Goal: Task Accomplishment & Management: Manage account settings

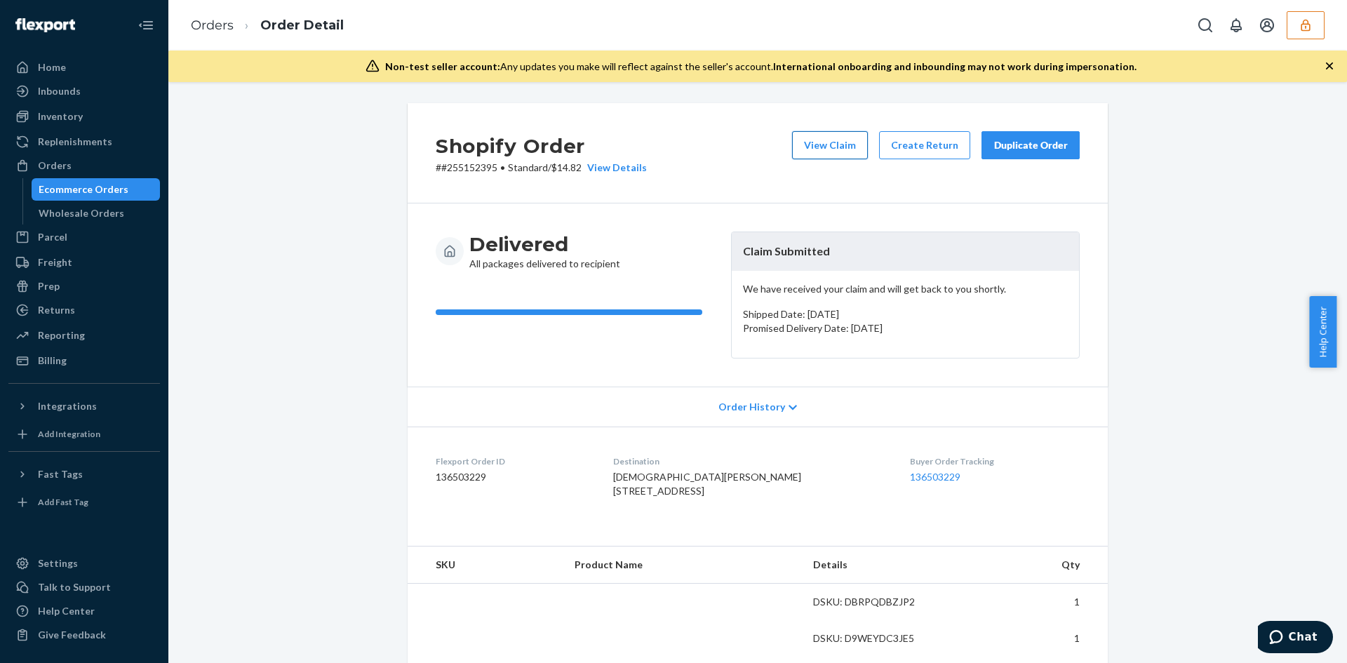
click at [812, 147] on button "View Claim" at bounding box center [830, 145] width 76 height 28
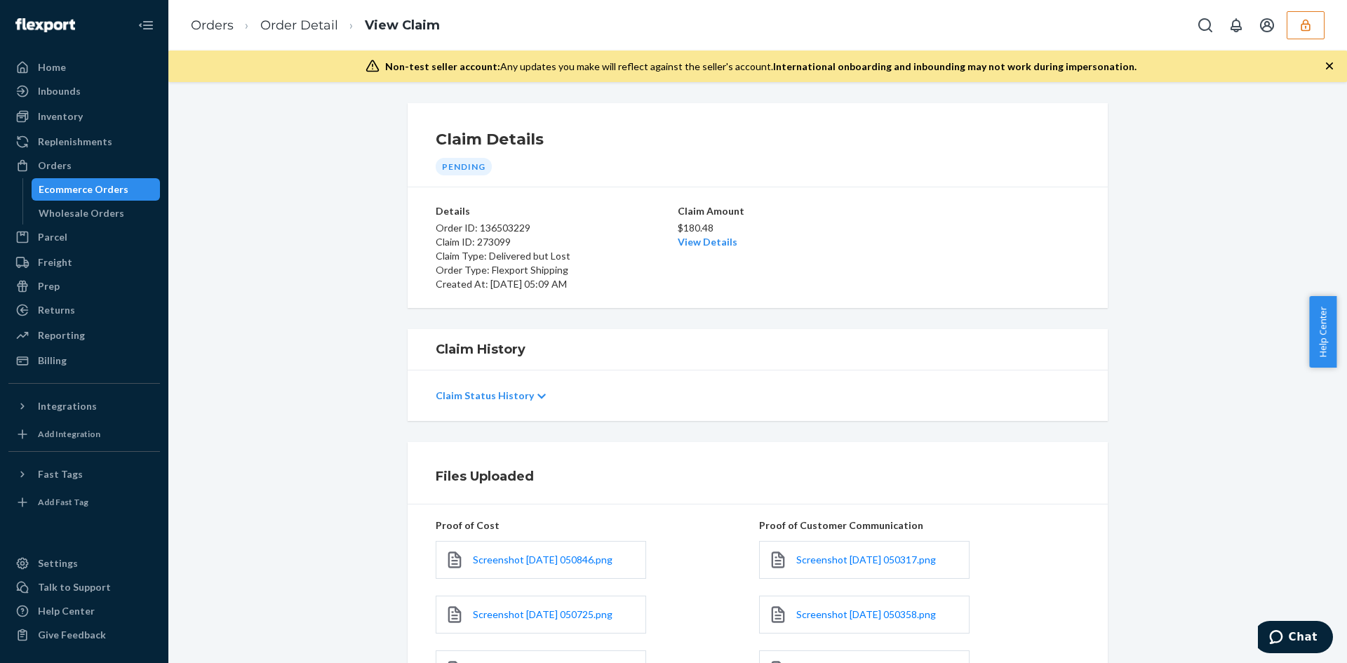
scroll to position [248, 0]
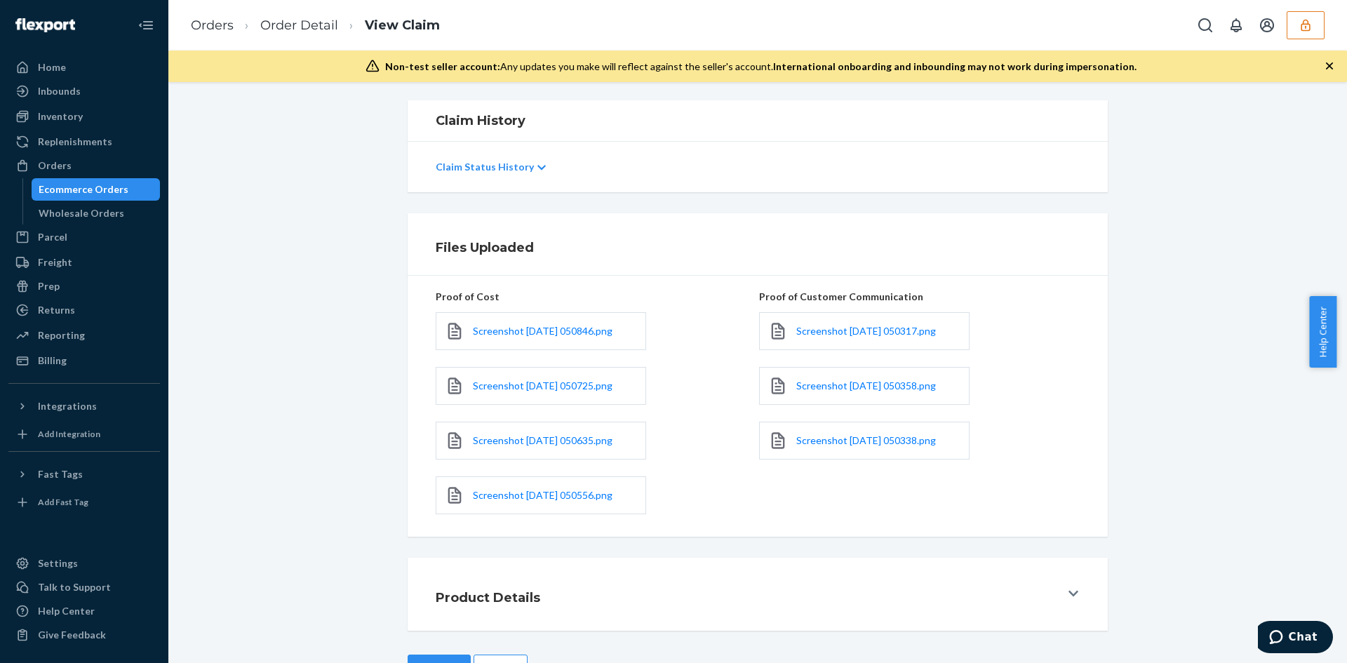
scroll to position [276, 0]
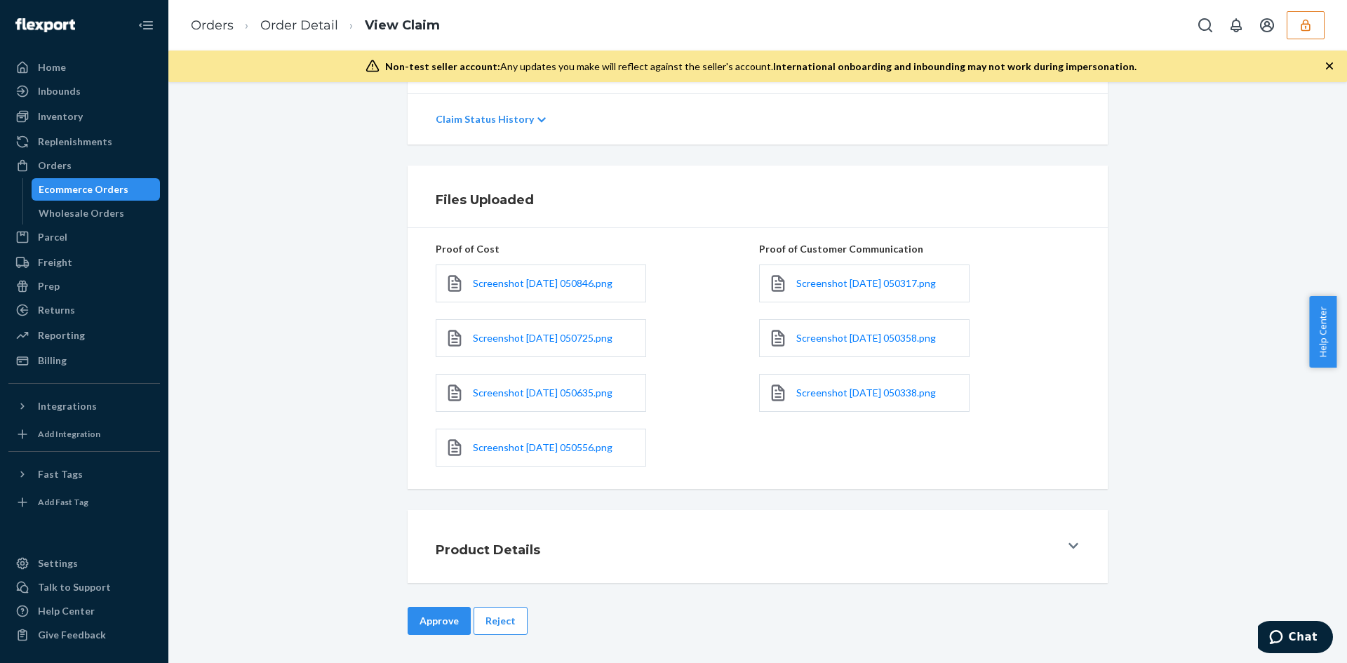
click at [501, 639] on div "Approve Reject" at bounding box center [758, 635] width 700 height 56
click at [511, 618] on button "Reject" at bounding box center [501, 621] width 54 height 28
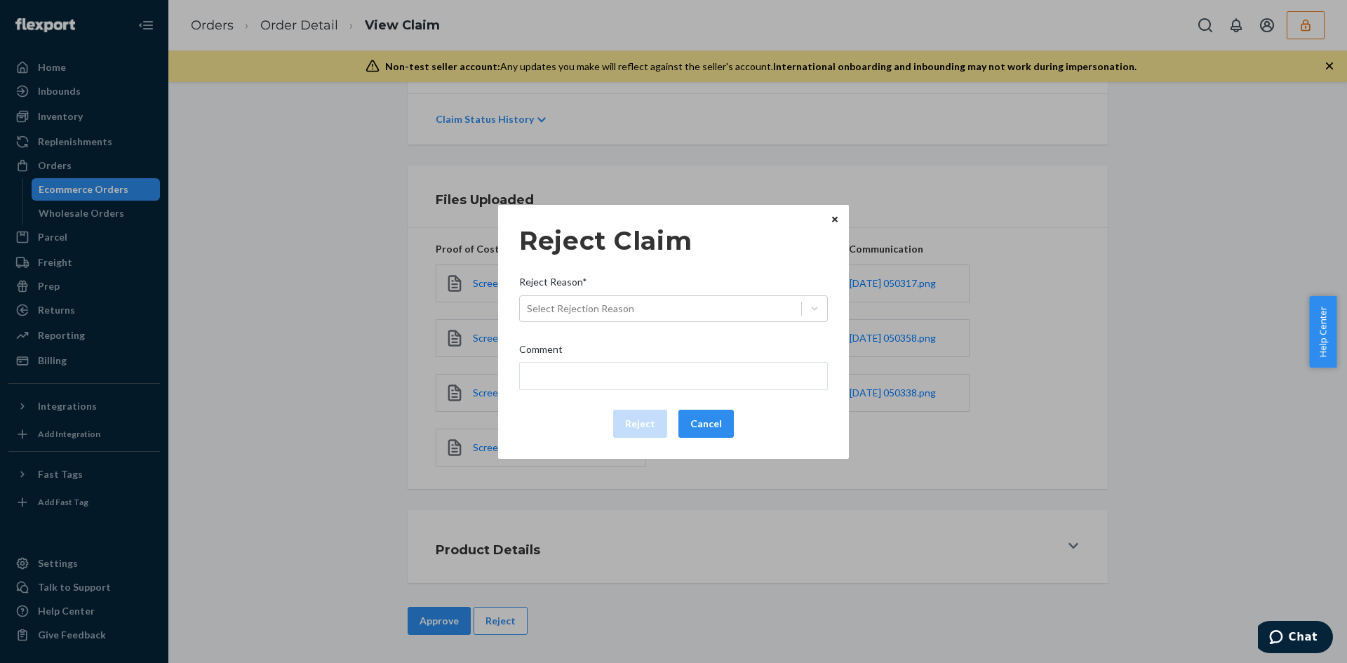
click at [652, 291] on div "Reject Reason*" at bounding box center [673, 285] width 309 height 20
click at [528, 302] on input "Reject Reason* Select Rejection Reason" at bounding box center [527, 309] width 1 height 14
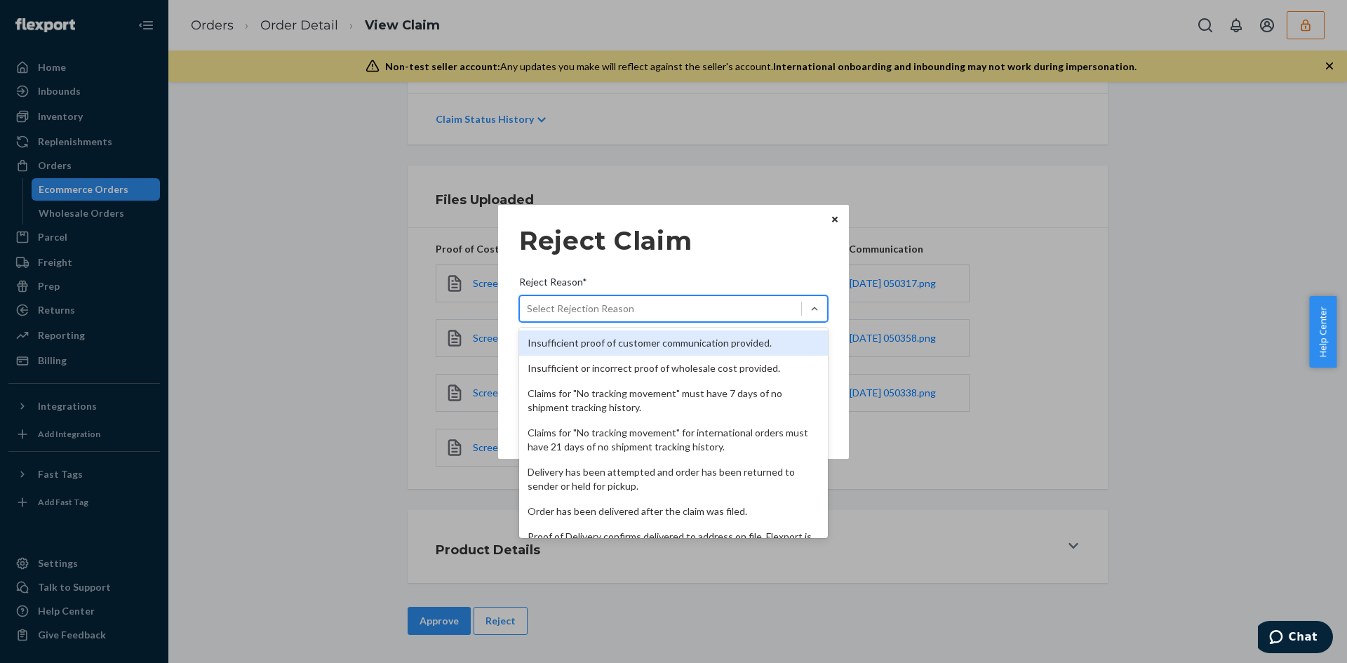
drag, startPoint x: 651, startPoint y: 307, endPoint x: 664, endPoint y: 402, distance: 95.7
click at [651, 309] on div "Select Rejection Reason" at bounding box center [660, 308] width 281 height 22
click at [528, 309] on input "Reject Reason* option Insufficient proof of customer communication provided. fo…" at bounding box center [527, 309] width 1 height 14
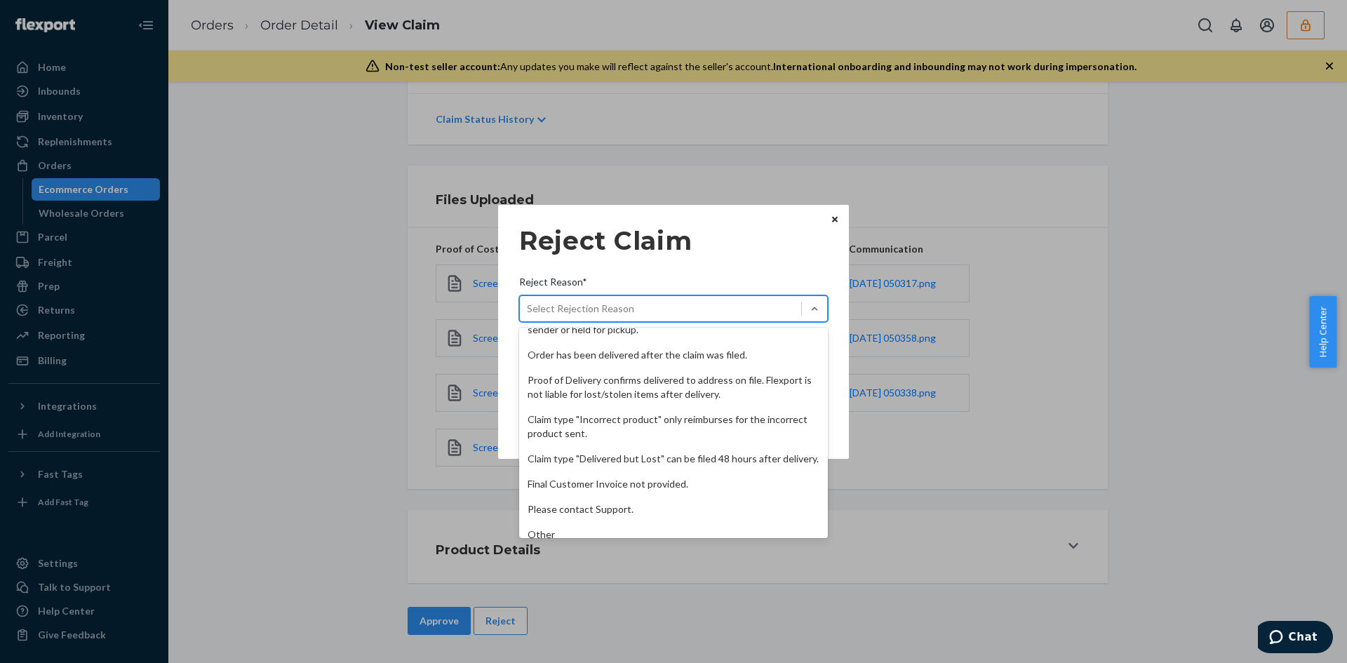
scroll to position [182, 0]
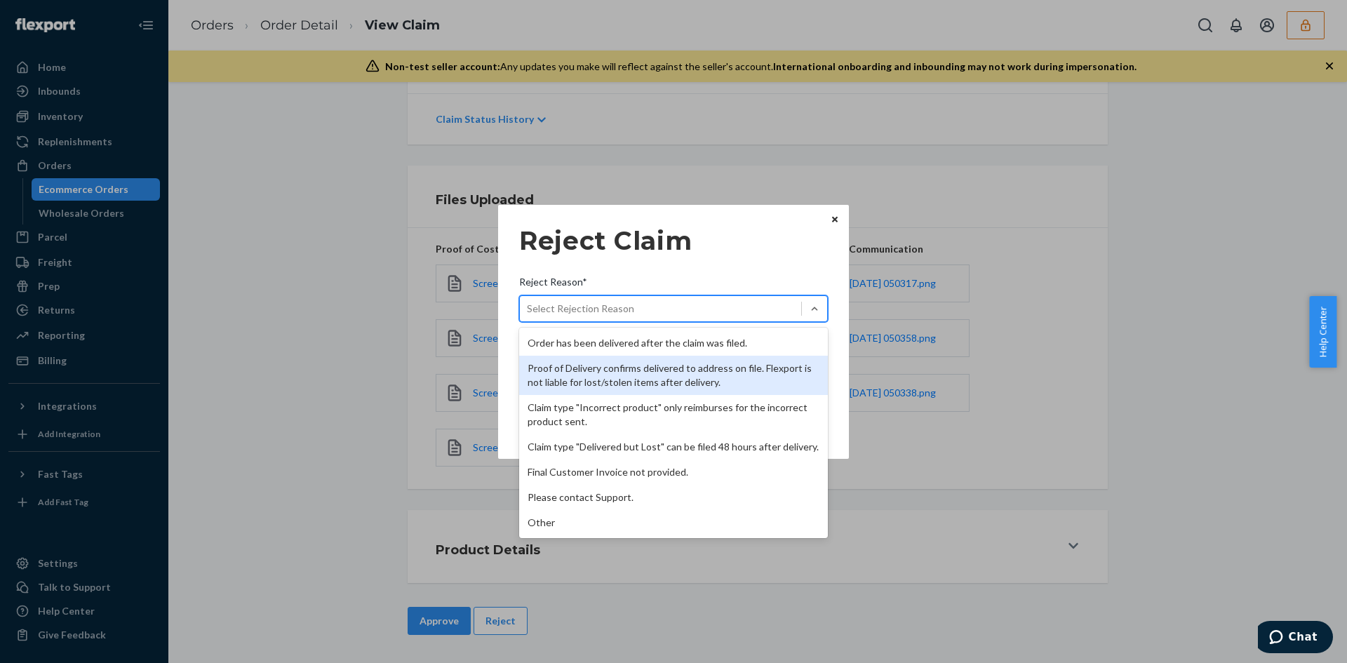
click at [642, 368] on div "Proof of Delivery confirms delivered to address on file. Flexport is not liable…" at bounding box center [673, 375] width 309 height 39
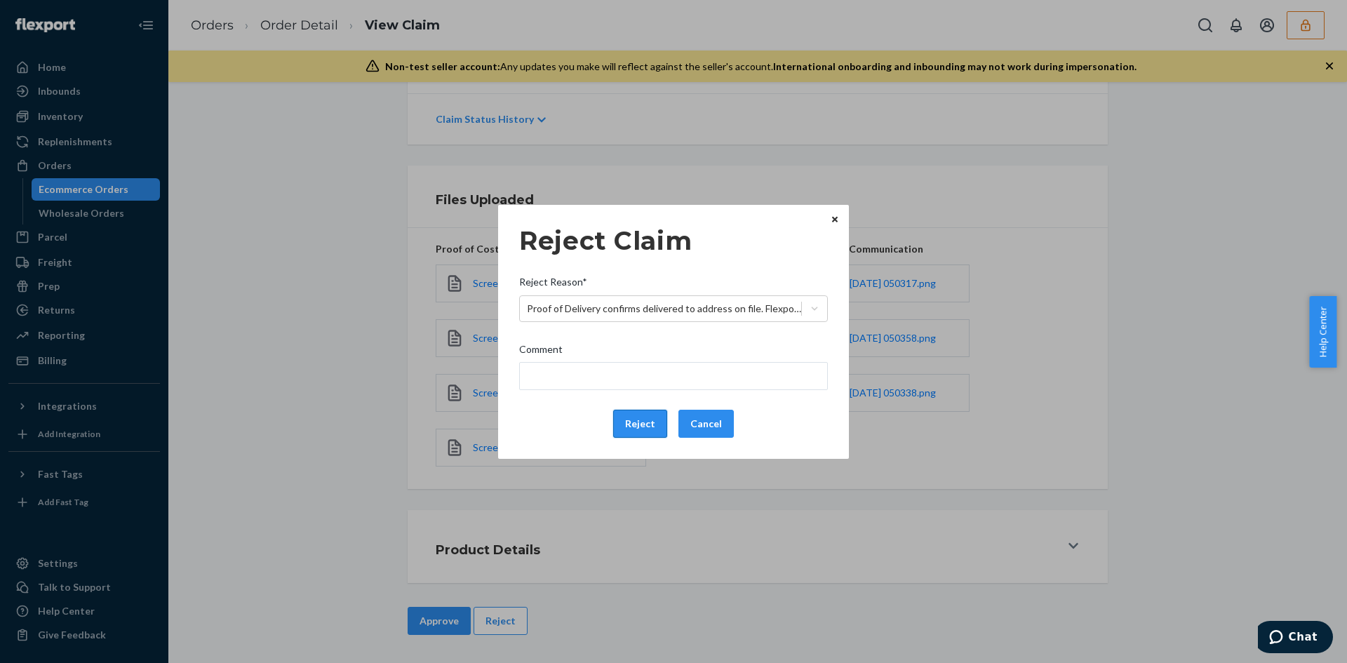
click at [647, 413] on button "Reject" at bounding box center [640, 424] width 54 height 28
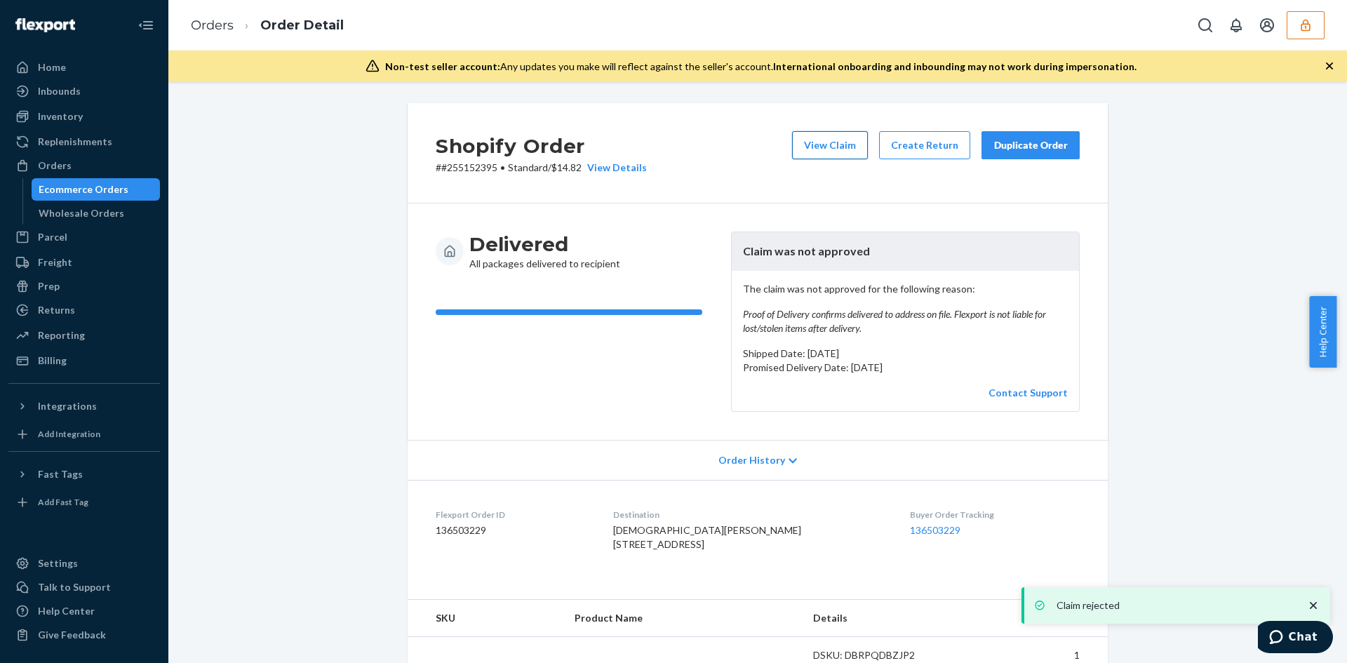
click at [860, 142] on button "View Claim" at bounding box center [830, 145] width 76 height 28
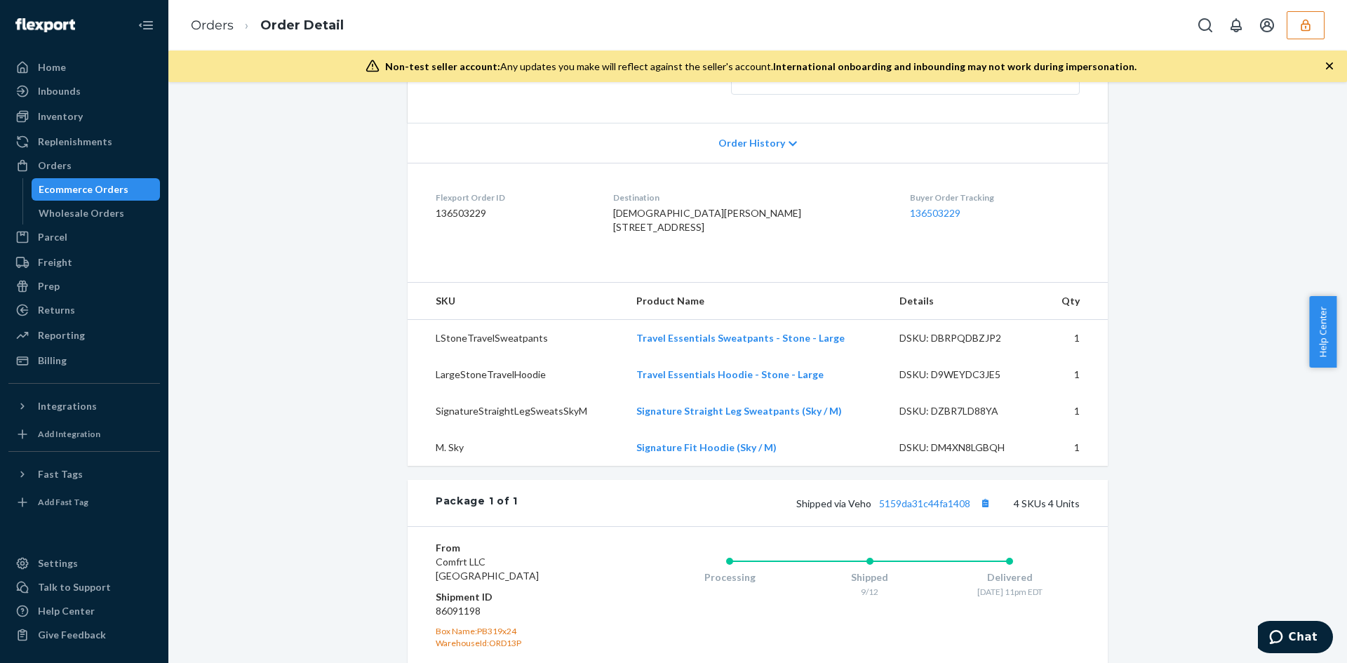
scroll to position [351, 0]
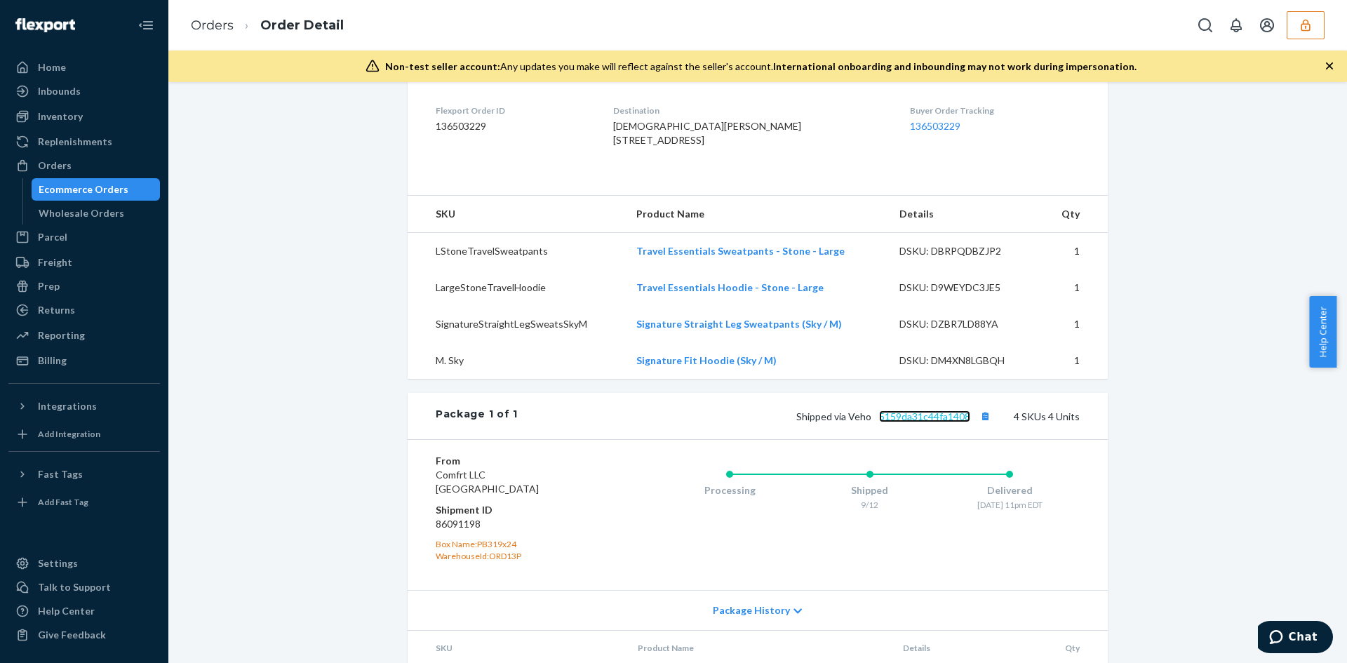
click at [956, 422] on link "5159da31c44fa1408" at bounding box center [924, 416] width 91 height 12
drag, startPoint x: 628, startPoint y: 140, endPoint x: 725, endPoint y: 161, distance: 99.6
click at [725, 147] on div "Christian Diaz 869 Capitol Ave Lincoln Park, MI 48146-2927 US" at bounding box center [750, 133] width 274 height 28
copy span "869 Capitol Ave Lincoln Park, MI 48146"
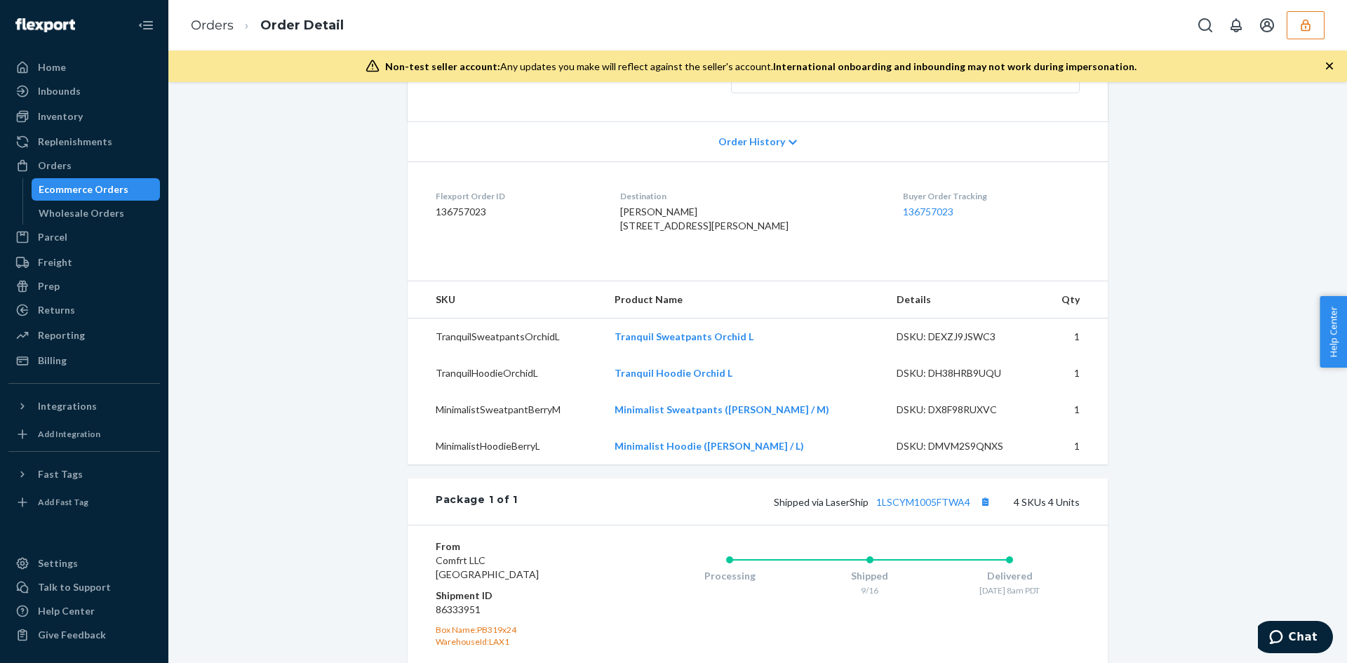
scroll to position [351, 0]
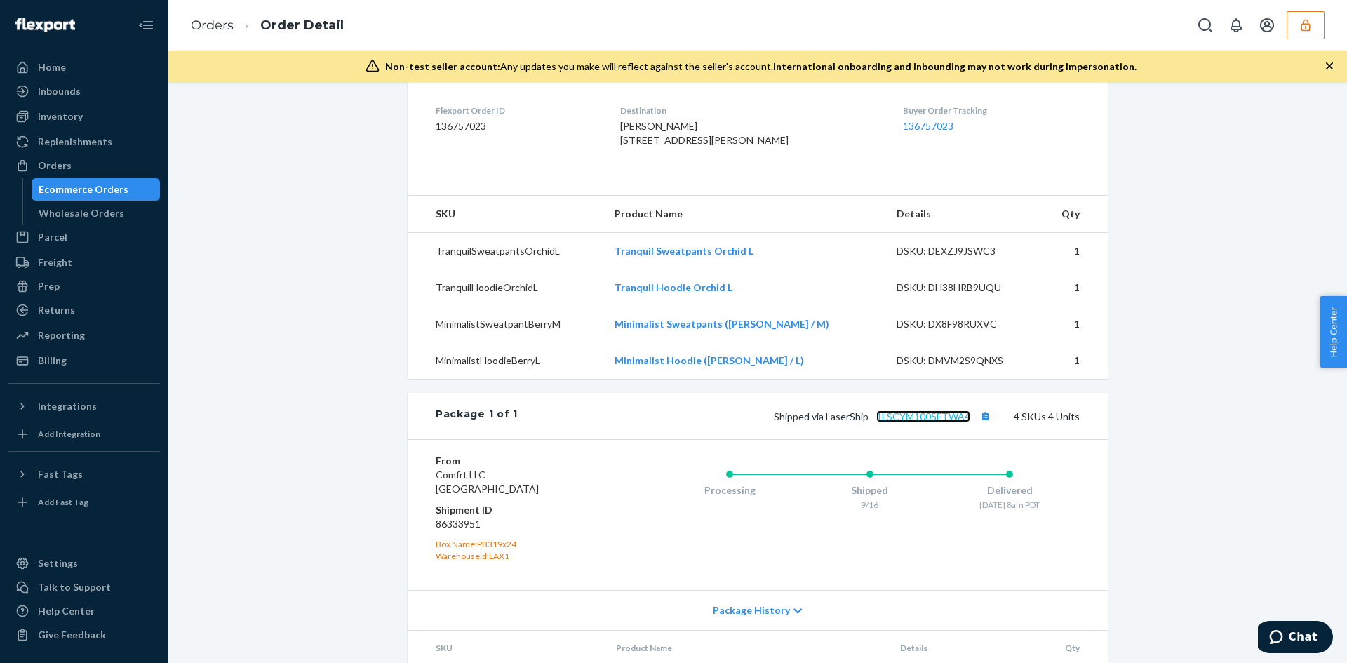
click at [923, 422] on link "1LSCYM1005FTWA4" at bounding box center [923, 416] width 94 height 12
drag, startPoint x: 633, startPoint y: 136, endPoint x: 711, endPoint y: 152, distance: 79.5
click at [711, 152] on dl "Flexport Order ID 136757023 Destination fiona newman 2792 Maple St # A Sutter, …" at bounding box center [758, 128] width 700 height 105
copy span "2792 Maple St # A Sutter, CA 95982"
click at [691, 147] on div "fiona newman 2792 Maple St # A Sutter, CA 95982-2119 US" at bounding box center [750, 133] width 261 height 28
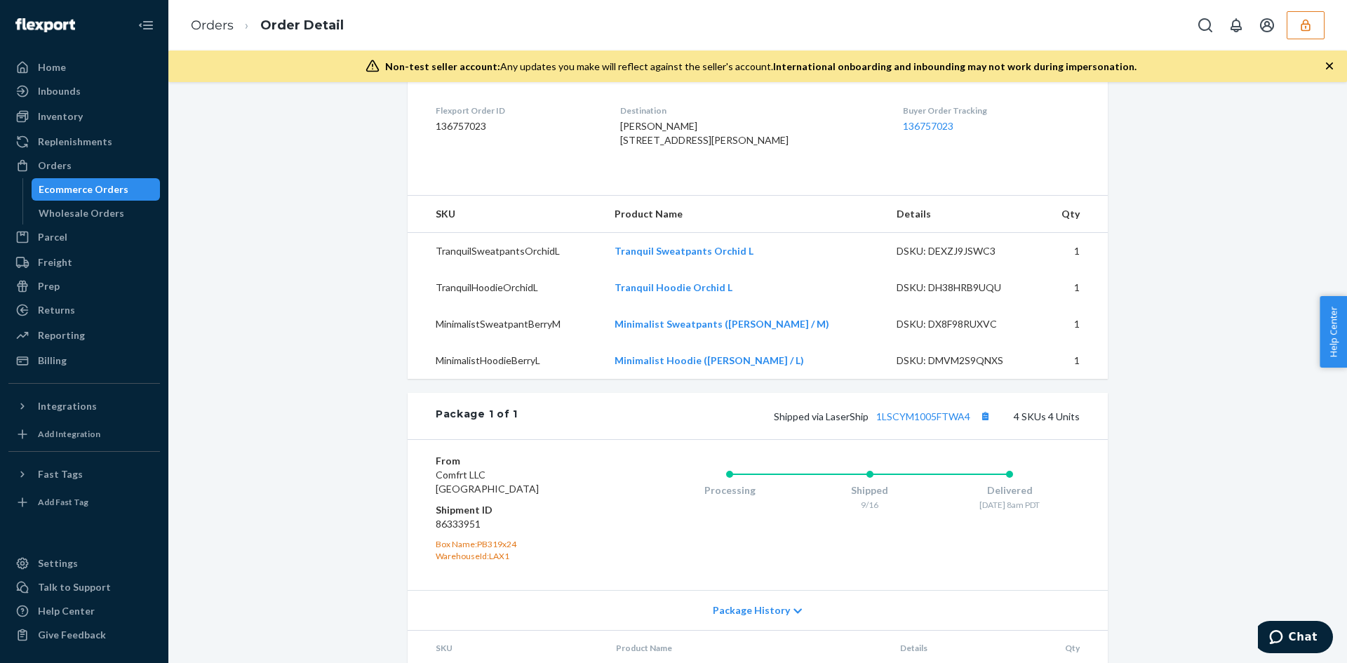
drag, startPoint x: 634, startPoint y: 138, endPoint x: 711, endPoint y: 160, distance: 80.4
click at [711, 160] on dl "Flexport Order ID 136757023 Destination fiona newman 2792 Maple St # A Sutter, …" at bounding box center [758, 128] width 700 height 105
copy span "2792 Maple St # A Sutter, CA 95982"
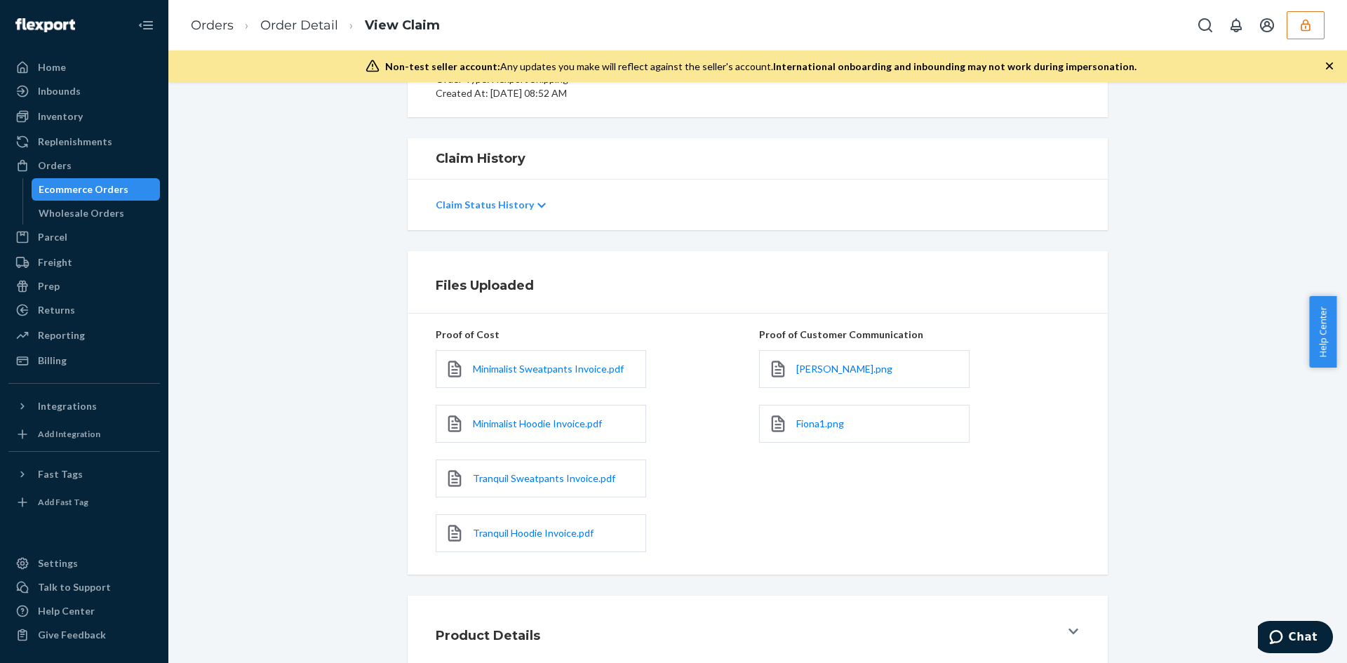
scroll to position [276, 0]
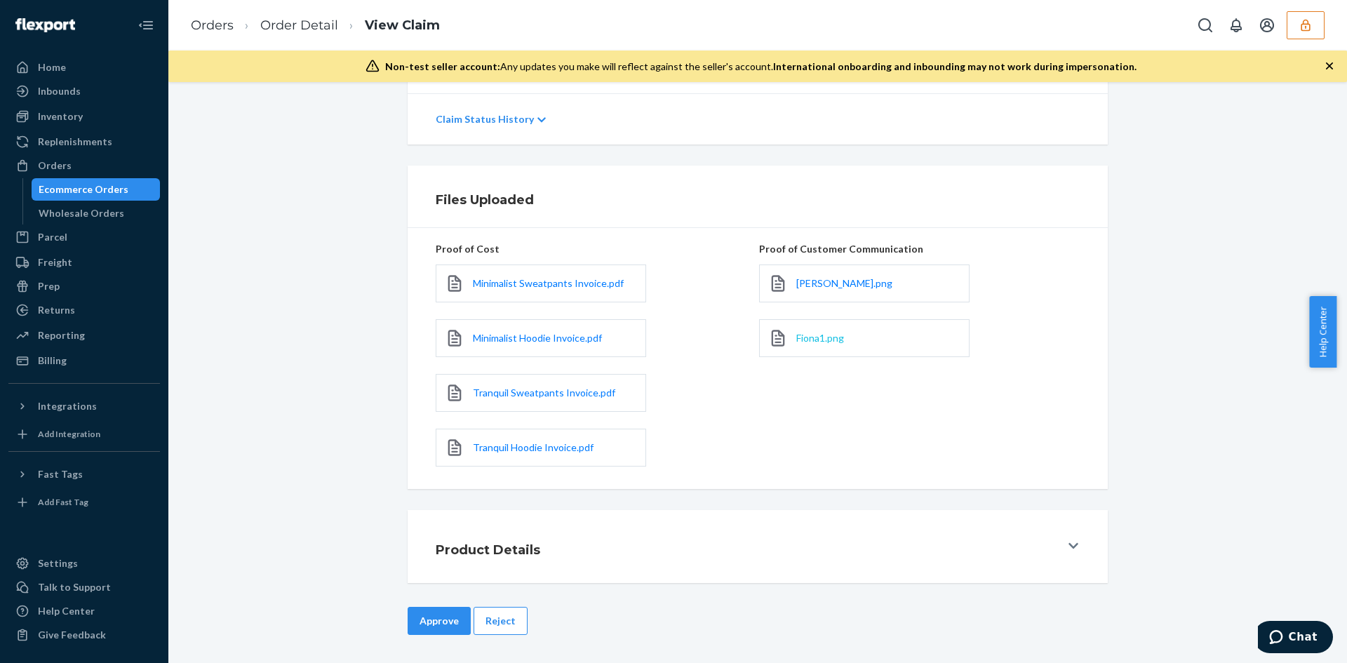
drag, startPoint x: 806, startPoint y: 349, endPoint x: 806, endPoint y: 341, distance: 7.7
drag, startPoint x: 806, startPoint y: 341, endPoint x: 799, endPoint y: 337, distance: 8.2
click at [503, 629] on button "Reject" at bounding box center [501, 621] width 54 height 28
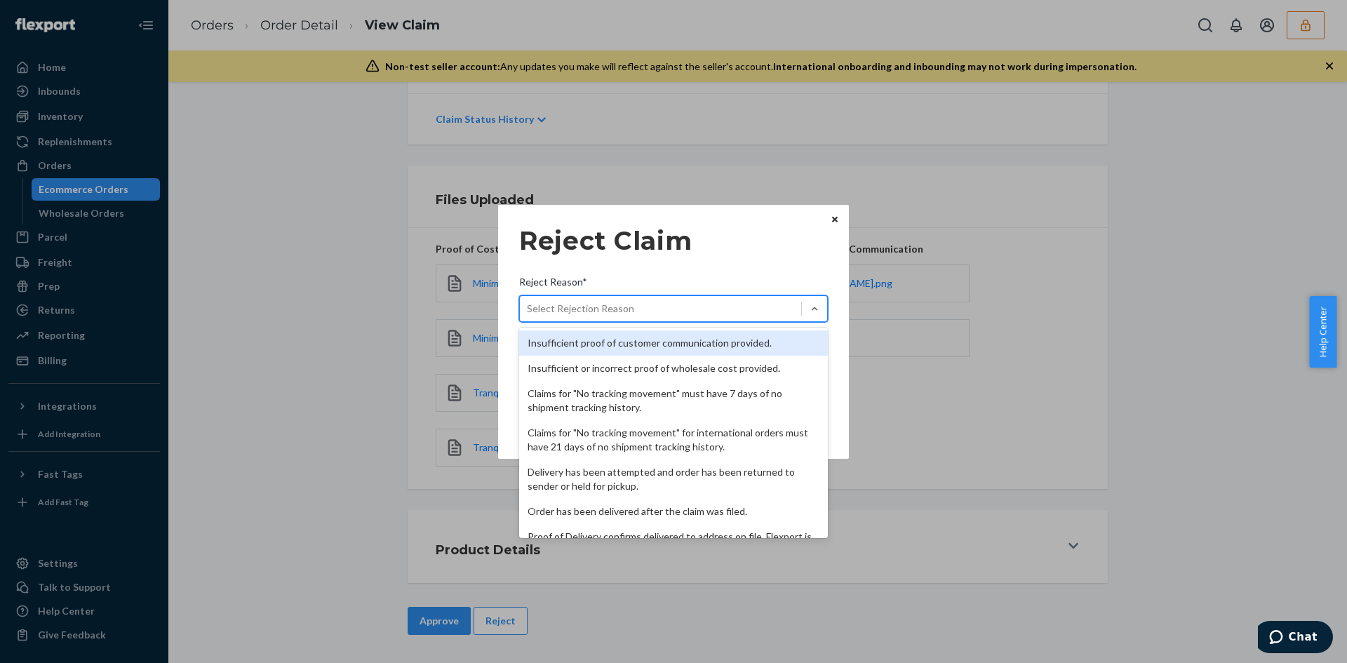
drag, startPoint x: 598, startPoint y: 310, endPoint x: 631, endPoint y: 377, distance: 74.4
click at [598, 312] on div "Select Rejection Reason" at bounding box center [580, 309] width 107 height 14
click at [528, 312] on input "Reject Reason* option Insufficient proof of customer communication provided. fo…" at bounding box center [527, 309] width 1 height 14
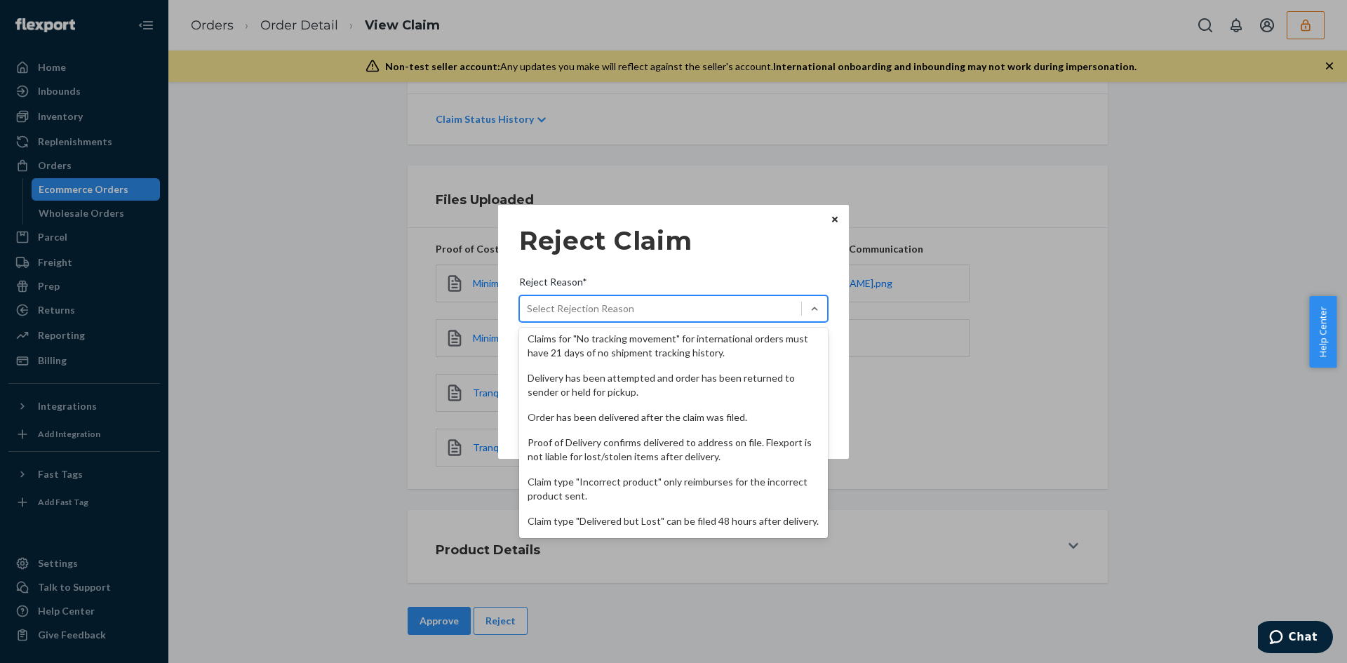
scroll to position [182, 0]
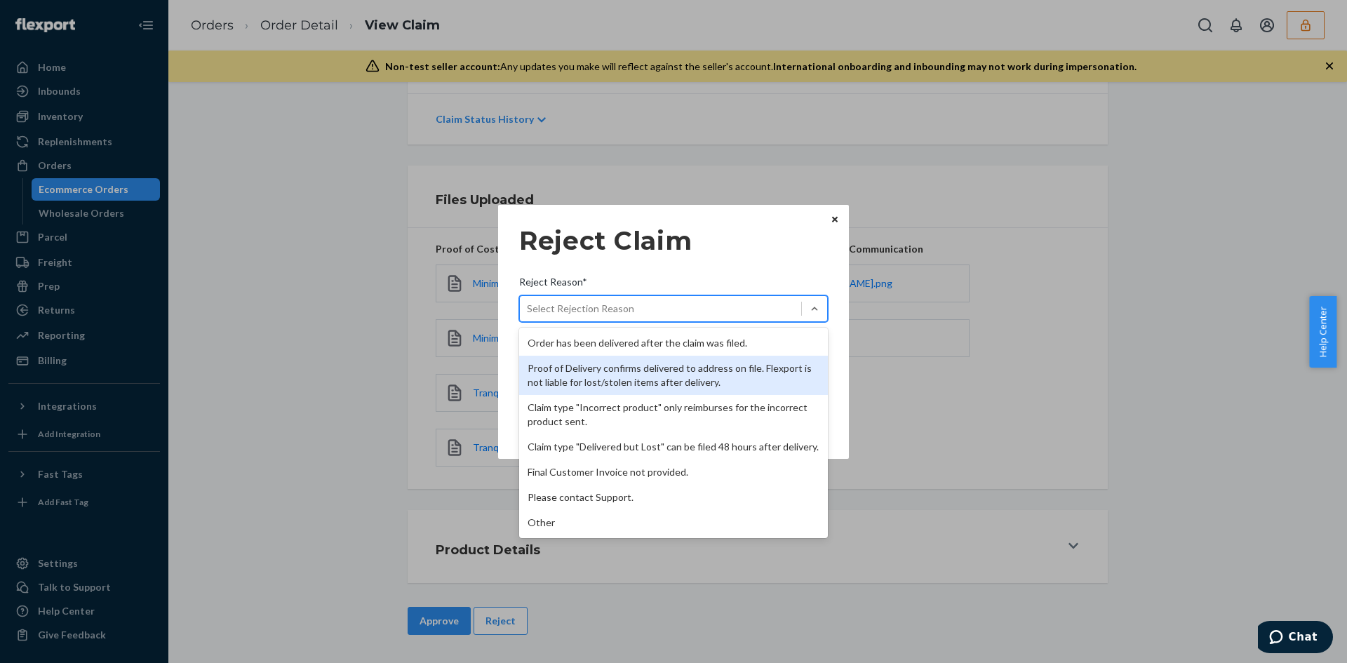
drag, startPoint x: 610, startPoint y: 362, endPoint x: 629, endPoint y: 389, distance: 33.1
click at [611, 363] on div "Proof of Delivery confirms delivered to address on file. Flexport is not liable…" at bounding box center [673, 375] width 309 height 39
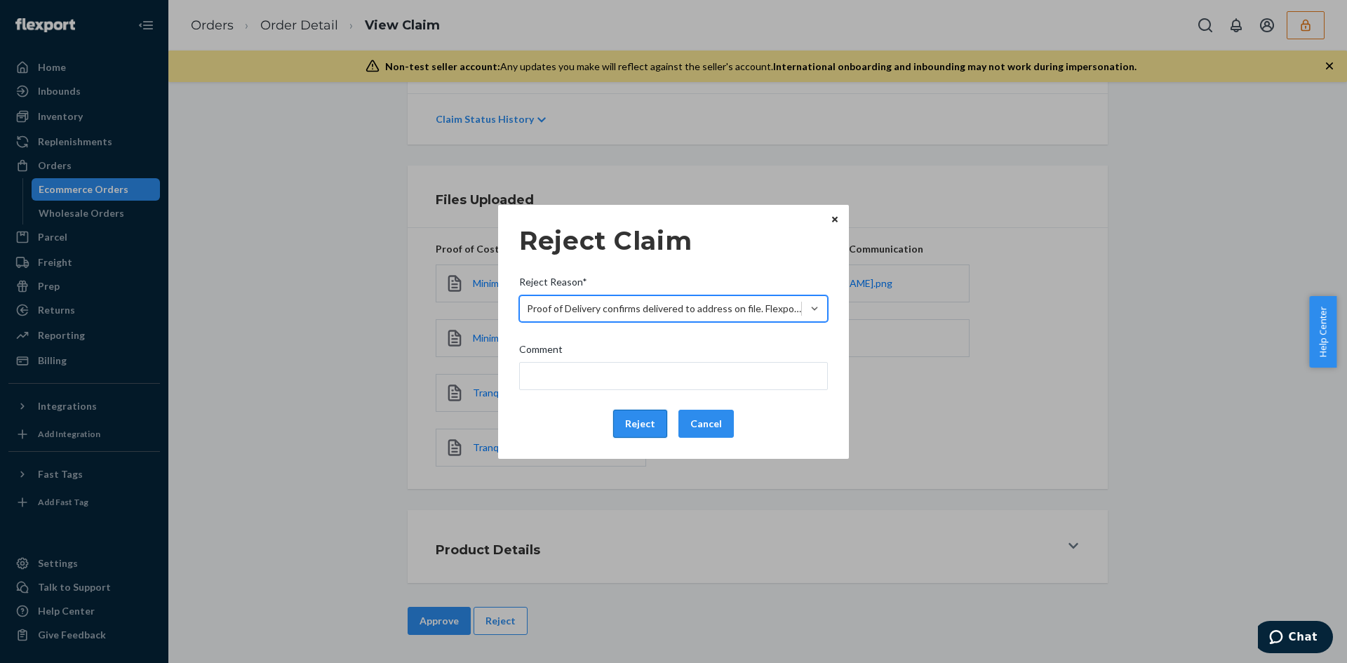
click at [644, 423] on button "Reject" at bounding box center [640, 424] width 54 height 28
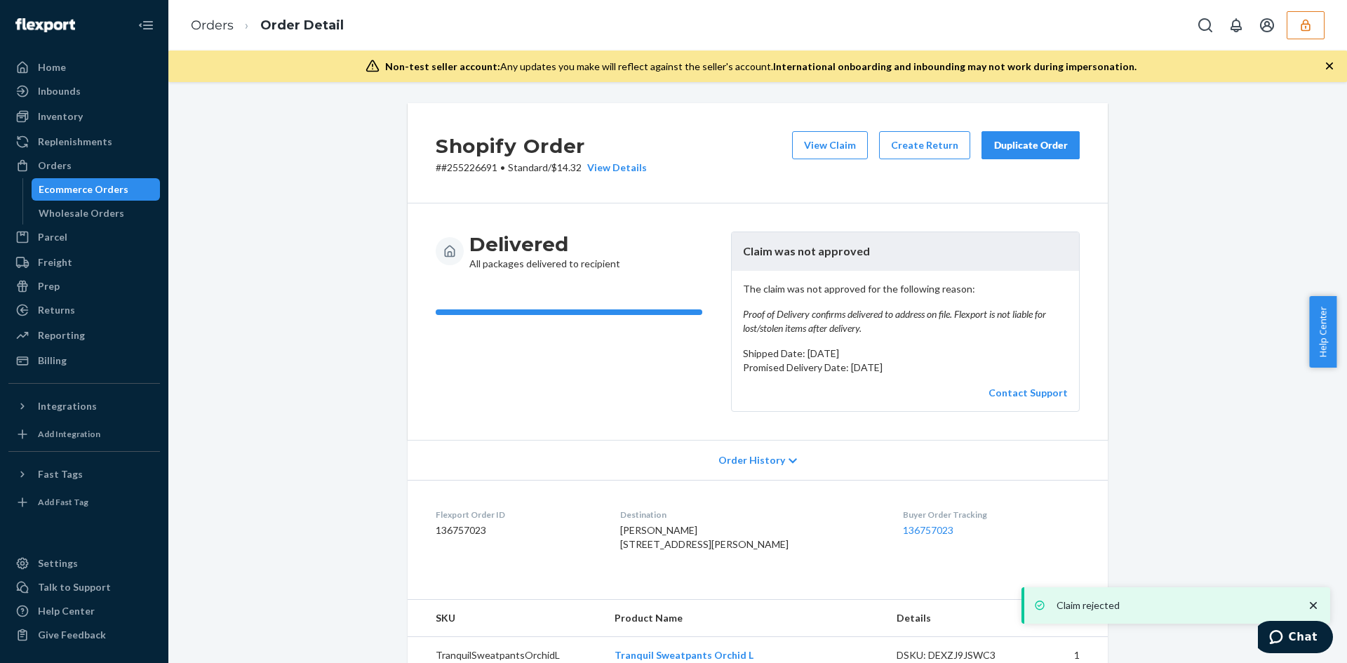
click at [803, 163] on div "View Claim Create Return Duplicate Order" at bounding box center [936, 153] width 299 height 44
drag, startPoint x: 812, startPoint y: 145, endPoint x: 799, endPoint y: 141, distance: 14.0
click at [799, 141] on button "View Claim" at bounding box center [830, 145] width 76 height 28
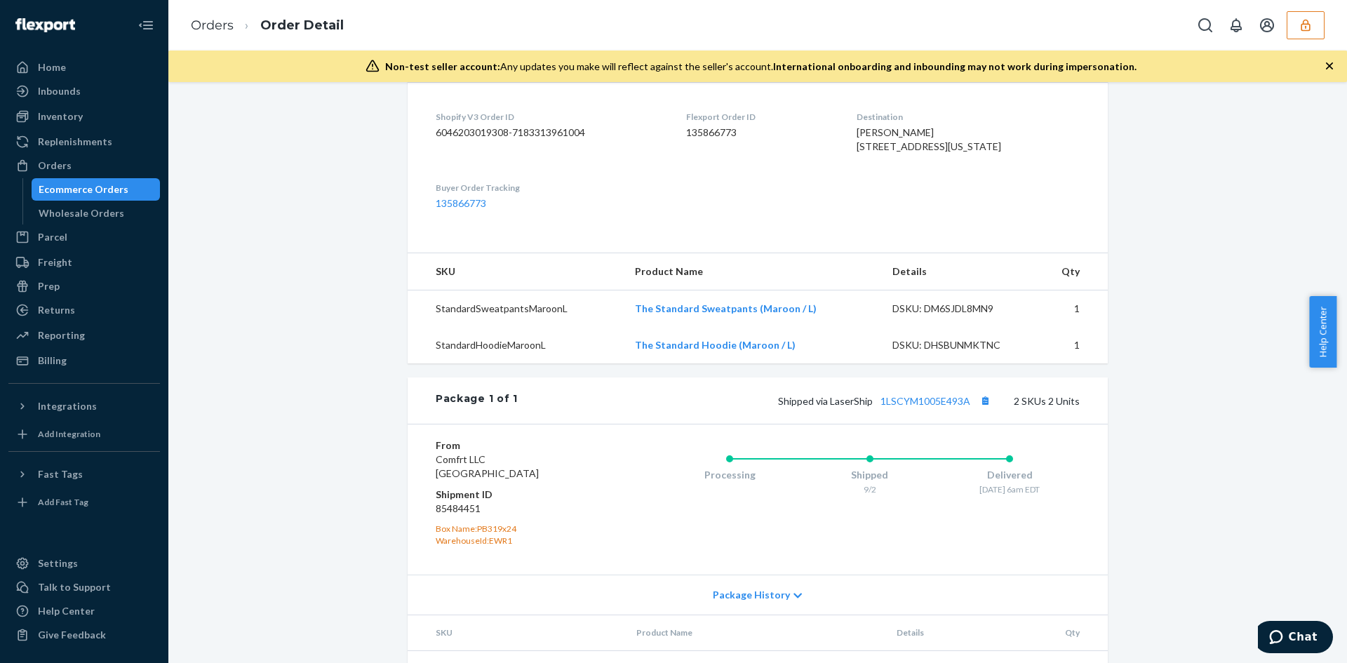
scroll to position [421, 0]
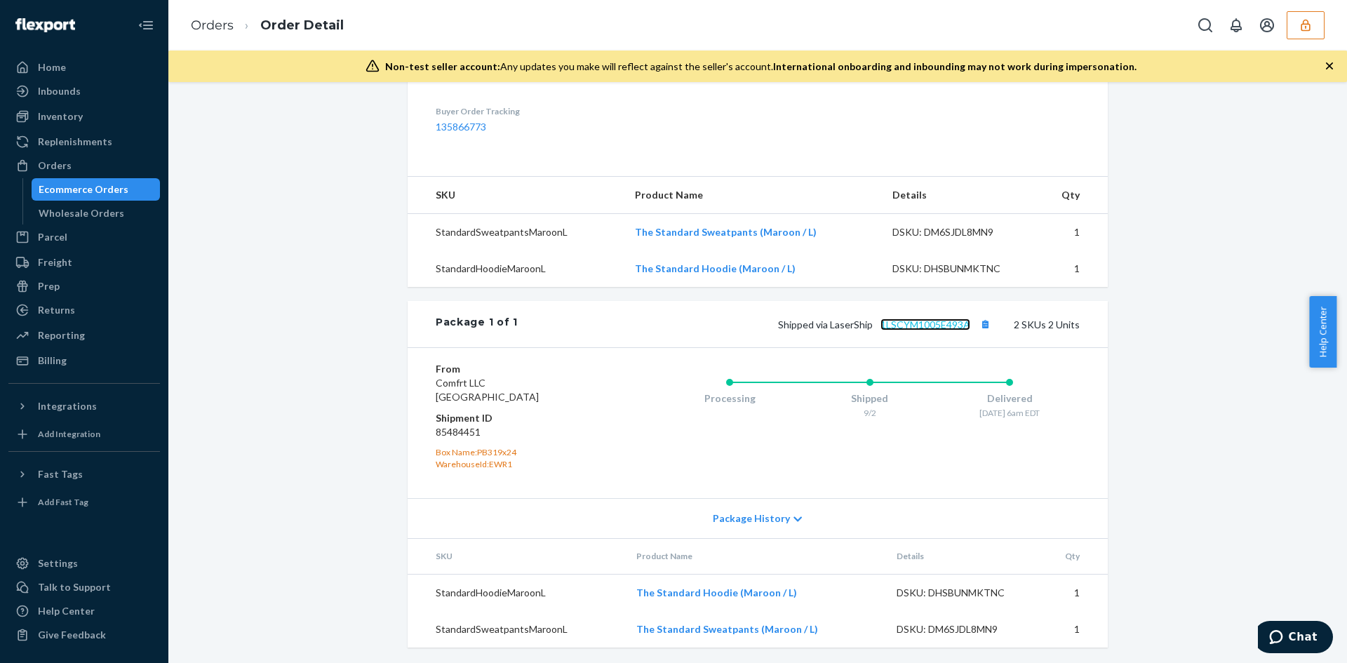
click at [889, 330] on link "1LSCYM1005E493A" at bounding box center [926, 325] width 90 height 12
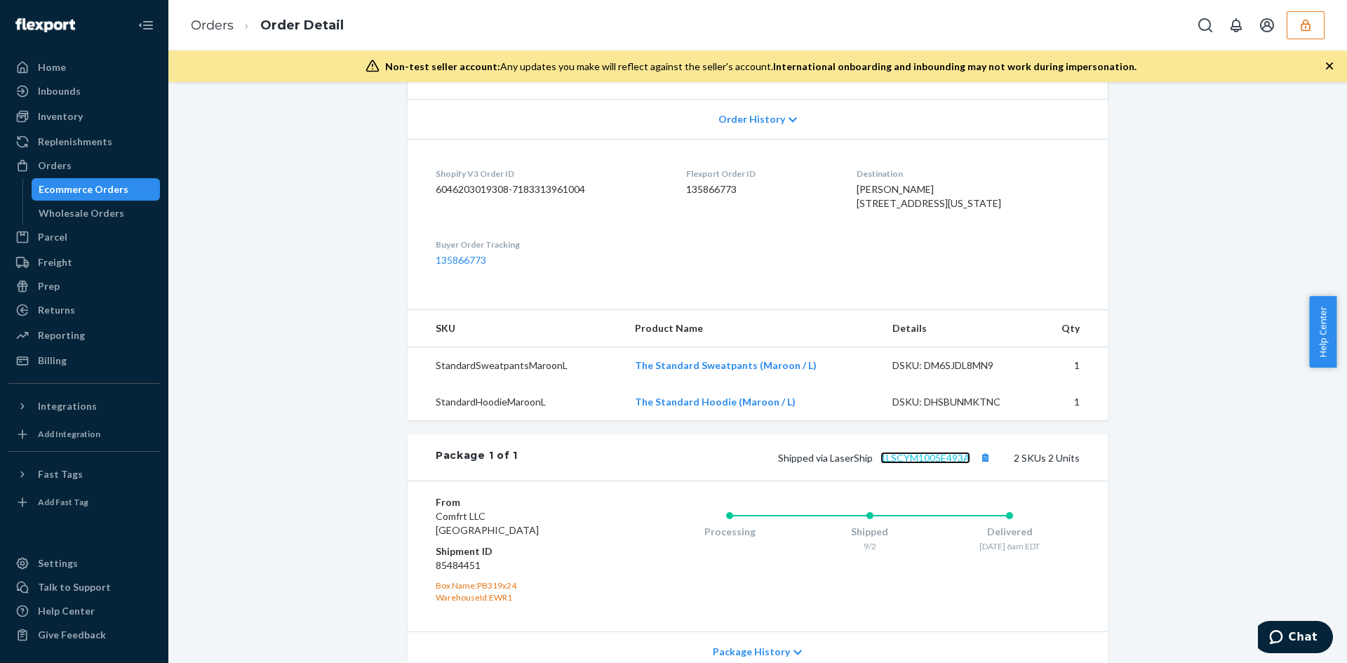
scroll to position [210, 0]
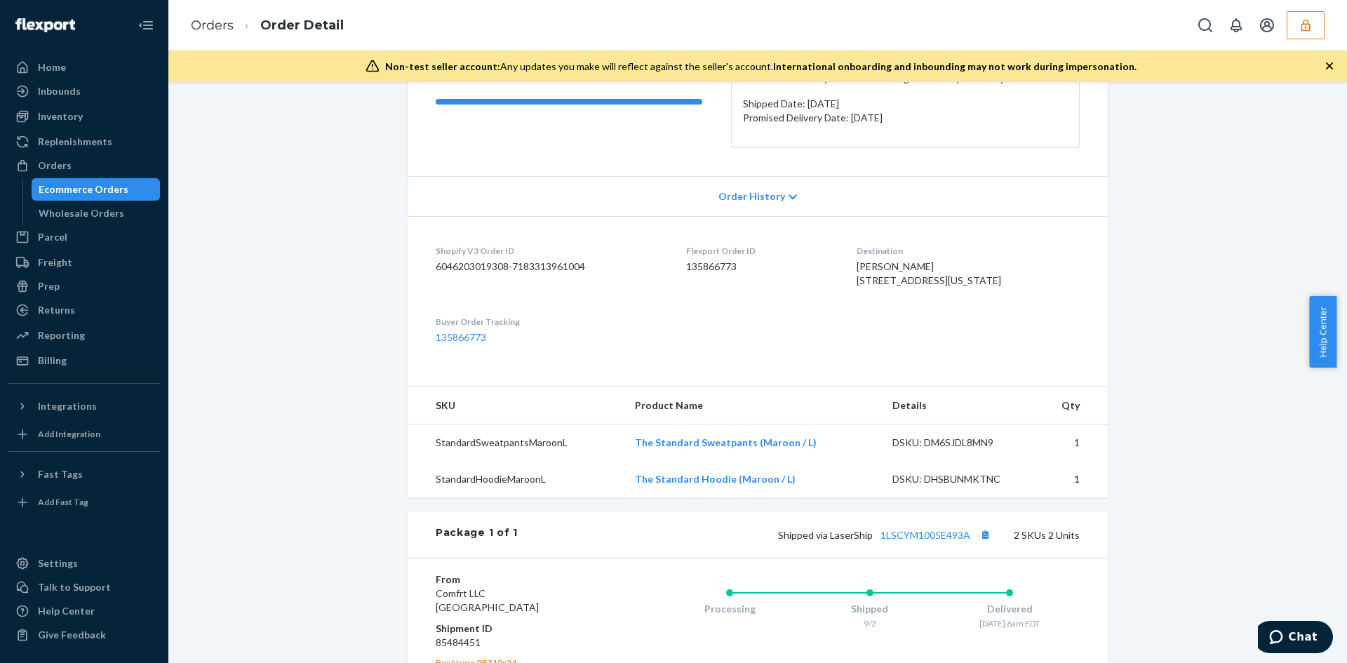
drag, startPoint x: 876, startPoint y: 283, endPoint x: 963, endPoint y: 280, distance: 87.0
click at [955, 297] on dl "Shopify V3 Order ID 6046203019308-7183313961004 Flexport Order ID 135866773 Des…" at bounding box center [758, 294] width 700 height 156
copy span "[STREET_ADDRESS][US_STATE]"
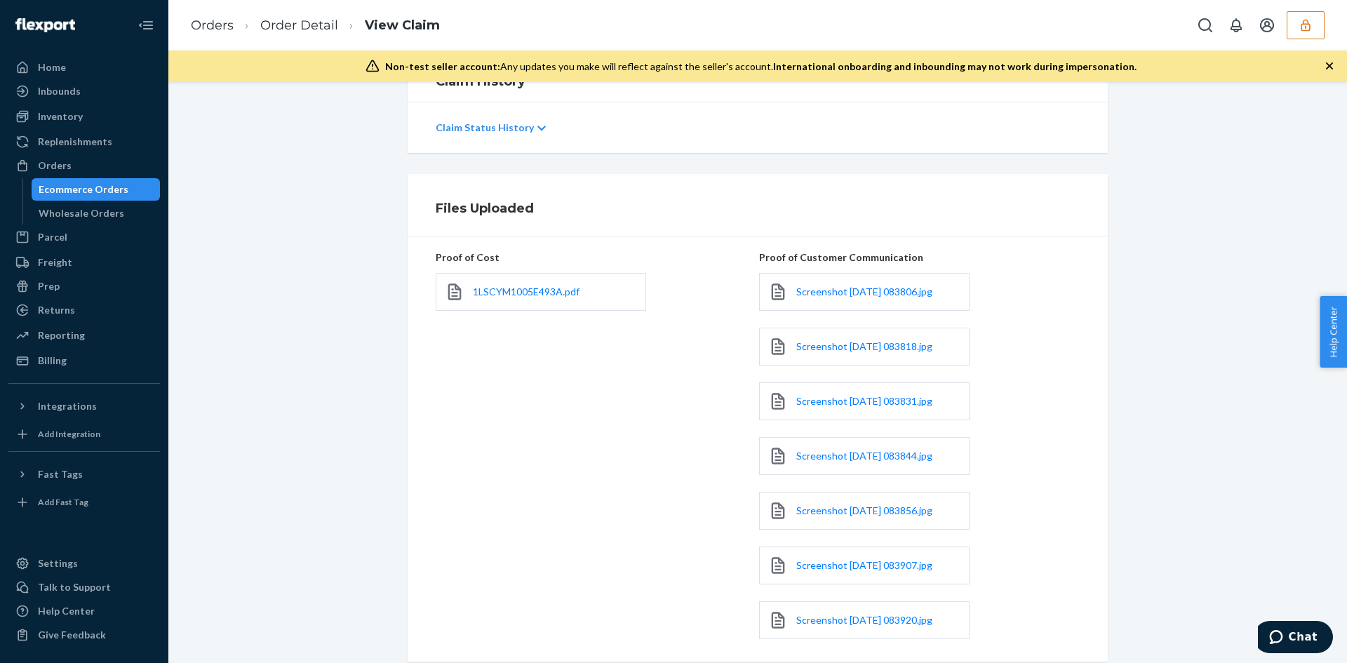
scroll to position [281, 0]
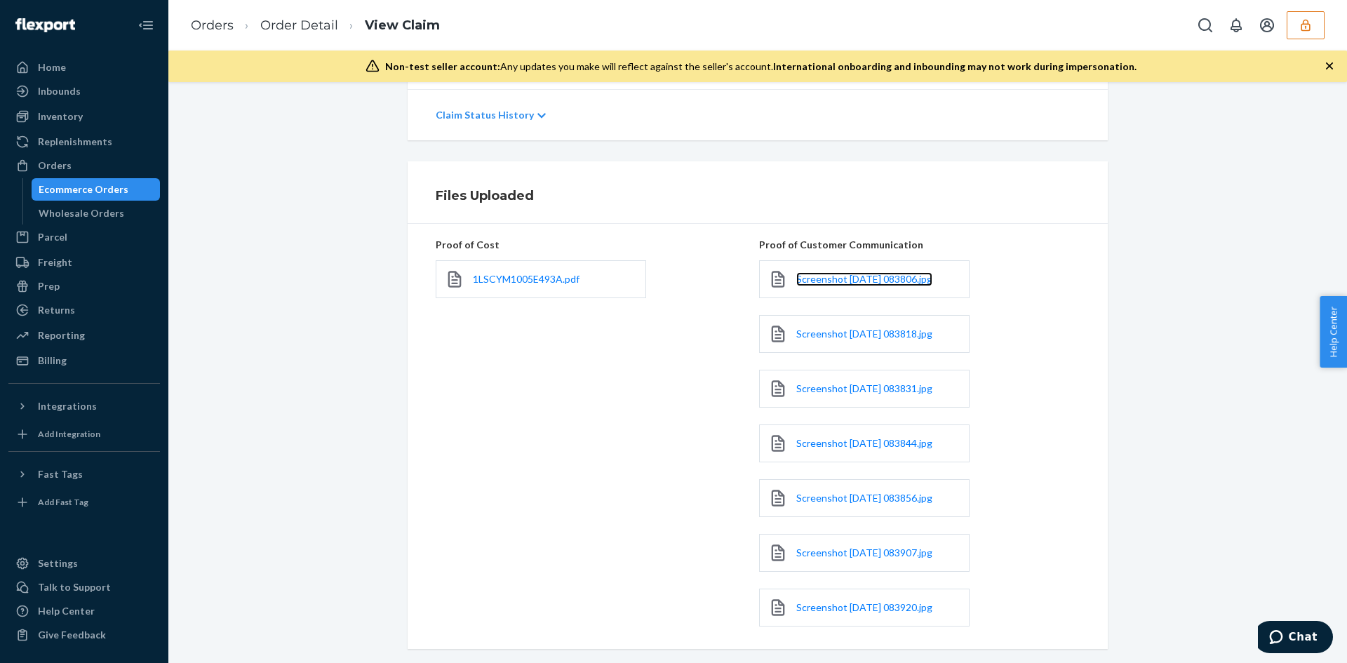
drag, startPoint x: 817, startPoint y: 276, endPoint x: 840, endPoint y: 299, distance: 31.8
drag, startPoint x: 820, startPoint y: 325, endPoint x: 807, endPoint y: 334, distance: 16.2
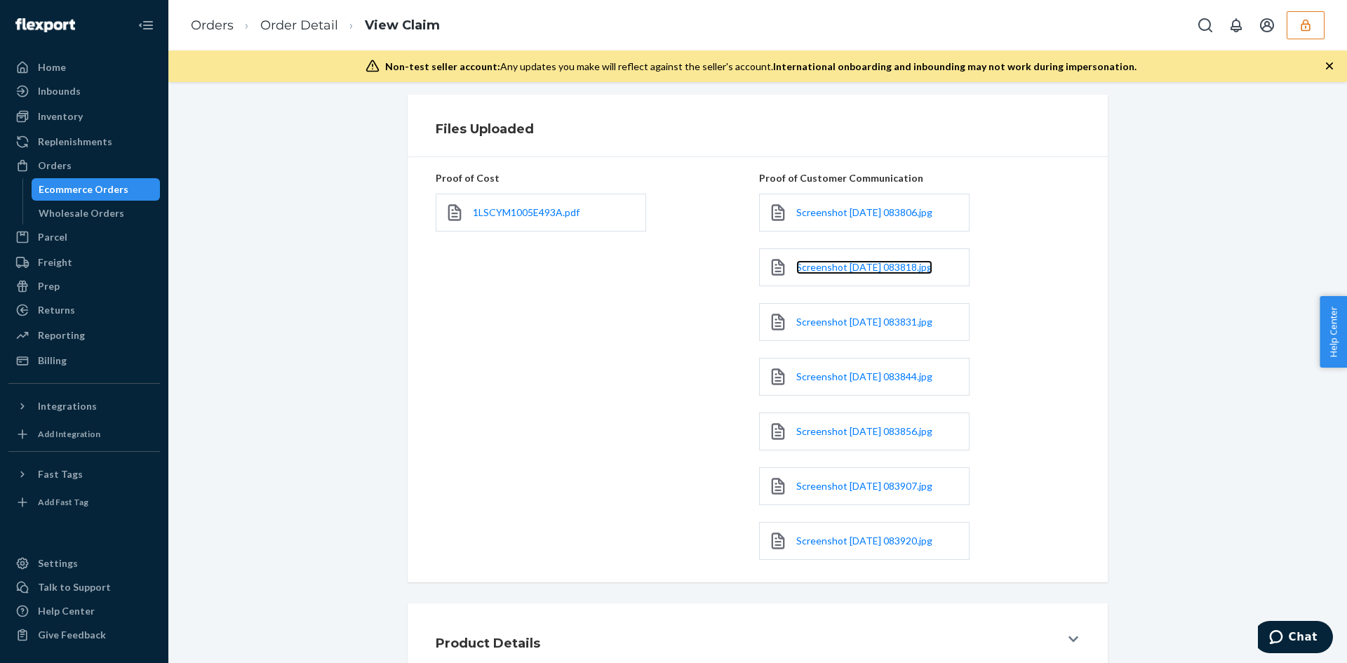
scroll to position [421, 0]
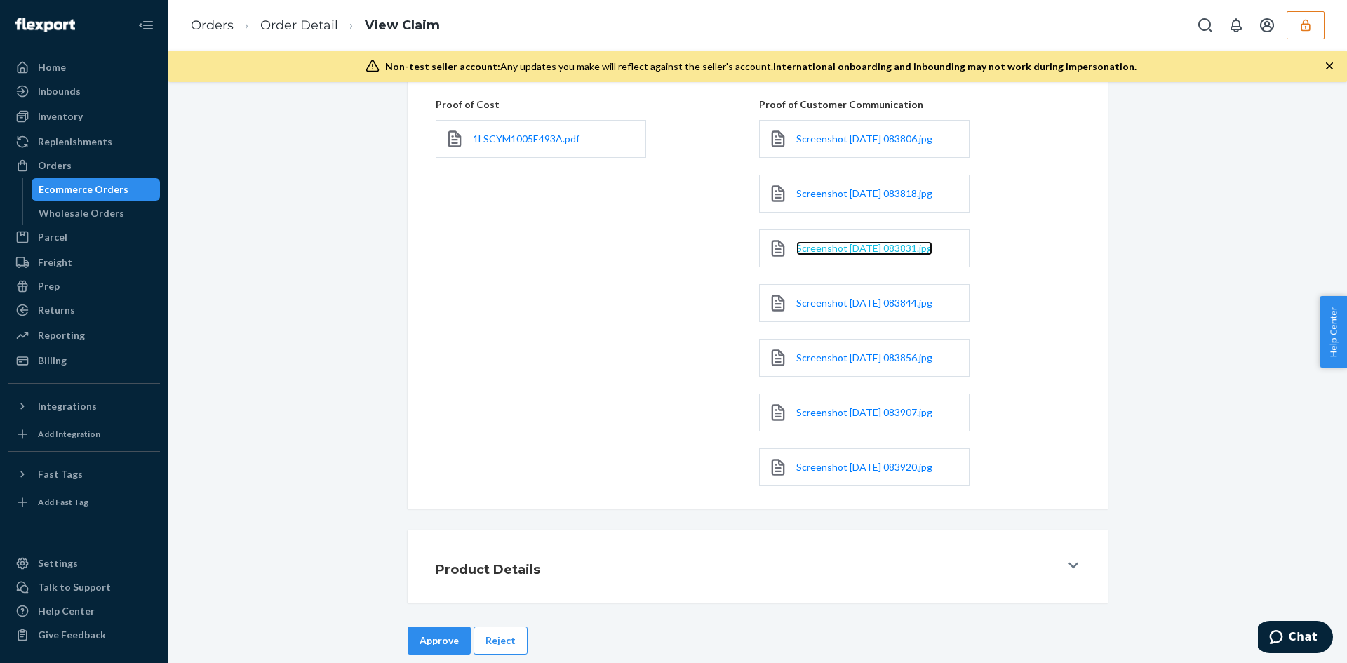
drag, startPoint x: 821, startPoint y: 256, endPoint x: 814, endPoint y: 251, distance: 8.6
drag, startPoint x: 803, startPoint y: 346, endPoint x: 805, endPoint y: 353, distance: 7.3
click at [522, 133] on span "1LSCYM1005E493A.pdf" at bounding box center [526, 139] width 107 height 12
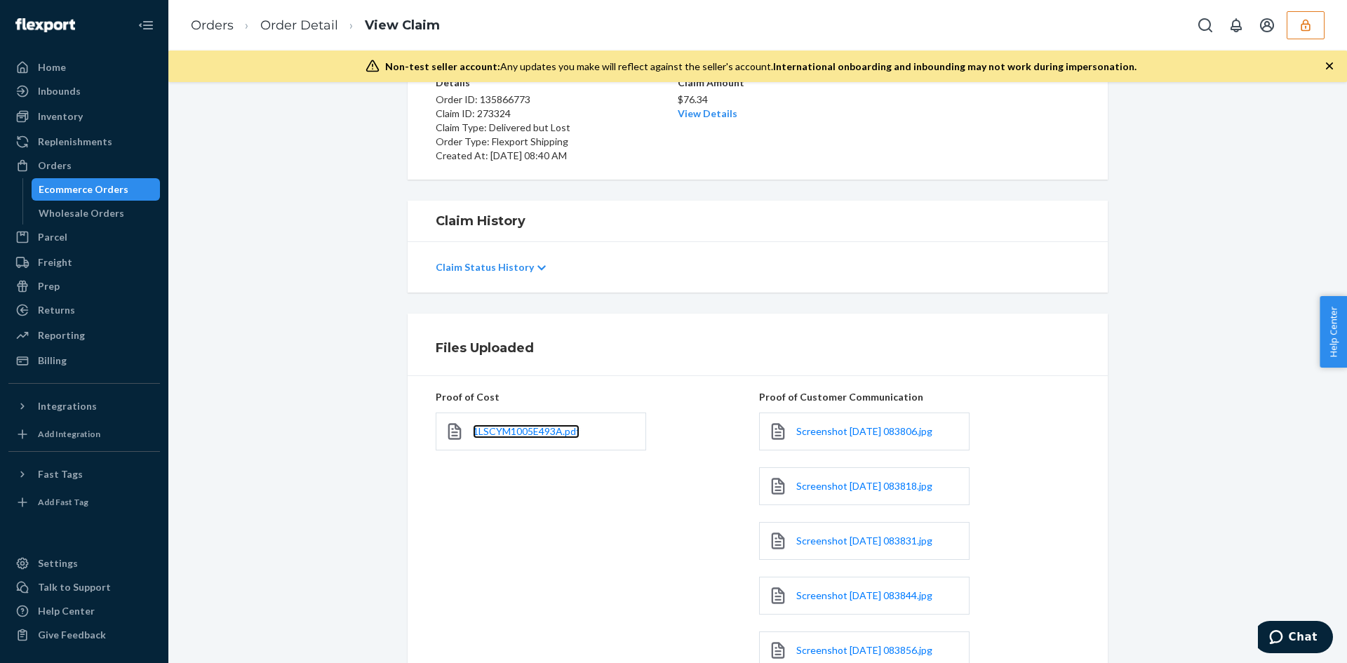
scroll to position [0, 0]
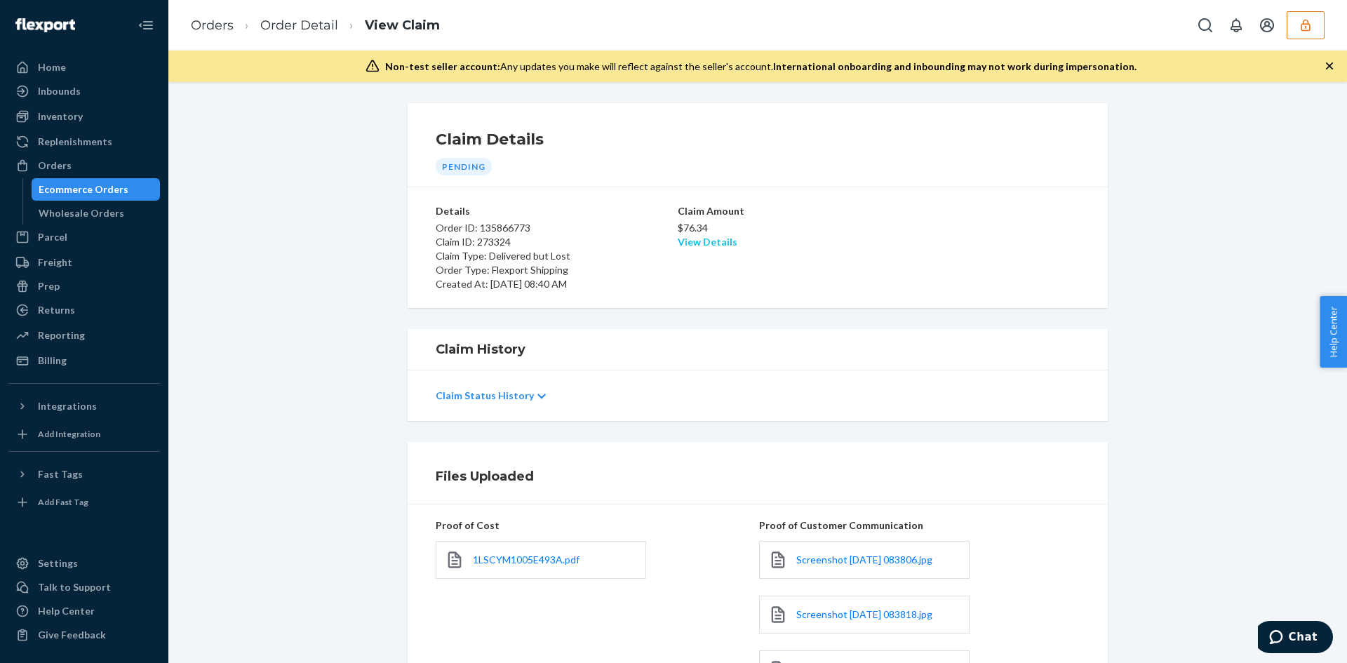
click at [710, 243] on link "View Details" at bounding box center [708, 242] width 60 height 12
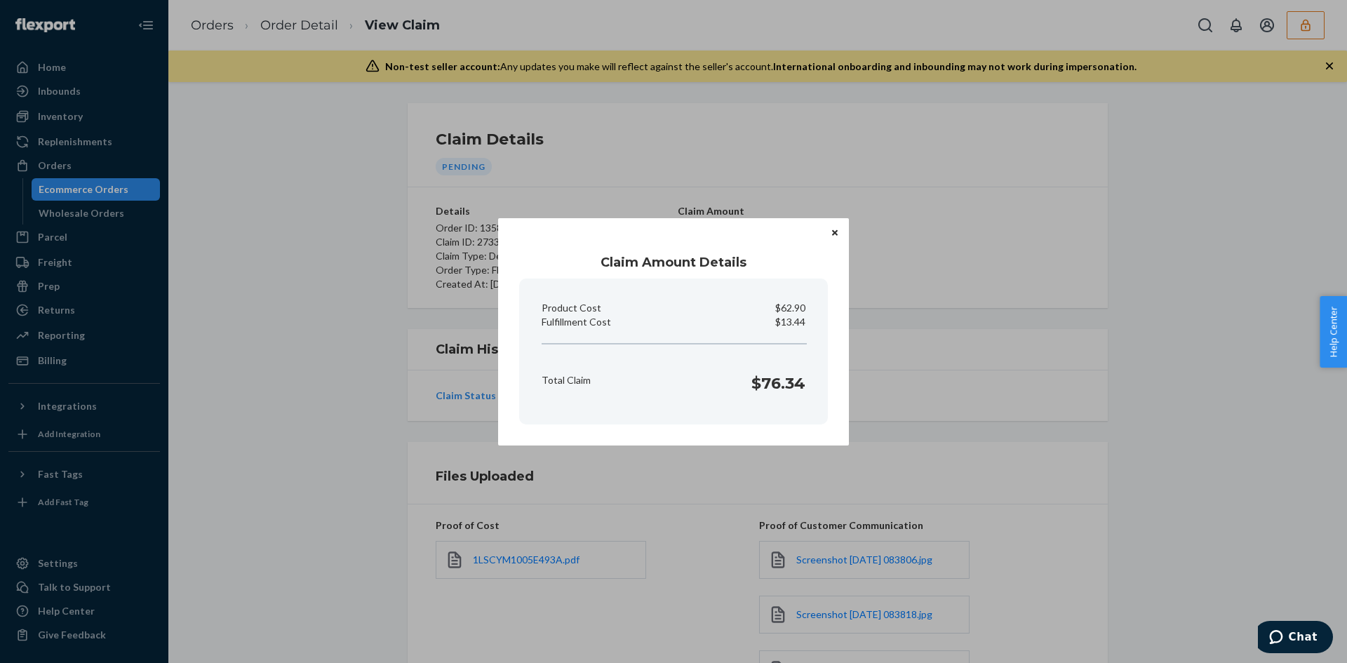
click at [697, 543] on div "Claim Amount Details Product Cost $62.90 Fulfillment Cost $13.44 Total Claim $7…" at bounding box center [673, 331] width 1347 height 663
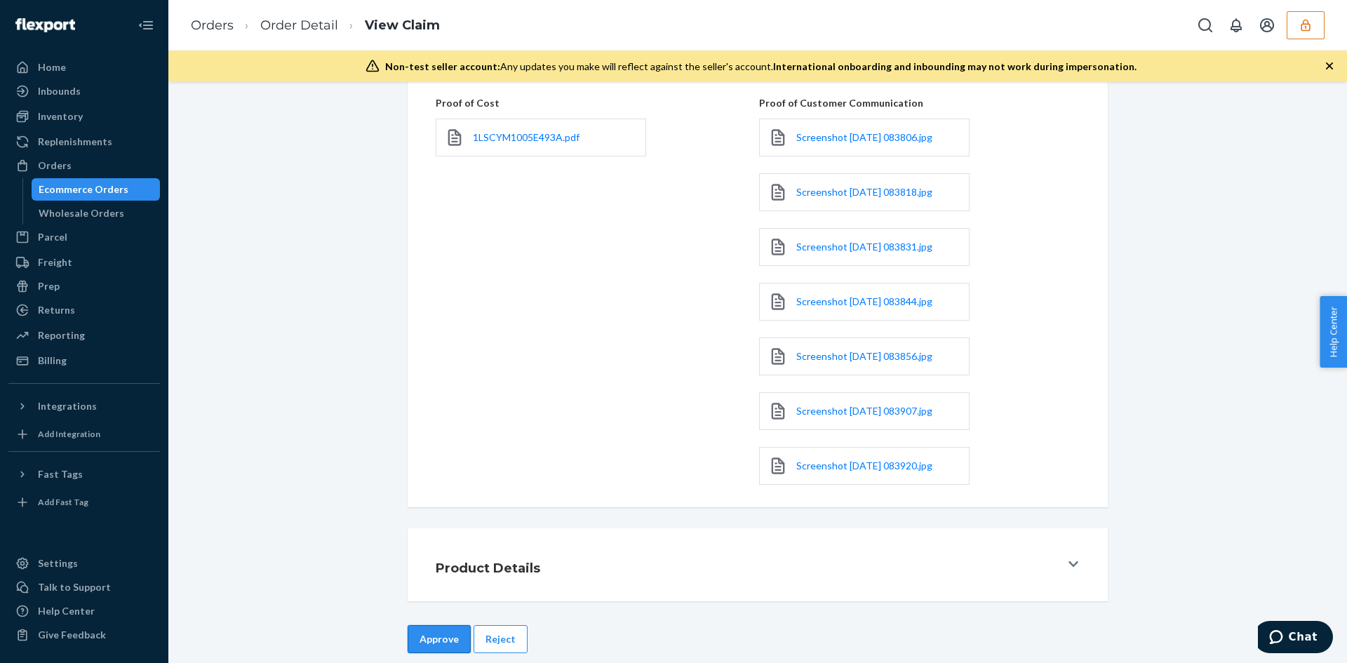
scroll to position [441, 0]
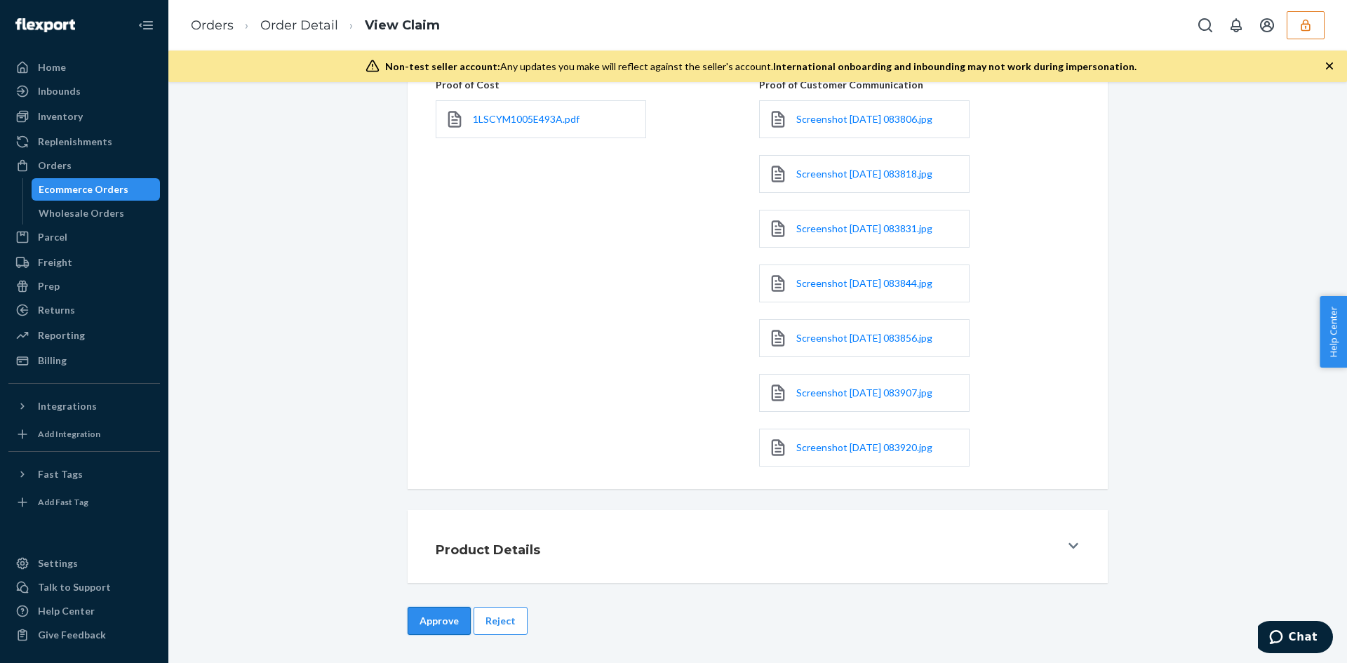
click at [448, 620] on button "Approve" at bounding box center [439, 621] width 63 height 28
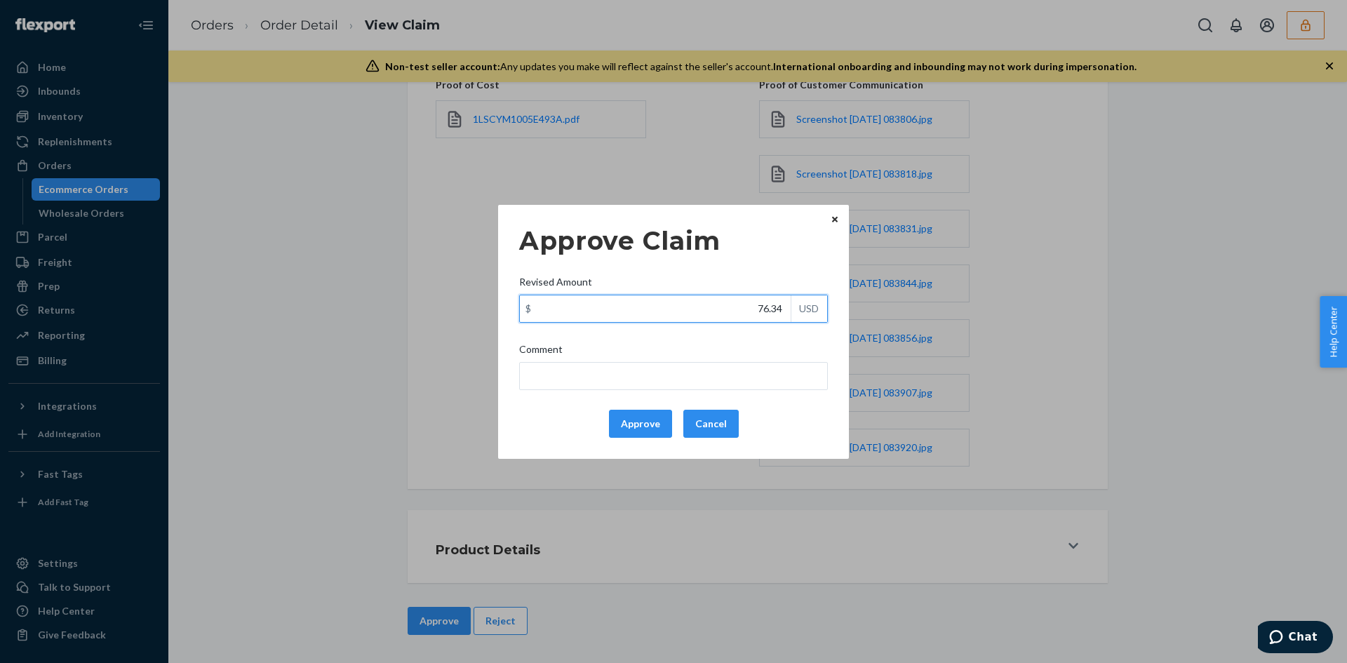
click at [766, 298] on input "76.34" at bounding box center [655, 308] width 271 height 27
type input "39.00"
click at [864, 149] on div "Approve Claim Revised Amount $ 39.00 USD Comment Approve Cancel Home Inbounds S…" at bounding box center [673, 331] width 1347 height 663
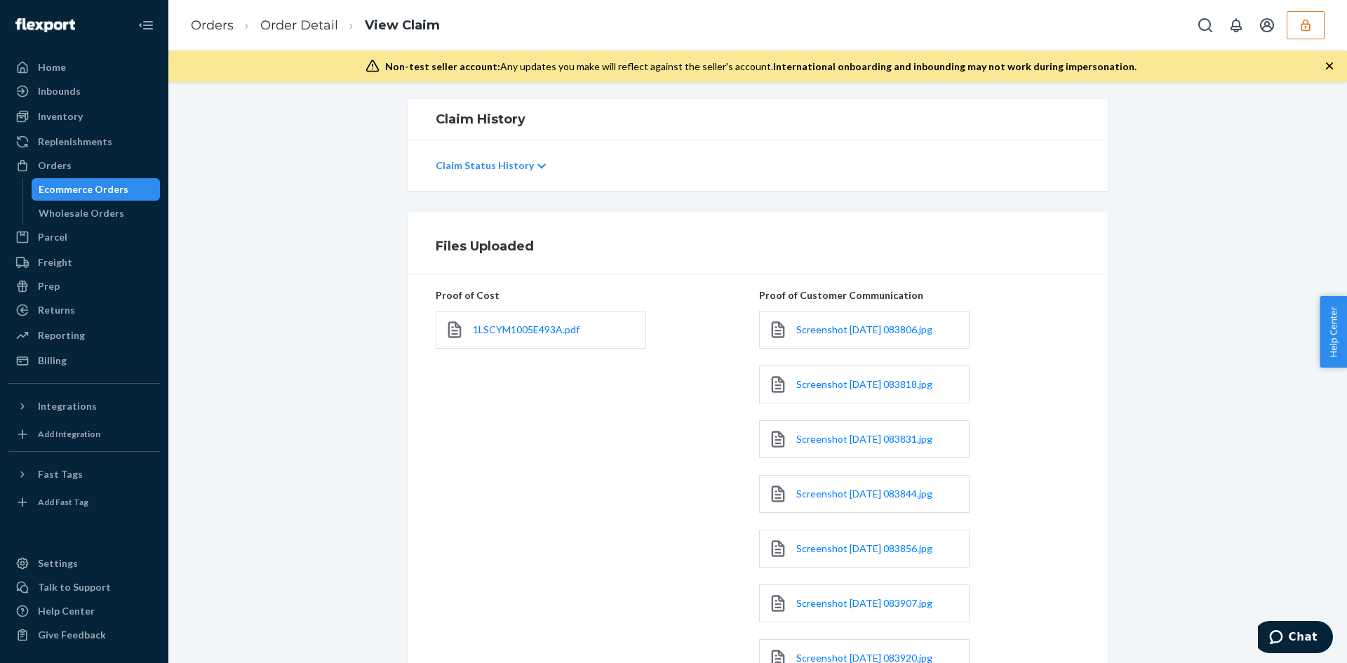
scroll to position [20, 0]
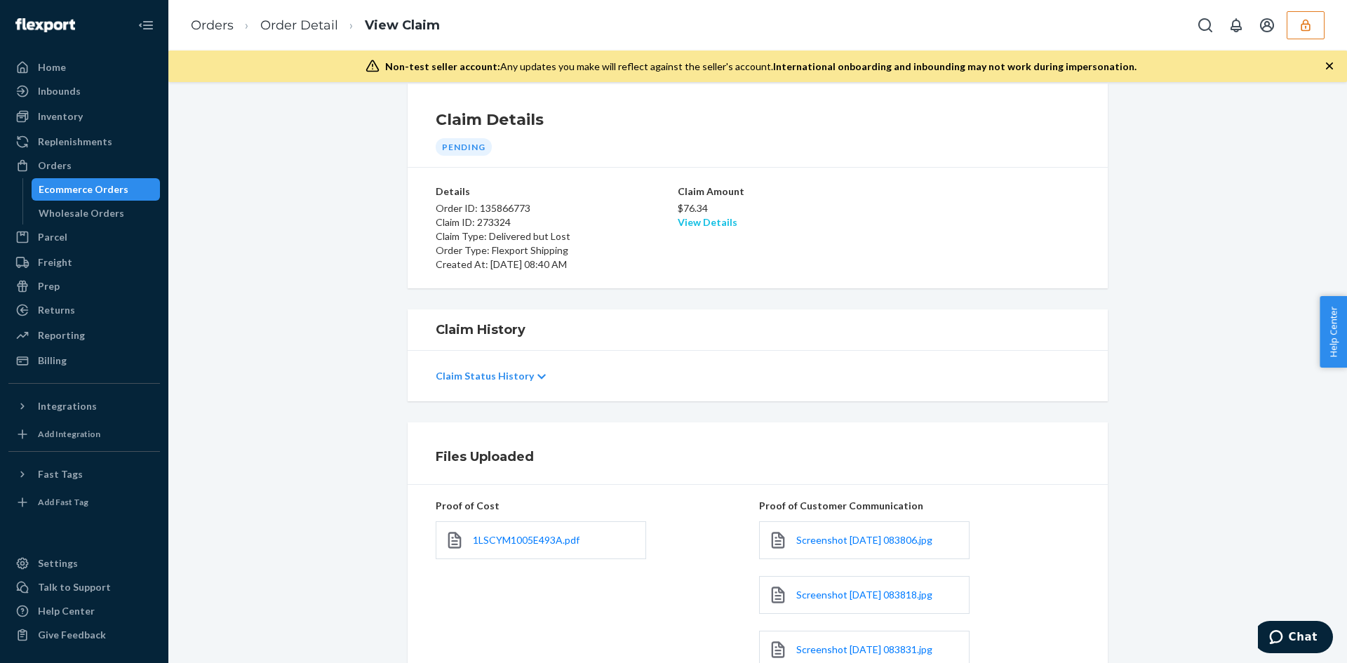
click at [721, 216] on div "$76.34 View Details" at bounding box center [758, 214] width 160 height 31
click at [721, 219] on link "View Details" at bounding box center [708, 222] width 60 height 12
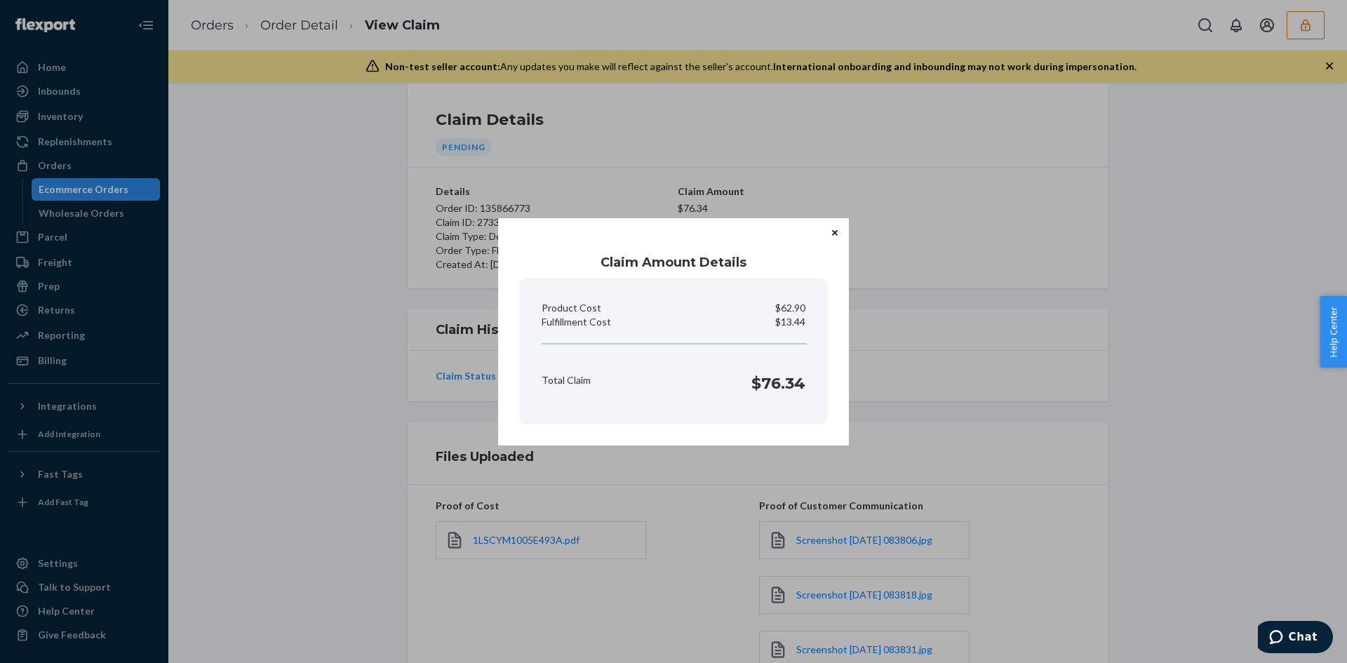
drag, startPoint x: 770, startPoint y: 552, endPoint x: 747, endPoint y: 552, distance: 23.2
click at [766, 552] on div "Claim Amount Details Product Cost $62.90 Fulfillment Cost $13.44 Total Claim $7…" at bounding box center [673, 331] width 1347 height 663
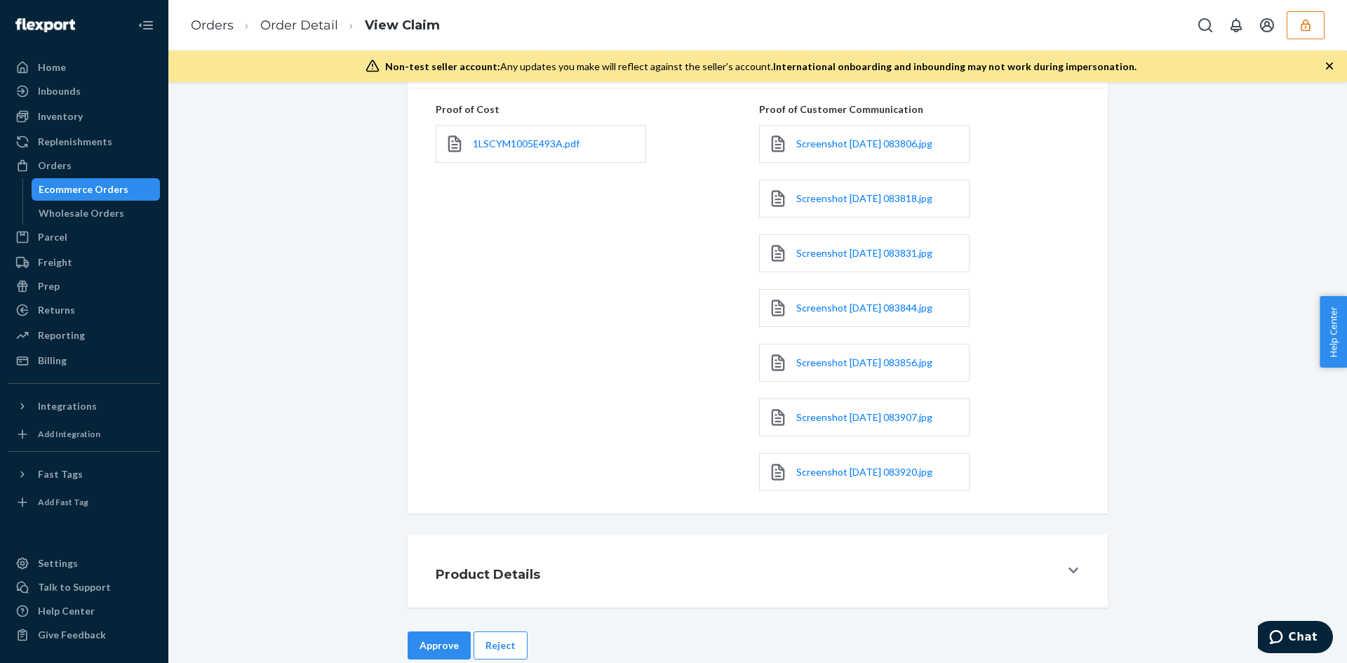
scroll to position [441, 0]
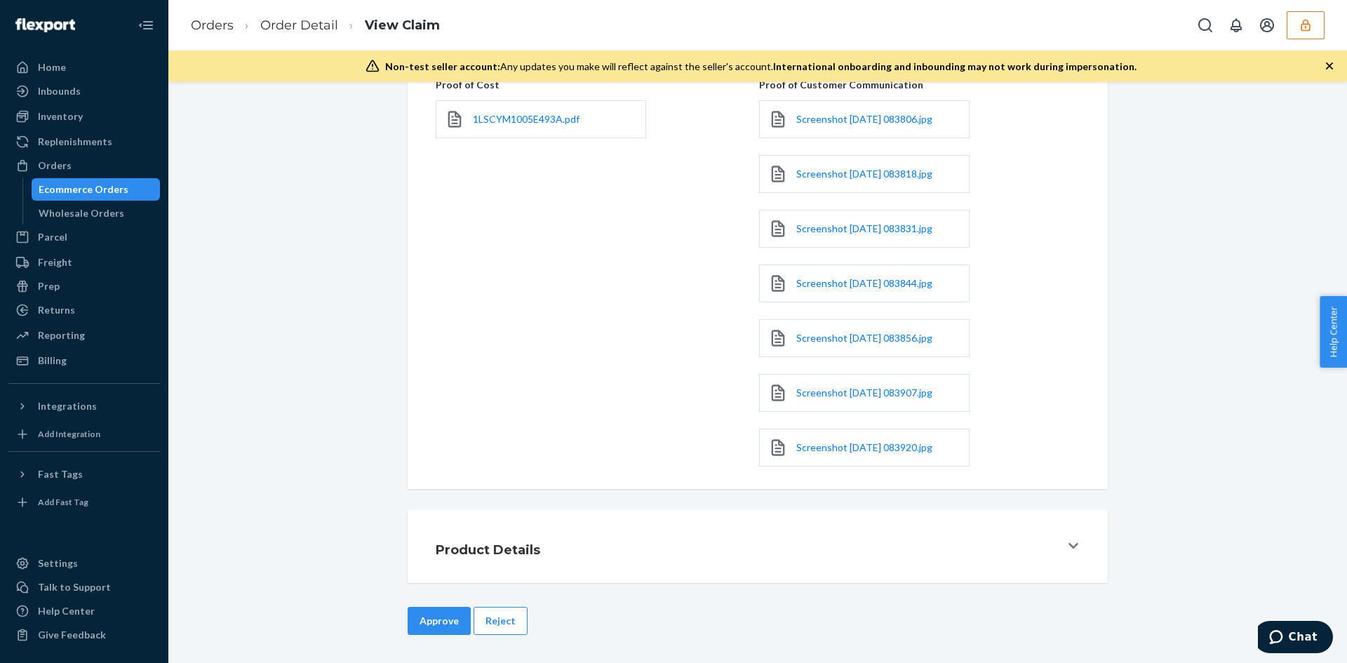
click at [451, 615] on button "Approve" at bounding box center [439, 621] width 63 height 28
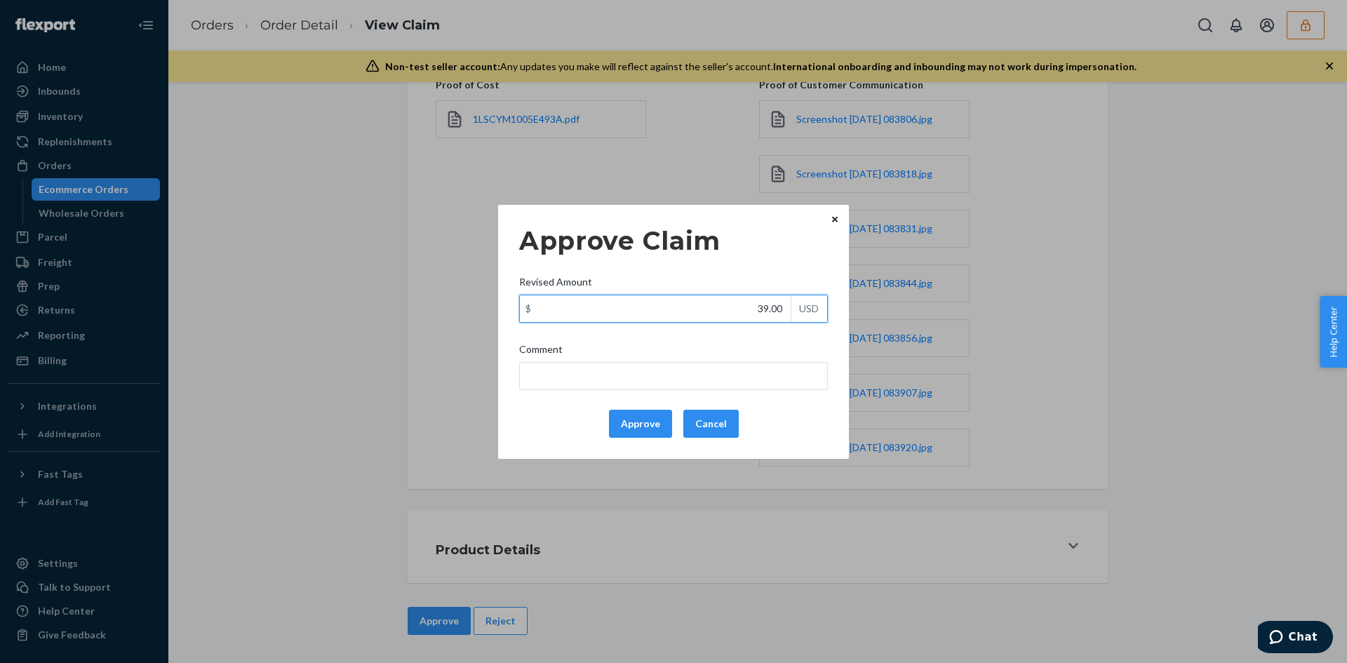
click at [778, 302] on input "39.00" at bounding box center [655, 308] width 271 height 27
type input "39.77"
drag, startPoint x: 594, startPoint y: 407, endPoint x: 591, endPoint y: 380, distance: 27.5
click at [594, 406] on div "Approve Claim Revised Amount $ 39.77 USD Comment Approve Cancel" at bounding box center [673, 331] width 309 height 223
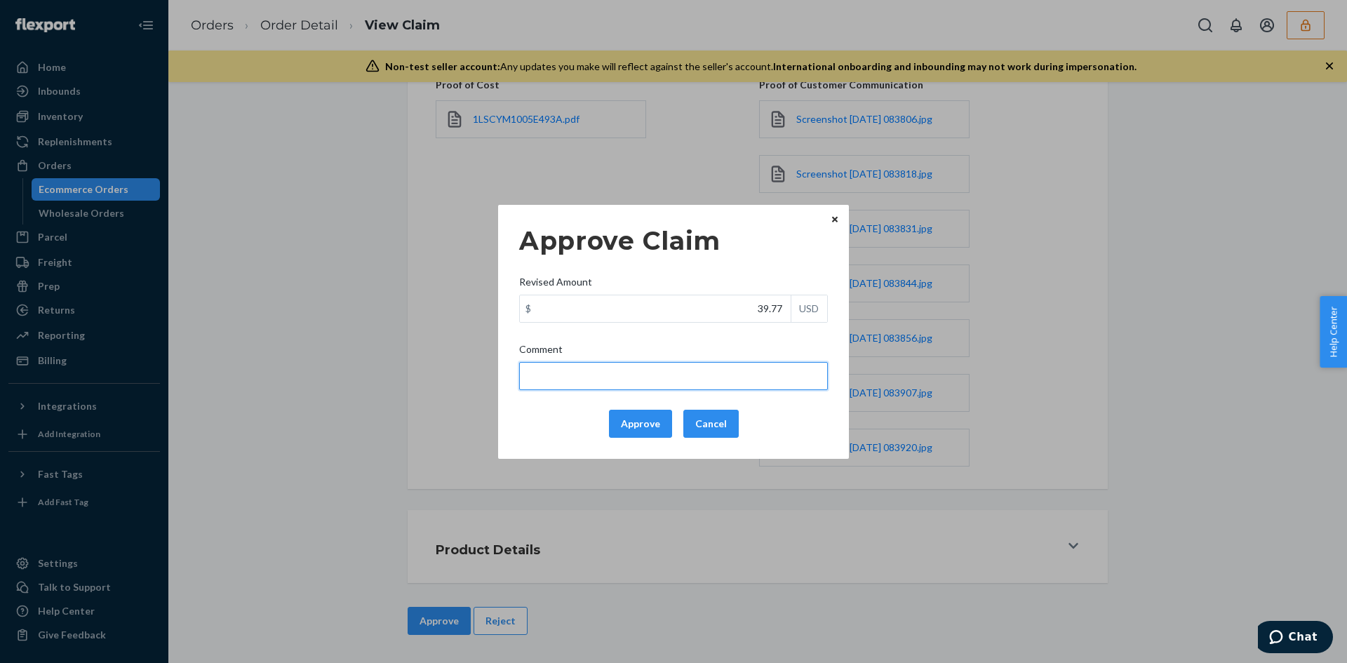
click at [591, 380] on input "Comment" at bounding box center [673, 376] width 309 height 28
type input "Adjusted total cost."
click at [643, 417] on button "Approve" at bounding box center [640, 424] width 63 height 28
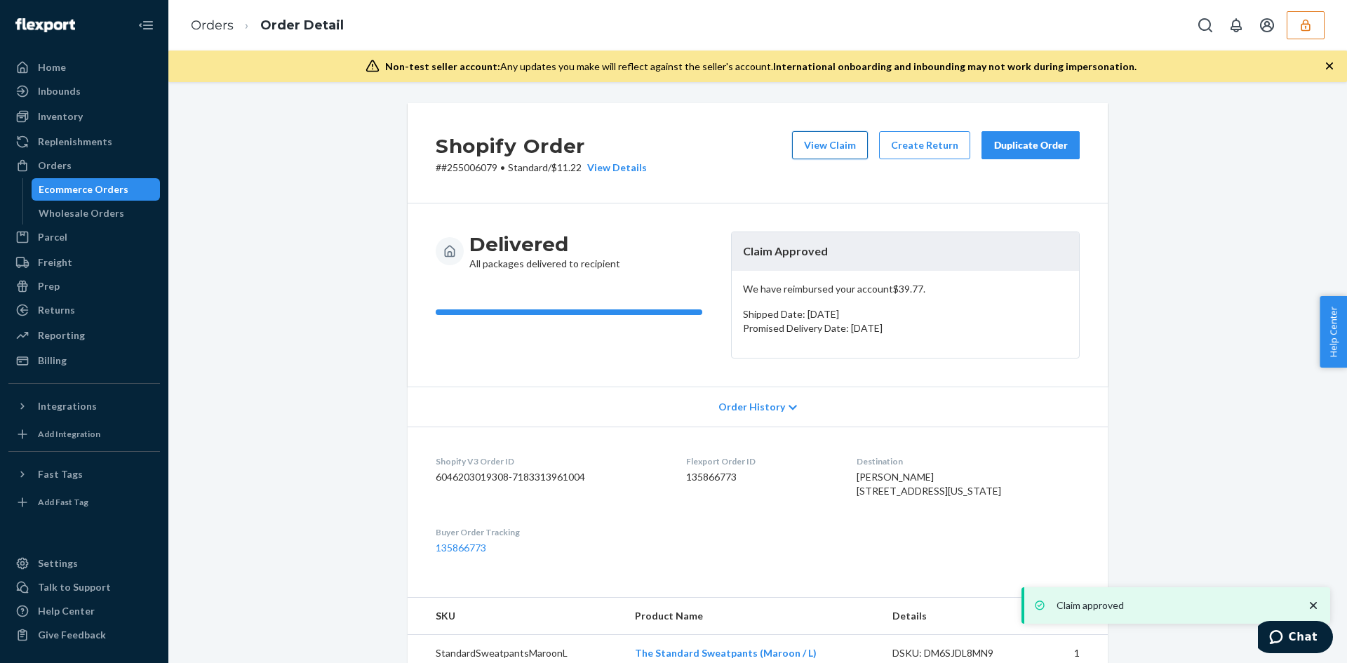
click at [806, 154] on button "View Claim" at bounding box center [830, 145] width 76 height 28
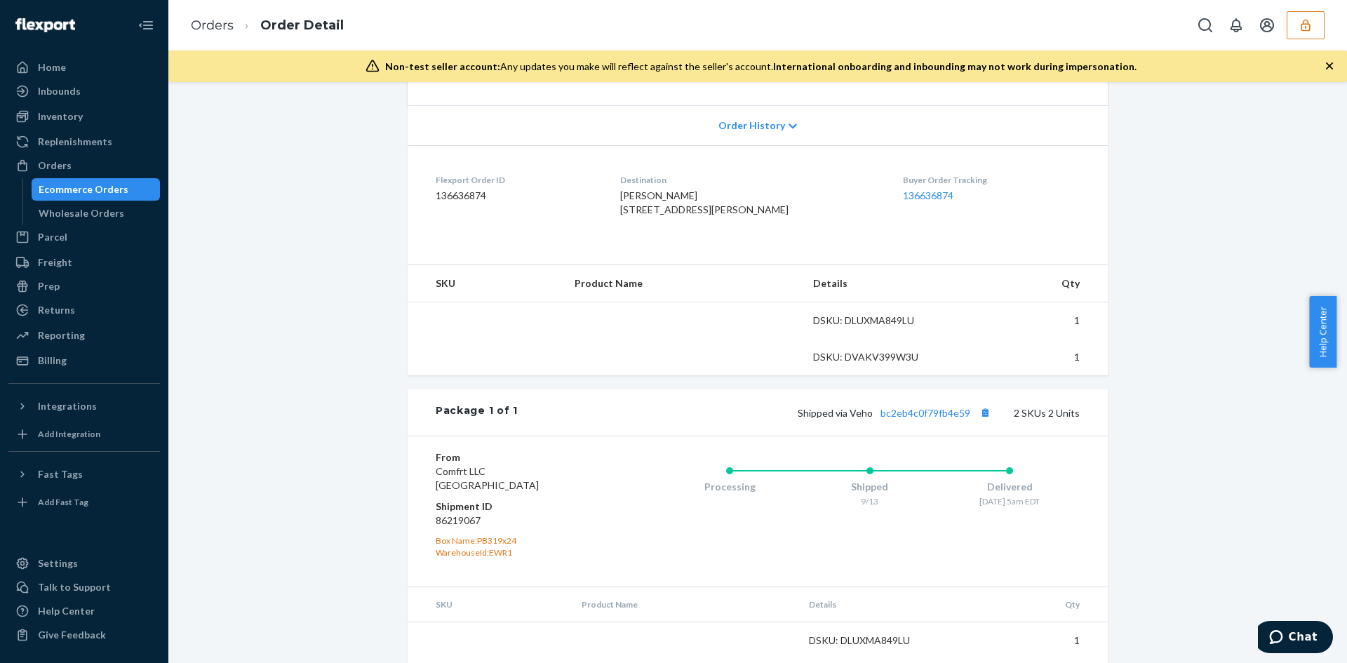
scroll to position [351, 0]
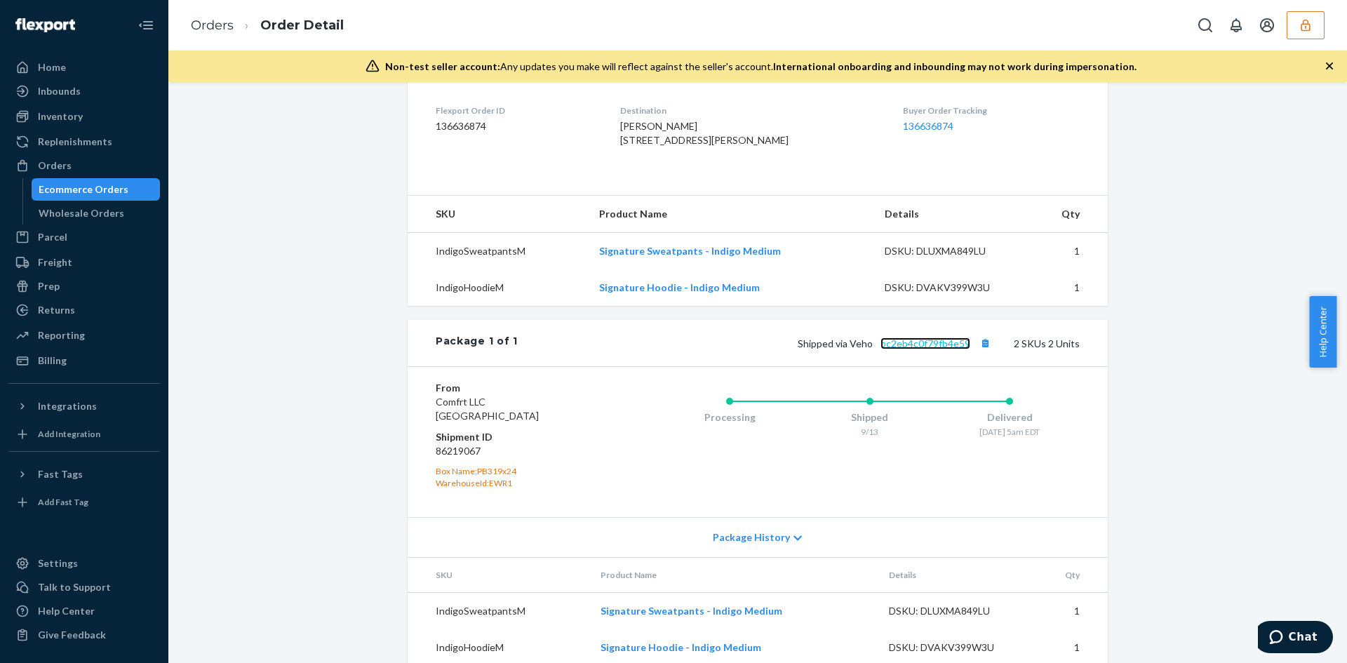
click at [902, 349] on link "bc2eb4c0f79fb4e59" at bounding box center [926, 343] width 90 height 12
click at [905, 352] on div "Shipped via Veho bc2eb4c0f79fb4e59 2 SKUs 2 Units" at bounding box center [799, 343] width 562 height 18
click at [897, 352] on div "Shipped via Veho bc2eb4c0f79fb4e59 2 SKUs 2 Units" at bounding box center [799, 343] width 562 height 18
click at [901, 349] on link "bc2eb4c0f79fb4e59" at bounding box center [926, 343] width 90 height 12
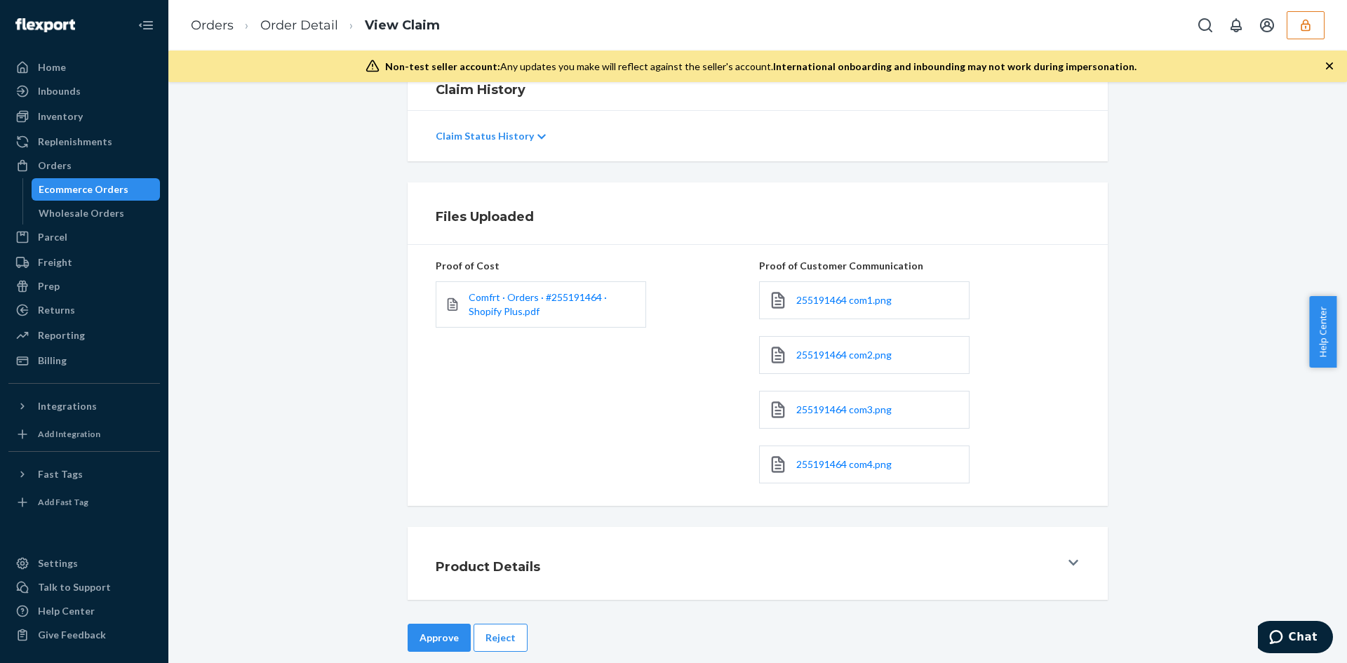
scroll to position [276, 0]
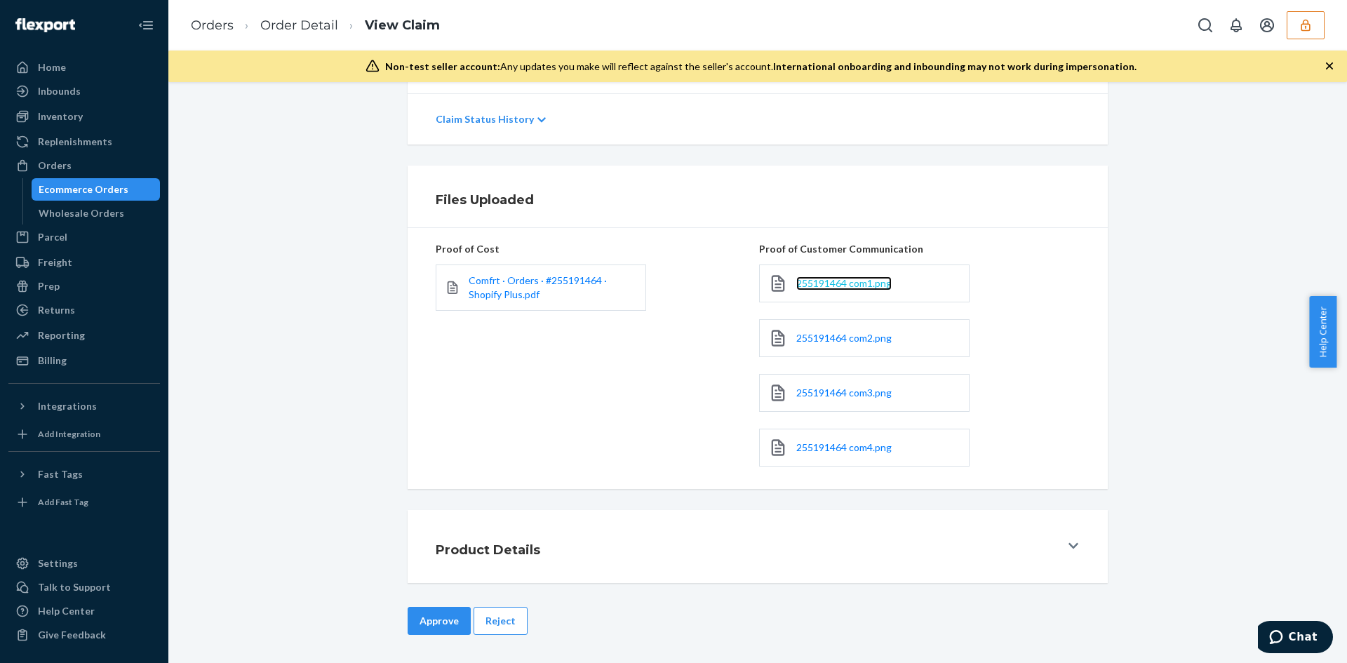
drag, startPoint x: 798, startPoint y: 293, endPoint x: 803, endPoint y: 286, distance: 7.6
drag, startPoint x: 811, startPoint y: 330, endPoint x: 807, endPoint y: 336, distance: 7.6
click at [499, 297] on span "Comfrt · Orders · #255191464 · Shopify Plus.pdf" at bounding box center [538, 287] width 138 height 26
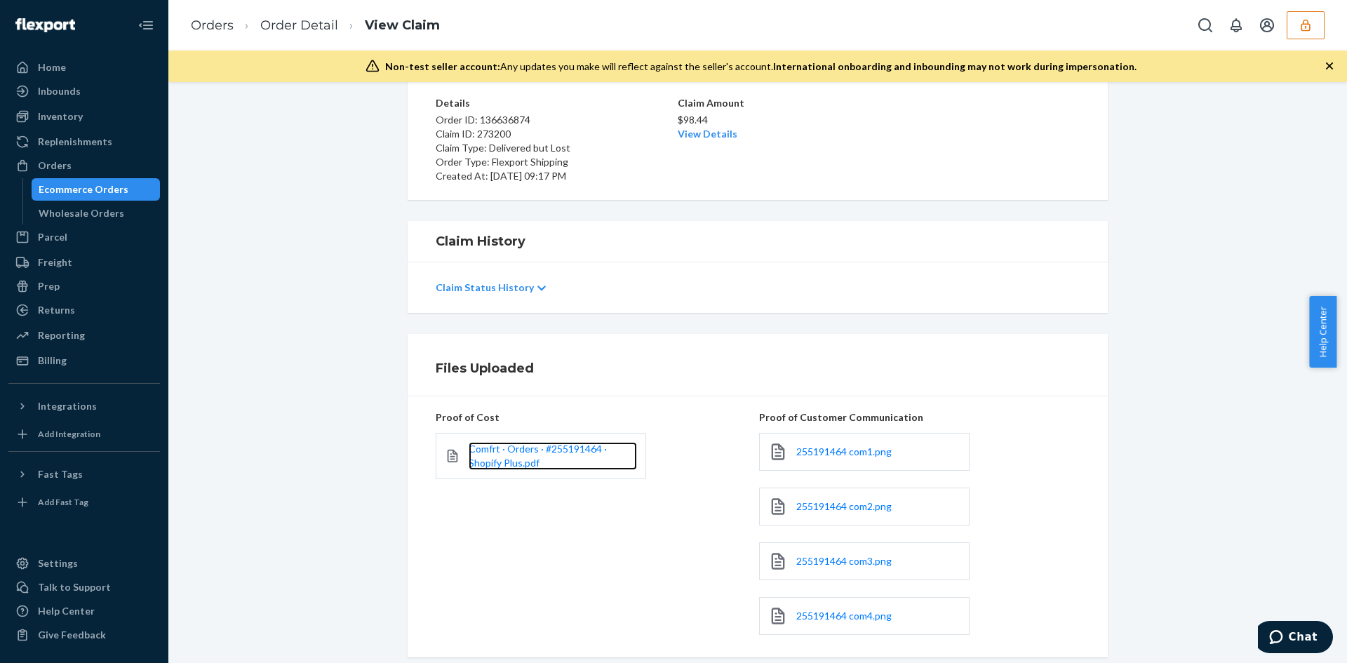
scroll to position [0, 0]
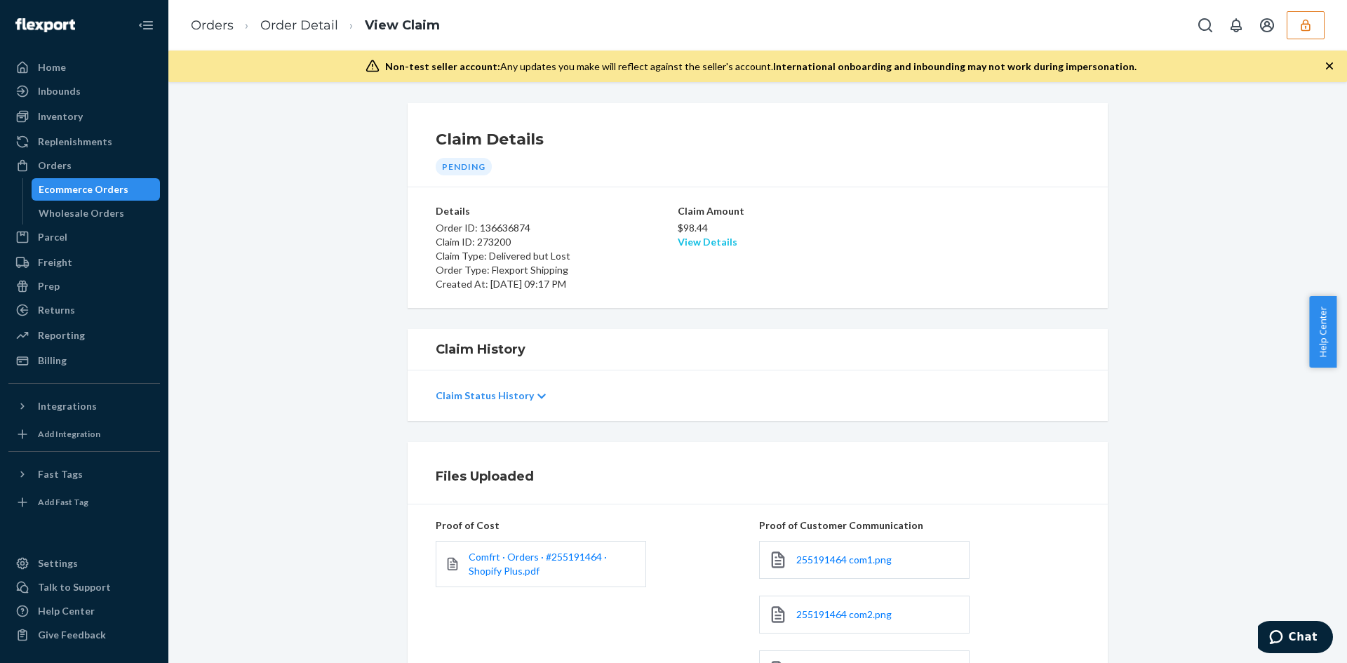
click at [695, 248] on link "View Details" at bounding box center [708, 242] width 60 height 12
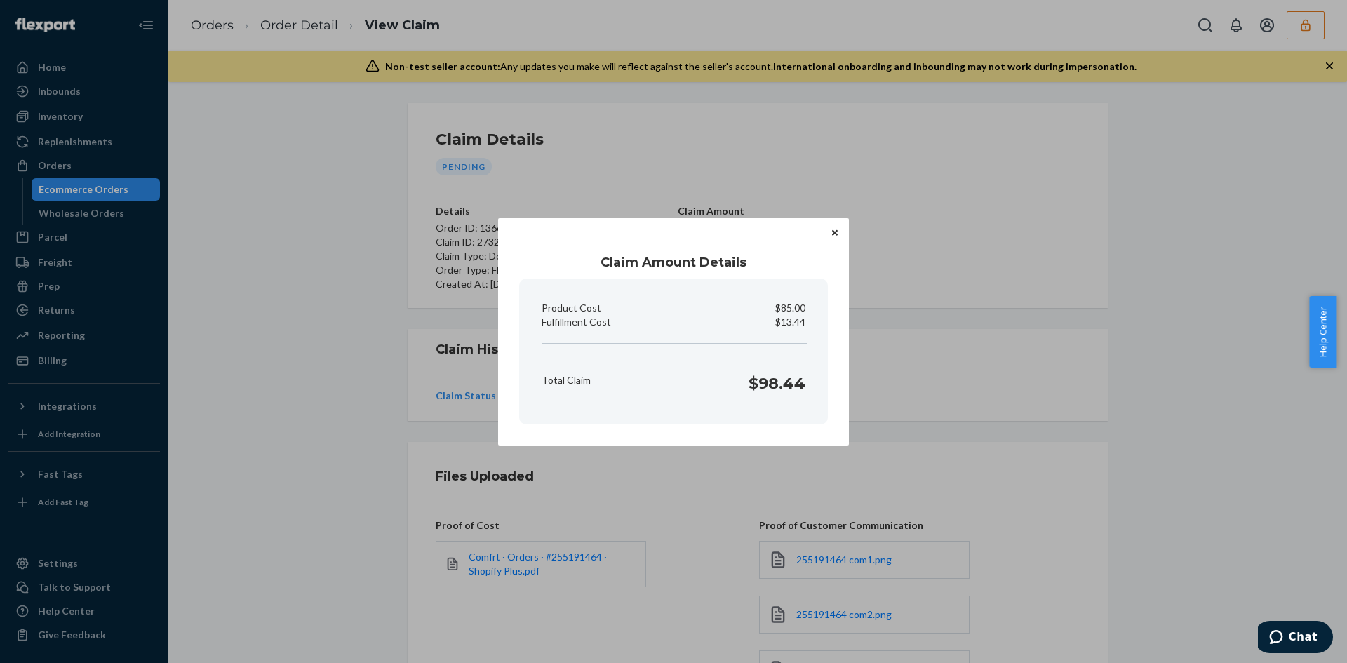
drag, startPoint x: 976, startPoint y: 396, endPoint x: 930, endPoint y: 417, distance: 50.9
click at [968, 401] on div "Claim Amount Details Product Cost $85.00 Fulfillment Cost $13.44 Total Claim $9…" at bounding box center [673, 331] width 1347 height 663
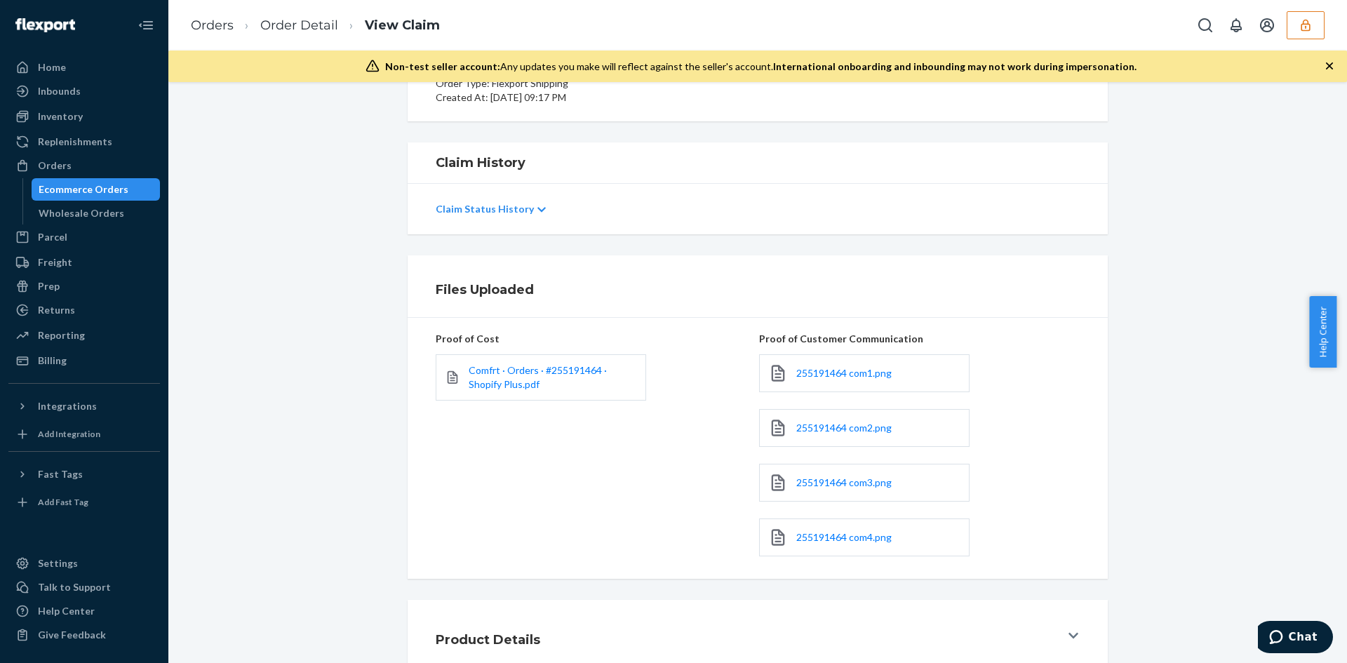
scroll to position [276, 0]
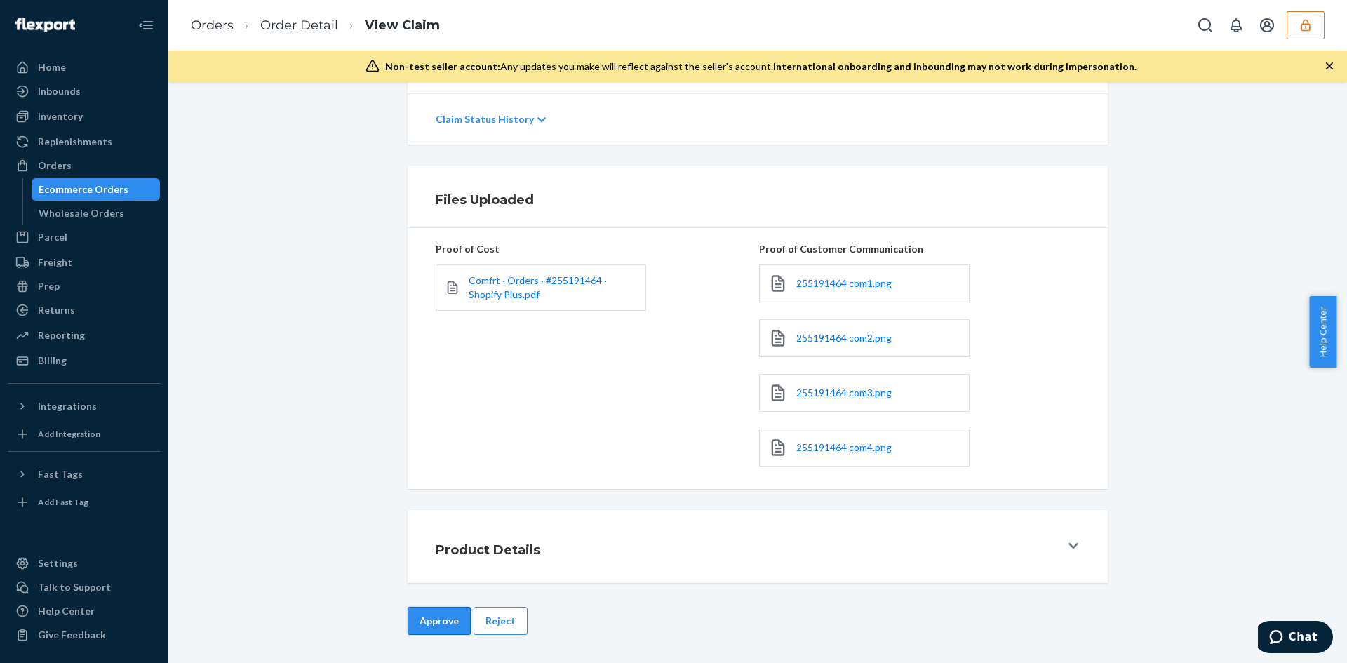
click at [419, 629] on button "Approve" at bounding box center [439, 621] width 63 height 28
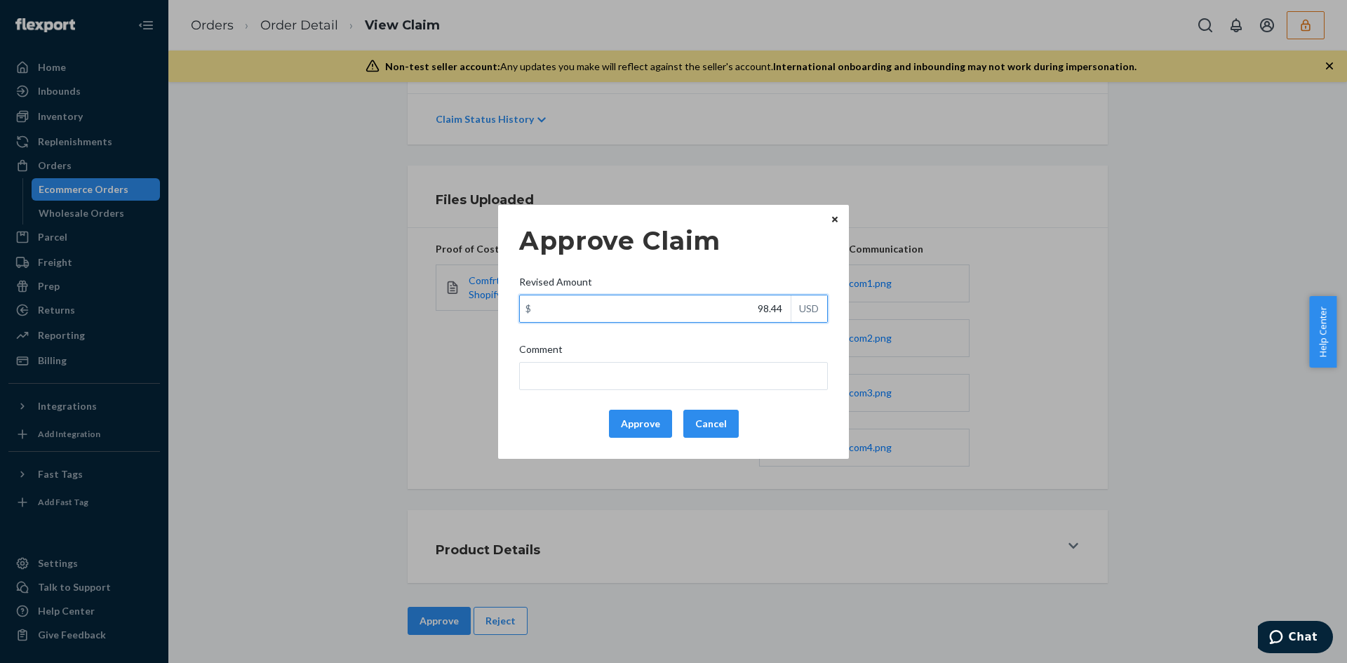
drag, startPoint x: 780, startPoint y: 304, endPoint x: 766, endPoint y: 321, distance: 21.9
click at [768, 320] on input "98.44" at bounding box center [655, 308] width 271 height 27
paste input "47"
type input "47.44"
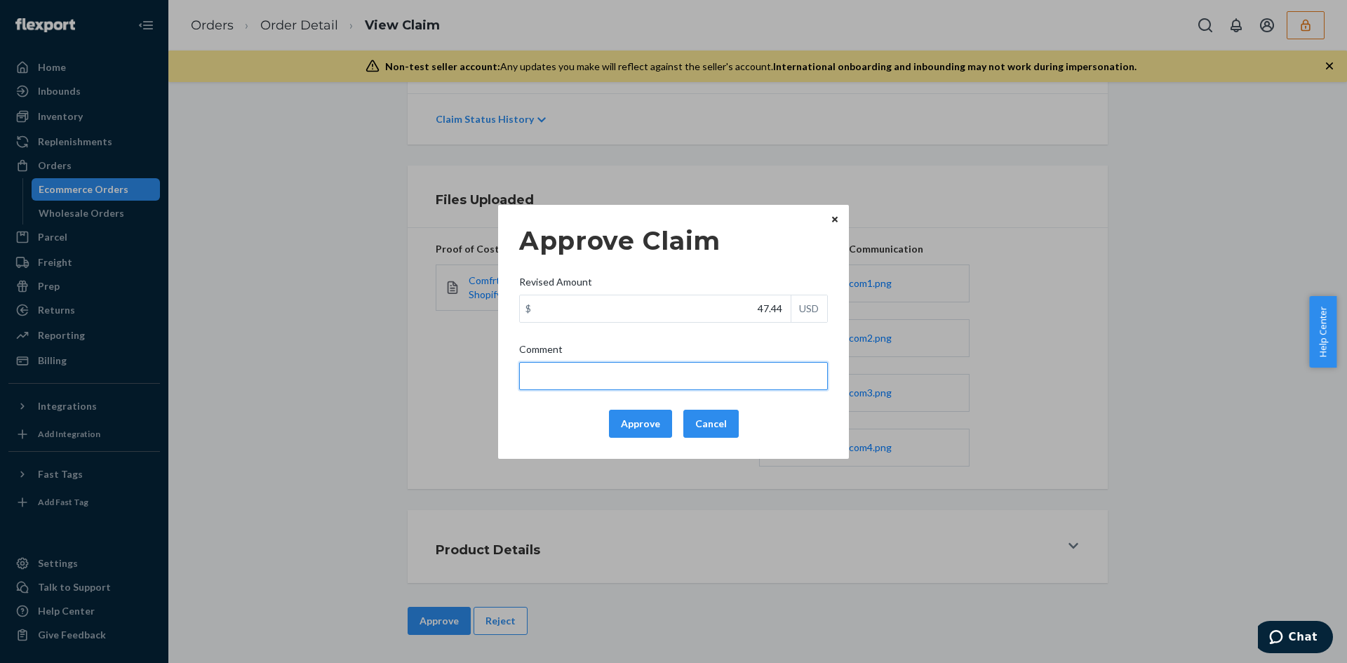
click at [723, 378] on input "Comment" at bounding box center [673, 376] width 309 height 28
type input "Adjusted total cost."
drag, startPoint x: 635, startPoint y: 421, endPoint x: 1313, endPoint y: 399, distance: 678.1
click at [635, 420] on button "Approve" at bounding box center [640, 424] width 63 height 28
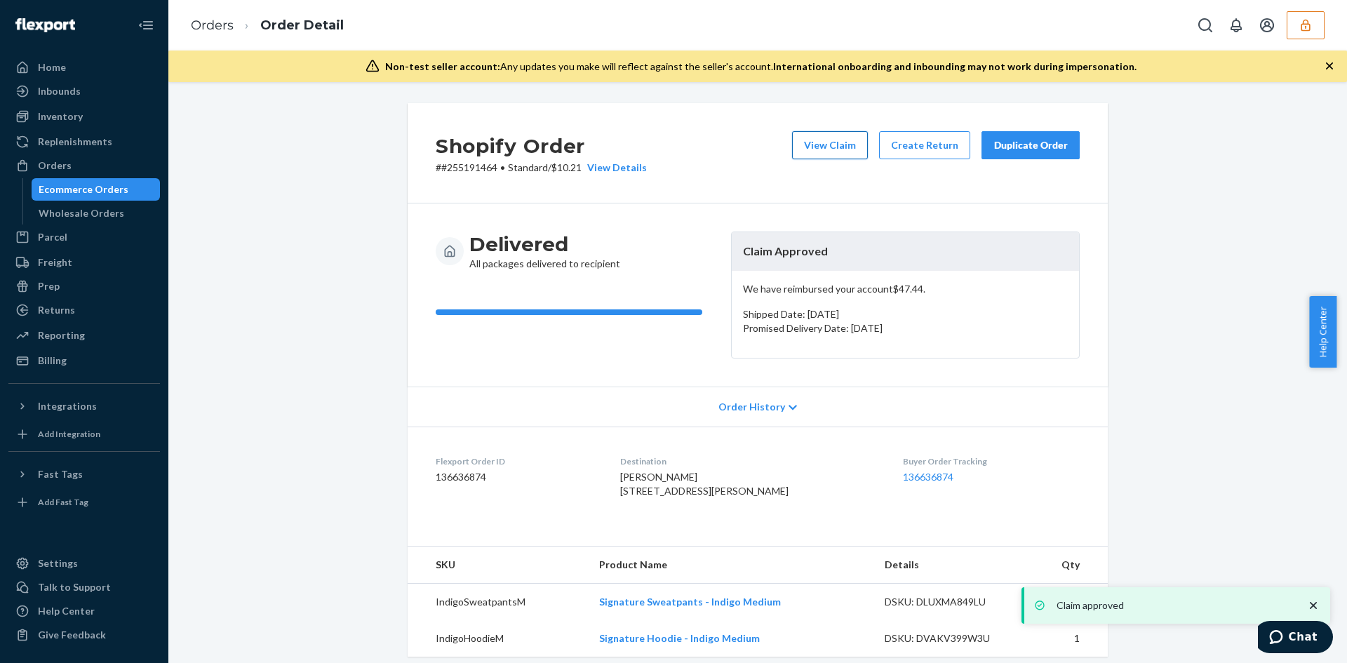
drag, startPoint x: 842, startPoint y: 140, endPoint x: 835, endPoint y: 141, distance: 7.2
click at [835, 141] on button "View Claim" at bounding box center [830, 145] width 76 height 28
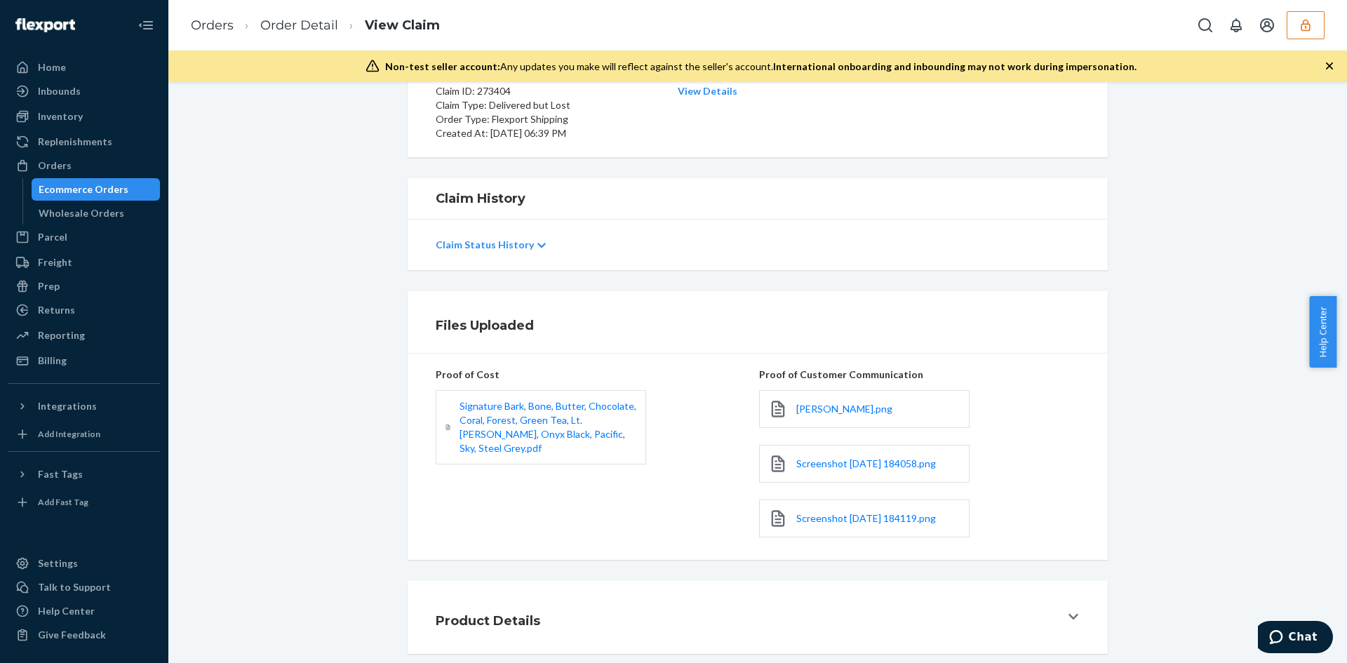
scroll to position [222, 0]
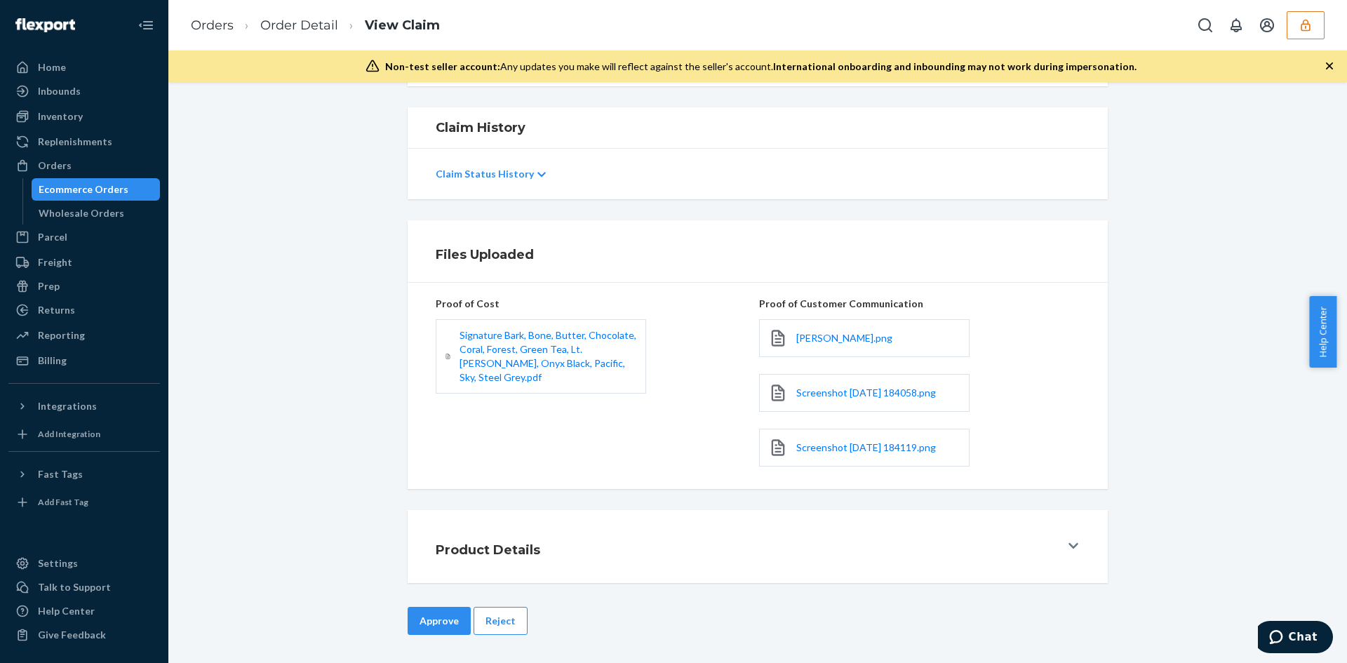
click at [500, 620] on button "Reject" at bounding box center [501, 621] width 54 height 28
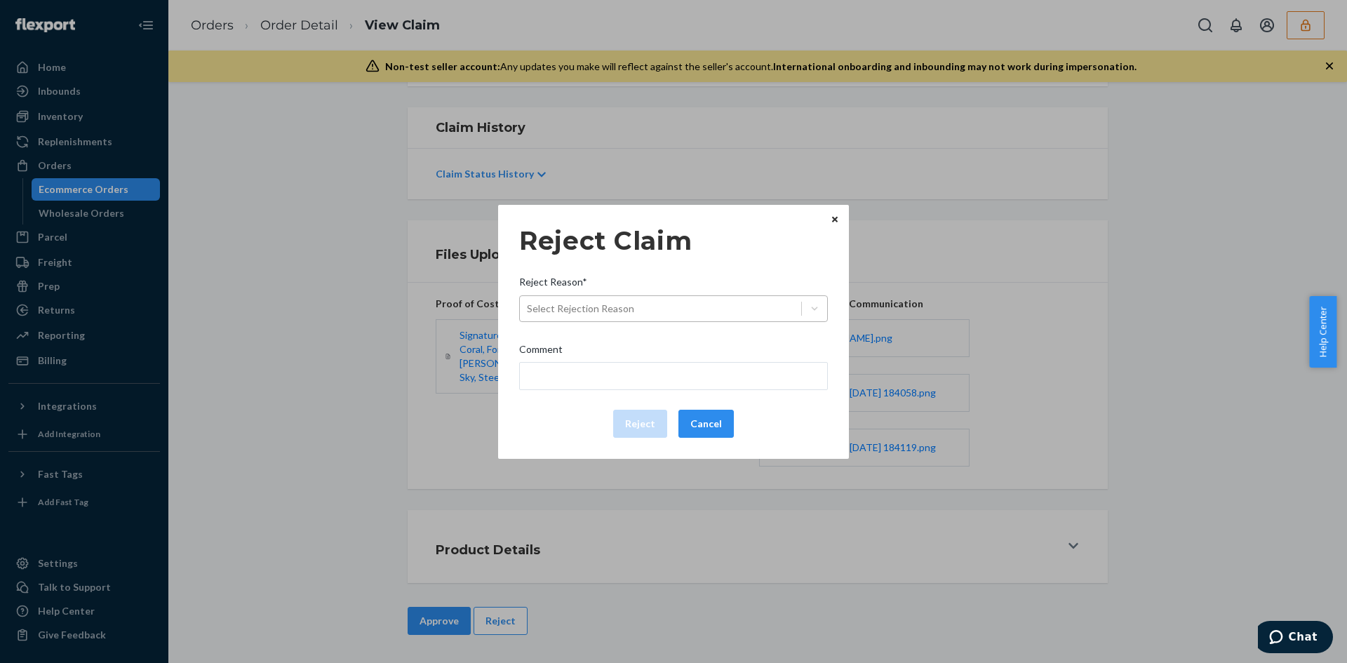
drag, startPoint x: 620, startPoint y: 333, endPoint x: 611, endPoint y: 314, distance: 21.7
click at [619, 329] on div "Reject Claim Reject Reason* Select Rejection Reason Comment Reject Cancel" at bounding box center [673, 331] width 309 height 223
click at [611, 317] on div "Select Rejection Reason" at bounding box center [660, 308] width 281 height 22
click at [528, 316] on input "Reject Reason* Select Rejection Reason" at bounding box center [527, 309] width 1 height 14
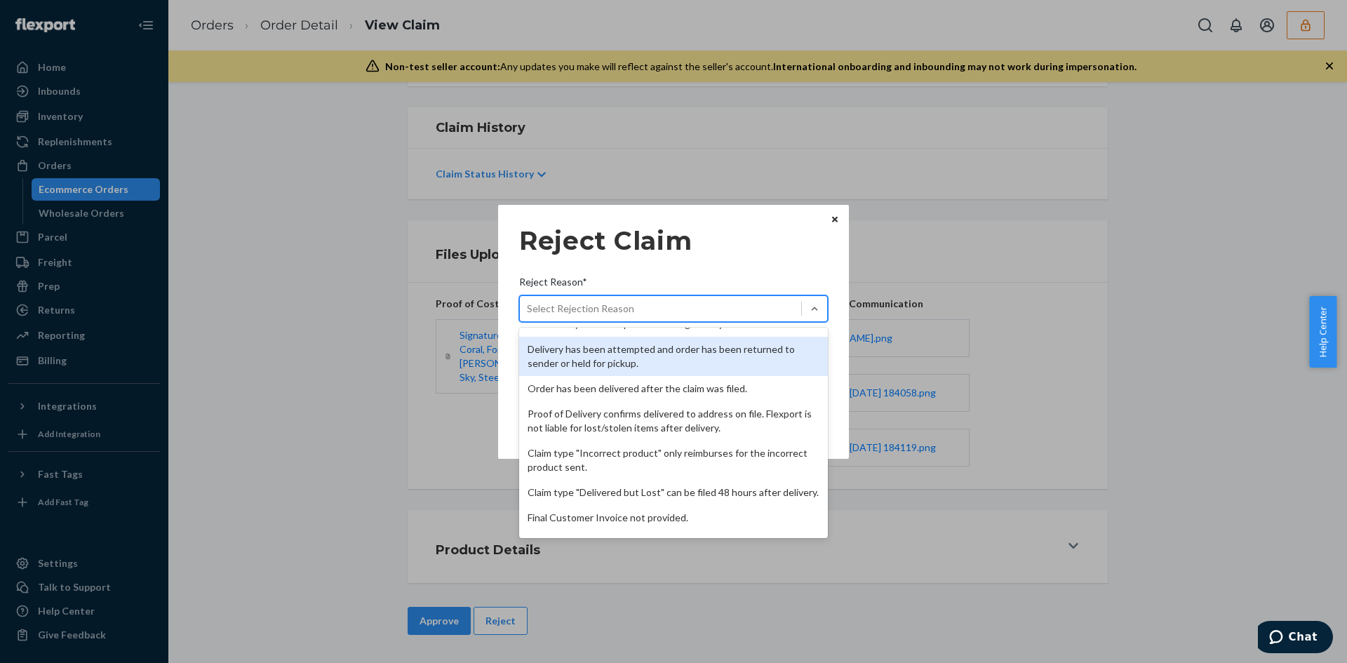
scroll to position [182, 0]
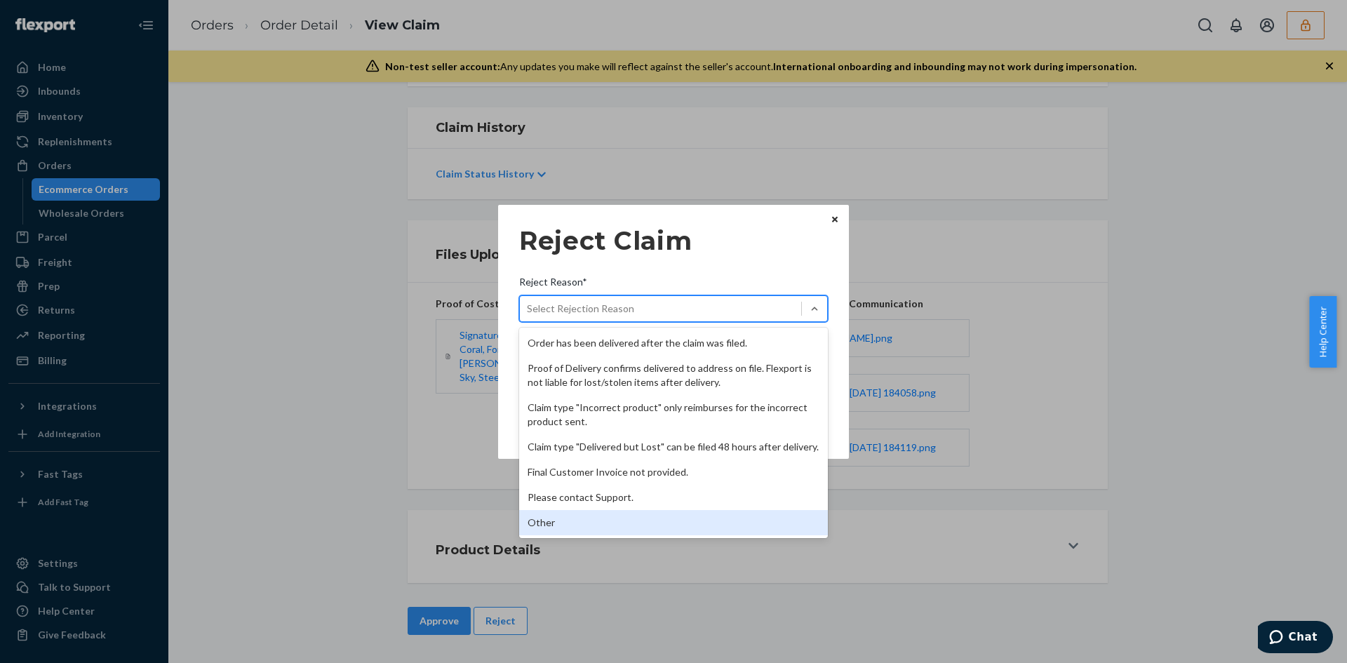
drag, startPoint x: 557, startPoint y: 526, endPoint x: 559, endPoint y: 489, distance: 36.5
click at [557, 524] on div "Other" at bounding box center [673, 522] width 309 height 25
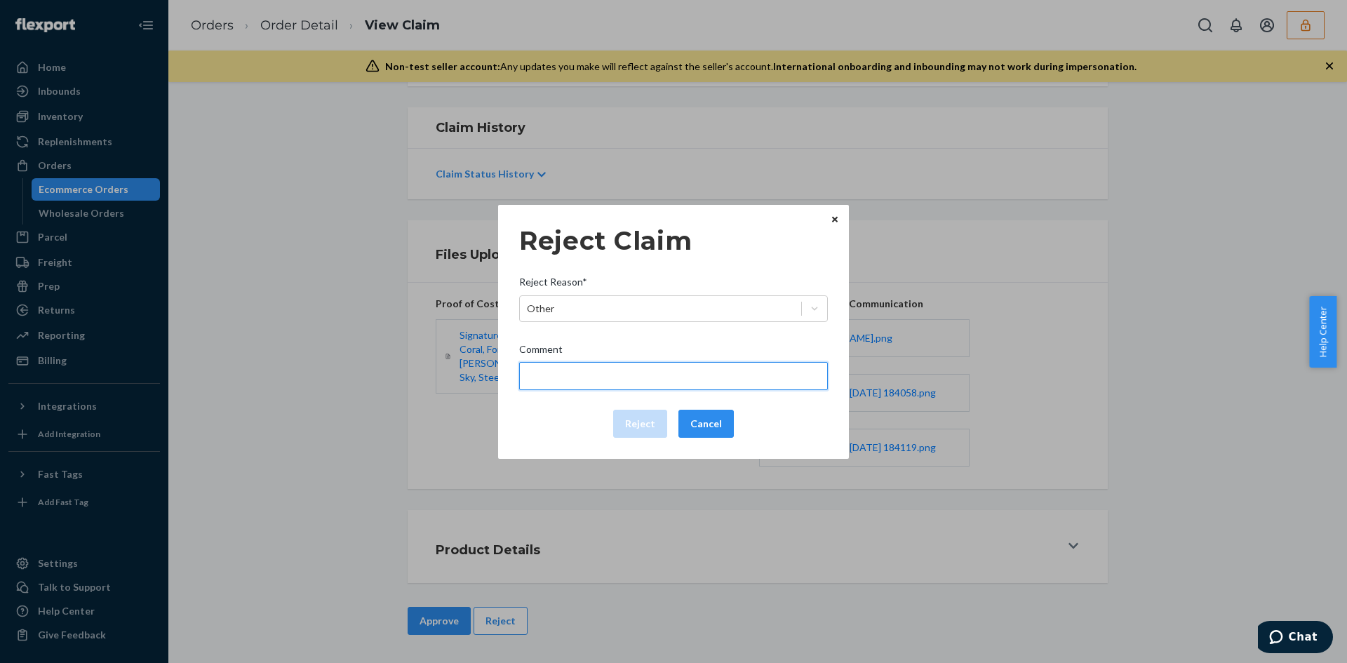
click at [594, 388] on input "Comment" at bounding box center [673, 376] width 309 height 28
type input "The package was confirmed to be delivered at the right location and flexport is…"
click at [631, 416] on button "Reject" at bounding box center [640, 424] width 54 height 28
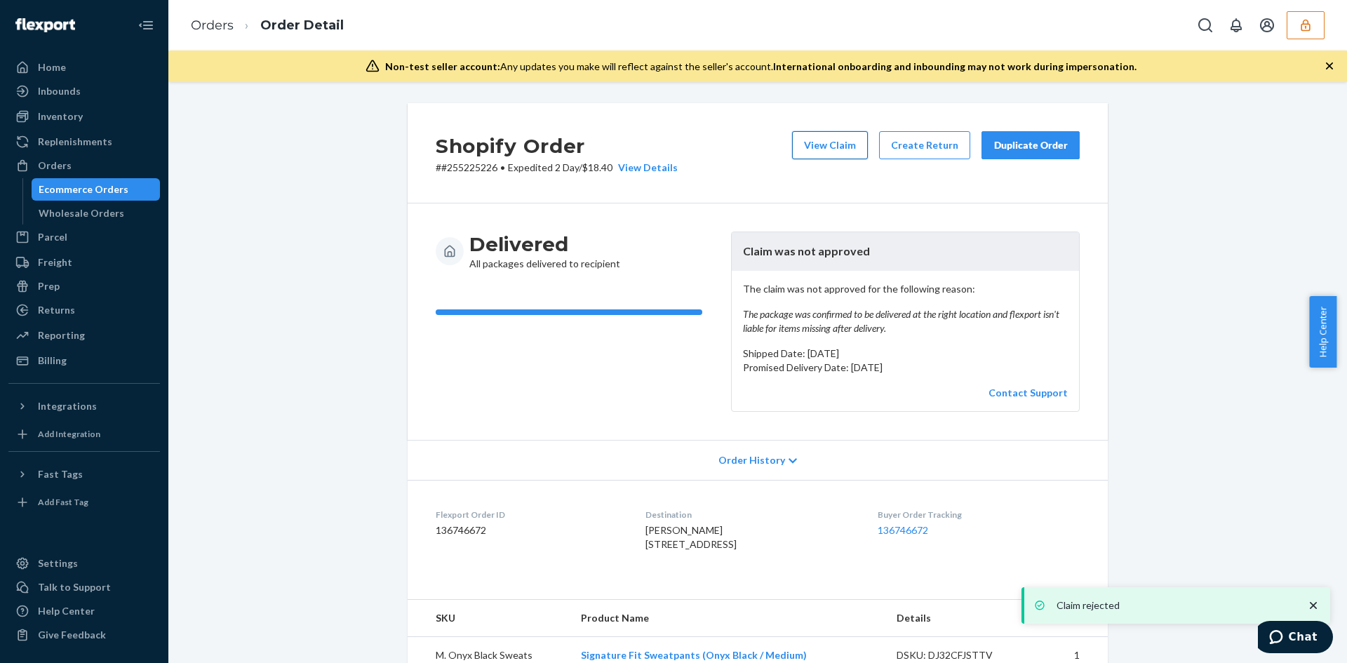
click at [815, 133] on button "View Claim" at bounding box center [830, 145] width 76 height 28
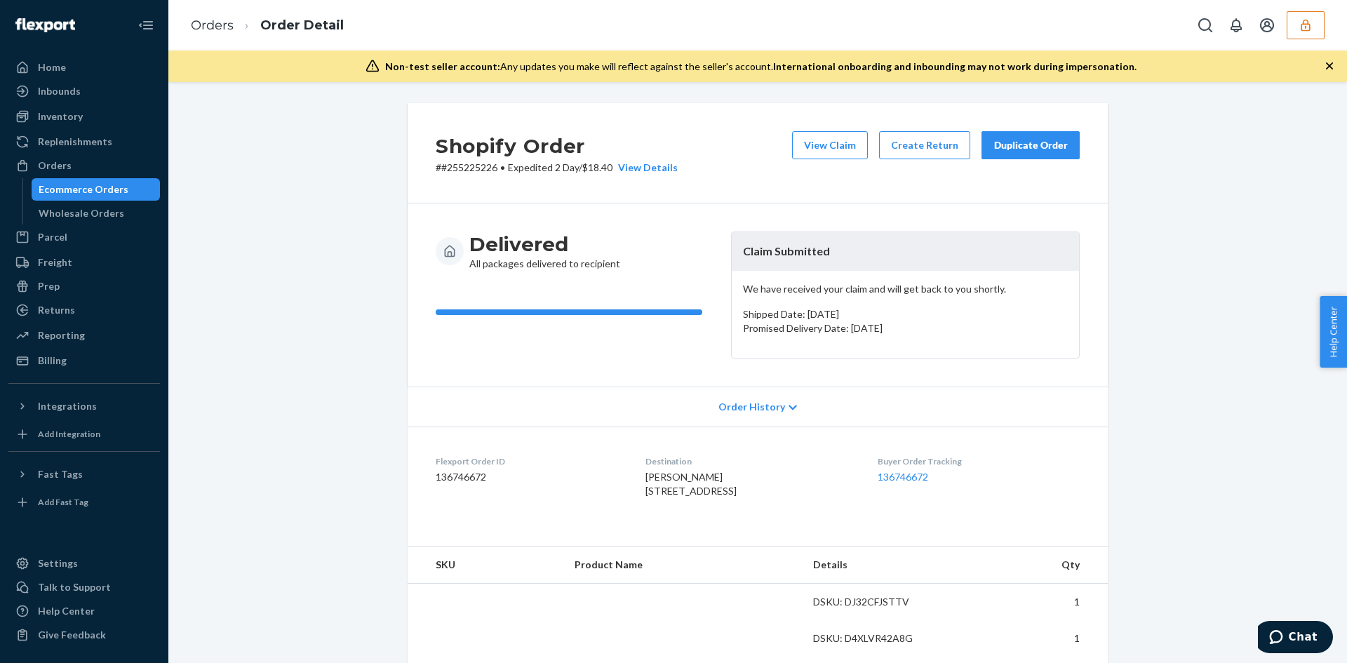
scroll to position [281, 0]
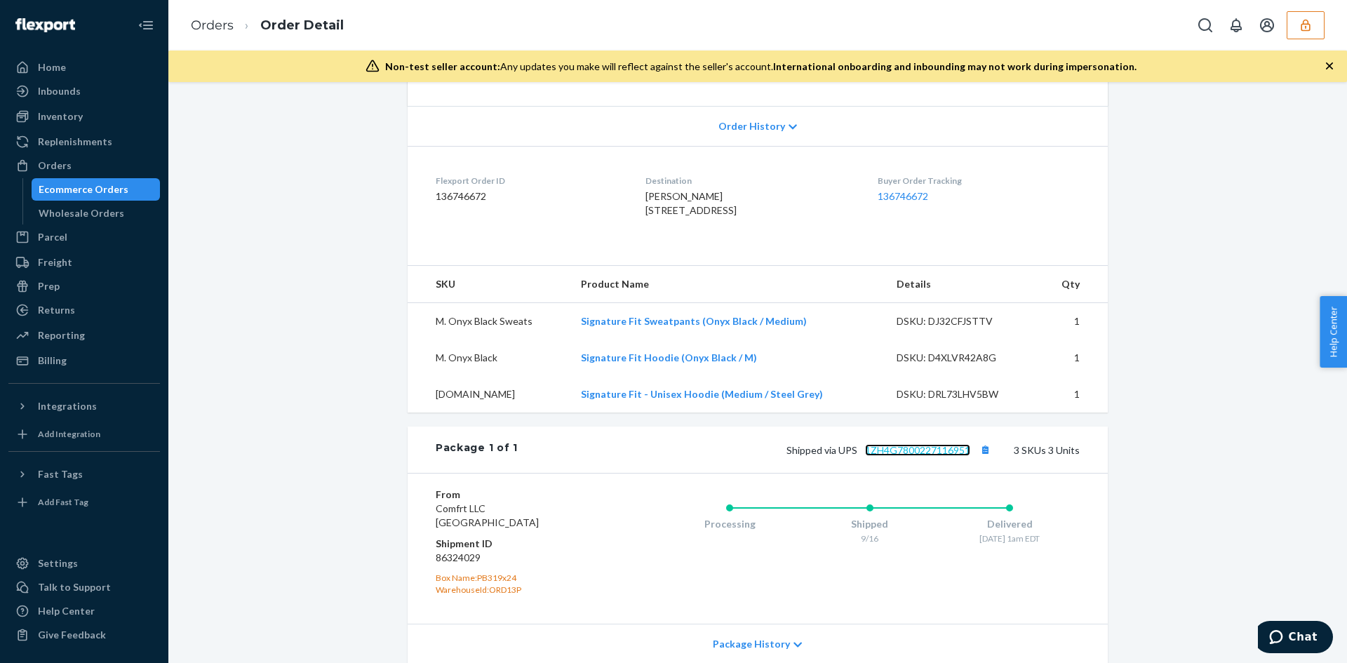
click at [925, 456] on link "1ZH4G7800227116951" at bounding box center [917, 450] width 105 height 12
click at [685, 216] on span "[PERSON_NAME] [STREET_ADDRESS]" at bounding box center [691, 203] width 91 height 26
copy span "10458"
drag, startPoint x: 623, startPoint y: 214, endPoint x: 703, endPoint y: 223, distance: 80.5
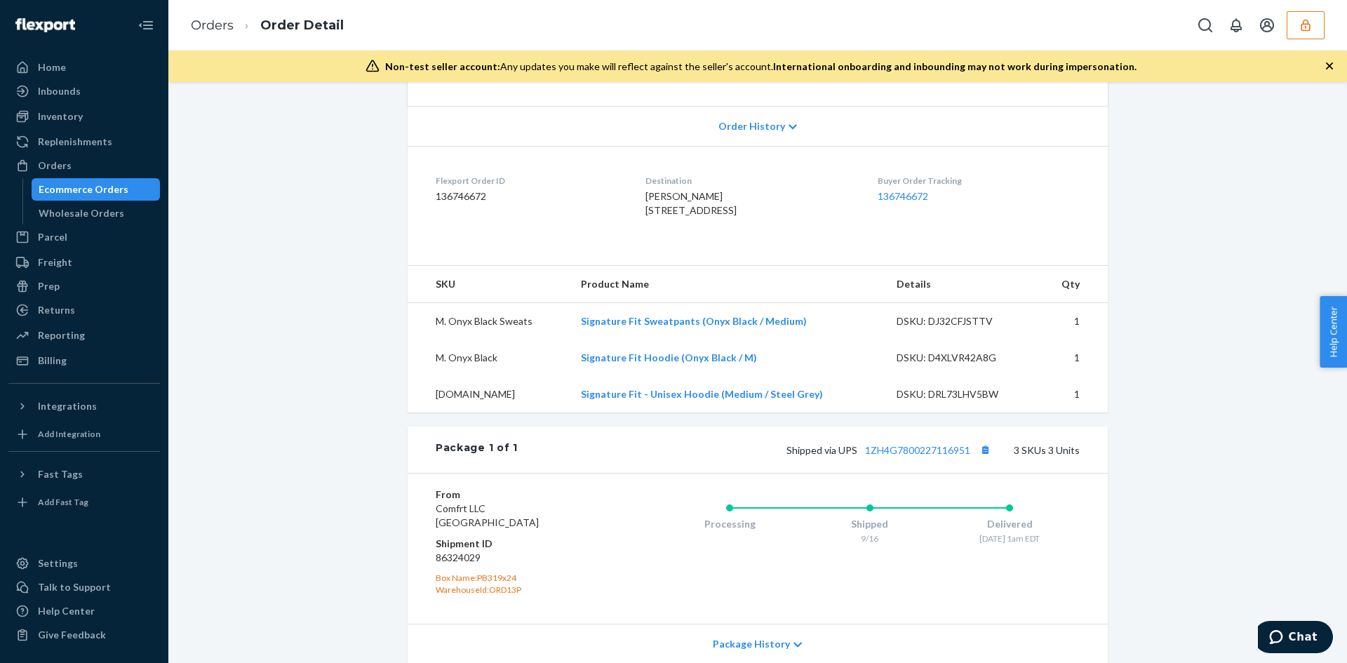
click at [703, 223] on dl "Flexport Order ID 136746672 Destination [PERSON_NAME] [STREET_ADDRESS] US Buyer…" at bounding box center [758, 198] width 700 height 105
copy span "[STREET_ADDRESS]"
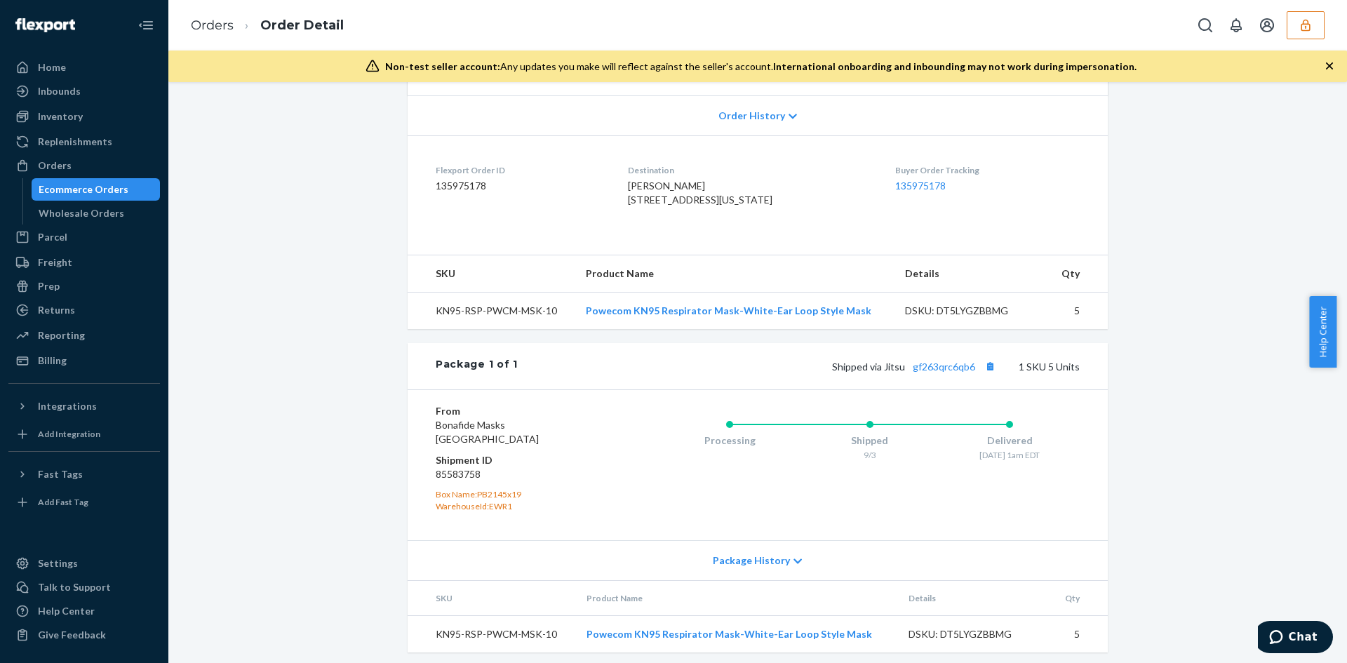
scroll to position [326, 0]
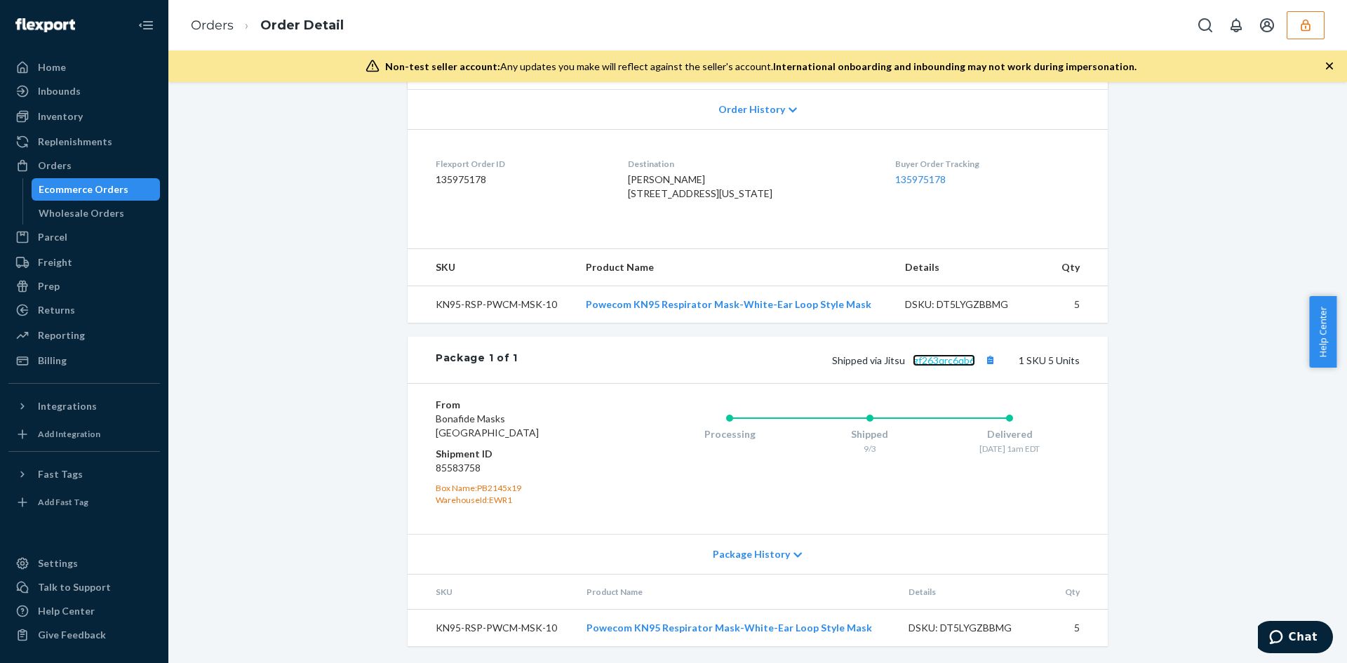
click at [930, 359] on link "gf263qrc6qb6" at bounding box center [944, 360] width 62 height 12
click at [982, 366] on button "Copy tracking number" at bounding box center [990, 360] width 18 height 18
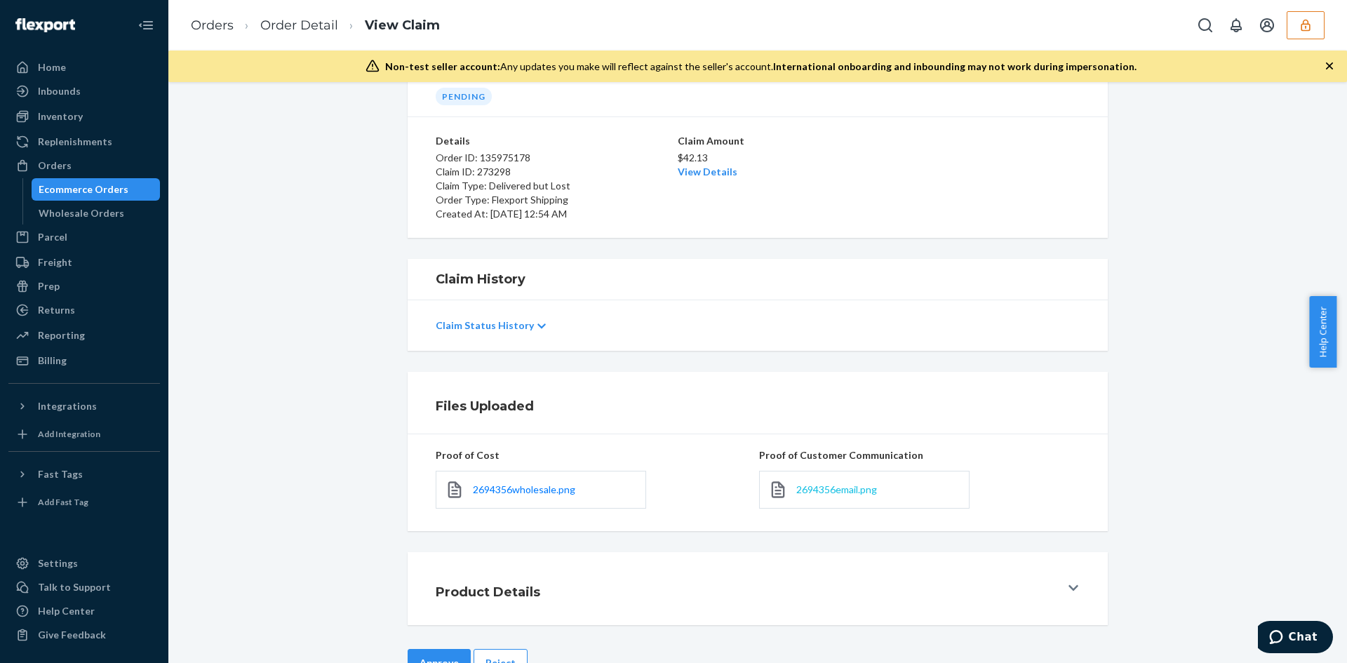
scroll to position [112, 0]
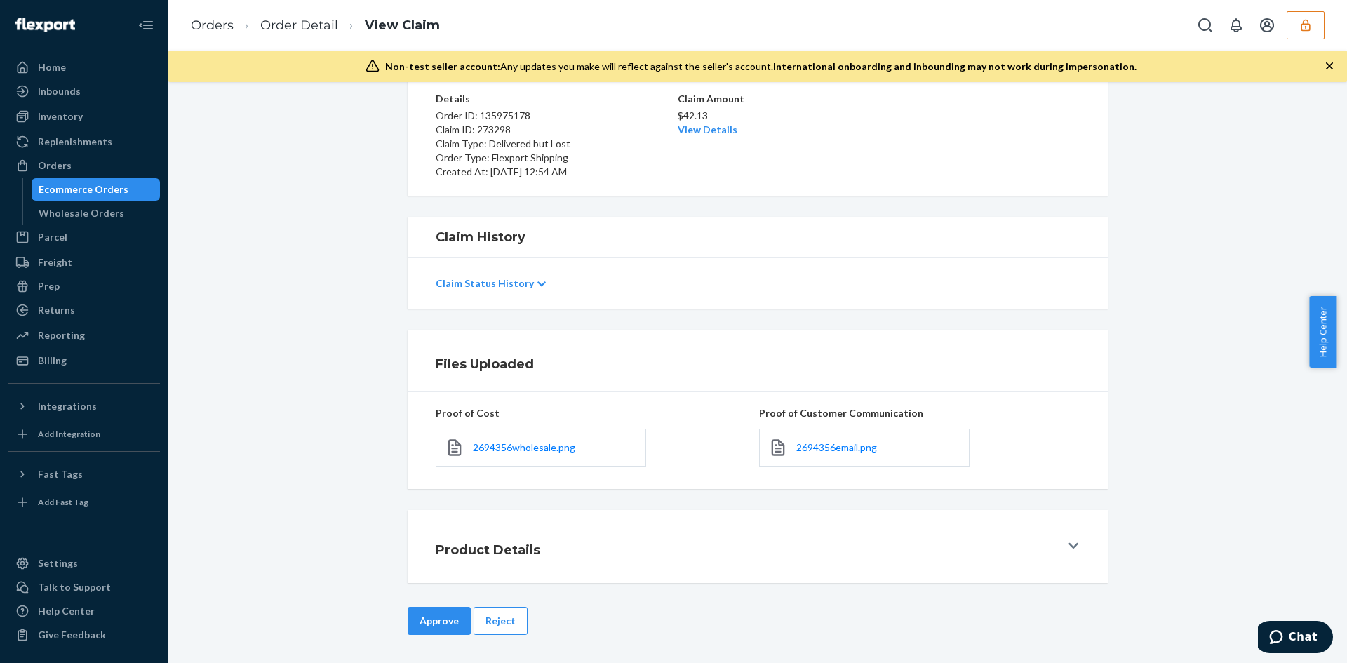
drag, startPoint x: 502, startPoint y: 614, endPoint x: 568, endPoint y: 484, distance: 145.9
click at [502, 615] on button "Reject" at bounding box center [501, 621] width 54 height 28
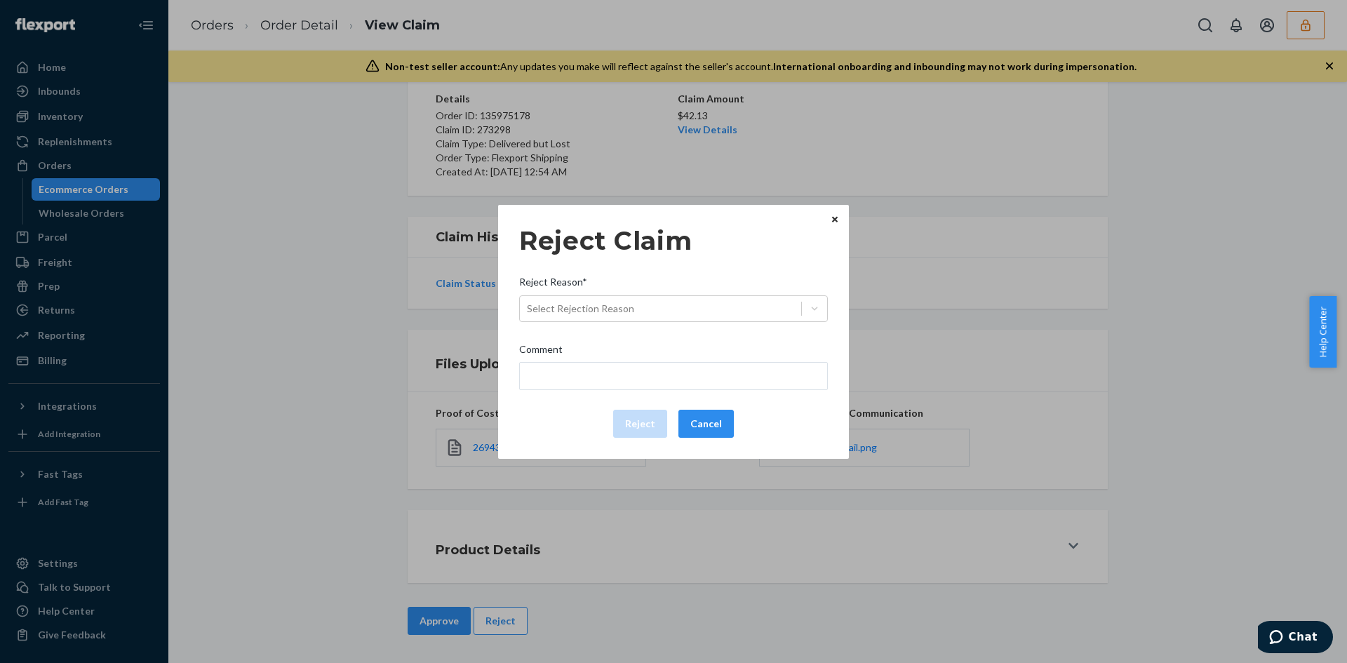
click at [617, 328] on div "Reject Claim Reject Reason* Select Rejection Reason Comment Reject Cancel" at bounding box center [673, 331] width 309 height 223
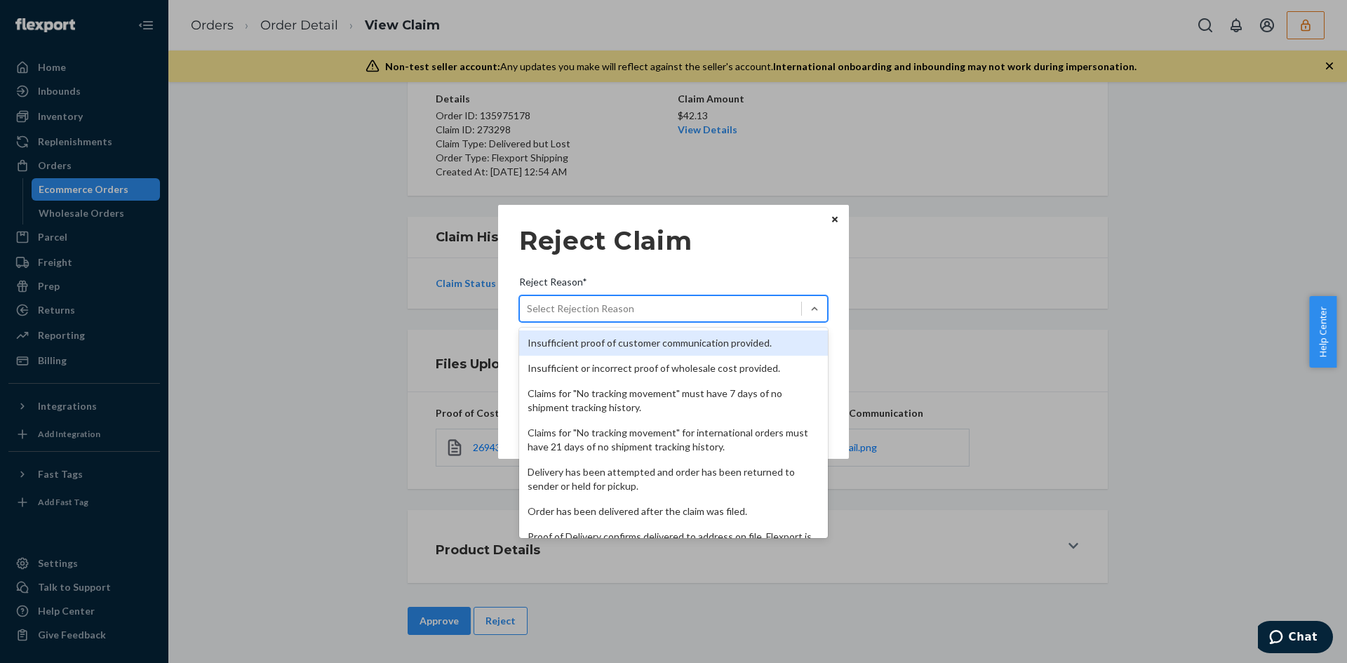
drag, startPoint x: 617, startPoint y: 316, endPoint x: 569, endPoint y: 453, distance: 145.6
click at [617, 323] on div "Reject Claim Reject Reason* option Insufficient proof of customer communication…" at bounding box center [673, 331] width 309 height 223
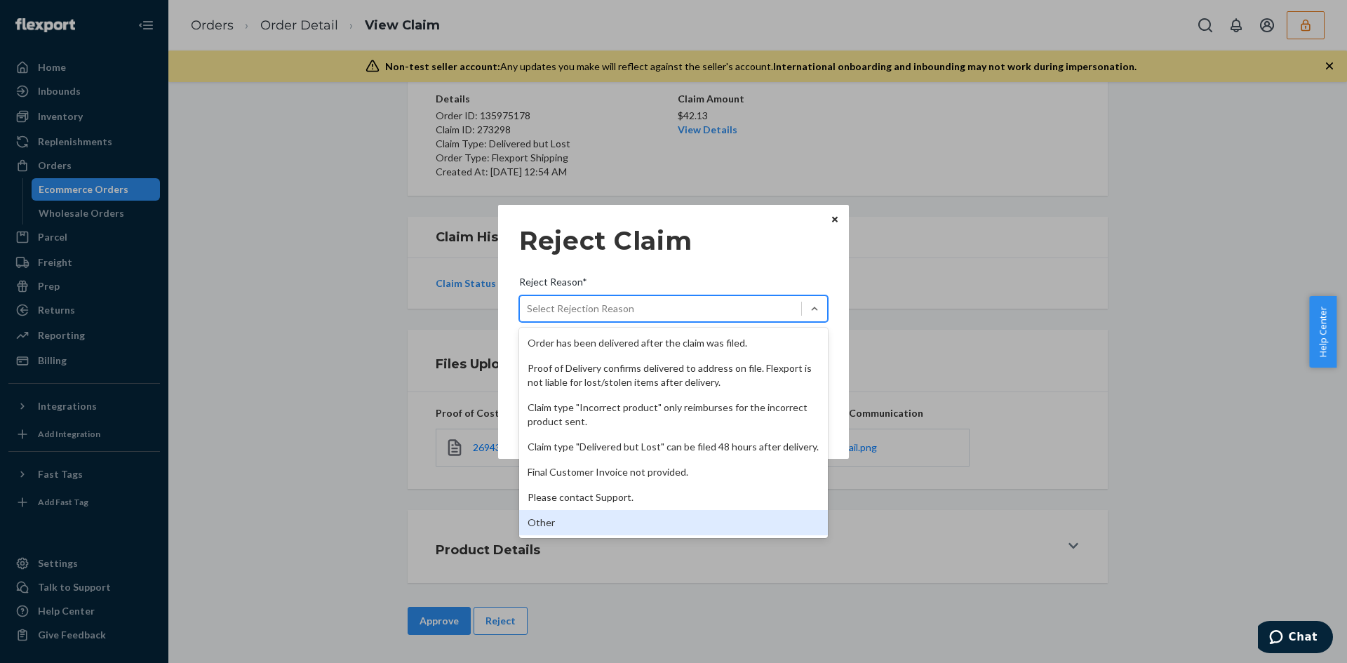
scroll to position [182, 0]
drag, startPoint x: 564, startPoint y: 532, endPoint x: 569, endPoint y: 460, distance: 72.4
click at [564, 530] on div "Other" at bounding box center [673, 522] width 309 height 25
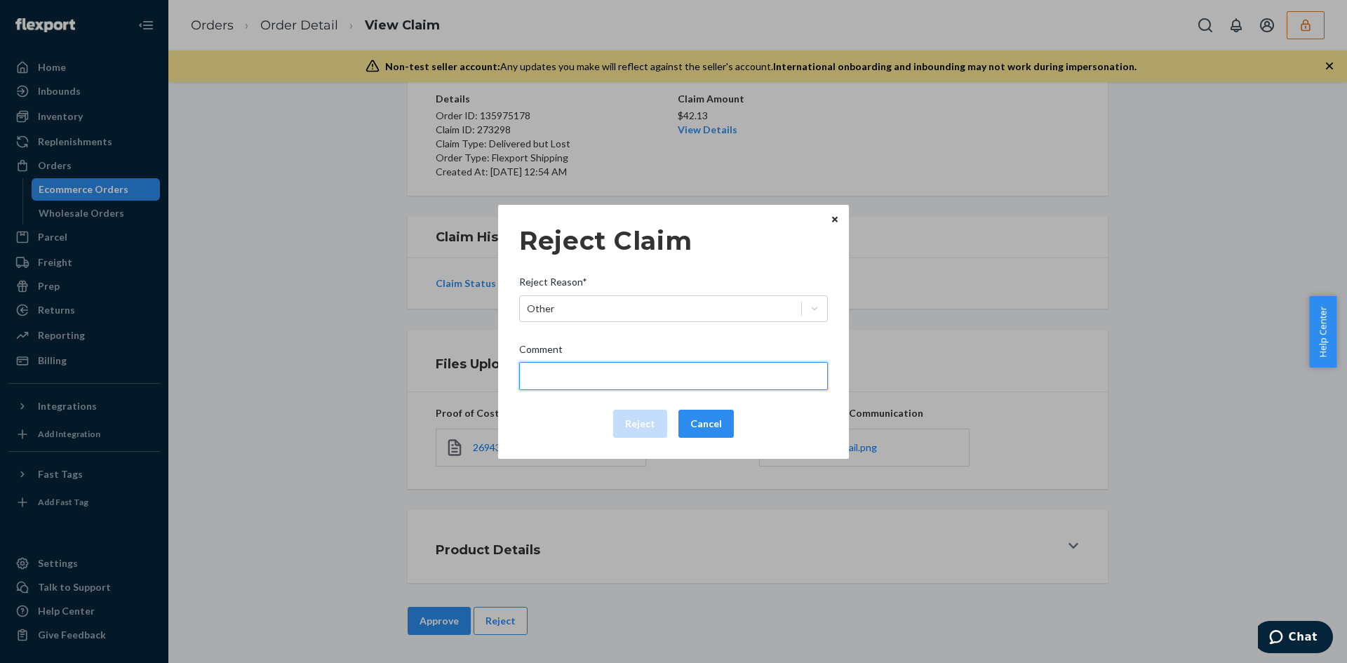
click at [567, 377] on input "Comment" at bounding box center [673, 376] width 309 height 28
type input "The package was confirmed to be delivered at the right location and flexport is…"
drag, startPoint x: 635, startPoint y: 420, endPoint x: 647, endPoint y: 421, distance: 12.0
click at [642, 425] on button "Reject" at bounding box center [640, 424] width 54 height 28
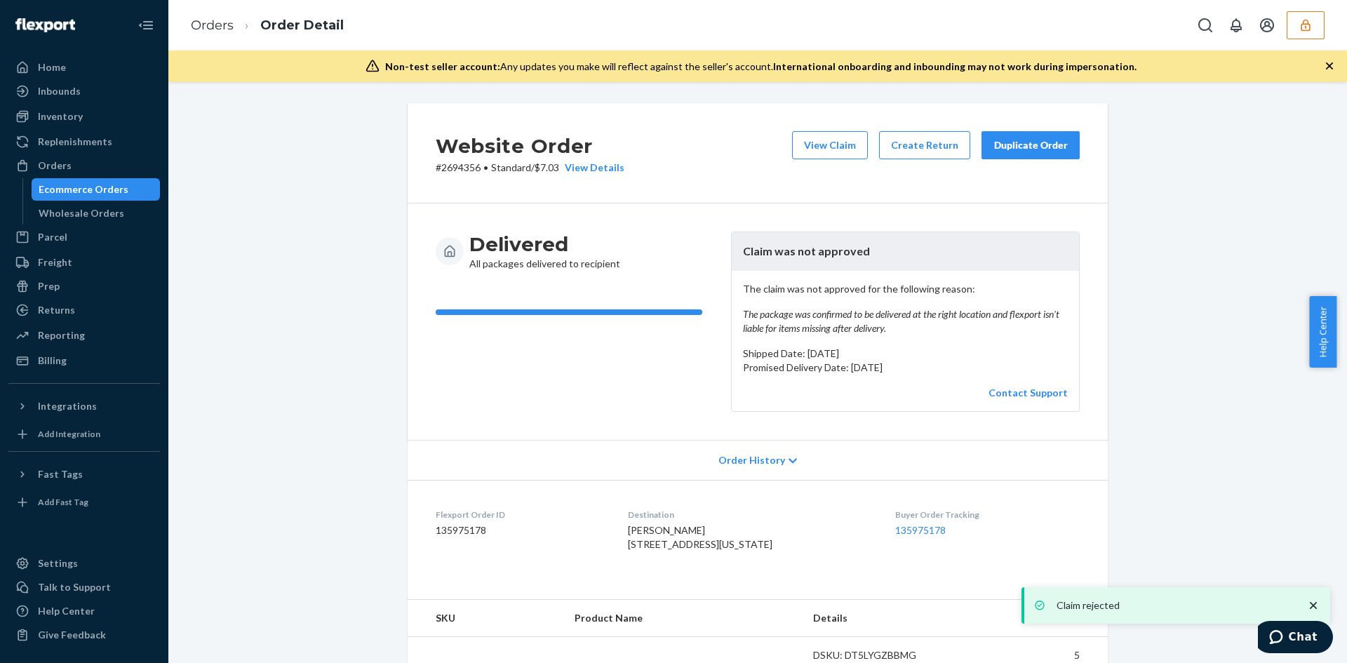
click at [834, 128] on div "Website Order # 2694356 • Standard / $7.03 View Details View Claim Create Retur…" at bounding box center [758, 153] width 700 height 100
click at [832, 135] on button "View Claim" at bounding box center [830, 145] width 76 height 28
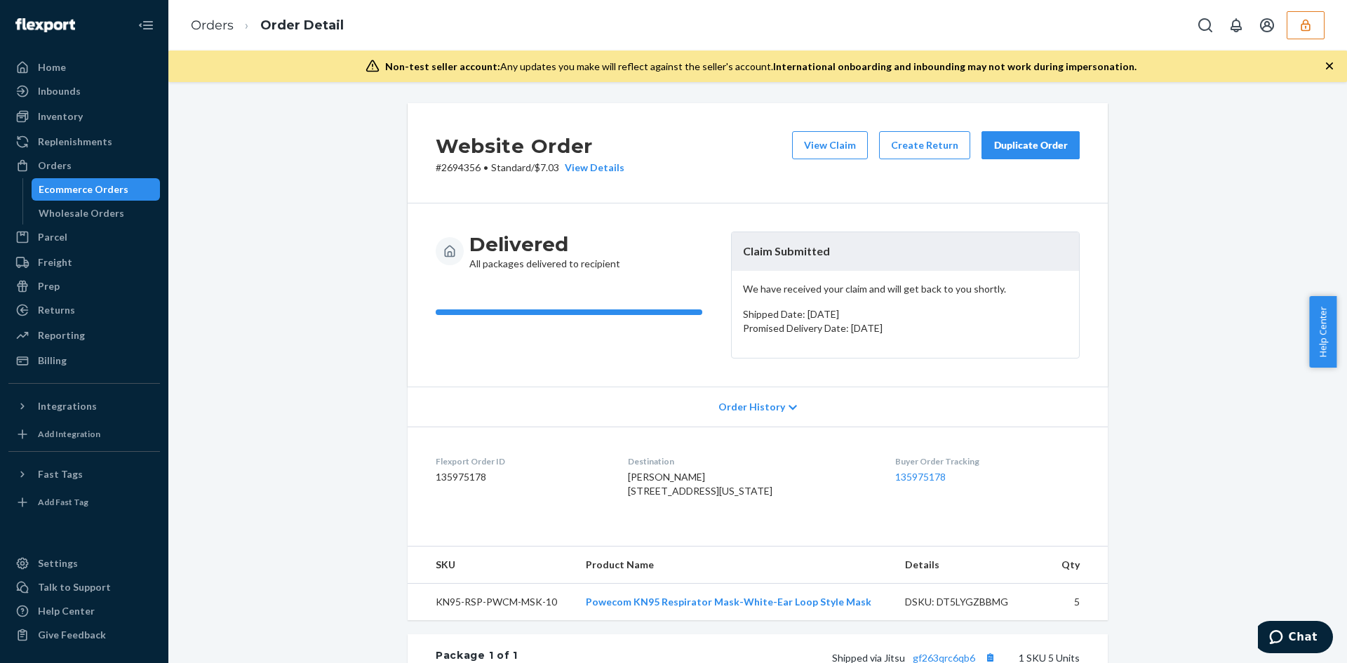
drag, startPoint x: 629, startPoint y: 495, endPoint x: 717, endPoint y: 504, distance: 88.3
click at [712, 509] on dl "Flexport Order ID 135975178 Destination Christa Giles 333 E 43rd St Ph 6 New Yo…" at bounding box center [758, 479] width 700 height 105
click at [721, 497] on span "Christa Giles 333 E 43rd St Ph 6 New York, NY 10017-4817 US" at bounding box center [700, 484] width 145 height 26
drag, startPoint x: 633, startPoint y: 491, endPoint x: 720, endPoint y: 504, distance: 87.9
click at [720, 497] on span "Christa Giles 333 E 43rd St Ph 6 New York, NY 10017-4817 US" at bounding box center [700, 484] width 145 height 26
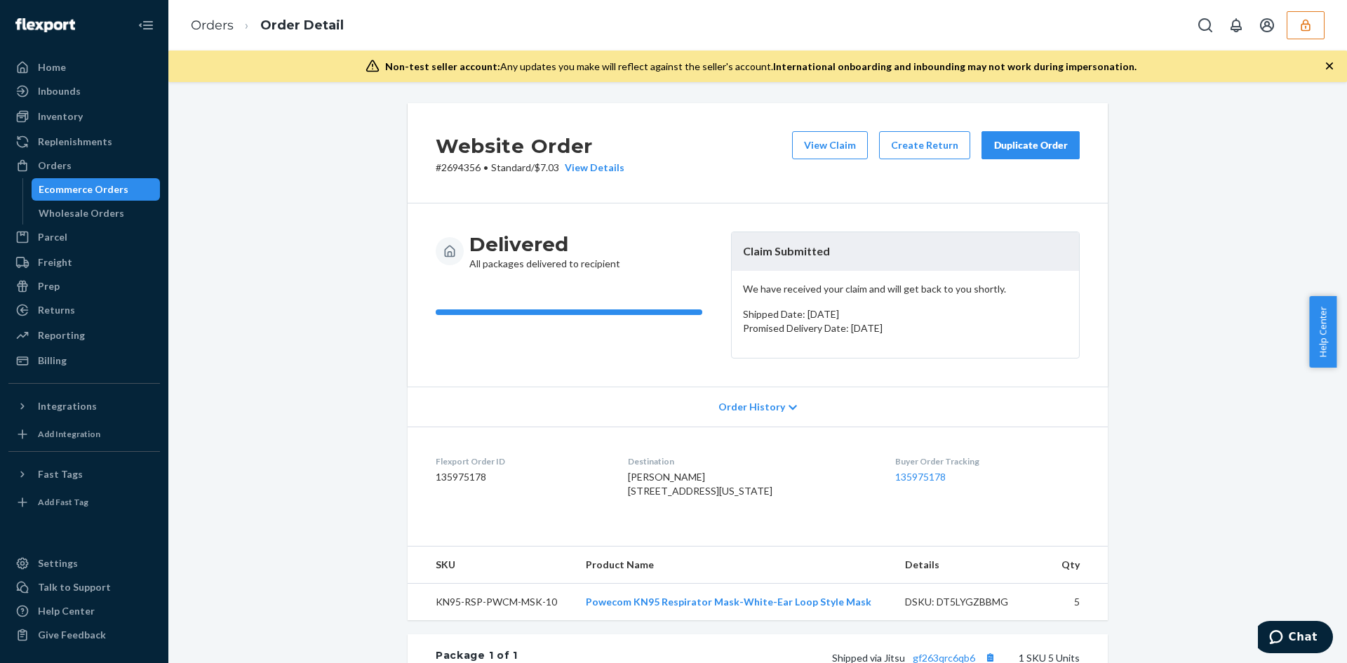
copy span "333 E 43rd St Ph 6 New York, NY 10017"
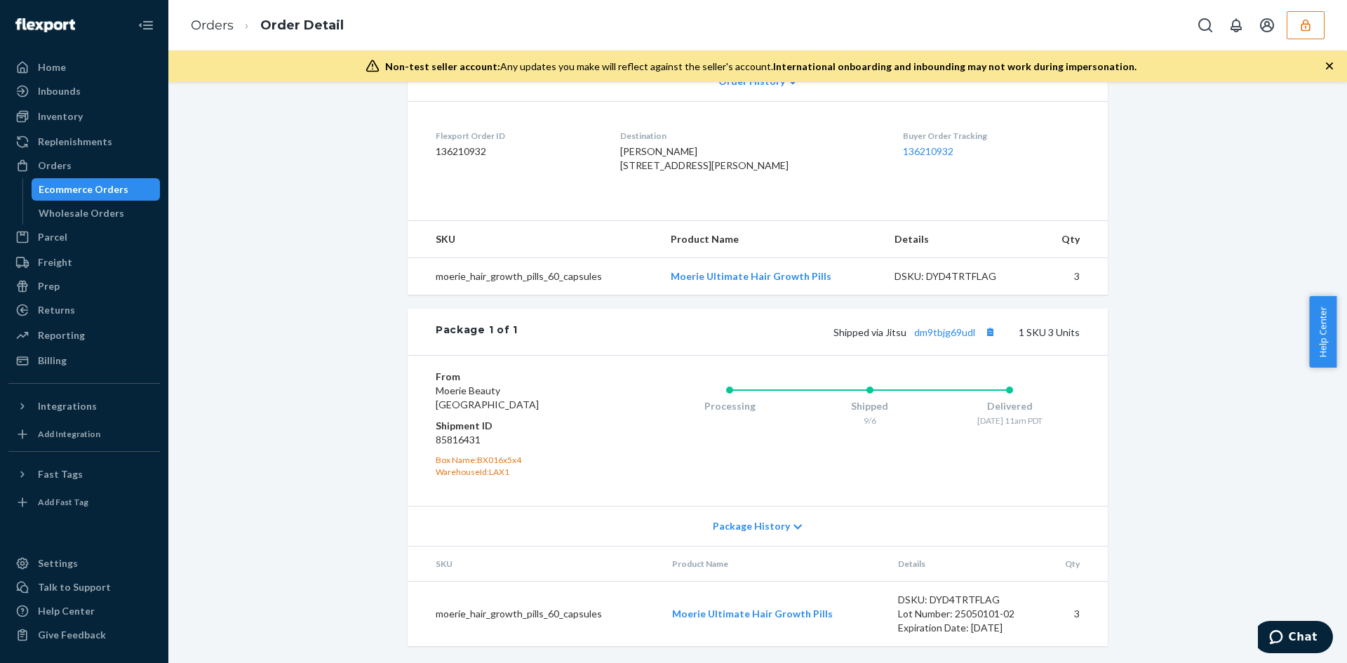
click at [938, 323] on div "Package 1 of 1 Shipped via Jitsu dm9tbjg69udl 1 SKU 3 Units" at bounding box center [758, 332] width 700 height 46
click at [981, 334] on button "Copy tracking number" at bounding box center [990, 332] width 18 height 18
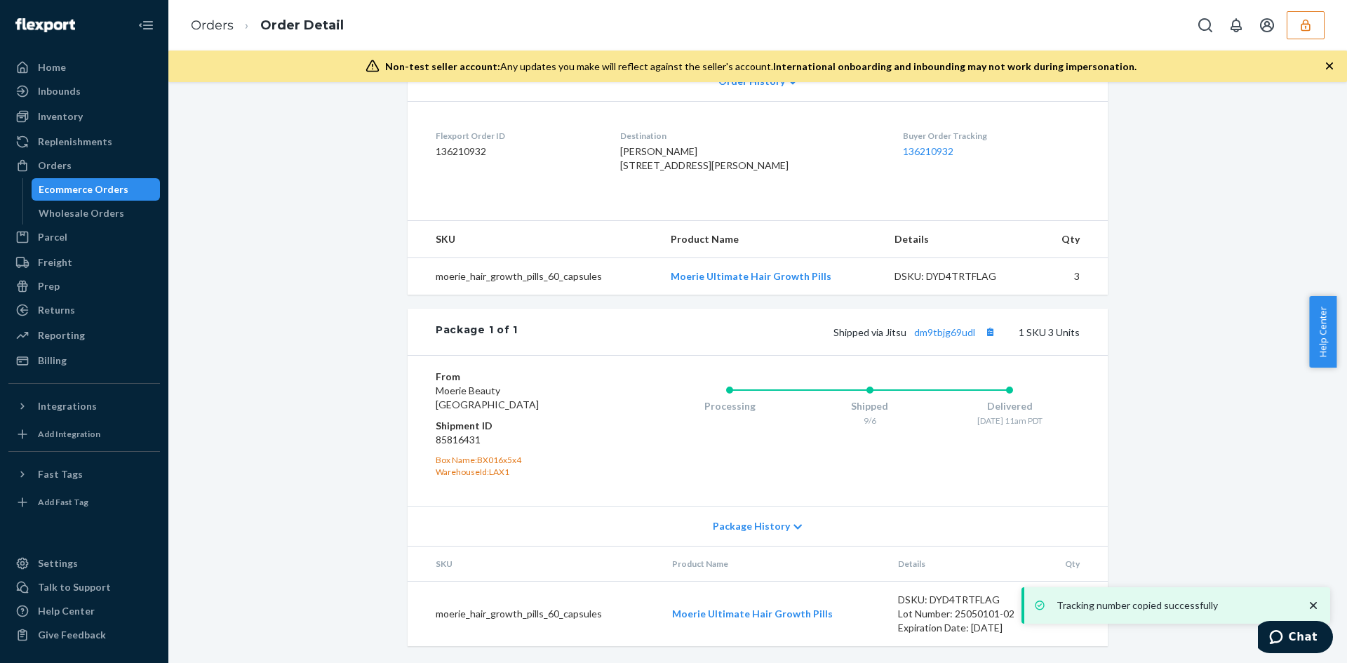
drag, startPoint x: 631, startPoint y: 136, endPoint x: 716, endPoint y: 149, distance: 85.8
click at [718, 149] on dl "Flexport Order ID 136210932 Destination [PERSON_NAME] [STREET_ADDRESS][PERSON_N…" at bounding box center [758, 153] width 700 height 105
copy span "[STREET_ADDRESS]"
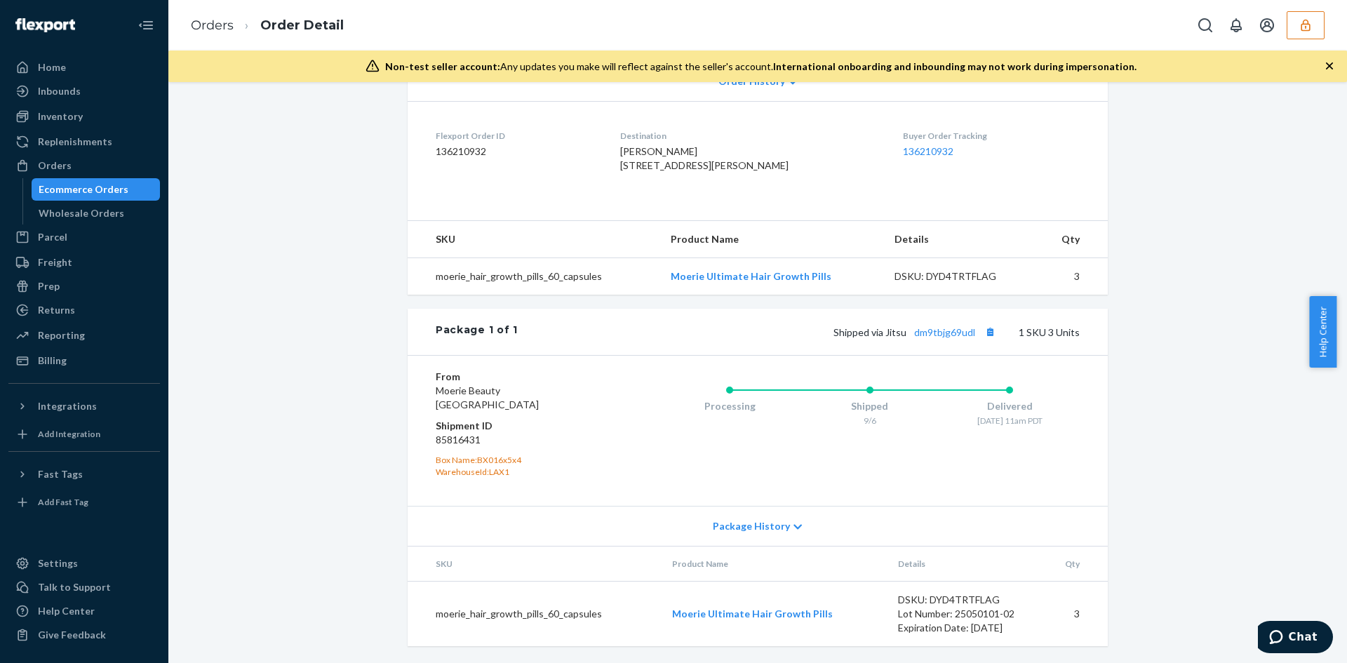
scroll to position [354, 0]
click at [516, 277] on td "moerie_hair_growth_pills_60_capsules" at bounding box center [534, 275] width 252 height 37
copy td "moerie_hair_growth_pills_60_capsules"
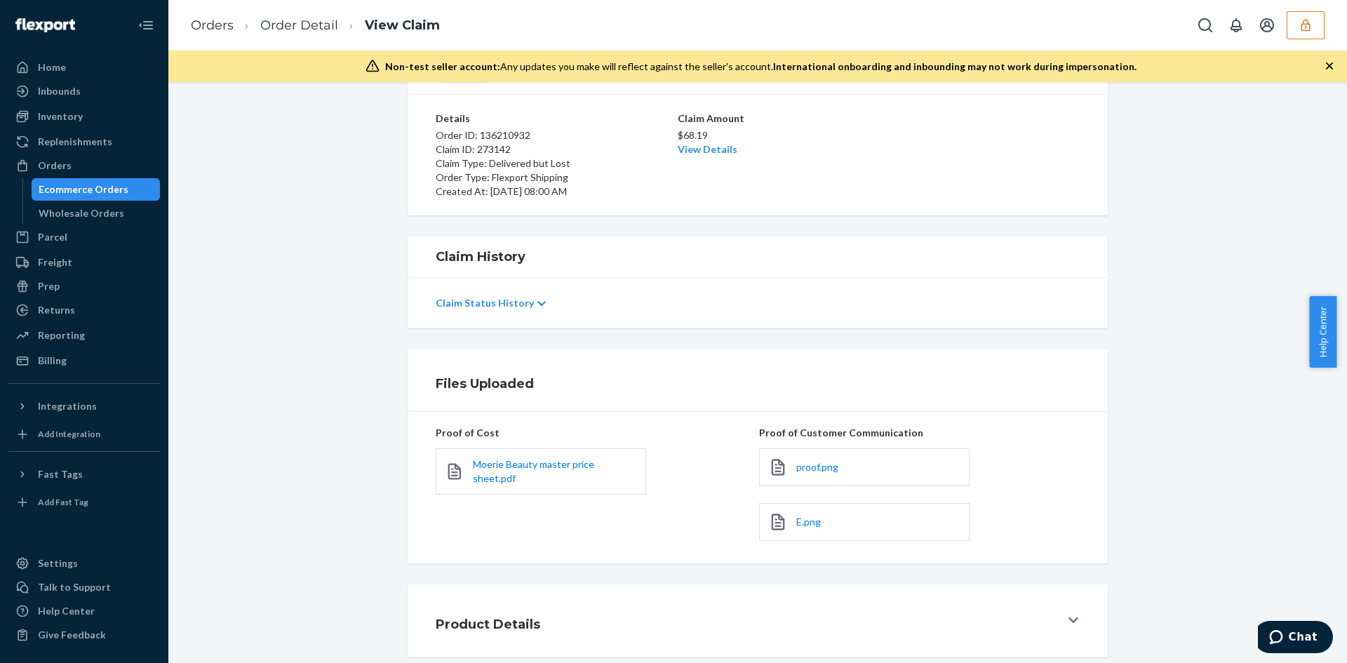
scroll to position [167, 0]
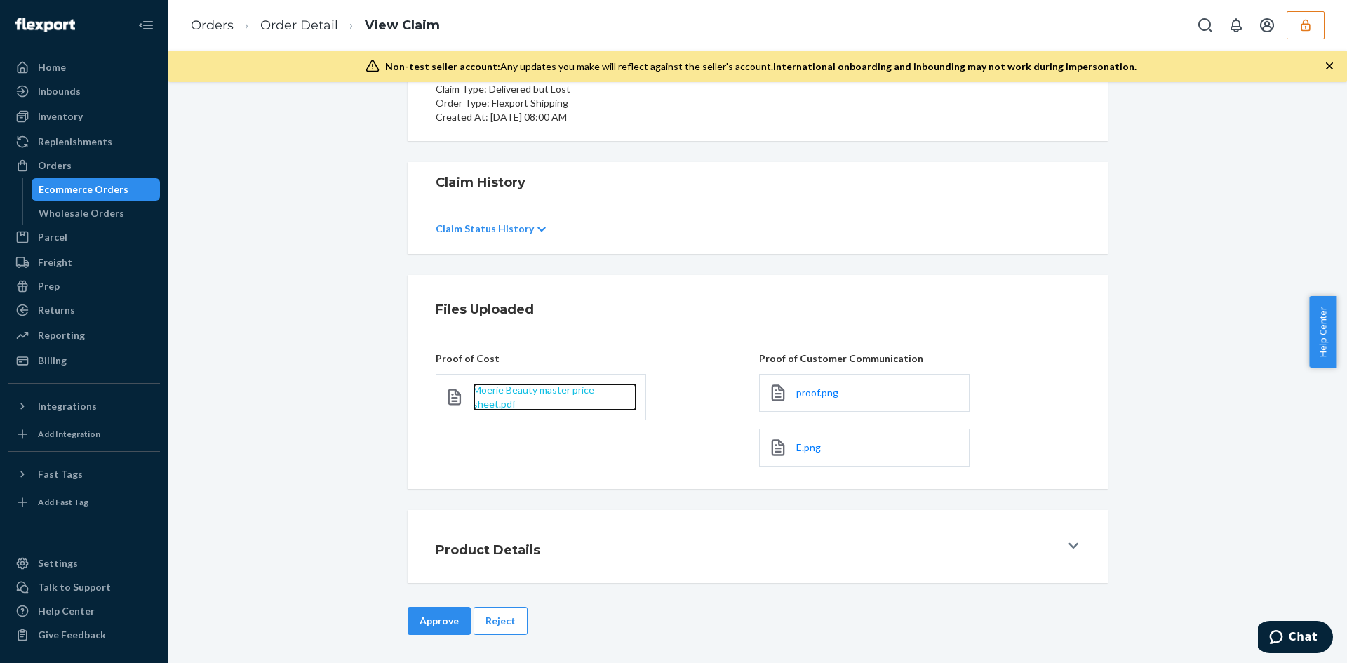
click at [478, 396] on span "Moerie Beauty master price sheet.pdf" at bounding box center [533, 397] width 121 height 26
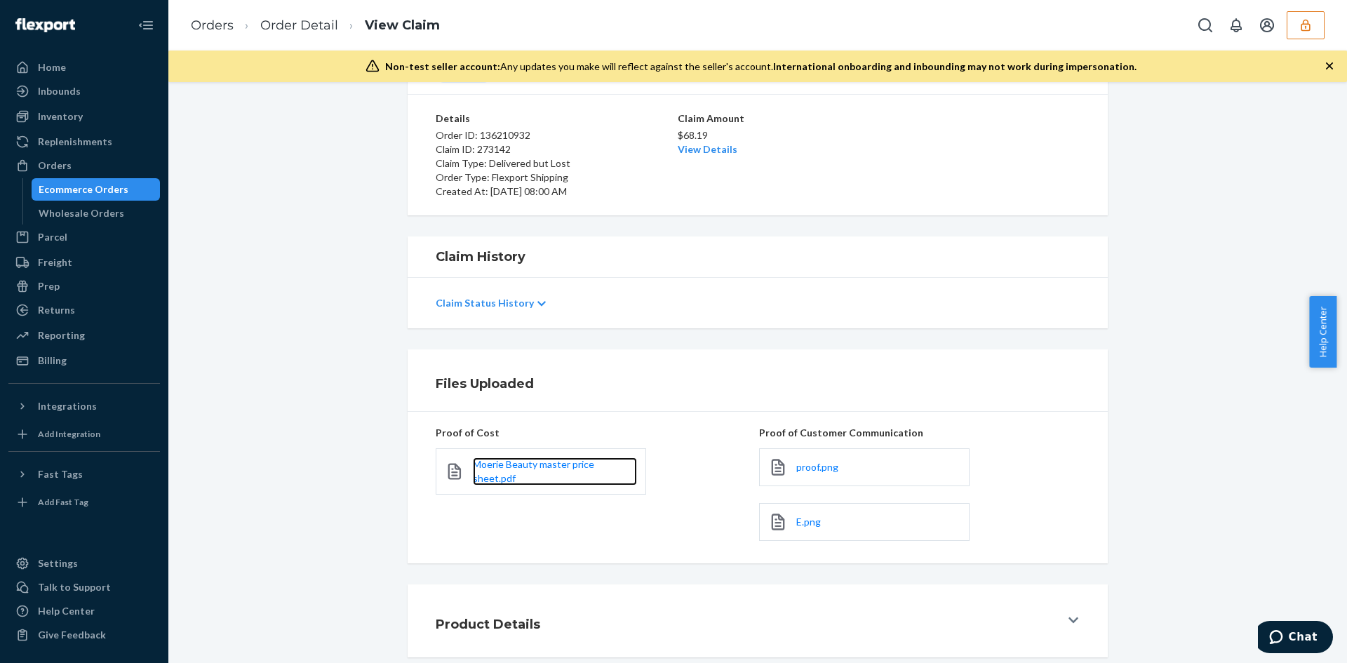
scroll to position [0, 0]
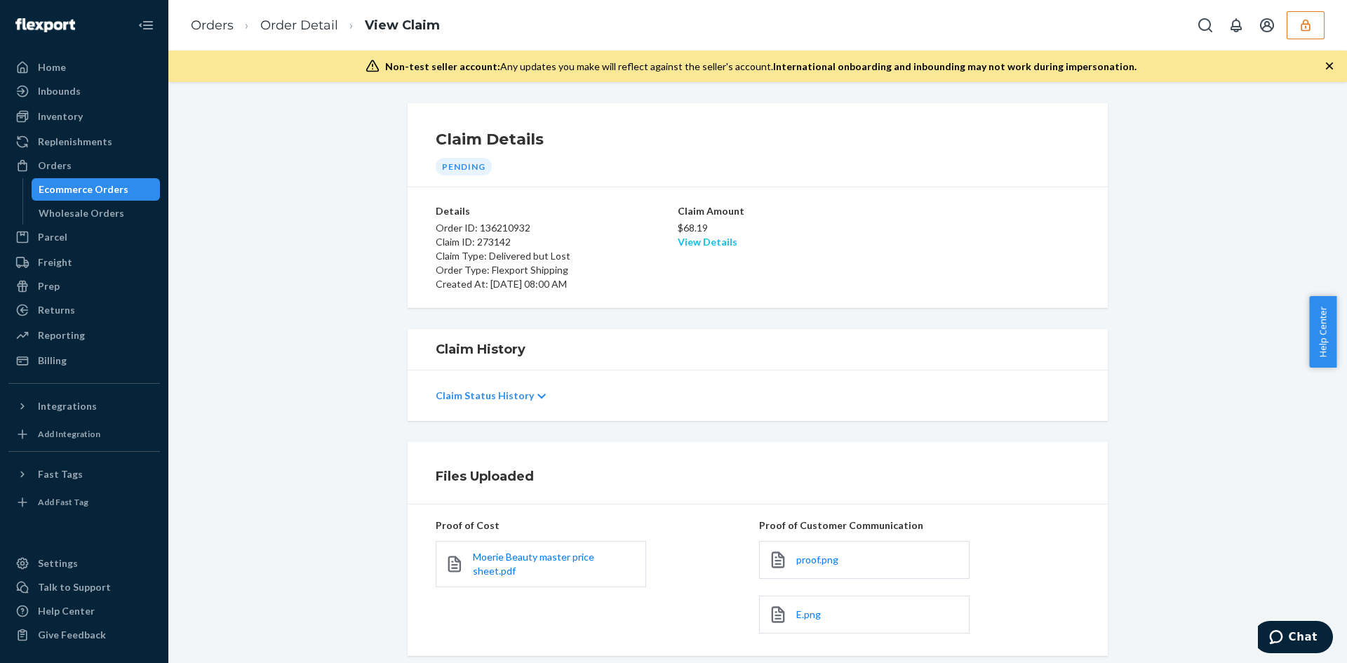
click at [709, 240] on link "View Details" at bounding box center [708, 242] width 60 height 12
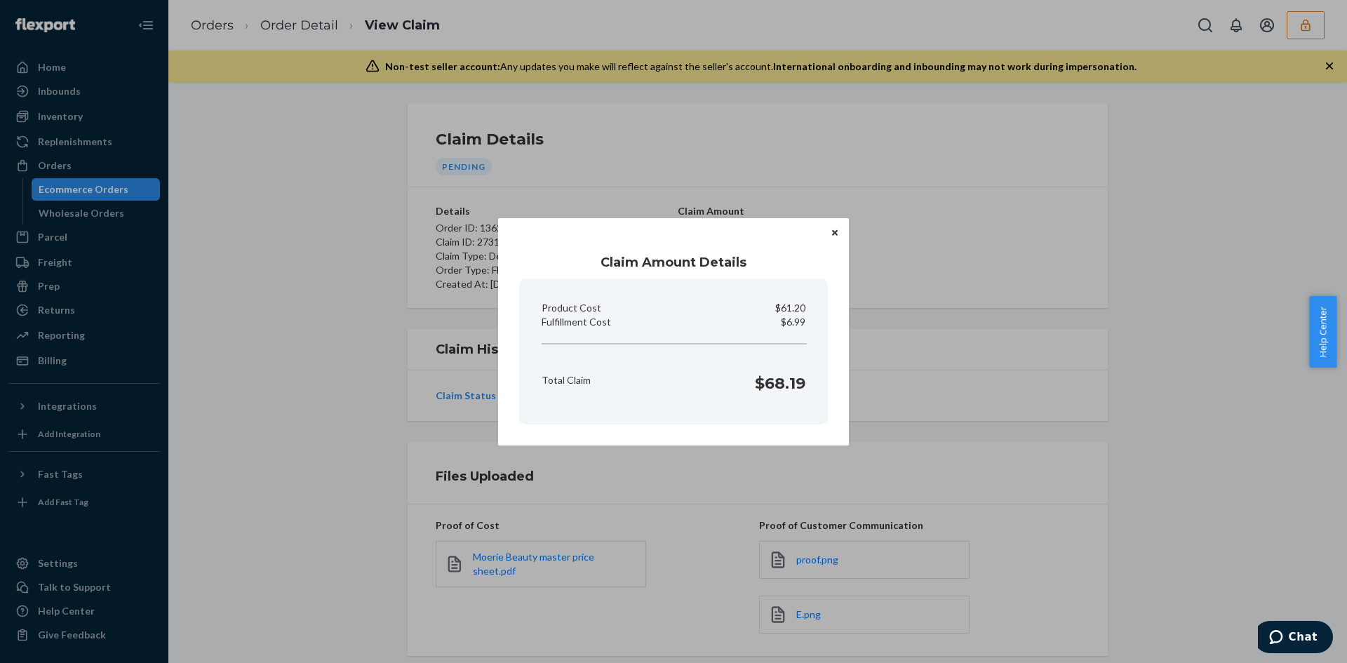
click at [1038, 337] on div "Claim Amount Details Product Cost $61.20 Fulfillment Cost $6.99 Total Claim $68…" at bounding box center [673, 331] width 1347 height 663
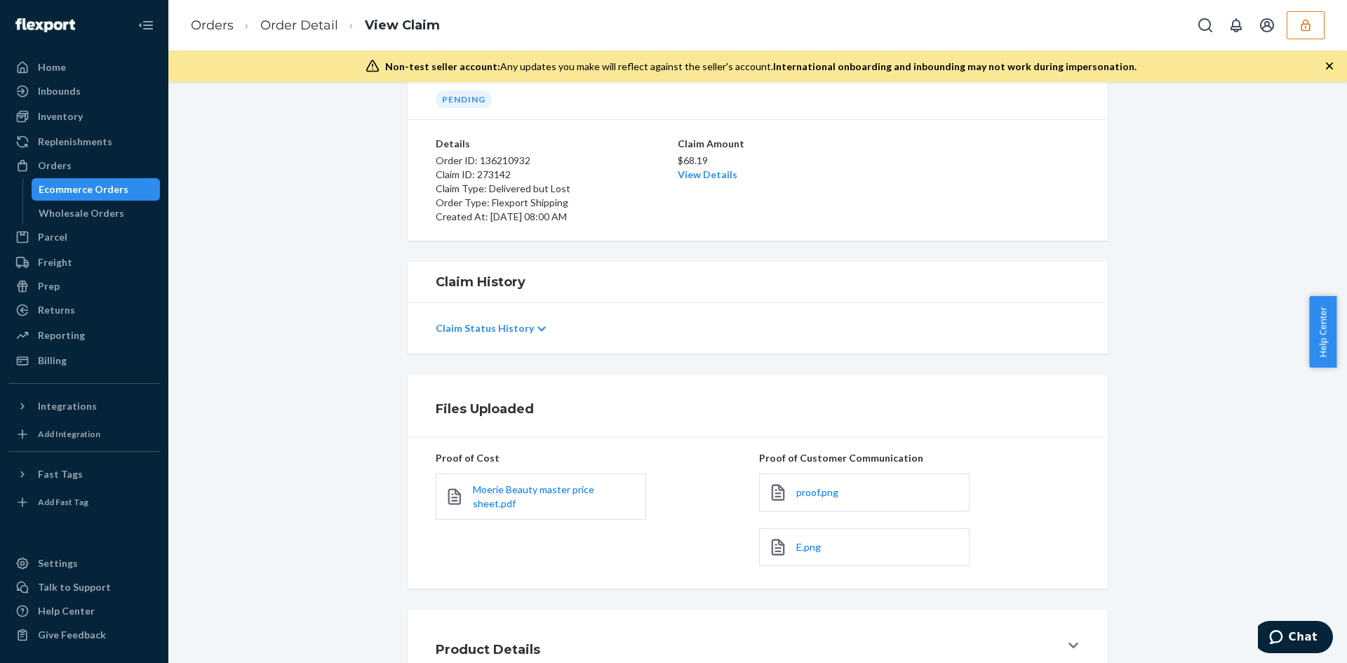
scroll to position [167, 0]
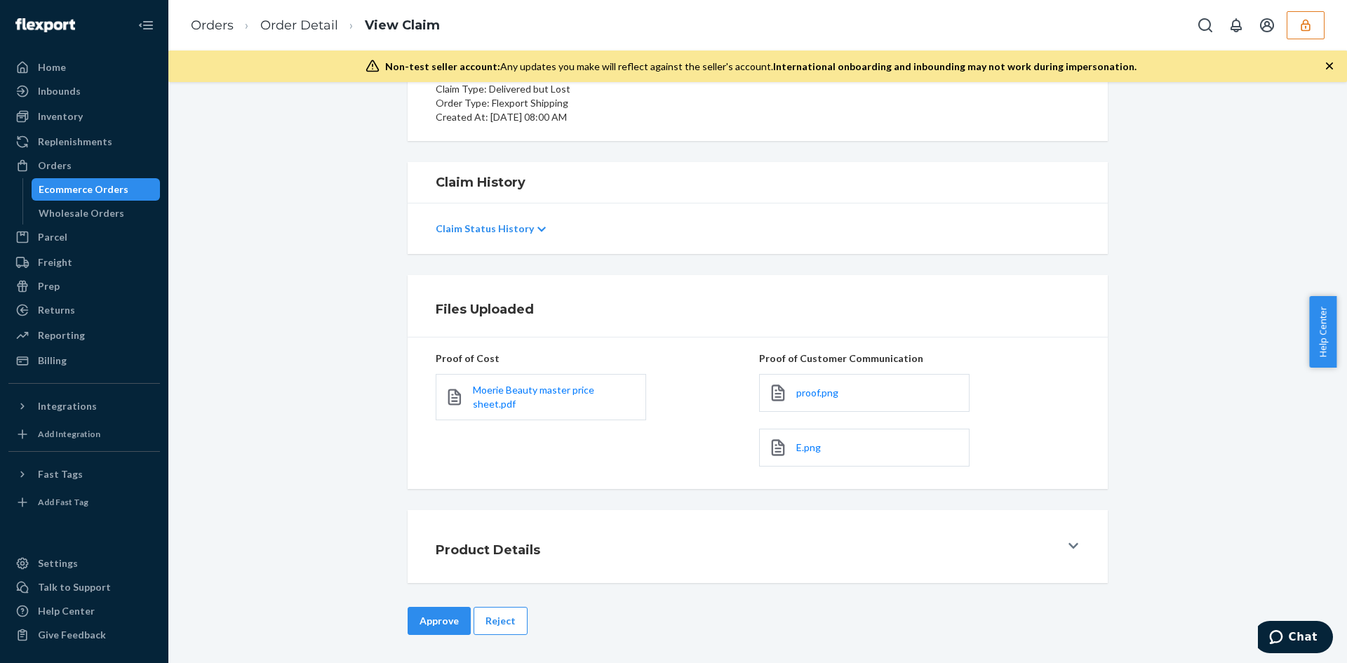
click at [424, 645] on div "Approve Reject" at bounding box center [758, 635] width 700 height 56
click at [427, 634] on button "Approve" at bounding box center [439, 621] width 63 height 28
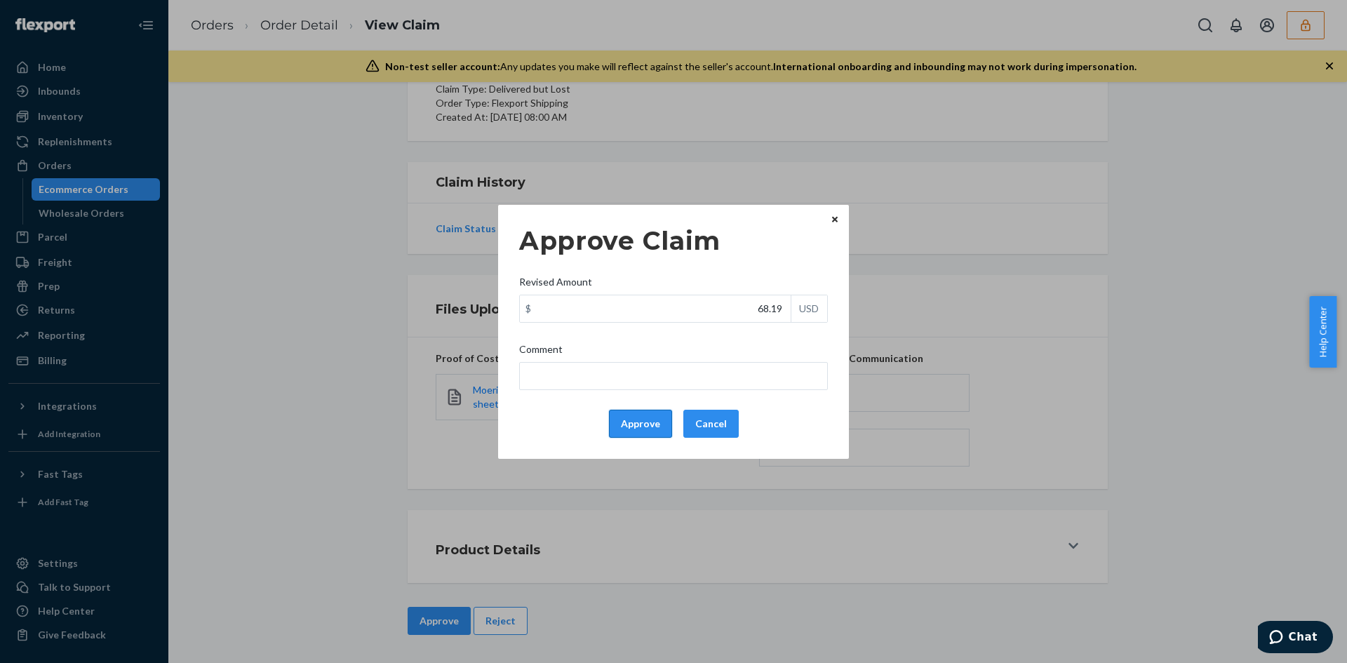
click at [623, 423] on button "Approve" at bounding box center [640, 424] width 63 height 28
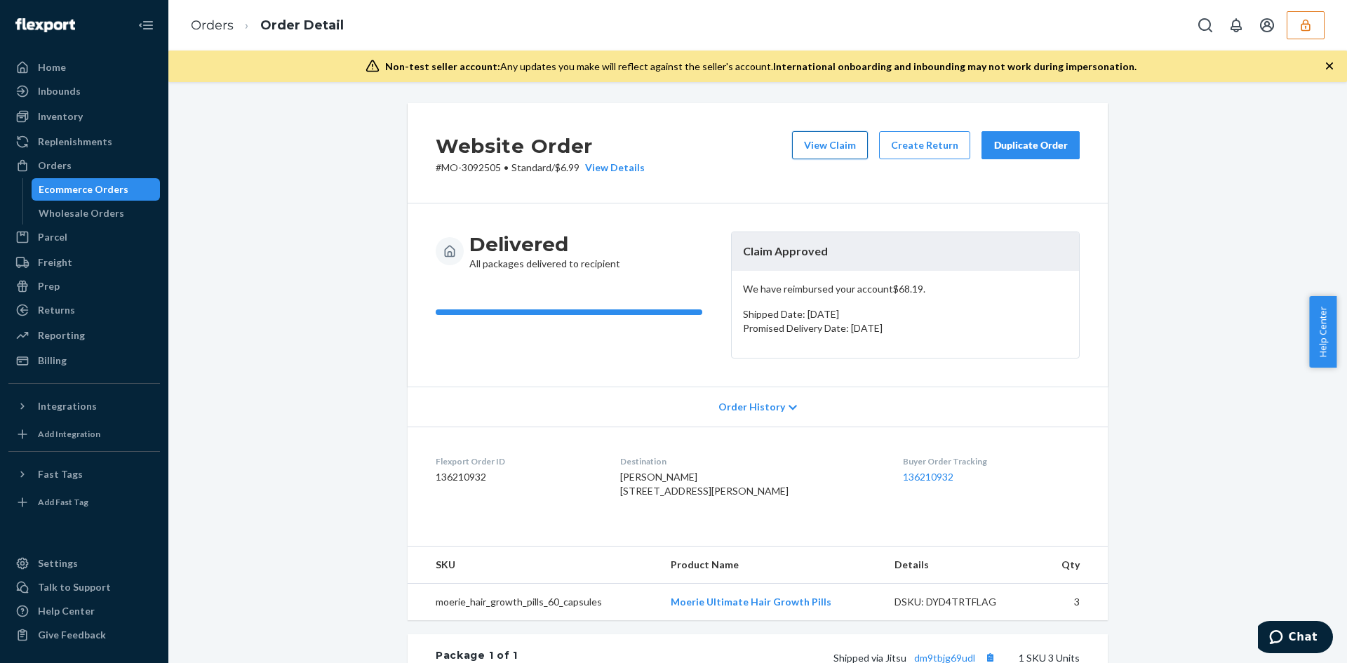
click at [815, 139] on button "View Claim" at bounding box center [830, 145] width 76 height 28
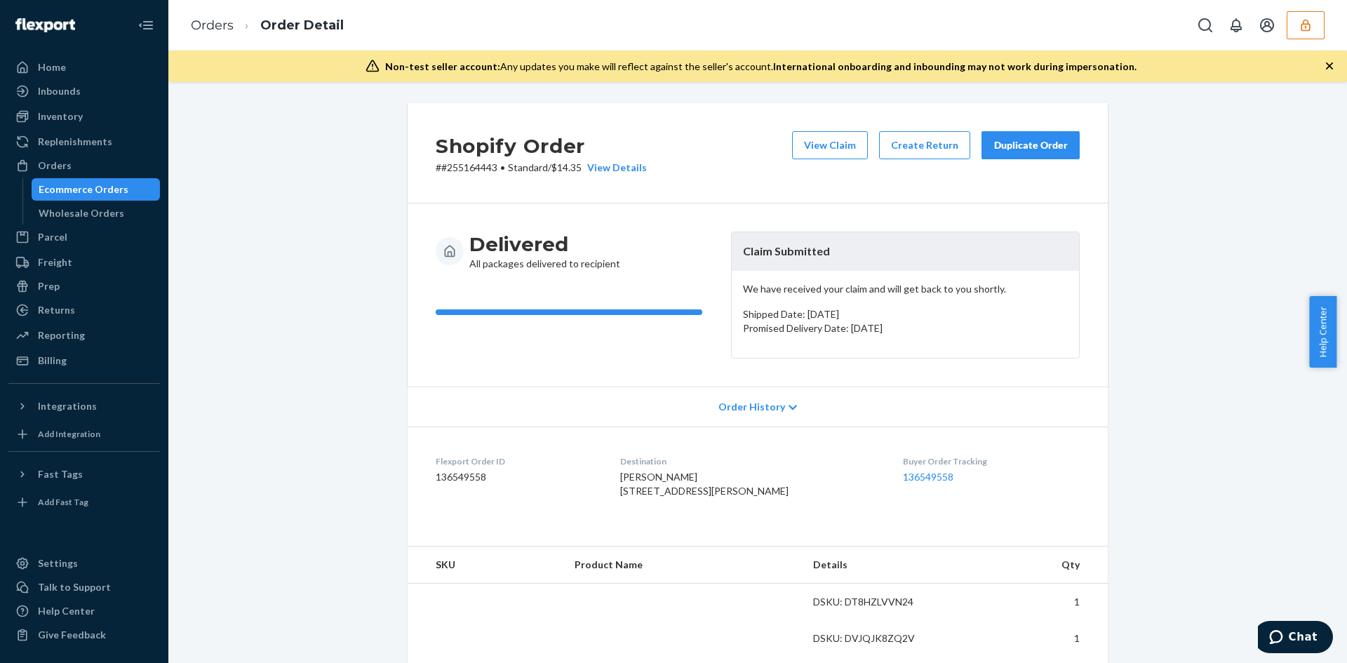
scroll to position [351, 0]
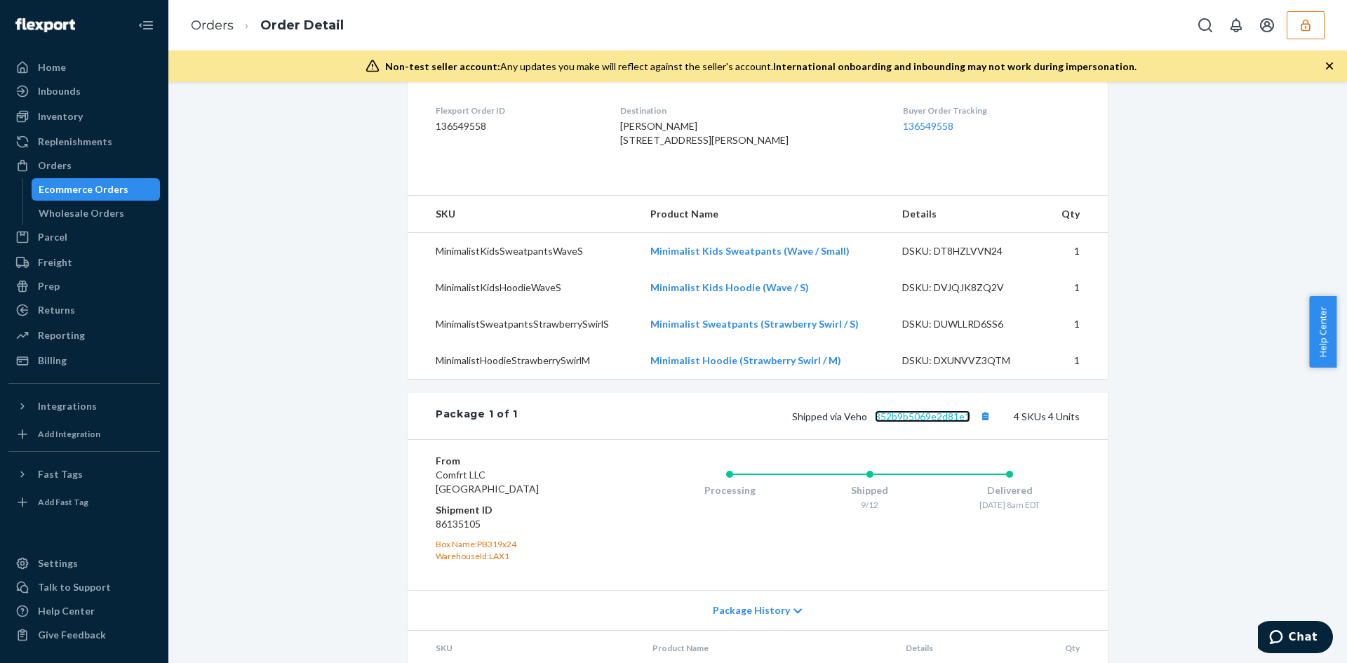
click at [925, 422] on link "352b9b5069e2d81e1" at bounding box center [922, 416] width 95 height 12
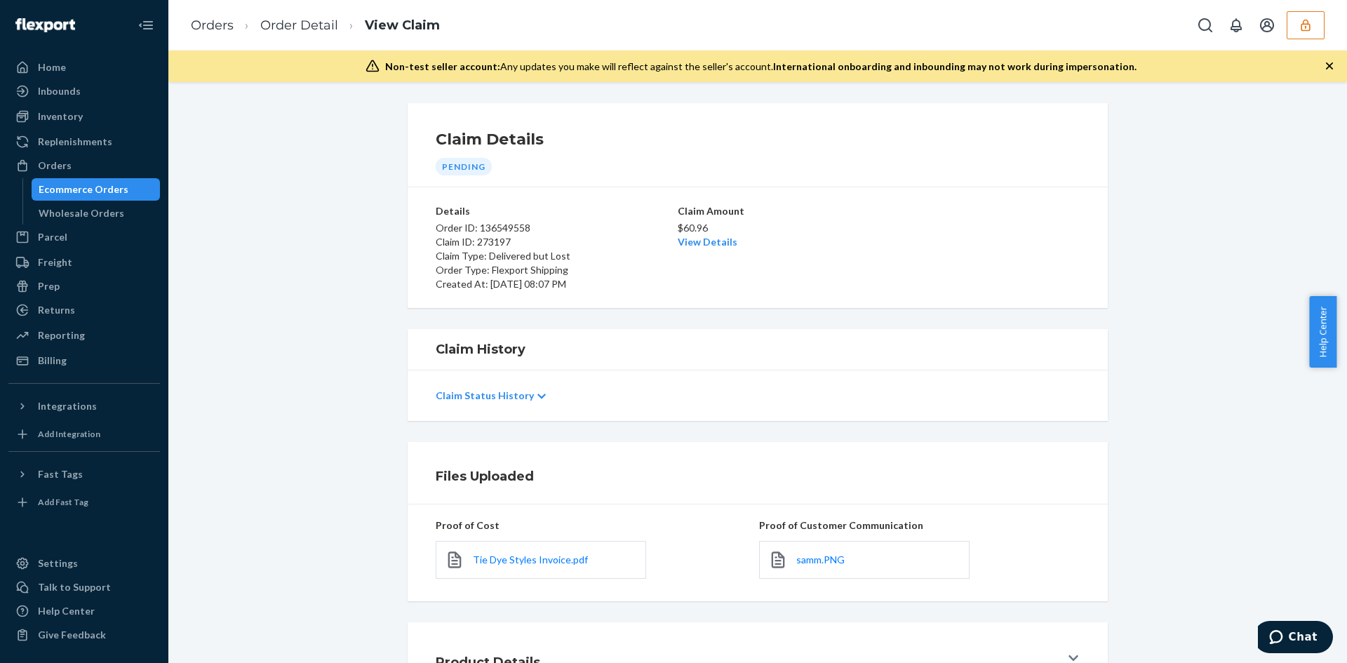
scroll to position [112, 0]
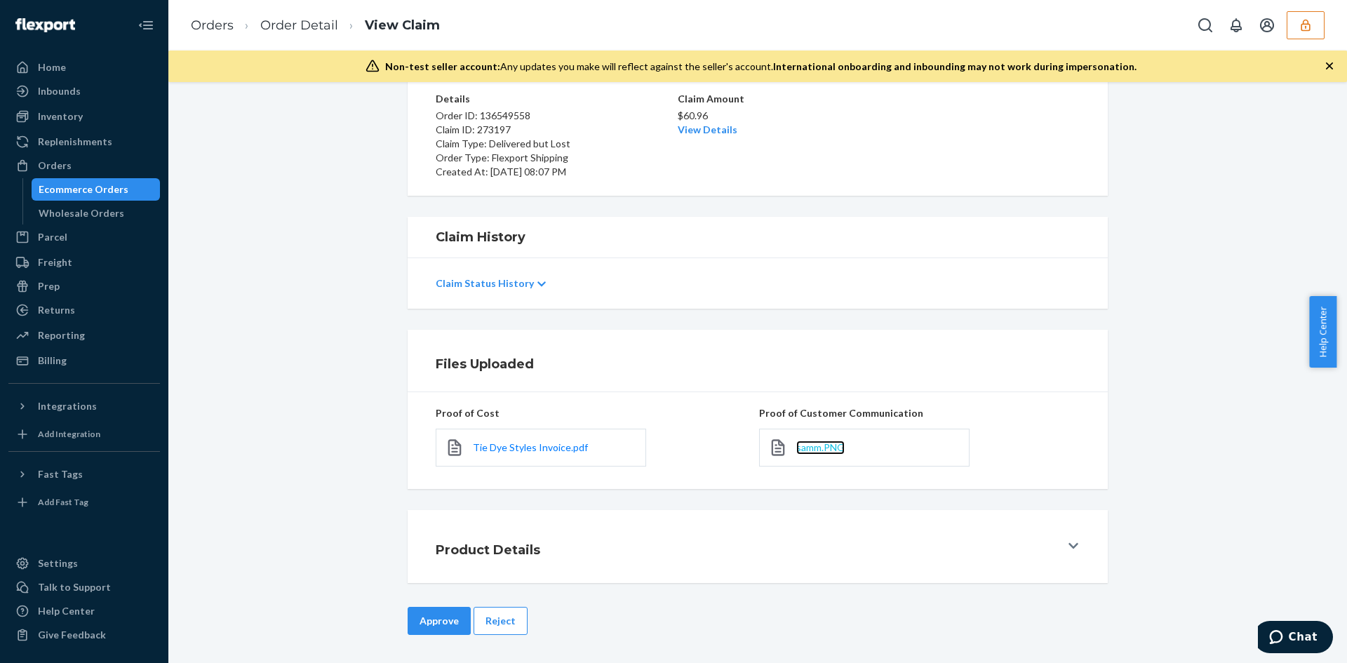
click at [812, 444] on span "samm.PNG" at bounding box center [820, 447] width 48 height 12
click at [497, 622] on button "Reject" at bounding box center [501, 621] width 54 height 28
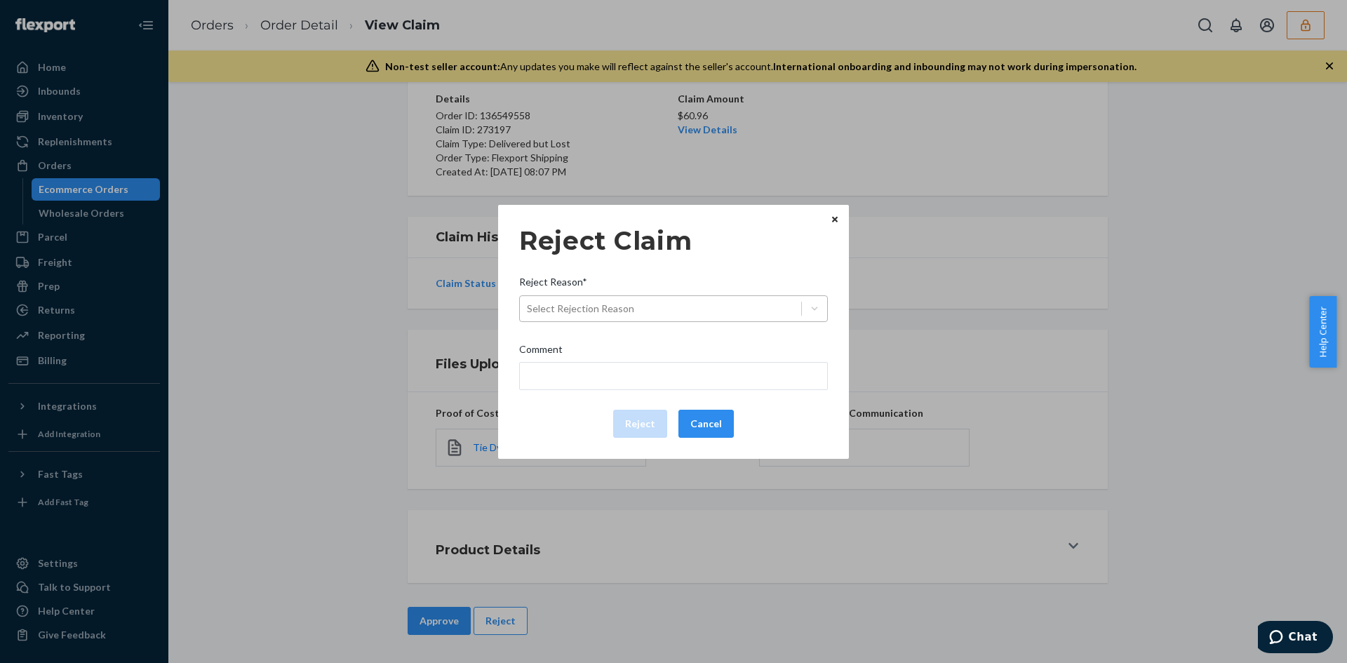
click at [634, 301] on div "Select Rejection Reason" at bounding box center [660, 308] width 281 height 22
click at [528, 302] on input "Reject Reason* Select Rejection Reason" at bounding box center [527, 309] width 1 height 14
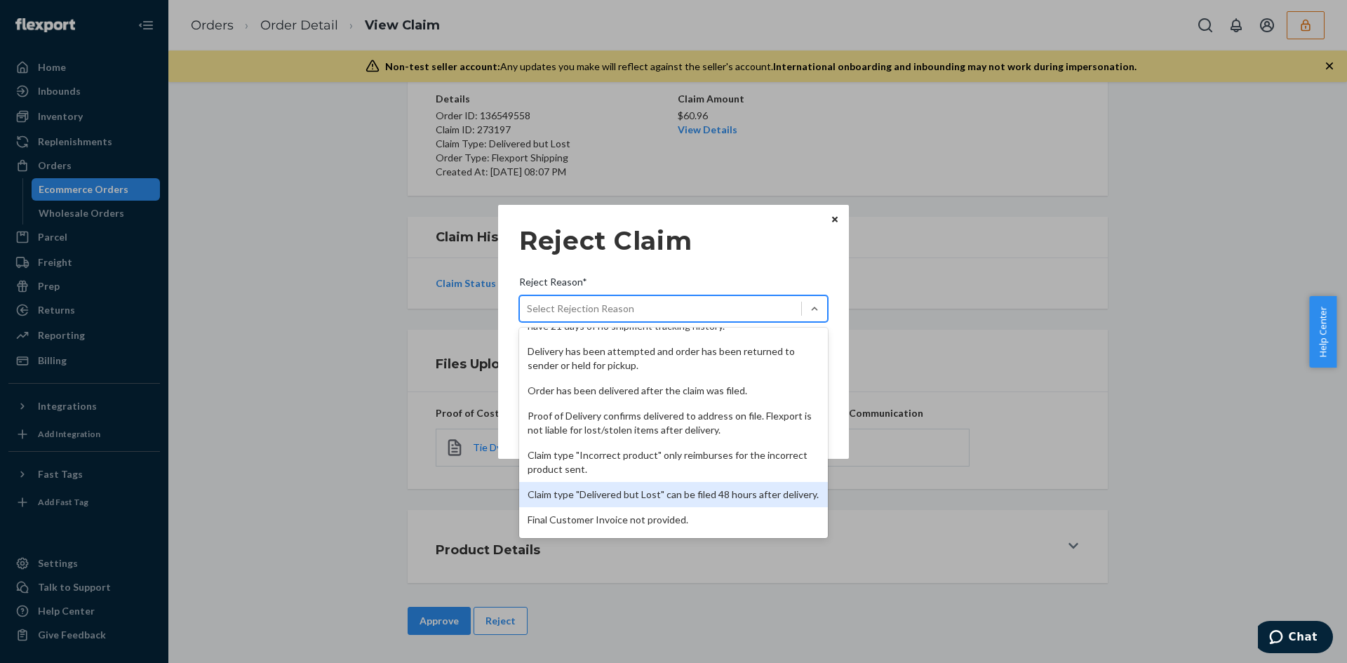
scroll to position [182, 0]
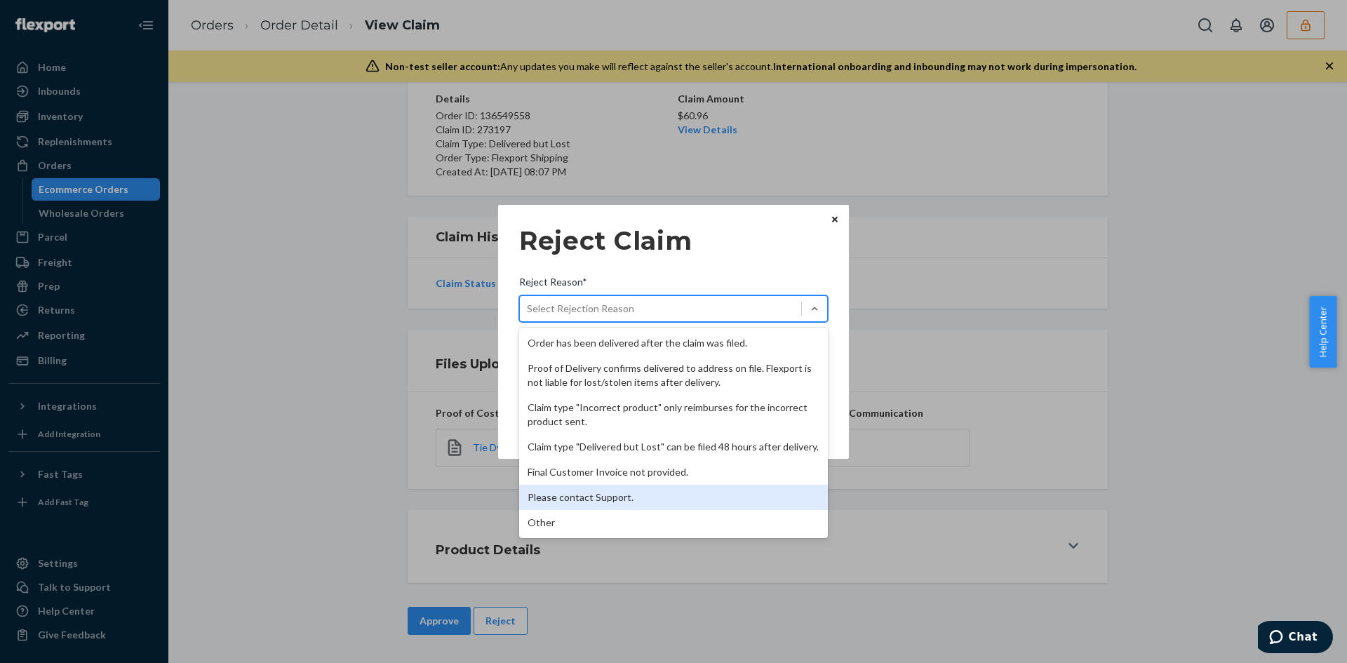
click at [576, 504] on div "Please contact Support." at bounding box center [673, 497] width 309 height 25
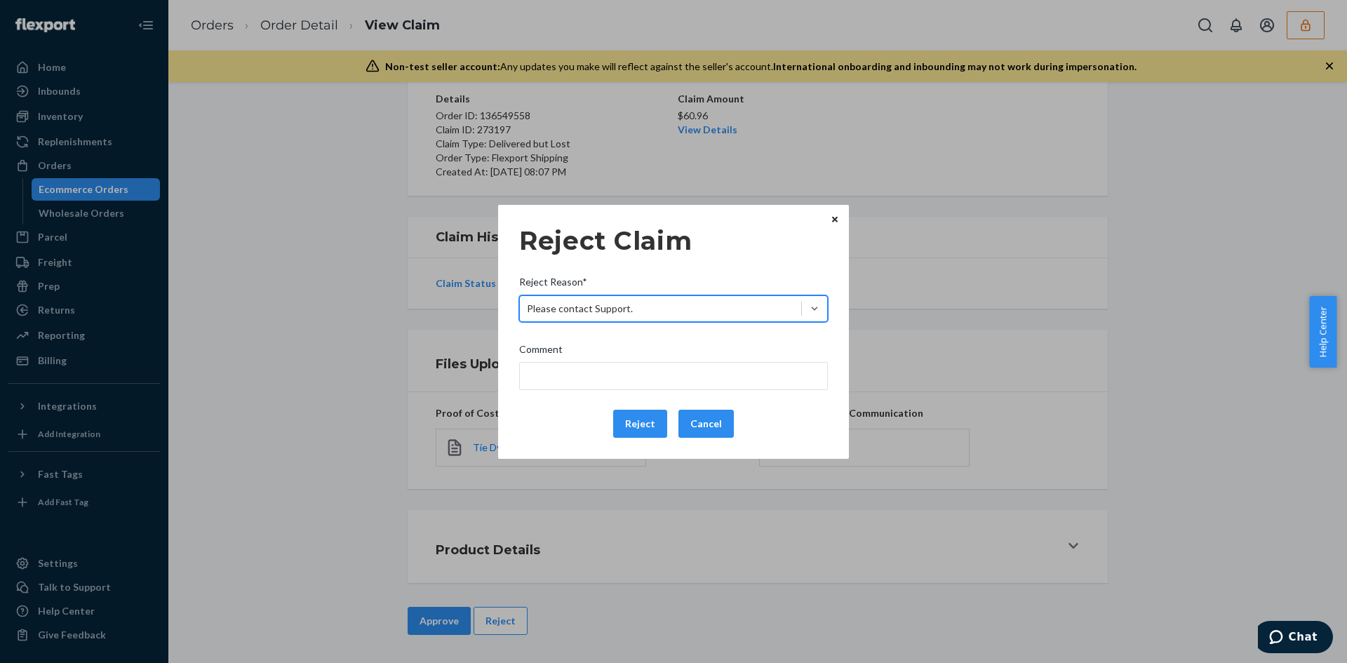
click at [575, 319] on div "Please contact Support." at bounding box center [660, 308] width 281 height 22
click at [528, 316] on input "Reject Reason* option Please contact Support., selected. 0 results available. S…" at bounding box center [527, 309] width 1 height 14
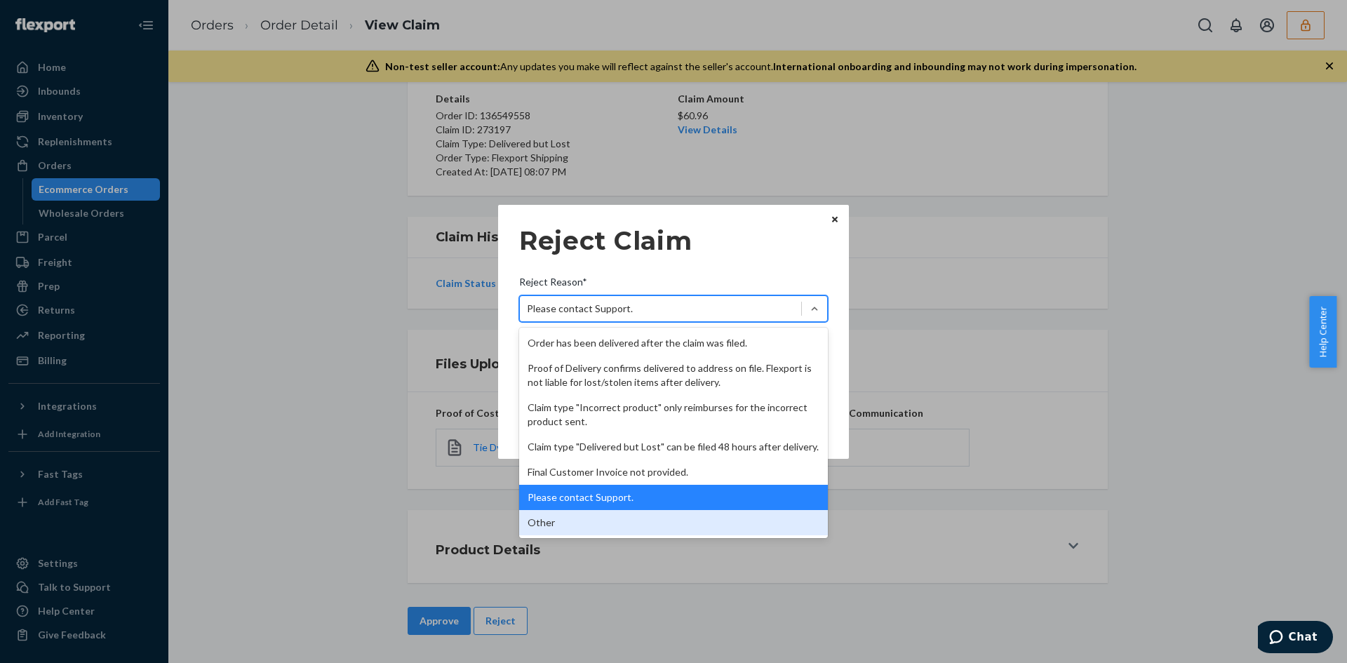
drag, startPoint x: 567, startPoint y: 521, endPoint x: 587, endPoint y: 401, distance: 121.7
click at [566, 521] on div "Other" at bounding box center [673, 522] width 309 height 25
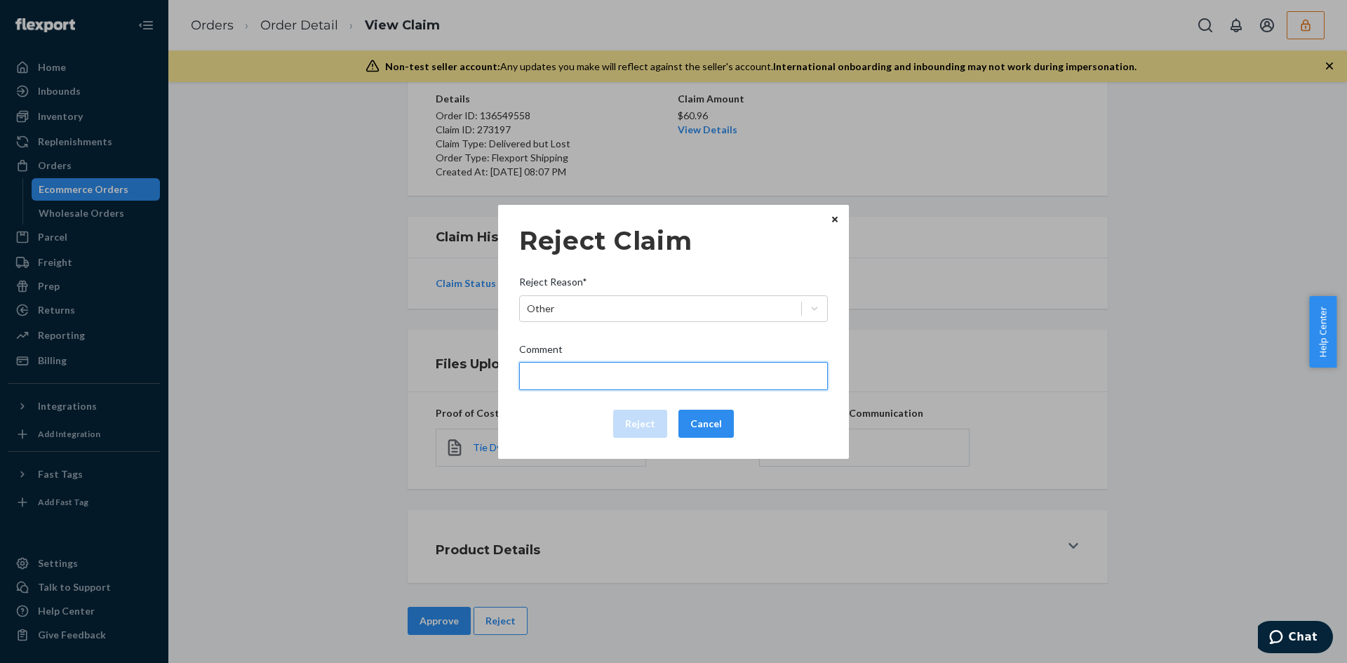
click at [589, 374] on input "Comment" at bounding box center [673, 376] width 309 height 28
type input "The package was confirmed to be delivered at the right location and flexport is…"
click at [633, 420] on button "Reject" at bounding box center [640, 424] width 54 height 28
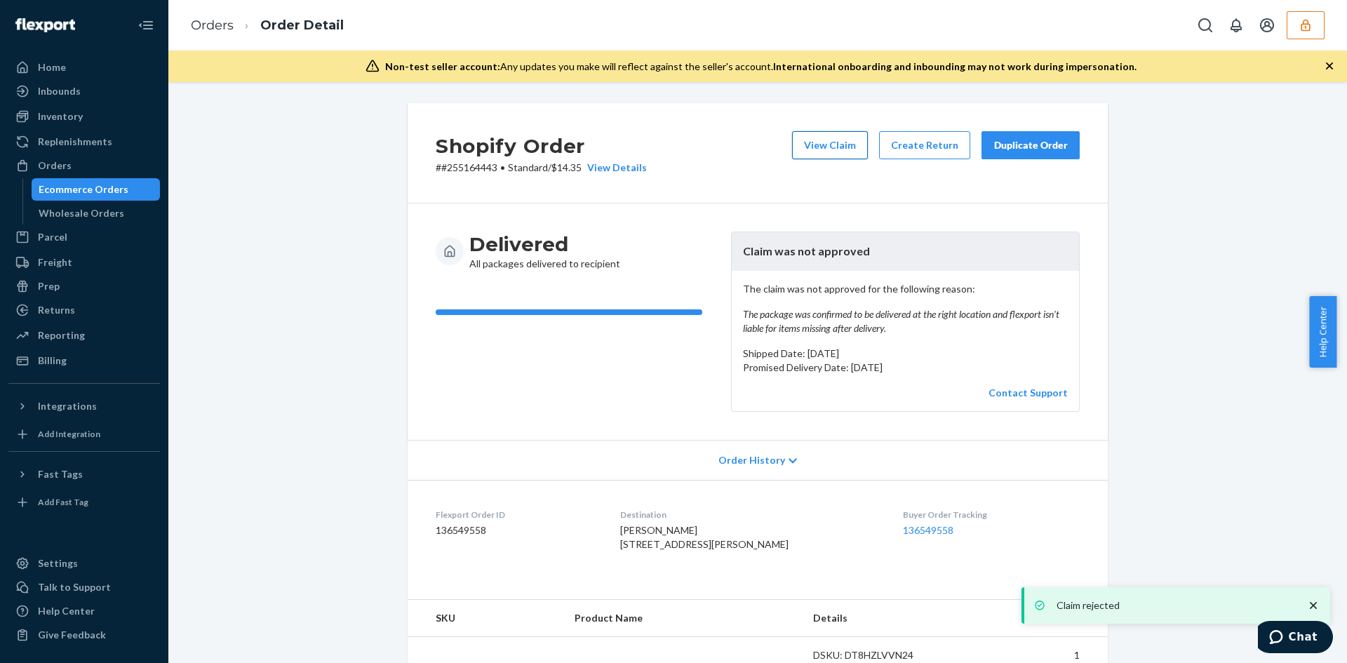
click at [813, 139] on button "View Claim" at bounding box center [830, 145] width 76 height 28
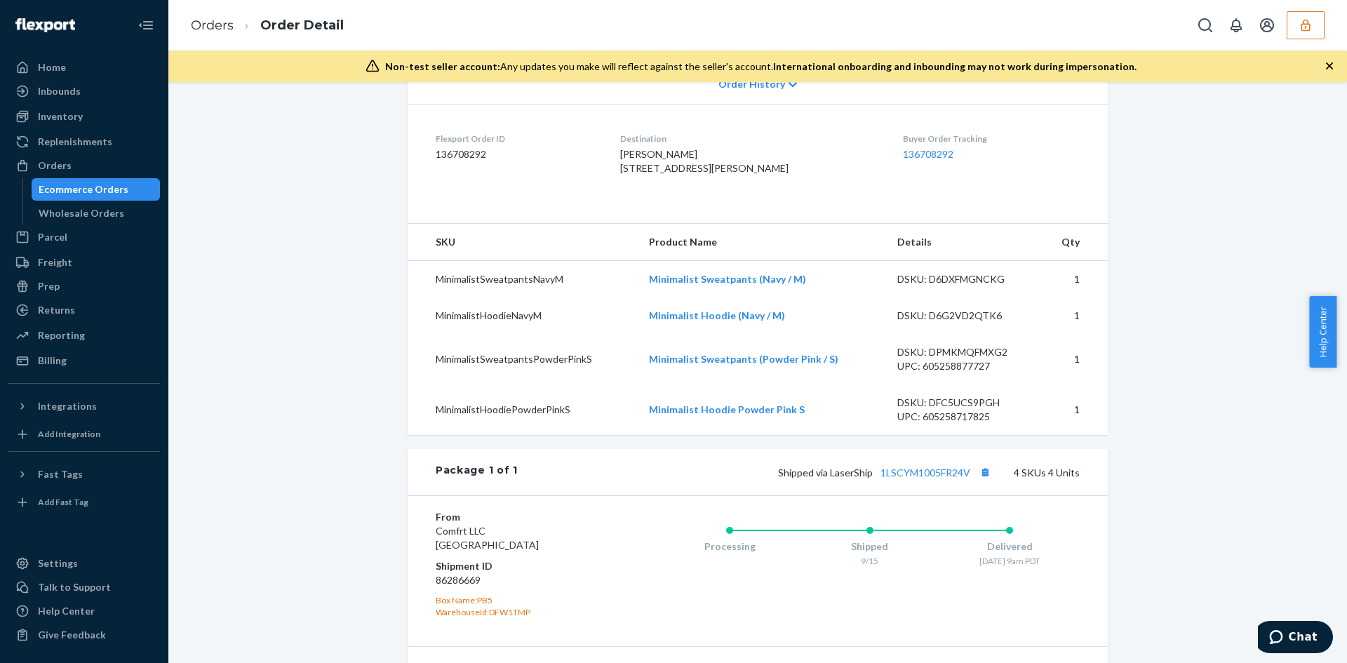
scroll to position [351, 0]
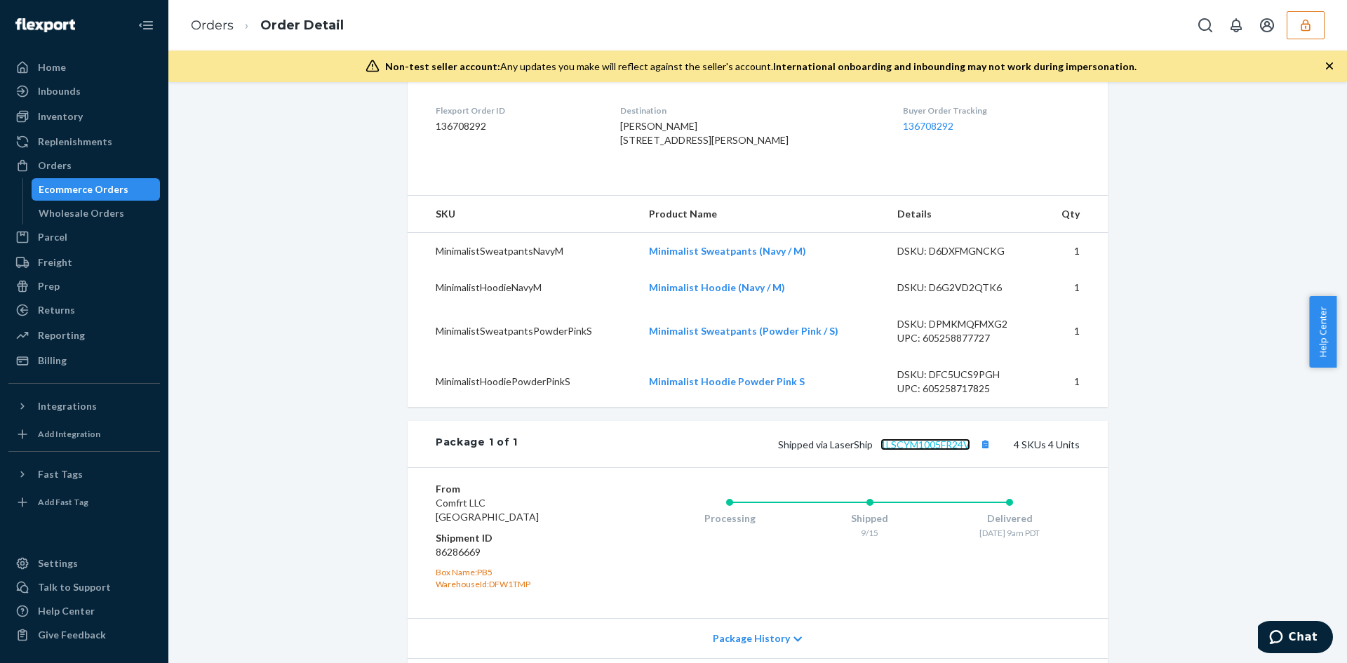
click at [923, 450] on link "1LSCYM1005FR24V" at bounding box center [926, 445] width 90 height 12
drag, startPoint x: 631, startPoint y: 141, endPoint x: 714, endPoint y: 156, distance: 84.1
click at [714, 156] on dl "Flexport Order ID 136708292 Destination [PERSON_NAME] [STREET_ADDRESS][PERSON_N…" at bounding box center [758, 128] width 700 height 105
copy span "[STREET_ADDRESS][PERSON_NAME]"
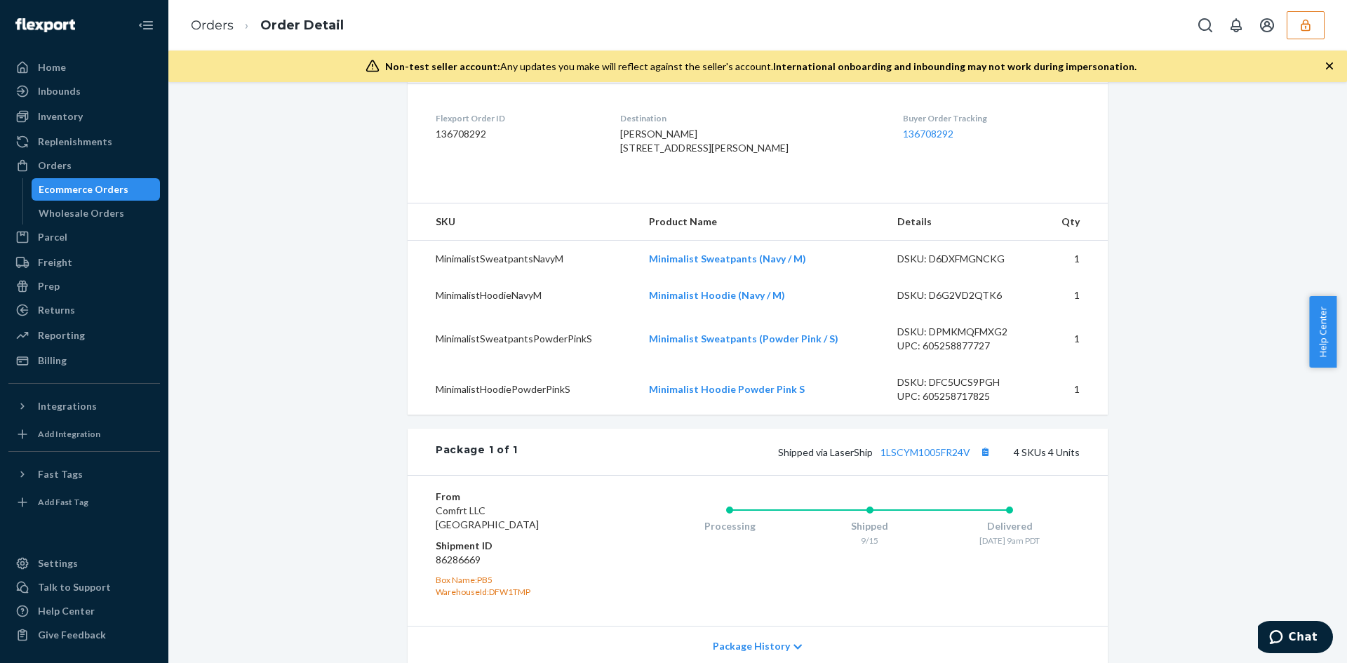
scroll to position [250, 0]
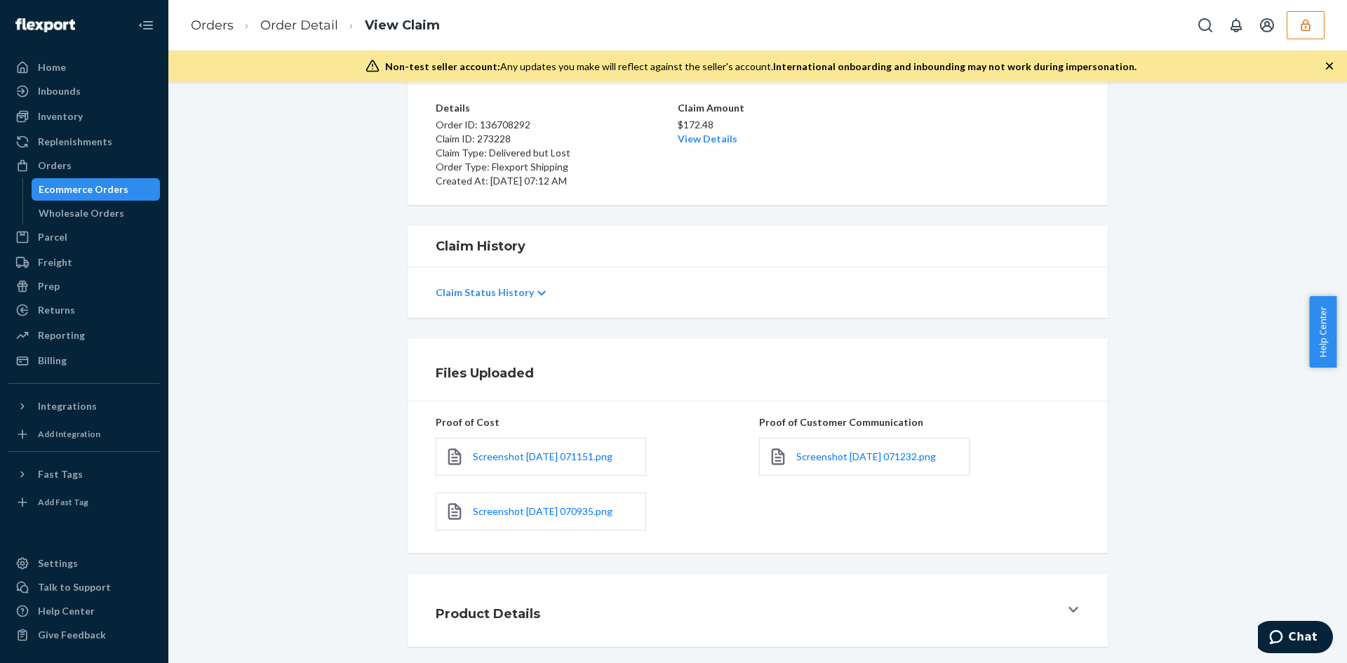
scroll to position [167, 0]
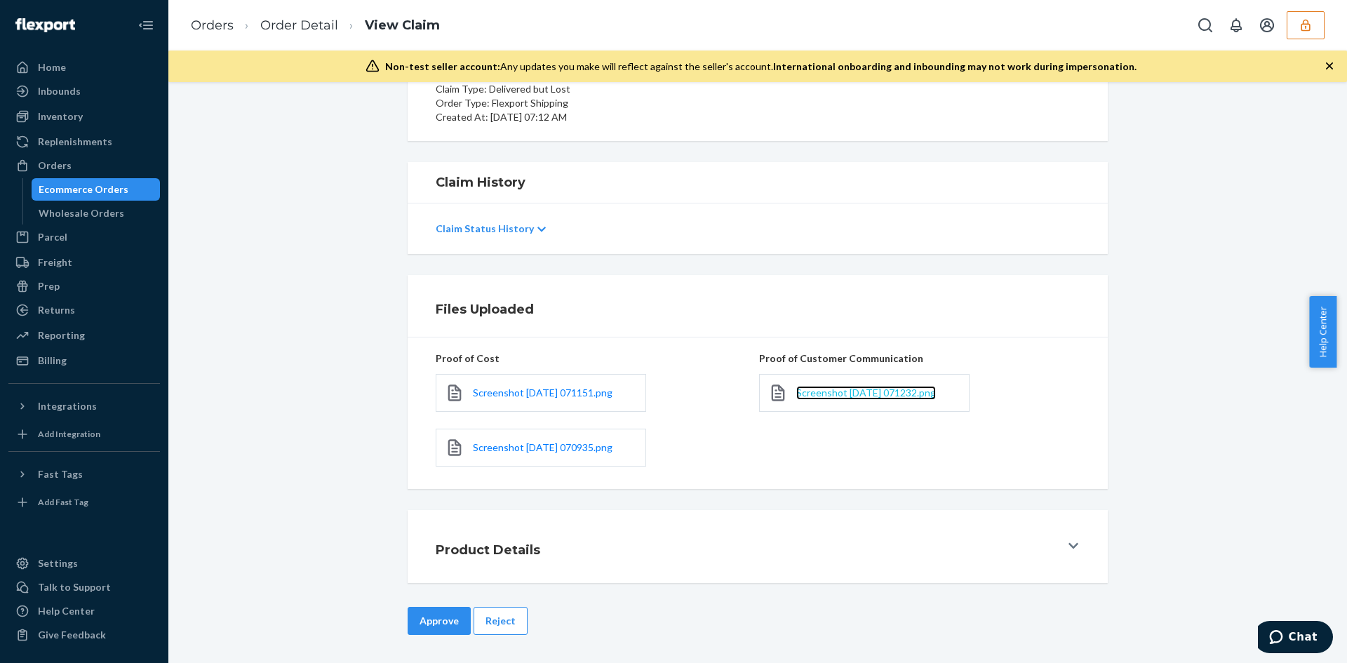
click at [811, 393] on span "Screenshot 2025-09-21 071232.png" at bounding box center [866, 393] width 140 height 12
drag, startPoint x: 874, startPoint y: 402, endPoint x: 871, endPoint y: 394, distance: 8.5
click at [874, 402] on div "Screenshot 2025-09-21 071232.png" at bounding box center [864, 393] width 210 height 38
click at [867, 388] on span "Screenshot 2025-09-21 071232.png" at bounding box center [866, 393] width 140 height 12
click at [481, 638] on div "Approve Reject" at bounding box center [758, 635] width 700 height 56
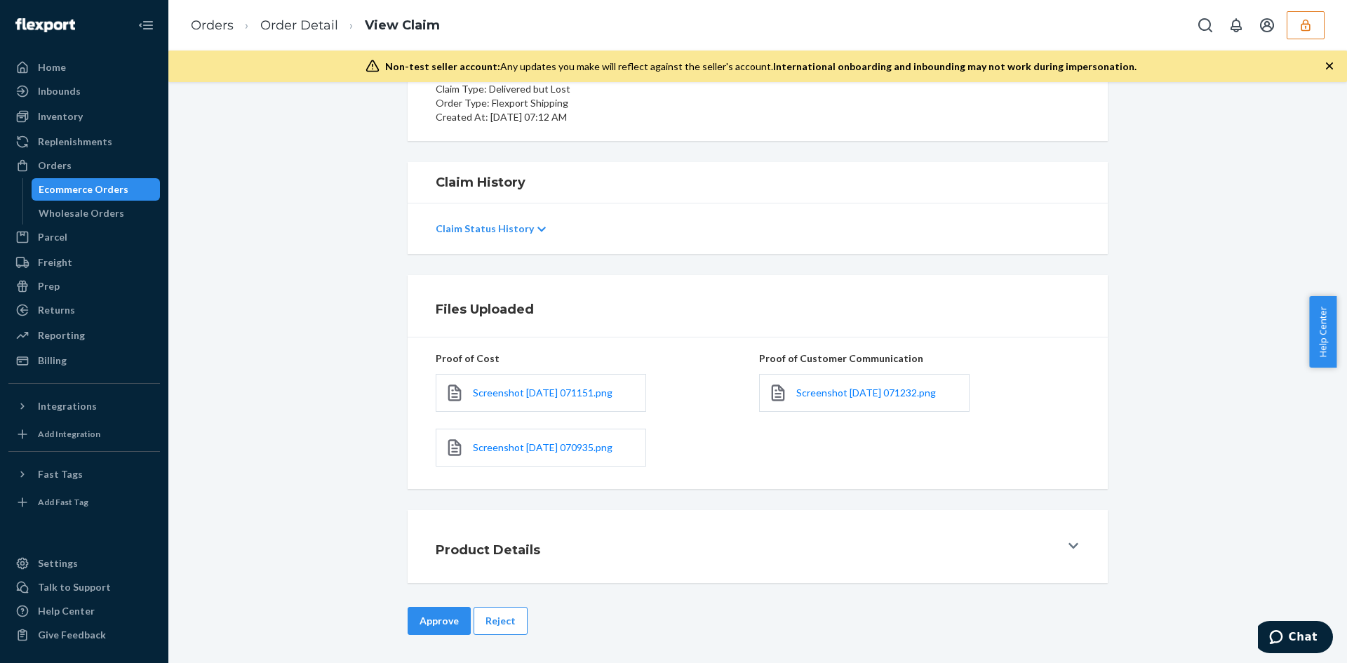
click at [489, 599] on div "Claim Details Pending Details Order ID: 136708292 Claim ID: 273228 Claim Type: …" at bounding box center [757, 372] width 1179 height 581
click at [483, 624] on button "Reject" at bounding box center [501, 621] width 54 height 28
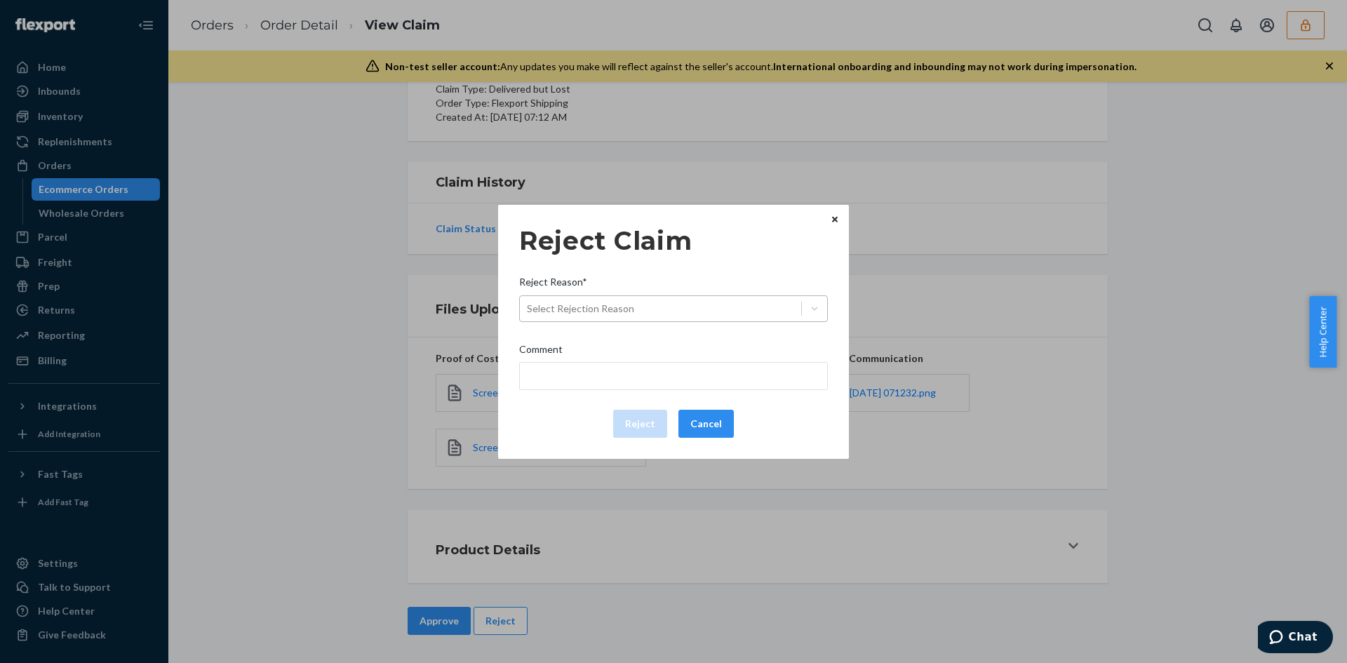
click at [663, 302] on label "Reject Reason* Select Rejection Reason" at bounding box center [673, 299] width 309 height 48
click at [639, 312] on div "Select Rejection Reason" at bounding box center [660, 308] width 281 height 22
click at [528, 312] on input "Reject Reason* Select Rejection Reason" at bounding box center [527, 309] width 1 height 14
click at [603, 569] on div "Reject Claim Reject Reason* 0 results available. Select is focused ,type to ref…" at bounding box center [673, 331] width 1347 height 663
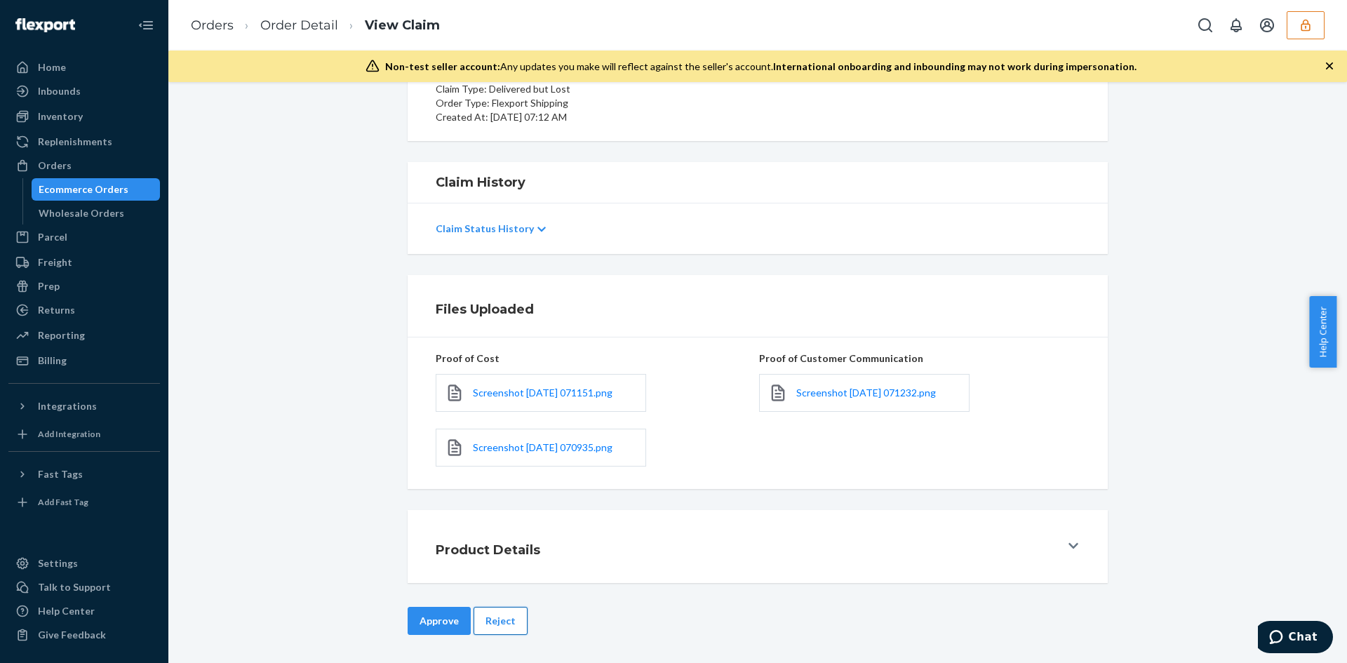
click at [505, 615] on button "Reject" at bounding box center [501, 621] width 54 height 28
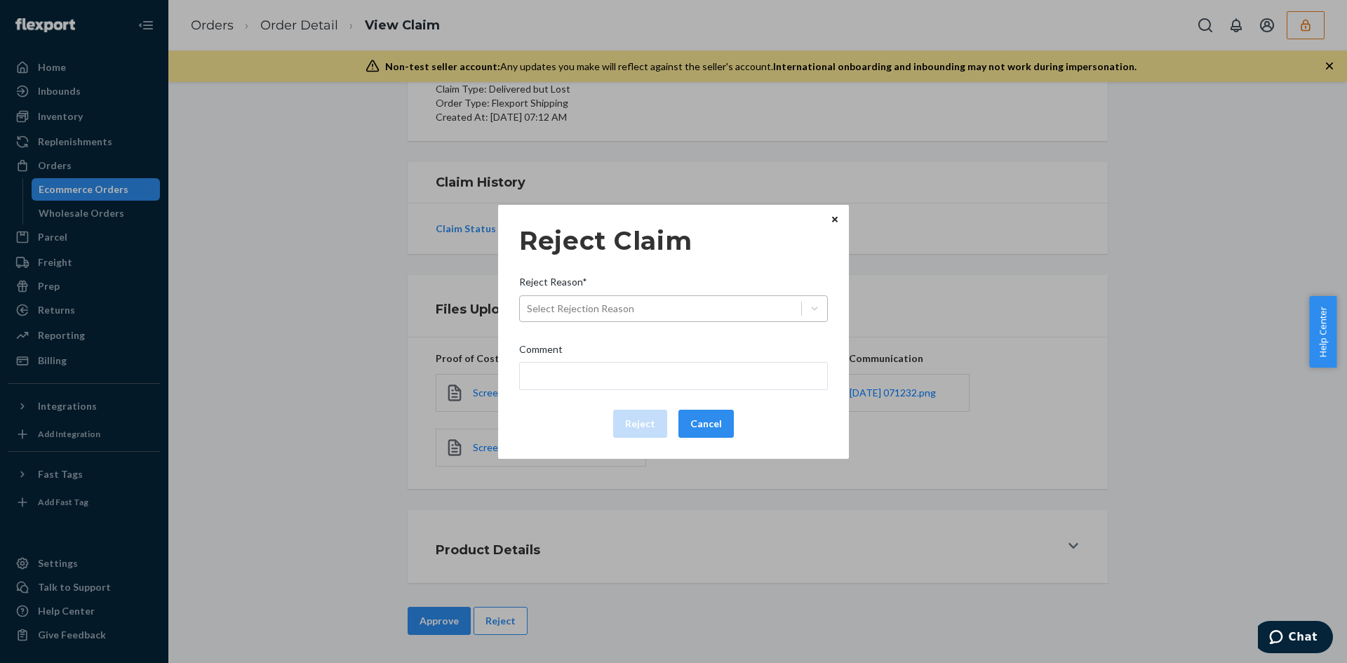
click at [657, 309] on div "Select Rejection Reason" at bounding box center [660, 308] width 281 height 22
click at [528, 309] on input "Reject Reason* Select Rejection Reason" at bounding box center [527, 309] width 1 height 14
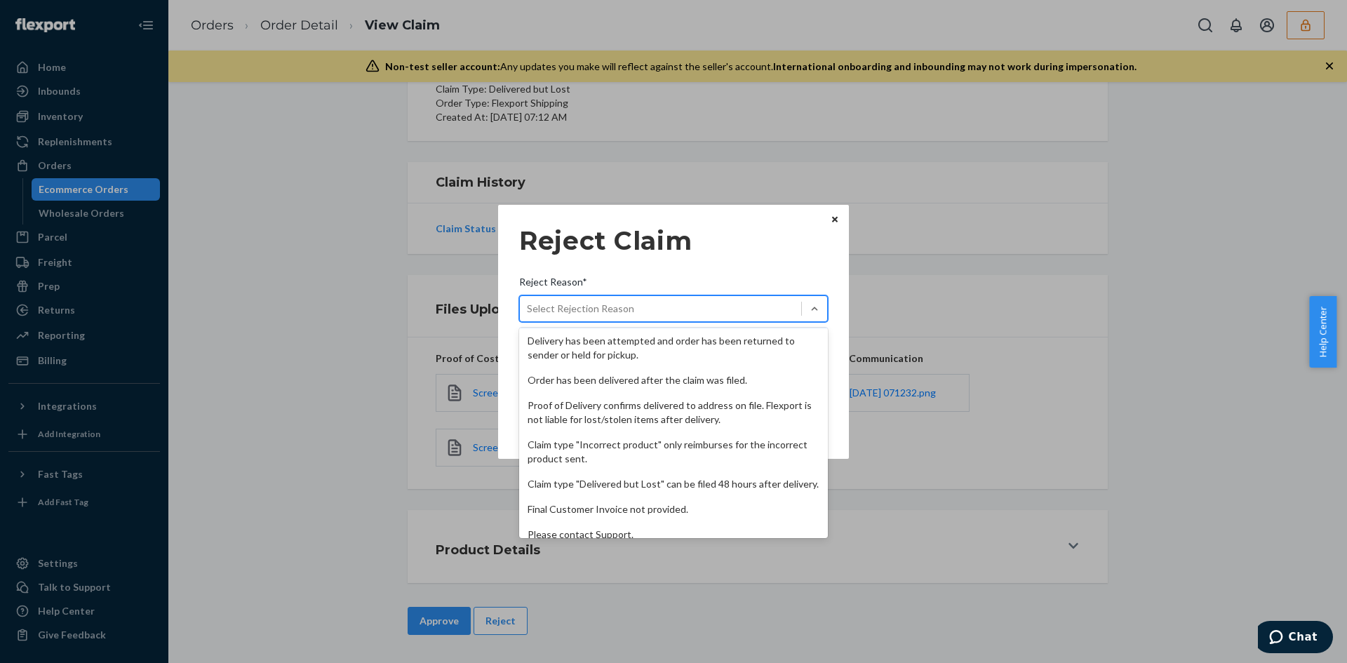
scroll to position [182, 0]
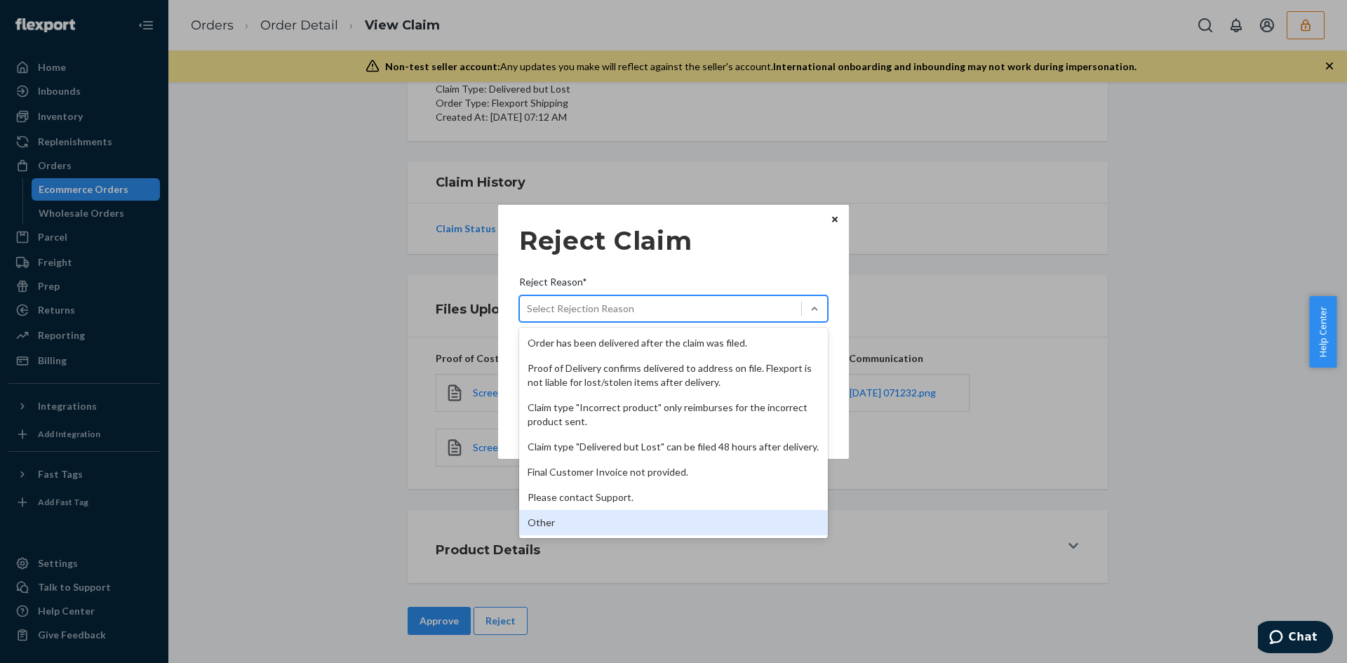
click at [570, 513] on div "Other" at bounding box center [673, 522] width 309 height 25
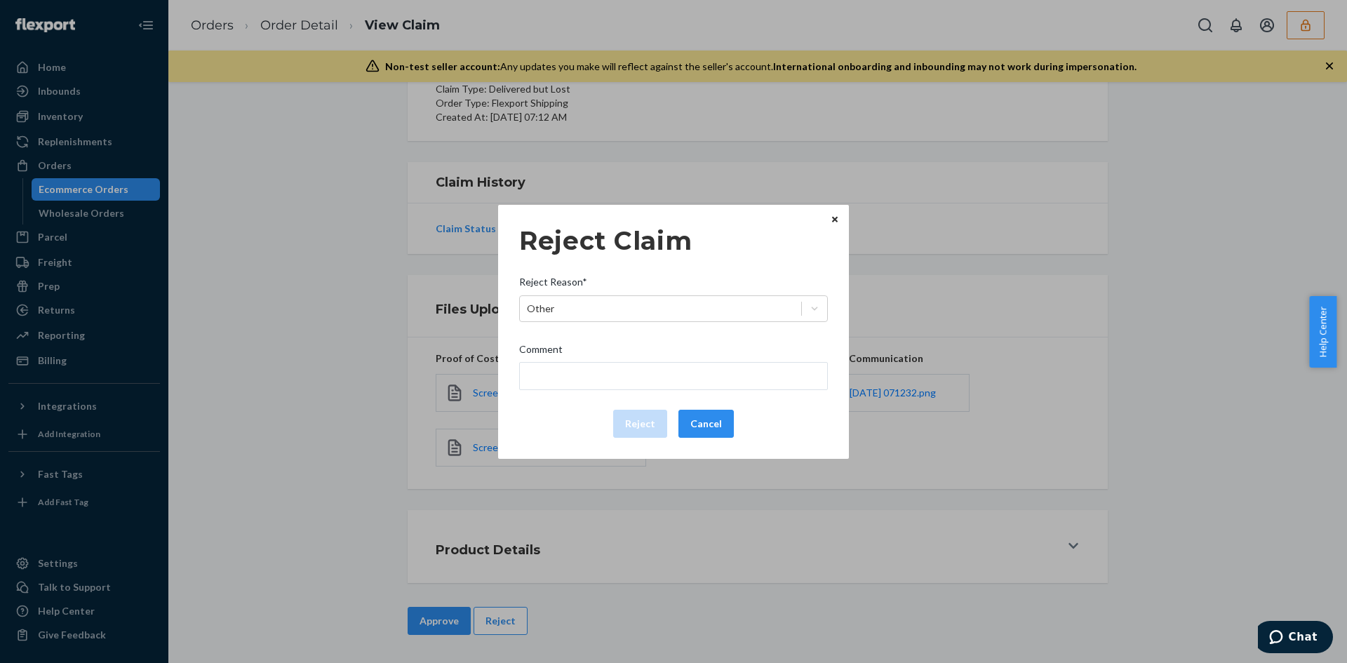
click at [593, 392] on div "Reject Claim Reject Reason* Other Comment Reject Cancel" at bounding box center [673, 331] width 309 height 223
click at [590, 376] on input "Comment" at bounding box center [673, 376] width 309 height 28
type input "The package was confirmed to be delivered at the right location and flexport is…"
click at [642, 411] on button "Reject" at bounding box center [640, 424] width 54 height 28
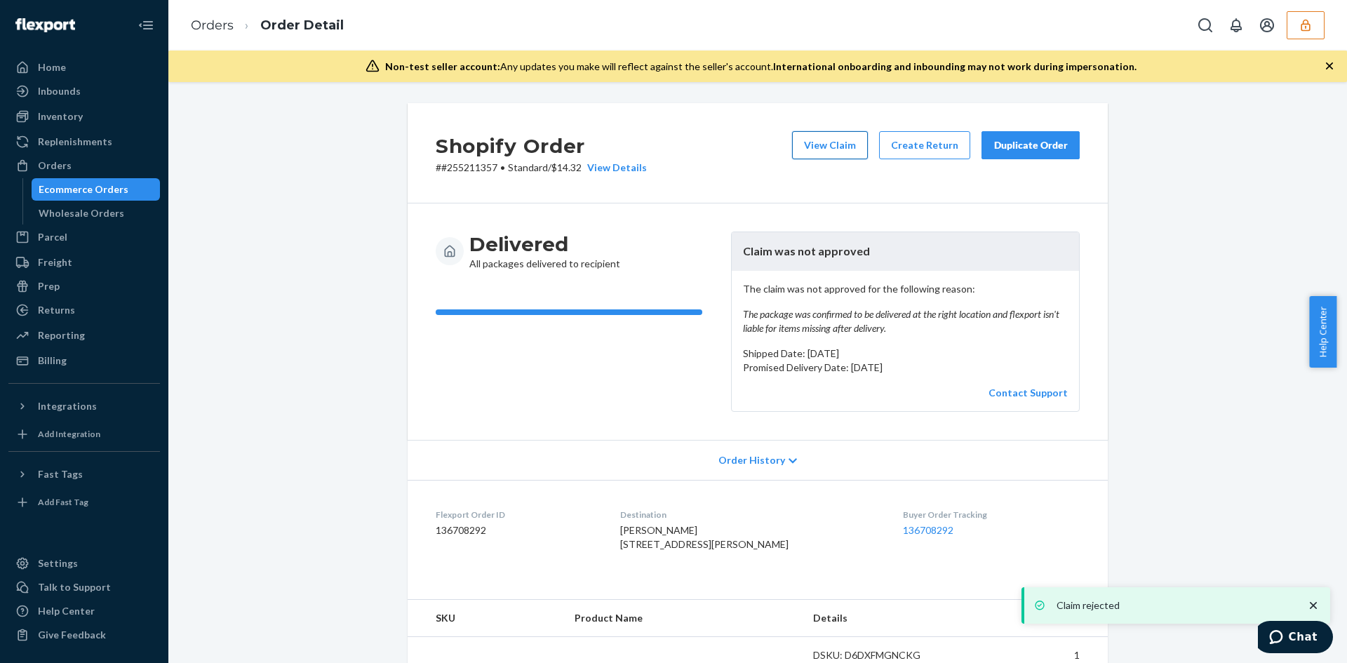
click at [808, 148] on button "View Claim" at bounding box center [830, 145] width 76 height 28
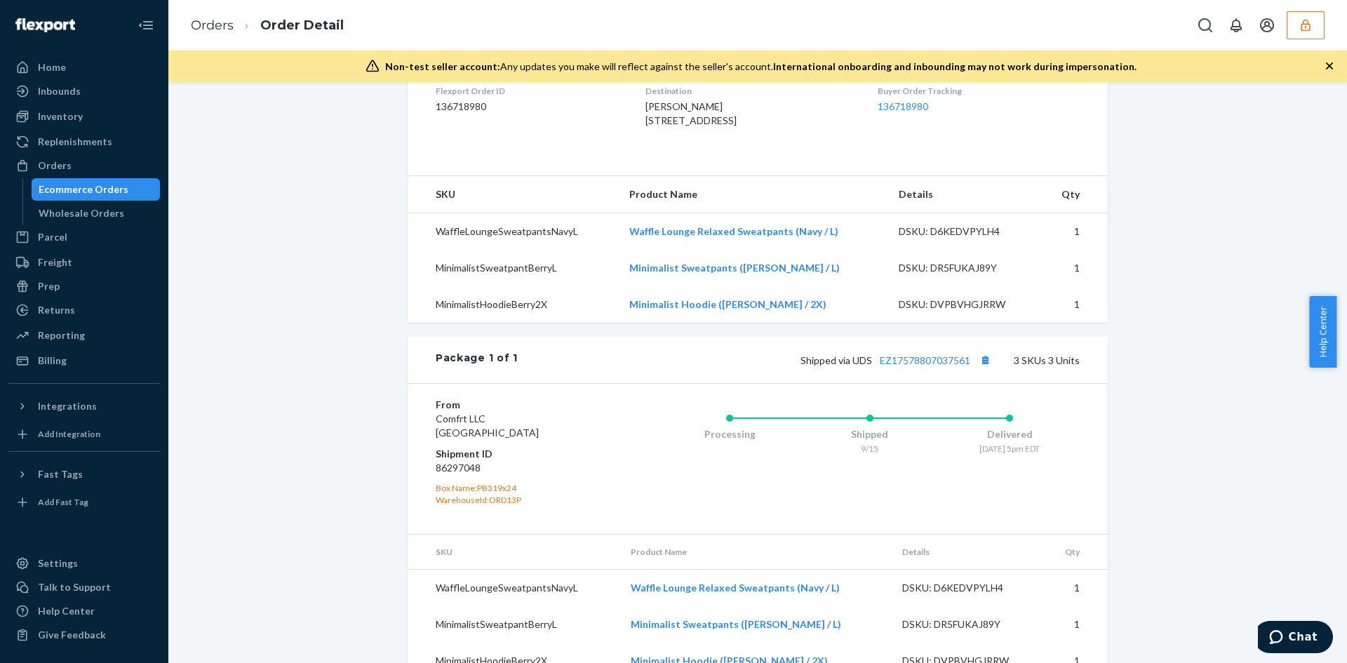
scroll to position [421, 0]
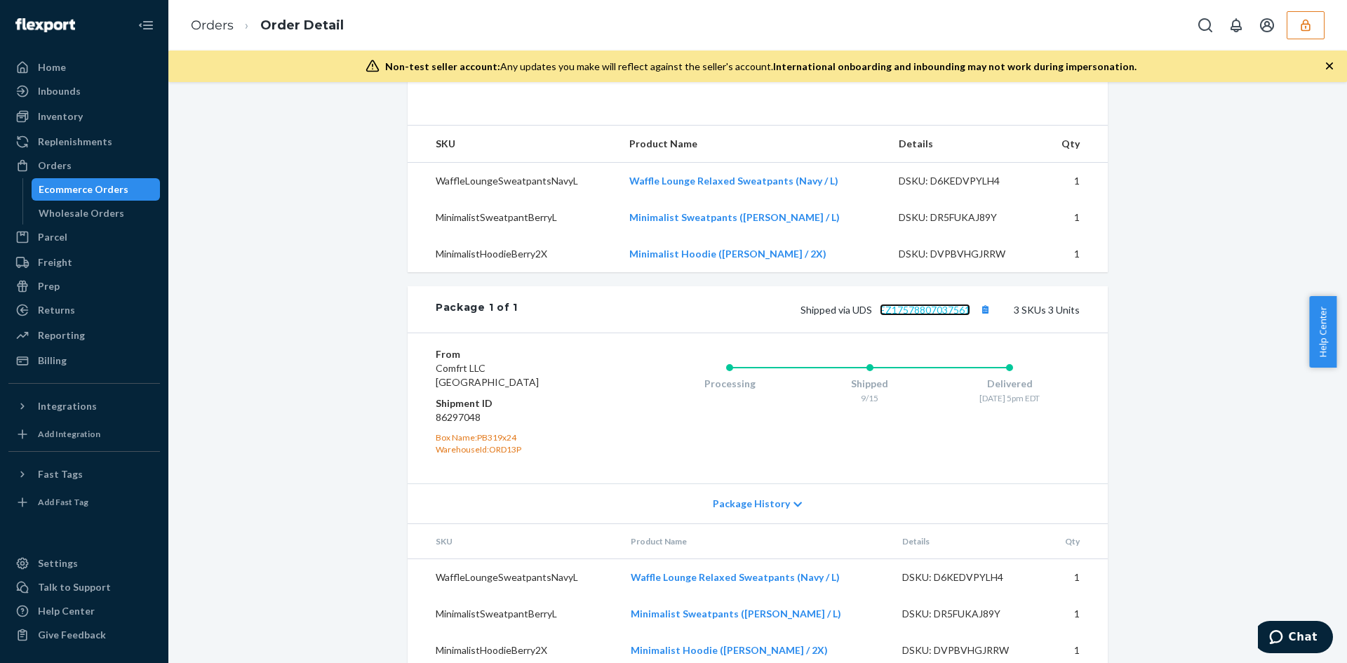
click at [930, 316] on link "EZ17578807037561" at bounding box center [925, 310] width 91 height 12
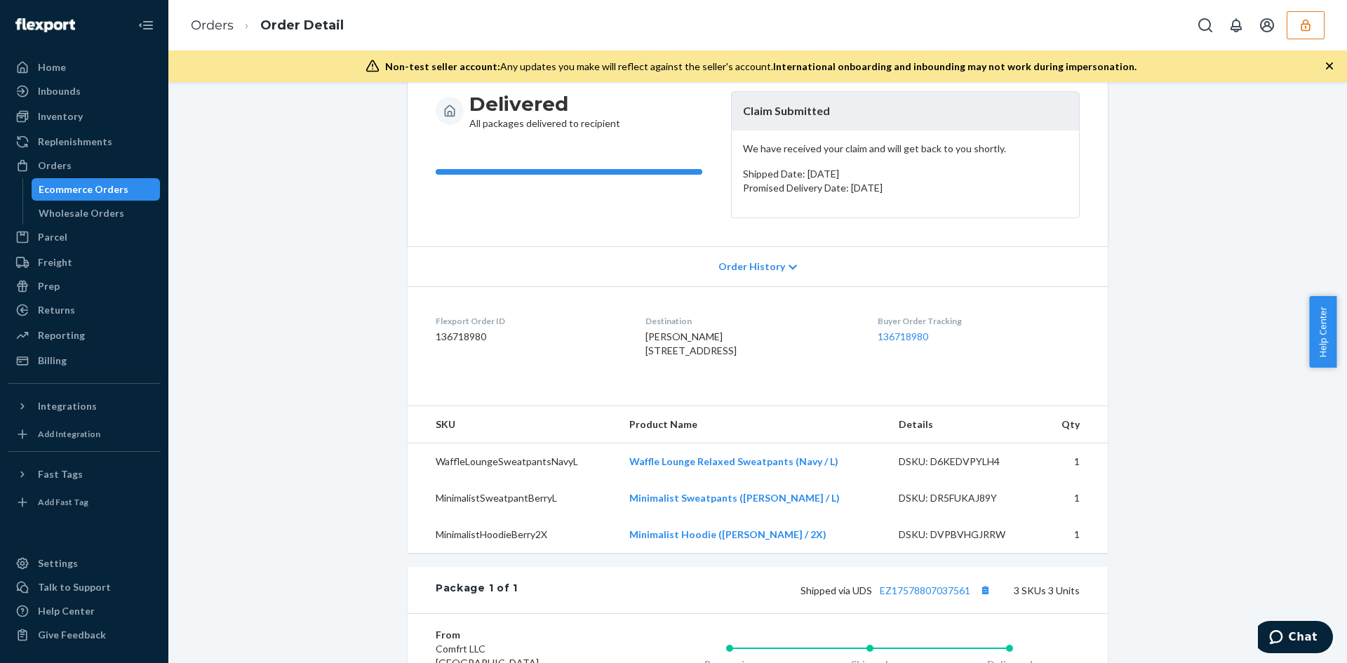
click at [726, 356] on span "[PERSON_NAME] [STREET_ADDRESS]" at bounding box center [691, 343] width 91 height 26
copy span "46142"
click at [688, 358] on div "shelbie glass 949 DOVER DR APT 1329 GREENWOOD, IN 46142-5608 US" at bounding box center [750, 344] width 209 height 28
drag, startPoint x: 625, startPoint y: 356, endPoint x: 645, endPoint y: 356, distance: 19.6
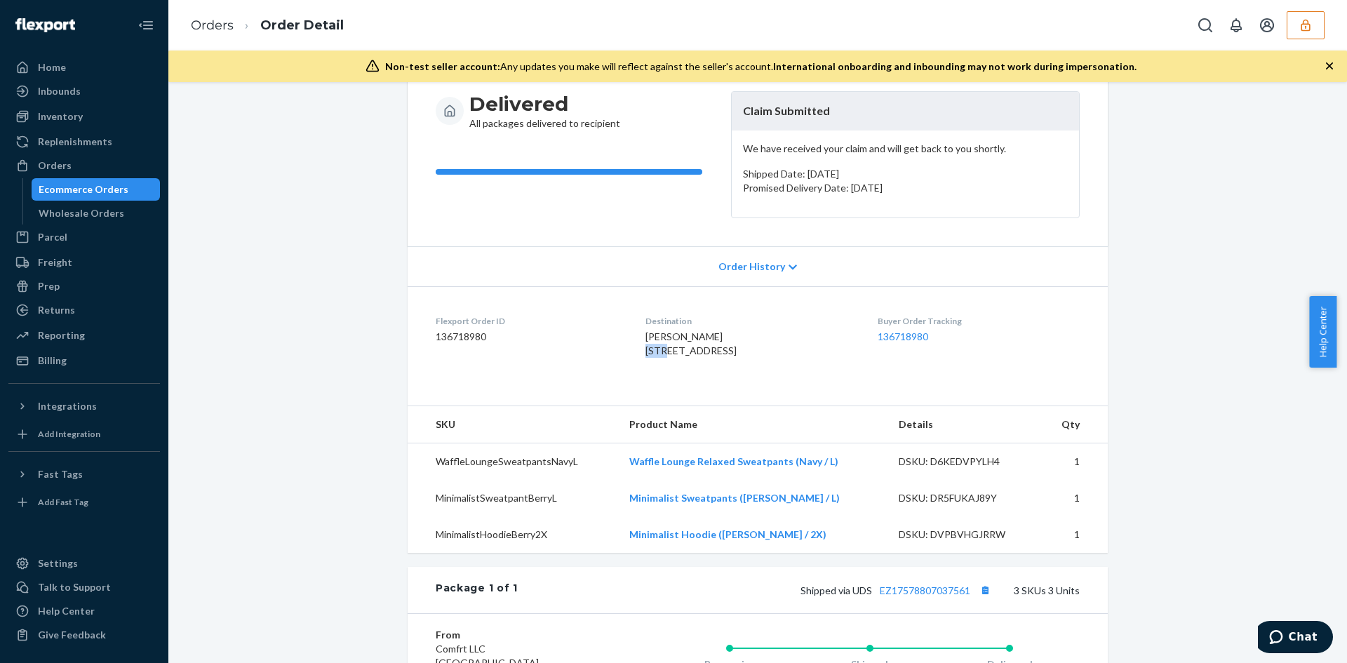
click at [645, 356] on dl "Flexport Order ID 136718980 Destination shelbie glass 949 DOVER DR APT 1329 GRE…" at bounding box center [758, 338] width 700 height 105
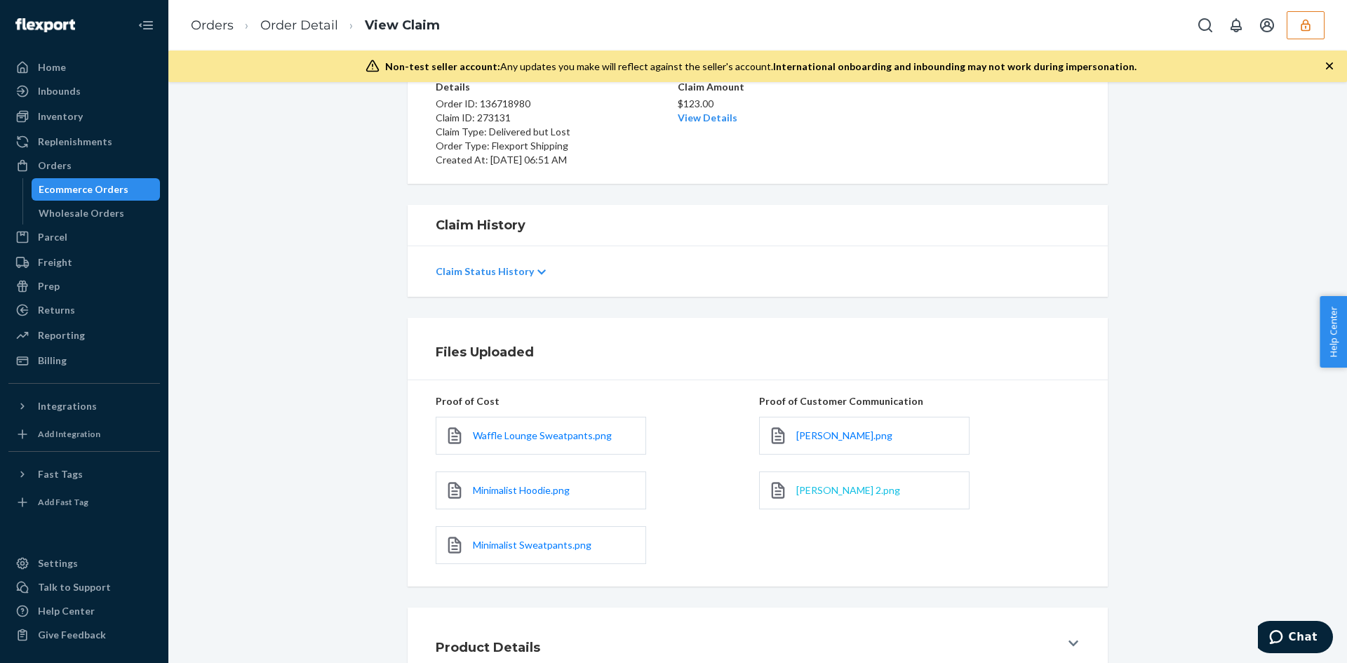
scroll to position [222, 0]
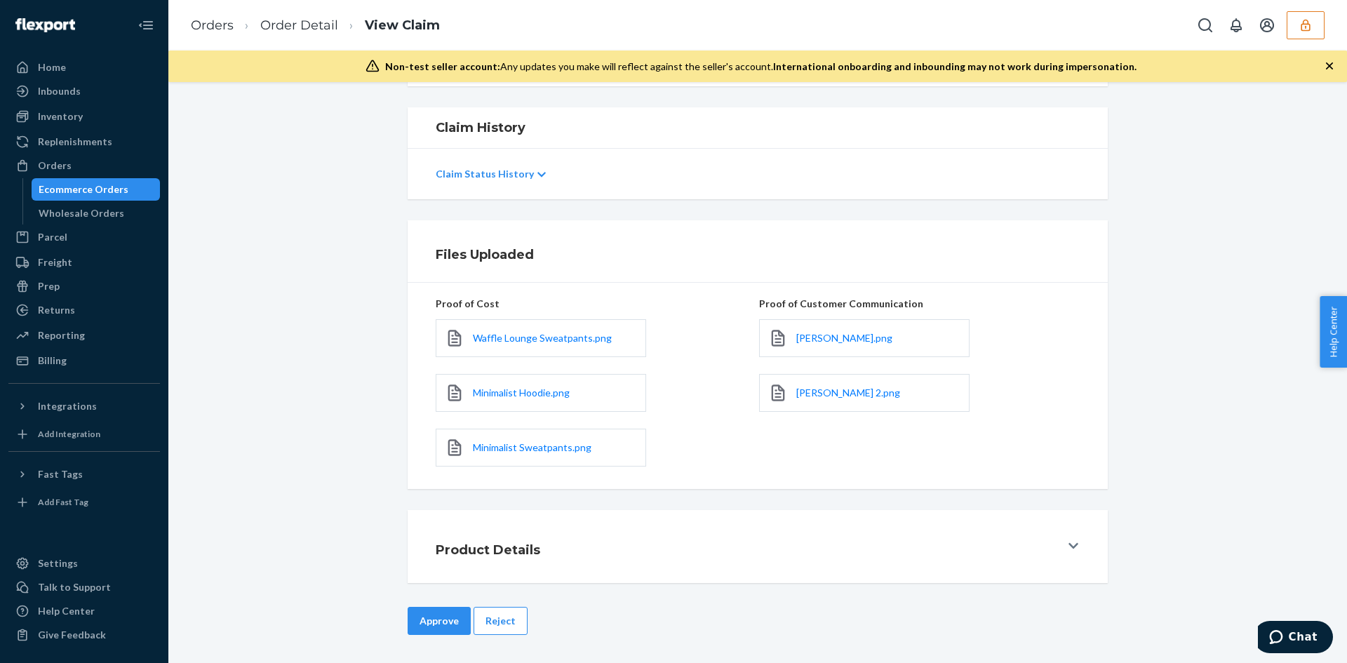
drag, startPoint x: 829, startPoint y: 343, endPoint x: 830, endPoint y: 370, distance: 26.7
click at [848, 351] on div "[PERSON_NAME].png" at bounding box center [864, 338] width 210 height 38
drag, startPoint x: 820, startPoint y: 392, endPoint x: 827, endPoint y: 392, distance: 7.1
drag, startPoint x: 827, startPoint y: 392, endPoint x: 846, endPoint y: 400, distance: 21.1
click at [847, 400] on link "[PERSON_NAME] 2.png" at bounding box center [848, 393] width 104 height 14
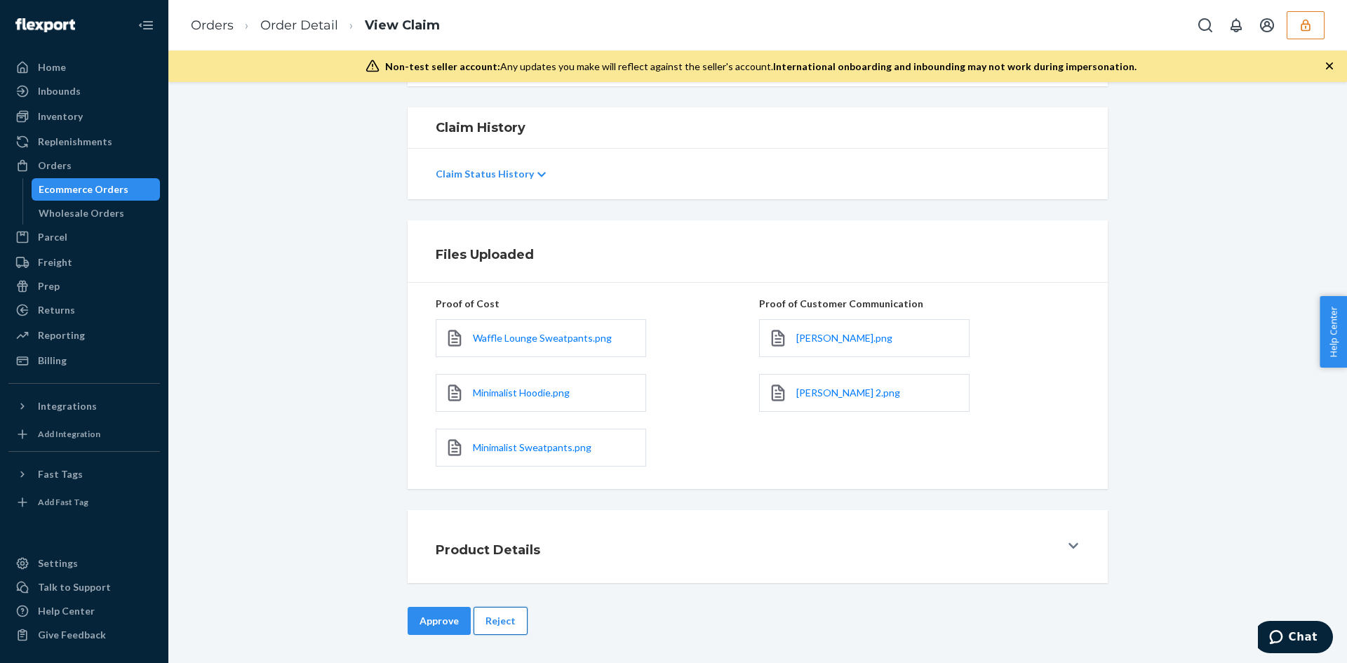
click at [507, 622] on button "Reject" at bounding box center [501, 621] width 54 height 28
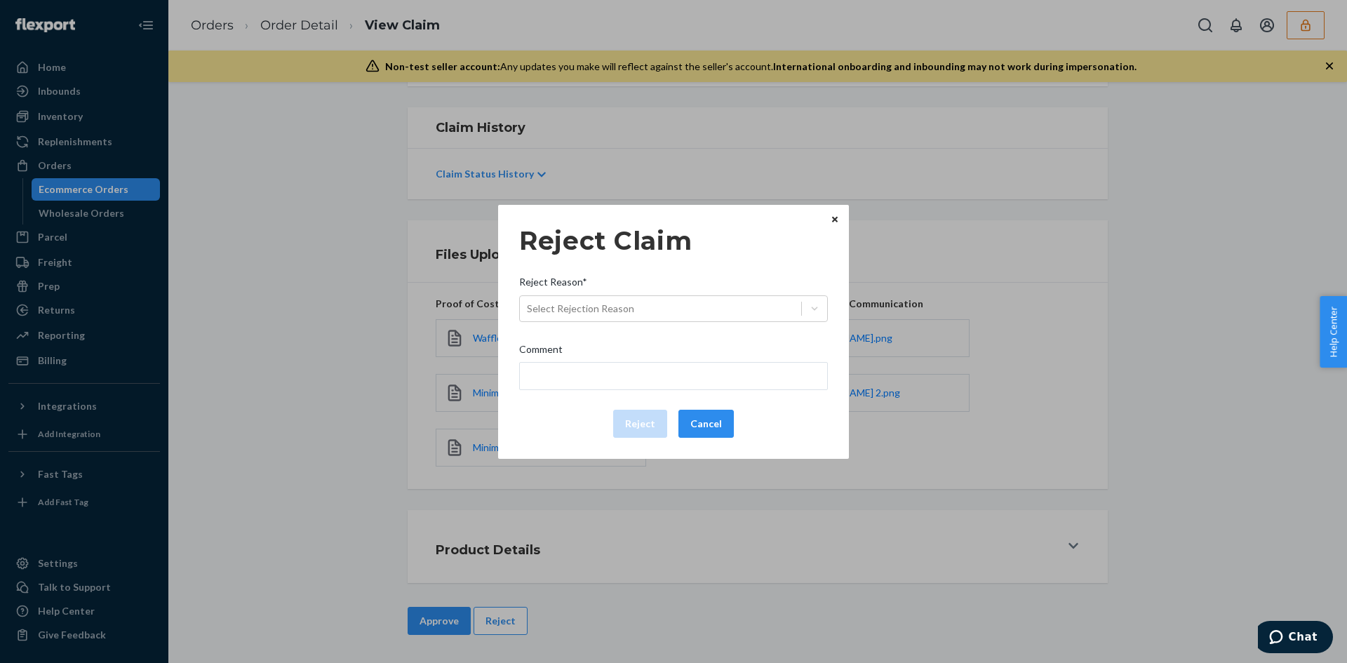
drag, startPoint x: 643, startPoint y: 325, endPoint x: 644, endPoint y: 315, distance: 9.9
click at [643, 324] on div "Reject Claim Reject Reason* Select Rejection Reason Comment Reject Cancel" at bounding box center [673, 331] width 309 height 223
drag, startPoint x: 644, startPoint y: 314, endPoint x: 639, endPoint y: 325, distance: 11.6
click at [644, 315] on div "Select Rejection Reason" at bounding box center [660, 308] width 281 height 22
click at [528, 315] on input "Reject Reason* Select Rejection Reason" at bounding box center [527, 309] width 1 height 14
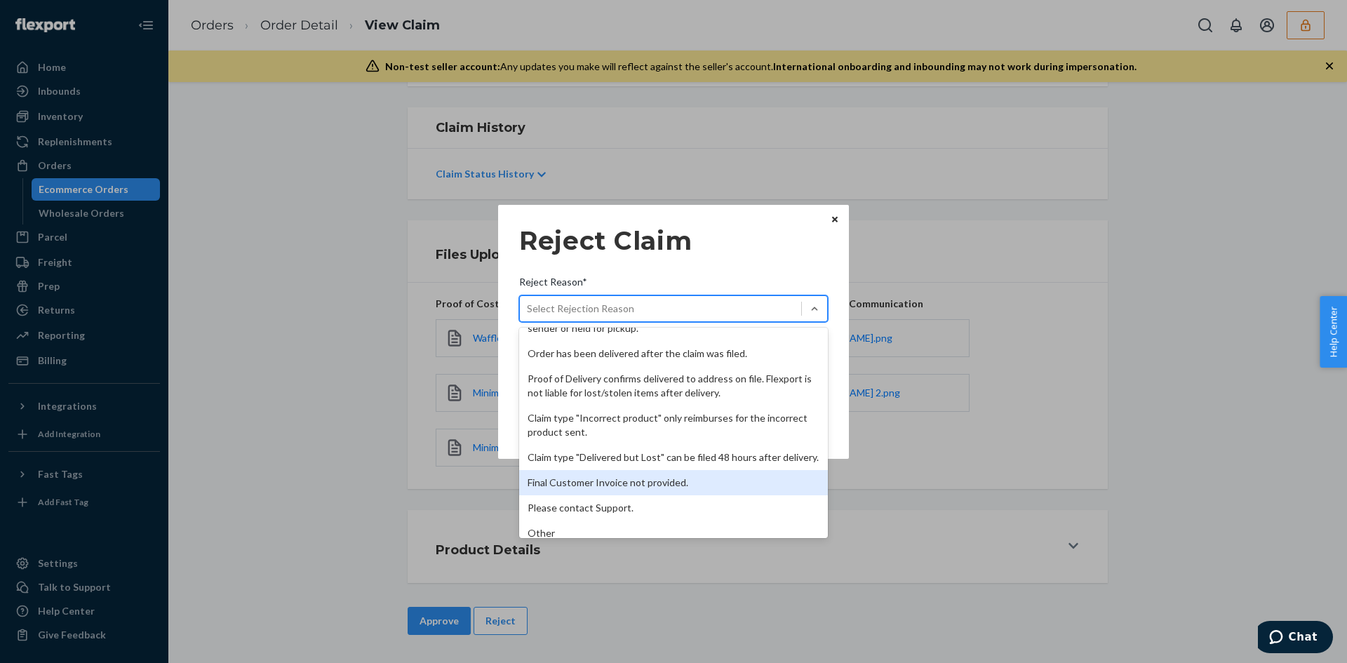
scroll to position [182, 0]
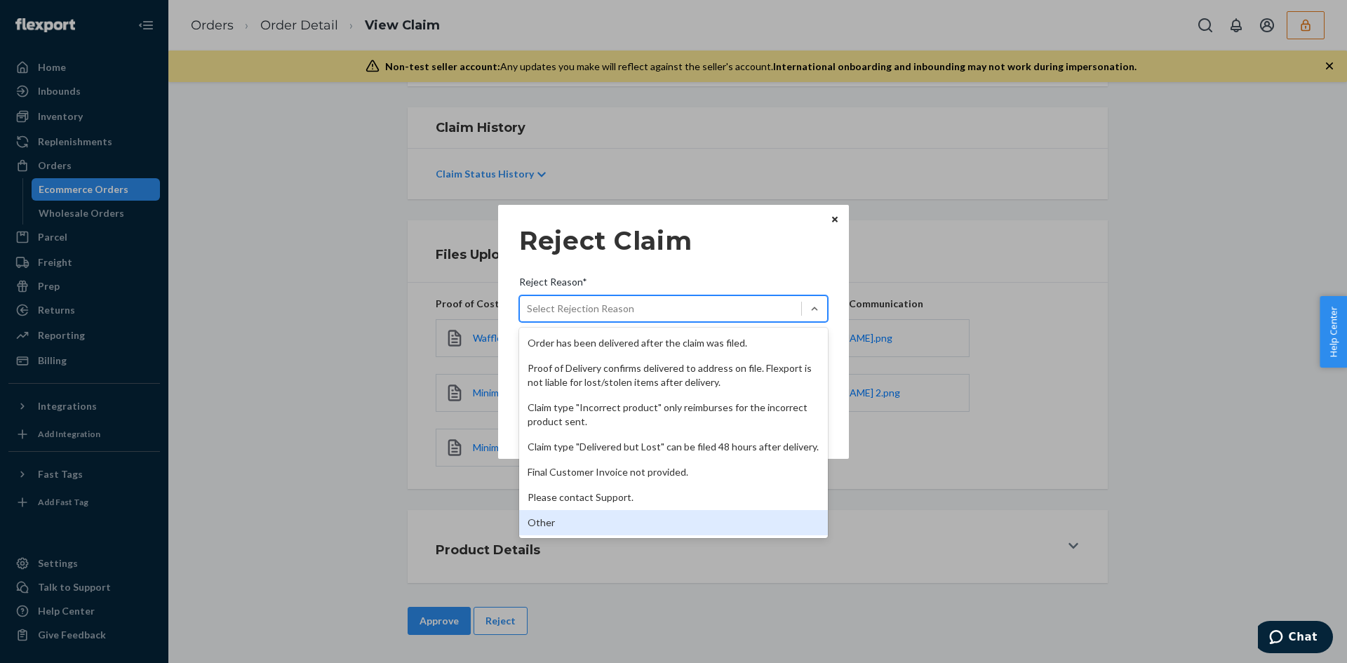
click at [561, 511] on div "Other" at bounding box center [673, 522] width 309 height 25
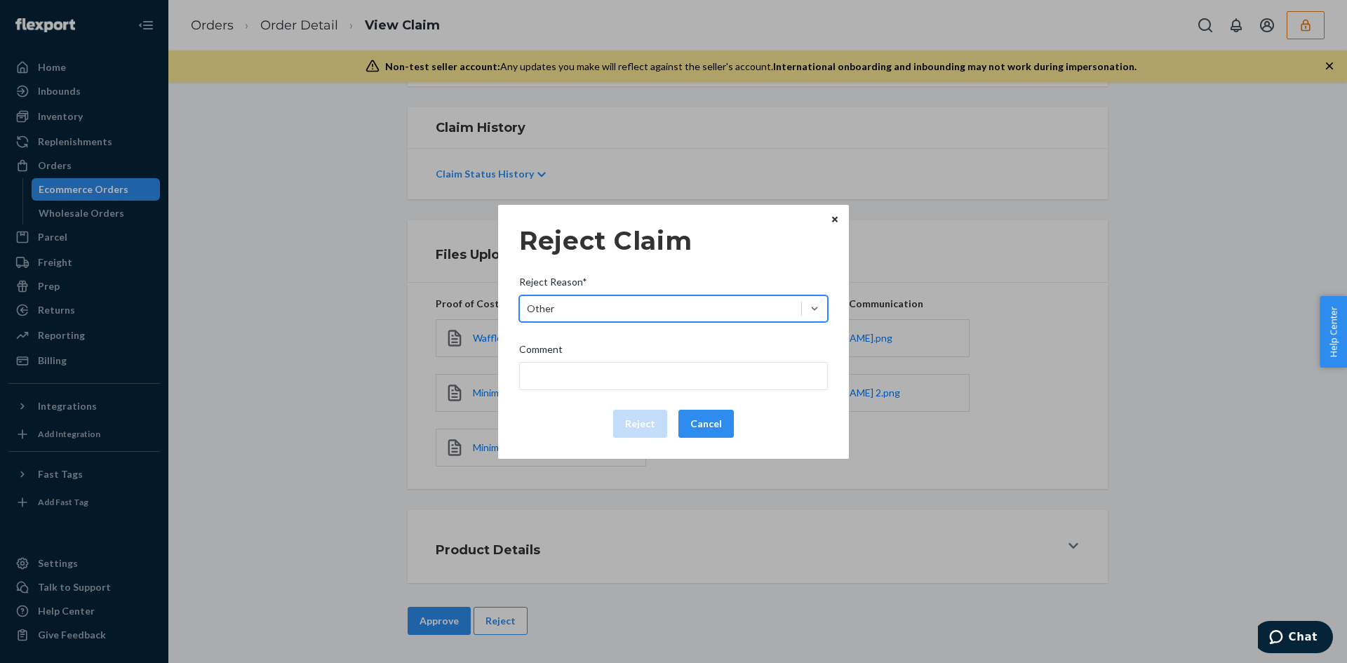
click at [580, 354] on div "Comment" at bounding box center [673, 352] width 309 height 20
click at [580, 362] on input "Comment" at bounding box center [673, 376] width 309 height 28
click at [580, 357] on div "Comment" at bounding box center [673, 352] width 309 height 20
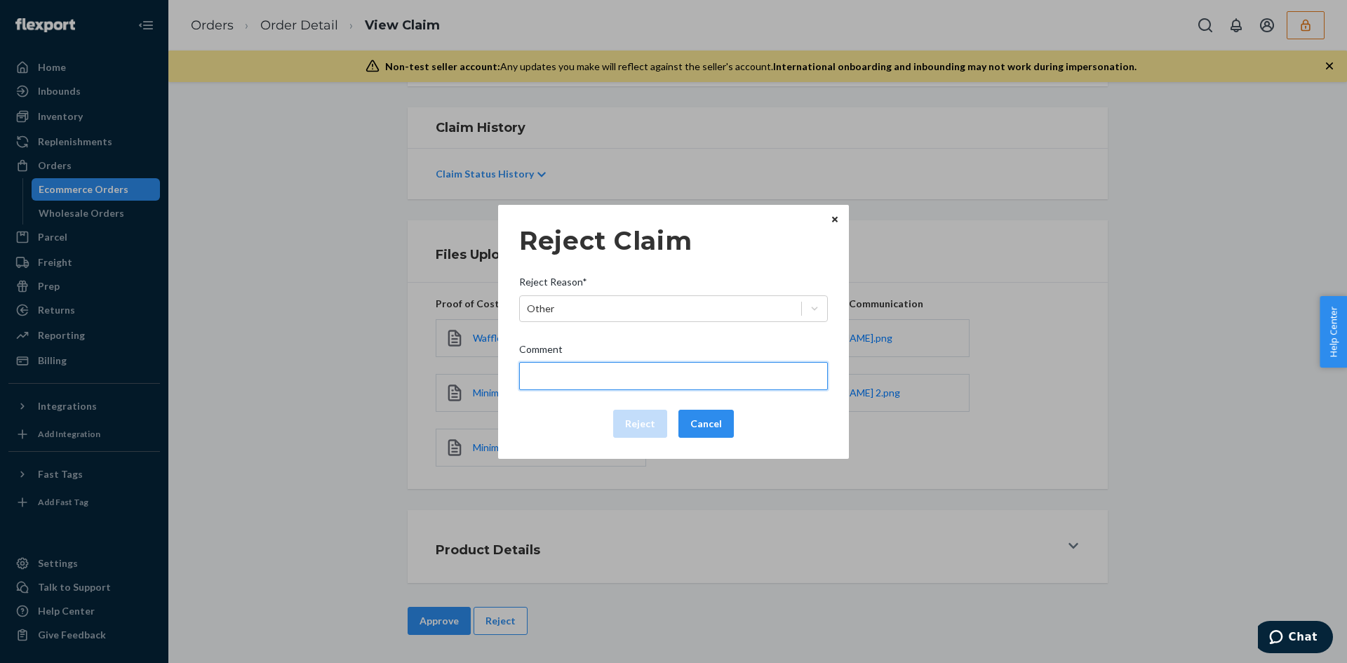
click at [580, 362] on input "Comment" at bounding box center [673, 376] width 309 height 28
type input "The package was confirmed to be delivered at the right location and flexport is…"
click at [636, 424] on button "Reject" at bounding box center [640, 424] width 54 height 28
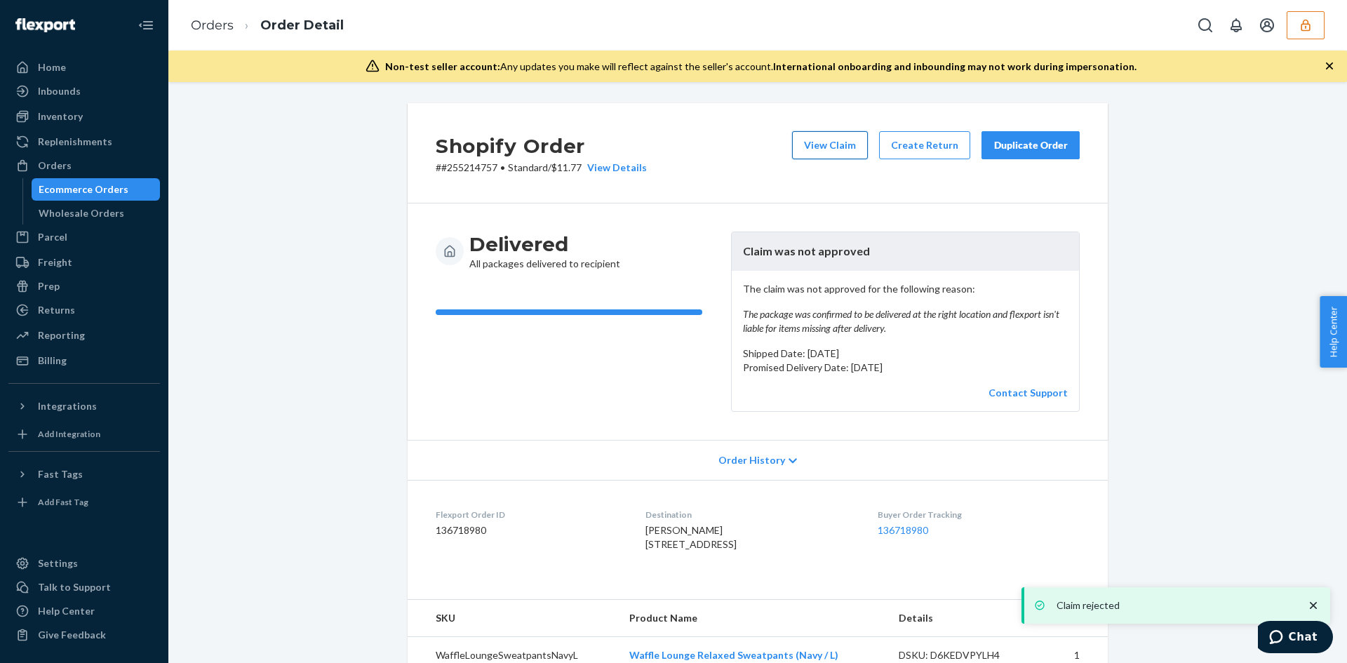
click at [859, 147] on button "View Claim" at bounding box center [830, 145] width 76 height 28
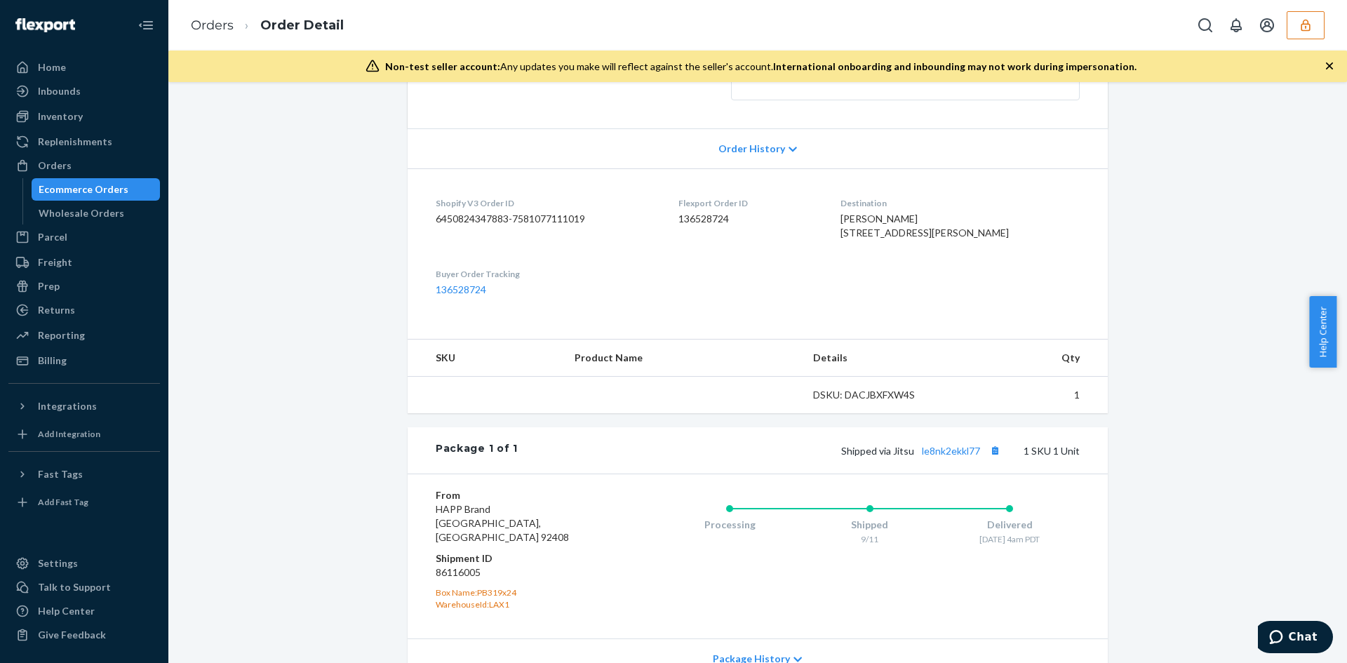
scroll to position [351, 0]
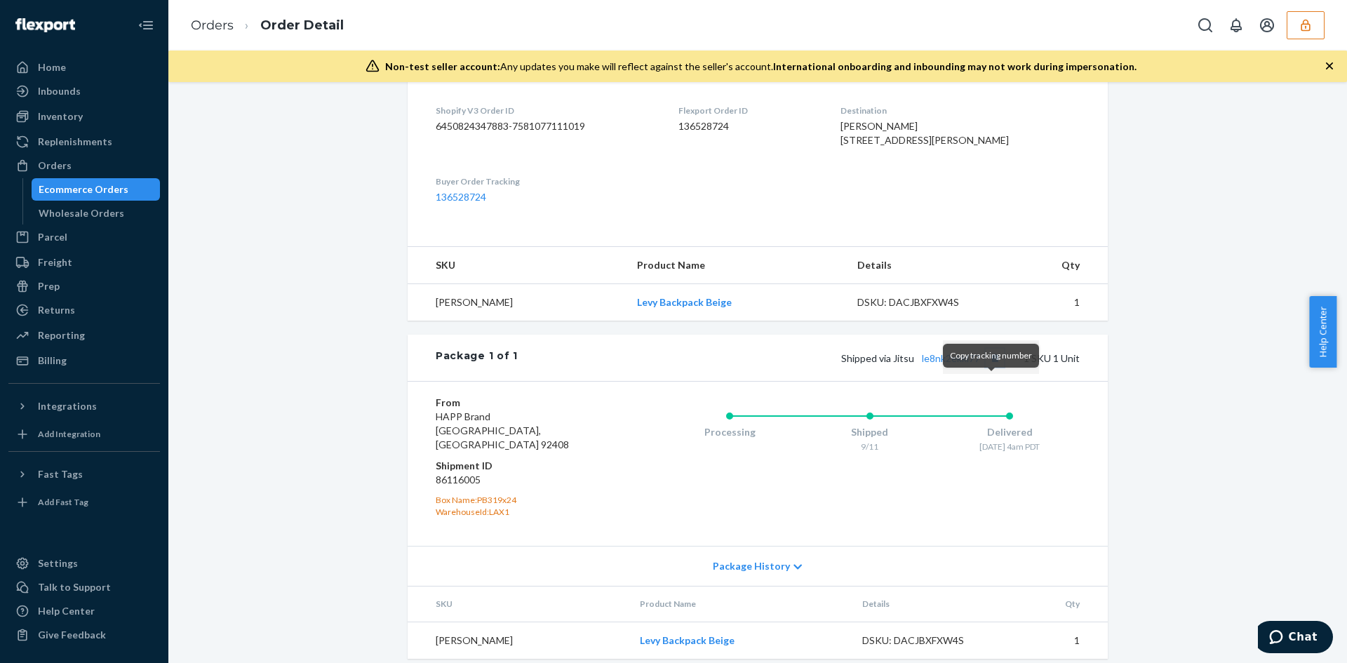
drag, startPoint x: 987, startPoint y: 385, endPoint x: 940, endPoint y: 367, distance: 50.4
click at [988, 367] on button "Copy tracking number" at bounding box center [995, 358] width 18 height 18
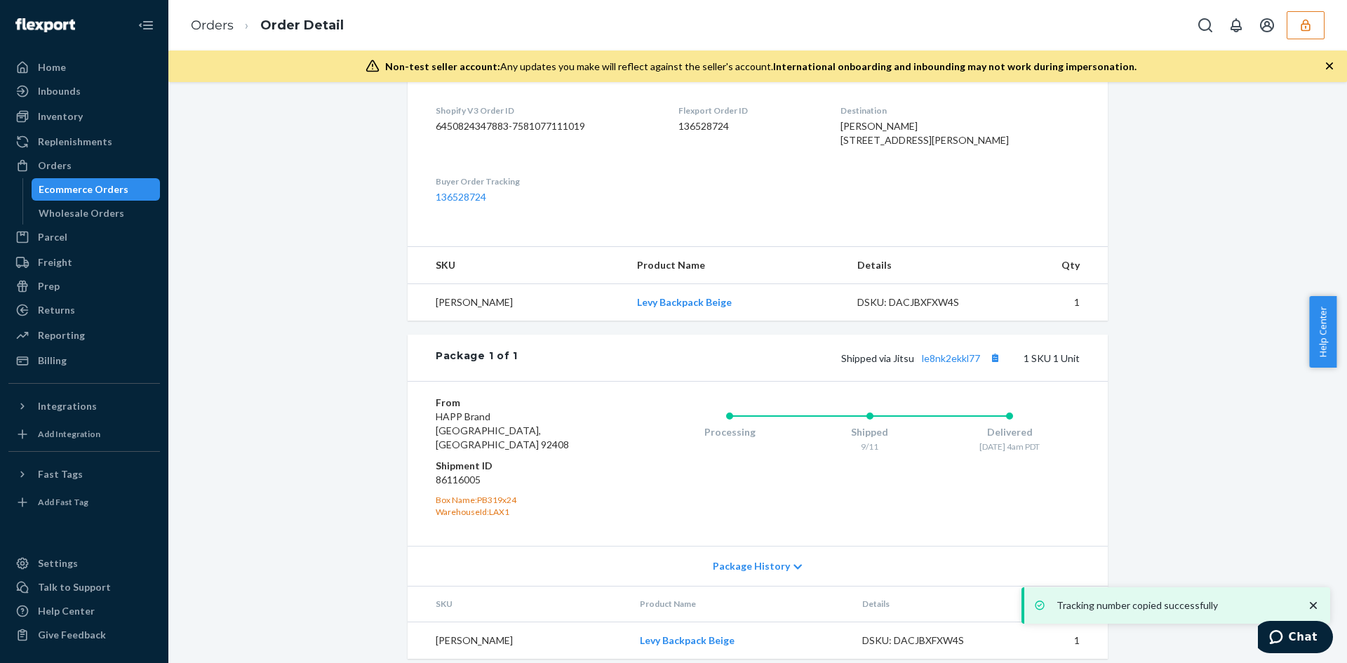
drag, startPoint x: 870, startPoint y: 140, endPoint x: 931, endPoint y: 150, distance: 61.9
click at [951, 156] on dl "Shopify V3 Order ID 6450824347883-7581077111019 Flexport Order ID 136528724 Des…" at bounding box center [758, 154] width 700 height 156
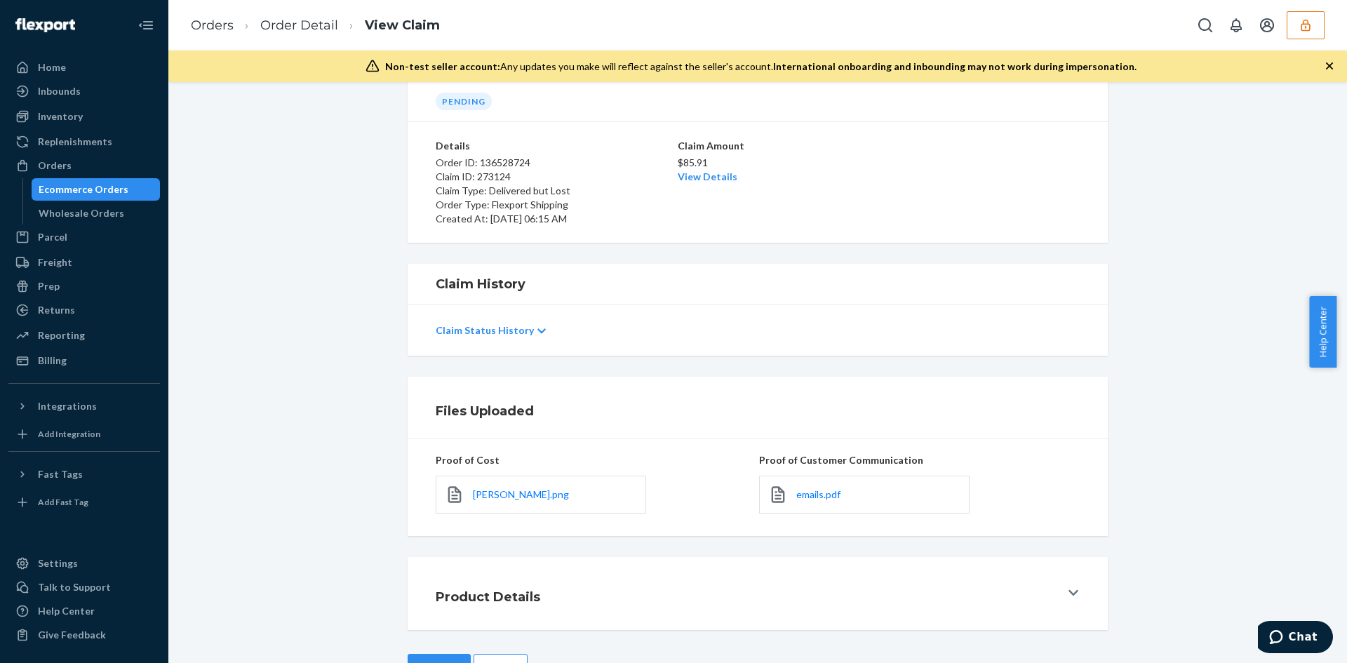
scroll to position [112, 0]
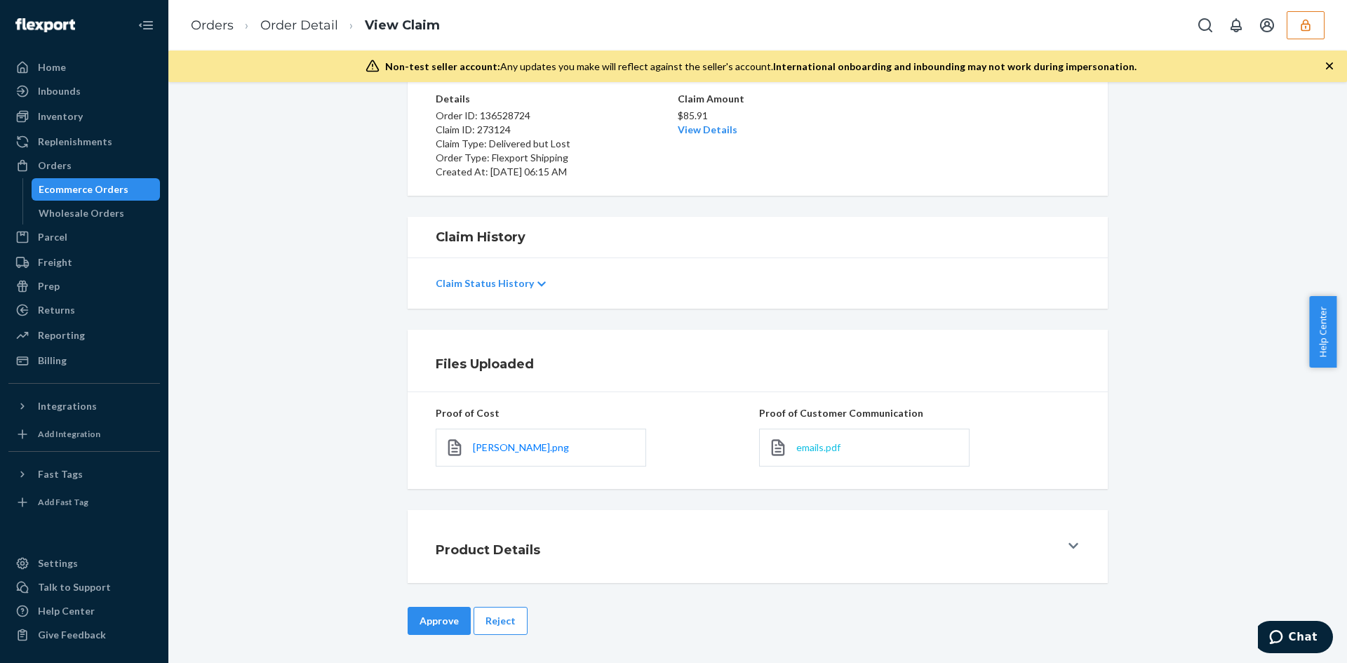
click at [829, 448] on div "emails.pdf" at bounding box center [864, 448] width 210 height 38
click at [829, 448] on span "emails.pdf" at bounding box center [818, 447] width 44 height 12
drag, startPoint x: 507, startPoint y: 630, endPoint x: 552, endPoint y: 497, distance: 140.2
click at [509, 630] on button "Reject" at bounding box center [501, 621] width 54 height 28
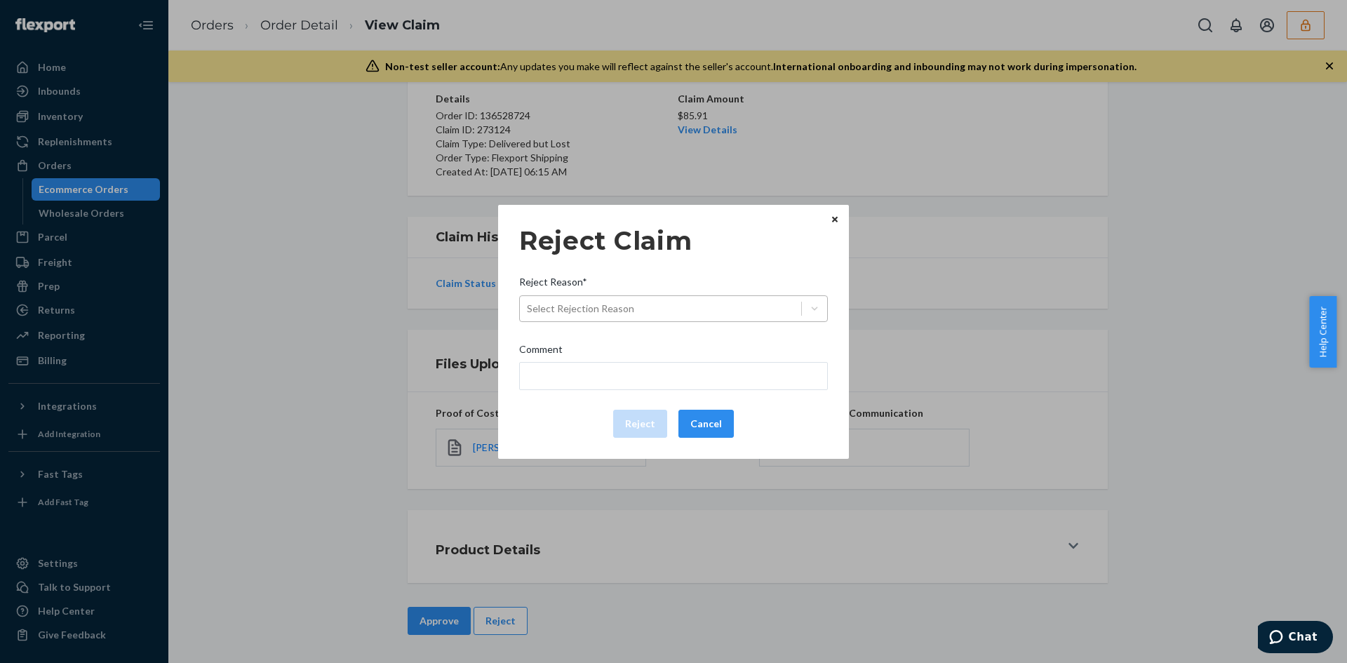
drag, startPoint x: 621, startPoint y: 290, endPoint x: 627, endPoint y: 317, distance: 27.4
click at [624, 305] on label "Reject Reason* Select Rejection Reason" at bounding box center [673, 299] width 309 height 48
click at [627, 318] on div "Select Rejection Reason" at bounding box center [660, 308] width 281 height 22
click at [528, 316] on input "Reject Reason* Select Rejection Reason" at bounding box center [527, 309] width 1 height 14
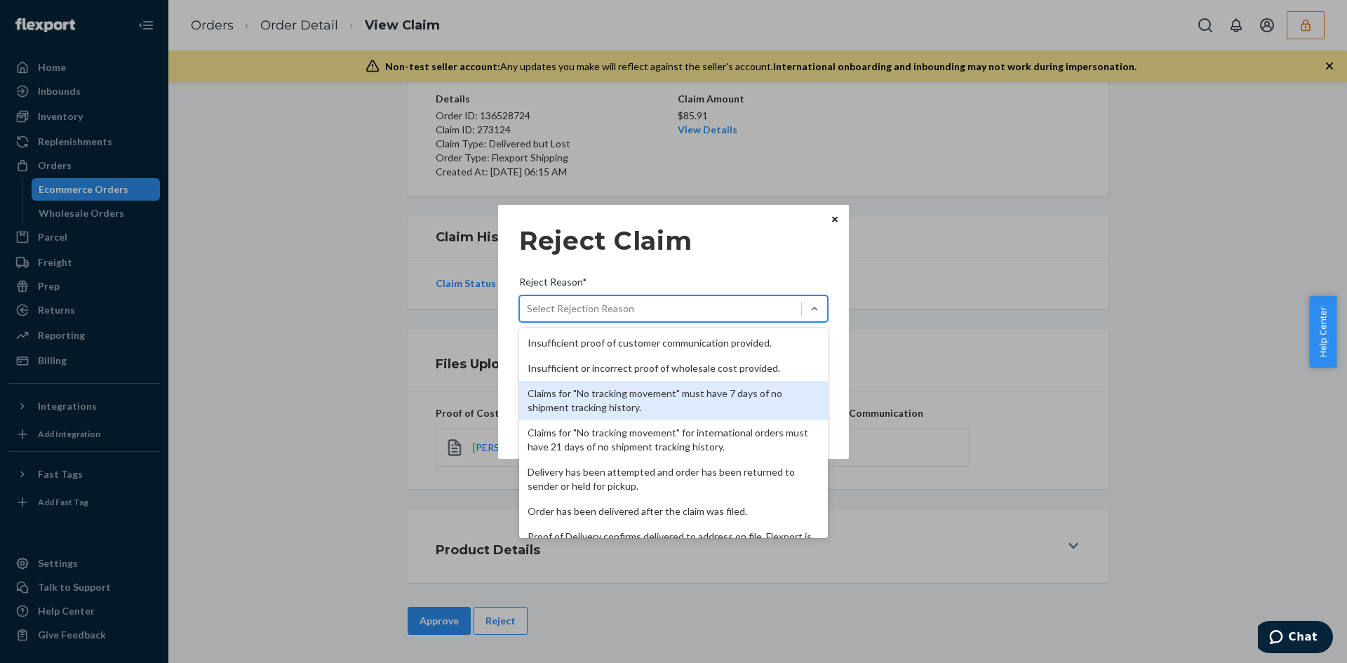
scroll to position [182, 0]
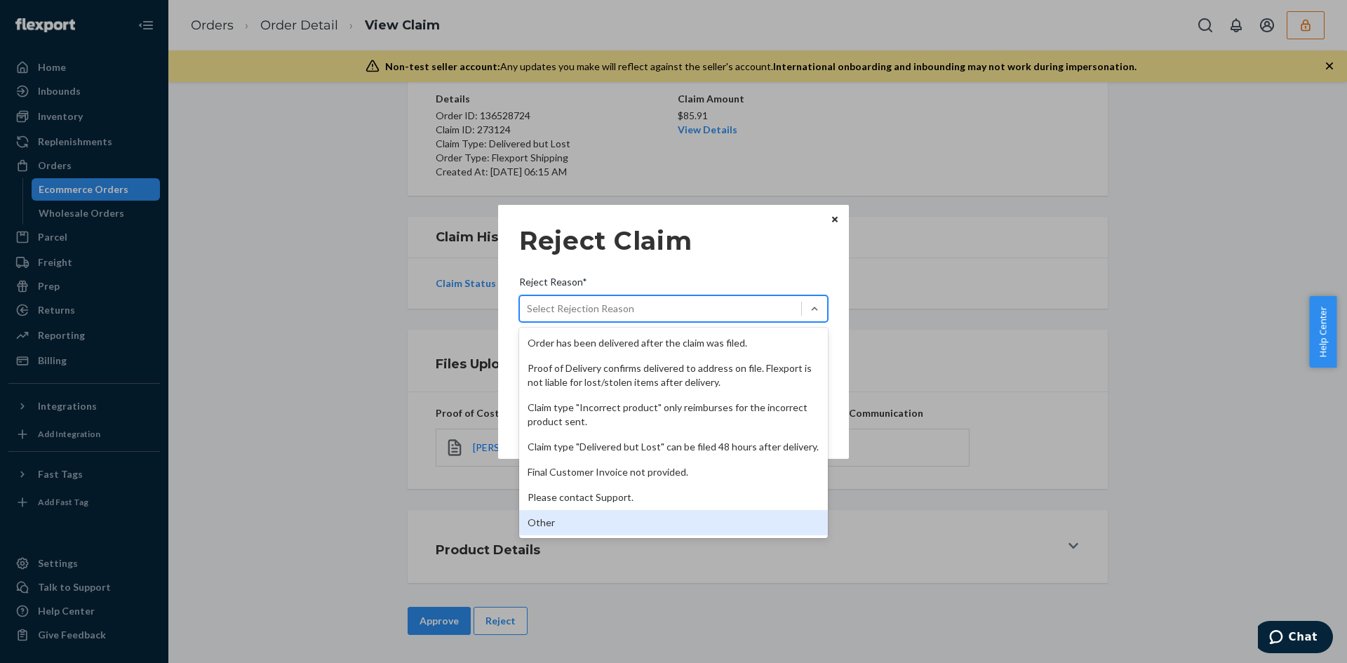
click at [587, 534] on div "Other" at bounding box center [673, 522] width 309 height 25
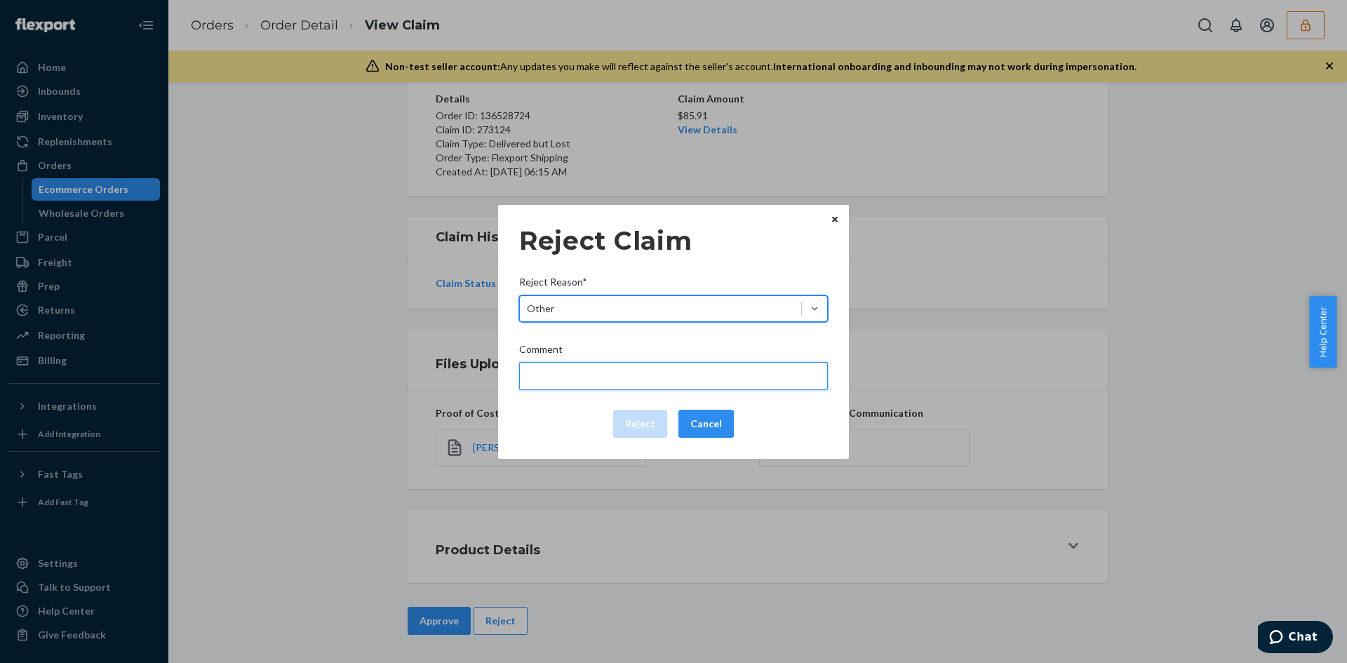
click at [569, 375] on input "Comment" at bounding box center [673, 376] width 309 height 28
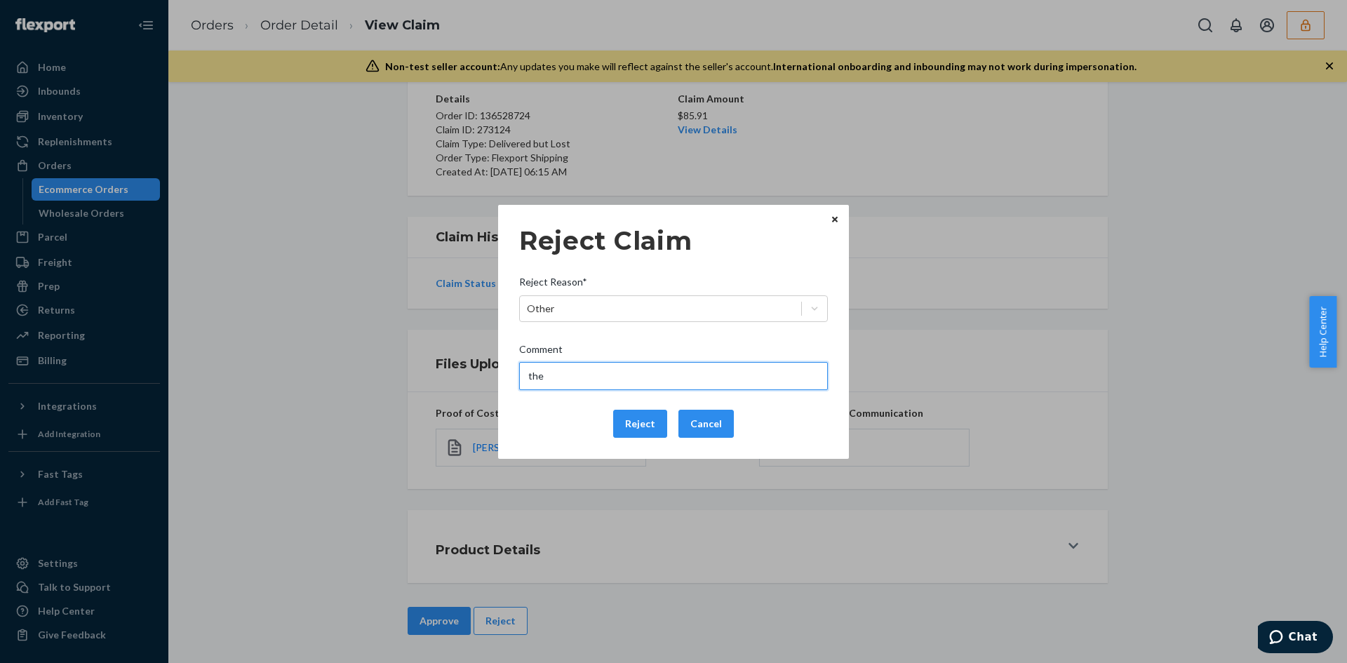
type input "The package was confirmed to be delivered at the right location and flexport is…"
click at [625, 422] on button "Reject" at bounding box center [640, 424] width 54 height 28
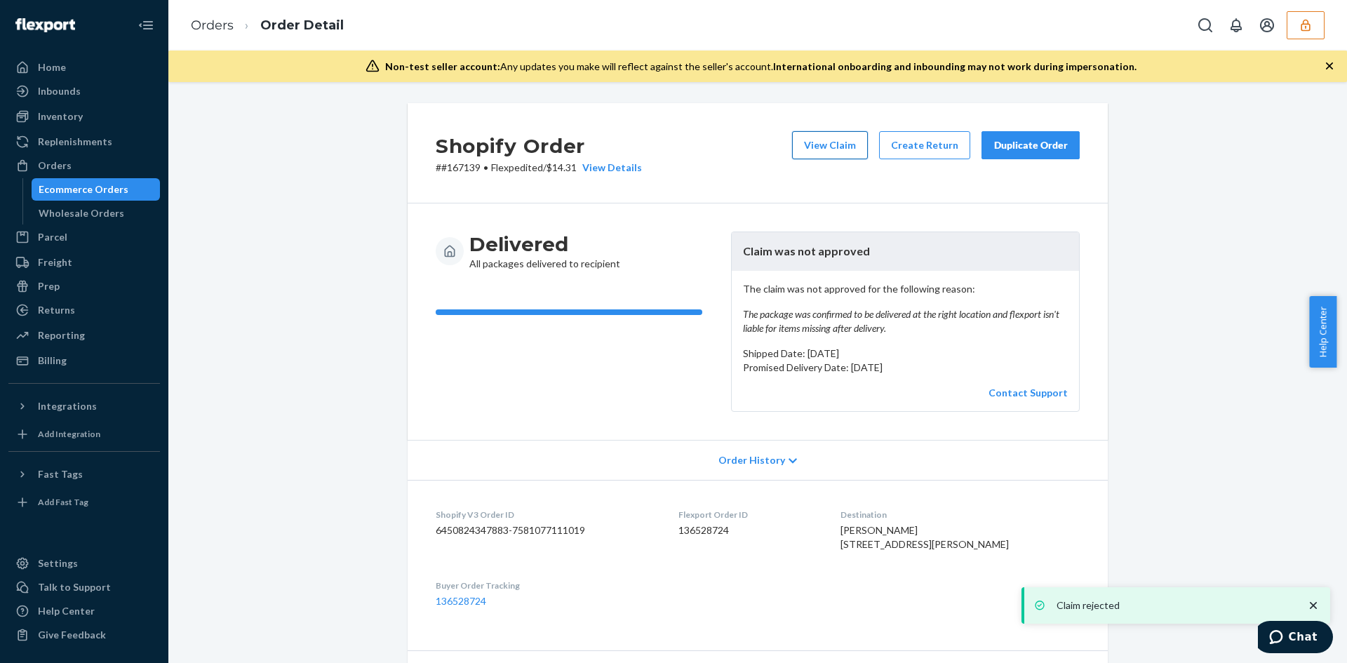
click at [805, 136] on button "View Claim" at bounding box center [830, 145] width 76 height 28
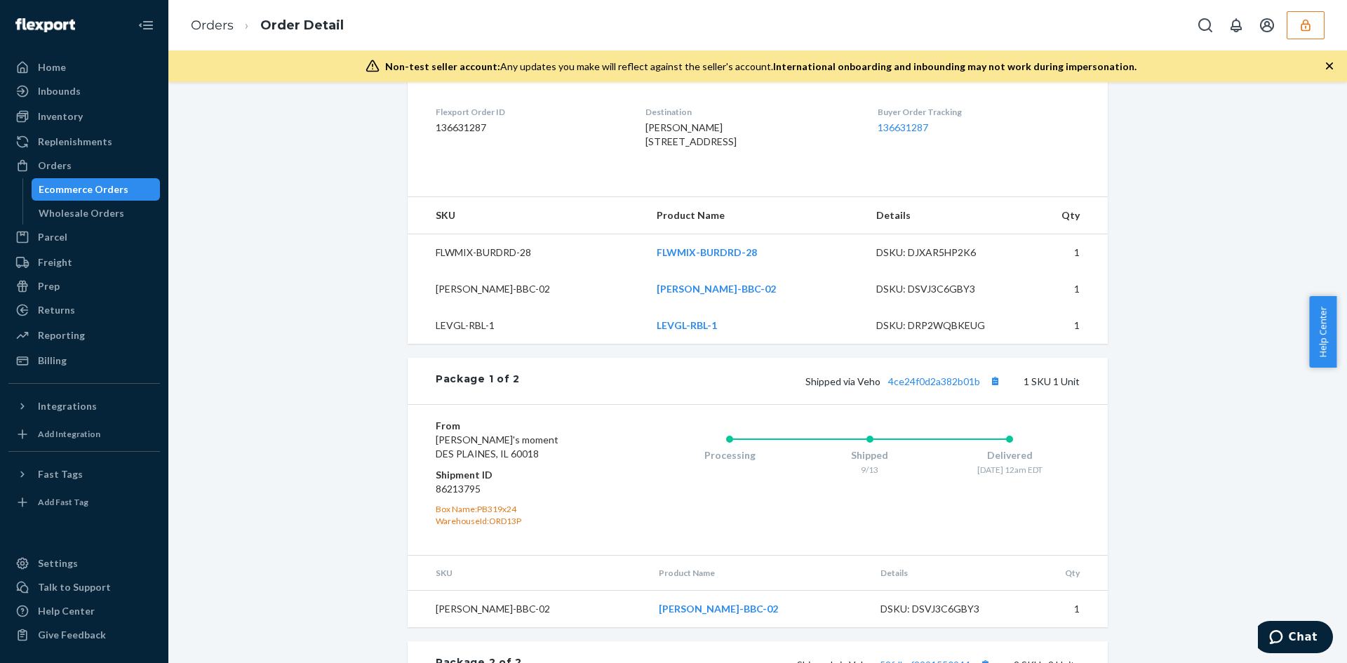
scroll to position [351, 0]
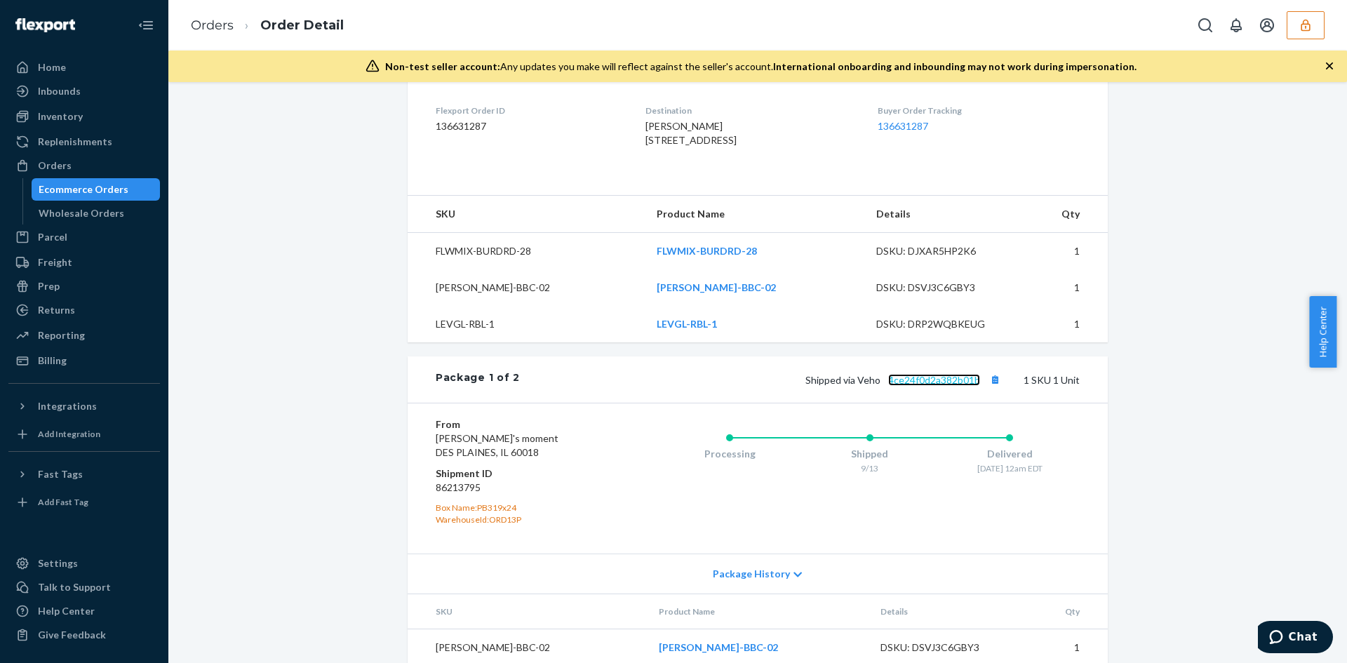
click at [935, 386] on link "4ce24f0d2a382b01b" at bounding box center [934, 380] width 92 height 12
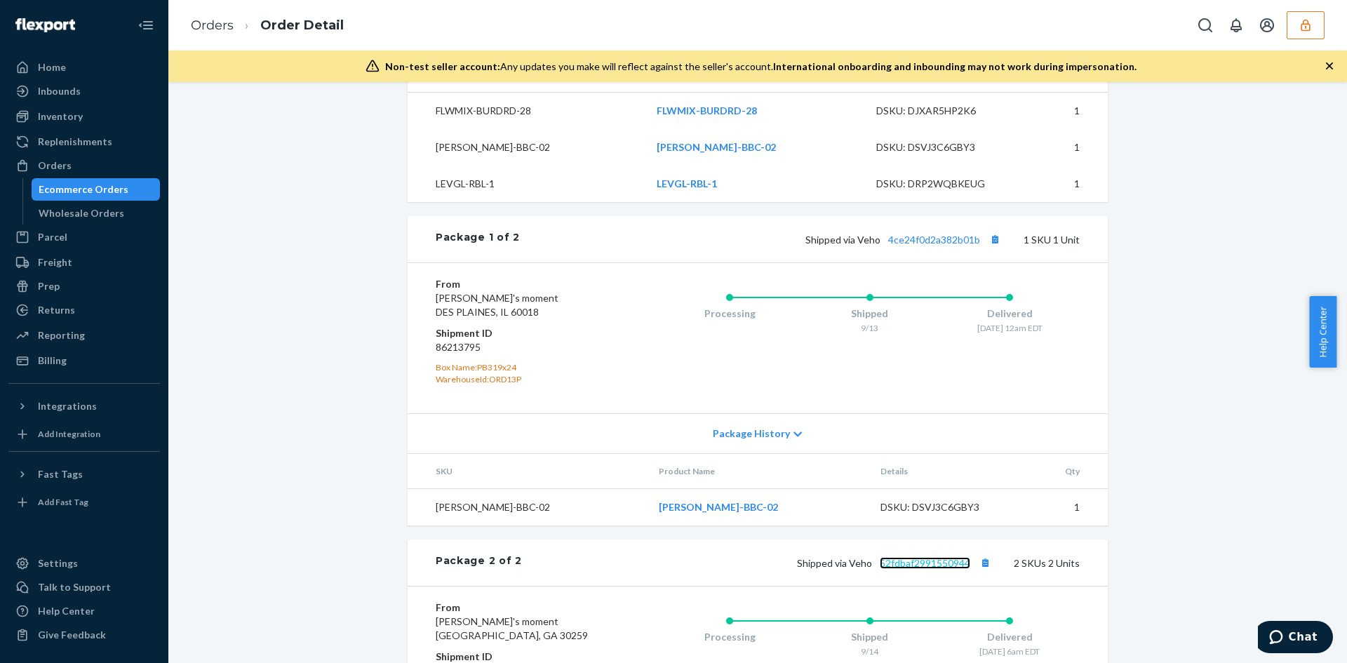
scroll to position [140, 0]
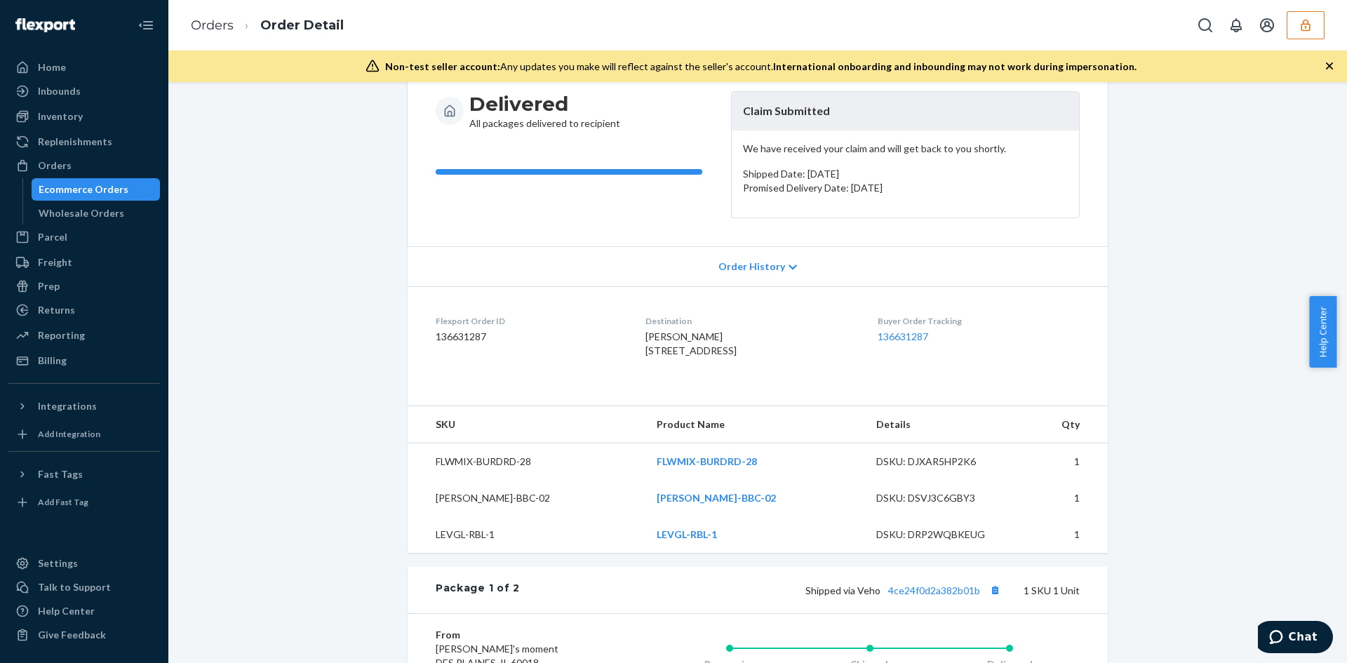
drag, startPoint x: 627, startPoint y: 349, endPoint x: 1005, endPoint y: 129, distance: 437.9
click at [722, 366] on dl "Flexport Order ID 136631287 Destination [PERSON_NAME][GEOGRAPHIC_DATA][STREET_A…" at bounding box center [758, 338] width 700 height 105
copy span "[STREET_ADDRESS]"
click at [653, 356] on span "[PERSON_NAME] [STREET_ADDRESS]" at bounding box center [691, 343] width 91 height 26
click at [620, 343] on dl "Flexport Order ID 136631287 Destination [PERSON_NAME][GEOGRAPHIC_DATA][STREET_A…" at bounding box center [758, 338] width 700 height 105
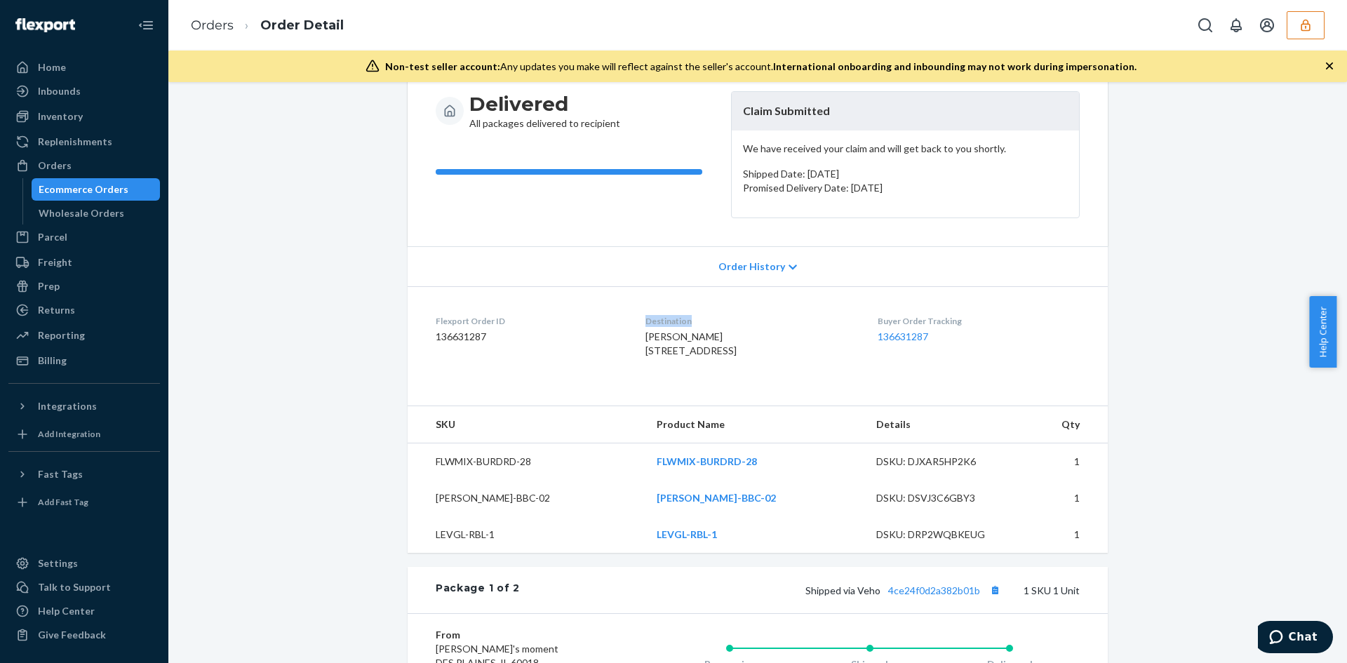
drag, startPoint x: 627, startPoint y: 347, endPoint x: 721, endPoint y: 365, distance: 96.3
click at [721, 365] on dl "Flexport Order ID 136631287 Destination [PERSON_NAME][GEOGRAPHIC_DATA][STREET_A…" at bounding box center [758, 338] width 700 height 105
copy span "[STREET_ADDRESS]"
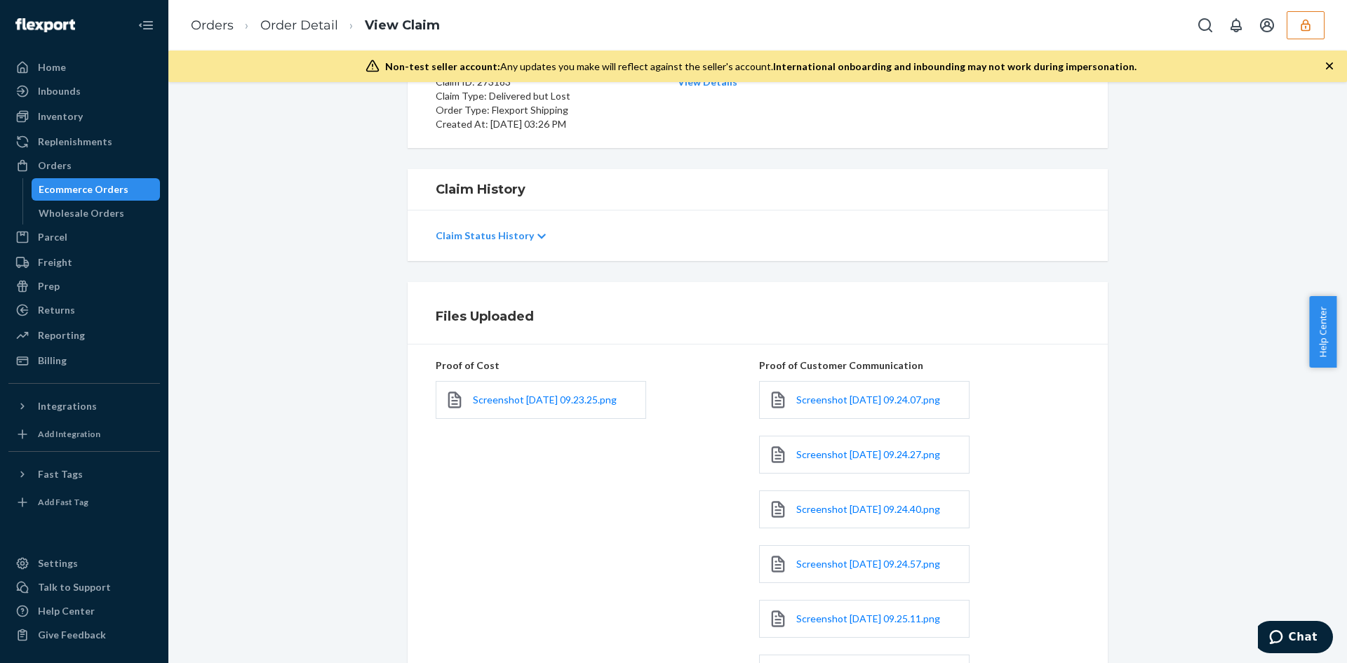
scroll to position [281, 0]
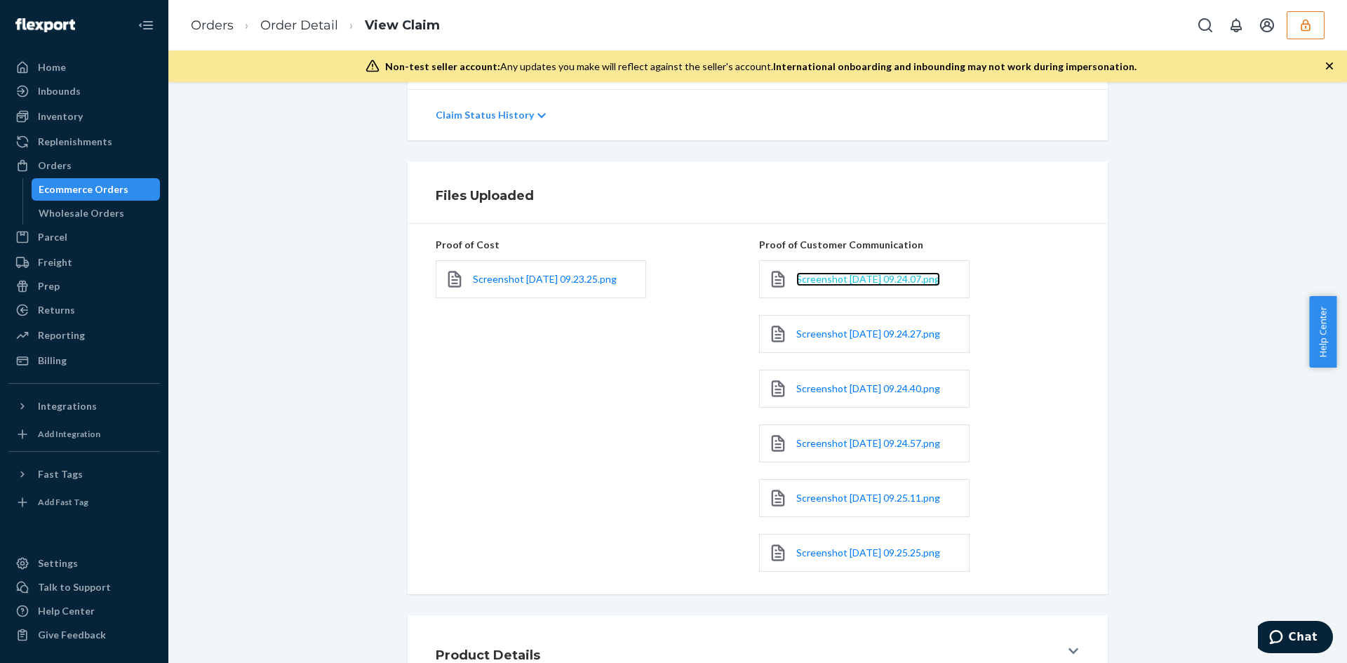
drag, startPoint x: 805, startPoint y: 275, endPoint x: 812, endPoint y: 278, distance: 8.2
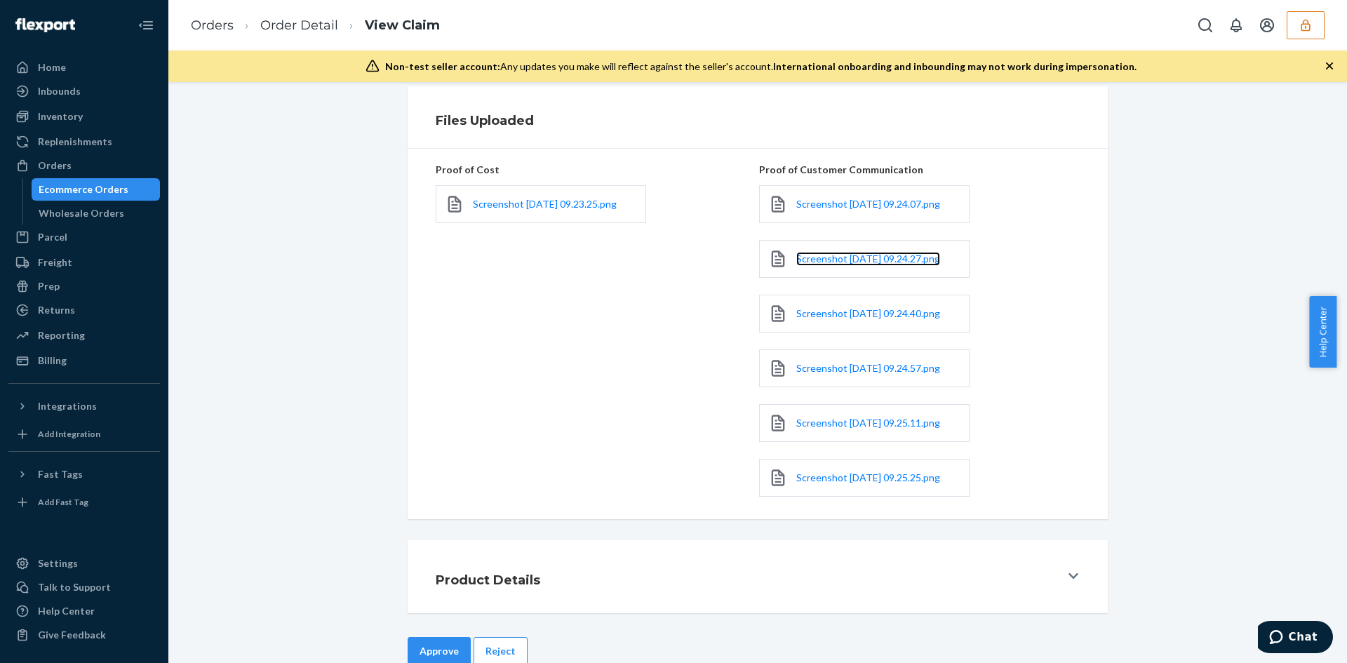
scroll to position [421, 0]
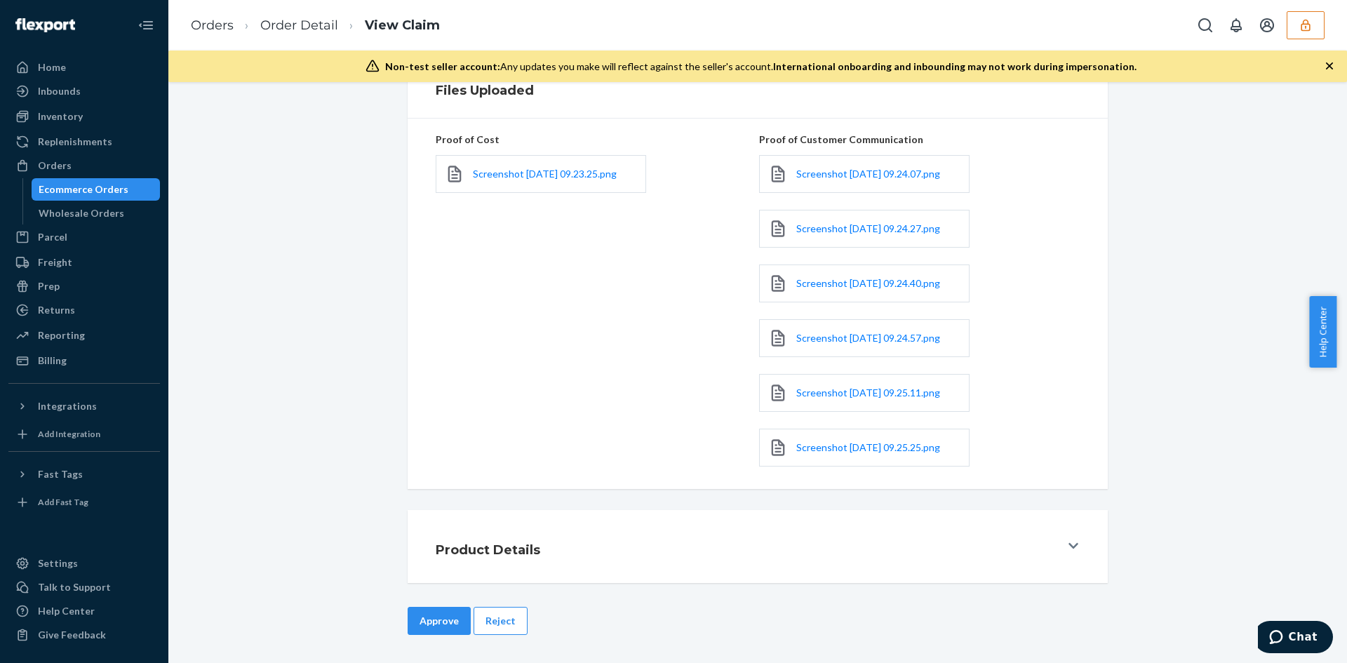
click at [509, 622] on div "Claim Details Pending Details Order ID: 136631287 Claim ID: 273183 Claim Type: …" at bounding box center [757, 372] width 1179 height 581
drag, startPoint x: 509, startPoint y: 630, endPoint x: 578, endPoint y: 471, distance: 173.1
click at [508, 630] on button "Reject" at bounding box center [501, 621] width 54 height 28
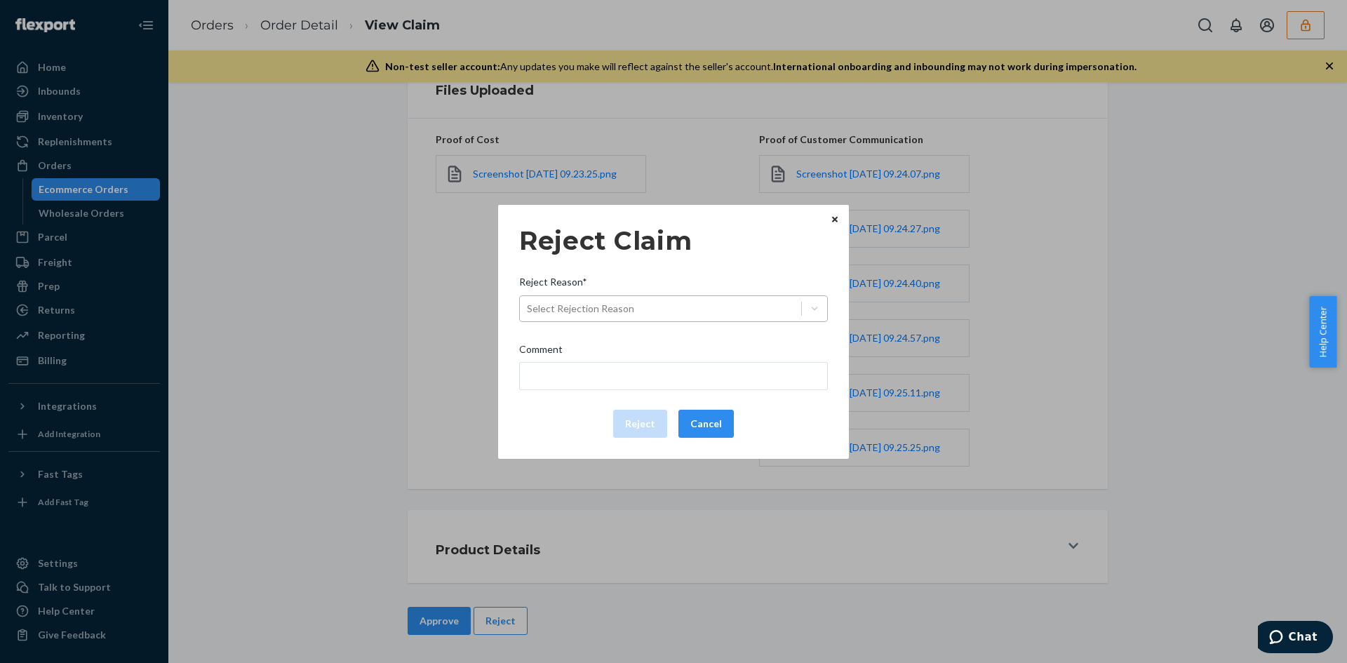
drag, startPoint x: 578, startPoint y: 471, endPoint x: 696, endPoint y: 296, distance: 211.3
click at [700, 287] on div "Reject Claim Reject Reason* Select Rejection Reason Comment Reject Cancel" at bounding box center [673, 331] width 309 height 223
click at [695, 308] on div "Select Rejection Reason" at bounding box center [660, 308] width 281 height 22
click at [528, 308] on input "Reject Reason* Select Rejection Reason" at bounding box center [527, 309] width 1 height 14
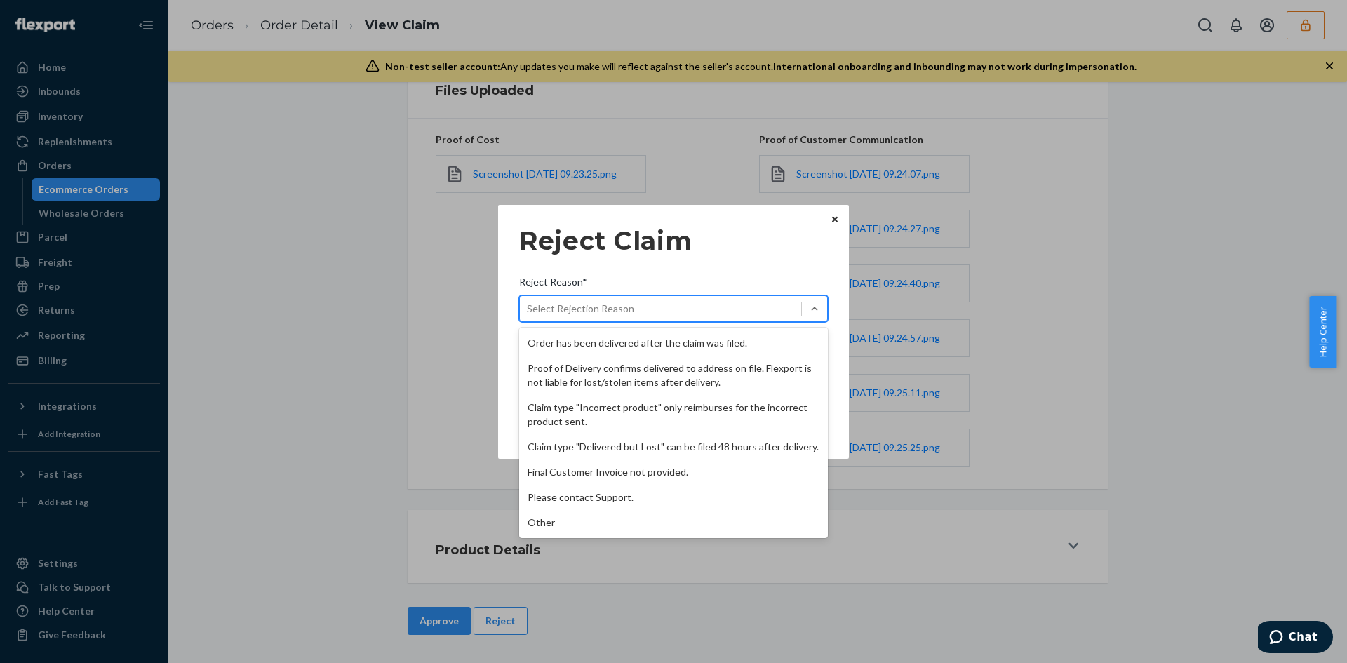
scroll to position [182, 0]
click at [625, 368] on div "Proof of Delivery confirms delivered to address on file. Flexport is not liable…" at bounding box center [673, 375] width 309 height 39
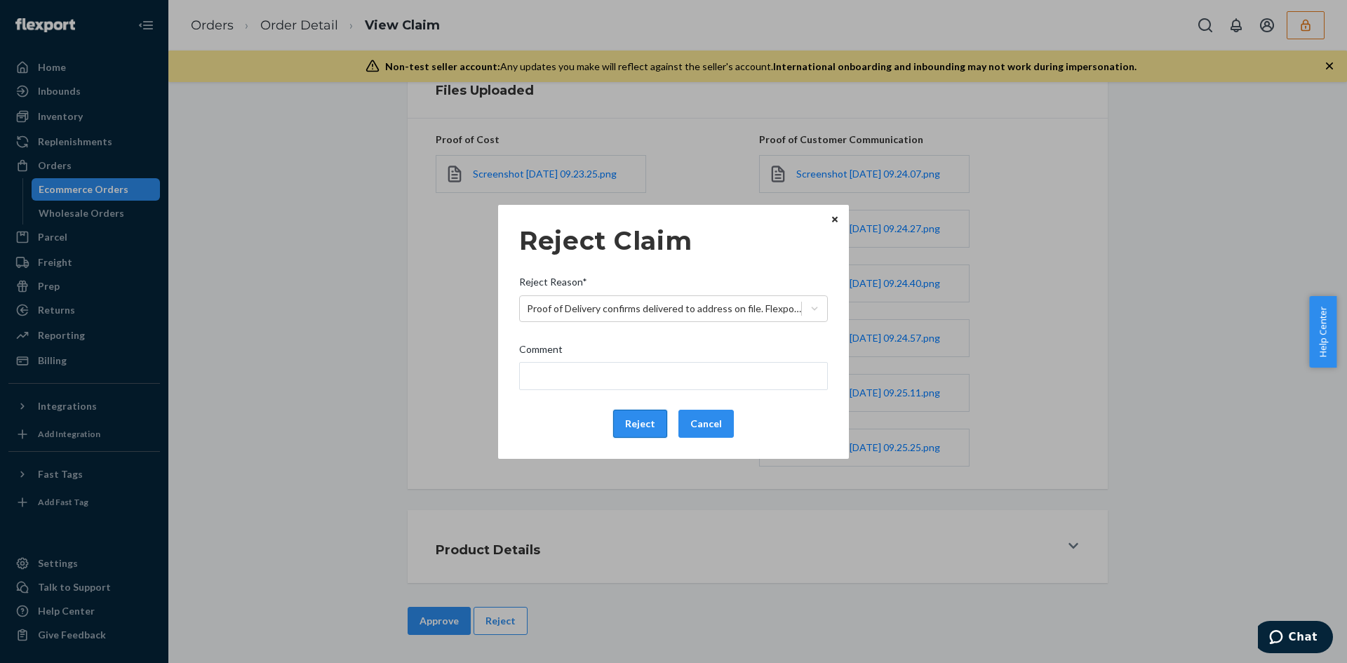
click at [634, 416] on button "Reject" at bounding box center [640, 424] width 54 height 28
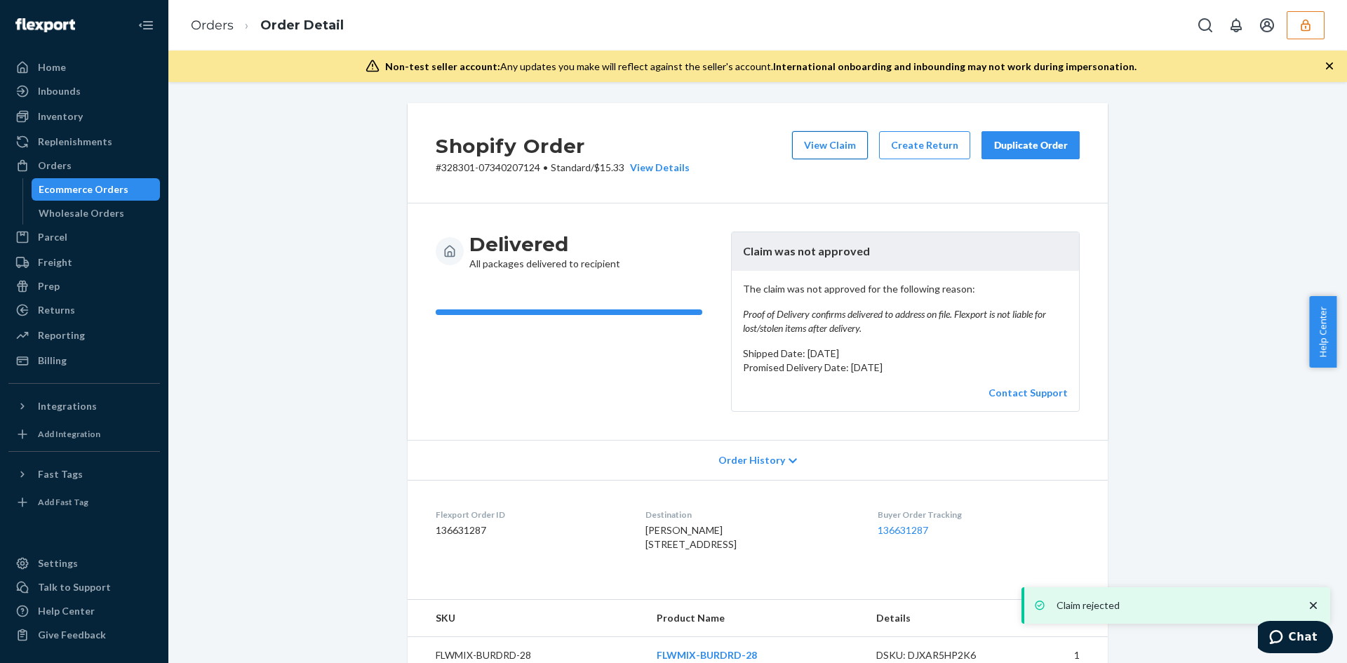
click at [837, 148] on button "View Claim" at bounding box center [830, 145] width 76 height 28
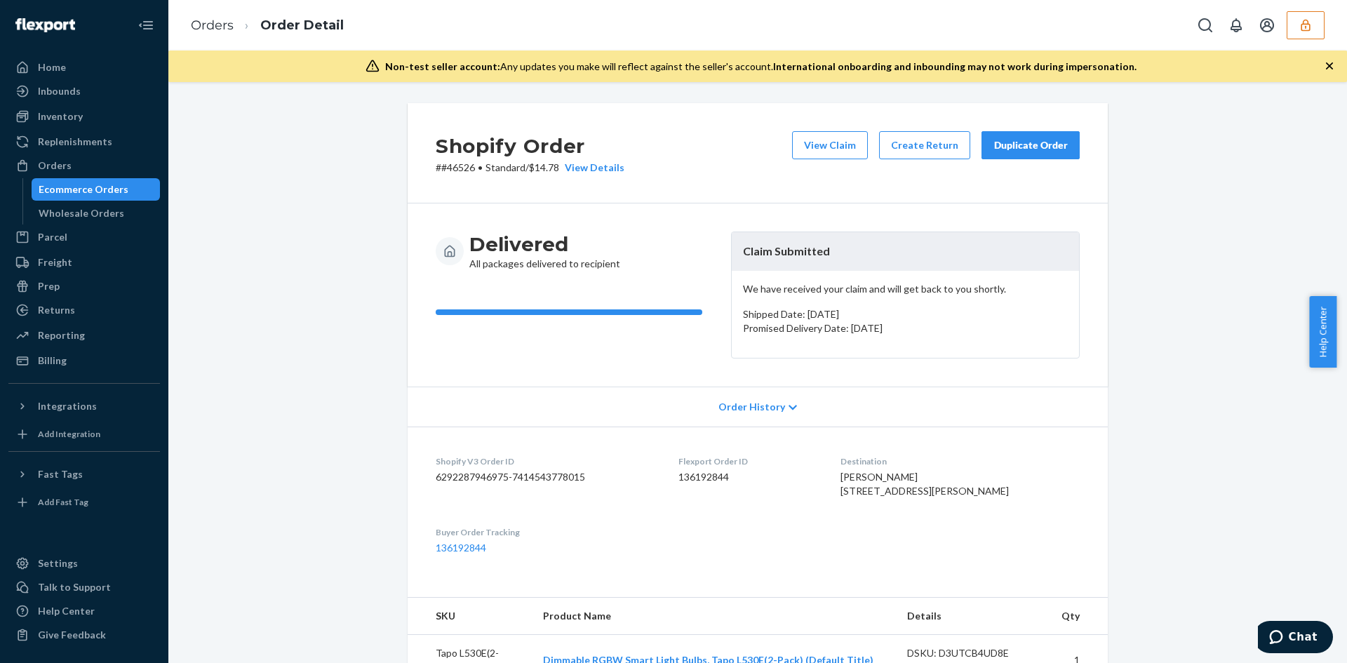
drag, startPoint x: 872, startPoint y: 488, endPoint x: 958, endPoint y: 505, distance: 87.9
click at [958, 505] on dl "Shopify V3 Order ID 6292287946975-7414543778015 Flexport Order ID 136192844 Des…" at bounding box center [758, 505] width 700 height 156
copy span "[STREET_ADDRESS][PERSON_NAME]"
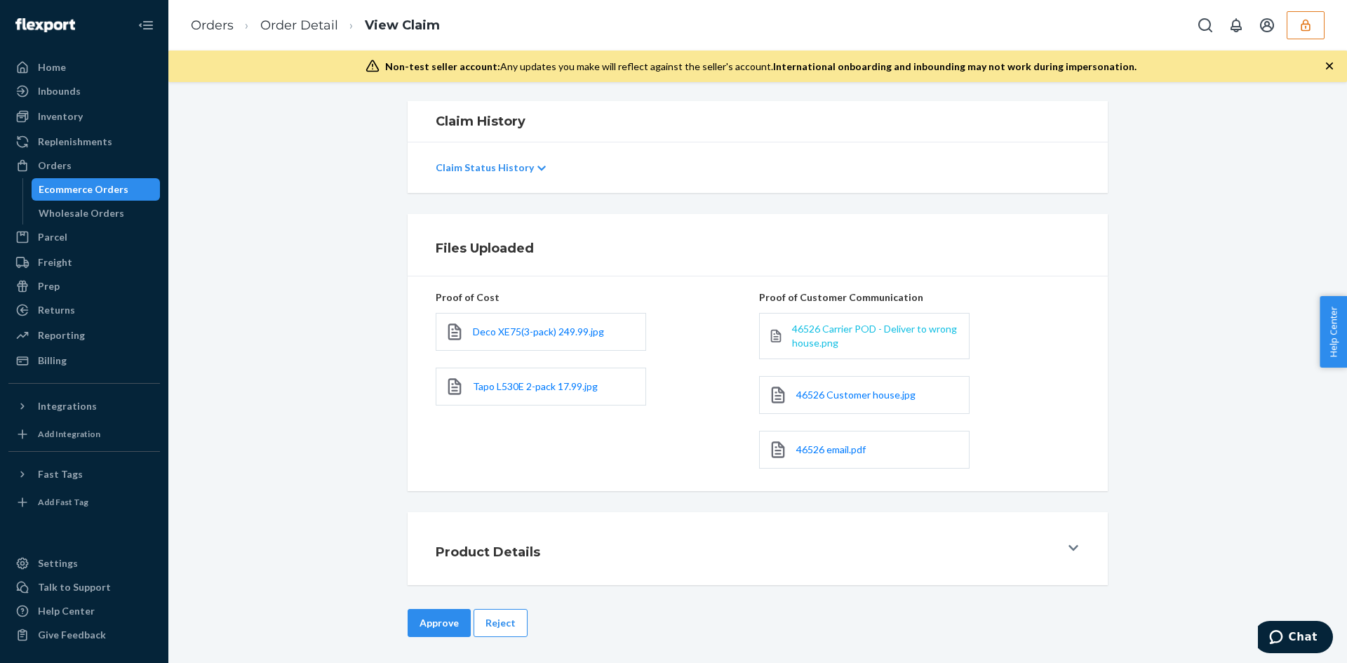
scroll to position [230, 0]
click at [509, 646] on div "Approve Reject" at bounding box center [758, 635] width 700 height 56
drag, startPoint x: 507, startPoint y: 646, endPoint x: 504, endPoint y: 633, distance: 13.1
click at [505, 643] on div "Approve Reject" at bounding box center [758, 635] width 700 height 56
click at [504, 633] on button "Reject" at bounding box center [501, 621] width 54 height 28
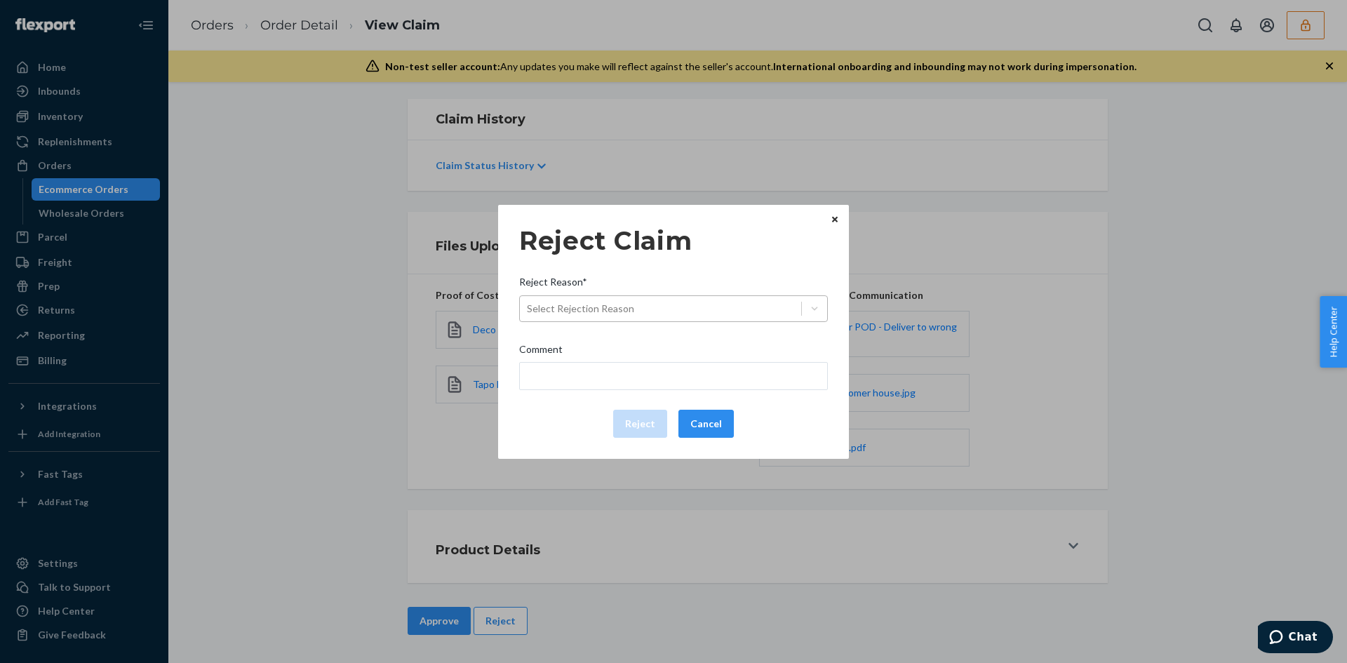
click at [692, 308] on div "Select Rejection Reason" at bounding box center [660, 308] width 281 height 22
click at [528, 308] on input "Reject Reason* Select Rejection Reason" at bounding box center [527, 309] width 1 height 14
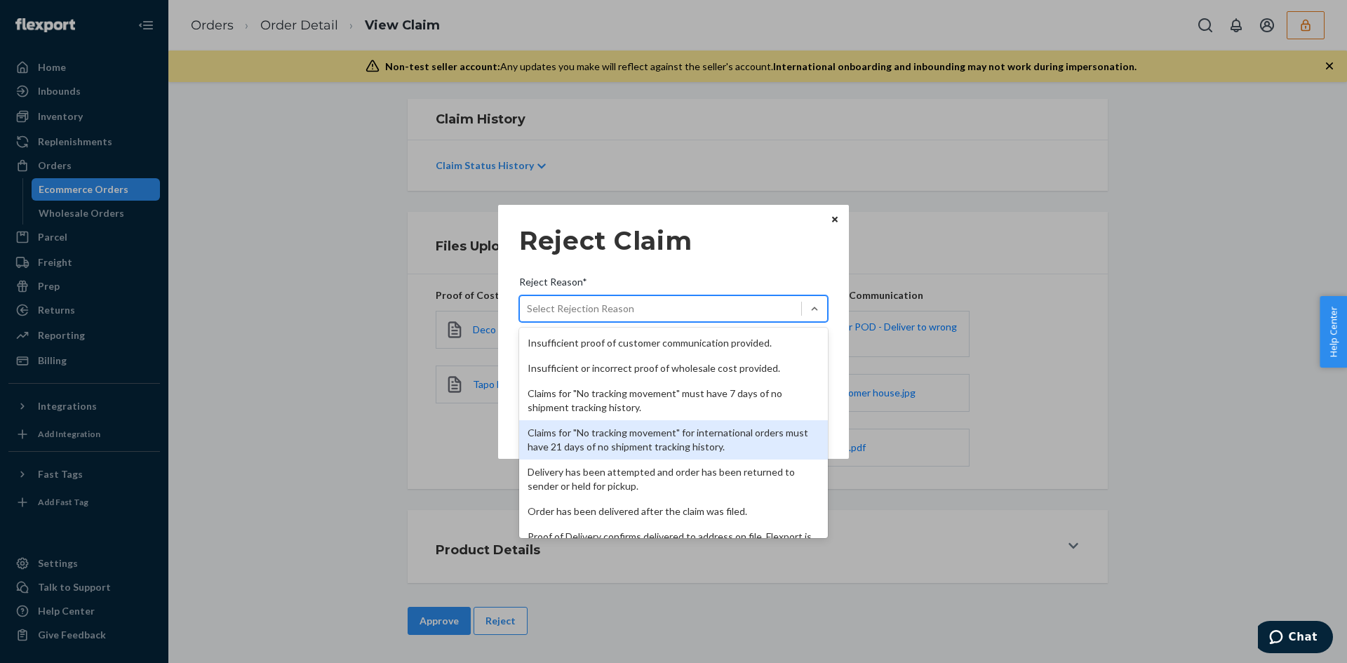
scroll to position [182, 0]
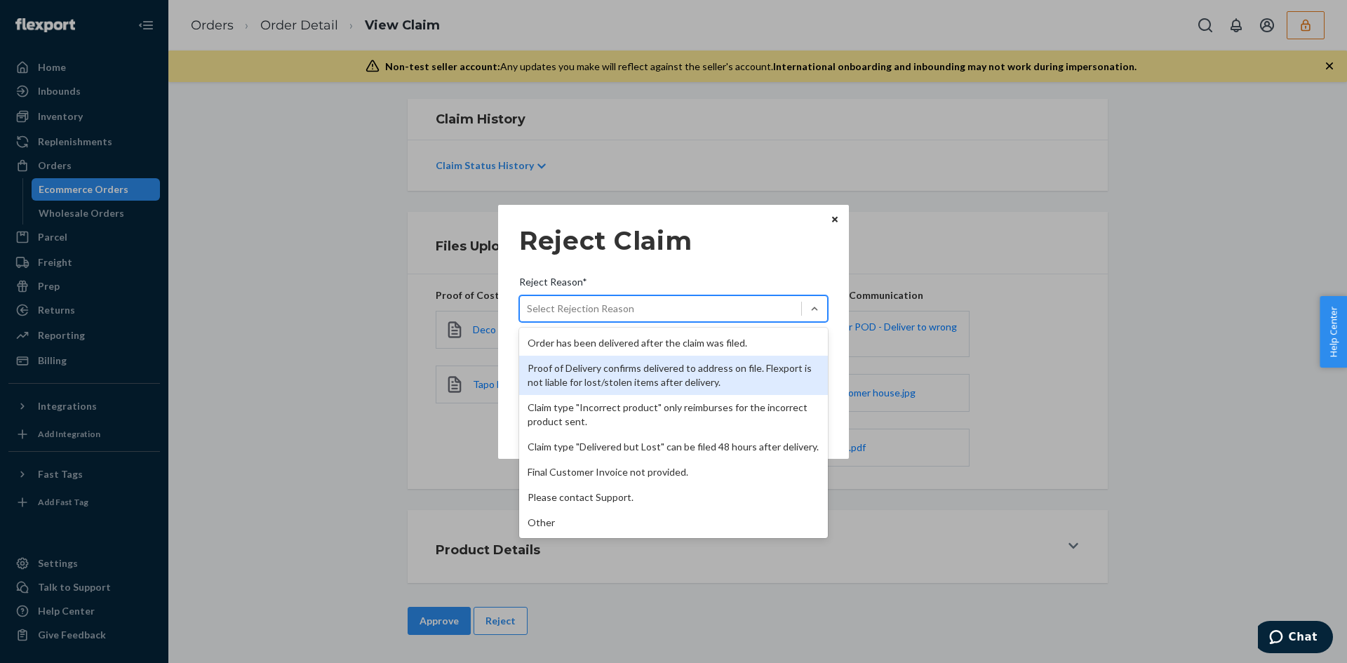
click at [660, 368] on div "Proof of Delivery confirms delivered to address on file. Flexport is not liable…" at bounding box center [673, 375] width 309 height 39
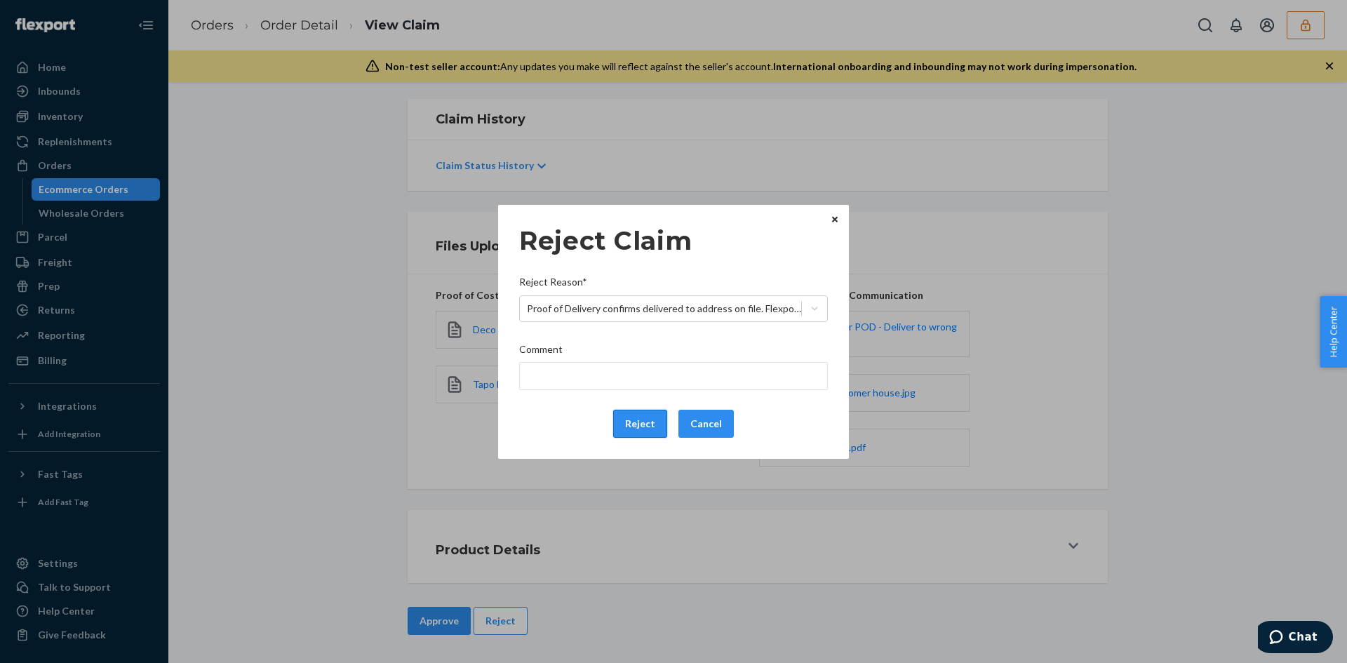
click at [657, 419] on button "Reject" at bounding box center [640, 424] width 54 height 28
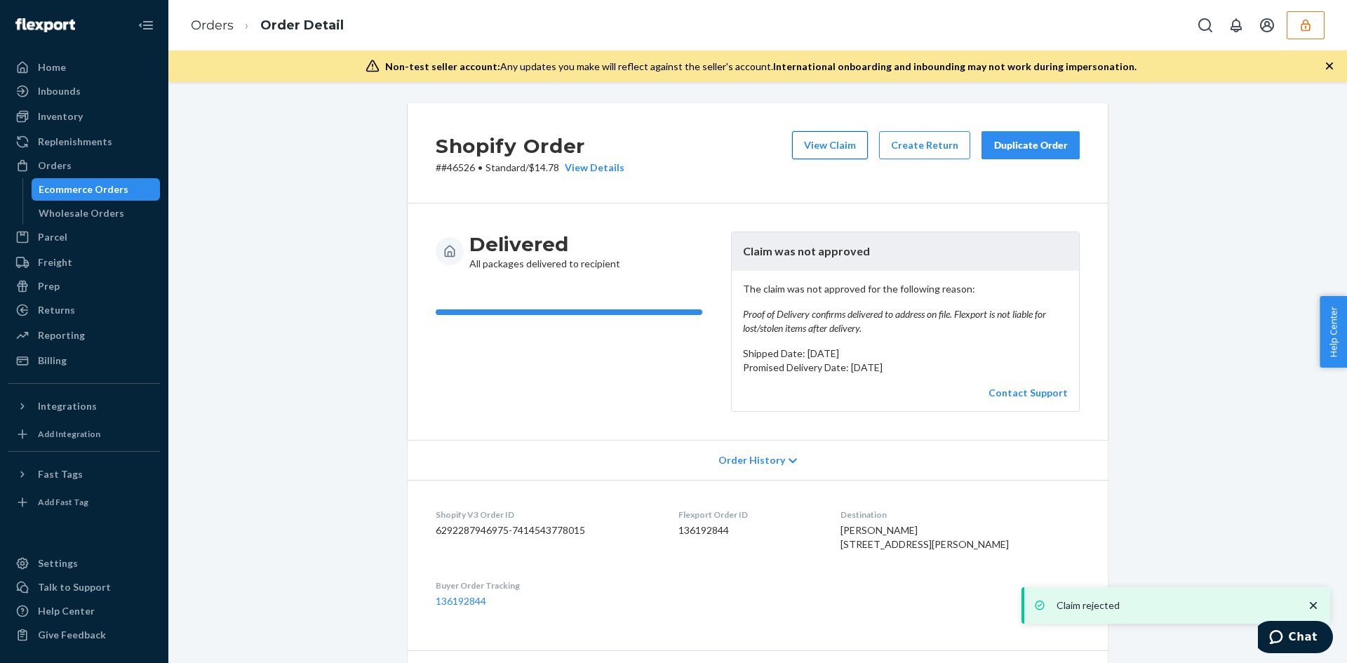
drag, startPoint x: 787, startPoint y: 132, endPoint x: 821, endPoint y: 145, distance: 36.2
click at [802, 138] on div "Shopify Order # #46526 • Standard / $14.78 View Details View Claim Create Retur…" at bounding box center [758, 153] width 700 height 100
click at [820, 145] on button "View Claim" at bounding box center [830, 145] width 76 height 28
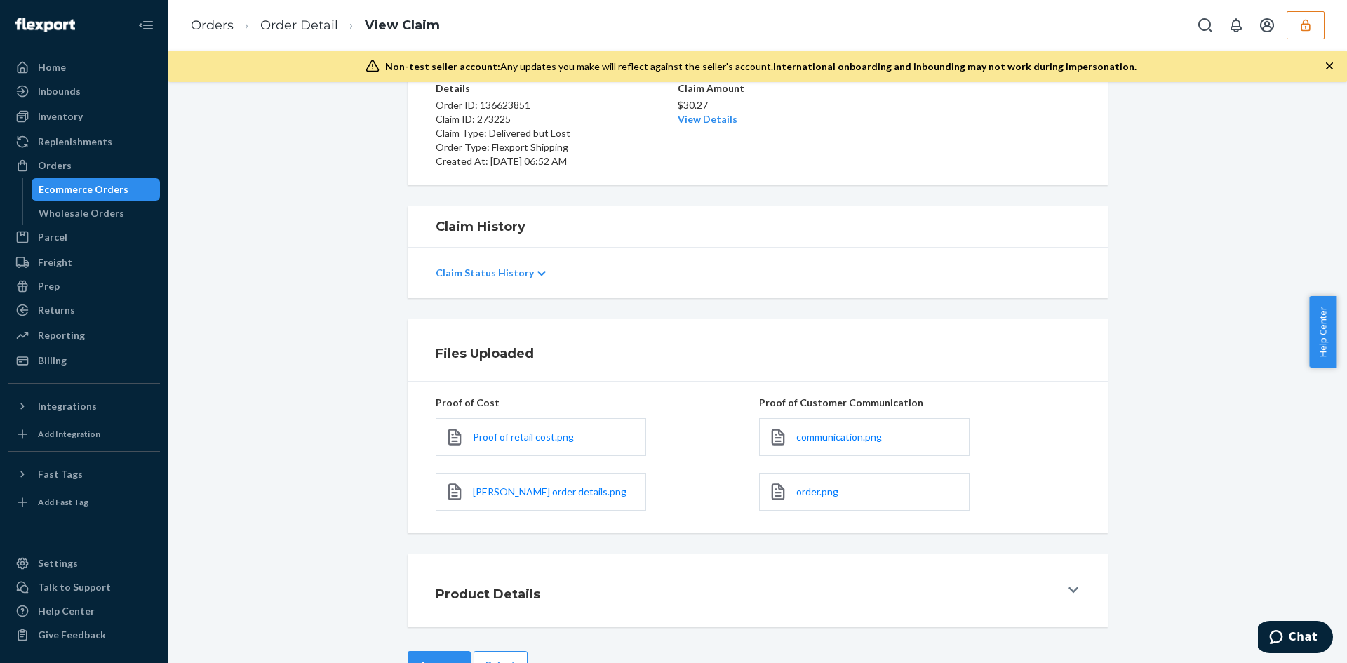
scroll to position [167, 0]
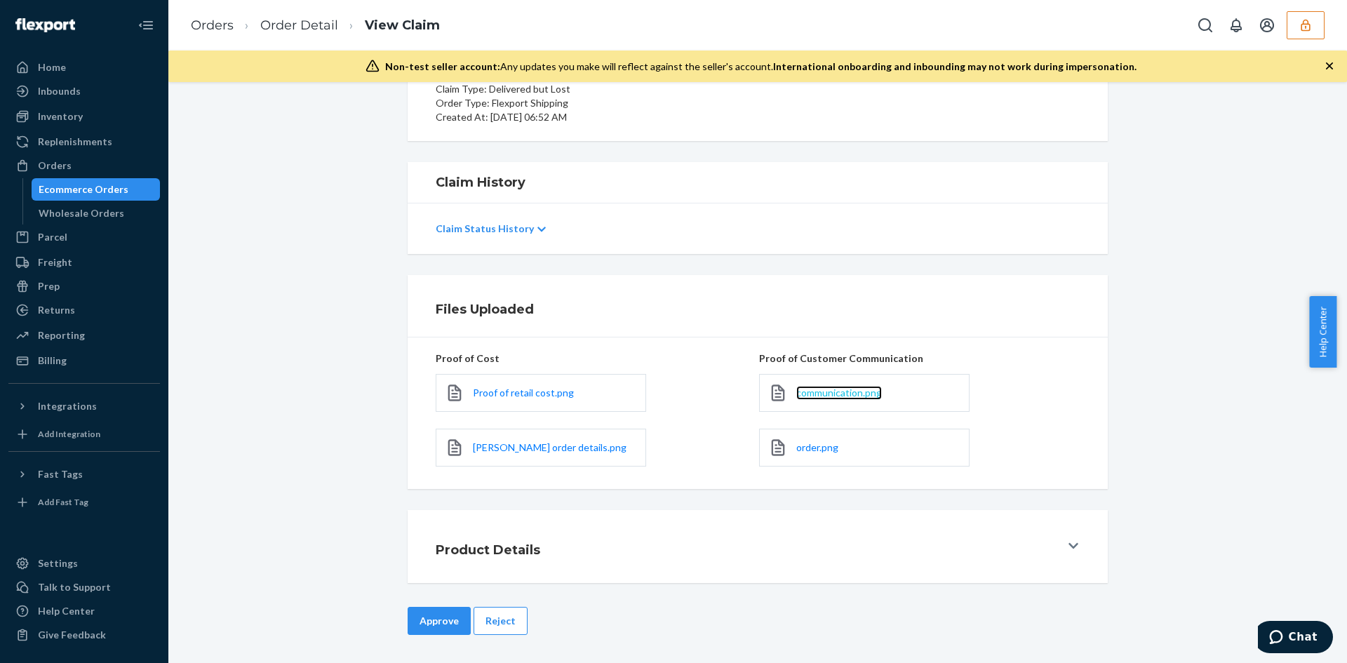
drag, startPoint x: 807, startPoint y: 383, endPoint x: 808, endPoint y: 390, distance: 7.1
click at [517, 630] on button "Reject" at bounding box center [501, 621] width 54 height 28
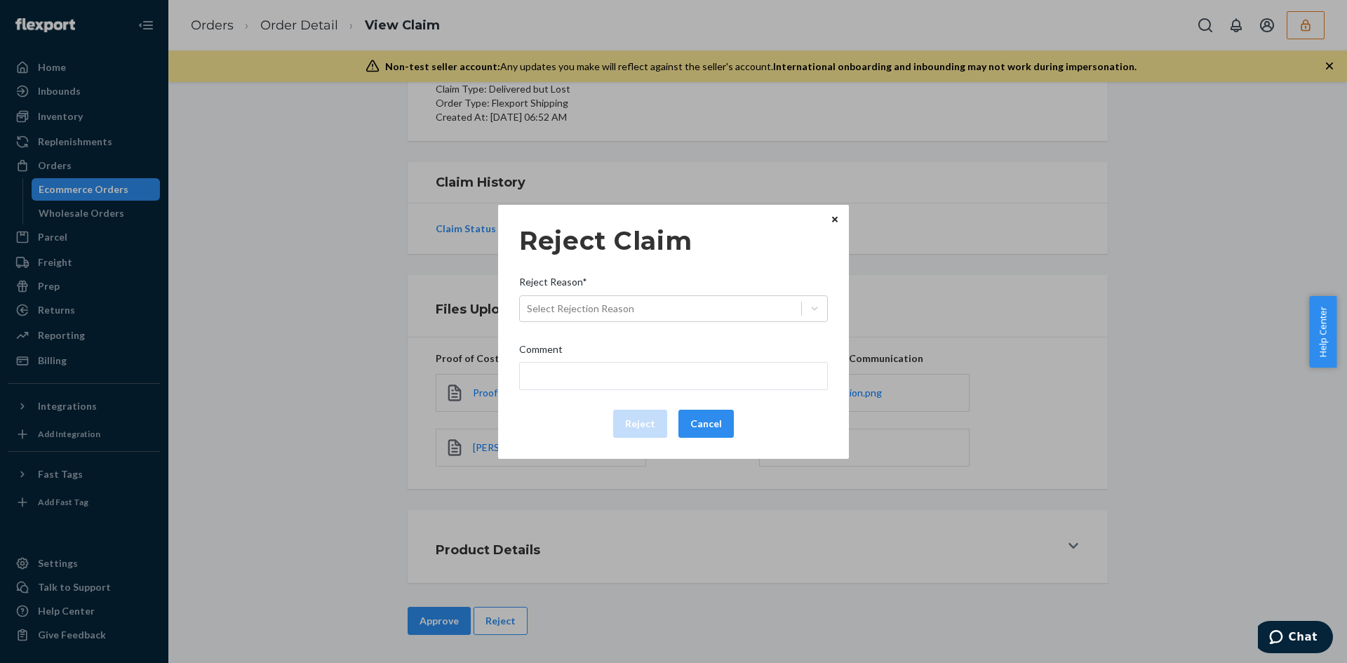
click at [632, 294] on div "Reject Reason*" at bounding box center [673, 285] width 309 height 20
click at [528, 302] on input "Reject Reason* Select Rejection Reason" at bounding box center [527, 309] width 1 height 14
click at [624, 303] on div "Select Rejection Reason" at bounding box center [580, 309] width 107 height 14
click at [528, 303] on input "Reject Reason* 0 results available. Select is focused ,type to refine list, pre…" at bounding box center [527, 309] width 1 height 14
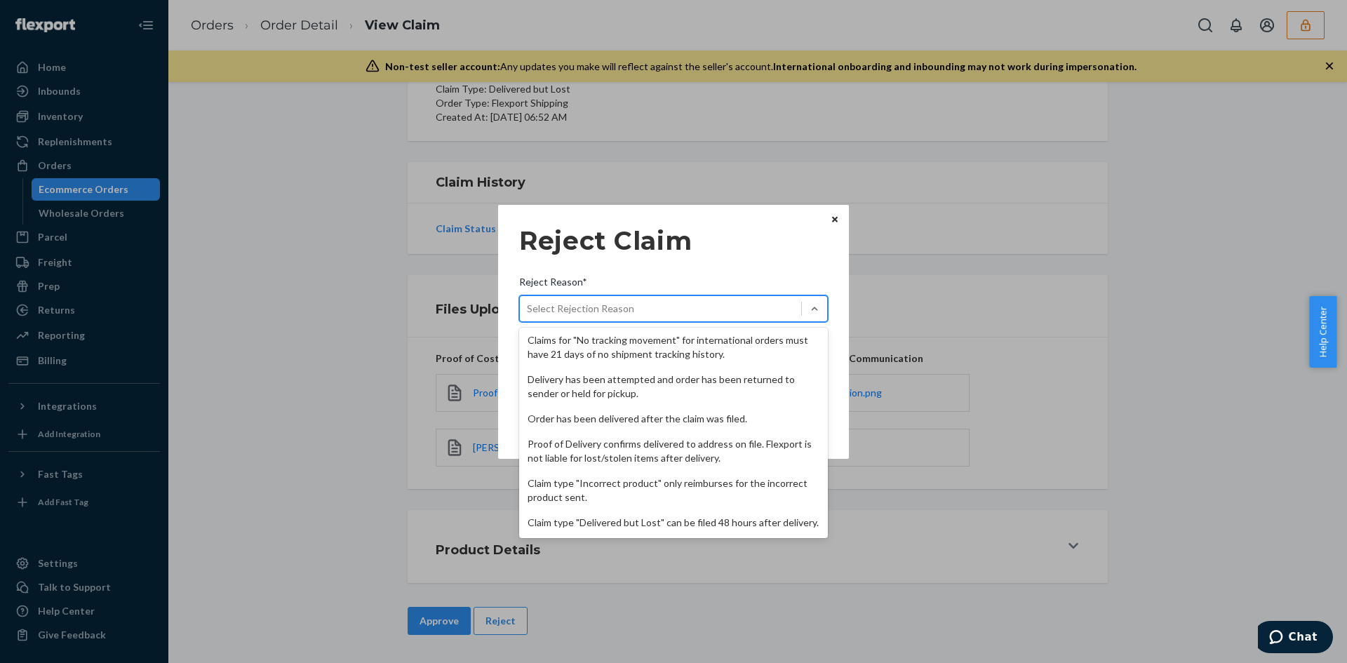
scroll to position [182, 0]
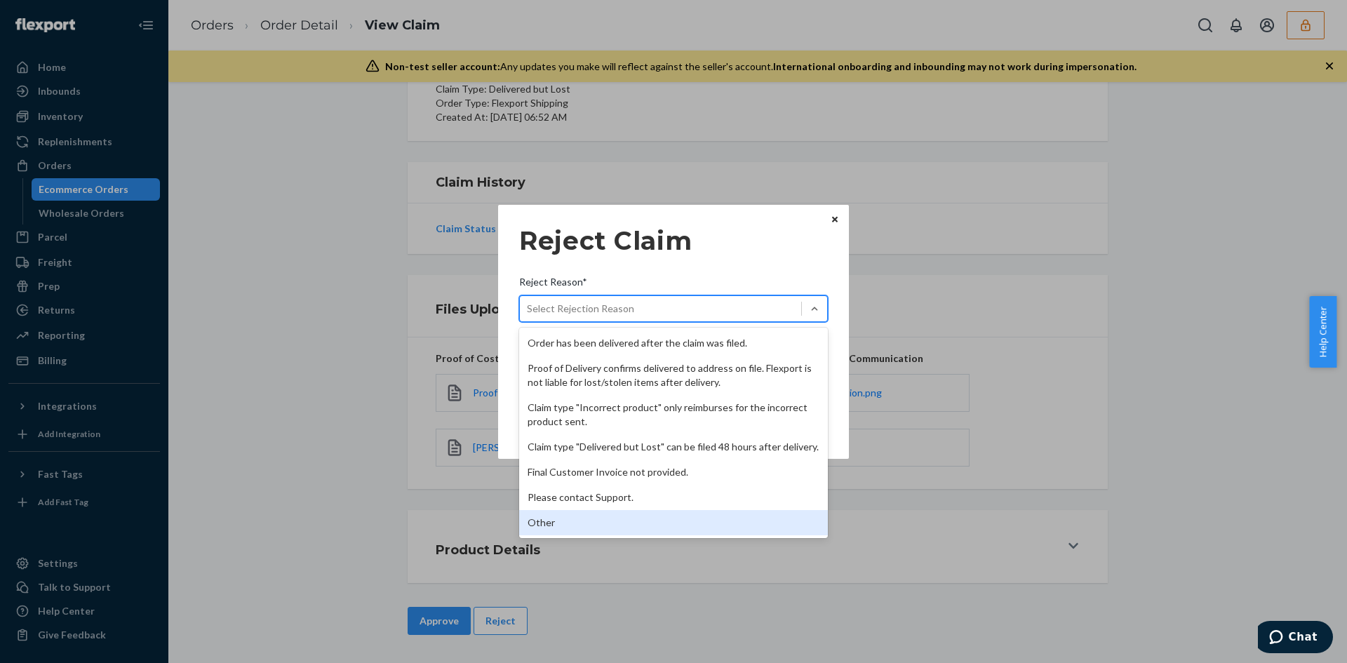
click at [598, 521] on div "Other" at bounding box center [673, 522] width 309 height 25
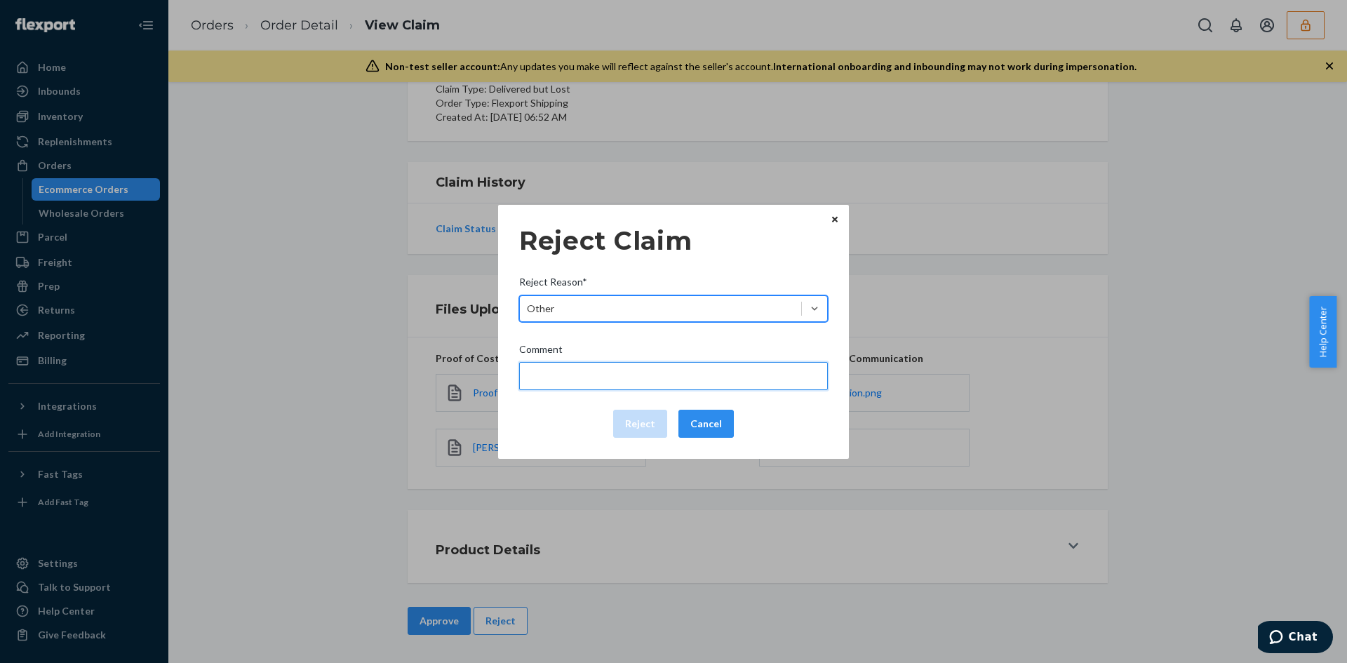
click at [619, 382] on input "Comment" at bounding box center [673, 376] width 309 height 28
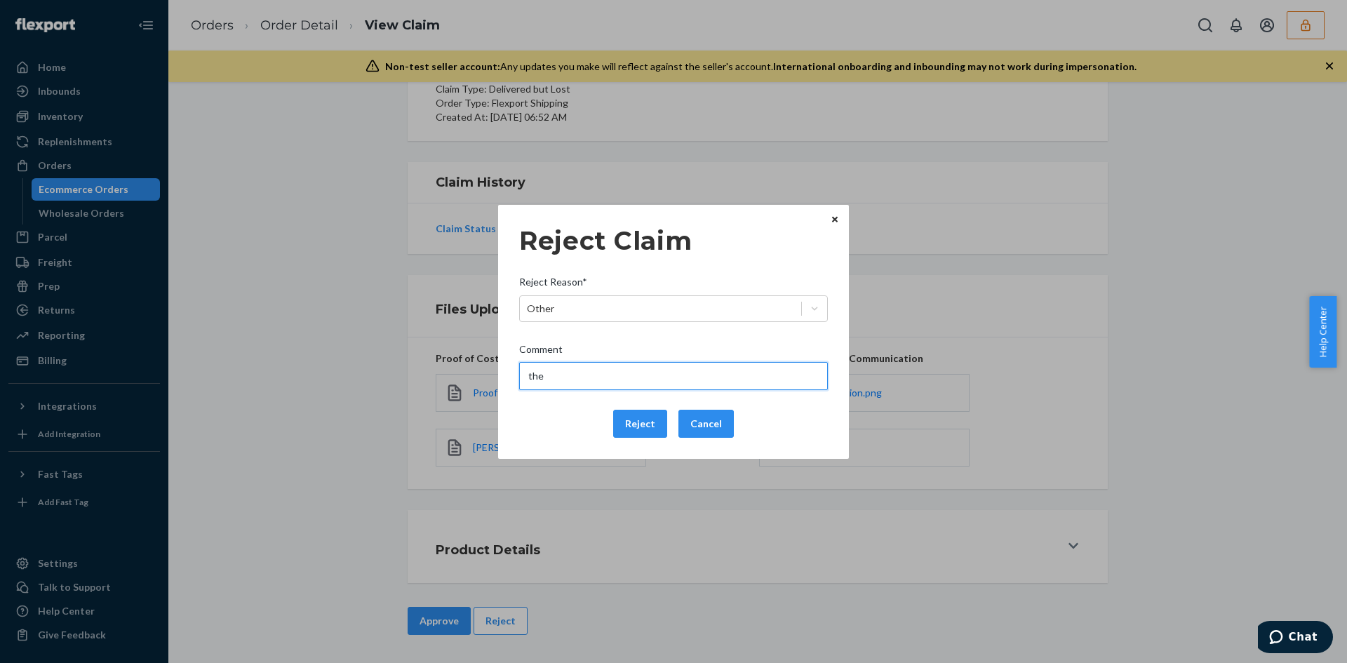
type input "The package was confirmed to be delivered at the right location and flexport is…"
click at [637, 410] on button "Reject" at bounding box center [640, 424] width 54 height 28
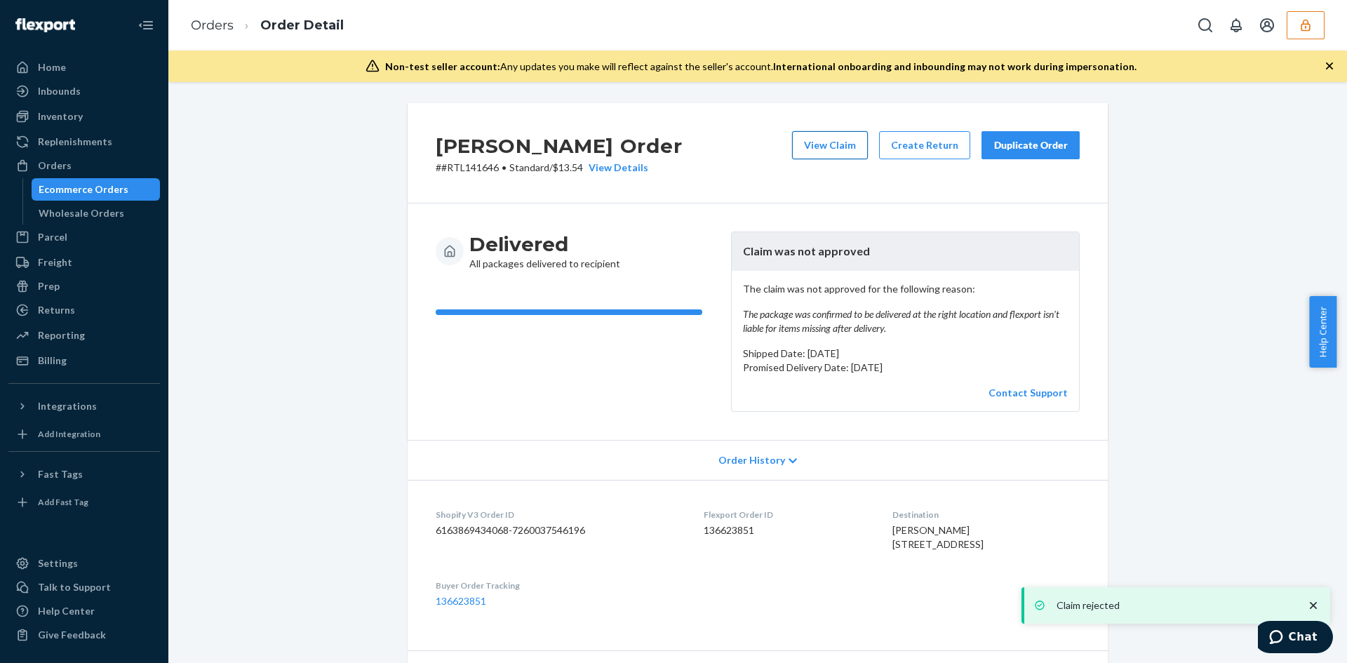
drag, startPoint x: 819, startPoint y: 126, endPoint x: 820, endPoint y: 138, distance: 12.0
click at [819, 133] on div "Shein Order # #RTL141646 • Standard / $13.54 View Details View Claim Create Ret…" at bounding box center [758, 153] width 700 height 100
click at [815, 140] on button "View Claim" at bounding box center [830, 145] width 76 height 28
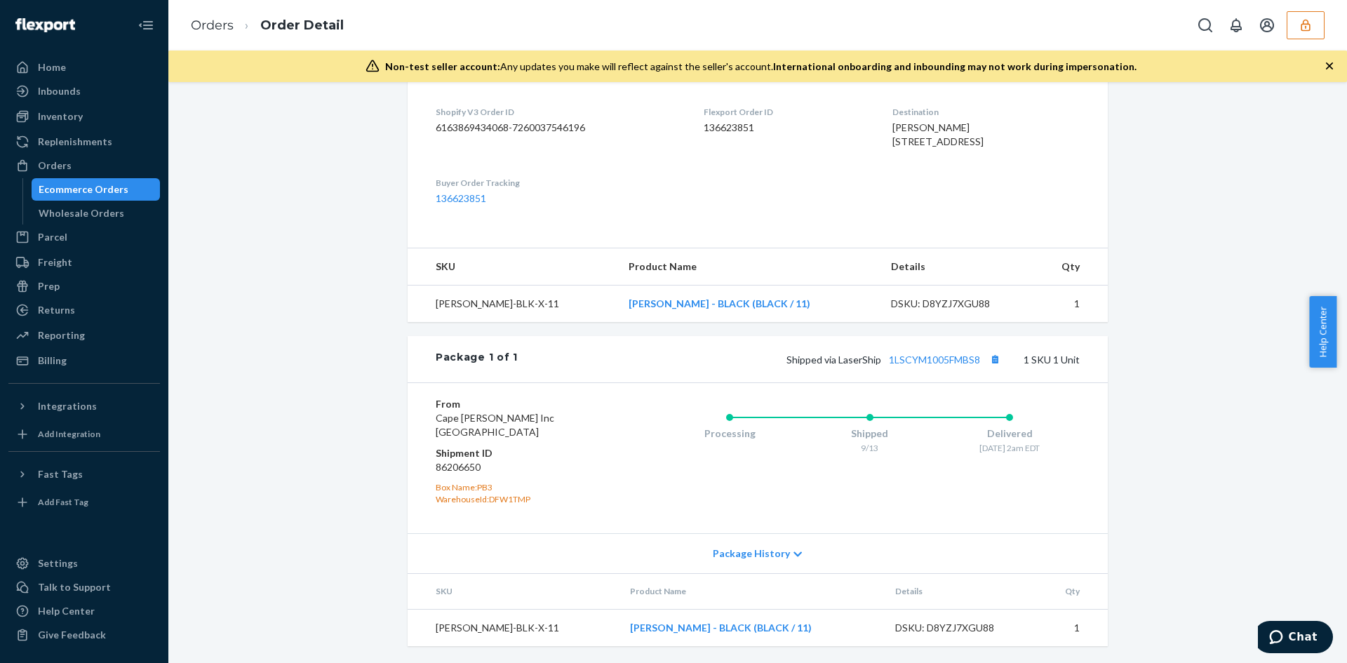
scroll to position [377, 0]
drag, startPoint x: 958, startPoint y: 367, endPoint x: 955, endPoint y: 356, distance: 11.6
click at [956, 359] on div "Shipped via LaserShip 1LSCYM1005FMBS8 1 SKU 1 Unit" at bounding box center [799, 359] width 562 height 18
click at [955, 356] on link "1LSCYM1005FMBS8" at bounding box center [934, 360] width 91 height 12
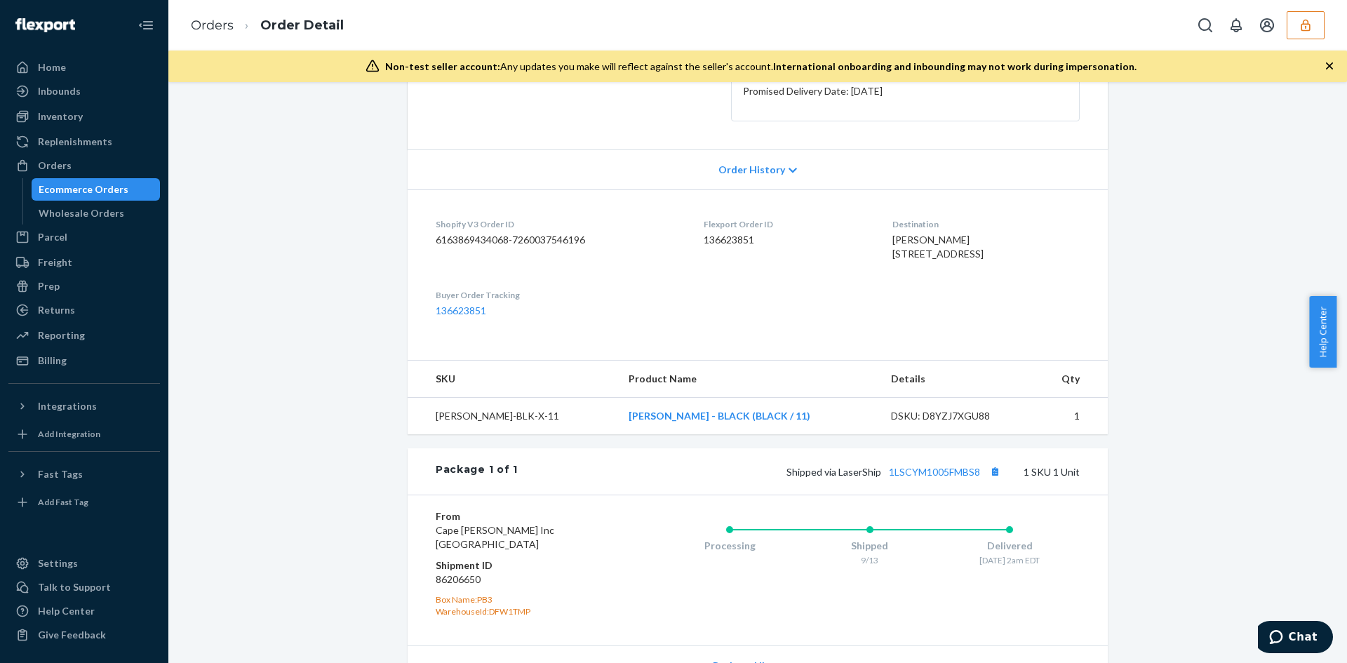
drag, startPoint x: 855, startPoint y: 253, endPoint x: 942, endPoint y: 268, distance: 87.7
click at [942, 268] on dl "Shopify V3 Order ID 6163869434068-7260037546196 Flexport Order ID 136623851 Des…" at bounding box center [758, 267] width 700 height 156
drag, startPoint x: 936, startPoint y: 272, endPoint x: 878, endPoint y: 265, distance: 58.7
click at [935, 260] on span "Danielle Carter 313 E Lafayette Ave Baltimore, MD 21202-2947 US" at bounding box center [937, 247] width 91 height 26
click at [892, 260] on span "Danielle Carter 313 E Lafayette Ave Baltimore, MD 21202-2947 US" at bounding box center [937, 247] width 91 height 26
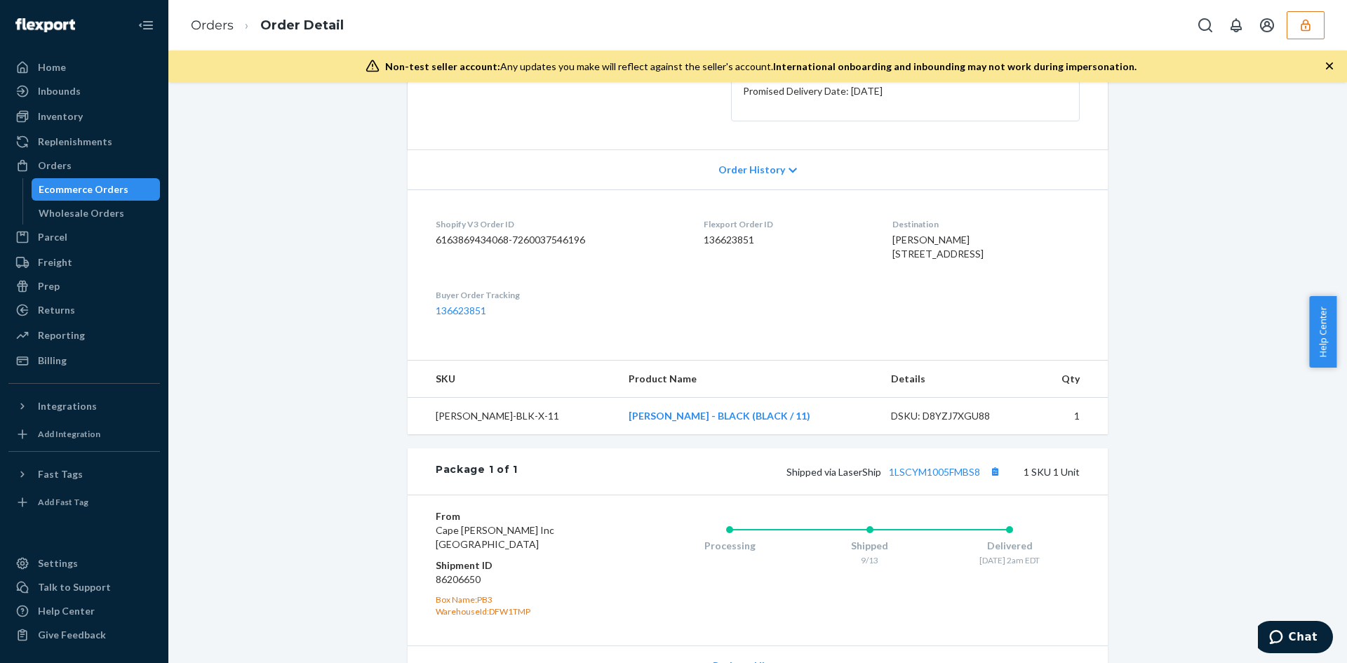
drag, startPoint x: 865, startPoint y: 251, endPoint x: 963, endPoint y: 274, distance: 100.1
click at [963, 274] on dl "Shopify V3 Order ID 6163869434068-7260037546196 Flexport Order ID 136623851 Des…" at bounding box center [758, 267] width 700 height 156
copy span "313 E Lafayette Ave Baltimore, MD 21202"
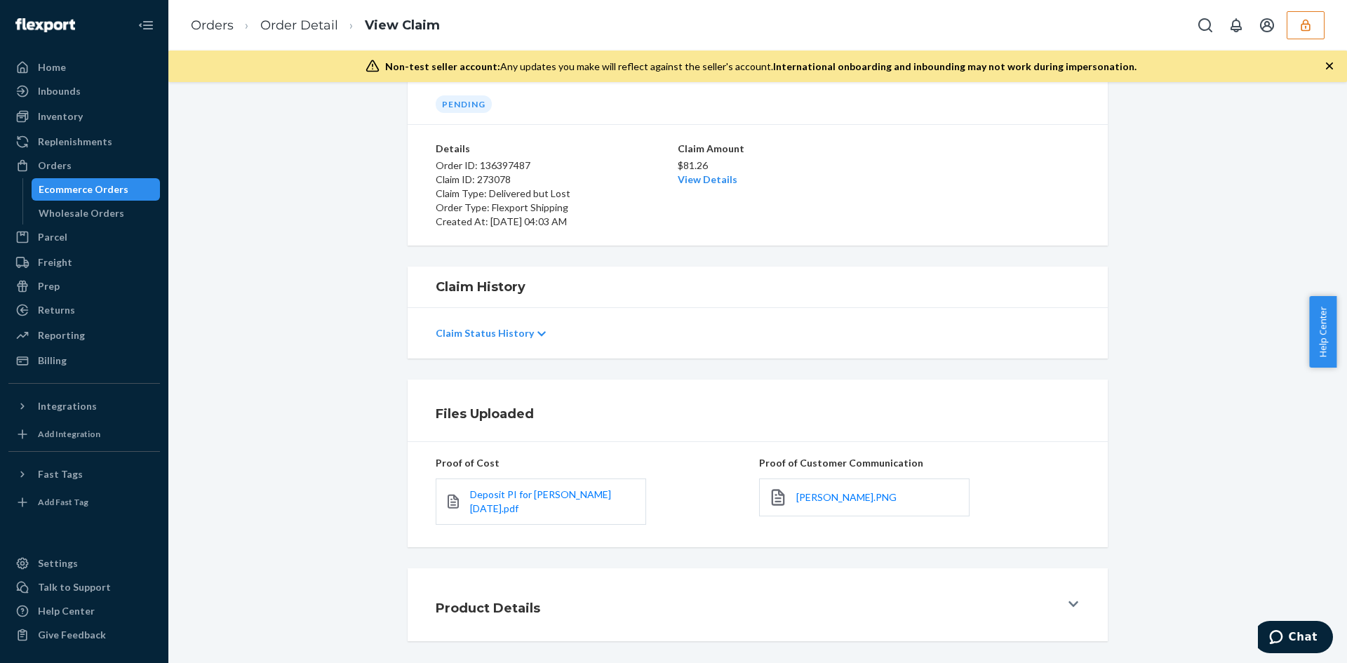
scroll to position [121, 0]
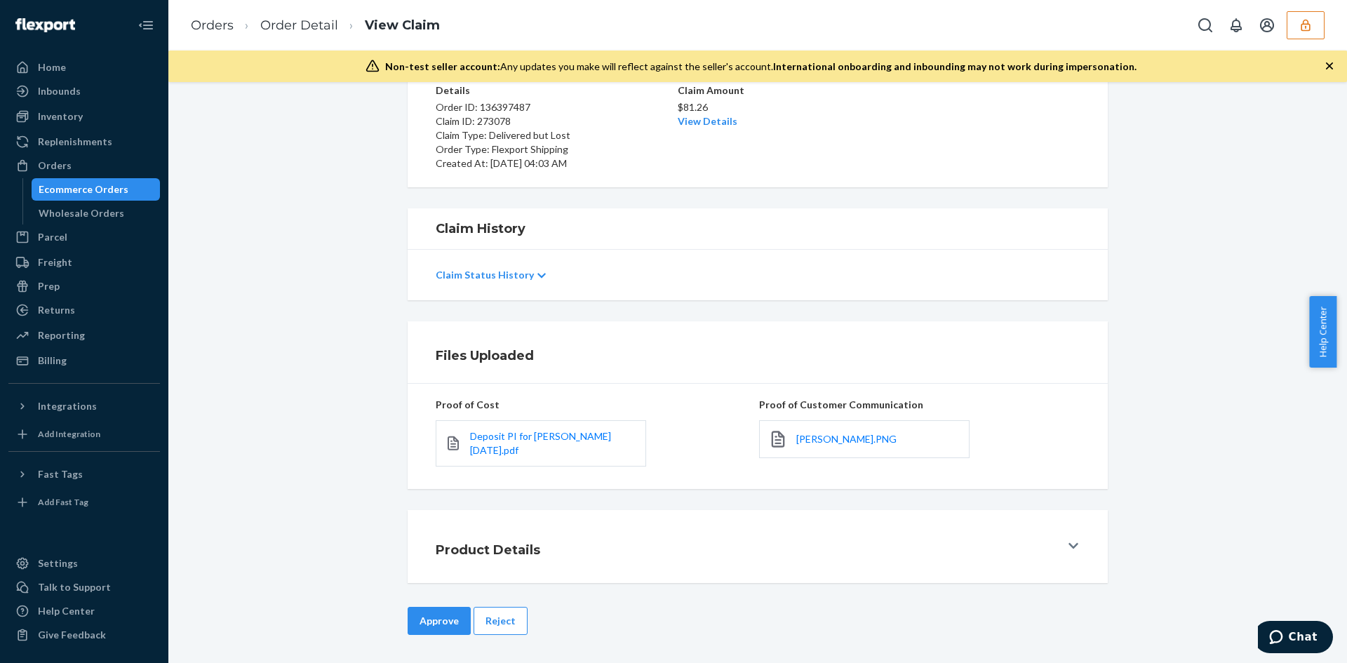
click at [536, 424] on div "Deposit PI for Hudson 2024-11-25.pdf" at bounding box center [541, 443] width 210 height 46
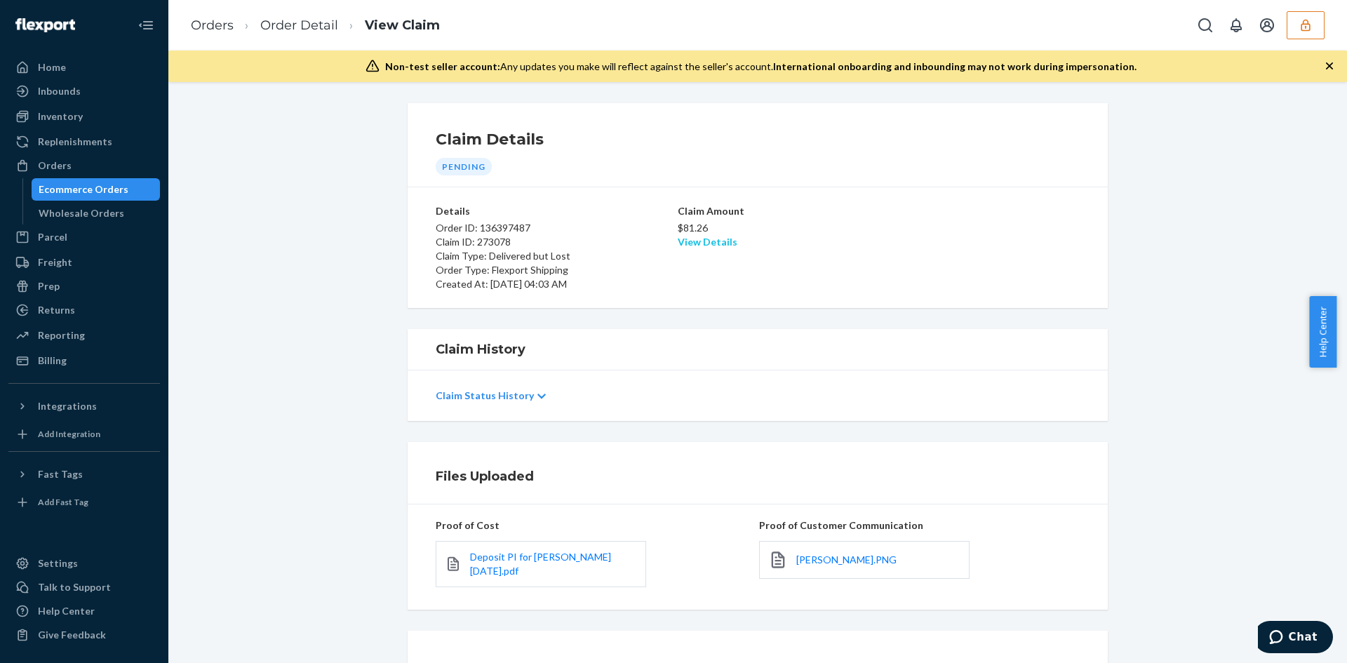
click at [694, 245] on link "View Details" at bounding box center [708, 242] width 60 height 12
drag, startPoint x: 555, startPoint y: 570, endPoint x: 535, endPoint y: 556, distance: 24.1
click at [555, 570] on div "Home Inbounds Shipping Plans Problems Inventory Products Replenishments Orders …" at bounding box center [673, 331] width 1347 height 663
click at [535, 556] on span "Deposit PI for Hudson 2024-11-25.pdf" at bounding box center [540, 564] width 141 height 26
click at [703, 237] on link "View Details" at bounding box center [708, 242] width 60 height 12
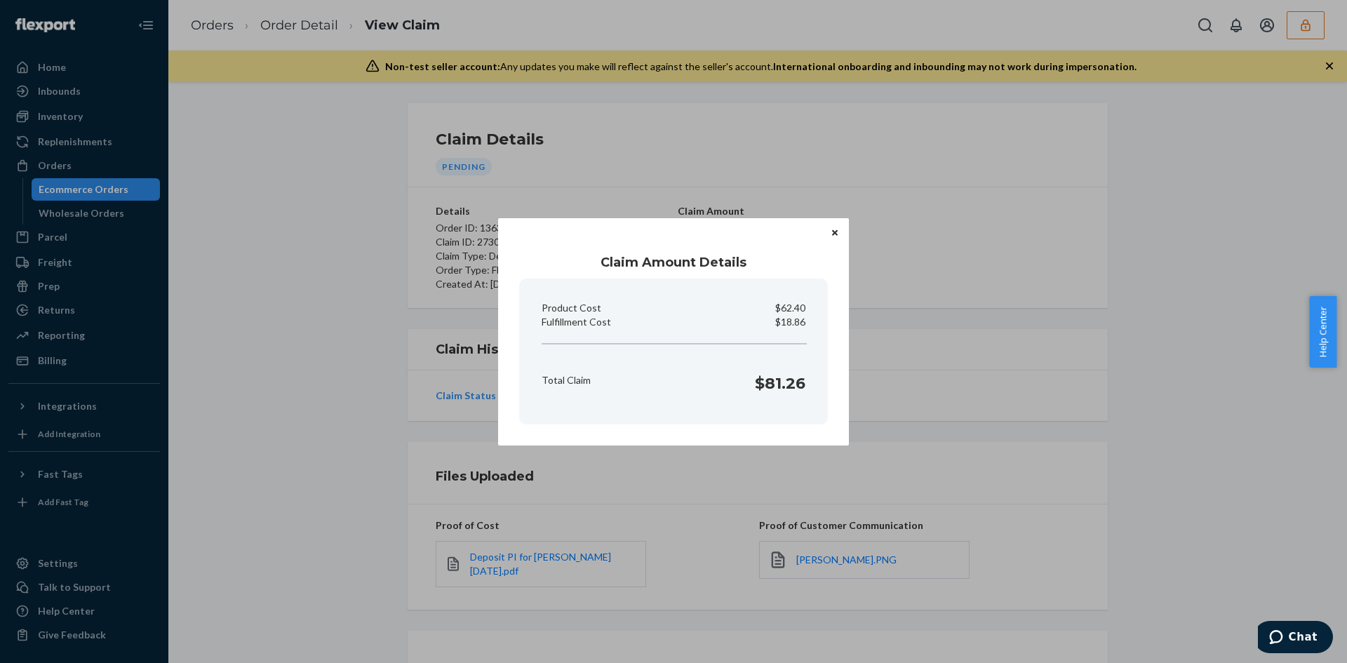
drag, startPoint x: 990, startPoint y: 414, endPoint x: 740, endPoint y: 491, distance: 262.1
click at [989, 414] on div "Claim Amount Details Product Cost $62.40 Fulfillment Cost $18.86 Total Claim $8…" at bounding box center [673, 331] width 1347 height 663
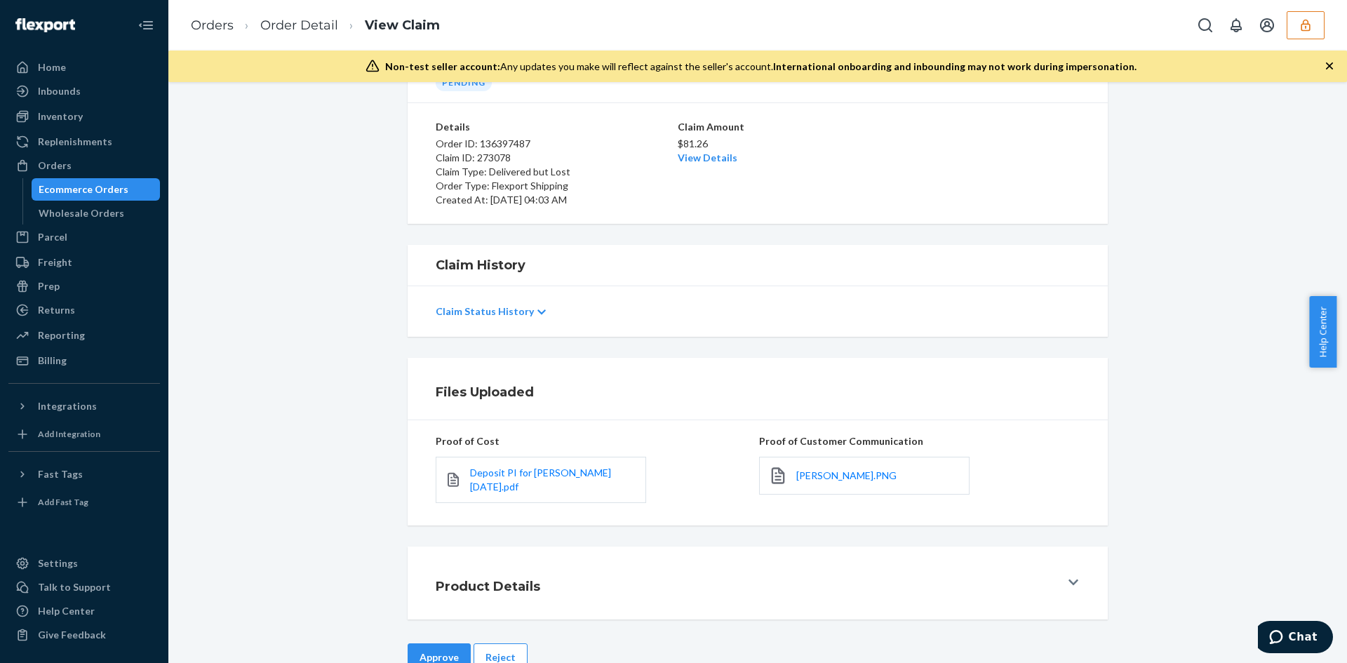
scroll to position [121, 0]
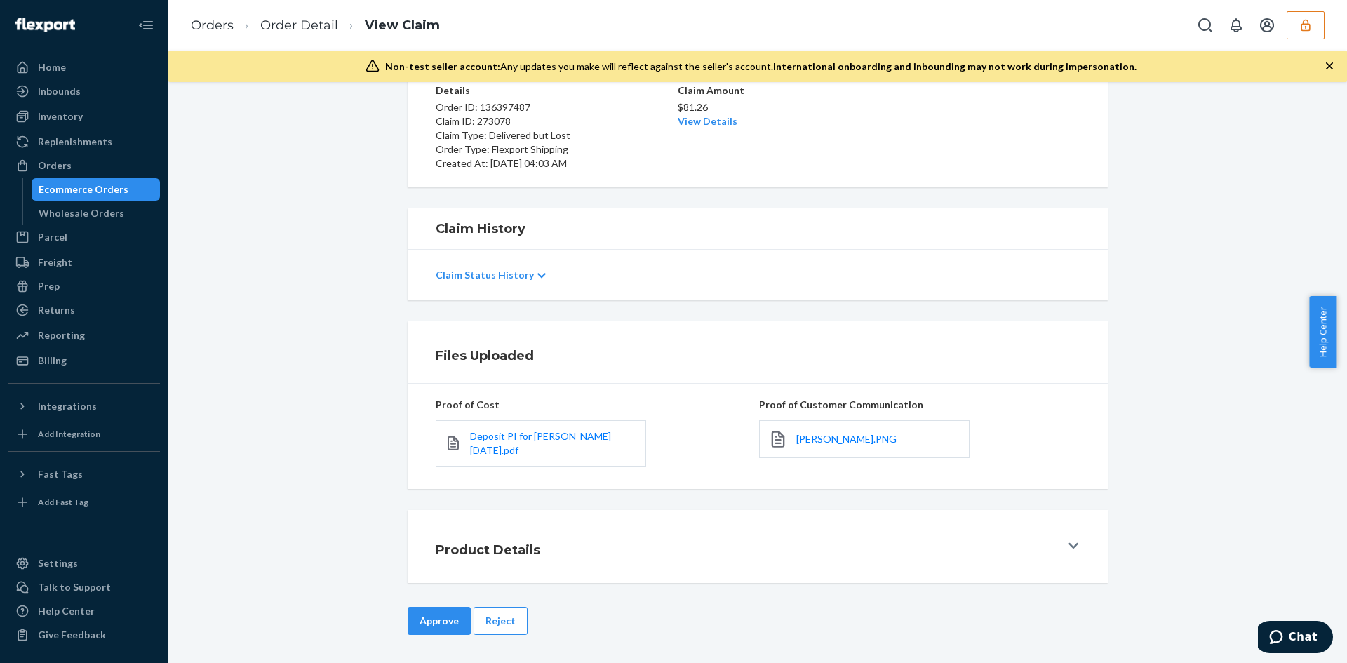
click at [454, 606] on div "Claim Details Pending Details Order ID: 136397487 Claim ID: 273078 Claim Type: …" at bounding box center [757, 372] width 1179 height 581
click at [452, 609] on button "Approve" at bounding box center [439, 621] width 63 height 28
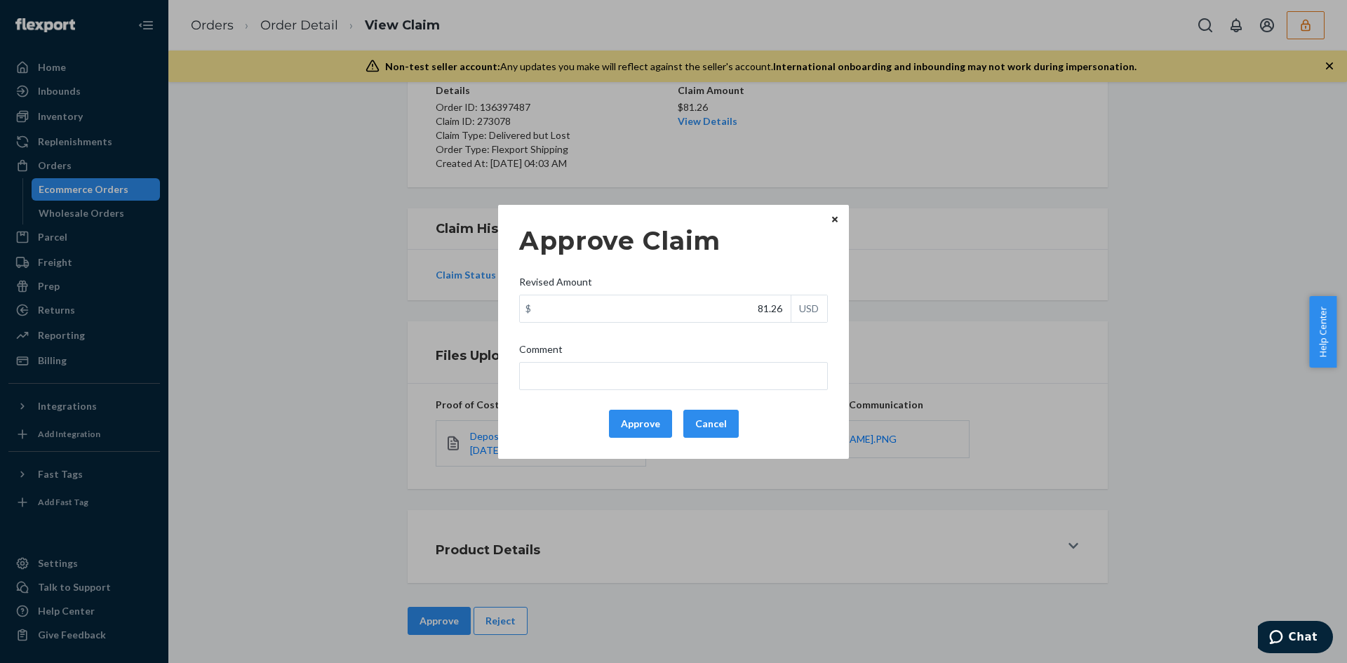
click at [777, 325] on div "Approve Claim Revised Amount $ 81.26 USD Comment Approve Cancel" at bounding box center [673, 331] width 309 height 223
click at [769, 312] on input "81.26" at bounding box center [655, 308] width 271 height 27
paste input "78.0"
type input "78.06"
drag, startPoint x: 718, startPoint y: 374, endPoint x: 674, endPoint y: 364, distance: 44.6
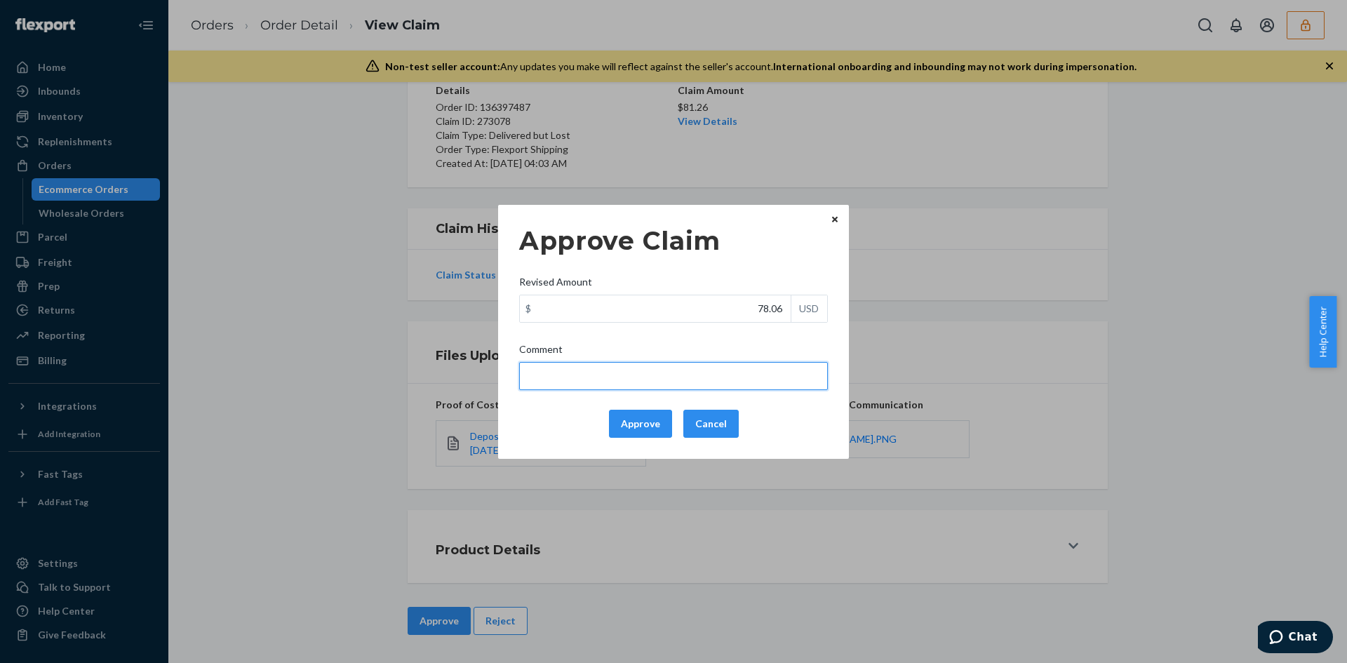
click at [718, 374] on input "Comment" at bounding box center [673, 376] width 309 height 28
type input "Adjusted total cost."
click at [629, 426] on button "Approve" at bounding box center [640, 424] width 63 height 28
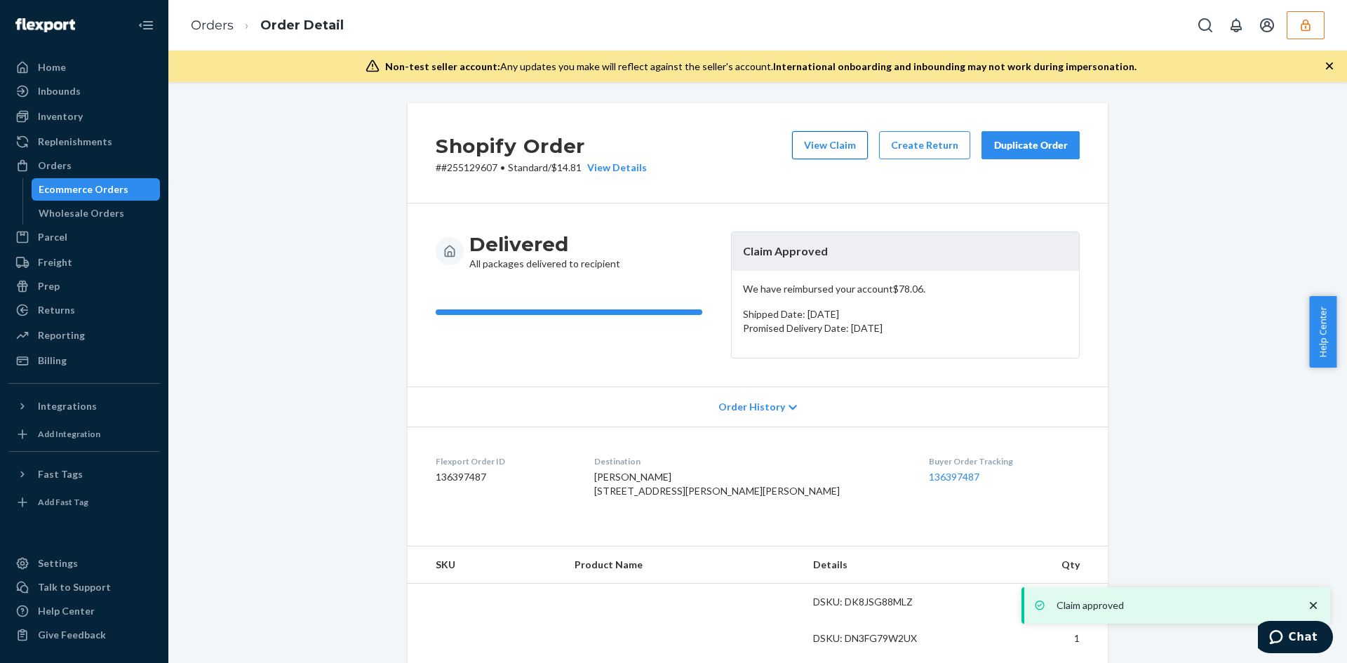
click at [820, 146] on button "View Claim" at bounding box center [830, 145] width 76 height 28
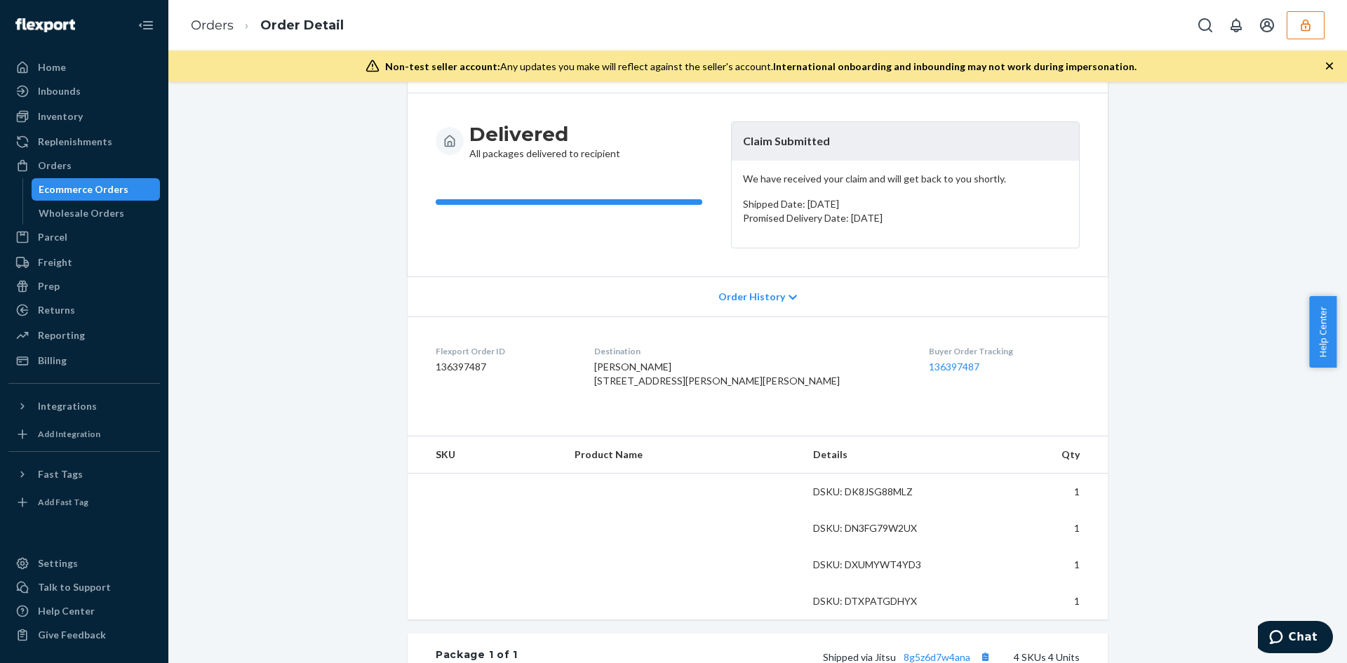
scroll to position [351, 0]
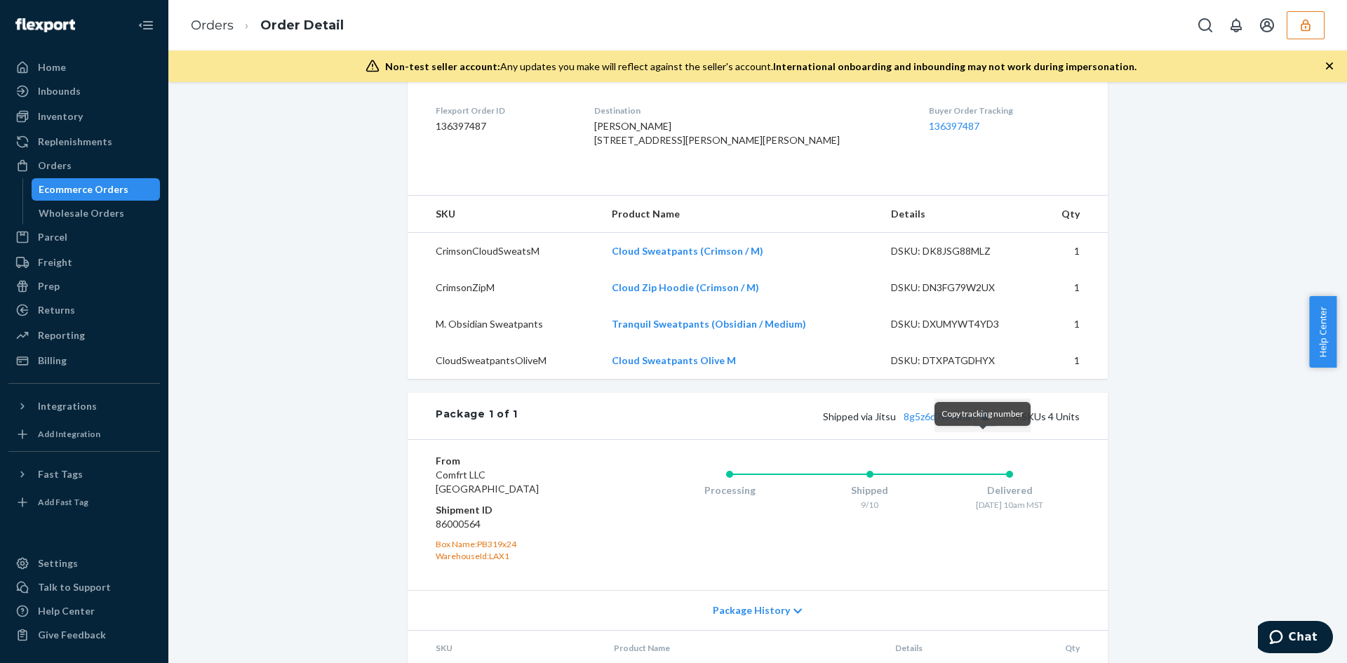
click at [982, 425] on button "Copy tracking number" at bounding box center [985, 416] width 18 height 18
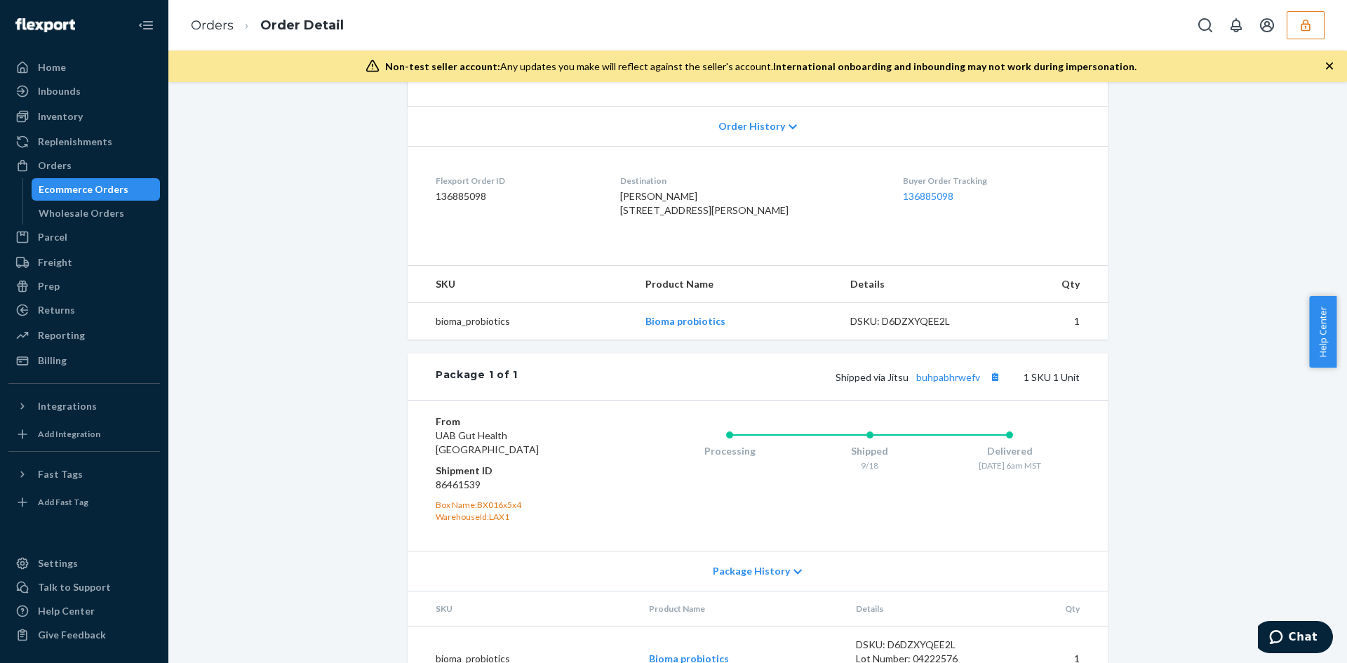
scroll to position [314, 0]
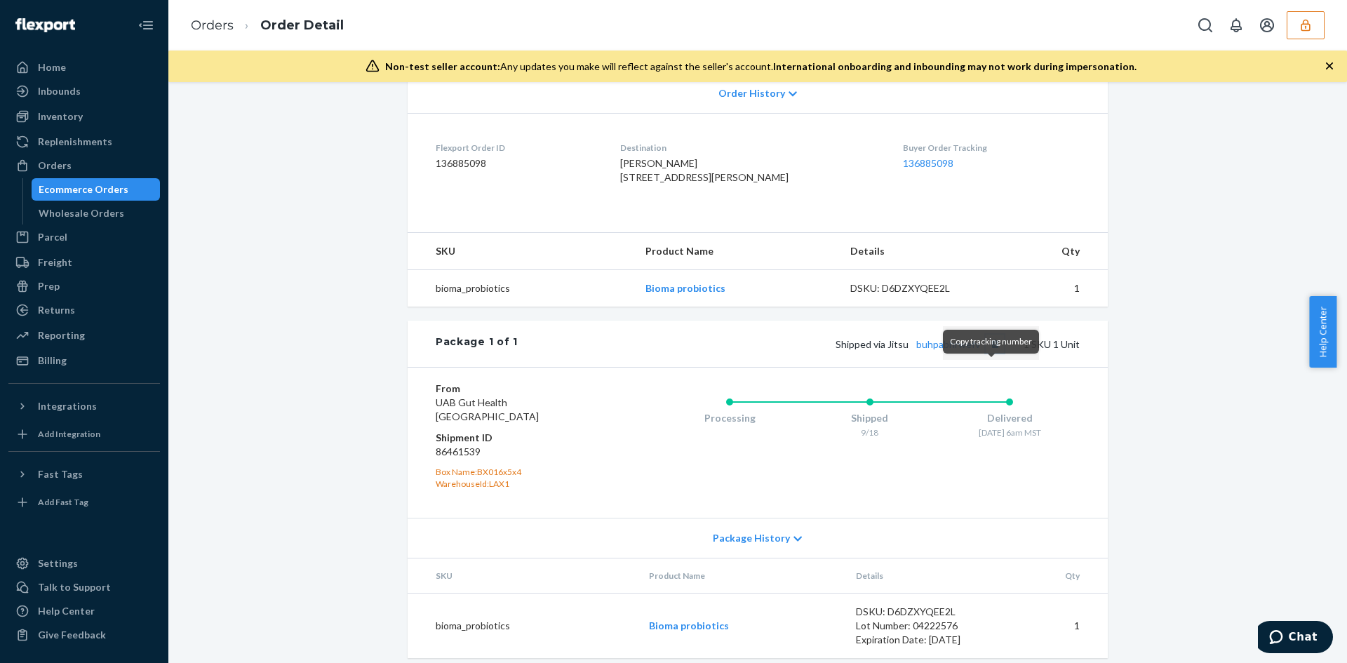
click at [991, 353] on button "Copy tracking number" at bounding box center [995, 344] width 18 height 18
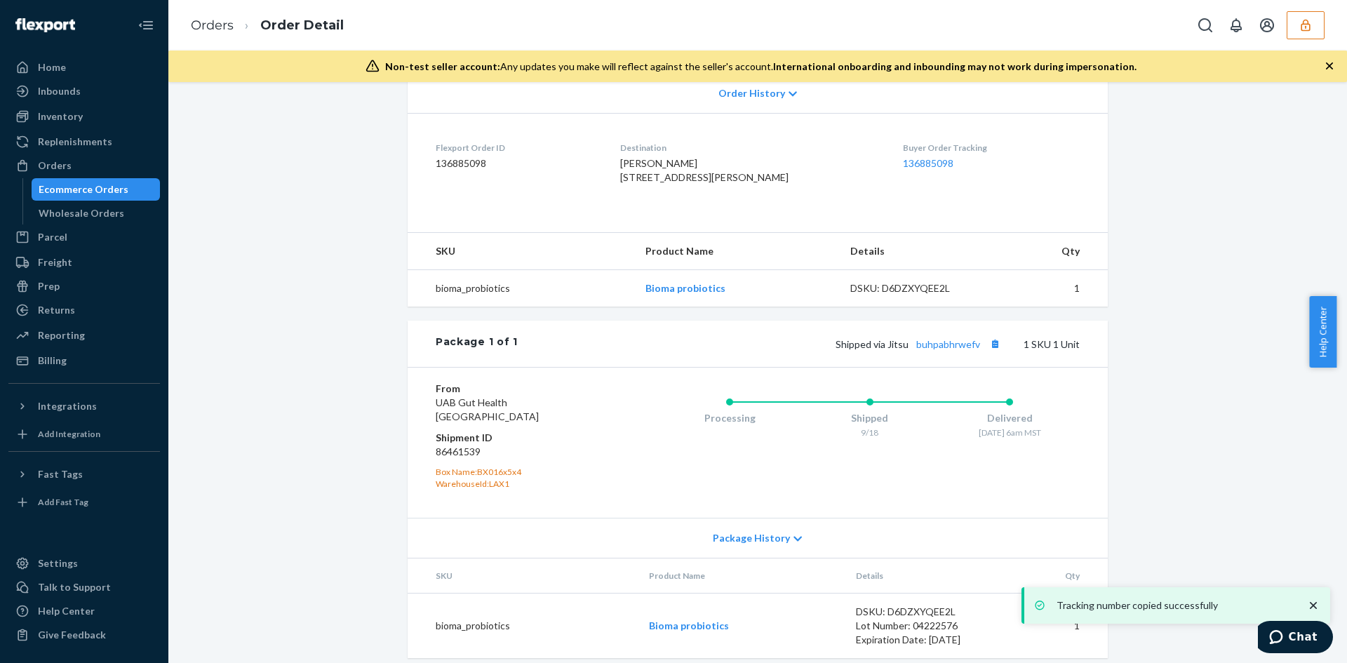
drag, startPoint x: 609, startPoint y: 175, endPoint x: 702, endPoint y: 194, distance: 95.1
click at [702, 194] on dl "Flexport Order ID 136885098 Destination Linda Gleason 15850 N Thompson Peak Pkw…" at bounding box center [758, 165] width 700 height 105
copy span "15850 N Thompson Peak Pkwy Apt 1178 Scottsdale, AZ 85260"
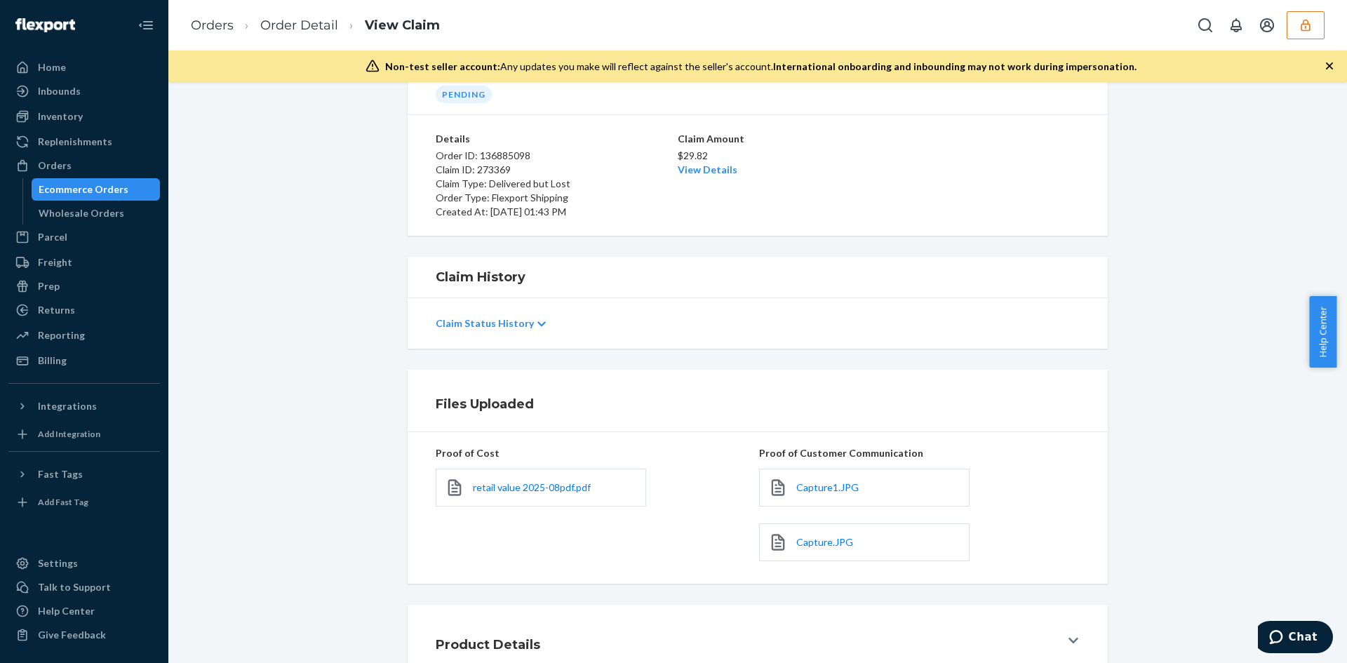
scroll to position [167, 0]
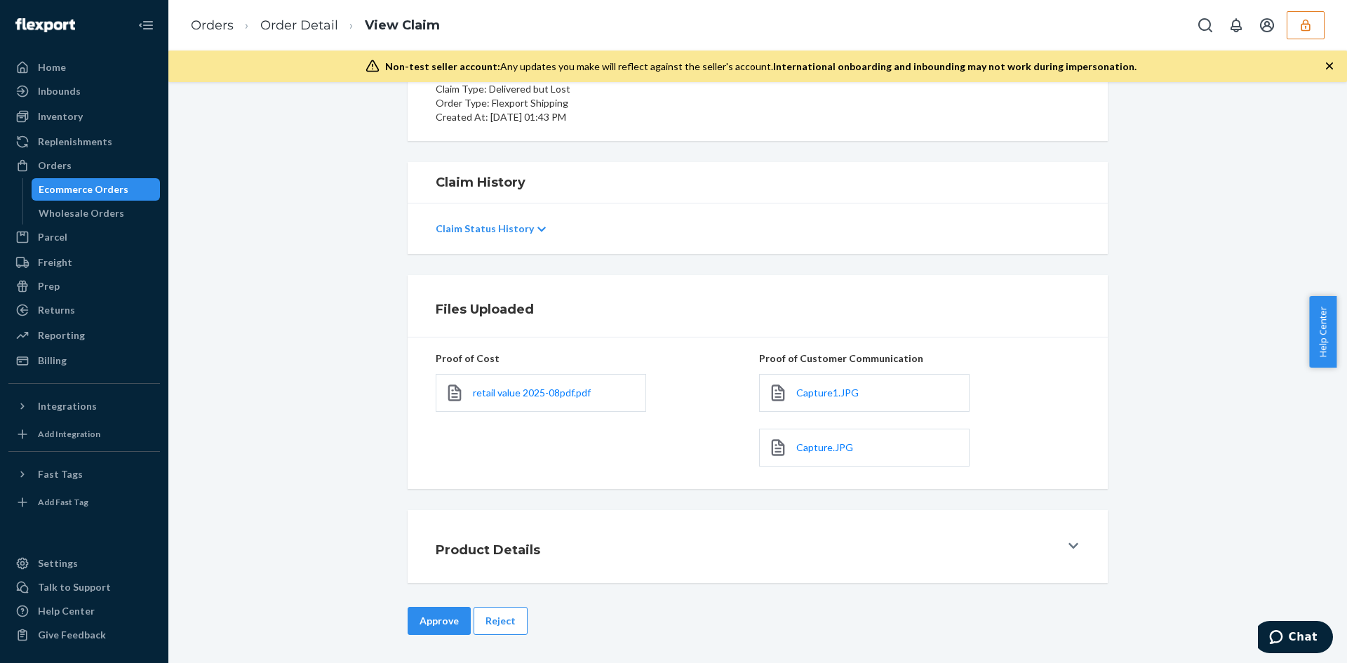
click at [520, 623] on div "Approve Reject" at bounding box center [757, 621] width 703 height 28
drag, startPoint x: 509, startPoint y: 632, endPoint x: 517, endPoint y: 611, distance: 22.4
click at [509, 632] on button "Reject" at bounding box center [501, 621] width 54 height 28
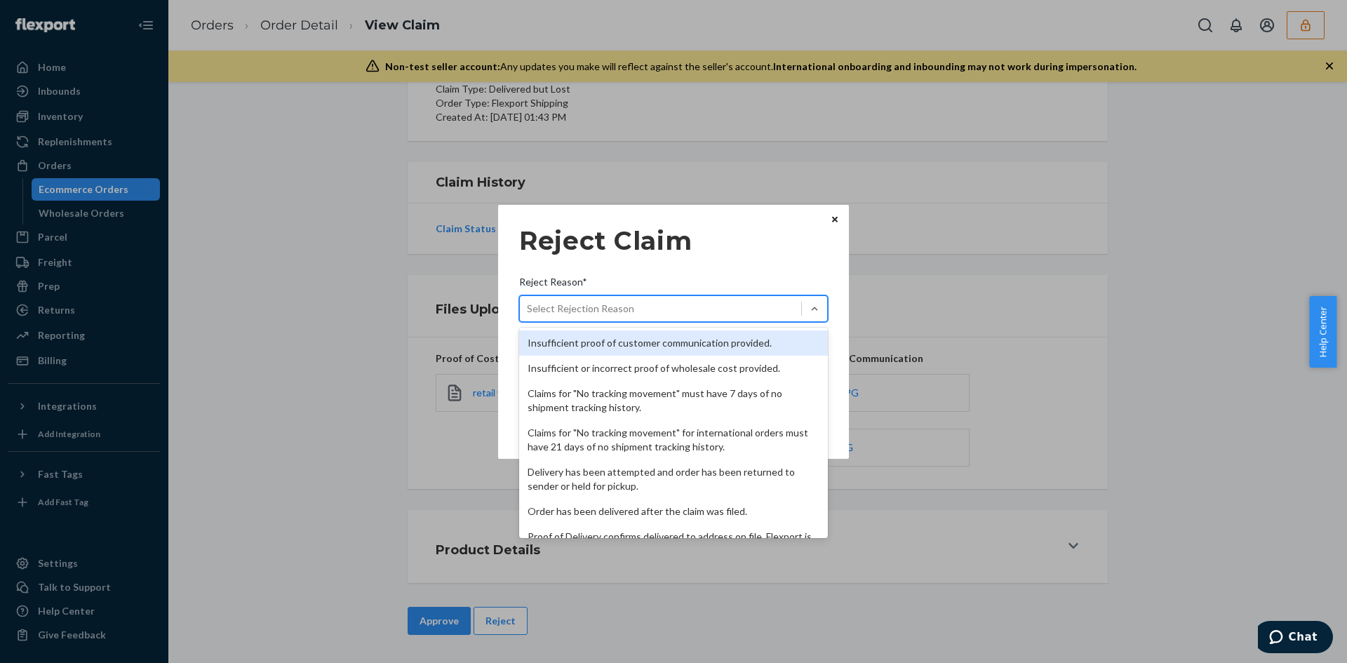
click at [605, 306] on div "Select Rejection Reason" at bounding box center [580, 309] width 107 height 14
click at [528, 306] on input "Reject Reason* option Insufficient proof of customer communication provided. fo…" at bounding box center [527, 309] width 1 height 14
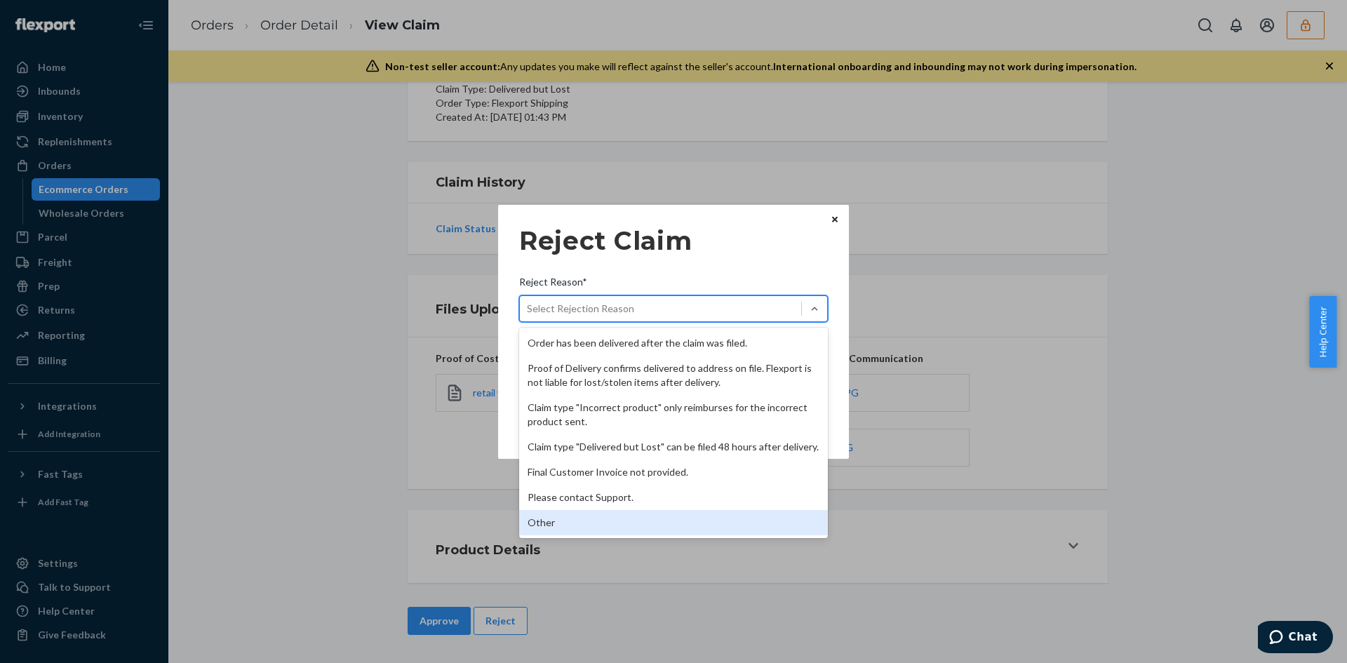
click at [563, 528] on div "Other" at bounding box center [673, 522] width 309 height 25
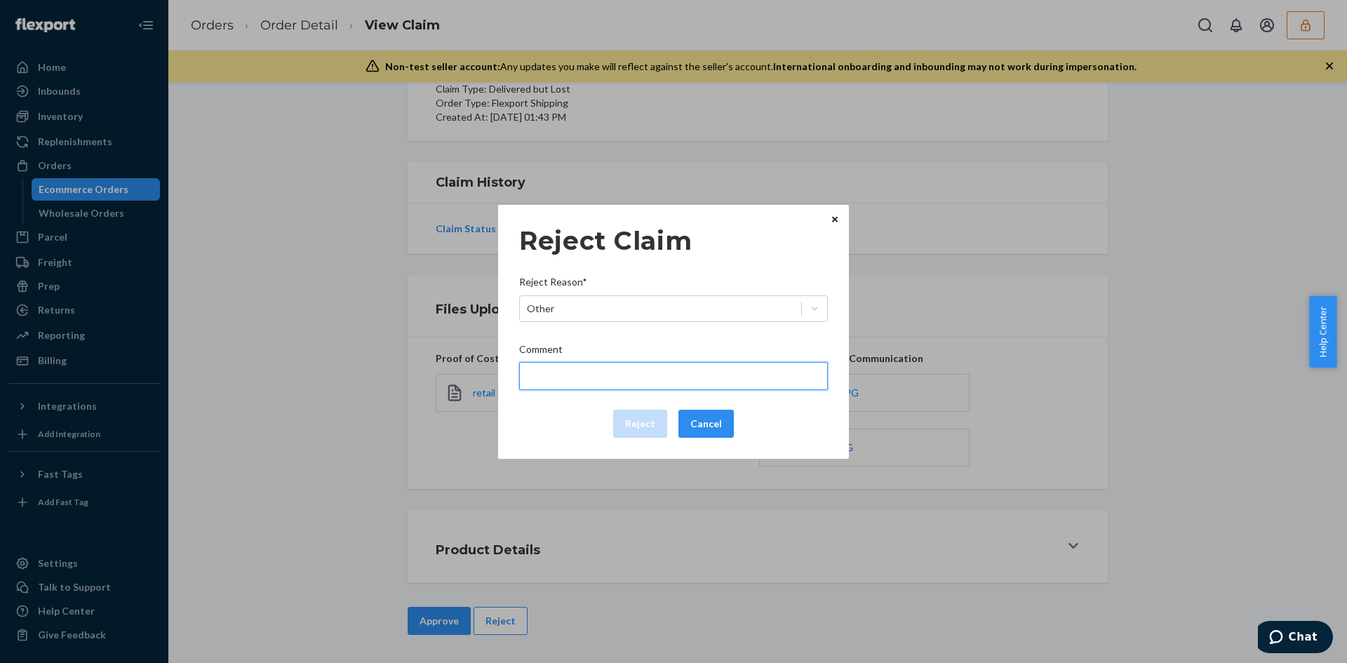
click at [589, 388] on input "Comment" at bounding box center [673, 376] width 309 height 28
type input "The package was confirmed to be delivered at the right location and flexport is…"
click at [631, 422] on button "Reject" at bounding box center [640, 424] width 54 height 28
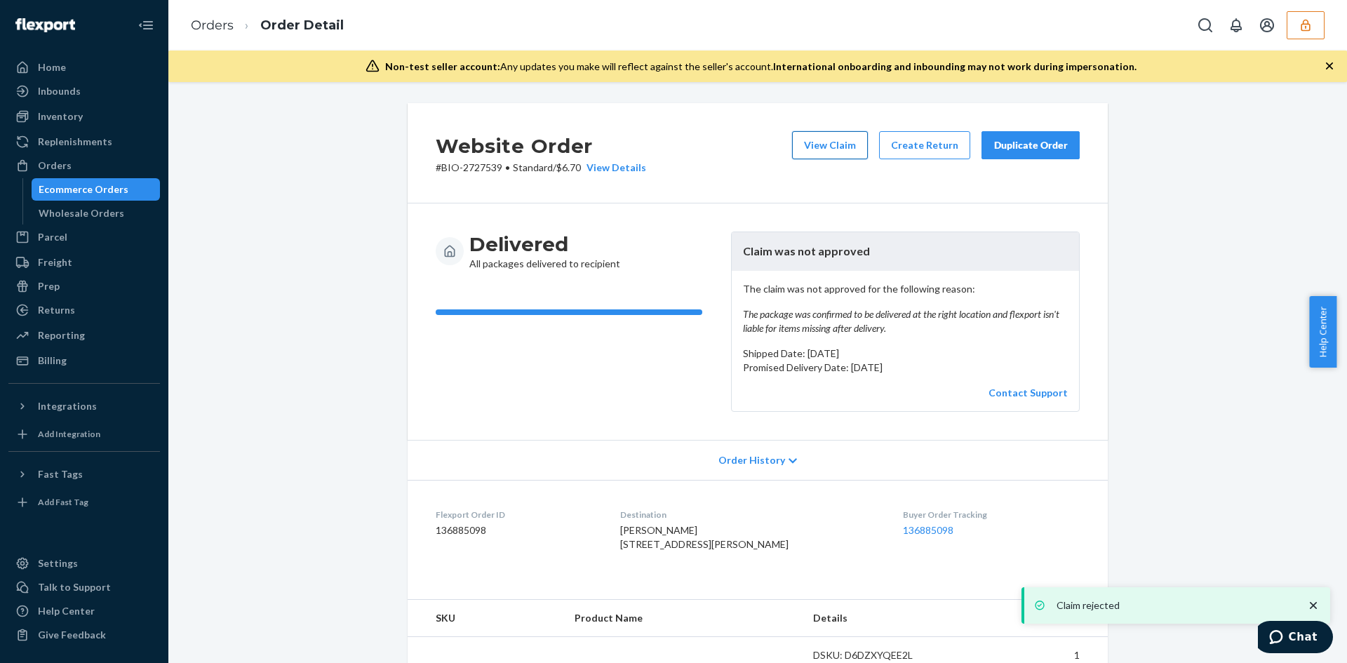
click at [795, 147] on button "View Claim" at bounding box center [830, 145] width 76 height 28
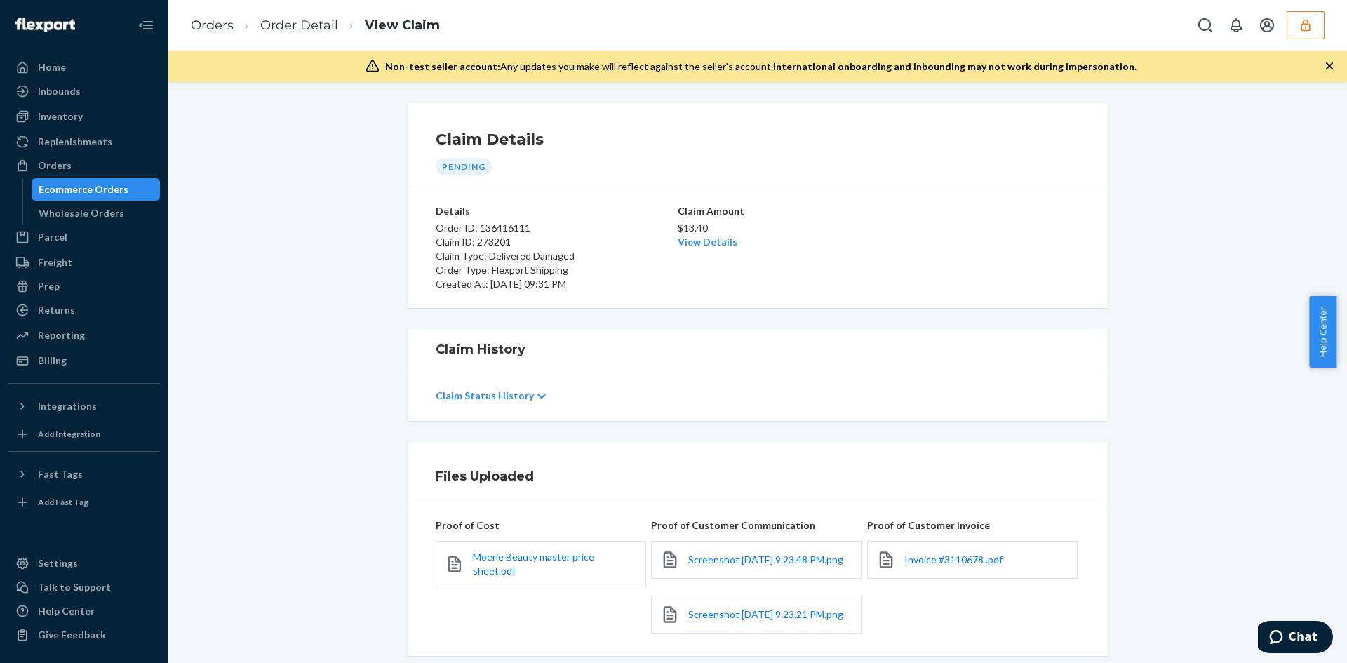
scroll to position [184, 0]
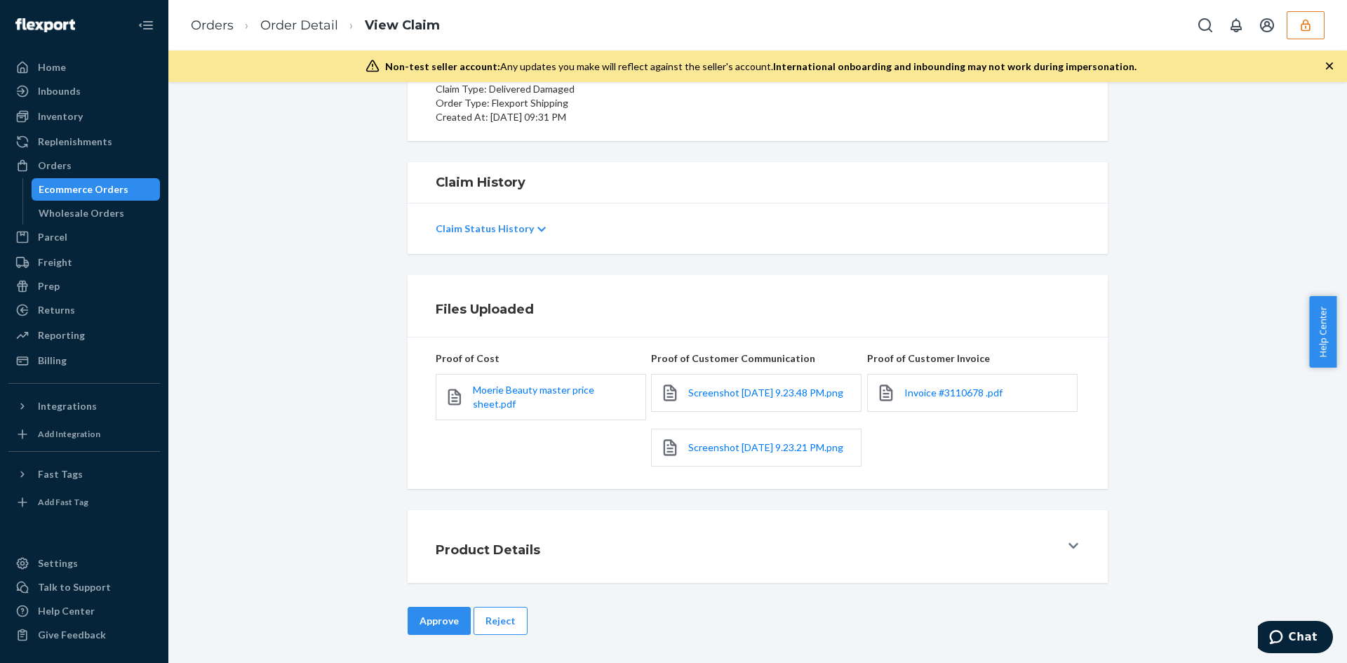
drag, startPoint x: 495, startPoint y: 624, endPoint x: 534, endPoint y: 558, distance: 76.8
click at [495, 624] on button "Reject" at bounding box center [501, 621] width 54 height 28
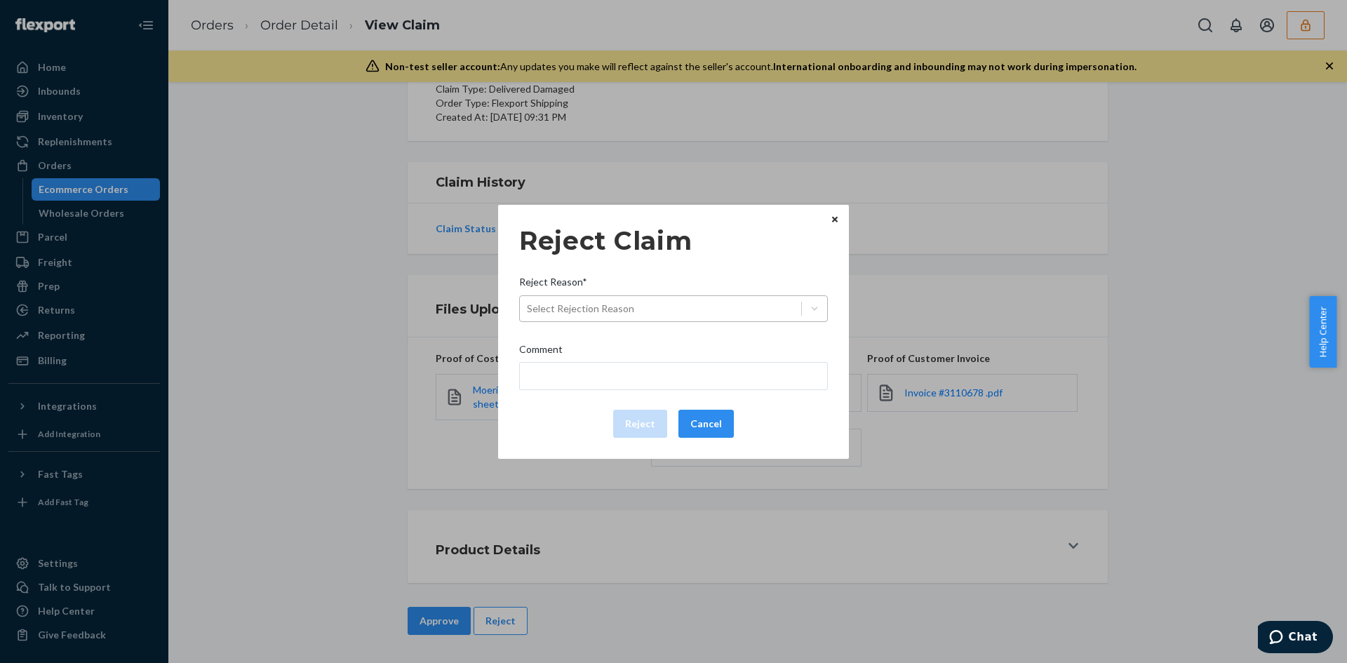
drag, startPoint x: 646, startPoint y: 284, endPoint x: 639, endPoint y: 295, distance: 12.9
click at [642, 291] on div "Reject Reason*" at bounding box center [673, 285] width 309 height 20
click at [528, 302] on input "Reject Reason* Select Rejection Reason" at bounding box center [527, 309] width 1 height 14
drag, startPoint x: 637, startPoint y: 297, endPoint x: 617, endPoint y: 323, distance: 33.5
click at [636, 300] on div "Select Rejection Reason" at bounding box center [660, 308] width 281 height 22
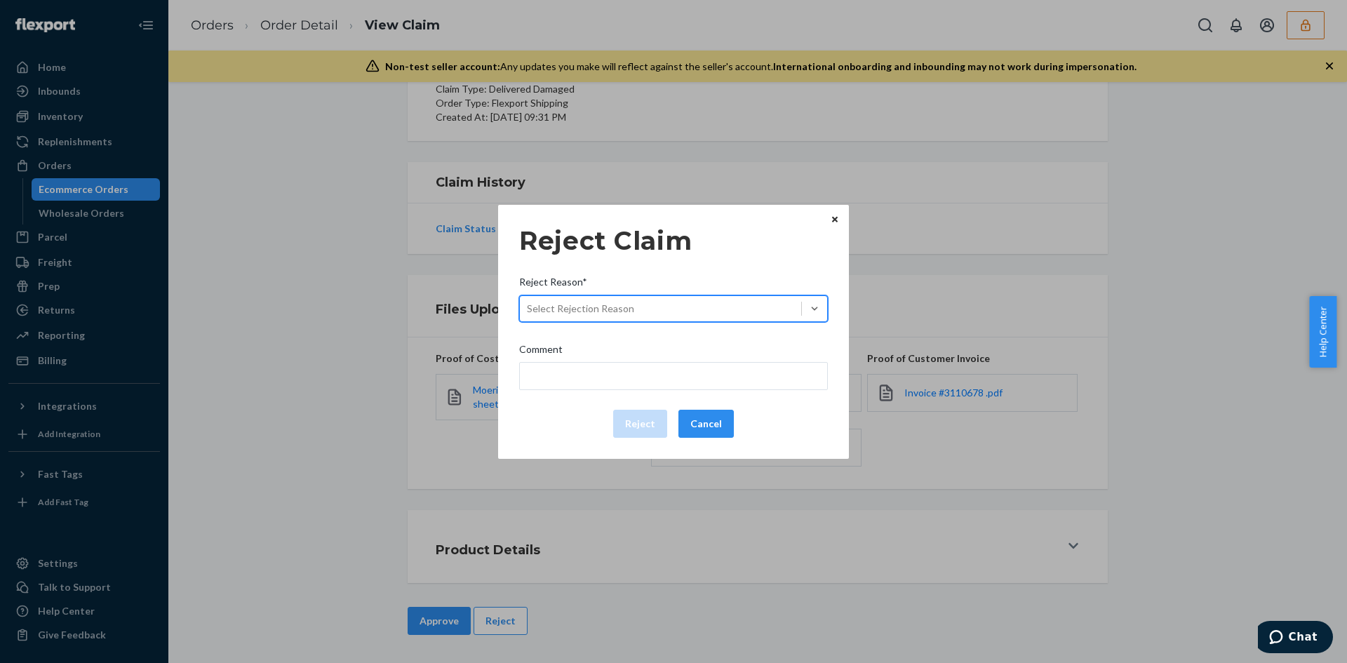
click at [528, 302] on input "Reject Reason* 0 results available. Select is focused ,type to refine list, pre…" at bounding box center [527, 309] width 1 height 14
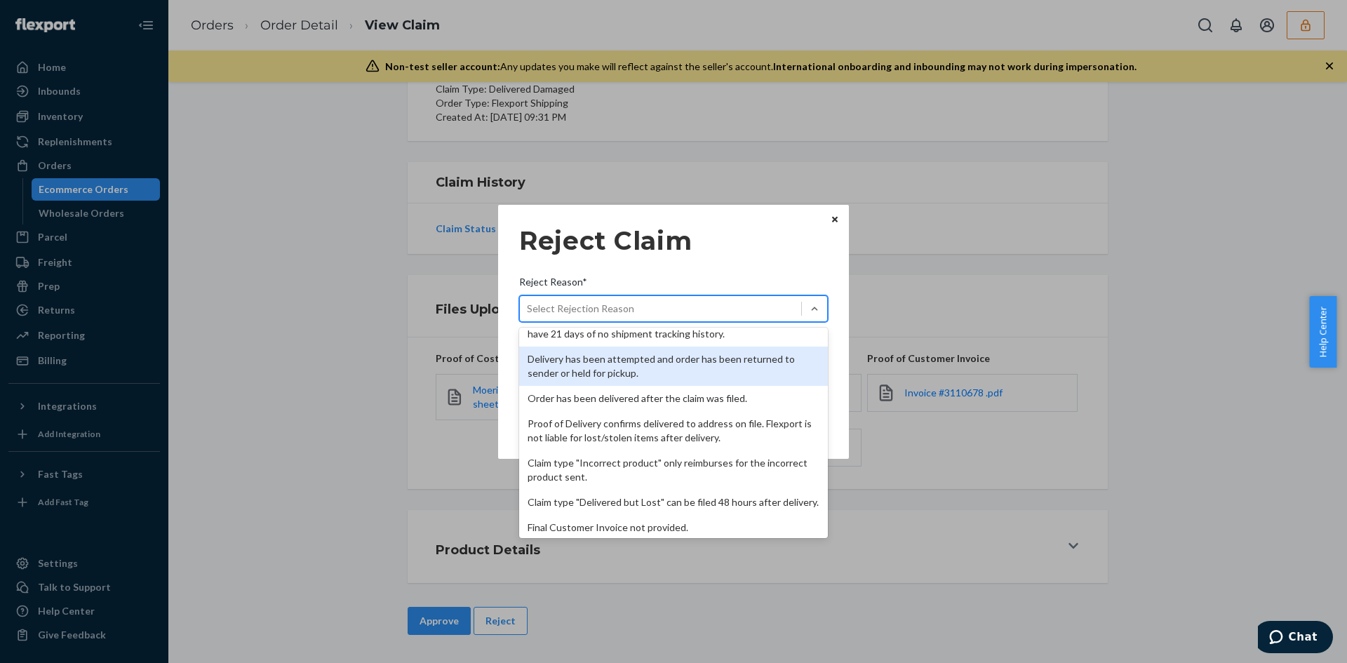
scroll to position [182, 0]
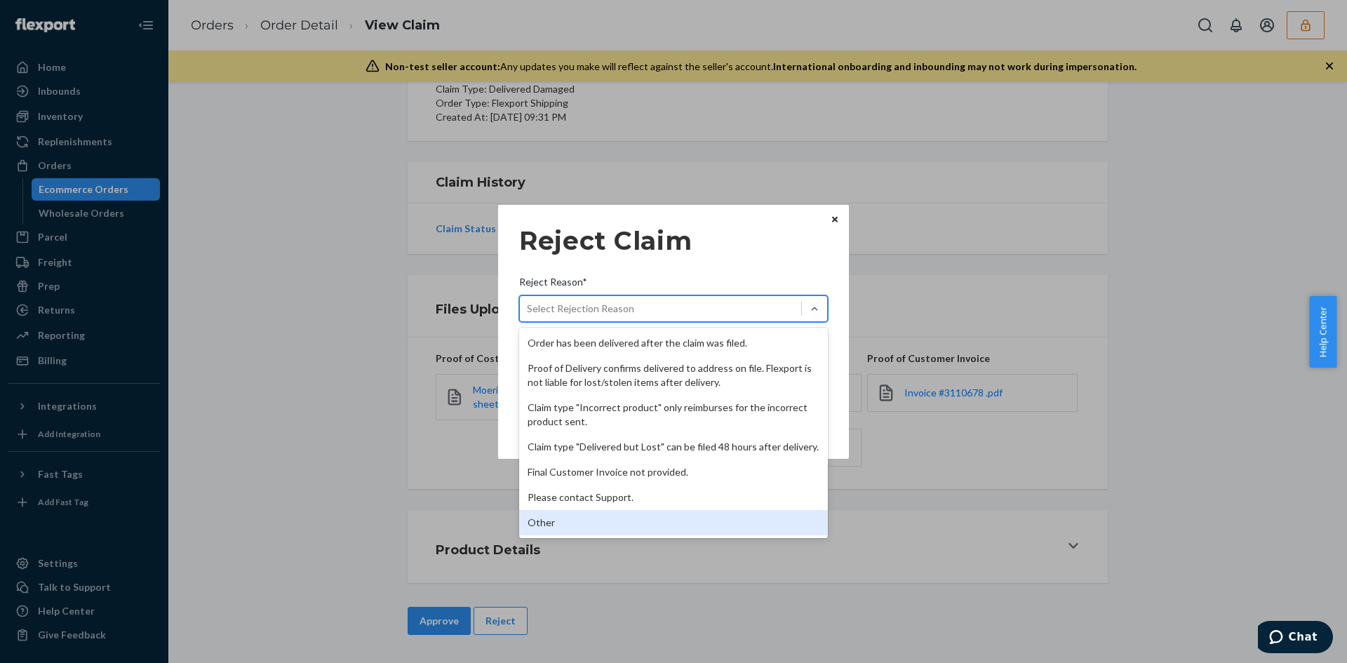
click at [565, 511] on div "Other" at bounding box center [673, 522] width 309 height 25
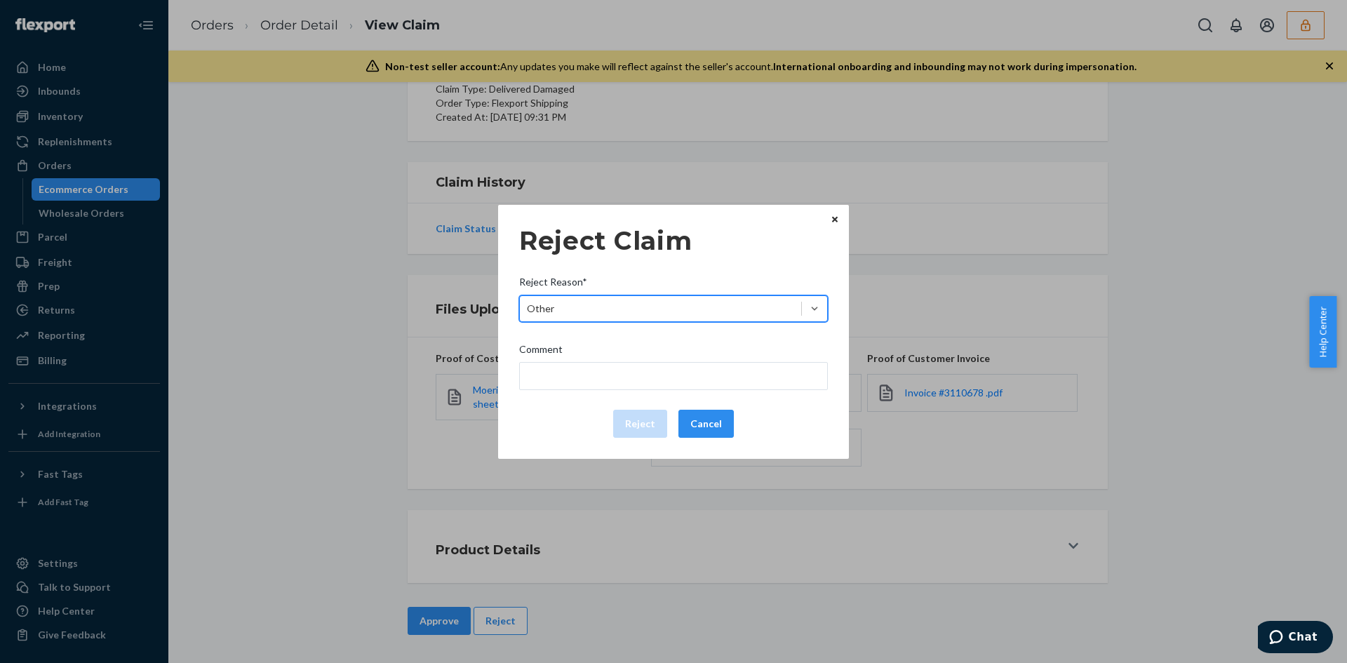
drag, startPoint x: 592, startPoint y: 398, endPoint x: 591, endPoint y: 384, distance: 14.1
click at [592, 397] on div "Reject Claim Reject Reason* option Other, selected. 0 results available. Select…" at bounding box center [673, 331] width 309 height 223
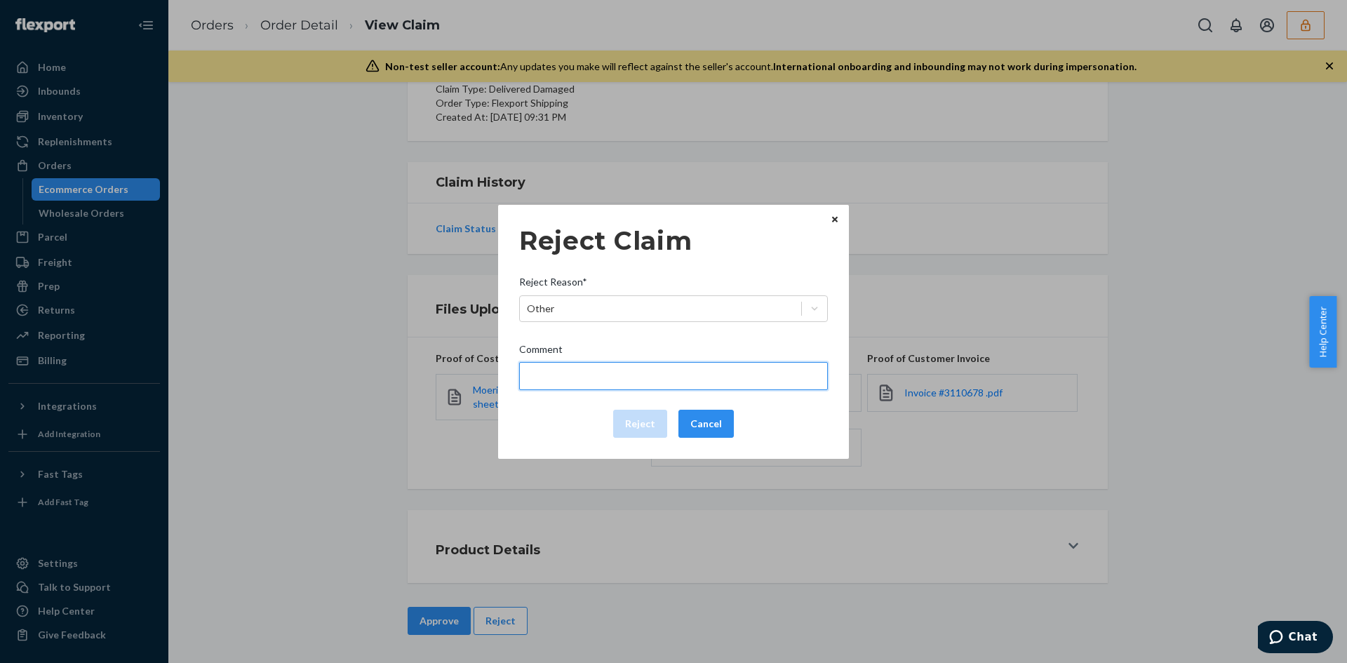
drag, startPoint x: 591, startPoint y: 383, endPoint x: 566, endPoint y: 391, distance: 25.7
click at [591, 383] on input "Comment" at bounding box center [673, 376] width 309 height 28
paste input "Flexport is not liable for damage caused by manufacturing defects/issues."
type input "Flexport is not liable for damage caused by manufacturing defects/issues."
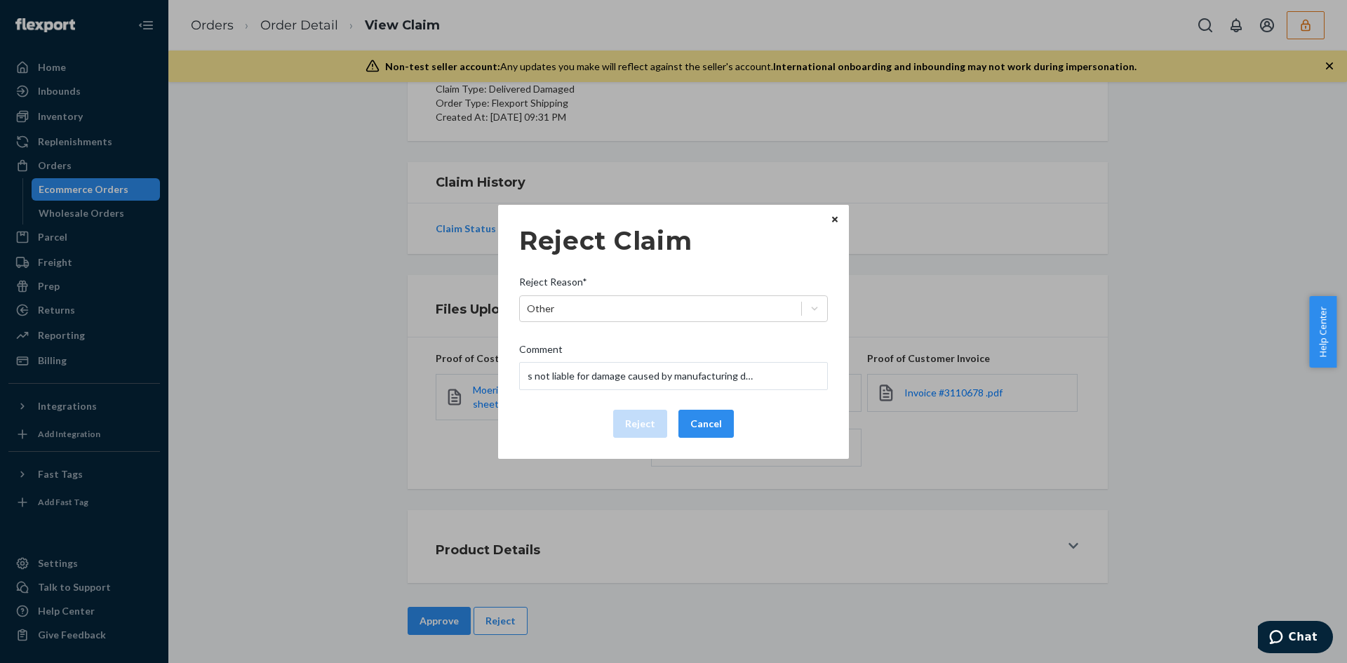
drag, startPoint x: 544, startPoint y: 402, endPoint x: 559, endPoint y: 403, distance: 14.8
click at [549, 403] on div "Reject Claim Reject Reason* Other Comment Flexport is not liable for damage cau…" at bounding box center [673, 331] width 309 height 223
click at [631, 422] on button "Reject" at bounding box center [640, 424] width 54 height 28
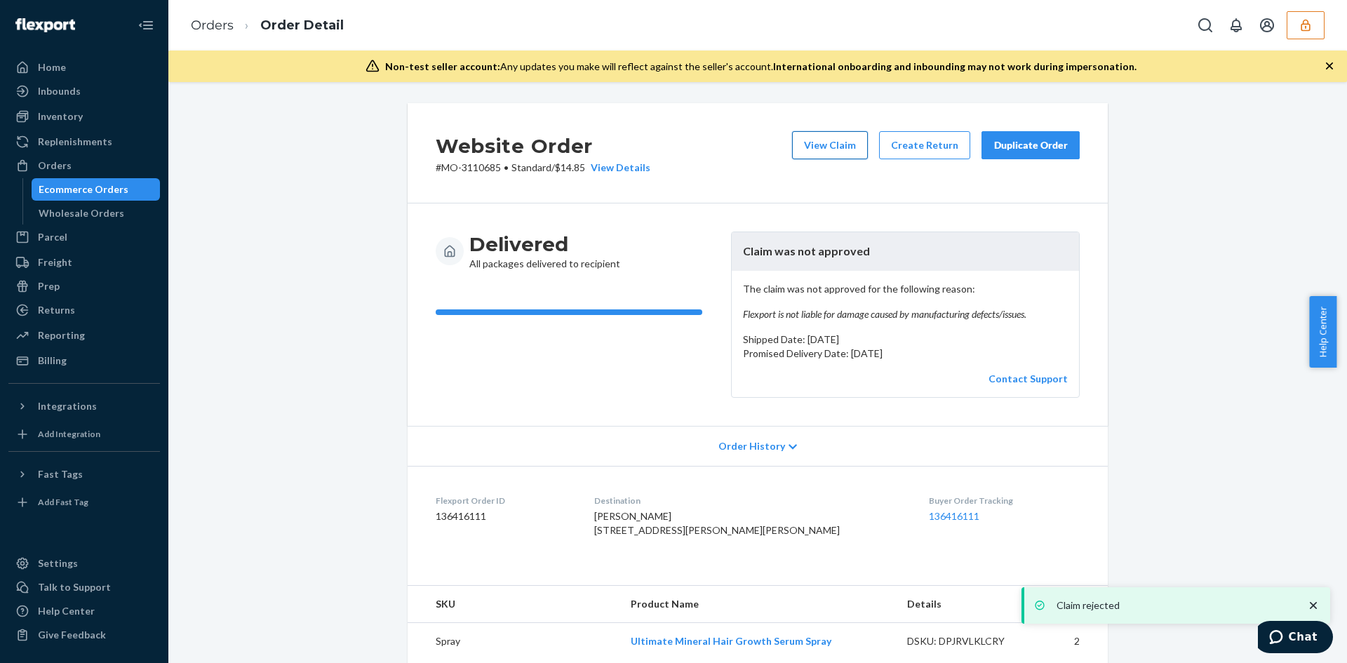
click at [803, 140] on button "View Claim" at bounding box center [830, 145] width 76 height 28
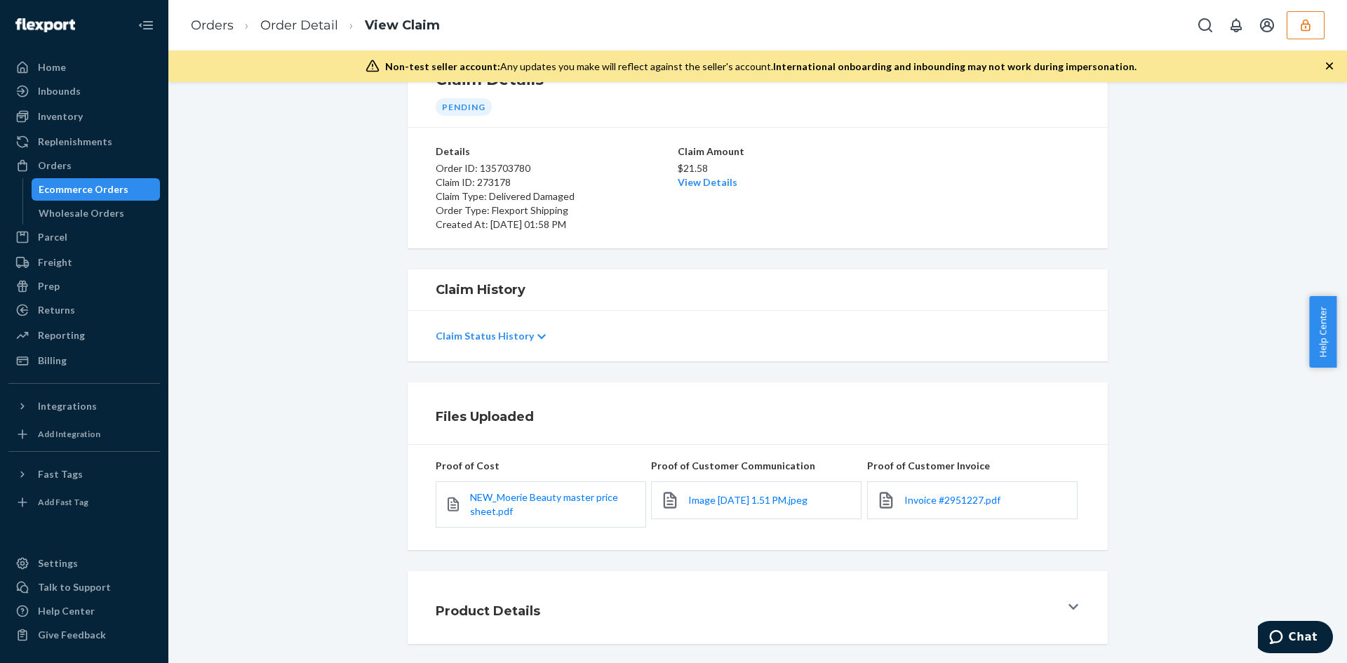
scroll to position [121, 0]
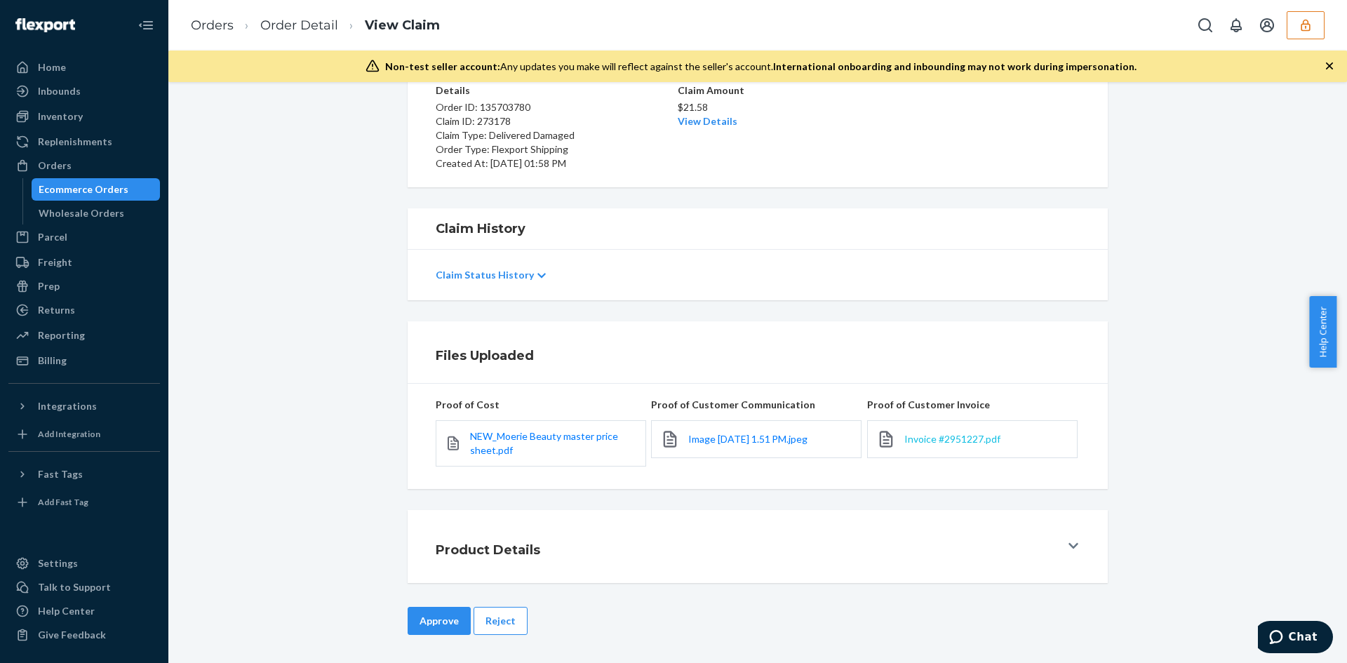
drag, startPoint x: 952, startPoint y: 424, endPoint x: 956, endPoint y: 436, distance: 12.4
click at [953, 429] on div "Invoice #2951227.pdf" at bounding box center [972, 439] width 210 height 38
click at [956, 436] on span "Invoice #2951227.pdf" at bounding box center [952, 439] width 96 height 12
click at [511, 428] on div "NEW_Moerie Beauty master price sheet.pdf" at bounding box center [541, 443] width 210 height 46
click at [511, 436] on span "NEW_Moerie Beauty master price sheet.pdf" at bounding box center [544, 443] width 148 height 26
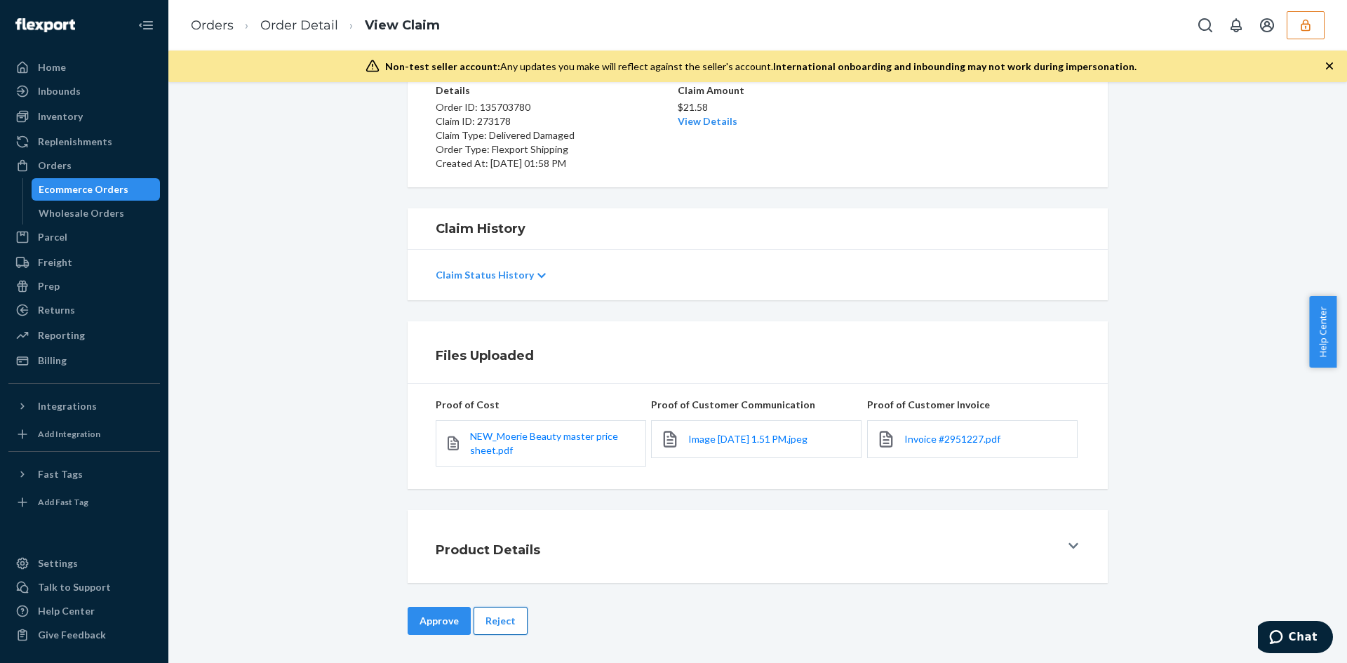
click at [498, 618] on button "Reject" at bounding box center [501, 621] width 54 height 28
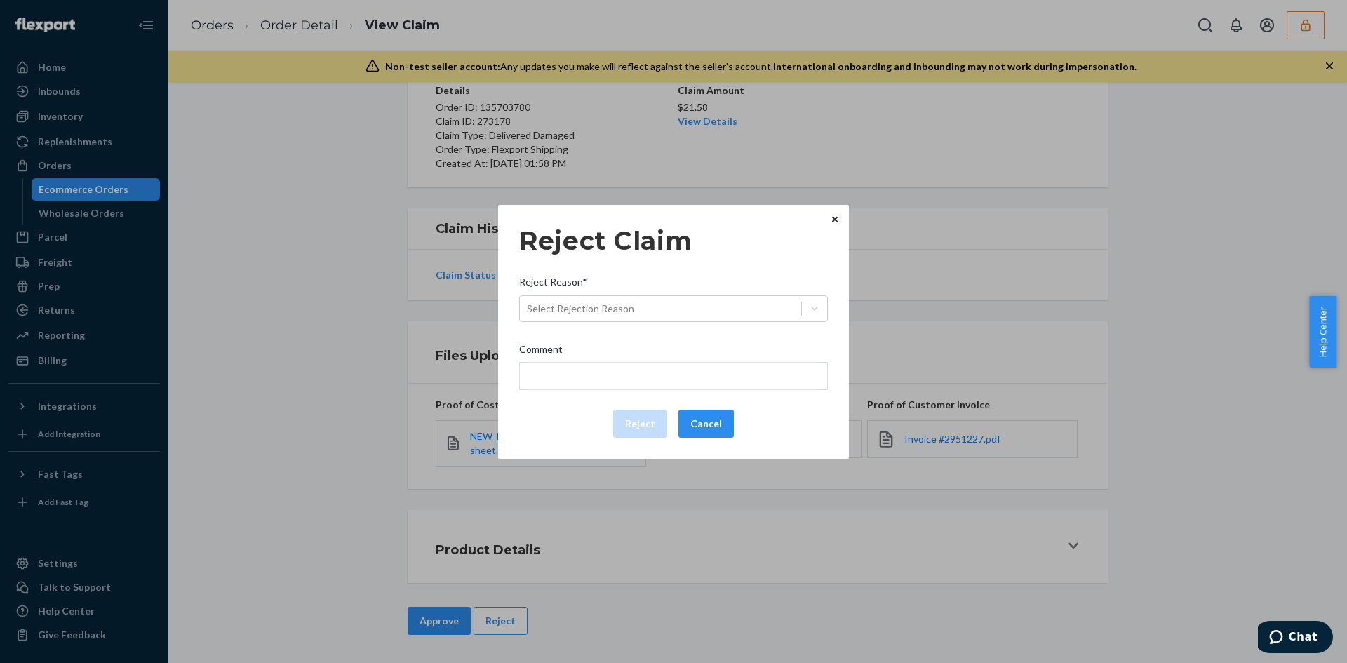
click at [676, 293] on div "Reject Reason*" at bounding box center [673, 285] width 309 height 20
click at [528, 302] on input "Reject Reason* Select Rejection Reason" at bounding box center [527, 309] width 1 height 14
click at [643, 328] on div "Reject Claim Reject Reason* Select Rejection Reason Comment Reject Cancel" at bounding box center [673, 331] width 309 height 223
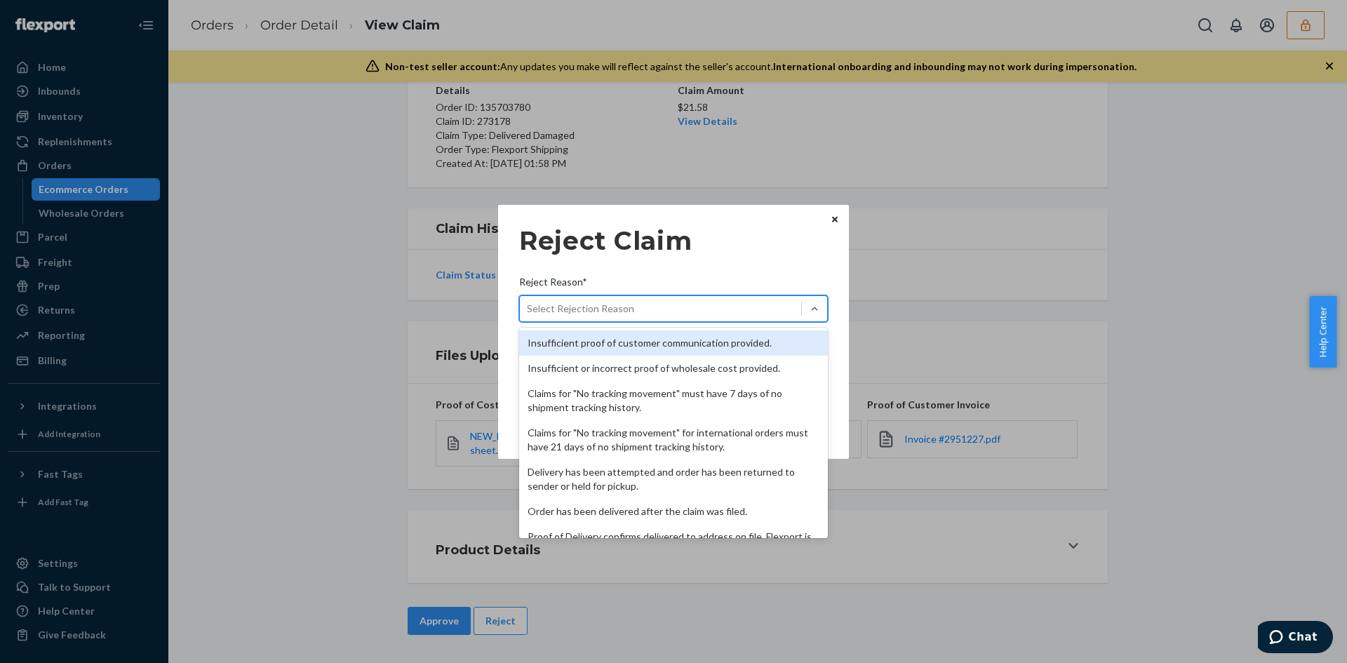
drag, startPoint x: 644, startPoint y: 309, endPoint x: 640, endPoint y: 333, distance: 24.9
click at [644, 311] on div "Select Rejection Reason" at bounding box center [660, 308] width 281 height 22
click at [528, 311] on input "Reject Reason* option Insufficient proof of customer communication provided. fo…" at bounding box center [527, 309] width 1 height 14
drag, startPoint x: 640, startPoint y: 333, endPoint x: 640, endPoint y: 352, distance: 18.9
click at [640, 335] on div "Insufficient proof of customer communication provided." at bounding box center [673, 342] width 309 height 25
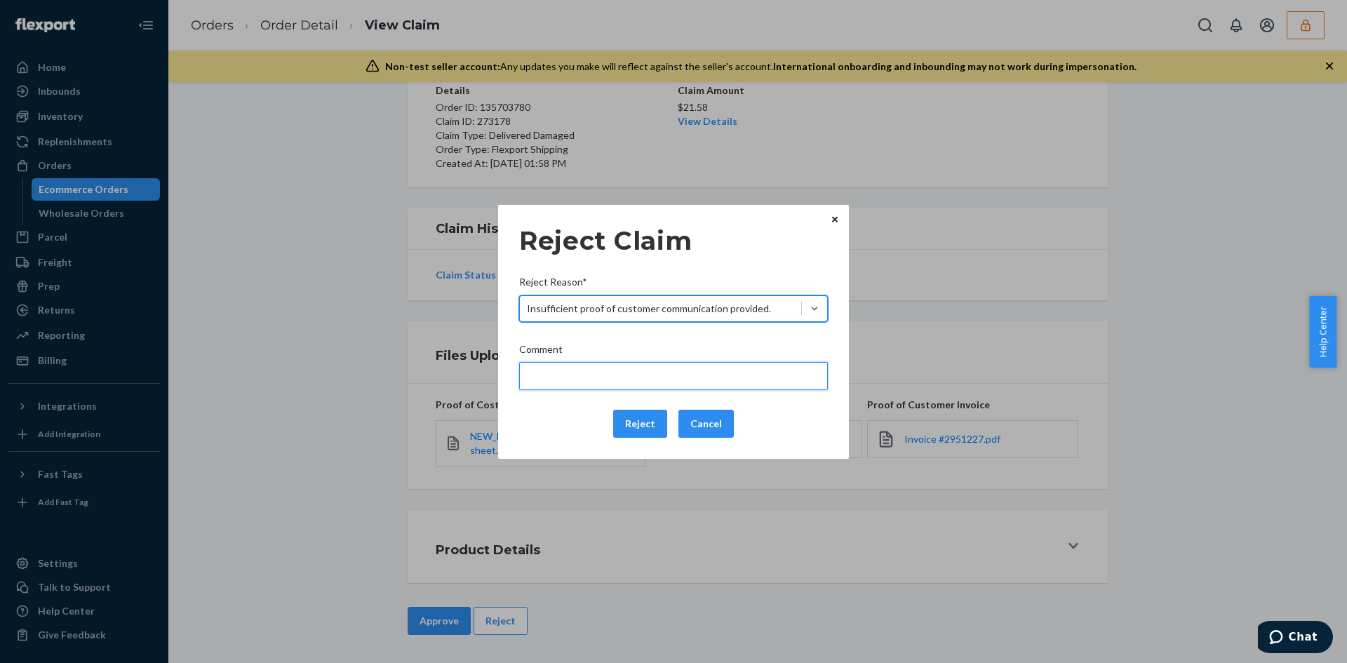
drag, startPoint x: 647, startPoint y: 364, endPoint x: 624, endPoint y: 350, distance: 27.1
click at [647, 364] on input "Comment" at bounding box center [673, 376] width 309 height 28
type input "Please provide sufficient proof of customer communication."
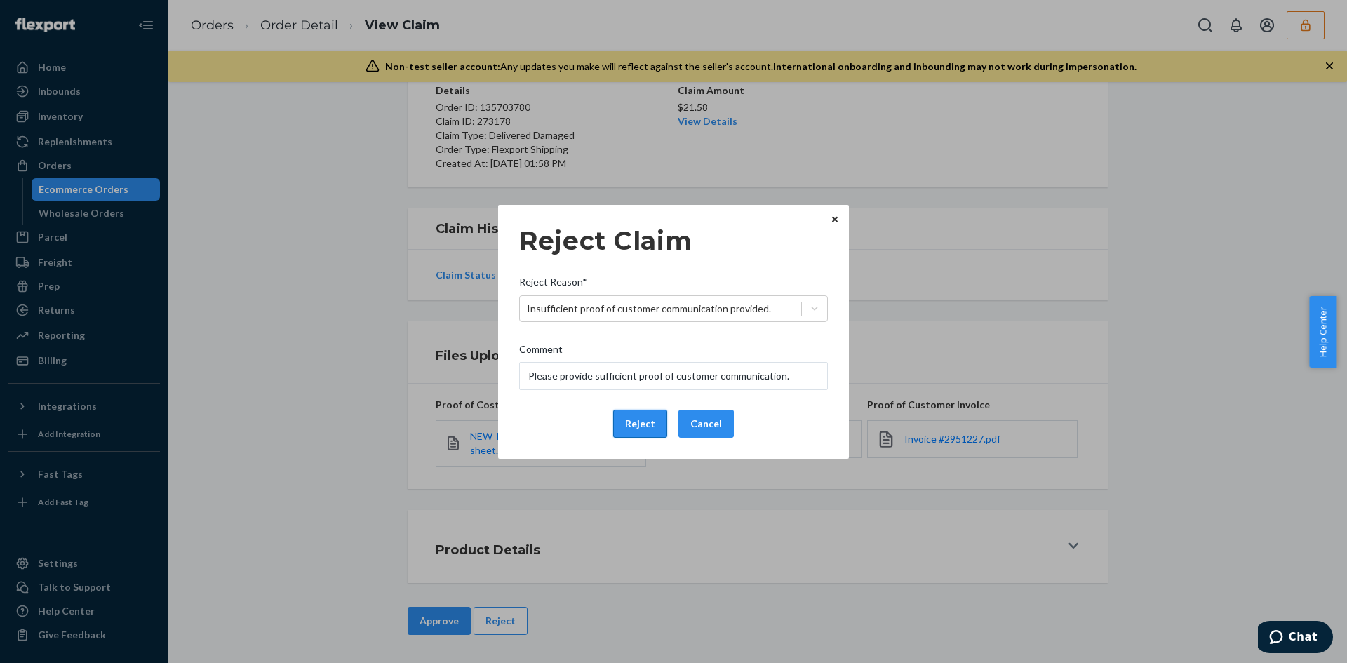
click at [641, 419] on button "Reject" at bounding box center [640, 424] width 54 height 28
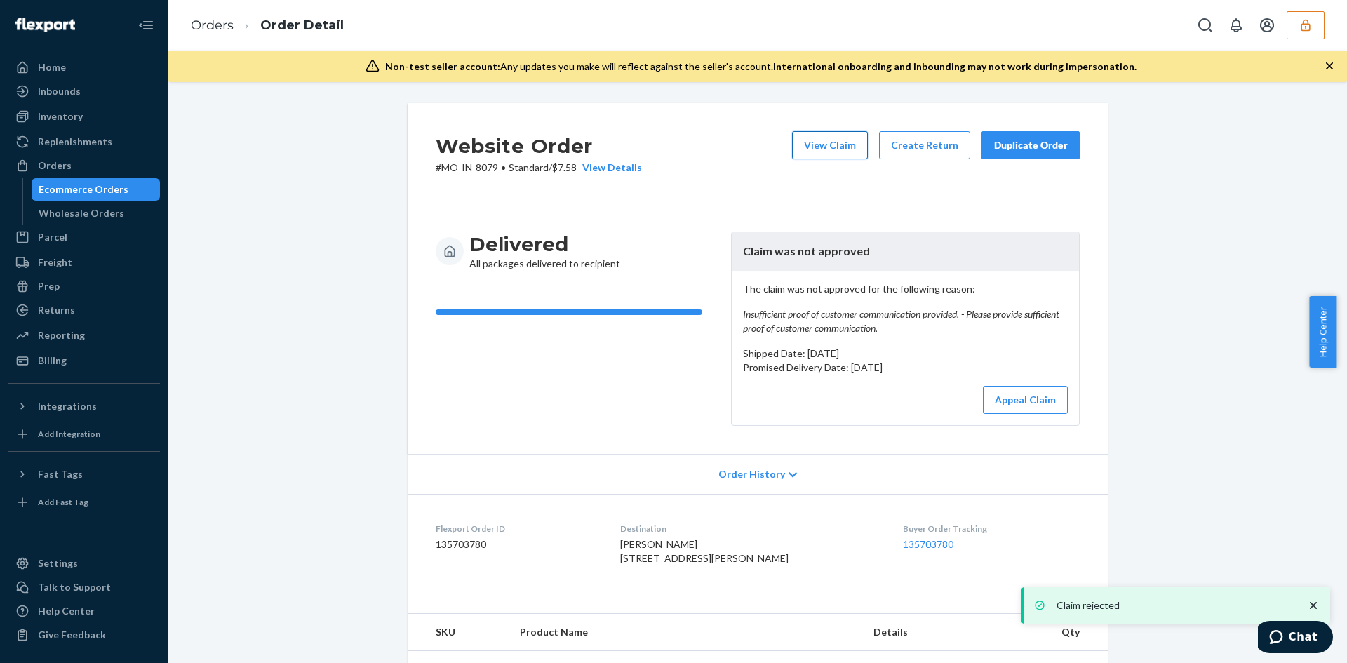
drag, startPoint x: 871, startPoint y: 140, endPoint x: 840, endPoint y: 142, distance: 31.7
click at [864, 141] on div "View Claim Create Return Duplicate Order" at bounding box center [936, 153] width 299 height 44
click at [839, 142] on button "View Claim" at bounding box center [830, 145] width 76 height 28
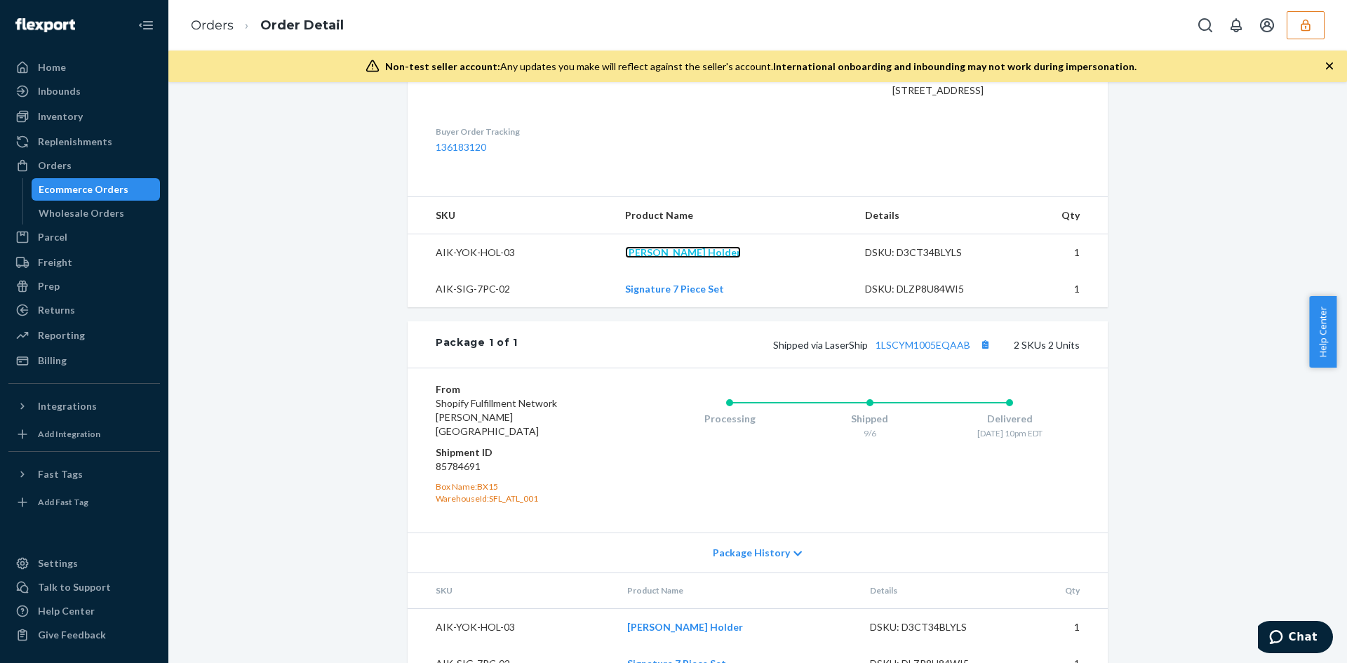
scroll to position [450, 0]
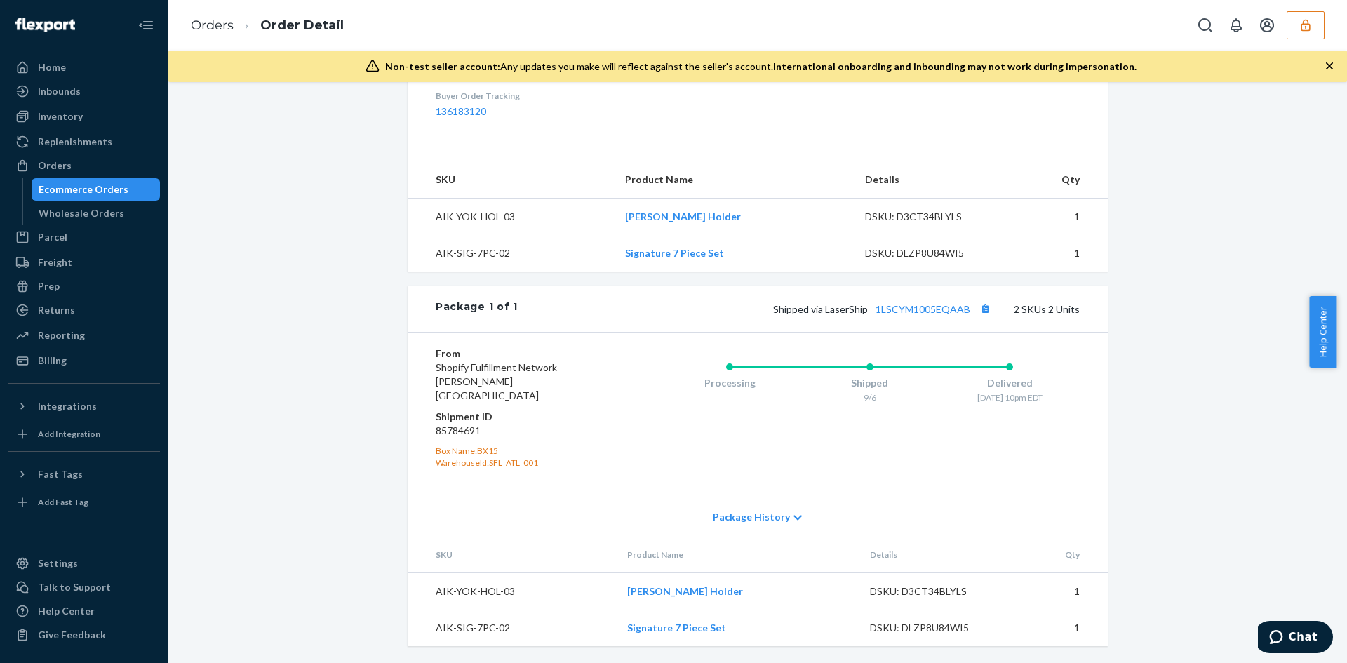
click at [892, 318] on div "Shipped via LaserShip 1LSCYM1005EQAAB 2 SKUs 2 Units" at bounding box center [799, 309] width 562 height 18
click at [892, 315] on link "1LSCYM1005EQAAB" at bounding box center [923, 309] width 95 height 12
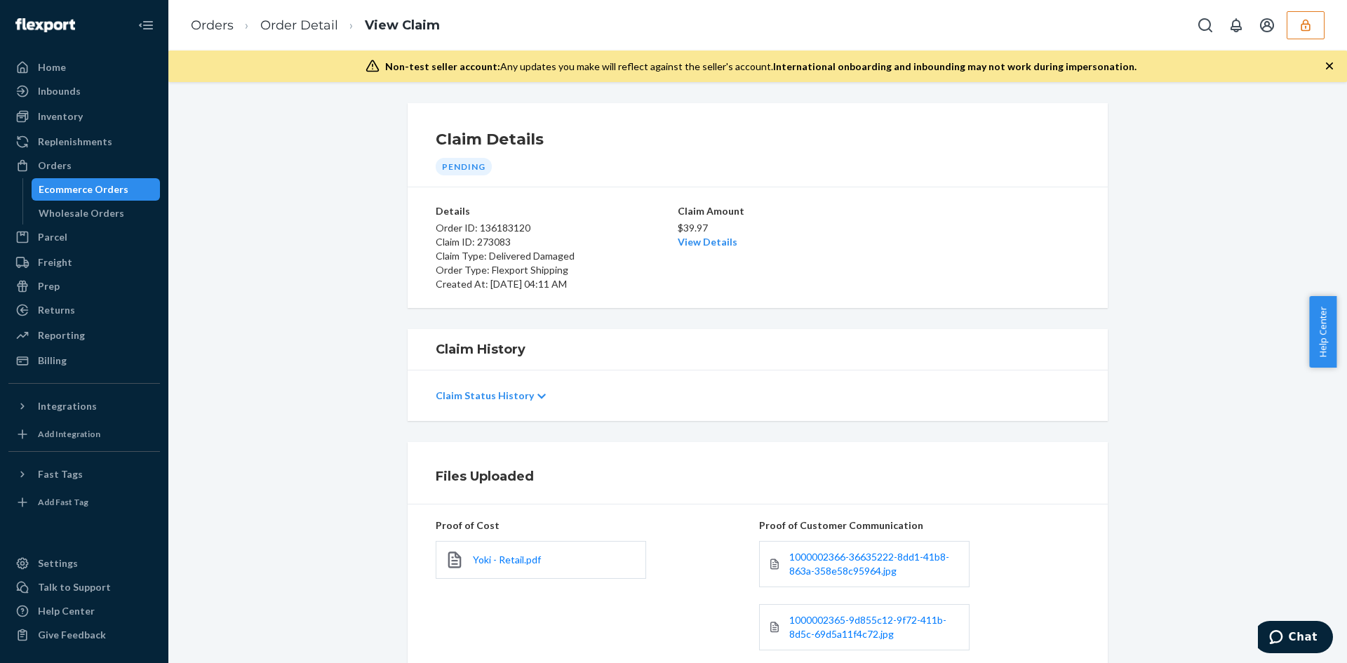
scroll to position [319, 0]
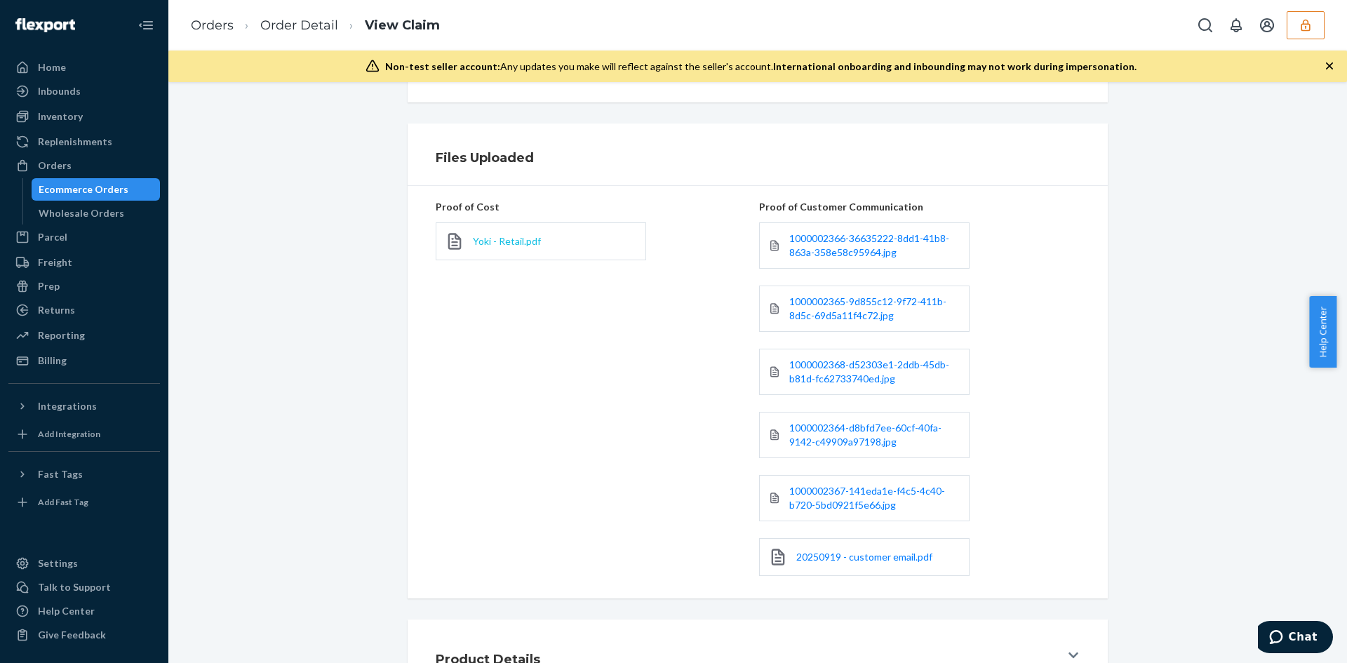
drag, startPoint x: 488, startPoint y: 254, endPoint x: 488, endPoint y: 241, distance: 12.6
click at [488, 250] on div "Yoki - Retail.pdf" at bounding box center [541, 241] width 210 height 38
click at [488, 241] on span "Yoki - Retail.pdf" at bounding box center [507, 241] width 68 height 12
click at [498, 240] on span "Yoki - Retail.pdf" at bounding box center [507, 241] width 68 height 12
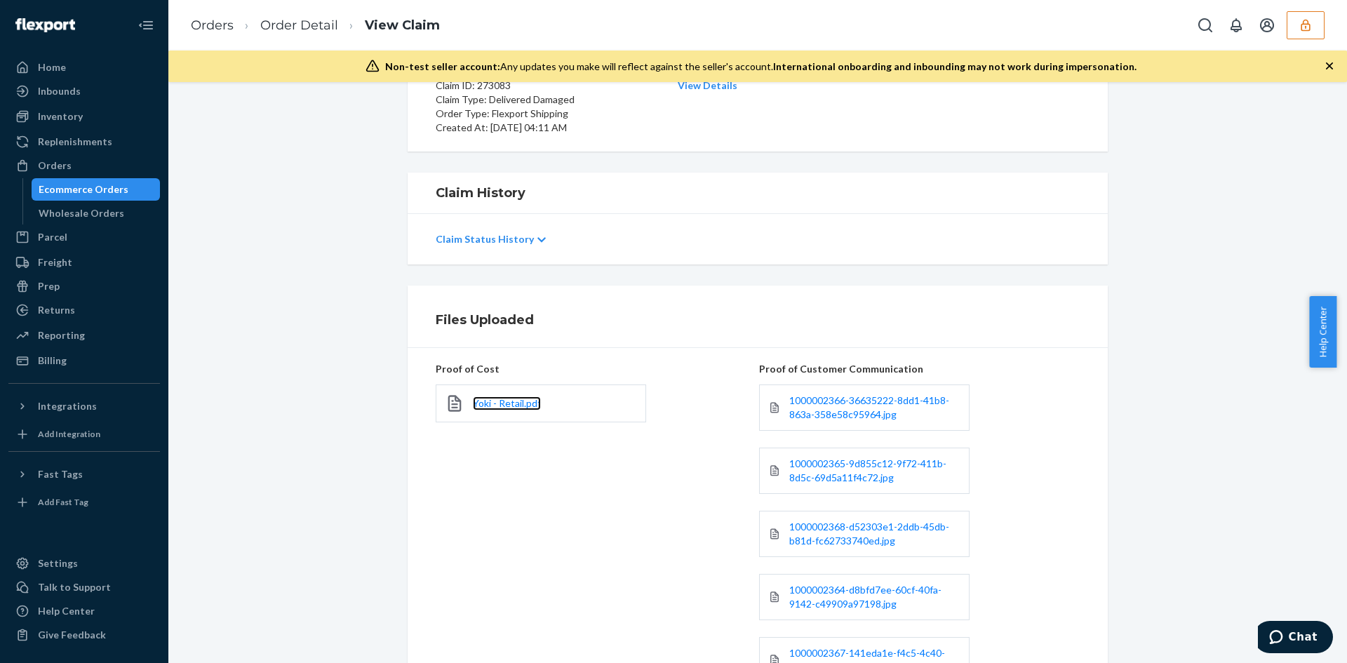
scroll to position [0, 0]
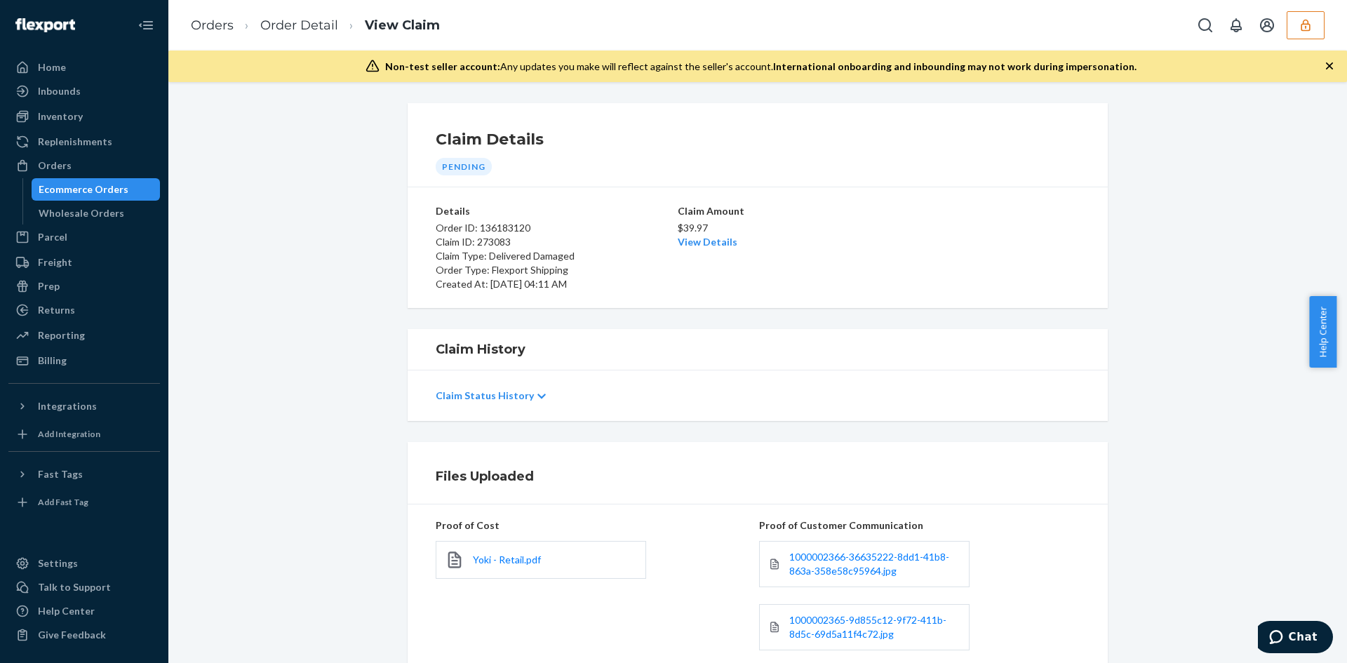
click at [694, 249] on div "$39.97 View Details" at bounding box center [758, 233] width 160 height 31
click at [696, 245] on link "View Details" at bounding box center [708, 242] width 60 height 12
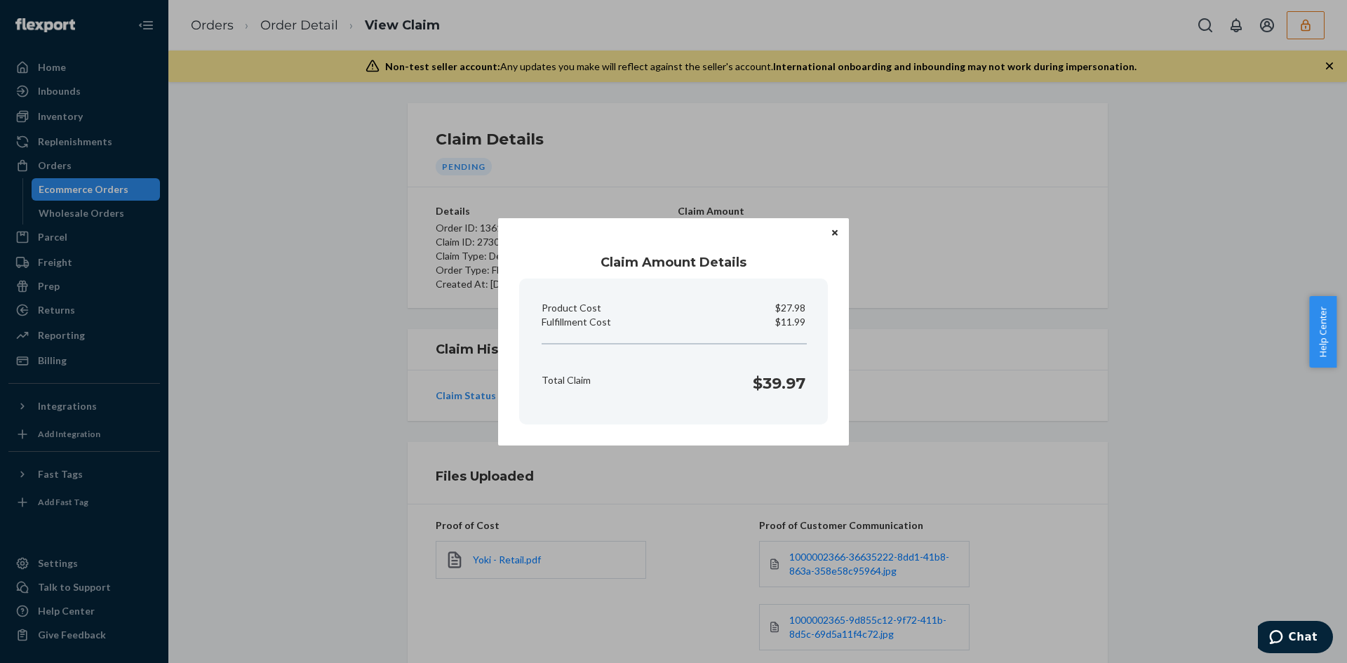
drag, startPoint x: 1106, startPoint y: 429, endPoint x: 607, endPoint y: 584, distance: 523.1
click at [1103, 430] on div "Claim Amount Details Product Cost $27.98 Fulfillment Cost $11.99 Total Claim $3…" at bounding box center [673, 331] width 1347 height 663
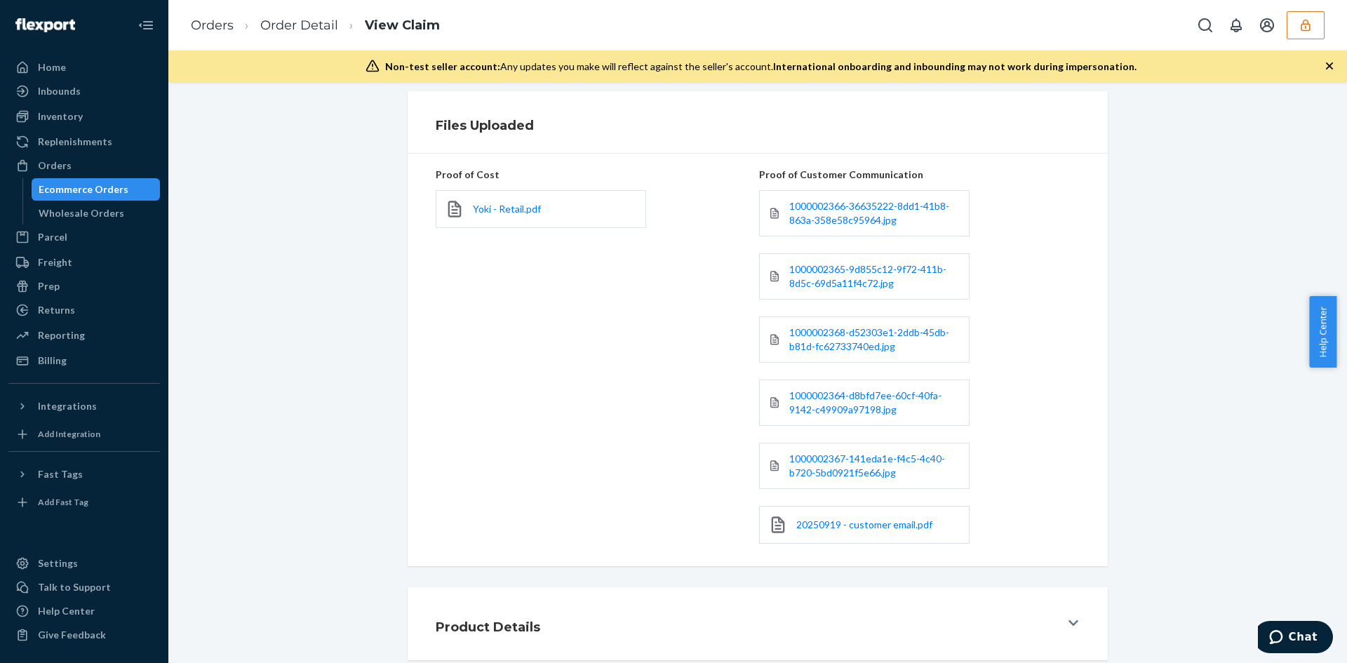
scroll to position [428, 0]
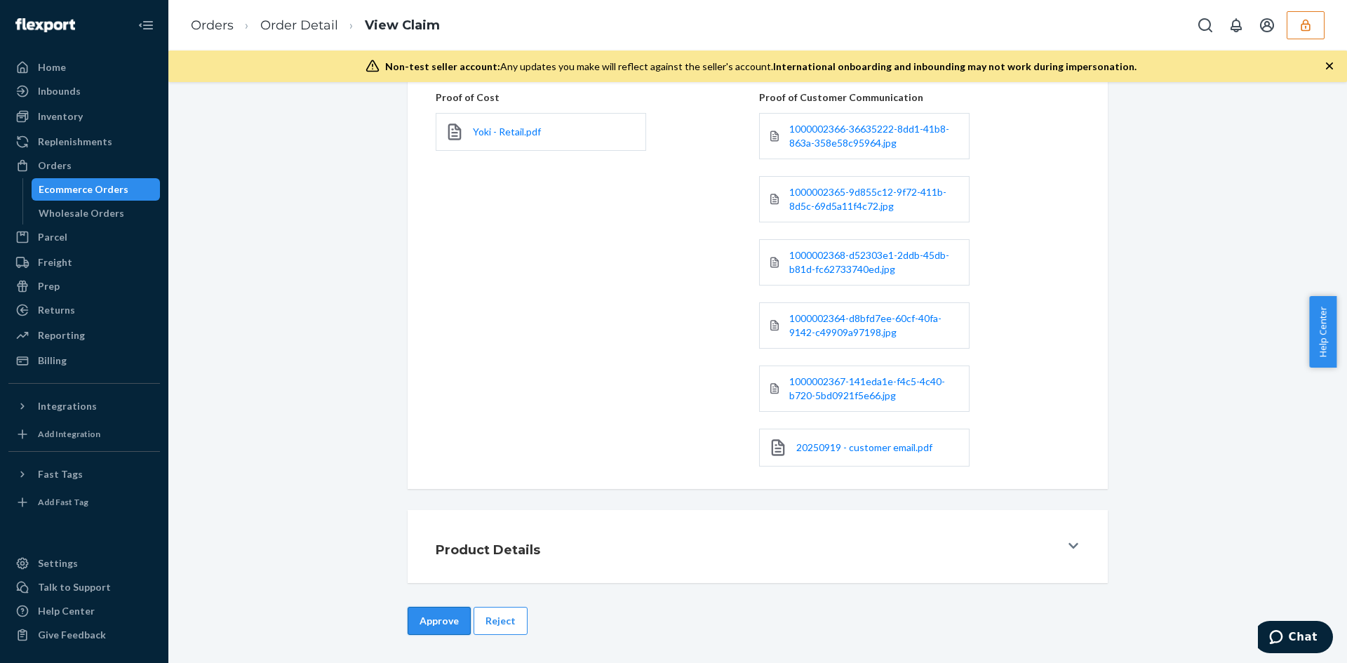
click at [446, 623] on button "Approve" at bounding box center [439, 621] width 63 height 28
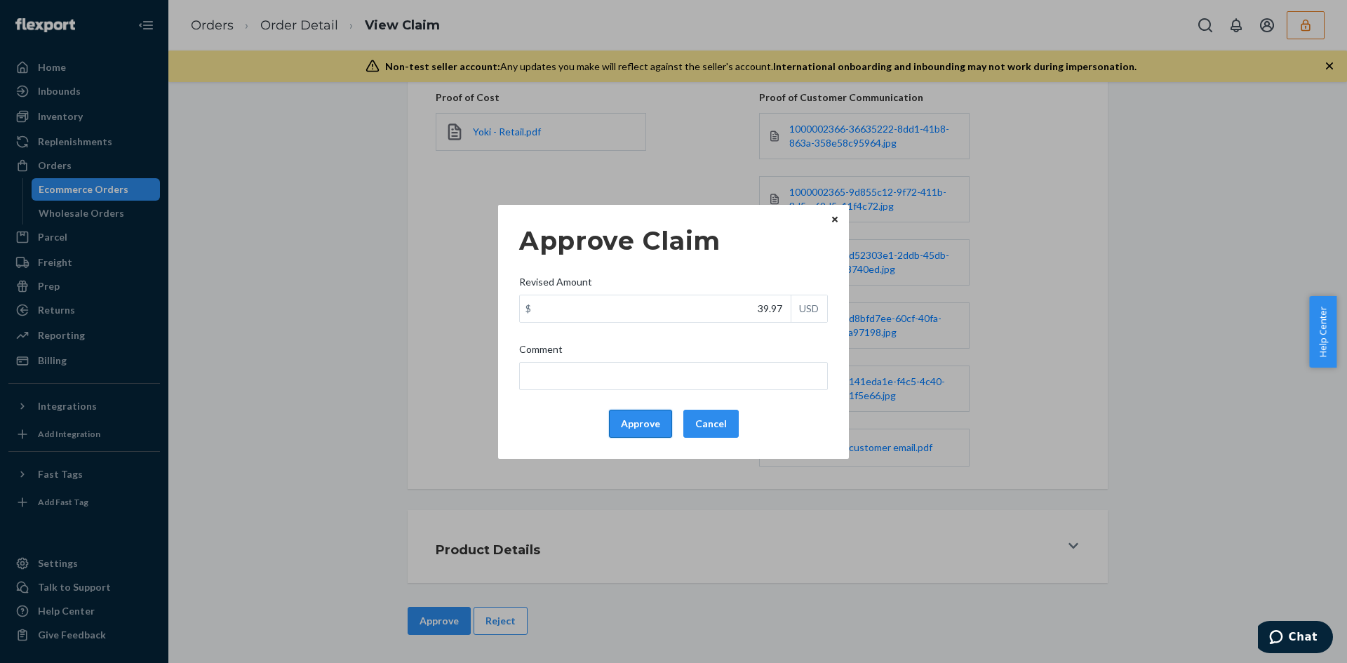
click at [645, 431] on button "Approve" at bounding box center [640, 424] width 63 height 28
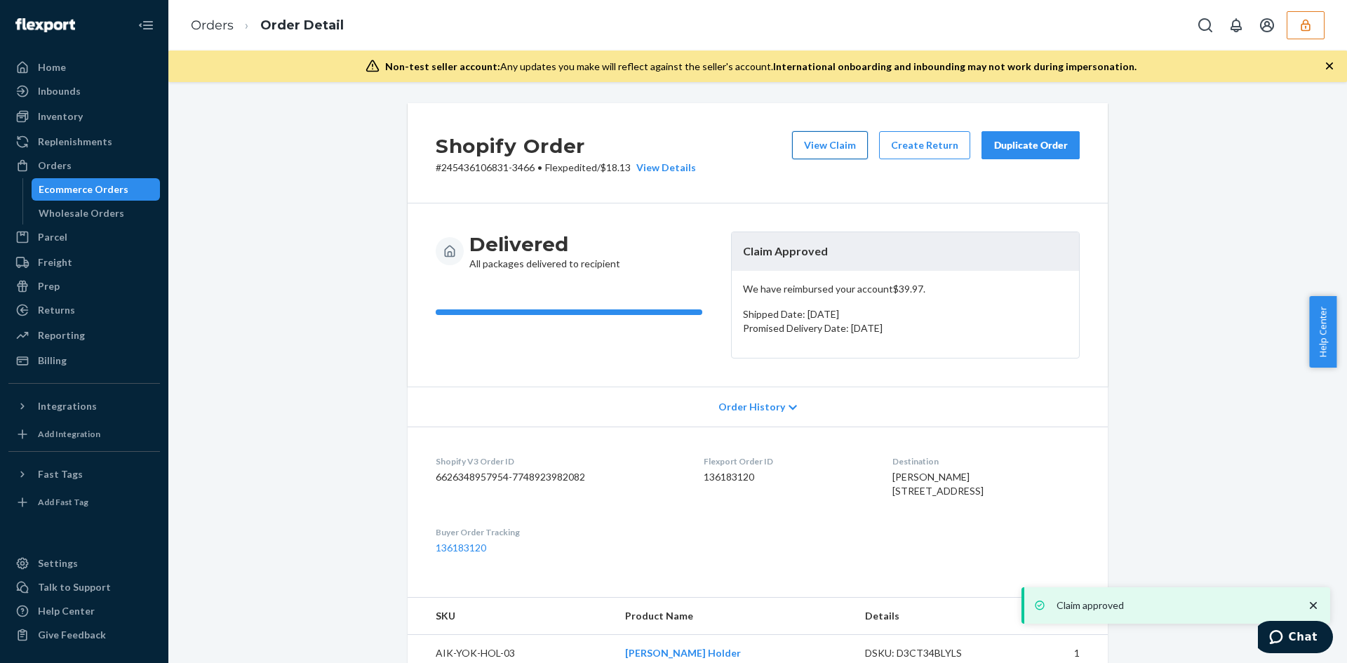
click at [840, 136] on button "View Claim" at bounding box center [830, 145] width 76 height 28
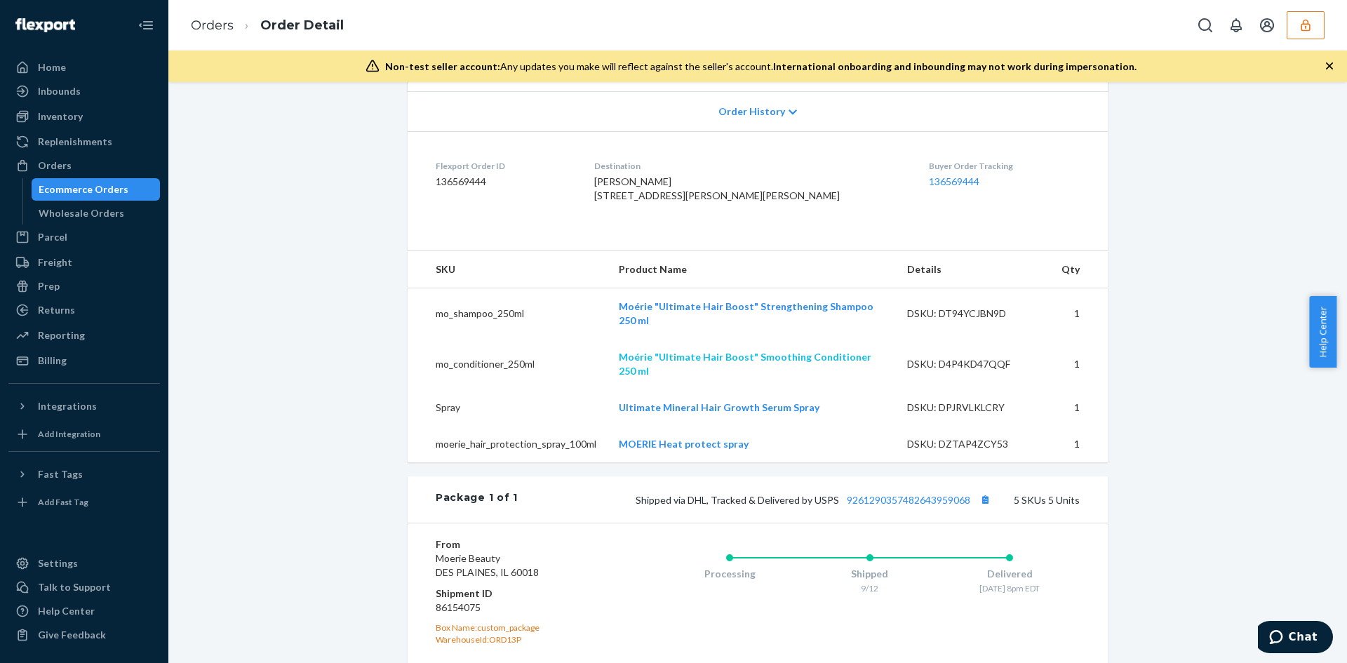
scroll to position [351, 0]
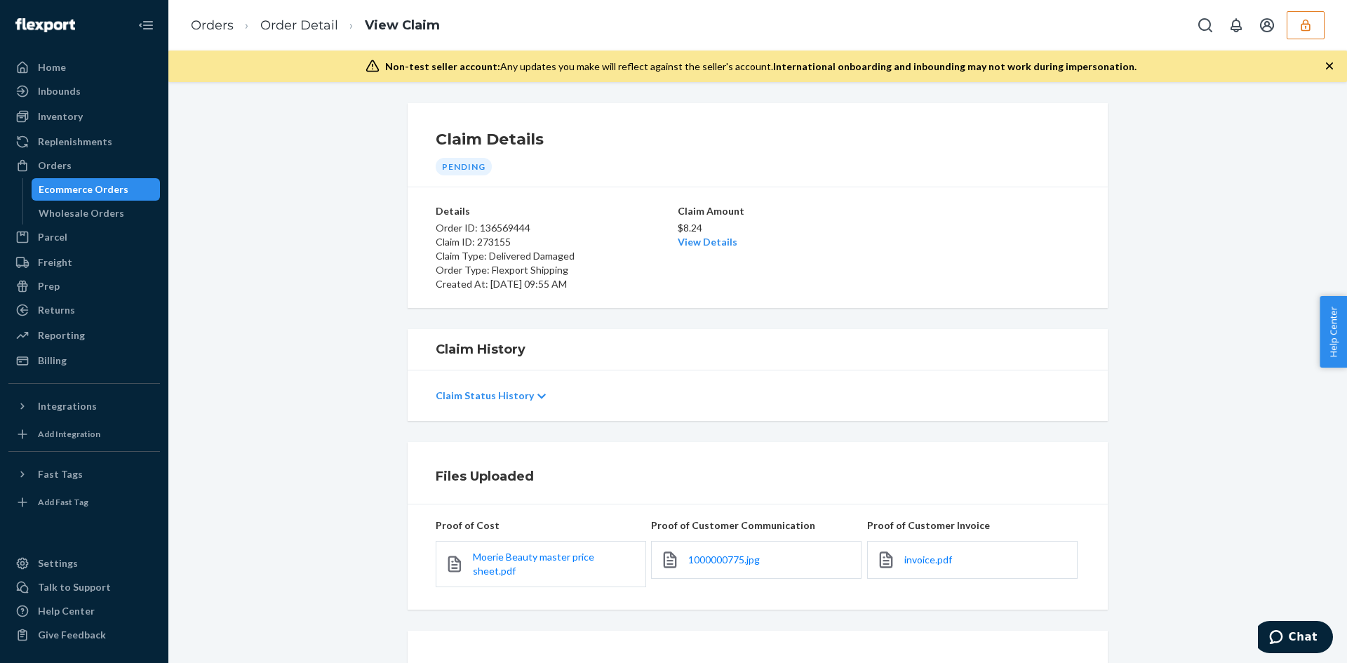
scroll to position [112, 0]
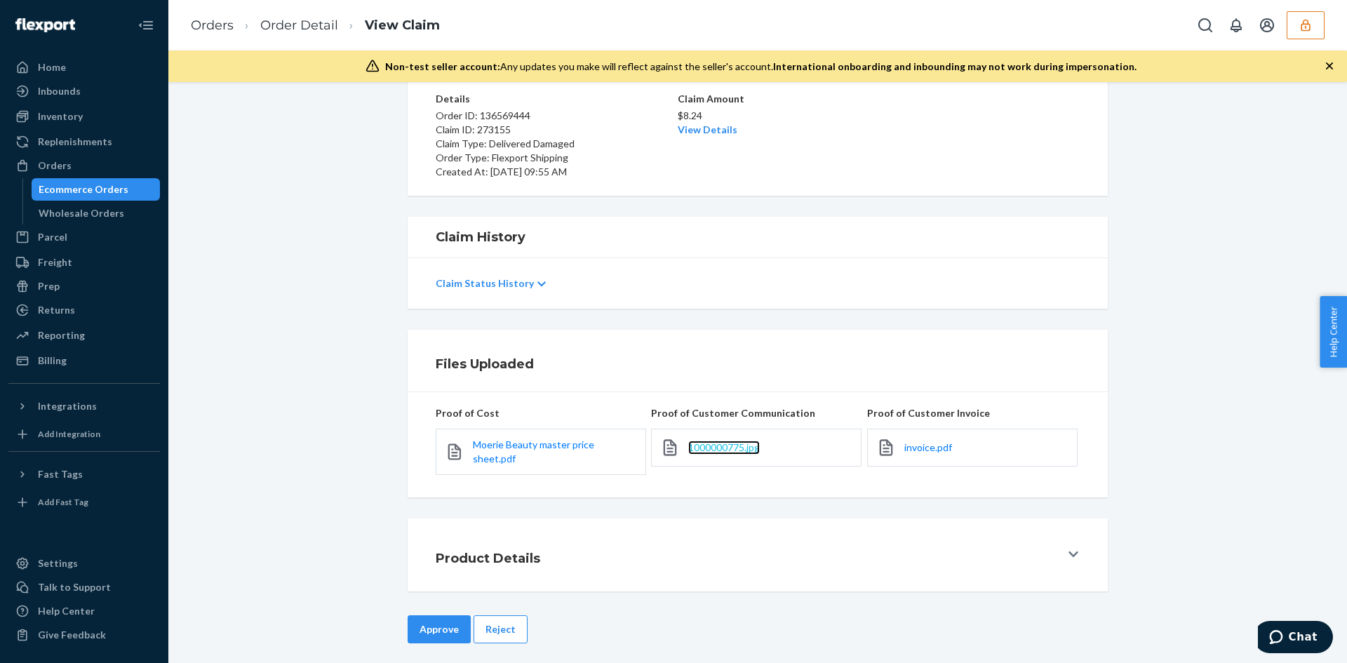
drag, startPoint x: 727, startPoint y: 440, endPoint x: 718, endPoint y: 448, distance: 11.9
click at [904, 445] on span "invoice.pdf" at bounding box center [928, 447] width 48 height 12
click at [556, 441] on link "Moerie Beauty master price sheet.pdf" at bounding box center [555, 452] width 164 height 28
click at [476, 620] on button "Reject" at bounding box center [501, 629] width 54 height 28
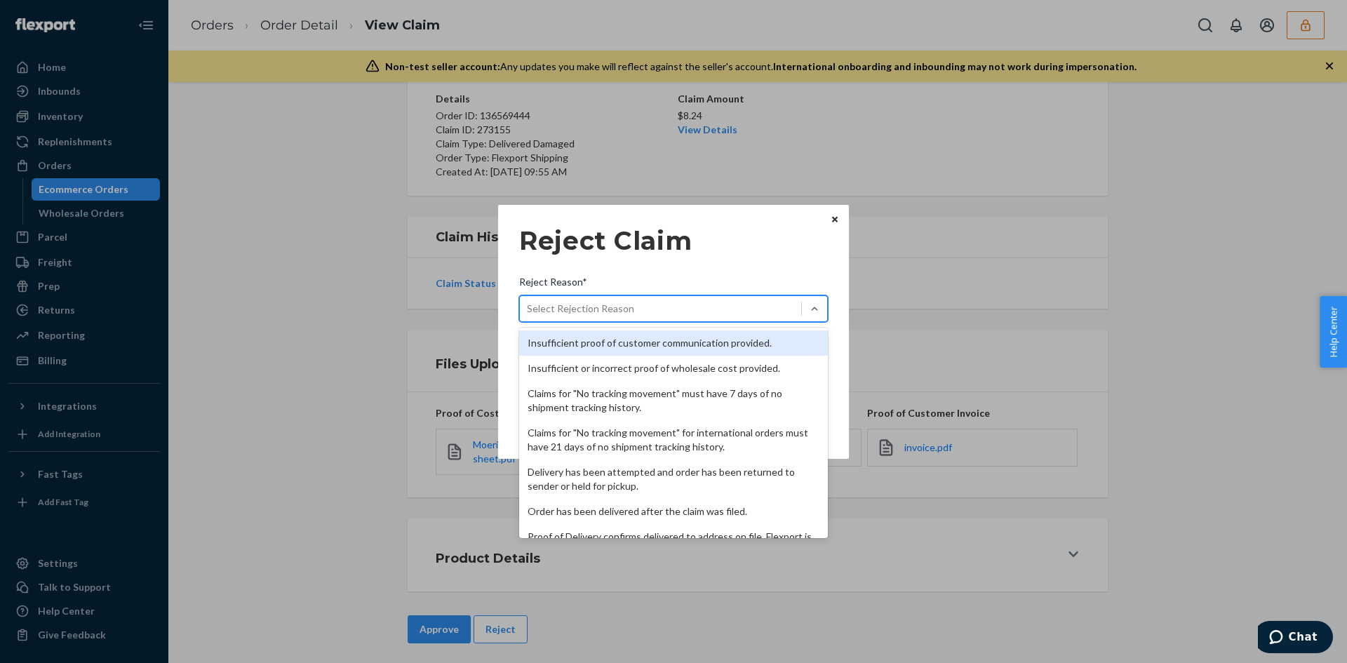
drag, startPoint x: 587, startPoint y: 302, endPoint x: 595, endPoint y: 323, distance: 23.1
click at [591, 309] on div "Select Rejection Reason" at bounding box center [580, 309] width 107 height 14
click at [528, 309] on input "Reject Reason* option Insufficient proof of customer communication provided. fo…" at bounding box center [527, 309] width 1 height 14
drag, startPoint x: 596, startPoint y: 333, endPoint x: 596, endPoint y: 366, distance: 33.0
click at [596, 339] on div "Insufficient proof of customer communication provided." at bounding box center [673, 342] width 309 height 25
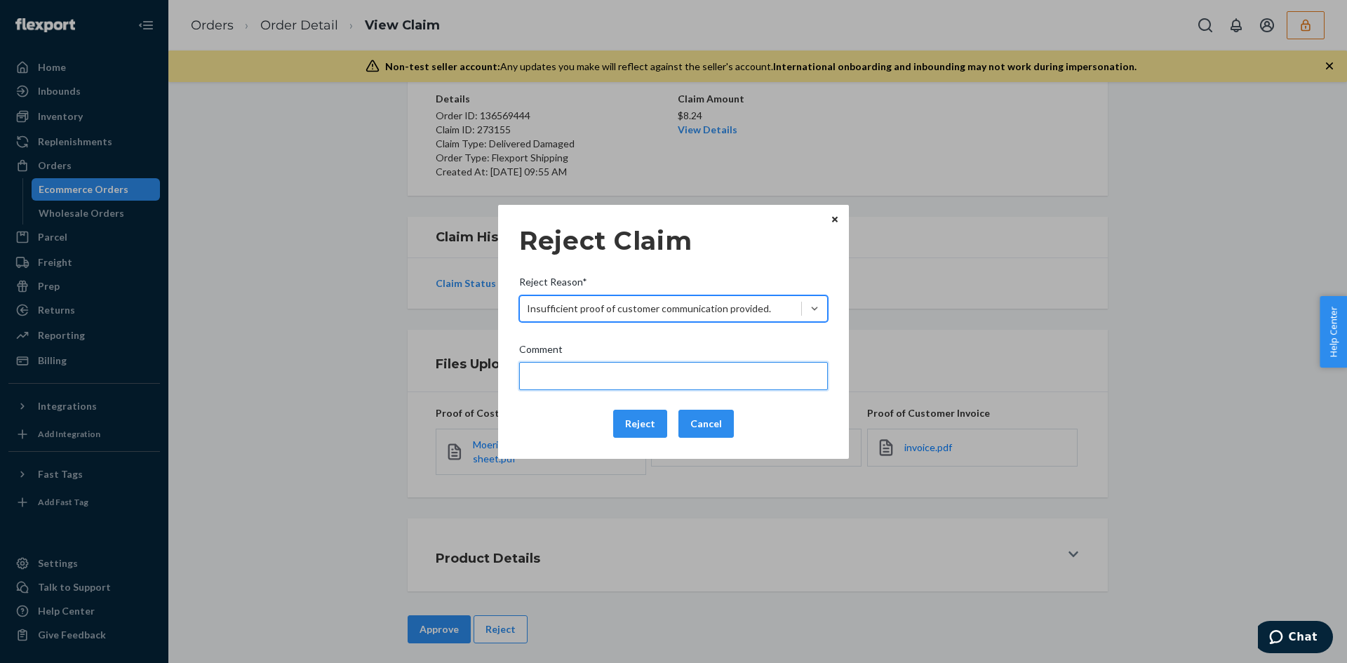
click at [596, 370] on input "Comment" at bounding box center [673, 376] width 309 height 28
type input "Please provide sufficient proof of customer communication."
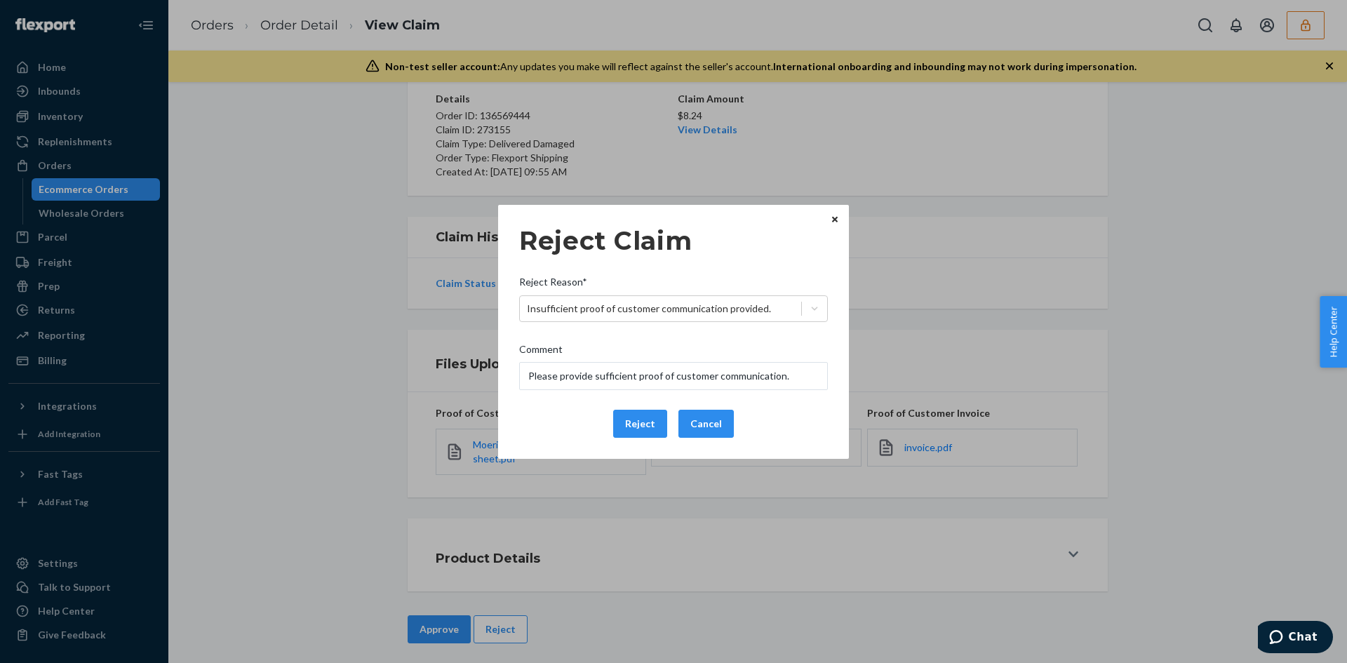
drag, startPoint x: 627, startPoint y: 416, endPoint x: 614, endPoint y: 425, distance: 15.6
click at [627, 417] on button "Reject" at bounding box center [640, 424] width 54 height 28
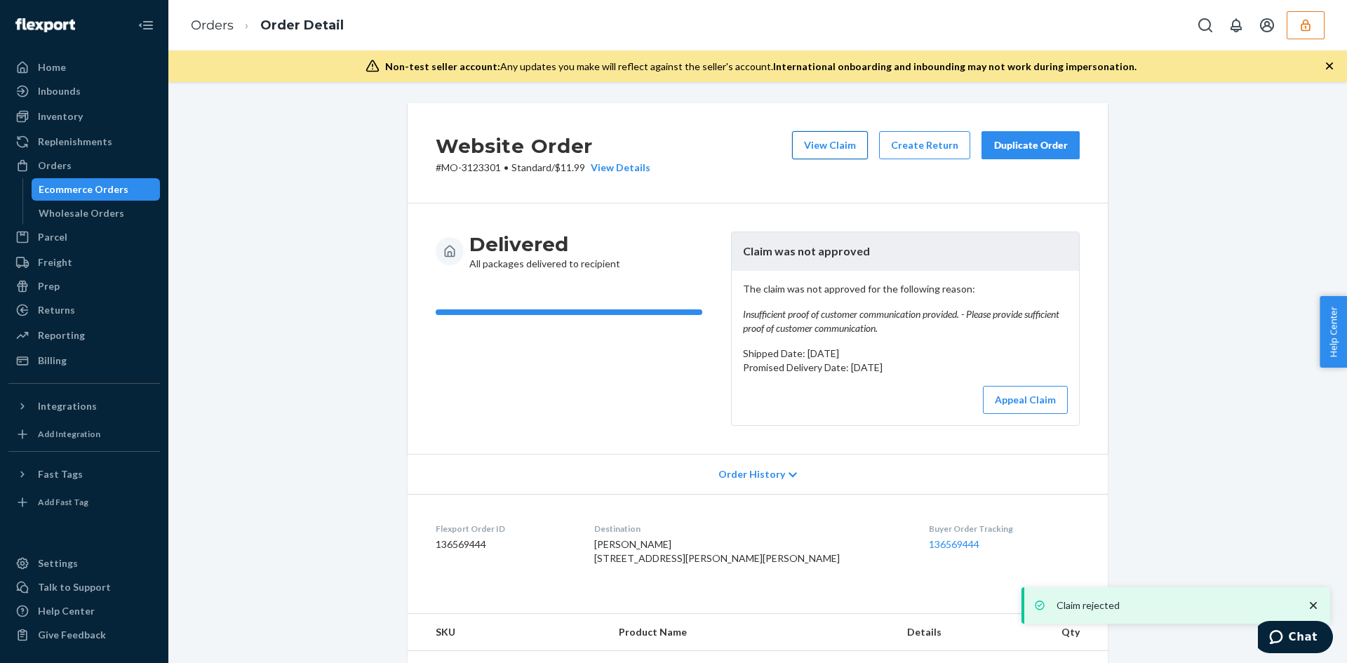
click at [846, 146] on button "View Claim" at bounding box center [830, 145] width 76 height 28
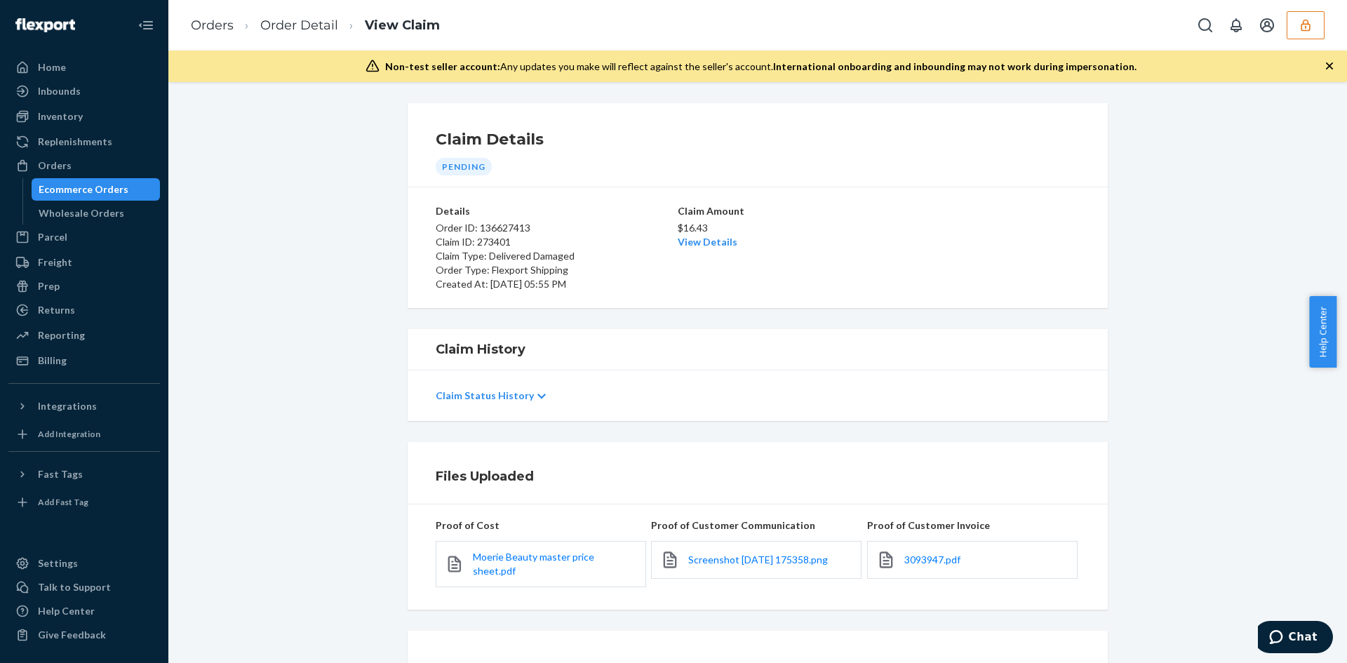
scroll to position [112, 0]
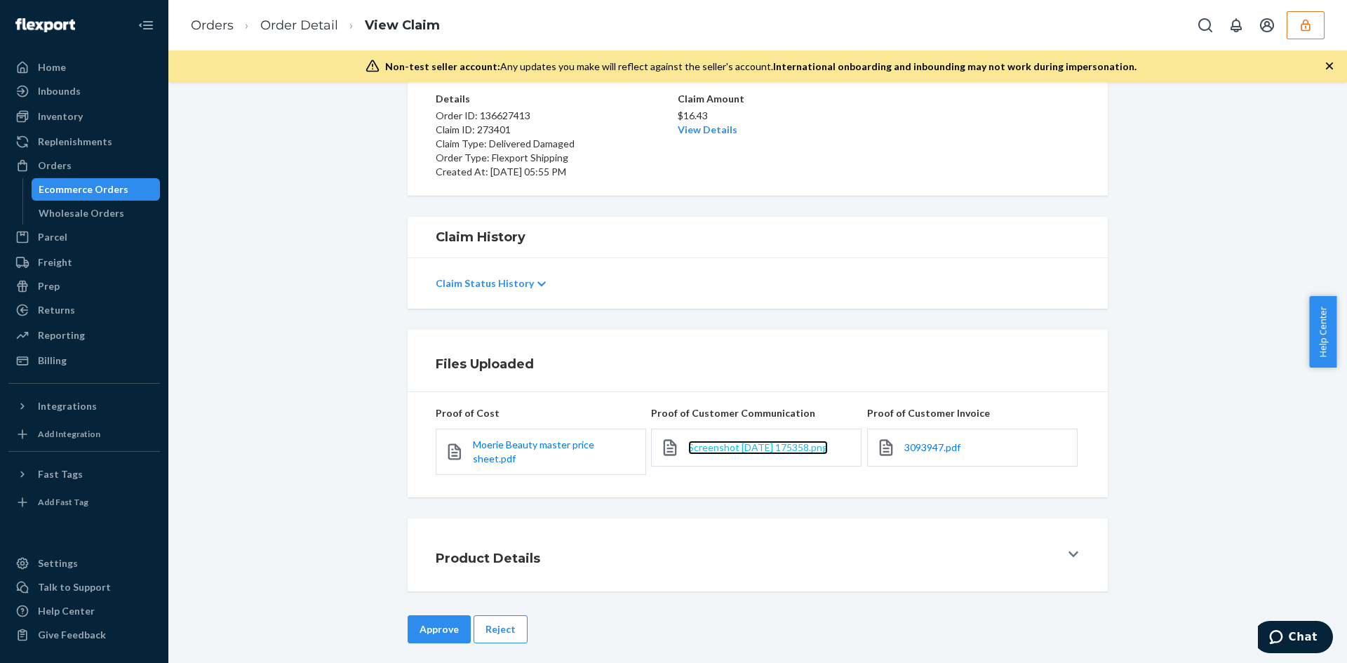
click at [758, 447] on span "Screenshot [DATE] 175358.png" at bounding box center [758, 447] width 140 height 12
click at [956, 440] on div "3093947.pdf" at bounding box center [972, 448] width 210 height 38
click at [951, 445] on span "3093947.pdf" at bounding box center [932, 447] width 56 height 12
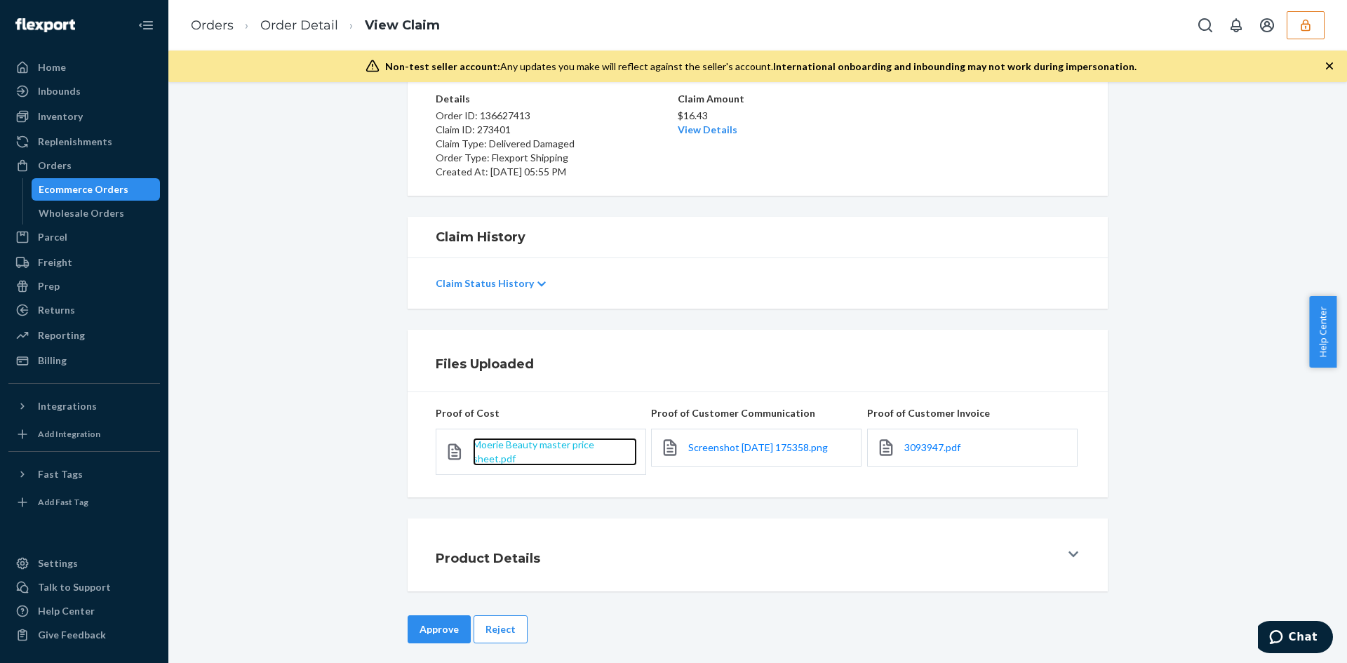
click at [501, 442] on span "Moerie Beauty master price sheet.pdf" at bounding box center [533, 452] width 121 height 26
click at [506, 615] on button "Reject" at bounding box center [501, 629] width 54 height 28
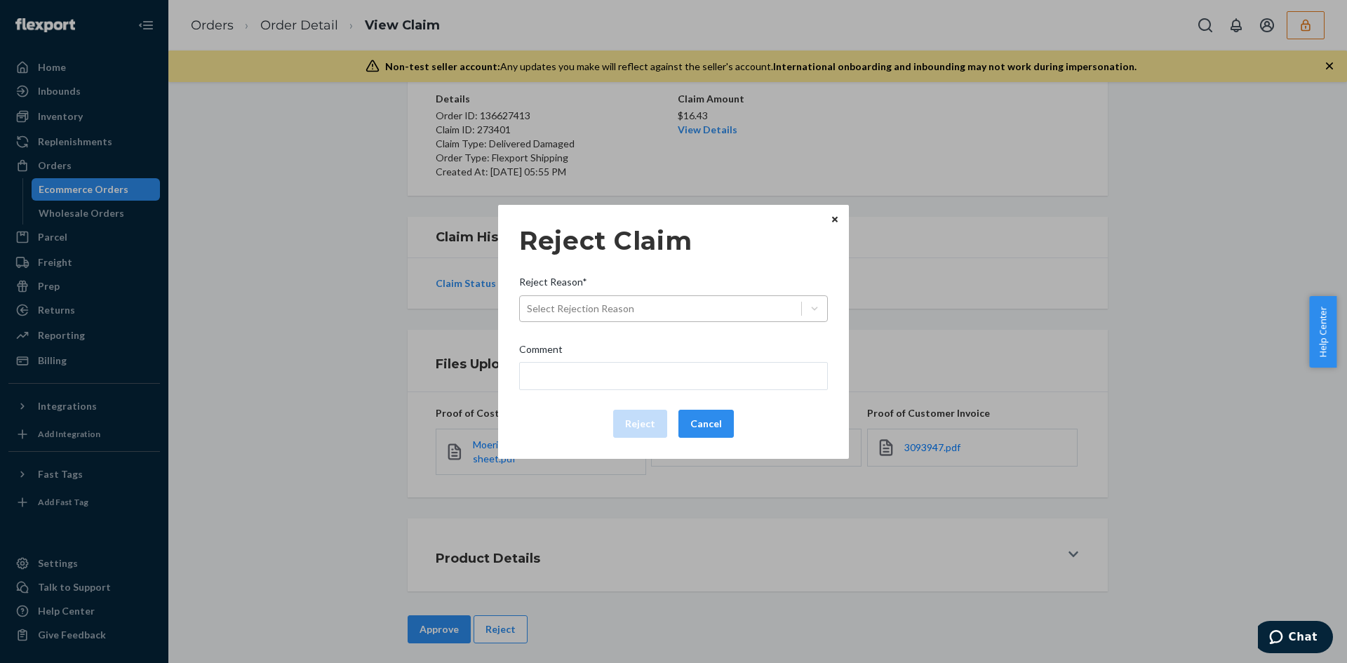
click at [607, 312] on div "Select Rejection Reason" at bounding box center [580, 309] width 107 height 14
click at [528, 312] on input "Reject Reason* Select Rejection Reason" at bounding box center [527, 309] width 1 height 14
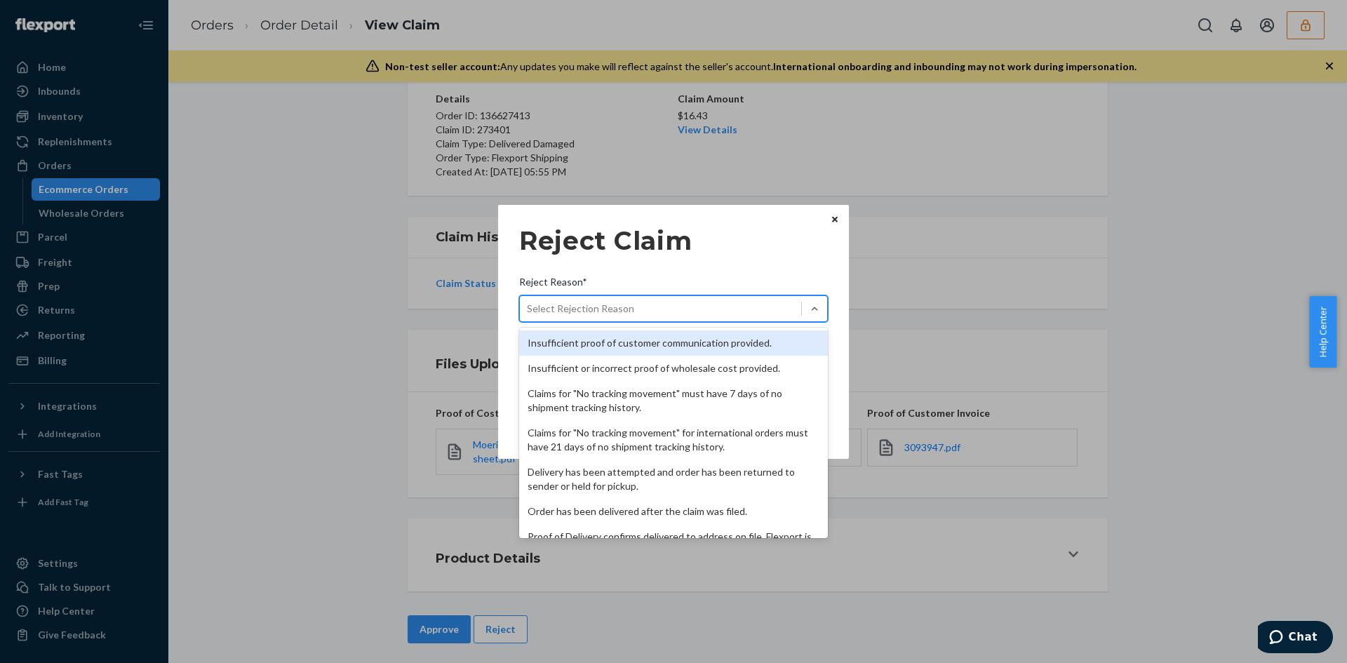
click at [615, 344] on div "Insufficient proof of customer communication provided." at bounding box center [673, 342] width 309 height 25
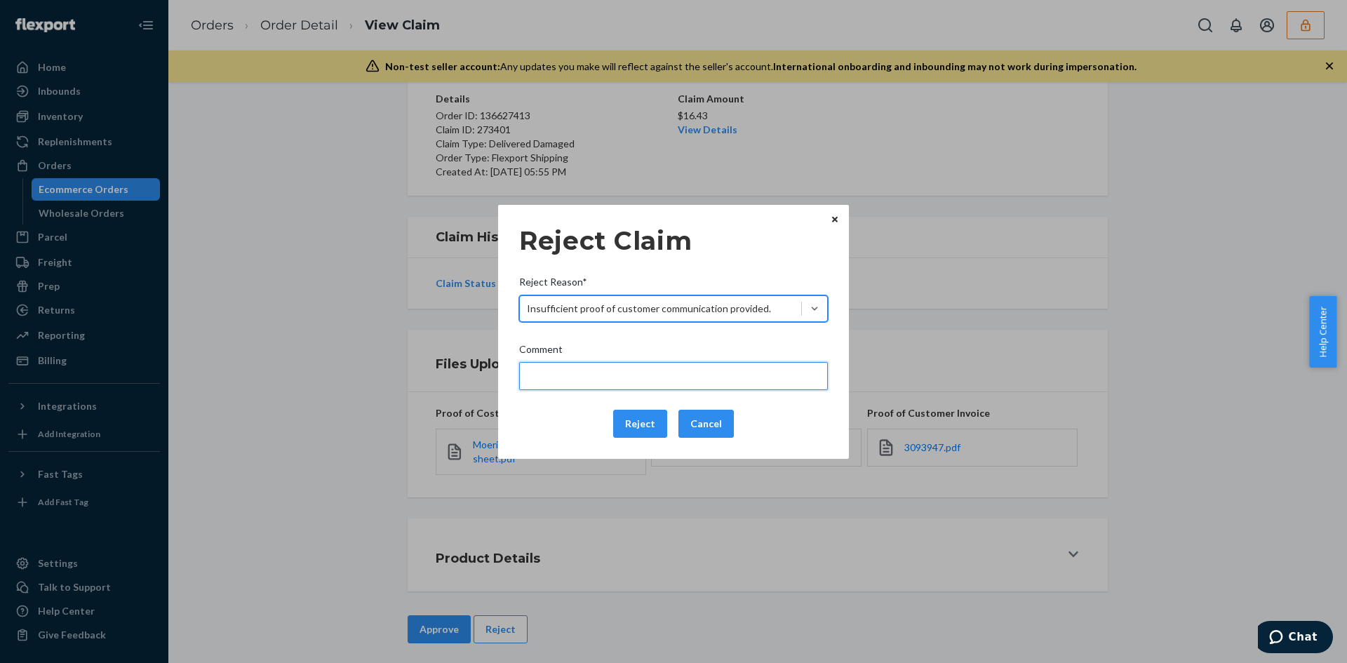
click at [611, 377] on input "Comment" at bounding box center [673, 376] width 309 height 28
type input "Please provide photo of the damaged product received."
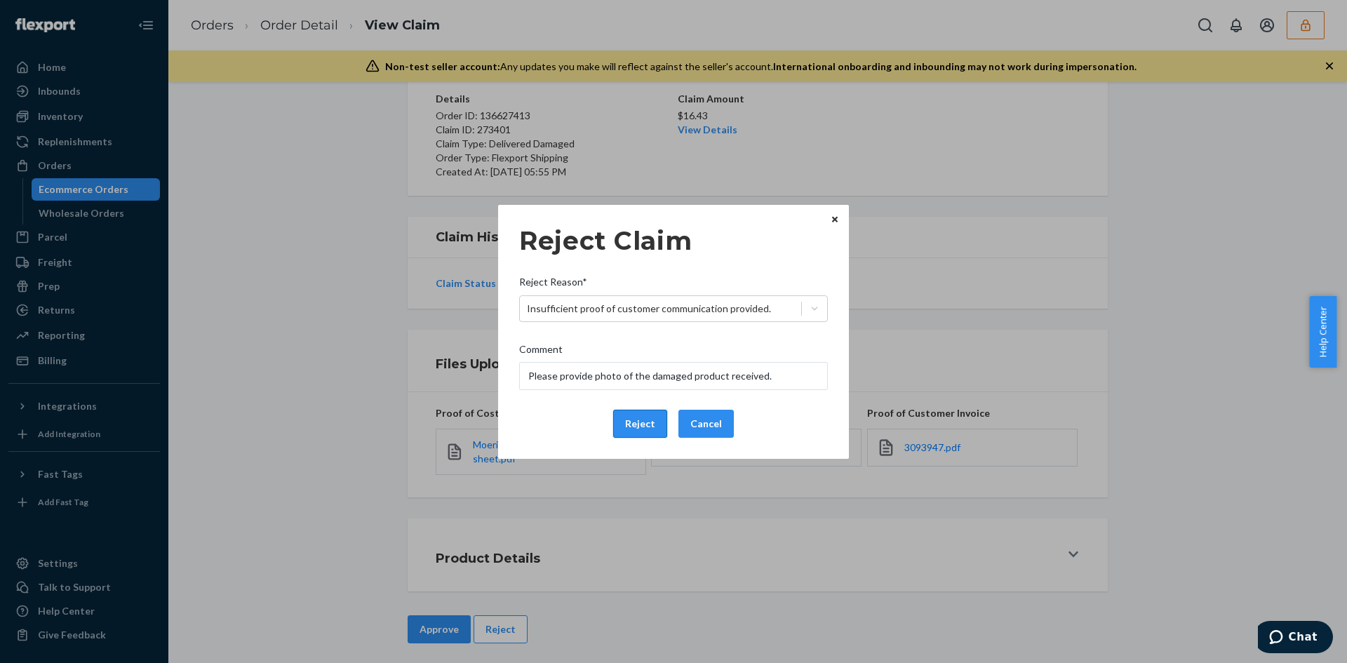
click at [643, 420] on button "Reject" at bounding box center [640, 424] width 54 height 28
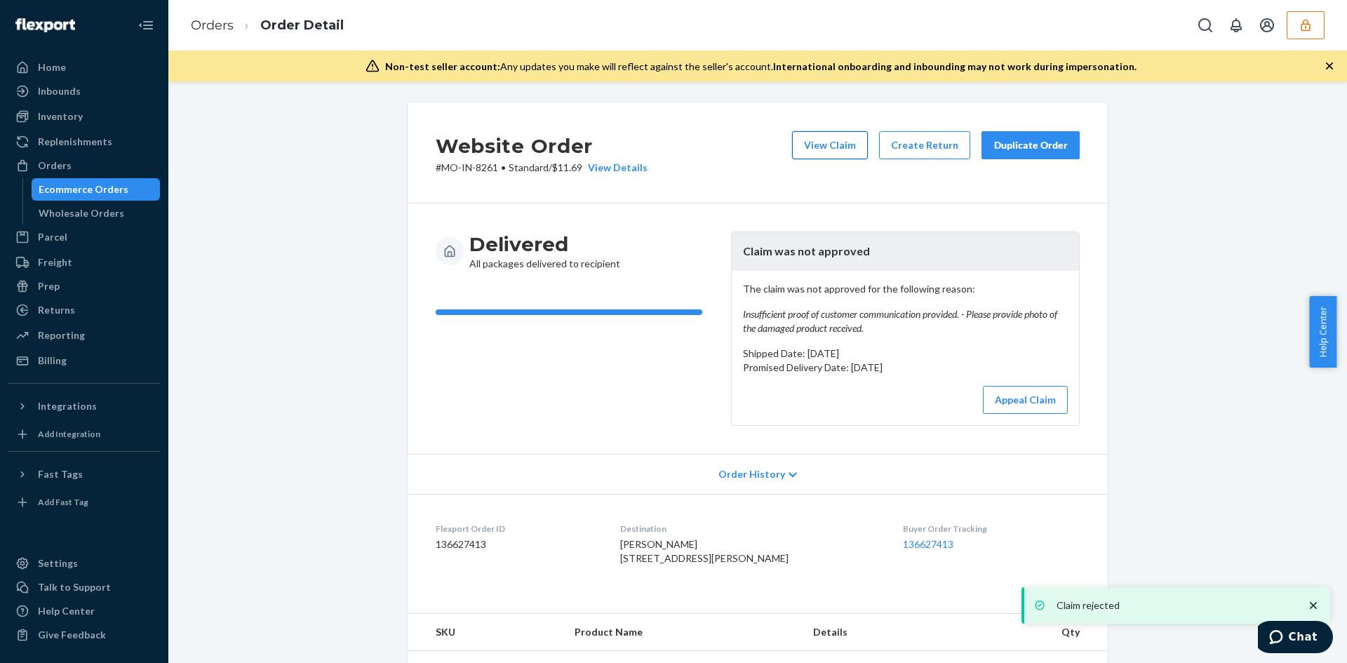
click at [829, 141] on button "View Claim" at bounding box center [830, 145] width 76 height 28
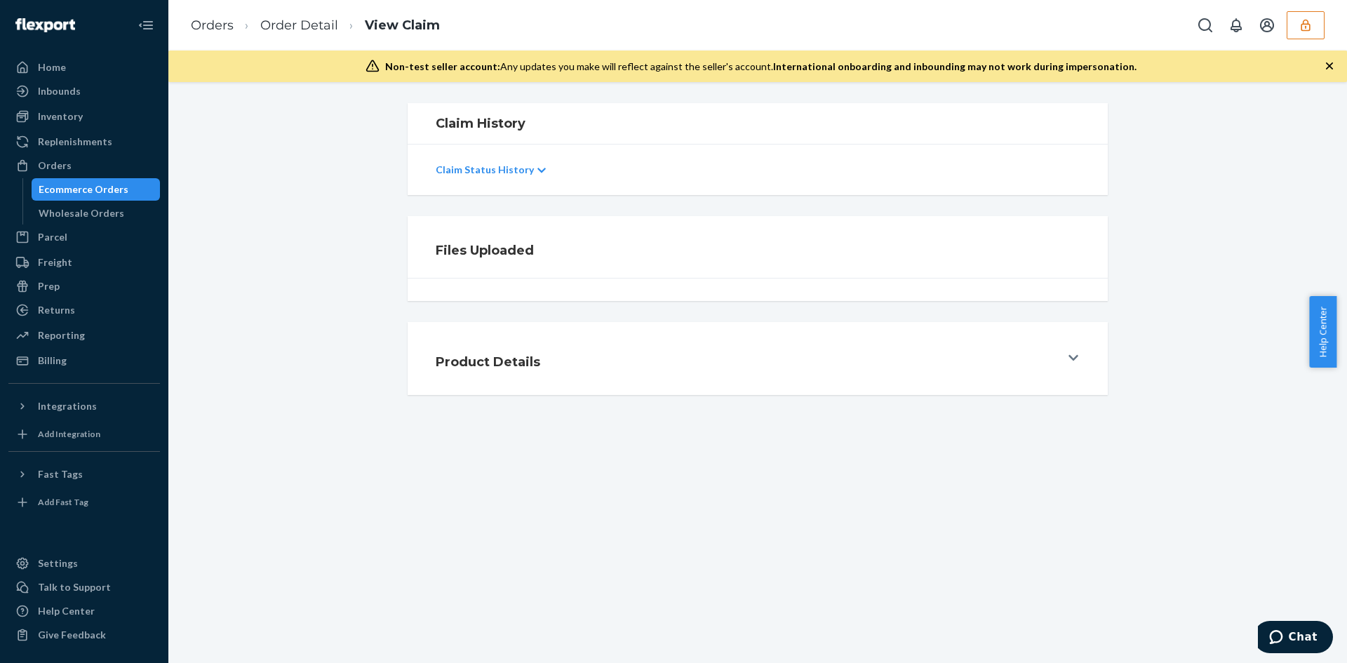
click at [1275, 249] on div "Files Uploaded" at bounding box center [758, 258] width 1158 height 85
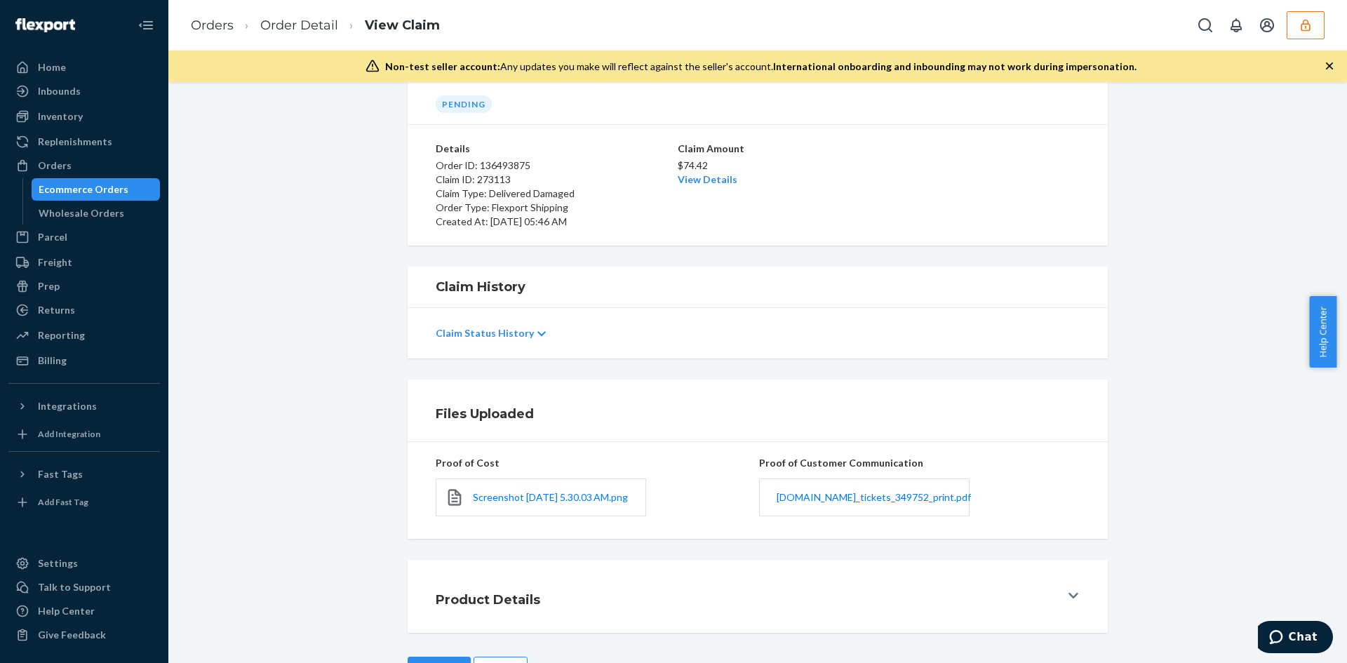
scroll to position [121, 0]
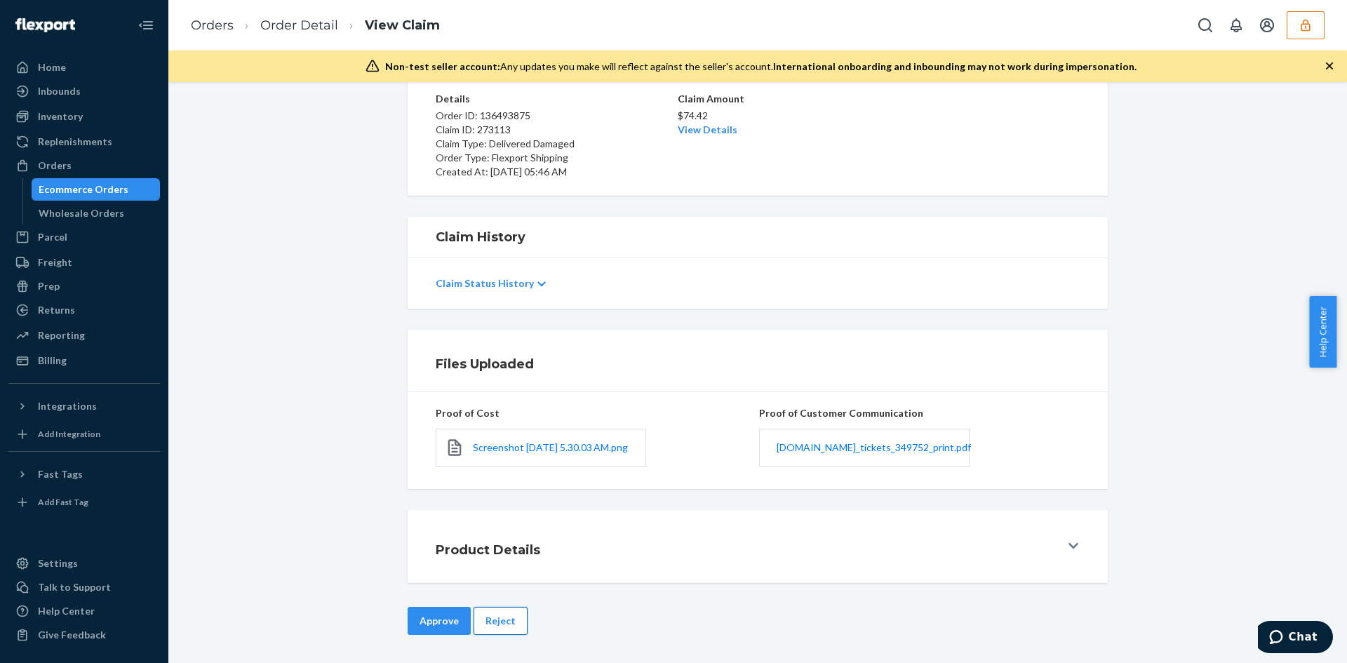
click at [486, 622] on button "Reject" at bounding box center [501, 621] width 54 height 28
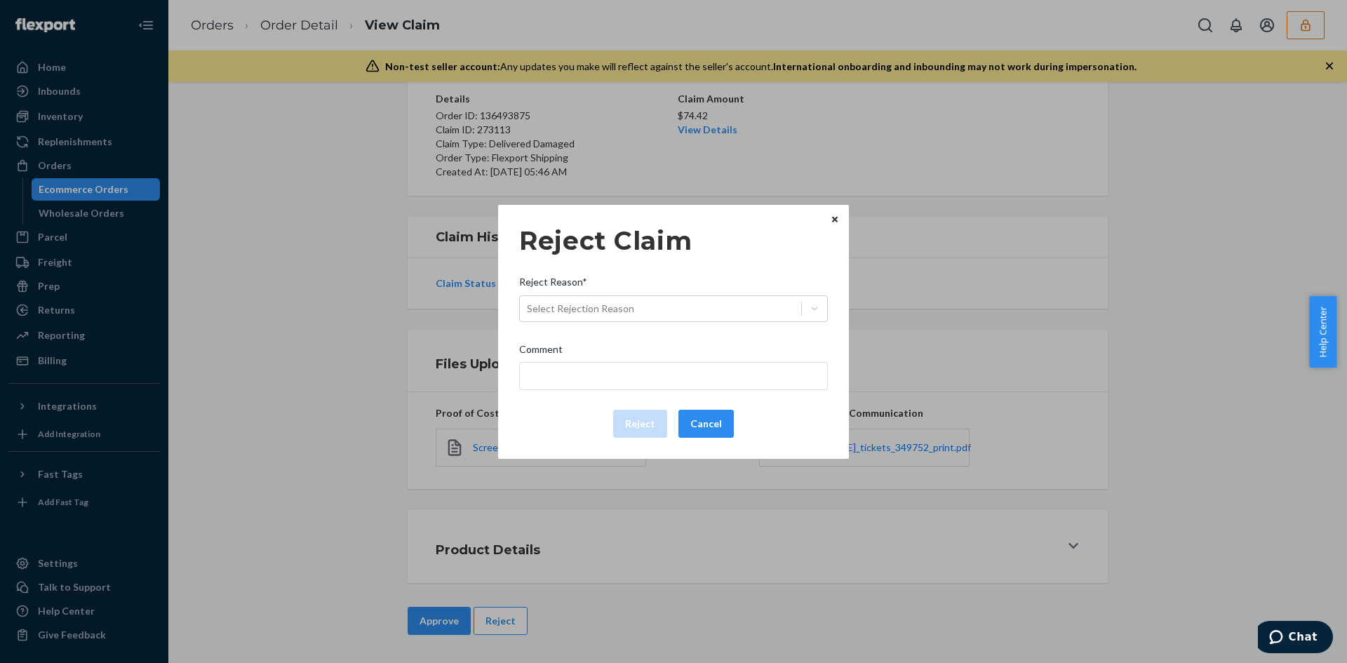
drag, startPoint x: 606, startPoint y: 310, endPoint x: 608, endPoint y: 323, distance: 12.8
click at [606, 311] on div "Select Rejection Reason" at bounding box center [580, 309] width 107 height 14
click at [528, 311] on input "Reject Reason* Select Rejection Reason" at bounding box center [527, 309] width 1 height 14
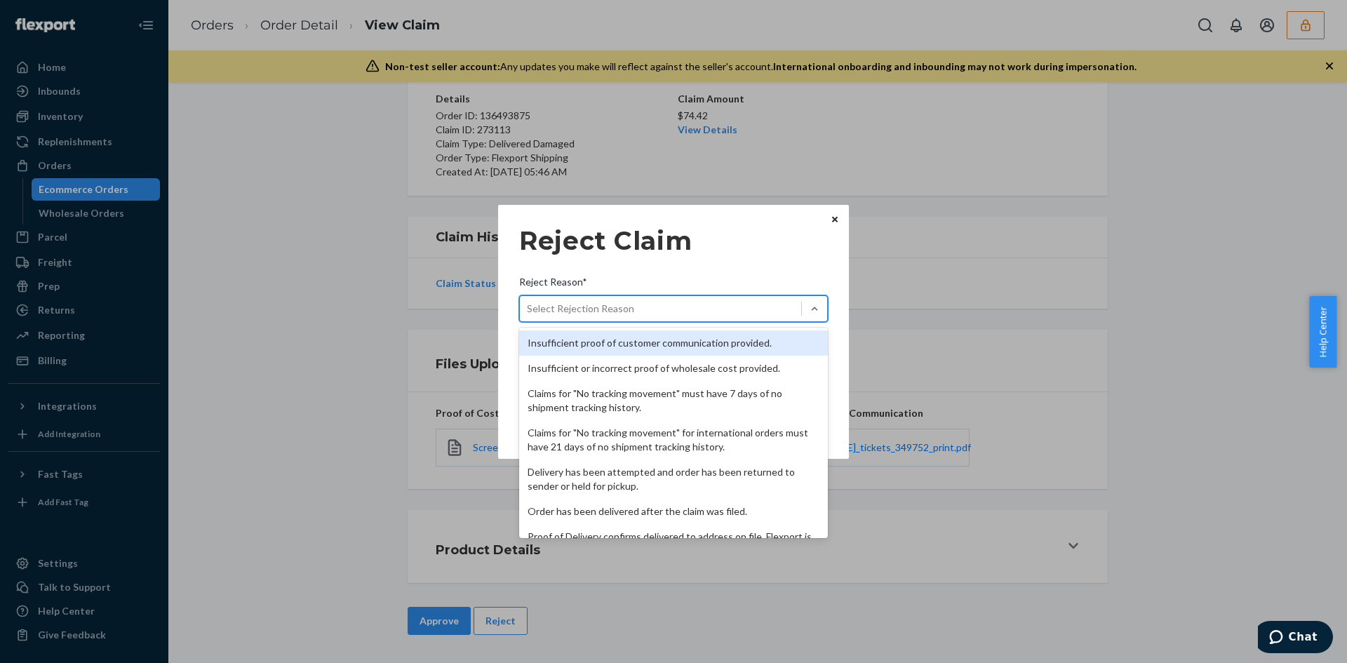
click at [612, 339] on div "Insufficient proof of customer communication provided." at bounding box center [673, 342] width 309 height 25
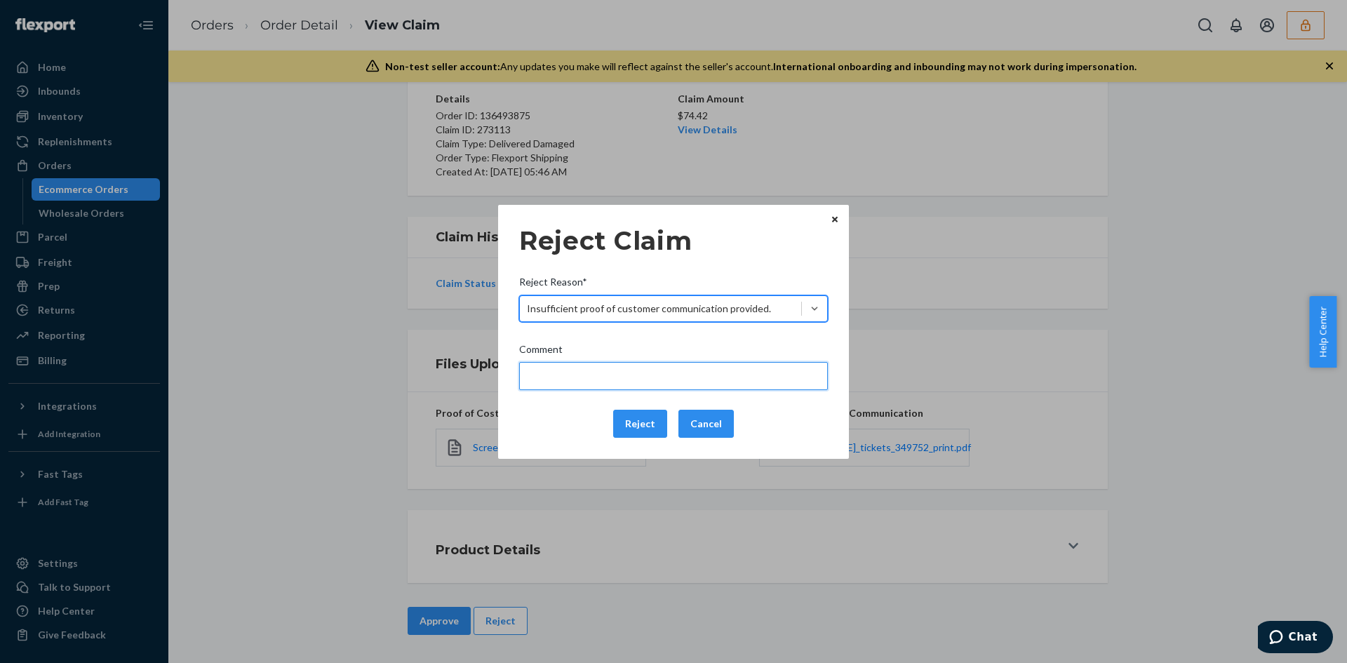
click at [614, 365] on input "Comment" at bounding box center [673, 376] width 309 height 28
type input "Please provide photo of the damaged product received."
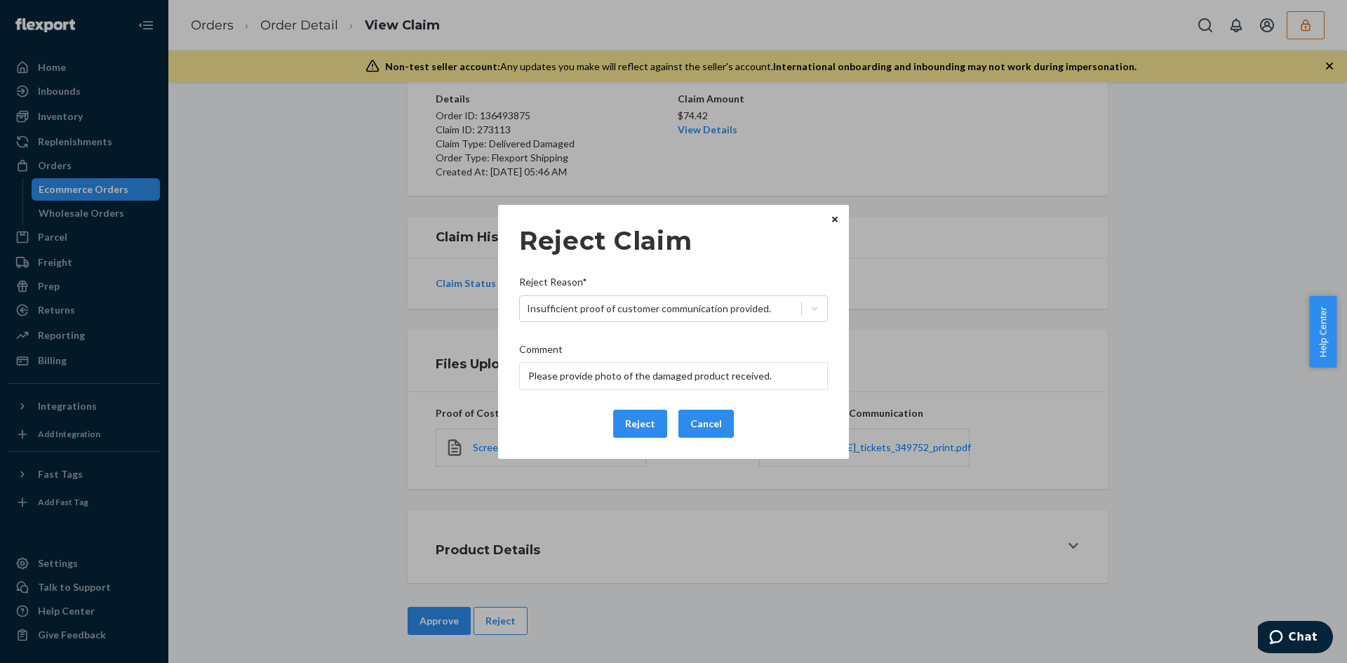
click at [609, 434] on div "Reject Cancel" at bounding box center [674, 424] width 320 height 28
click at [627, 424] on button "Reject" at bounding box center [640, 424] width 54 height 28
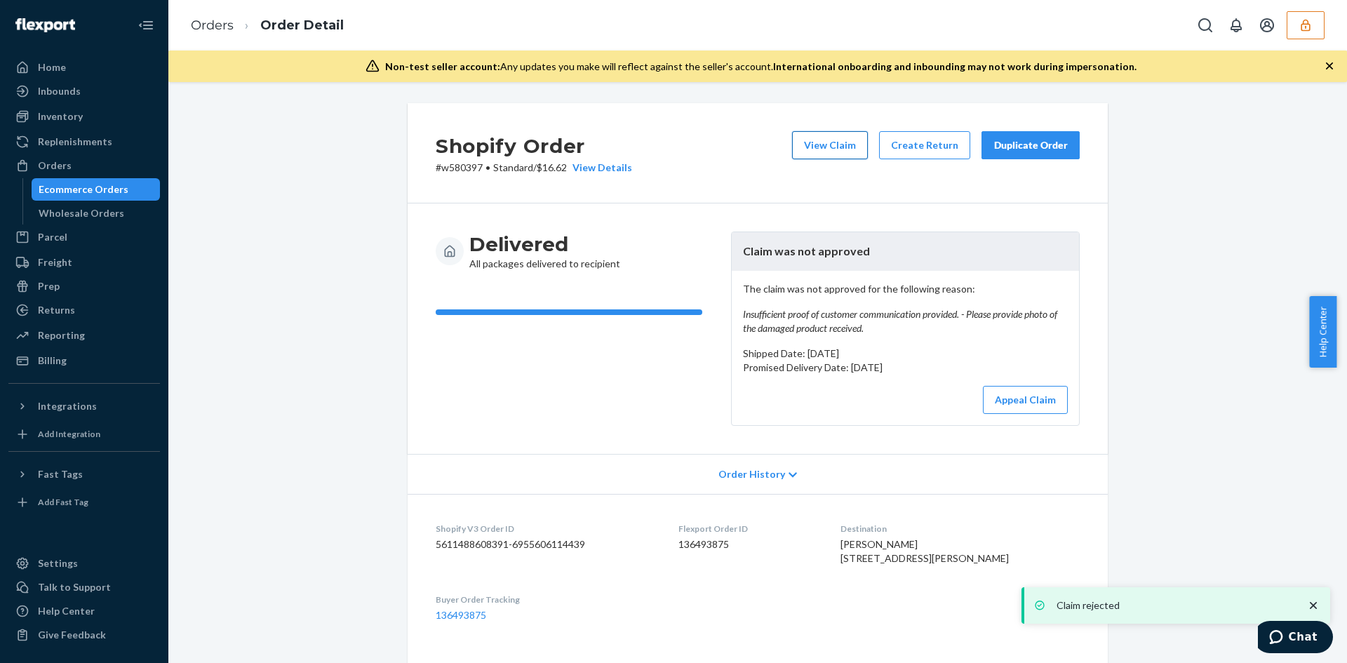
click at [846, 157] on button "View Claim" at bounding box center [830, 145] width 76 height 28
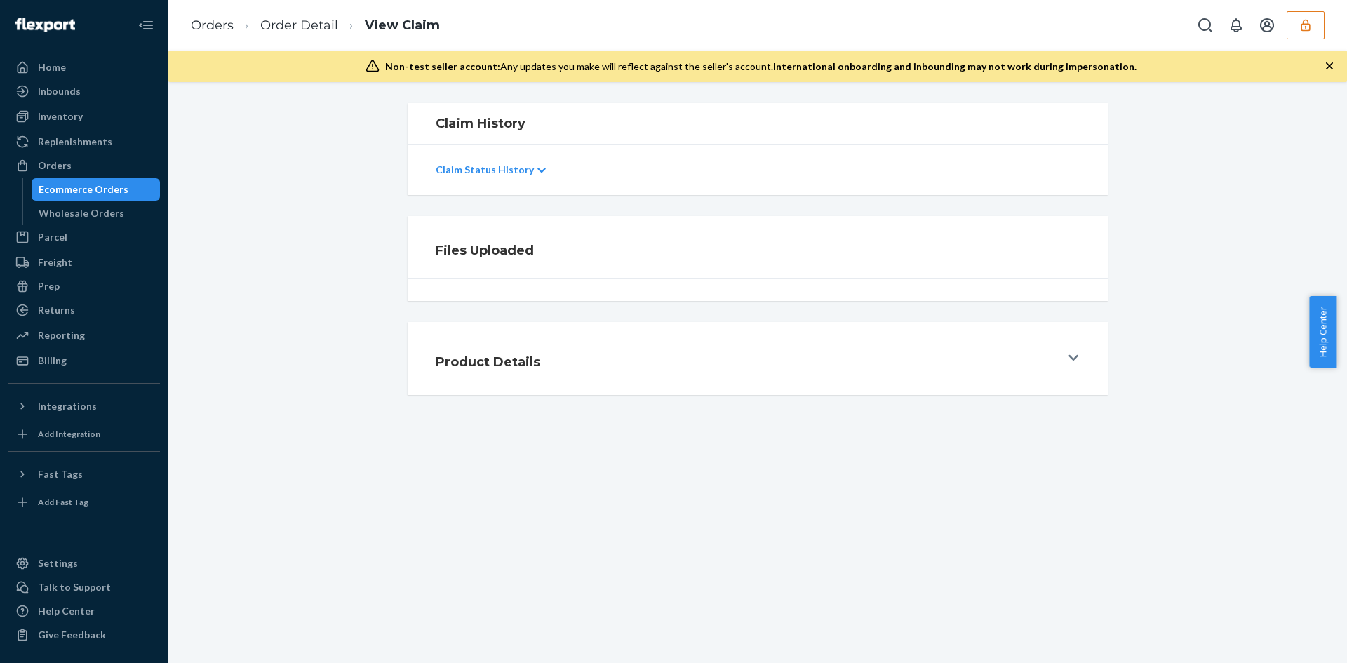
click at [1290, 272] on div "Files Uploaded" at bounding box center [758, 258] width 1158 height 85
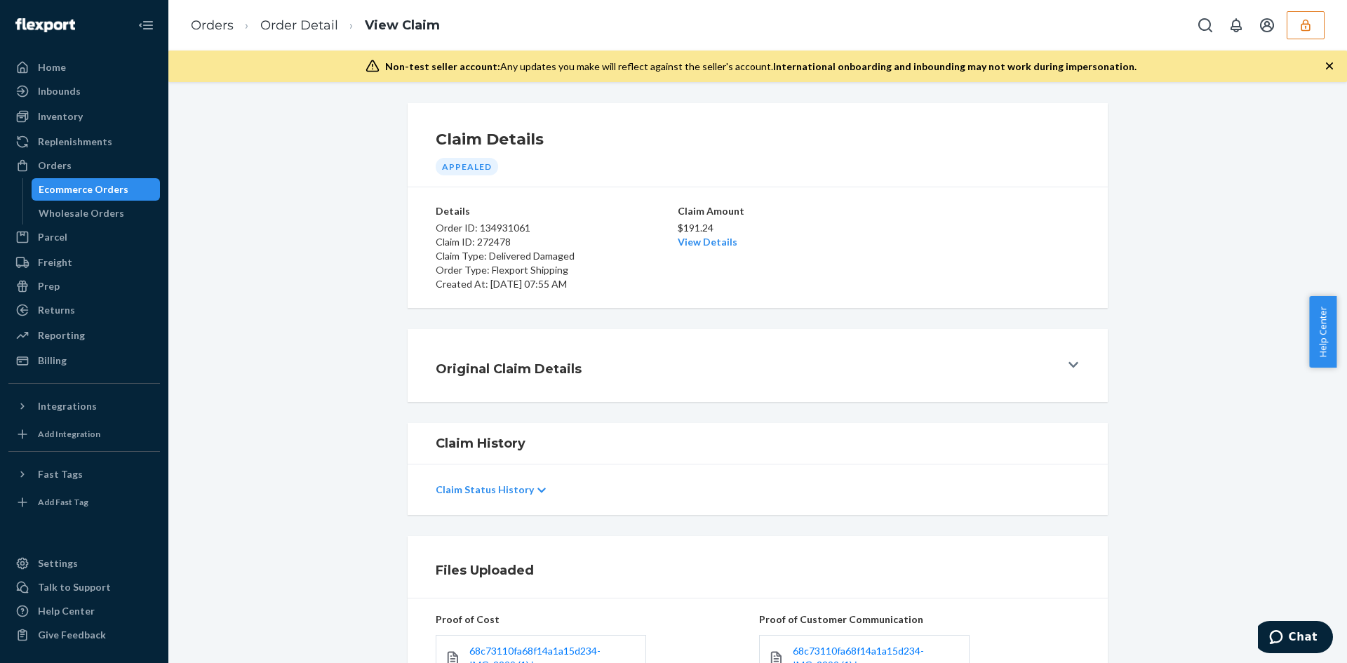
scroll to position [404, 0]
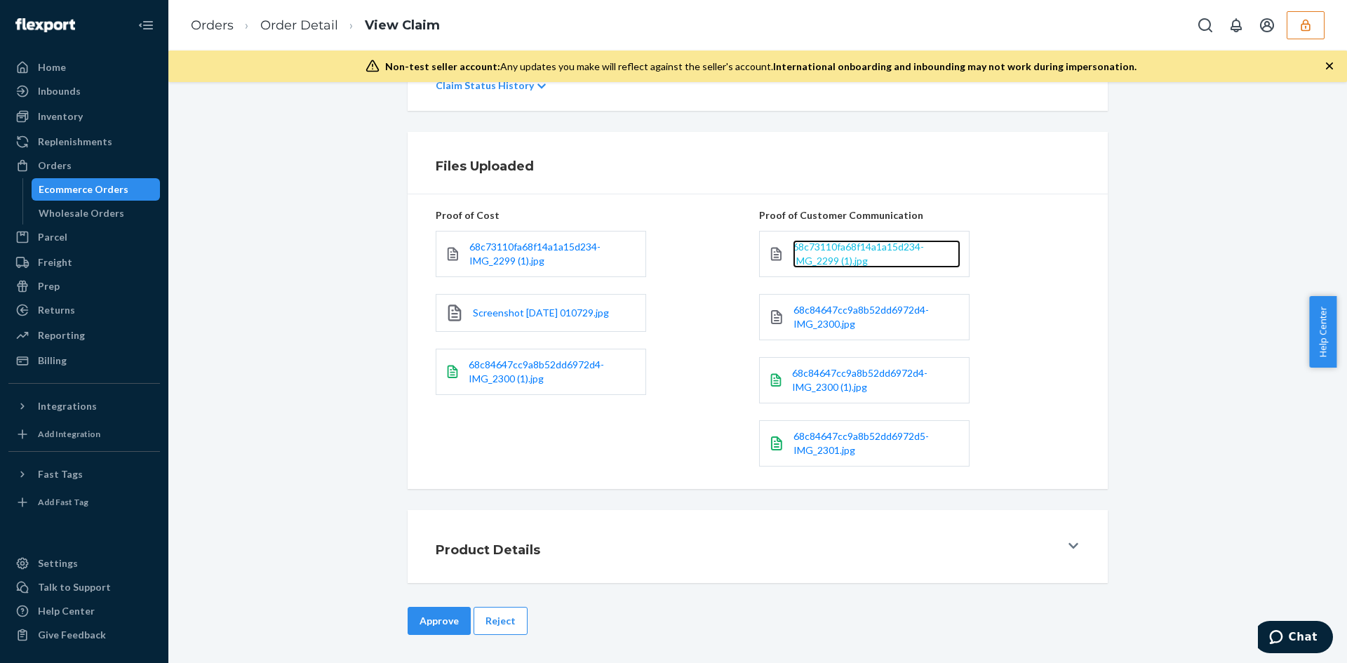
drag, startPoint x: 811, startPoint y: 257, endPoint x: 814, endPoint y: 265, distance: 8.9
click at [502, 608] on button "Reject" at bounding box center [501, 621] width 54 height 28
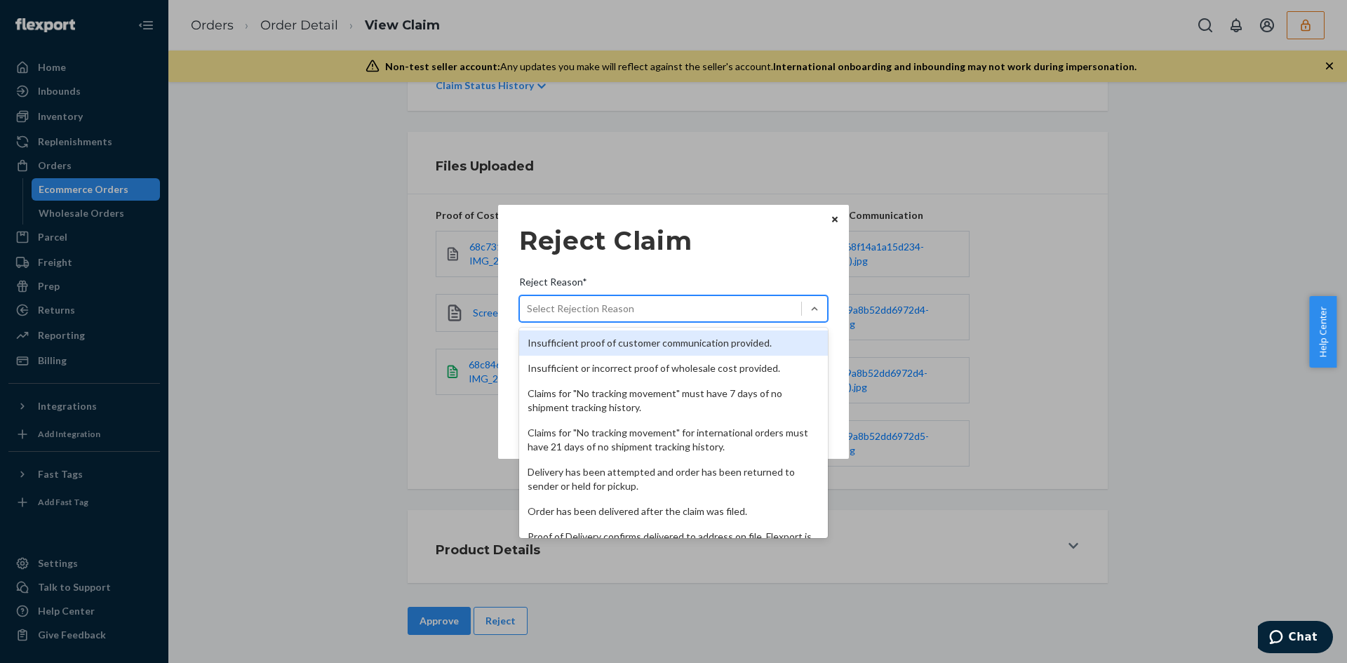
drag, startPoint x: 679, startPoint y: 309, endPoint x: 671, endPoint y: 355, distance: 46.4
click at [679, 314] on div "Select Rejection Reason" at bounding box center [660, 308] width 281 height 22
click at [528, 314] on input "Reject Reason* option Insufficient proof of customer communication provided. fo…" at bounding box center [527, 309] width 1 height 14
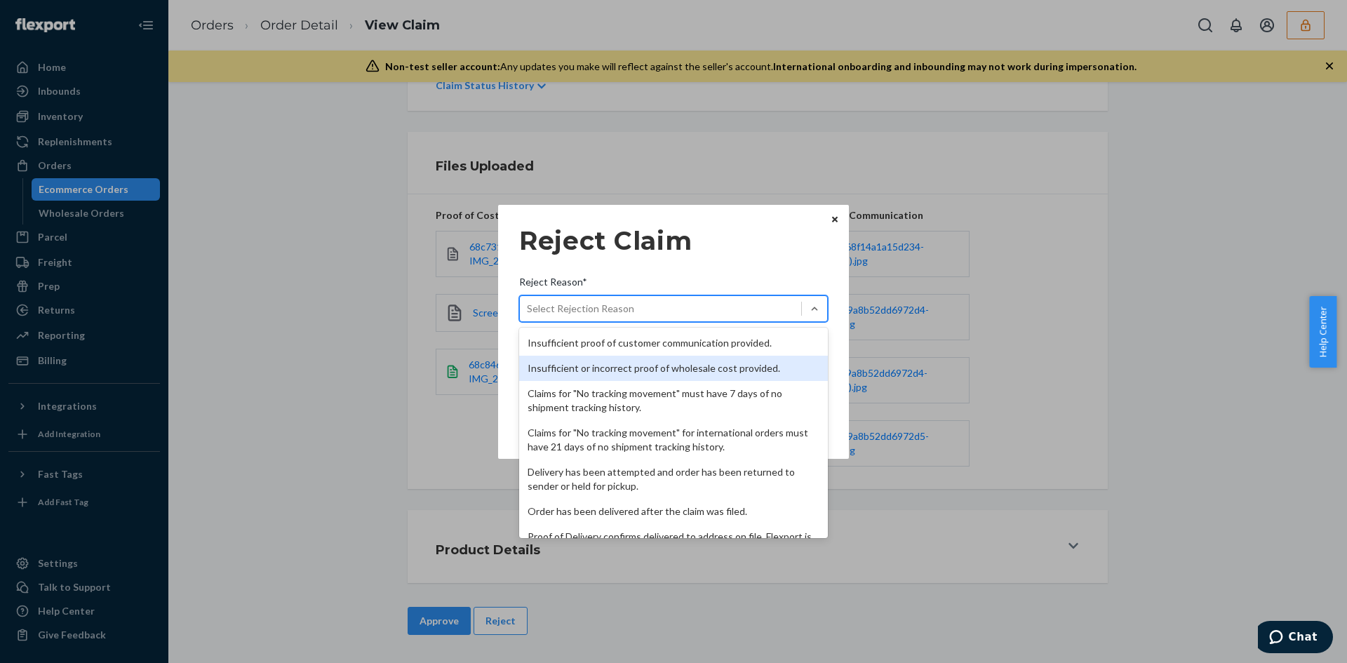
click at [670, 356] on div "Insufficient or incorrect proof of wholesale cost provided." at bounding box center [673, 368] width 309 height 25
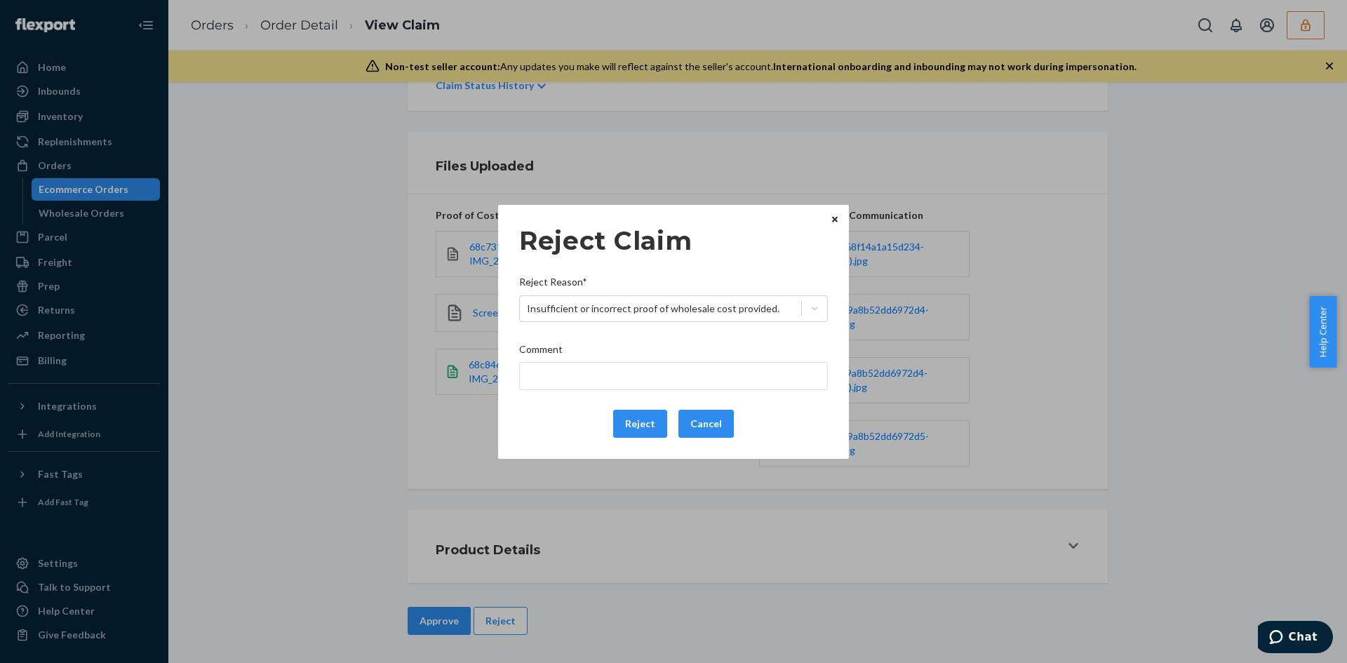
click at [654, 293] on div "Reject Reason*" at bounding box center [673, 285] width 309 height 20
click at [528, 302] on input "Reject Reason* Insufficient or incorrect proof of wholesale cost provided." at bounding box center [527, 309] width 1 height 14
drag, startPoint x: 650, startPoint y: 316, endPoint x: 650, endPoint y: 326, distance: 10.5
click at [650, 317] on div "Insufficient or incorrect proof of wholesale cost provided." at bounding box center [660, 308] width 281 height 22
click at [528, 316] on input "Reject Reason* option Insufficient or incorrect proof of wholesale cost provide…" at bounding box center [527, 309] width 1 height 14
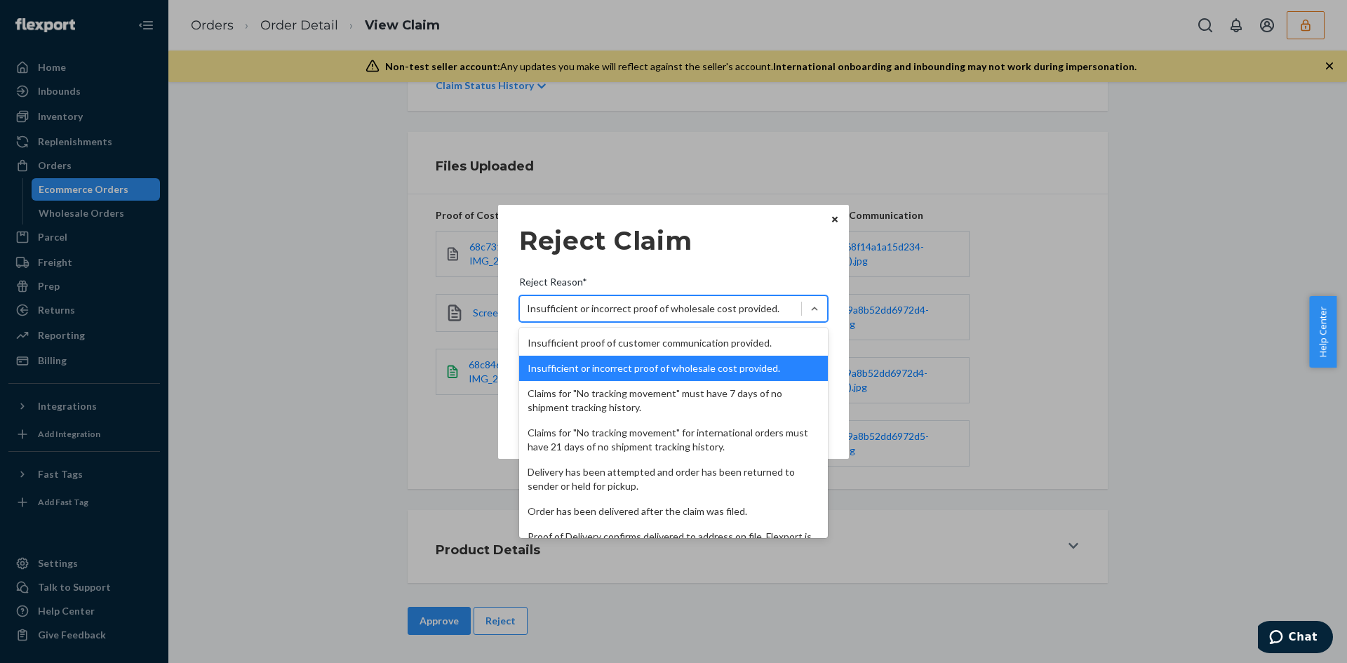
click at [646, 341] on div "Insufficient proof of customer communication provided." at bounding box center [673, 342] width 309 height 25
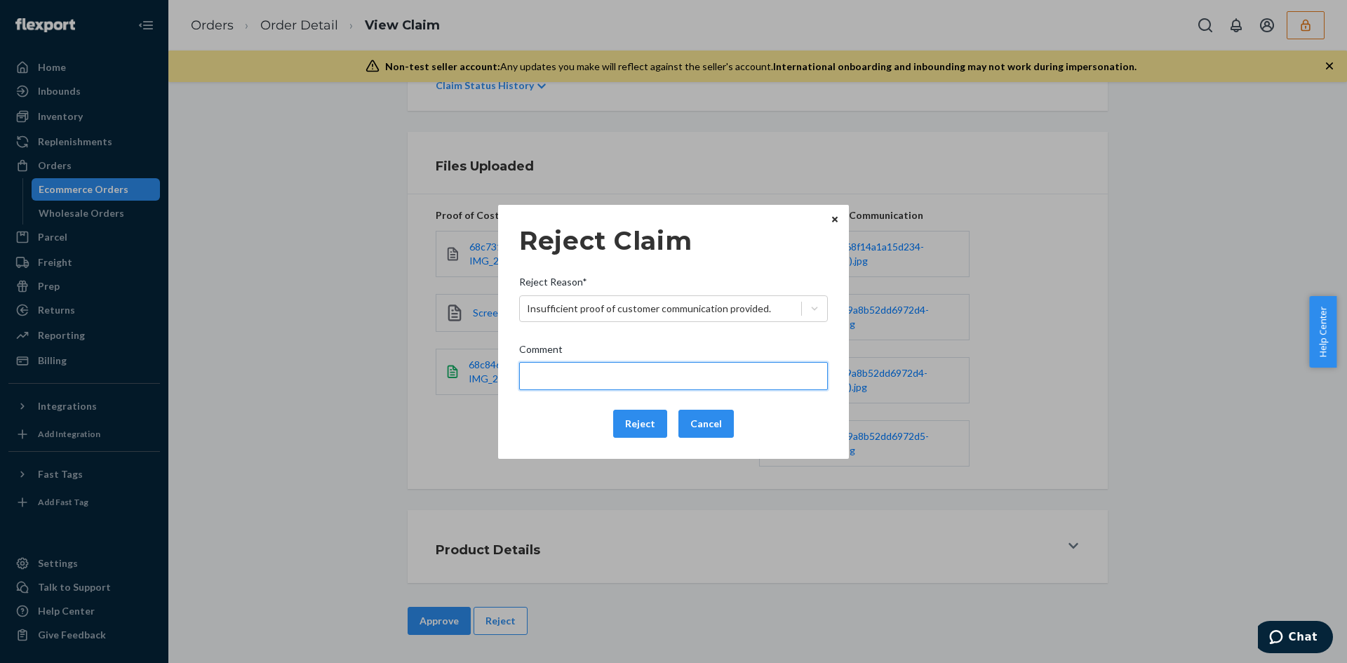
click at [637, 375] on input "Comment" at bounding box center [673, 376] width 309 height 28
type input "p"
type input "Please provide sufficient proof of customer communication."
click at [660, 422] on button "Reject" at bounding box center [640, 424] width 54 height 28
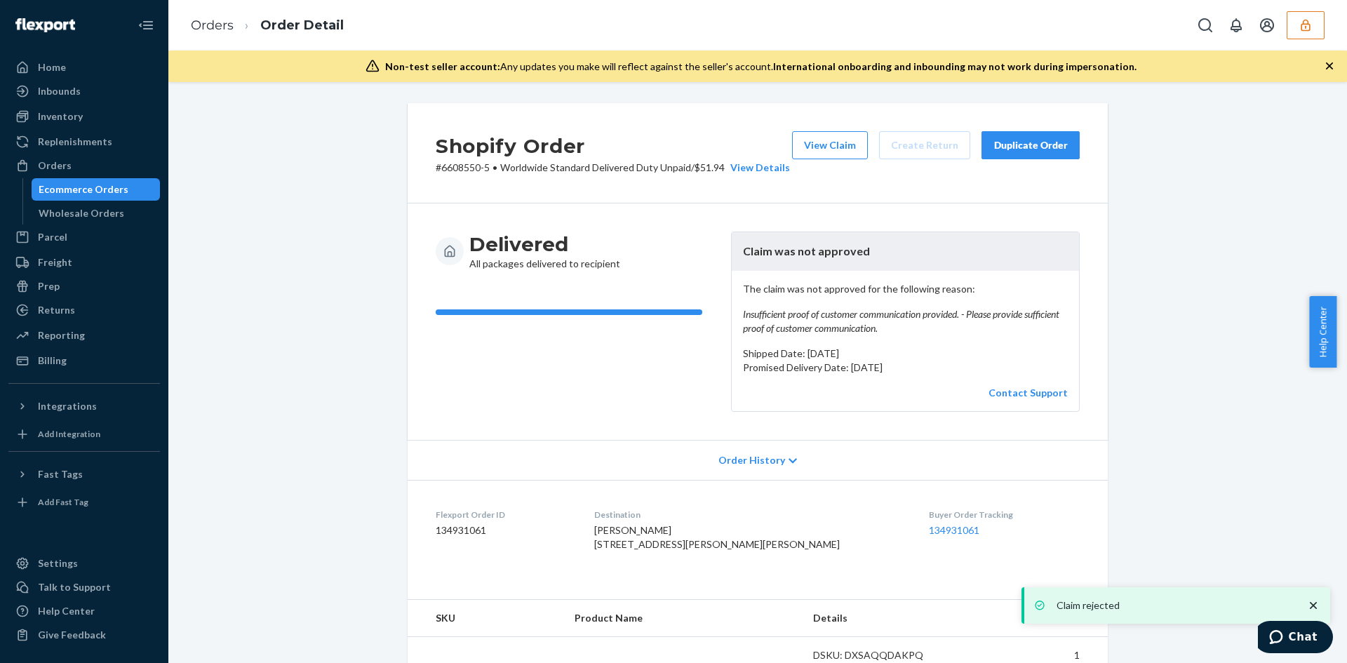
click at [801, 132] on button "View Claim" at bounding box center [830, 145] width 76 height 28
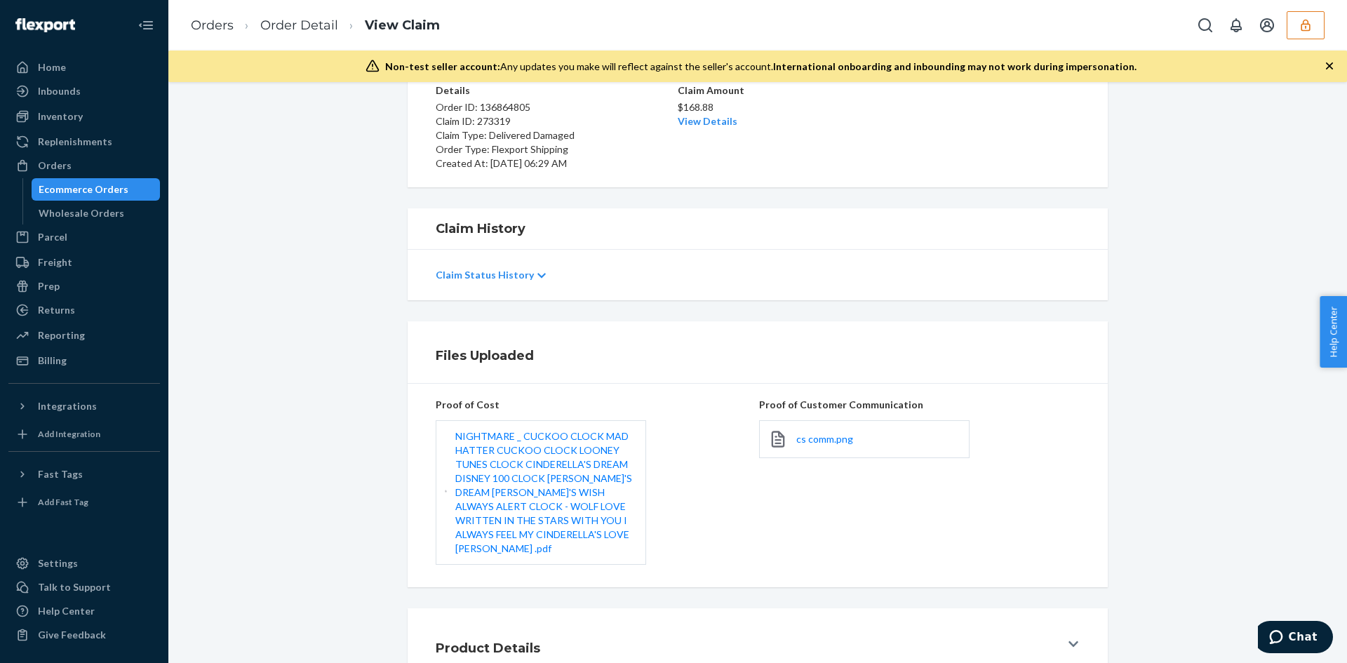
scroll to position [205, 0]
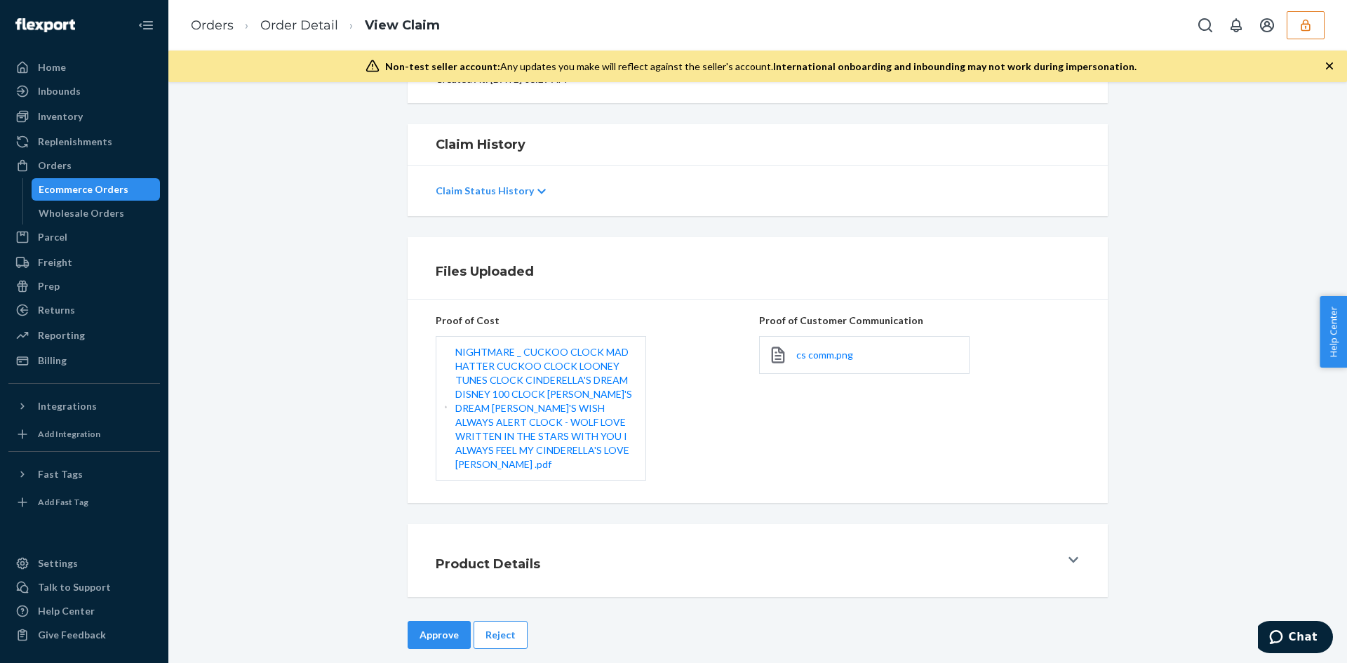
click at [502, 645] on div "Approve Reject" at bounding box center [758, 649] width 700 height 56
drag, startPoint x: 493, startPoint y: 601, endPoint x: 504, endPoint y: 584, distance: 20.2
click at [491, 601] on div "Claim Details Pending Details Order ID: 136864805 Claim ID: 273319 Claim Type: …" at bounding box center [757, 372] width 1179 height 581
click at [504, 624] on button "Reject" at bounding box center [501, 635] width 54 height 28
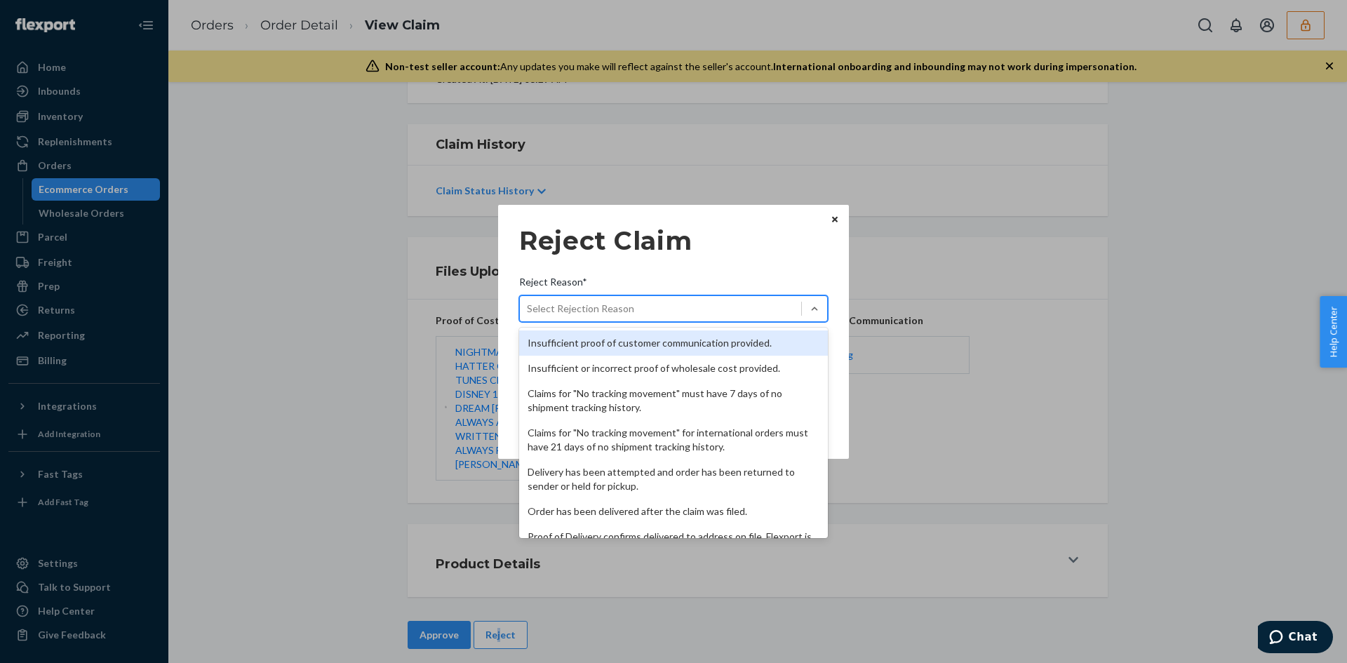
drag, startPoint x: 622, startPoint y: 307, endPoint x: 622, endPoint y: 318, distance: 11.2
click at [622, 312] on div "Select Rejection Reason" at bounding box center [580, 309] width 107 height 14
click at [528, 312] on input "Reject Reason* option Insufficient proof of customer communication provided. fo…" at bounding box center [527, 309] width 1 height 14
click at [620, 334] on div "Insufficient proof of customer communication provided." at bounding box center [673, 342] width 309 height 25
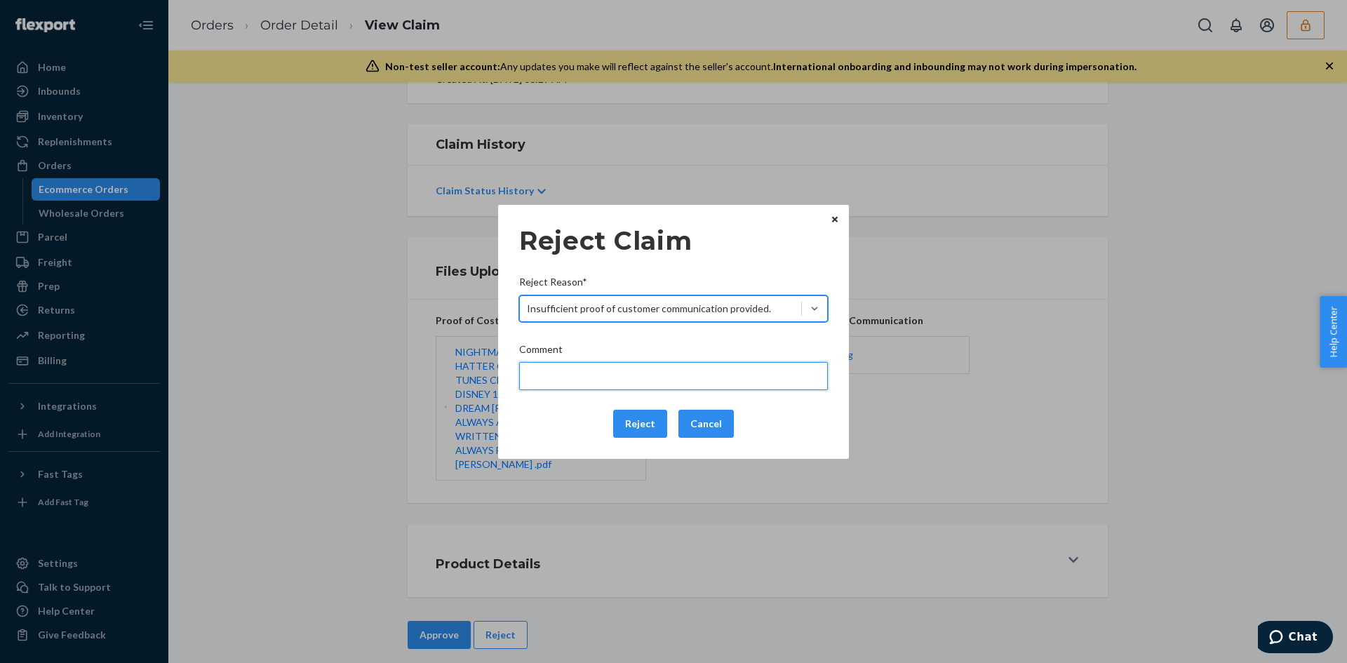
click at [606, 384] on input "Comment" at bounding box center [673, 376] width 309 height 28
type input "Please provide photo of the damaged product received."
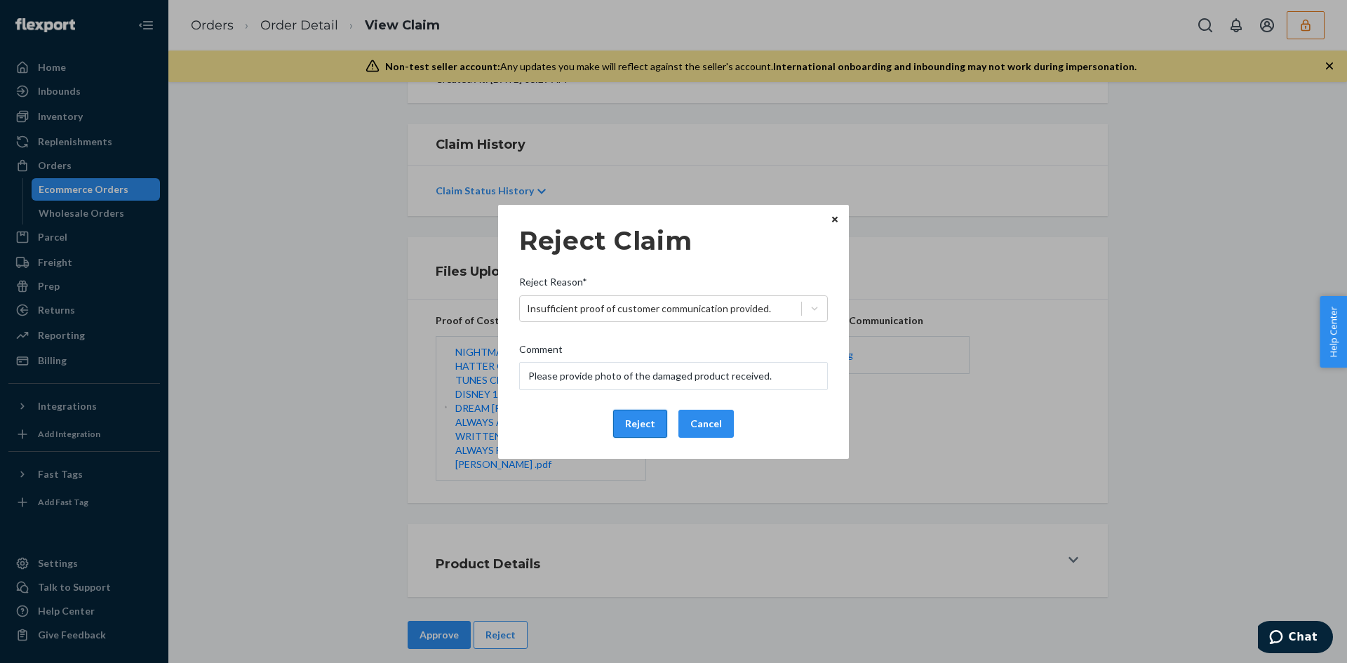
click at [635, 419] on button "Reject" at bounding box center [640, 424] width 54 height 28
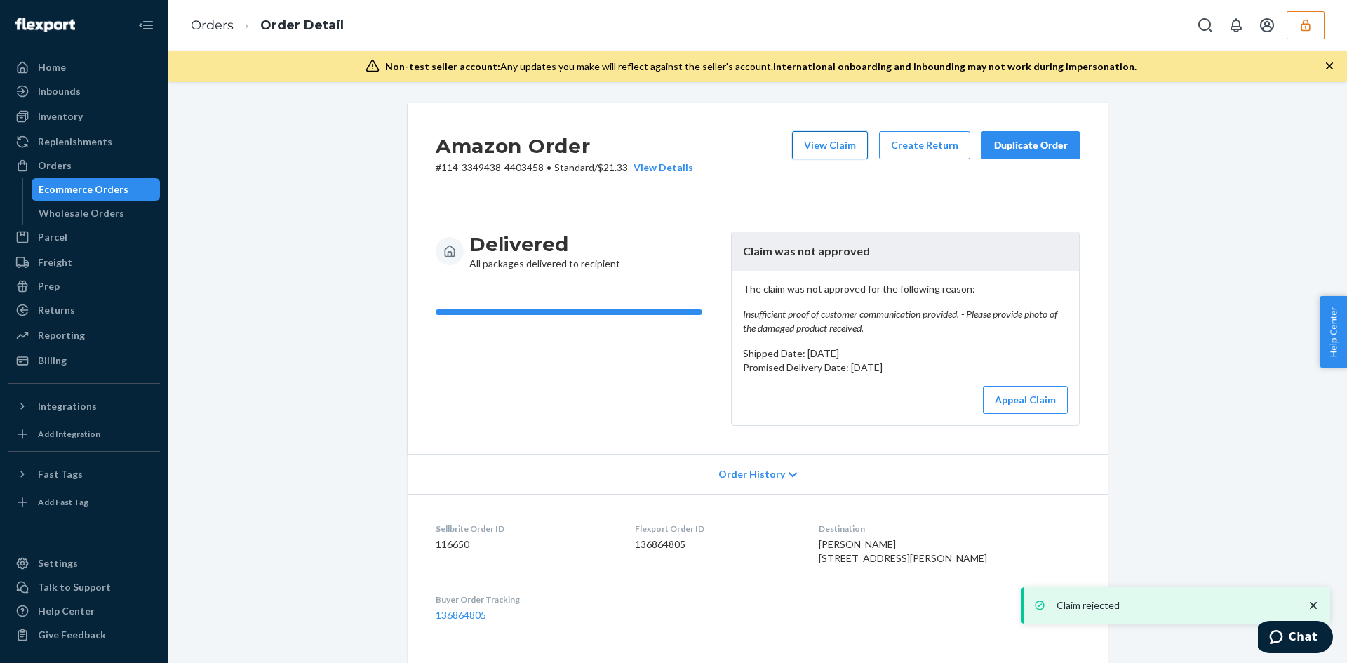
click at [829, 138] on button "View Claim" at bounding box center [830, 145] width 76 height 28
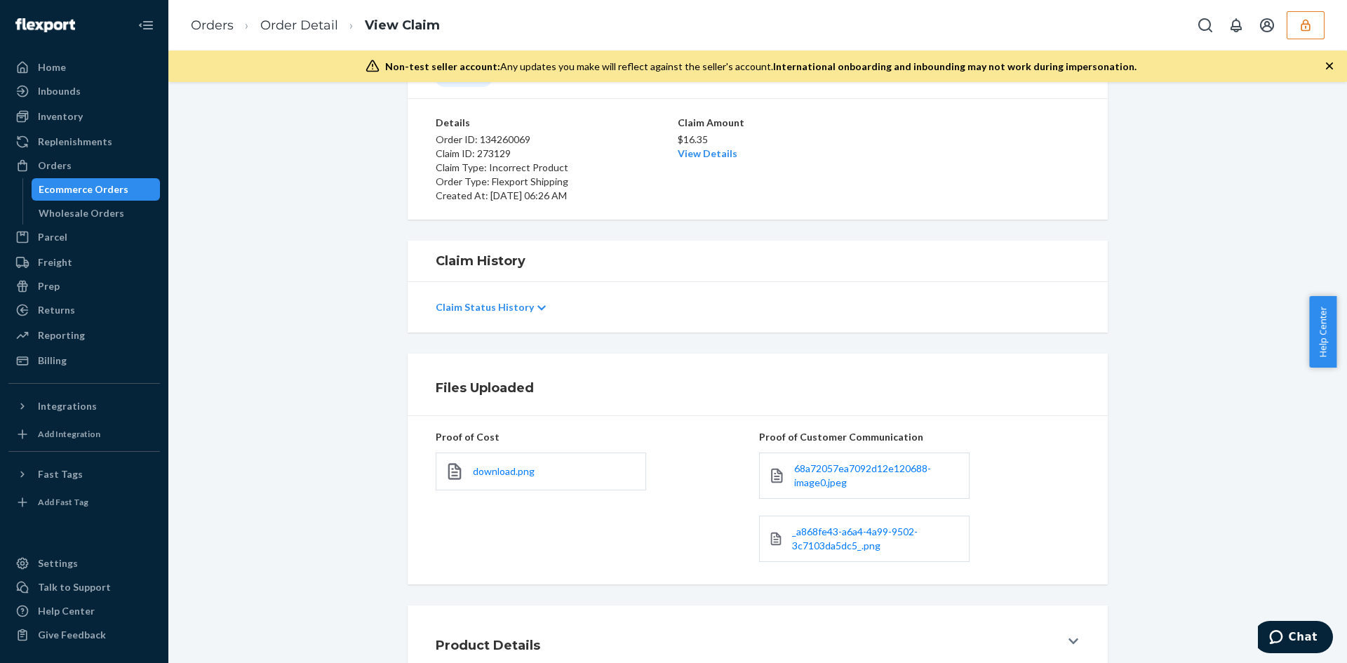
scroll to position [184, 0]
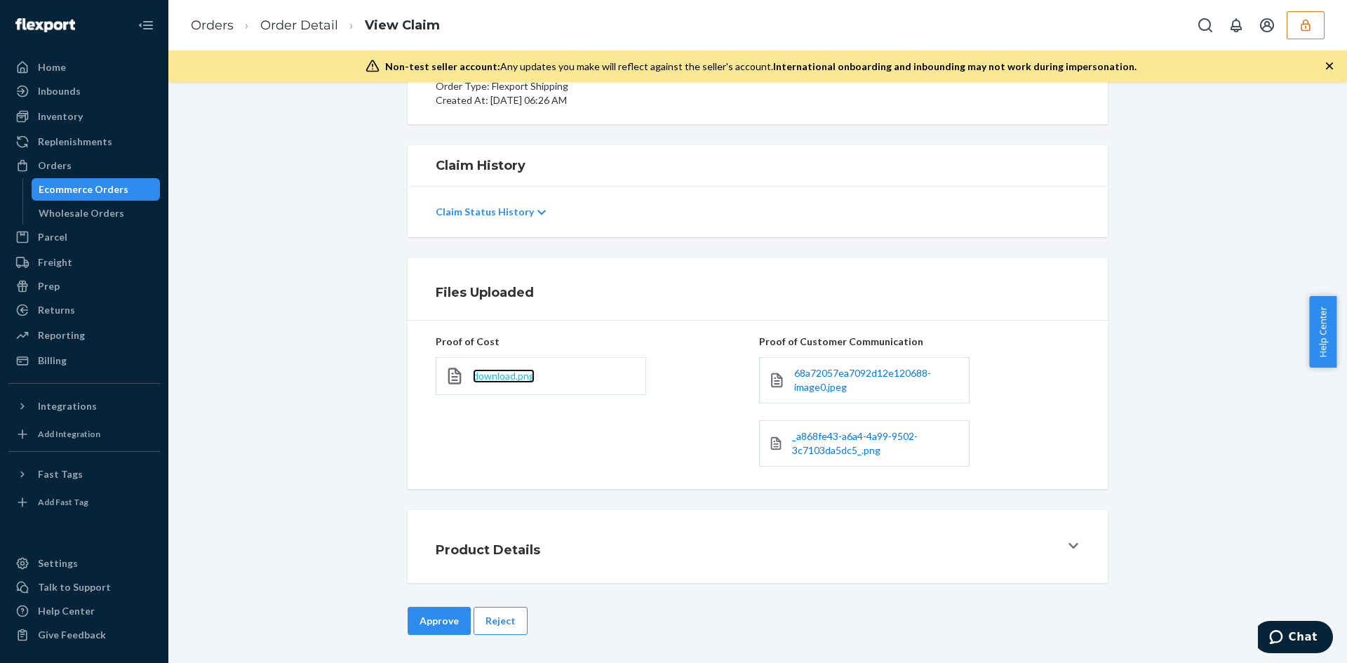
click at [496, 373] on span "download.png" at bounding box center [504, 376] width 62 height 12
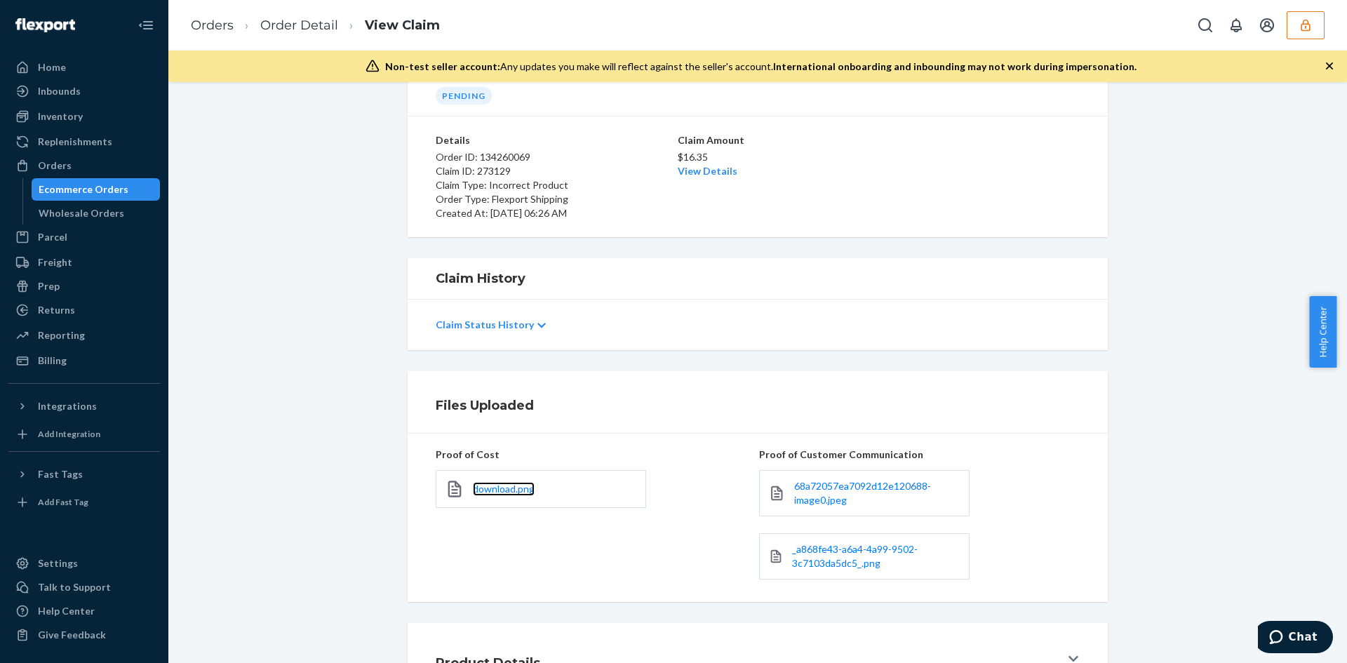
scroll to position [0, 0]
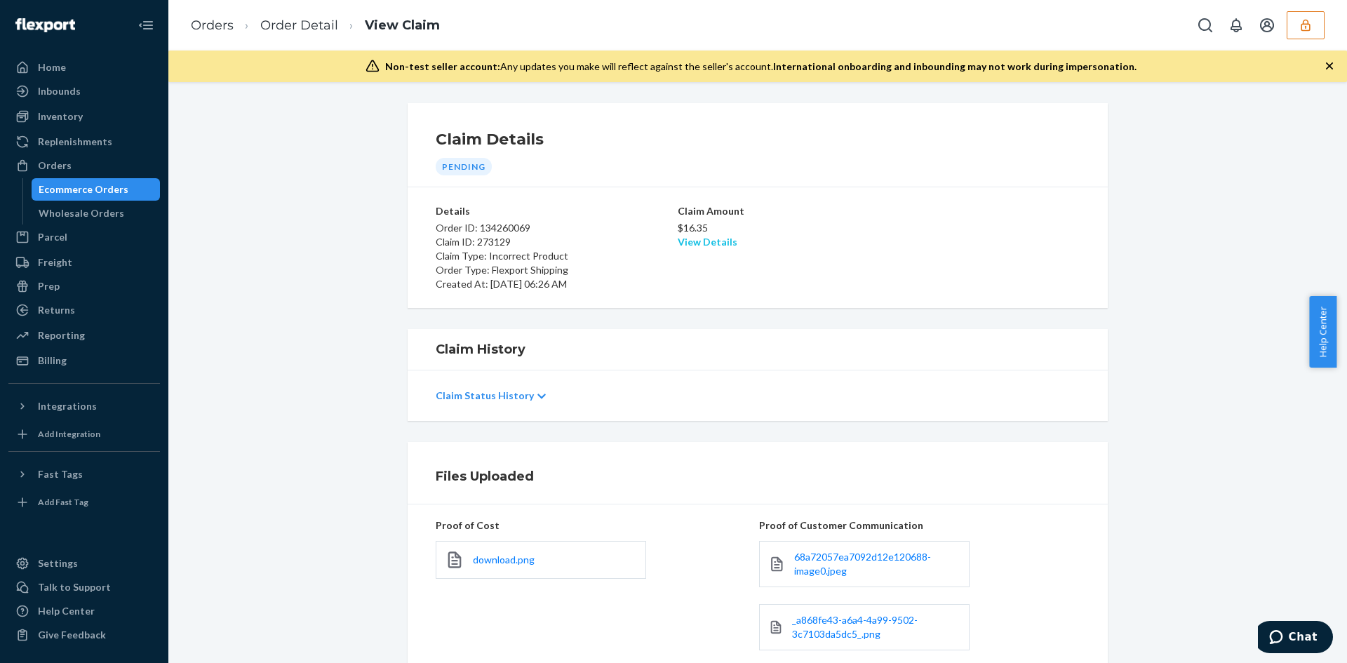
click at [707, 243] on link "View Details" at bounding box center [708, 242] width 60 height 12
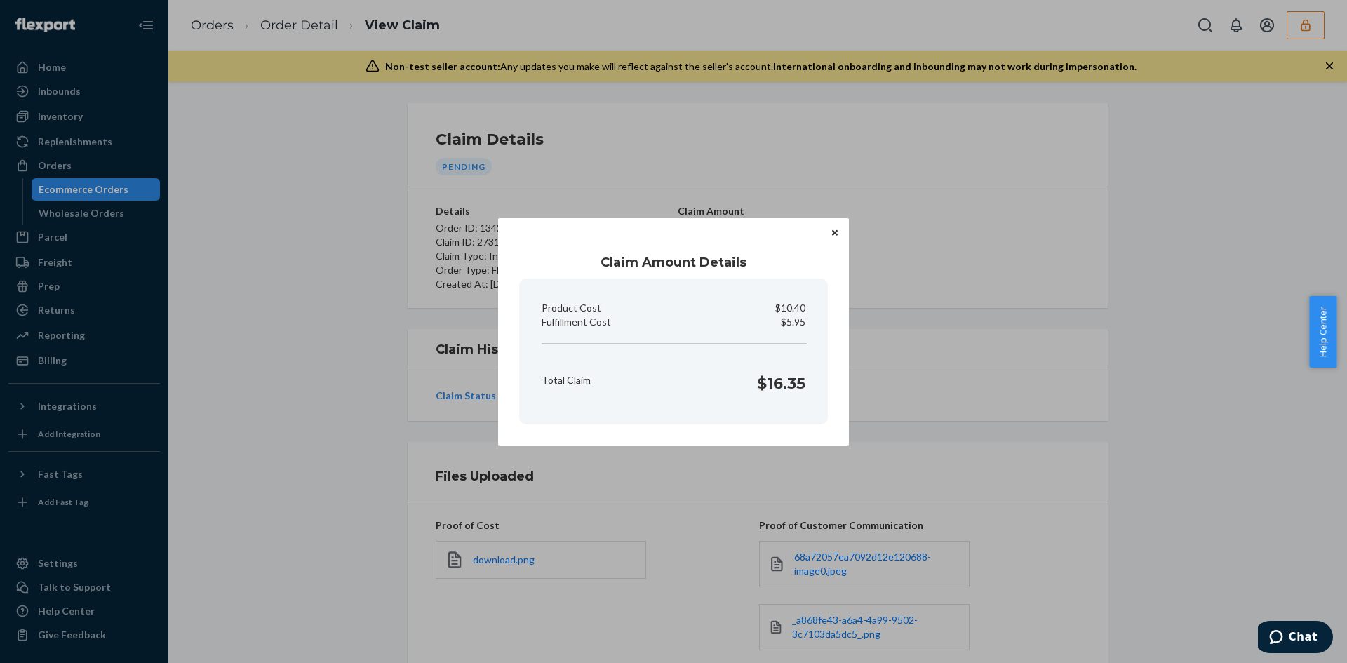
drag, startPoint x: 1062, startPoint y: 442, endPoint x: 810, endPoint y: 442, distance: 251.2
click at [1059, 442] on div "Claim Amount Details Product Cost $10.40 Fulfillment Cost $5.95 Total Claim $16…" at bounding box center [673, 331] width 1347 height 663
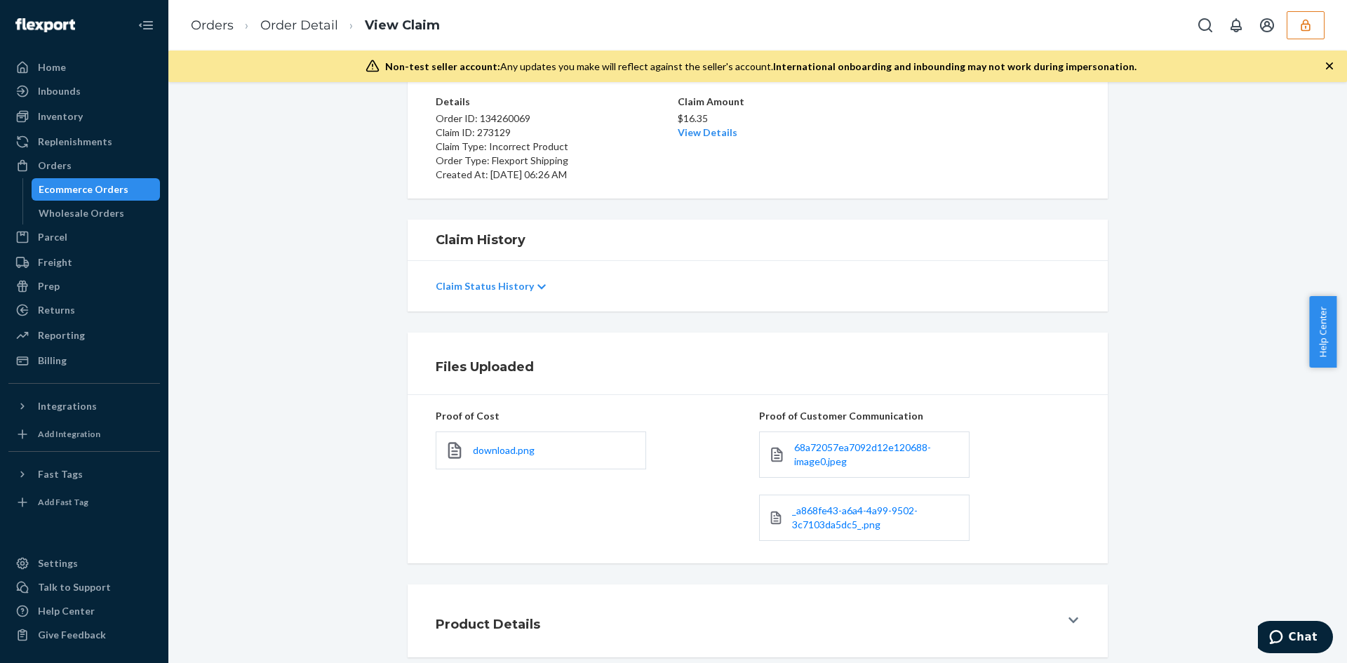
scroll to position [184, 0]
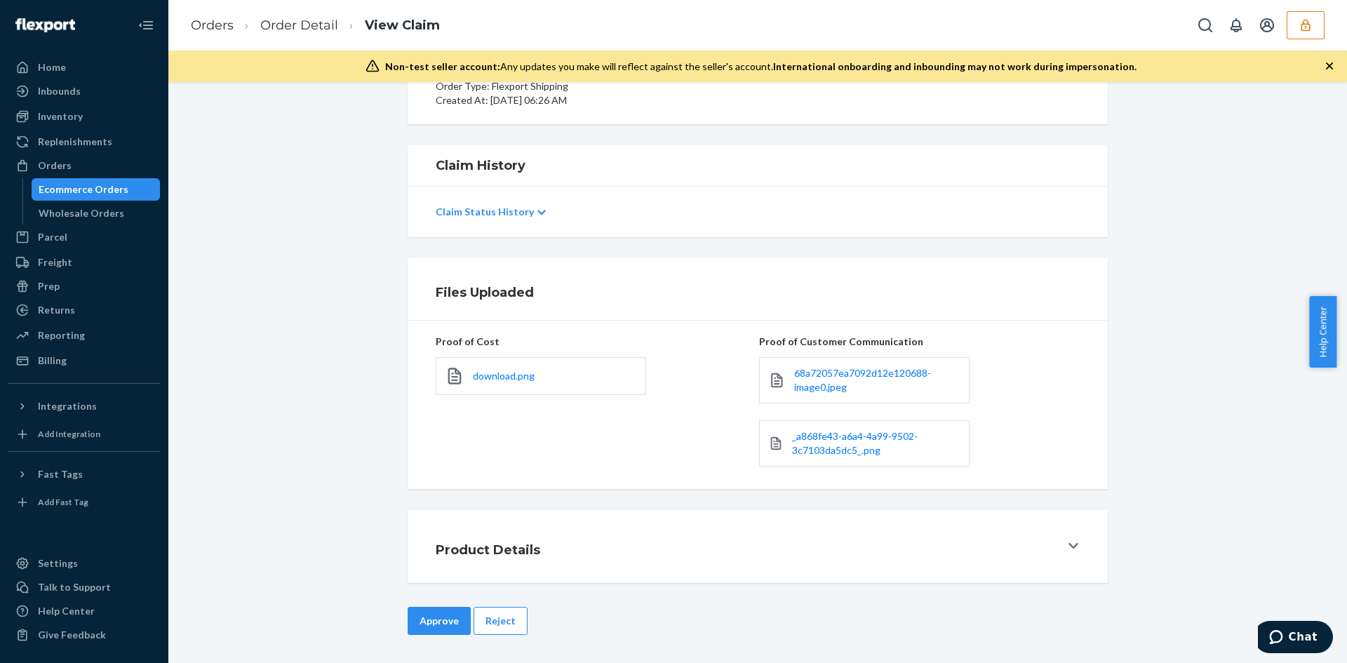
drag, startPoint x: 436, startPoint y: 625, endPoint x: 479, endPoint y: 585, distance: 58.6
click at [436, 622] on button "Approve" at bounding box center [439, 621] width 63 height 28
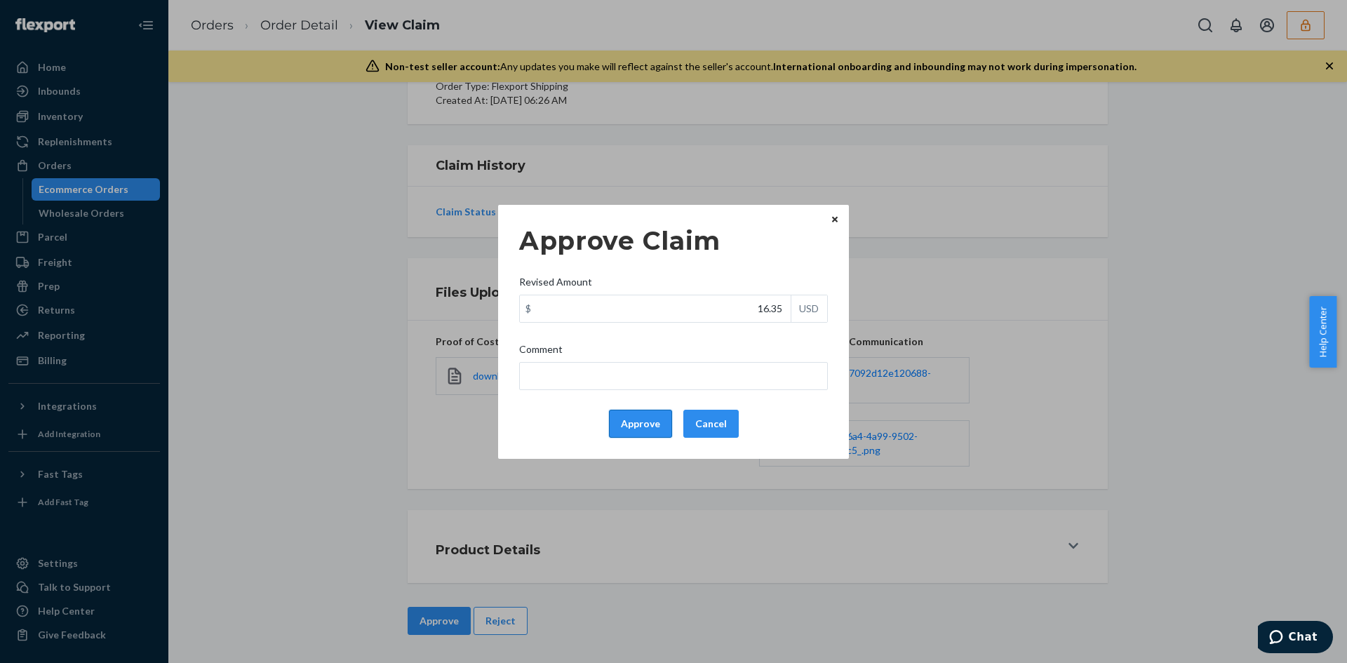
click at [656, 415] on button "Approve" at bounding box center [640, 424] width 63 height 28
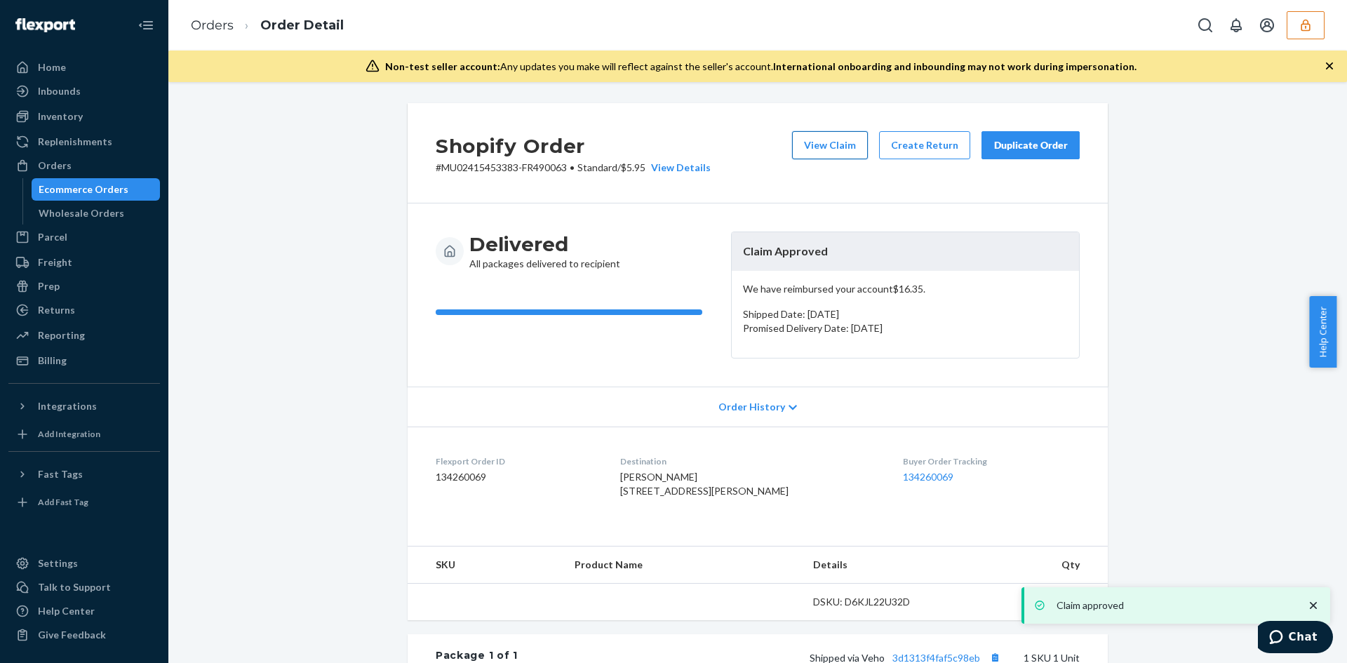
click at [834, 152] on button "View Claim" at bounding box center [830, 145] width 76 height 28
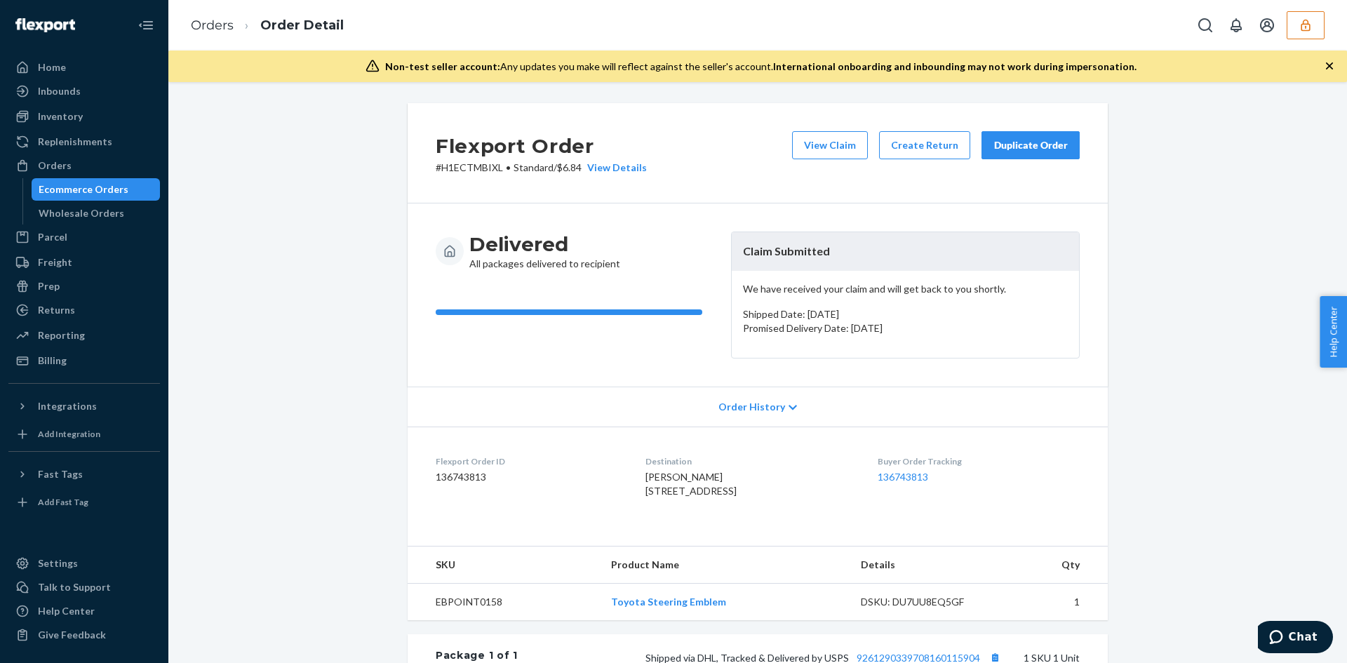
scroll to position [281, 0]
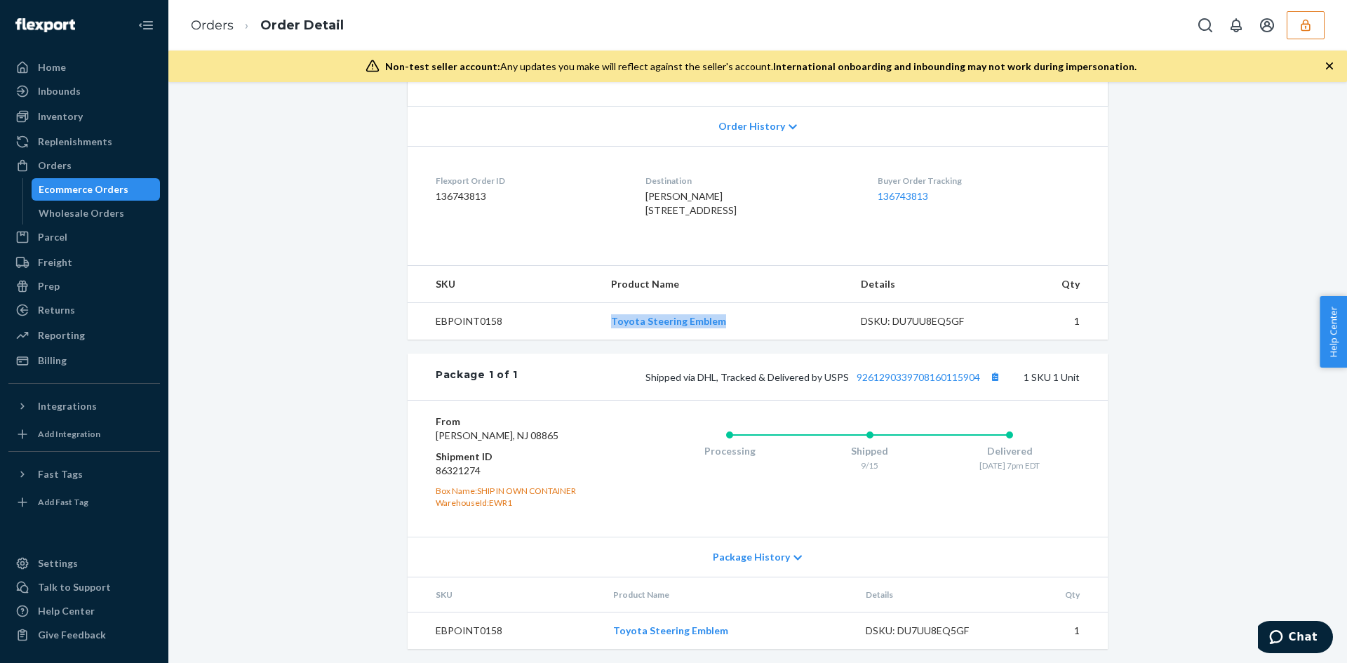
drag, startPoint x: 688, startPoint y: 351, endPoint x: 772, endPoint y: 351, distance: 84.9
click at [772, 340] on tr "EBPOINT0158 Toyota Steering Emblem DSKU: DU7UU8EQ5GF 1" at bounding box center [758, 320] width 700 height 37
click at [570, 340] on td "EBPOINT0158" at bounding box center [504, 320] width 192 height 37
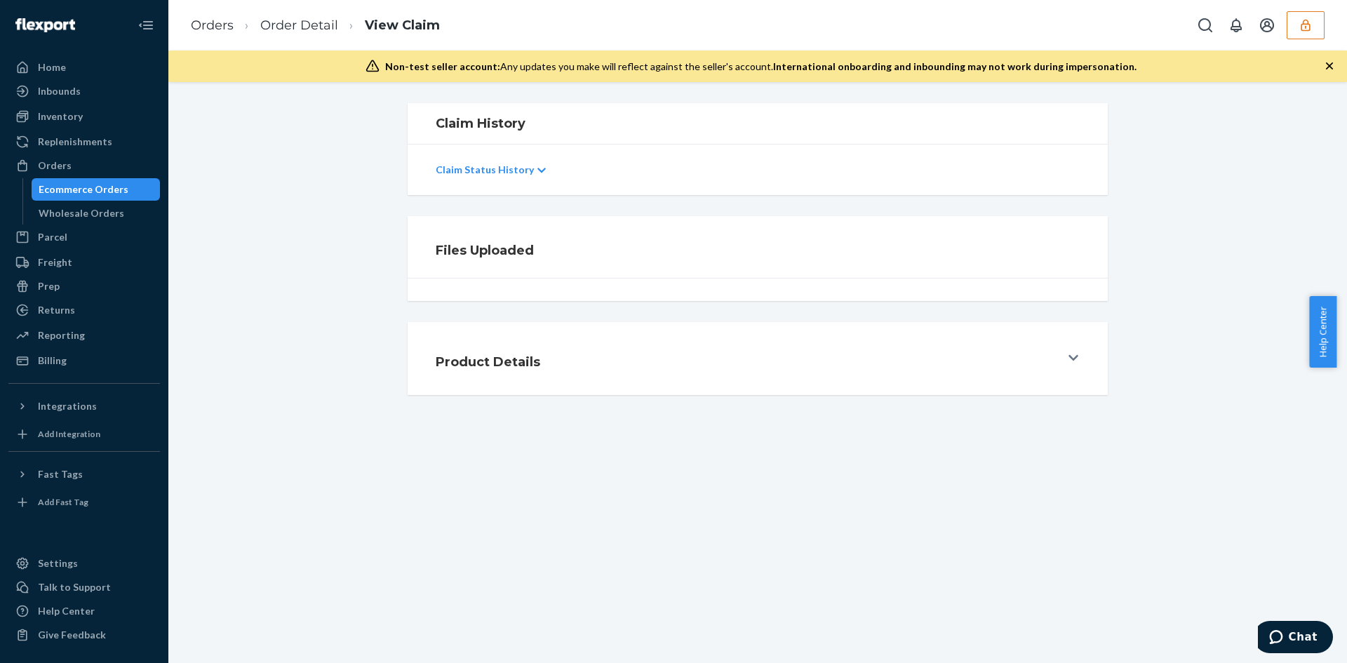
click at [1212, 269] on div "Claim History Claim Status History Files Uploaded Product Details" at bounding box center [757, 372] width 1179 height 581
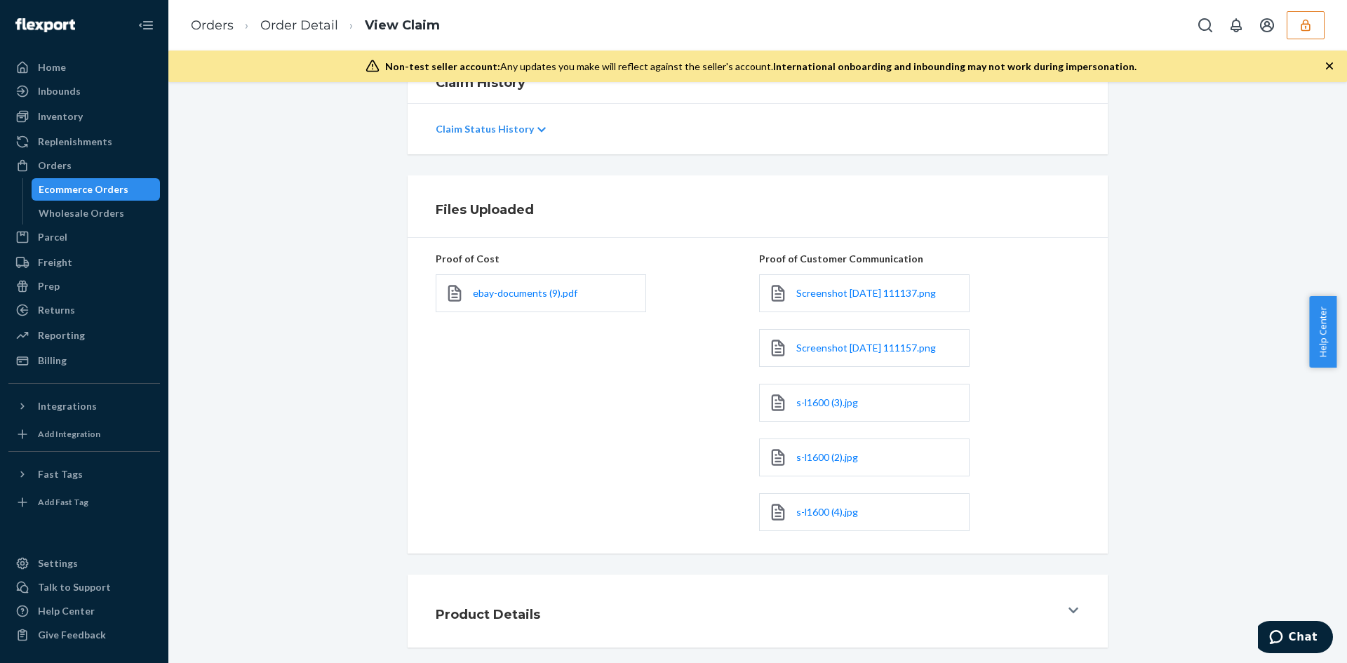
scroll to position [331, 0]
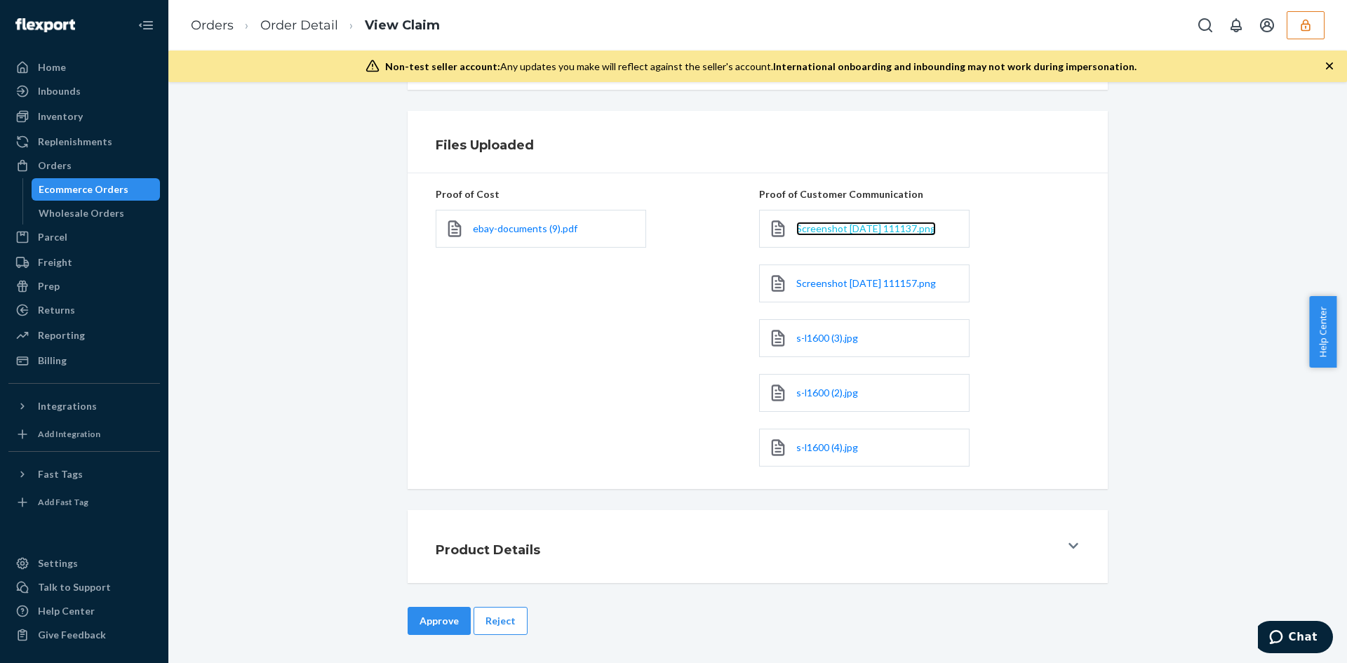
drag, startPoint x: 825, startPoint y: 238, endPoint x: 813, endPoint y: 227, distance: 15.9
click at [523, 232] on span "ebay-documents (9).pdf" at bounding box center [525, 228] width 105 height 12
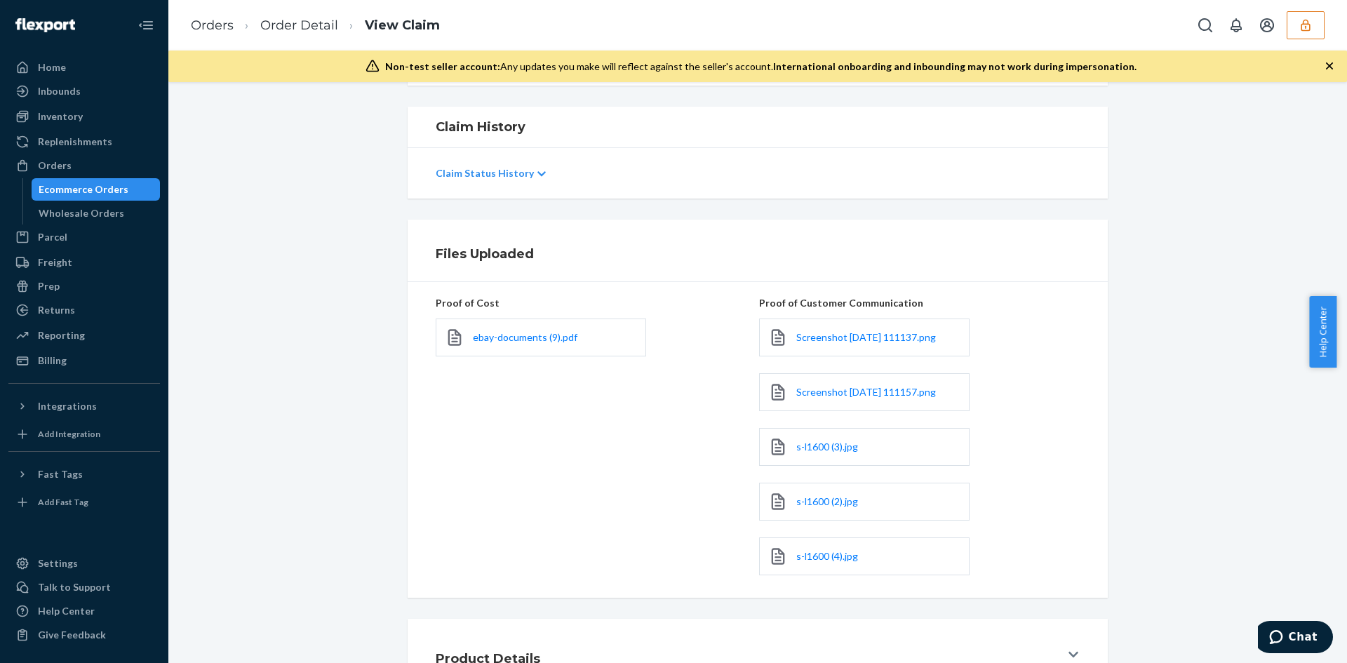
scroll to position [121, 0]
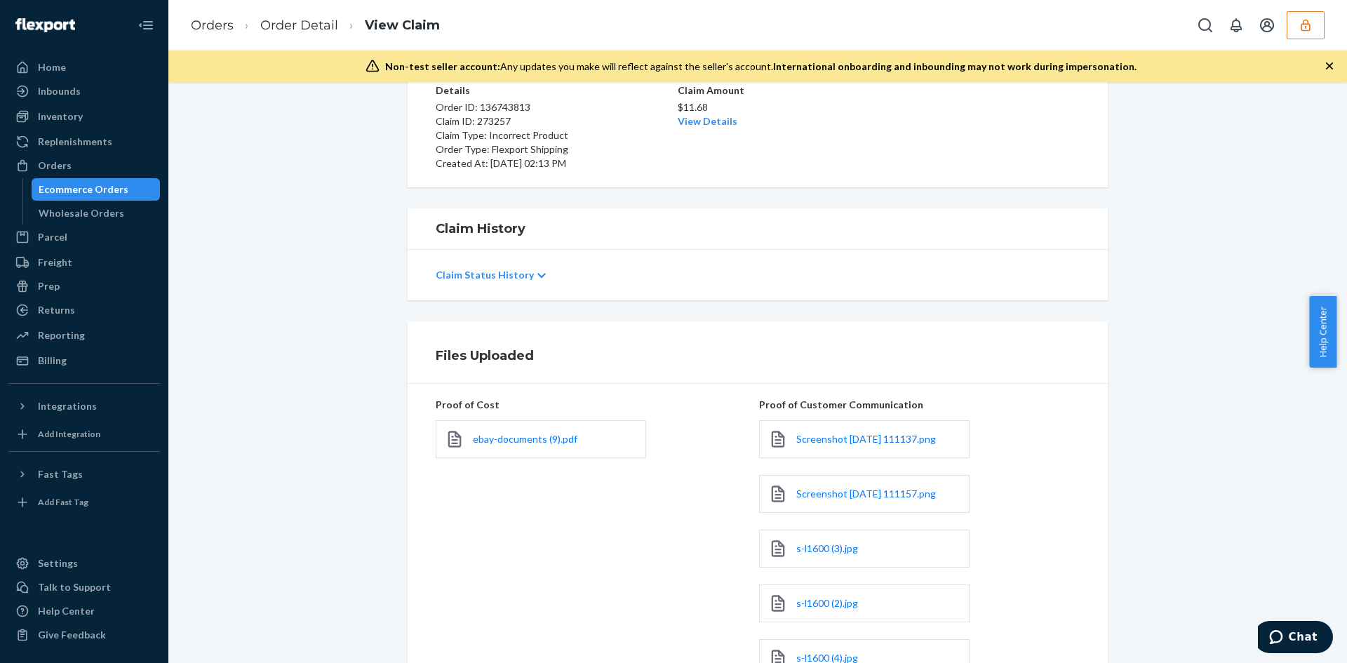
drag, startPoint x: 716, startPoint y: 127, endPoint x: 749, endPoint y: 200, distance: 80.1
click at [715, 126] on link "View Details" at bounding box center [708, 121] width 60 height 12
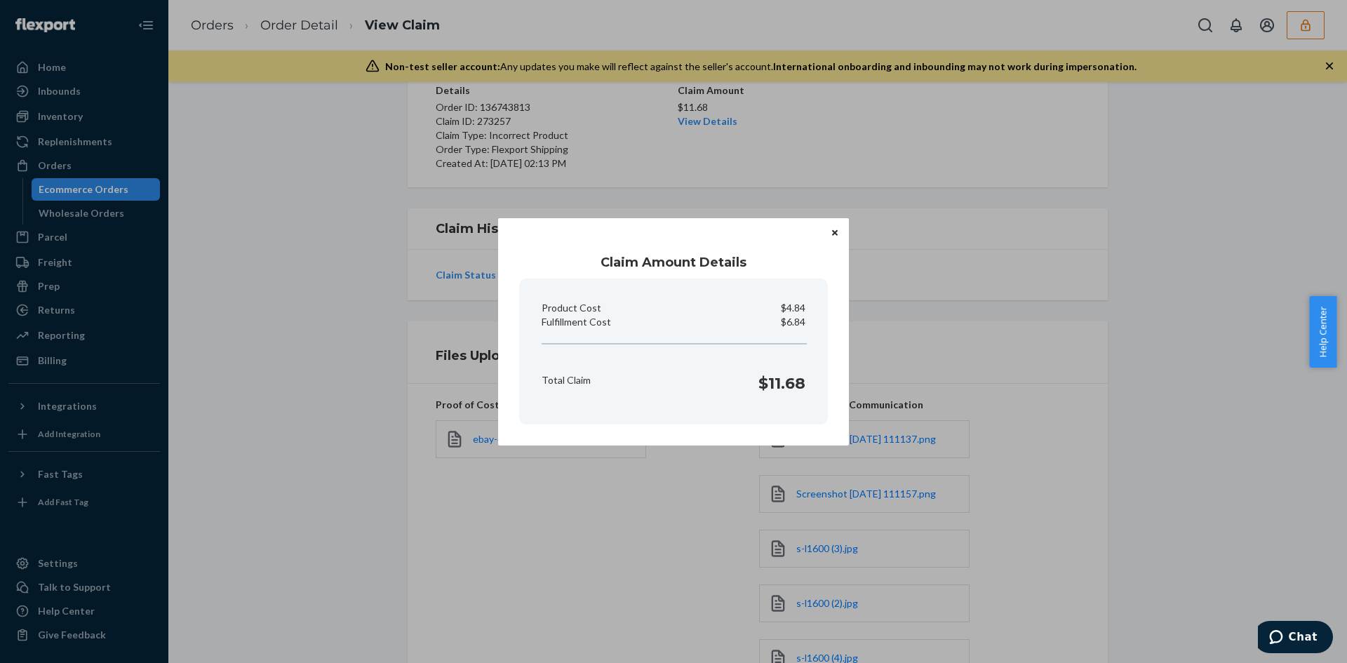
click at [796, 324] on p "$6.84" at bounding box center [793, 322] width 25 height 14
copy p "6.84"
click at [937, 351] on div "Claim Amount Details Product Cost $4.84 Fulfillment Cost $6.84 Total Claim $11.…" at bounding box center [673, 331] width 1347 height 663
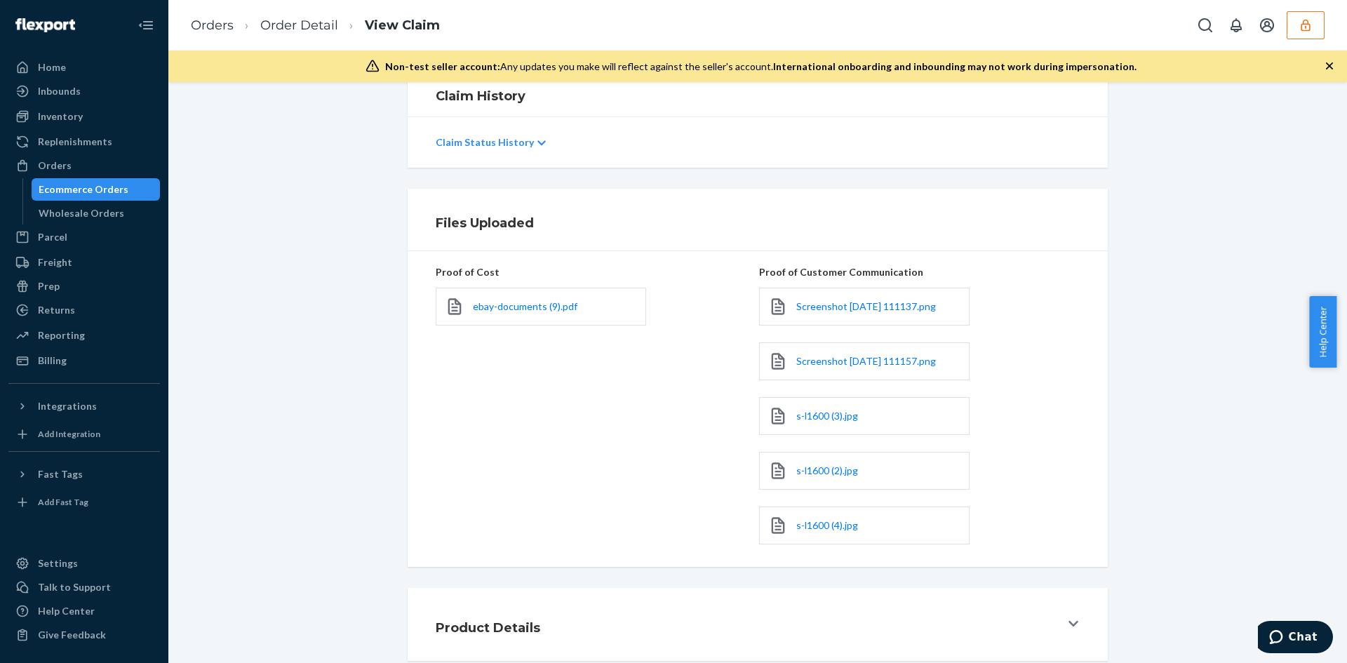
scroll to position [331, 0]
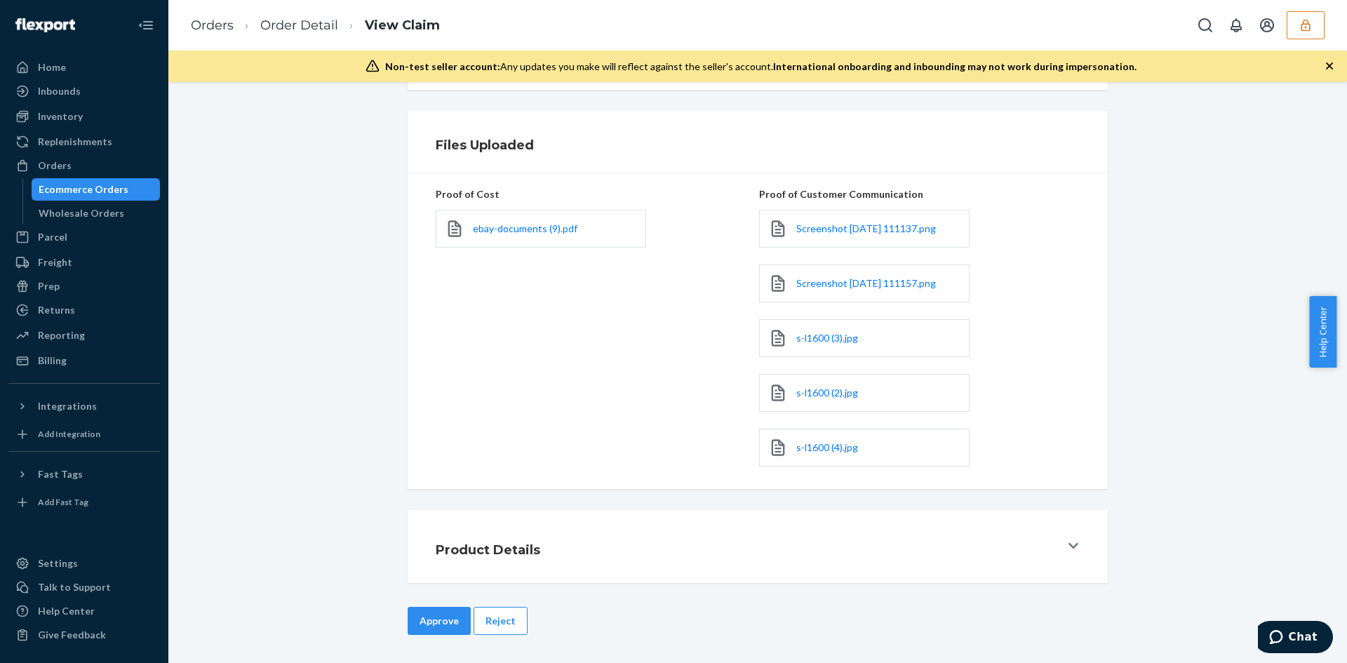
drag, startPoint x: 446, startPoint y: 622, endPoint x: 598, endPoint y: 490, distance: 201.4
click at [446, 622] on button "Approve" at bounding box center [439, 621] width 63 height 28
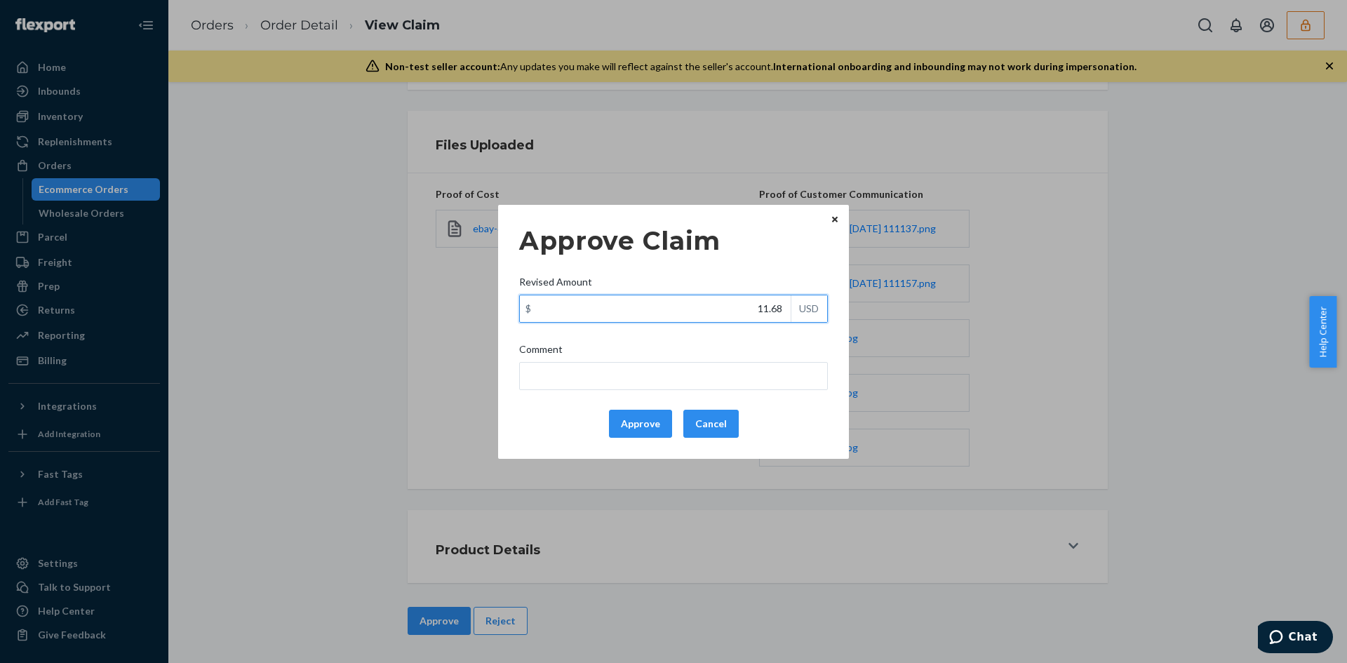
click at [763, 311] on input "11.68" at bounding box center [655, 308] width 271 height 27
paste input "6.84"
type input "6.84"
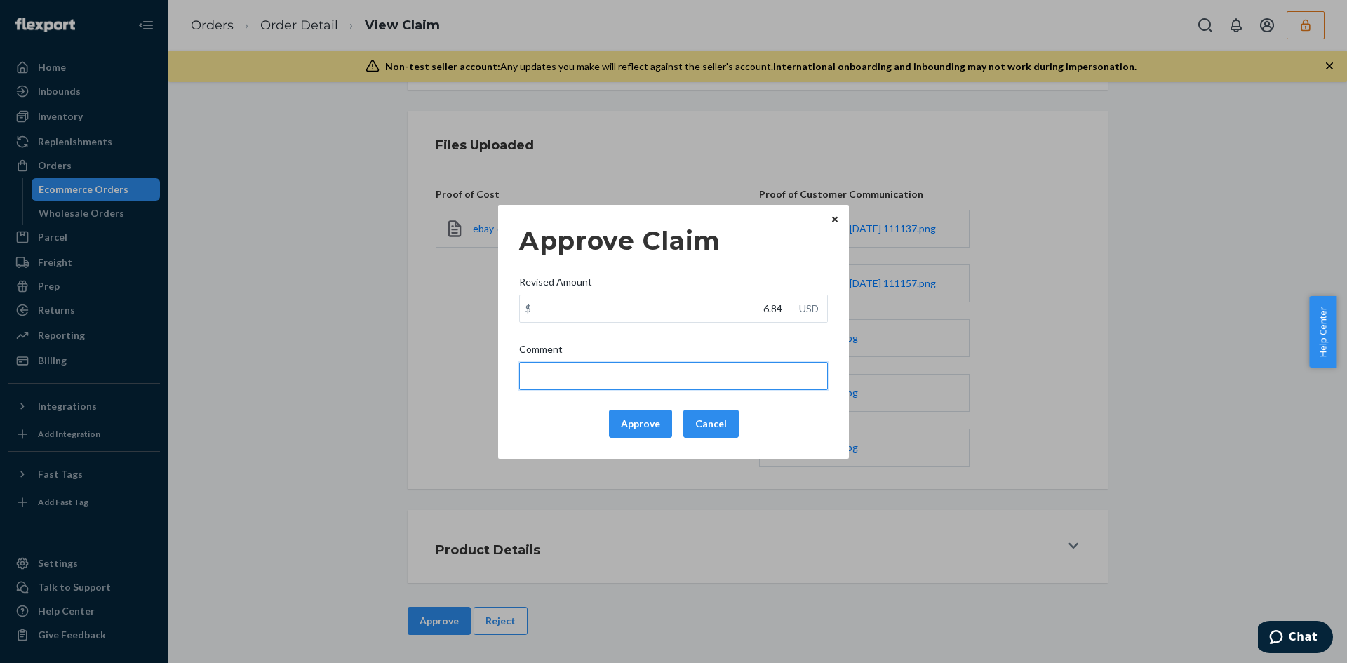
click at [720, 364] on input "Comment" at bounding box center [673, 376] width 309 height 28
type input "The incorrect product received is not part of your inventory so the claim is va…"
click at [646, 415] on button "Approve" at bounding box center [640, 424] width 63 height 28
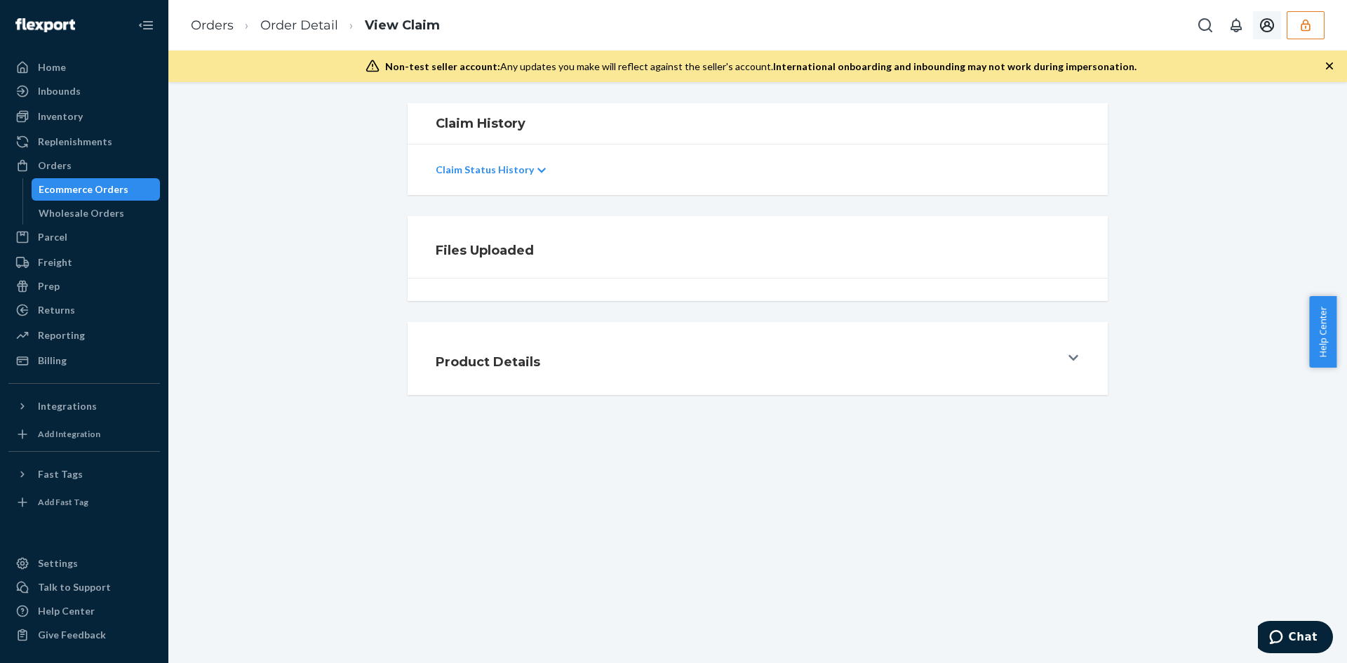
click at [1302, 38] on button "button" at bounding box center [1306, 25] width 38 height 28
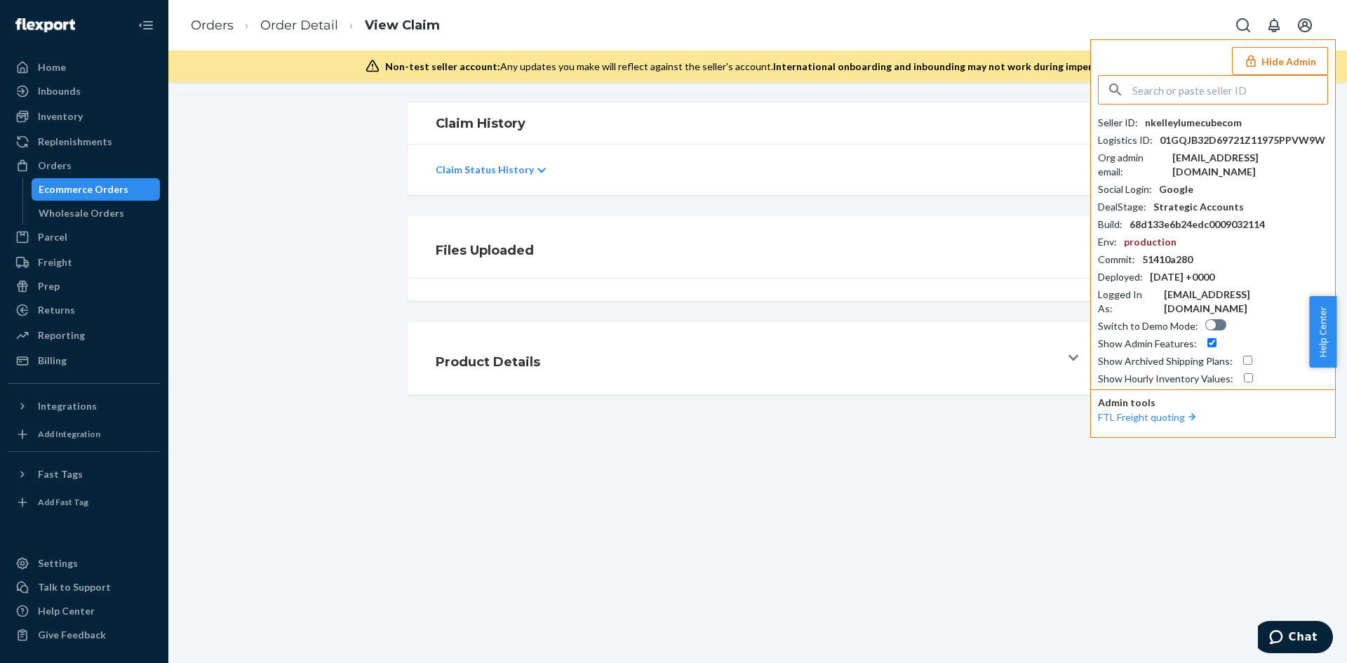
click at [1208, 86] on input "text" at bounding box center [1229, 90] width 195 height 28
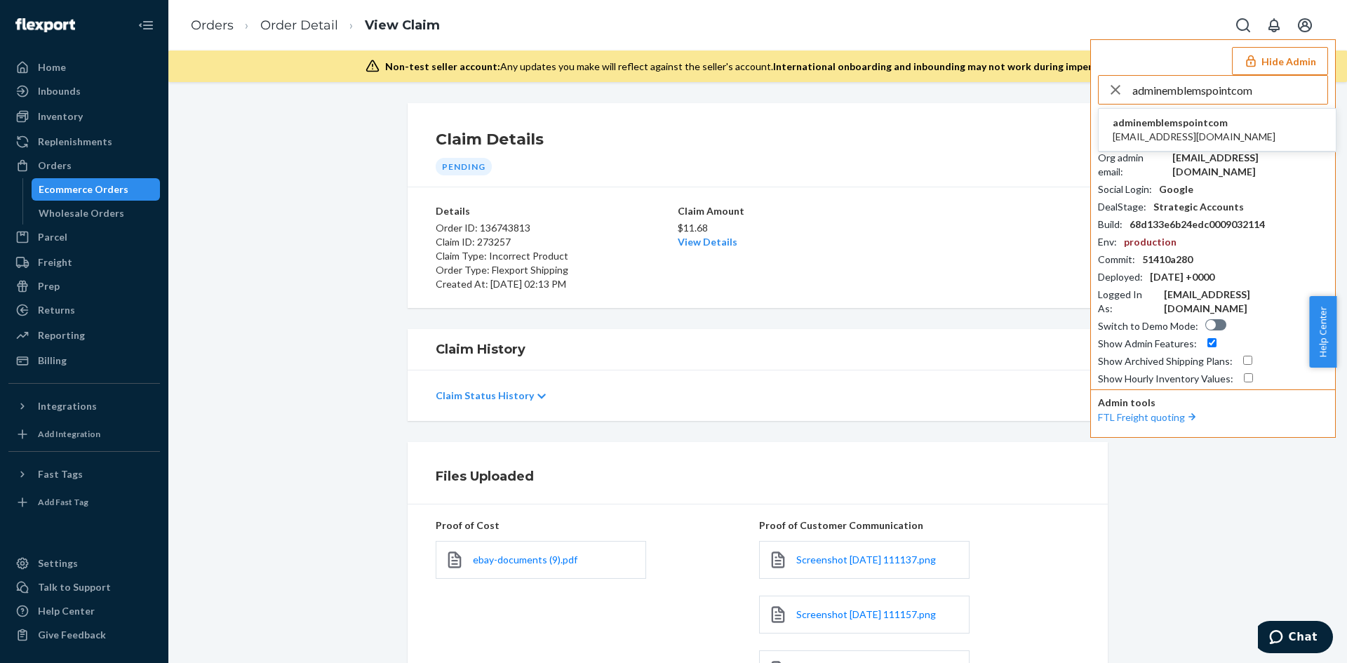
type input "adminemblemspointcom"
click at [1153, 134] on span "[EMAIL_ADDRESS][DOMAIN_NAME]" at bounding box center [1194, 137] width 163 height 14
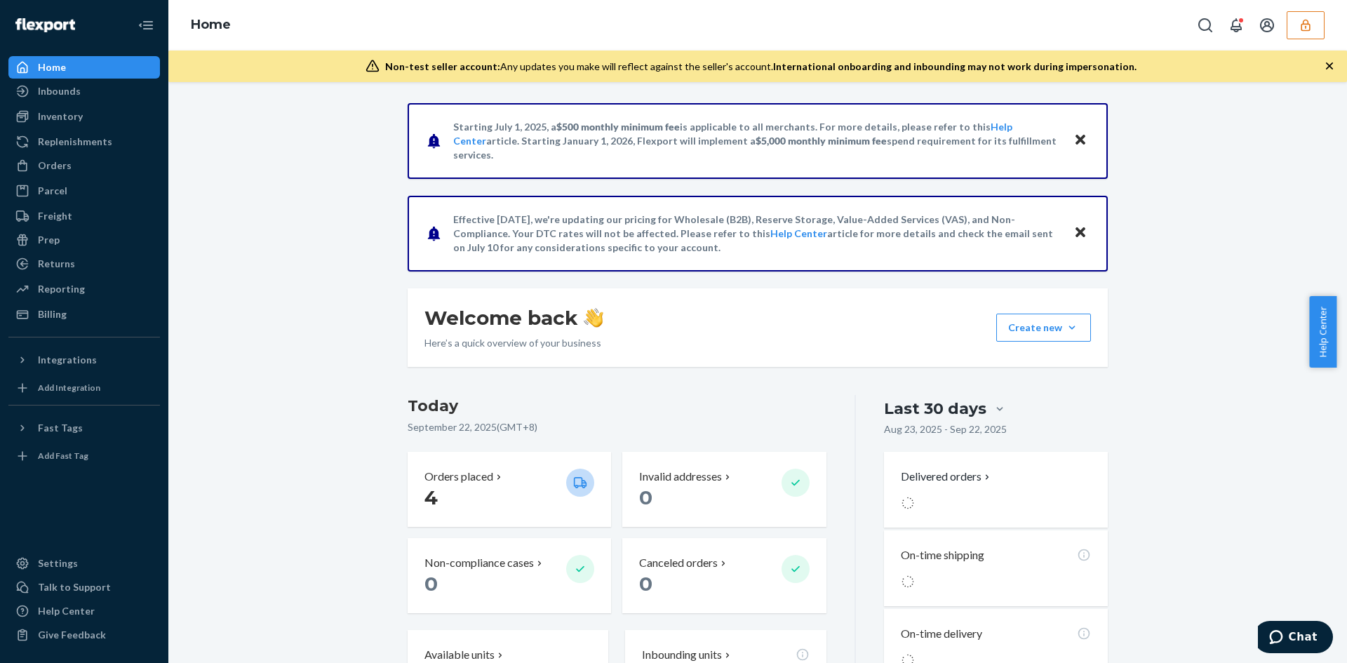
click at [74, 128] on div "Inventory Products" at bounding box center [84, 117] width 152 height 24
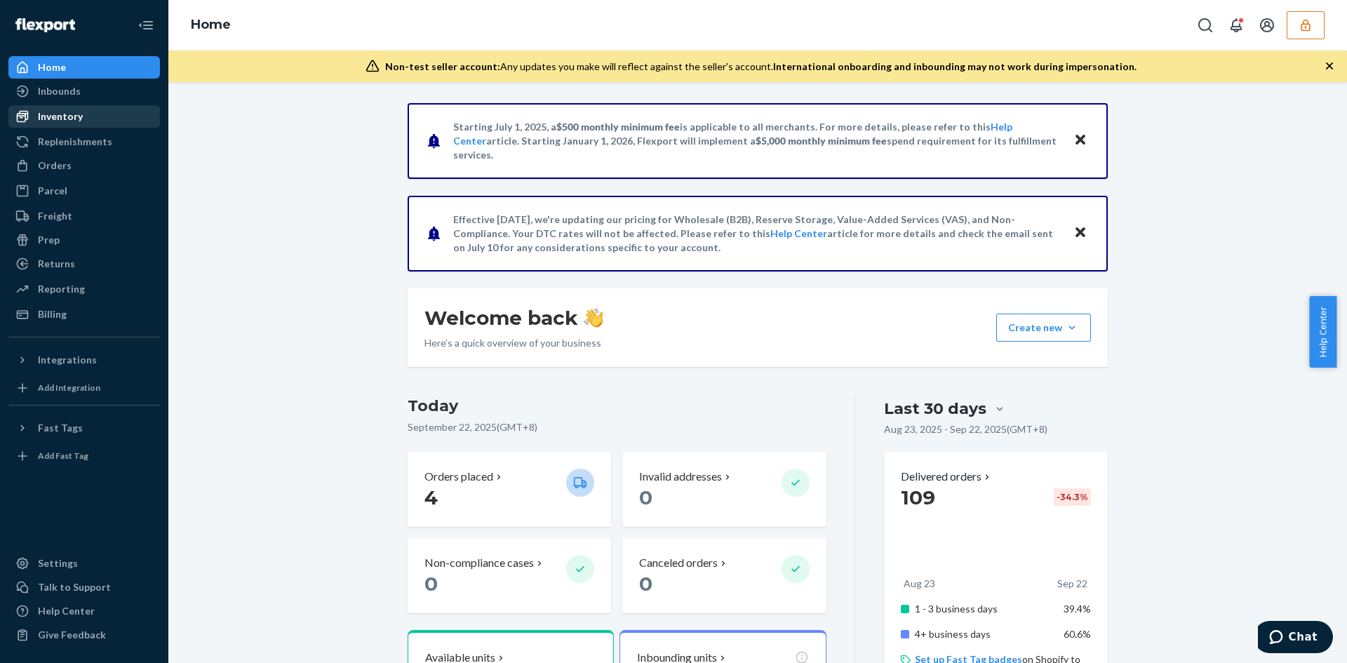
click at [77, 116] on div "Inventory" at bounding box center [60, 116] width 45 height 14
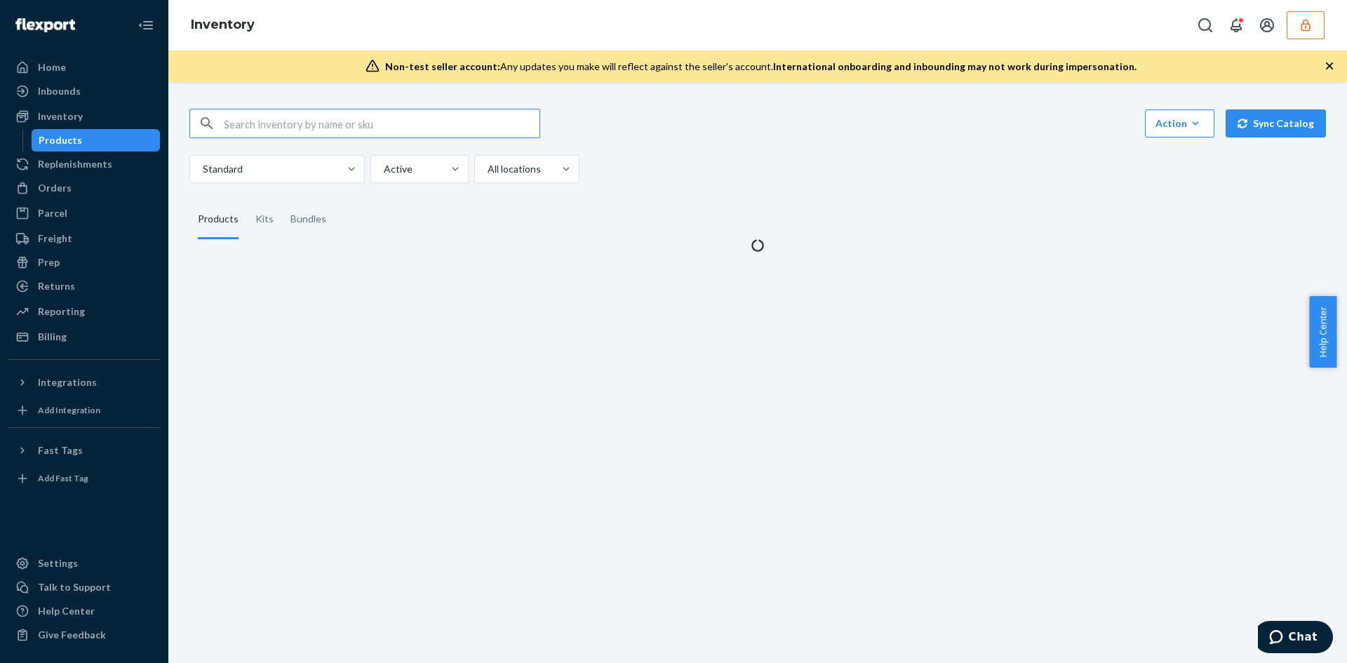
drag, startPoint x: 370, startPoint y: 126, endPoint x: 502, endPoint y: 97, distance: 134.5
click at [373, 126] on input "text" at bounding box center [382, 123] width 316 height 28
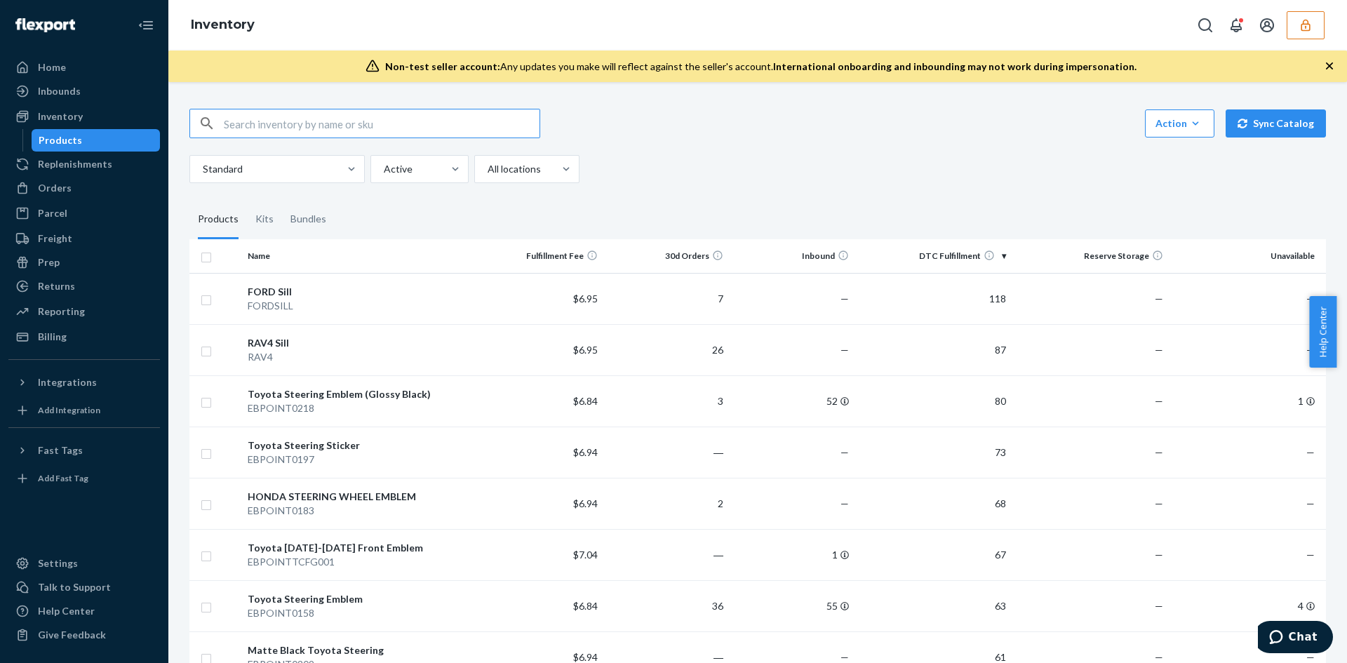
click at [333, 132] on input "text" at bounding box center [382, 123] width 316 height 28
type input "lipstick"
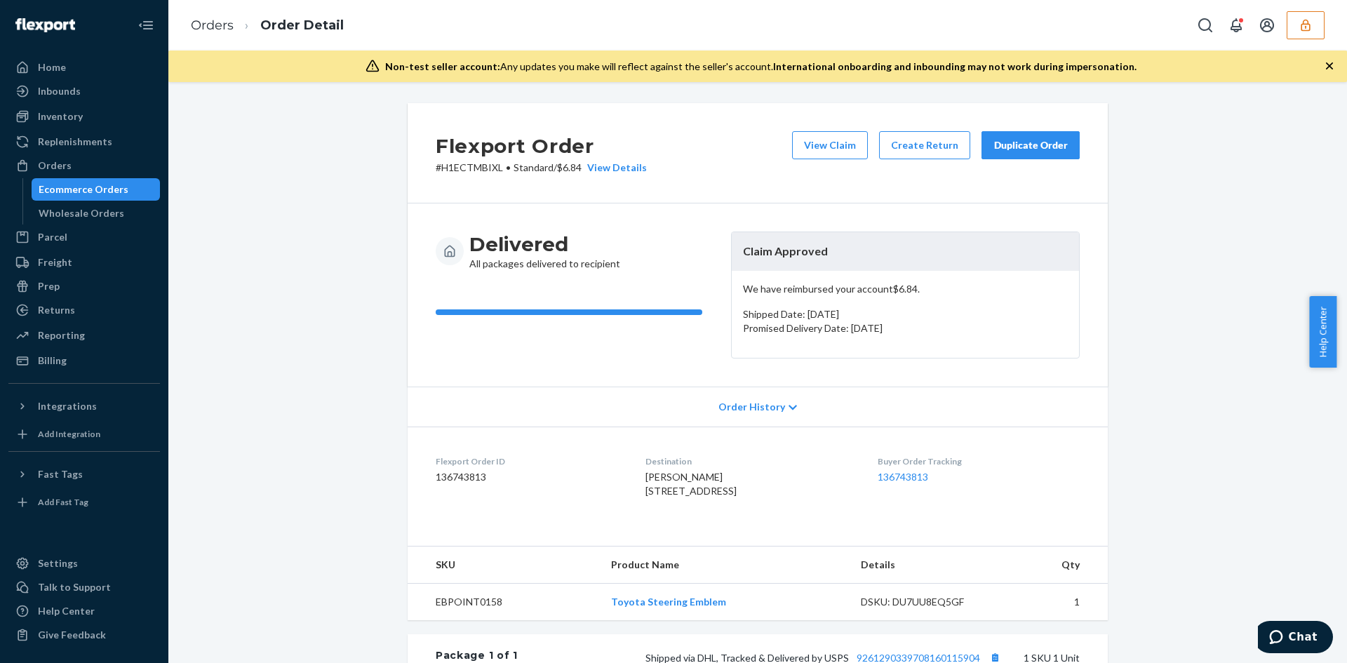
click at [850, 126] on div "Flexport Order # H1ECTMBIXL • Standard / $6.84 View Details View Claim Create R…" at bounding box center [758, 153] width 700 height 100
drag, startPoint x: 835, startPoint y: 141, endPoint x: 484, endPoint y: 53, distance: 361.8
click at [832, 141] on button "View Claim" at bounding box center [830, 145] width 76 height 28
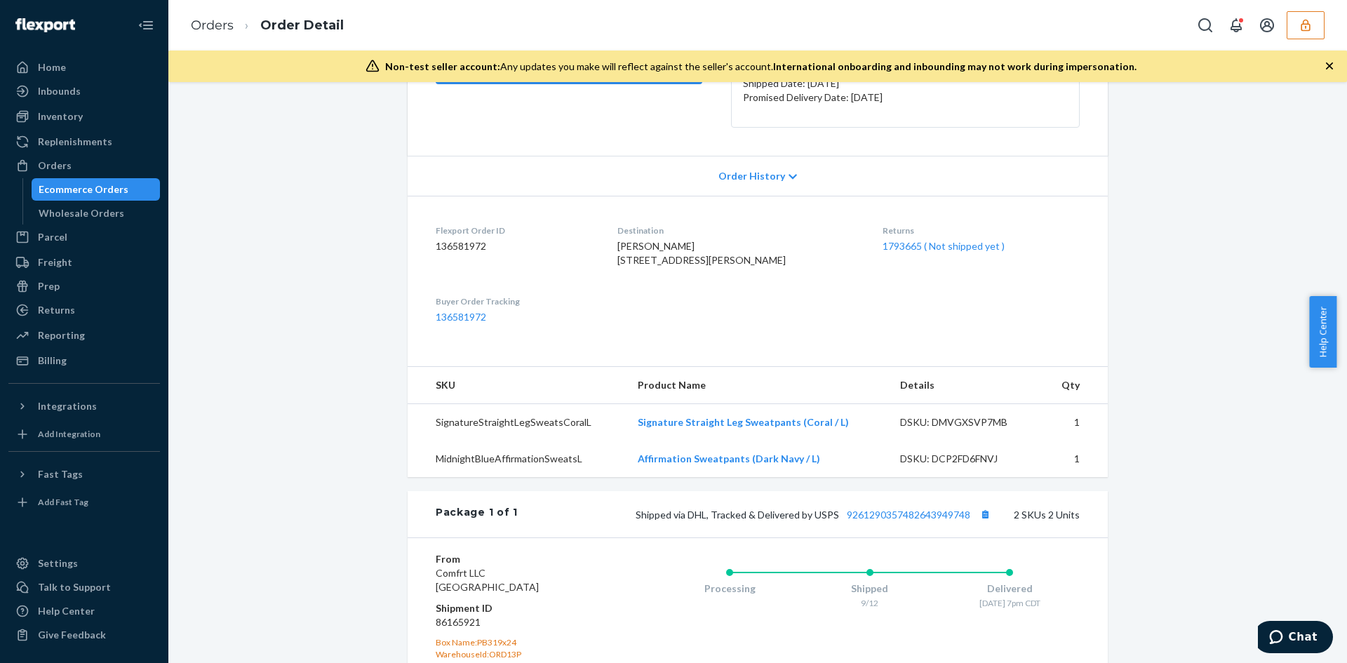
scroll to position [351, 0]
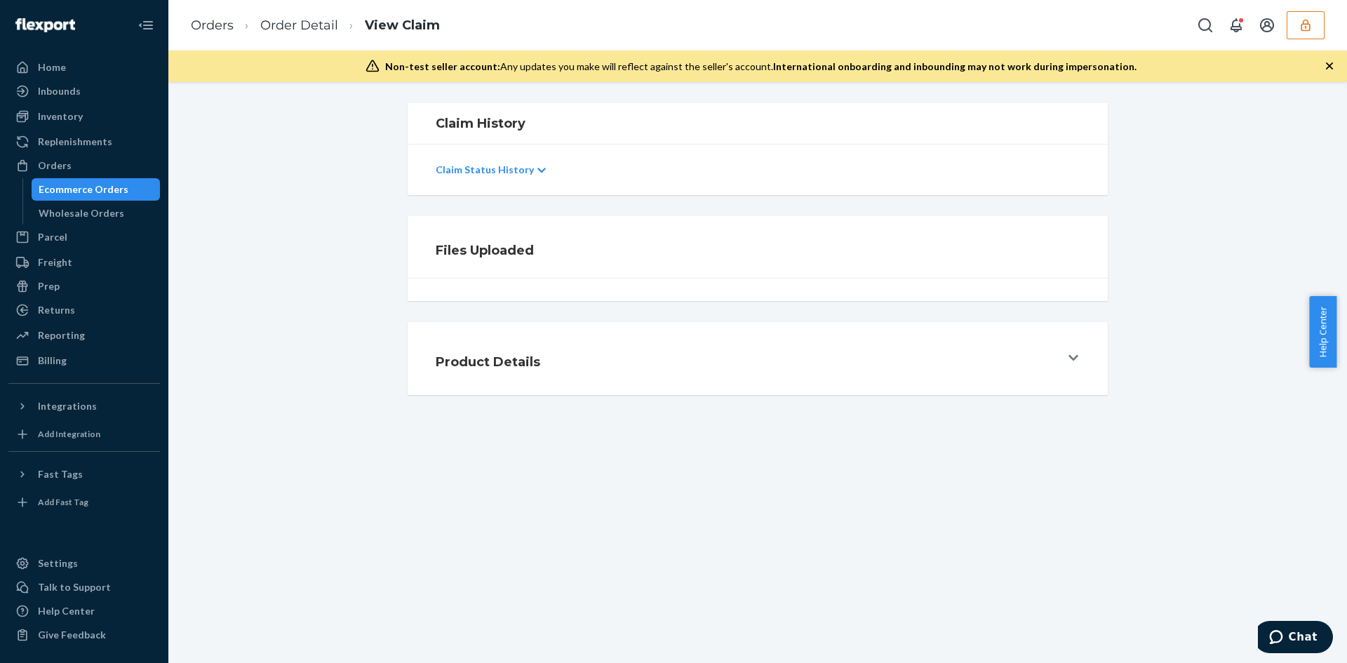
click at [1289, 182] on div "Claim History Claim Status History" at bounding box center [758, 149] width 1158 height 92
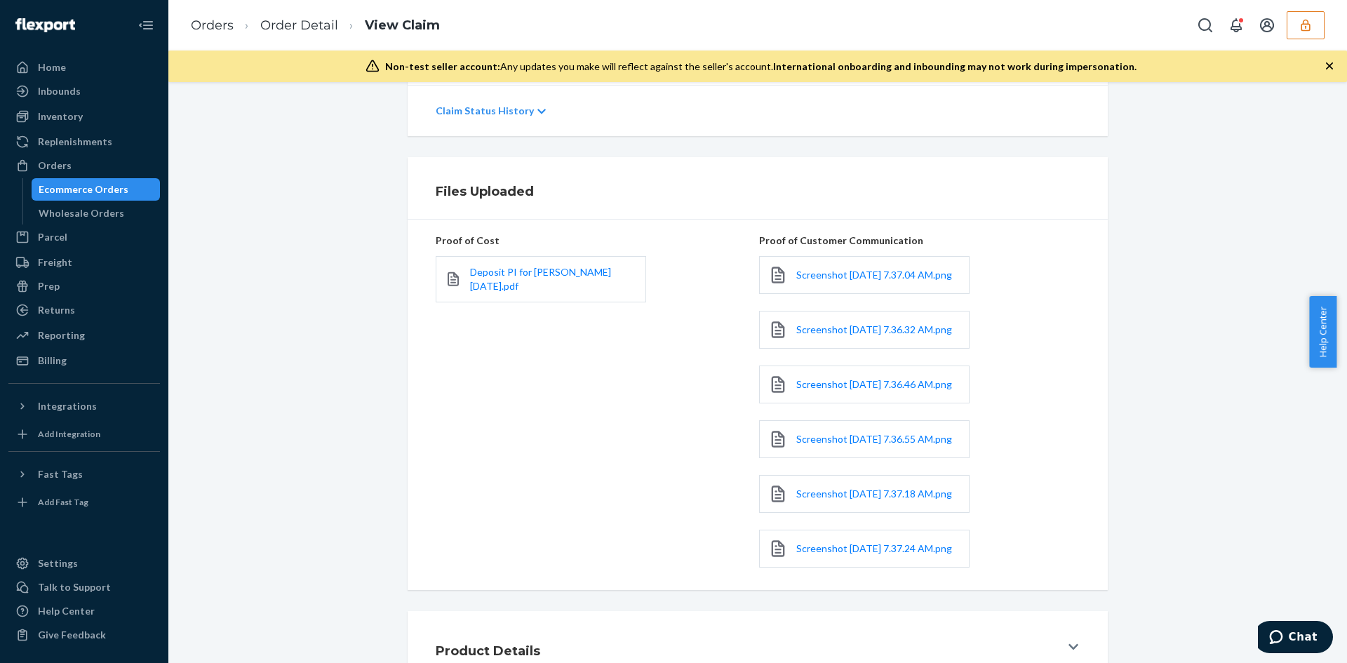
scroll to position [351, 0]
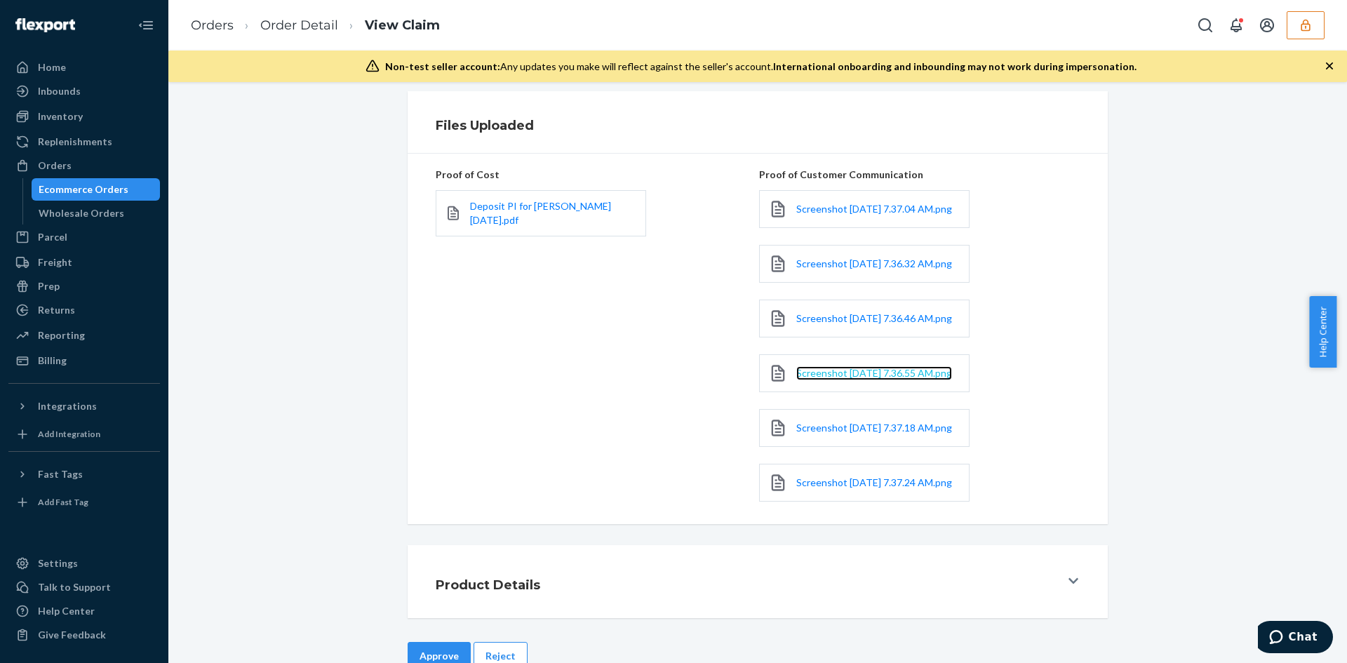
drag, startPoint x: 798, startPoint y: 389, endPoint x: 798, endPoint y: 396, distance: 7.7
drag, startPoint x: 491, startPoint y: 183, endPoint x: 492, endPoint y: 194, distance: 11.2
click at [491, 185] on div "Deposit PI for [PERSON_NAME] [DATE].pdf" at bounding box center [596, 213] width 321 height 63
click at [493, 198] on div "Deposit PI for [PERSON_NAME] [DATE].pdf" at bounding box center [541, 213] width 210 height 46
drag, startPoint x: 507, startPoint y: 220, endPoint x: 502, endPoint y: 213, distance: 8.2
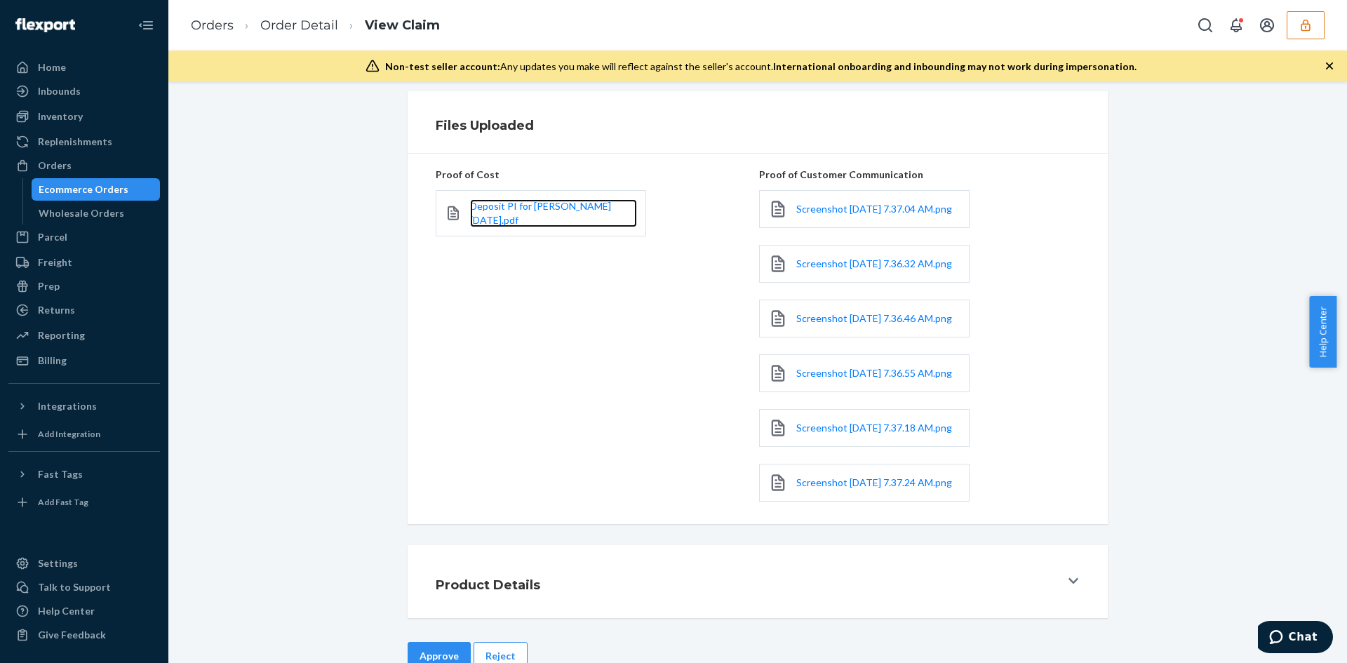
click at [505, 220] on link "Deposit PI for [PERSON_NAME] [DATE].pdf" at bounding box center [553, 213] width 167 height 28
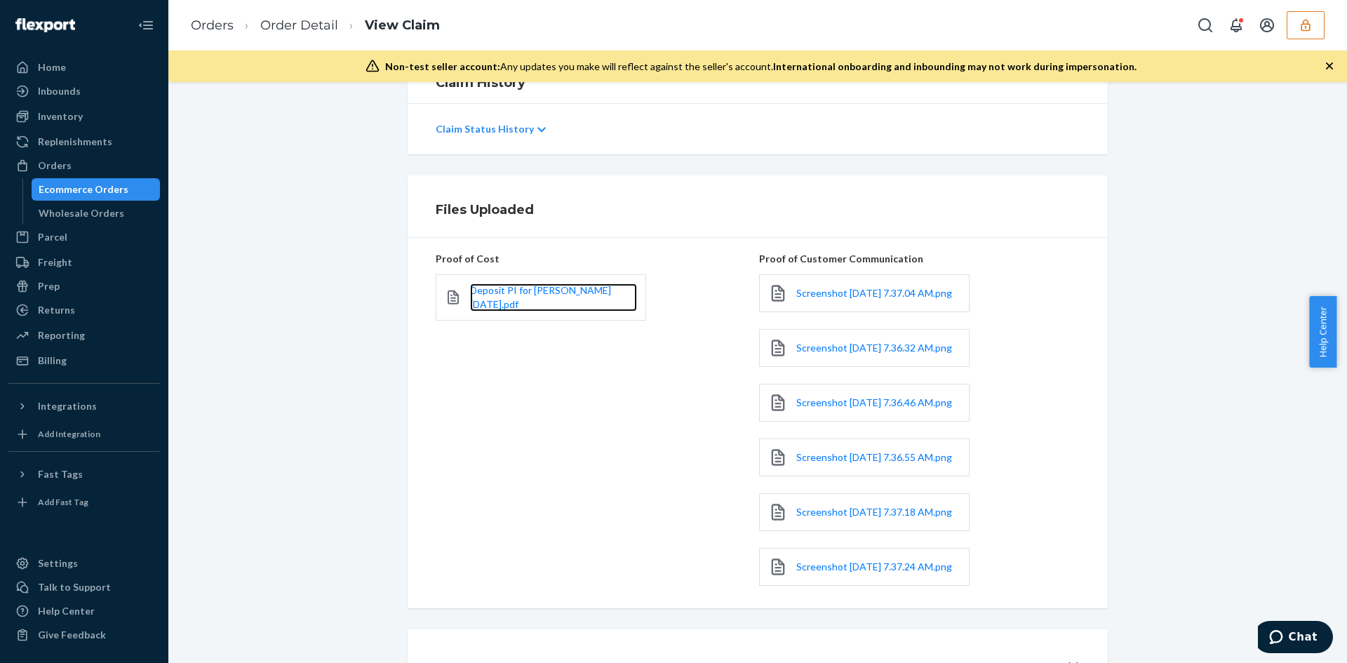
scroll to position [140, 0]
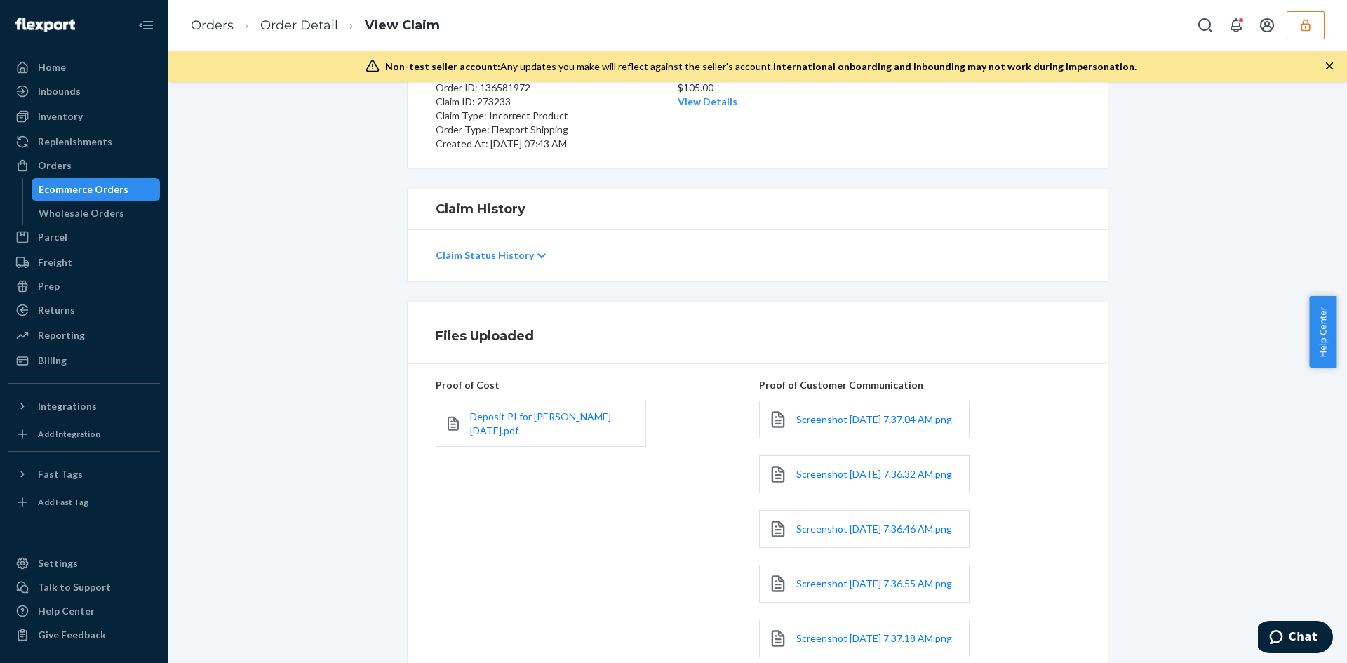
click at [719, 112] on div "Claim Amount $105.00 View Details" at bounding box center [758, 107] width 160 height 87
click at [716, 99] on link "View Details" at bounding box center [708, 101] width 60 height 12
drag, startPoint x: 1078, startPoint y: 409, endPoint x: 765, endPoint y: 461, distance: 317.9
click at [1078, 409] on div "Home Inbounds Shipping Plans Problems Inventory Products Replenishments Orders …" at bounding box center [673, 331] width 1347 height 663
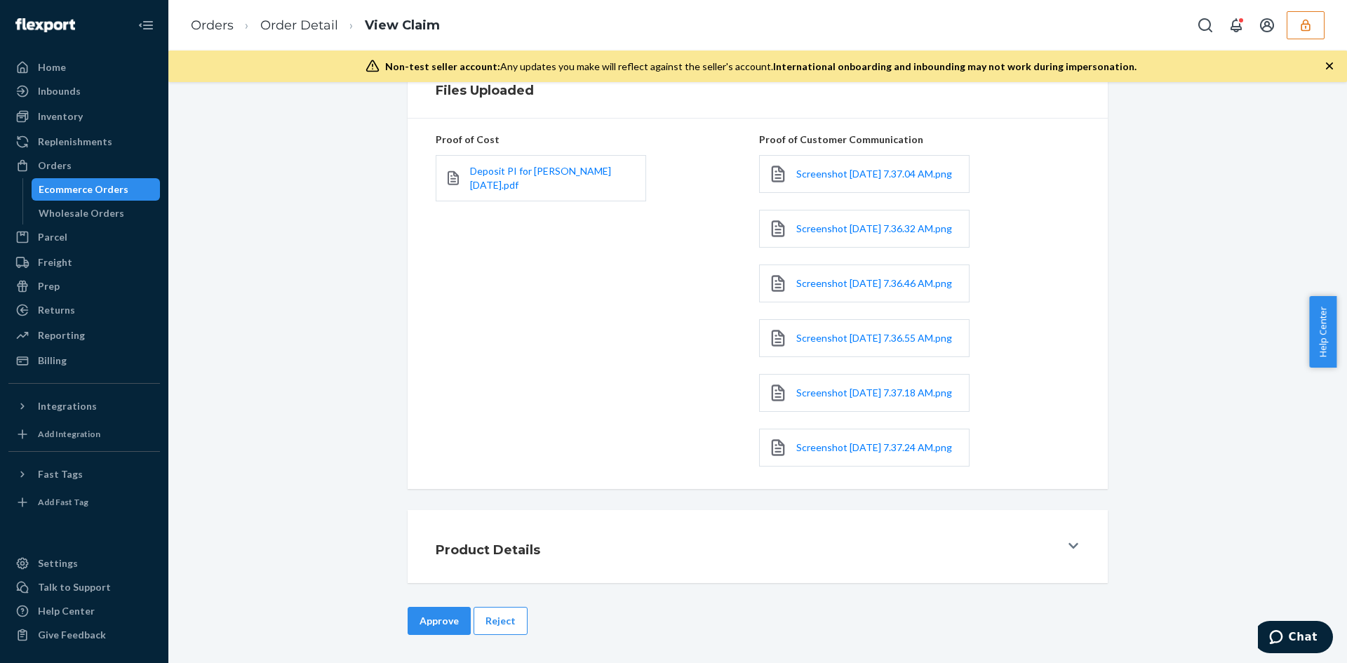
scroll to position [436, 0]
click at [456, 610] on button "Approve" at bounding box center [439, 621] width 63 height 28
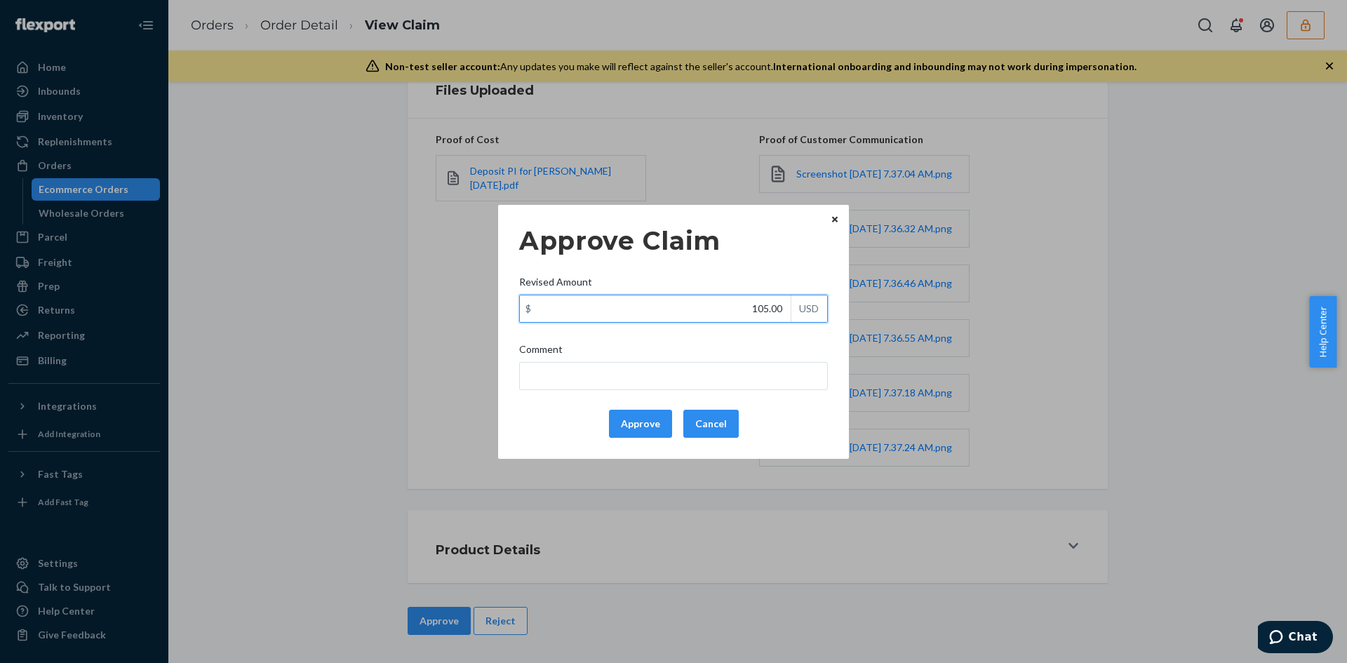
click at [769, 314] on input "105.00" at bounding box center [655, 308] width 271 height 27
paste input "54.6"
type input "54.60"
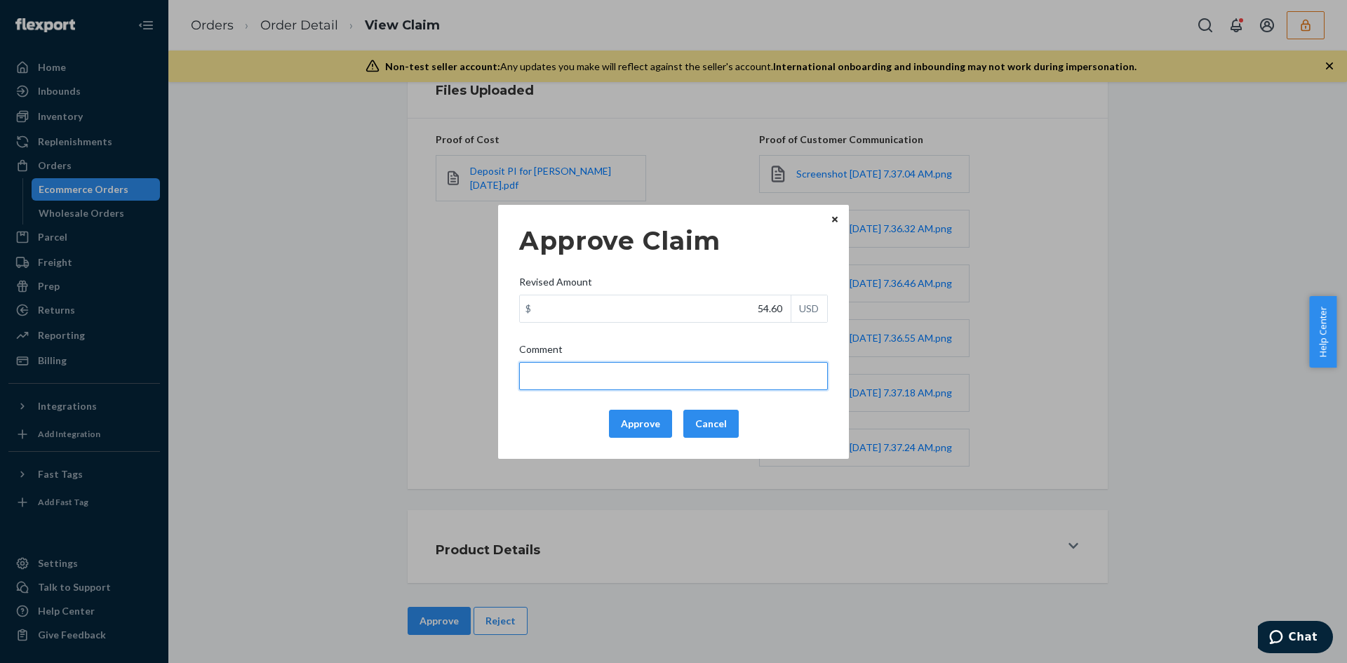
click at [724, 363] on input "Comment" at bounding box center [673, 376] width 309 height 28
type input "Adjusted total cost."
click at [653, 415] on button "Approve" at bounding box center [640, 424] width 63 height 28
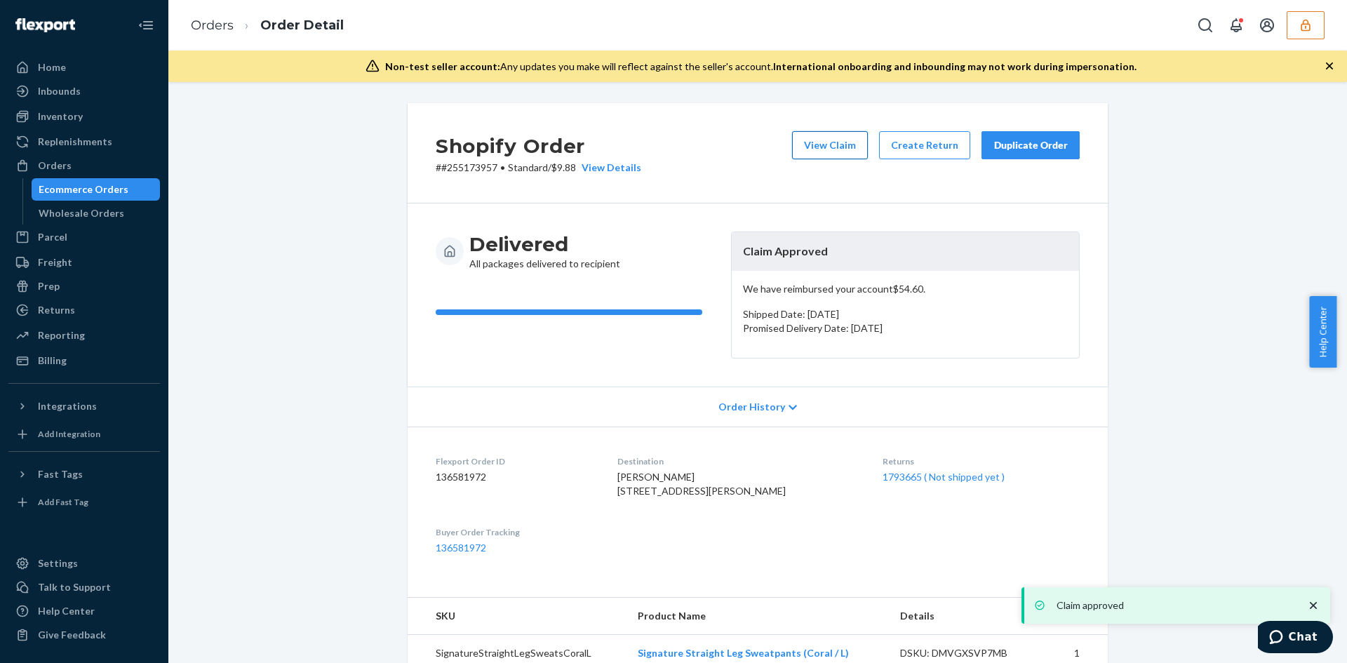
click at [833, 145] on button "View Claim" at bounding box center [830, 145] width 76 height 28
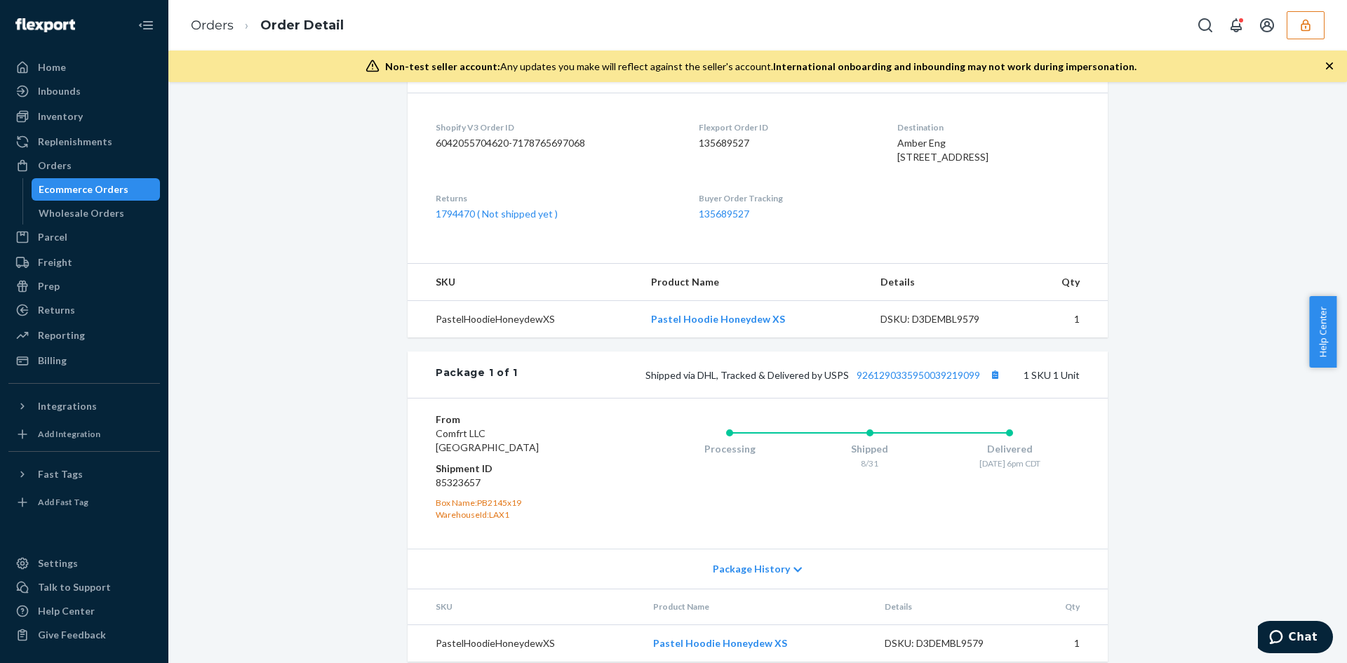
scroll to position [351, 0]
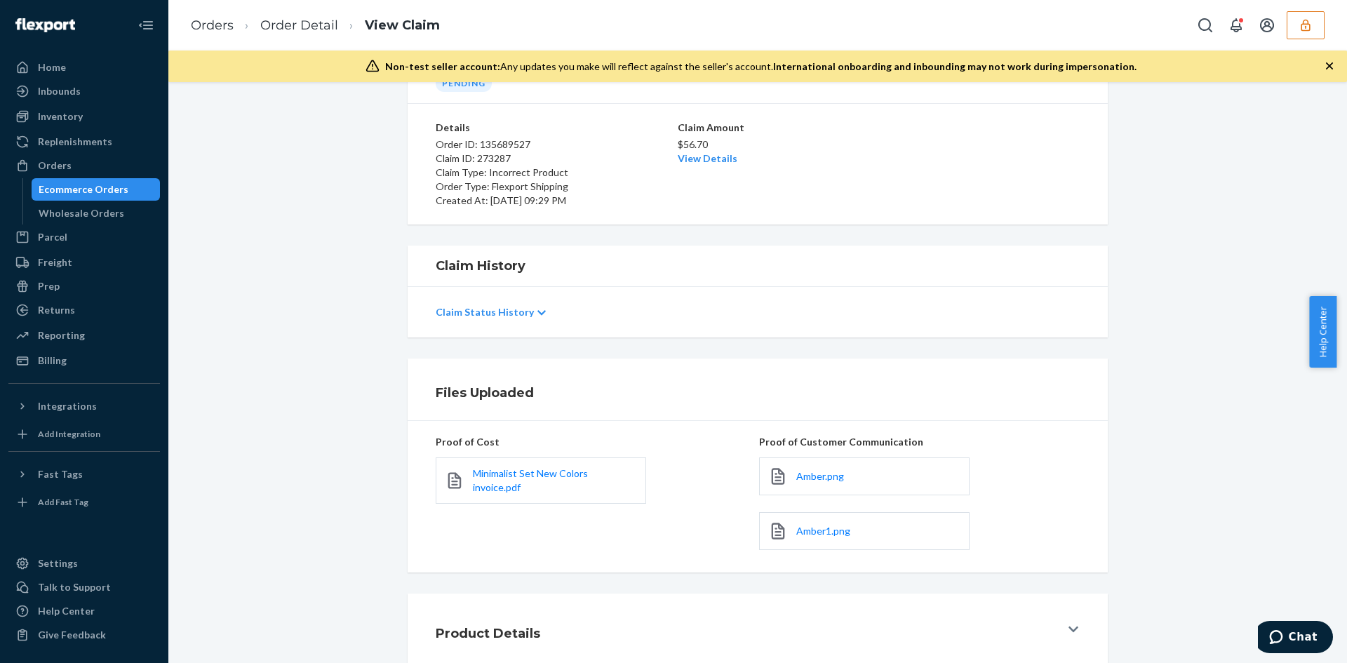
scroll to position [167, 0]
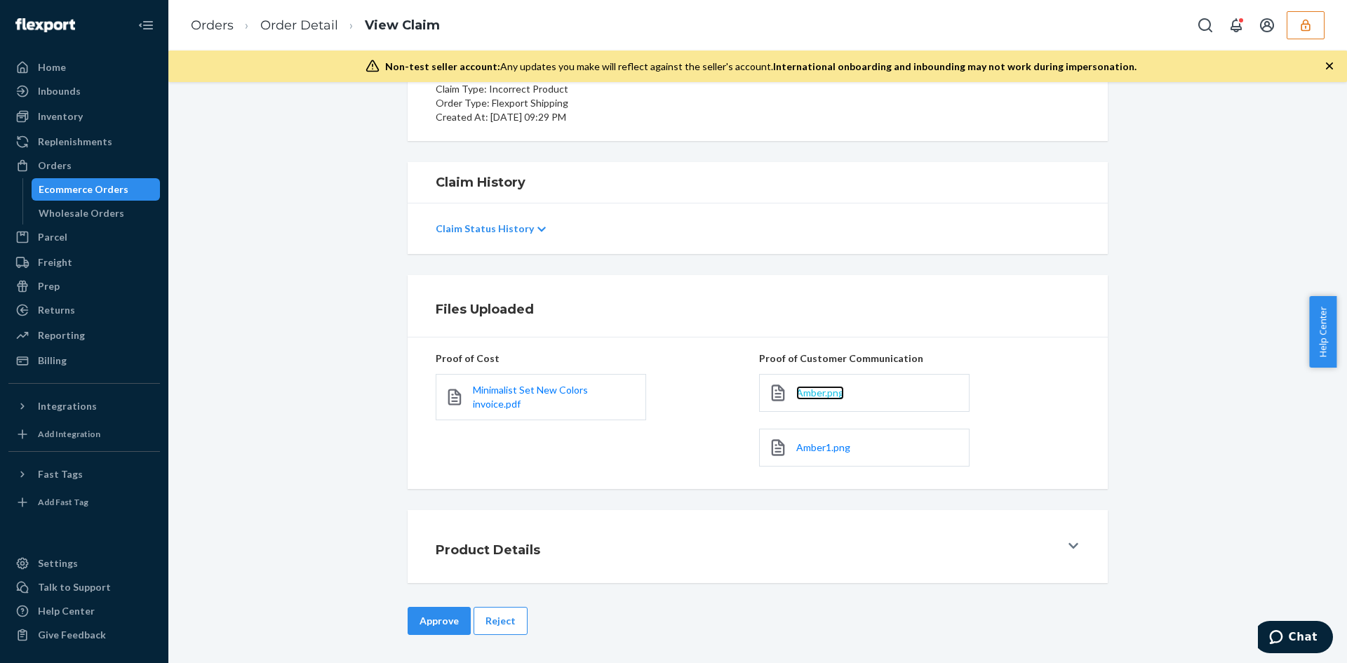
drag, startPoint x: 817, startPoint y: 392, endPoint x: 809, endPoint y: 390, distance: 8.0
click at [509, 411] on div "Minimalist Set New Colors invoice.pdf" at bounding box center [541, 397] width 210 height 46
click at [509, 399] on div "Minimalist Set New Colors invoice.pdf" at bounding box center [541, 397] width 210 height 46
click at [511, 387] on span "Minimalist Set New Colors invoice.pdf" at bounding box center [530, 397] width 115 height 26
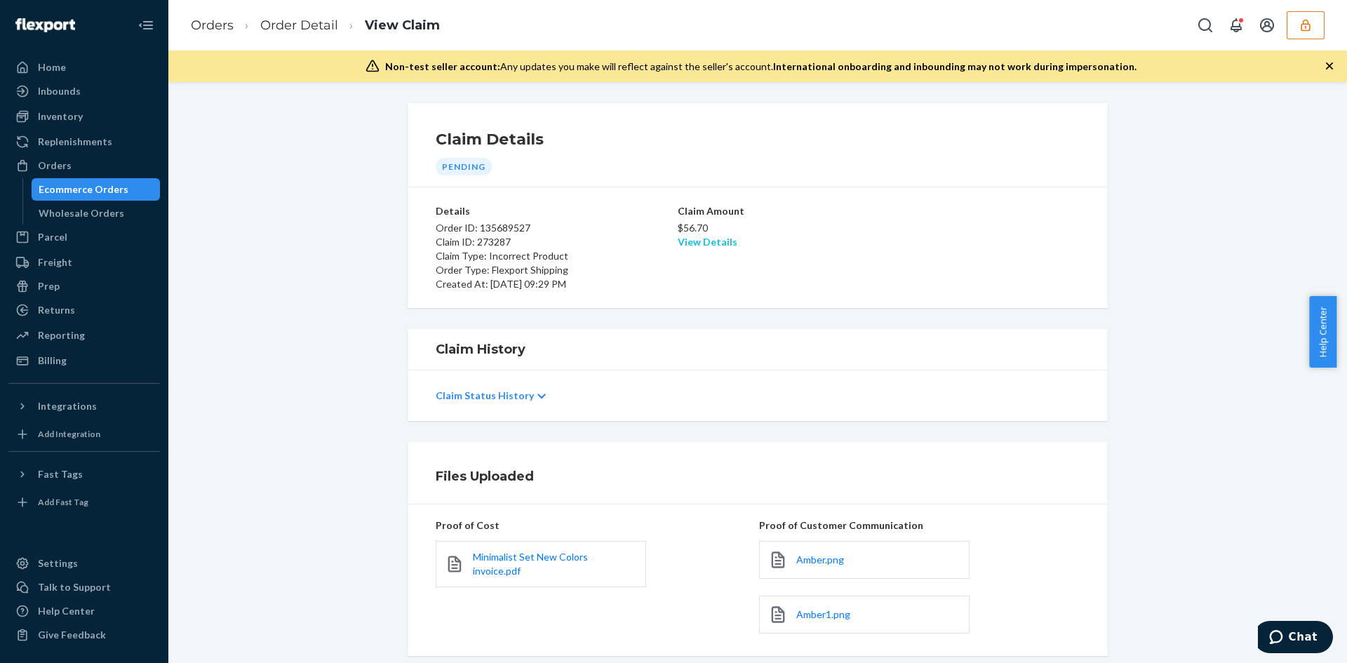
click at [692, 239] on link "View Details" at bounding box center [708, 242] width 60 height 12
drag, startPoint x: 994, startPoint y: 455, endPoint x: 542, endPoint y: 521, distance: 457.3
click at [989, 463] on div "Home Inbounds Shipping Plans Problems Inventory Products Replenishments Orders …" at bounding box center [673, 331] width 1347 height 663
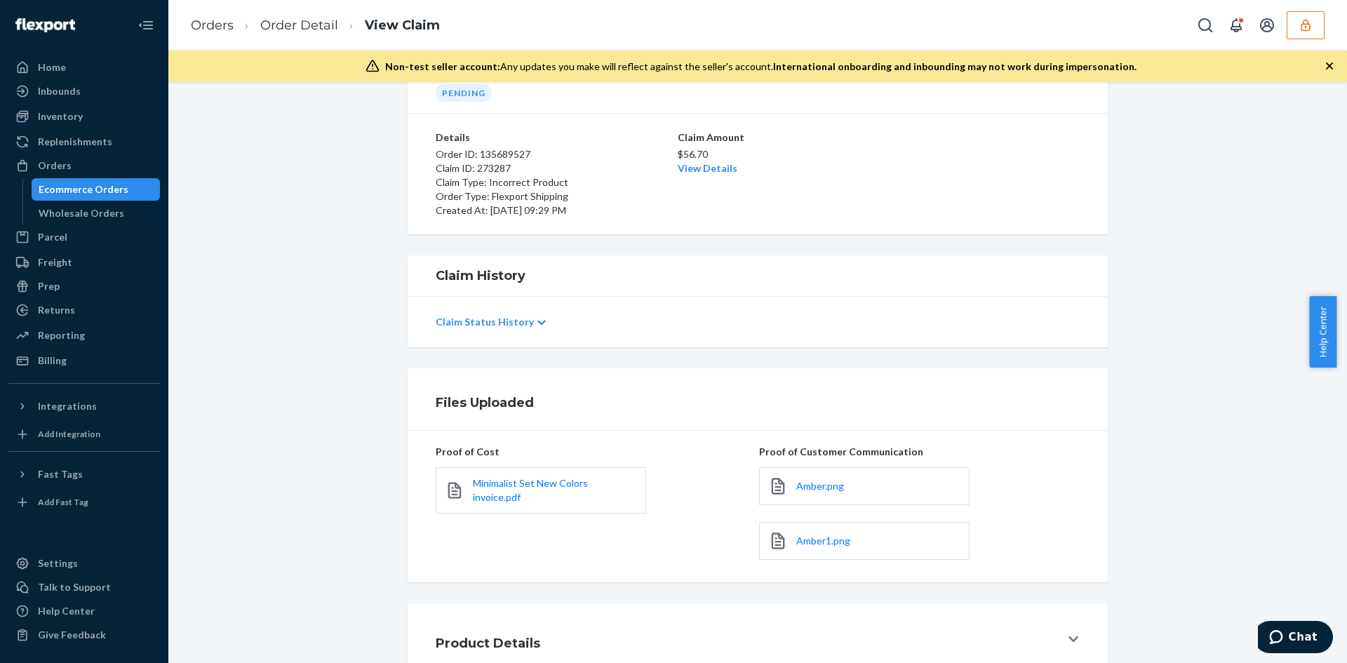
scroll to position [167, 0]
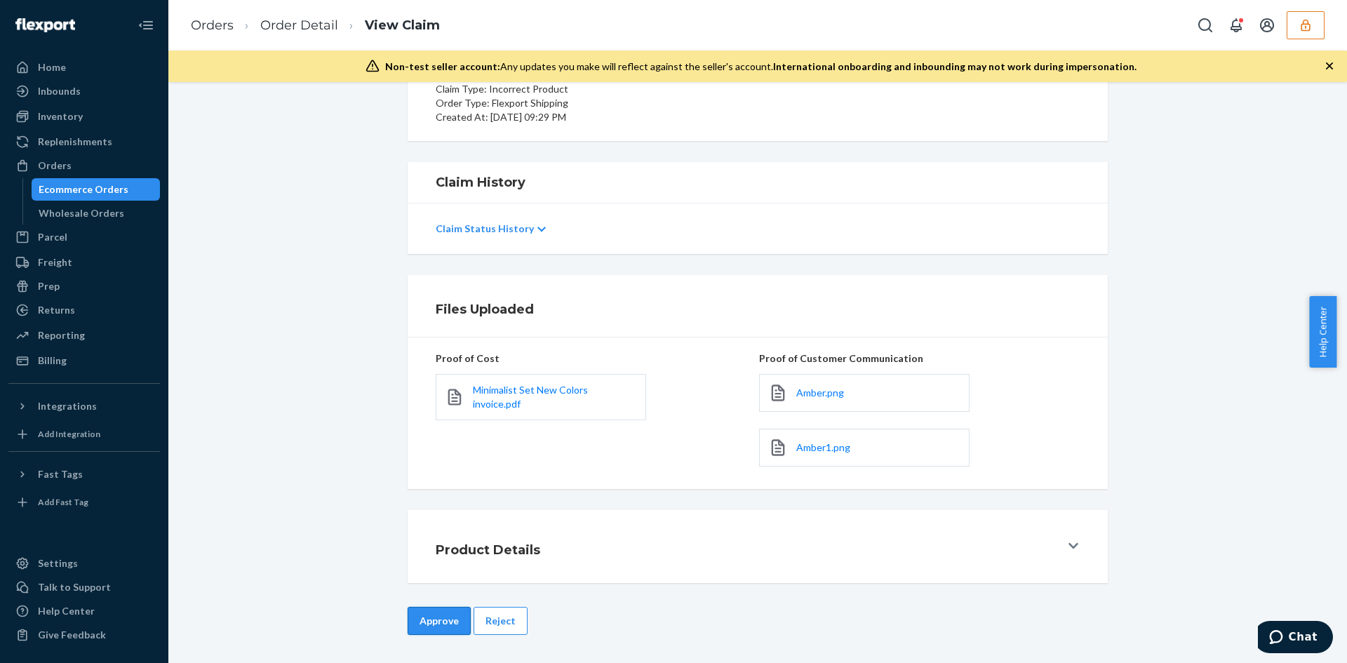
click at [435, 625] on button "Approve" at bounding box center [439, 621] width 63 height 28
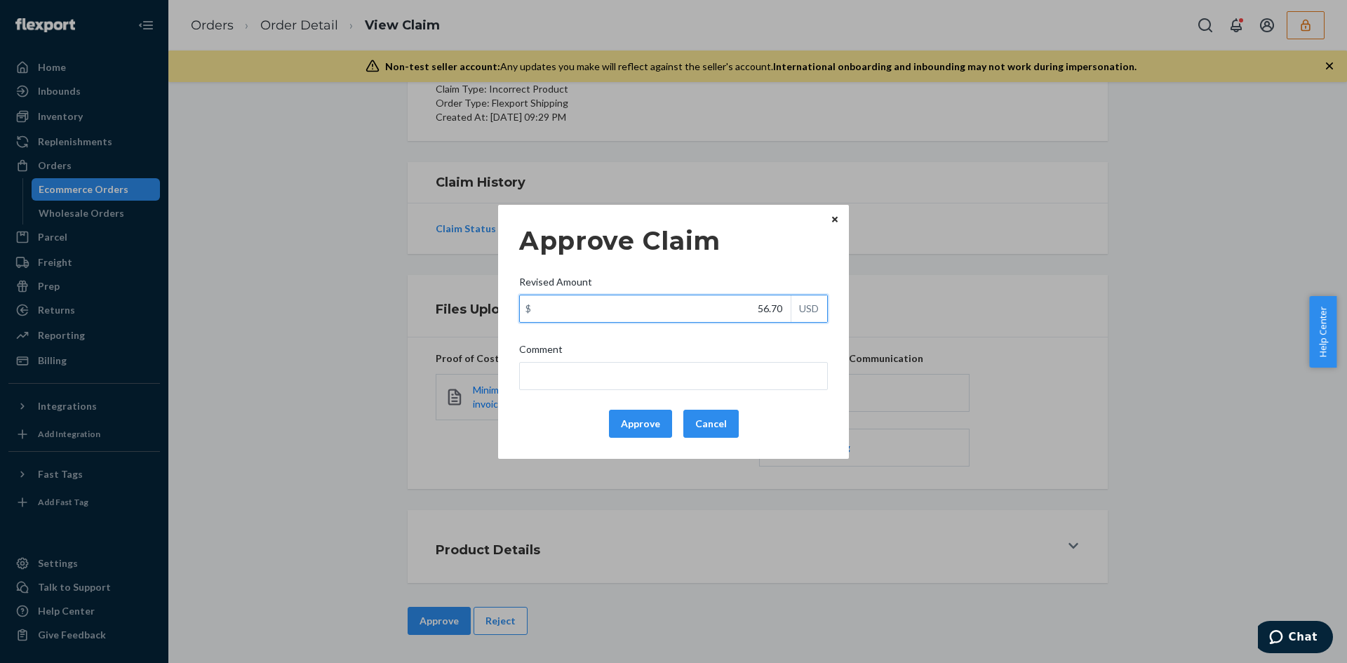
click at [758, 313] on input "56.70" at bounding box center [655, 308] width 271 height 27
paste input "27"
type input "27.70"
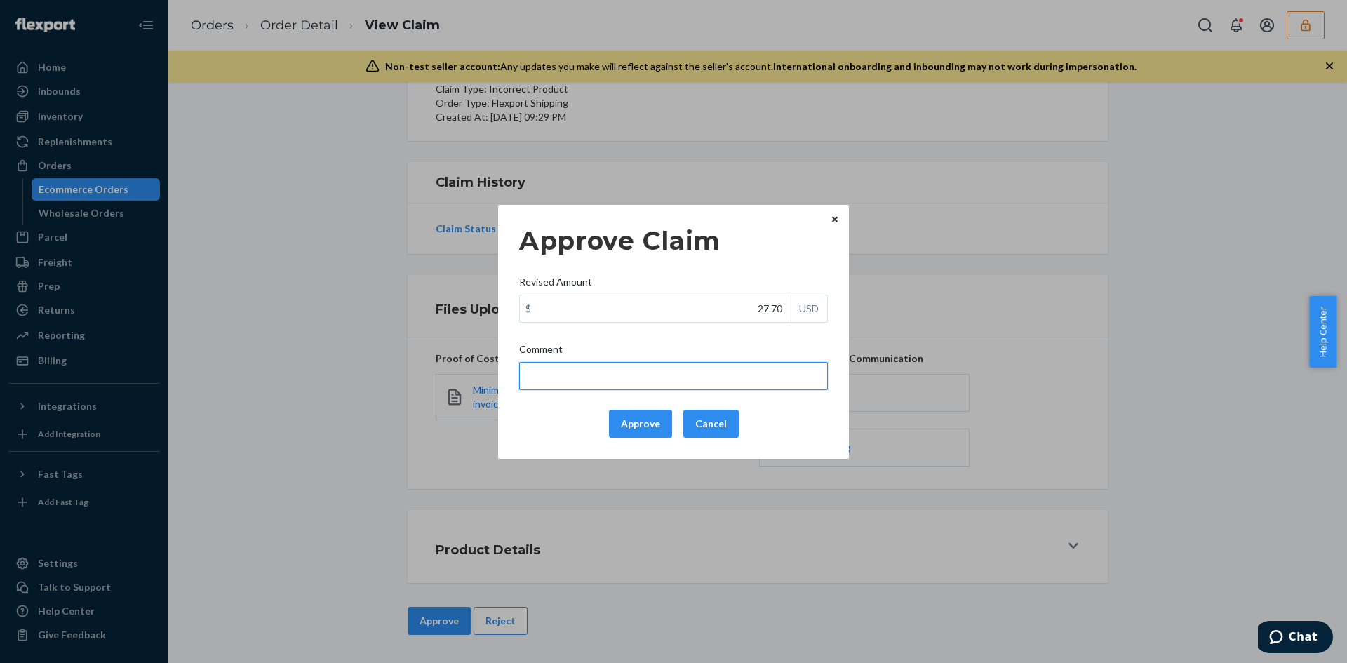
drag, startPoint x: 740, startPoint y: 363, endPoint x: 712, endPoint y: 370, distance: 28.9
click at [740, 363] on input "Comment" at bounding box center [673, 376] width 309 height 28
type input "Adjusted total cost."
drag, startPoint x: 629, startPoint y: 418, endPoint x: 641, endPoint y: 419, distance: 11.9
click at [631, 418] on button "Approve" at bounding box center [640, 424] width 63 height 28
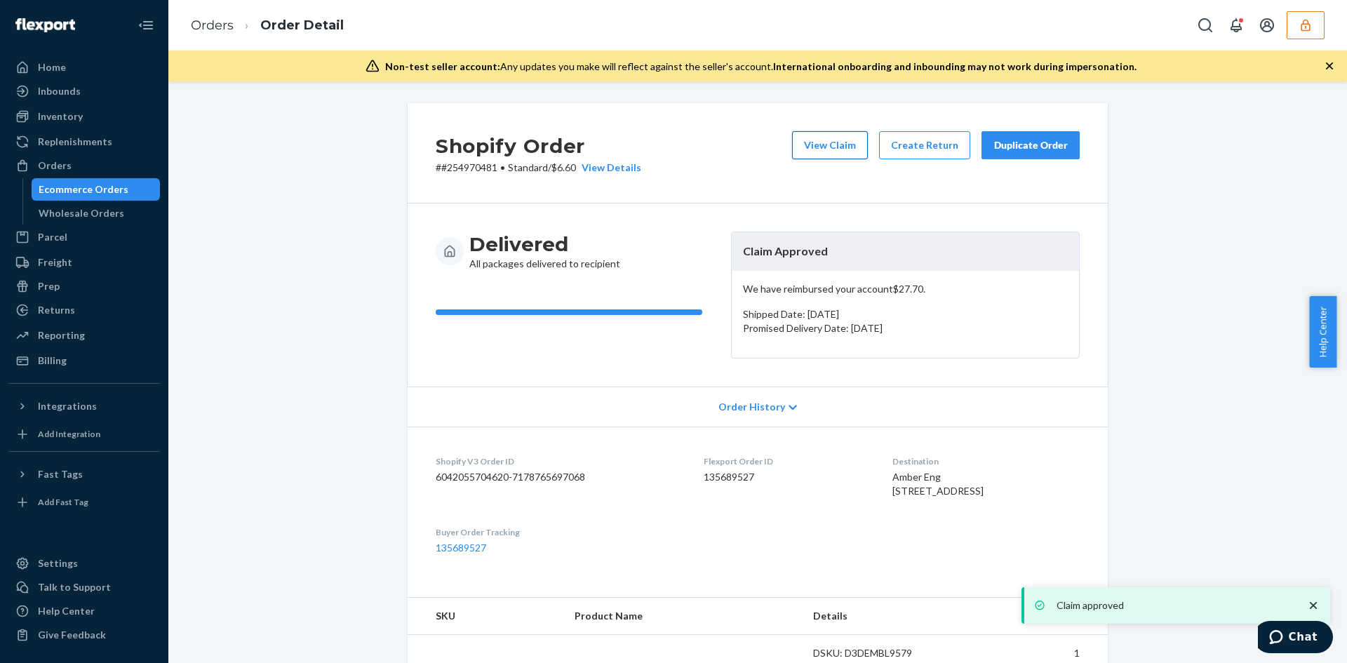
click at [833, 140] on button "View Claim" at bounding box center [830, 145] width 76 height 28
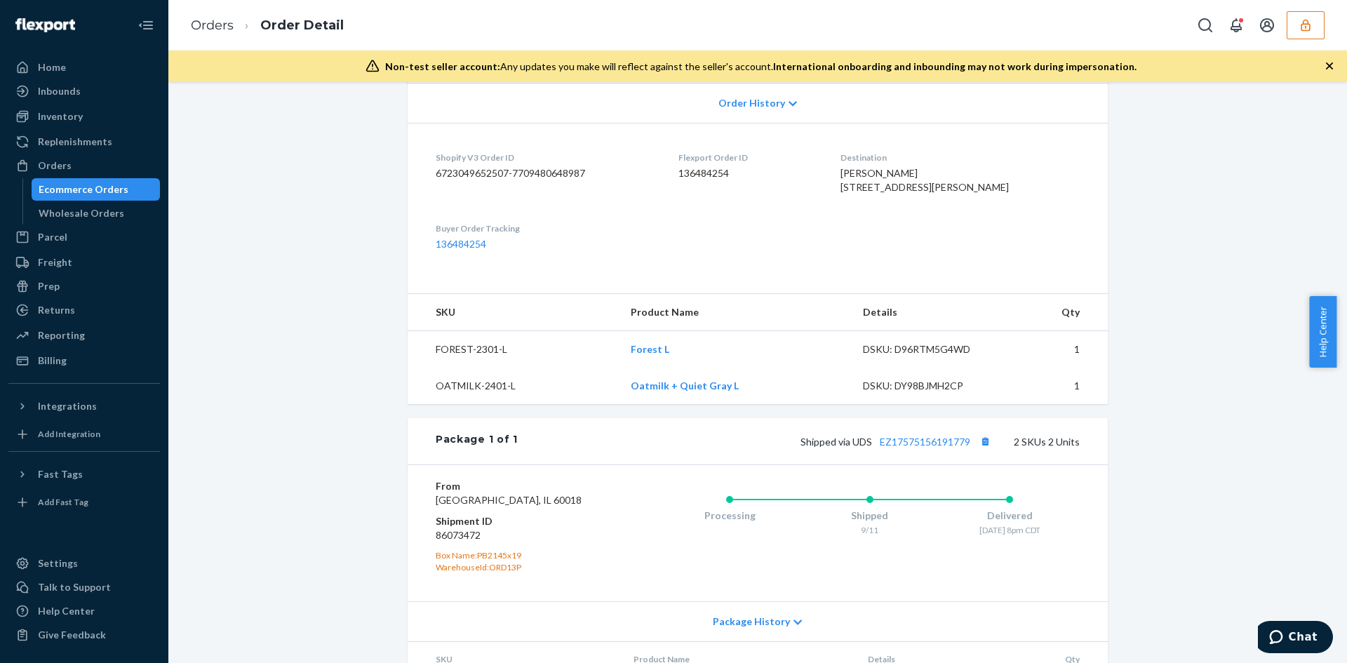
scroll to position [351, 0]
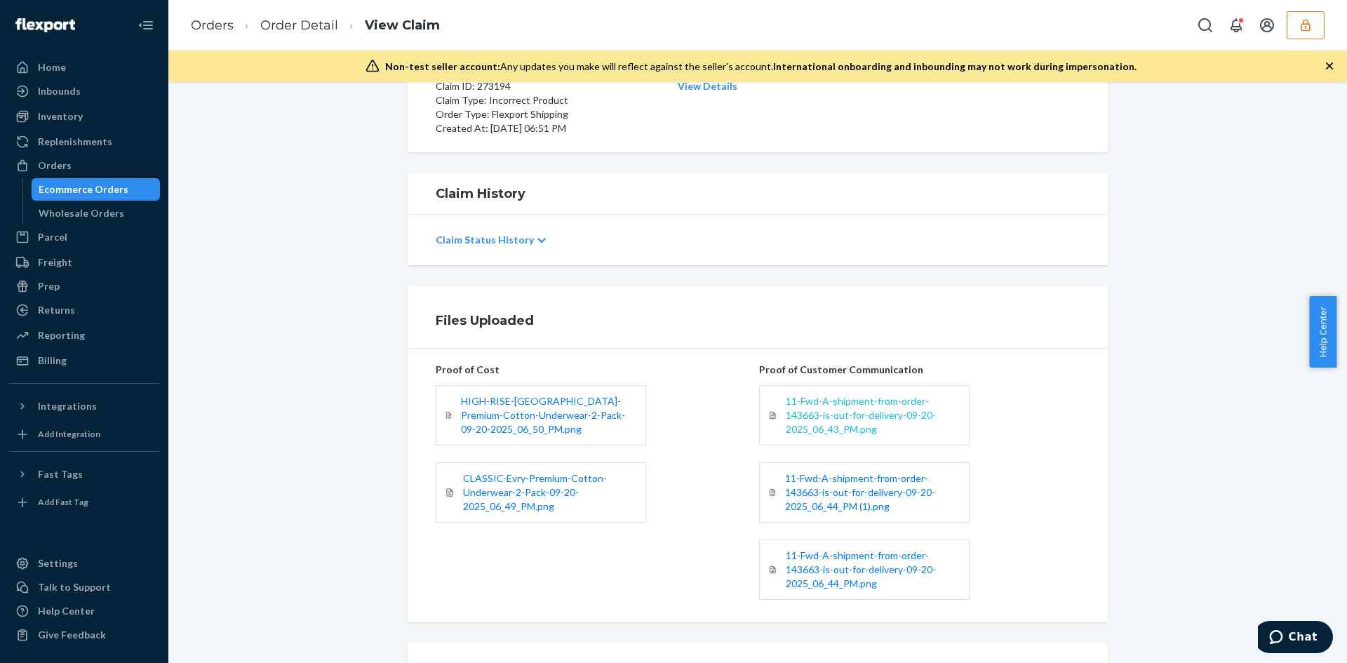
scroll to position [289, 0]
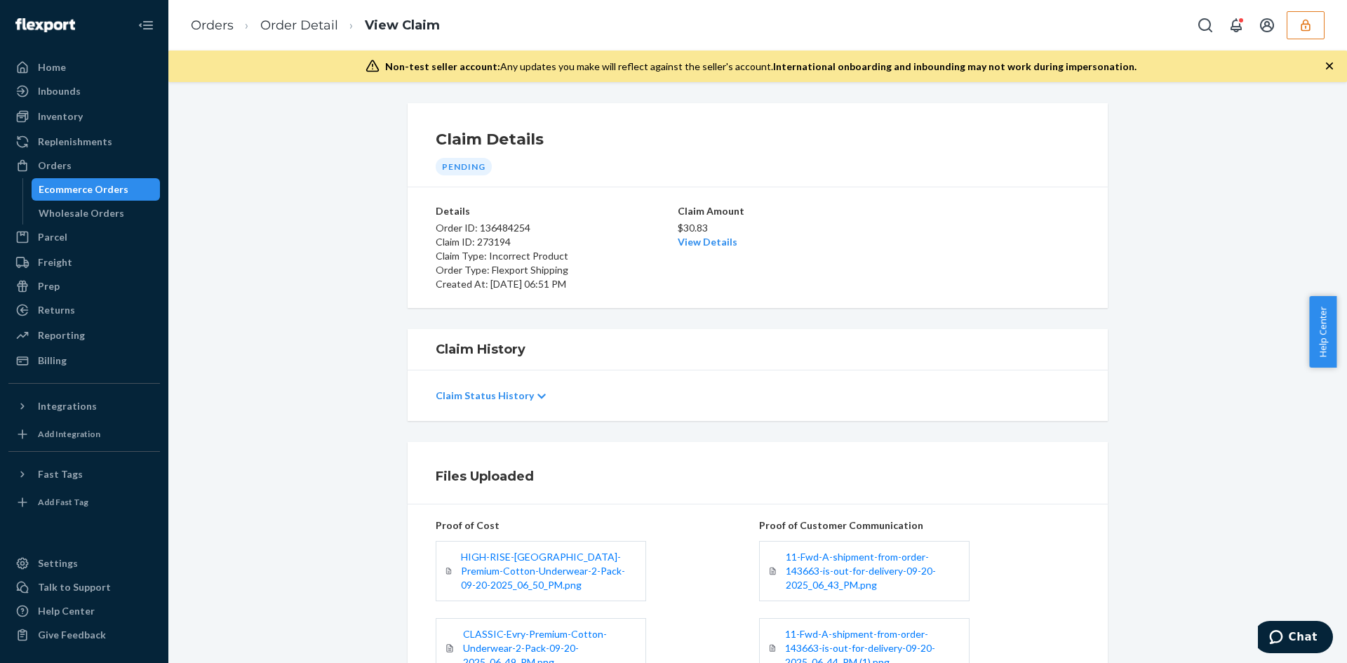
scroll to position [289, 0]
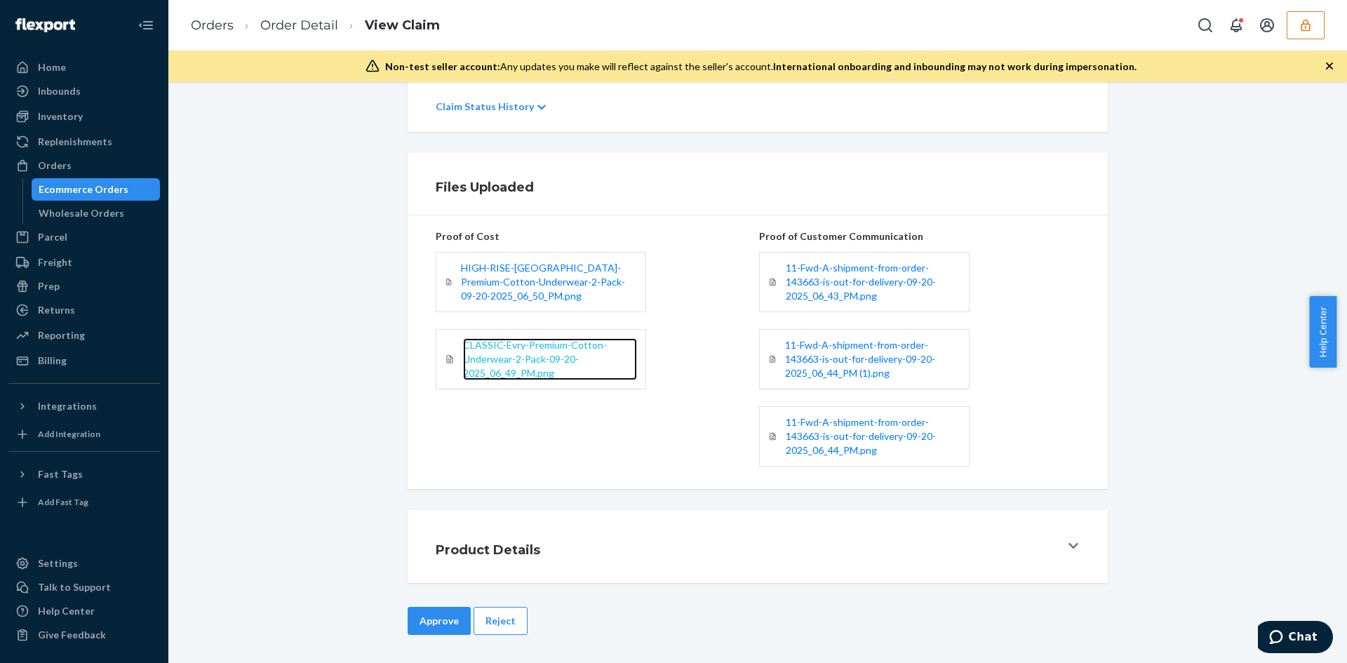
drag, startPoint x: 502, startPoint y: 335, endPoint x: 474, endPoint y: 347, distance: 30.5
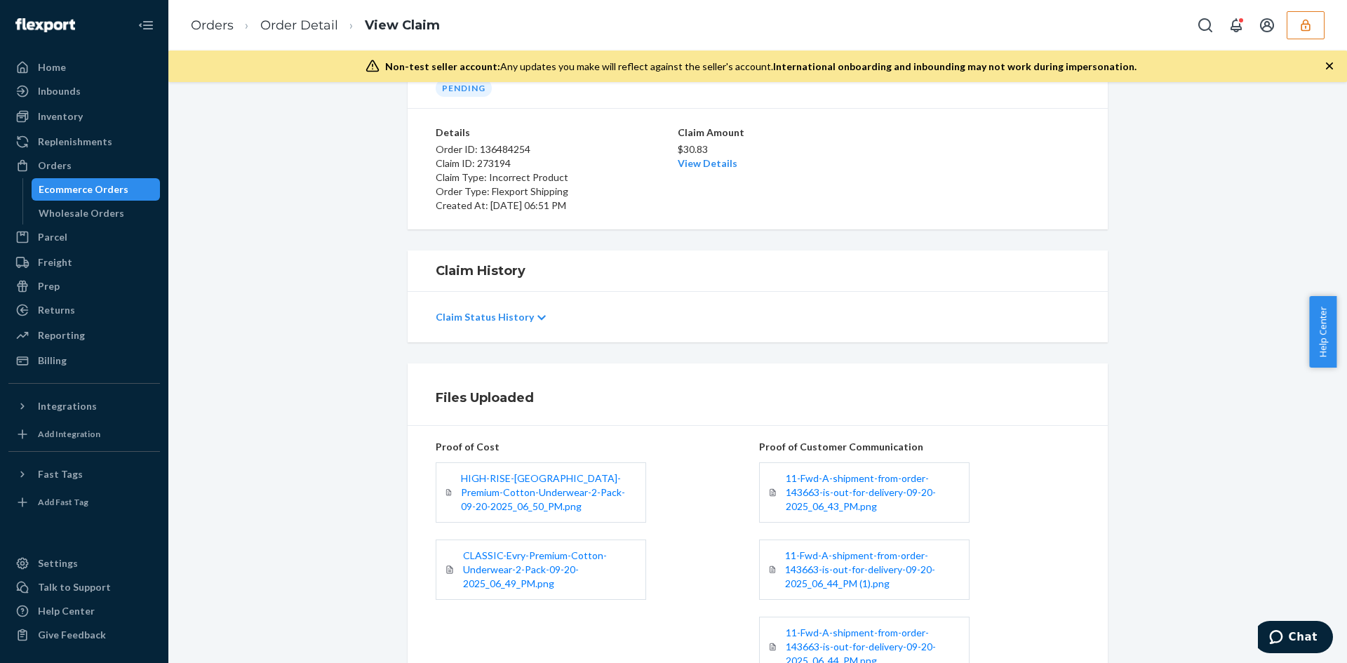
drag, startPoint x: 704, startPoint y: 147, endPoint x: 704, endPoint y: 161, distance: 14.0
click at [704, 154] on p "$30.83" at bounding box center [758, 149] width 160 height 14
drag, startPoint x: 704, startPoint y: 161, endPoint x: 930, endPoint y: 12, distance: 270.9
click at [705, 161] on link "View Details" at bounding box center [708, 163] width 60 height 12
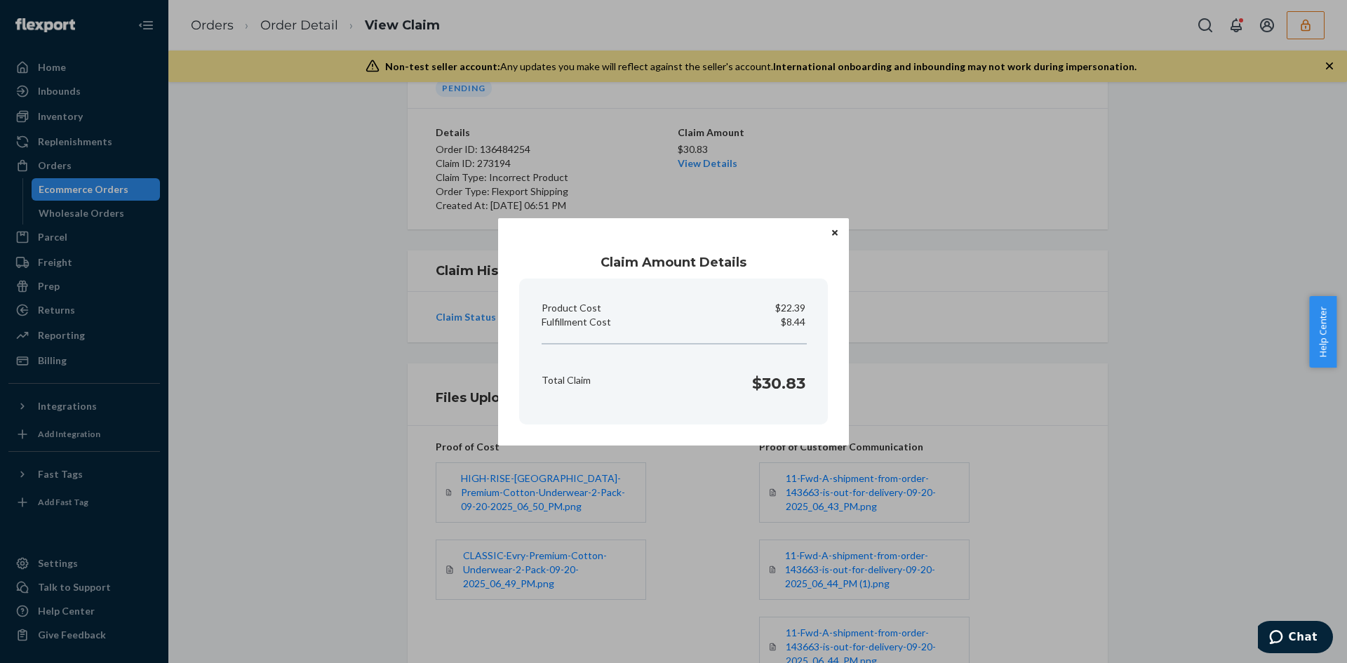
drag, startPoint x: 1055, startPoint y: 434, endPoint x: 1037, endPoint y: 432, distance: 18.3
click at [1055, 434] on div "Claim Amount Details Product Cost $22.39 Fulfillment Cost $8.44 Total Claim $30…" at bounding box center [673, 331] width 1347 height 663
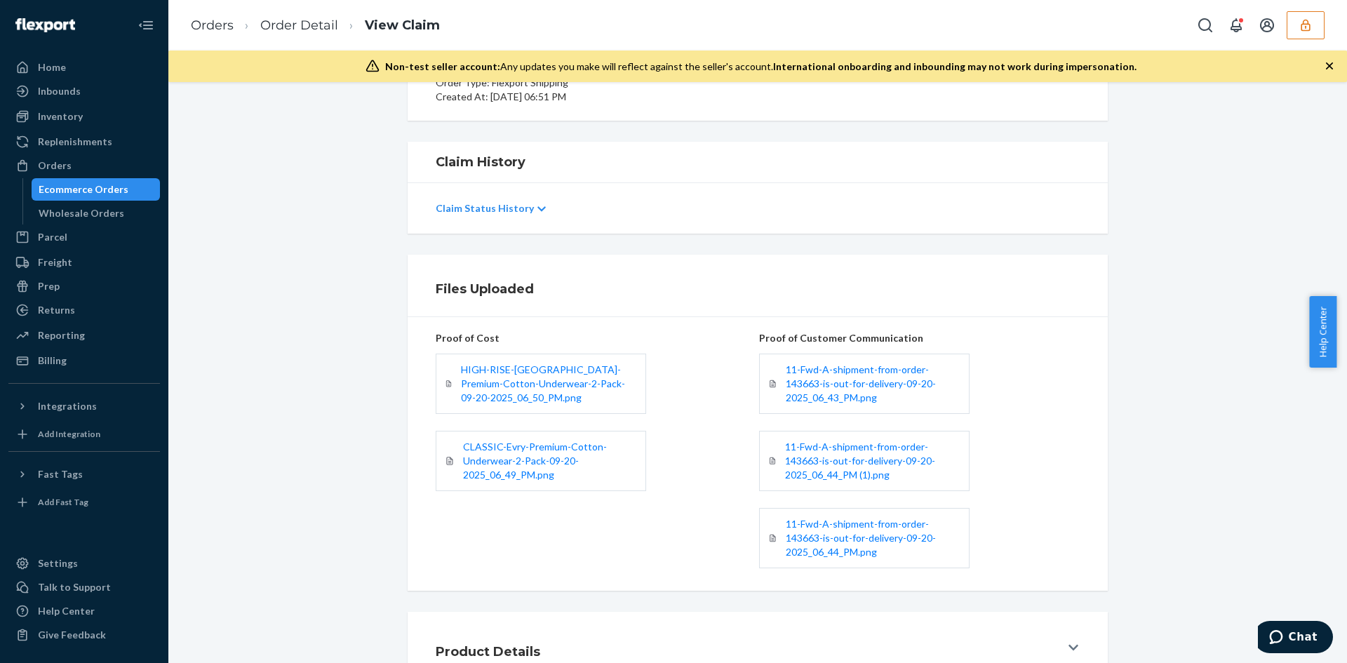
scroll to position [289, 0]
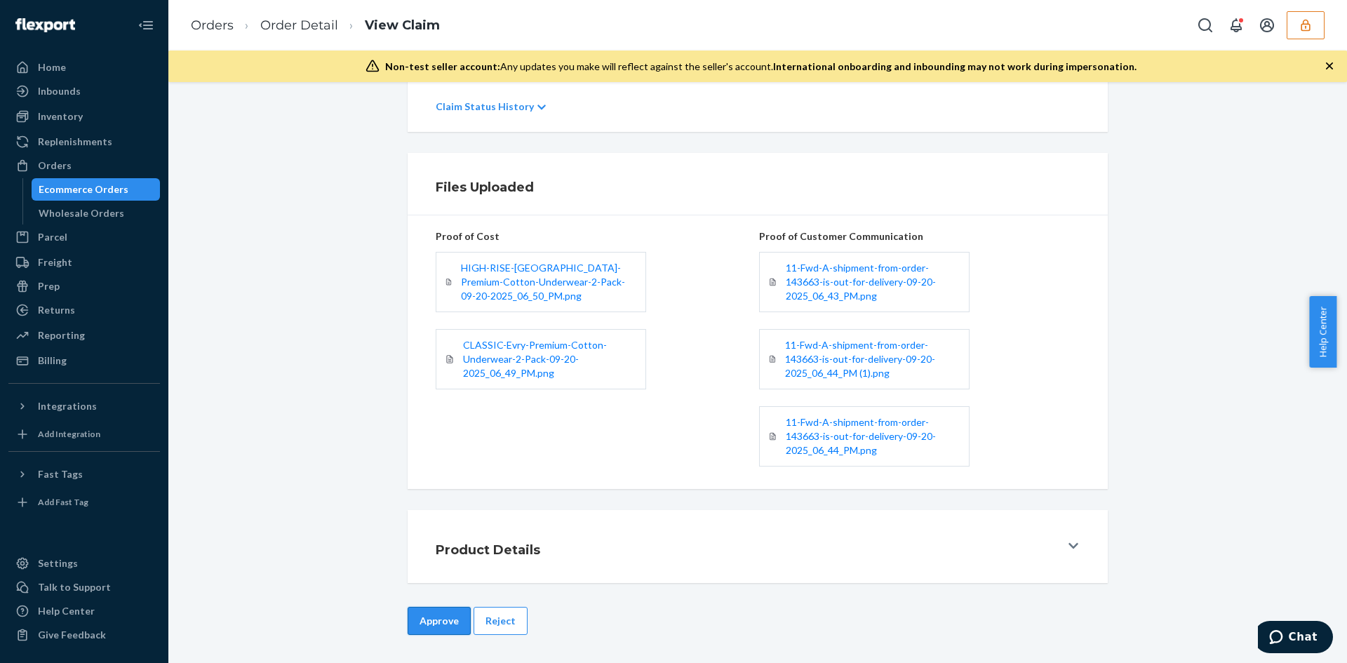
click at [420, 613] on button "Approve" at bounding box center [439, 621] width 63 height 28
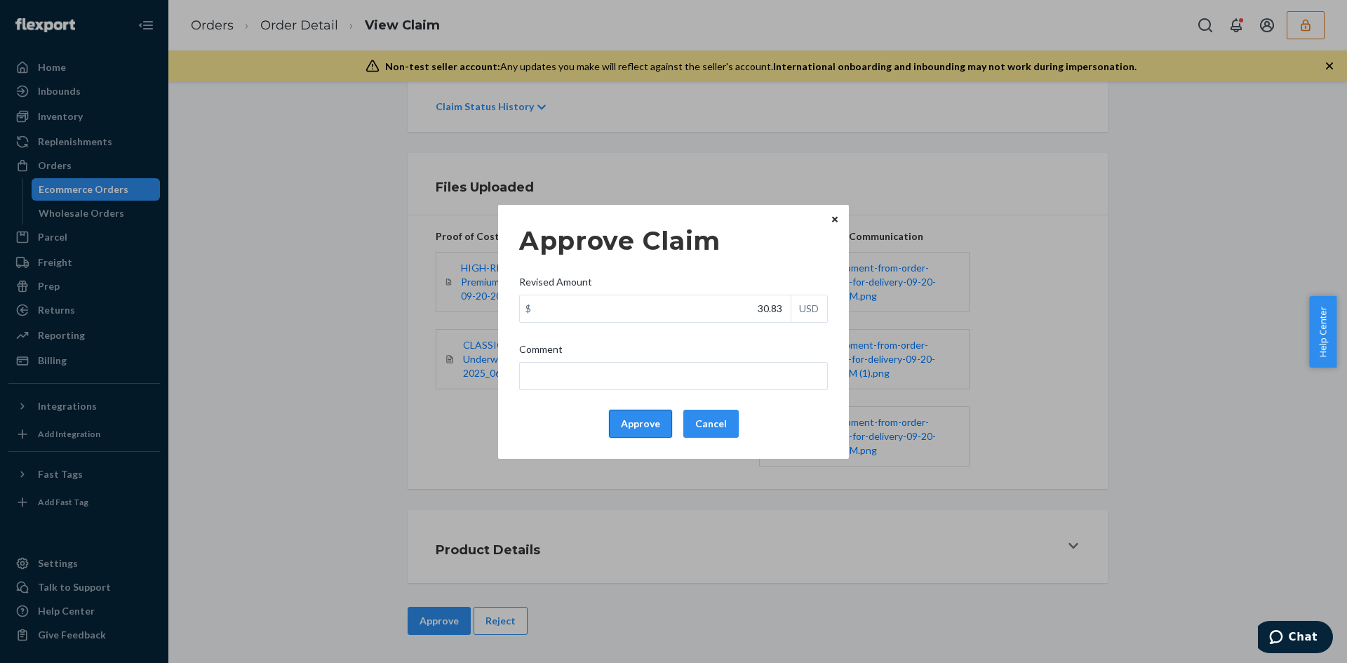
click at [635, 413] on button "Approve" at bounding box center [640, 424] width 63 height 28
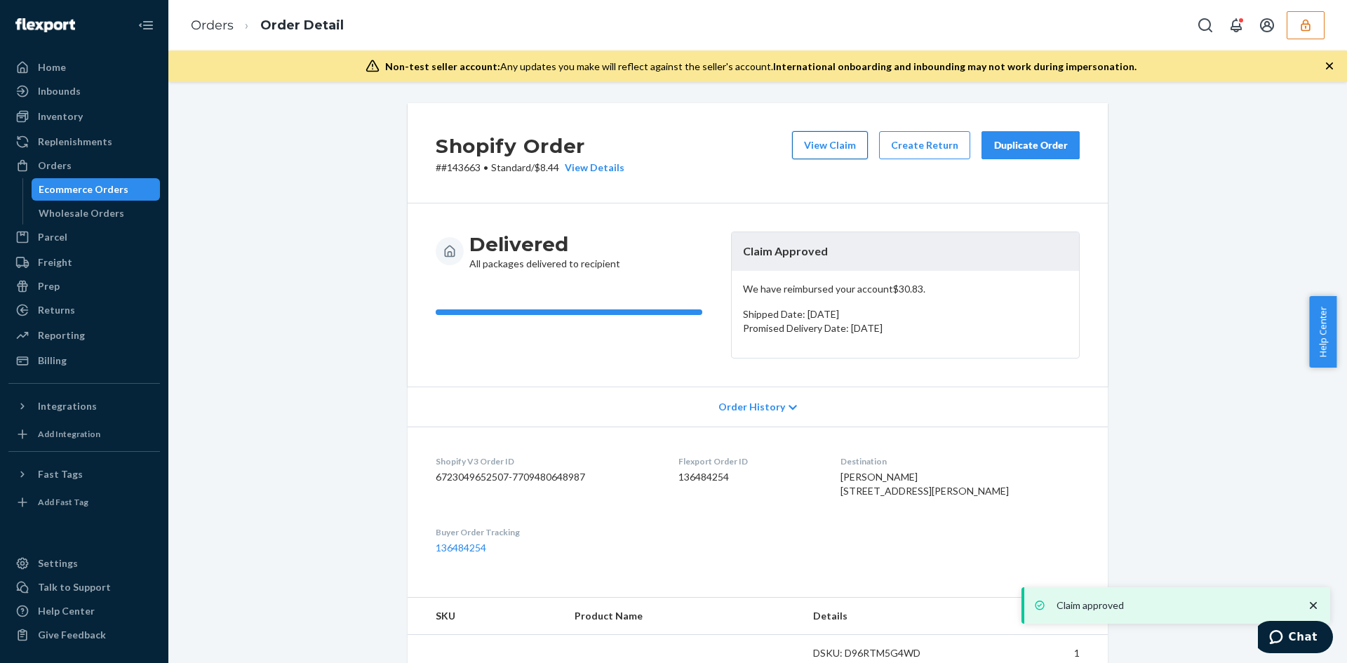
click at [833, 146] on button "View Claim" at bounding box center [830, 145] width 76 height 28
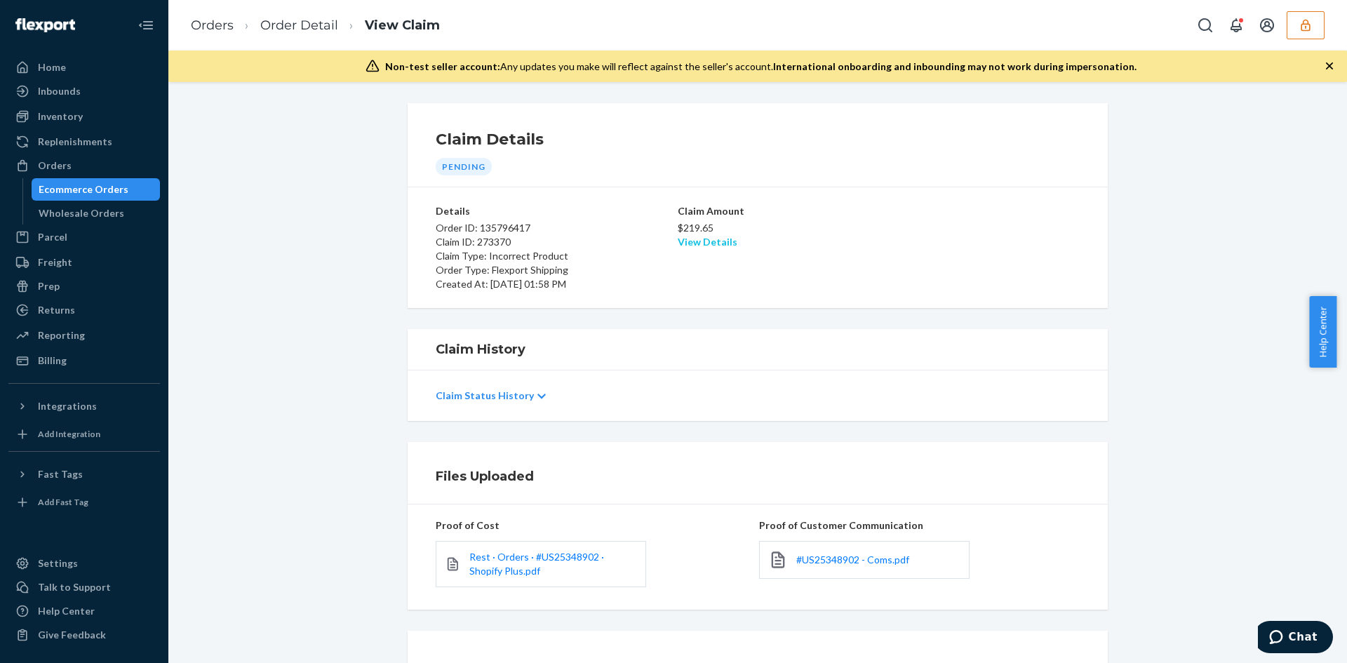
click at [707, 242] on link "View Details" at bounding box center [708, 242] width 60 height 12
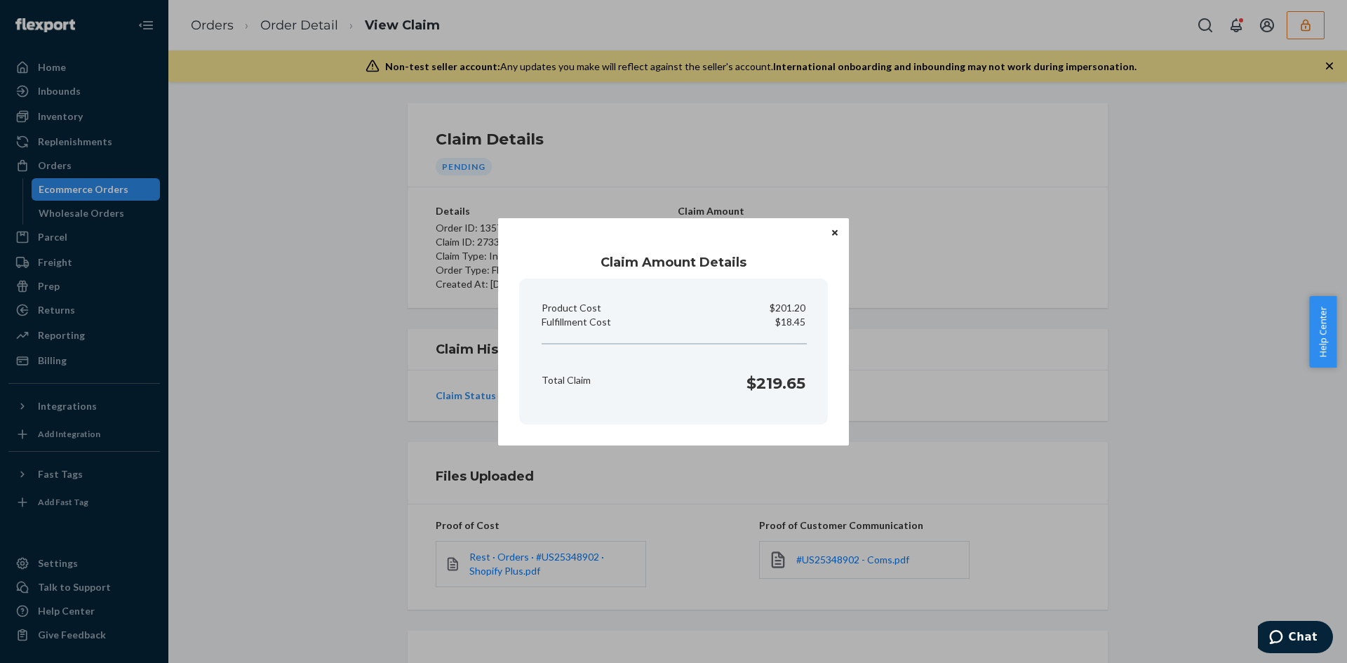
drag, startPoint x: 797, startPoint y: 335, endPoint x: 797, endPoint y: 326, distance: 8.4
click at [796, 334] on section "Product Cost $201.20 Fulfillment Cost $18.45 Total Claim $219.65" at bounding box center [673, 352] width 309 height 146
click at [797, 326] on p "$18.45" at bounding box center [790, 322] width 30 height 14
copy p "18.45"
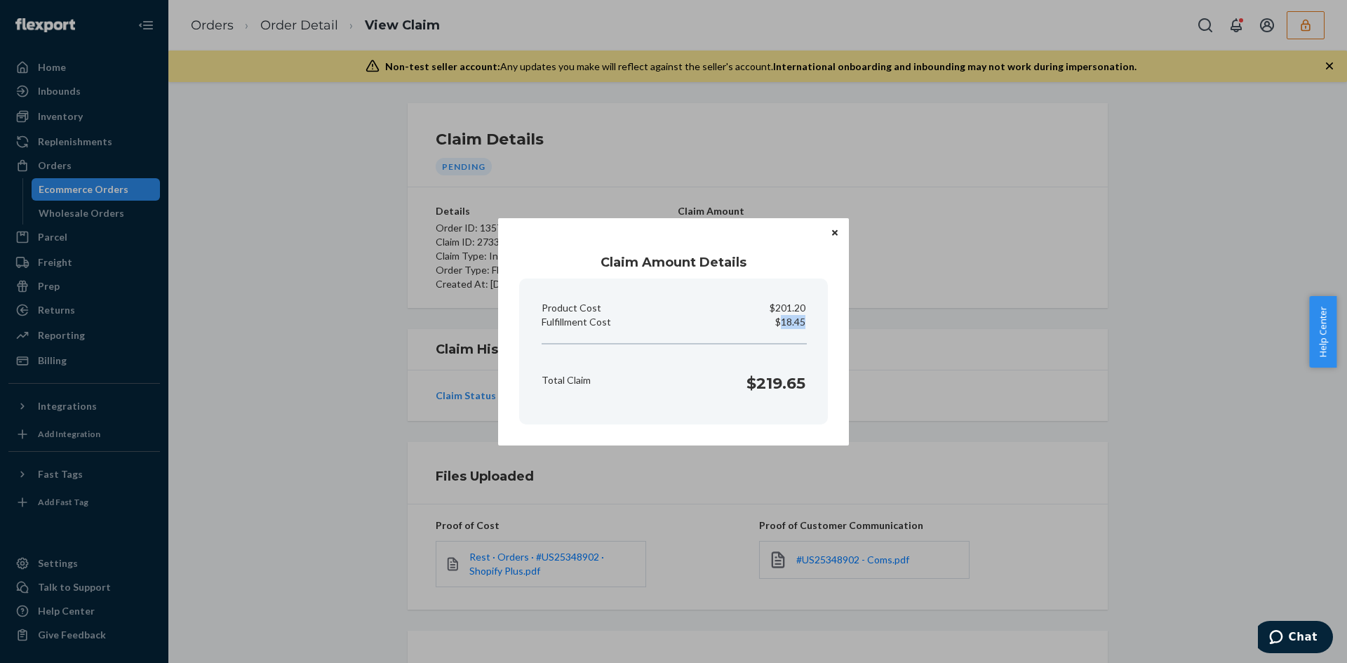
click at [787, 315] on p "$18.45" at bounding box center [790, 322] width 30 height 14
click at [788, 315] on p "$18.45" at bounding box center [790, 322] width 30 height 14
copy p "18.45"
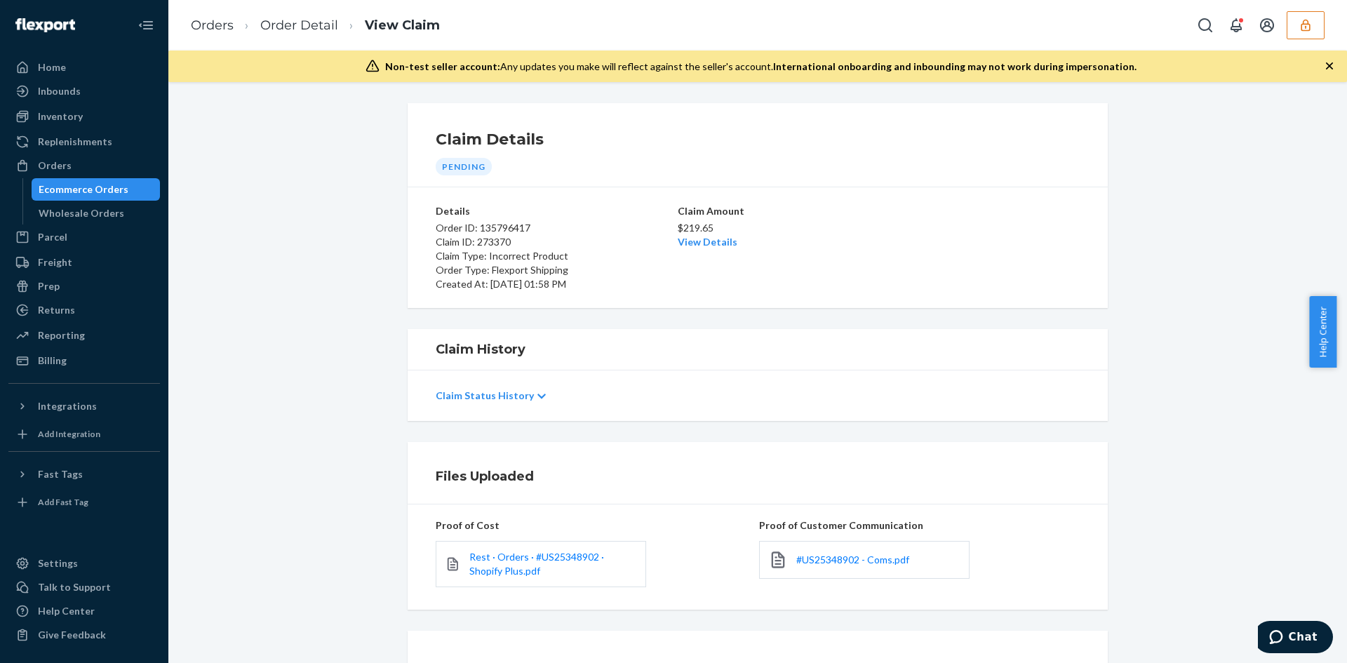
click at [951, 406] on div "Home Inbounds Shipping Plans Problems Inventory Products Replenishments Orders …" at bounding box center [673, 331] width 1347 height 663
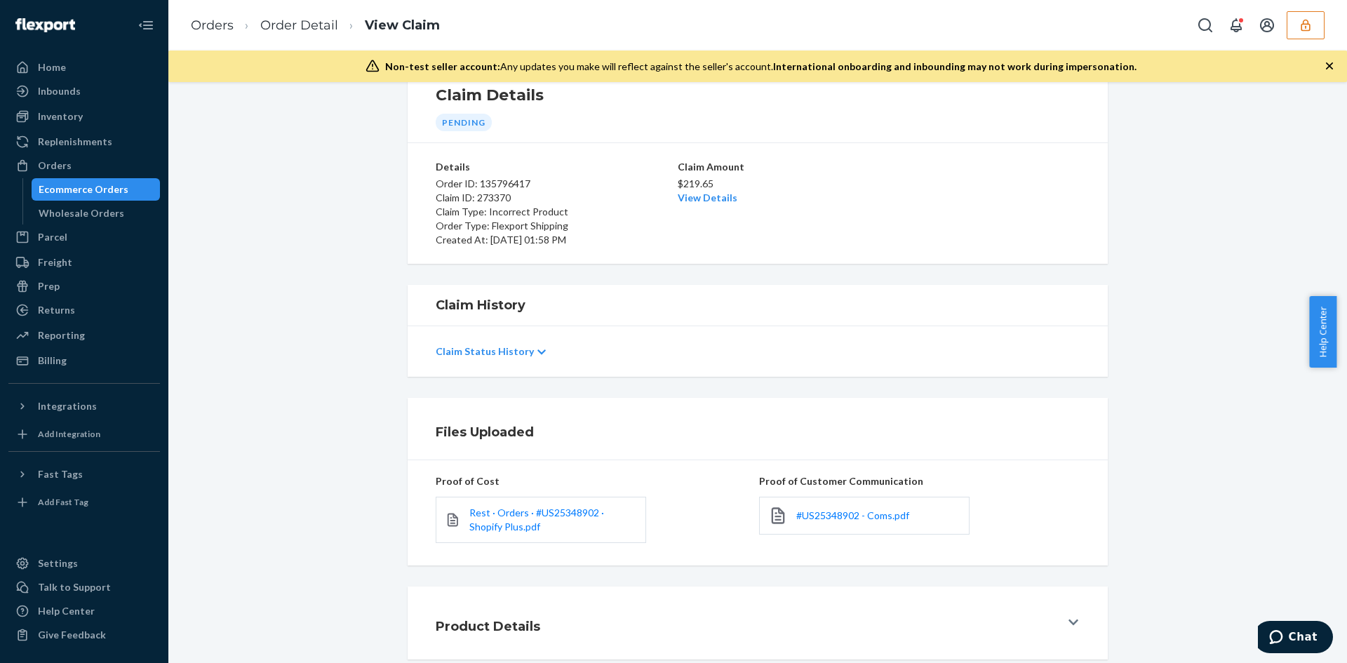
scroll to position [121, 0]
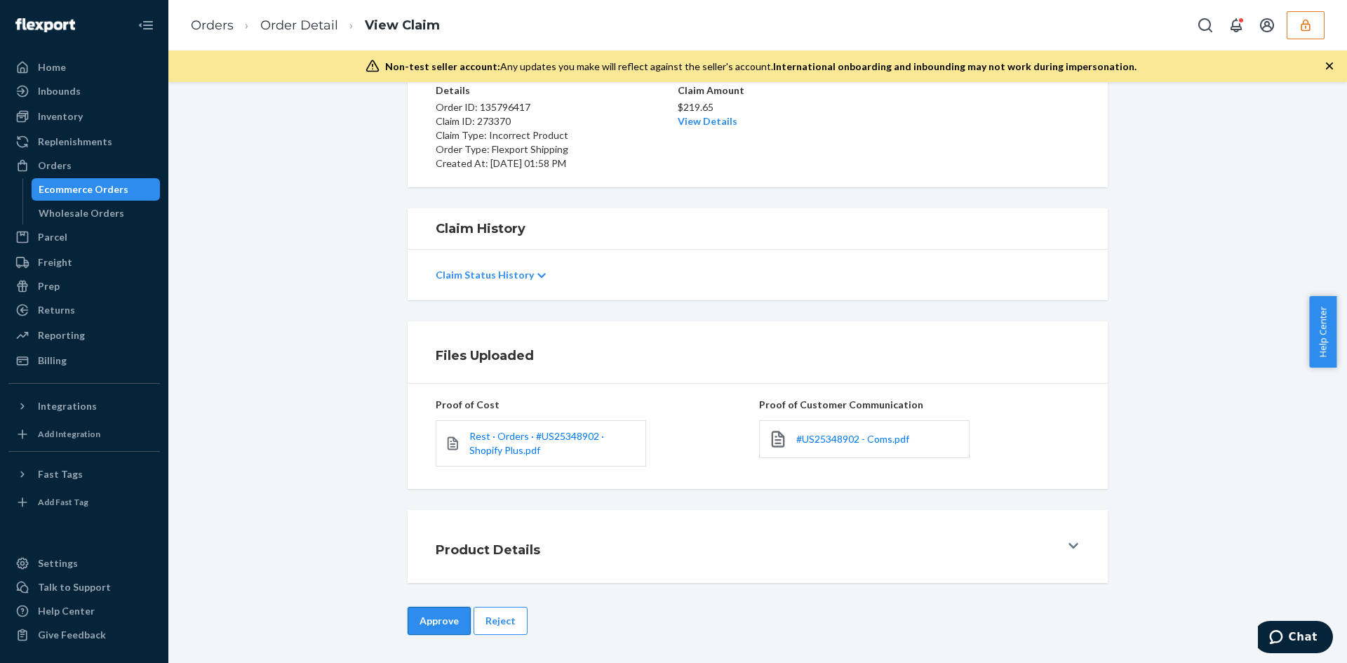
click at [440, 620] on button "Approve" at bounding box center [439, 621] width 63 height 28
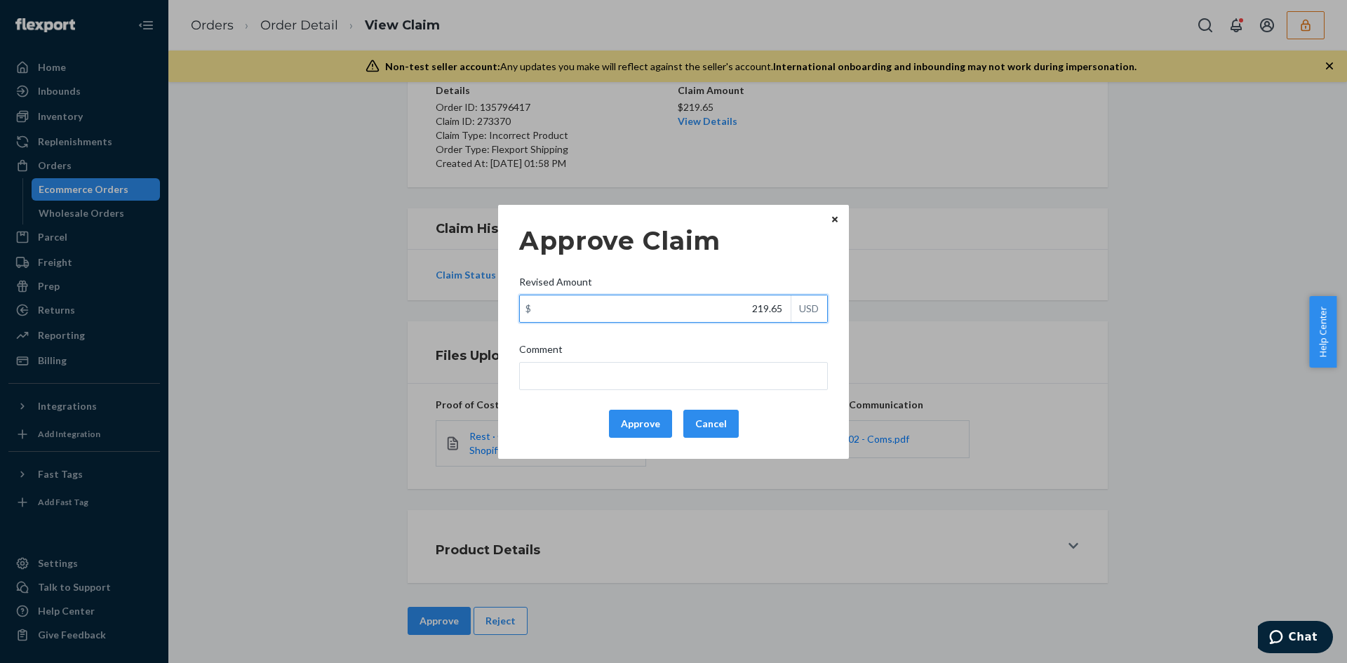
drag, startPoint x: 744, startPoint y: 311, endPoint x: 721, endPoint y: 366, distance: 59.4
click at [744, 314] on input "219.65" at bounding box center [655, 308] width 271 height 27
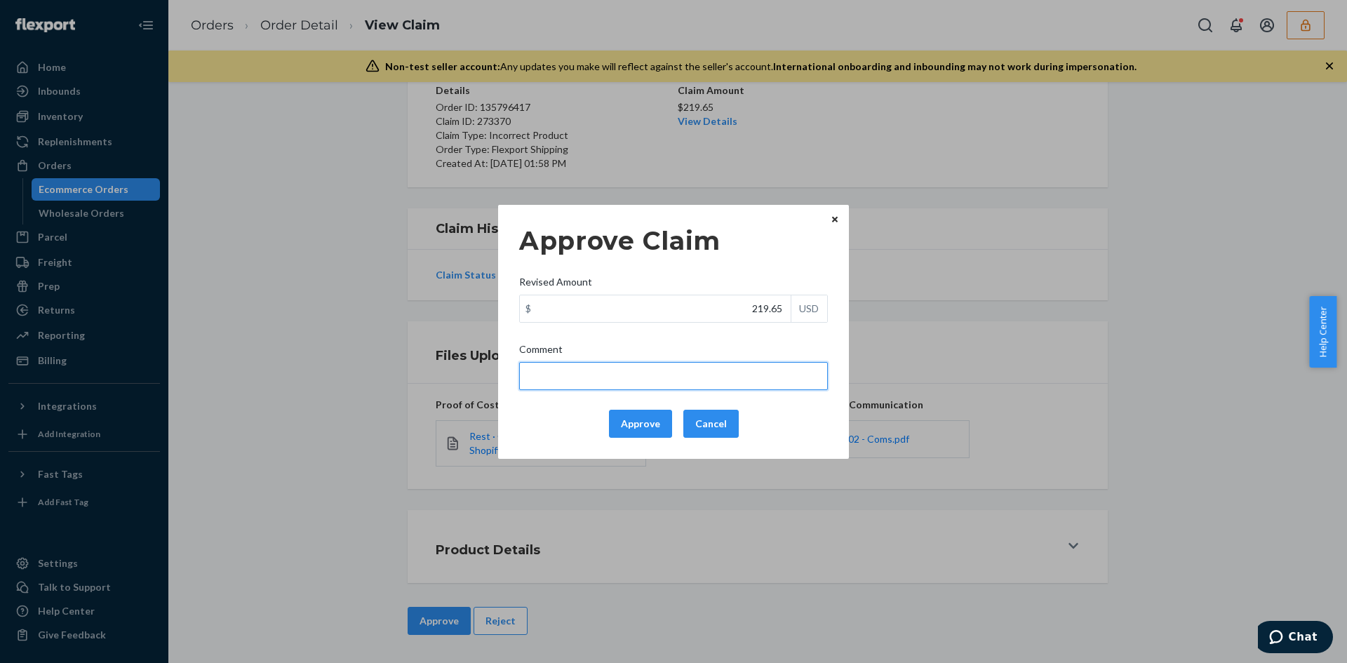
click at [717, 370] on input "Comment" at bounding box center [673, 376] width 309 height 28
click at [770, 322] on div "$ 219.65 USD" at bounding box center [673, 309] width 309 height 28
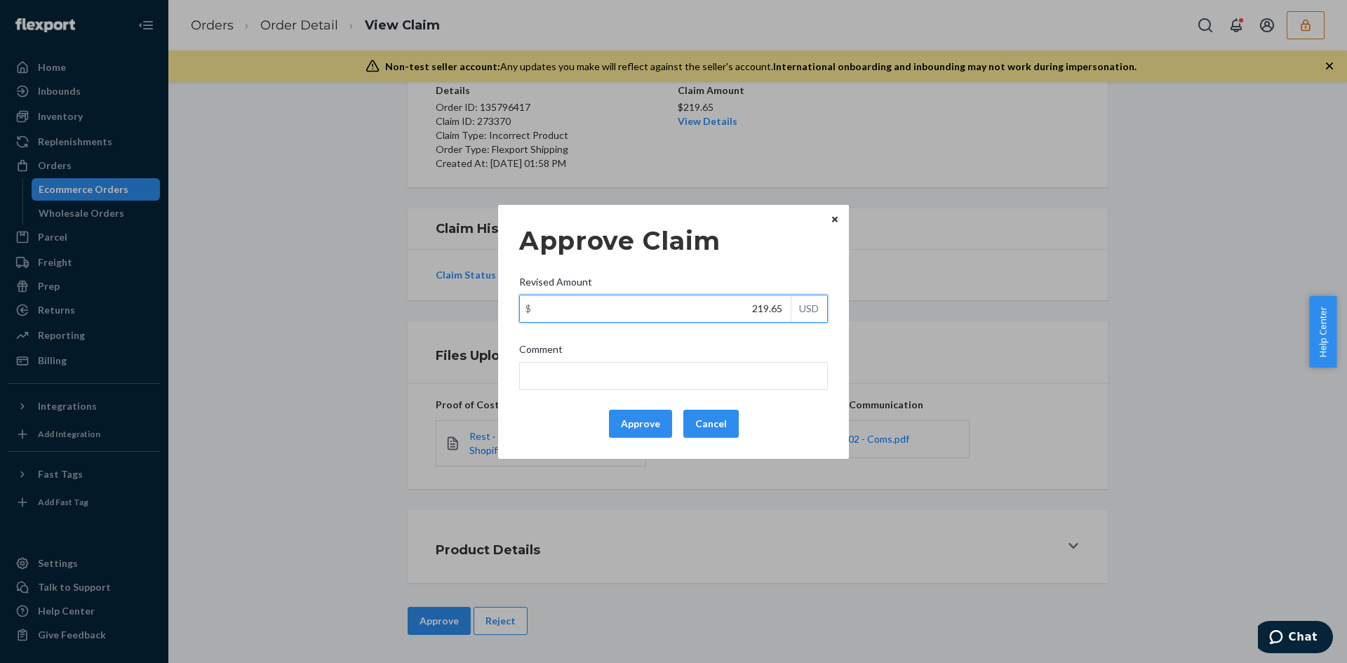
click at [770, 322] on input "219.65" at bounding box center [655, 308] width 271 height 27
click at [770, 315] on input "219.65" at bounding box center [655, 308] width 271 height 27
drag, startPoint x: 723, startPoint y: 182, endPoint x: 690, endPoint y: 121, distance: 70.3
click at [723, 181] on div "Approve Claim Revised Amount $ 219.65 USD Comment Approve Cancel Home Inbounds …" at bounding box center [673, 331] width 1347 height 663
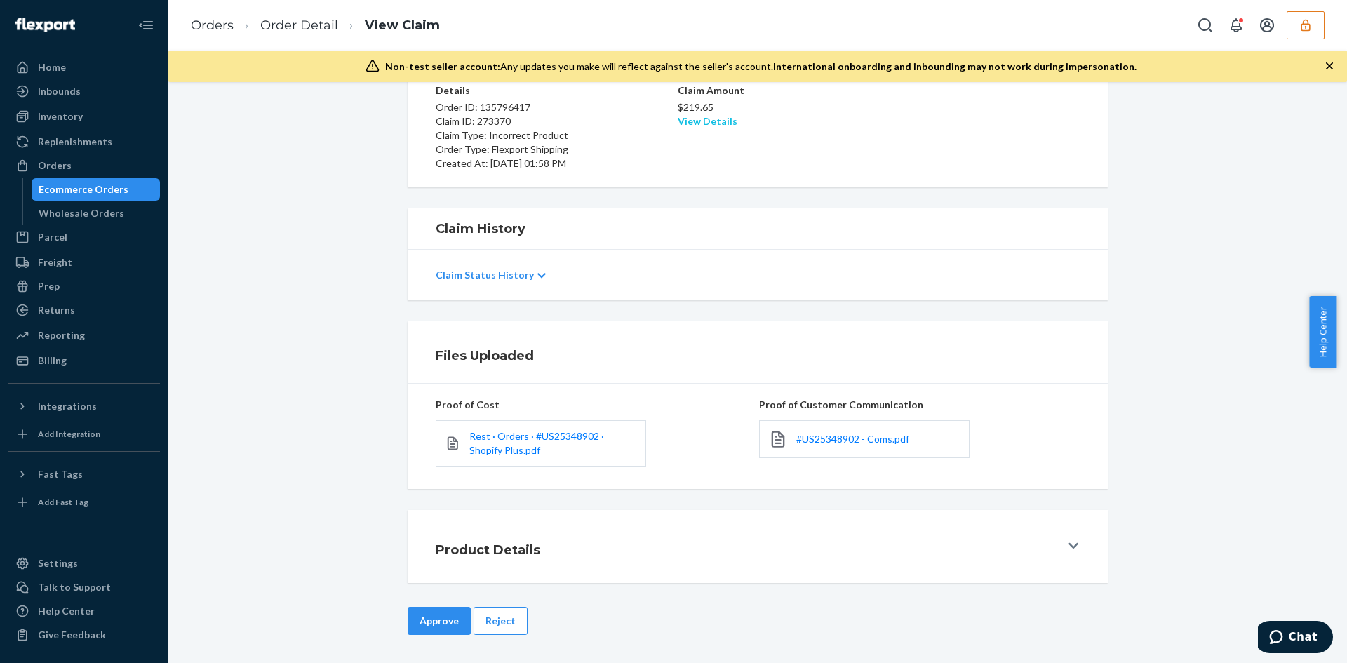
click at [690, 121] on link "View Details" at bounding box center [708, 121] width 60 height 12
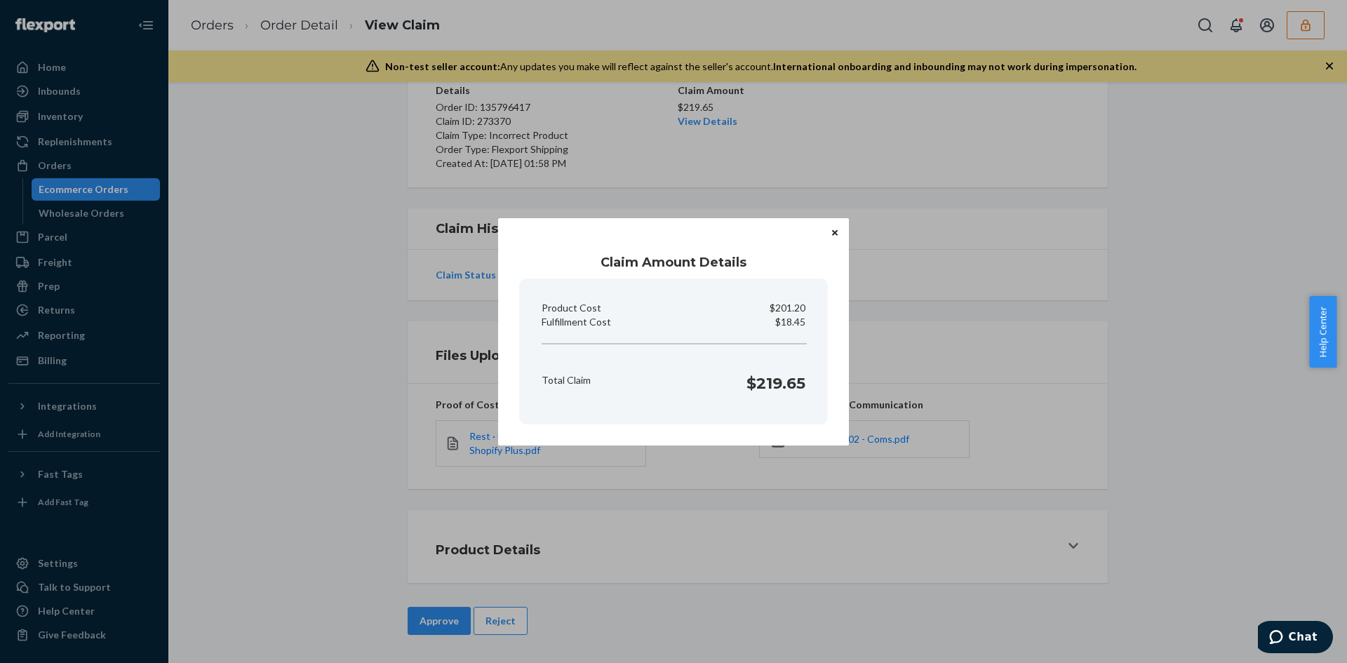
click at [789, 325] on p "$18.45" at bounding box center [790, 322] width 30 height 14
copy p "18.45"
click at [594, 554] on div "Claim Amount Details Product Cost $201.20 Fulfillment Cost $18.45 Total Claim $…" at bounding box center [673, 331] width 1347 height 663
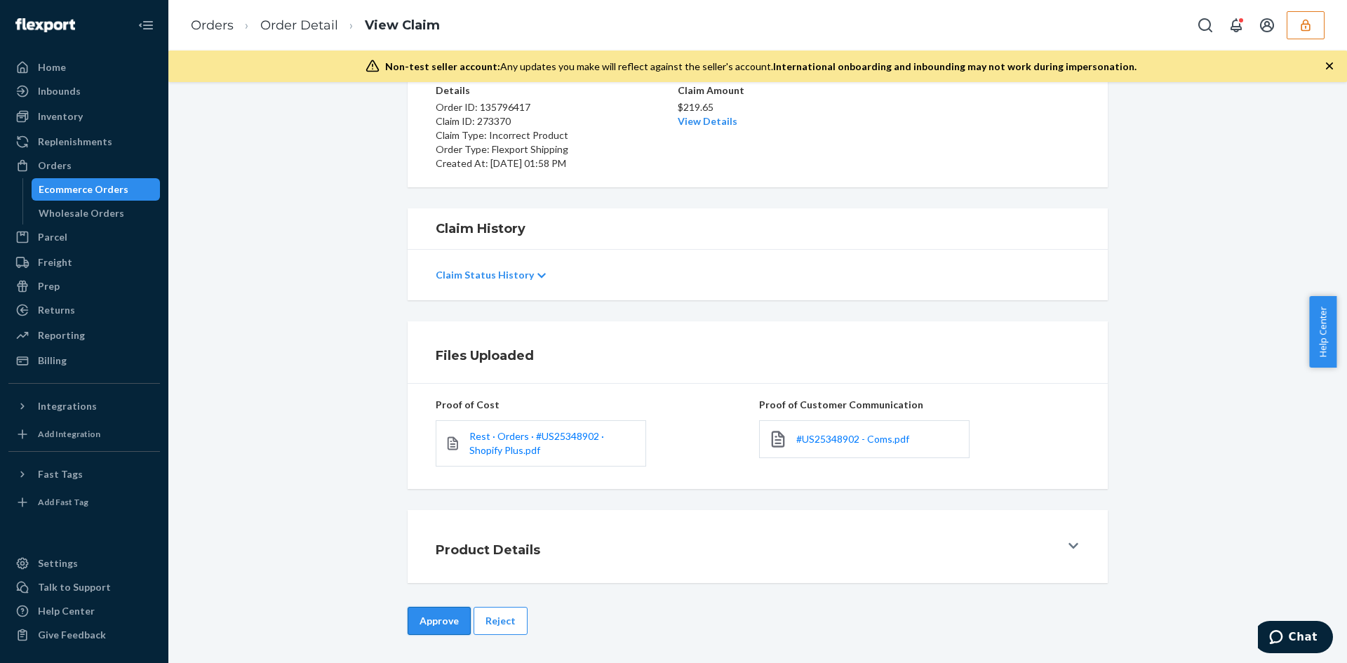
click at [437, 624] on button "Approve" at bounding box center [439, 621] width 63 height 28
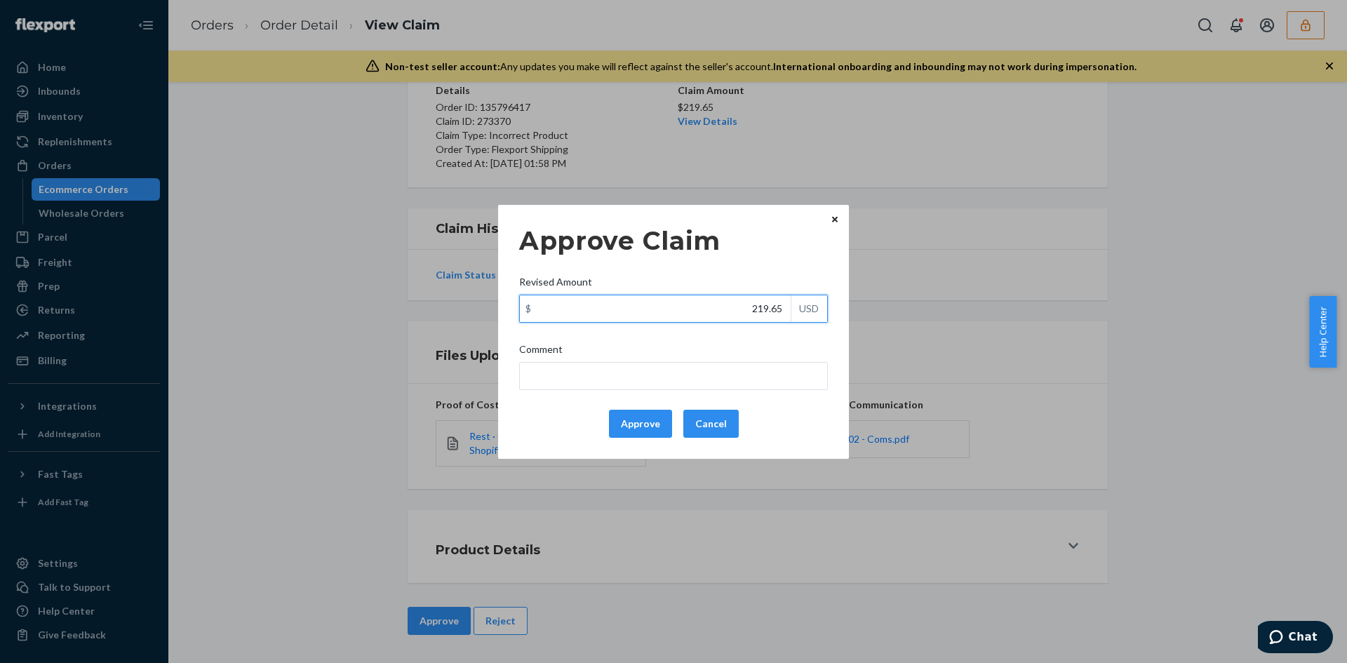
click at [755, 313] on input "219.65" at bounding box center [655, 308] width 271 height 27
paste input "18.4"
type input "18.45"
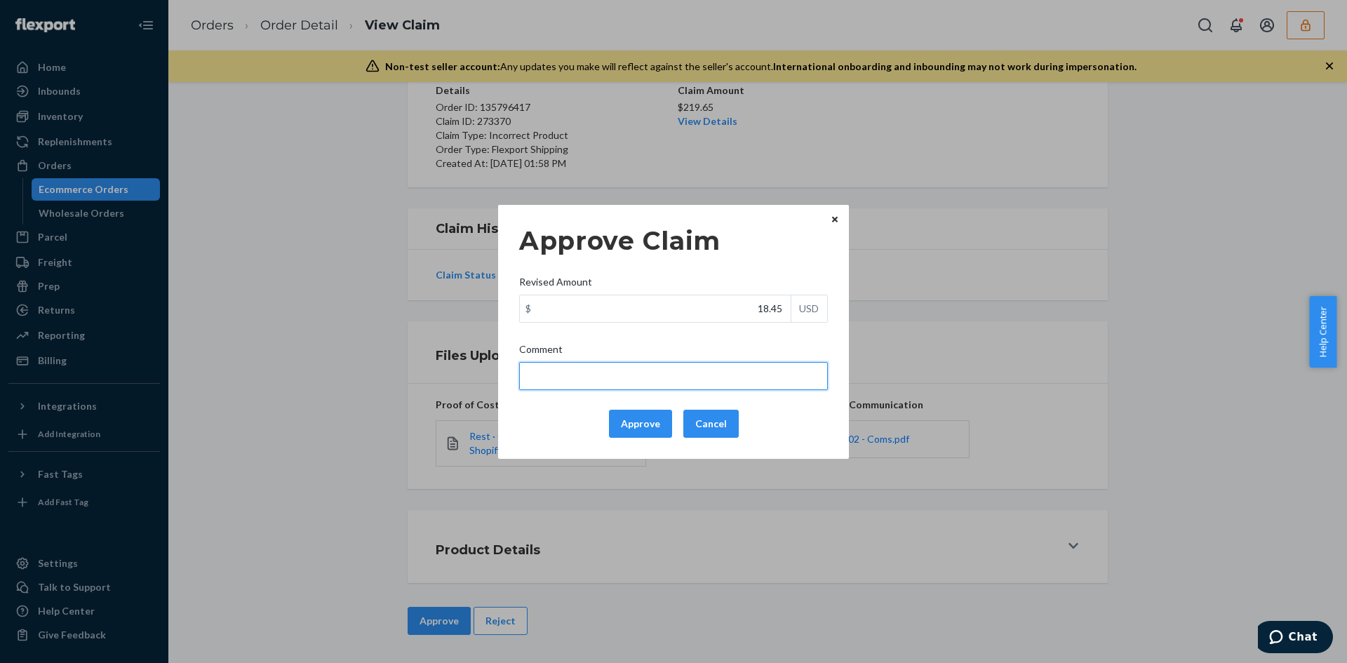
click at [707, 368] on input "Comment" at bounding box center [673, 376] width 309 height 28
type input "The incorrect product received is not part of your inventory so the claim is va…"
click at [652, 421] on button "Approve" at bounding box center [640, 424] width 63 height 28
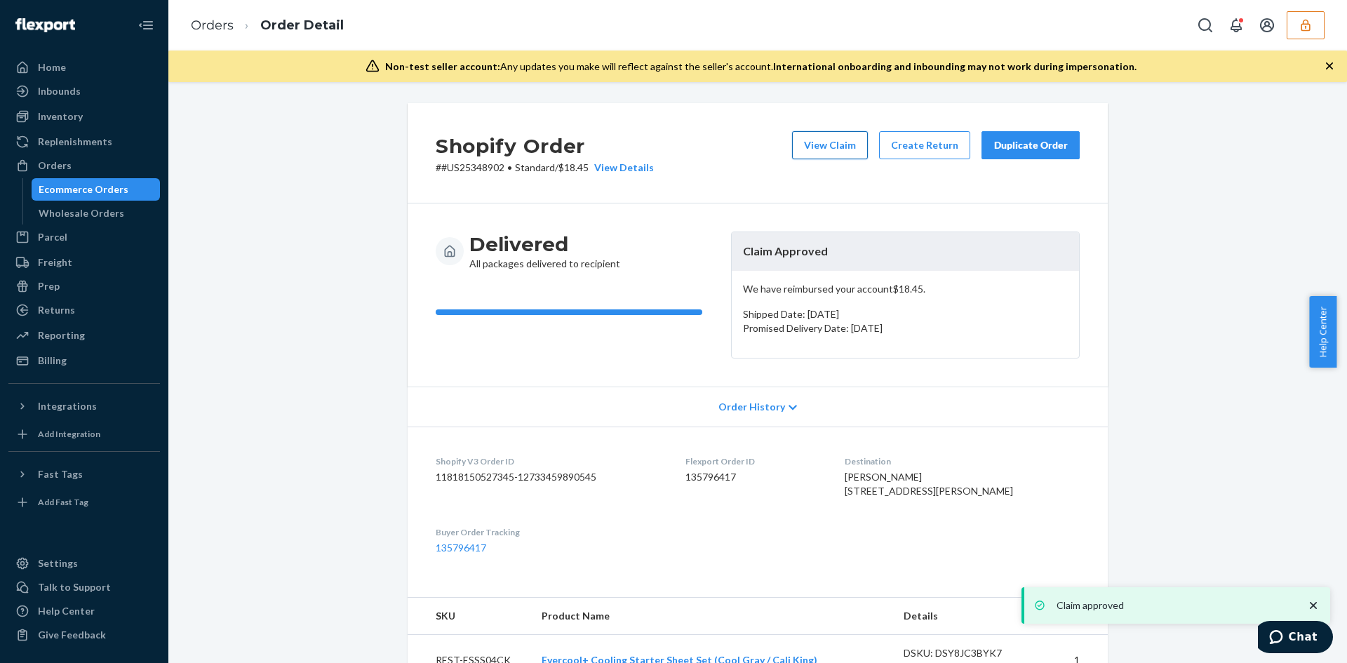
drag, startPoint x: 828, startPoint y: 163, endPoint x: 827, endPoint y: 150, distance: 13.3
click at [827, 162] on div "View Claim Create Return Duplicate Order" at bounding box center [936, 153] width 299 height 44
click at [826, 149] on button "View Claim" at bounding box center [830, 145] width 76 height 28
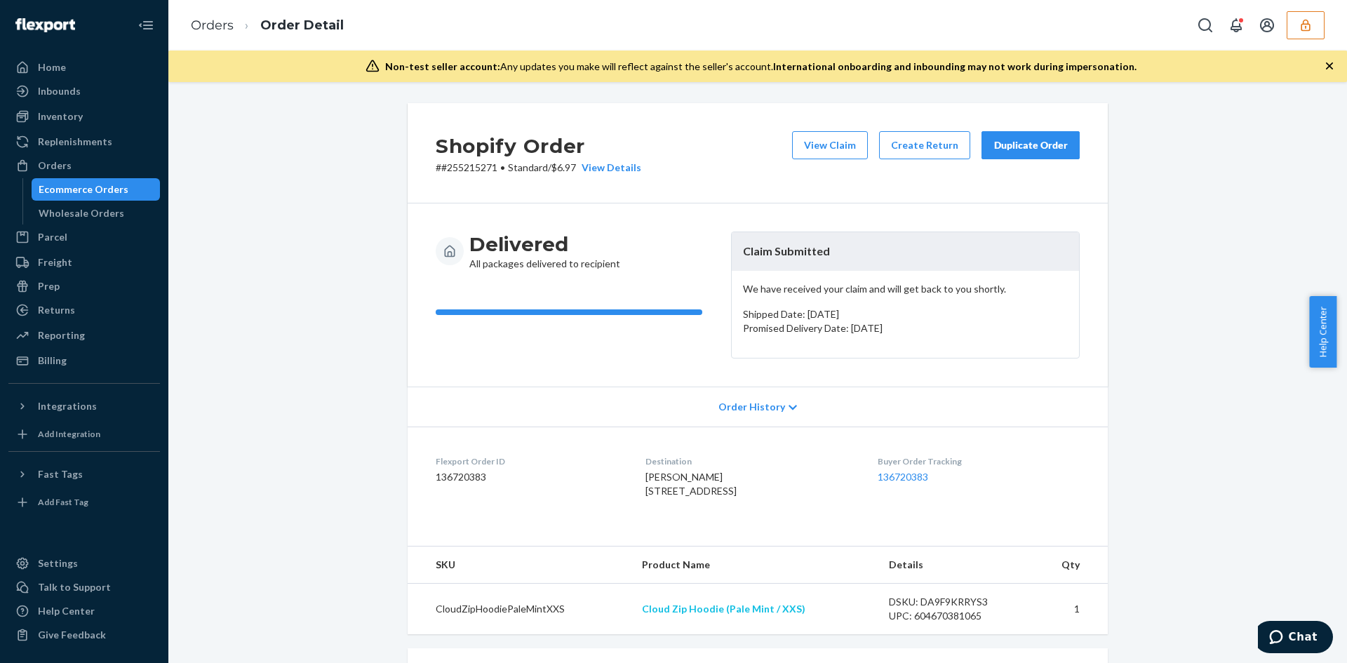
scroll to position [351, 0]
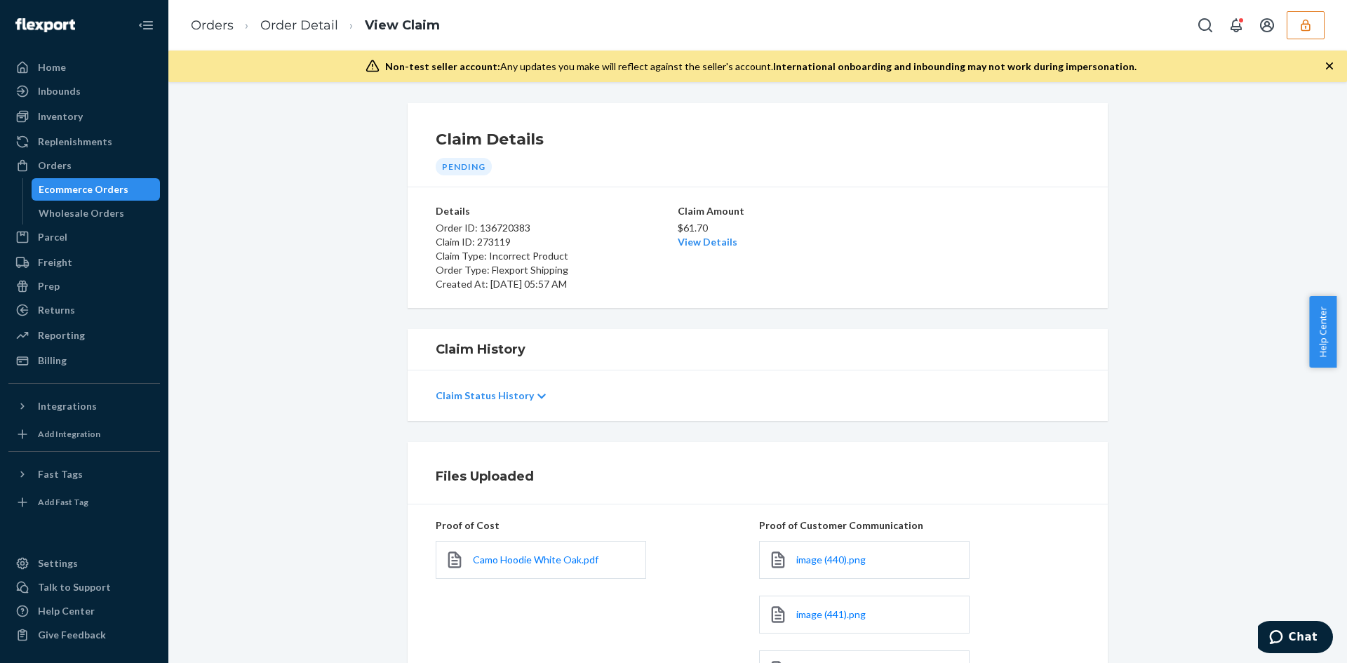
scroll to position [276, 0]
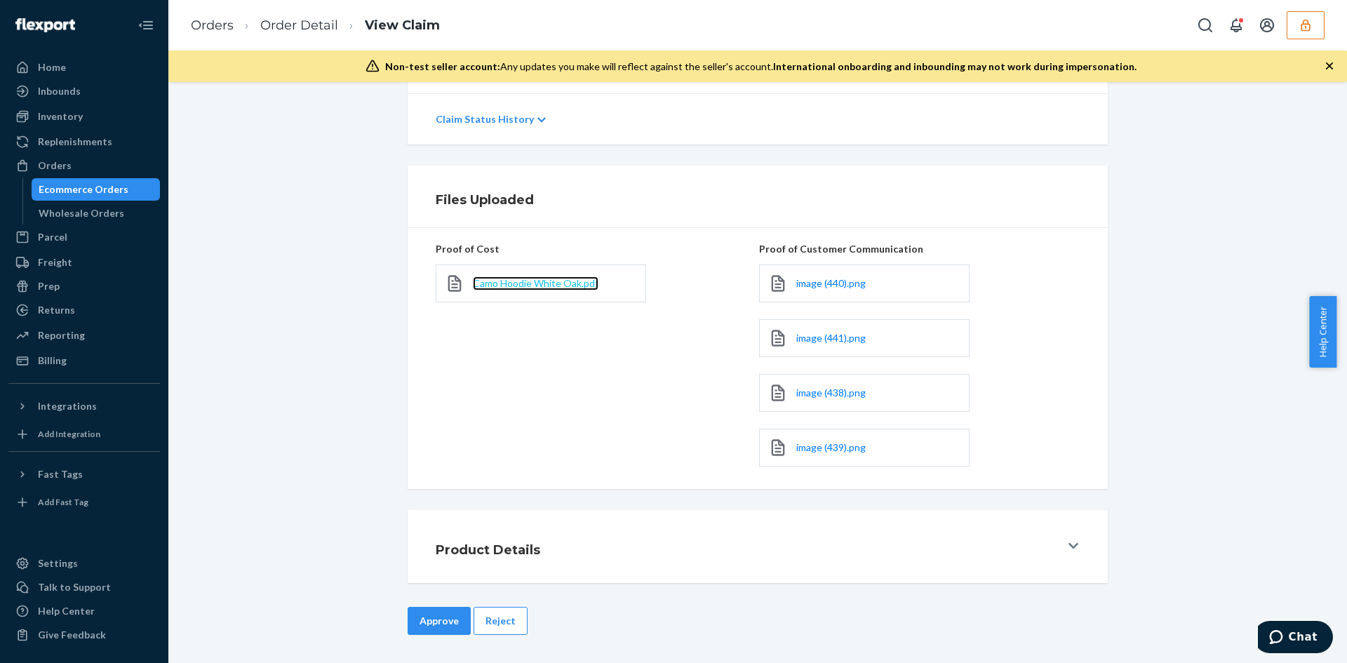
click at [525, 287] on span "Camo Hoodie White Oak.pdf" at bounding box center [536, 283] width 126 height 12
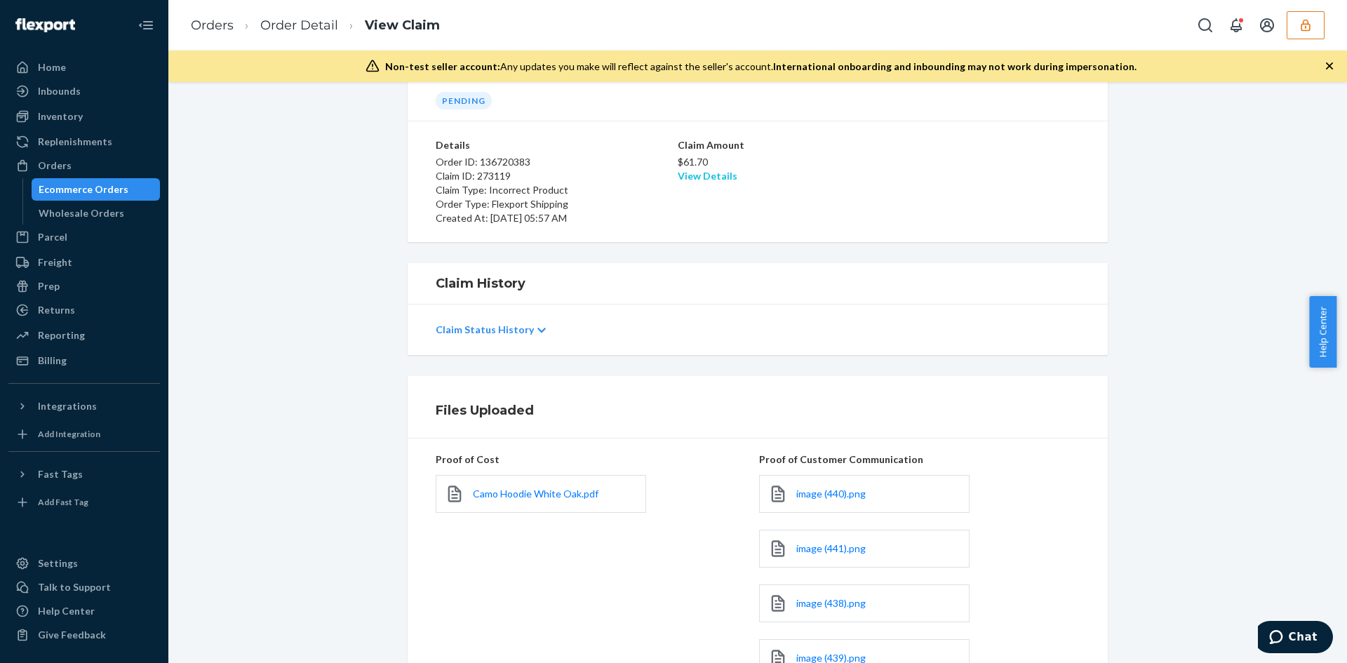
click at [722, 178] on link "View Details" at bounding box center [708, 176] width 60 height 12
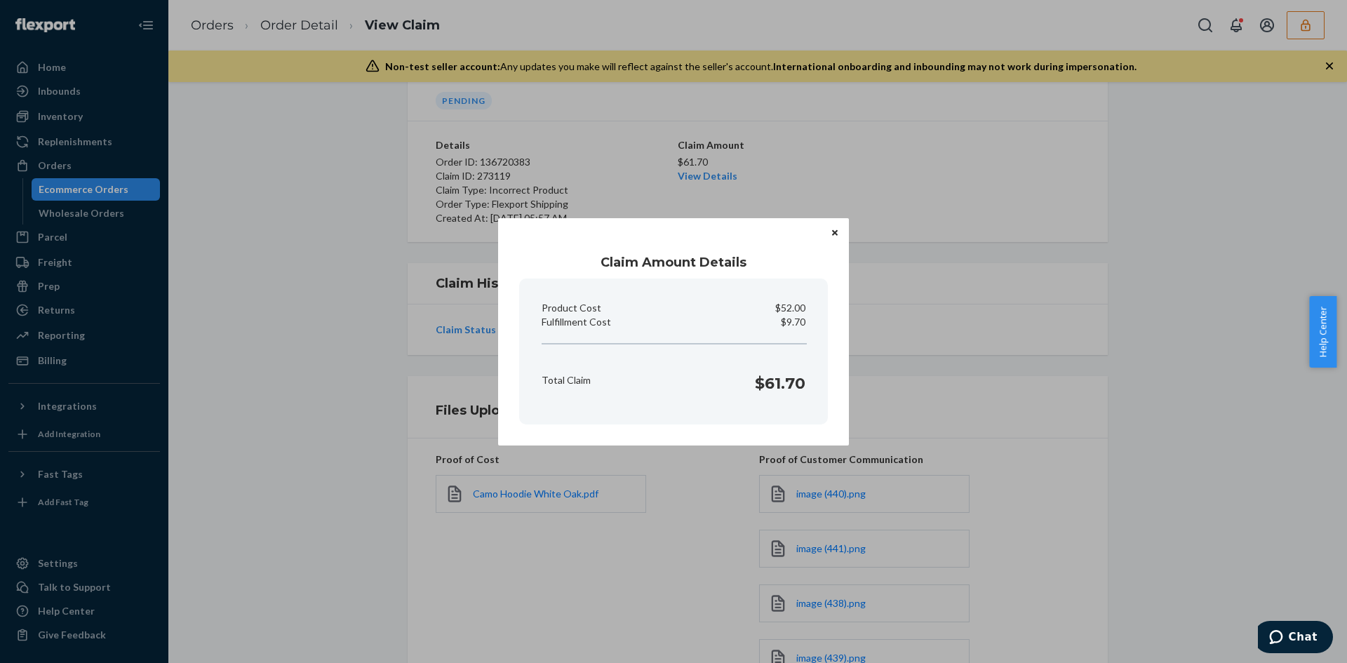
drag, startPoint x: 1003, startPoint y: 465, endPoint x: 951, endPoint y: 474, distance: 53.3
click at [1003, 465] on div "Claim Amount Details Product Cost $52.00 Fulfillment Cost $9.70 Total Claim $61…" at bounding box center [673, 331] width 1347 height 663
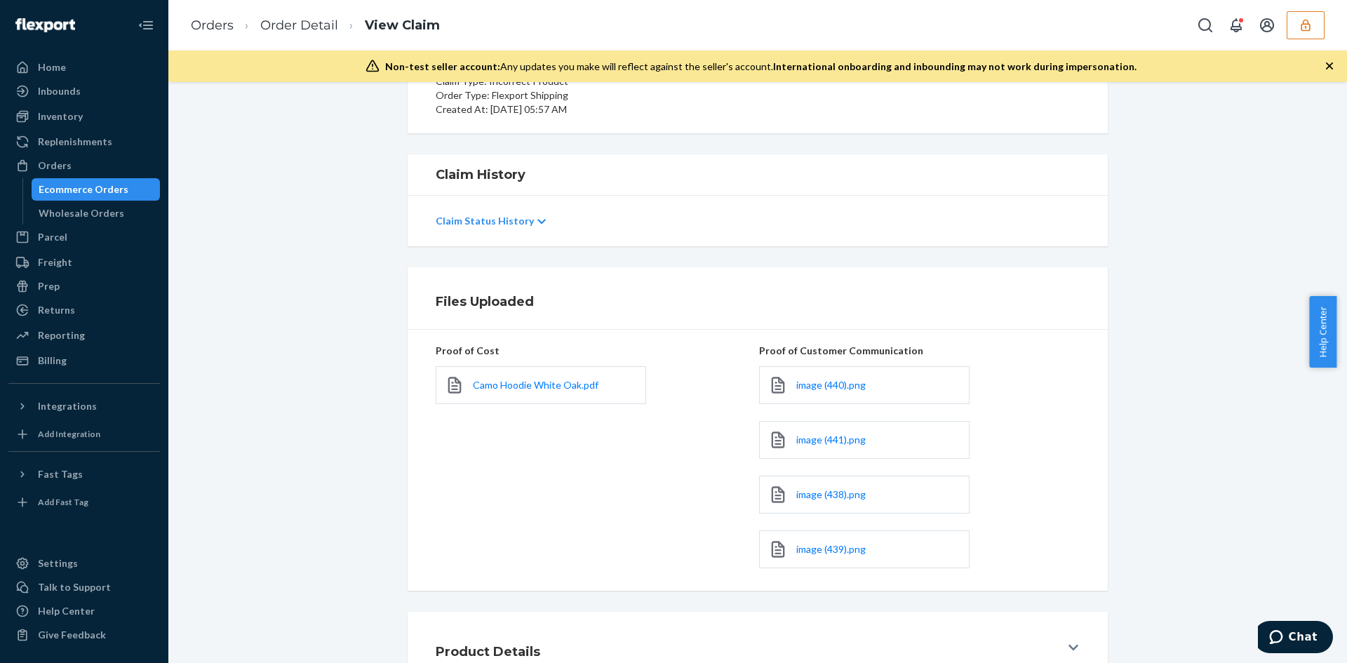
scroll to position [276, 0]
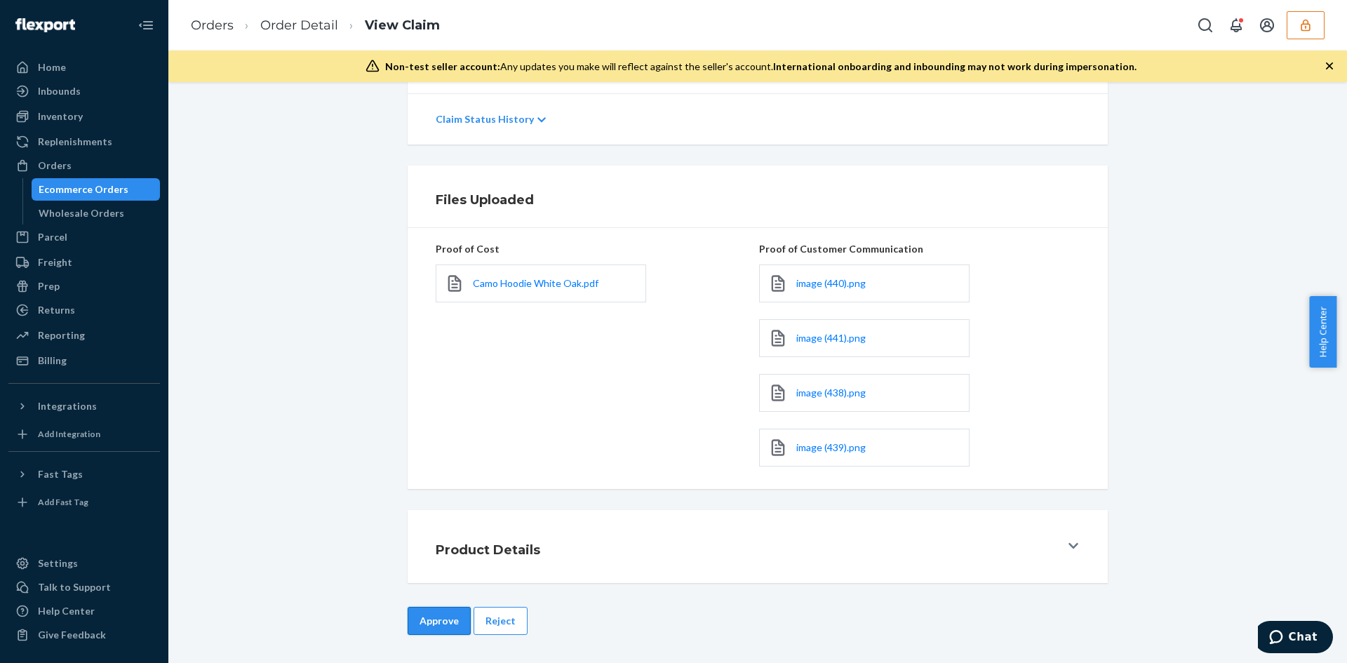
click at [441, 626] on button "Approve" at bounding box center [439, 621] width 63 height 28
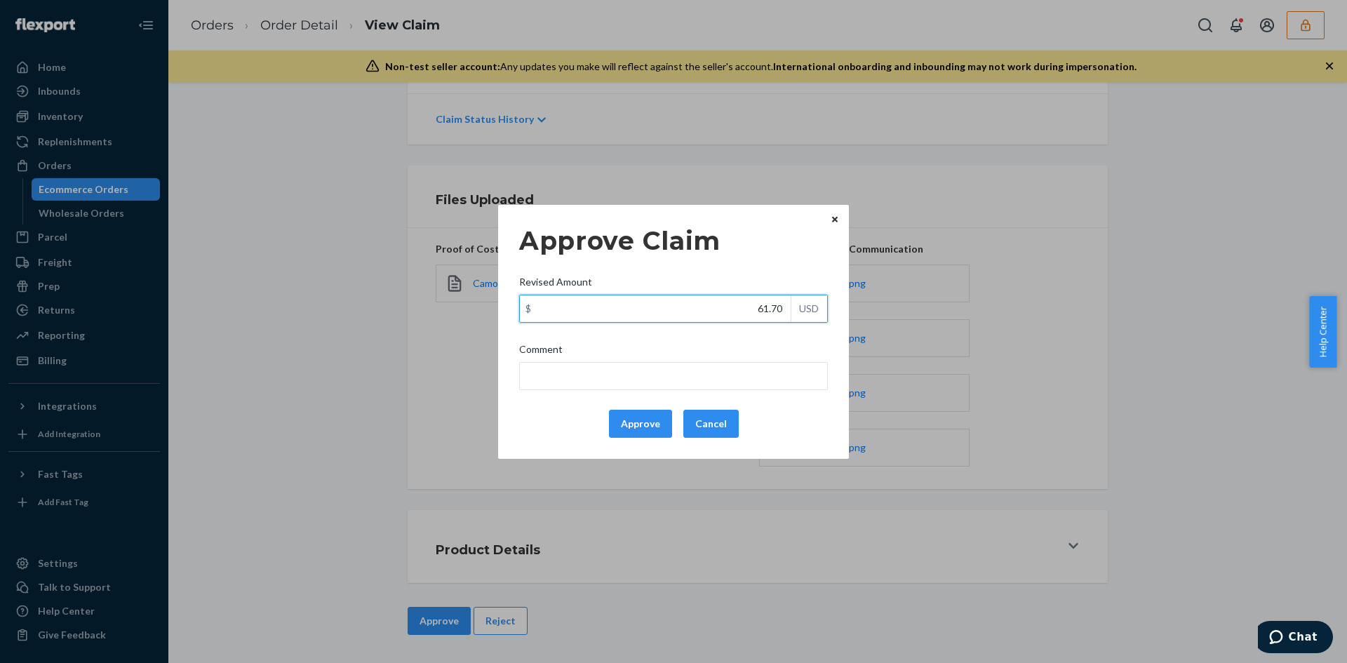
drag, startPoint x: 774, startPoint y: 309, endPoint x: 728, endPoint y: 376, distance: 81.7
click at [774, 310] on input "61.70" at bounding box center [655, 308] width 271 height 27
paste input "35"
type input "35.70"
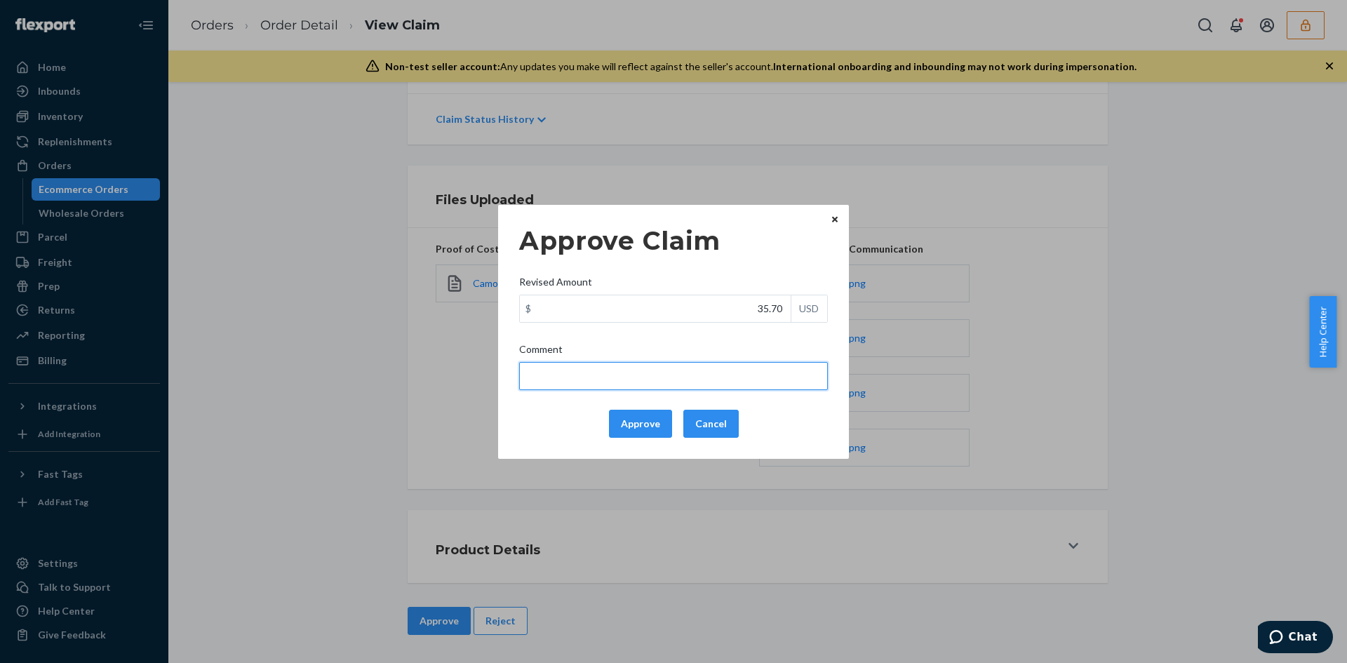
drag, startPoint x: 727, startPoint y: 383, endPoint x: 720, endPoint y: 382, distance: 7.2
click at [727, 383] on input "Comment" at bounding box center [673, 376] width 309 height 28
type input "Adjusted total cost."
drag, startPoint x: 650, startPoint y: 422, endPoint x: 750, endPoint y: 405, distance: 101.2
click at [651, 423] on button "Approve" at bounding box center [640, 424] width 63 height 28
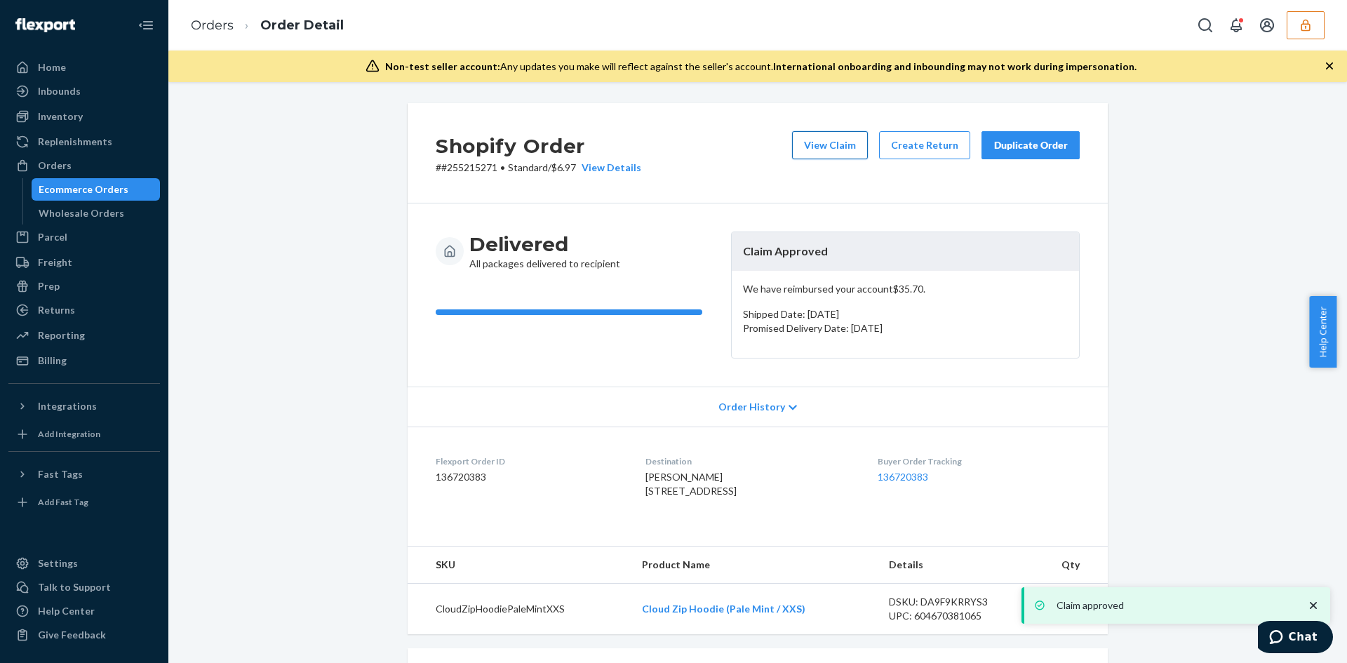
click at [841, 138] on button "View Claim" at bounding box center [830, 145] width 76 height 28
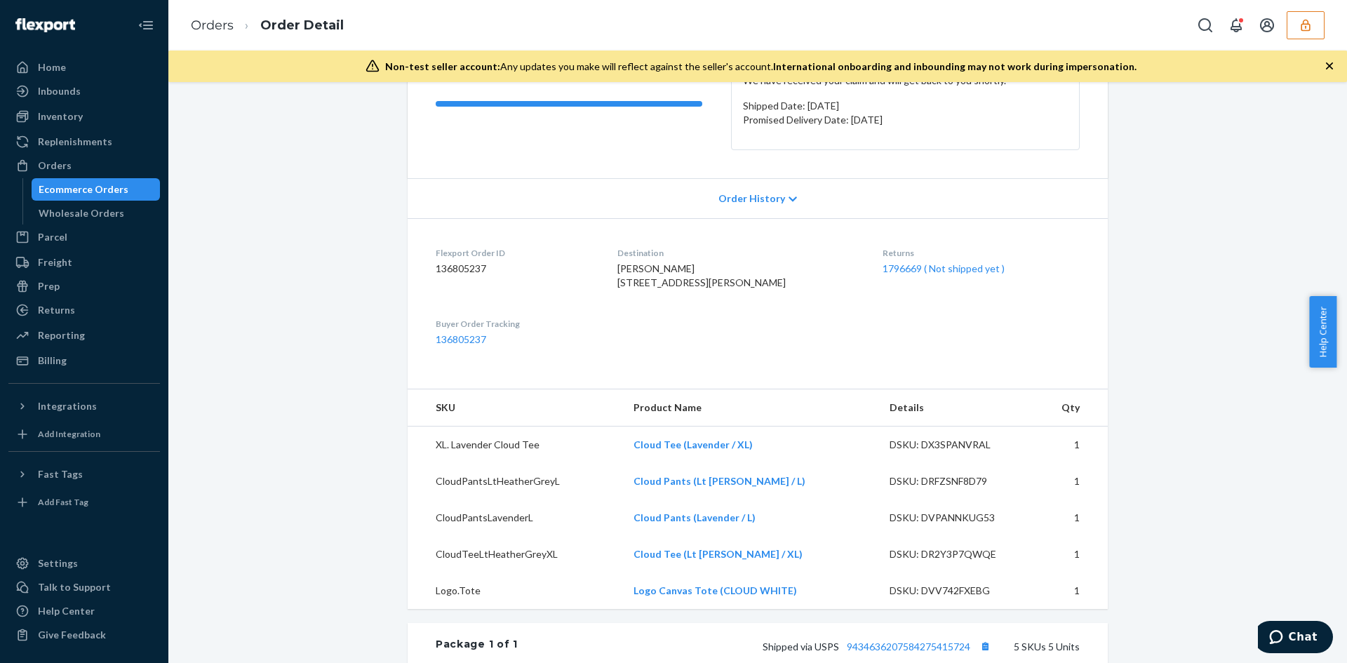
scroll to position [70, 0]
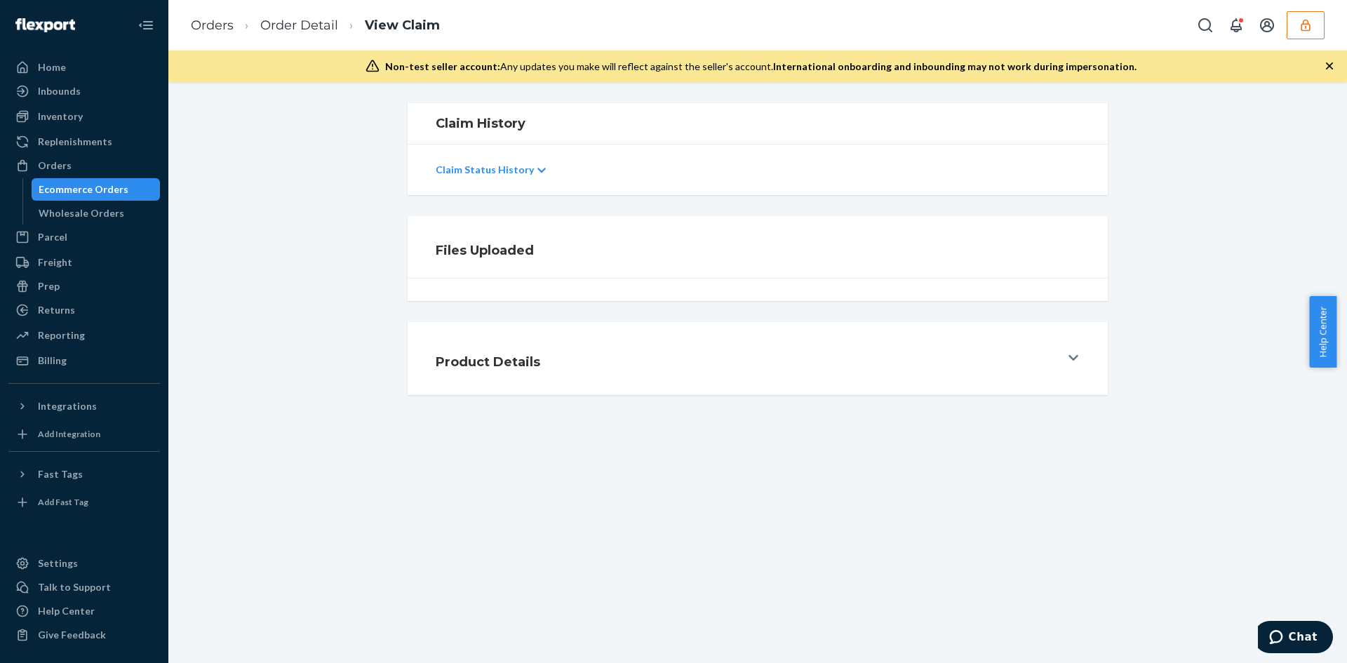
click at [1172, 259] on div "Files Uploaded" at bounding box center [758, 258] width 1158 height 85
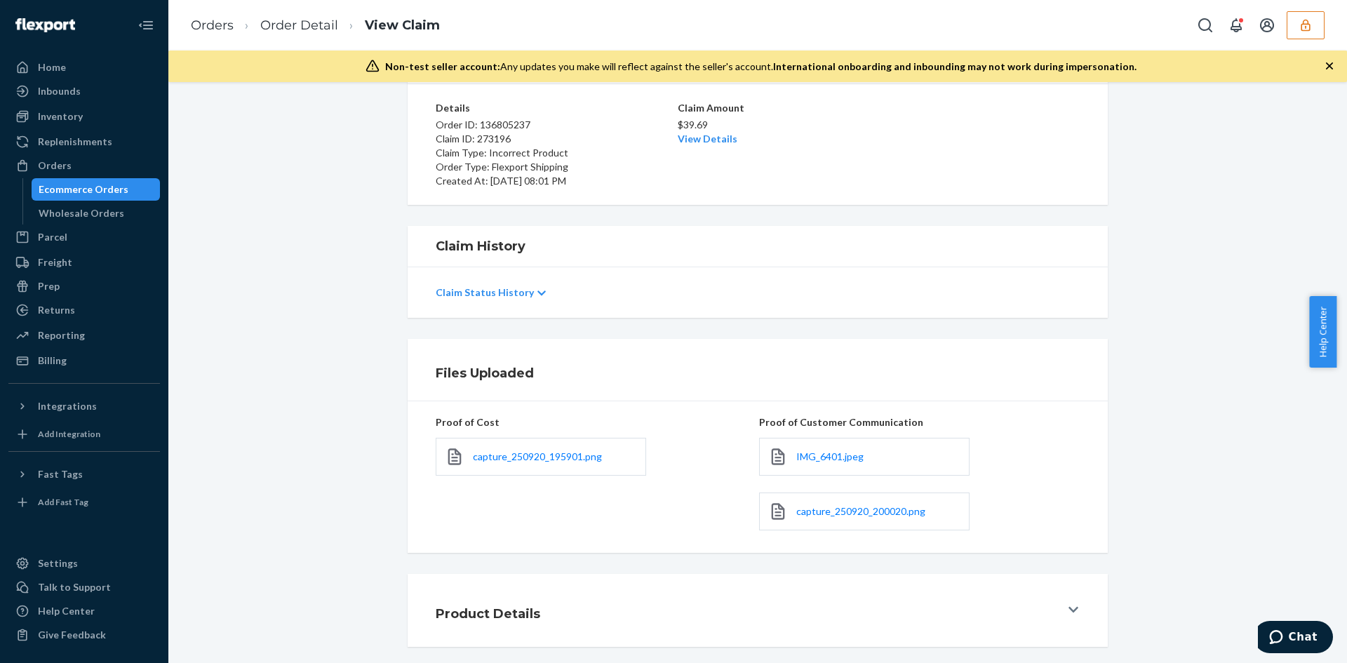
scroll to position [167, 0]
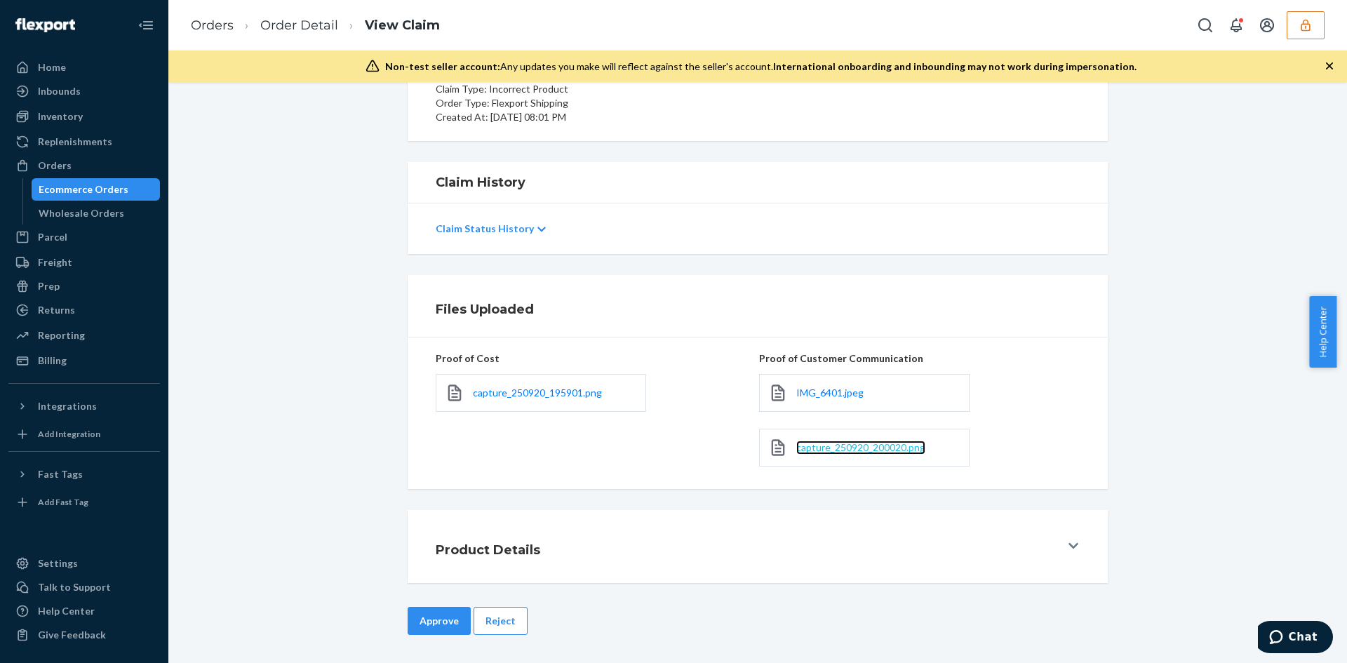
drag, startPoint x: 801, startPoint y: 439, endPoint x: 802, endPoint y: 448, distance: 8.4
click at [601, 397] on div "capture_250920_195901.png" at bounding box center [541, 393] width 210 height 38
click at [584, 394] on span "capture_250920_195901.png" at bounding box center [537, 393] width 129 height 12
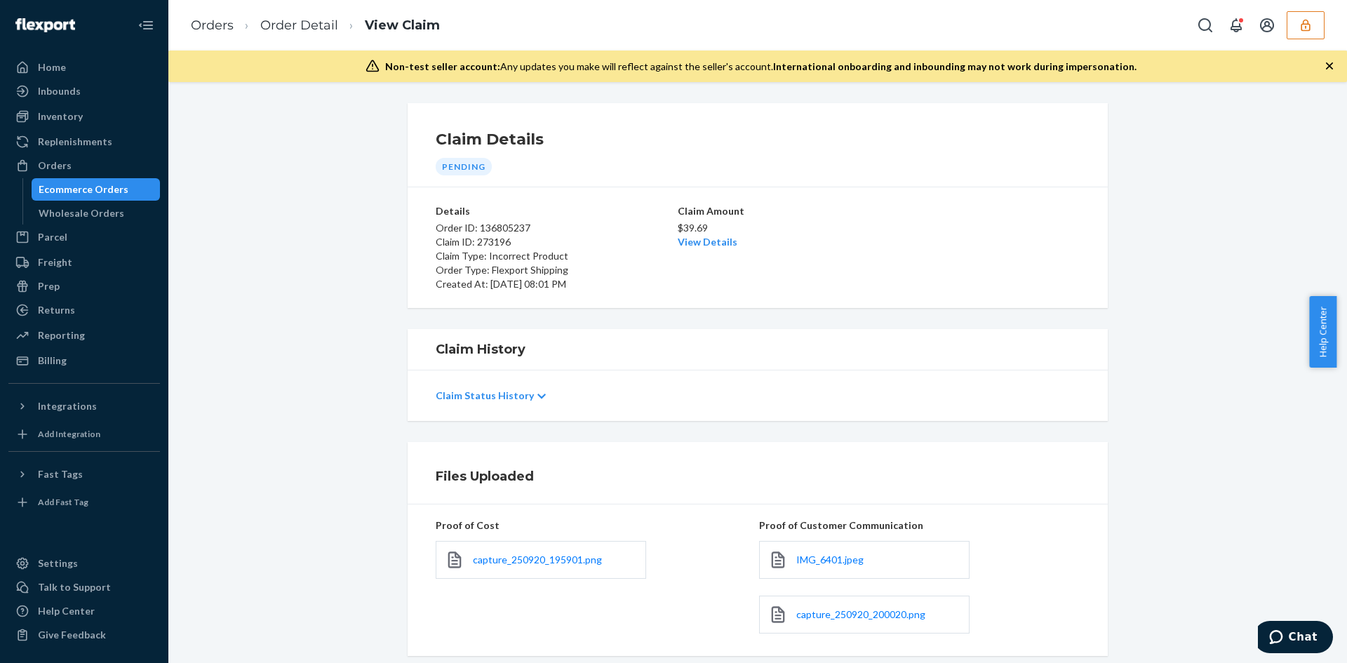
click at [697, 250] on div "Claim Amount $39.69 View Details" at bounding box center [758, 247] width 160 height 87
click at [694, 243] on link "View Details" at bounding box center [708, 242] width 60 height 12
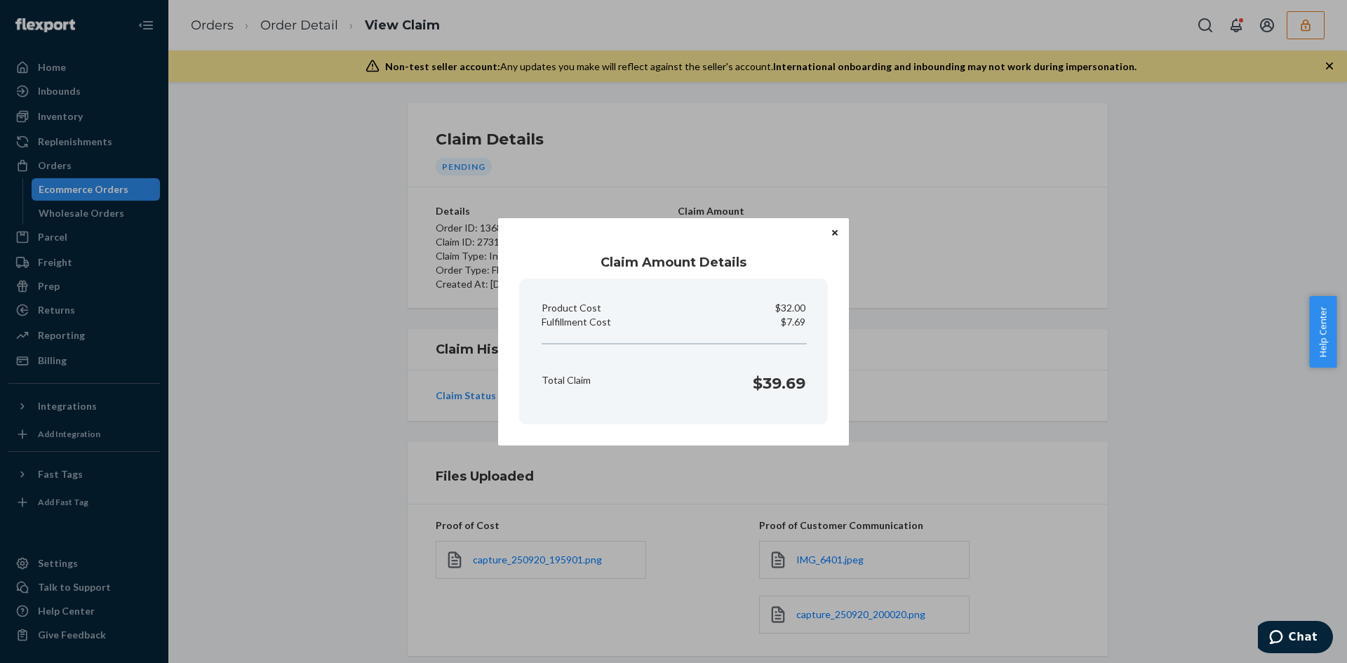
click at [980, 462] on div "Claim Amount Details Product Cost $32.00 Fulfillment Cost $7.69 Total Claim $39…" at bounding box center [673, 331] width 1347 height 663
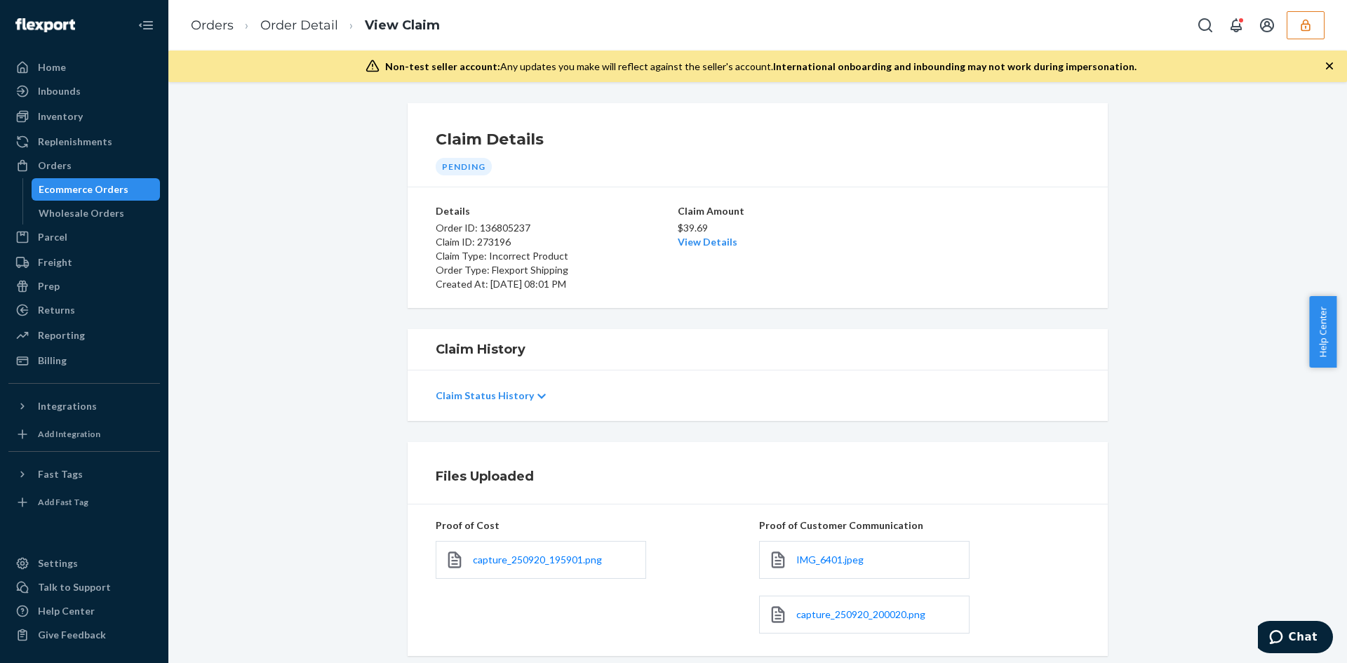
drag, startPoint x: 851, startPoint y: 397, endPoint x: 791, endPoint y: 409, distance: 60.8
click at [851, 397] on div "Claim Status History" at bounding box center [758, 395] width 644 height 39
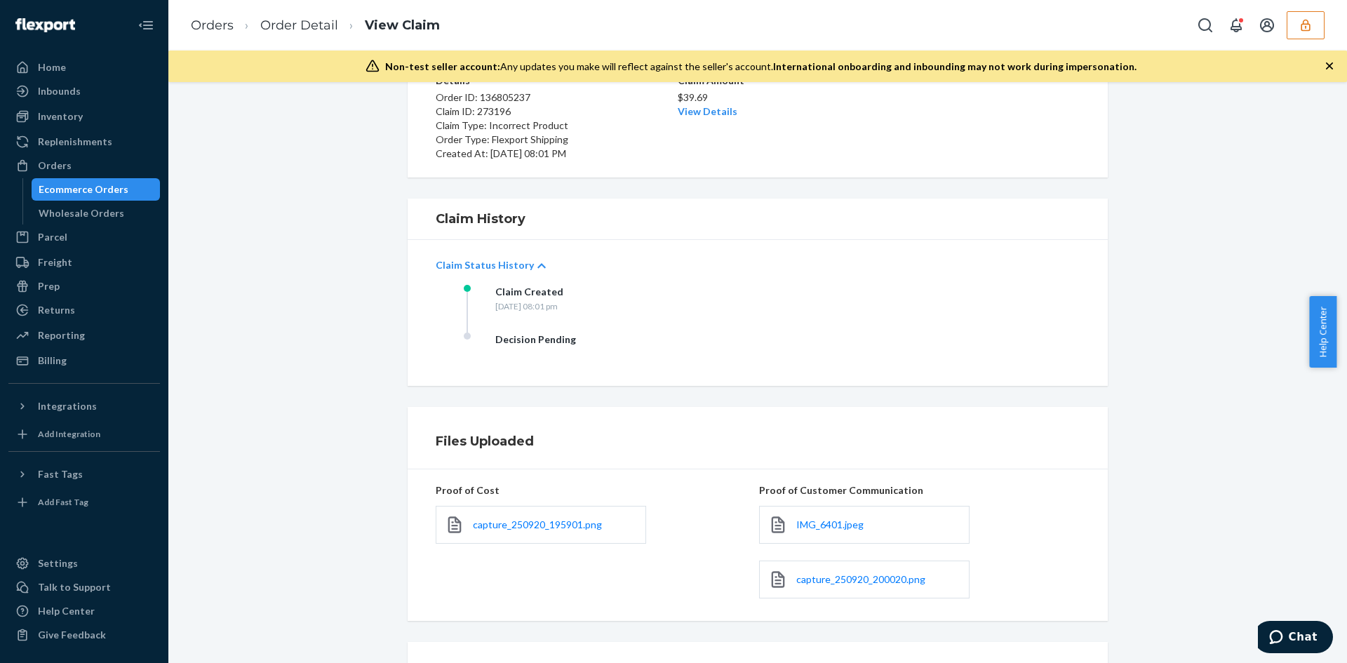
scroll to position [262, 0]
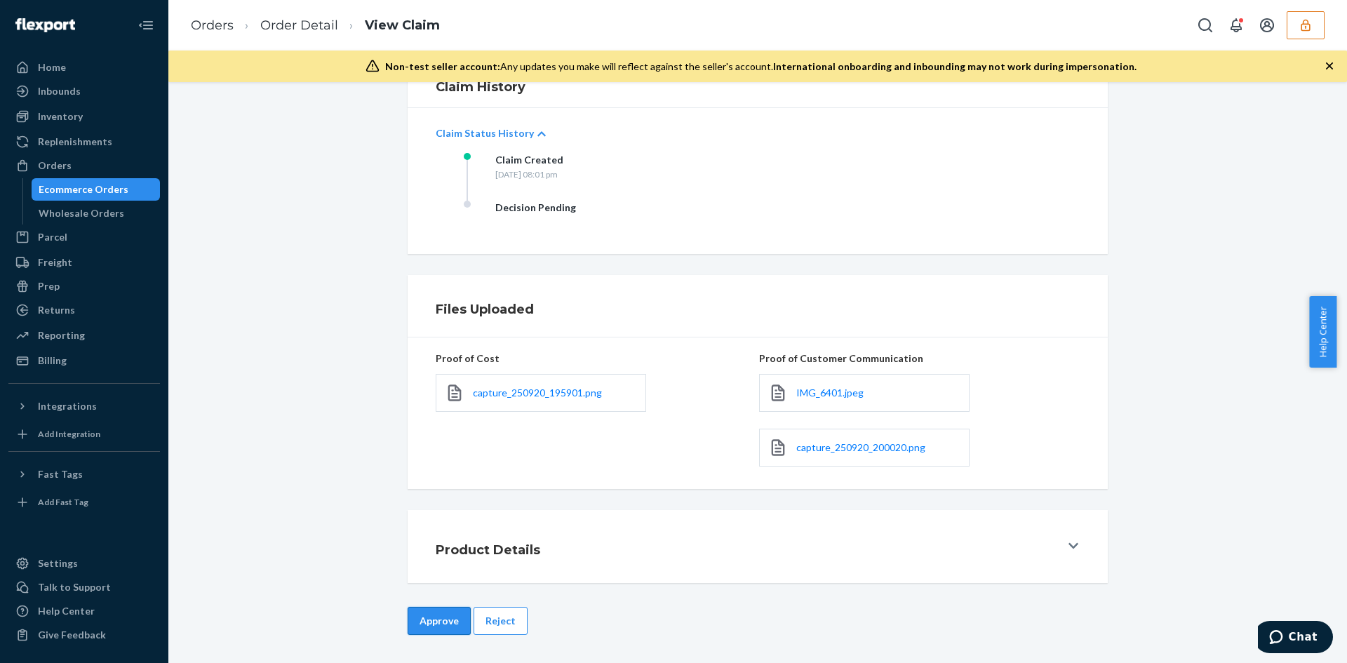
click at [434, 631] on button "Approve" at bounding box center [439, 621] width 63 height 28
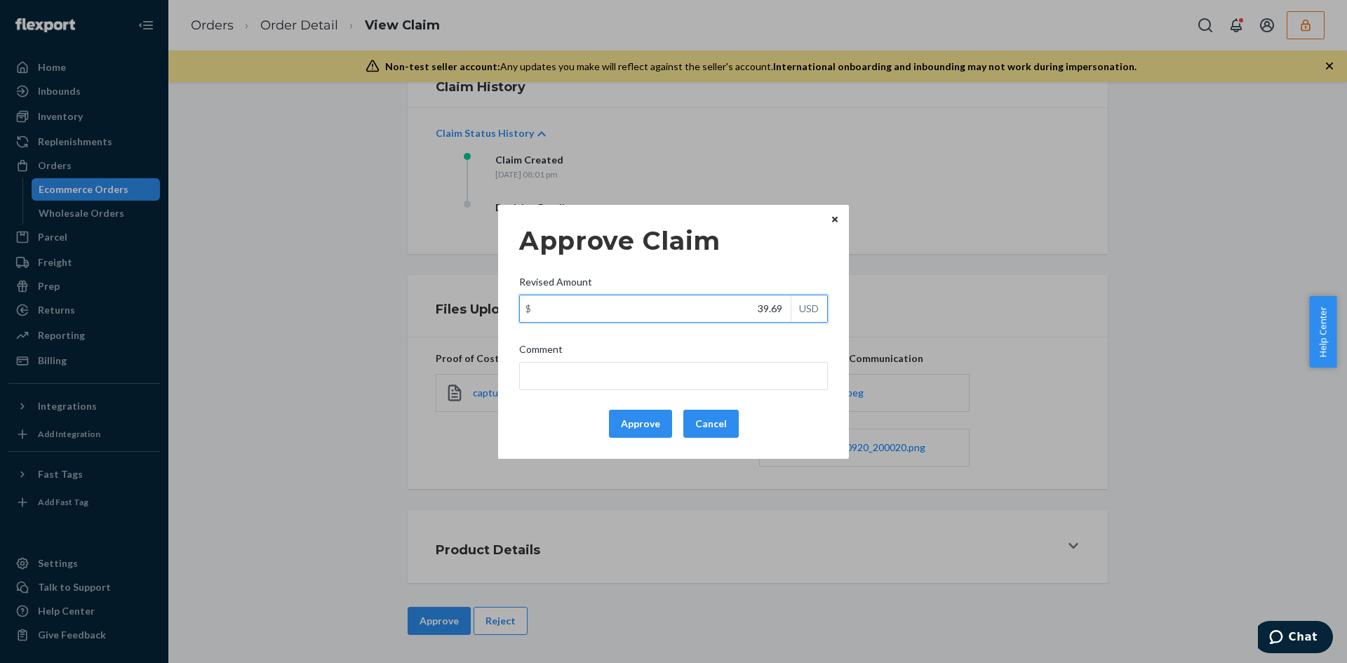
click at [778, 314] on input "39.69" at bounding box center [655, 308] width 271 height 27
paste input "19.2"
type input "19.29"
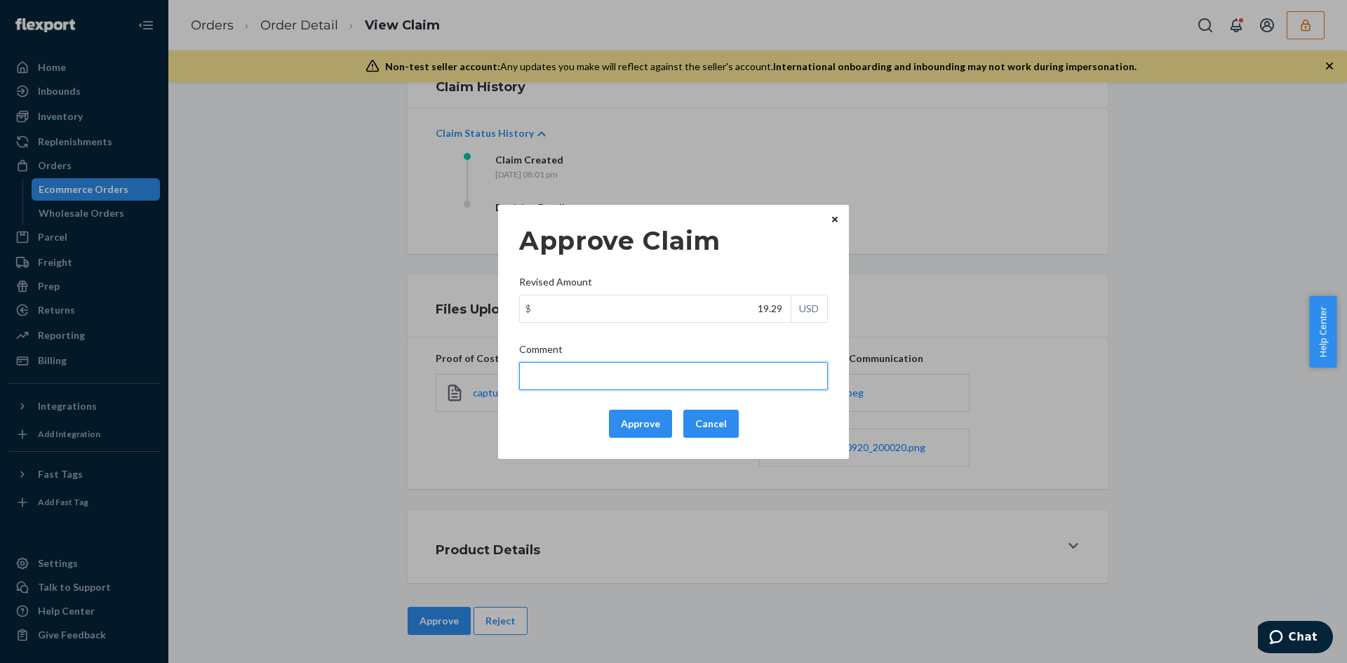
click at [721, 381] on input "Comment" at bounding box center [673, 376] width 309 height 28
type input "Adjusted total cost."
click at [634, 419] on button "Approve" at bounding box center [640, 424] width 63 height 28
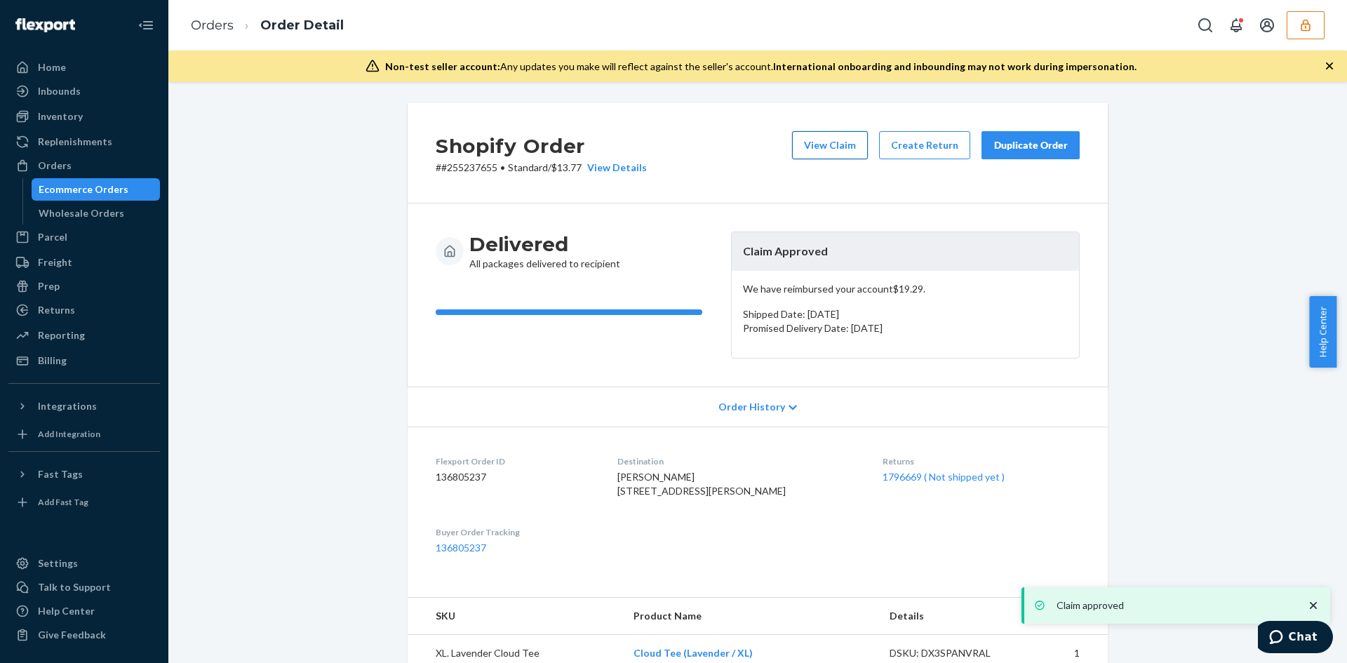
click at [833, 149] on button "View Claim" at bounding box center [830, 145] width 76 height 28
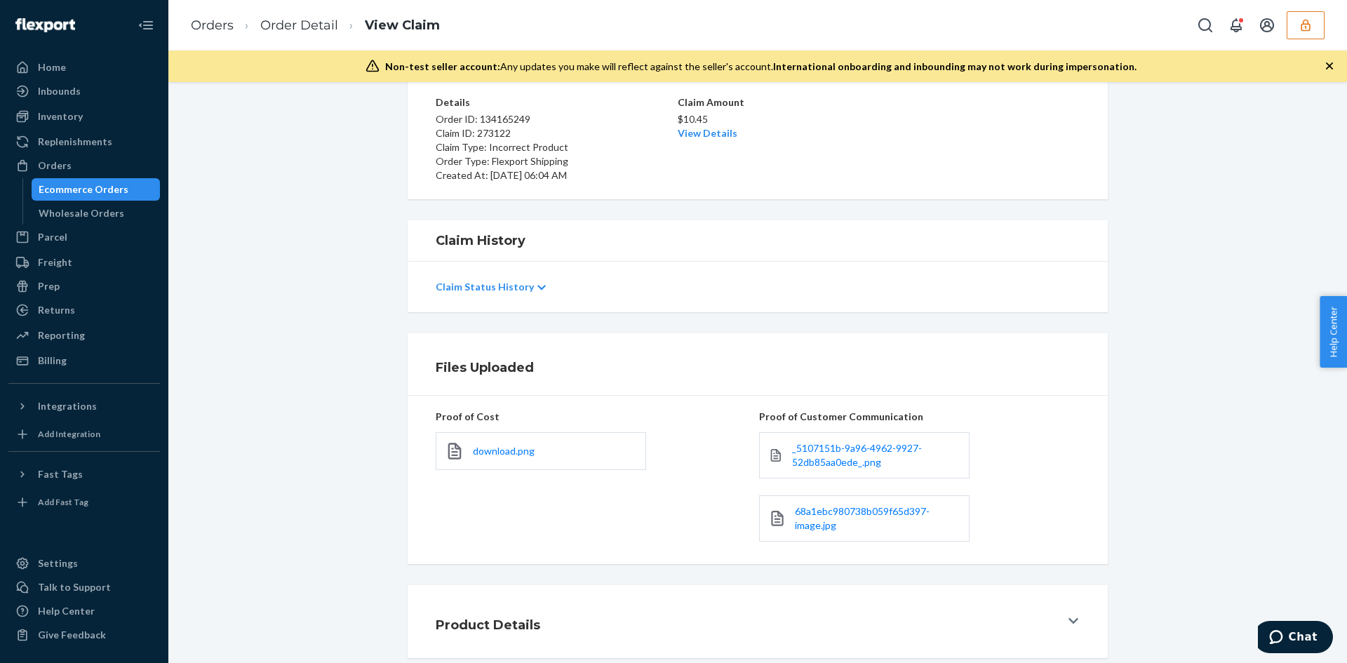
scroll to position [184, 0]
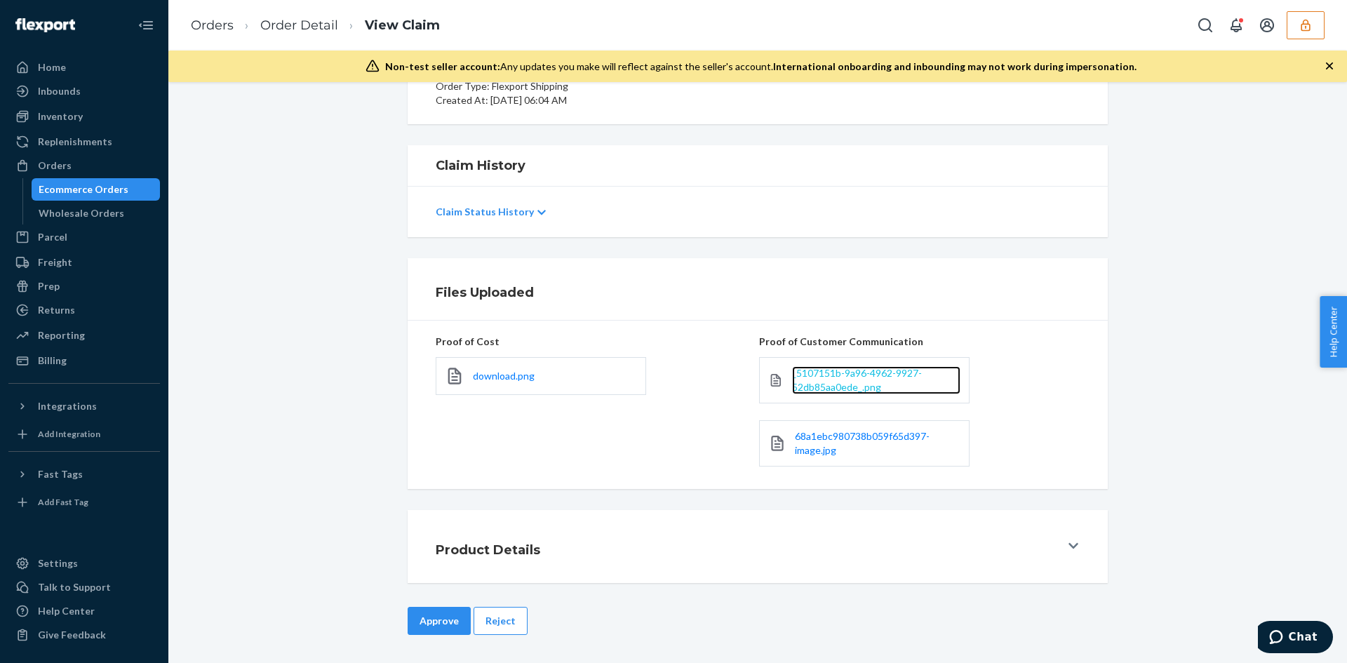
drag, startPoint x: 805, startPoint y: 394, endPoint x: 805, endPoint y: 382, distance: 12.6
click at [502, 372] on span "download.png" at bounding box center [504, 376] width 62 height 12
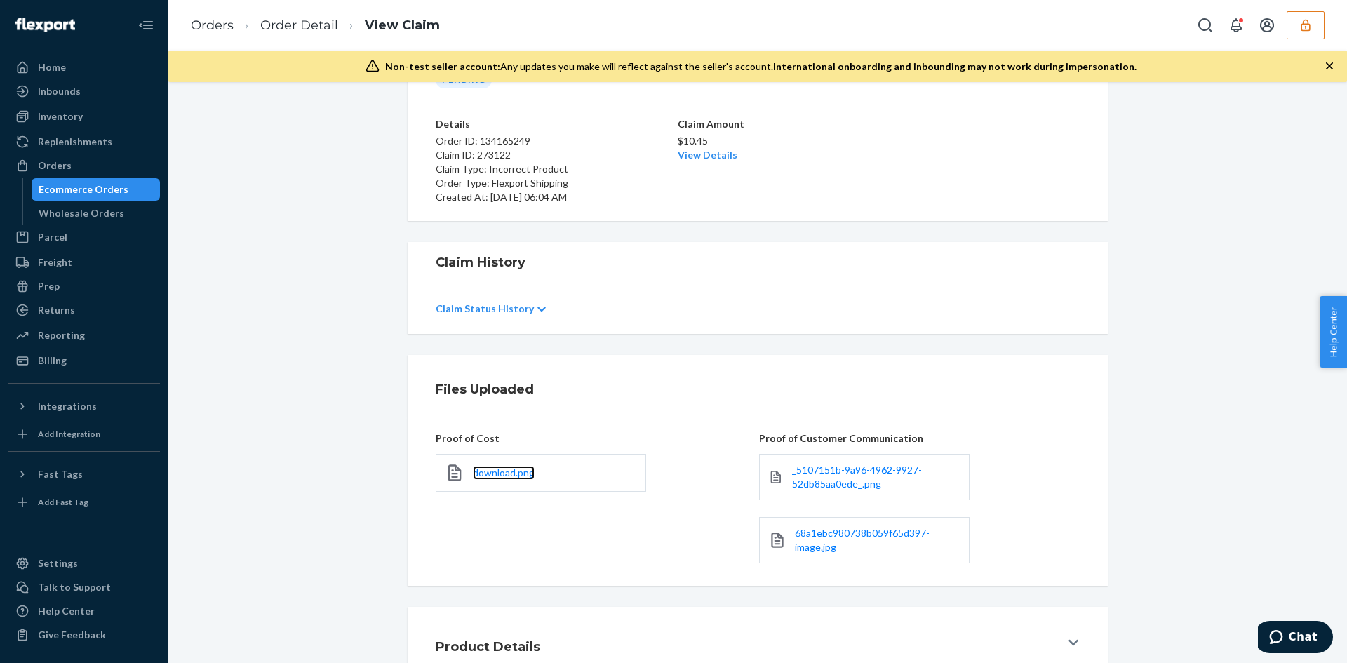
scroll to position [0, 0]
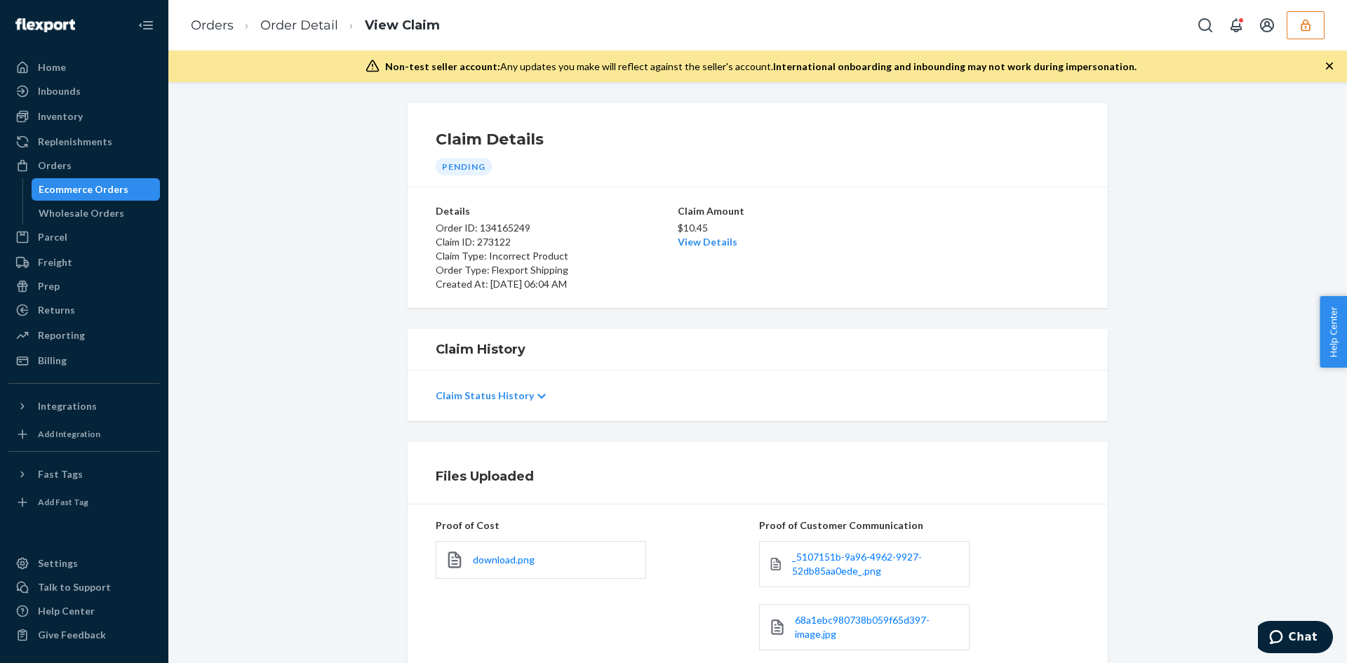
click at [702, 253] on div "Claim Amount $10.45 View Details" at bounding box center [758, 247] width 160 height 87
click at [703, 250] on div "Claim Amount $10.45 View Details" at bounding box center [758, 247] width 160 height 87
click at [705, 245] on link "View Details" at bounding box center [708, 242] width 60 height 12
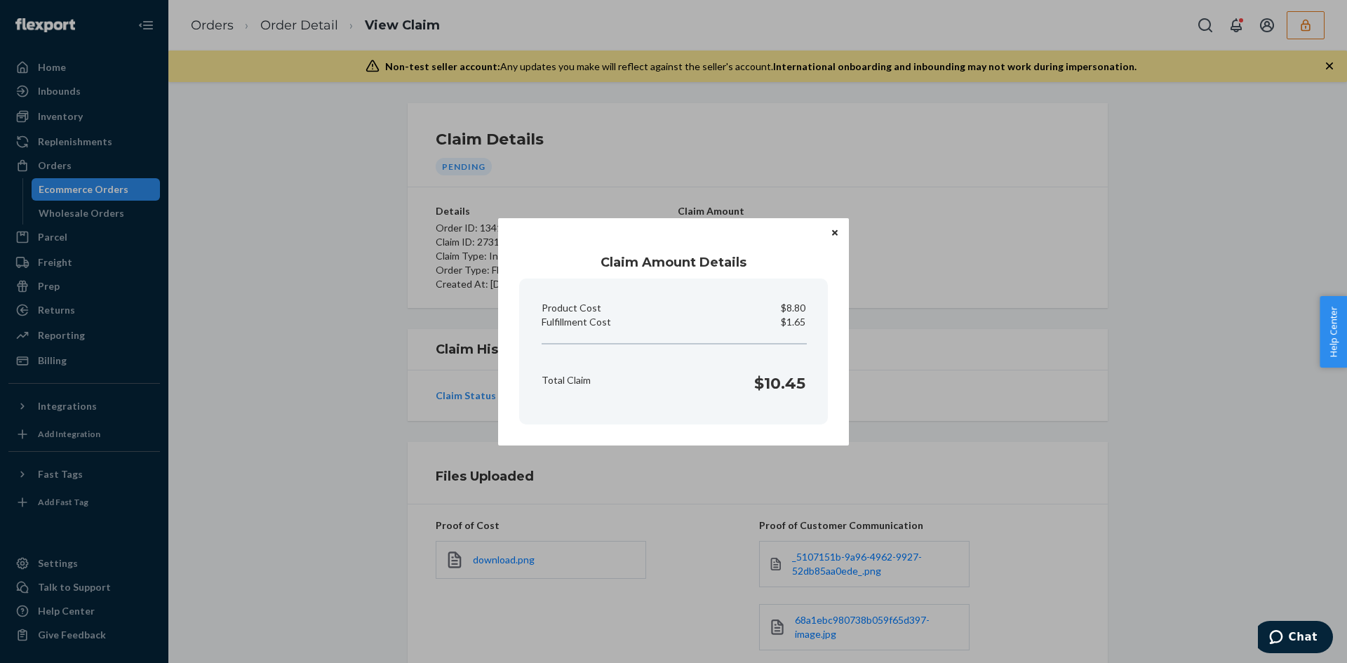
drag, startPoint x: 1016, startPoint y: 403, endPoint x: 883, endPoint y: 500, distance: 164.8
click at [1011, 409] on div "Claim Amount Details Product Cost $8.80 Fulfillment Cost $1.65 Total Claim $10.…" at bounding box center [673, 331] width 1347 height 663
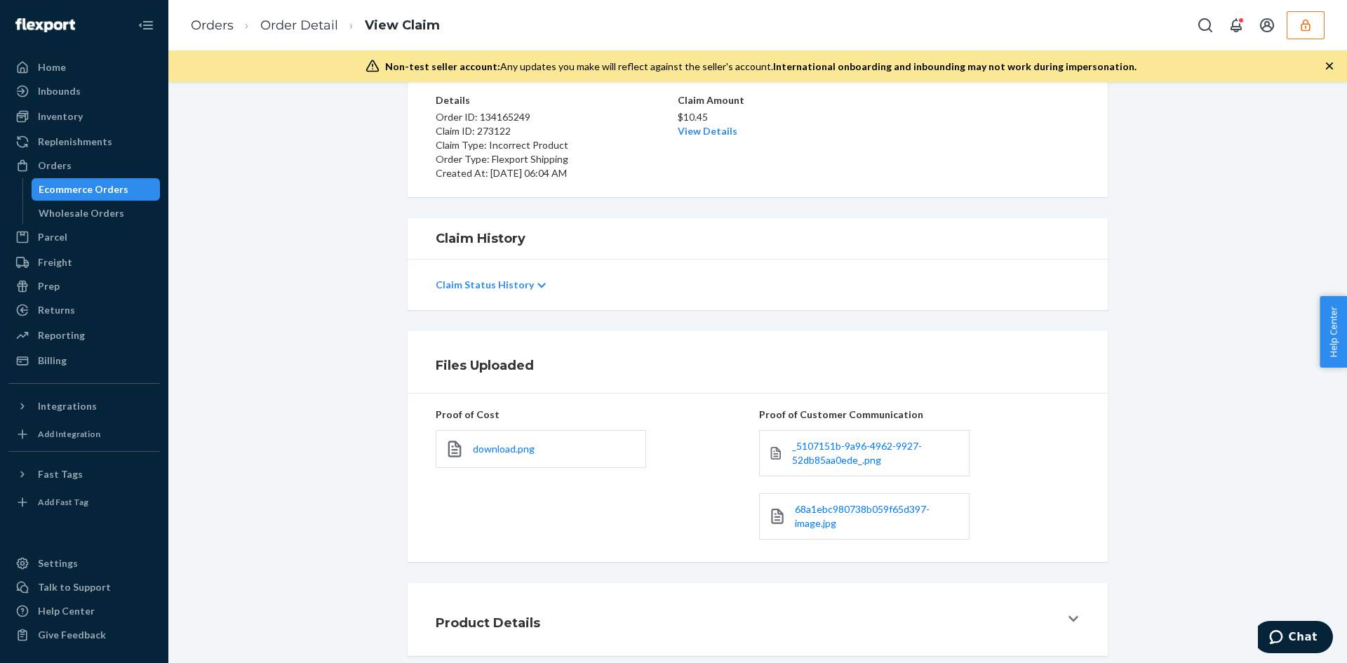
scroll to position [184, 0]
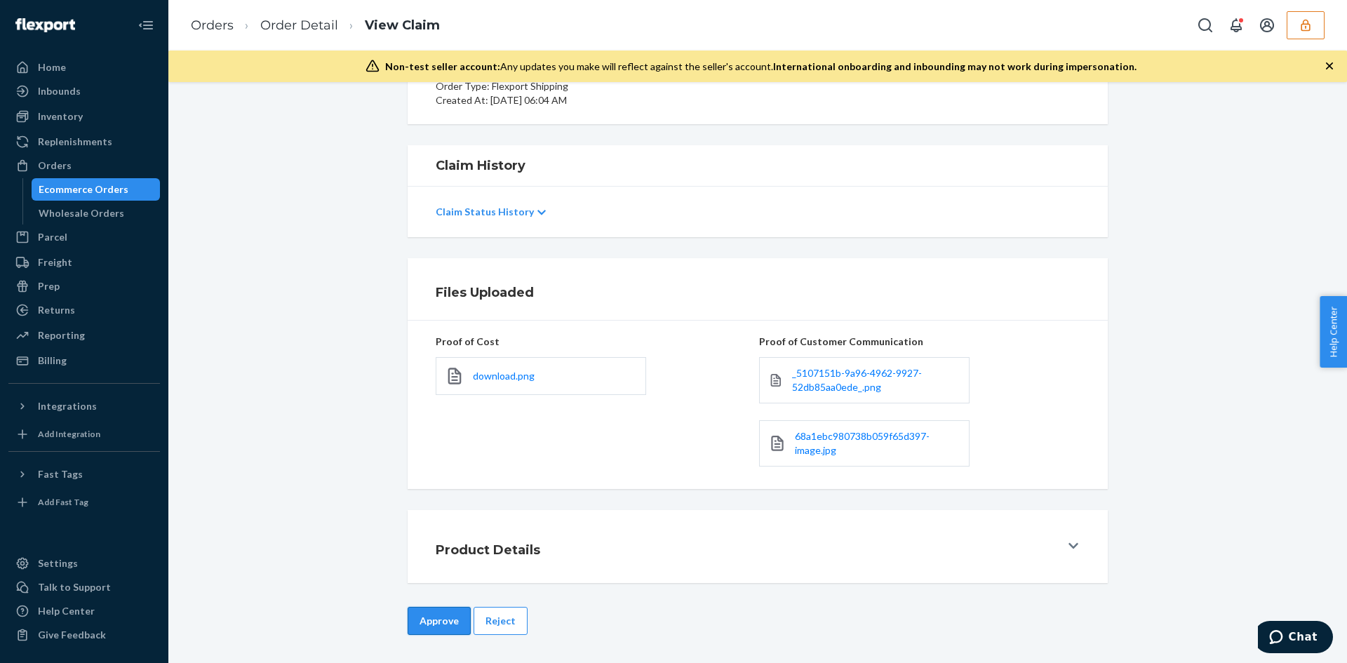
click at [426, 624] on button "Approve" at bounding box center [439, 621] width 63 height 28
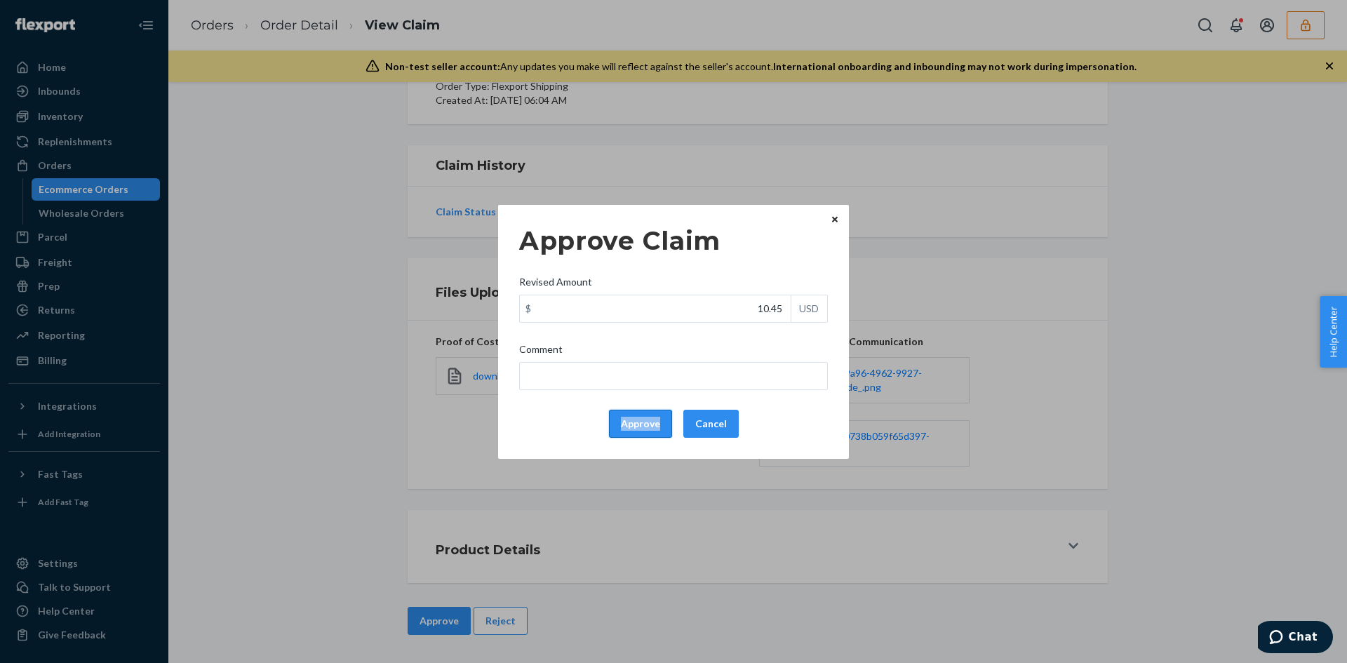
drag, startPoint x: 674, startPoint y: 397, endPoint x: 649, endPoint y: 425, distance: 37.8
click at [655, 418] on div "Approve Claim Revised Amount $ 10.45 USD Comment Approve Cancel" at bounding box center [673, 331] width 309 height 223
drag, startPoint x: 649, startPoint y: 425, endPoint x: 1058, endPoint y: 405, distance: 409.6
click at [650, 426] on button "Approve" at bounding box center [640, 424] width 63 height 28
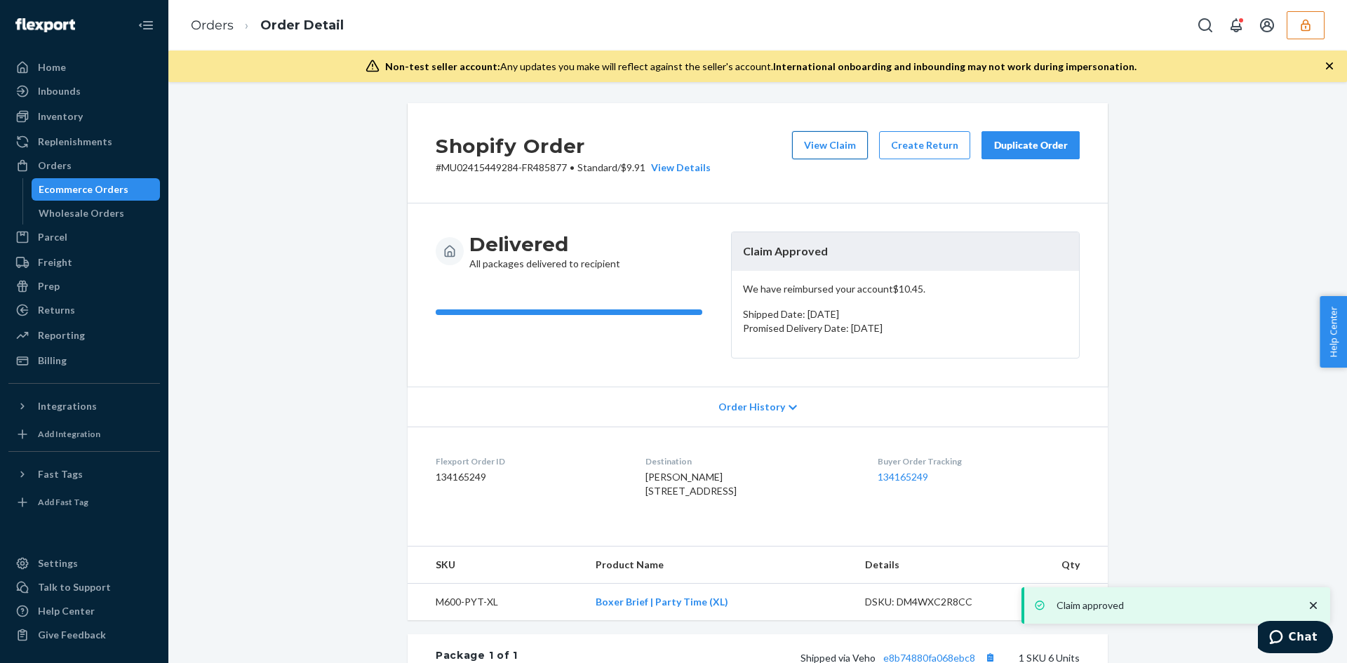
click at [831, 146] on button "View Claim" at bounding box center [830, 145] width 76 height 28
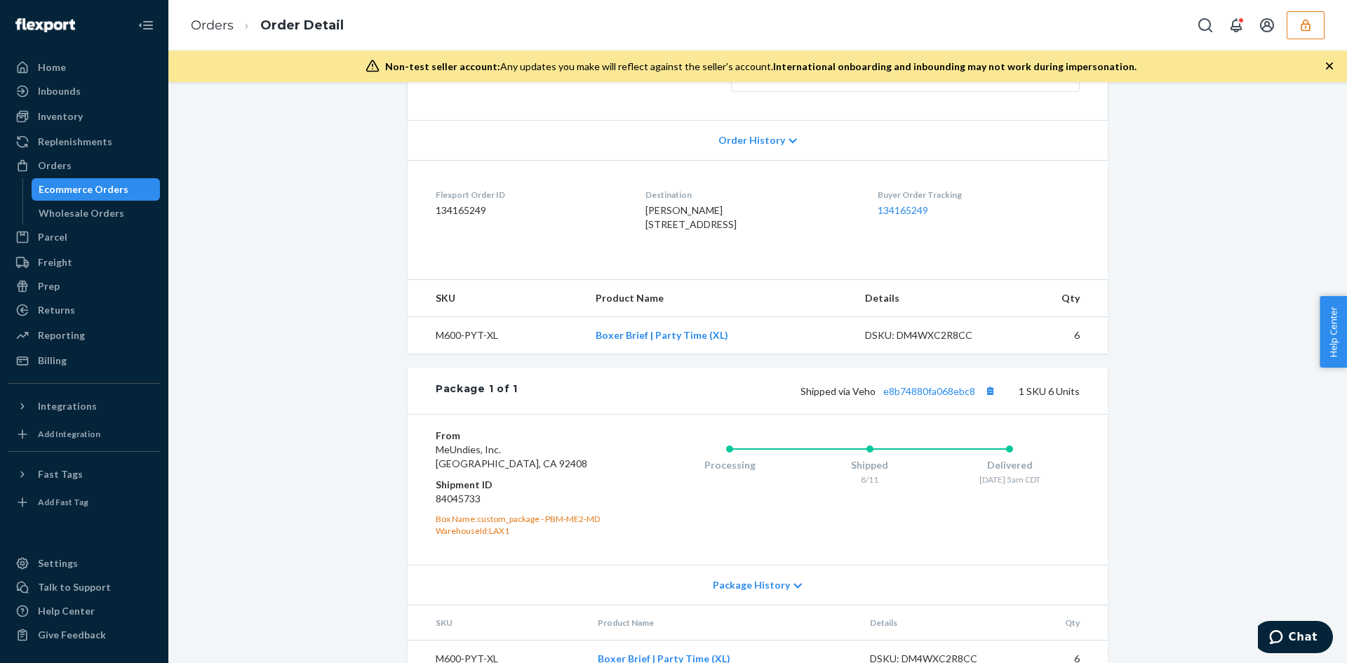
scroll to position [326, 0]
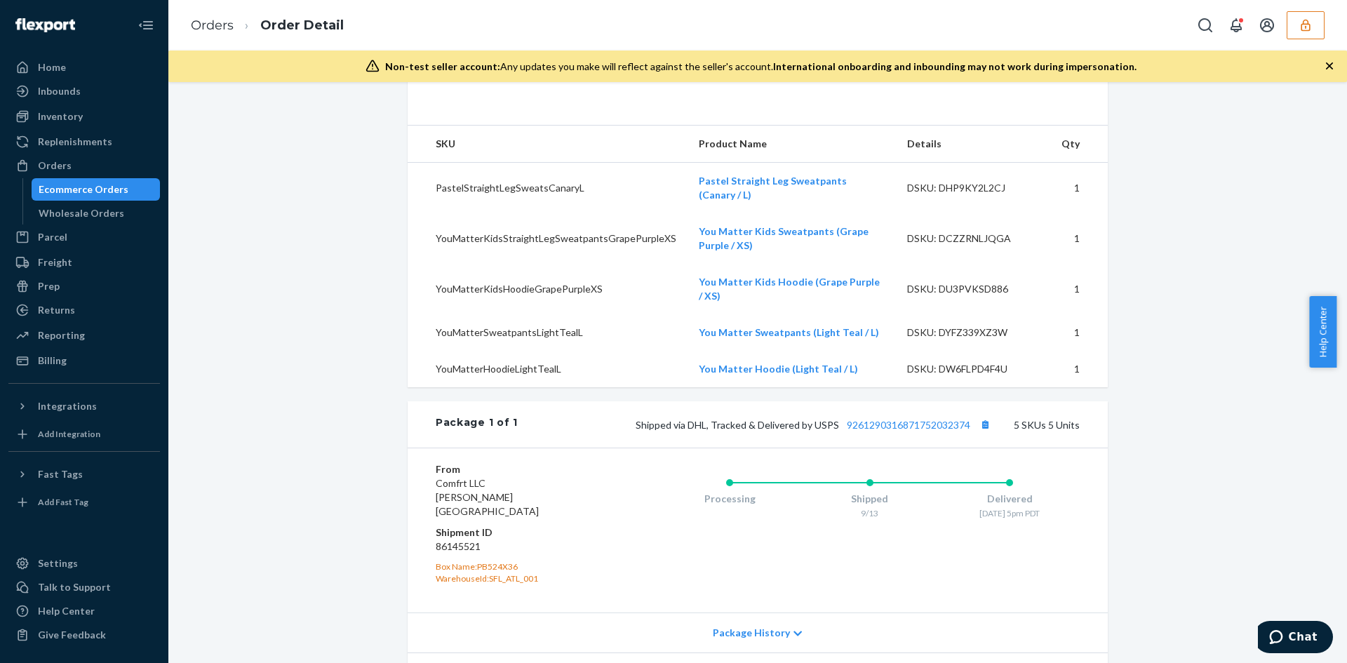
scroll to position [646, 0]
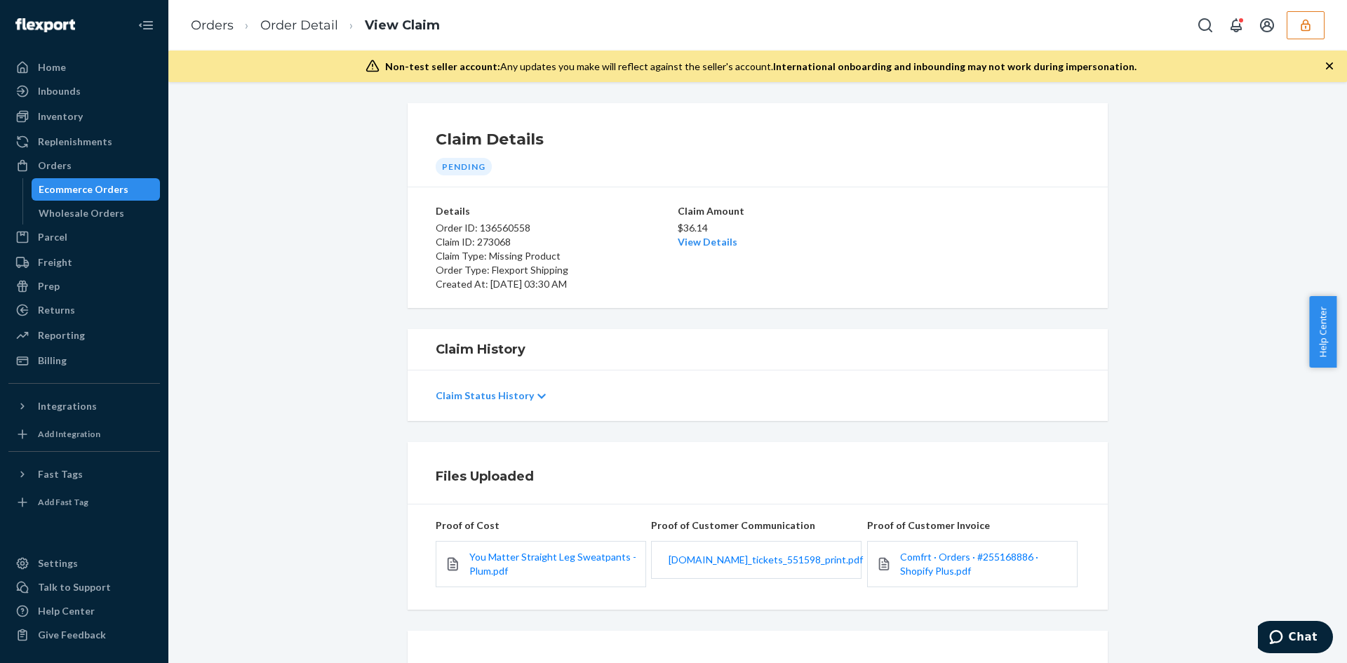
click at [702, 255] on div "Claim Amount $36.14 View Details" at bounding box center [758, 247] width 160 height 87
click at [701, 250] on div "Claim Amount $36.14 View Details" at bounding box center [758, 247] width 160 height 87
click at [701, 239] on link "View Details" at bounding box center [708, 242] width 60 height 12
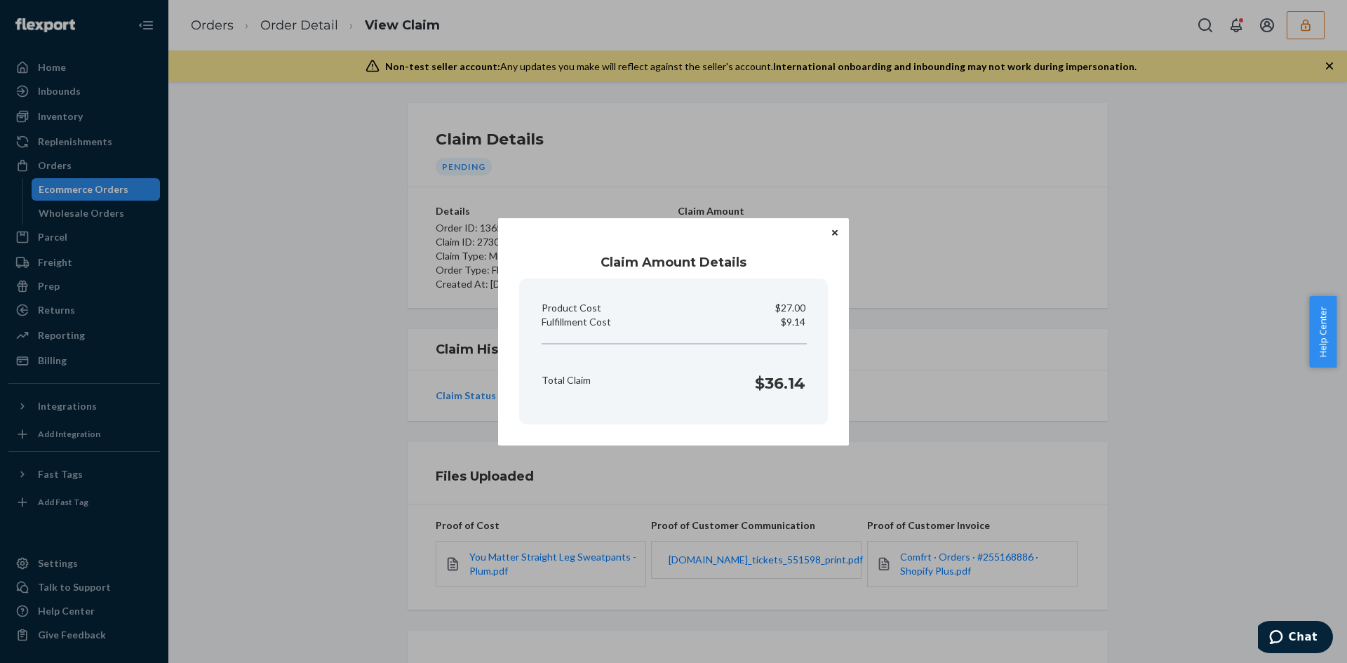
click at [576, 518] on div "Claim Amount Details Product Cost $27.00 Fulfillment Cost $9.14 Total Claim $36…" at bounding box center [673, 331] width 1347 height 663
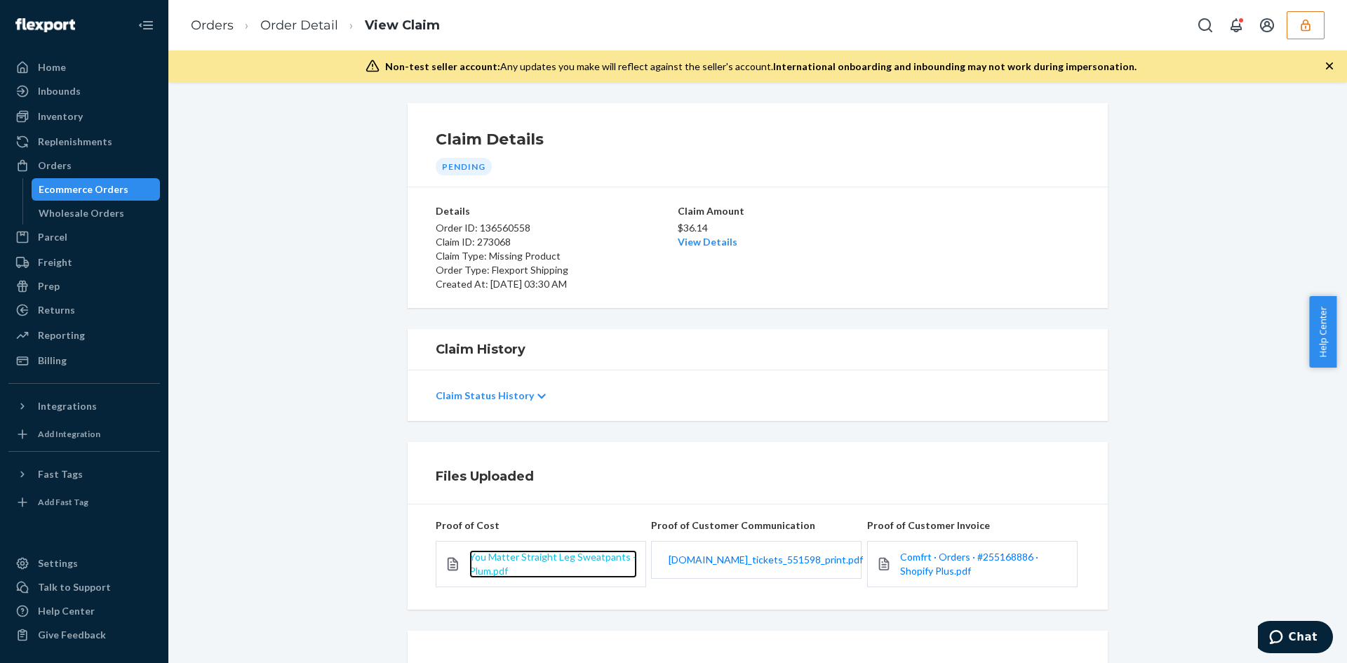
click at [526, 553] on span "You Matter Straight Leg Sweatpants - Plum.pdf" at bounding box center [552, 564] width 167 height 26
click at [716, 242] on link "View Details" at bounding box center [708, 242] width 60 height 12
click at [942, 336] on div "Home Inbounds Shipping Plans Problems Inventory Products Replenishments Orders …" at bounding box center [673, 331] width 1347 height 663
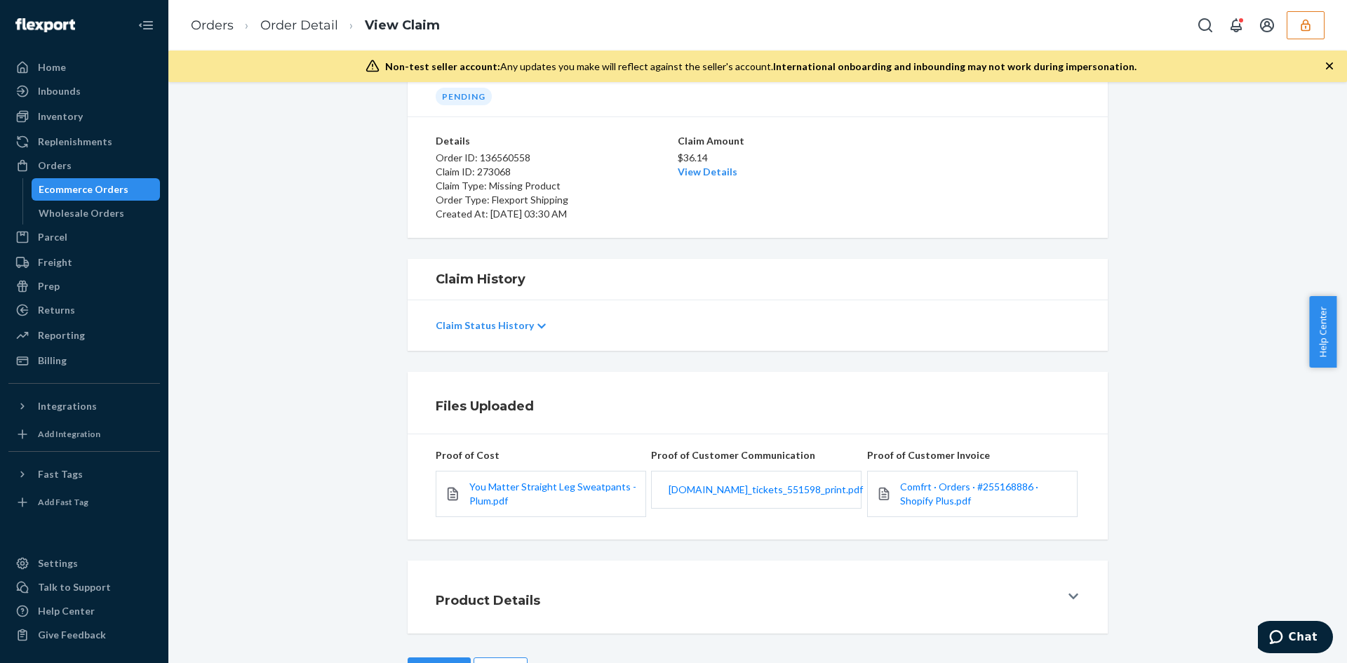
scroll to position [121, 0]
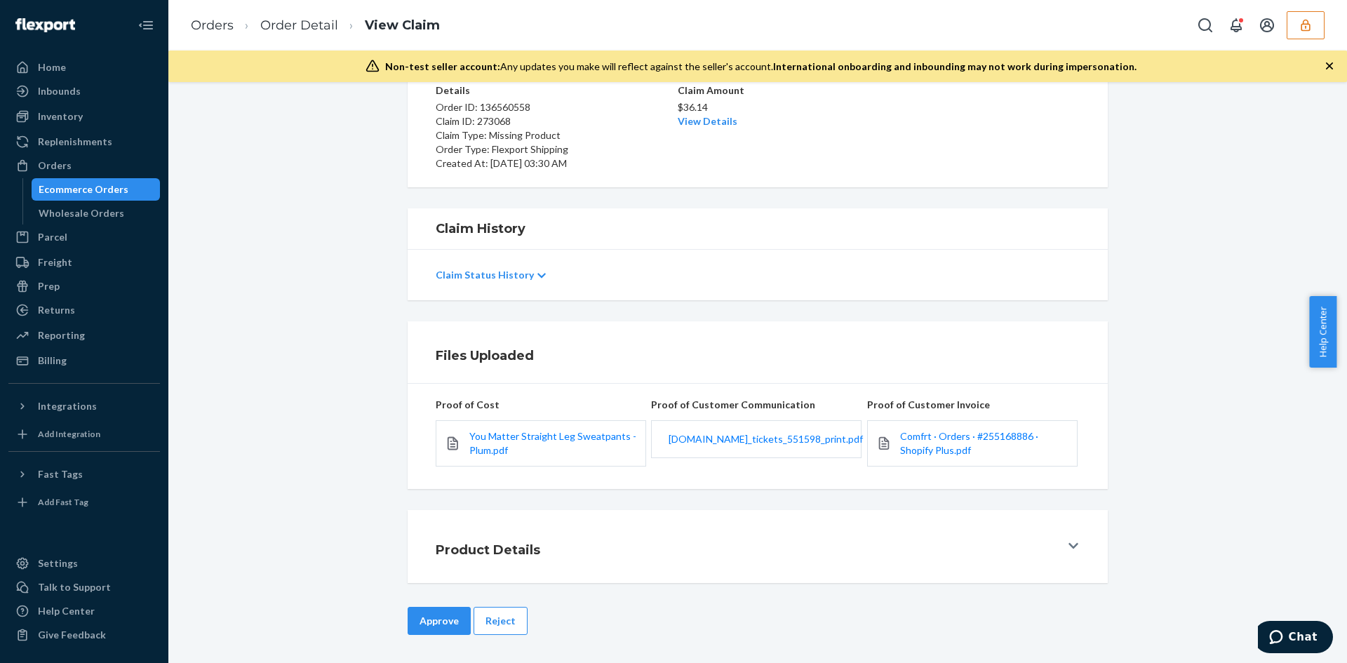
click at [464, 606] on div "Claim Details Pending Details Order ID: 136560558 Claim ID: 273068 Claim Type: …" at bounding box center [757, 372] width 1179 height 581
click at [439, 615] on button "Approve" at bounding box center [439, 621] width 63 height 28
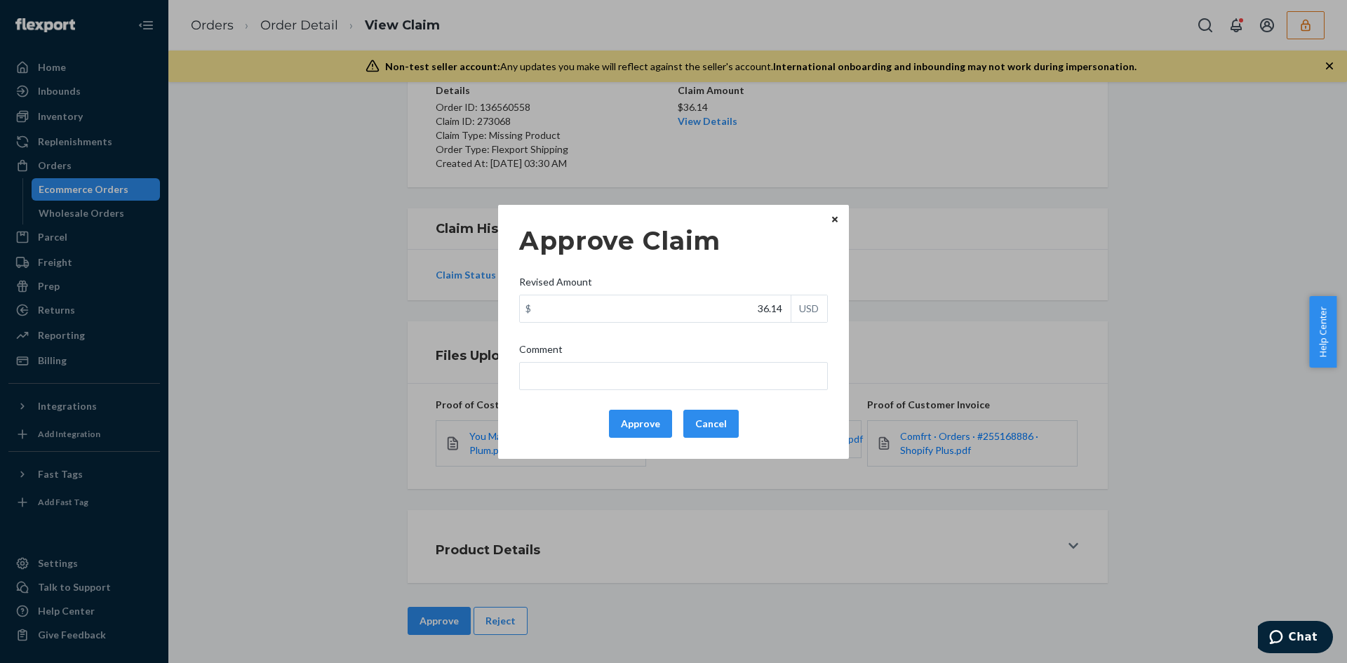
drag, startPoint x: 935, startPoint y: 466, endPoint x: 777, endPoint y: 537, distance: 174.0
click at [918, 471] on div "Approve Claim Revised Amount $ 36.14 USD Comment Approve Cancel Home Inbounds S…" at bounding box center [673, 331] width 1347 height 663
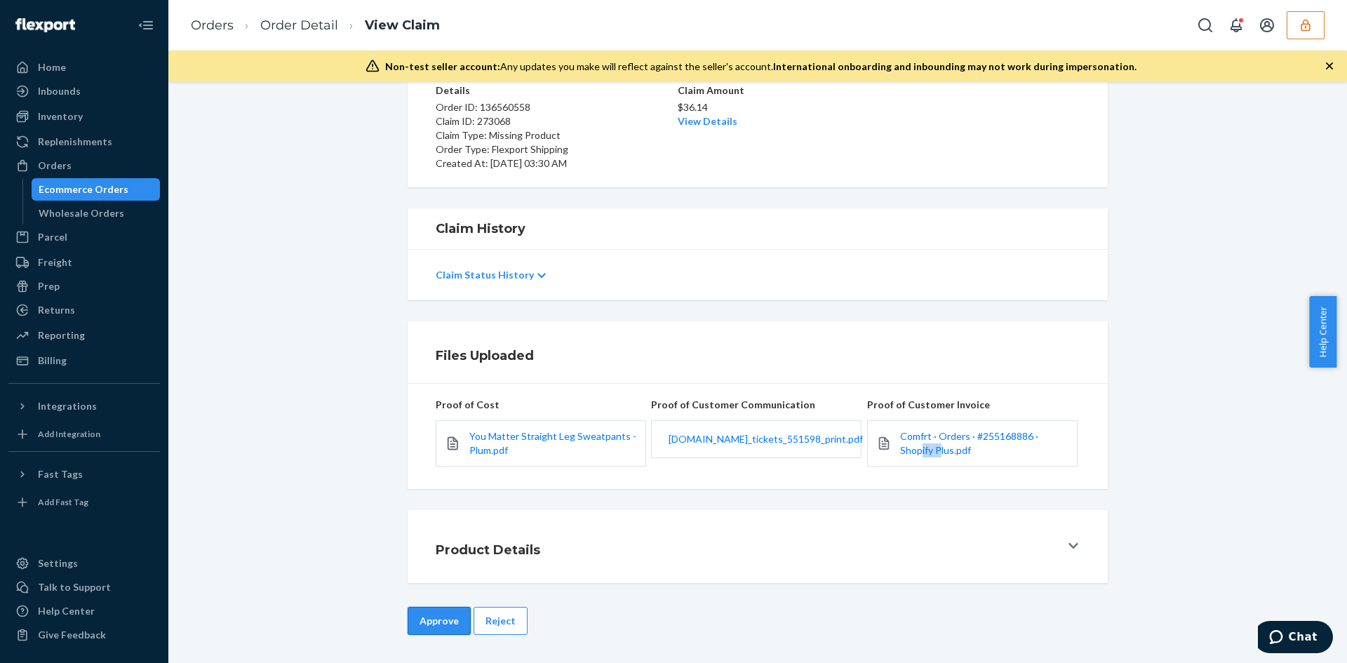
click at [426, 625] on button "Approve" at bounding box center [439, 621] width 63 height 28
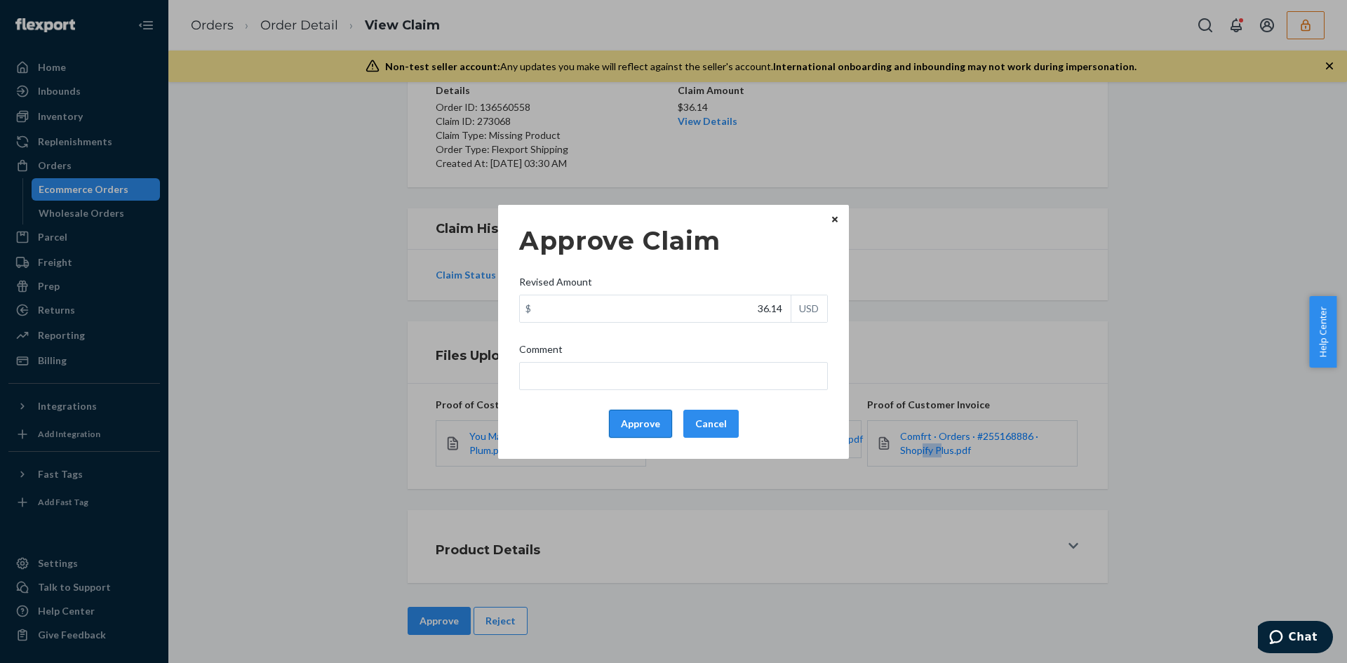
click at [619, 417] on button "Approve" at bounding box center [640, 424] width 63 height 28
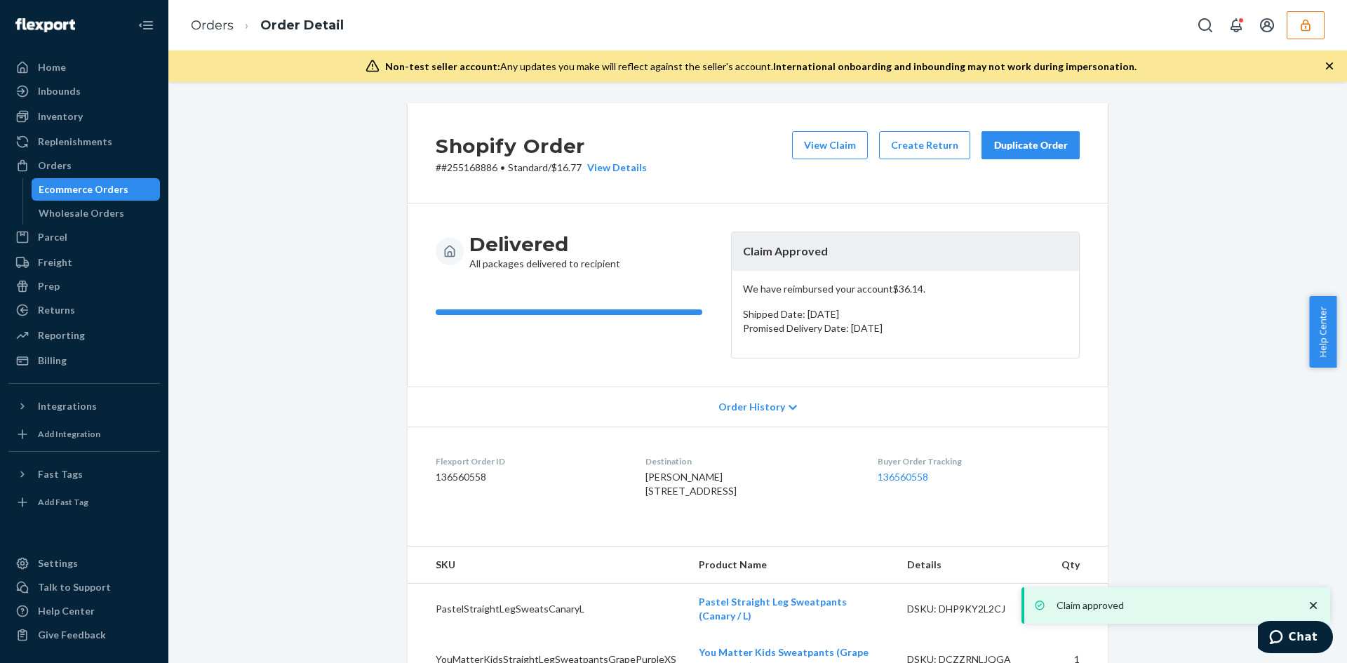
drag, startPoint x: 803, startPoint y: 148, endPoint x: 506, endPoint y: 59, distance: 310.6
click at [802, 148] on button "View Claim" at bounding box center [830, 145] width 76 height 28
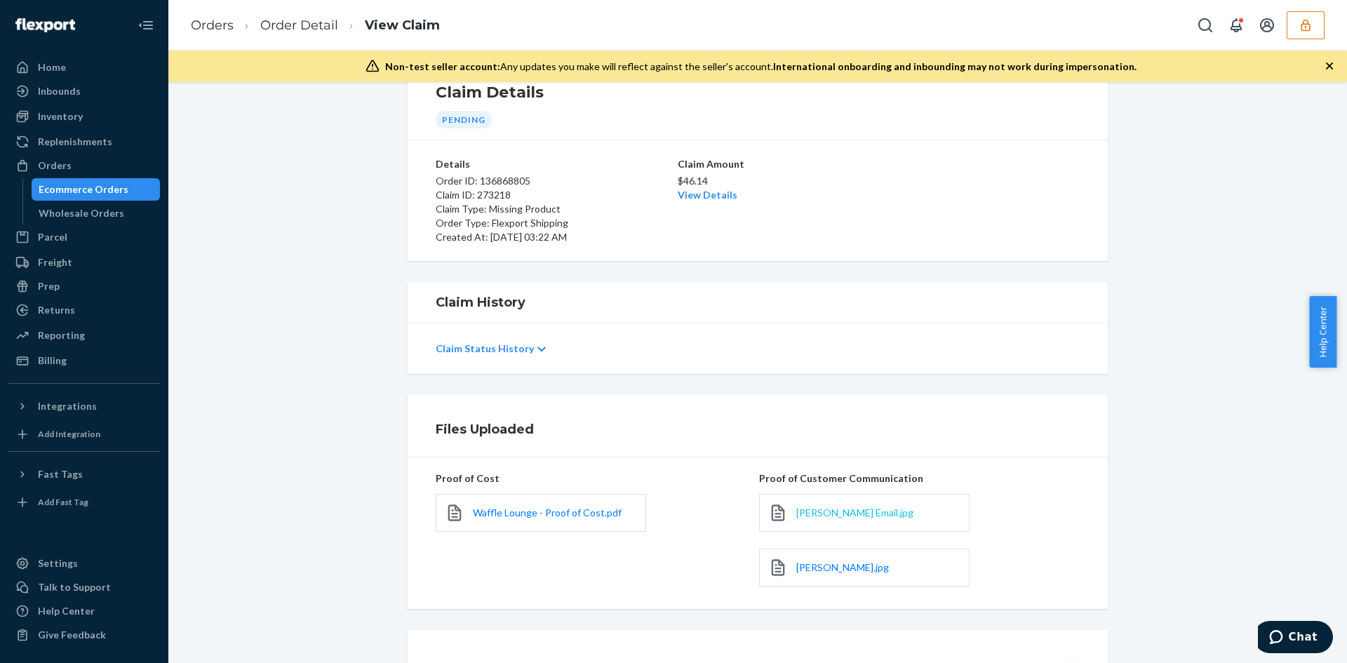
scroll to position [167, 0]
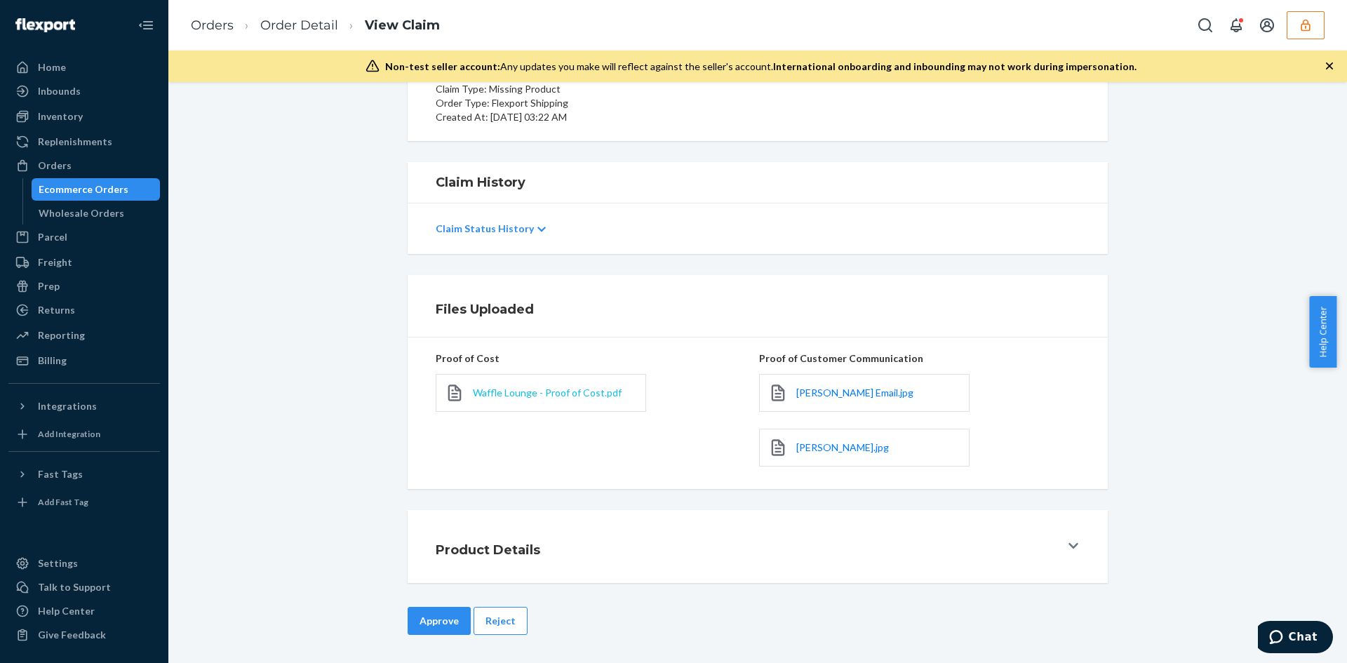
drag, startPoint x: 505, startPoint y: 415, endPoint x: 509, endPoint y: 393, distance: 22.2
click at [504, 413] on div "Waffle Lounge - Proof of Cost.pdf" at bounding box center [596, 393] width 321 height 55
click at [509, 393] on span "Waffle Lounge - Proof of Cost.pdf" at bounding box center [547, 393] width 149 height 12
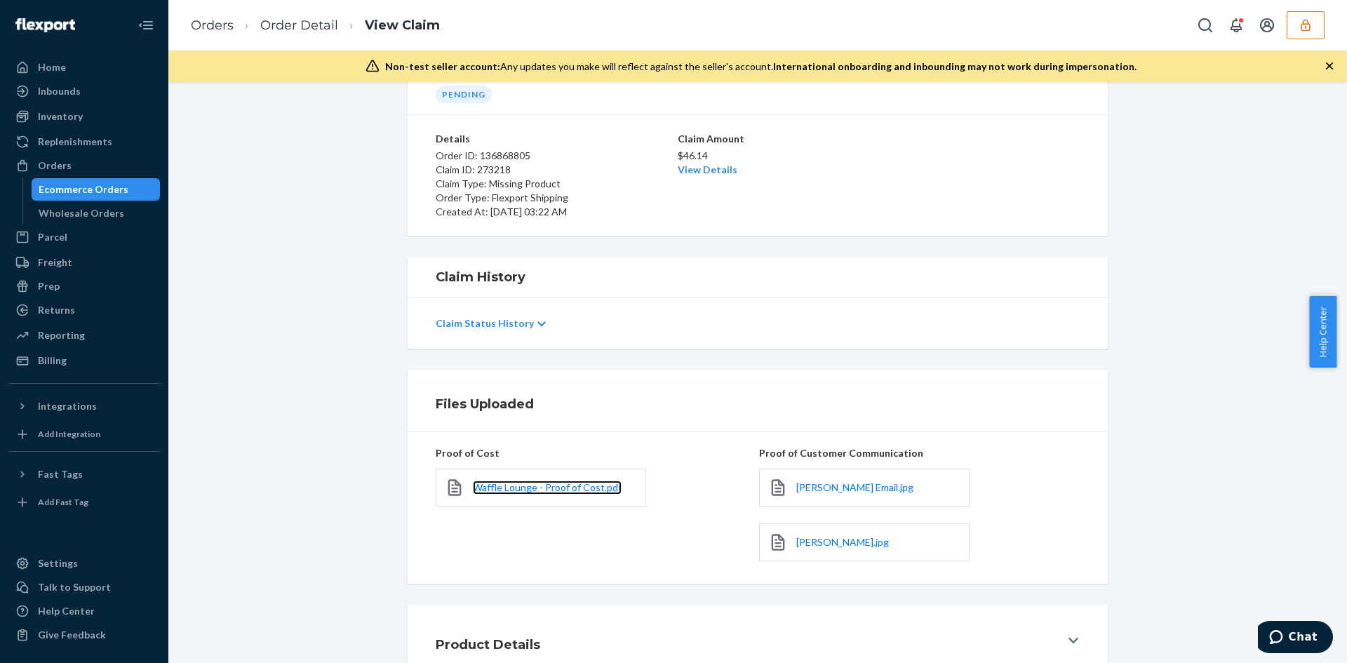
scroll to position [0, 0]
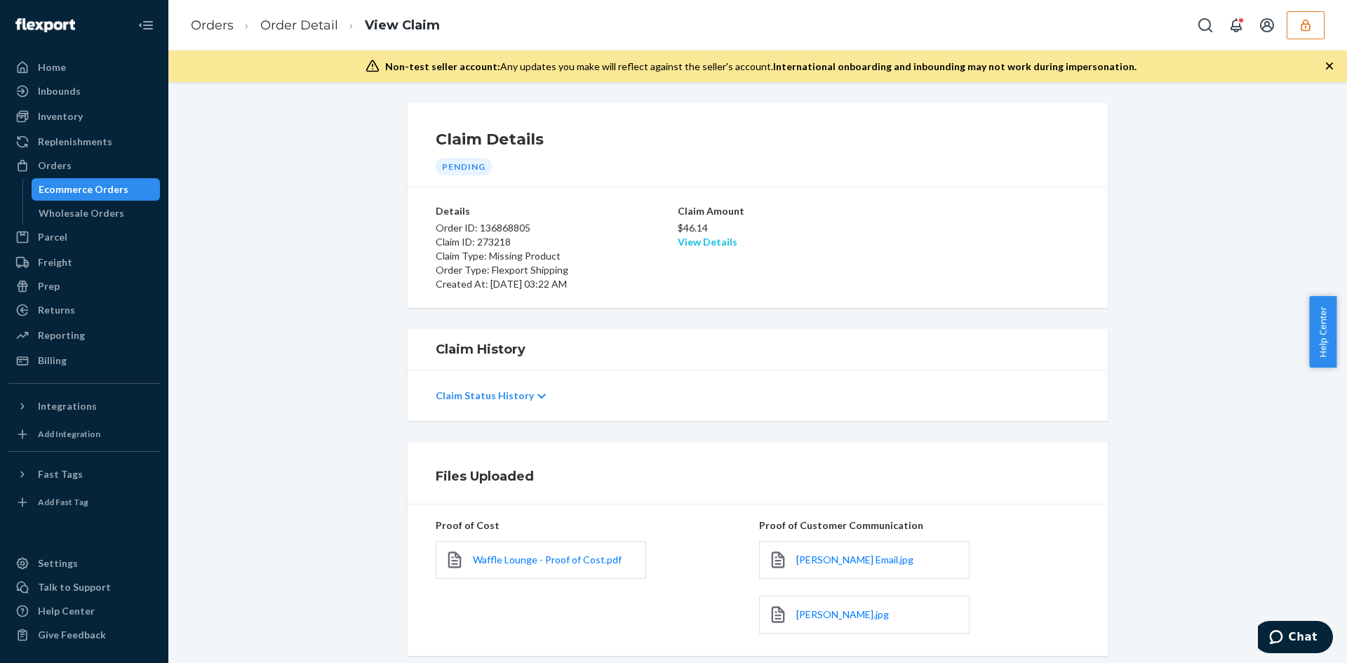
click at [685, 240] on link "View Details" at bounding box center [708, 242] width 60 height 12
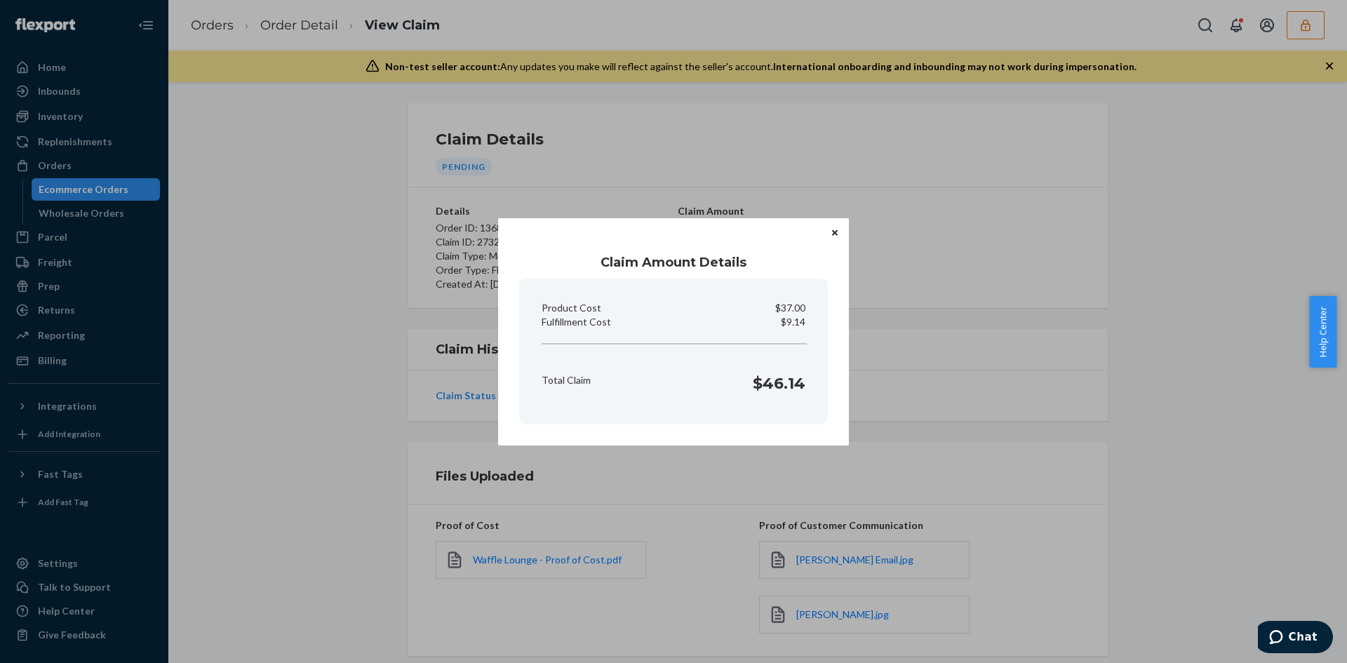
click at [1098, 394] on div "Claim Amount Details Product Cost $37.00 Fulfillment Cost $9.14 Total Claim $46…" at bounding box center [673, 331] width 1347 height 663
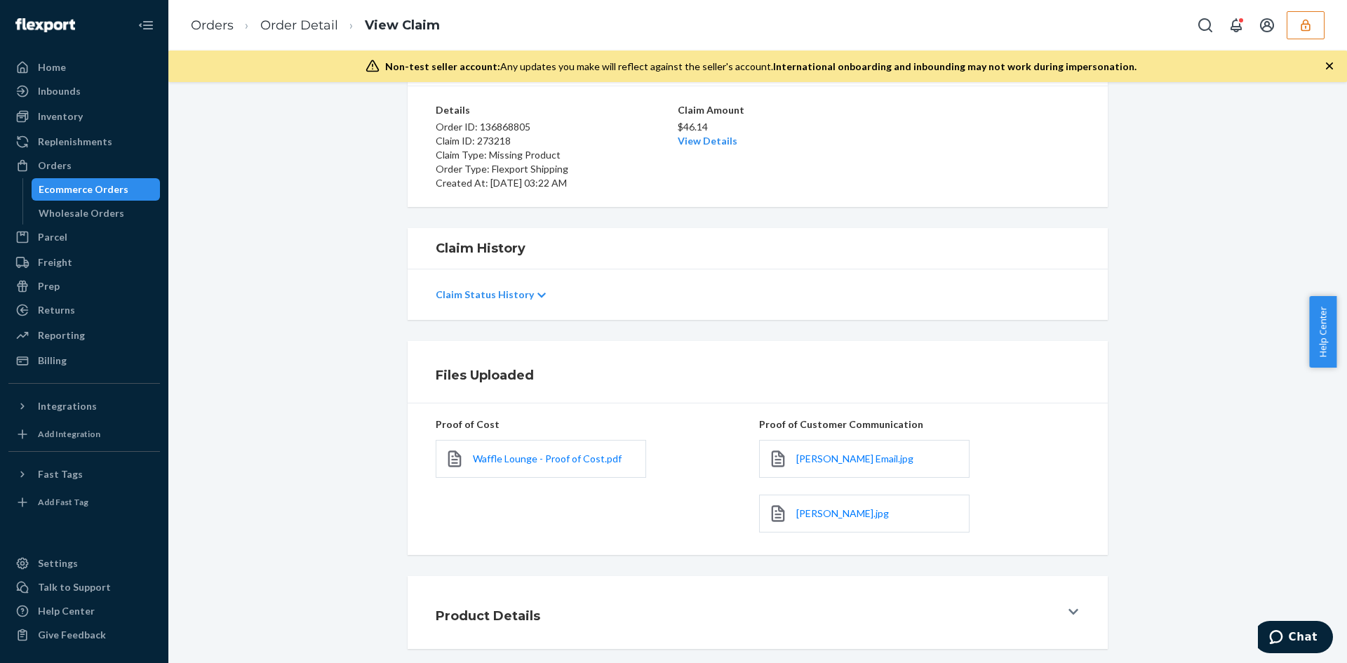
scroll to position [167, 0]
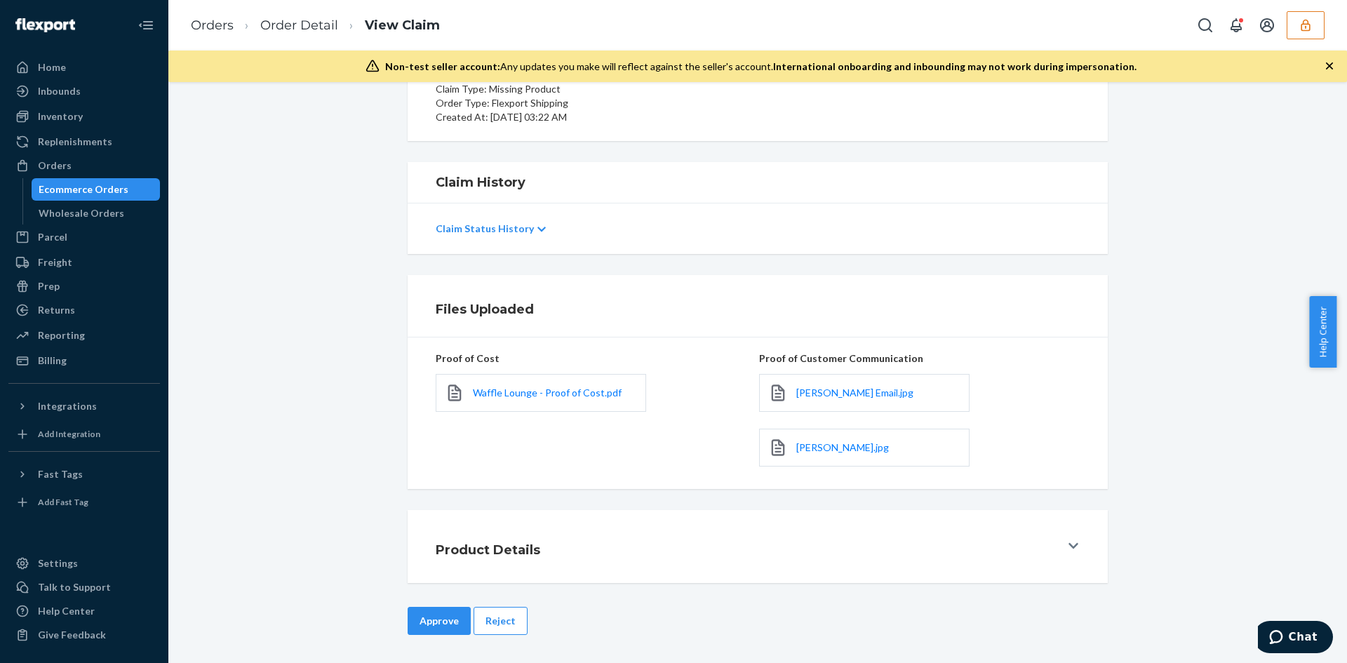
drag, startPoint x: 439, startPoint y: 615, endPoint x: 495, endPoint y: 567, distance: 74.7
click at [436, 620] on button "Approve" at bounding box center [439, 621] width 63 height 28
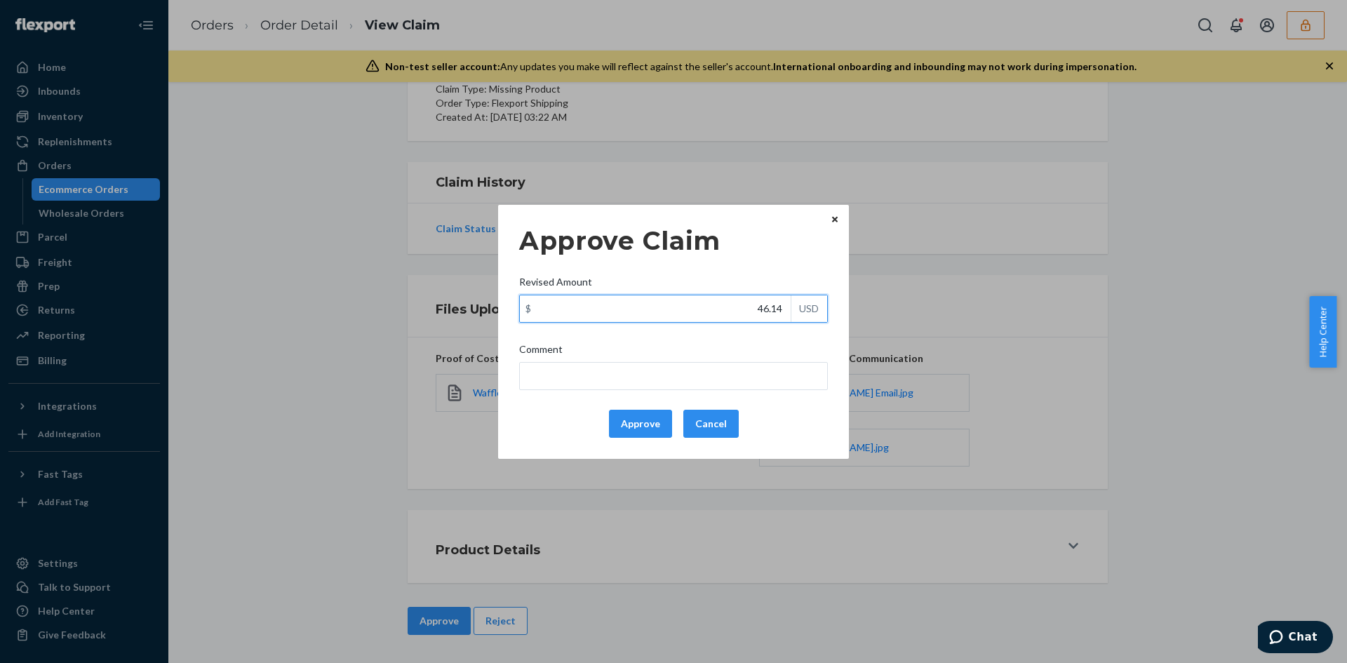
click at [775, 309] on input "46.14" at bounding box center [655, 308] width 271 height 27
paste input "32.7"
type input "32.74"
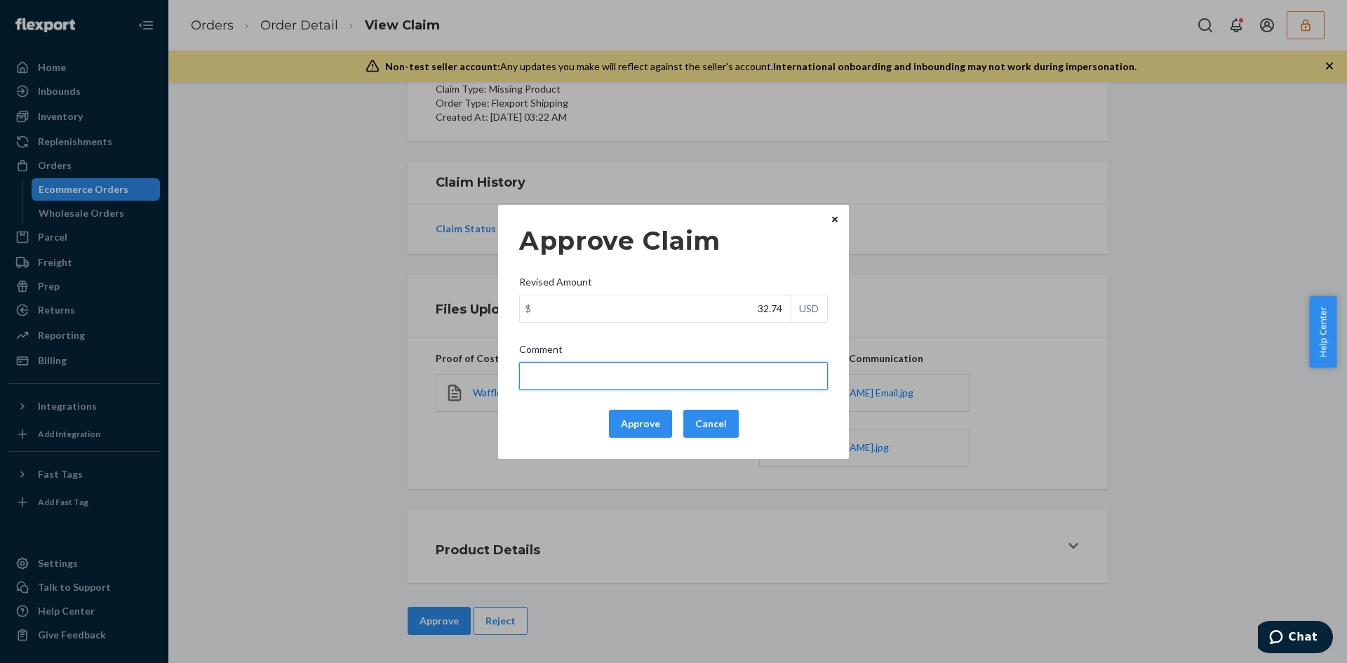
drag, startPoint x: 744, startPoint y: 364, endPoint x: 687, endPoint y: 366, distance: 57.6
click at [744, 364] on input "Comment" at bounding box center [673, 376] width 309 height 28
type input "Adjusted total cost."
click at [636, 422] on button "Approve" at bounding box center [640, 424] width 63 height 28
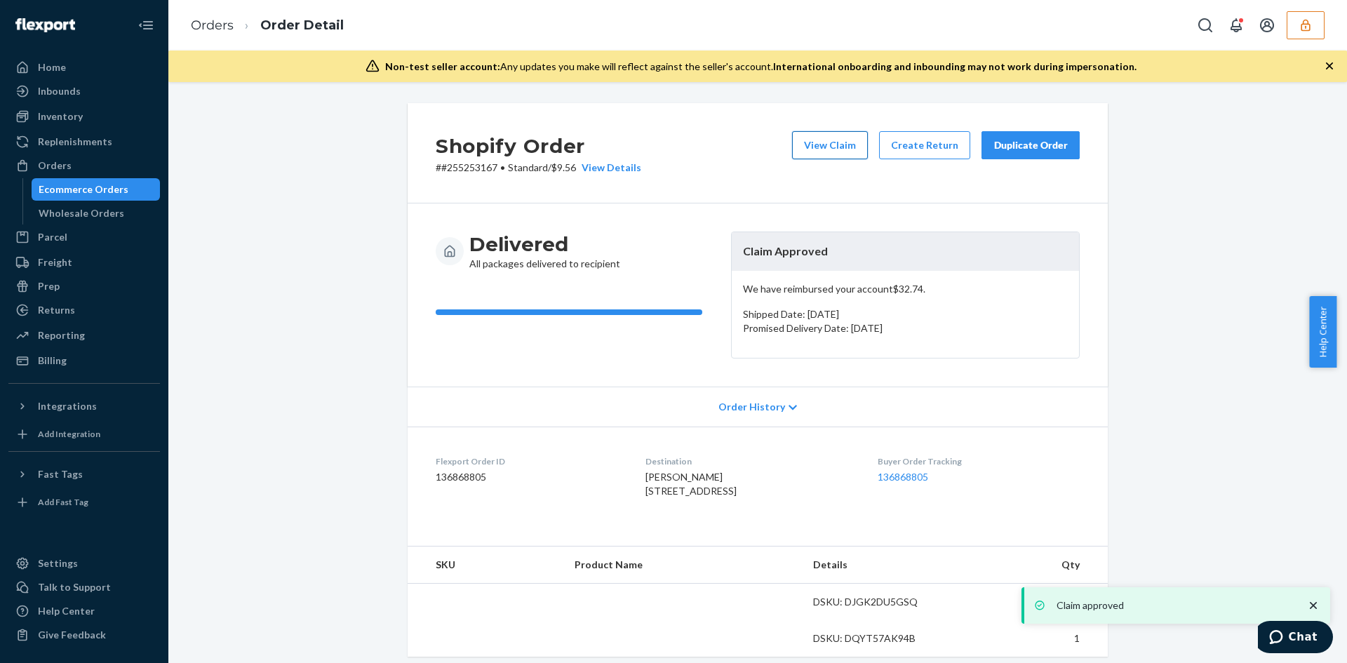
click at [834, 145] on button "View Claim" at bounding box center [830, 145] width 76 height 28
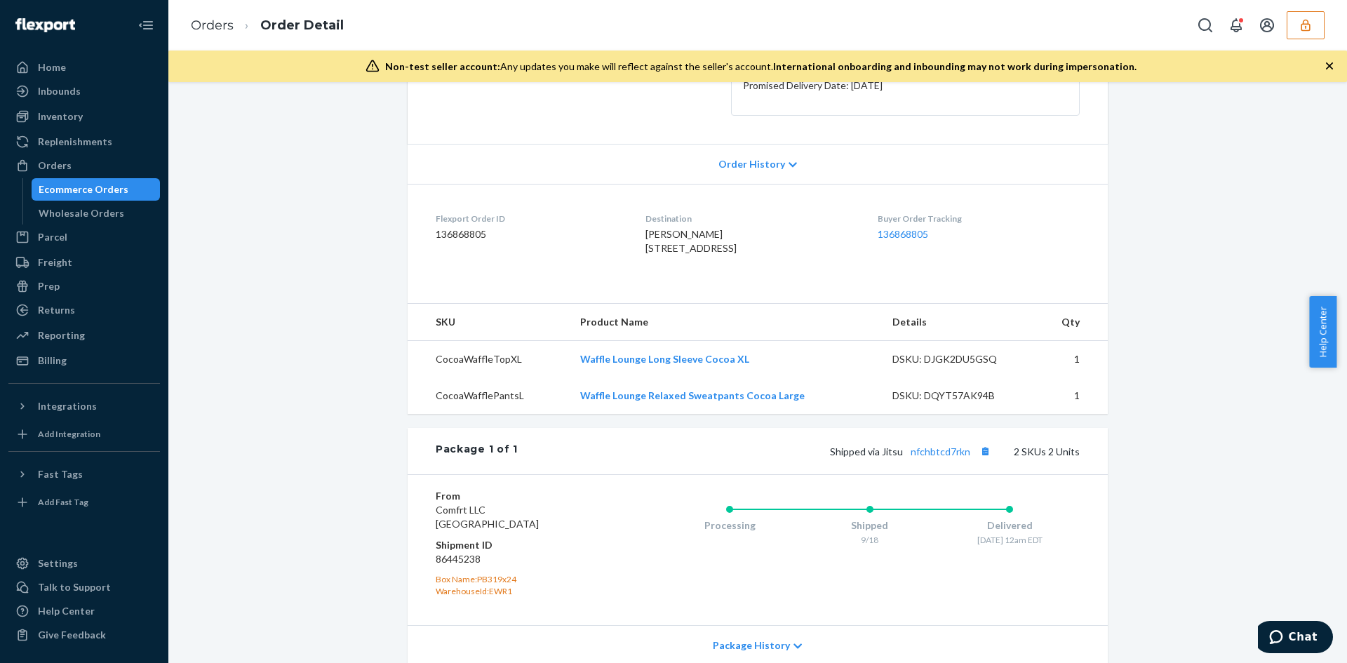
scroll to position [351, 0]
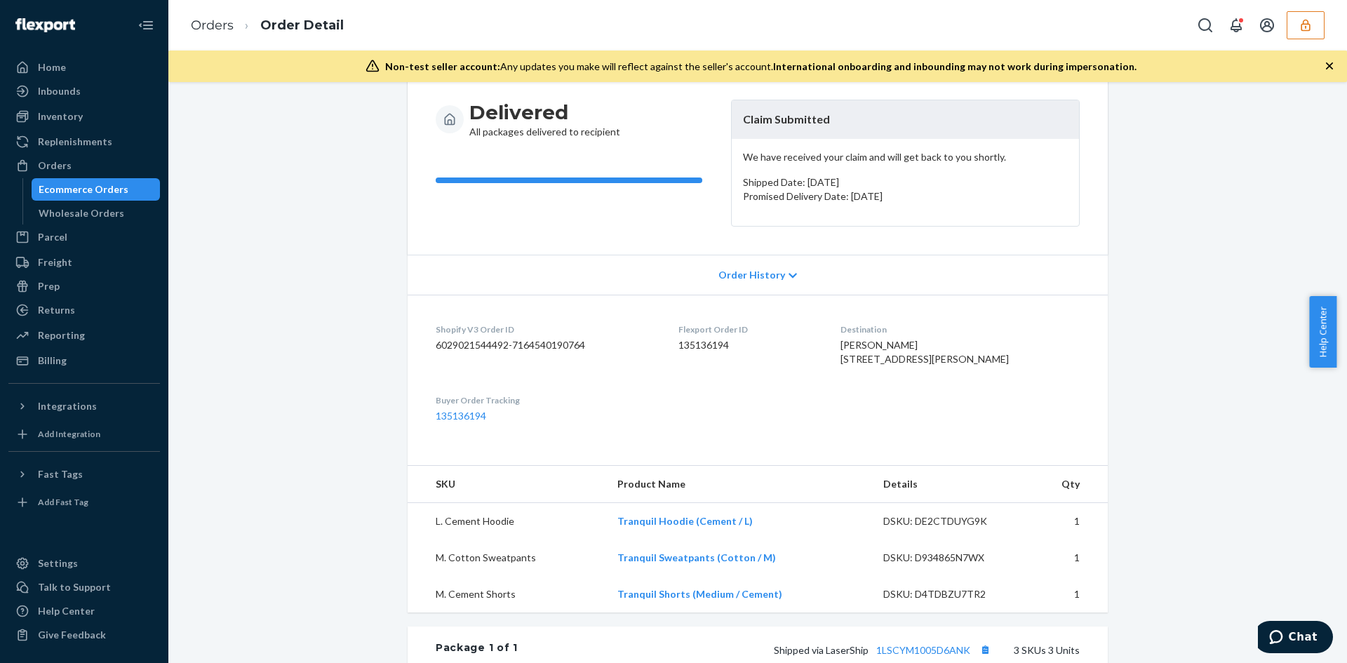
scroll to position [421, 0]
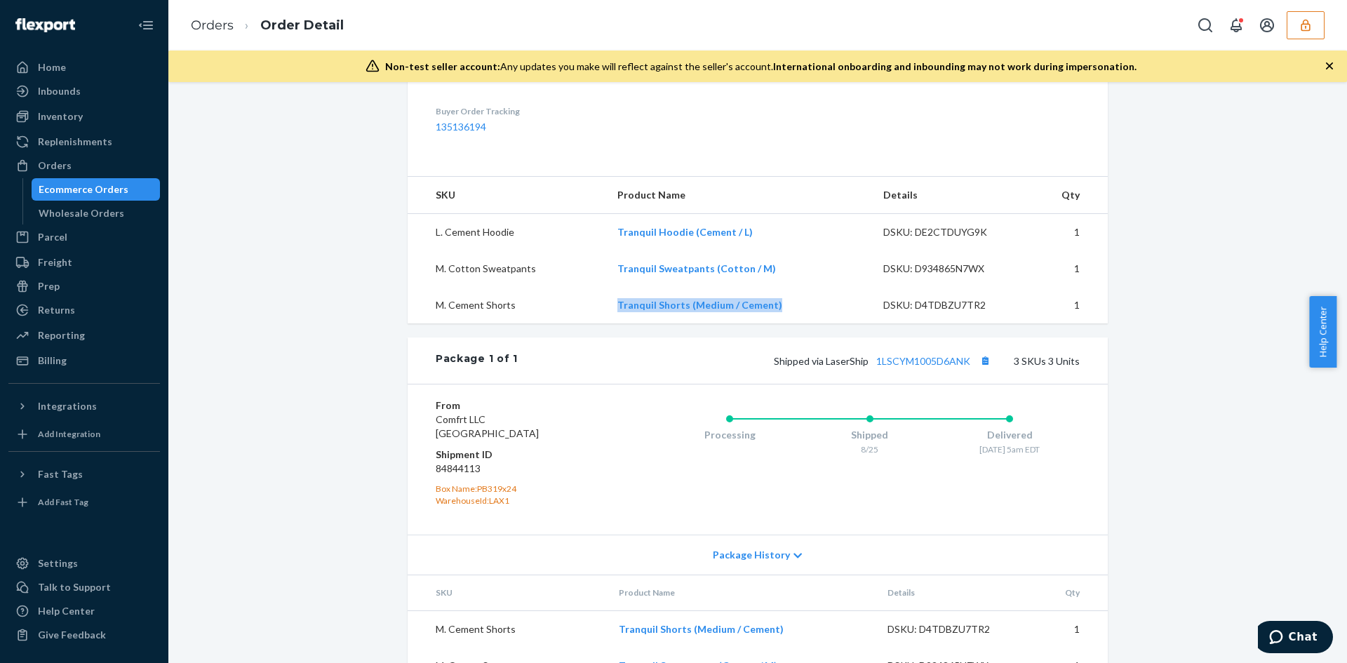
drag, startPoint x: 587, startPoint y: 334, endPoint x: 800, endPoint y: 336, distance: 212.6
click at [800, 323] on tr "M. Cement Shorts Tranquil Shorts (Medium / Cement) DSKU: D4TDBZU7TR2 1" at bounding box center [758, 305] width 700 height 36
copy tr "Tranquil Shorts (Medium / Cement)"
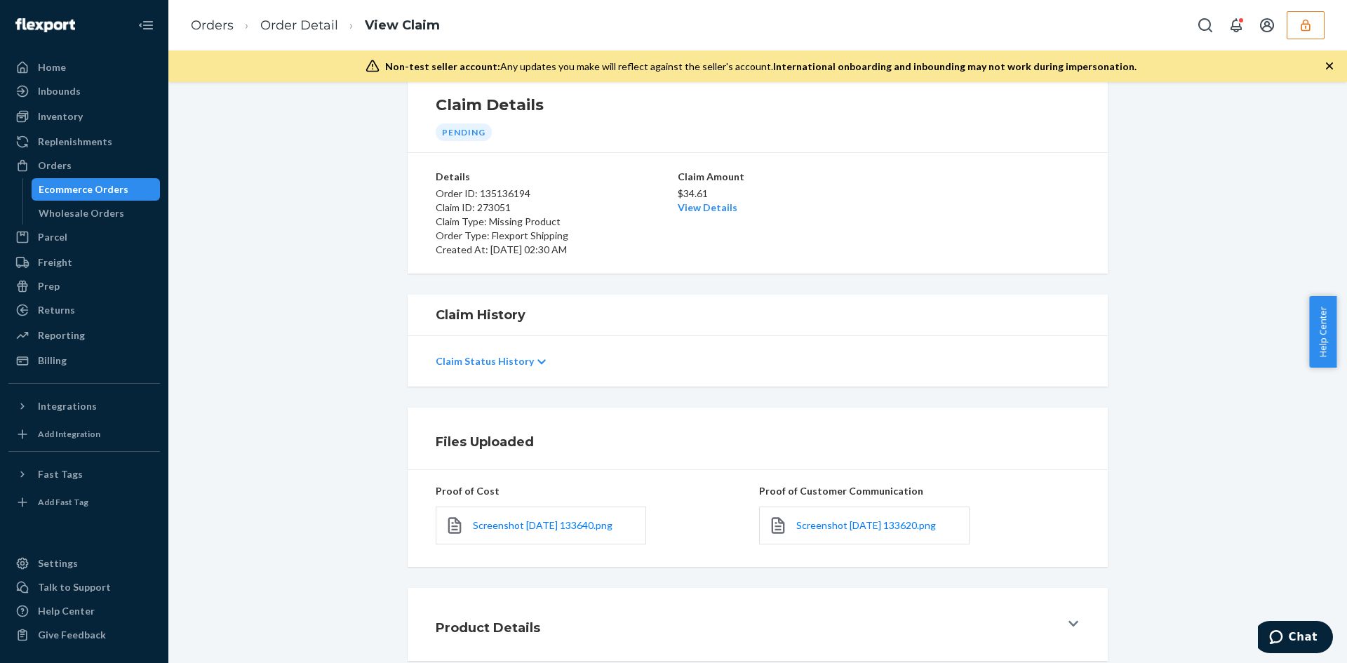
scroll to position [112, 0]
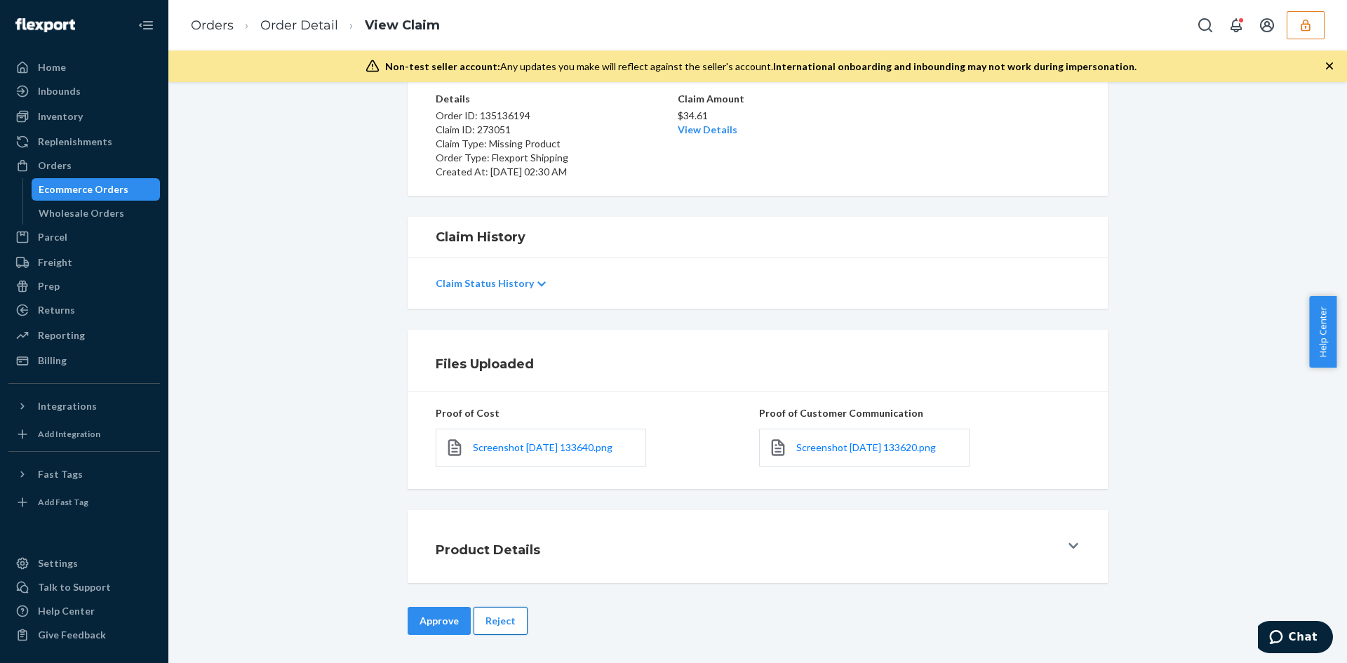
drag, startPoint x: 504, startPoint y: 638, endPoint x: 501, endPoint y: 615, distance: 23.4
click at [503, 639] on div "Approve Reject" at bounding box center [758, 635] width 700 height 56
click at [501, 615] on button "Reject" at bounding box center [501, 621] width 54 height 28
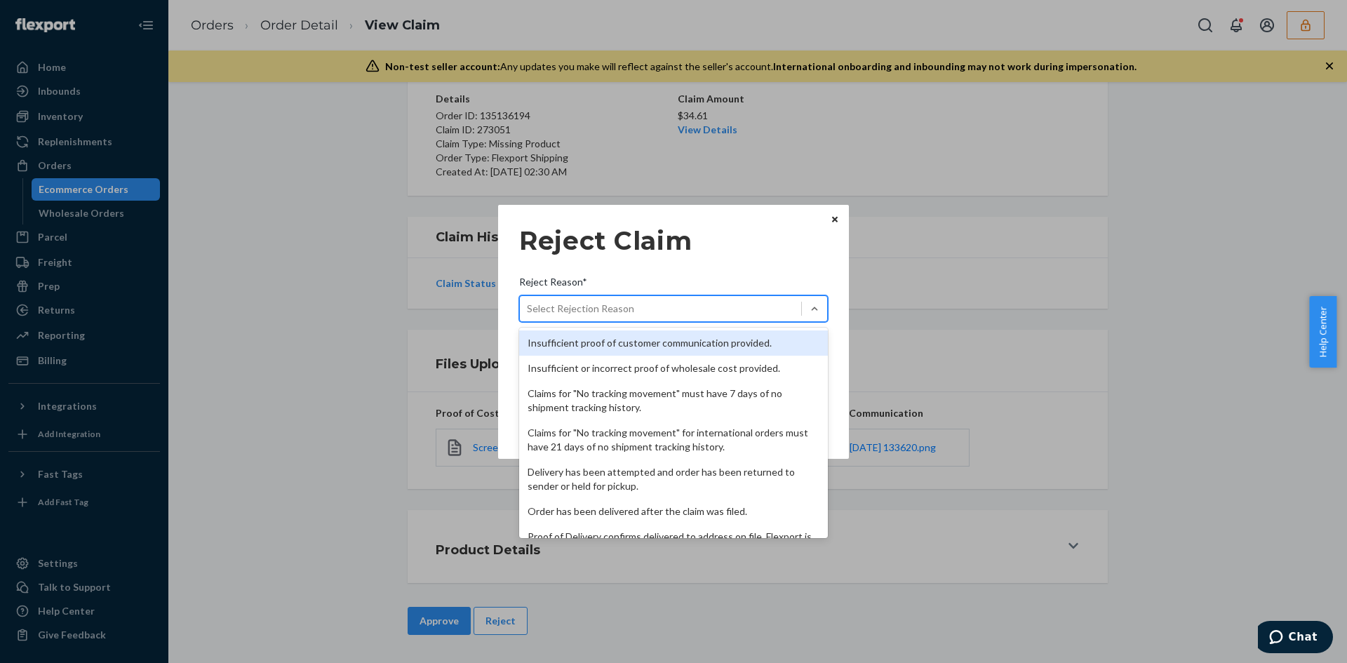
drag, startPoint x: 629, startPoint y: 305, endPoint x: 614, endPoint y: 340, distance: 37.7
click at [629, 306] on div "Select Rejection Reason" at bounding box center [580, 309] width 107 height 14
click at [528, 306] on input "Reject Reason* option Insufficient proof of customer communication provided. fo…" at bounding box center [527, 309] width 1 height 14
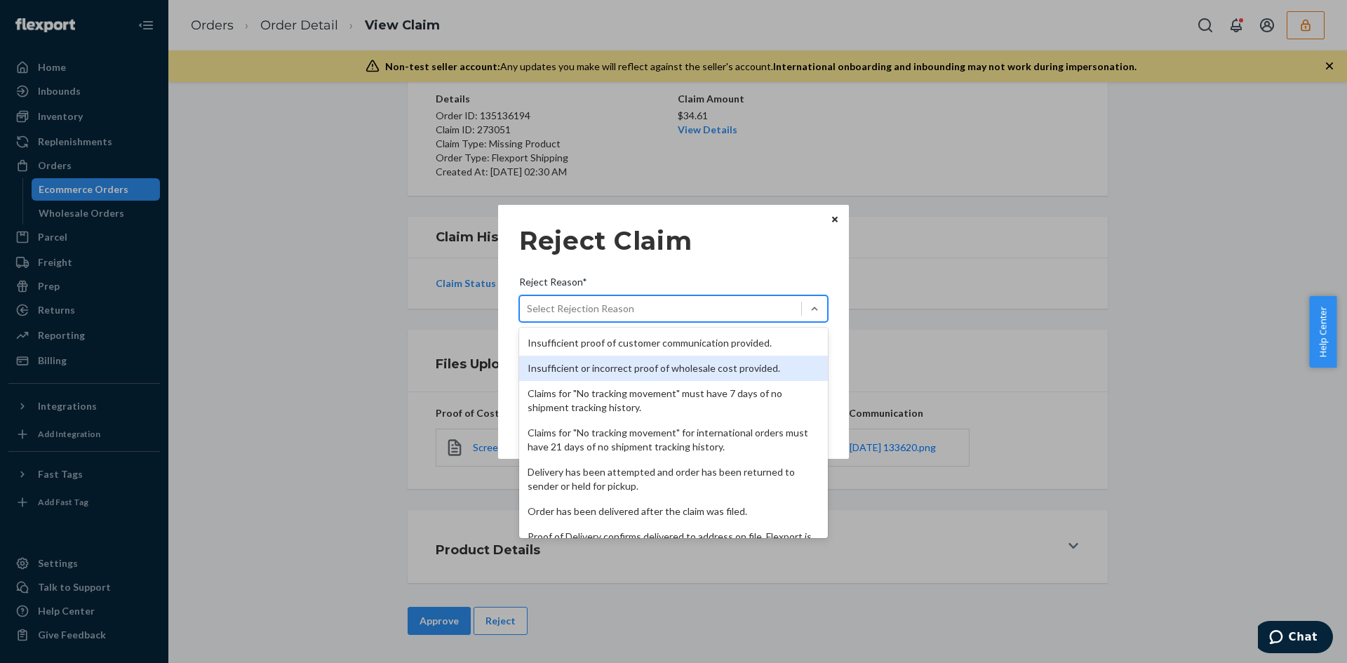
click at [611, 356] on div "Insufficient or incorrect proof of wholesale cost provided." at bounding box center [673, 368] width 309 height 25
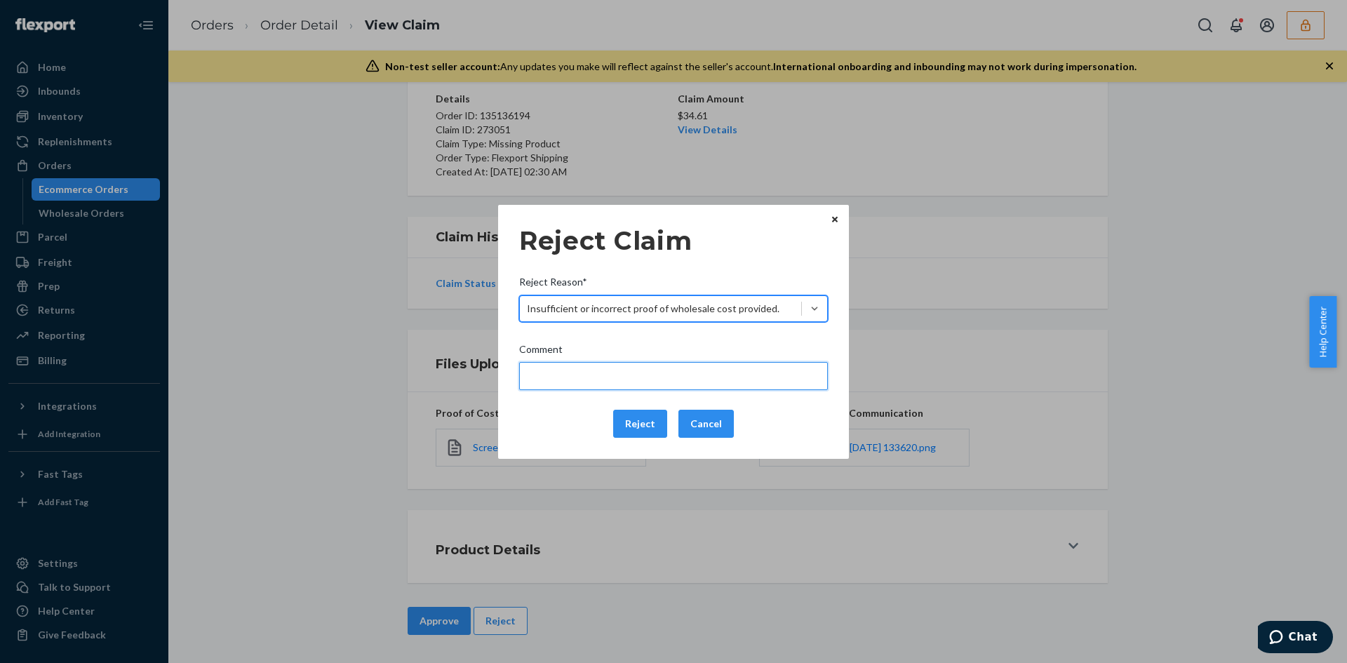
click at [607, 372] on input "Comment" at bounding box center [673, 376] width 309 height 28
click at [759, 376] on input "Please provide sufficient proof of cost for" at bounding box center [673, 376] width 309 height 28
paste input "Tranquil Shorts (Medium / Cement)"
click at [651, 384] on input "Please provide sufficient proof of cost for Tranquil Shorts (Medium / Cement)" at bounding box center [673, 376] width 309 height 28
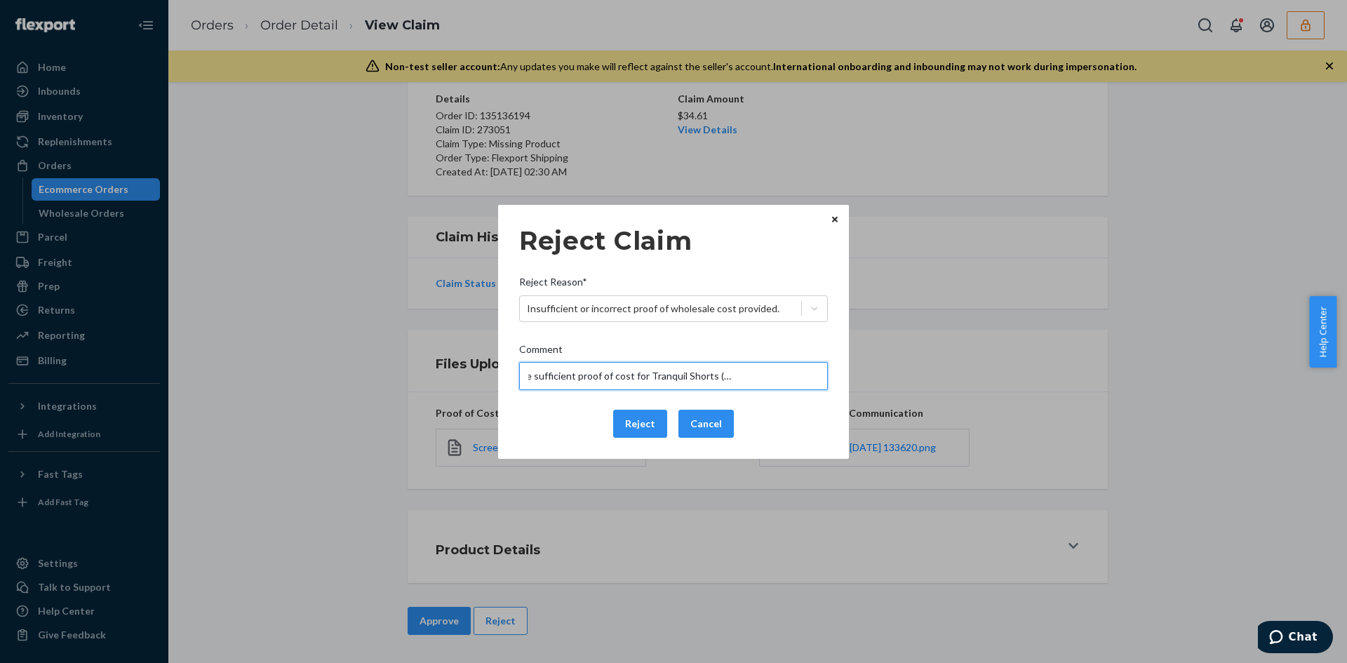
scroll to position [0, 57]
click at [805, 379] on input "Please provide sufficient proof of cost for Tranquil Shorts (Medium / Cement)" at bounding box center [673, 376] width 309 height 28
type input "Please provide sufficient proof of cost for Tranquil Shorts (Medium / Cement)."
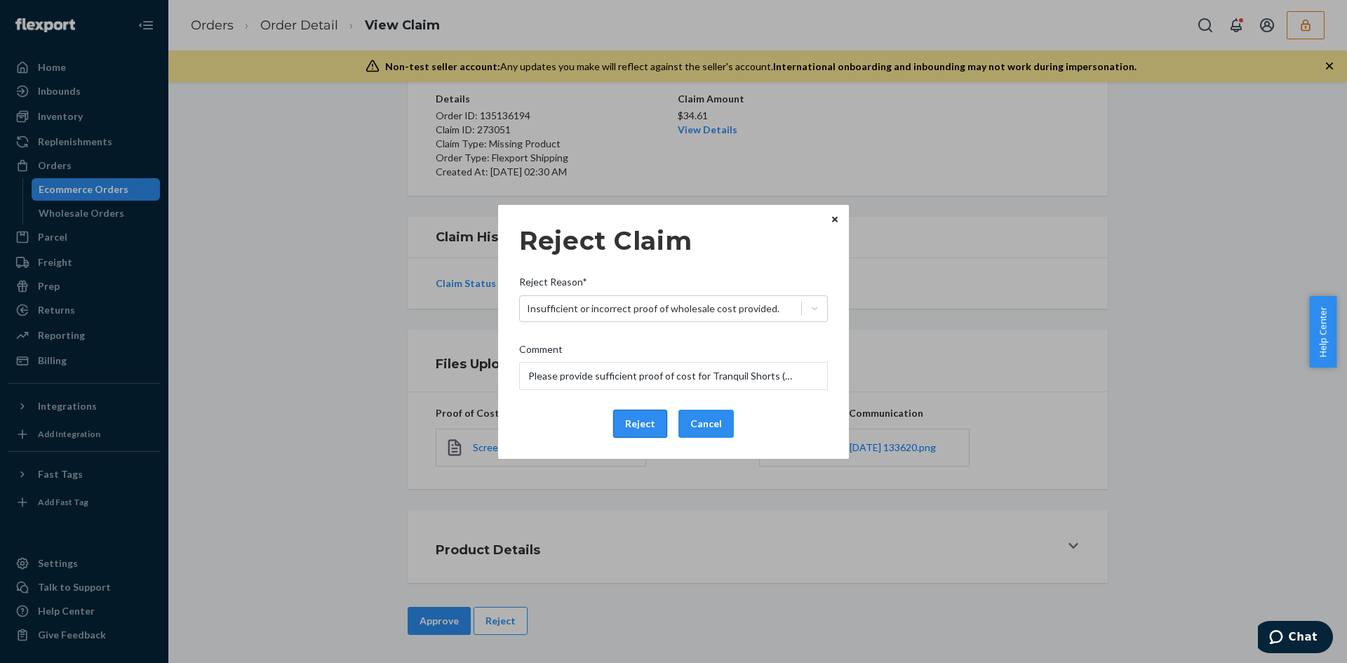
click at [638, 421] on button "Reject" at bounding box center [640, 424] width 54 height 28
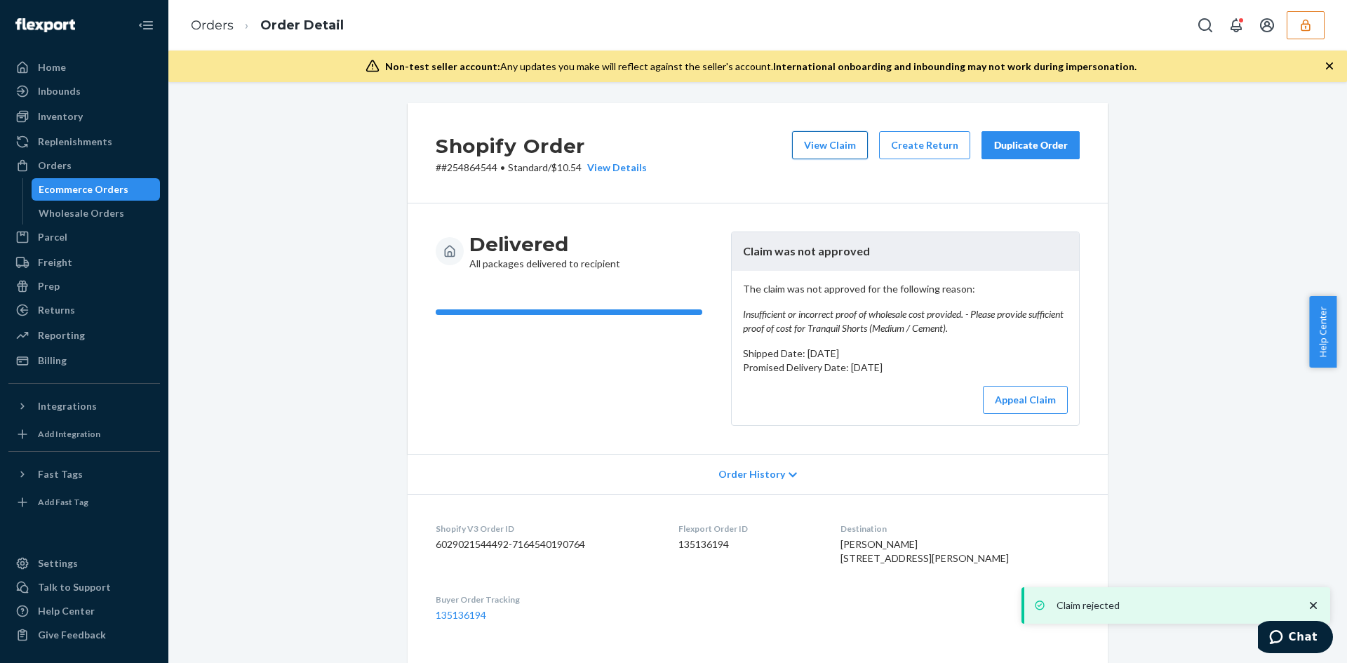
click at [860, 155] on button "View Claim" at bounding box center [830, 145] width 76 height 28
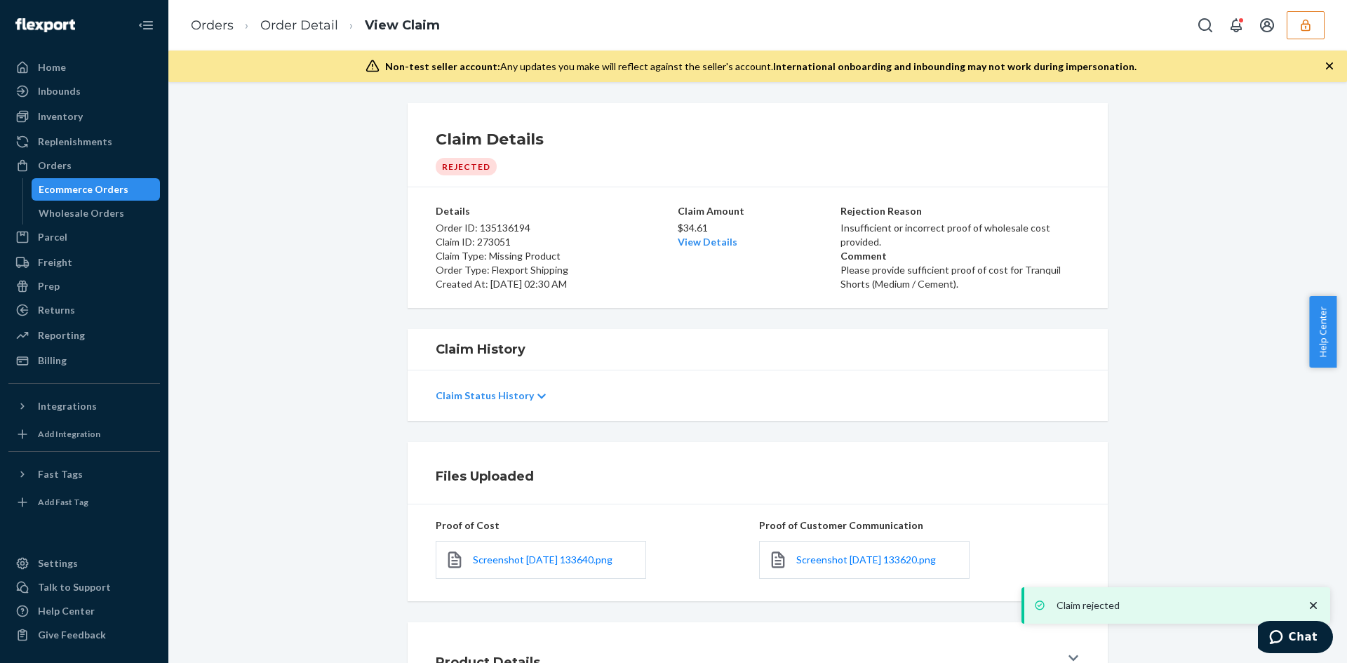
click at [852, 154] on div "Claim Details Rejected" at bounding box center [758, 151] width 644 height 47
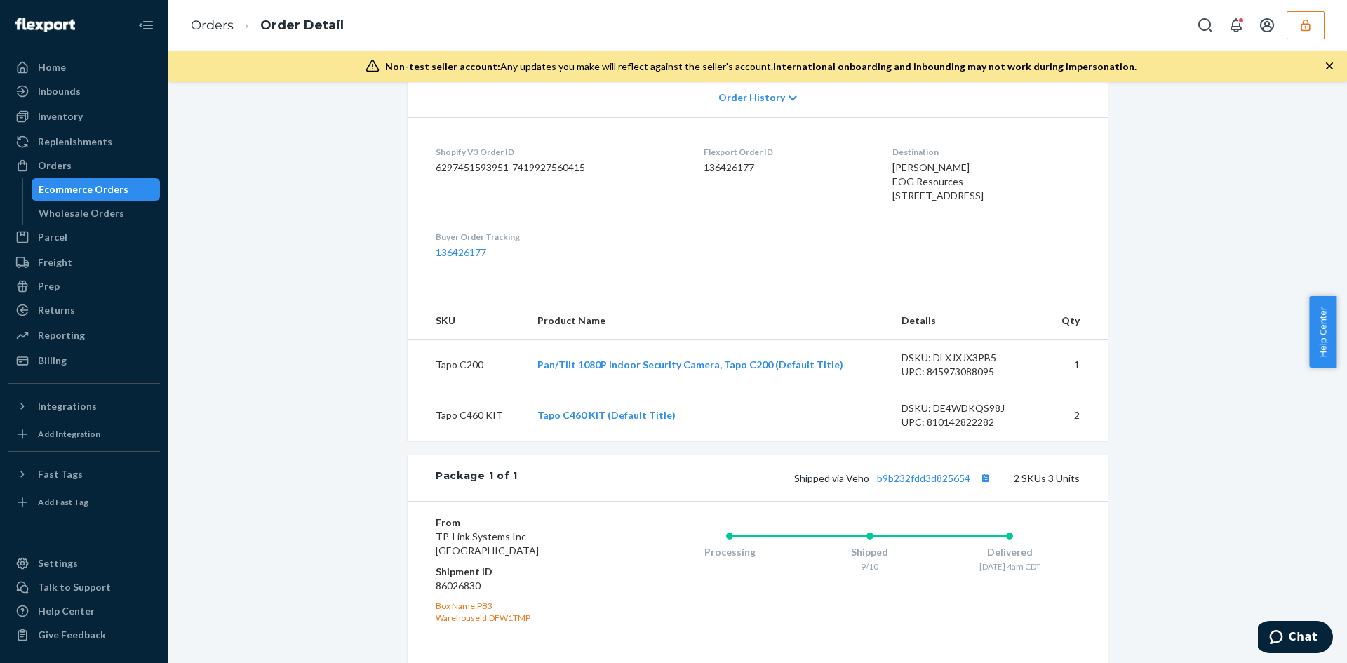
scroll to position [351, 0]
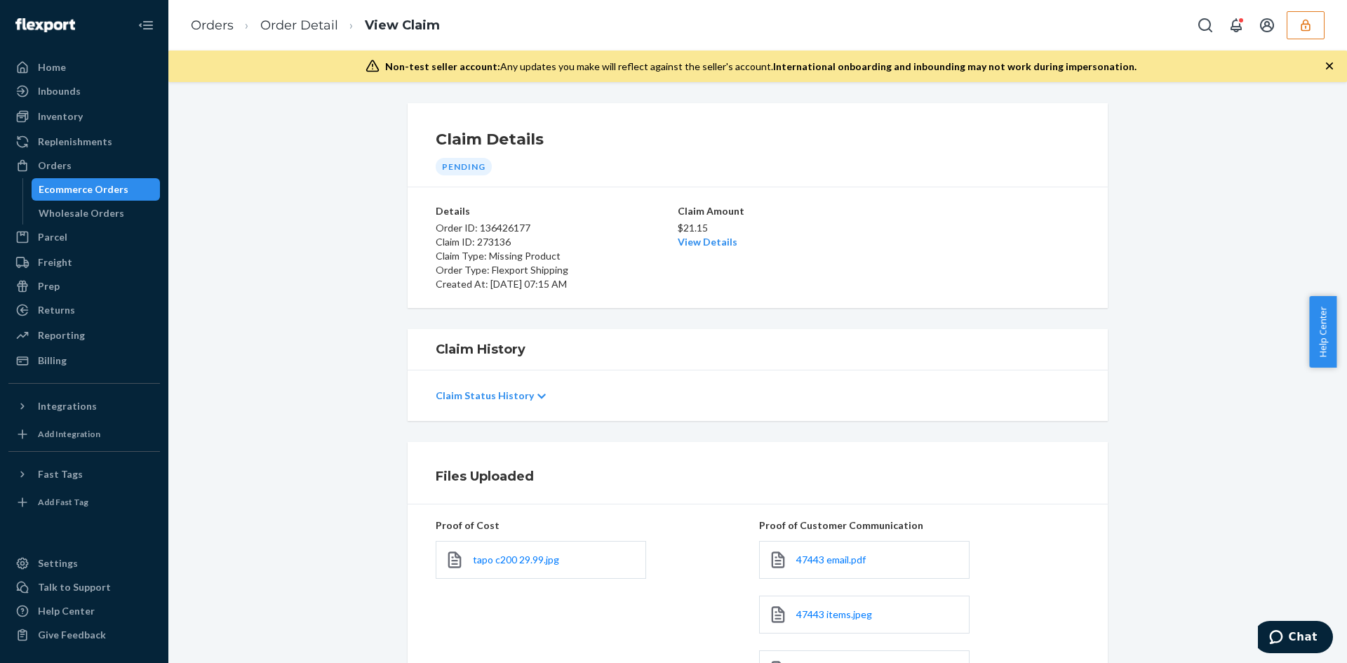
scroll to position [222, 0]
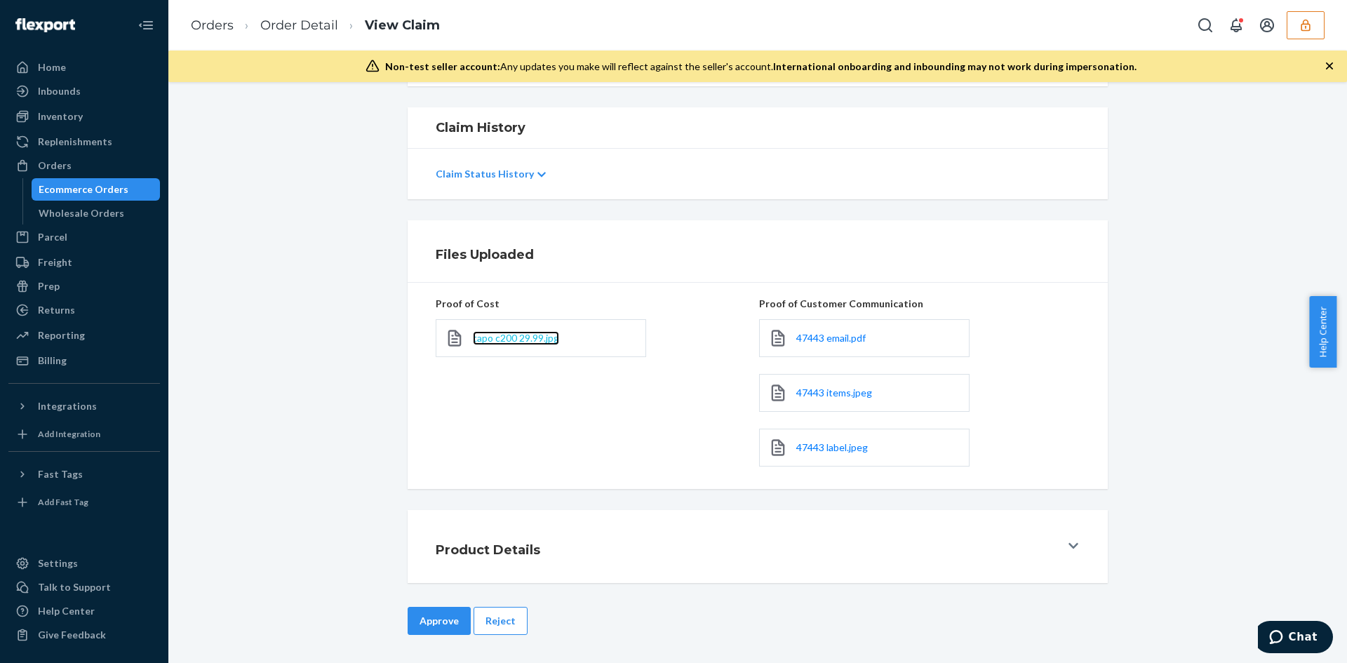
click at [517, 340] on span "tapo c200 29.99.jpg" at bounding box center [516, 338] width 86 height 12
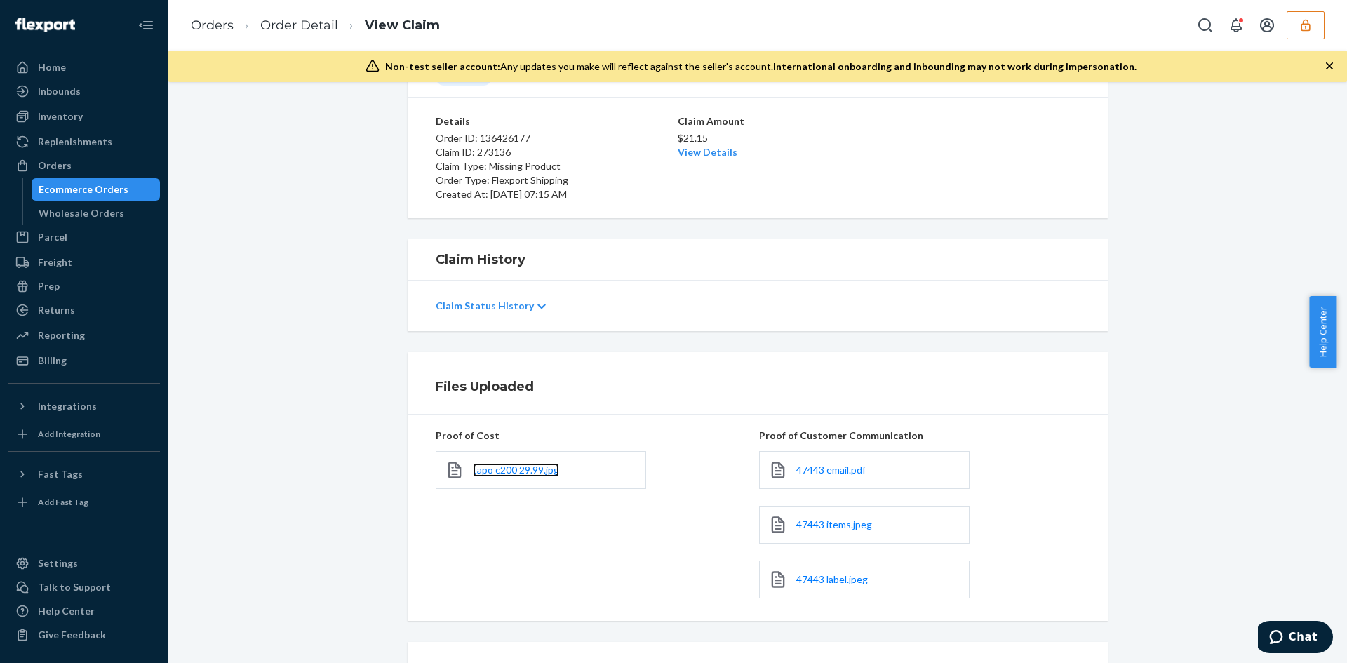
scroll to position [11, 0]
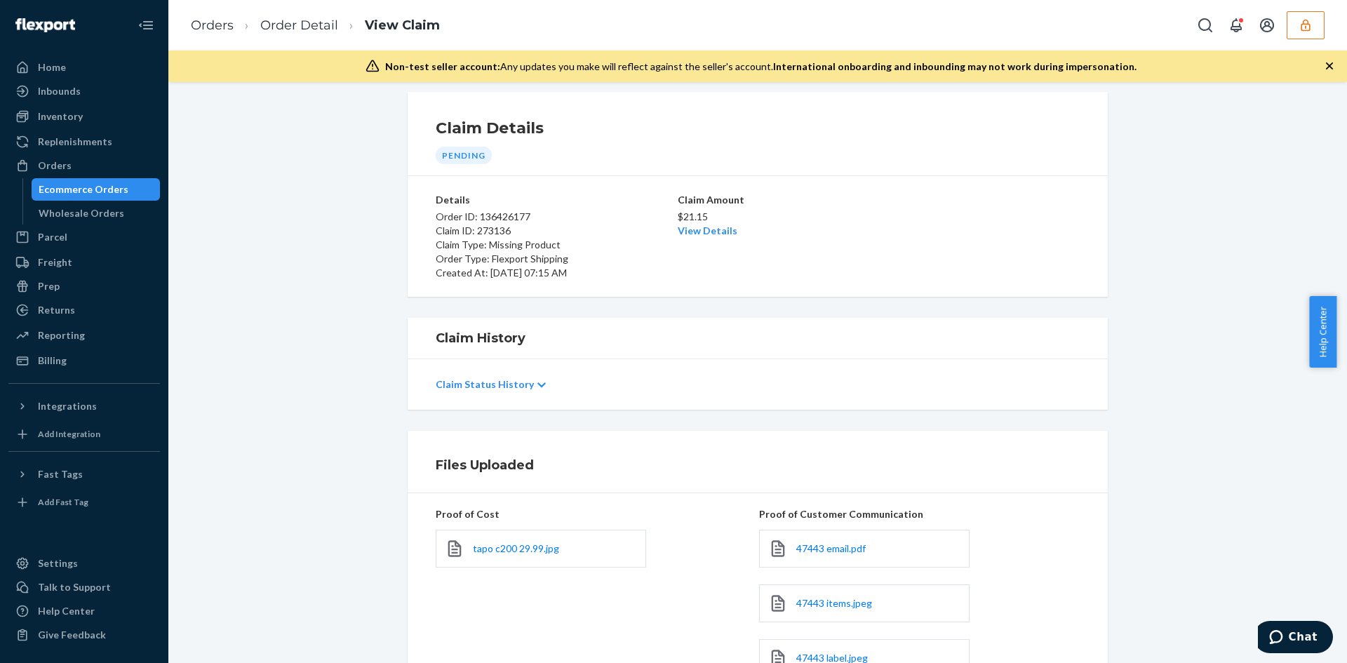
click at [708, 219] on p "$21.15" at bounding box center [758, 217] width 160 height 14
click at [706, 231] on link "View Details" at bounding box center [708, 231] width 60 height 12
drag, startPoint x: 1034, startPoint y: 429, endPoint x: 676, endPoint y: 534, distance: 372.8
click at [1015, 433] on div "Home Inbounds Shipping Plans Problems Inventory Products Replenishments Orders …" at bounding box center [673, 331] width 1347 height 663
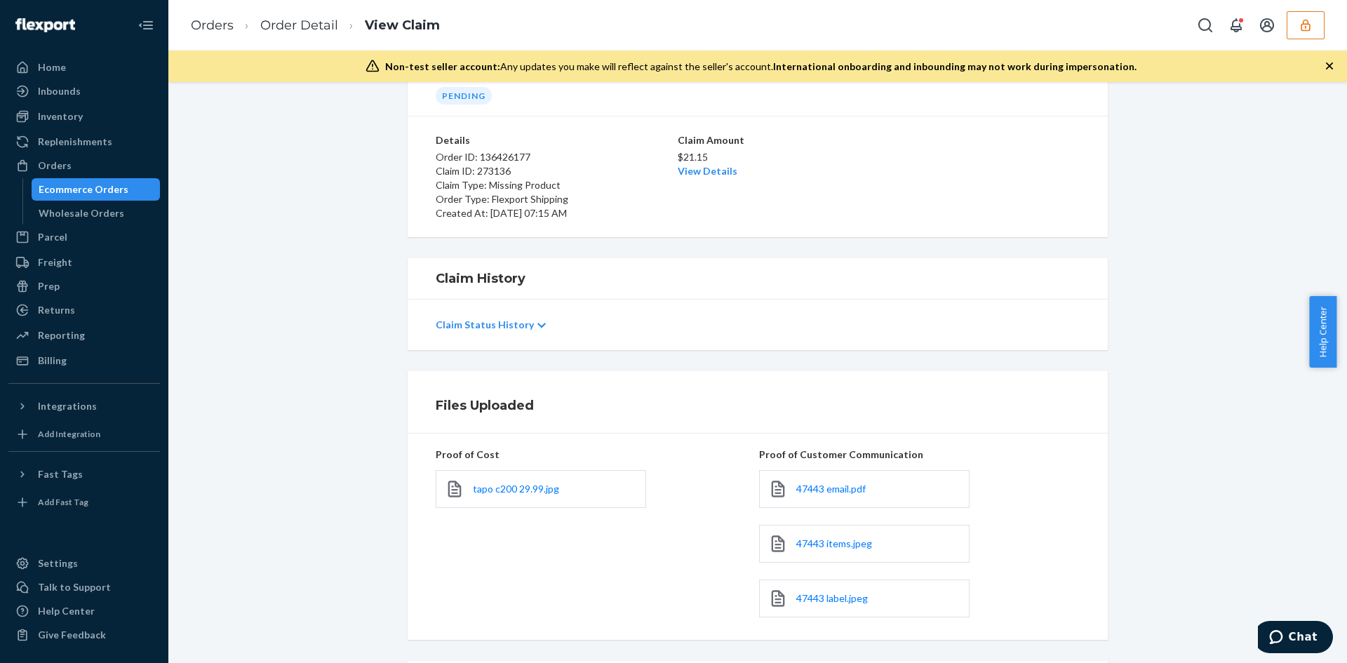
scroll to position [222, 0]
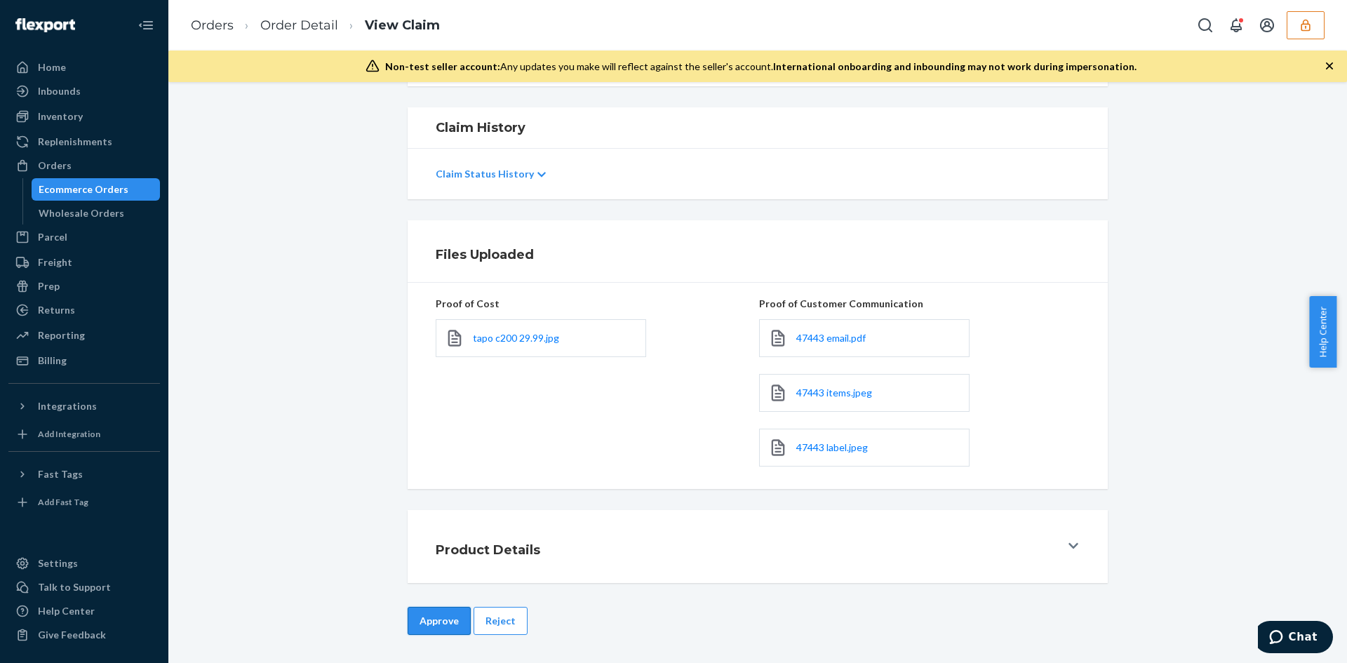
click at [446, 615] on button "Approve" at bounding box center [439, 621] width 63 height 28
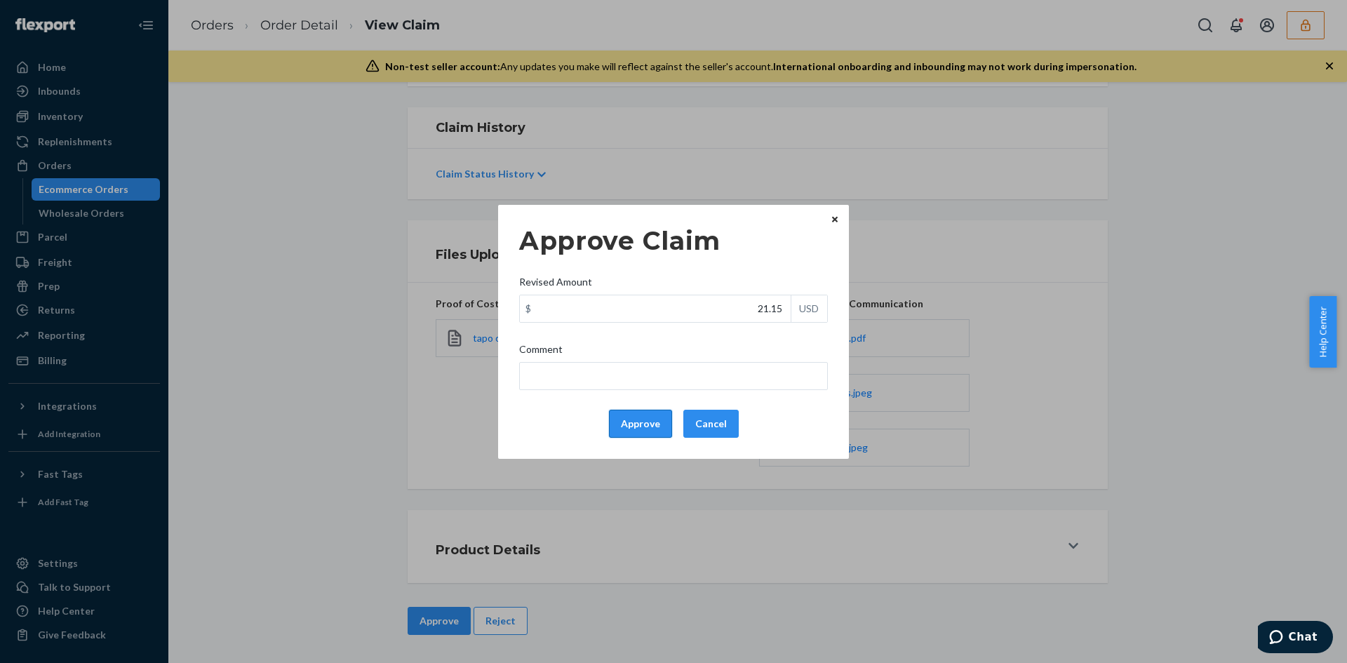
click at [646, 424] on button "Approve" at bounding box center [640, 424] width 63 height 28
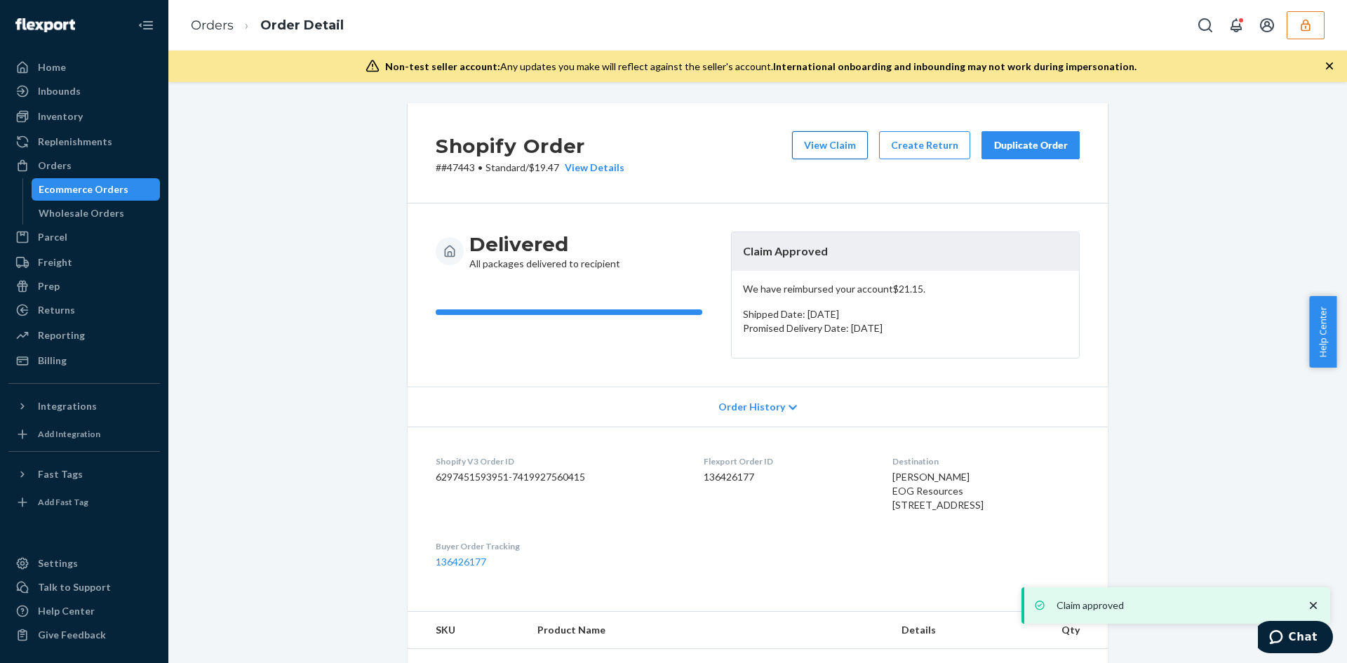
drag, startPoint x: 822, startPoint y: 138, endPoint x: 813, endPoint y: 138, distance: 8.4
click at [813, 138] on button "View Claim" at bounding box center [830, 145] width 76 height 28
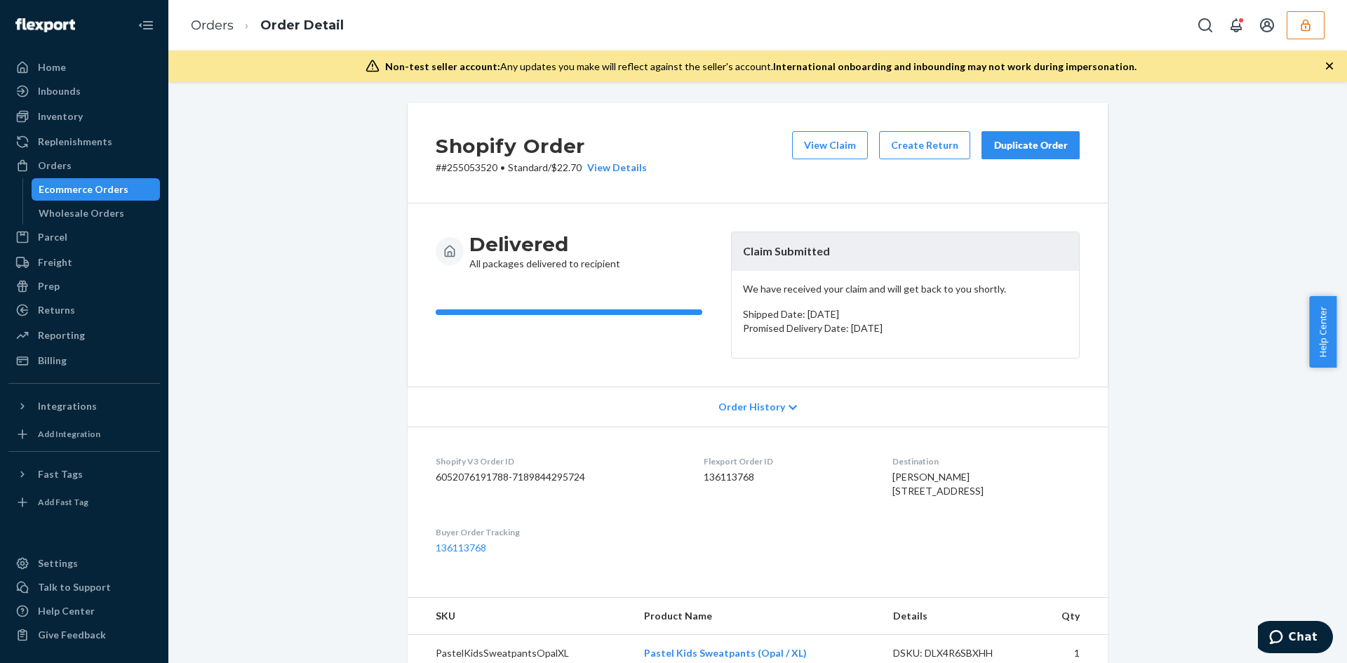
scroll to position [351, 0]
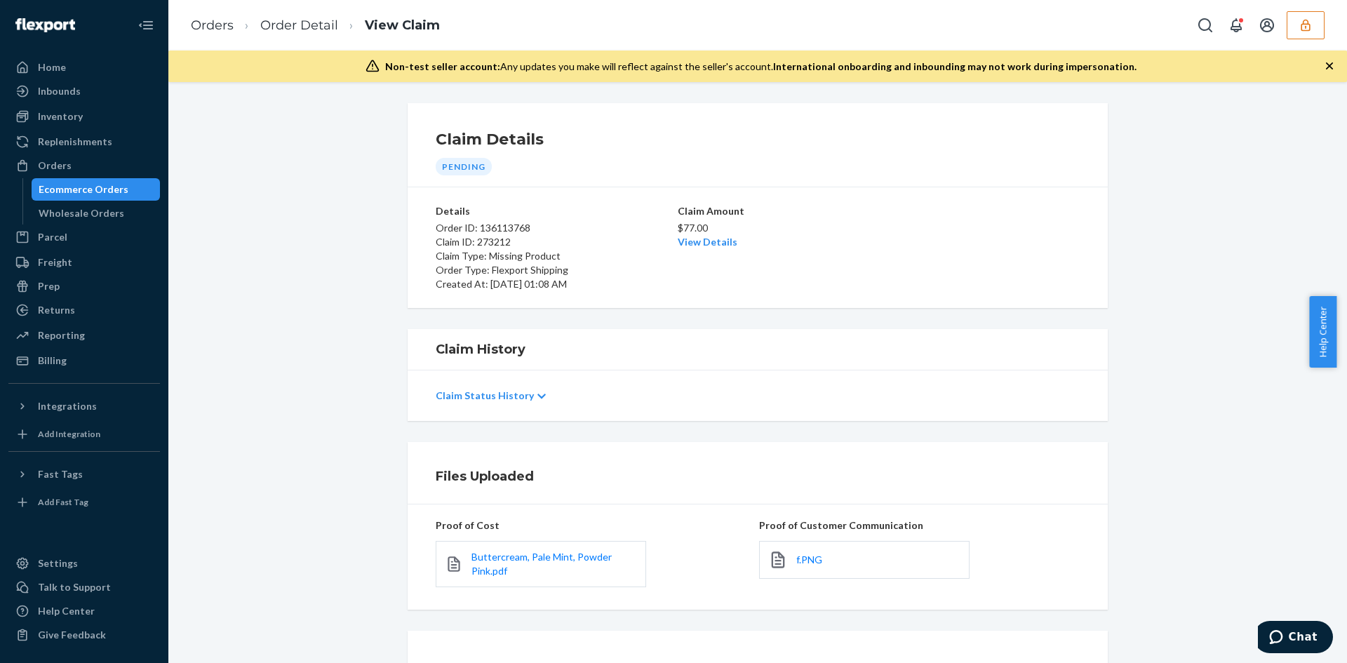
click at [1170, 315] on div "Claim Details Pending Details Order ID: 136113768 Claim ID: 273212 Claim Type: …" at bounding box center [757, 372] width 1179 height 581
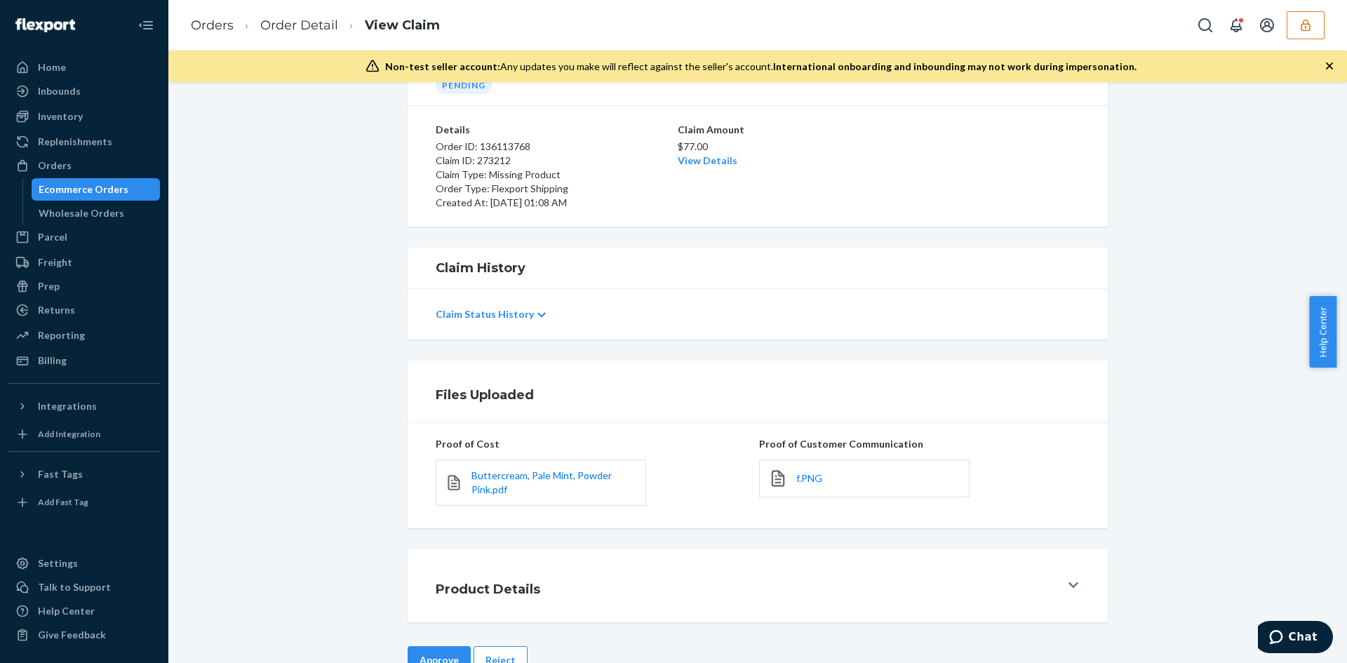
scroll to position [121, 0]
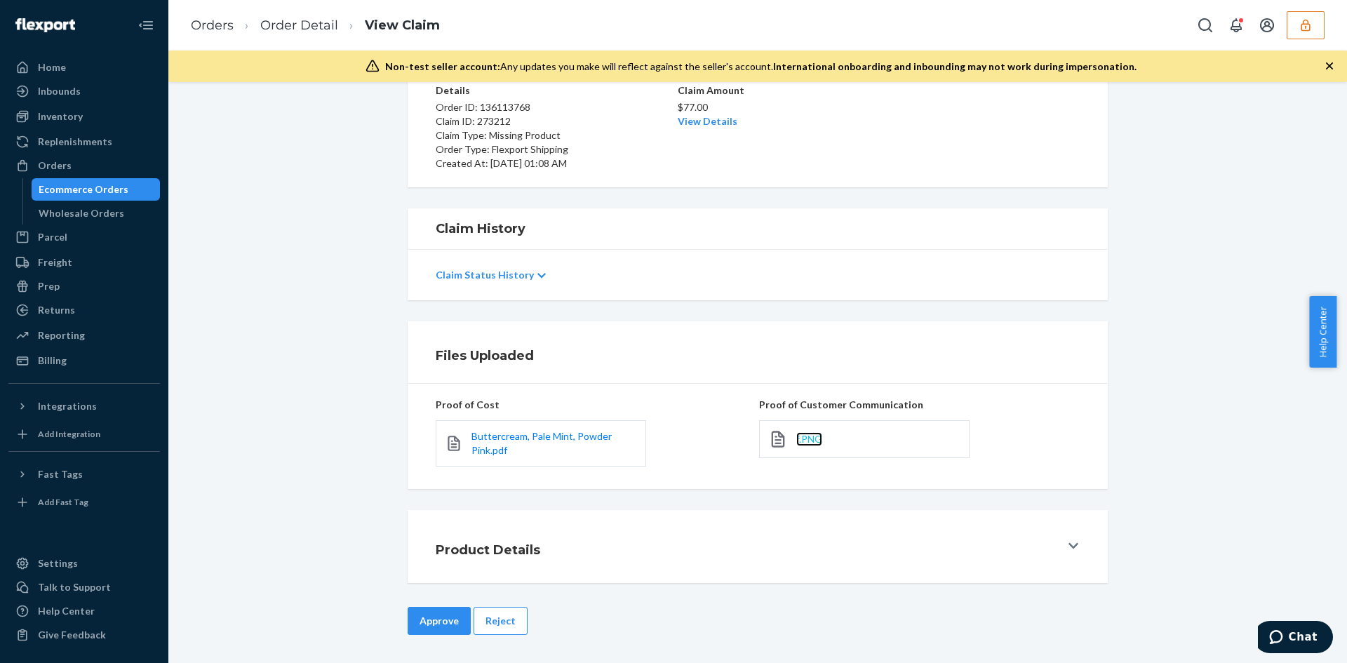
drag, startPoint x: 804, startPoint y: 431, endPoint x: 796, endPoint y: 437, distance: 10.0
drag, startPoint x: 575, startPoint y: 436, endPoint x: 582, endPoint y: 439, distance: 8.2
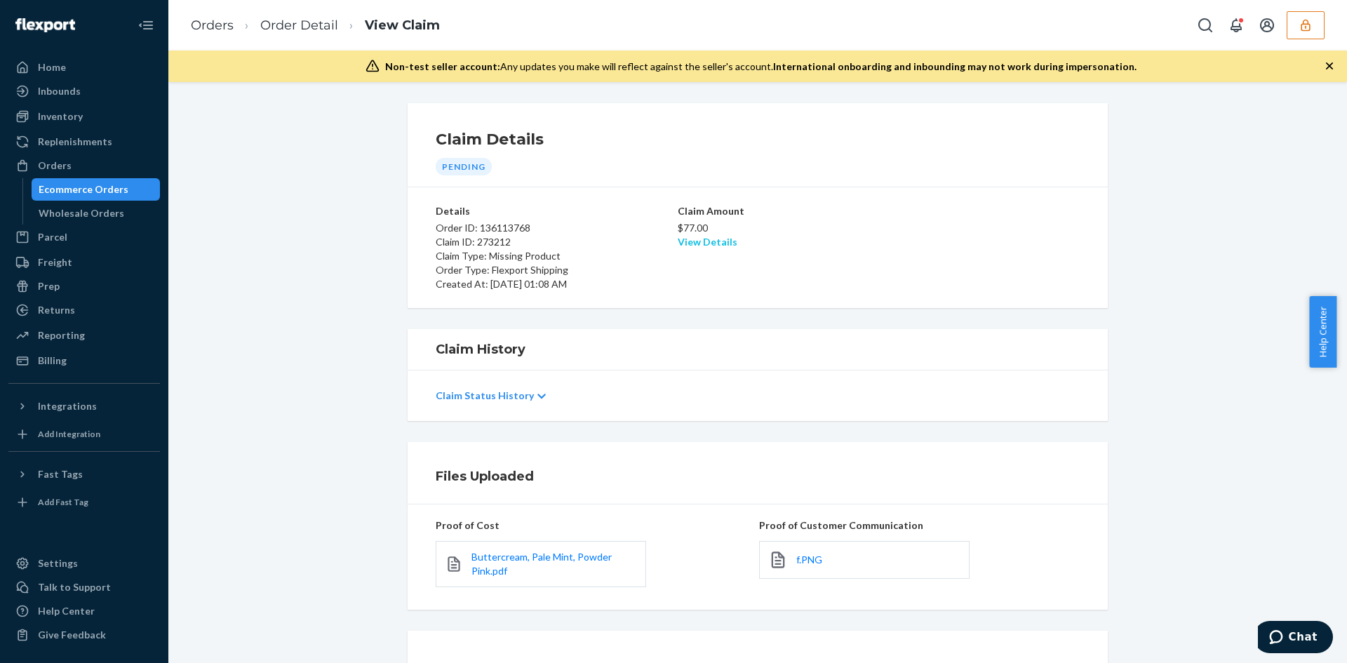
click at [702, 244] on link "View Details" at bounding box center [708, 242] width 60 height 12
drag, startPoint x: 998, startPoint y: 396, endPoint x: 651, endPoint y: 589, distance: 397.6
click at [996, 396] on div "Home Inbounds Shipping Plans Problems Inventory Products Replenishments Orders …" at bounding box center [673, 331] width 1347 height 663
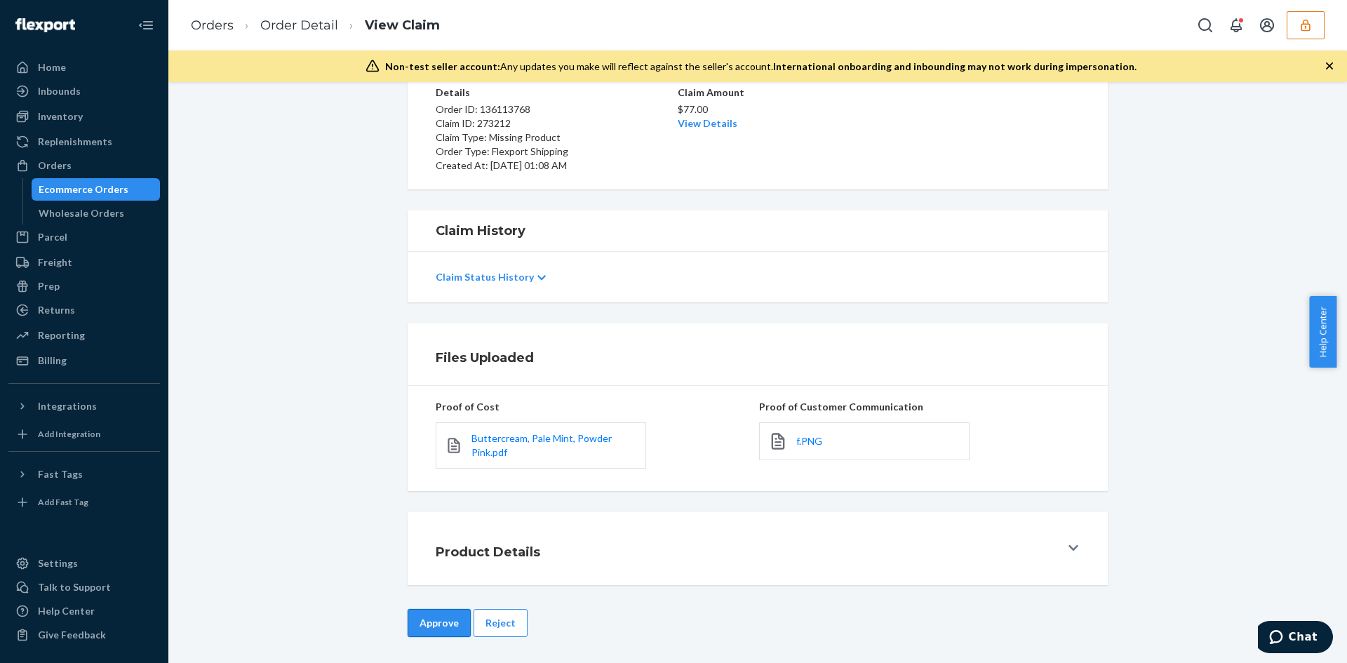
scroll to position [121, 0]
click at [439, 629] on button "Approve" at bounding box center [439, 621] width 63 height 28
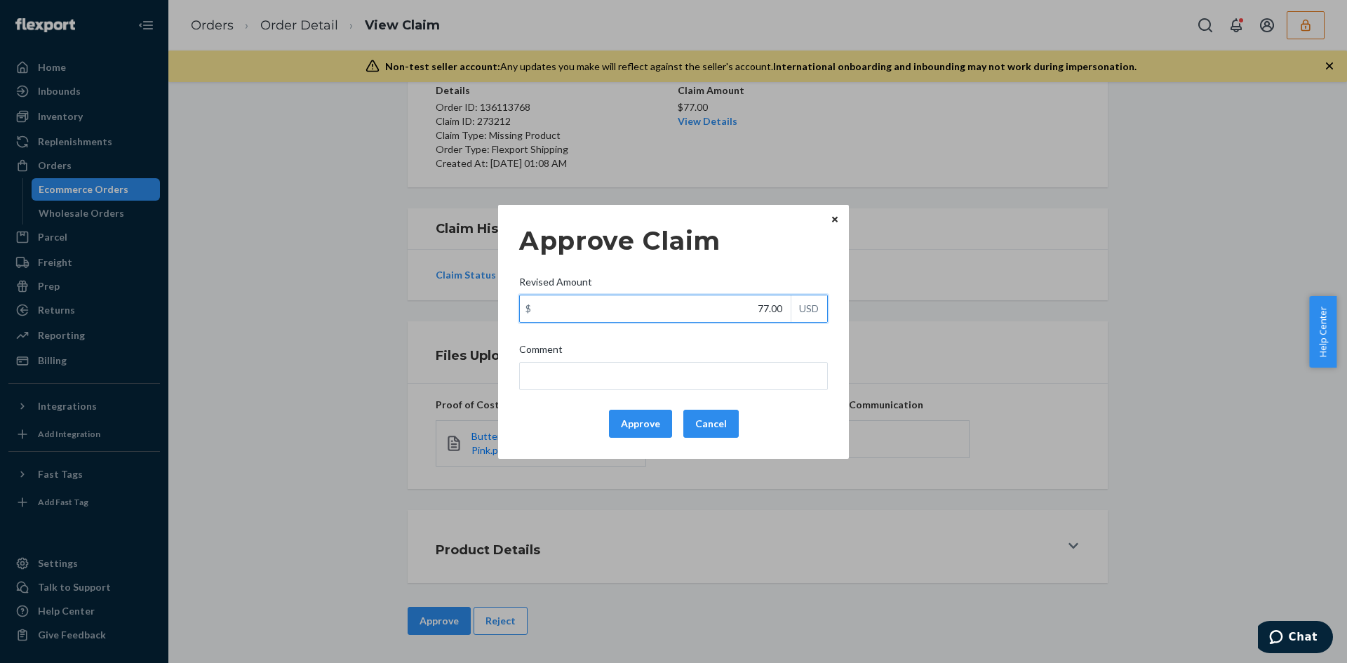
click at [773, 307] on input "77.00" at bounding box center [655, 308] width 271 height 27
paste input "42.6"
type input "42.60"
drag, startPoint x: 738, startPoint y: 373, endPoint x: 675, endPoint y: 367, distance: 63.5
click at [737, 373] on input "Comment" at bounding box center [673, 376] width 309 height 28
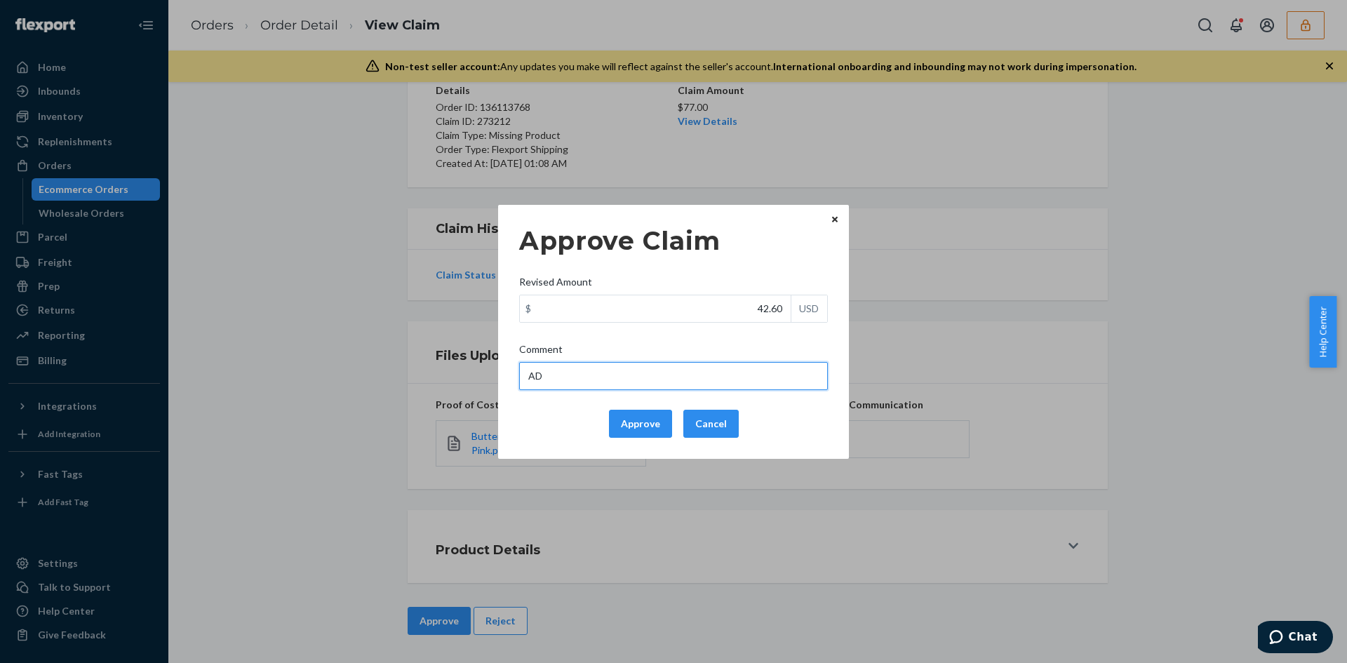
type input "Adjusted total cost."
click at [634, 423] on button "Approve" at bounding box center [640, 424] width 63 height 28
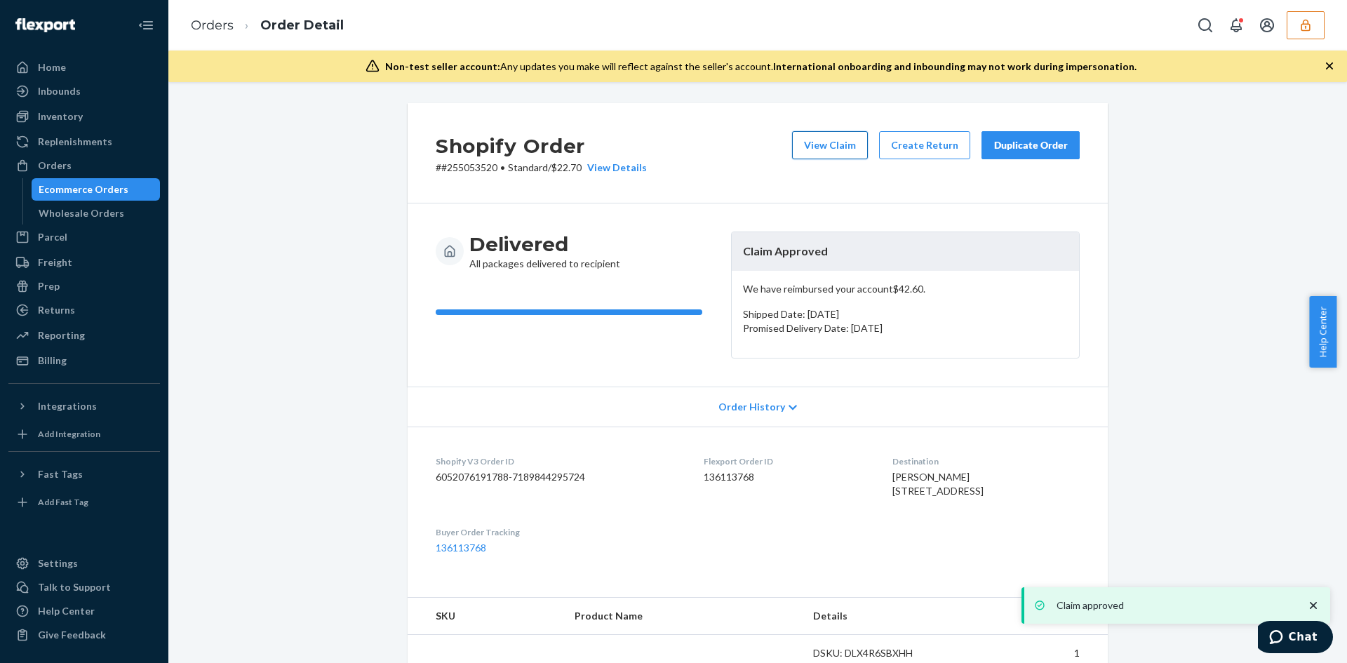
drag, startPoint x: 838, startPoint y: 129, endPoint x: 817, endPoint y: 133, distance: 20.6
click at [831, 131] on div "Shopify Order # #255053520 • Standard / $22.70 View Details View Claim Create R…" at bounding box center [758, 153] width 700 height 100
click at [828, 146] on button "View Claim" at bounding box center [830, 145] width 76 height 28
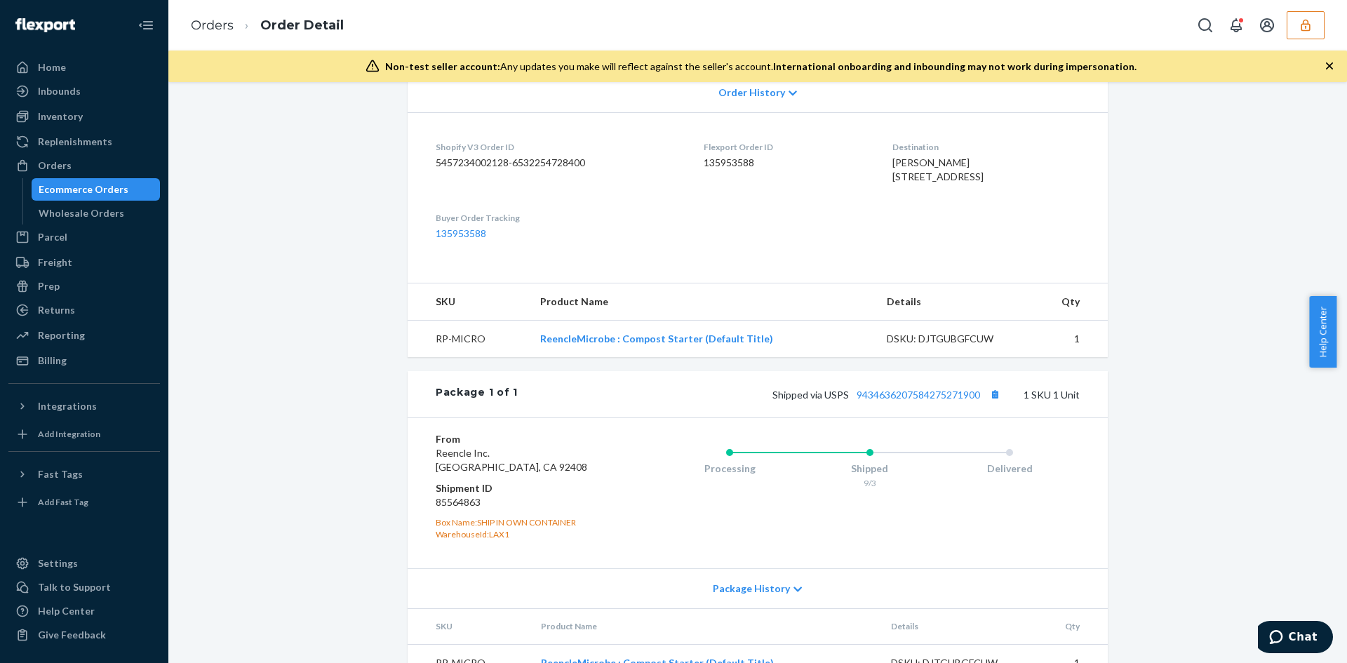
scroll to position [351, 0]
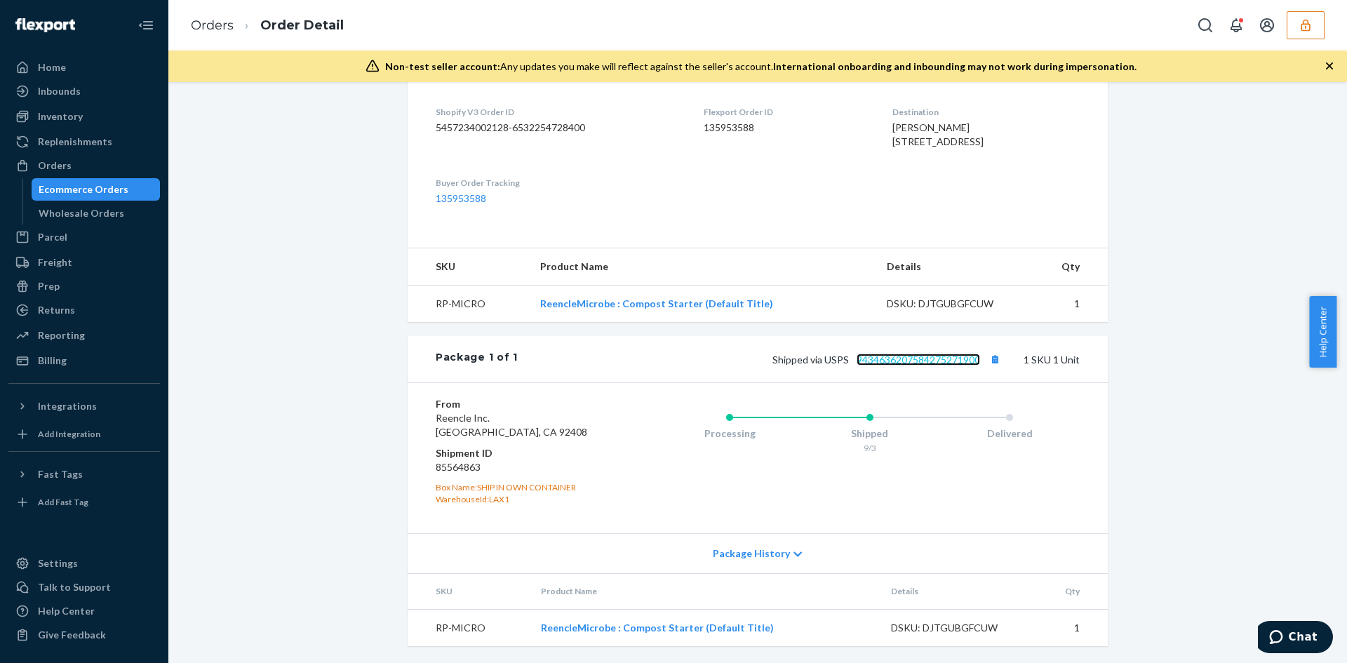
click at [897, 366] on link "9434636207584275271900" at bounding box center [918, 360] width 123 height 12
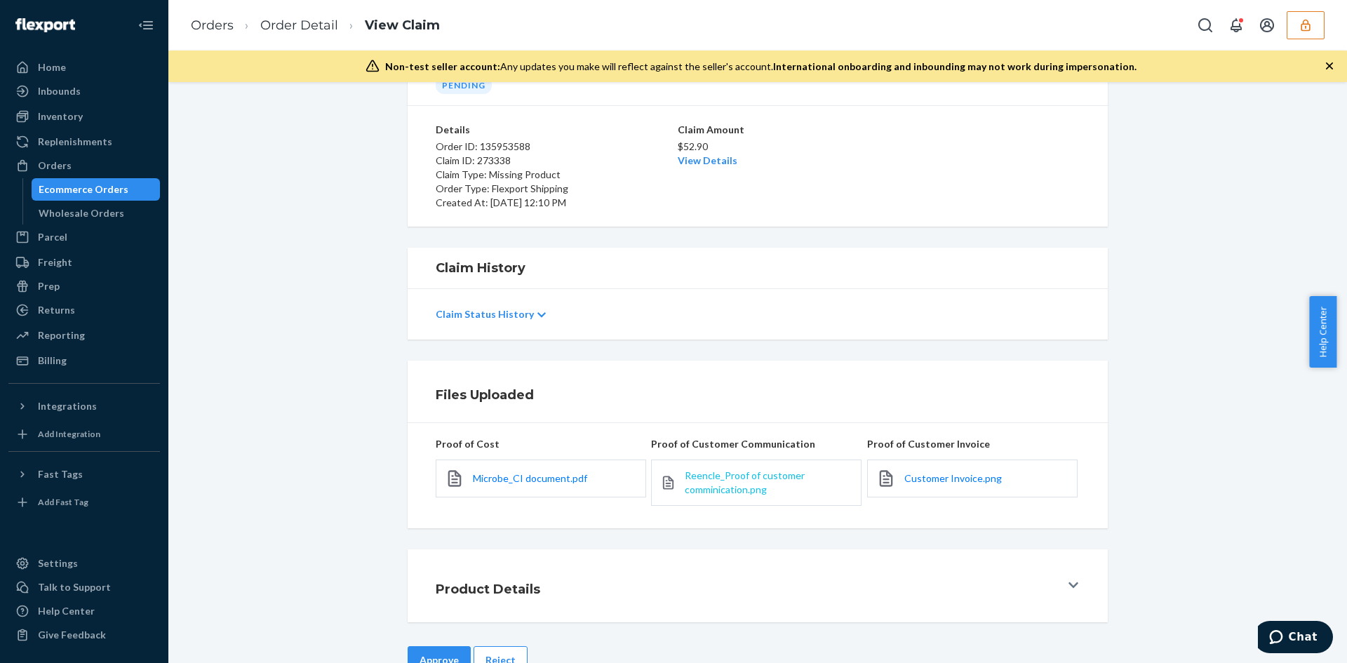
scroll to position [121, 0]
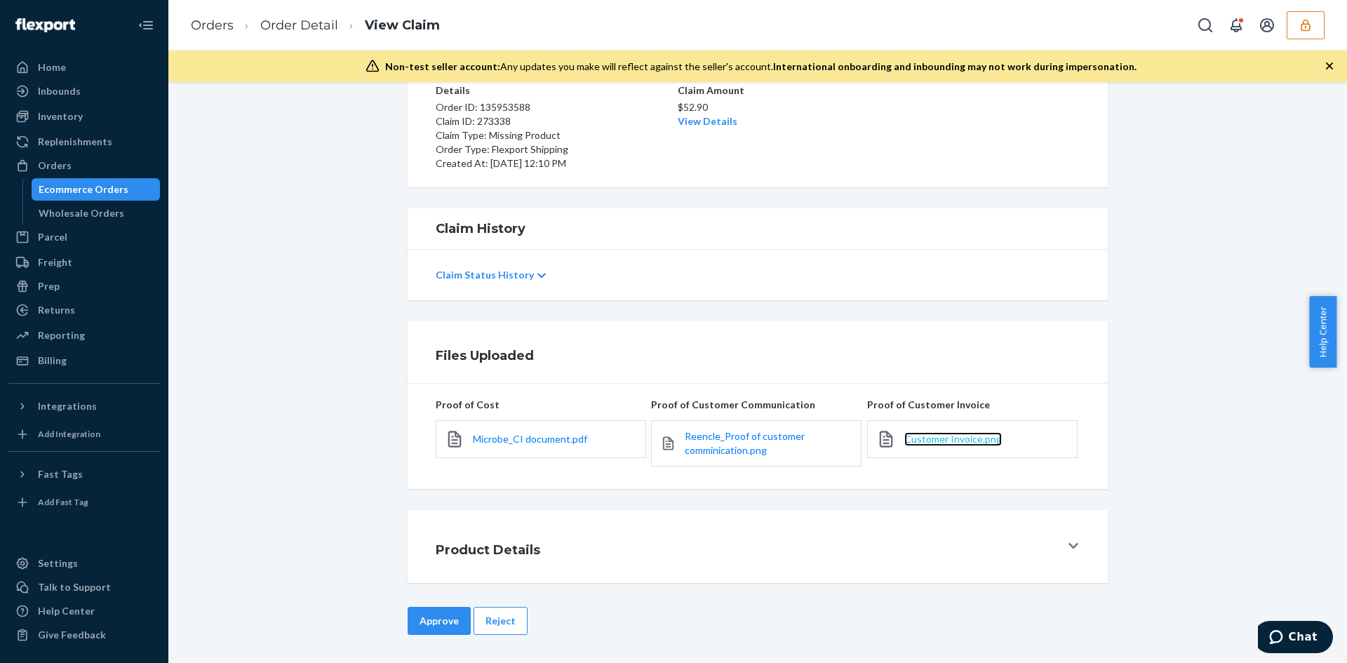
click at [936, 434] on span "Customer Invoice.png" at bounding box center [953, 439] width 98 height 12
click at [495, 626] on button "Reject" at bounding box center [501, 621] width 54 height 28
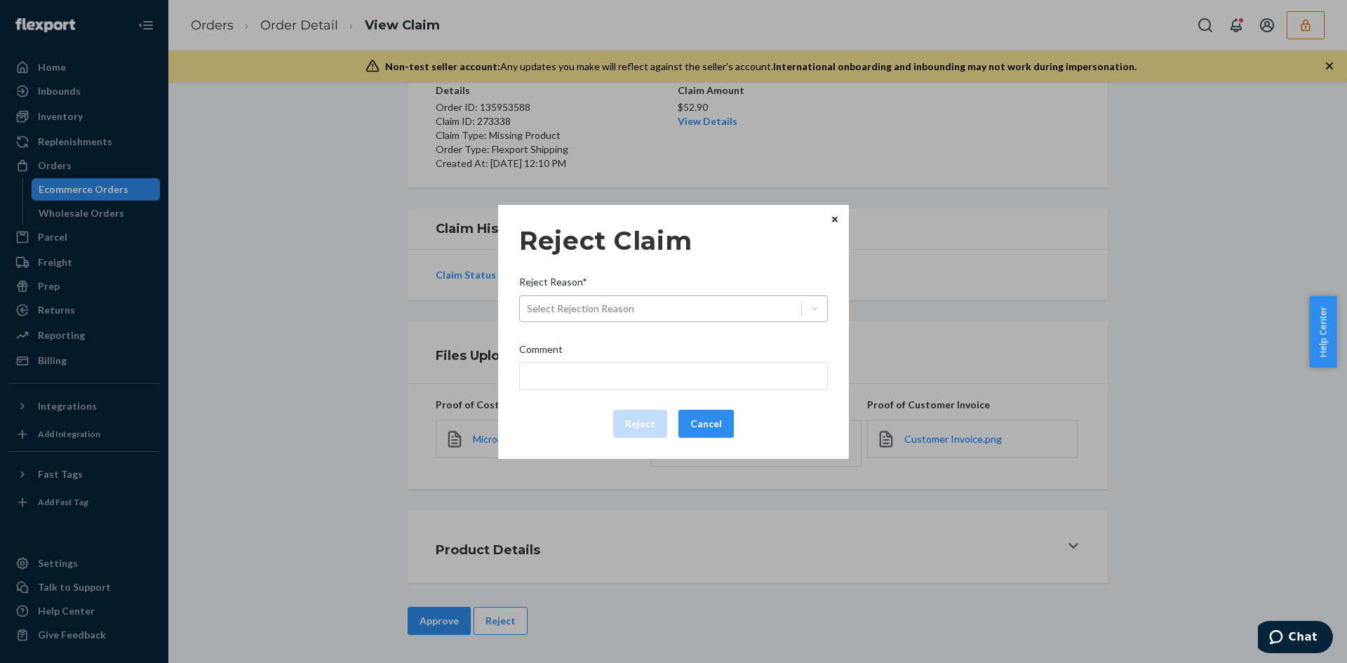
drag, startPoint x: 670, startPoint y: 290, endPoint x: 665, endPoint y: 305, distance: 16.2
click at [669, 290] on div "Reject Reason*" at bounding box center [673, 285] width 309 height 20
click at [528, 302] on input "Reject Reason* Select Rejection Reason" at bounding box center [527, 309] width 1 height 14
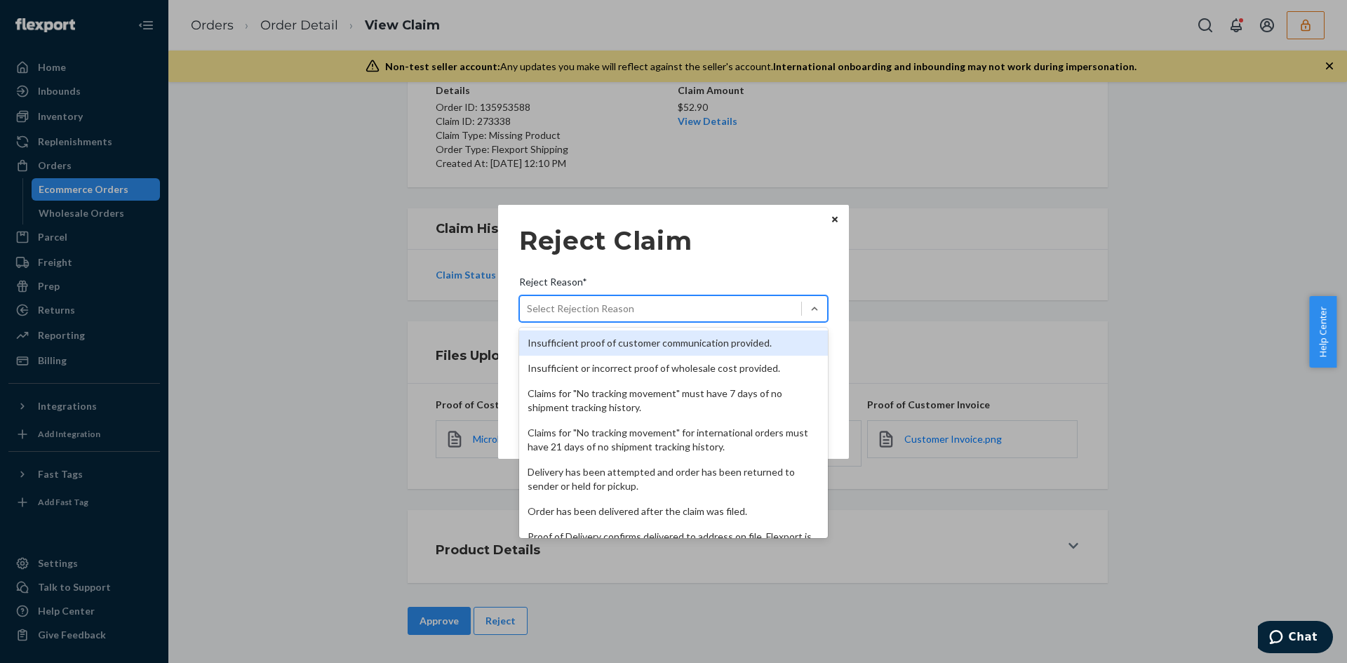
click at [661, 307] on div "Select Rejection Reason" at bounding box center [660, 308] width 281 height 22
click at [528, 307] on input "Reject Reason* option Insufficient proof of customer communication provided. fo…" at bounding box center [527, 309] width 1 height 14
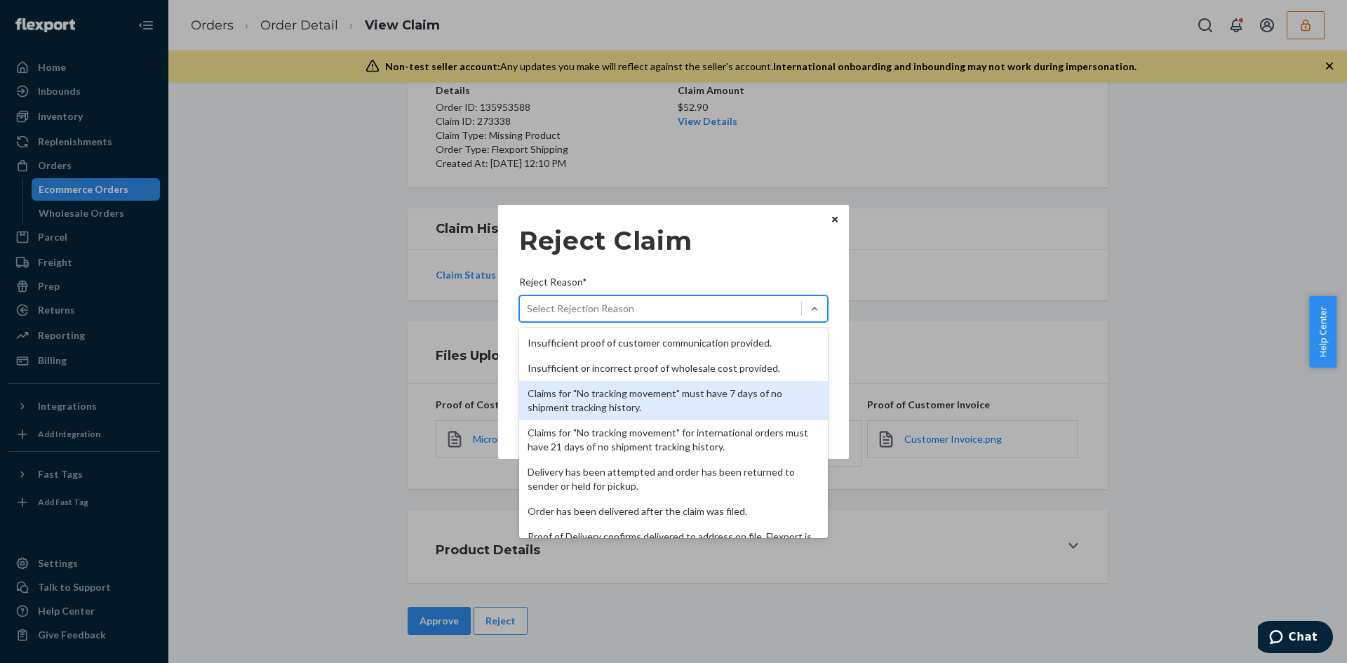
click at [654, 407] on div "Claims for "No tracking movement" must have 7 days of no shipment tracking hist…" at bounding box center [673, 400] width 309 height 39
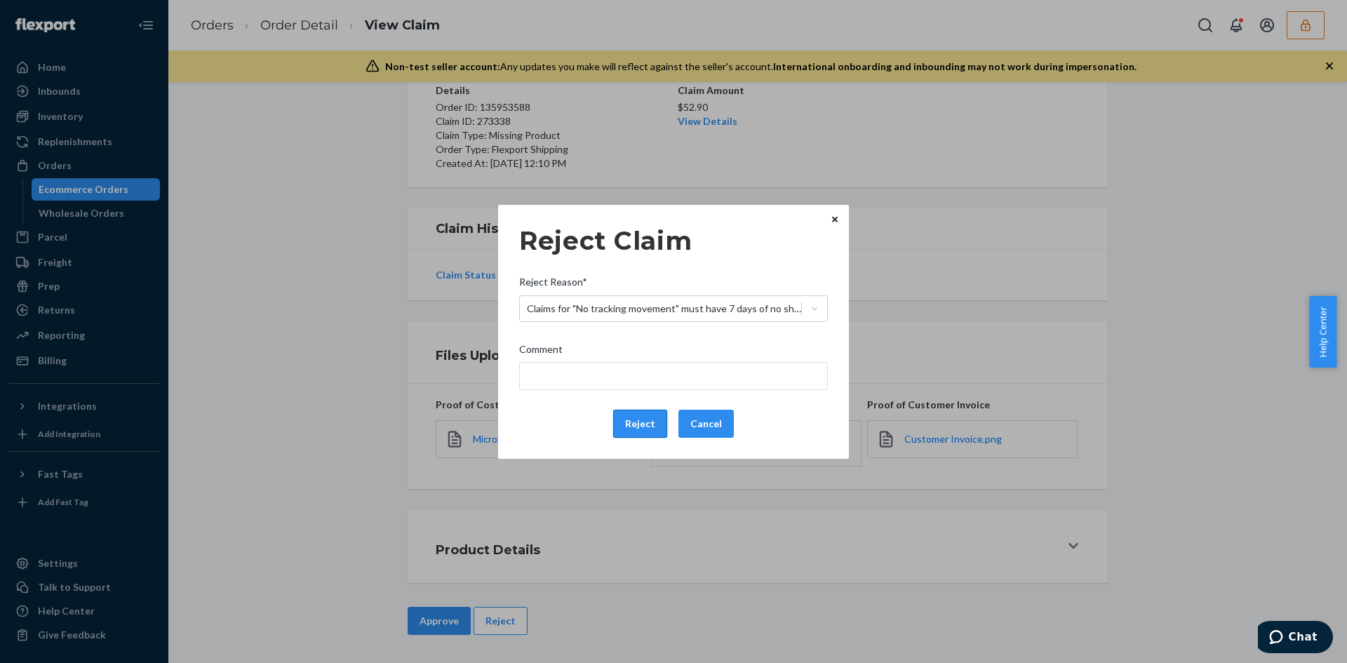
click at [643, 432] on button "Reject" at bounding box center [640, 424] width 54 height 28
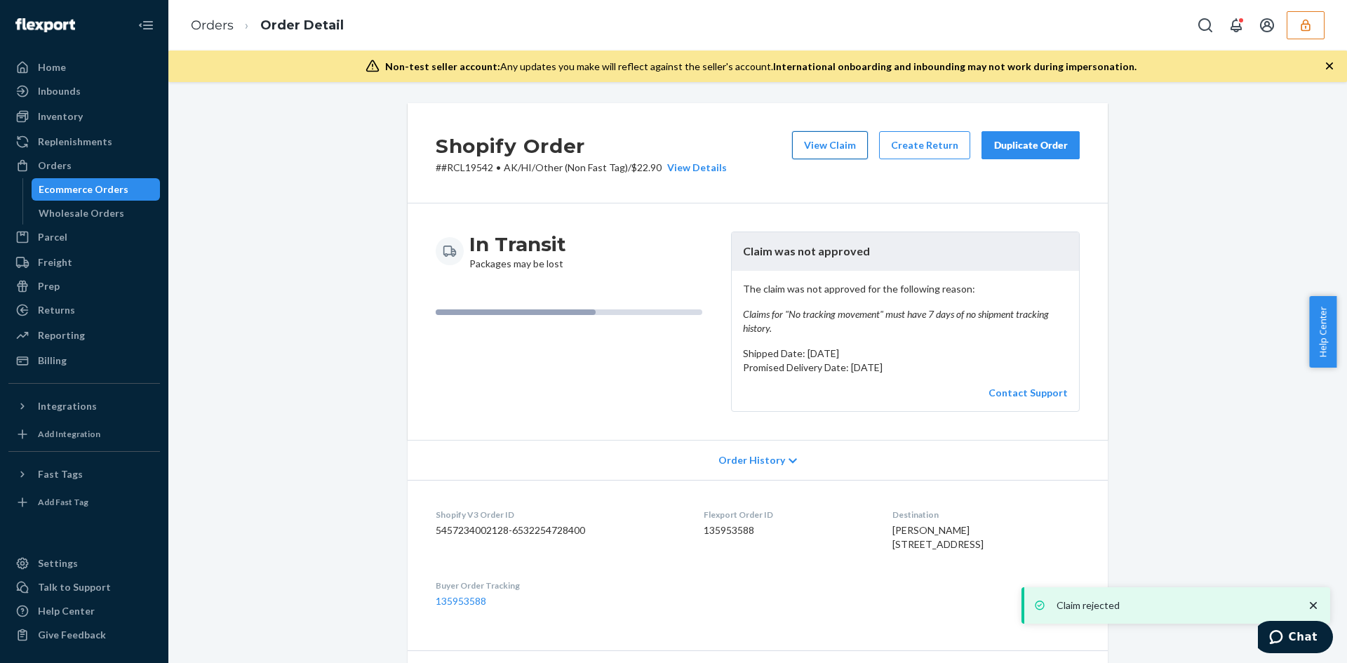
click at [824, 137] on button "View Claim" at bounding box center [830, 145] width 76 height 28
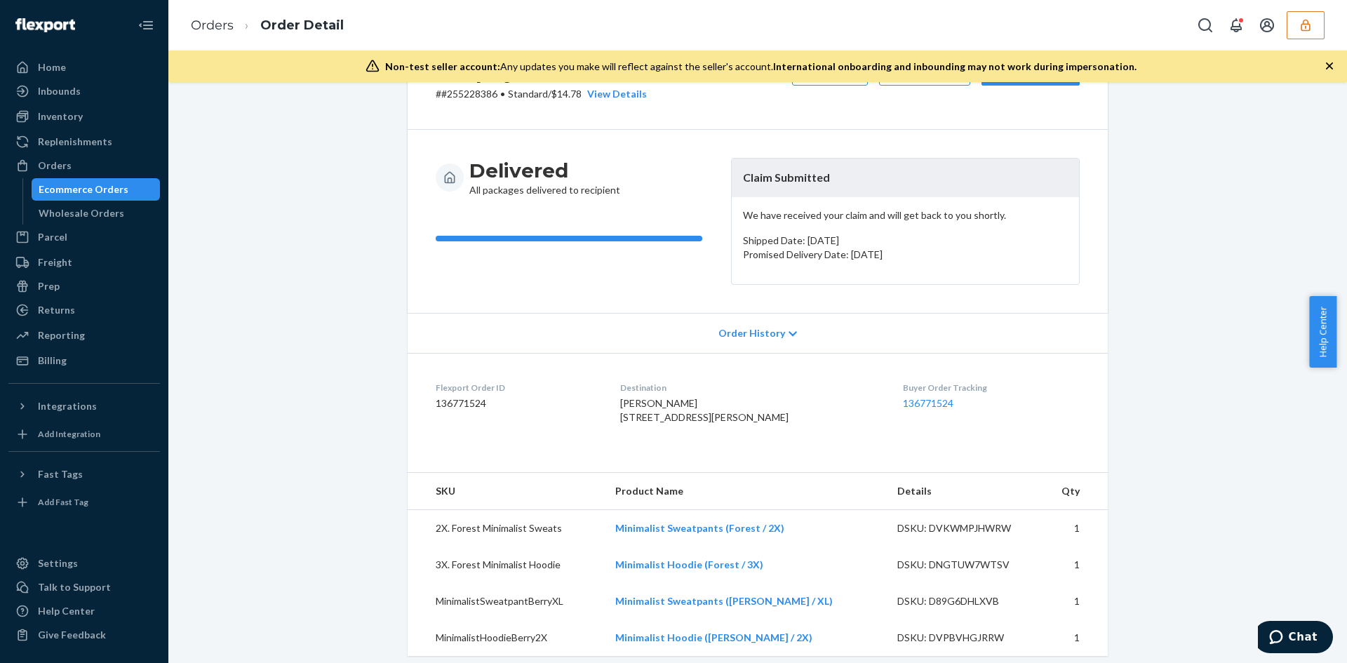
scroll to position [351, 0]
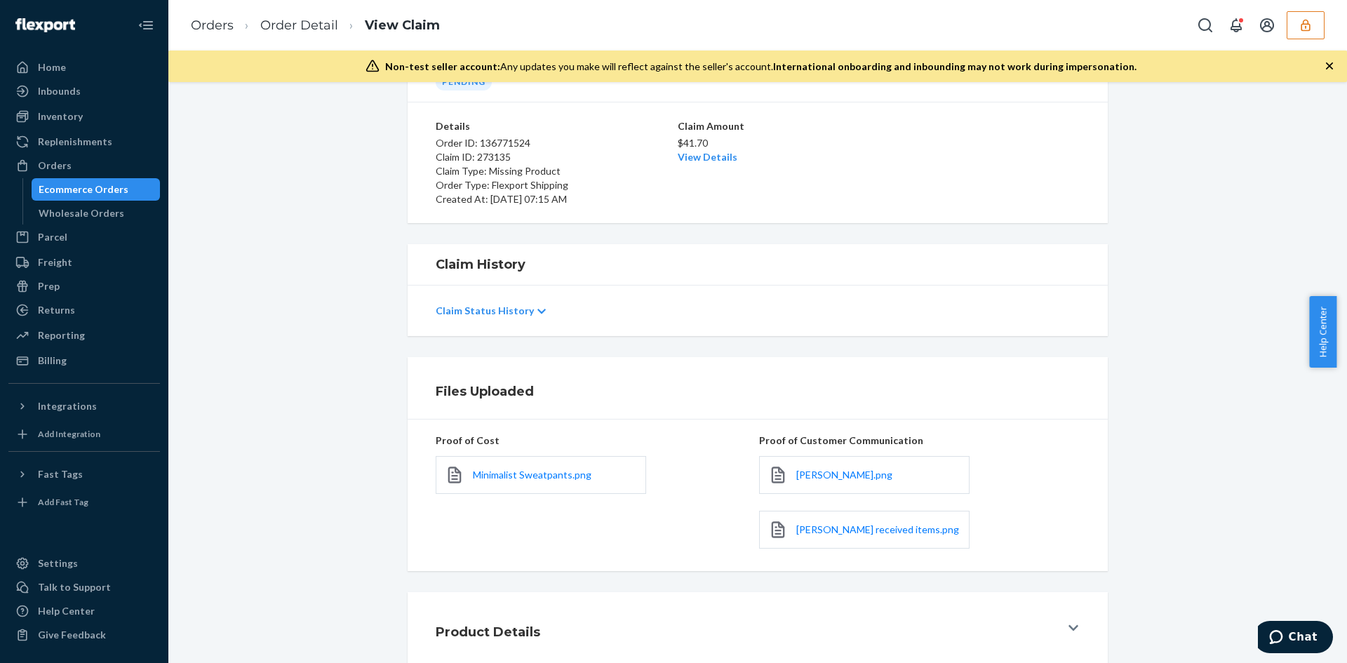
scroll to position [167, 0]
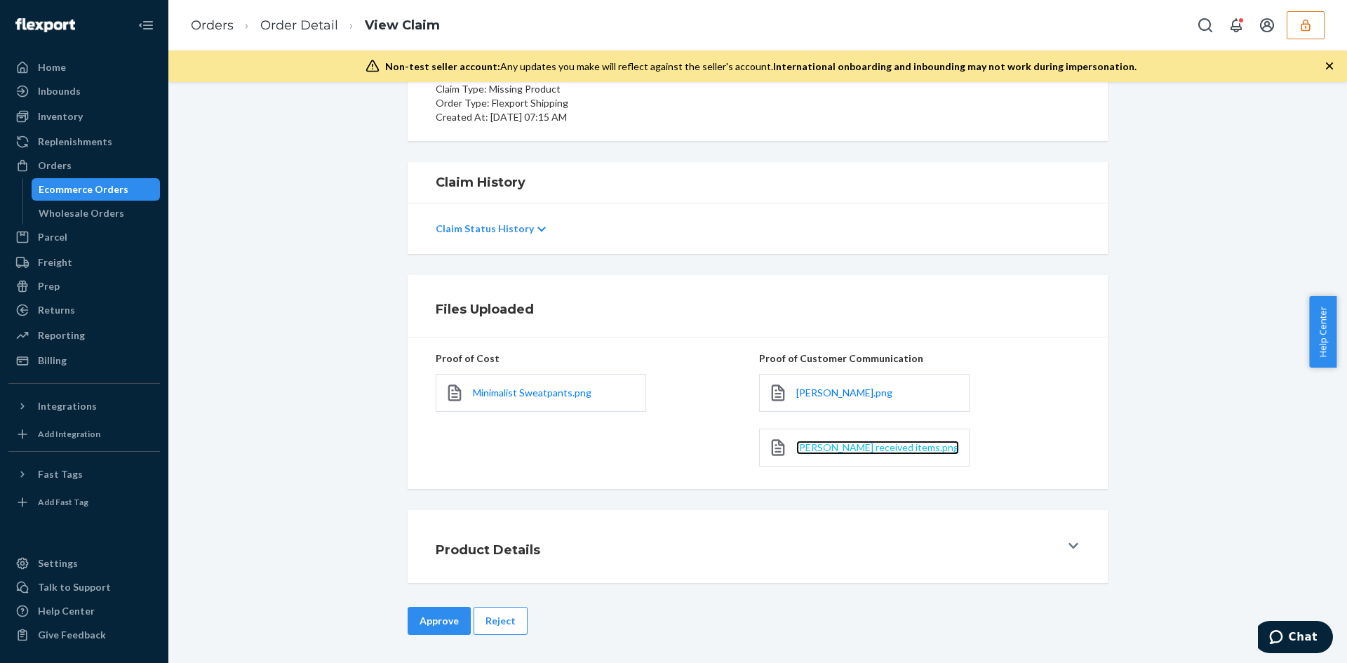
drag, startPoint x: 815, startPoint y: 456, endPoint x: 806, endPoint y: 448, distance: 11.9
drag, startPoint x: 519, startPoint y: 371, endPoint x: 519, endPoint y: 390, distance: 18.9
click at [519, 389] on div "Minimalist Sweatpants.png" at bounding box center [596, 393] width 321 height 55
click at [519, 390] on span "Minimalist Sweatpants.png" at bounding box center [532, 393] width 119 height 12
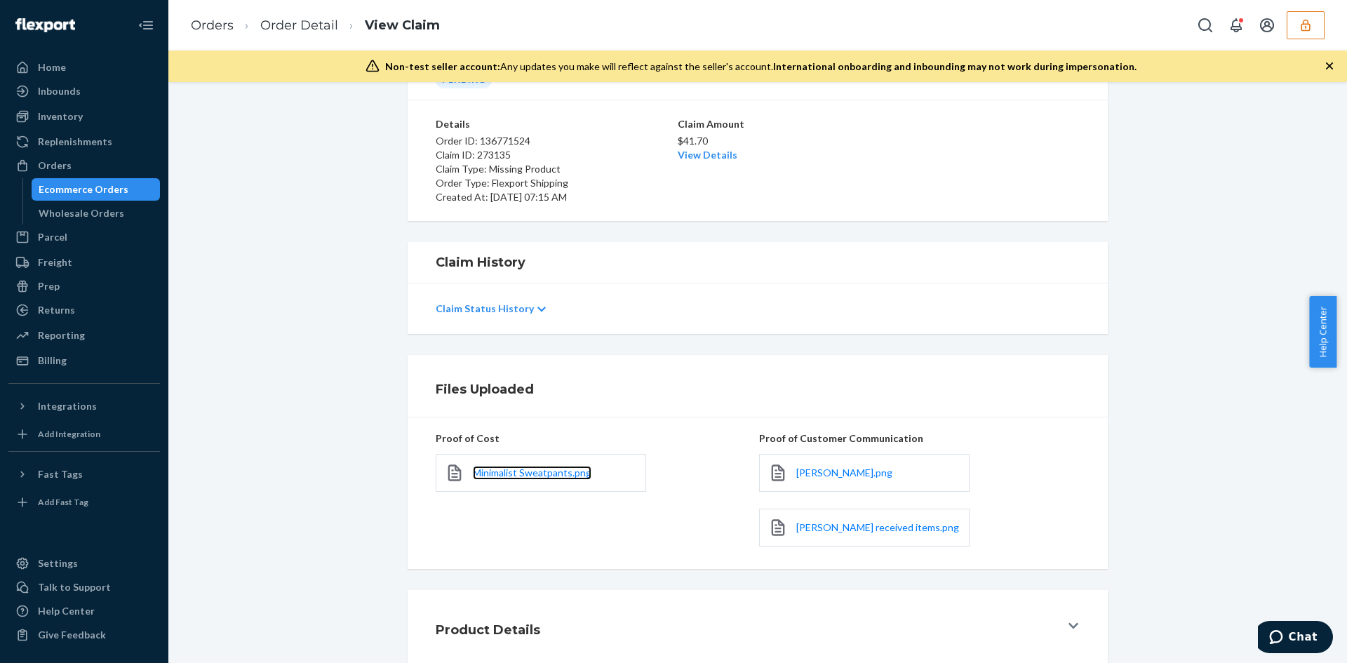
scroll to position [0, 0]
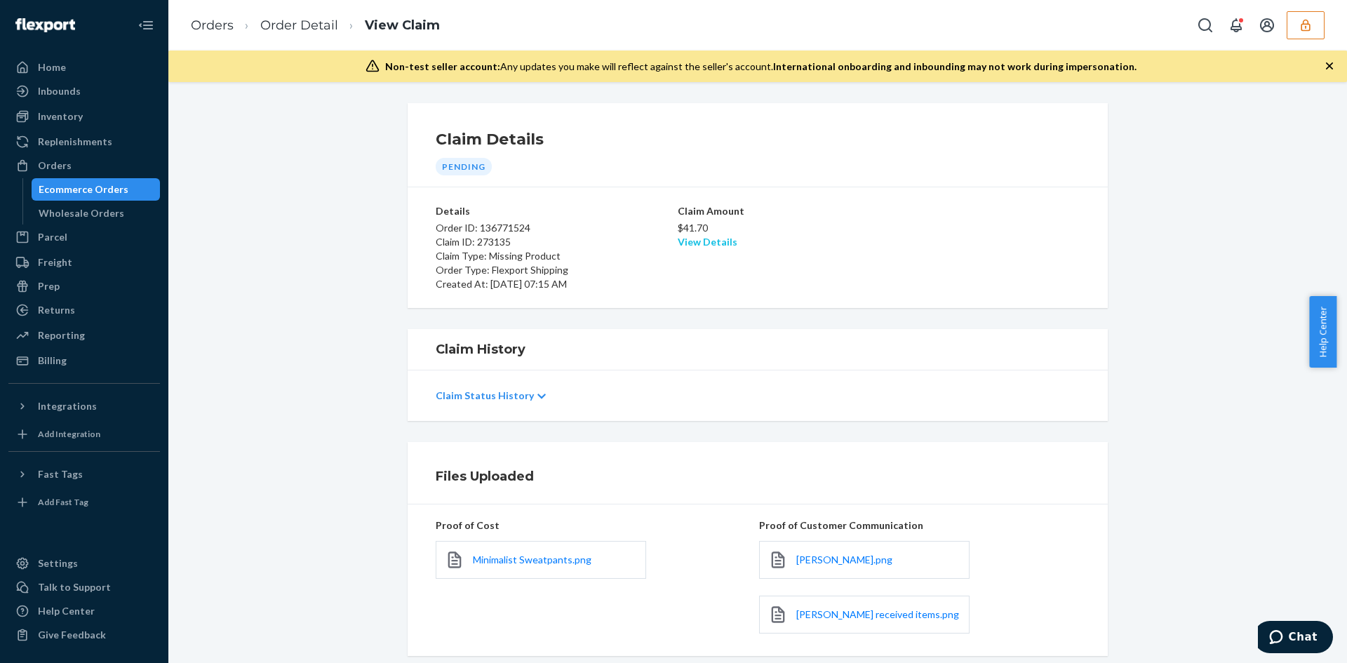
click at [713, 245] on link "View Details" at bounding box center [708, 242] width 60 height 12
drag, startPoint x: 582, startPoint y: 509, endPoint x: 514, endPoint y: 540, distance: 75.4
click at [582, 509] on div "Home Inbounds Shipping Plans Problems Inventory Products Replenishments Orders …" at bounding box center [673, 331] width 1347 height 663
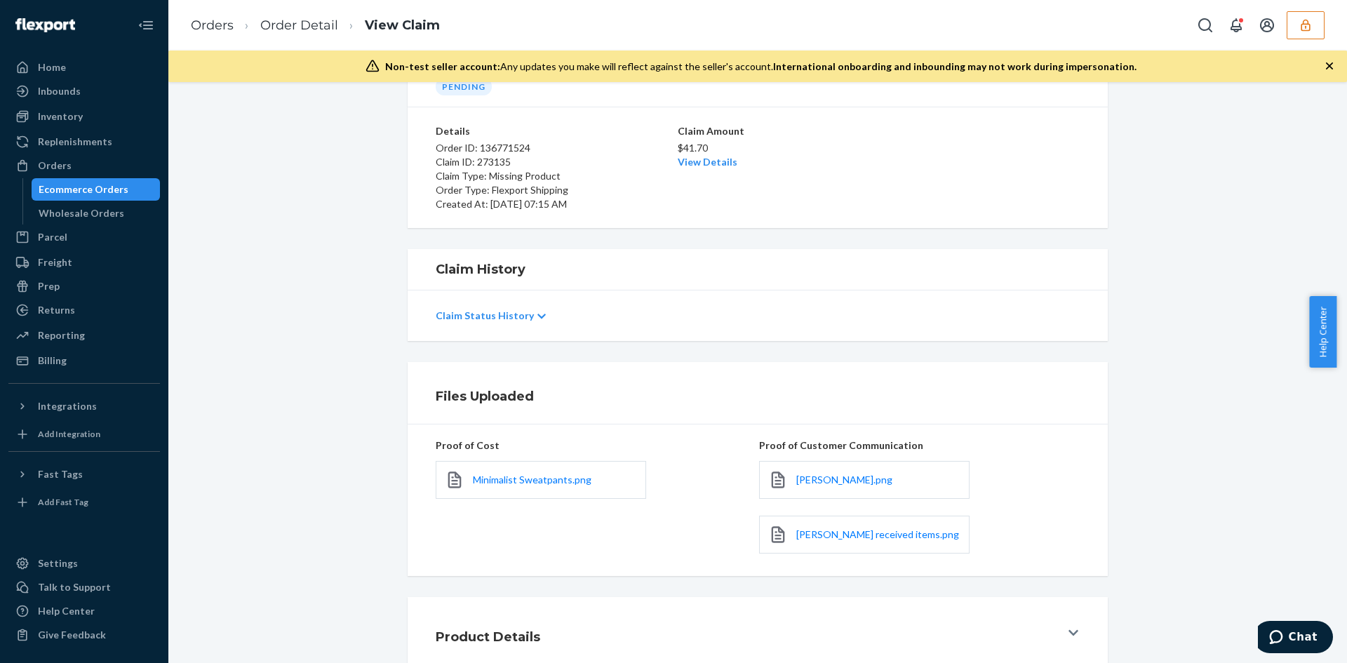
scroll to position [167, 0]
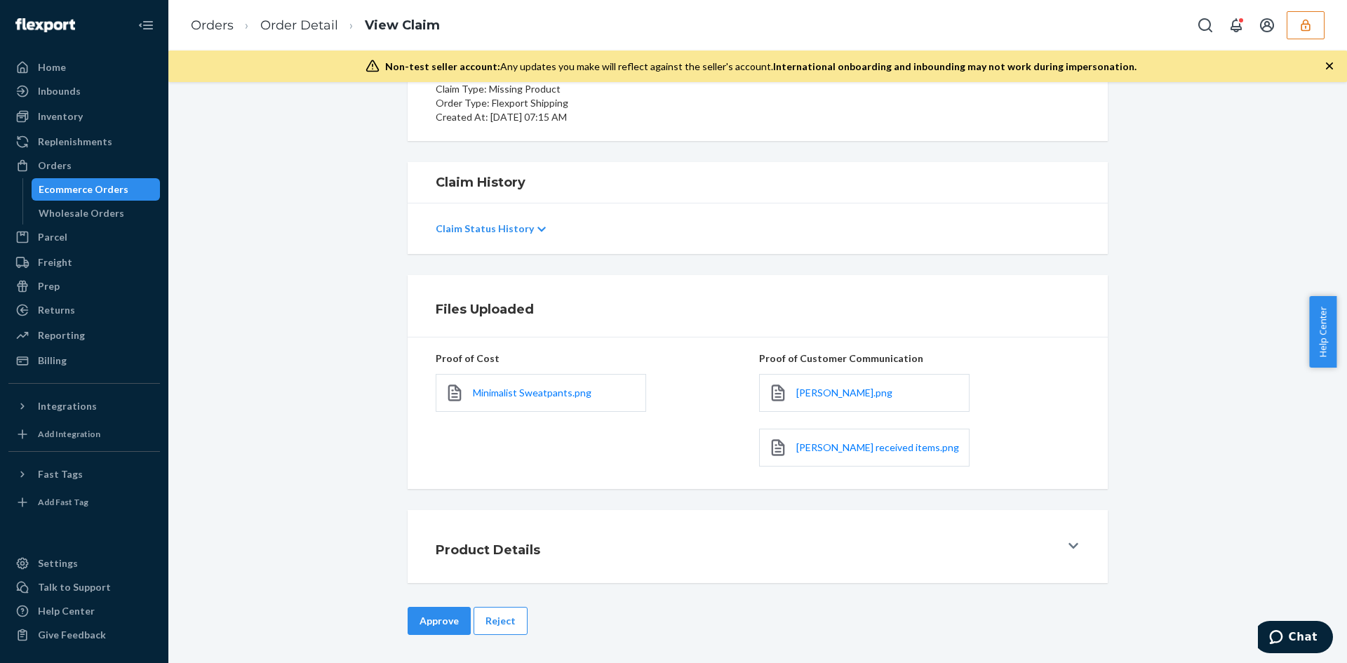
drag, startPoint x: 440, startPoint y: 632, endPoint x: 464, endPoint y: 604, distance: 36.8
click at [439, 632] on button "Approve" at bounding box center [439, 621] width 63 height 28
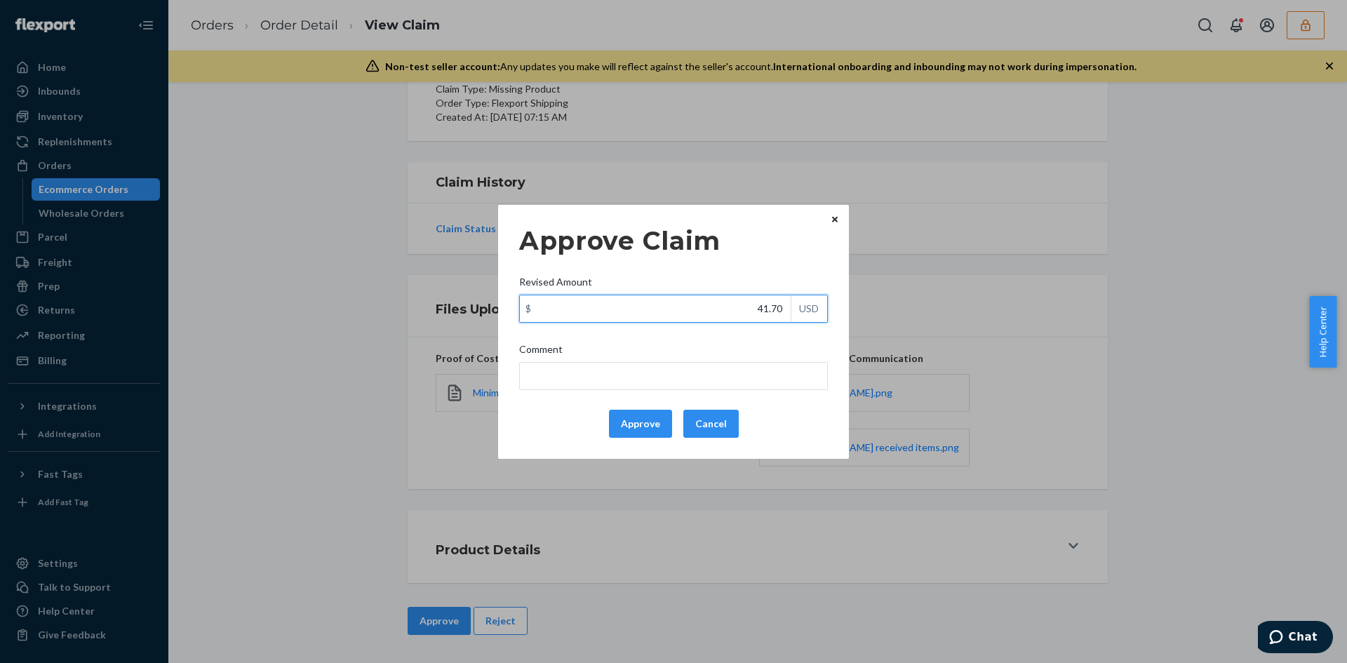
click at [770, 311] on input "41.70" at bounding box center [655, 308] width 271 height 27
paste input "21.3"
type input "21.30"
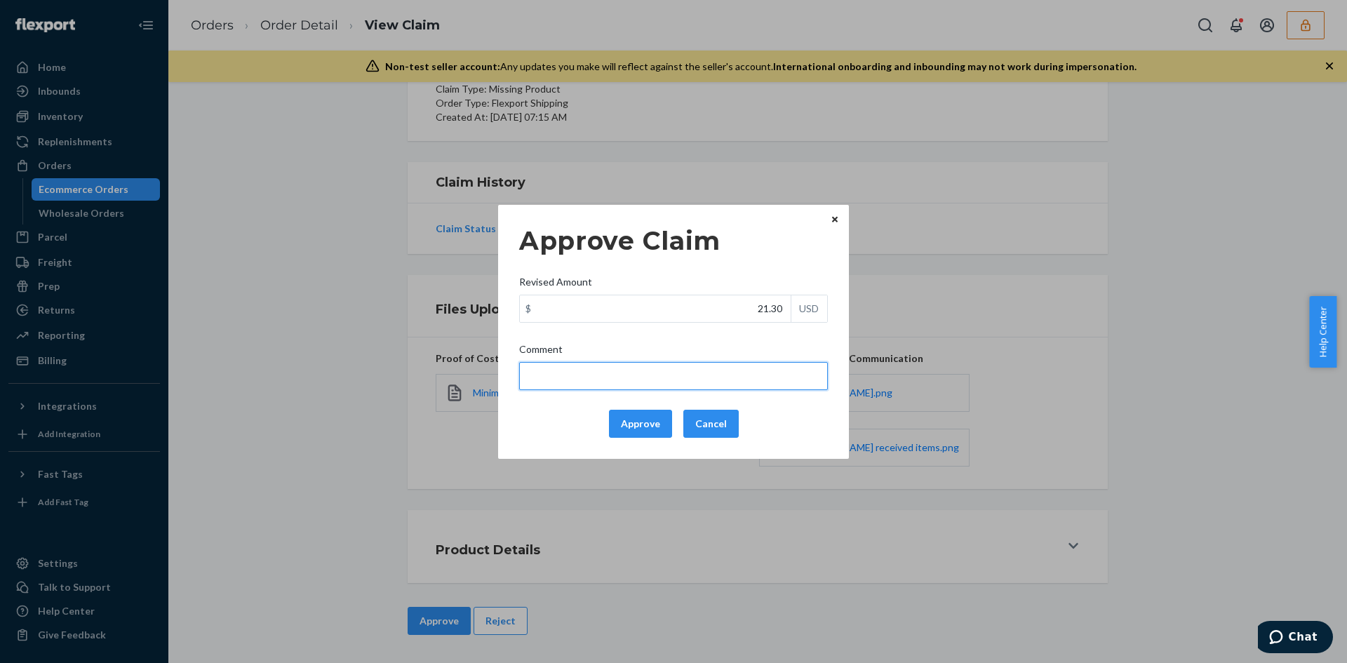
drag, startPoint x: 725, startPoint y: 363, endPoint x: 715, endPoint y: 364, distance: 10.6
click at [725, 363] on input "Comment" at bounding box center [673, 376] width 309 height 28
type input "Adjusted total cost."
click at [637, 424] on button "Approve" at bounding box center [640, 424] width 63 height 28
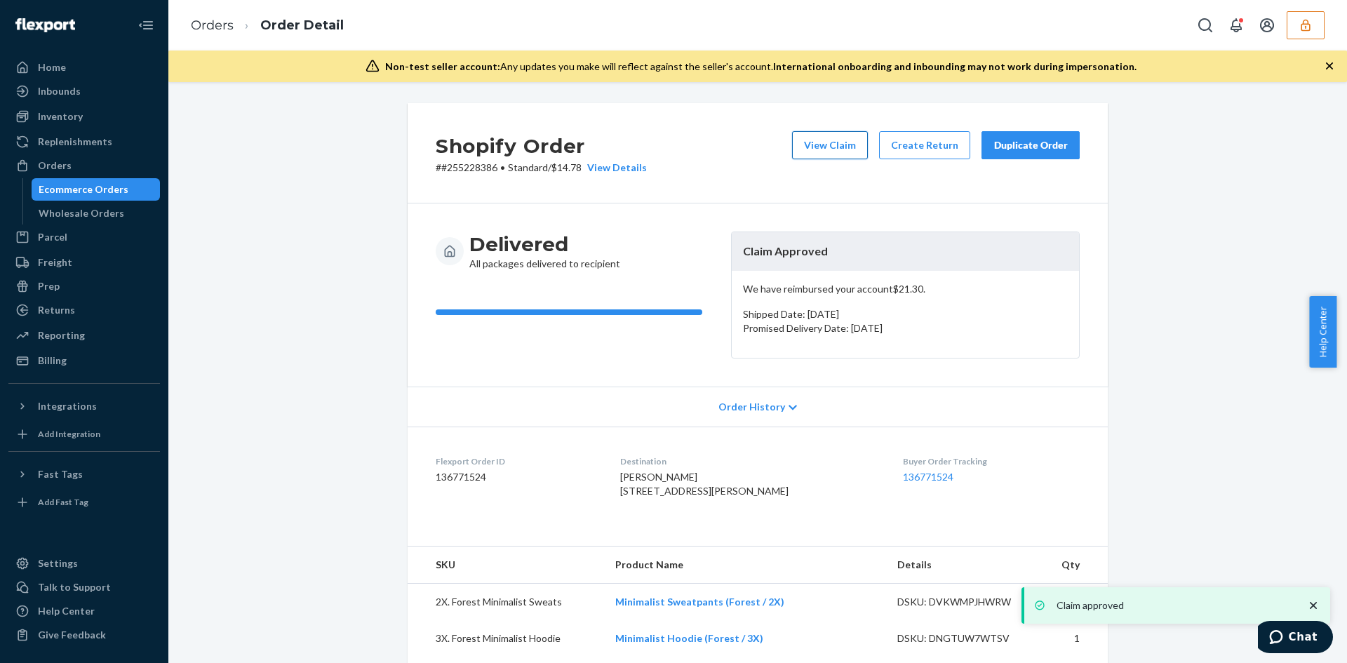
drag, startPoint x: 848, startPoint y: 146, endPoint x: 834, endPoint y: 144, distance: 14.2
click at [834, 144] on button "View Claim" at bounding box center [830, 145] width 76 height 28
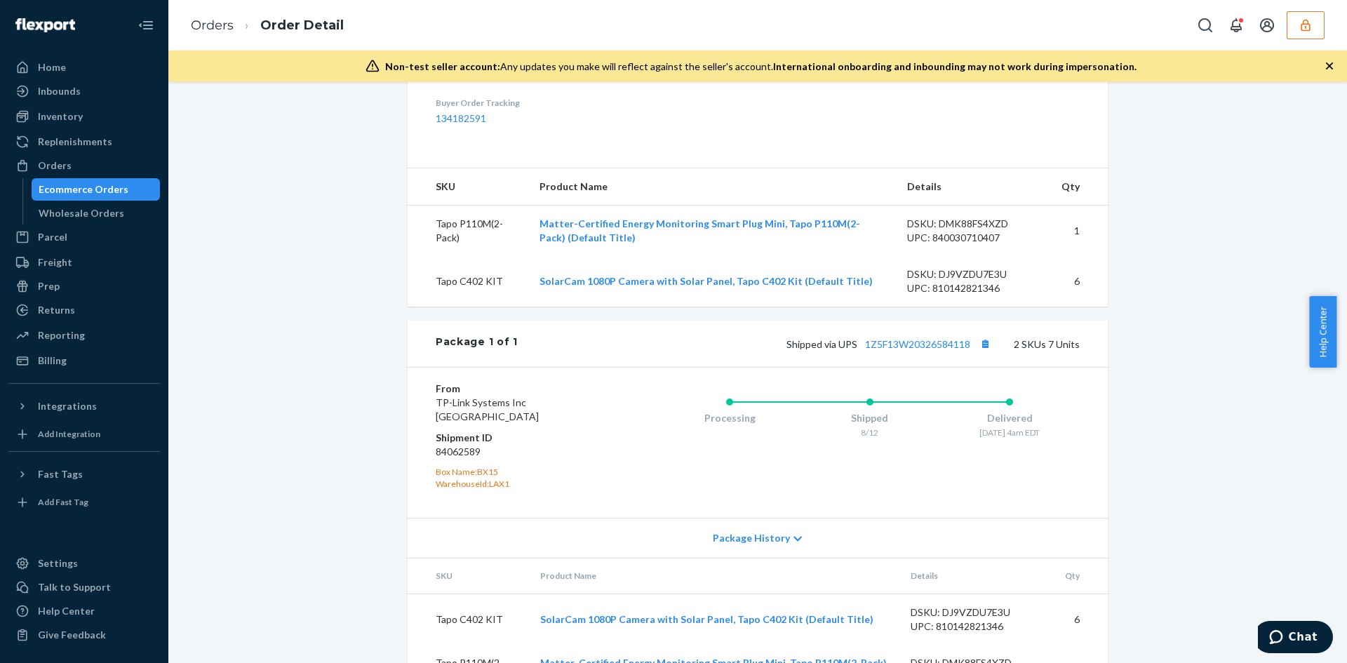
scroll to position [507, 0]
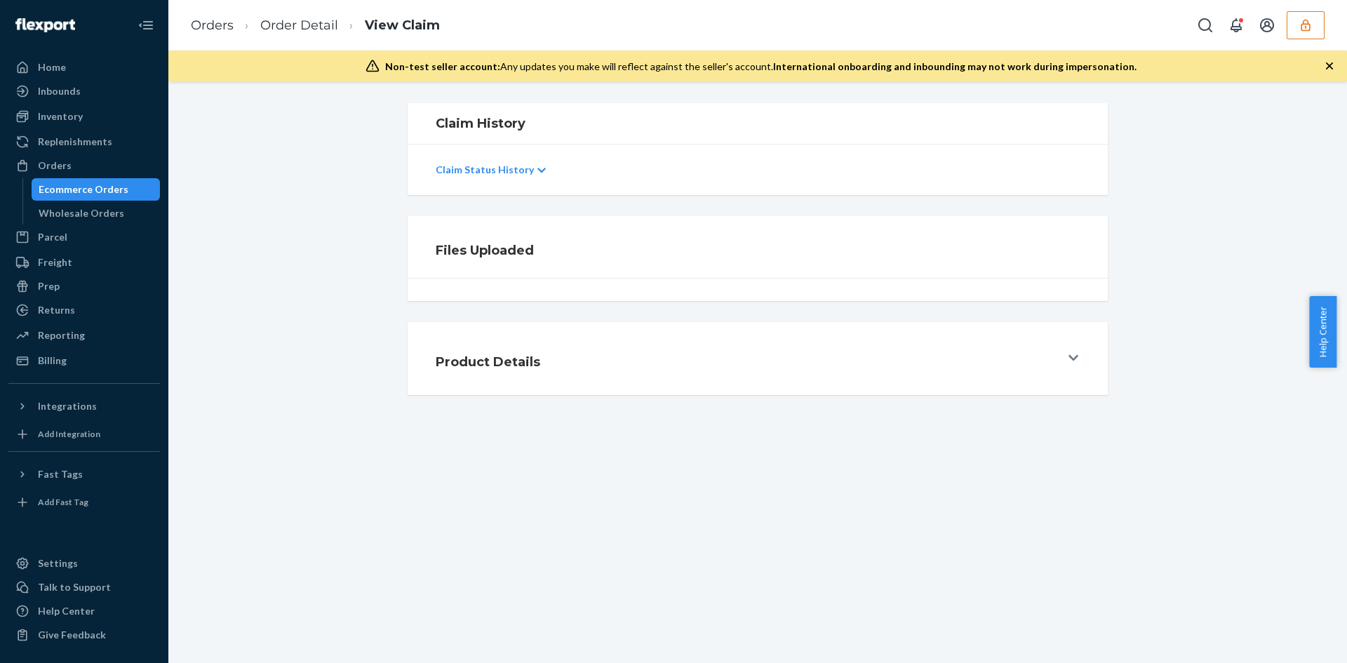
click at [1224, 290] on div "Files Uploaded" at bounding box center [758, 258] width 1158 height 85
click at [1218, 364] on div "Product Details" at bounding box center [758, 358] width 1158 height 73
click at [1178, 321] on div "Claim History Claim Status History Files Uploaded Product Details" at bounding box center [757, 372] width 1179 height 581
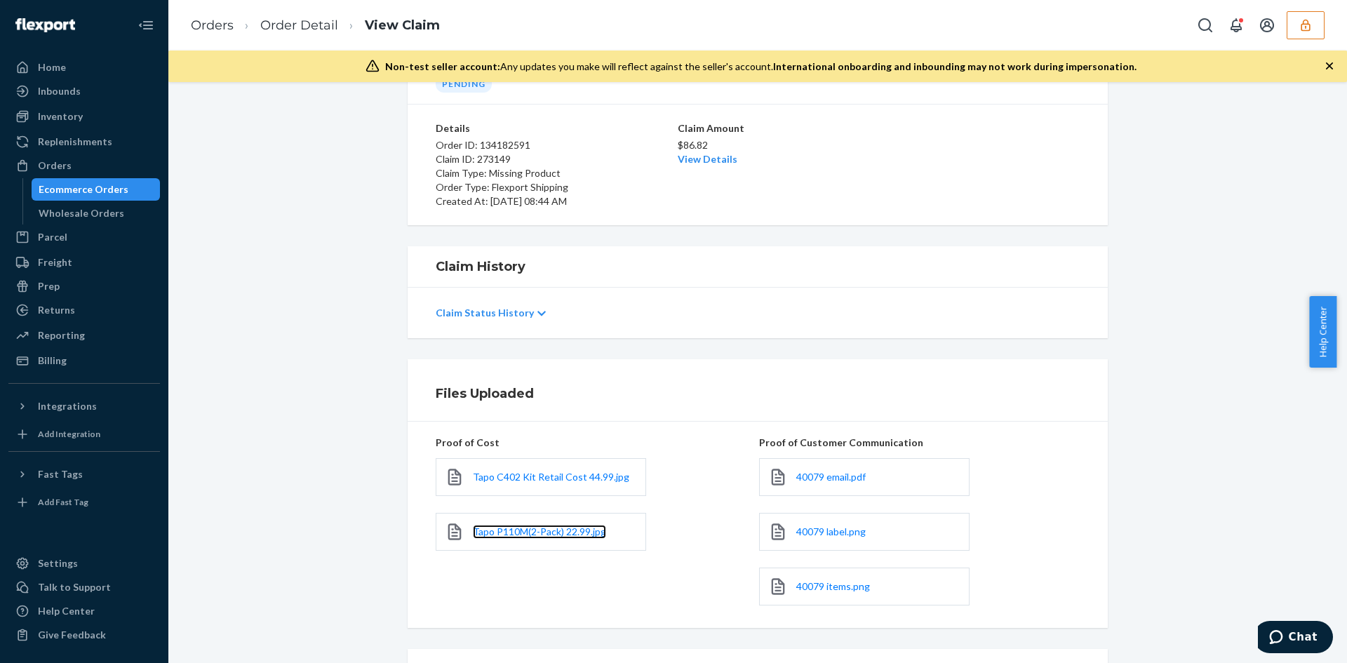
scroll to position [11, 0]
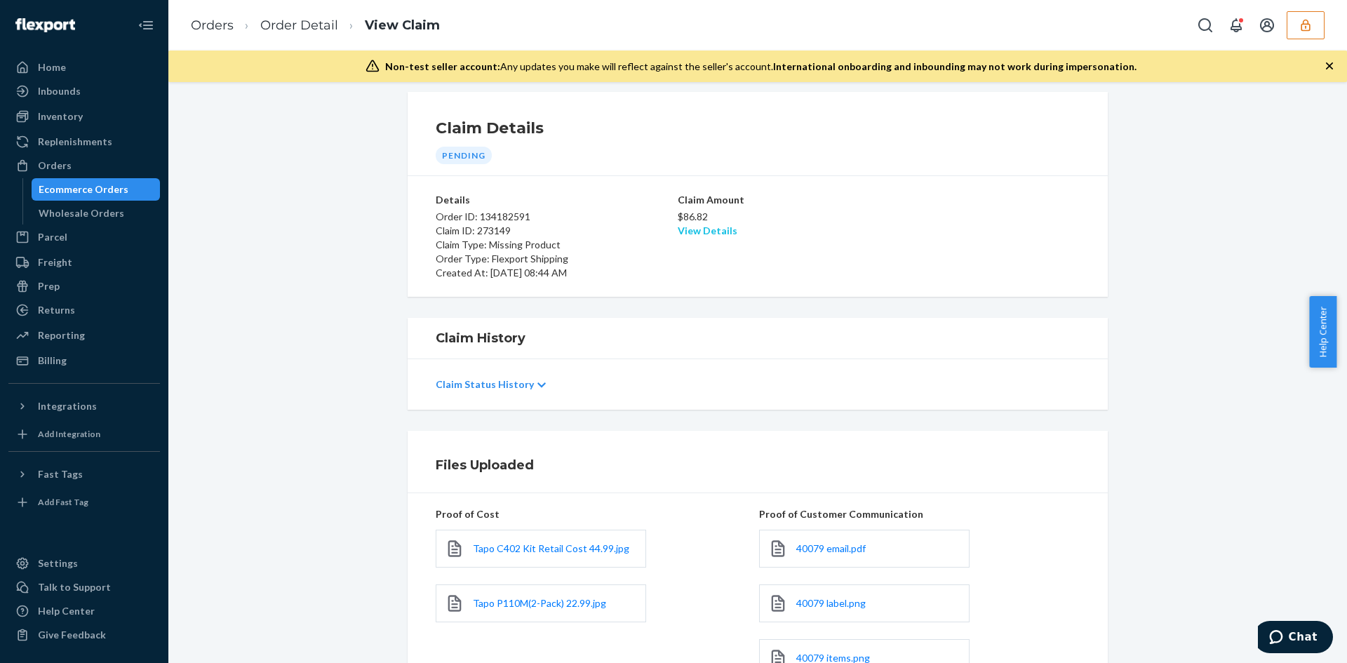
click at [702, 225] on link "View Details" at bounding box center [708, 231] width 60 height 12
click at [1041, 330] on div "Home Inbounds Shipping Plans Problems Inventory Products Replenishments Orders …" at bounding box center [673, 331] width 1347 height 663
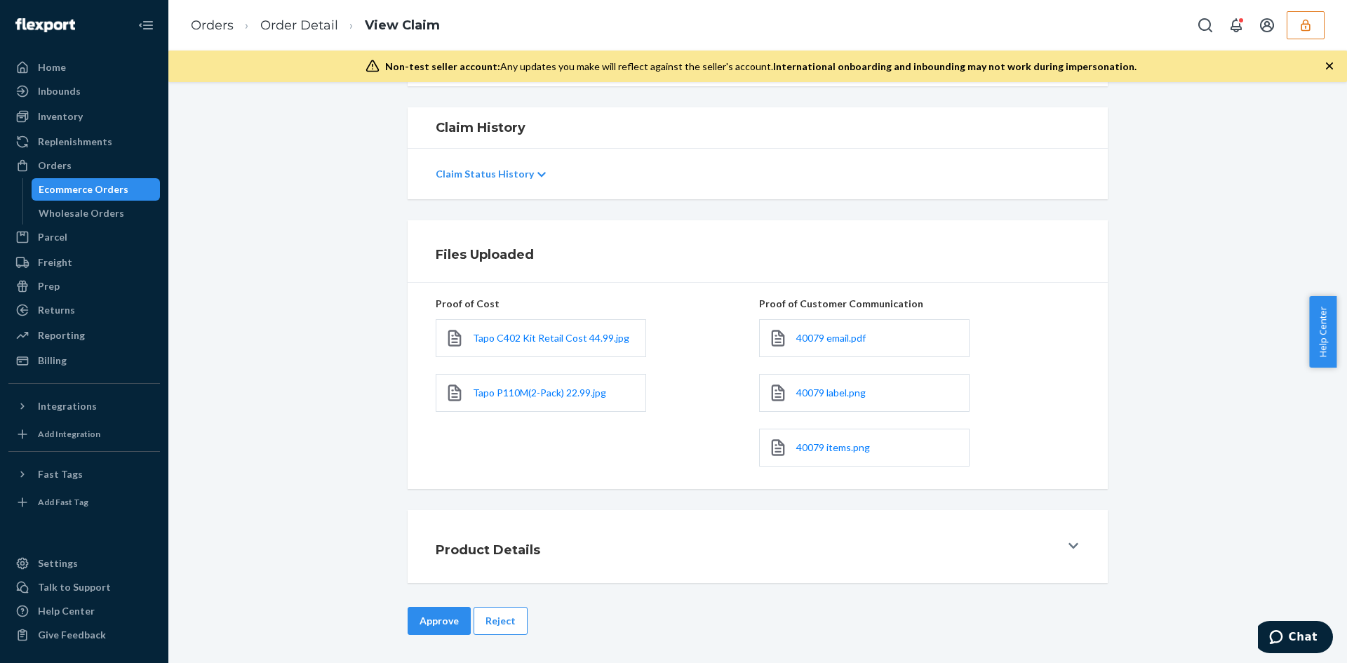
drag, startPoint x: 422, startPoint y: 608, endPoint x: 603, endPoint y: 495, distance: 213.6
click at [422, 608] on button "Approve" at bounding box center [439, 621] width 63 height 28
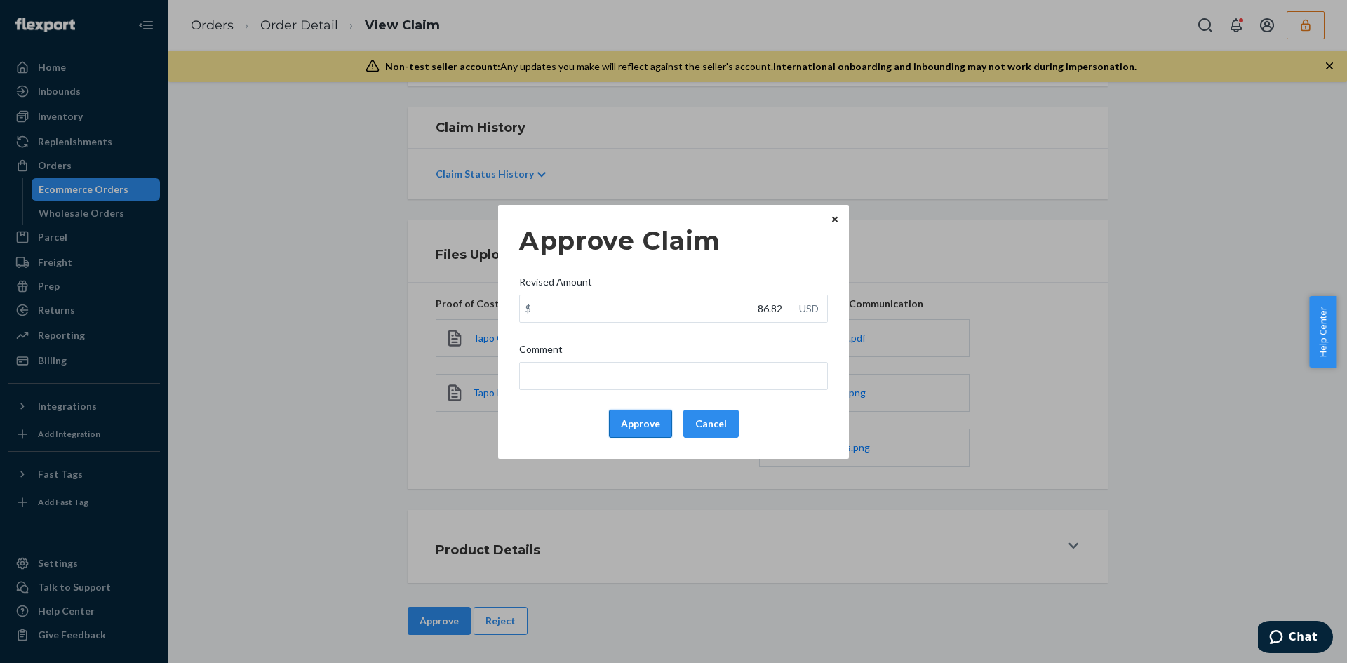
drag, startPoint x: 637, startPoint y: 414, endPoint x: 937, endPoint y: 417, distance: 299.6
click at [638, 414] on button "Approve" at bounding box center [640, 424] width 63 height 28
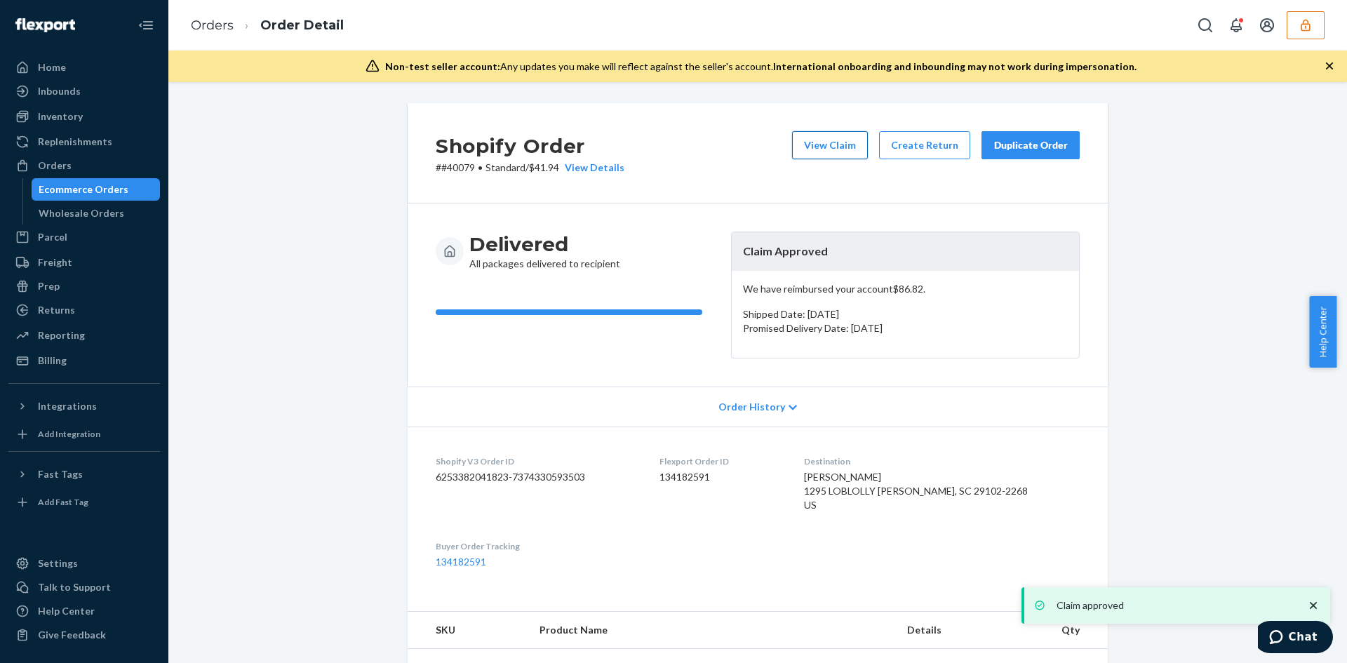
click at [838, 138] on button "View Claim" at bounding box center [830, 145] width 76 height 28
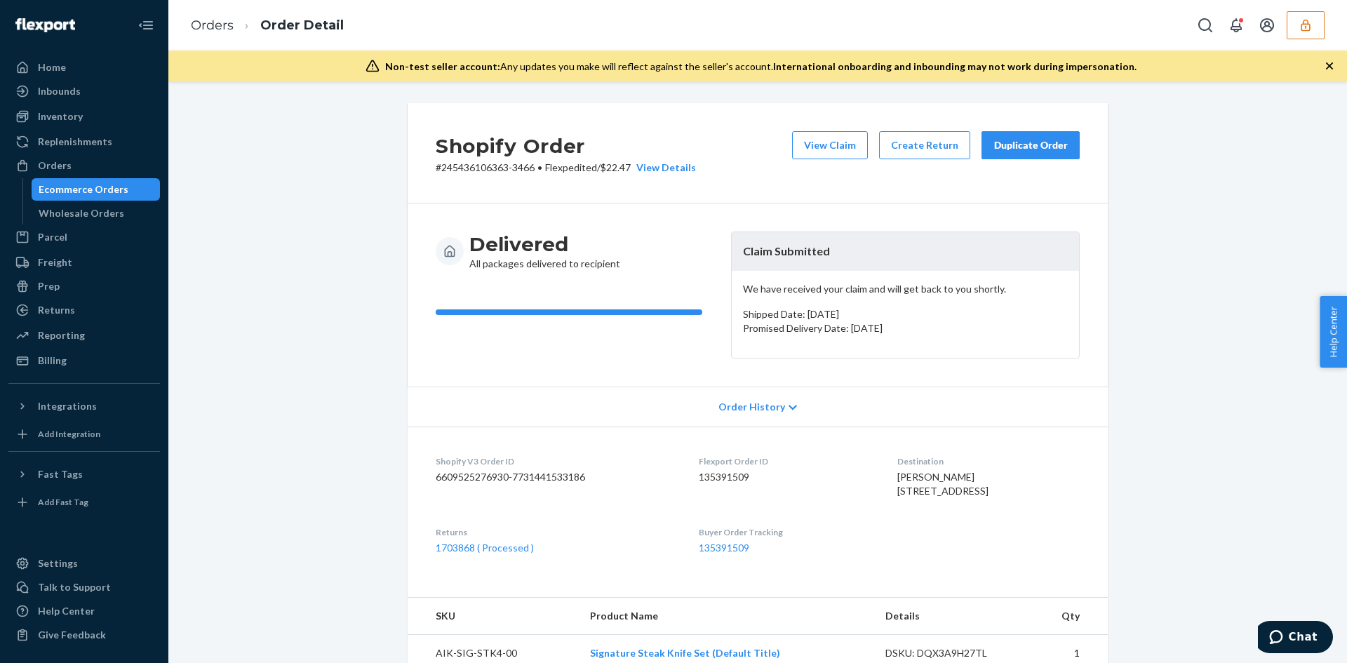
scroll to position [351, 0]
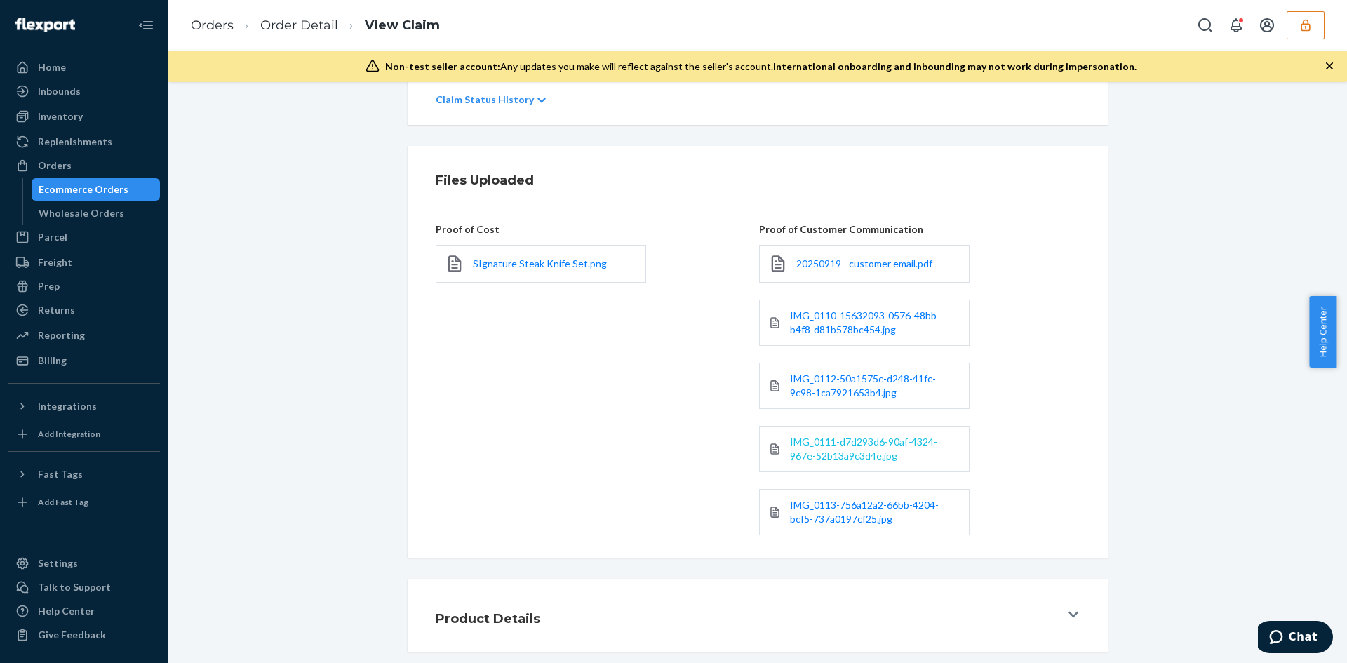
scroll to position [365, 0]
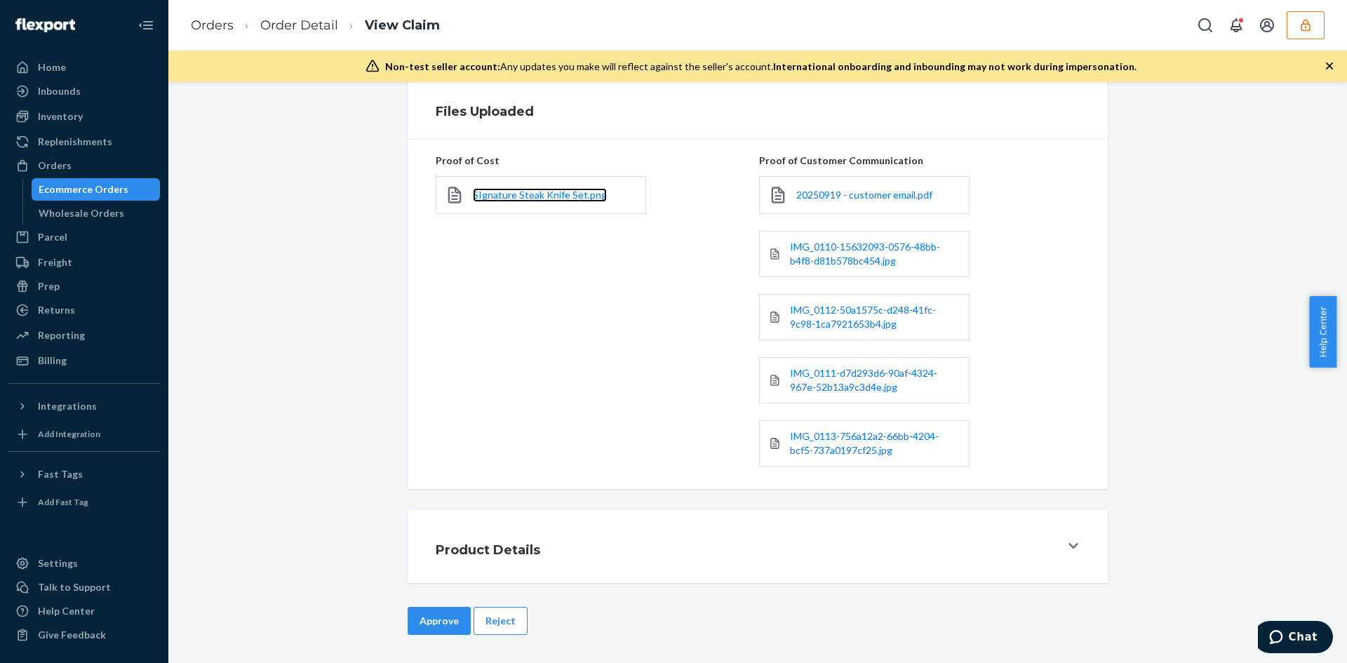
click at [515, 188] on link "SIgnature Steak Knife Set.png" at bounding box center [540, 195] width 134 height 14
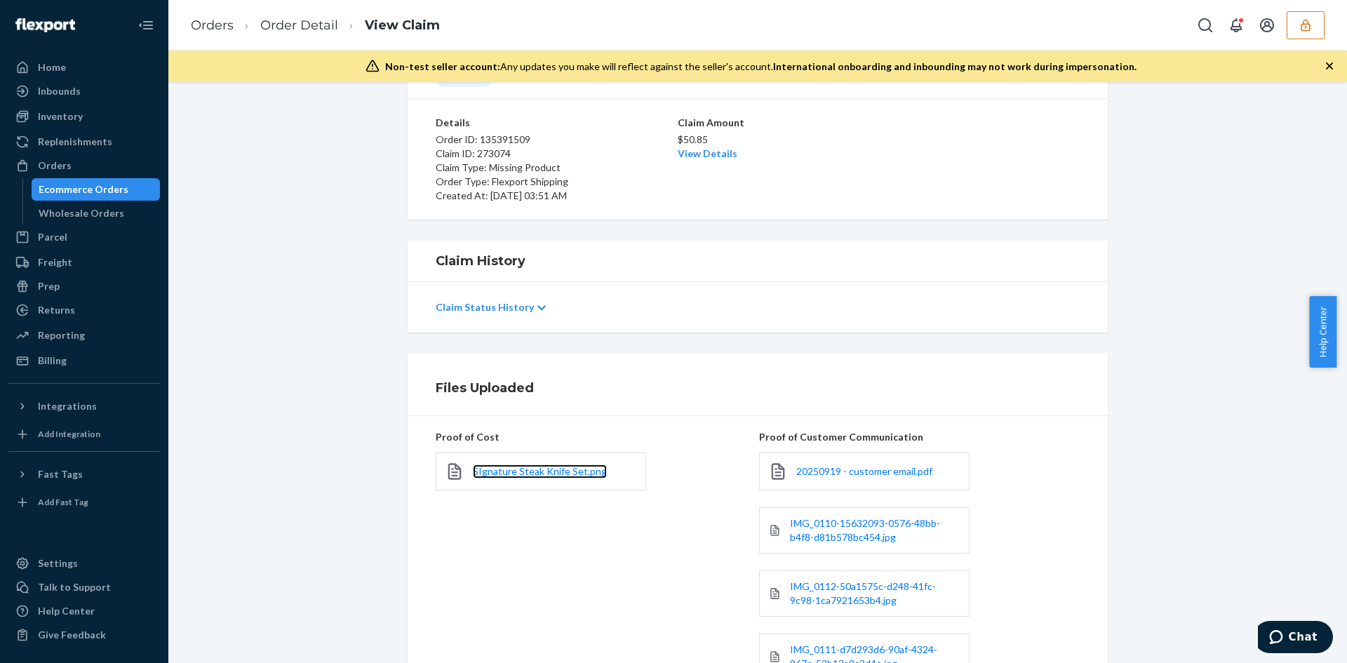
scroll to position [84, 0]
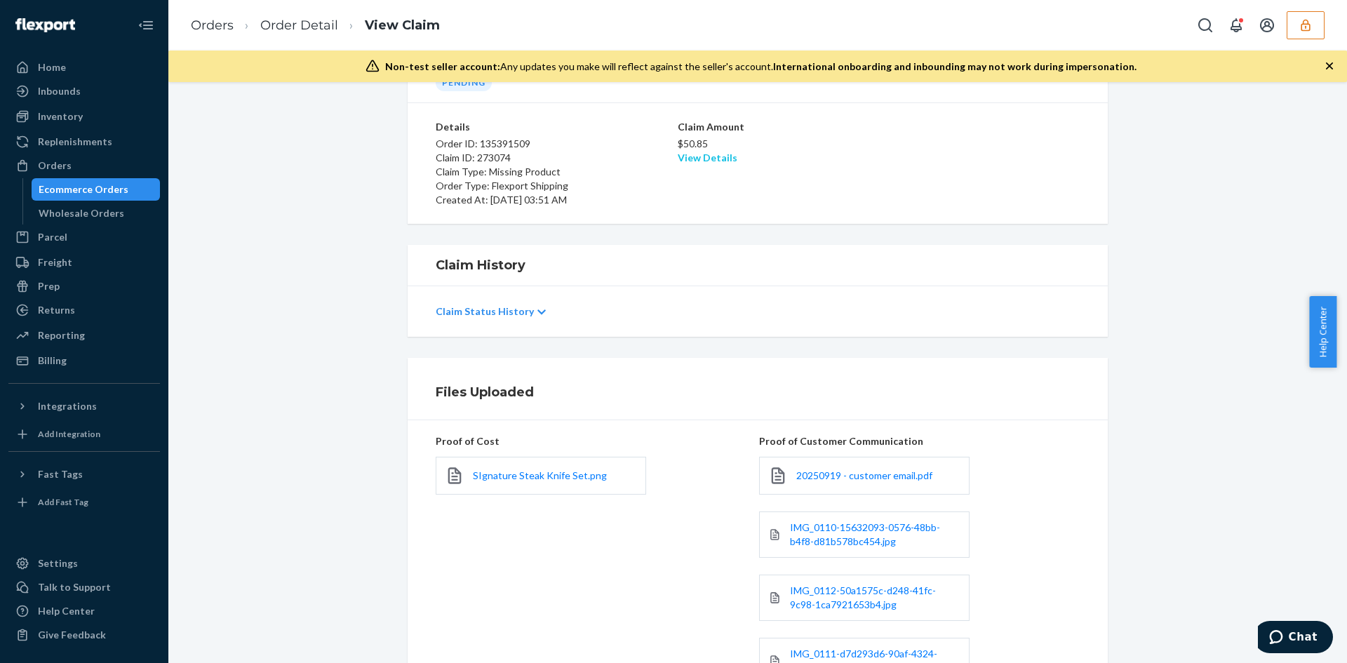
click at [709, 154] on link "View Details" at bounding box center [708, 158] width 60 height 12
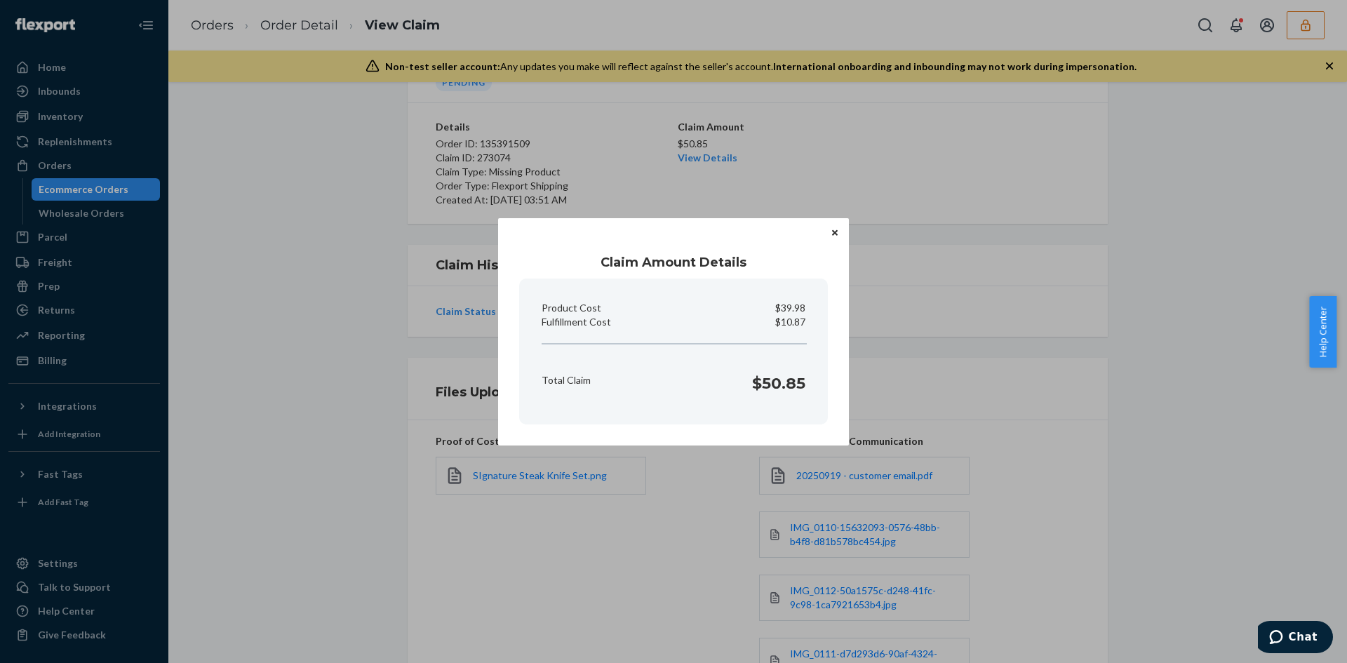
click at [974, 321] on div "Claim Amount Details Product Cost $39.98 Fulfillment Cost $10.87 Total Claim $5…" at bounding box center [673, 331] width 1347 height 663
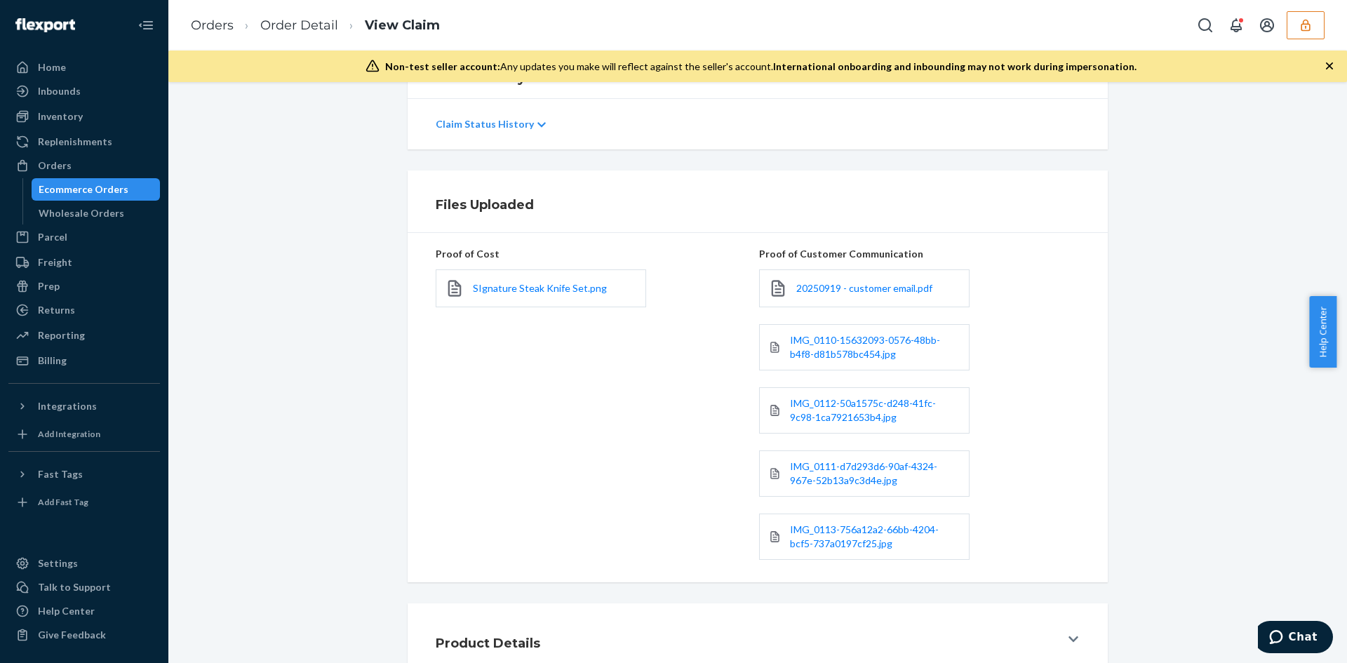
scroll to position [365, 0]
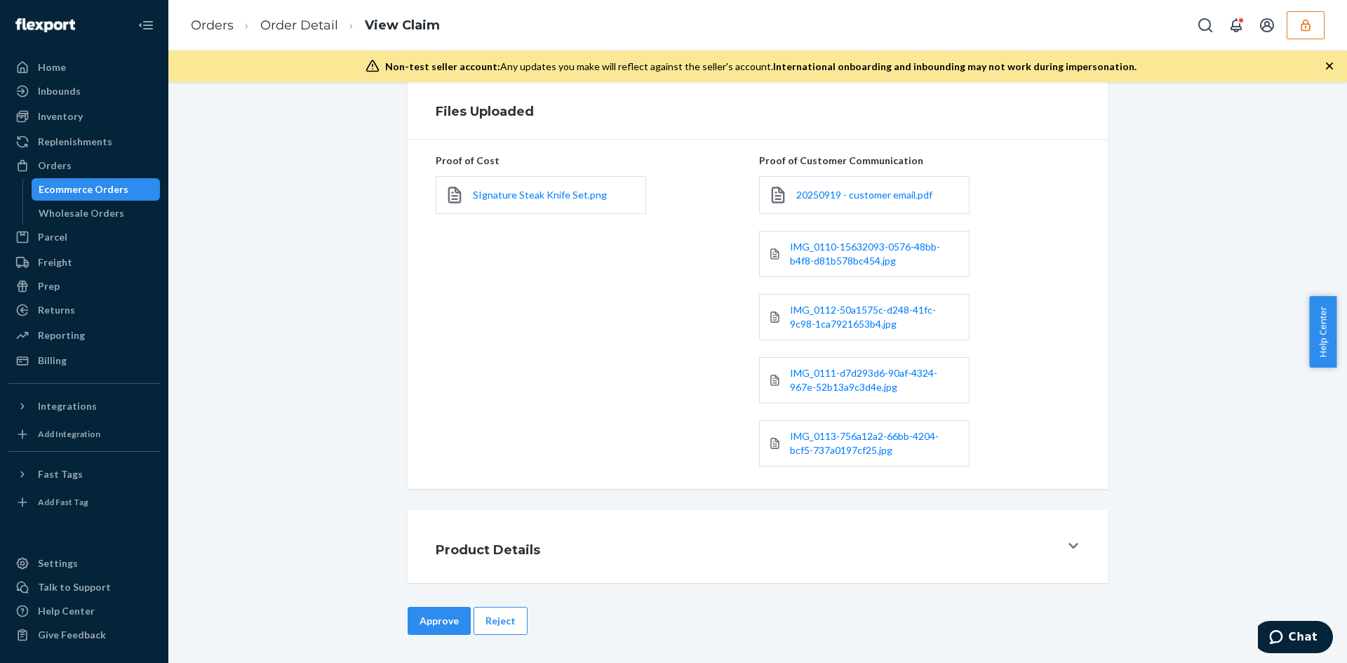
click at [441, 636] on div "Approve Reject" at bounding box center [758, 635] width 700 height 56
drag, startPoint x: 454, startPoint y: 616, endPoint x: 579, endPoint y: 462, distance: 198.0
click at [453, 616] on button "Approve" at bounding box center [439, 621] width 63 height 28
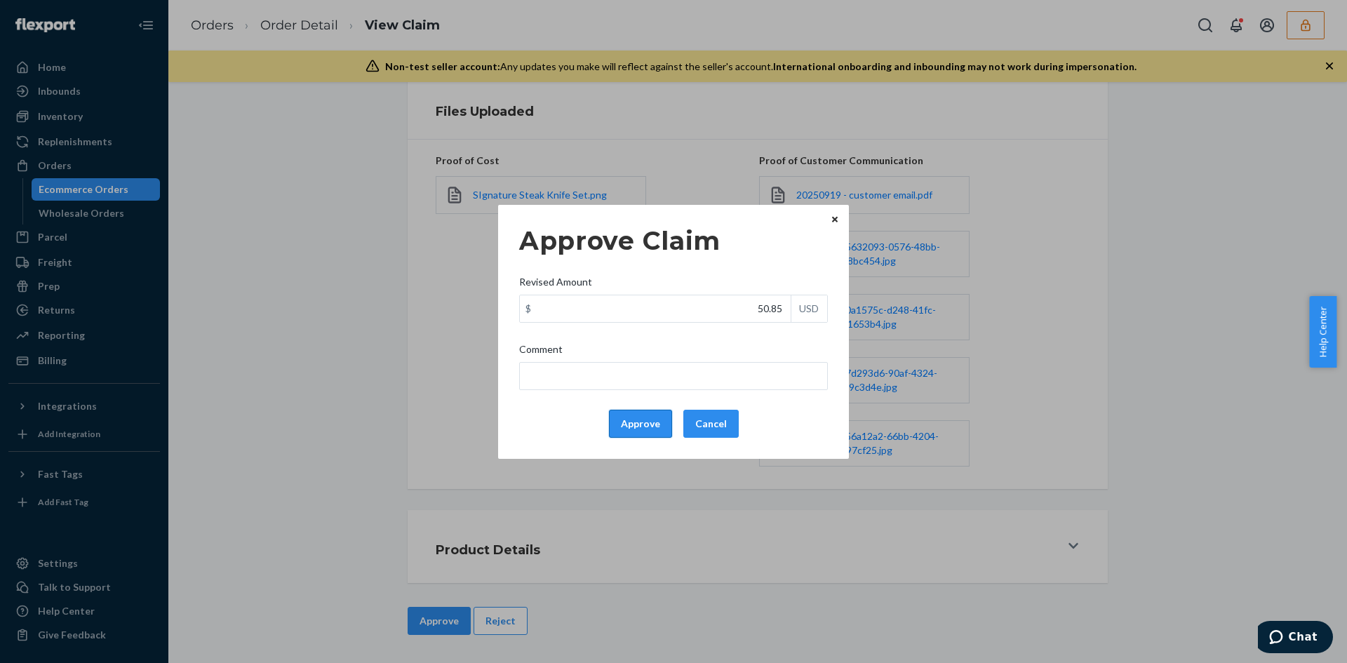
click at [638, 426] on button "Approve" at bounding box center [640, 424] width 63 height 28
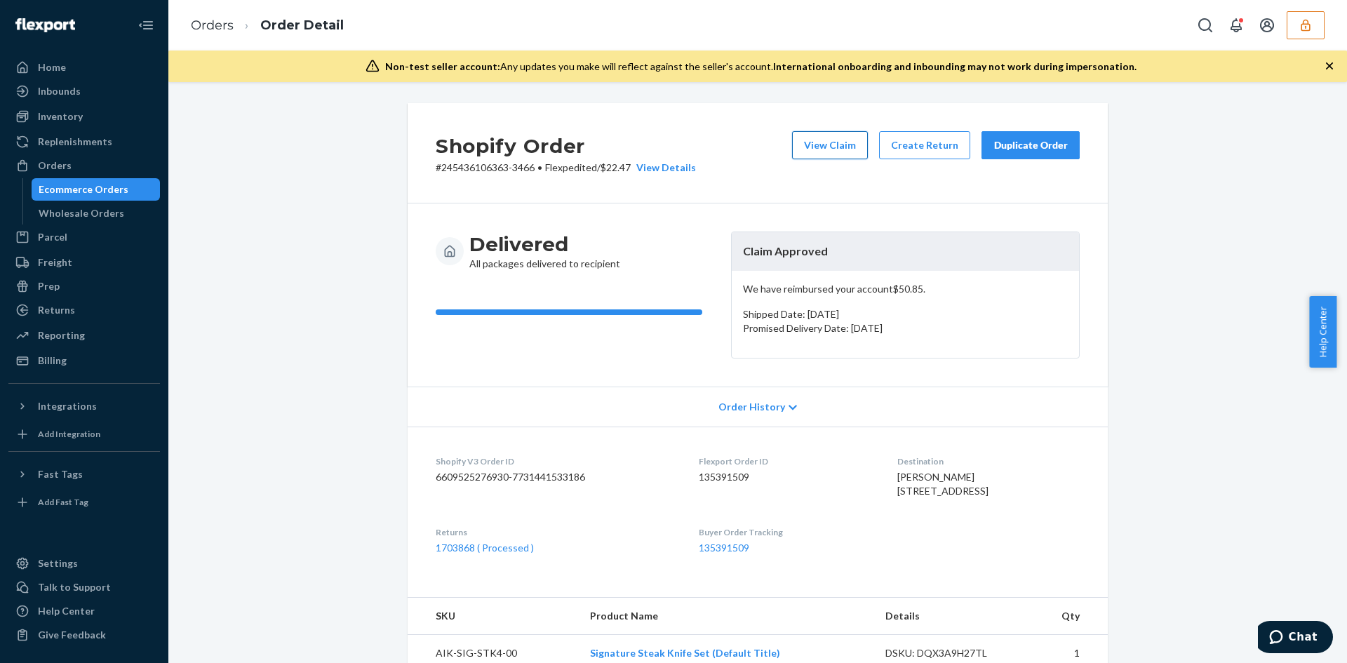
click at [840, 147] on button "View Claim" at bounding box center [830, 145] width 76 height 28
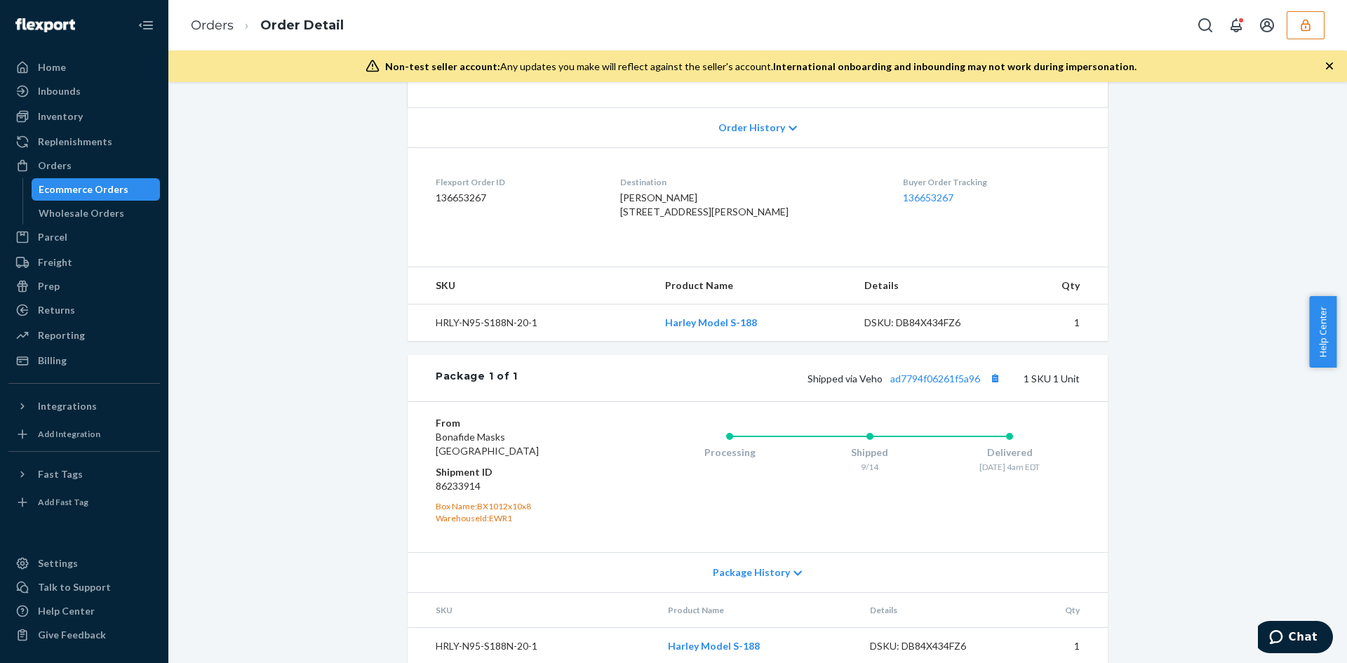
scroll to position [326, 0]
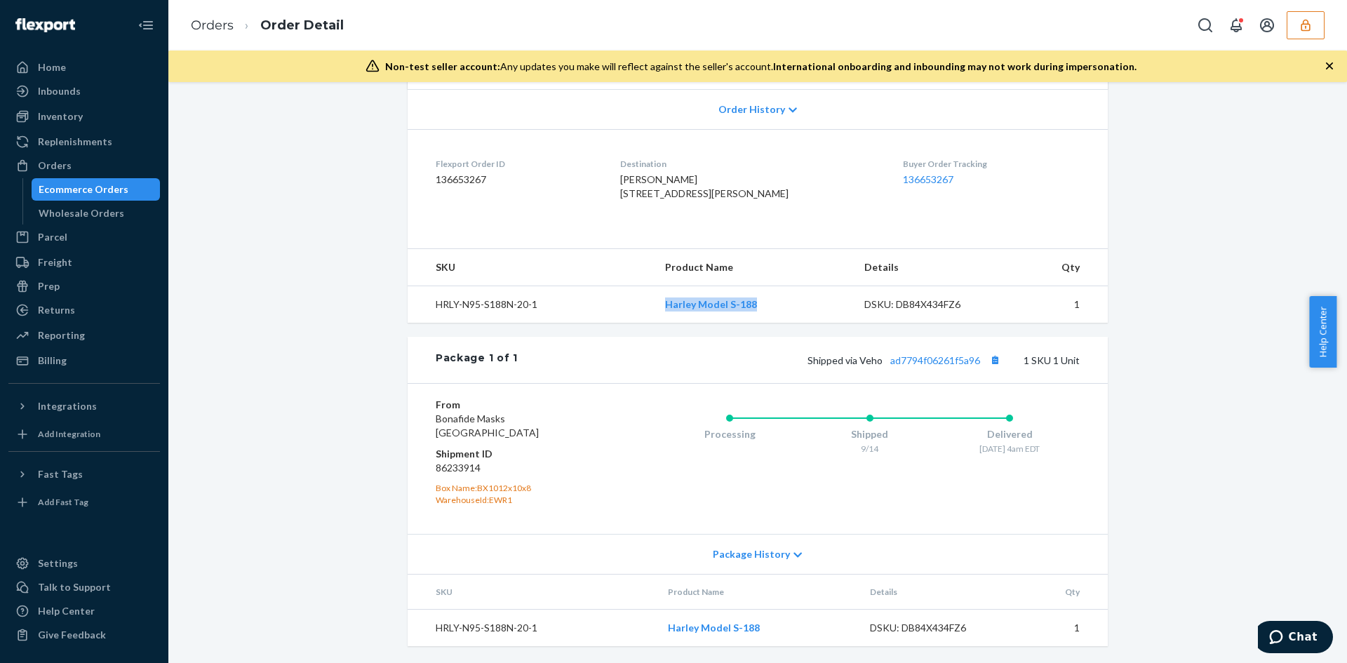
drag, startPoint x: 619, startPoint y: 305, endPoint x: 758, endPoint y: 307, distance: 139.6
click at [758, 307] on tr "HRLY-N95-S188N-20-1 Harley Model S-188 DSKU: DB84X434FZ6 1" at bounding box center [758, 304] width 700 height 37
copy tr "Harley Model S-188"
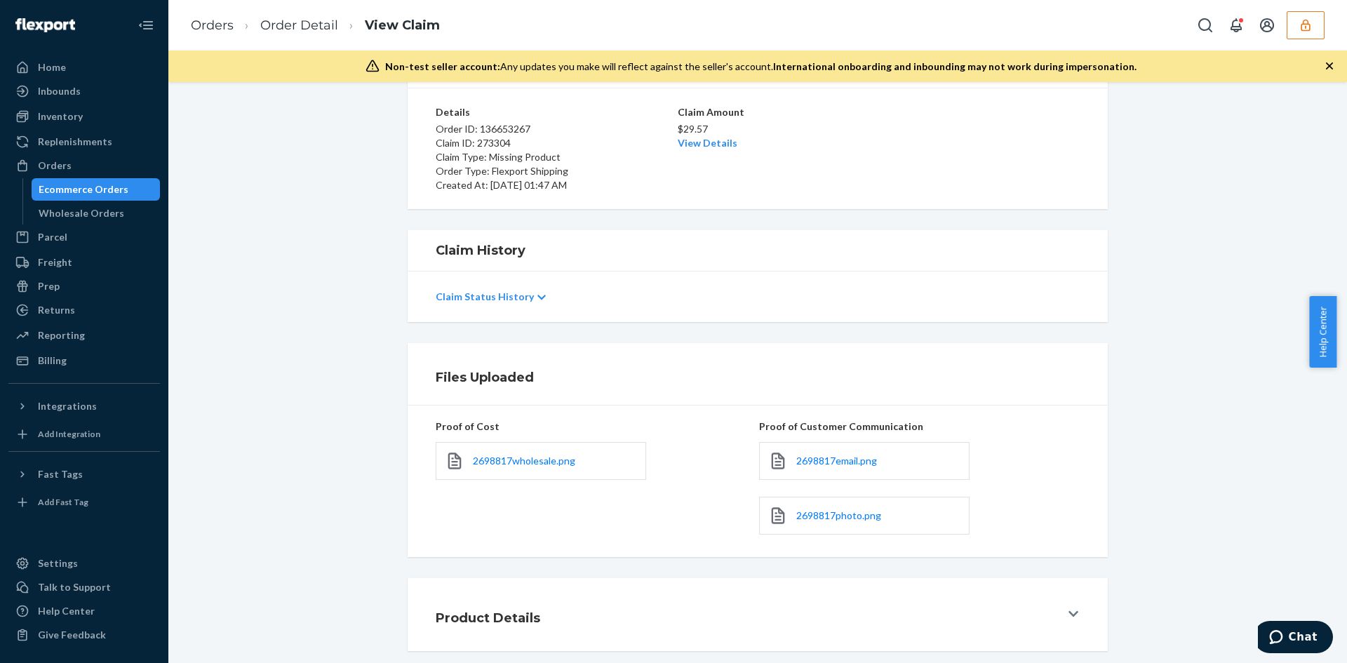
scroll to position [167, 0]
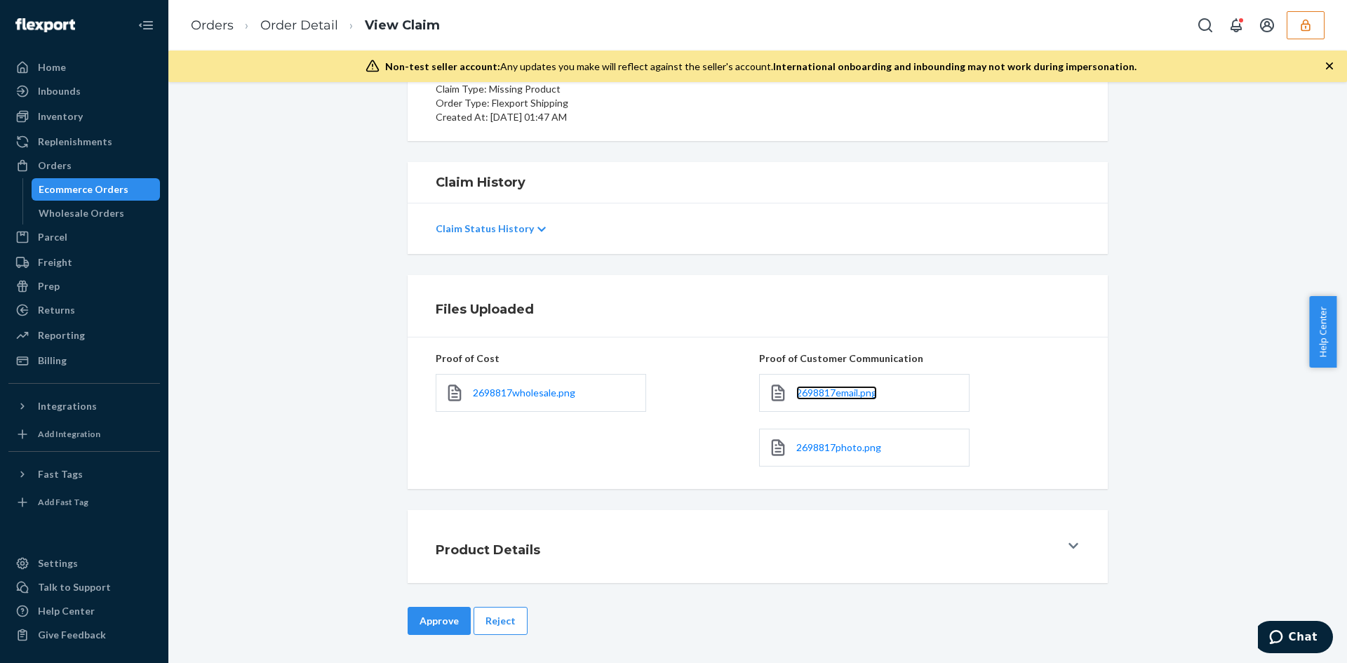
drag, startPoint x: 808, startPoint y: 392, endPoint x: 831, endPoint y: 405, distance: 25.8
click at [831, 400] on link "2698817email.png" at bounding box center [836, 393] width 81 height 14
click at [842, 438] on div "2698817photo.png" at bounding box center [864, 448] width 210 height 38
click at [838, 447] on span "2698817photo.png" at bounding box center [838, 447] width 85 height 12
click at [528, 381] on div "2698817wholesale.png" at bounding box center [541, 393] width 210 height 38
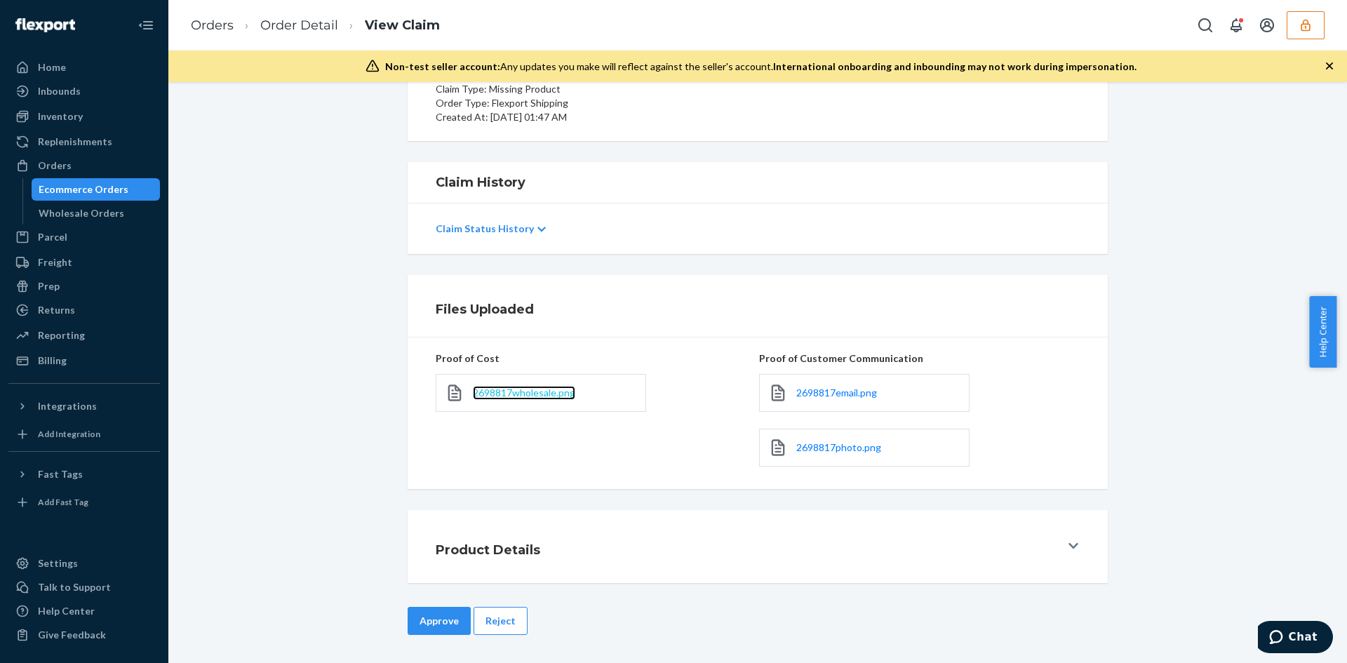
click at [528, 393] on span "2698817wholesale.png" at bounding box center [524, 393] width 102 height 12
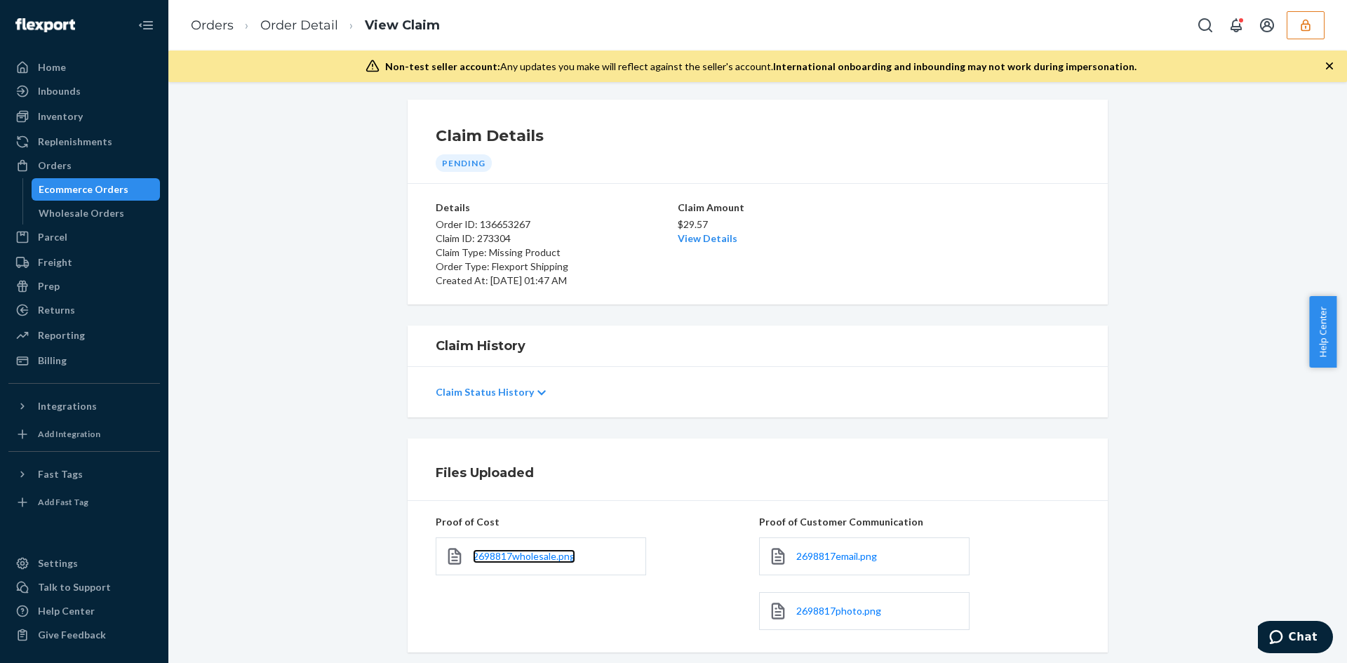
scroll to position [0, 0]
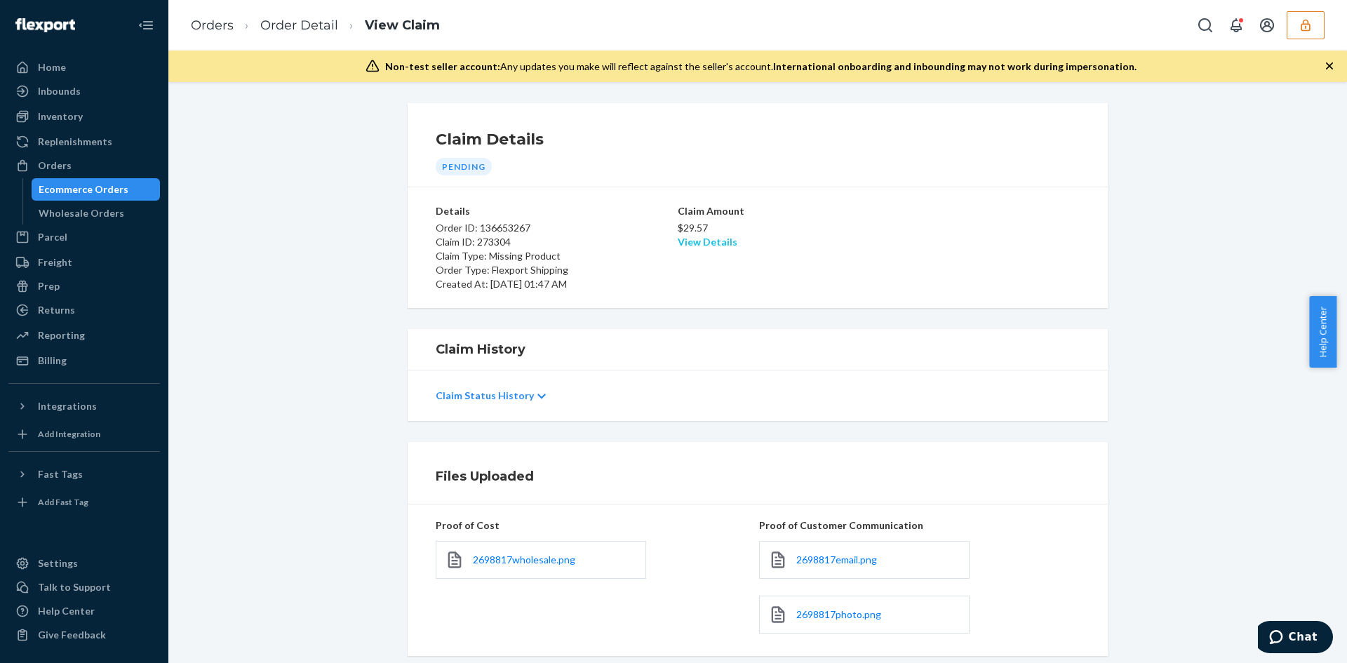
click at [709, 247] on link "View Details" at bounding box center [708, 242] width 60 height 12
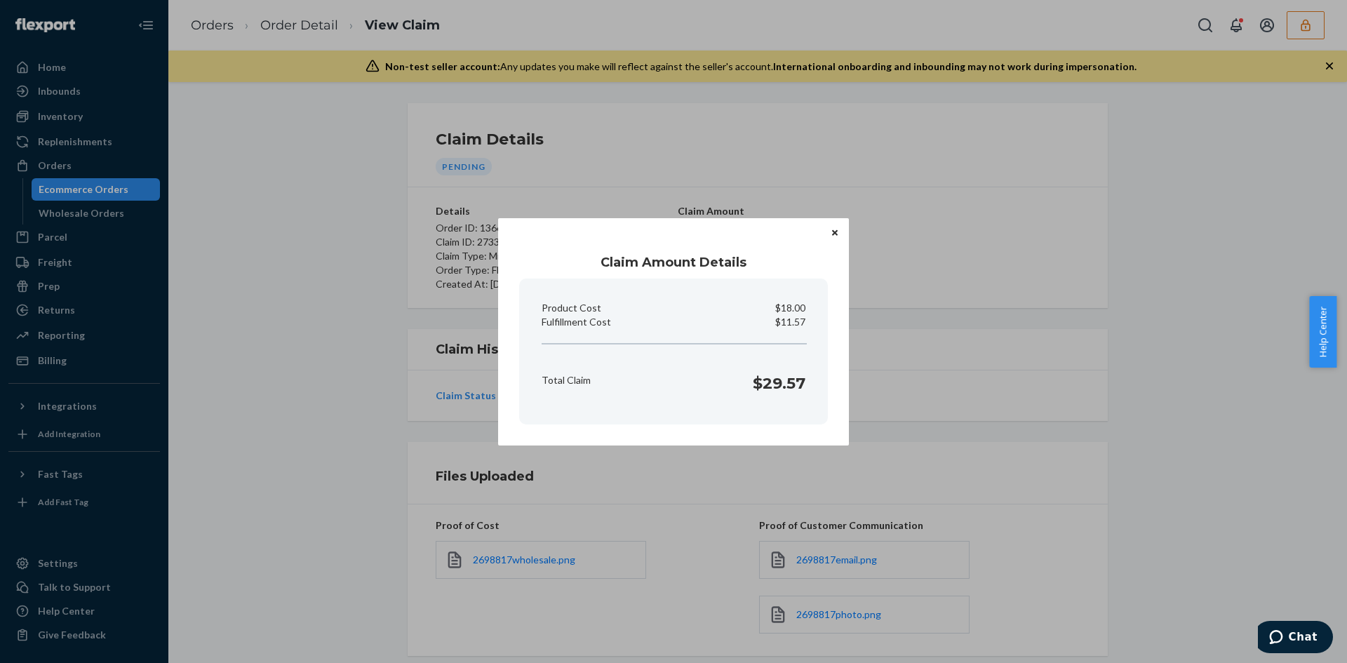
click at [972, 410] on div "Claim Amount Details Product Cost $18.00 Fulfillment Cost $11.57 Total Claim $2…" at bounding box center [673, 331] width 1347 height 663
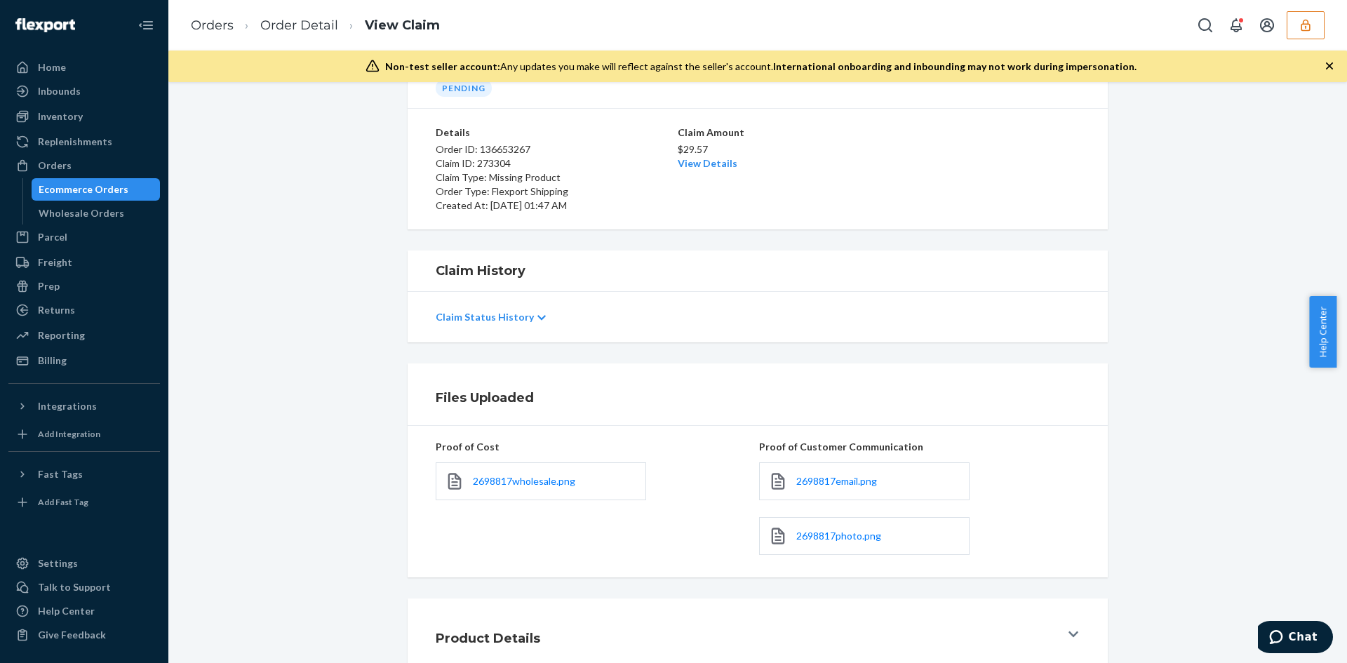
scroll to position [167, 0]
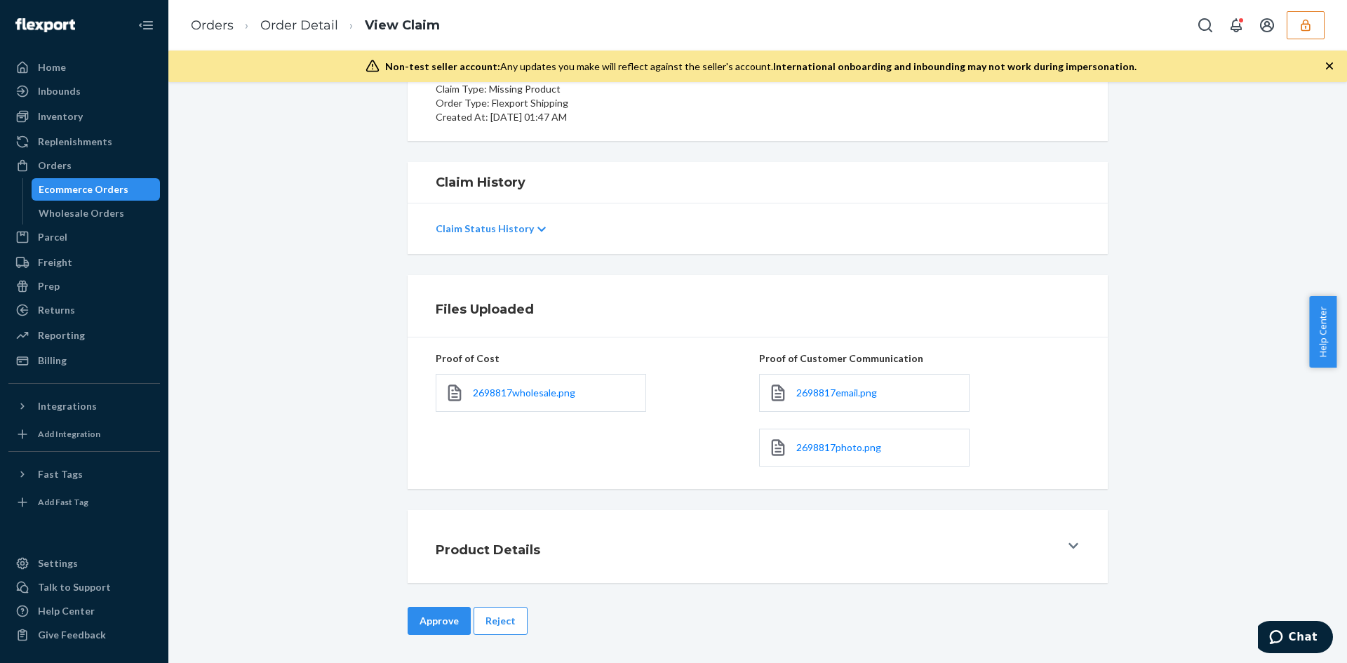
click at [426, 606] on div "Claim Details Pending Details Order ID: 136653267 Claim ID: 273304 Claim Type: …" at bounding box center [757, 372] width 1179 height 581
drag, startPoint x: 459, startPoint y: 613, endPoint x: 451, endPoint y: 616, distance: 8.2
click at [456, 615] on button "Approve" at bounding box center [439, 621] width 63 height 28
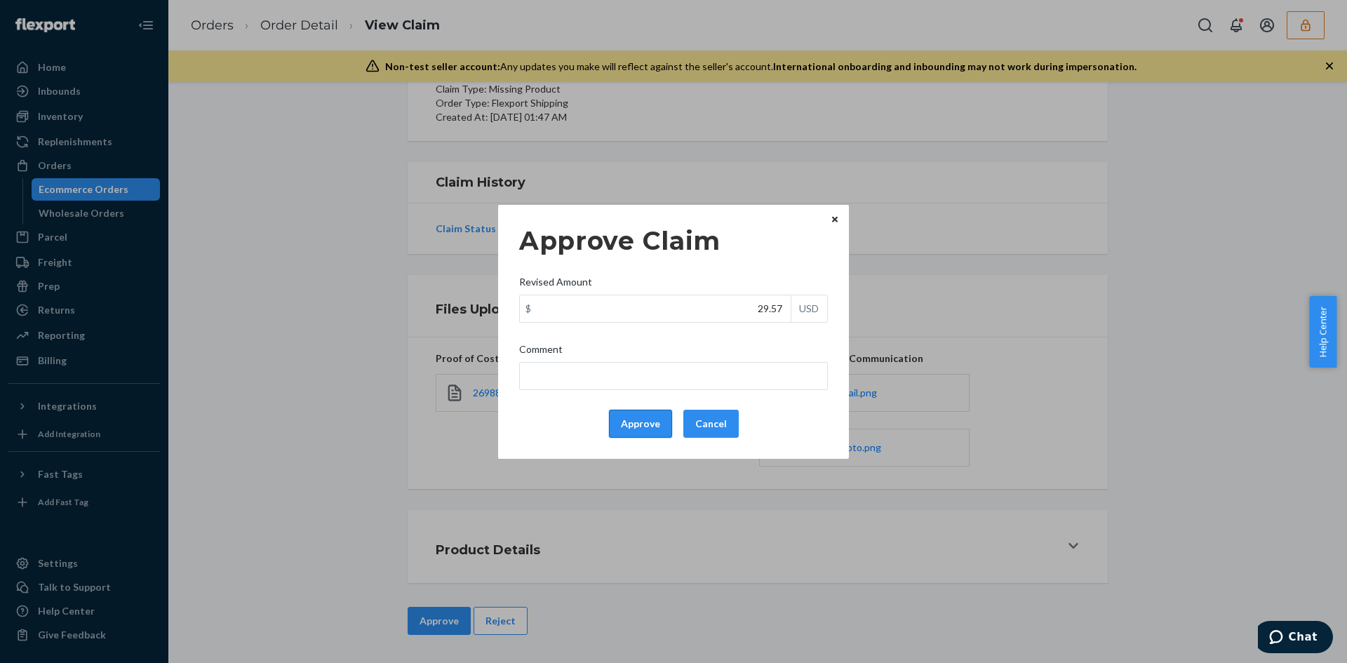
click at [643, 420] on button "Approve" at bounding box center [640, 424] width 63 height 28
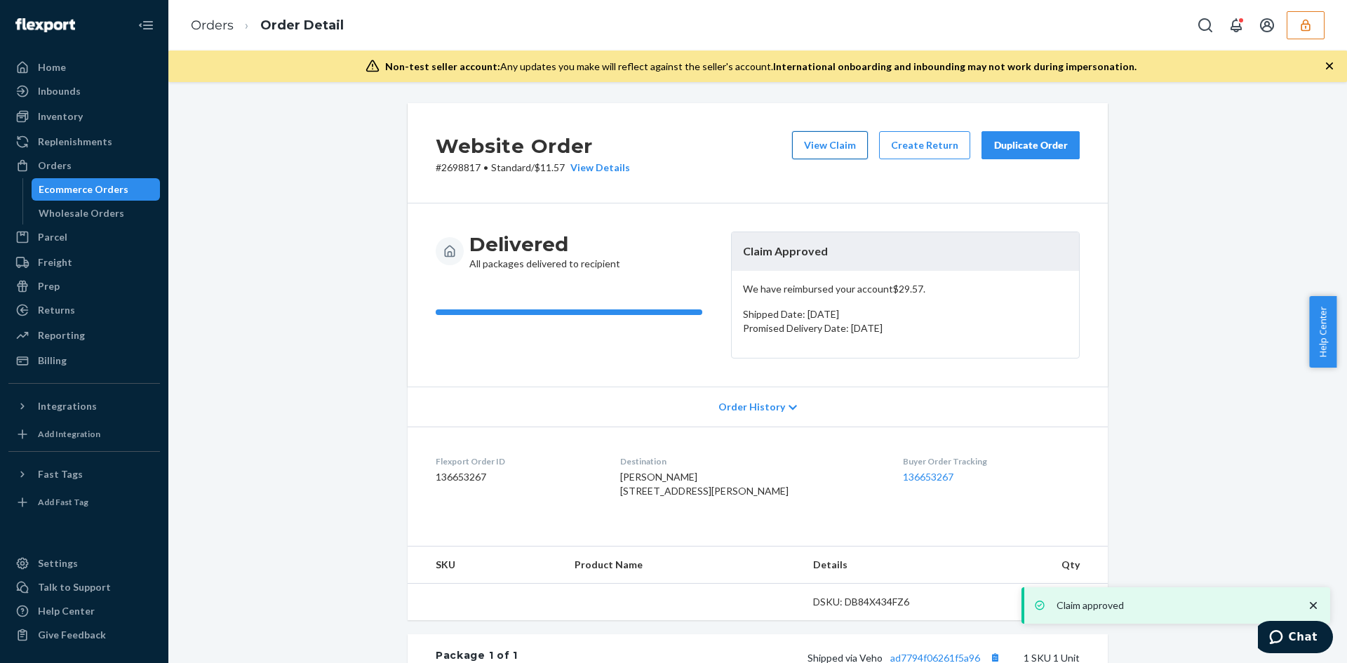
click at [844, 140] on button "View Claim" at bounding box center [830, 145] width 76 height 28
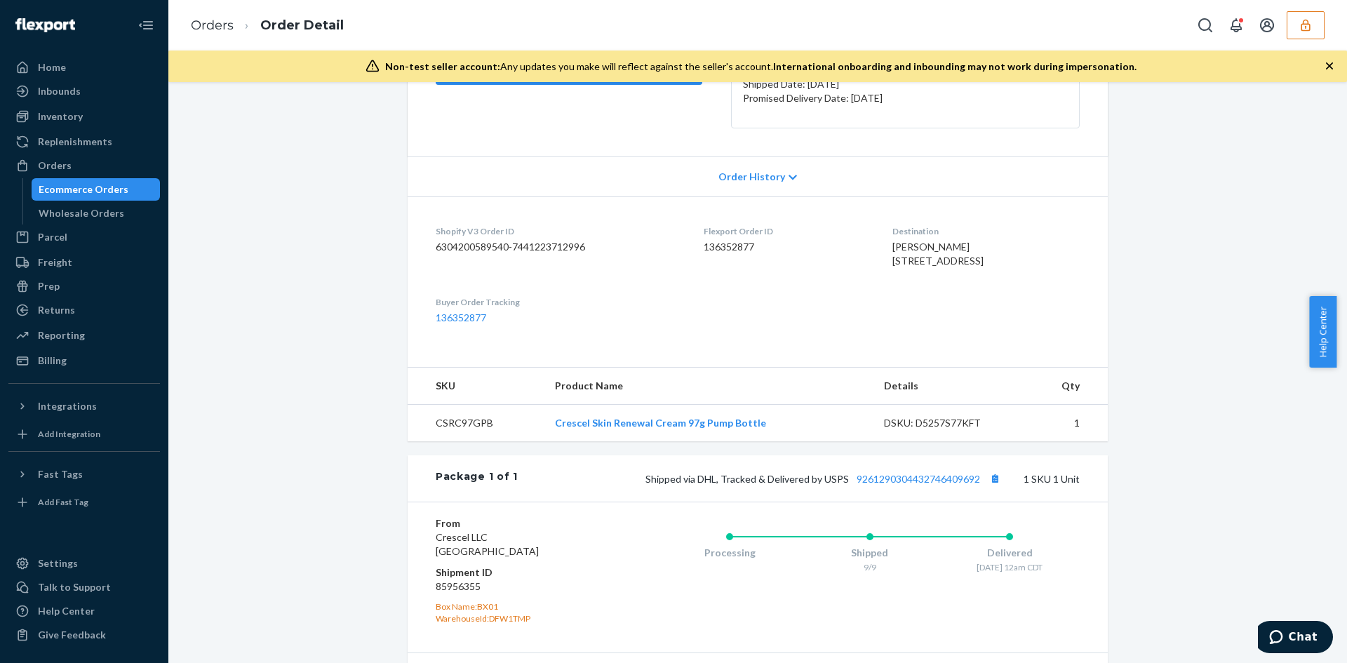
scroll to position [281, 0]
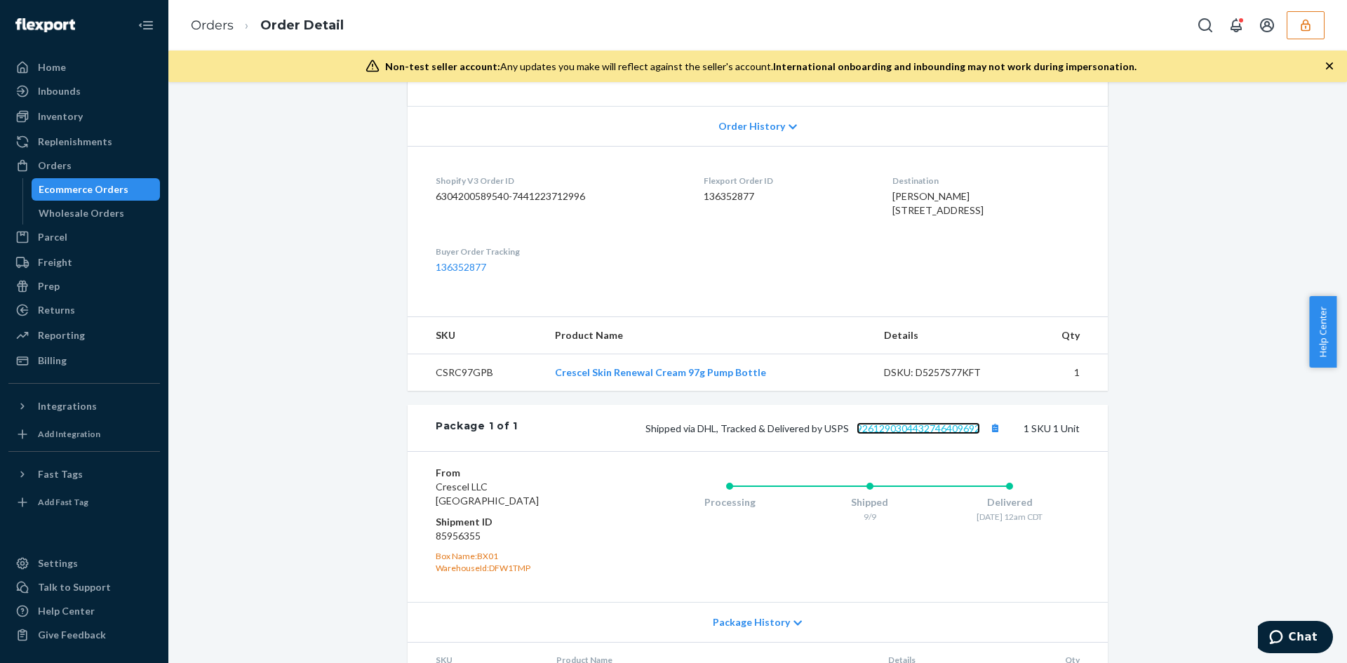
click at [923, 434] on link "9261290304432746409692" at bounding box center [918, 428] width 123 height 12
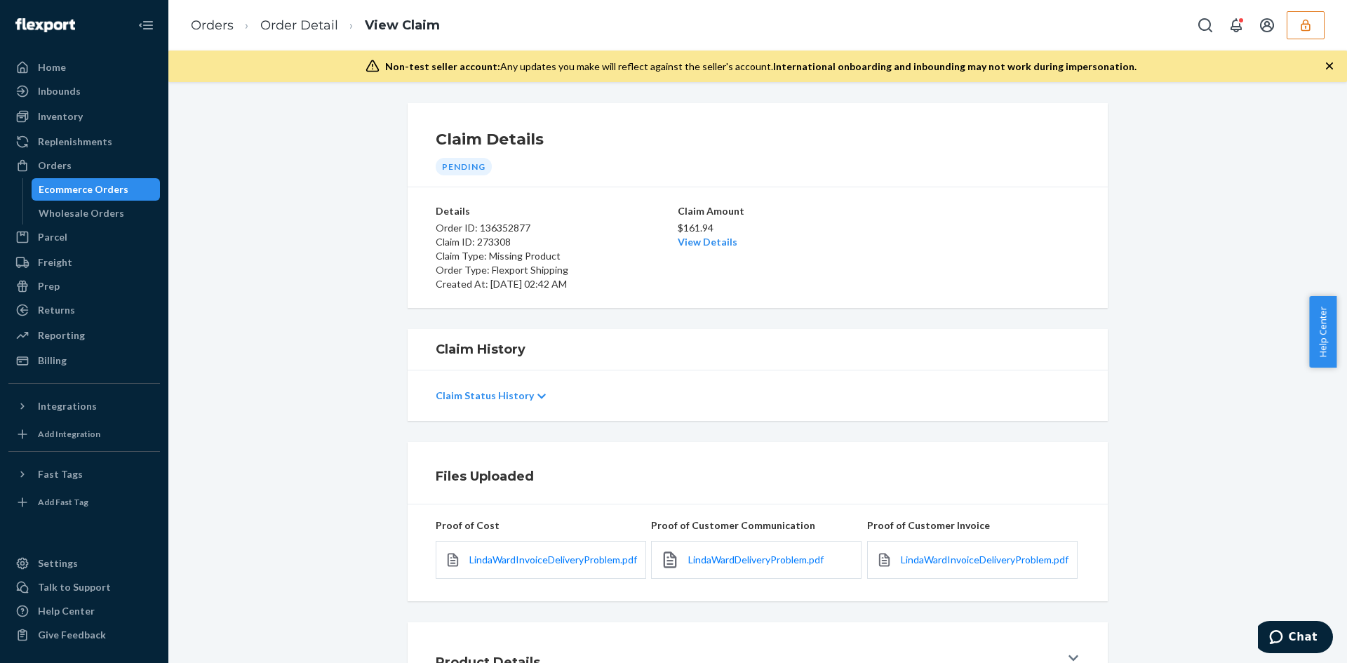
scroll to position [112, 0]
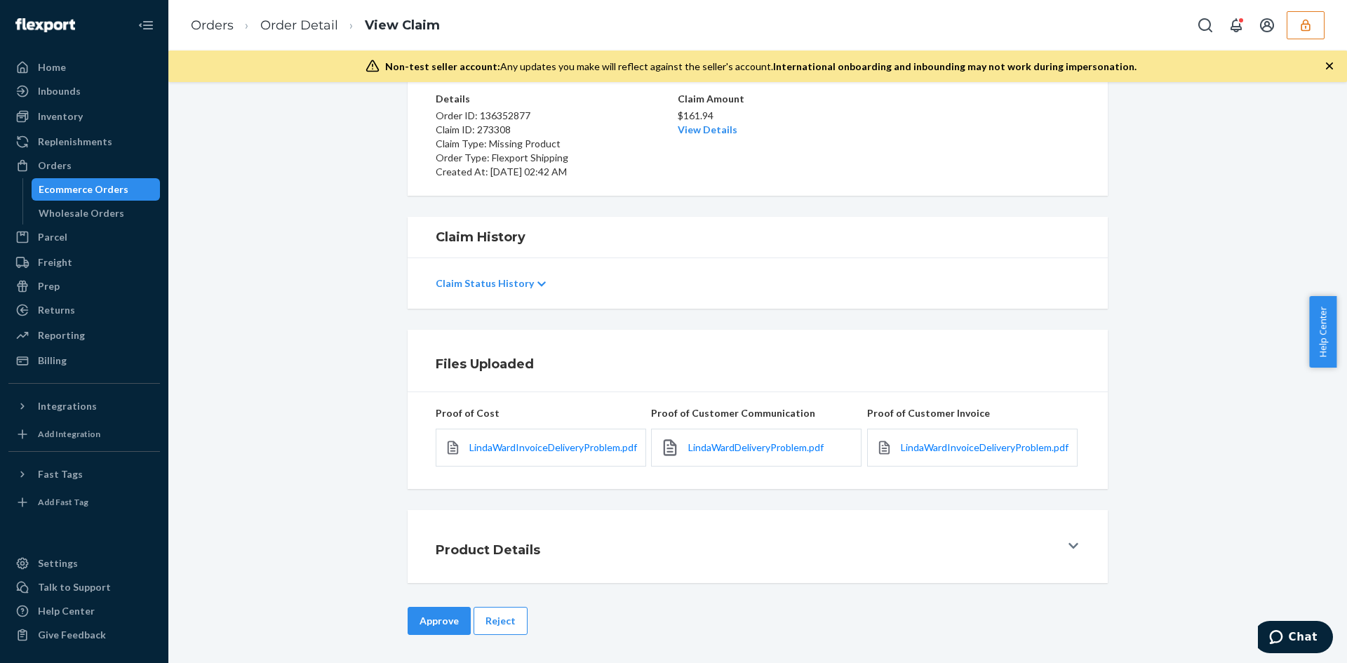
drag, startPoint x: 722, startPoint y: 453, endPoint x: 744, endPoint y: 462, distance: 24.0
click at [744, 462] on div "LindaWardDeliveryProblem.pdf" at bounding box center [756, 448] width 210 height 38
click at [748, 446] on span "LindaWardDeliveryProblem.pdf" at bounding box center [755, 447] width 135 height 12
drag, startPoint x: 956, startPoint y: 448, endPoint x: 941, endPoint y: 437, distance: 19.1
click at [956, 448] on span "LindaWardInvoiceDeliveryProblem.pdf" at bounding box center [985, 447] width 168 height 12
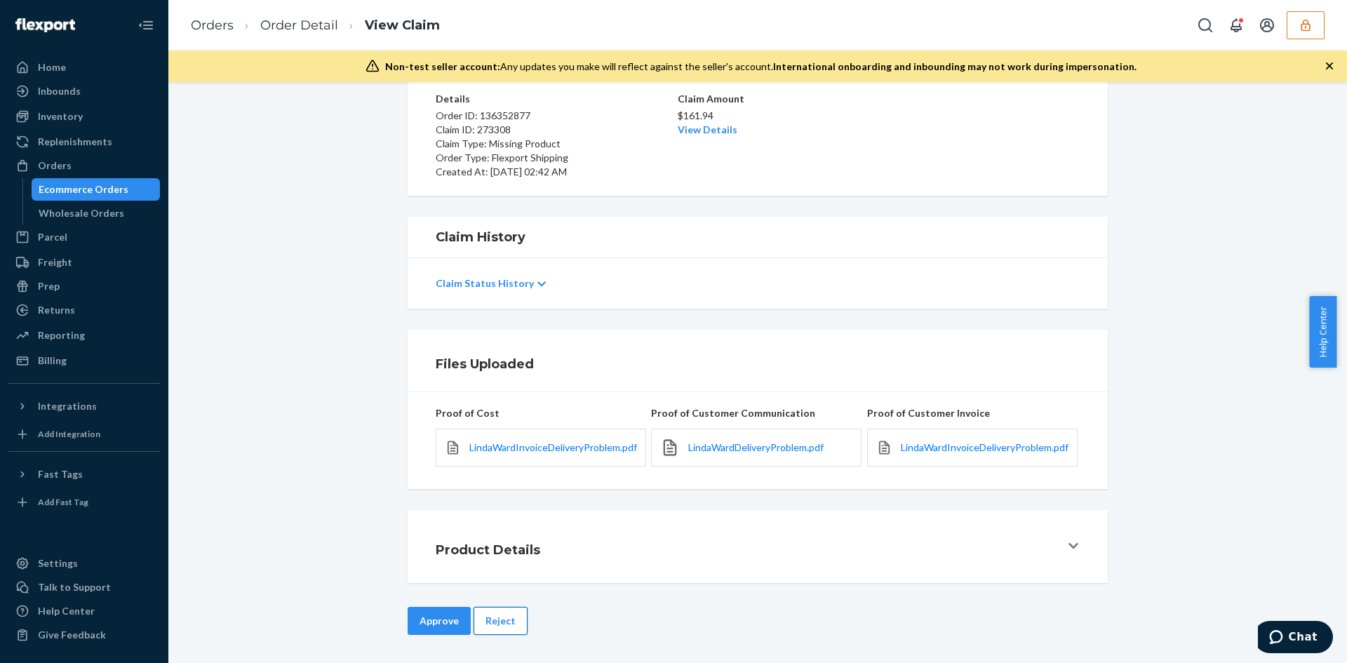
click at [479, 611] on button "Reject" at bounding box center [501, 621] width 54 height 28
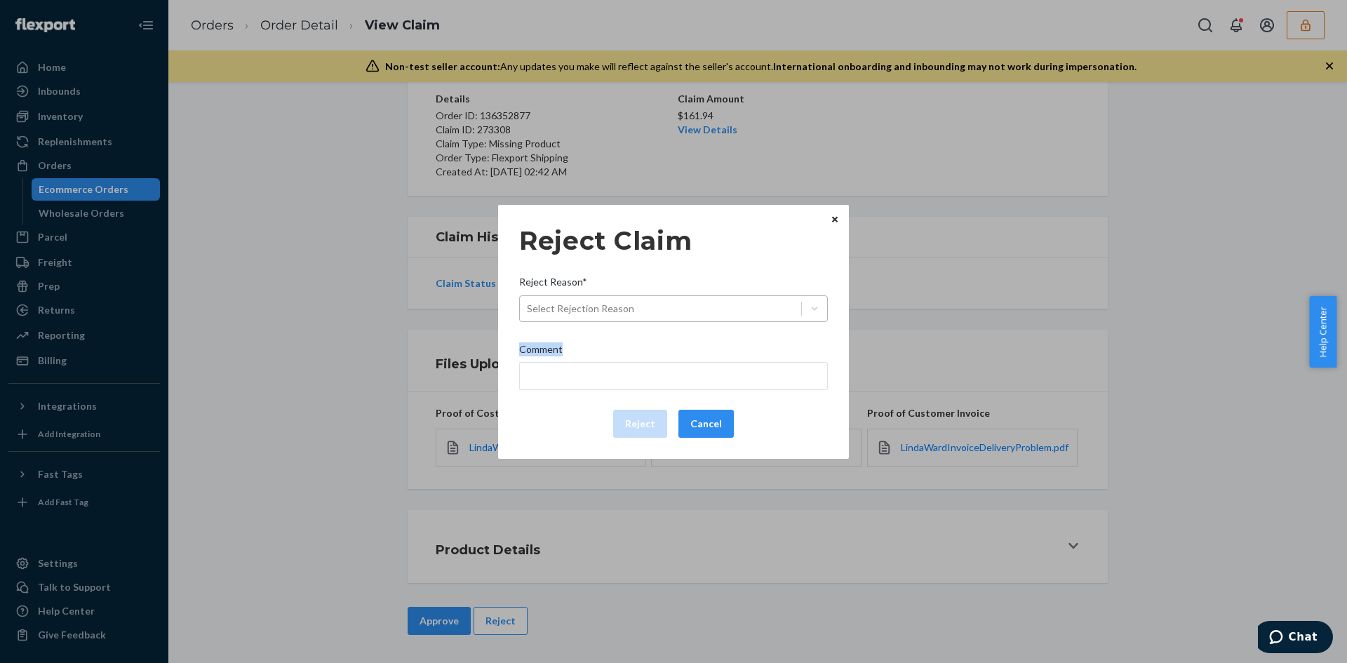
drag, startPoint x: 615, startPoint y: 333, endPoint x: 618, endPoint y: 312, distance: 21.3
click at [618, 316] on div "Reject Claim Reject Reason* Select Rejection Reason Comment Reject Cancel" at bounding box center [673, 331] width 309 height 223
click at [618, 310] on div "Select Rejection Reason" at bounding box center [580, 309] width 107 height 14
click at [528, 310] on input "Reject Reason* Select Rejection Reason" at bounding box center [527, 309] width 1 height 14
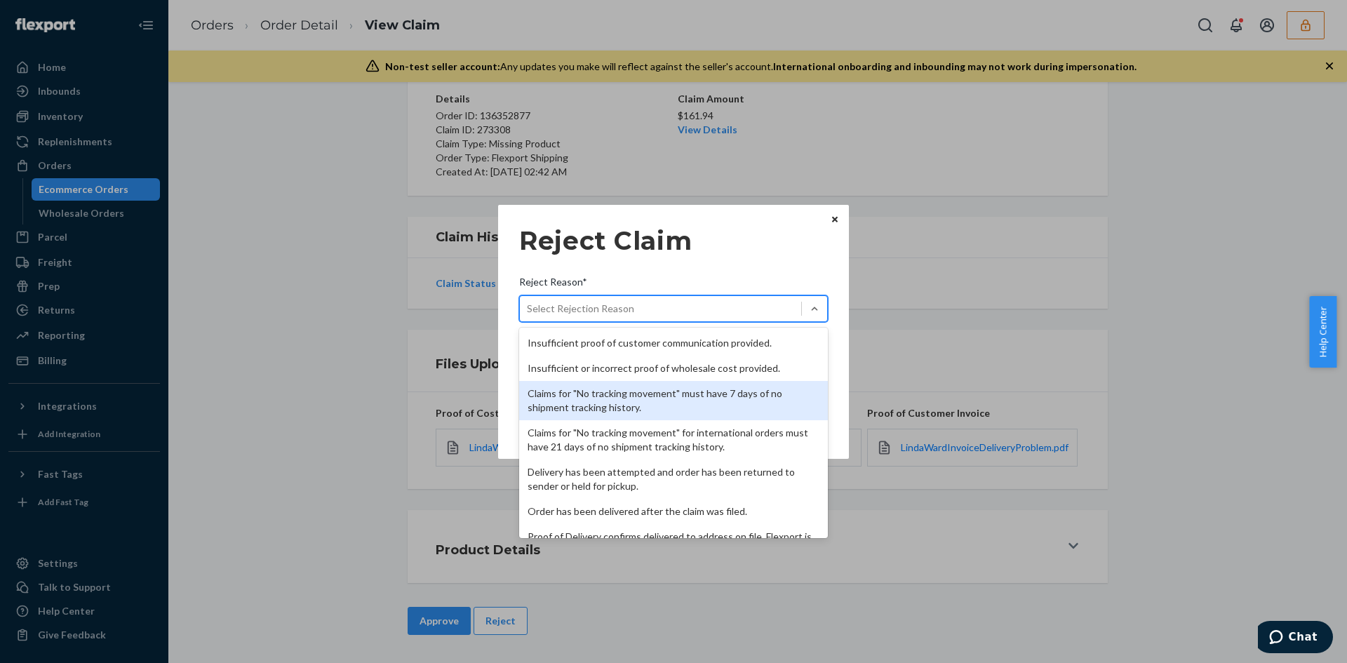
scroll to position [182, 0]
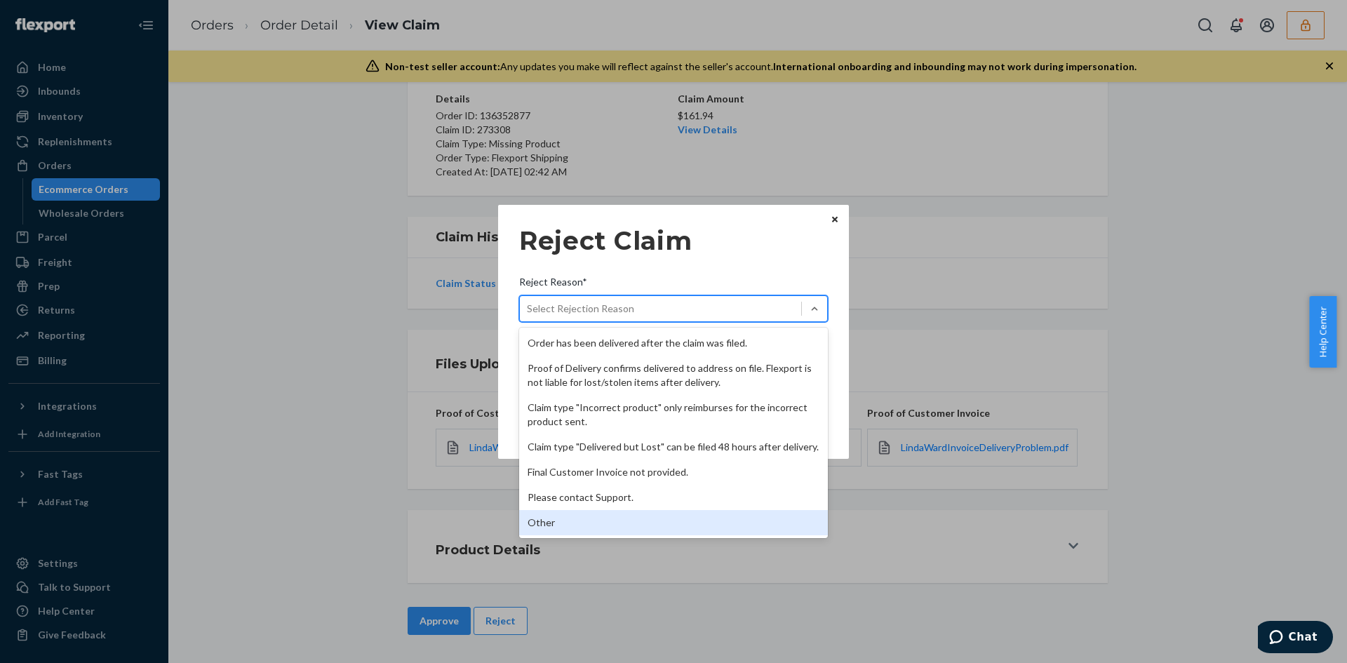
click at [567, 517] on div "Other" at bounding box center [673, 522] width 309 height 25
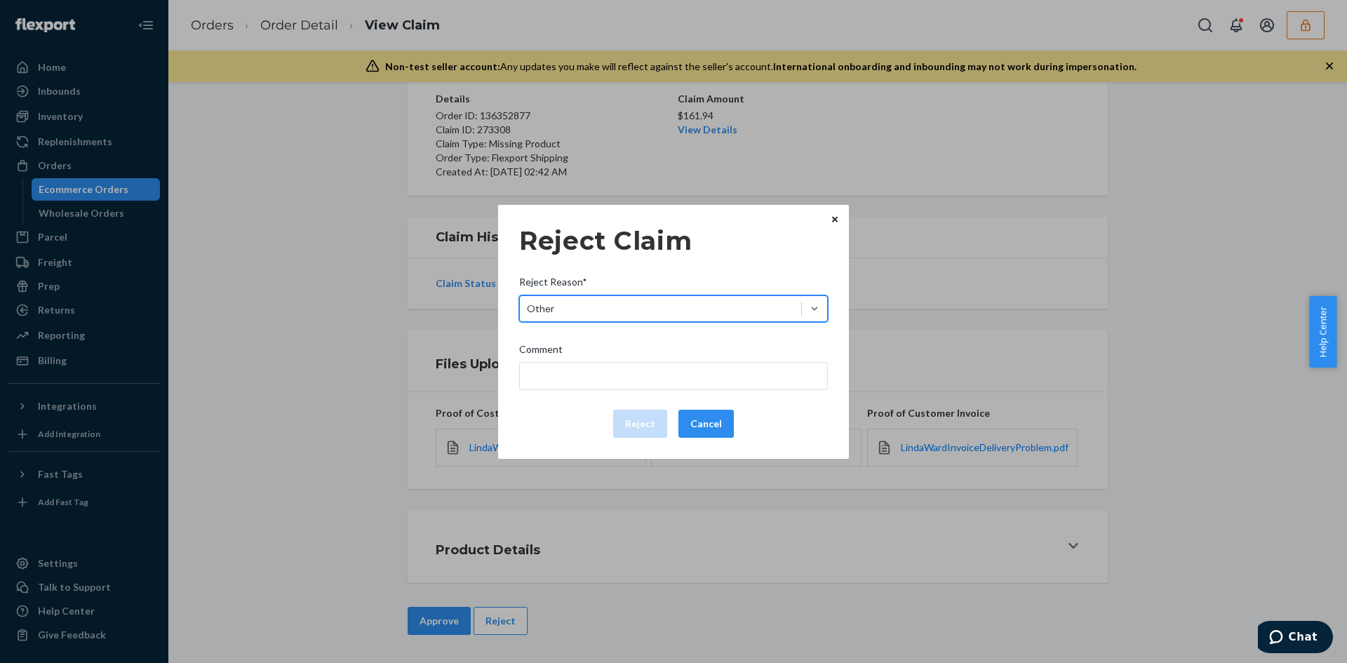
click at [583, 390] on div "Reject Claim Reject Reason* option Other, selected. 0 results available. Select…" at bounding box center [673, 331] width 309 height 223
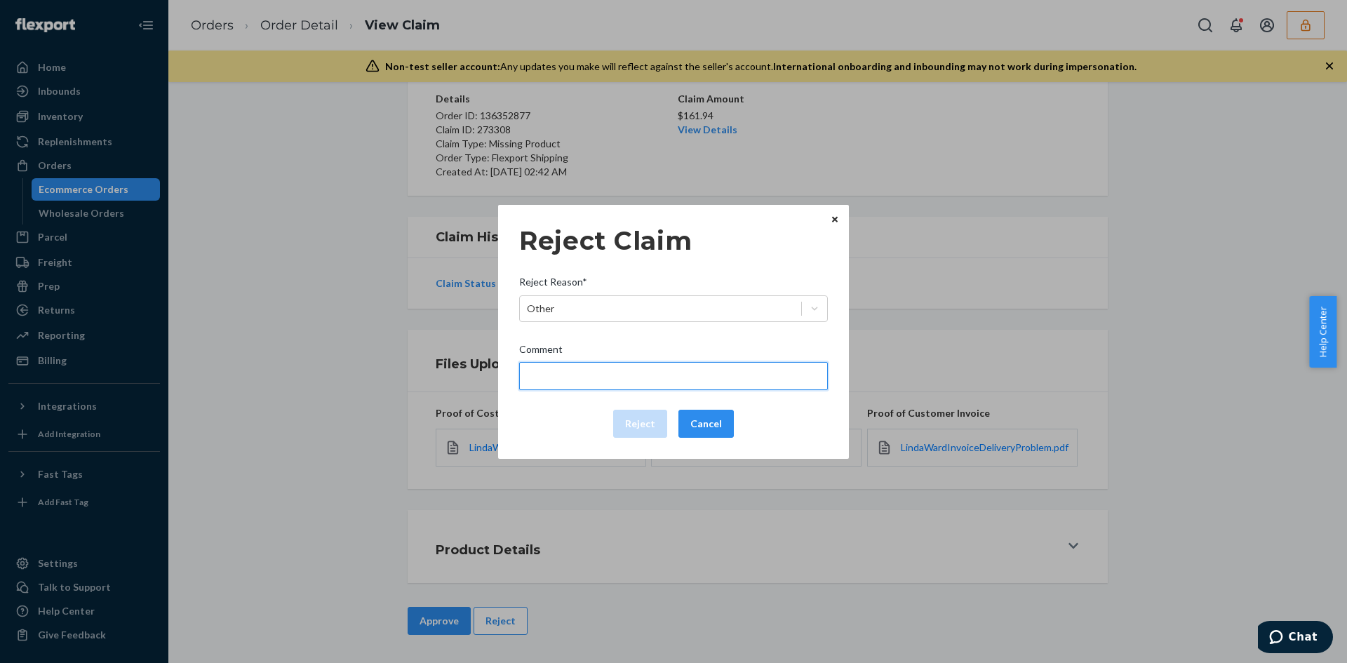
click at [581, 382] on input "Comment" at bounding box center [673, 376] width 309 height 28
type input "h"
type input "The package was confirmed to be delivered at the right location and flexport is…"
click at [634, 424] on button "Reject" at bounding box center [640, 424] width 54 height 28
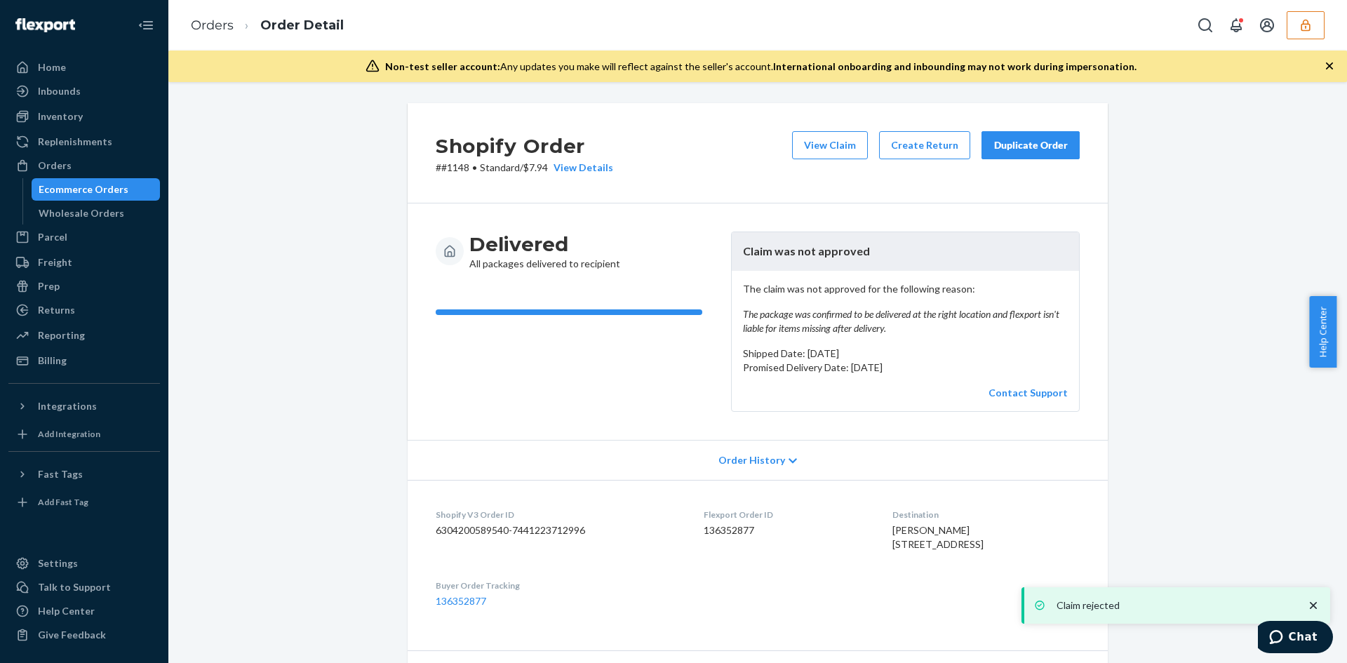
click at [856, 144] on button "View Claim" at bounding box center [830, 145] width 76 height 28
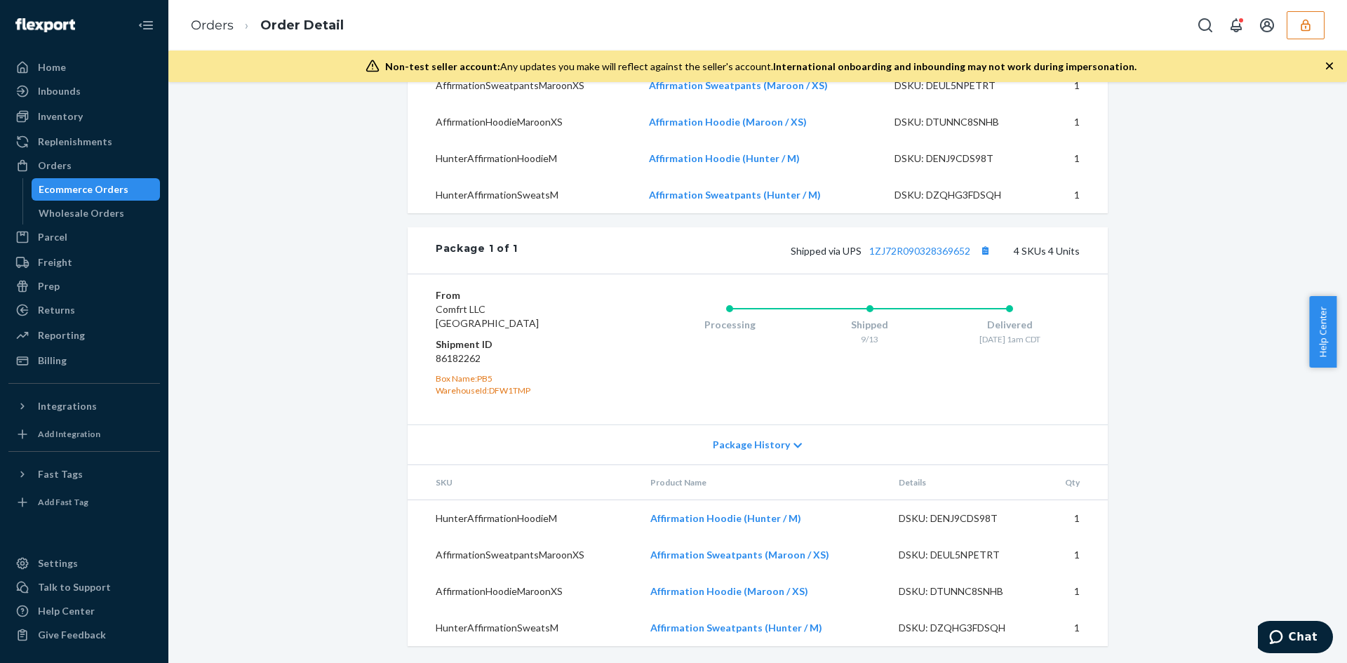
scroll to position [544, 0]
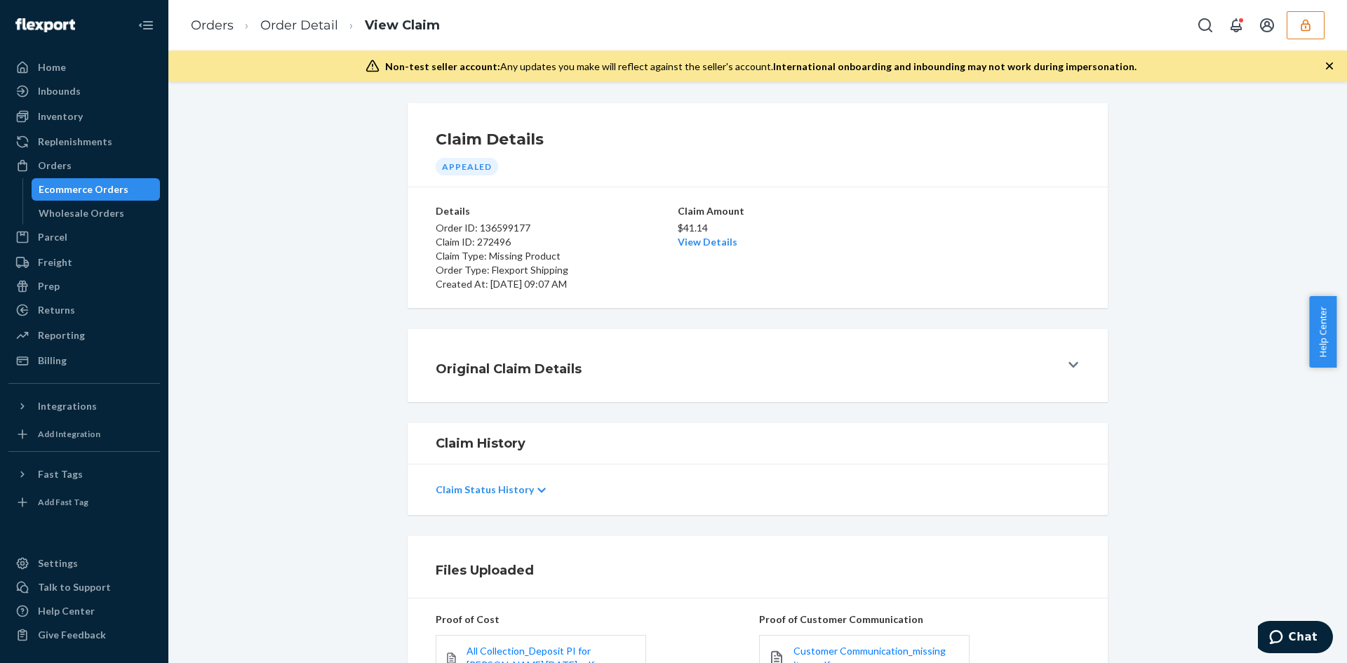
click at [1144, 275] on div "Claim Details Appealed Details Order ID: 136599177 Claim ID: 272496 Claim Type:…" at bounding box center [758, 205] width 1158 height 205
click at [723, 229] on p "$41.14" at bounding box center [758, 228] width 160 height 14
click at [713, 248] on link "View Details" at bounding box center [708, 242] width 60 height 12
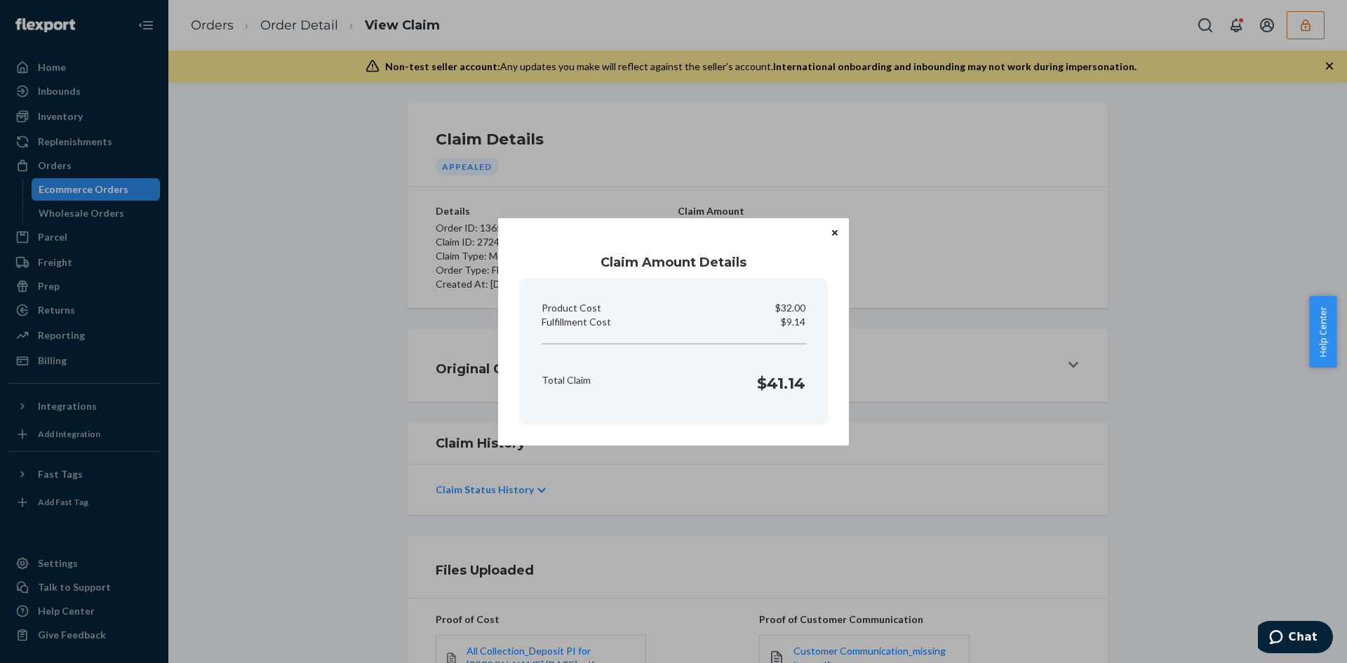
click at [576, 577] on div "Claim Amount Details Product Cost $32.00 Fulfillment Cost $9.14 Total Claim $41…" at bounding box center [673, 331] width 1347 height 663
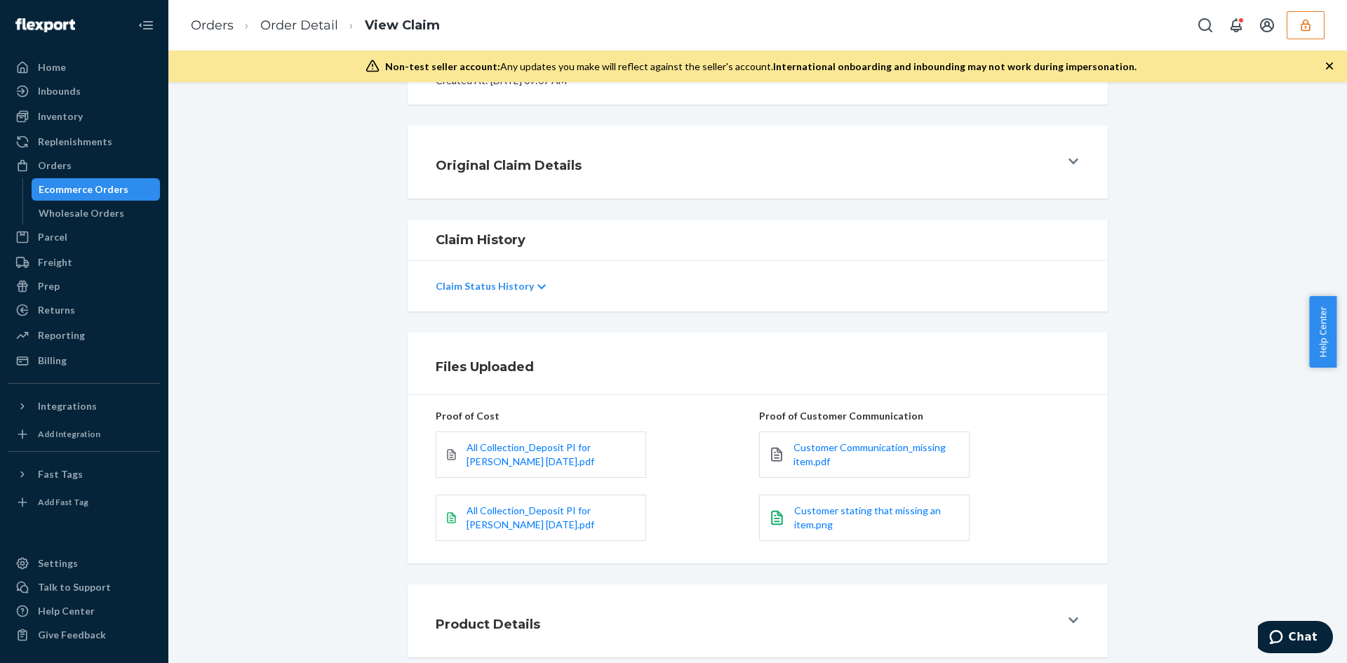
scroll to position [278, 0]
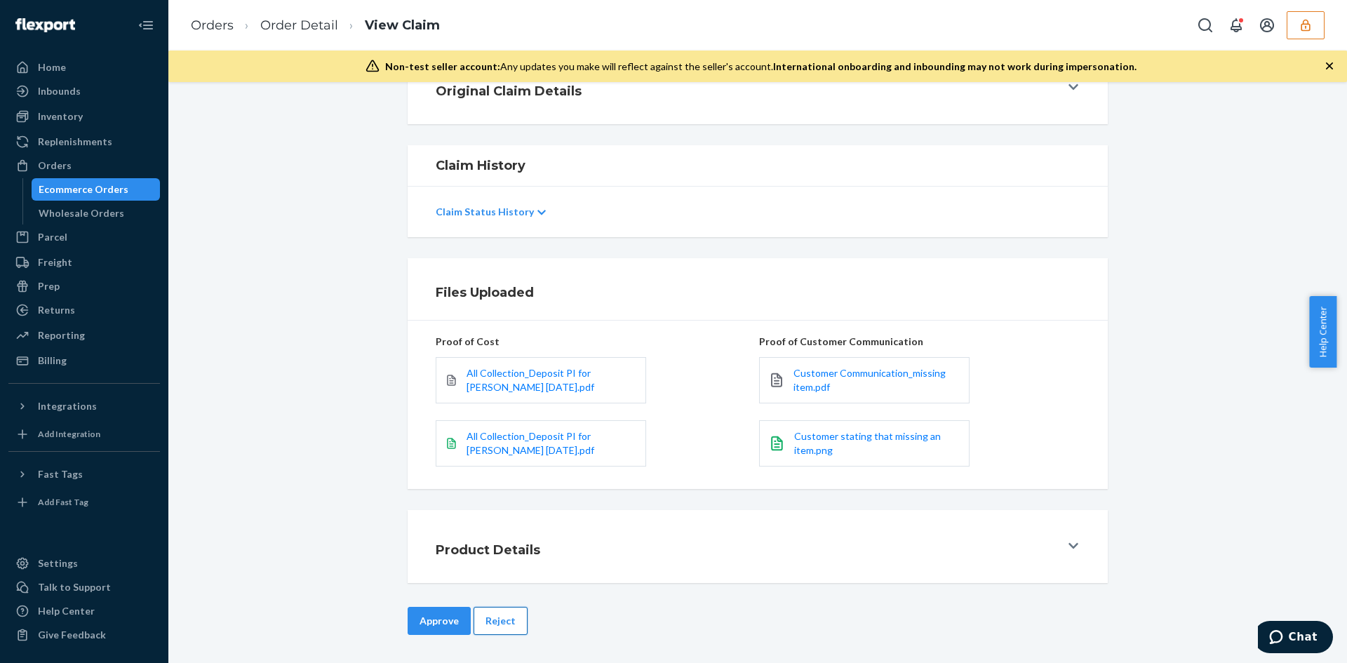
click at [511, 608] on button "Reject" at bounding box center [501, 621] width 54 height 28
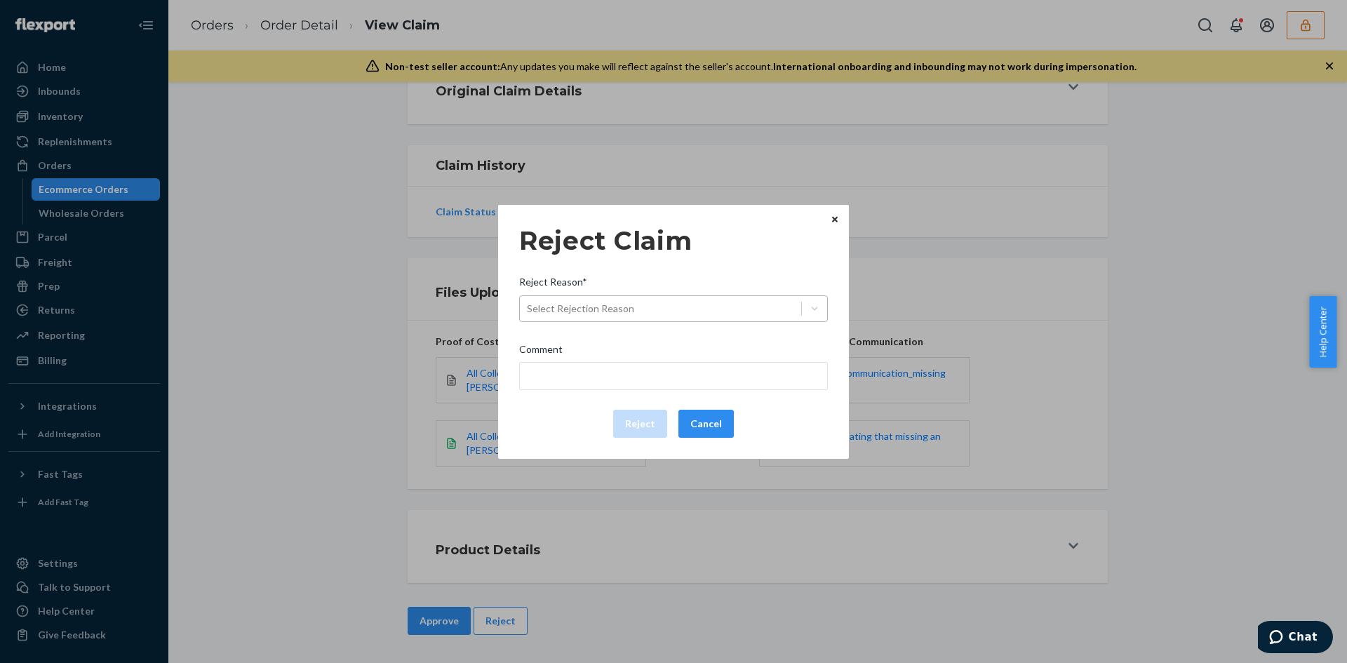
click at [622, 312] on div "Select Rejection Reason" at bounding box center [580, 309] width 107 height 14
click at [528, 312] on input "Reject Reason* Select Rejection Reason" at bounding box center [527, 309] width 1 height 14
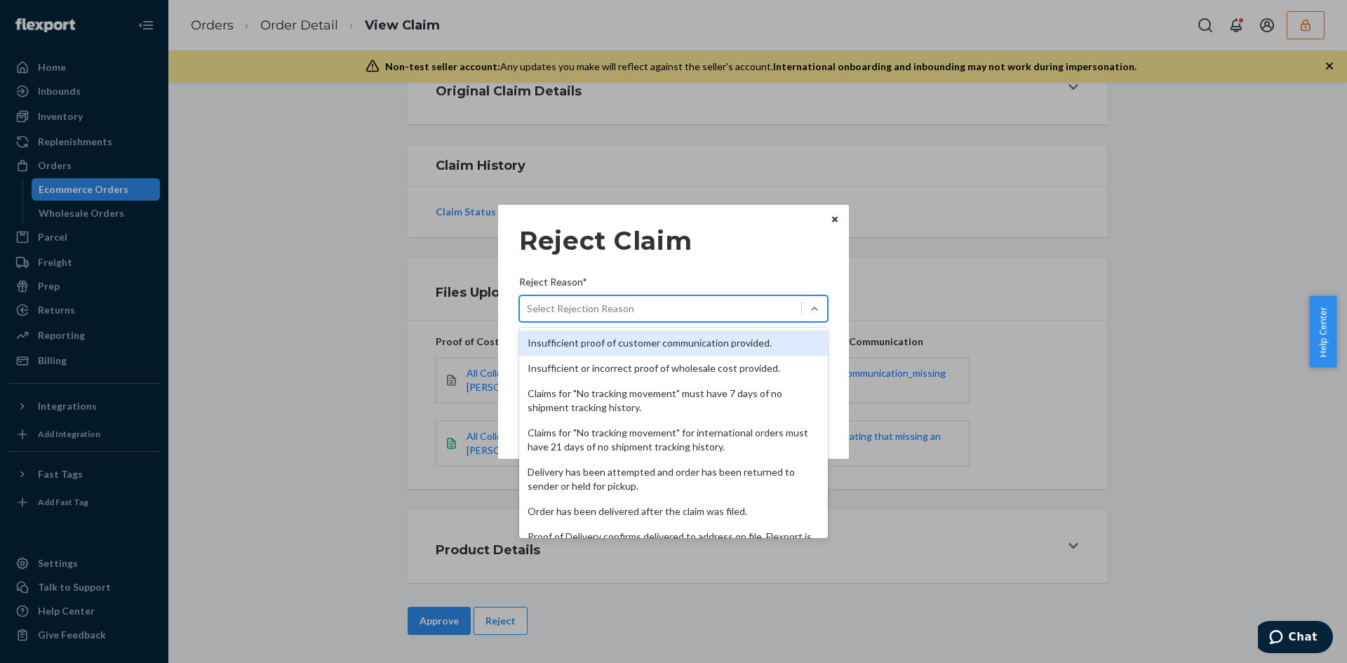
click at [625, 333] on div "Insufficient proof of customer communication provided." at bounding box center [673, 342] width 309 height 25
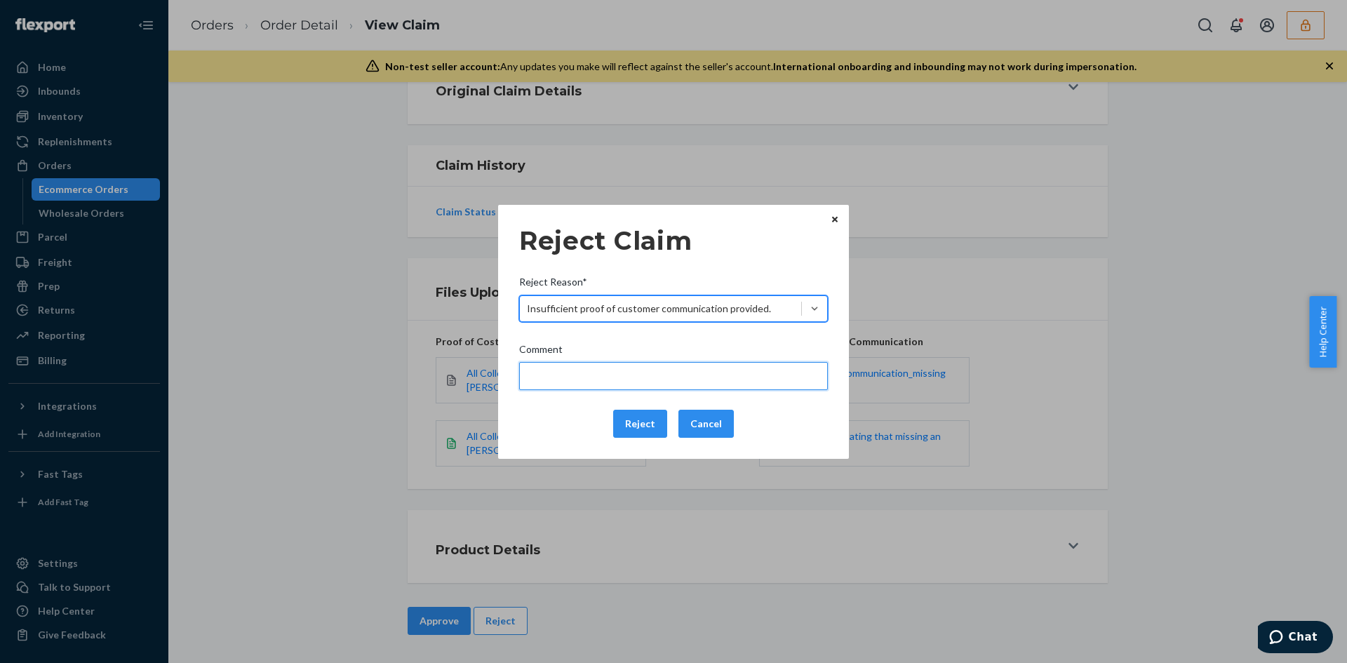
click at [615, 365] on input "Comment" at bounding box center [673, 376] width 309 height 28
type input "Please state which item/s are missing to review the claim."
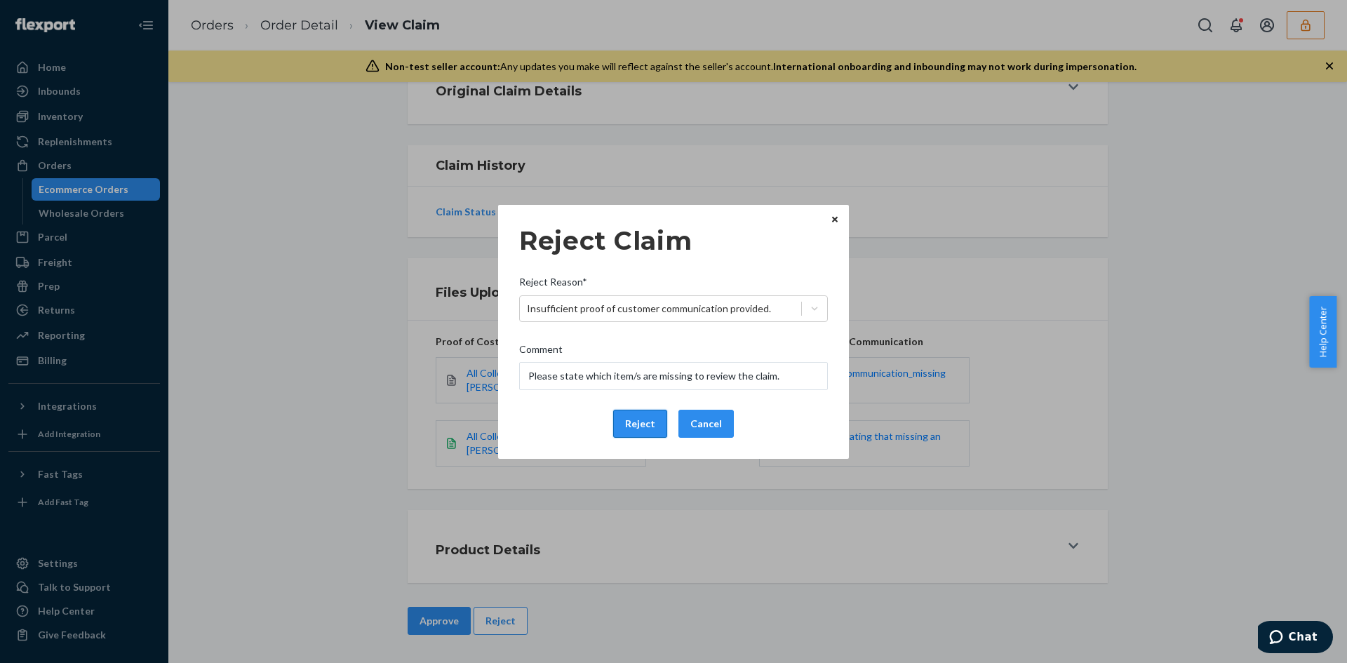
click at [644, 425] on button "Reject" at bounding box center [640, 424] width 54 height 28
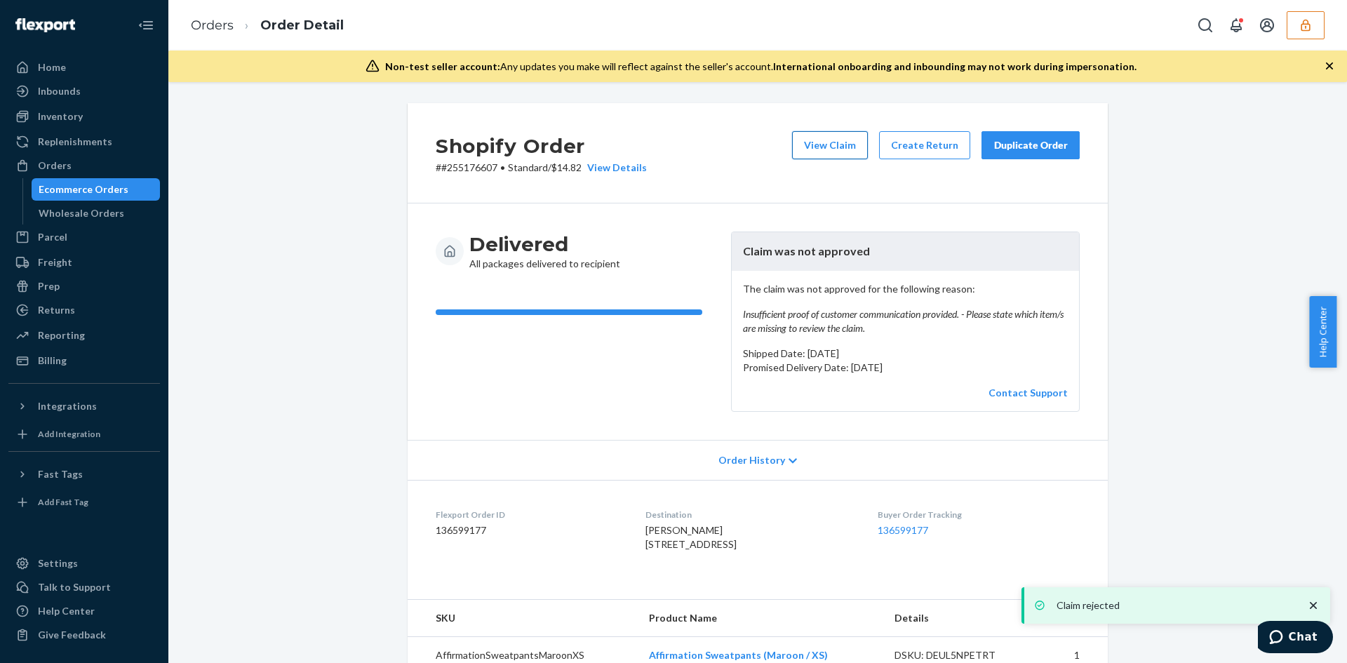
drag, startPoint x: 815, startPoint y: 149, endPoint x: 808, endPoint y: 150, distance: 7.1
click at [808, 150] on button "View Claim" at bounding box center [830, 145] width 76 height 28
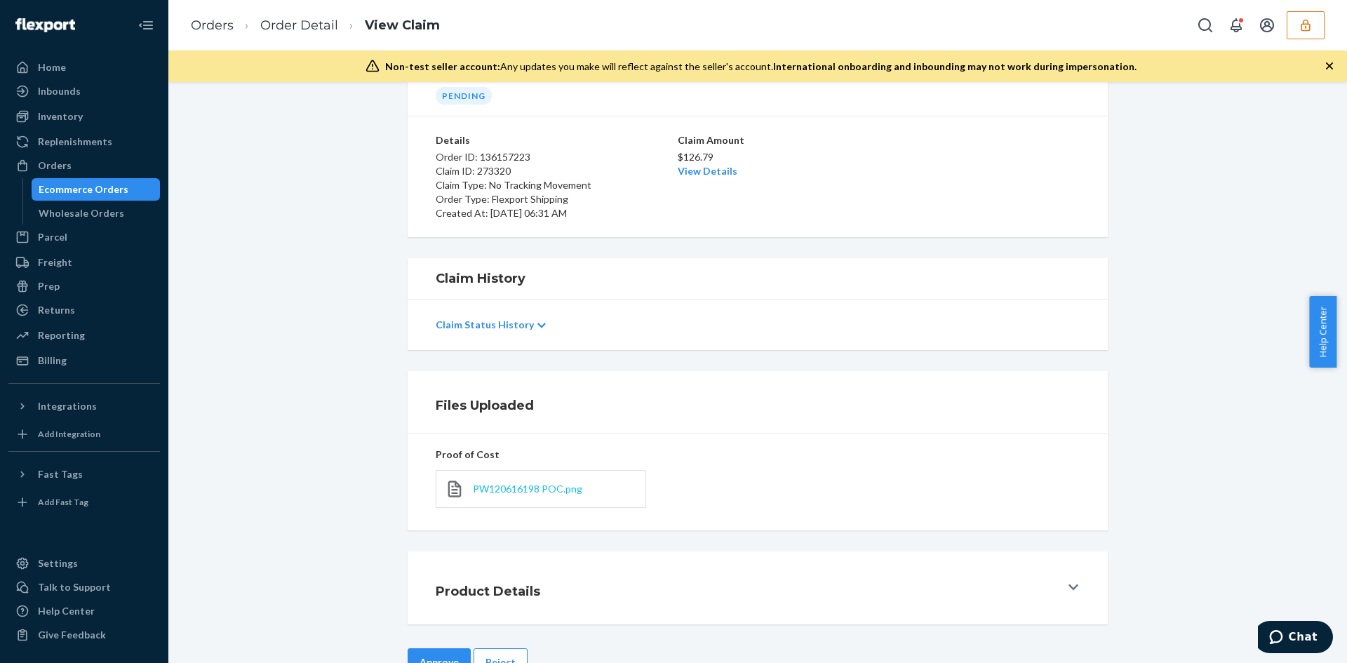
scroll to position [112, 0]
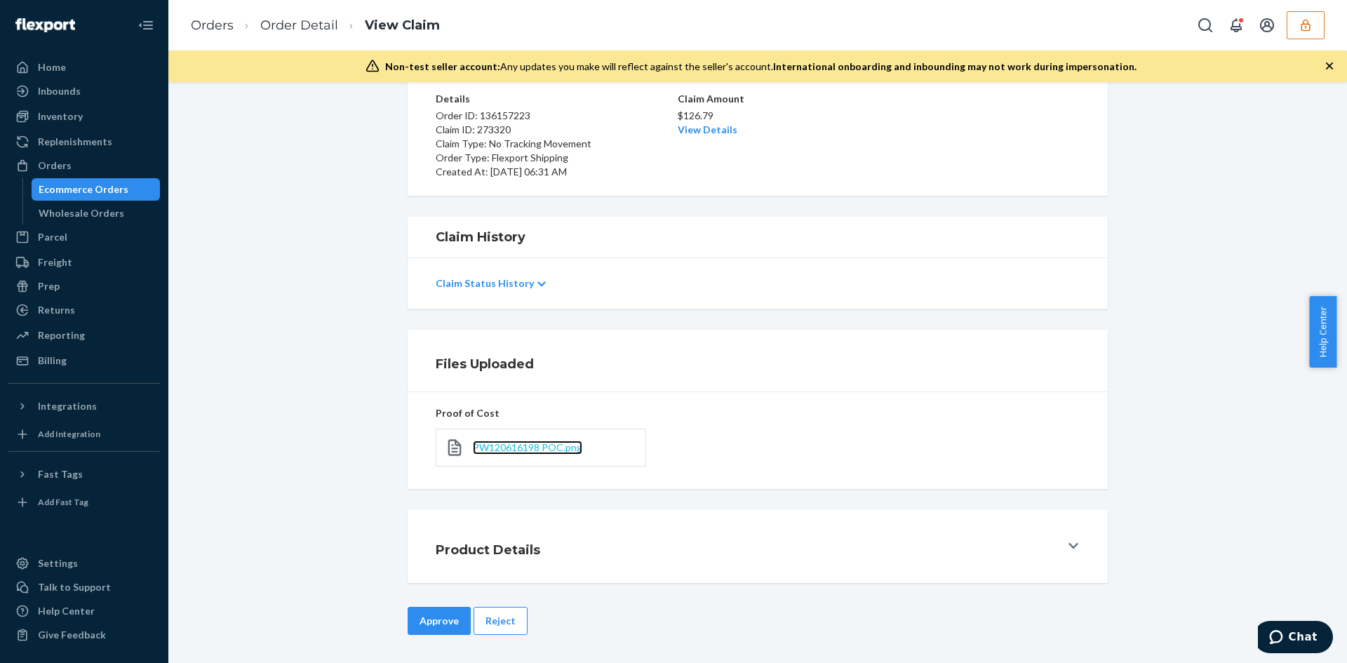
click at [514, 445] on span "PW120616198 POC.png" at bounding box center [527, 447] width 109 height 12
drag, startPoint x: 511, startPoint y: 614, endPoint x: 569, endPoint y: 514, distance: 115.1
click at [511, 614] on button "Reject" at bounding box center [501, 621] width 54 height 28
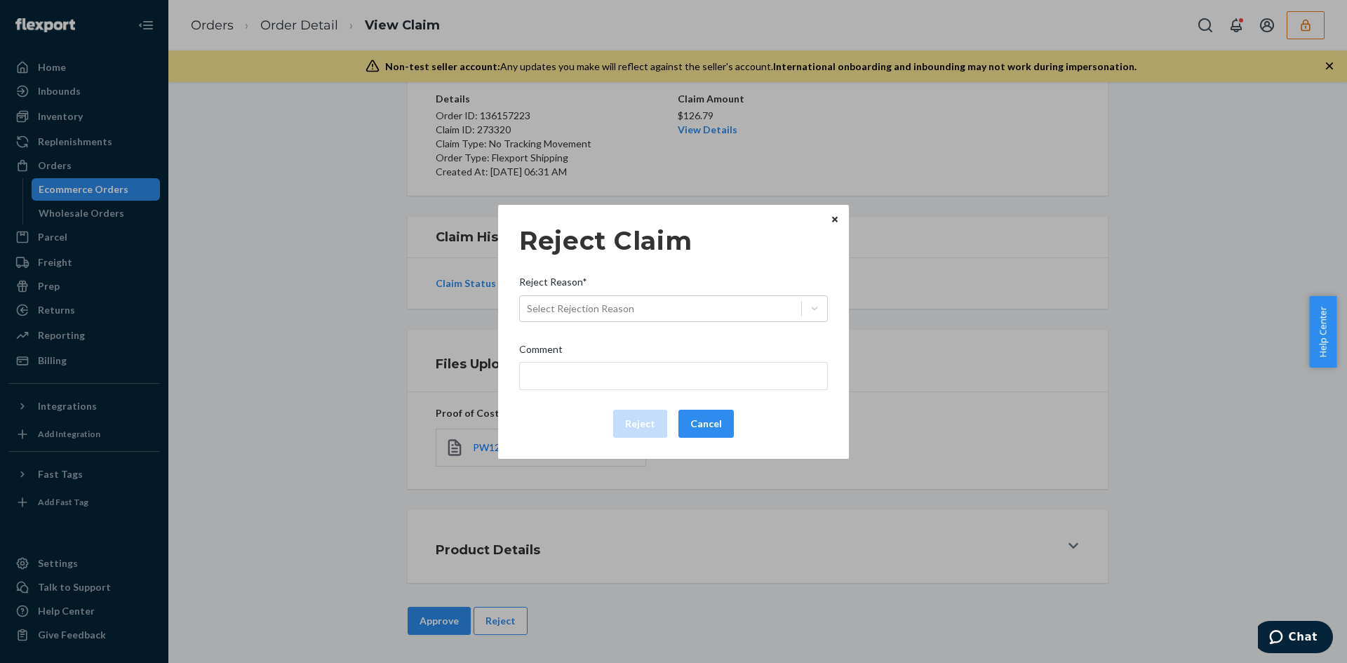
click at [678, 301] on div "Select Rejection Reason" at bounding box center [660, 308] width 281 height 22
click at [528, 302] on input "Reject Reason* Select Rejection Reason" at bounding box center [527, 309] width 1 height 14
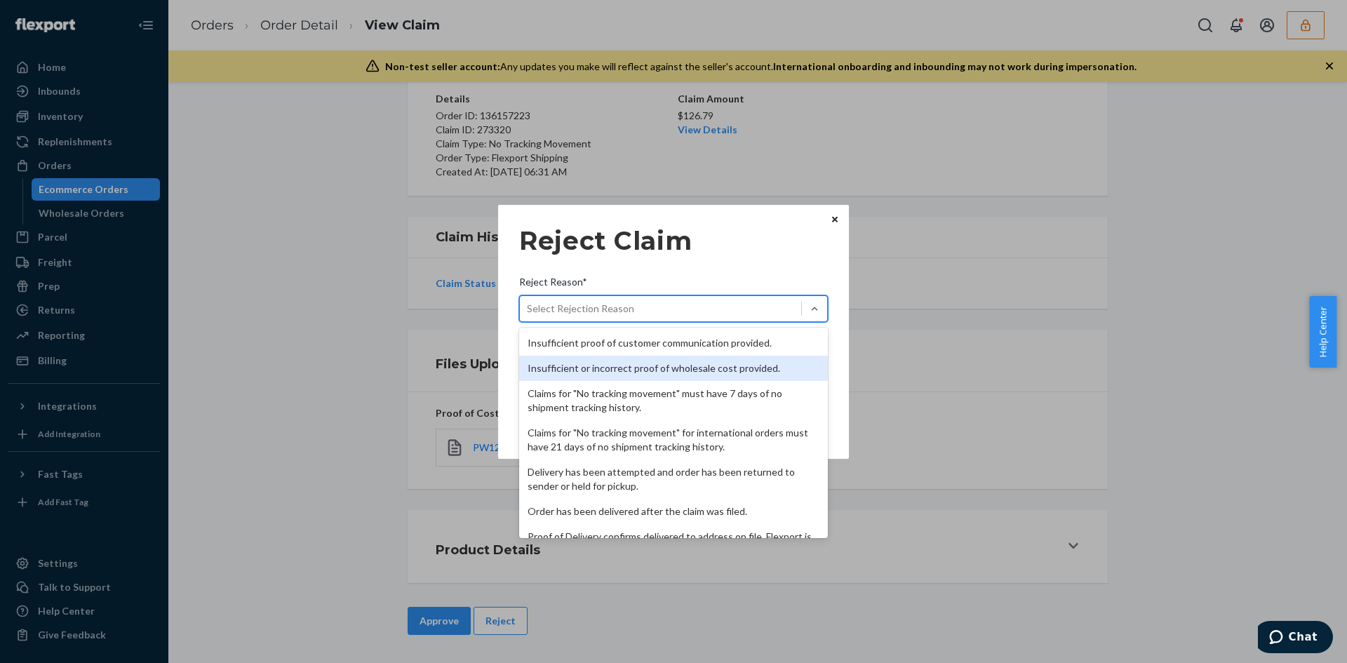
click at [642, 371] on div "Insufficient or incorrect proof of wholesale cost provided." at bounding box center [673, 368] width 309 height 25
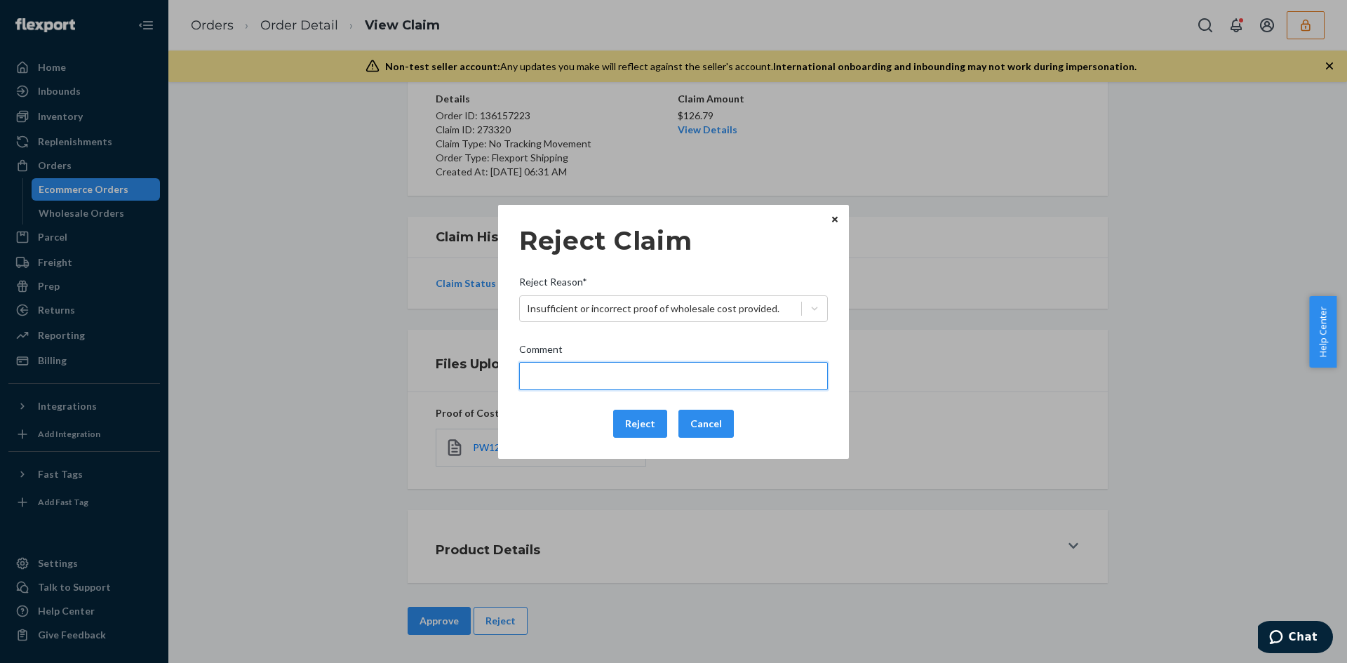
click at [642, 371] on input "Comment" at bounding box center [673, 376] width 309 height 28
click at [642, 371] on input "Please provide suffic" at bounding box center [673, 376] width 309 height 28
click at [662, 376] on input "Please provide suffic" at bounding box center [673, 376] width 309 height 28
drag, startPoint x: 674, startPoint y: 376, endPoint x: 811, endPoint y: 388, distance: 138.0
click at [811, 388] on input "Please provide sufficient proof of customer communication." at bounding box center [673, 376] width 309 height 28
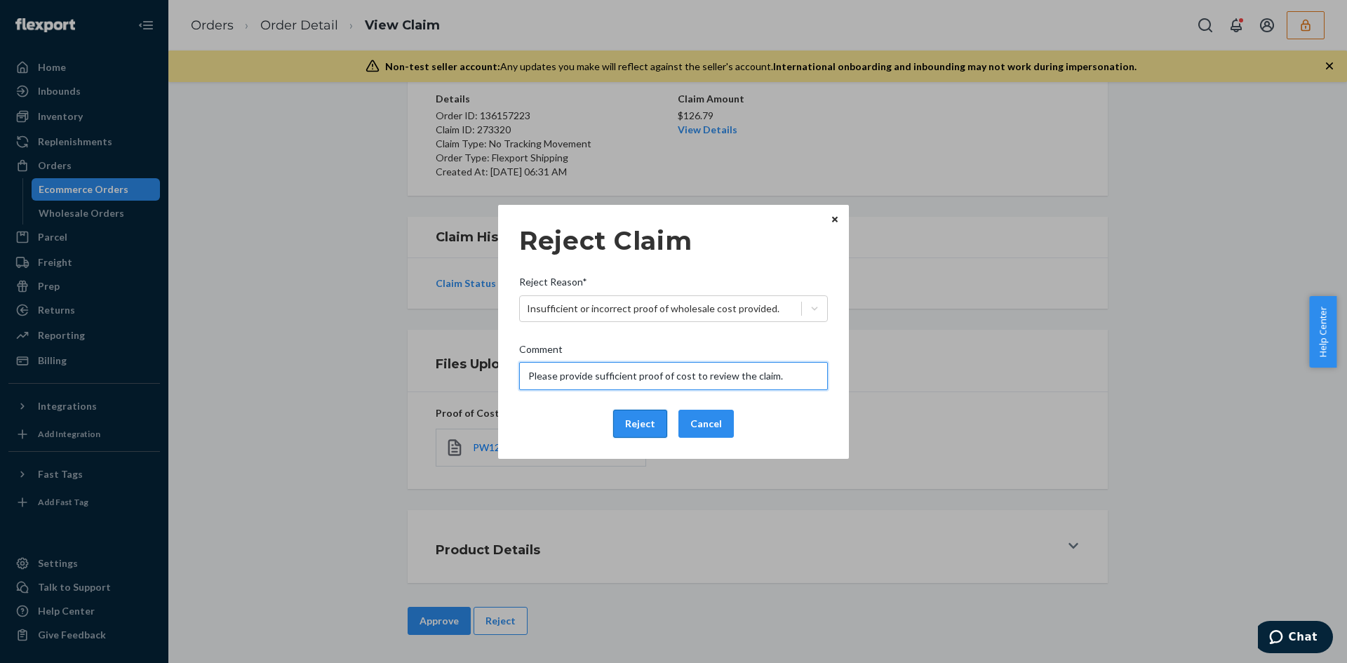
type input "Please provide sufficient proof of cost to review the claim."
click at [644, 420] on button "Reject" at bounding box center [640, 424] width 54 height 28
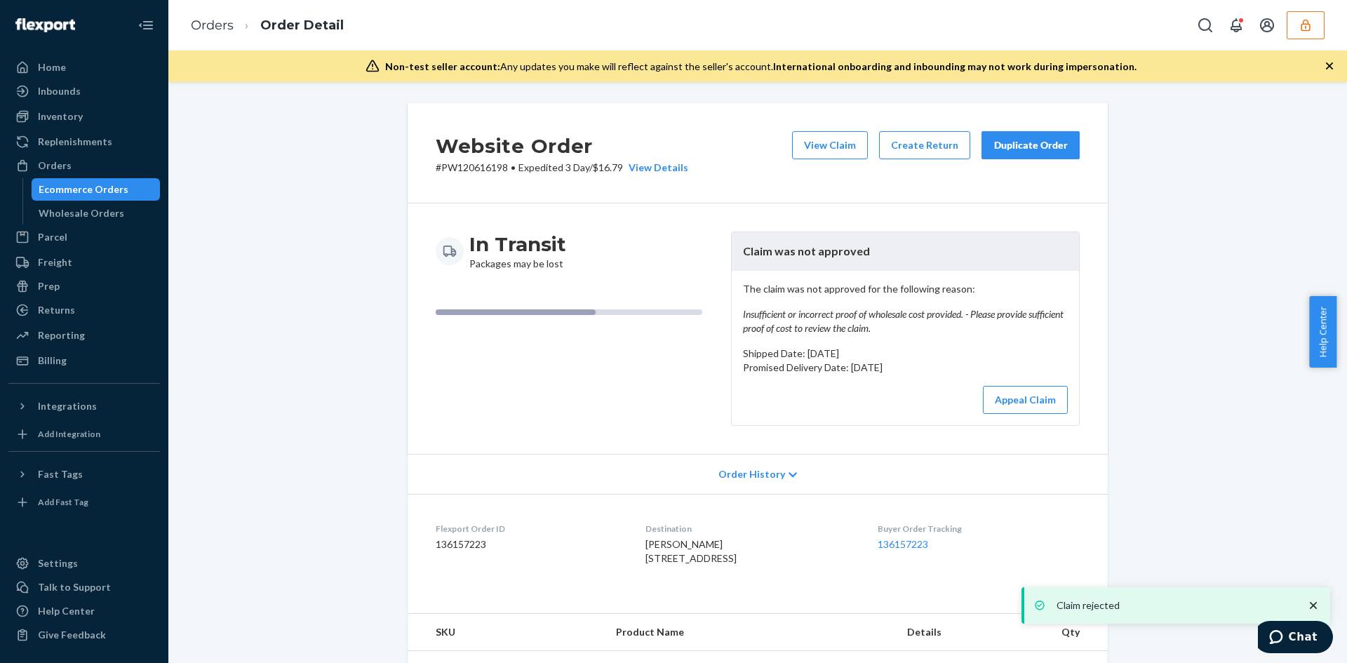
drag, startPoint x: 827, startPoint y: 147, endPoint x: 434, endPoint y: 51, distance: 404.5
click at [822, 147] on button "View Claim" at bounding box center [830, 145] width 76 height 28
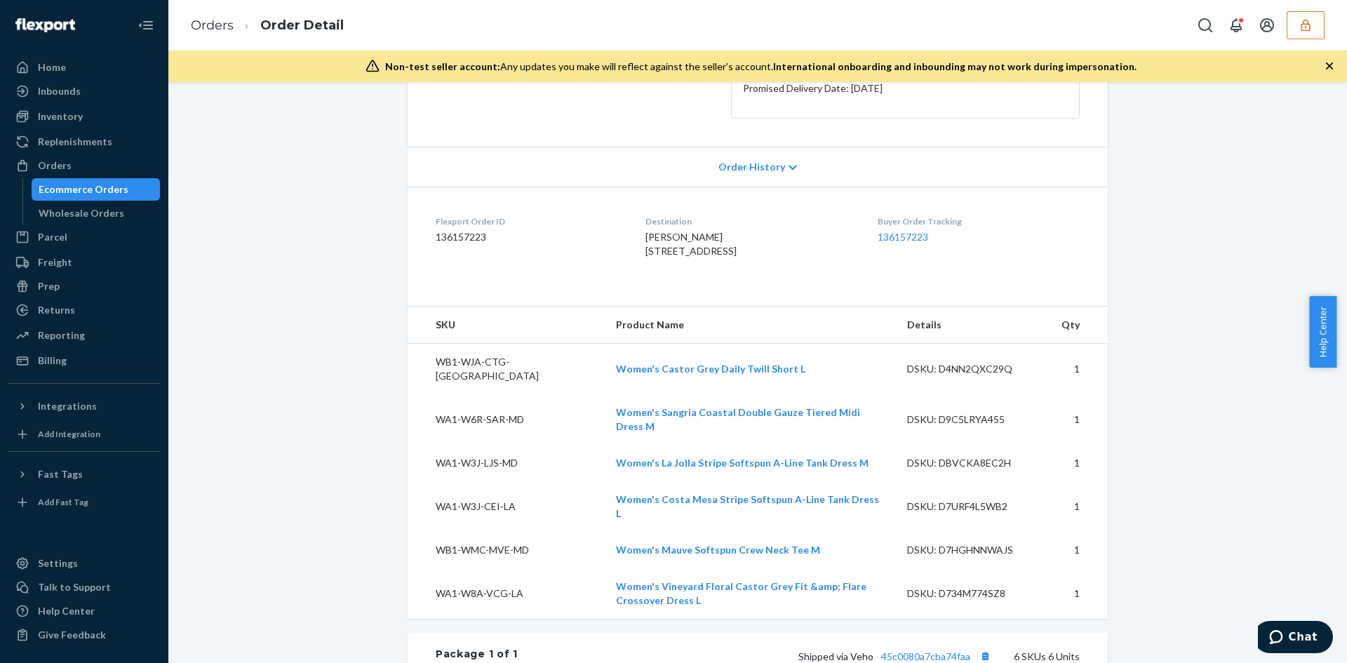
scroll to position [351, 0]
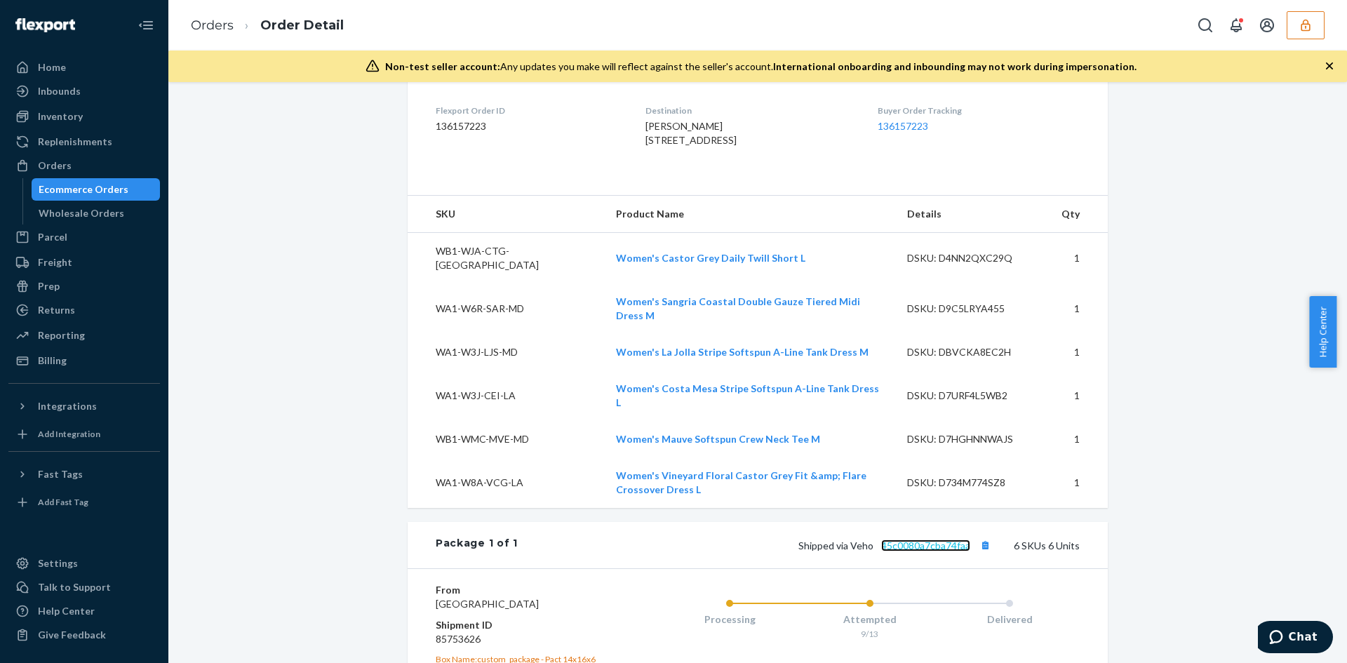
click at [925, 540] on link "45c0080a7cba74faa" at bounding box center [925, 546] width 89 height 12
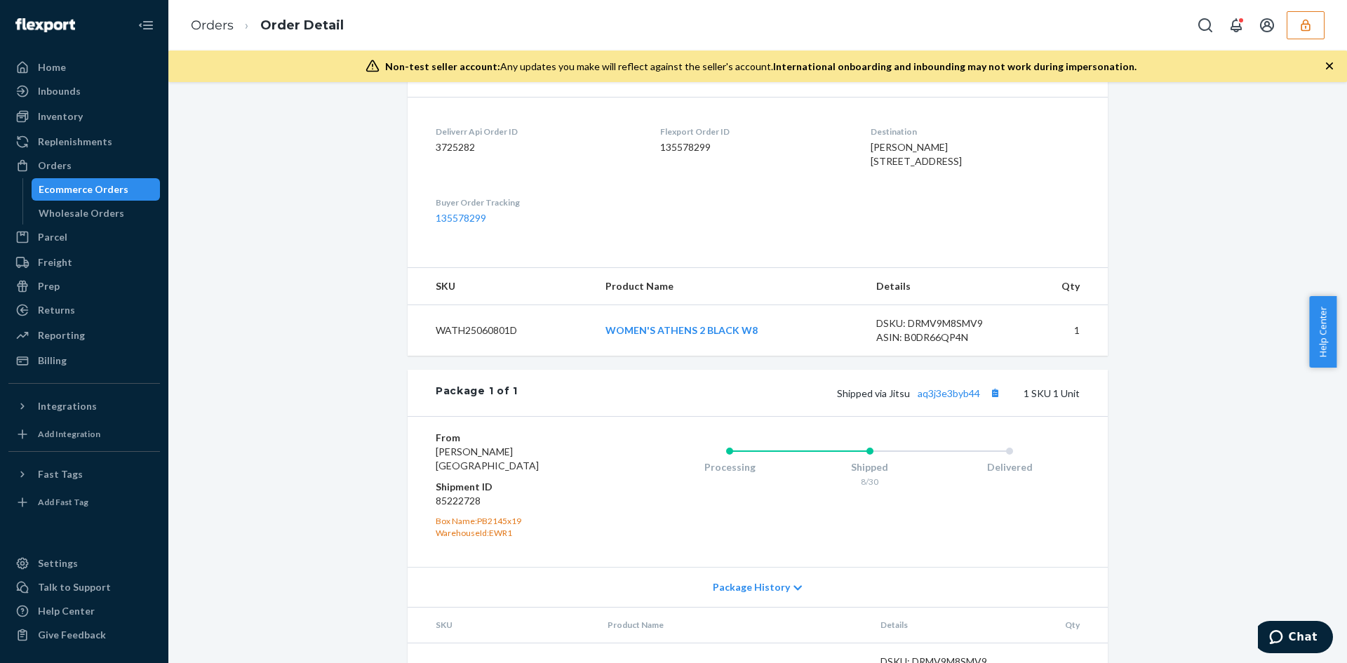
scroll to position [351, 0]
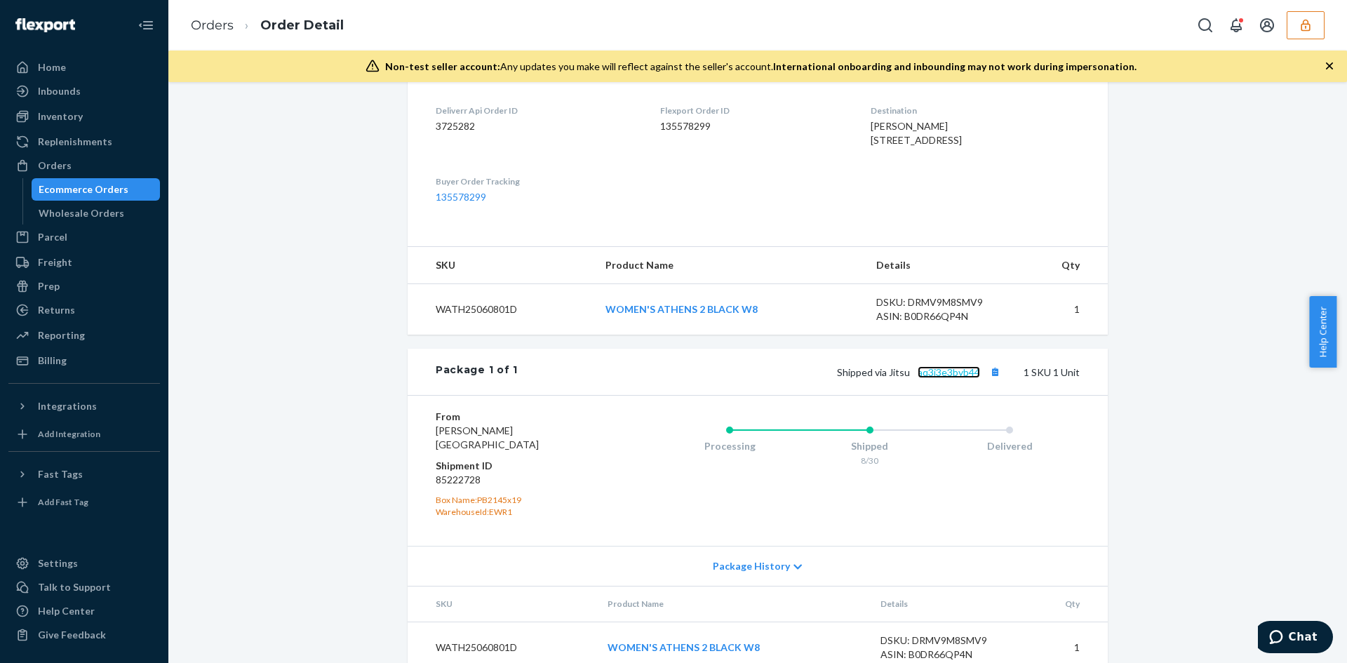
click at [933, 378] on link "aq3j3e3byb44" at bounding box center [949, 372] width 62 height 12
click at [928, 378] on link "aq3j3e3byb44" at bounding box center [949, 372] width 62 height 12
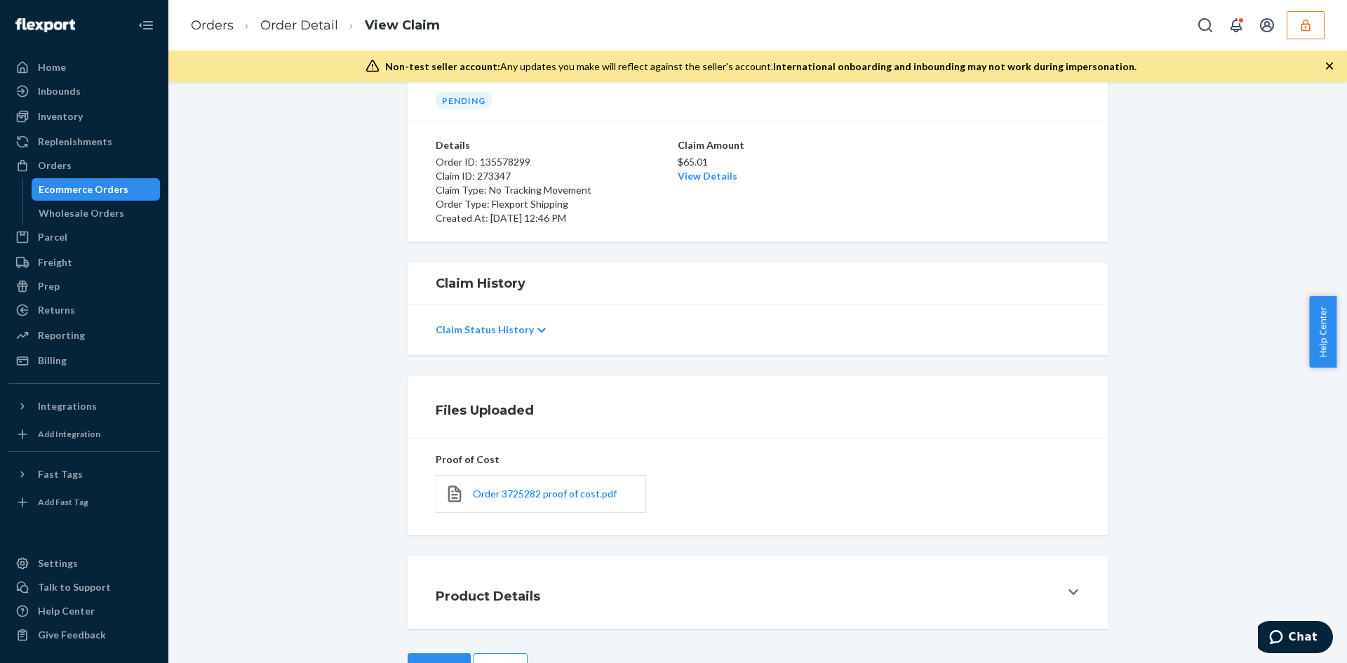
scroll to position [112, 0]
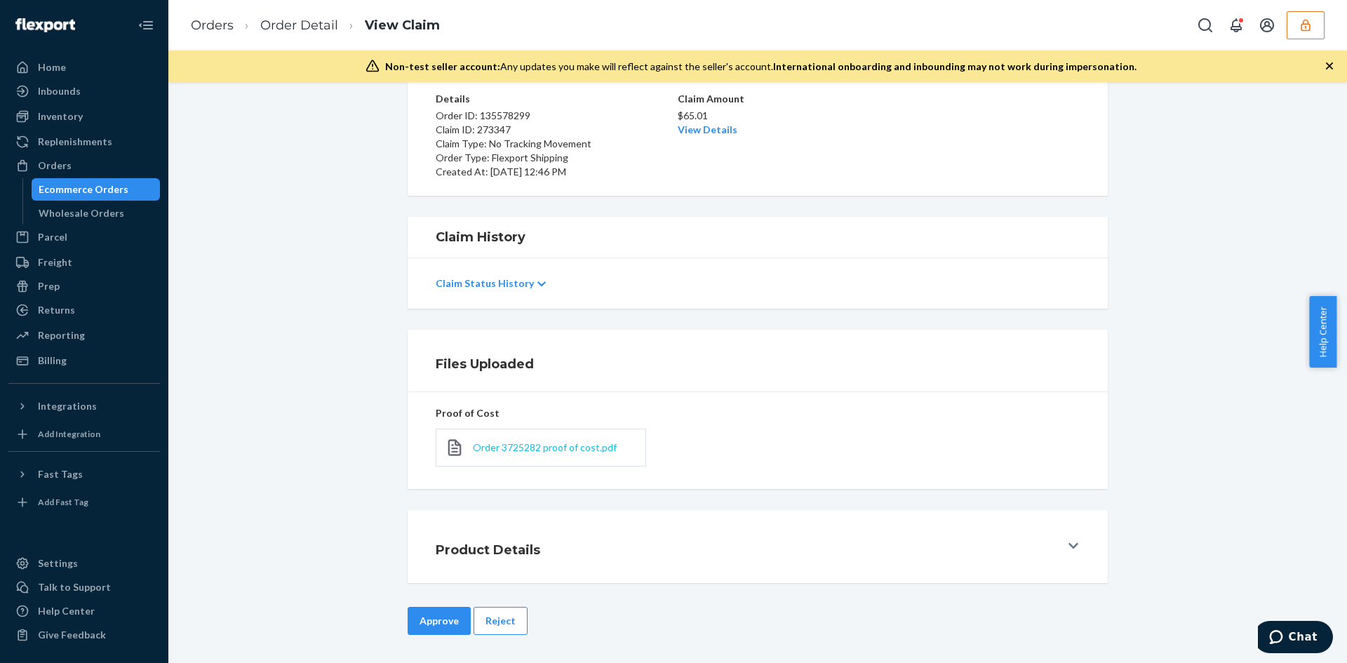
click at [504, 453] on span "Order 3725282 proof of cost.pdf" at bounding box center [545, 447] width 144 height 12
click at [562, 445] on span "Order 3725282 proof of cost.pdf" at bounding box center [545, 447] width 144 height 12
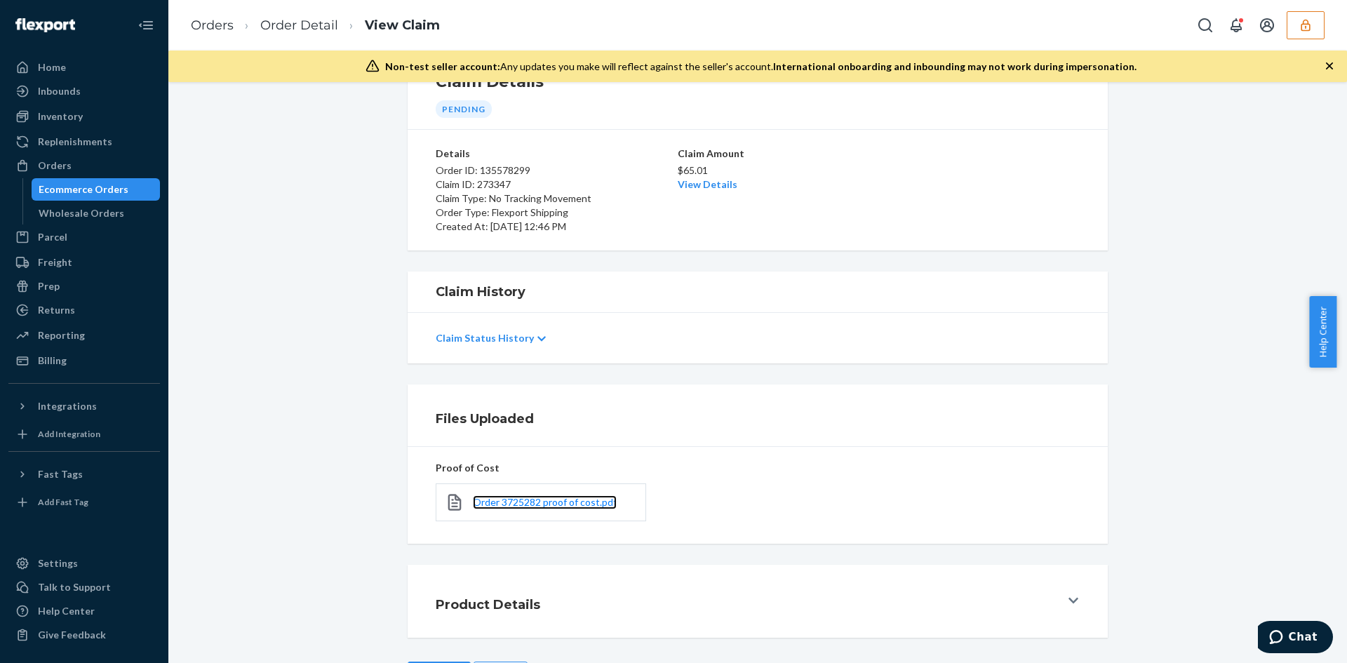
scroll to position [0, 0]
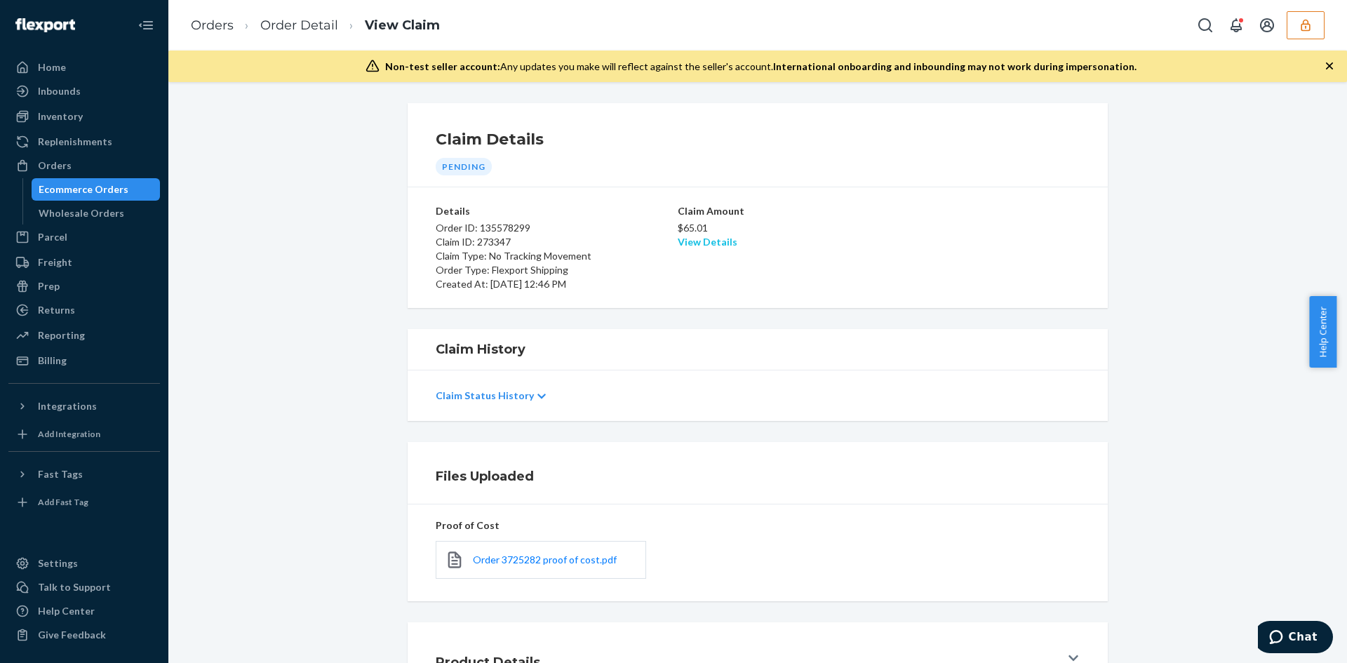
click at [718, 246] on link "View Details" at bounding box center [708, 242] width 60 height 12
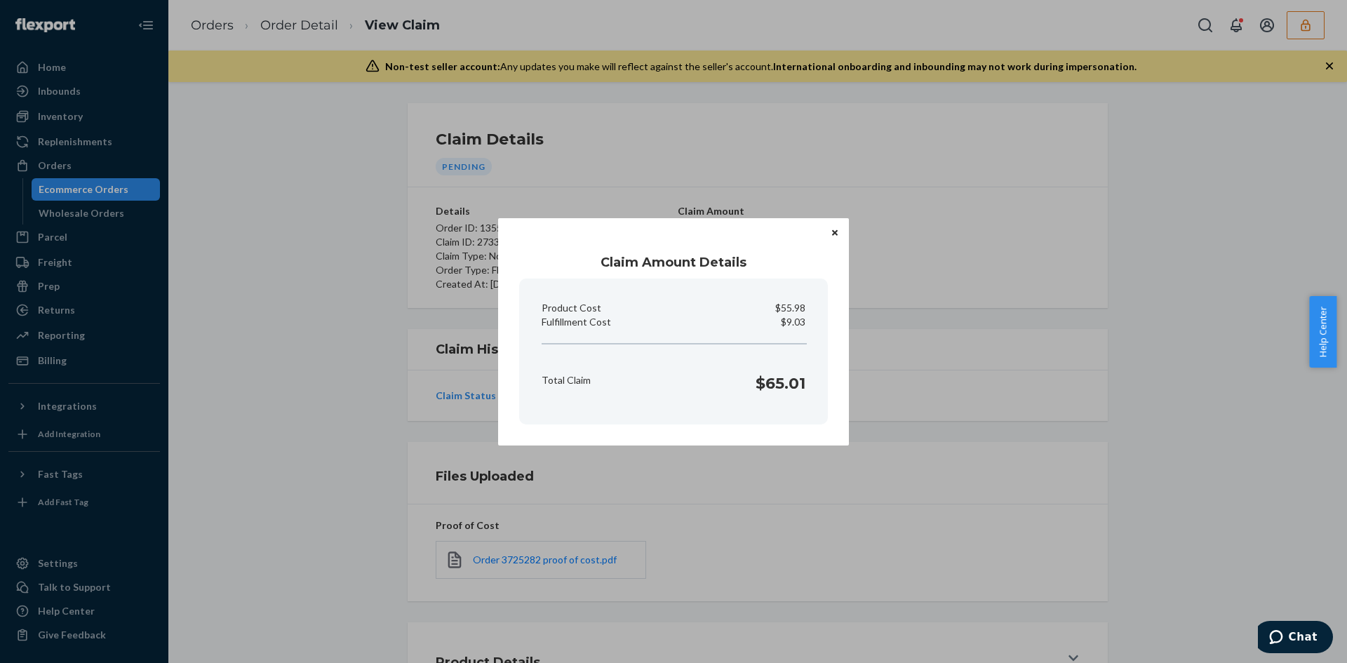
click at [902, 519] on div "Claim Amount Details Product Cost $55.98 Fulfillment Cost $9.03 Total Claim $65…" at bounding box center [673, 331] width 1347 height 663
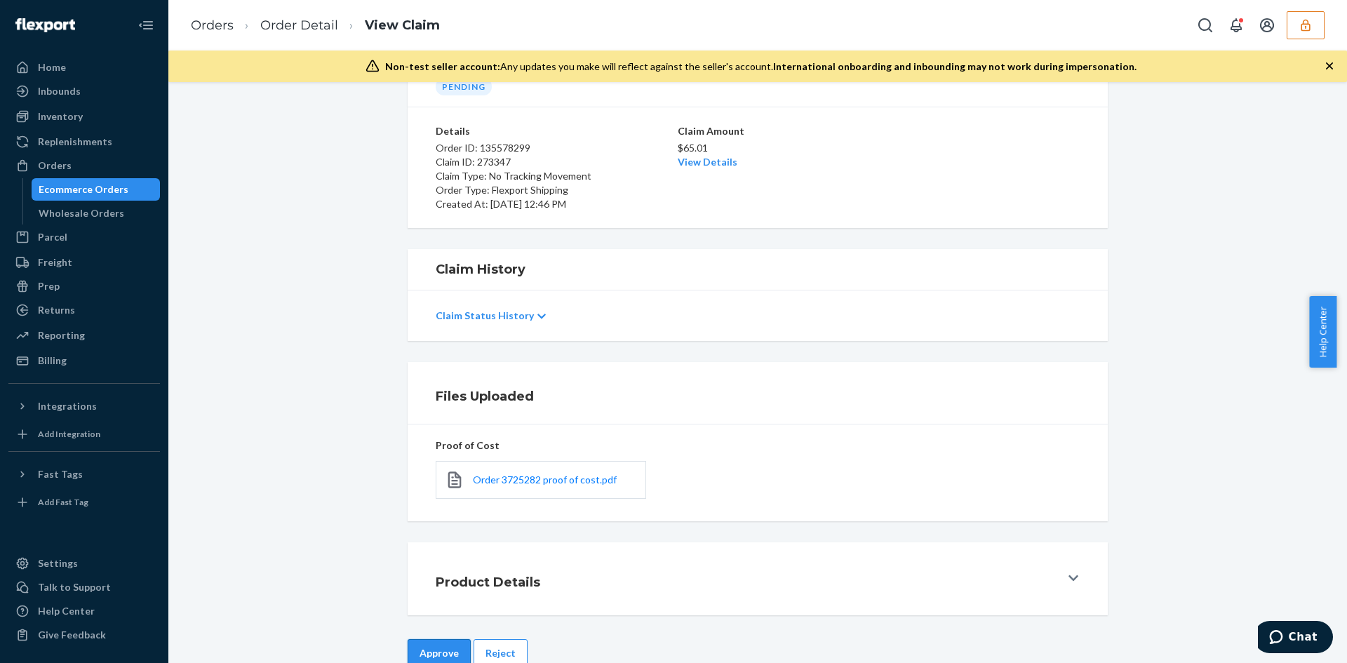
scroll to position [112, 0]
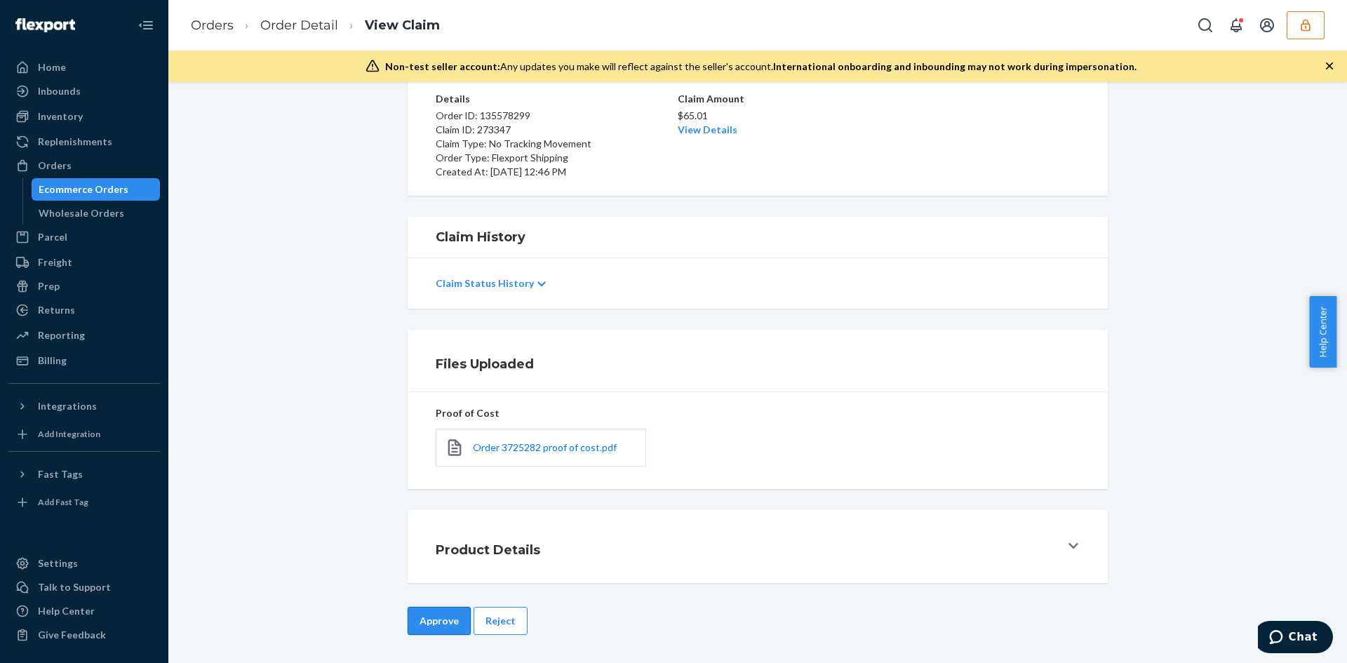
drag, startPoint x: 433, startPoint y: 641, endPoint x: 435, endPoint y: 631, distance: 10.7
click at [433, 637] on div "Approve Reject" at bounding box center [758, 635] width 700 height 56
drag, startPoint x: 444, startPoint y: 615, endPoint x: 448, endPoint y: 608, distance: 8.2
click at [444, 615] on button "Approve" at bounding box center [439, 621] width 63 height 28
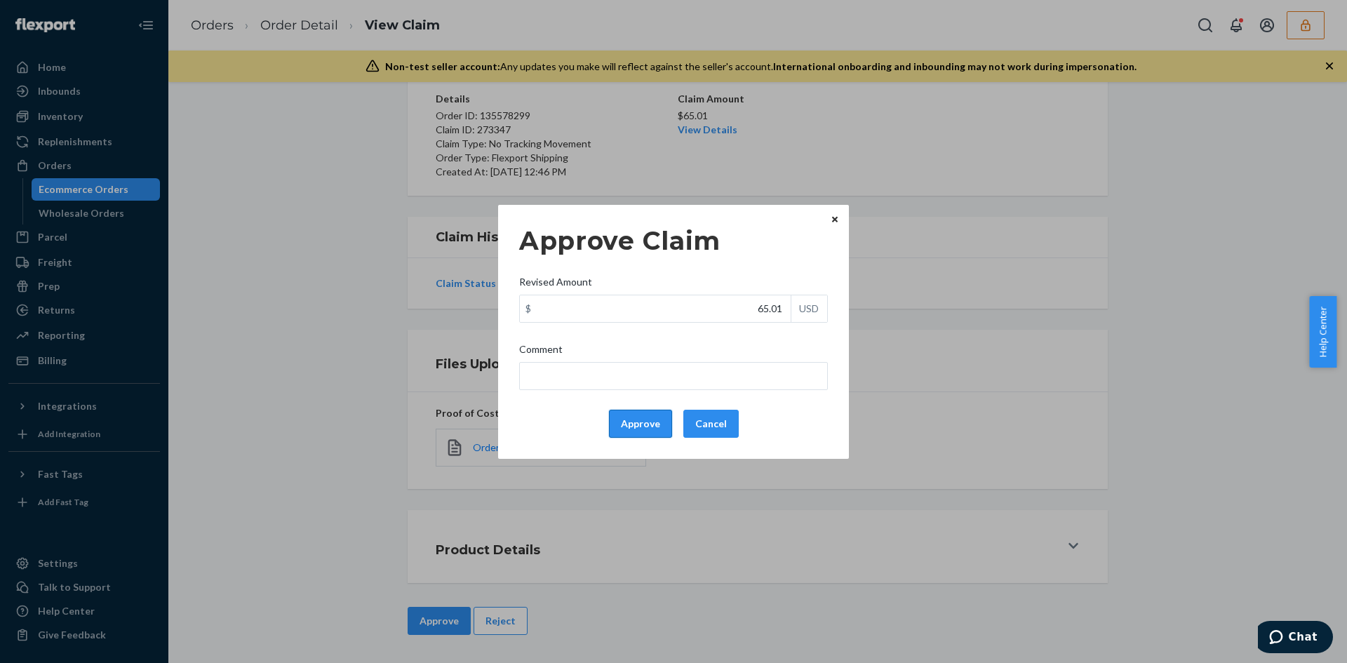
click at [648, 418] on button "Approve" at bounding box center [640, 424] width 63 height 28
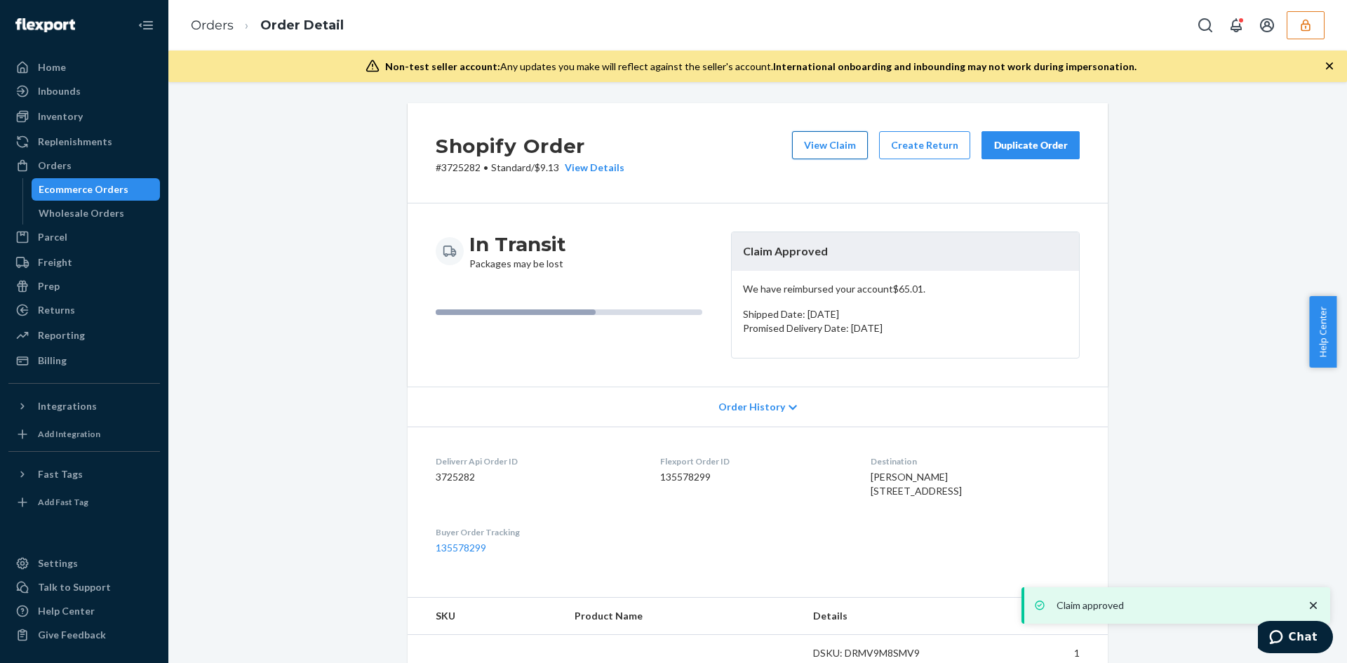
click at [834, 144] on button "View Claim" at bounding box center [830, 145] width 76 height 28
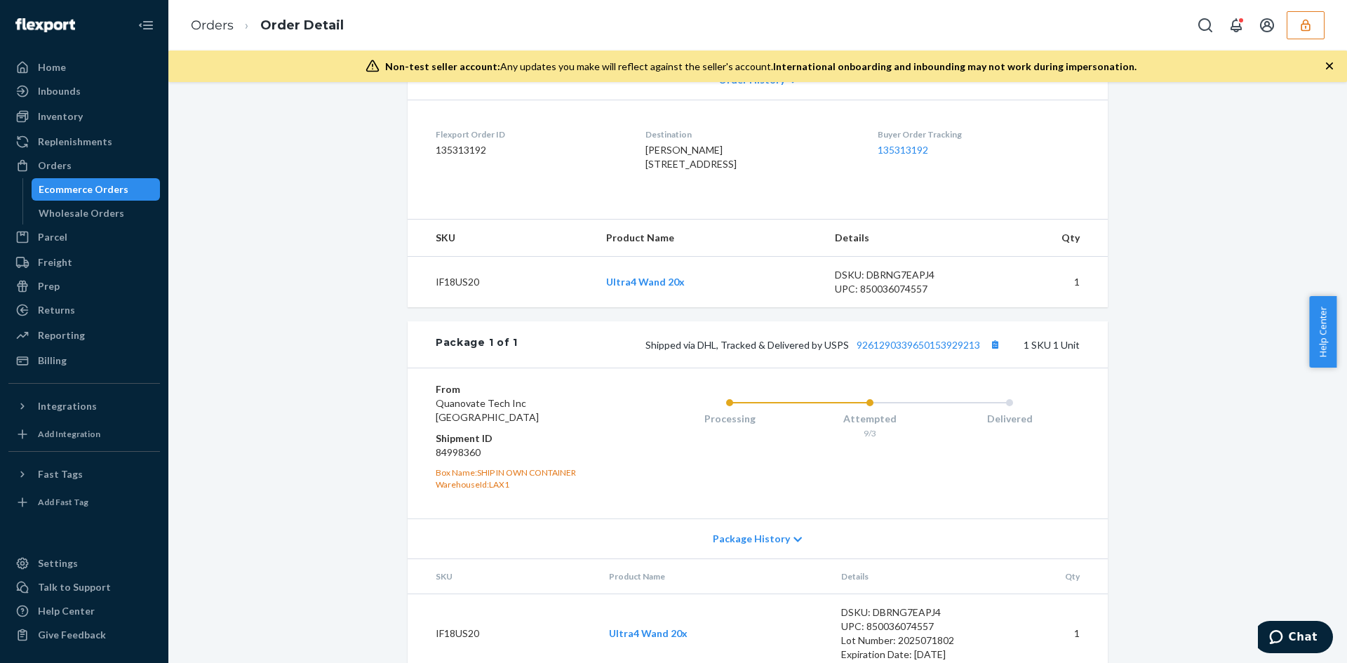
scroll to position [382, 0]
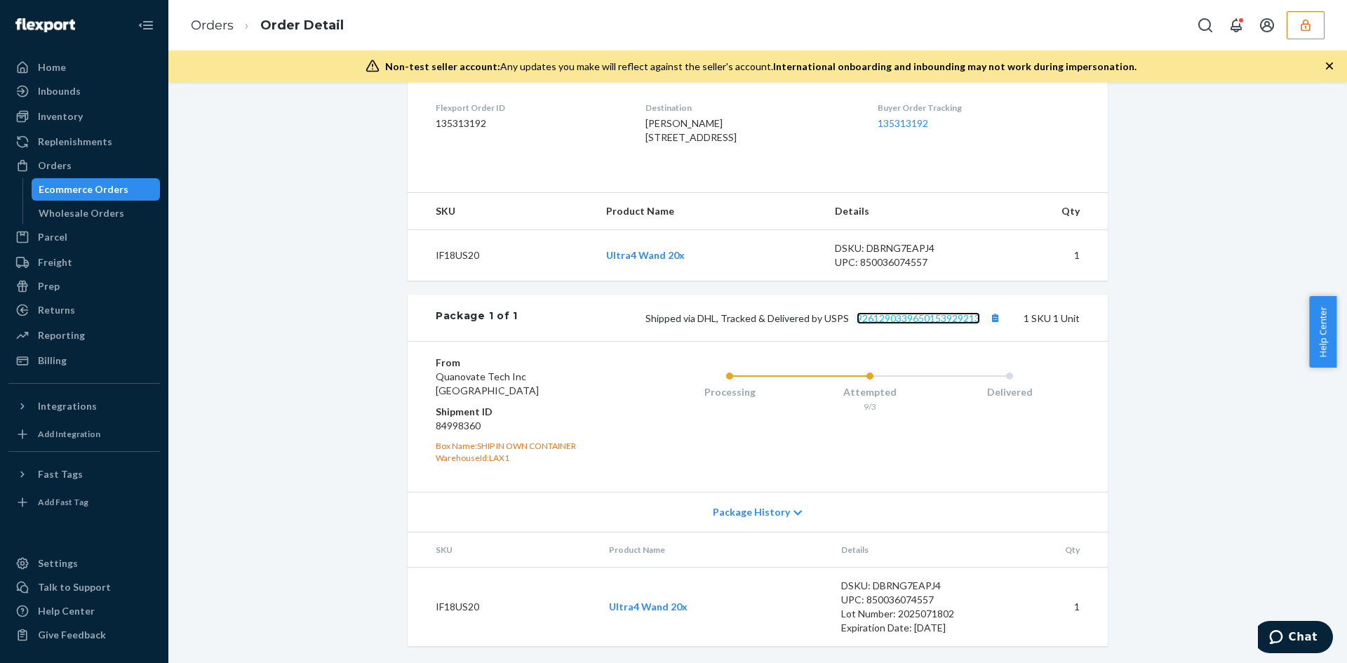
click at [910, 316] on link "9261290339650153929213" at bounding box center [918, 318] width 123 height 12
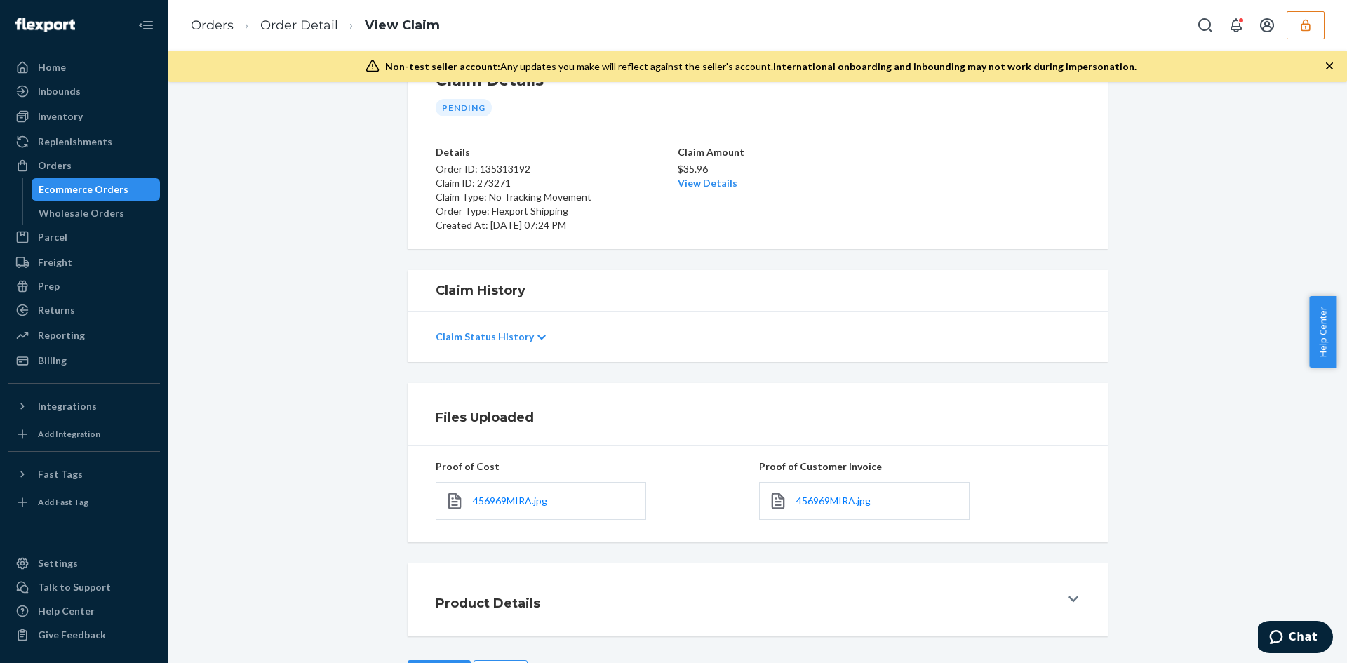
scroll to position [112, 0]
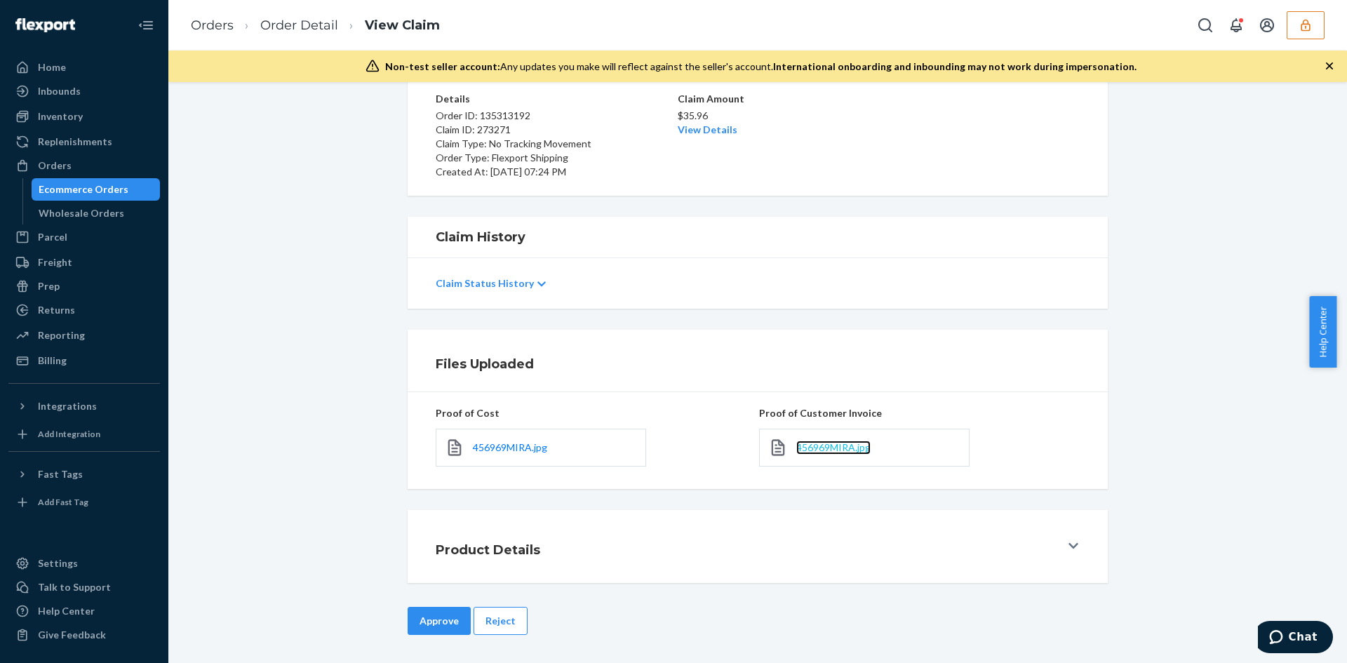
click at [806, 444] on span "456969MIRA.jpg" at bounding box center [833, 447] width 74 height 12
click at [485, 626] on button "Reject" at bounding box center [501, 621] width 54 height 28
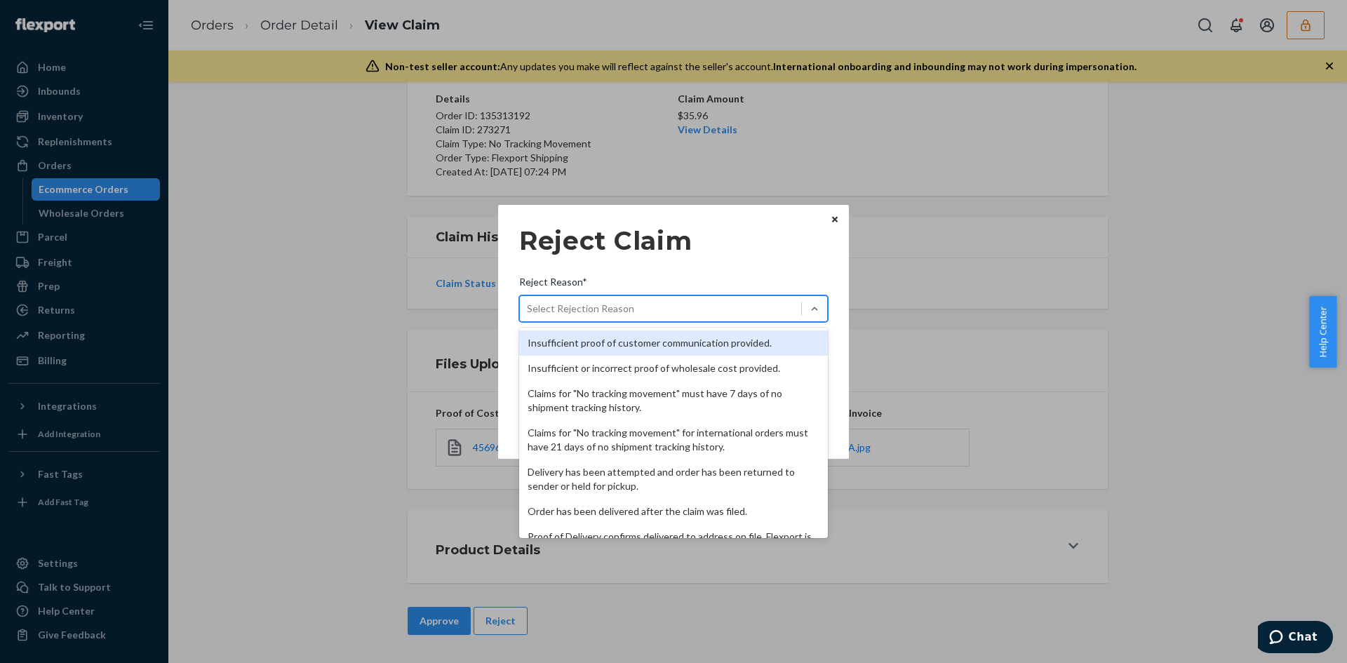
drag, startPoint x: 649, startPoint y: 298, endPoint x: 618, endPoint y: 452, distance: 156.7
click at [647, 297] on div "Select Rejection Reason" at bounding box center [660, 308] width 281 height 22
click at [528, 302] on input "Reject Reason* option Insufficient proof of customer communication provided. fo…" at bounding box center [527, 309] width 1 height 14
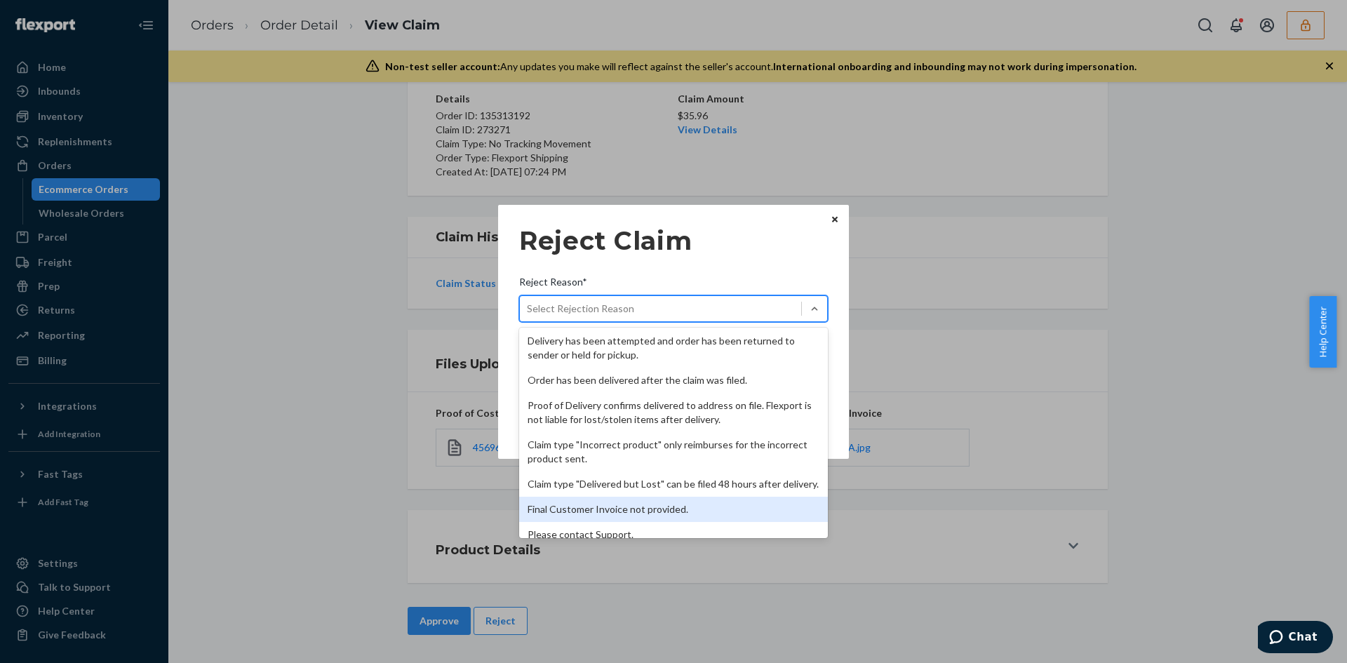
scroll to position [182, 0]
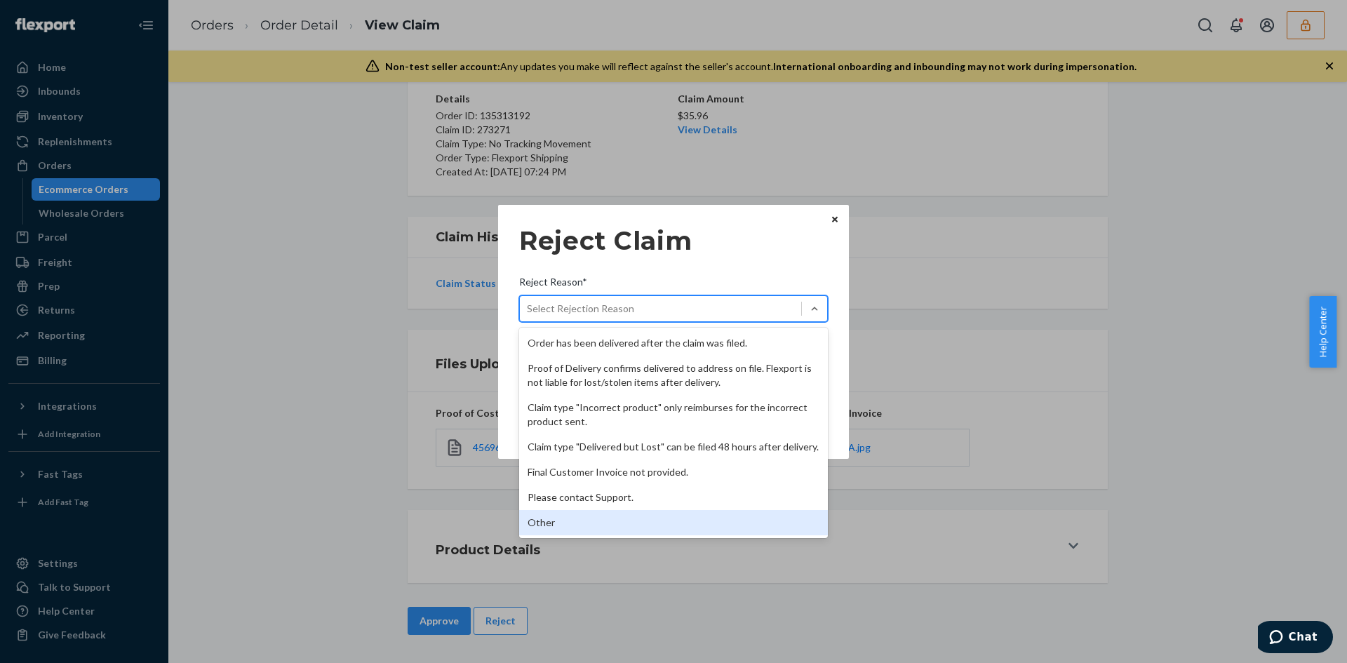
drag, startPoint x: 550, startPoint y: 523, endPoint x: 566, endPoint y: 439, distance: 86.3
click at [554, 514] on div "Other" at bounding box center [673, 522] width 309 height 25
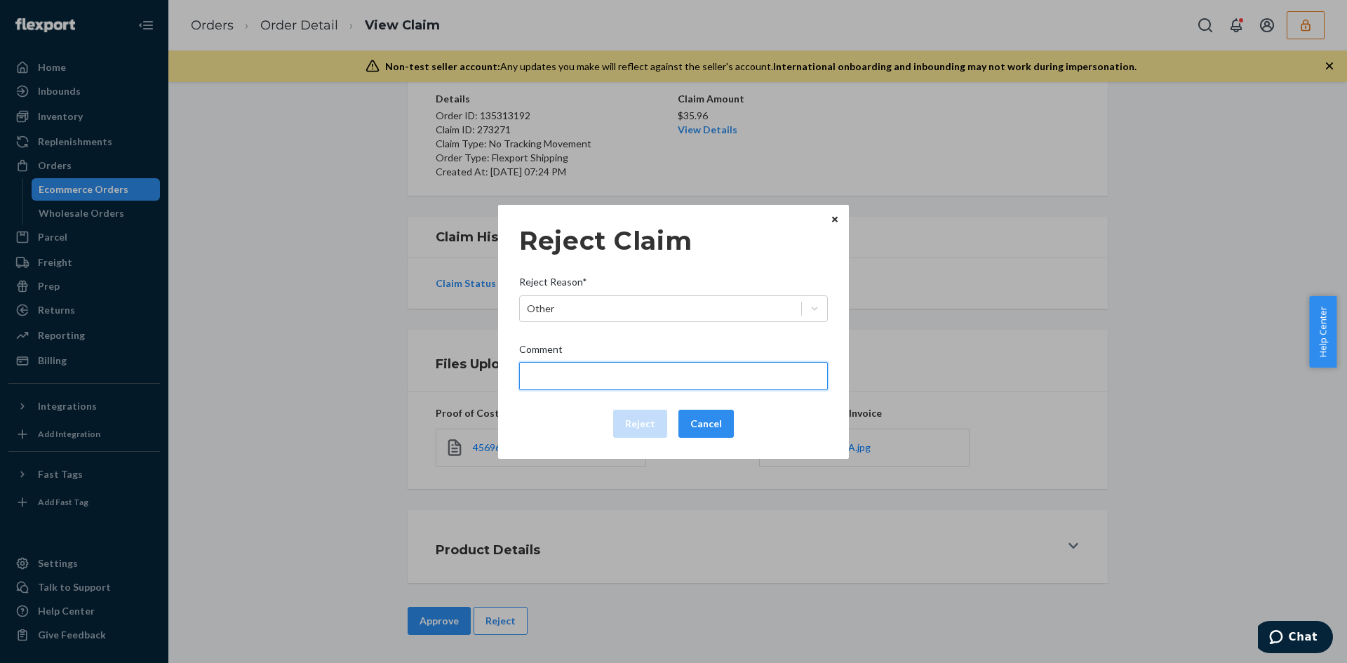
click at [563, 375] on input "Comment" at bounding box center [673, 376] width 309 height 28
paste input "Held at Post Office, At Customer Request"
type input "Held at Post Office, At Customer Request."
click at [638, 423] on button "Reject" at bounding box center [640, 424] width 54 height 28
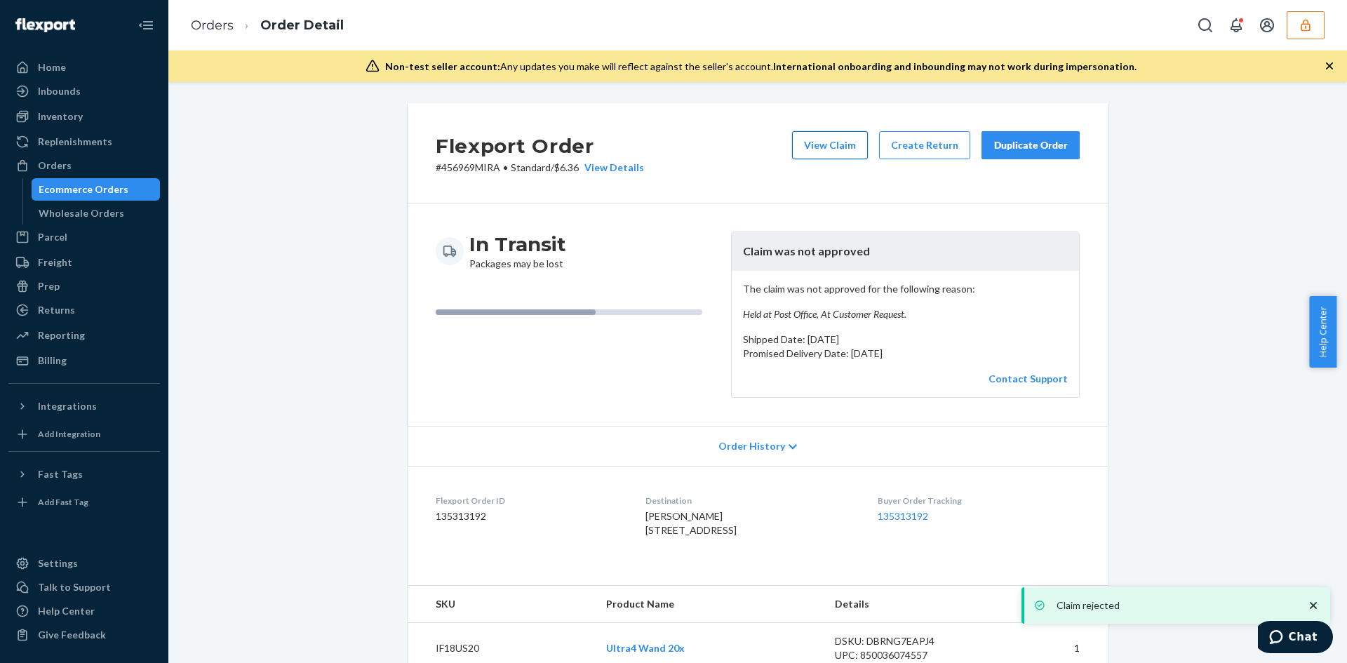
click at [836, 145] on button "View Claim" at bounding box center [830, 145] width 76 height 28
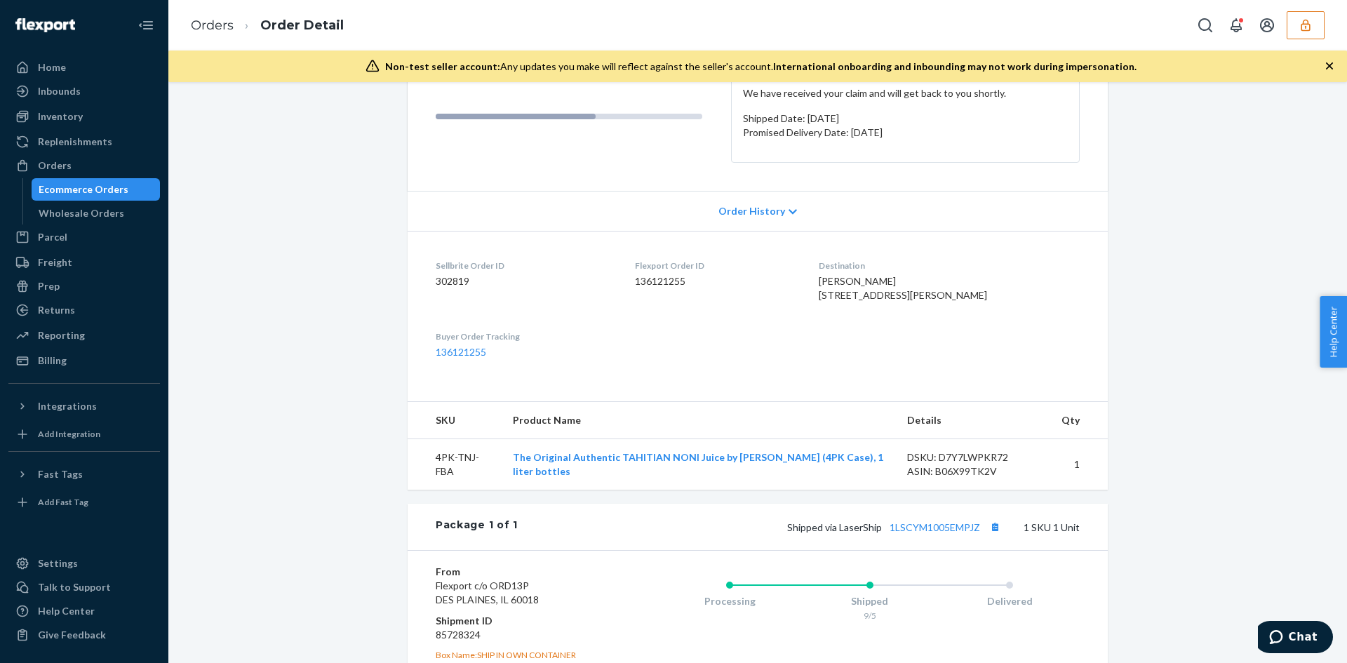
scroll to position [281, 0]
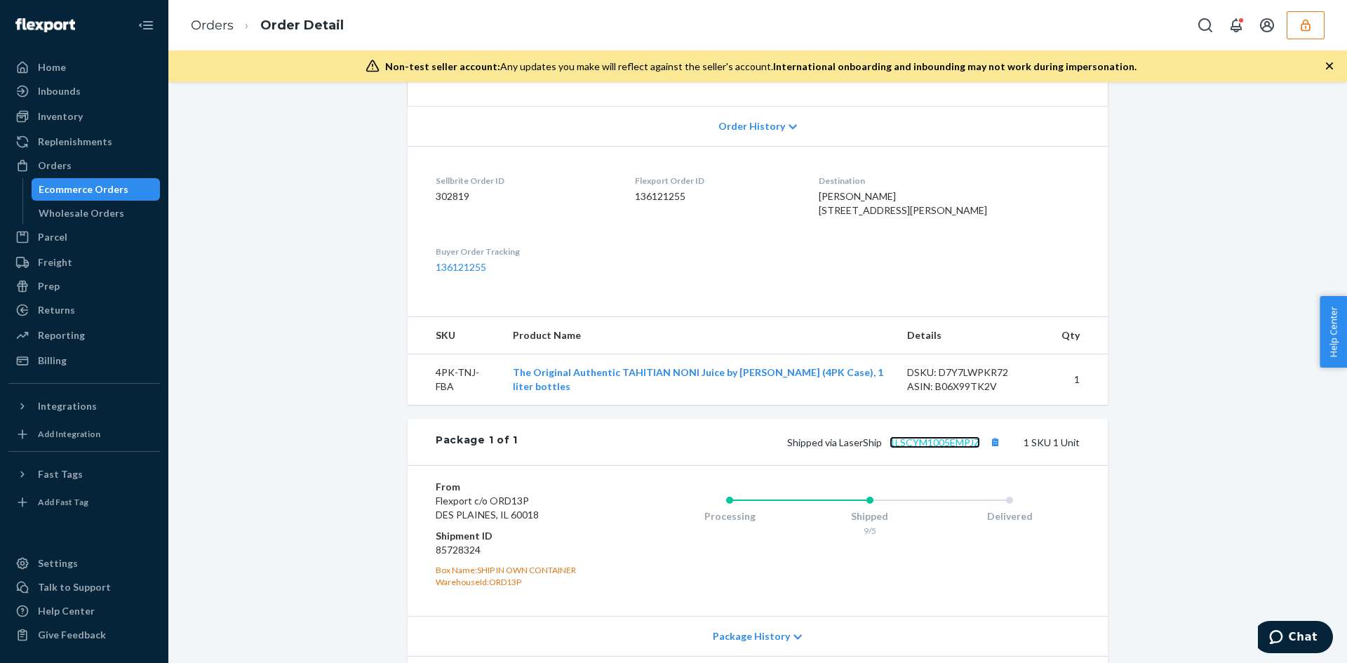
click at [926, 448] on link "1LSCYM1005EMPJZ" at bounding box center [935, 442] width 91 height 12
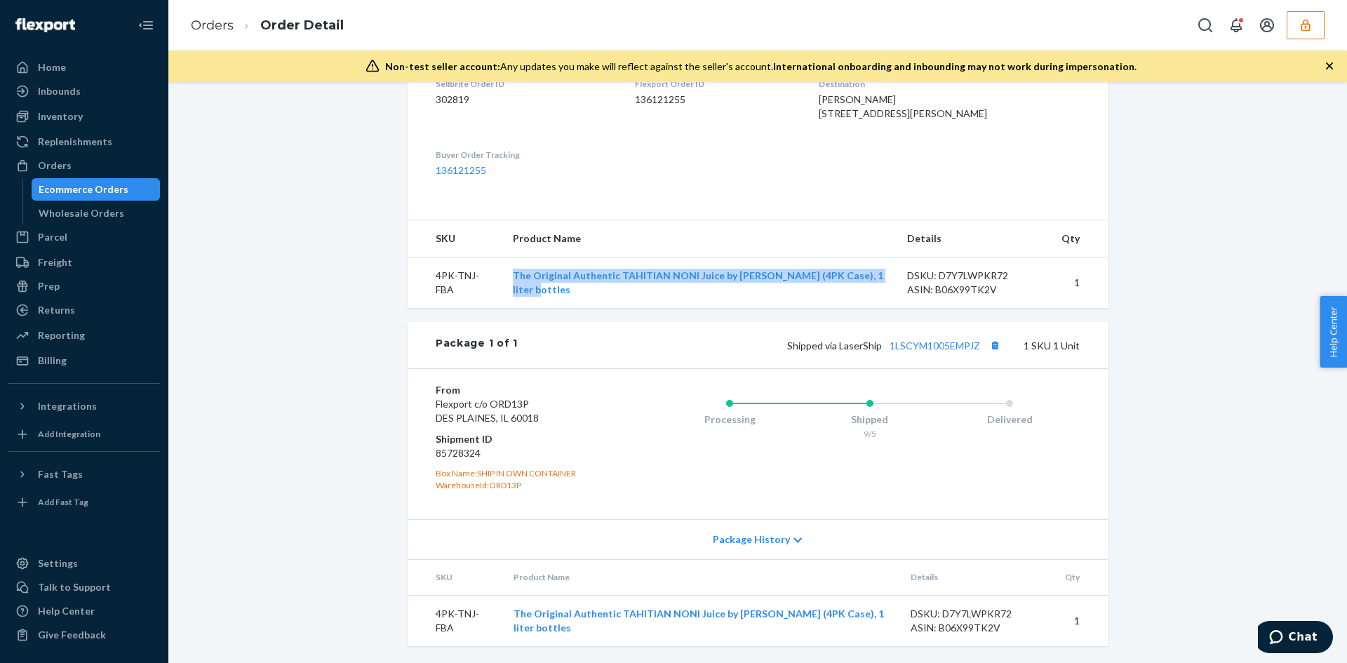
drag, startPoint x: 502, startPoint y: 281, endPoint x: 880, endPoint y: 284, distance: 377.5
click at [880, 284] on td "The Original Authentic TAHITIAN NONI Juice by Morinda (4PK Case), 1 liter bottl…" at bounding box center [699, 282] width 394 height 51
copy link "The Original Authentic TAHITIAN NONI Juice by Morinda (4PK Case), 1 liter bottl…"
click at [616, 327] on div "Package 1 of 1 Shipped via LaserShip 1LSCYM1005EMPJZ 1 SKU 1 Unit" at bounding box center [758, 345] width 700 height 46
drag, startPoint x: 533, startPoint y: 277, endPoint x: 768, endPoint y: 285, distance: 234.5
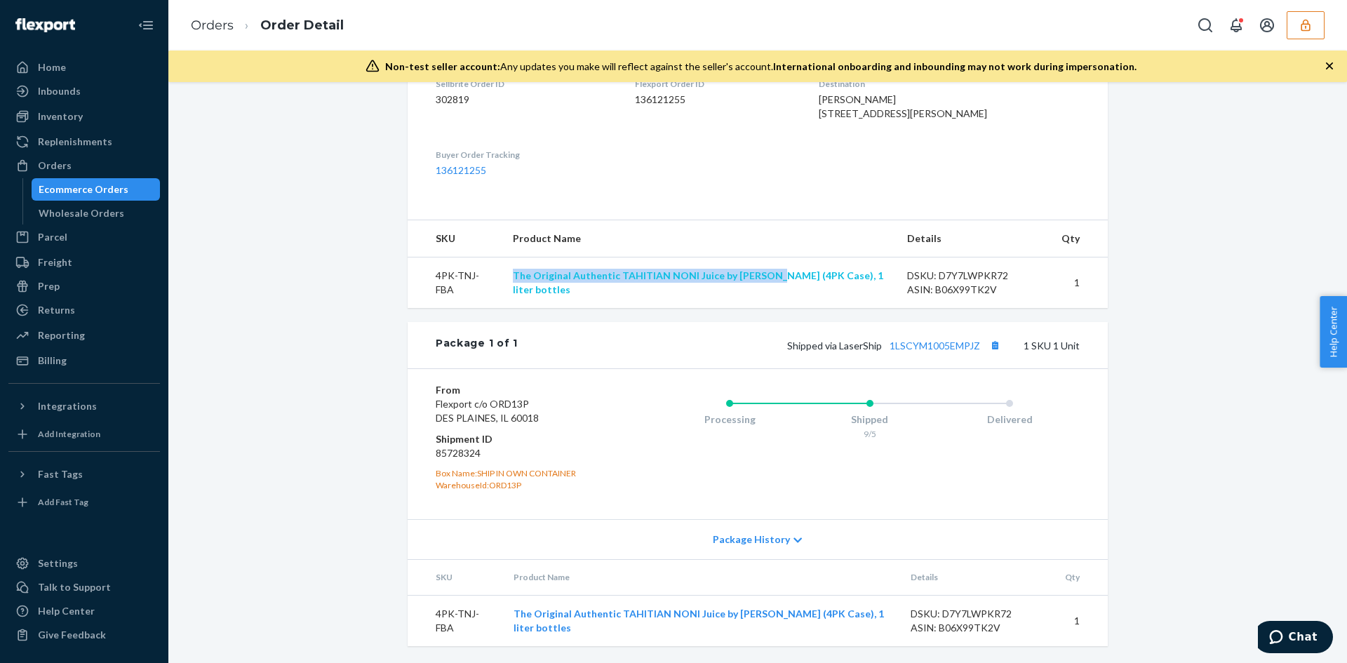
click at [768, 285] on td "The Original Authentic TAHITIAN NONI Juice by Morinda (4PK Case), 1 liter bottl…" at bounding box center [699, 282] width 394 height 51
copy link "The Original Authentic TAHITIAN NONI Juice by Morinda"
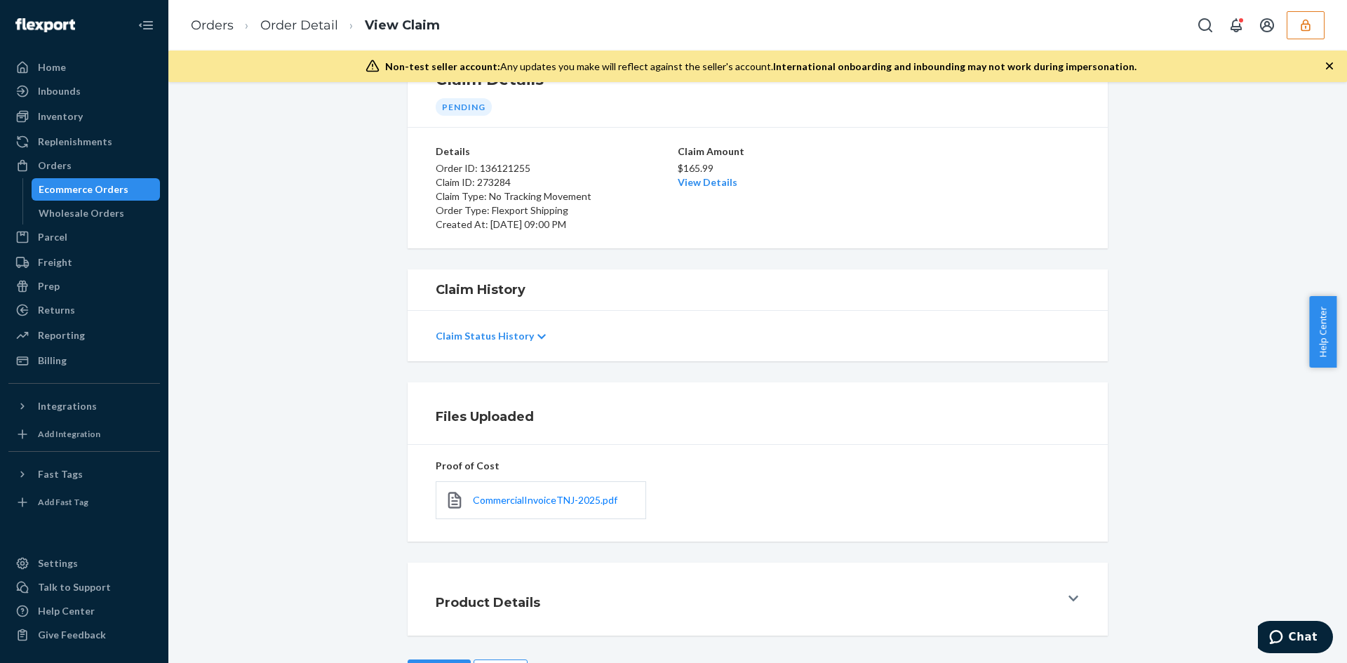
scroll to position [112, 0]
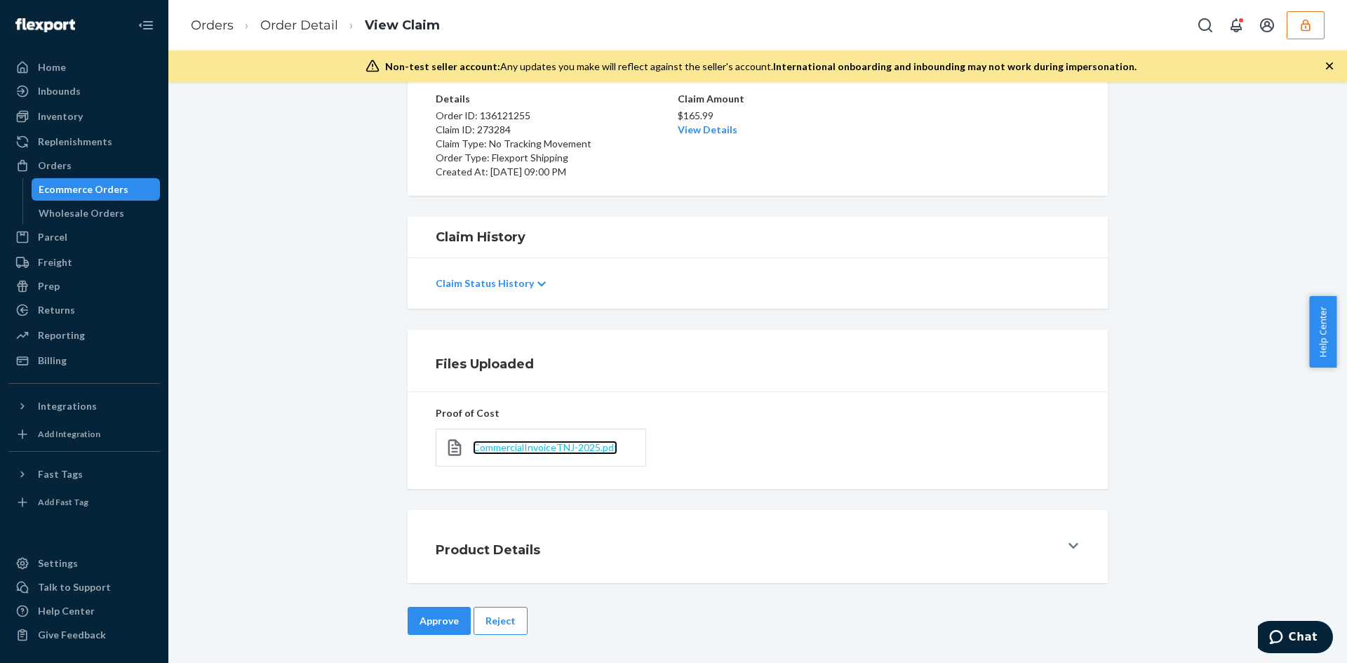
drag, startPoint x: 523, startPoint y: 451, endPoint x: 523, endPoint y: 443, distance: 8.4
click at [523, 450] on span "CommercialInvoiceTNJ-2025.pdf" at bounding box center [545, 447] width 145 height 12
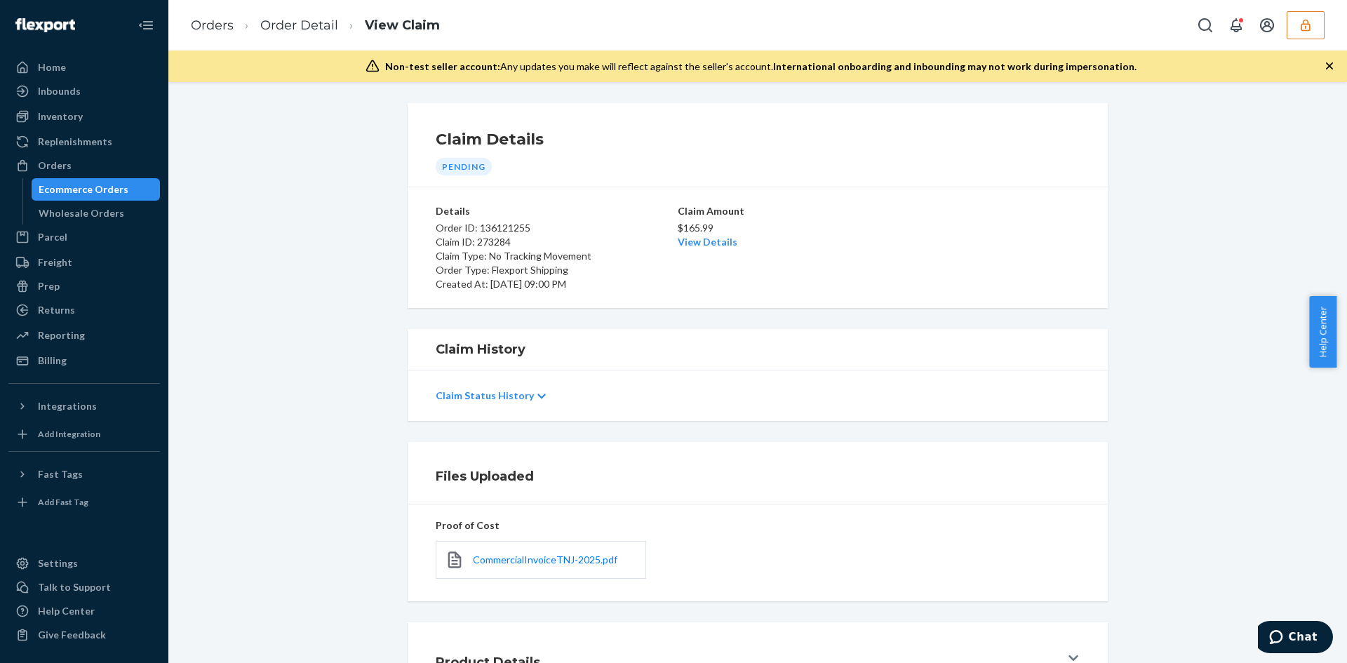
click at [711, 229] on p "$165.99" at bounding box center [758, 228] width 160 height 14
click at [711, 239] on link "View Details" at bounding box center [708, 242] width 60 height 12
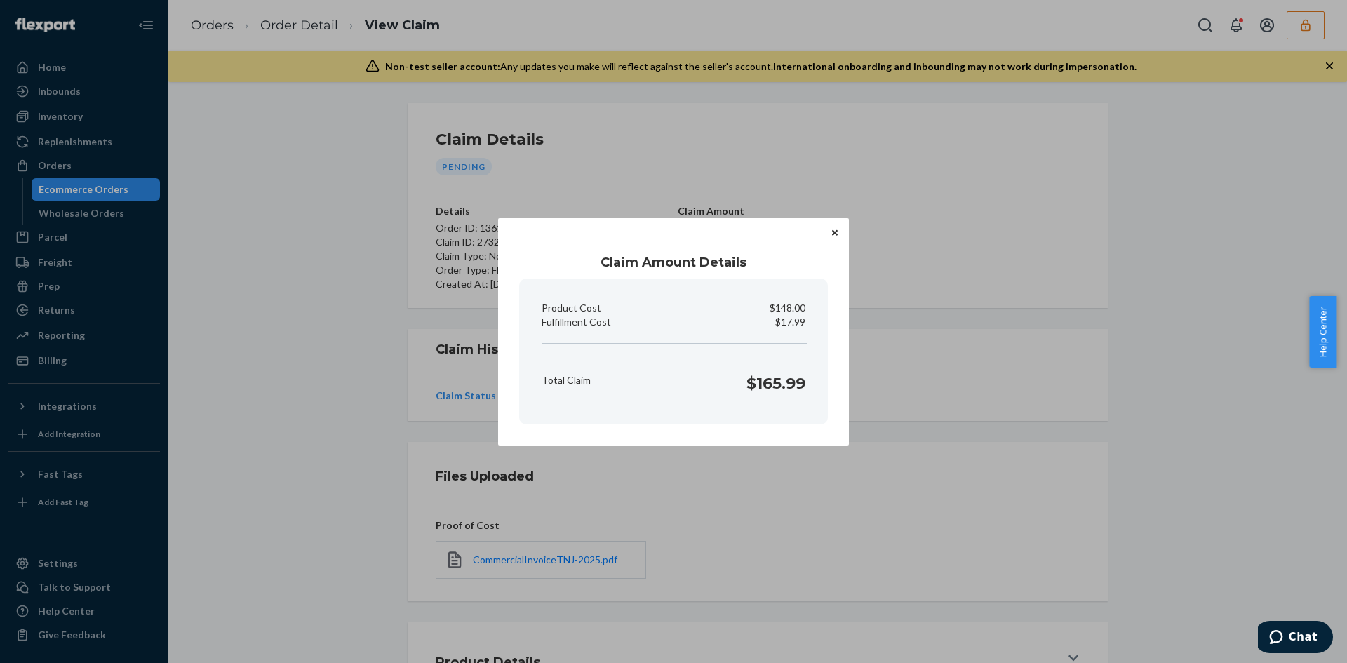
click at [834, 390] on div "Claim Amount Details Product Cost $148.00 Fulfillment Cost $17.99 Total Claim $…" at bounding box center [673, 331] width 351 height 227
click at [815, 505] on div "Claim Amount Details Product Cost $148.00 Fulfillment Cost $17.99 Total Claim $…" at bounding box center [673, 331] width 1347 height 663
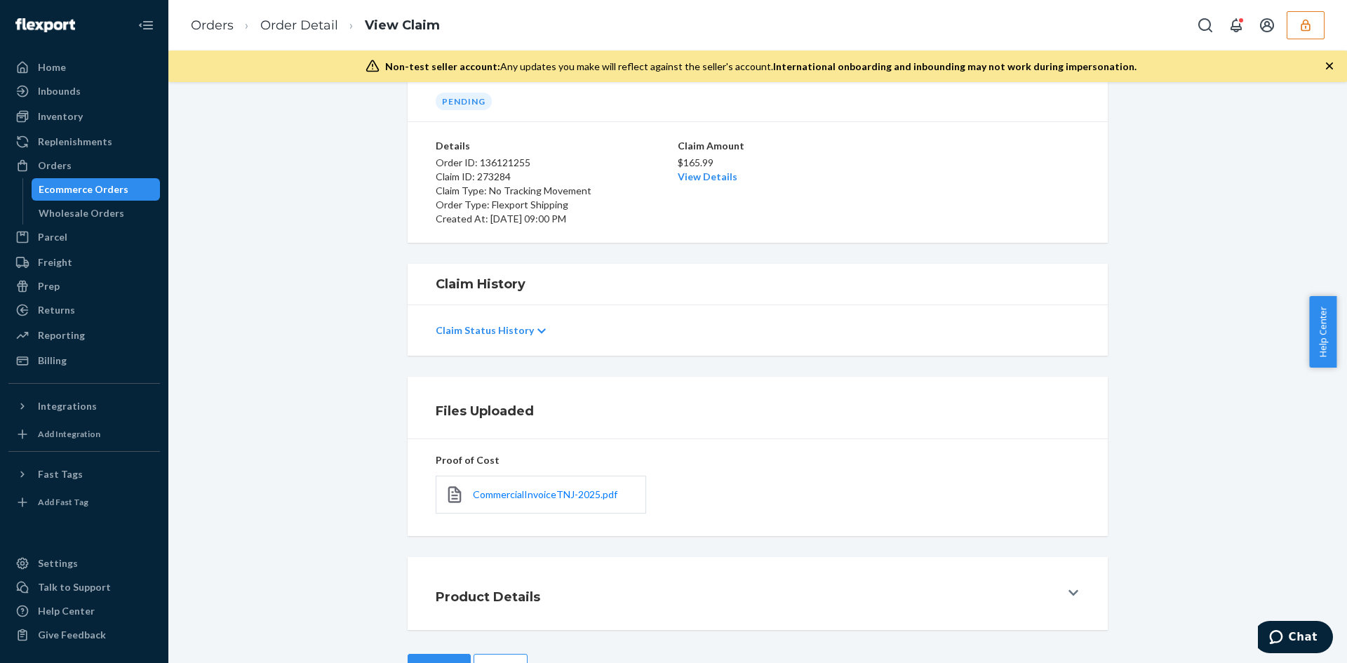
scroll to position [112, 0]
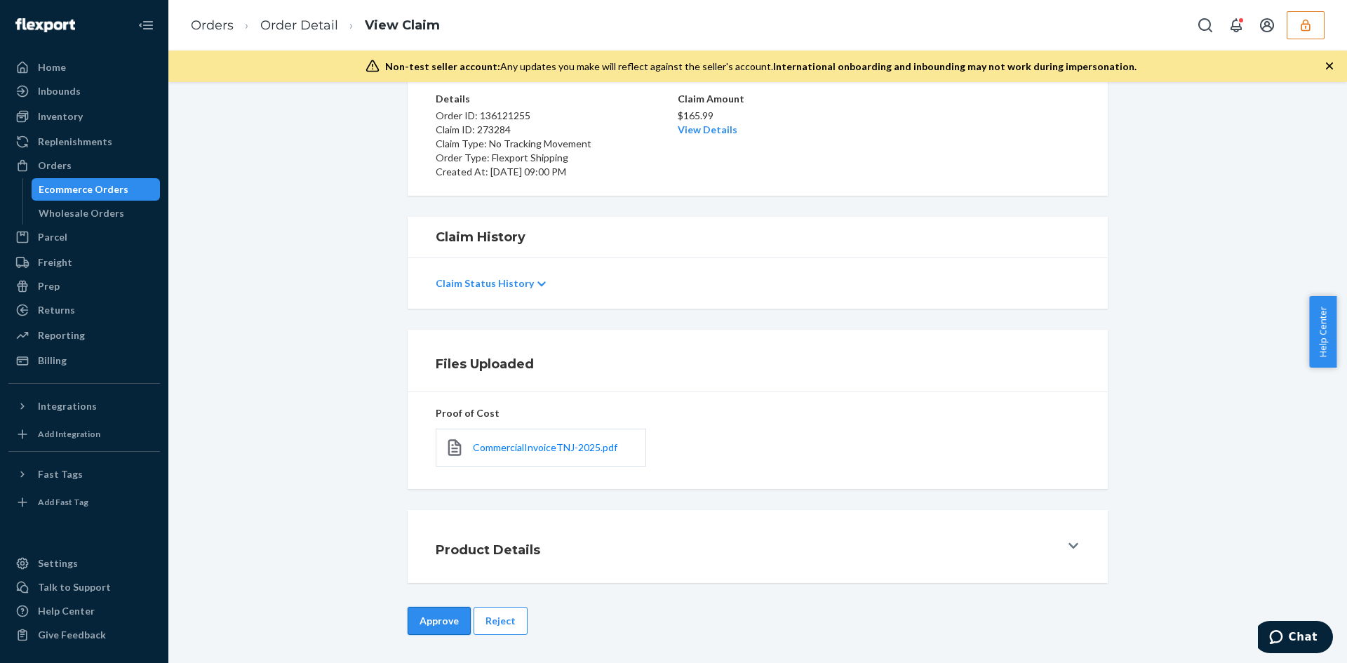
click at [435, 631] on button "Approve" at bounding box center [439, 621] width 63 height 28
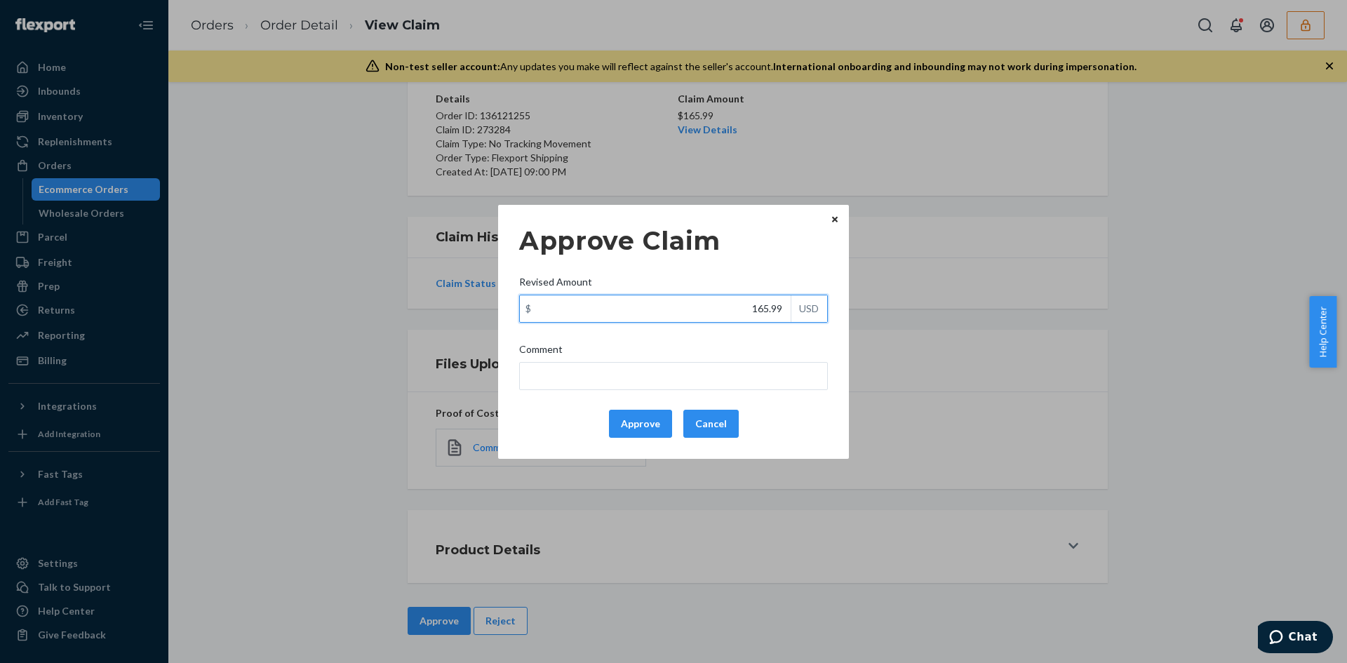
drag, startPoint x: 787, startPoint y: 300, endPoint x: 757, endPoint y: 333, distance: 44.2
click at [784, 300] on input "165.99" at bounding box center [655, 308] width 271 height 27
paste input "17"
type input "117.99"
click at [749, 356] on div "Comment" at bounding box center [673, 352] width 309 height 20
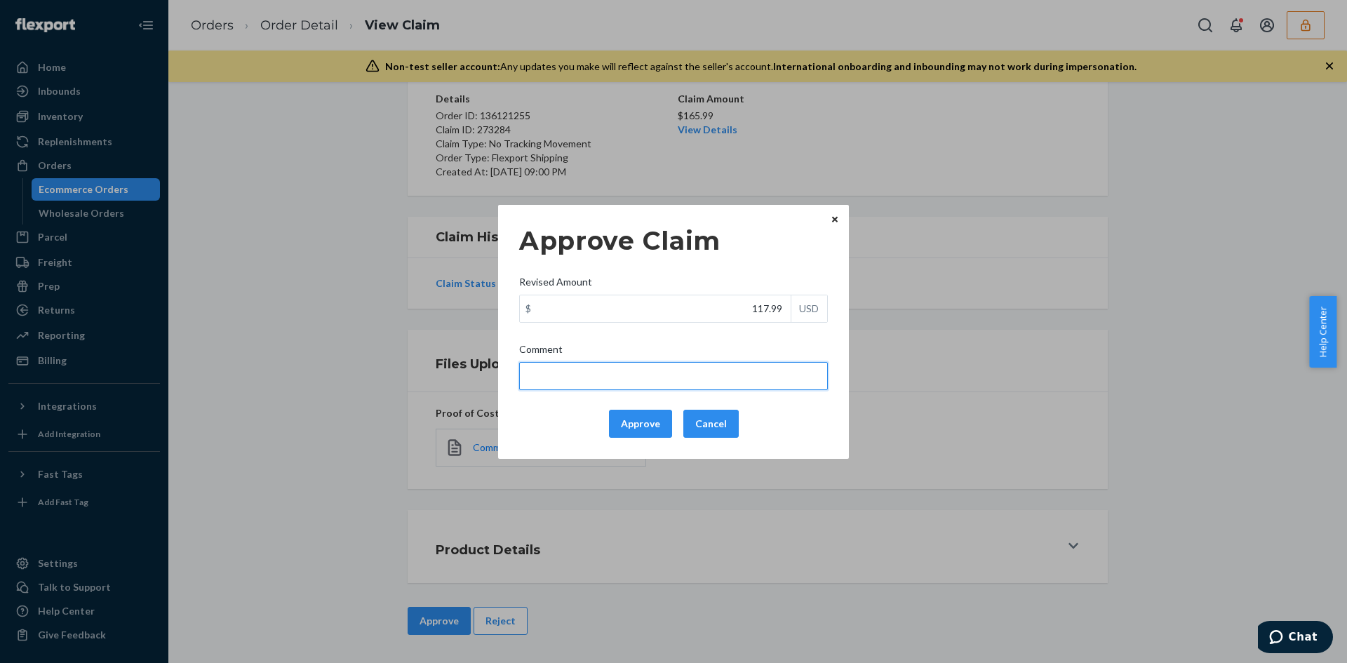
click at [749, 362] on input "Comment" at bounding box center [673, 376] width 309 height 28
type input "Total cost capped at $100"
click at [631, 427] on button "Approve" at bounding box center [640, 424] width 63 height 28
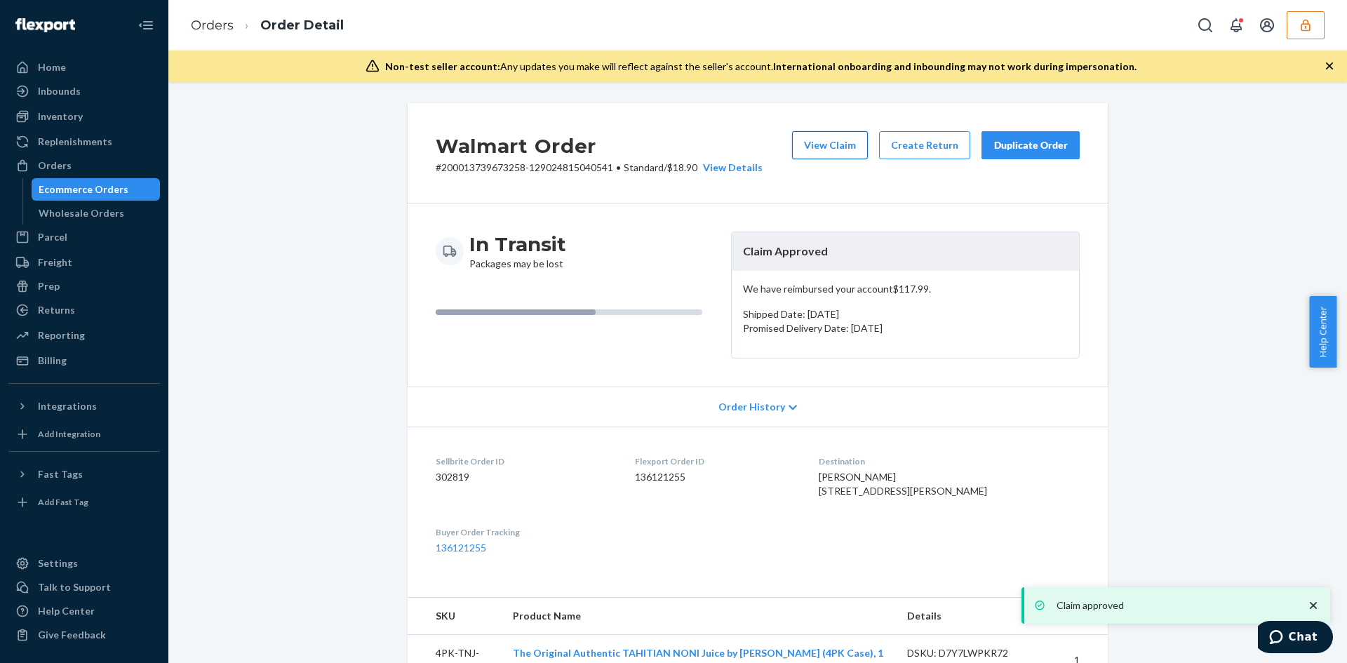
click at [794, 138] on button "View Claim" at bounding box center [830, 145] width 76 height 28
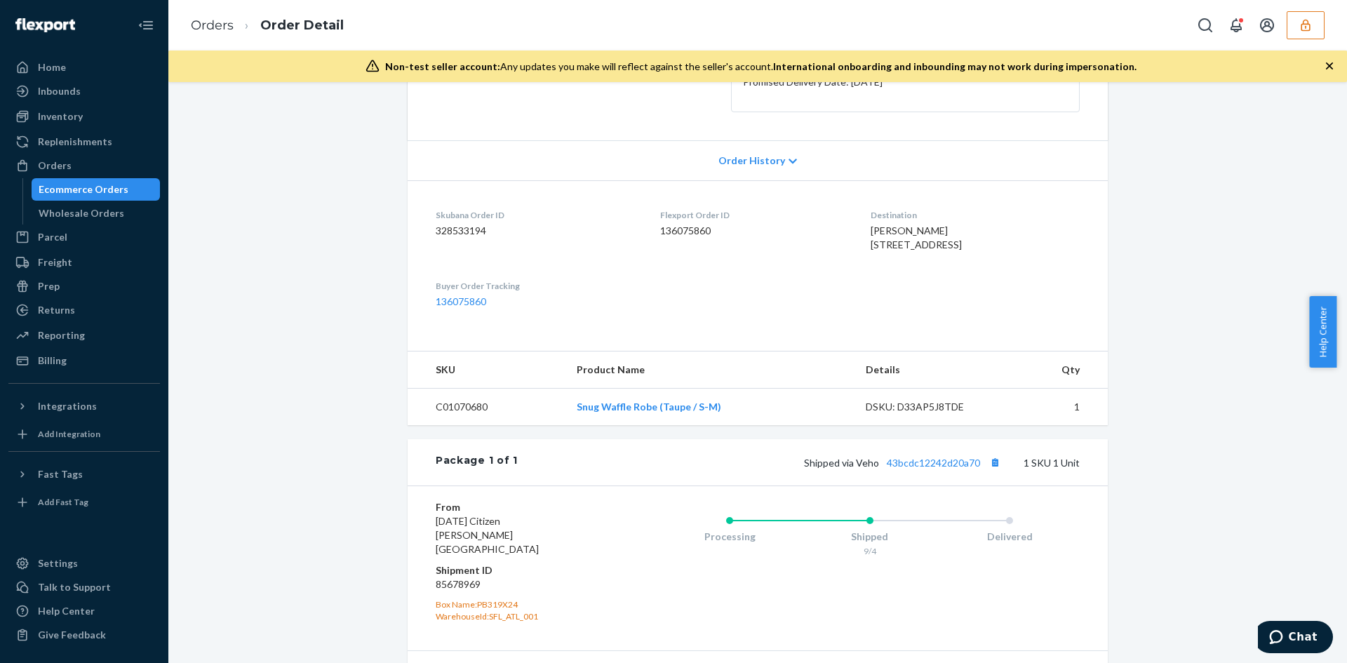
scroll to position [351, 0]
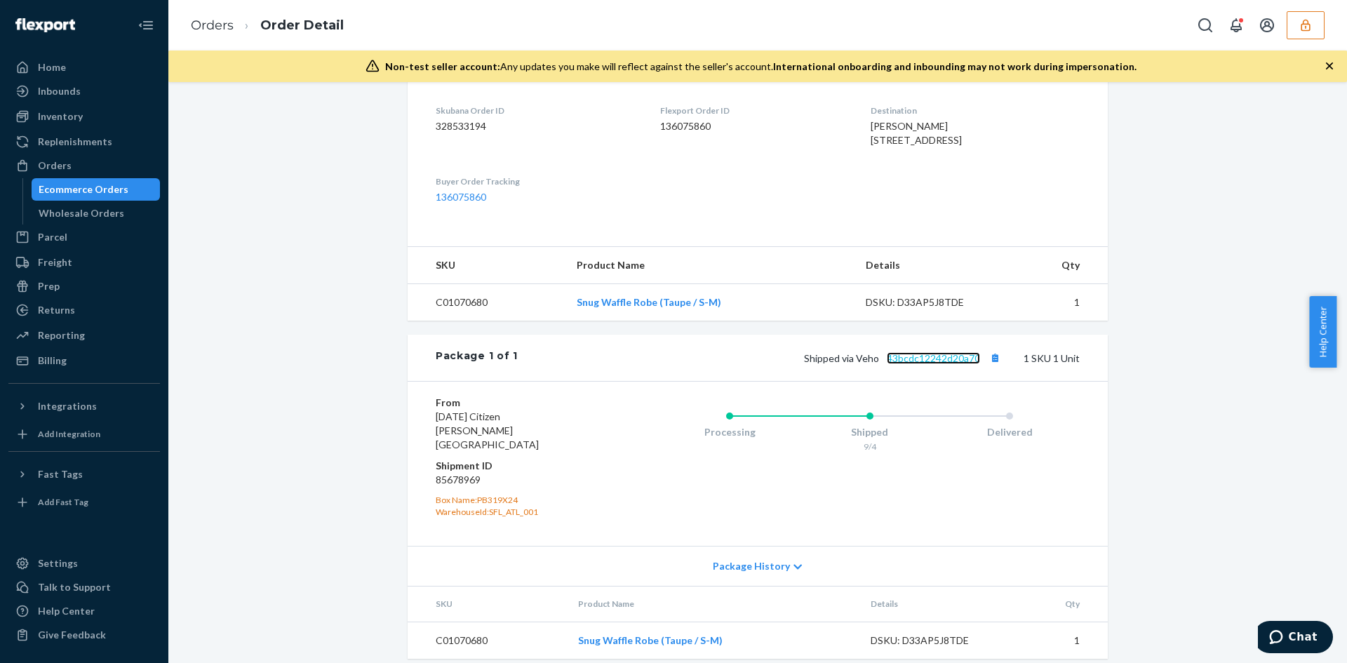
click at [909, 364] on link "43bcdc12242d20a70" at bounding box center [933, 358] width 93 height 12
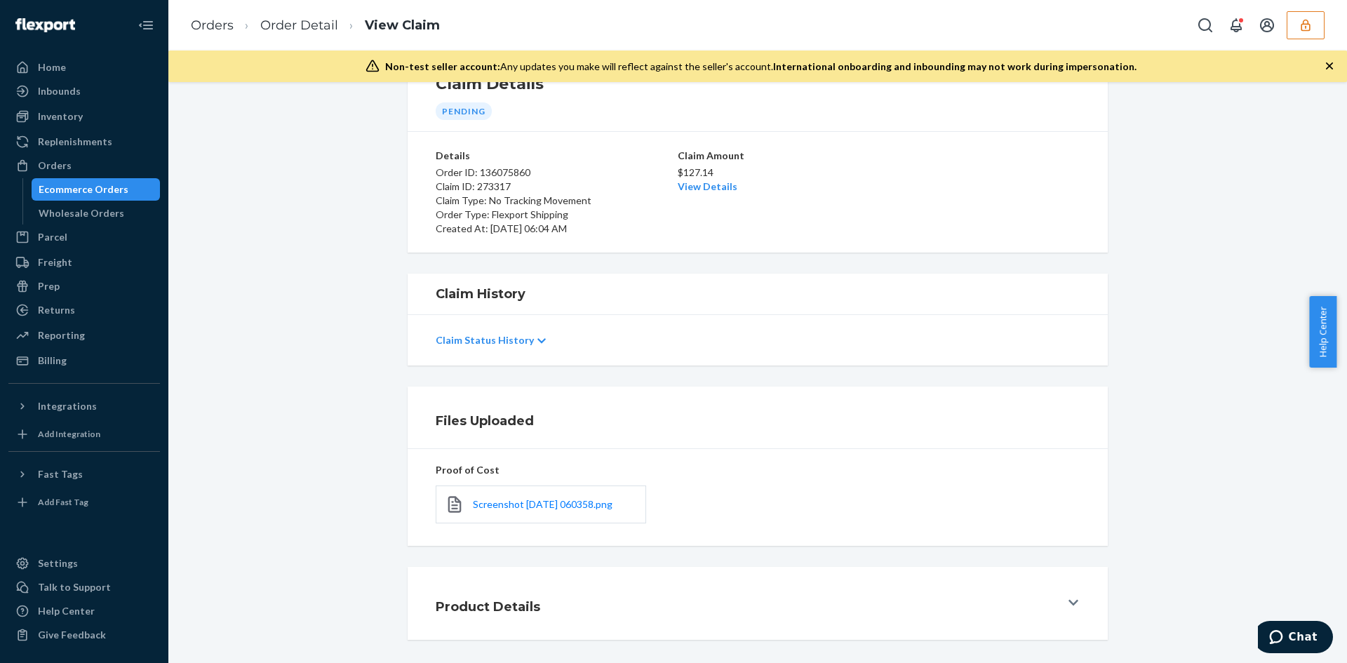
scroll to position [112, 0]
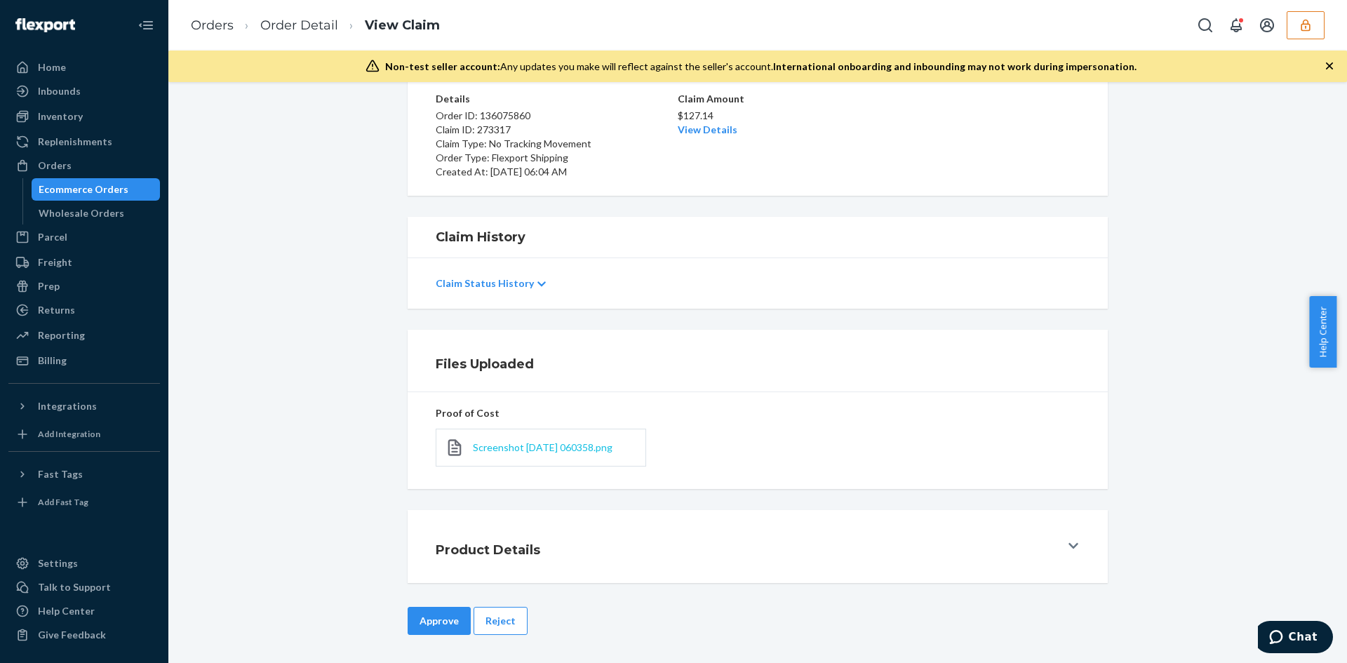
click at [537, 443] on div "Screenshot [DATE] 060358.png" at bounding box center [541, 448] width 210 height 38
click at [537, 445] on span "Screenshot [DATE] 060358.png" at bounding box center [543, 447] width 140 height 12
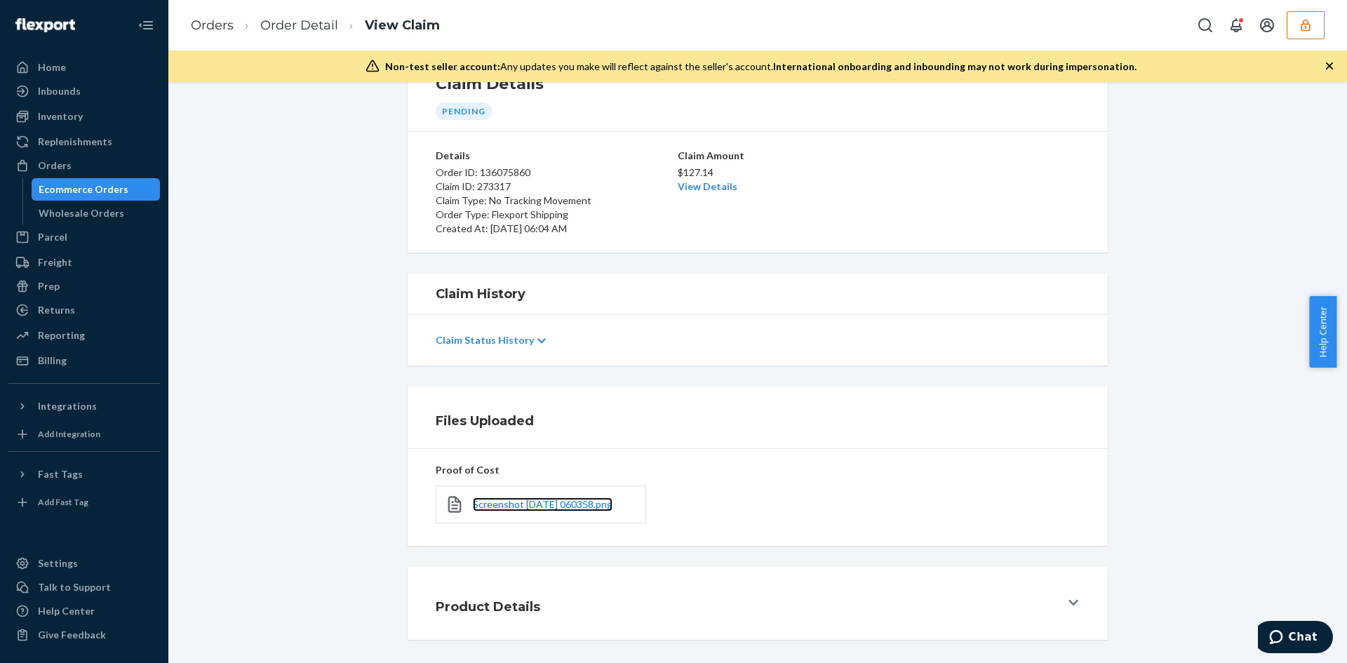
scroll to position [0, 0]
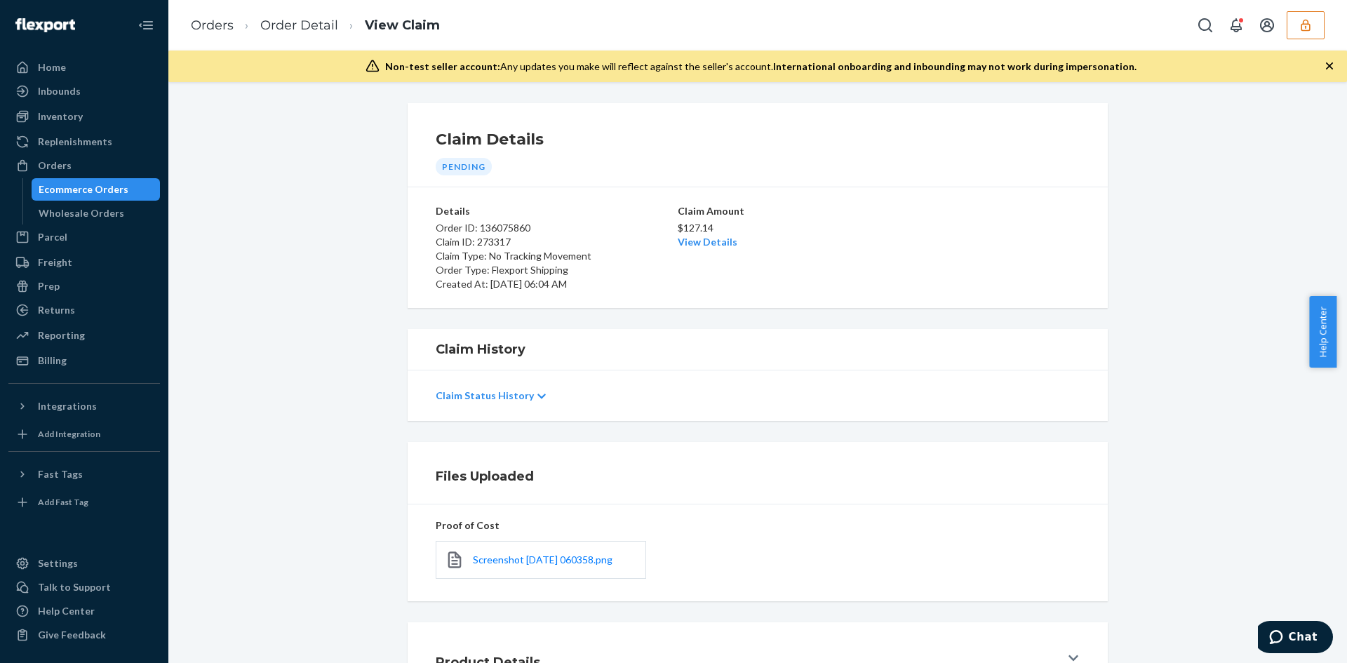
click at [704, 232] on p "$127.14" at bounding box center [758, 228] width 160 height 14
click at [701, 250] on div "Claim Amount $127.14 View Details" at bounding box center [758, 247] width 160 height 87
click at [697, 248] on link "View Details" at bounding box center [708, 242] width 60 height 12
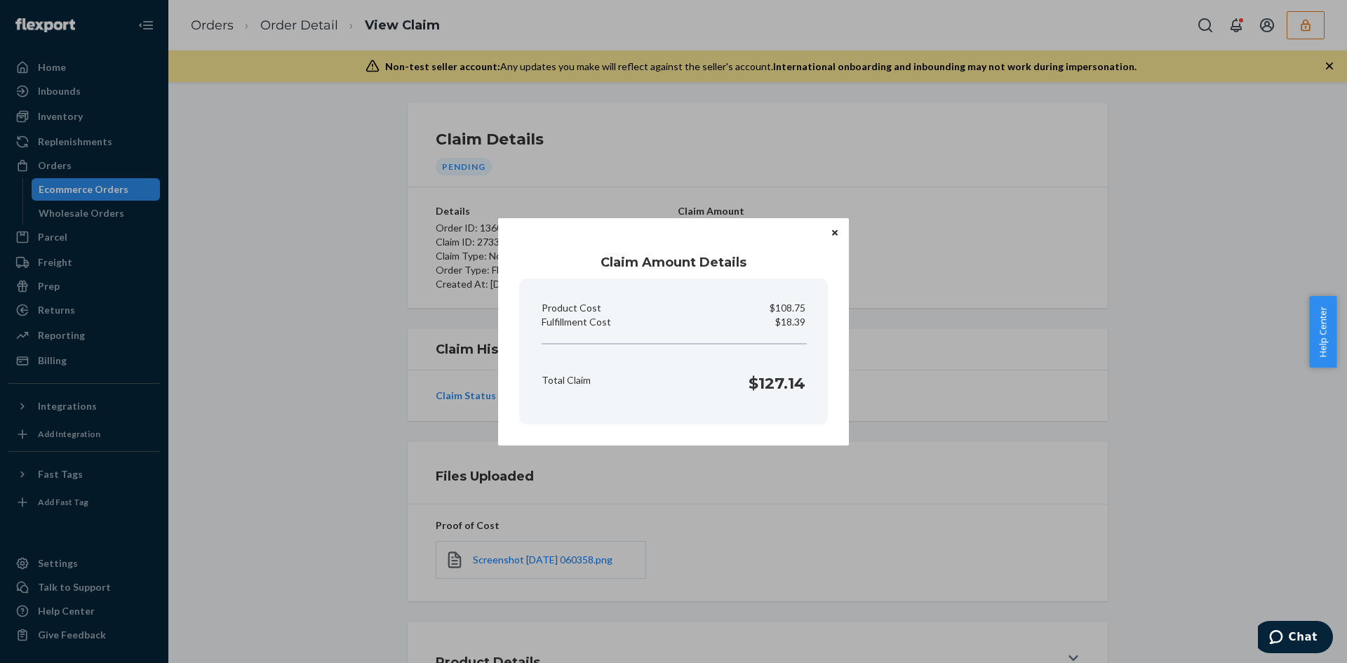
drag, startPoint x: 1074, startPoint y: 422, endPoint x: 789, endPoint y: 520, distance: 301.1
click at [1073, 422] on div "Claim Amount Details Product Cost $108.75 Fulfillment Cost $18.39 Total Claim $…" at bounding box center [673, 331] width 1347 height 663
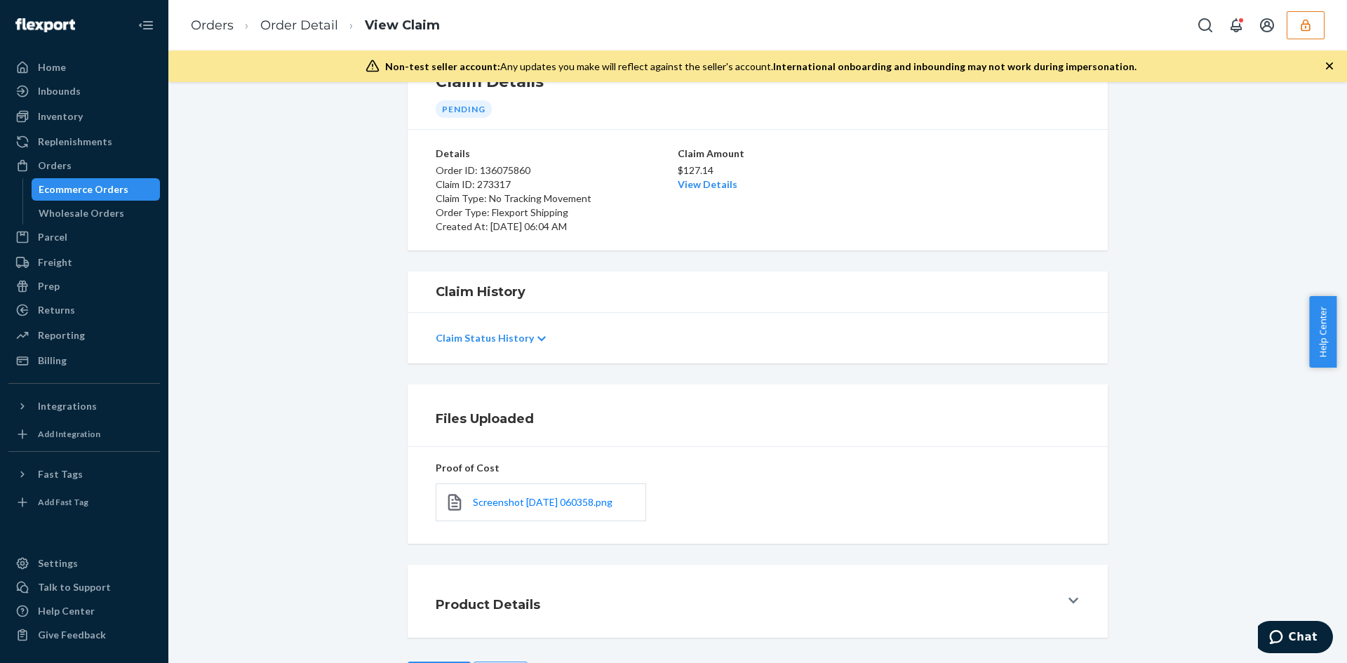
scroll to position [112, 0]
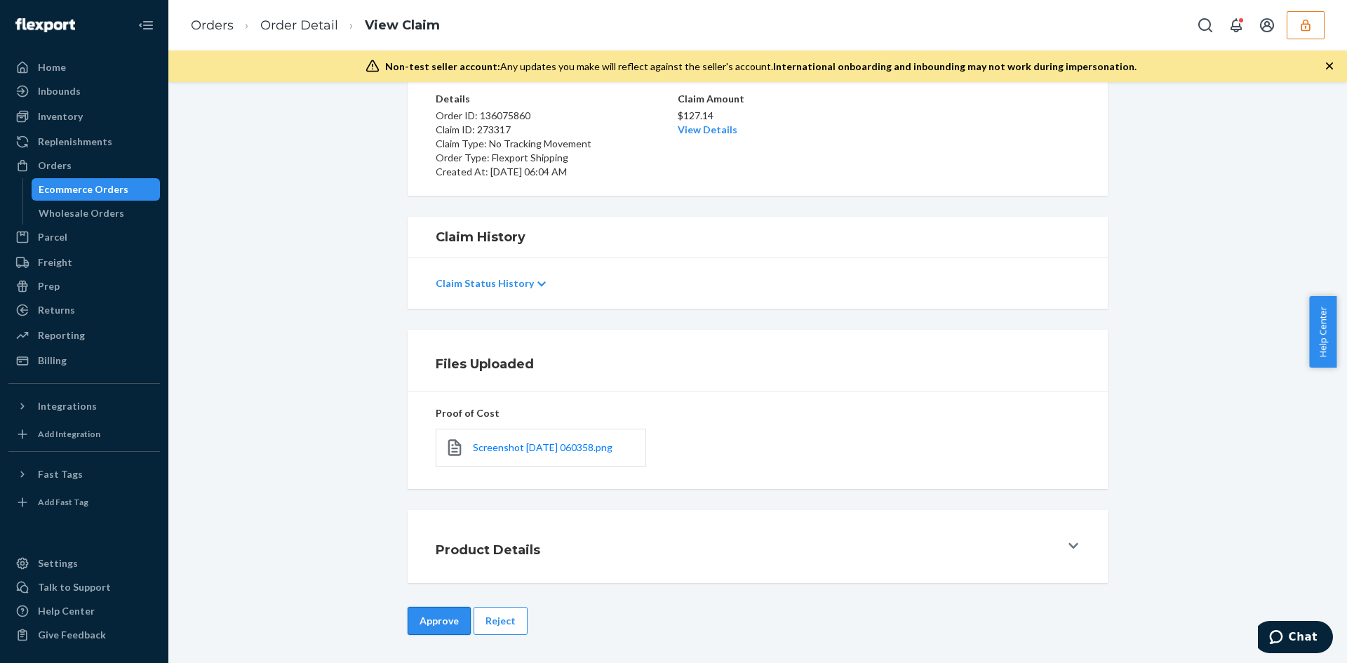
click at [447, 609] on button "Approve" at bounding box center [439, 621] width 63 height 28
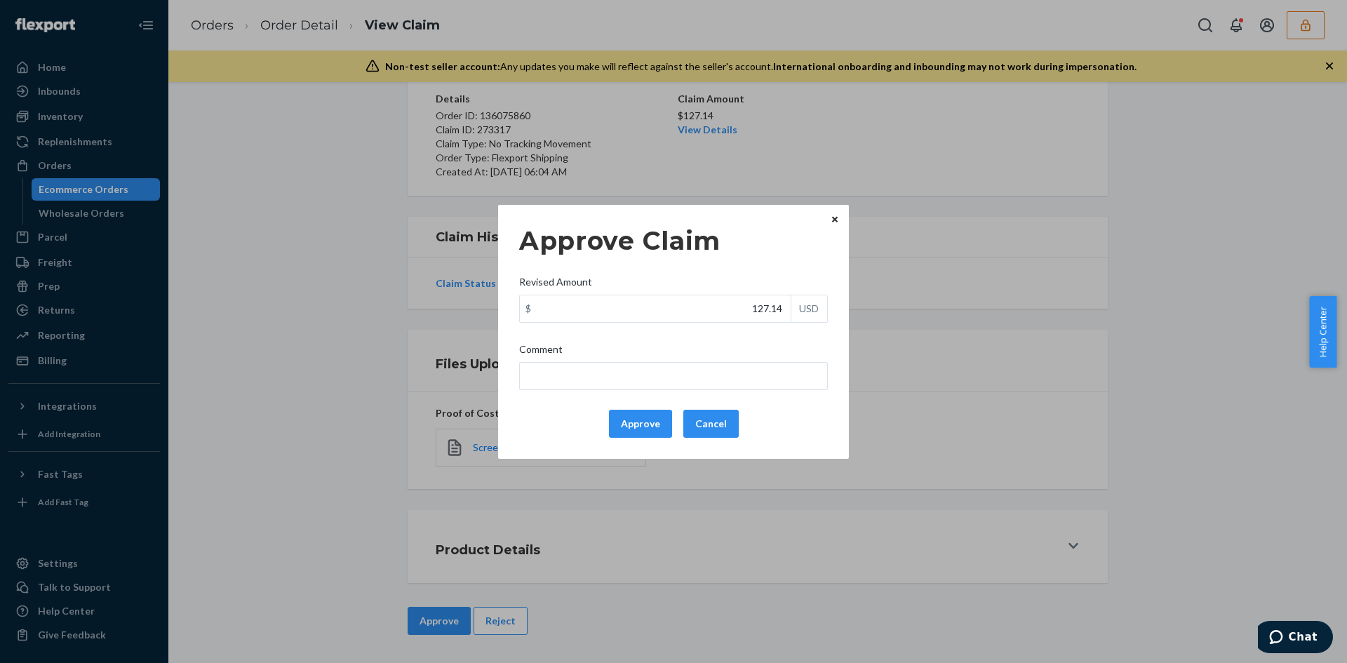
click at [737, 323] on div "Approve Claim Revised Amount $ 127.14 USD Comment Approve Cancel" at bounding box center [673, 331] width 309 height 223
click at [757, 311] on input "127.14" at bounding box center [655, 308] width 271 height 27
paste input "61.89"
type input "61.89"
click at [735, 373] on input "Comment" at bounding box center [673, 376] width 309 height 28
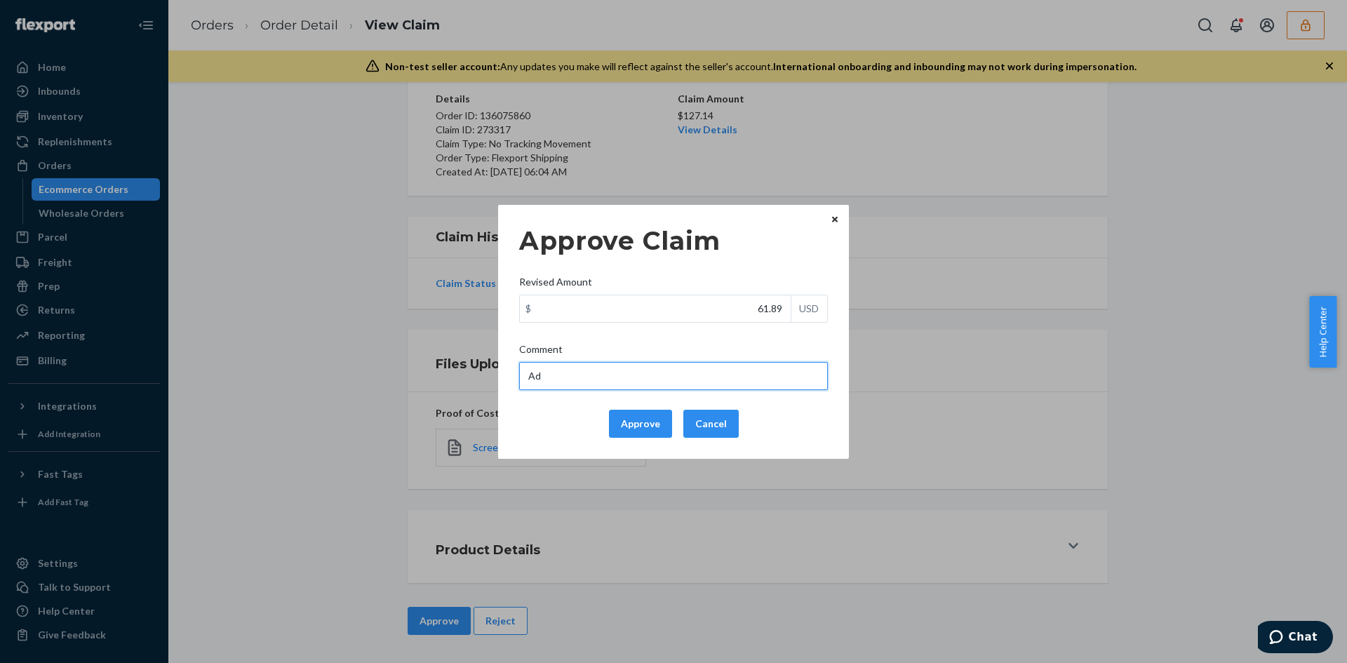
type input "Adjusted total cost."
click at [631, 416] on button "Approve" at bounding box center [640, 424] width 63 height 28
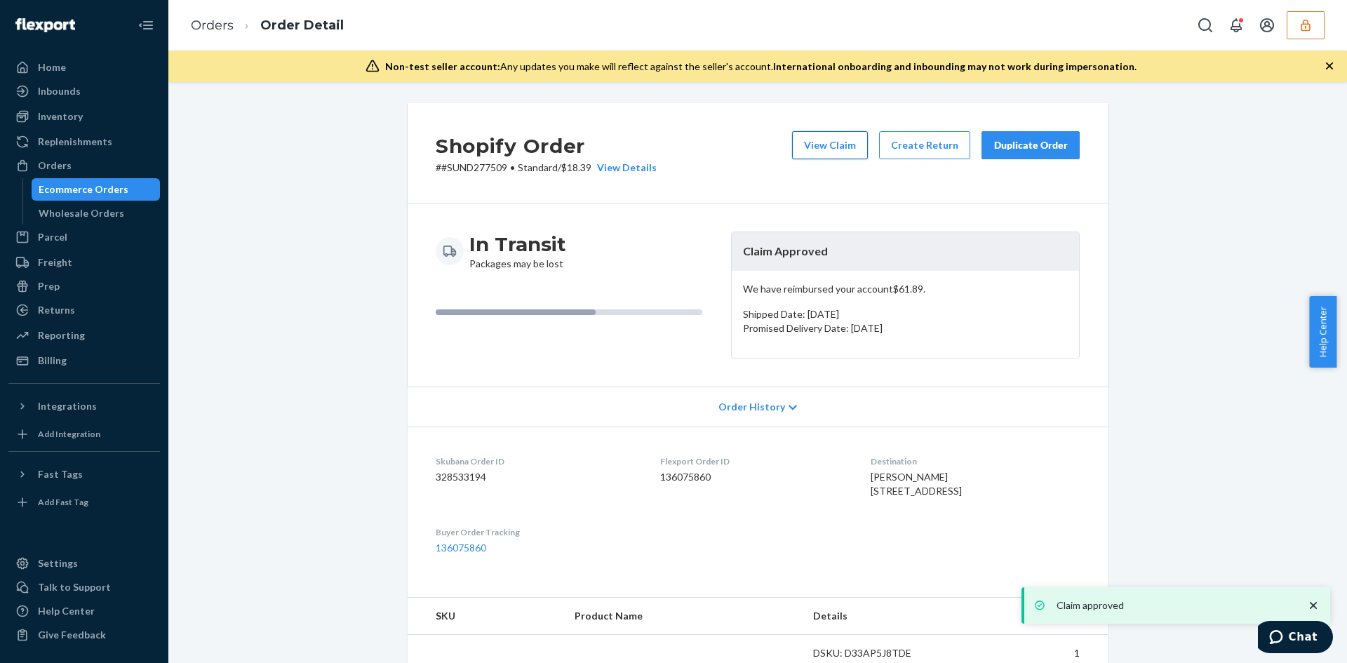
click at [827, 141] on button "View Claim" at bounding box center [830, 145] width 76 height 28
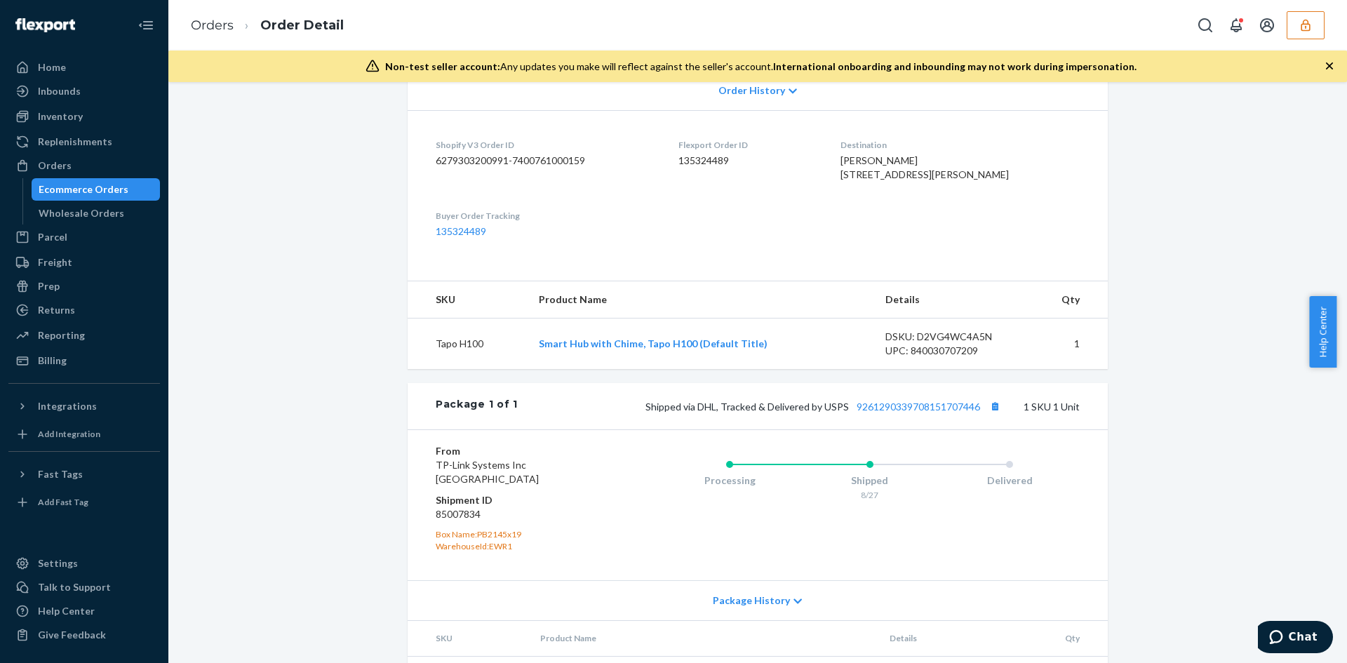
scroll to position [351, 0]
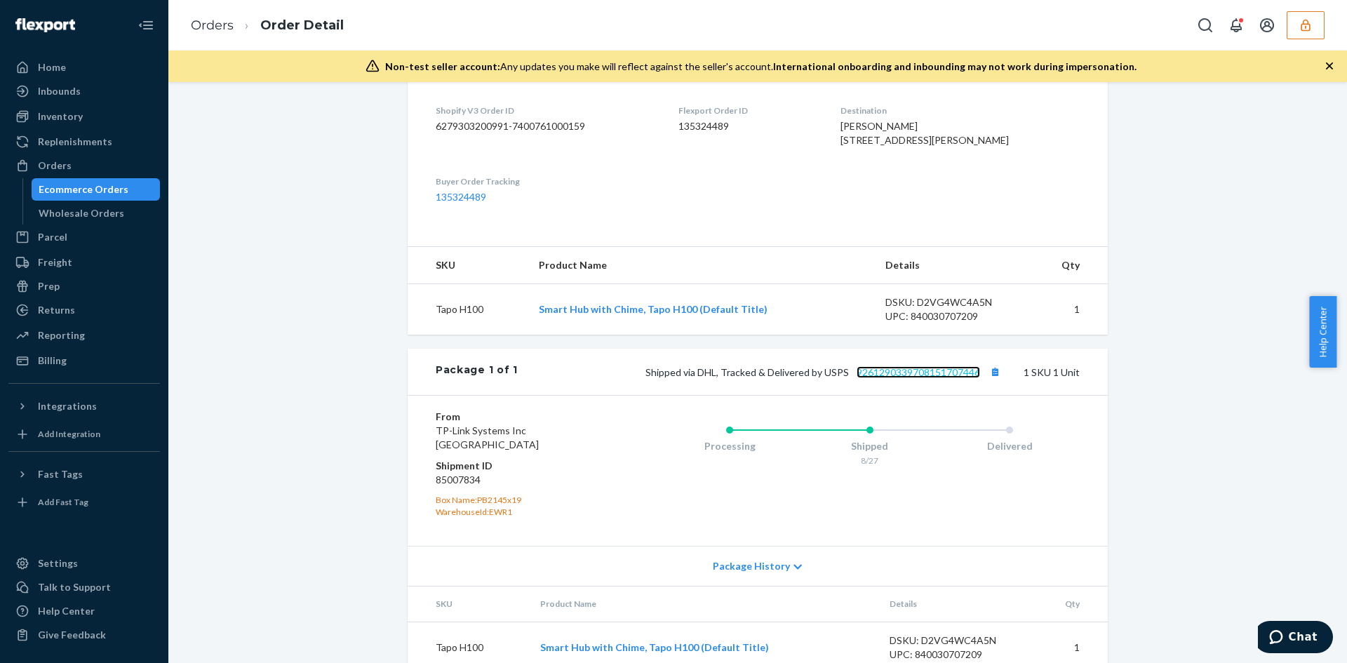
click at [885, 378] on link "9261290339708151707446" at bounding box center [918, 372] width 123 height 12
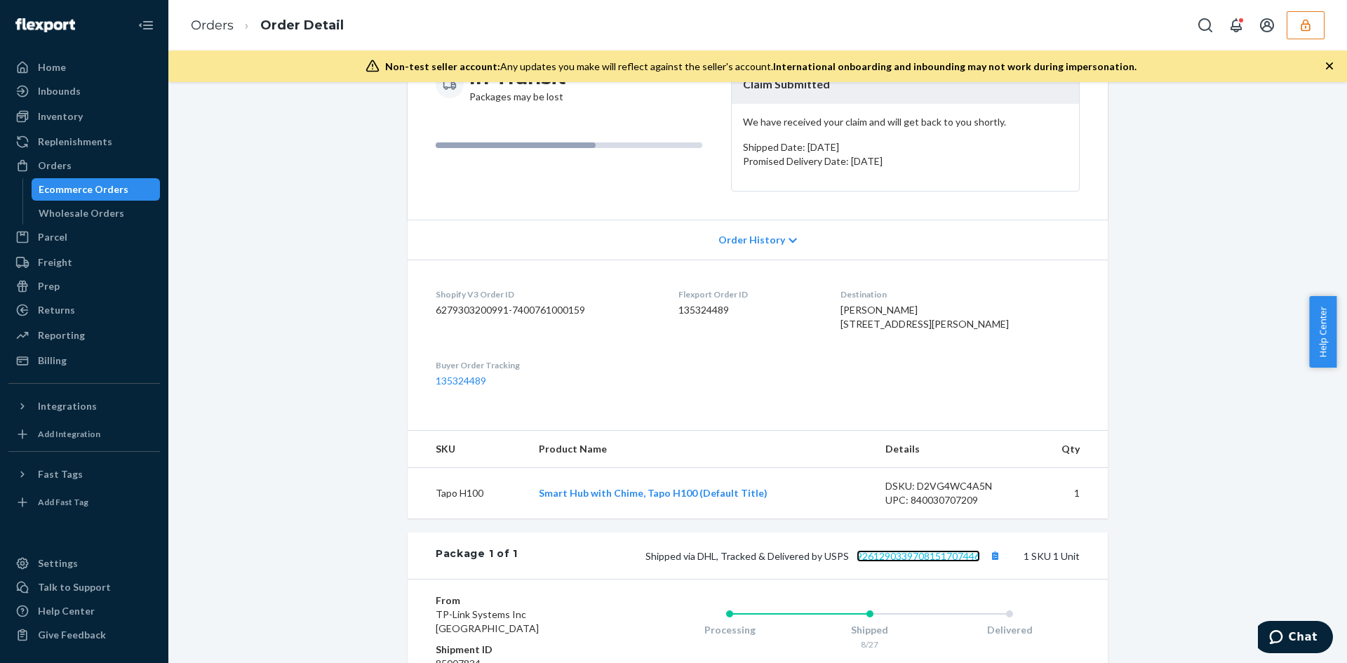
scroll to position [70, 0]
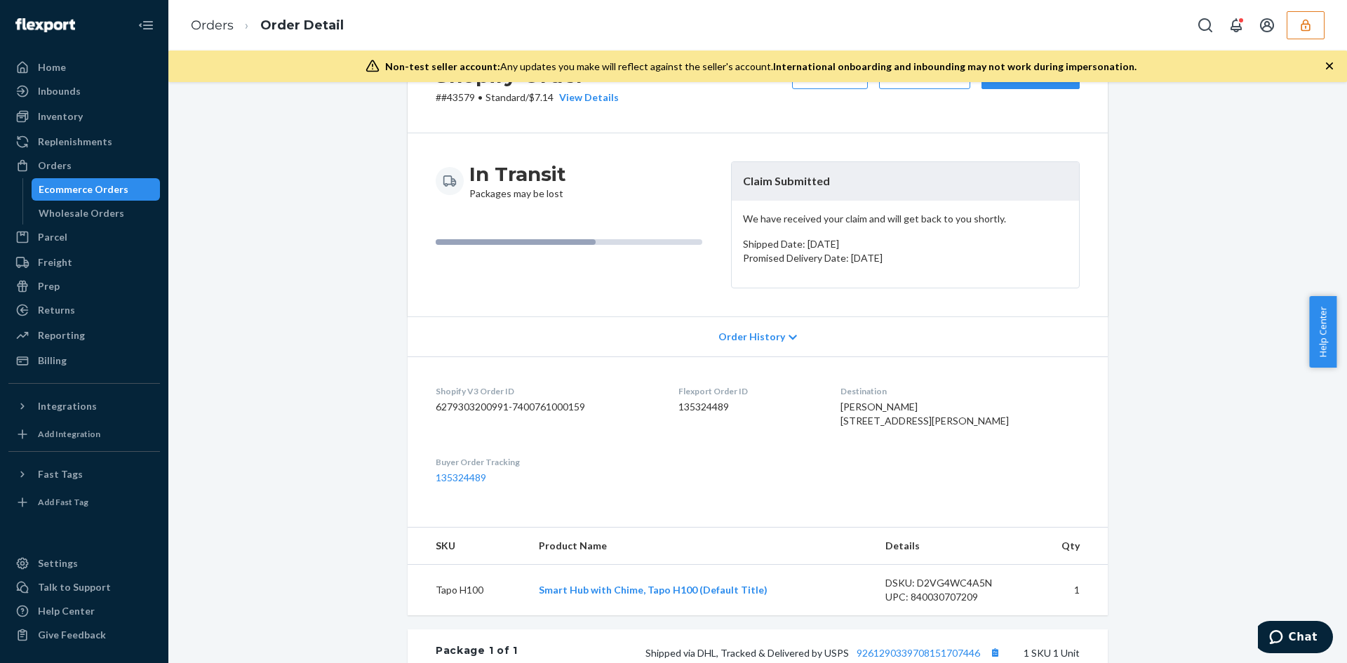
click at [471, 401] on dd "6279303200991-7400761000159" at bounding box center [546, 407] width 220 height 14
copy dd "6279303200991"
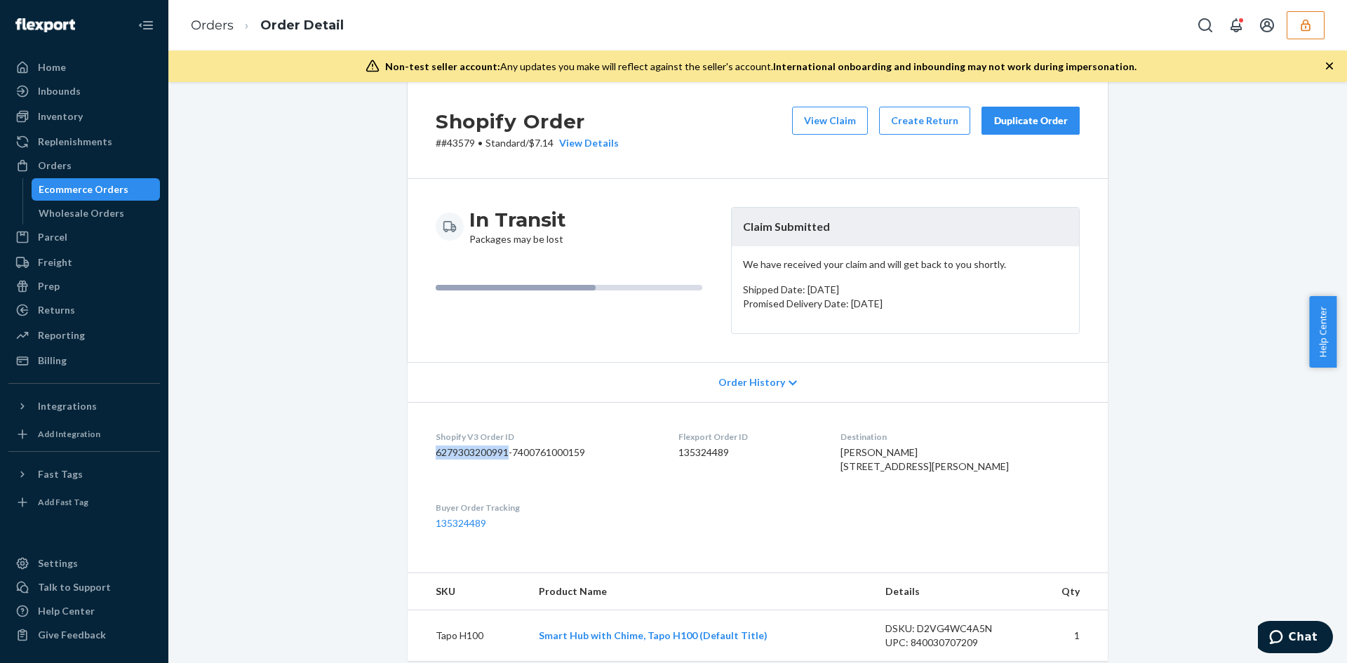
scroll to position [0, 0]
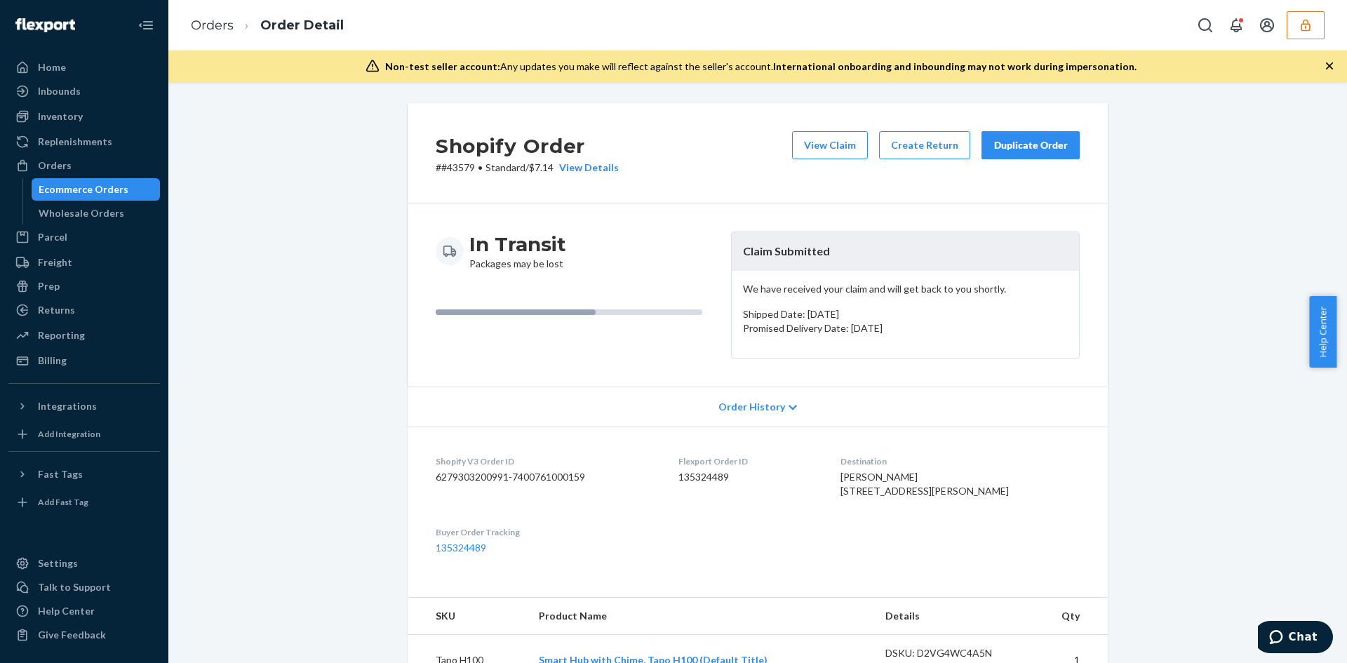
click at [453, 170] on p "# #43579 • Standard / $7.14 View Details" at bounding box center [527, 168] width 183 height 14
drag, startPoint x: 453, startPoint y: 170, endPoint x: 704, endPoint y: 90, distance: 264.5
click at [453, 170] on p "# #43579 • Standard / $7.14 View Details" at bounding box center [527, 168] width 183 height 14
copy p "43579"
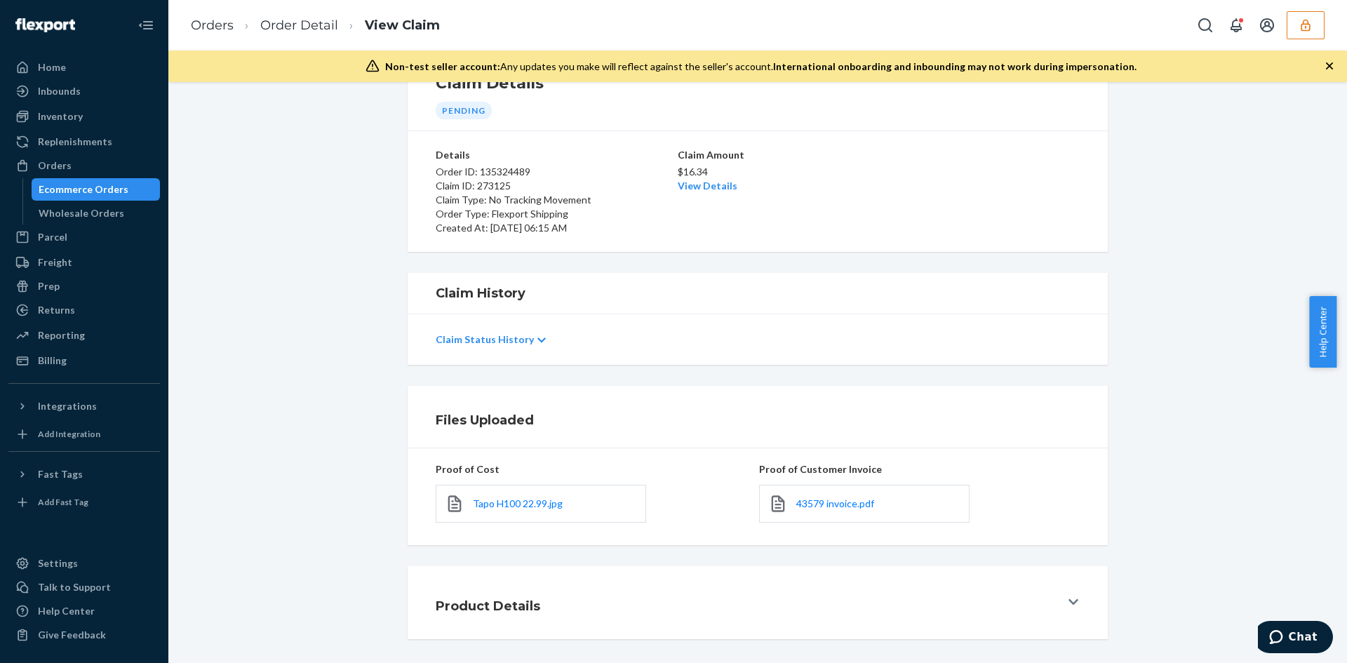
scroll to position [112, 0]
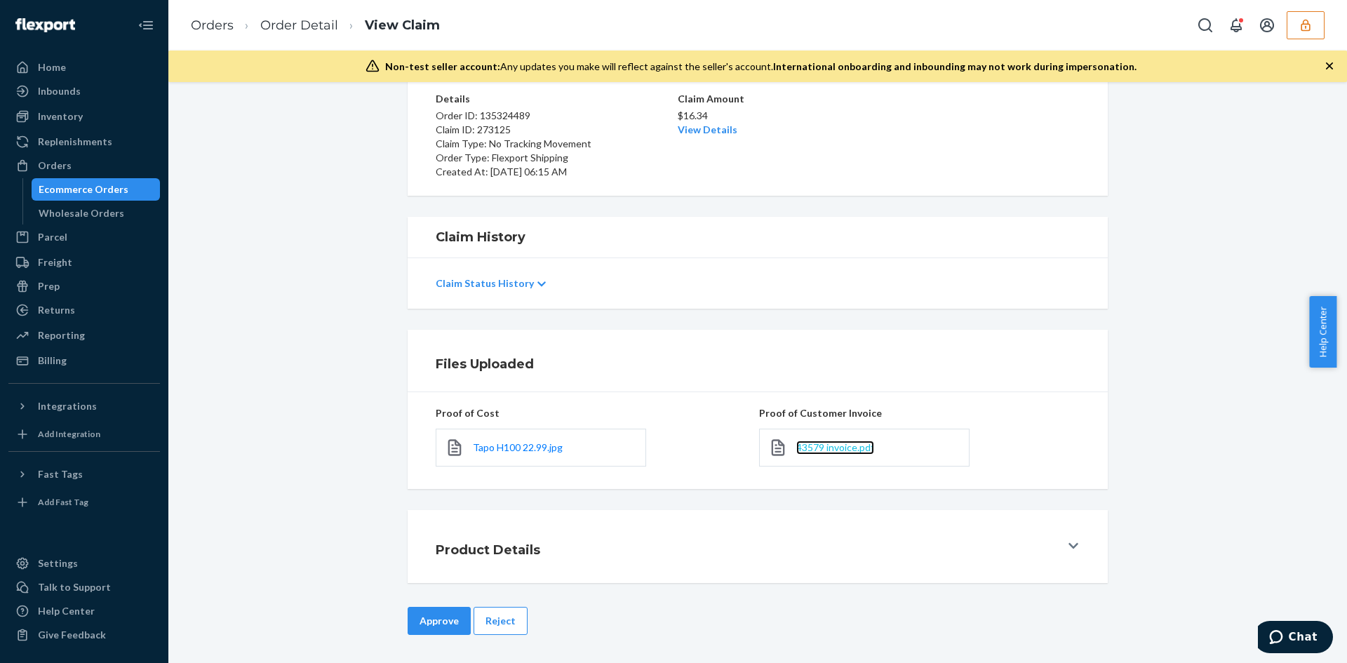
click at [834, 452] on span "43579 invoice.pdf" at bounding box center [835, 447] width 78 height 12
click at [526, 446] on span "Tapo H100 22.99.jpg" at bounding box center [518, 447] width 90 height 12
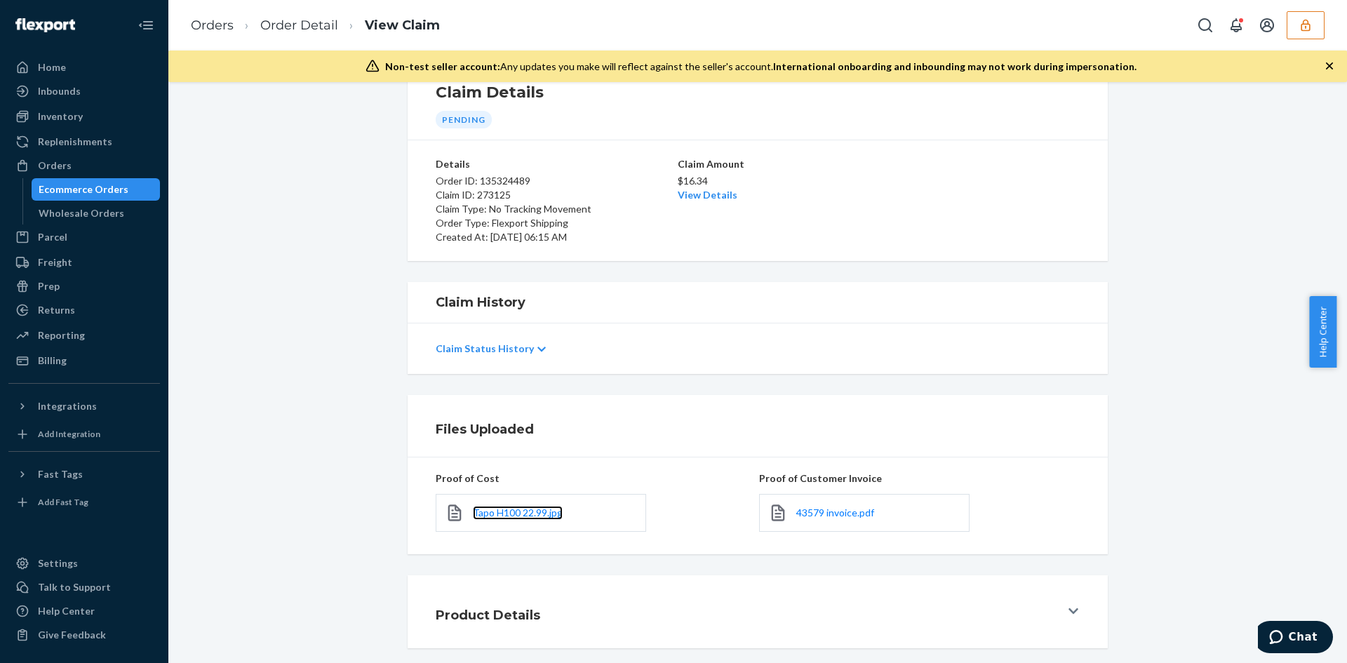
scroll to position [0, 0]
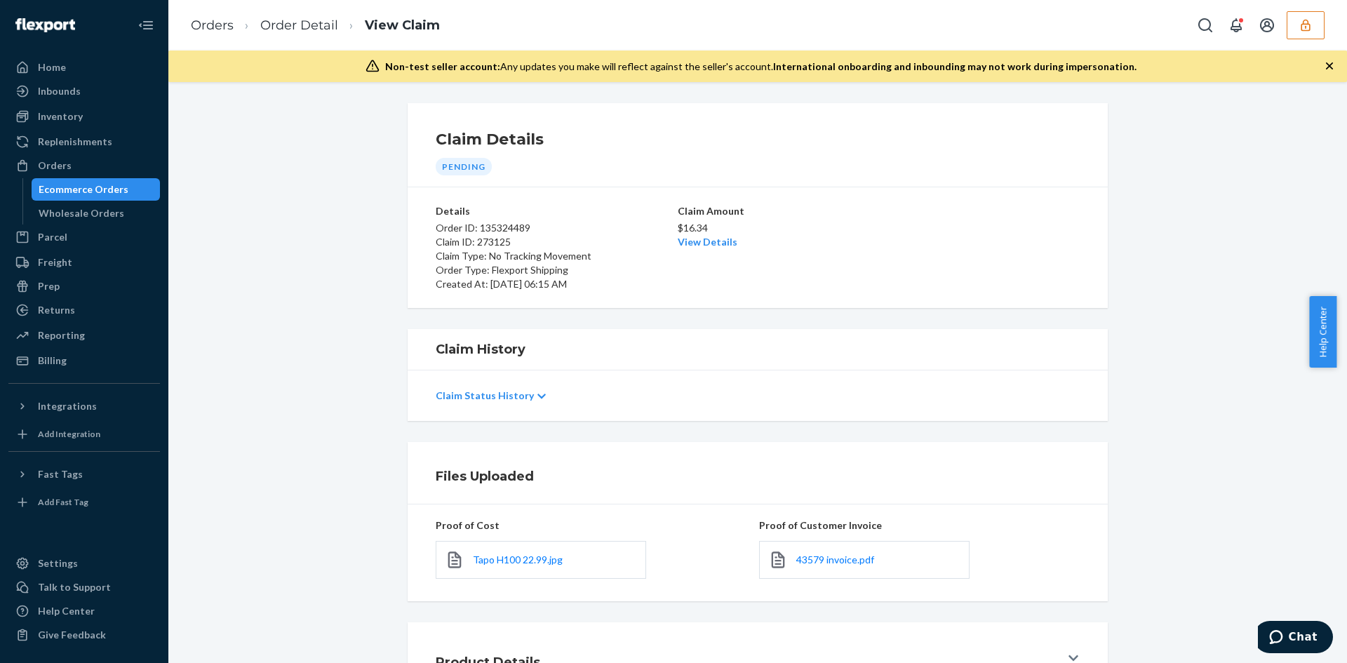
click at [702, 234] on p "$16.34" at bounding box center [758, 228] width 160 height 14
click at [698, 246] on link "View Details" at bounding box center [708, 242] width 60 height 12
drag, startPoint x: 1007, startPoint y: 468, endPoint x: 536, endPoint y: 559, distance: 479.4
click at [1002, 469] on div "Home Inbounds Shipping Plans Problems Inventory Products Replenishments Orders …" at bounding box center [673, 331] width 1347 height 663
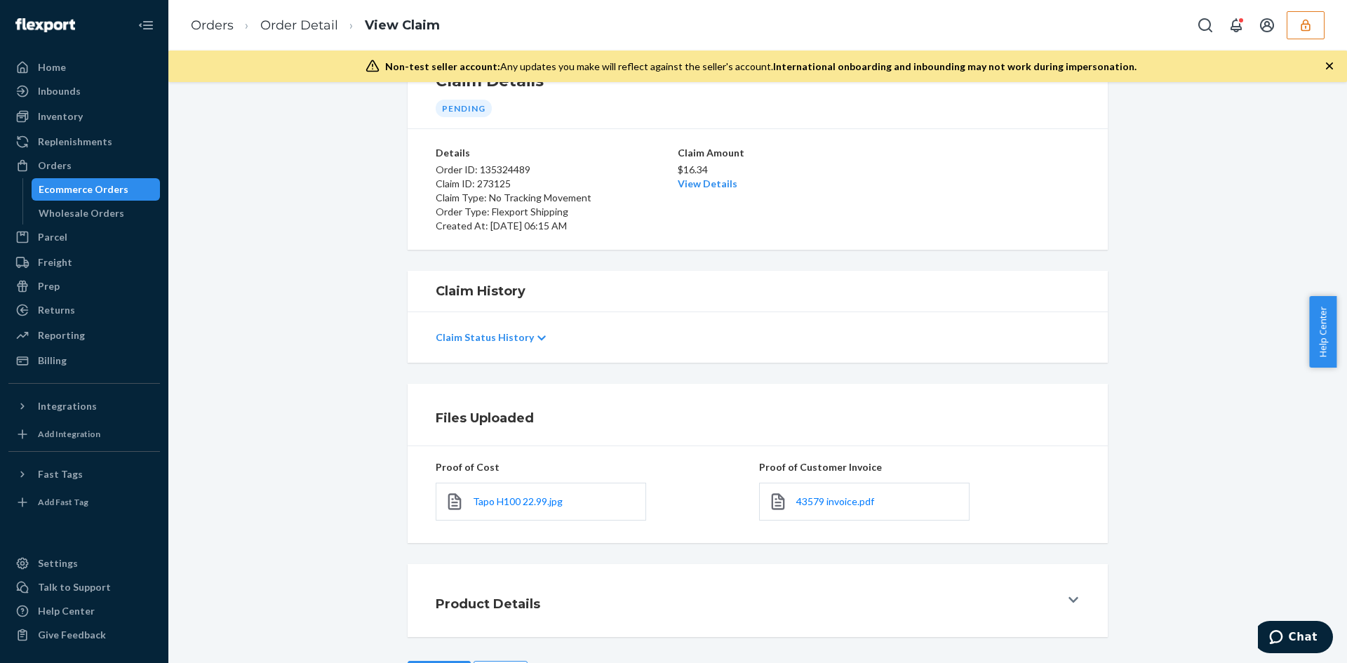
scroll to position [112, 0]
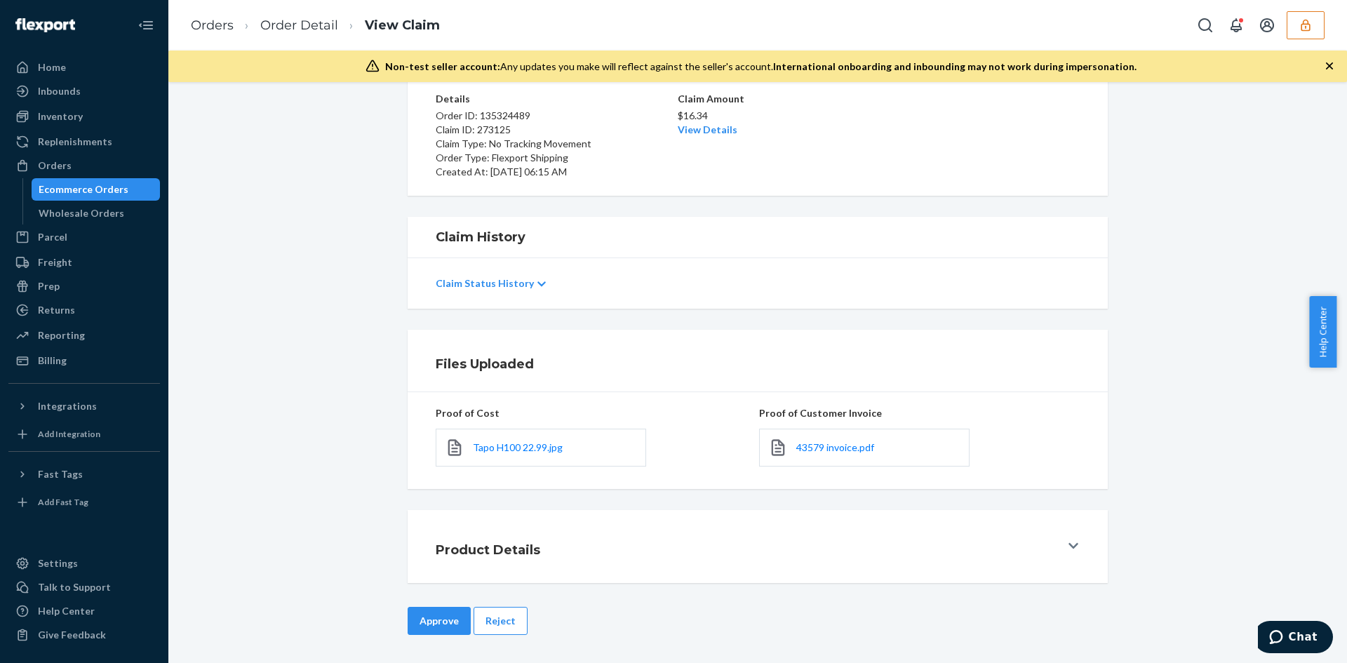
drag, startPoint x: 452, startPoint y: 617, endPoint x: 499, endPoint y: 585, distance: 57.0
click at [451, 617] on button "Approve" at bounding box center [439, 621] width 63 height 28
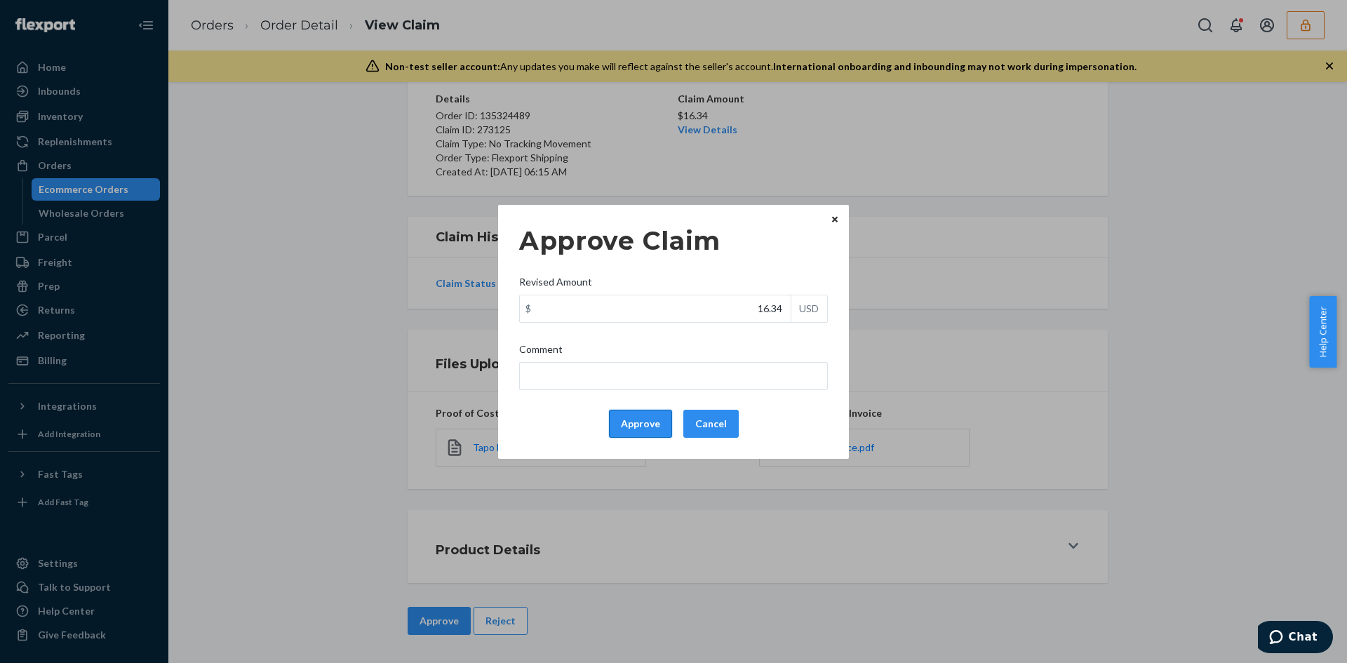
drag, startPoint x: 659, startPoint y: 422, endPoint x: 822, endPoint y: 387, distance: 166.5
click at [659, 422] on button "Approve" at bounding box center [640, 424] width 63 height 28
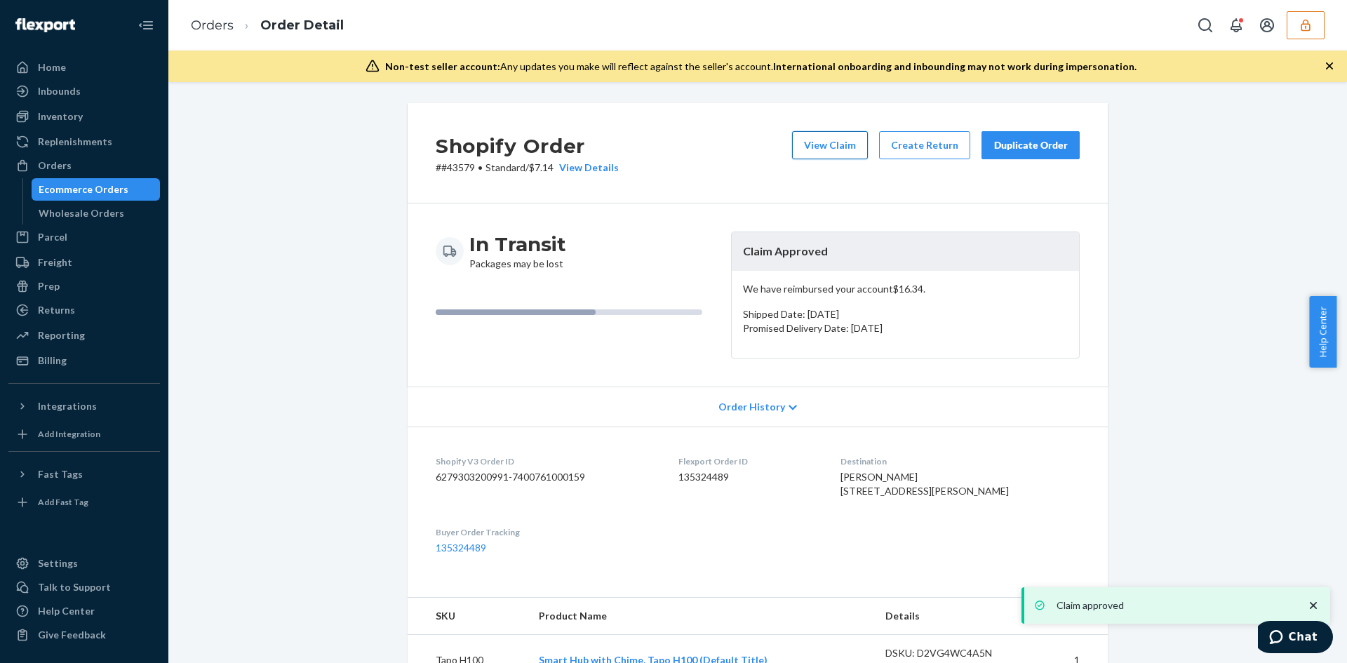
drag, startPoint x: 827, startPoint y: 142, endPoint x: 817, endPoint y: 141, distance: 9.2
click at [817, 141] on button "View Claim" at bounding box center [830, 145] width 76 height 28
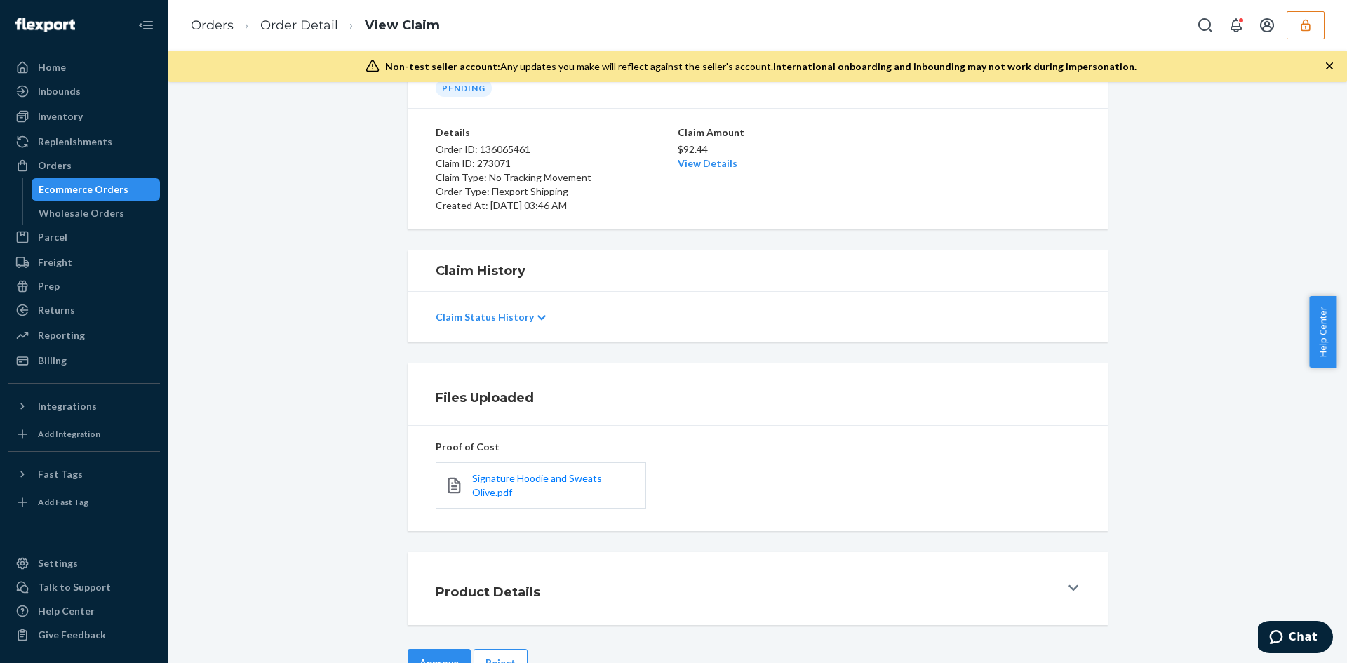
scroll to position [121, 0]
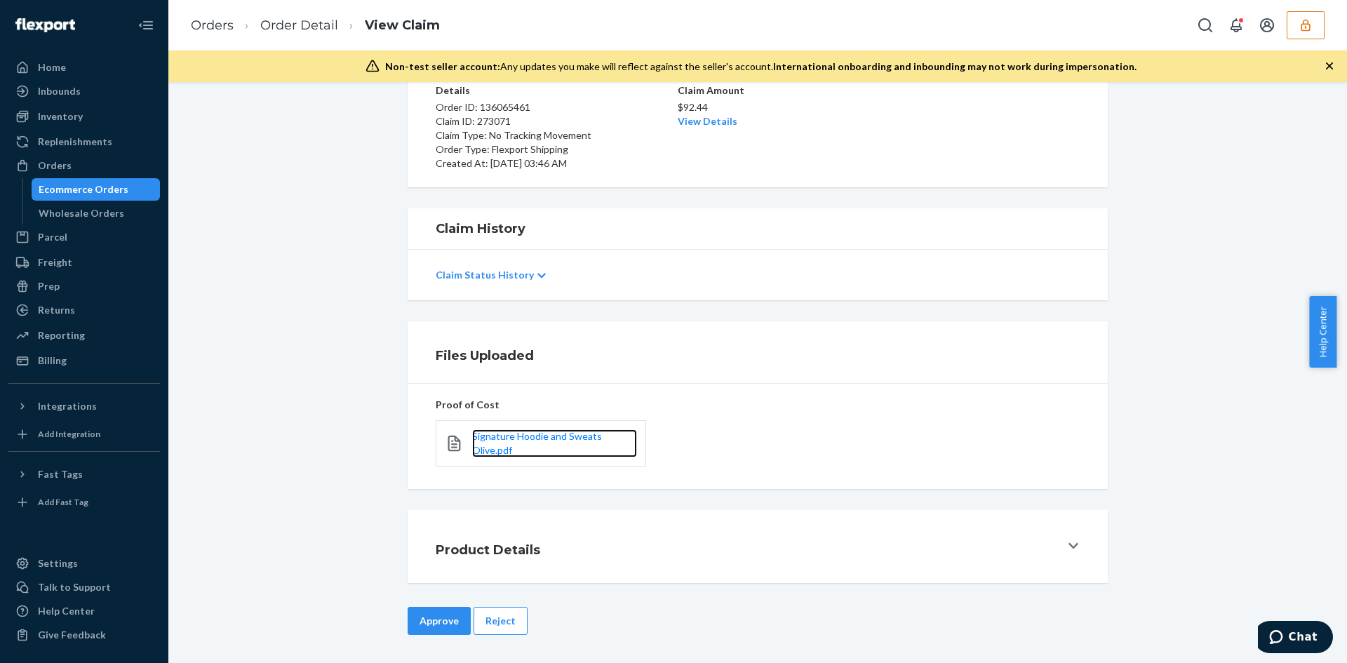
click at [482, 443] on link "Signature Hoodie and Sweats Olive.pdf" at bounding box center [554, 443] width 165 height 28
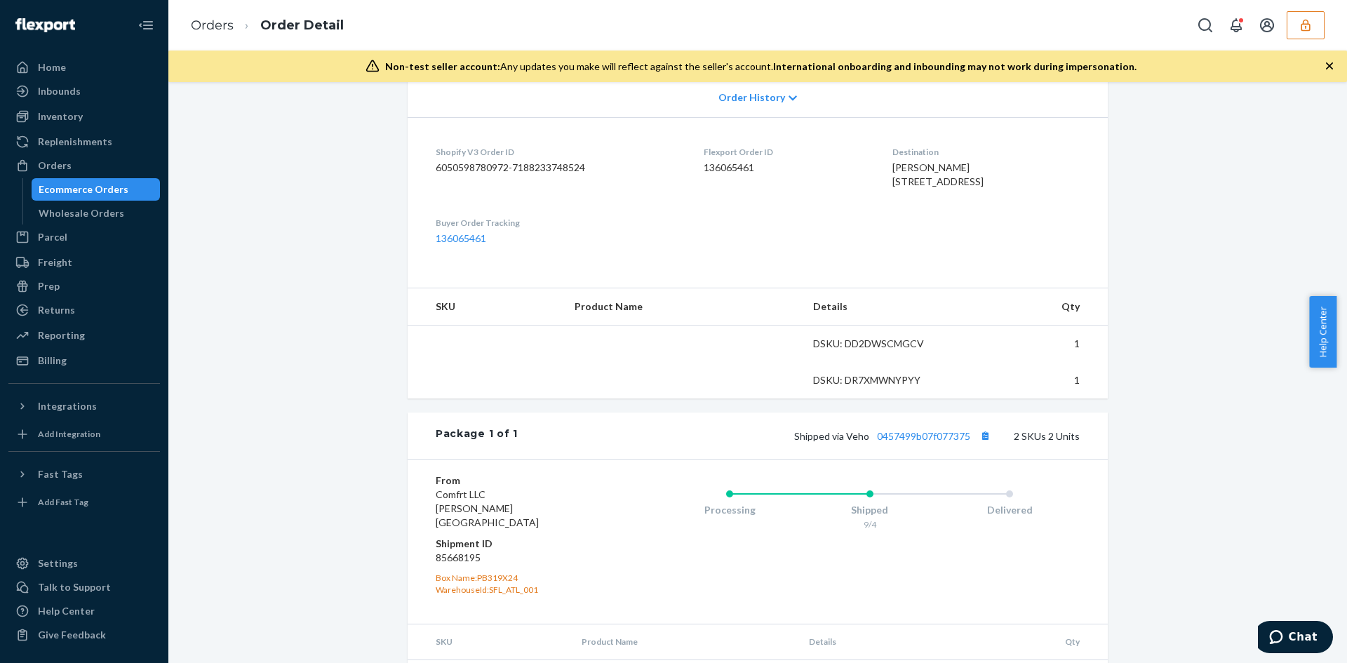
scroll to position [351, 0]
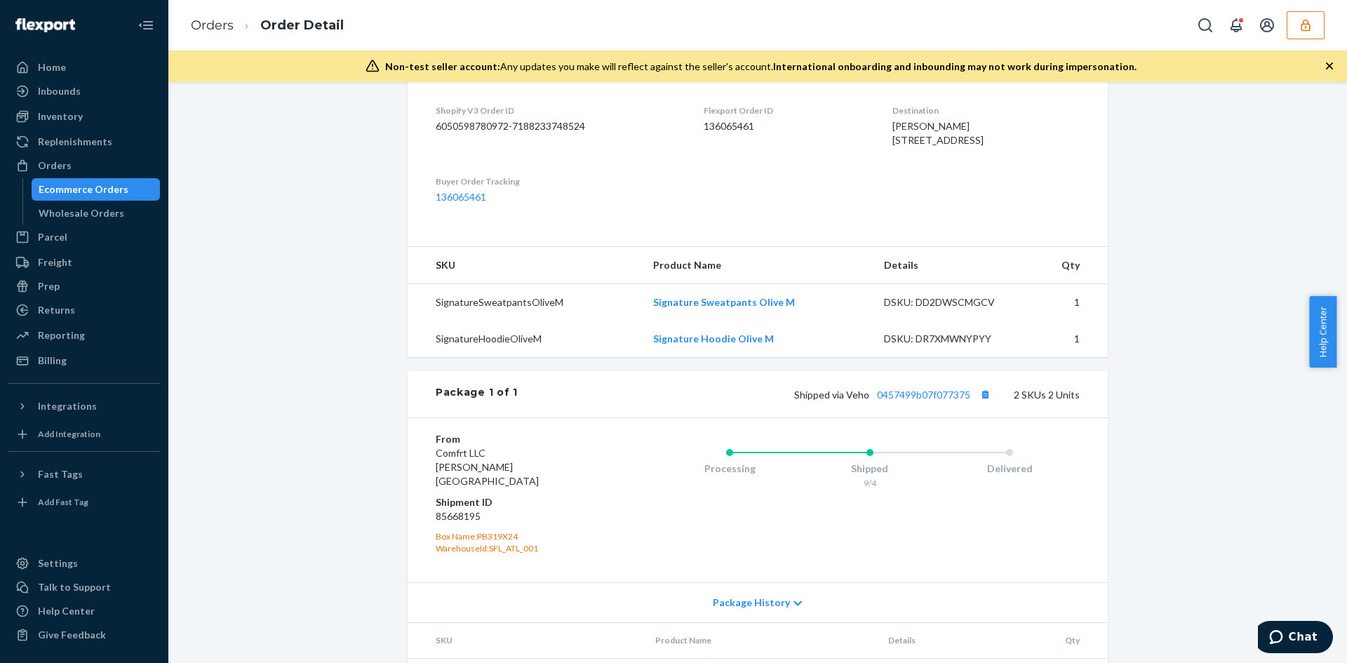
click at [926, 403] on div "Shipped via Veho 0457499b07f077375 2 SKUs 2 Units" at bounding box center [799, 394] width 562 height 18
click at [922, 401] on link "0457499b07f077375" at bounding box center [923, 395] width 93 height 12
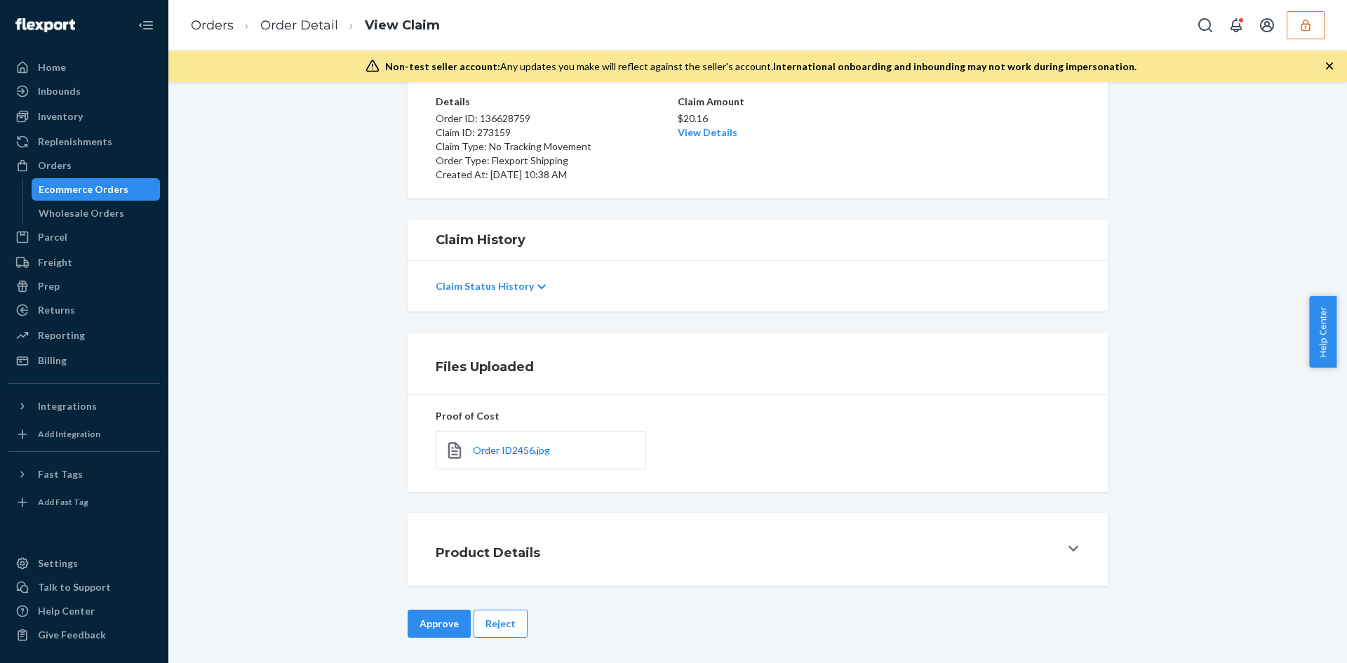
scroll to position [112, 0]
click at [504, 444] on span "Order ID2456.jpg" at bounding box center [511, 447] width 77 height 12
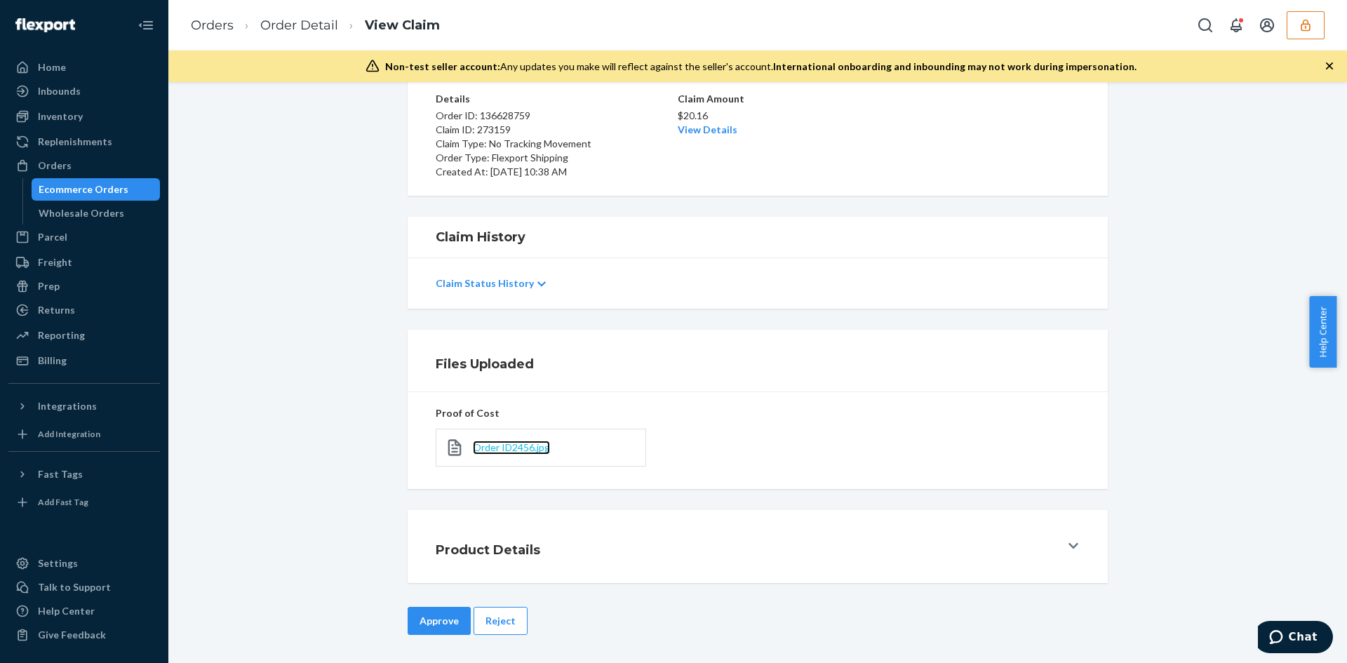
scroll to position [0, 0]
click at [700, 126] on link "View Details" at bounding box center [708, 129] width 60 height 12
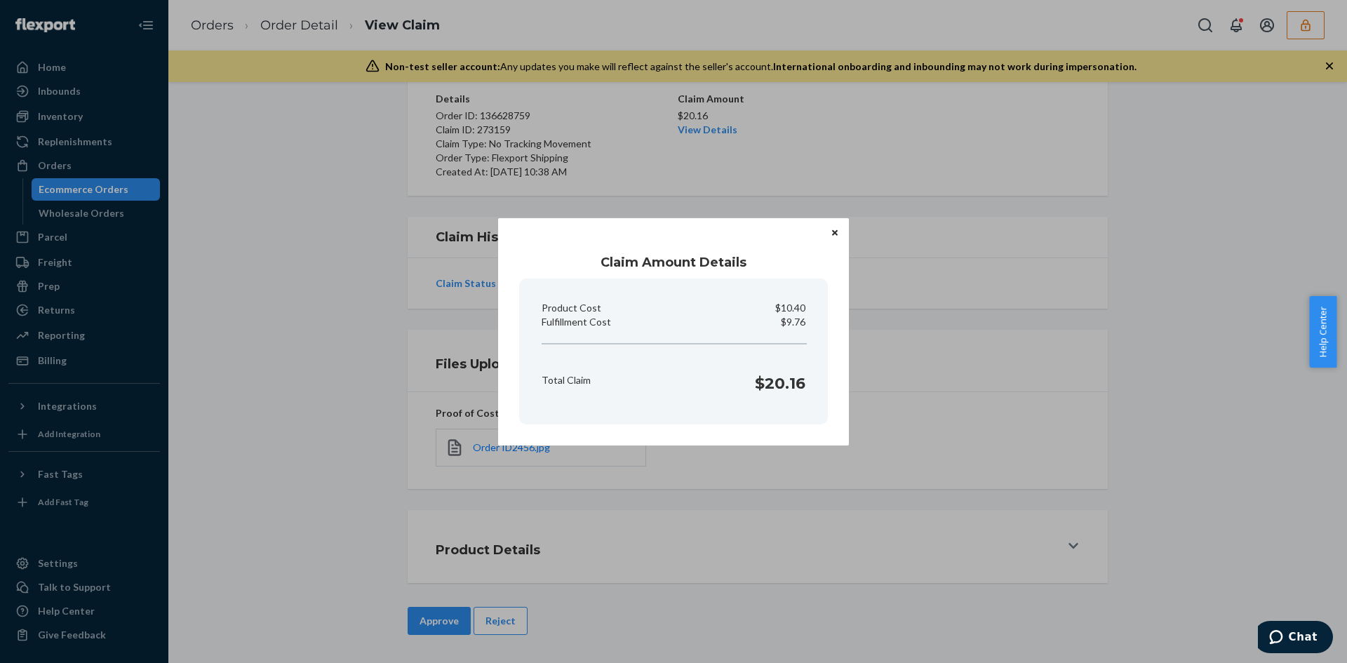
click at [717, 516] on div "Claim Amount Details Product Cost $10.40 Fulfillment Cost $9.76 Total Claim $20…" at bounding box center [673, 331] width 1347 height 663
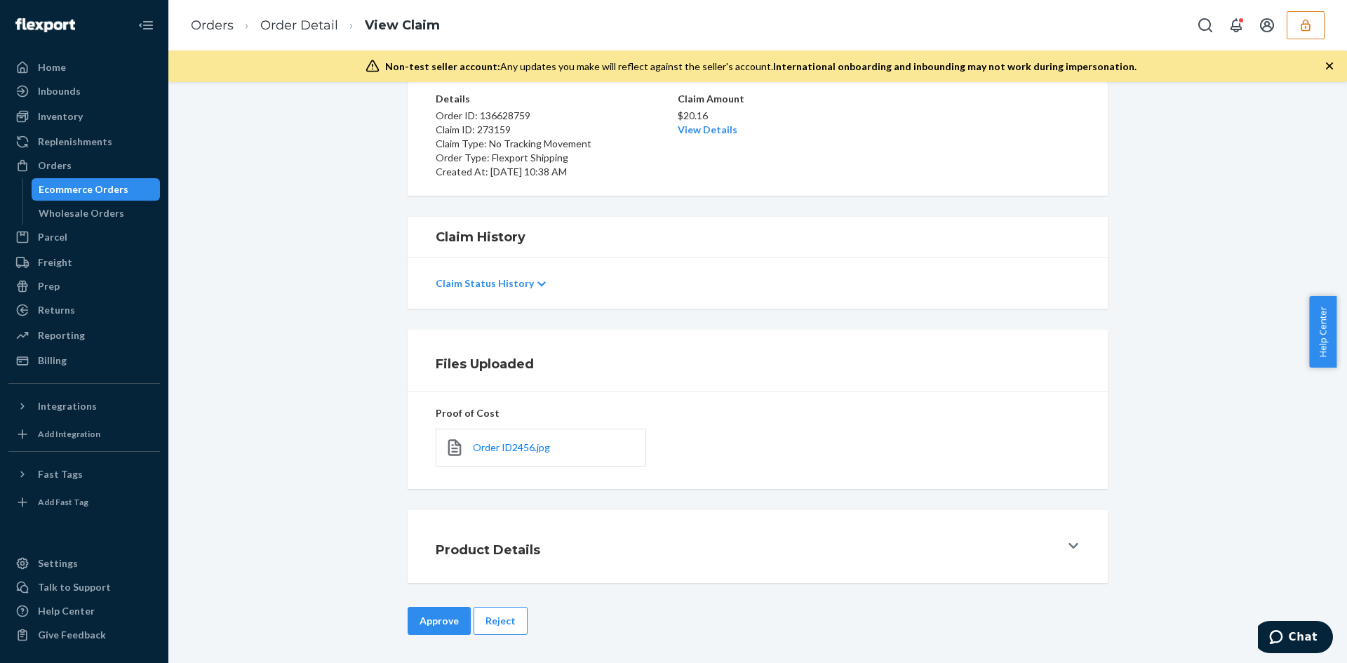
drag, startPoint x: 432, startPoint y: 625, endPoint x: 589, endPoint y: 469, distance: 221.8
click at [432, 625] on button "Approve" at bounding box center [439, 621] width 63 height 28
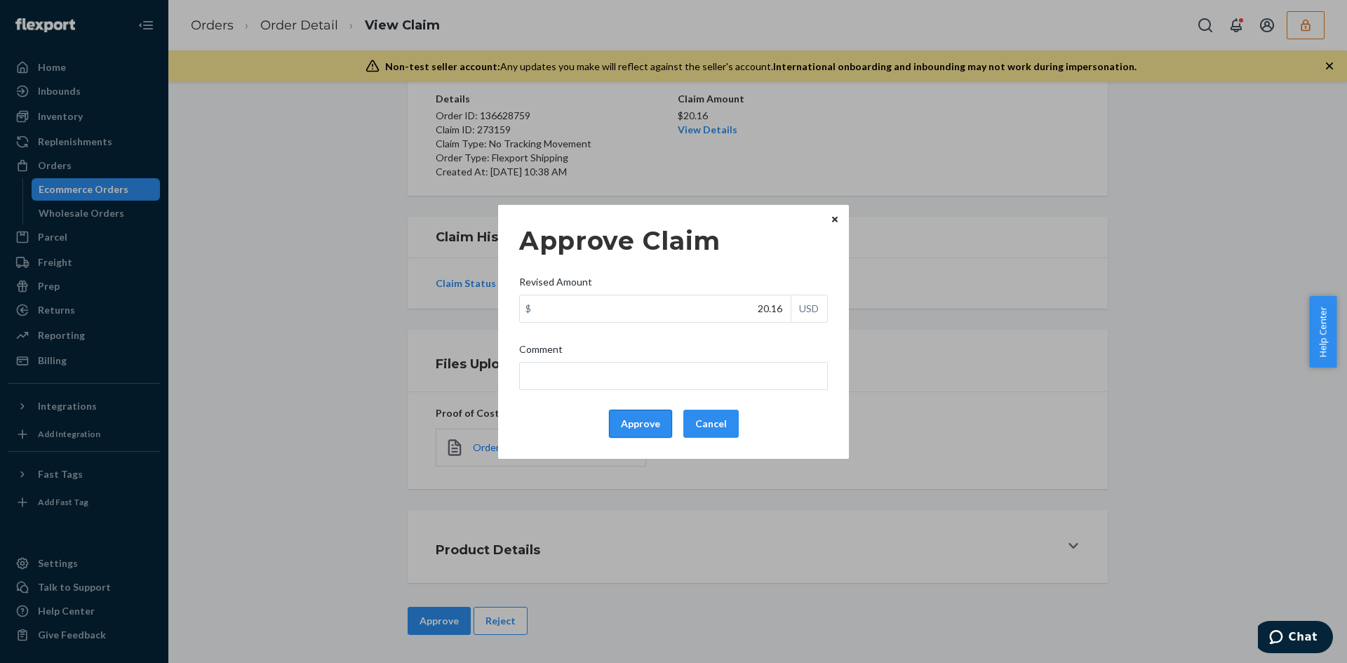
drag, startPoint x: 655, startPoint y: 408, endPoint x: 640, endPoint y: 426, distance: 23.4
click at [653, 408] on div "Approve Claim Revised Amount $ 20.16 USD Comment Approve Cancel" at bounding box center [673, 331] width 309 height 223
click at [640, 426] on button "Approve" at bounding box center [640, 424] width 63 height 28
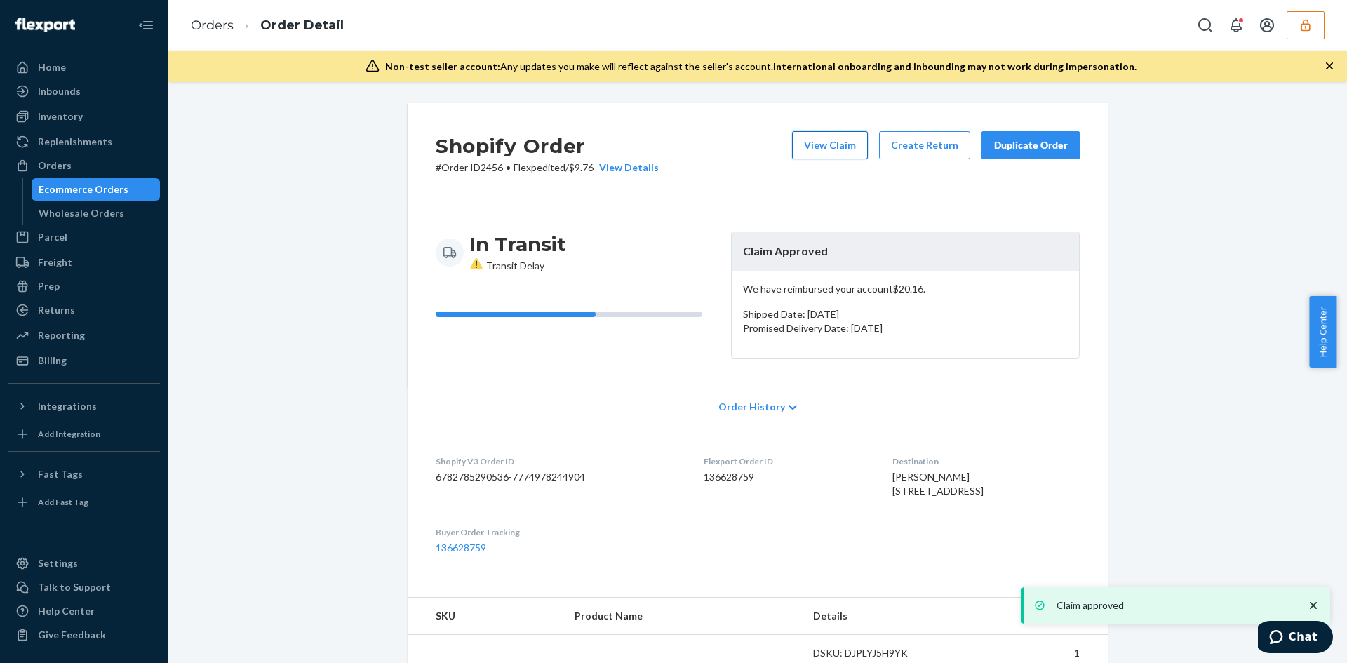
drag, startPoint x: 855, startPoint y: 166, endPoint x: 836, endPoint y: 147, distance: 26.3
click at [852, 161] on div "View Claim Create Return Duplicate Order" at bounding box center [936, 153] width 299 height 44
drag, startPoint x: 836, startPoint y: 147, endPoint x: 482, endPoint y: 55, distance: 366.2
click at [827, 145] on button "View Claim" at bounding box center [830, 145] width 76 height 28
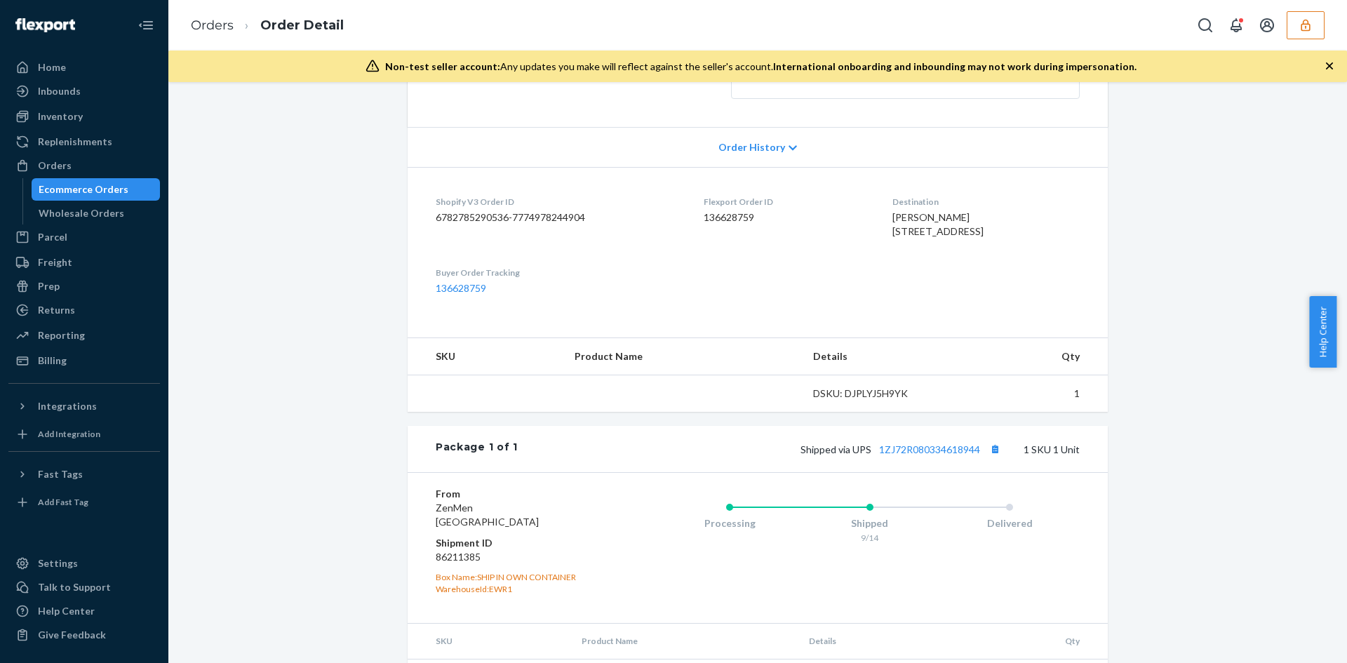
scroll to position [337, 0]
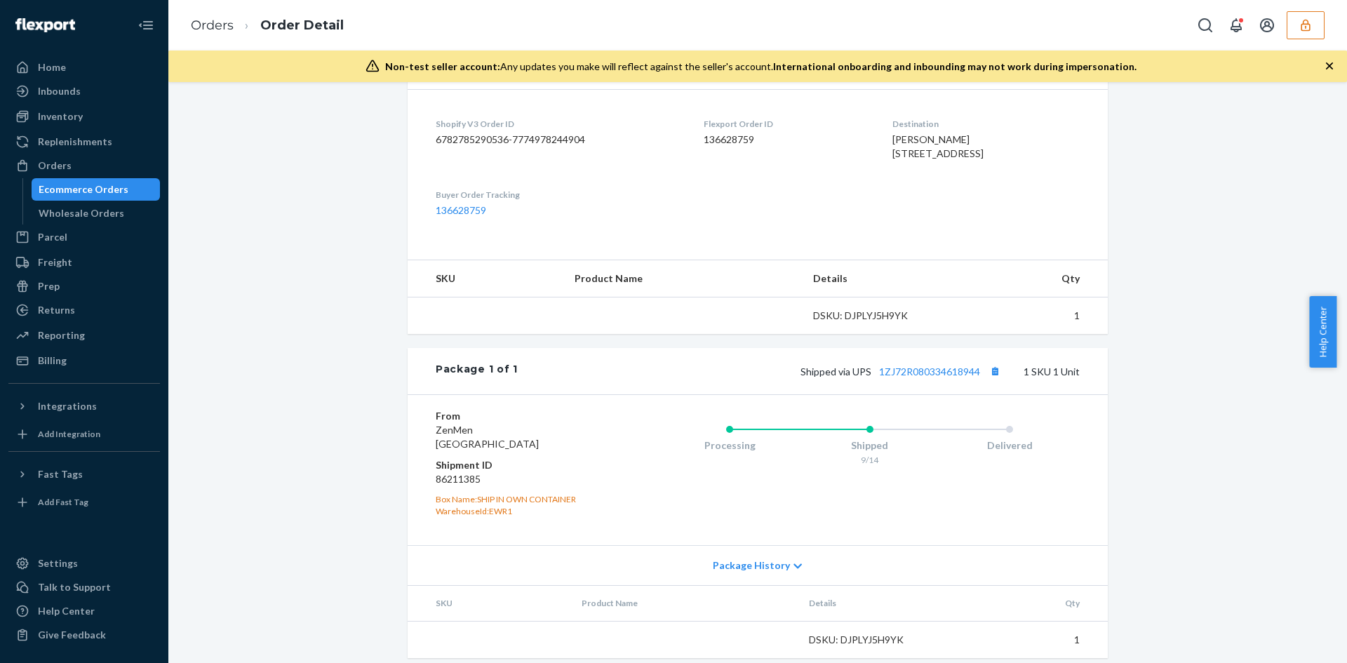
click at [910, 380] on div "Shipped via UPS 1ZJ72R080334618944 1 SKU 1 Unit" at bounding box center [799, 371] width 562 height 18
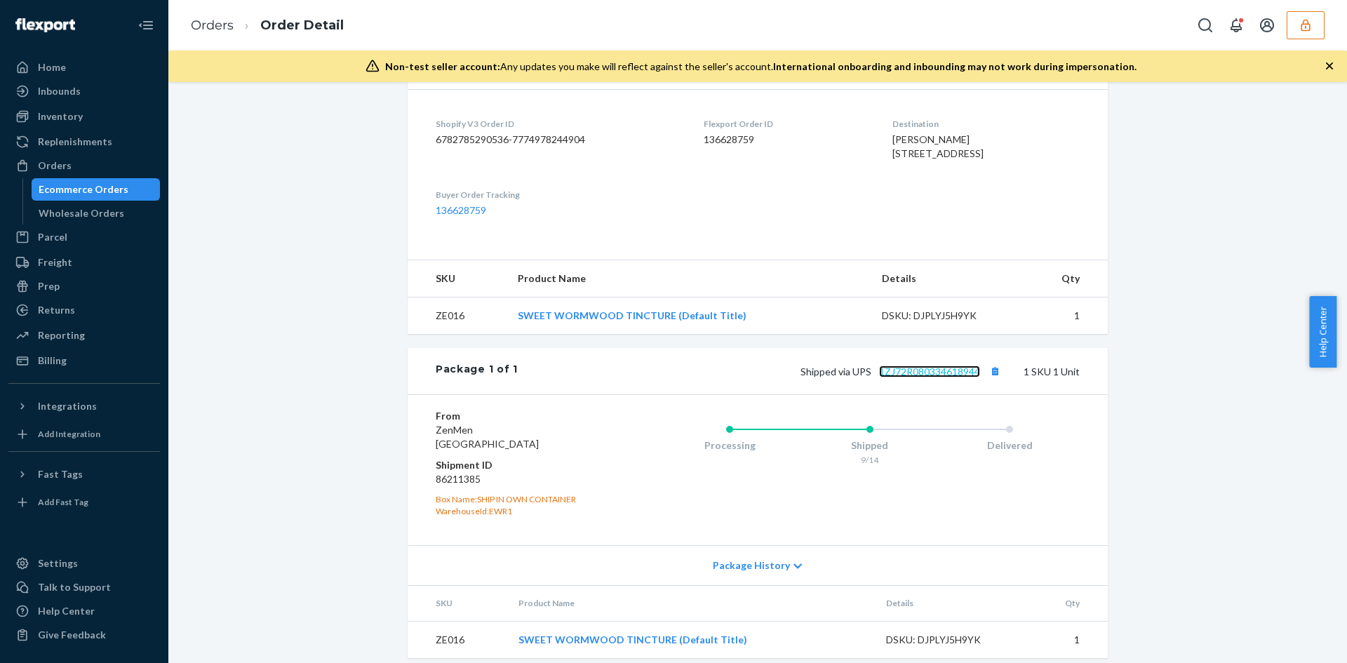
click at [911, 377] on link "1ZJ72R080334618944" at bounding box center [929, 372] width 101 height 12
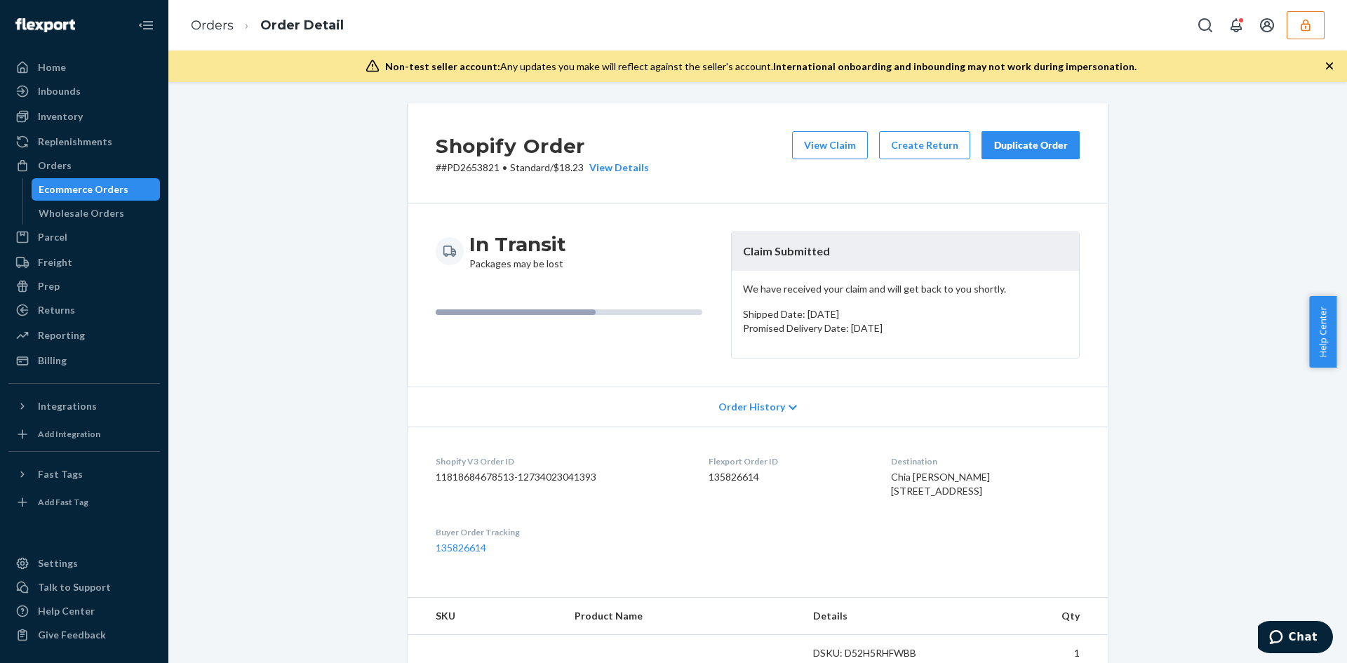
scroll to position [351, 0]
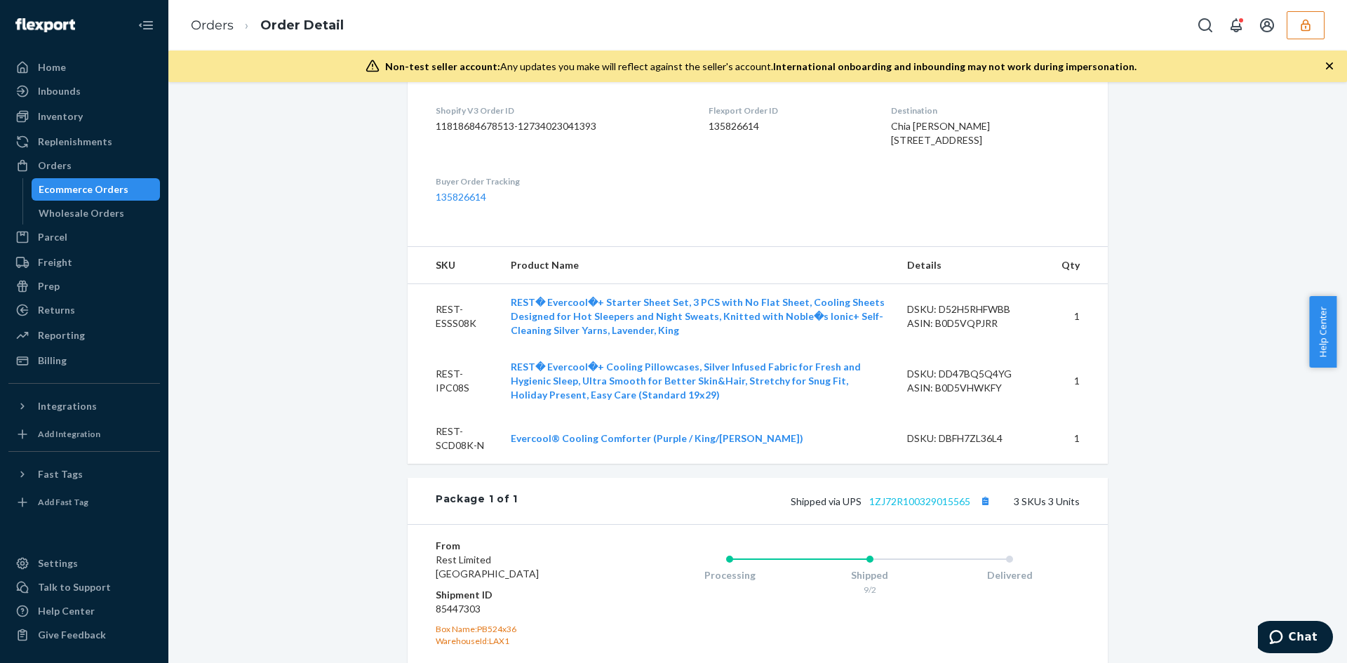
drag, startPoint x: 920, startPoint y: 521, endPoint x: 918, endPoint y: 531, distance: 10.6
click at [920, 510] on div "Shipped via UPS 1ZJ72R100329015565 3 SKUs 3 Units" at bounding box center [799, 501] width 562 height 18
click at [918, 507] on link "1ZJ72R100329015565" at bounding box center [919, 501] width 101 height 12
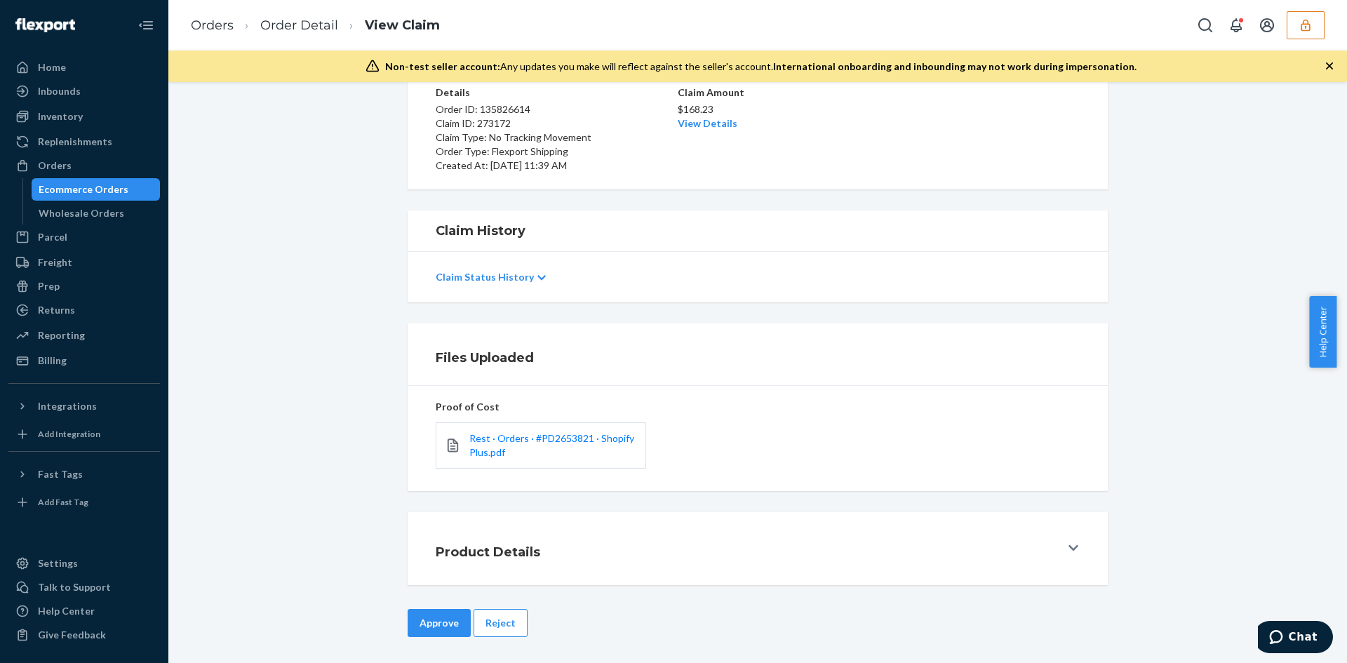
scroll to position [121, 0]
click at [509, 434] on span "Rest · Orders · #PD2653821 · Shopify Plus.pdf" at bounding box center [551, 443] width 165 height 26
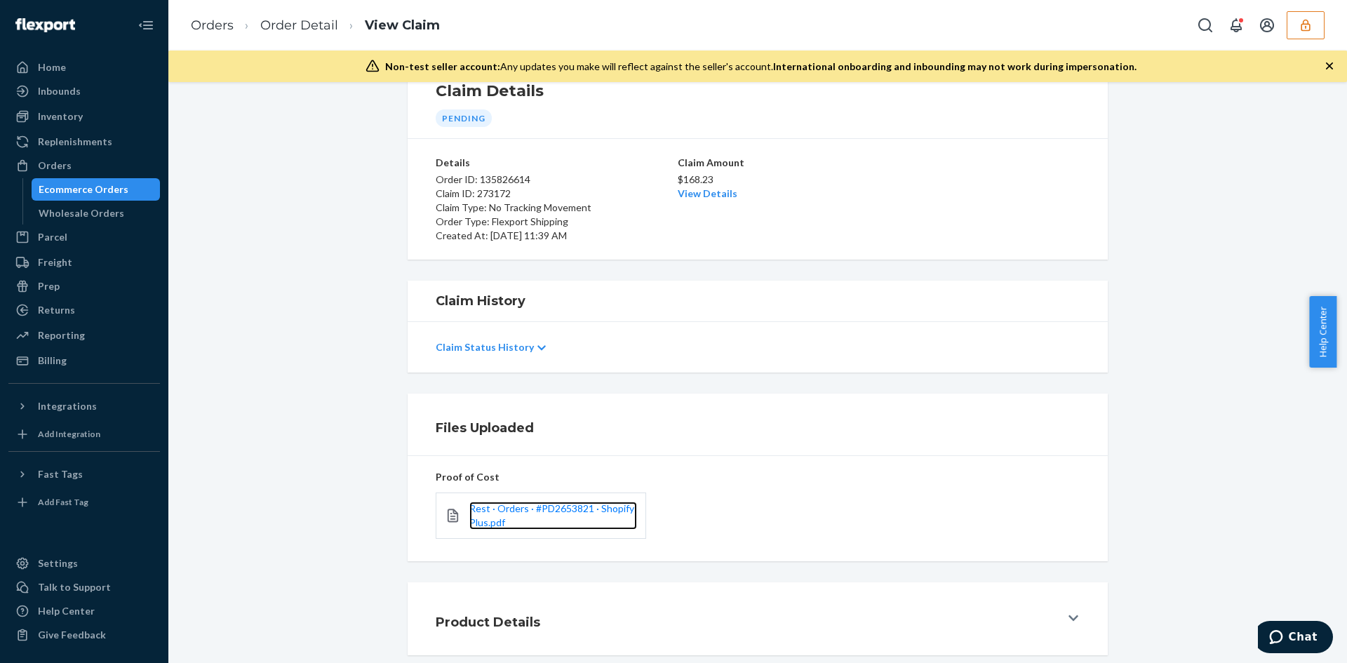
scroll to position [0, 0]
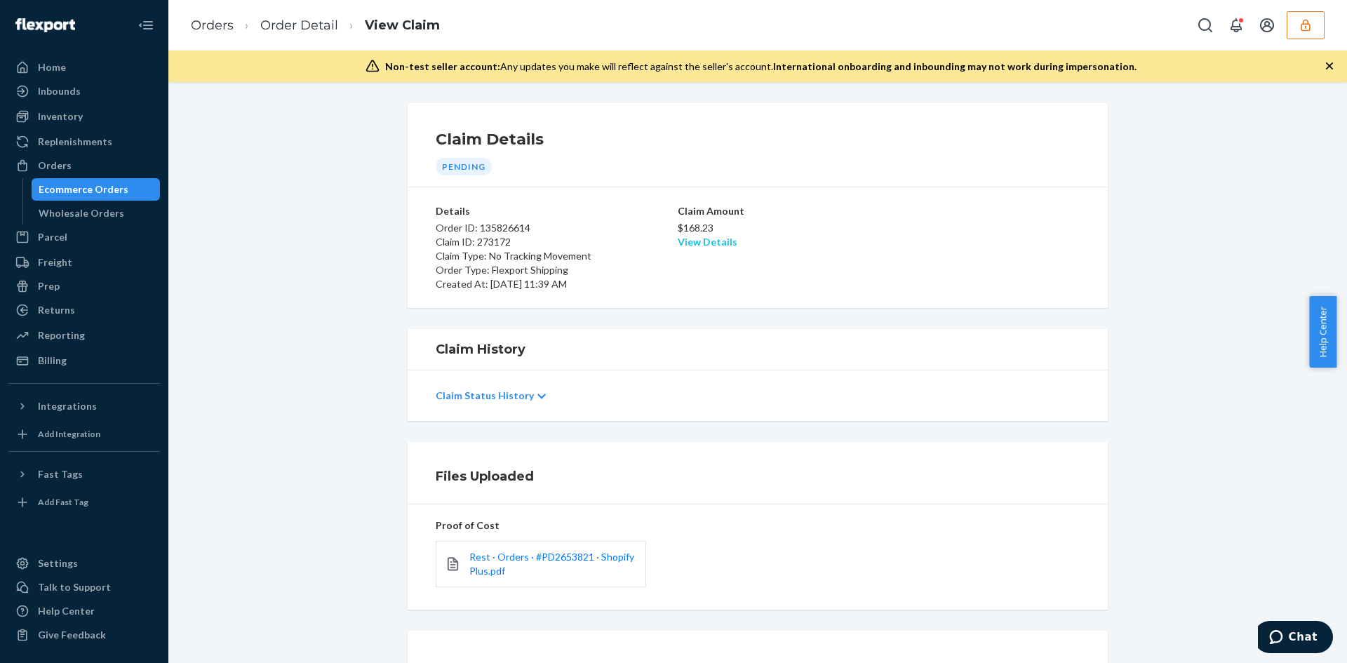
click at [713, 239] on link "View Details" at bounding box center [708, 242] width 60 height 12
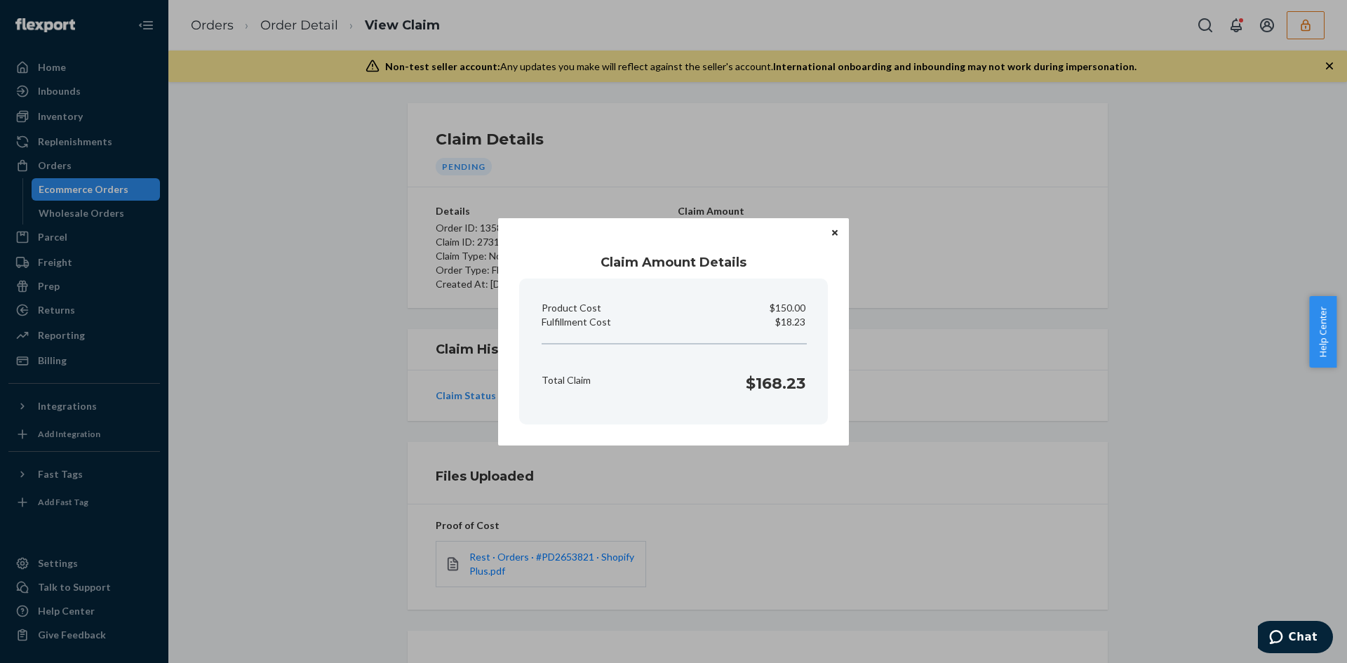
click at [948, 511] on div "Claim Amount Details Product Cost $150.00 Fulfillment Cost $18.23 Total Claim $…" at bounding box center [673, 331] width 1347 height 663
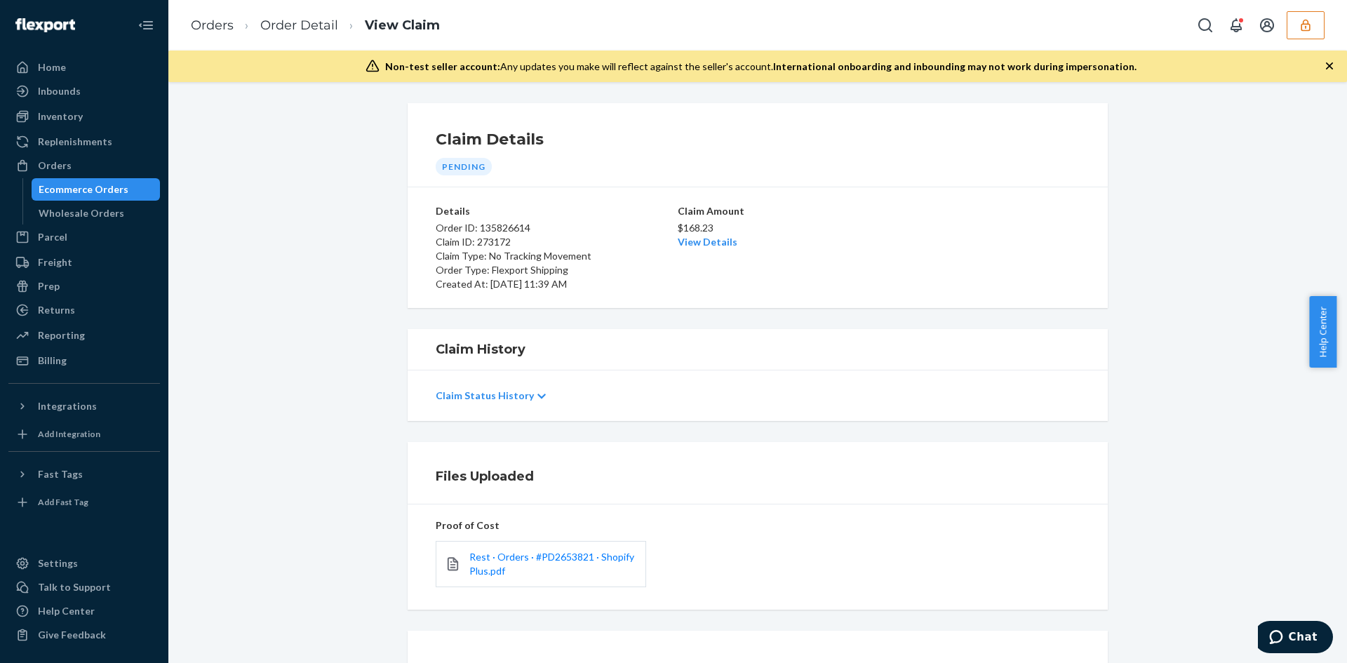
scroll to position [121, 0]
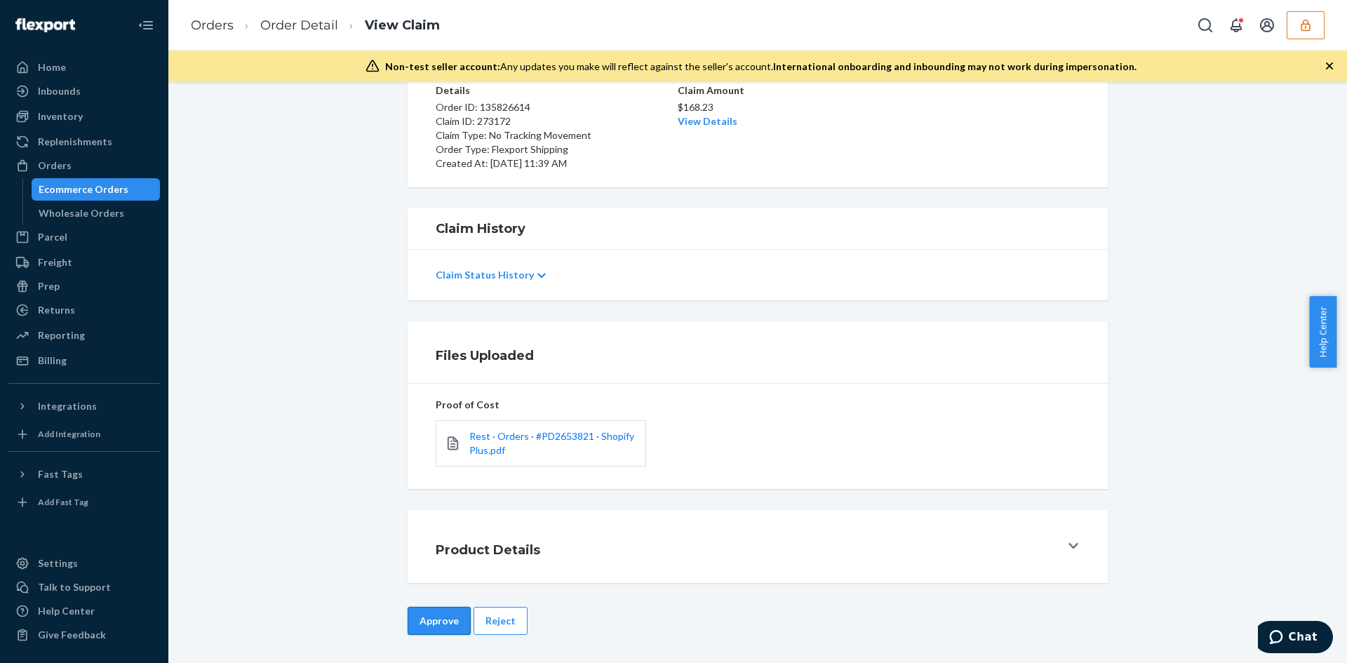
click at [453, 616] on button "Approve" at bounding box center [439, 621] width 63 height 28
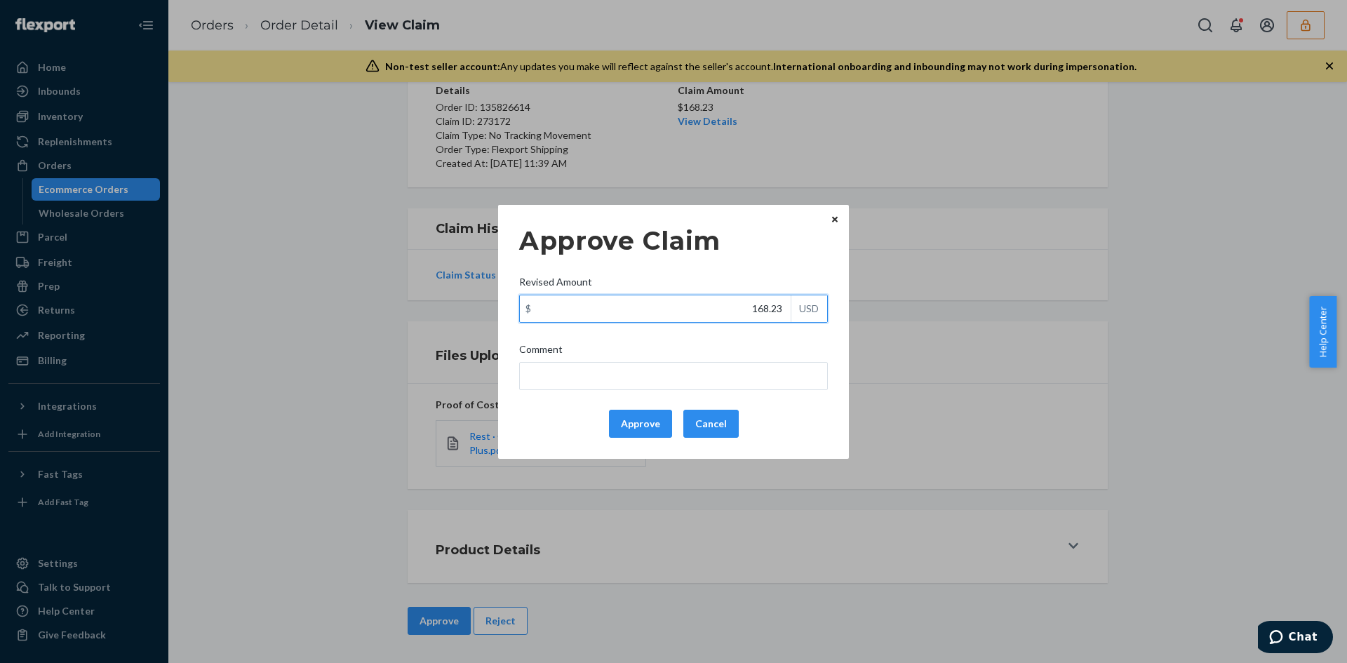
click at [763, 316] on input "168.23" at bounding box center [655, 308] width 271 height 27
paste input "1"
type input "118.23"
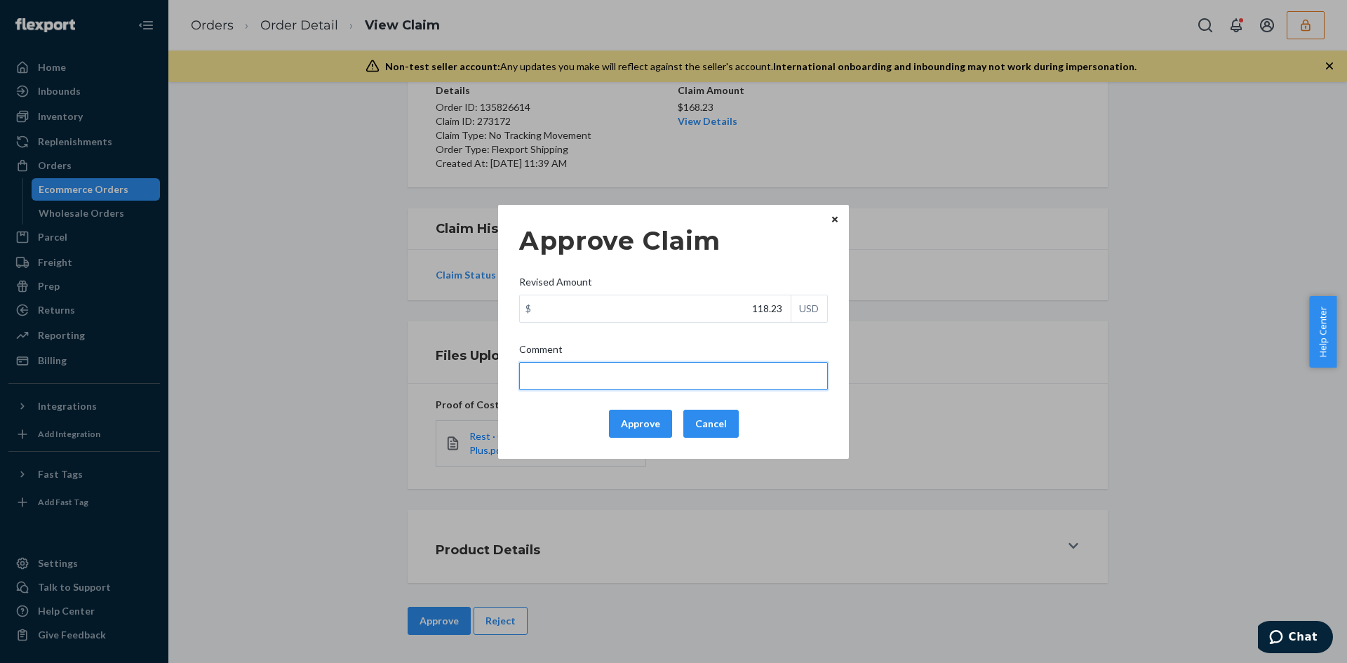
click at [754, 372] on input "Comment" at bounding box center [673, 376] width 309 height 28
type input "Total cost capped at $100"
click at [645, 434] on button "Approve" at bounding box center [640, 424] width 63 height 28
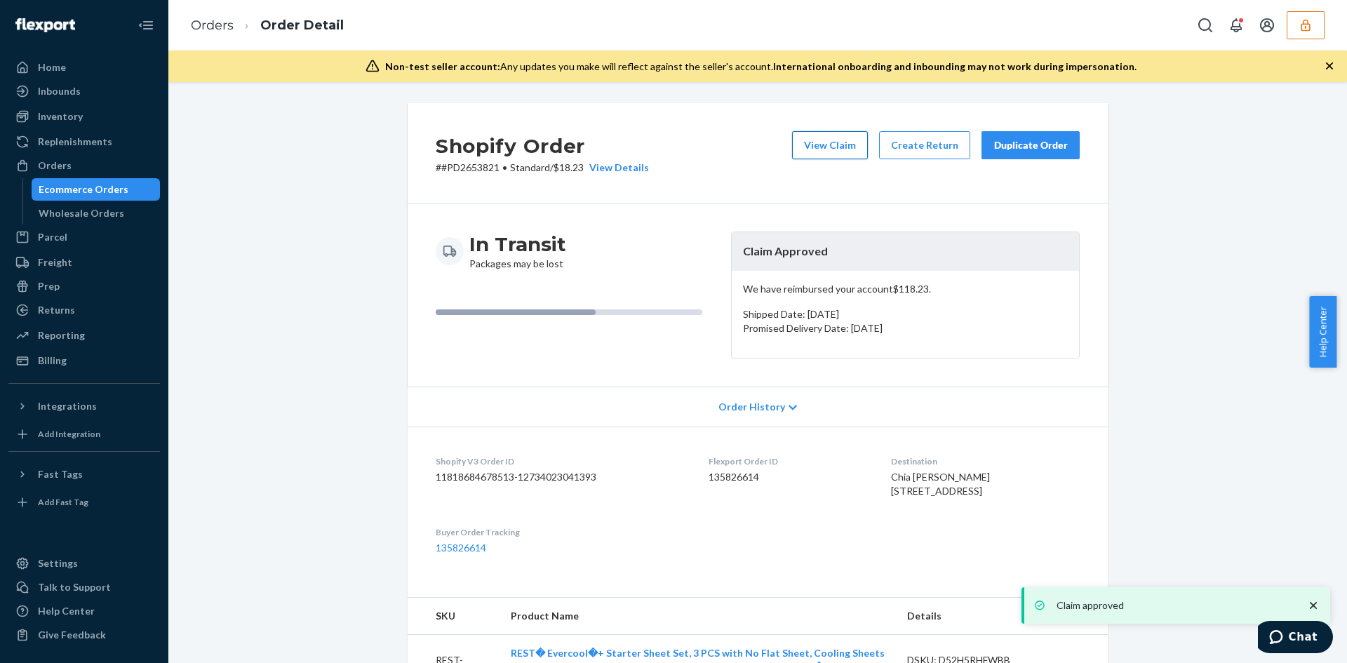
click at [808, 148] on button "View Claim" at bounding box center [830, 145] width 76 height 28
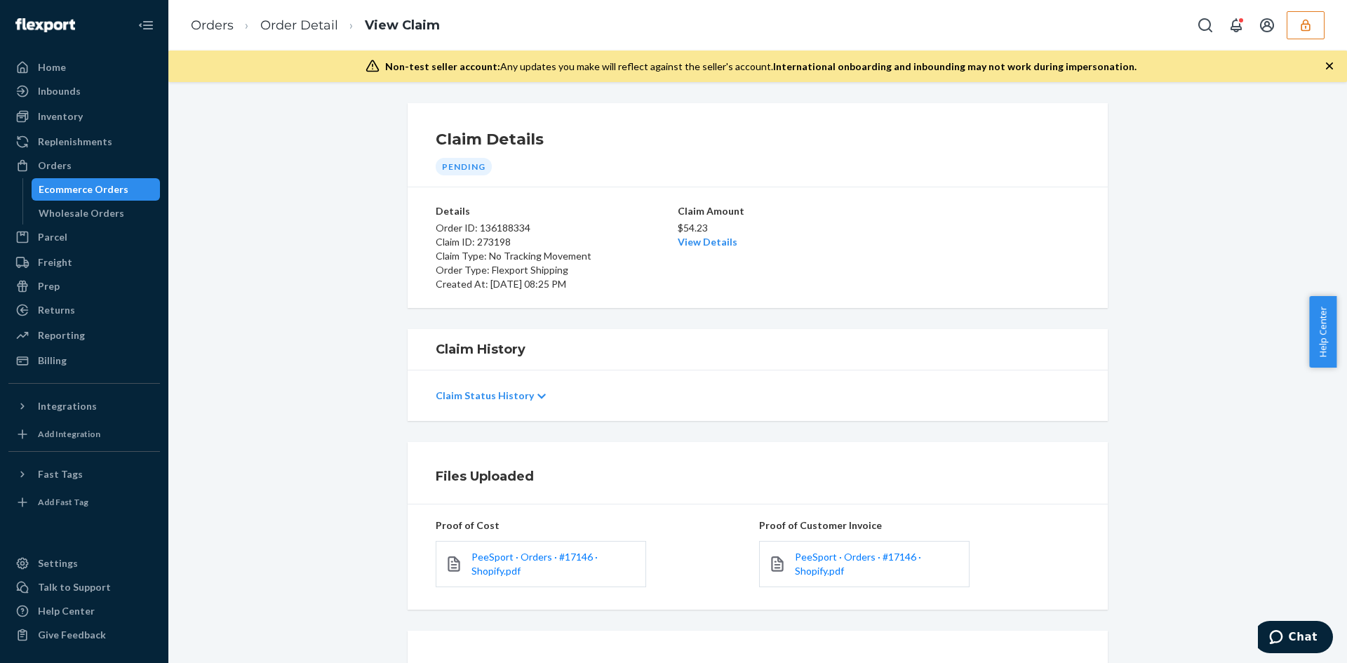
click at [803, 584] on div "PeeSport · Orders · #17146 · Shopify.pdf" at bounding box center [864, 564] width 210 height 46
click at [808, 573] on span "PeeSport · Orders · #17146 · Shopify.pdf" at bounding box center [858, 564] width 126 height 26
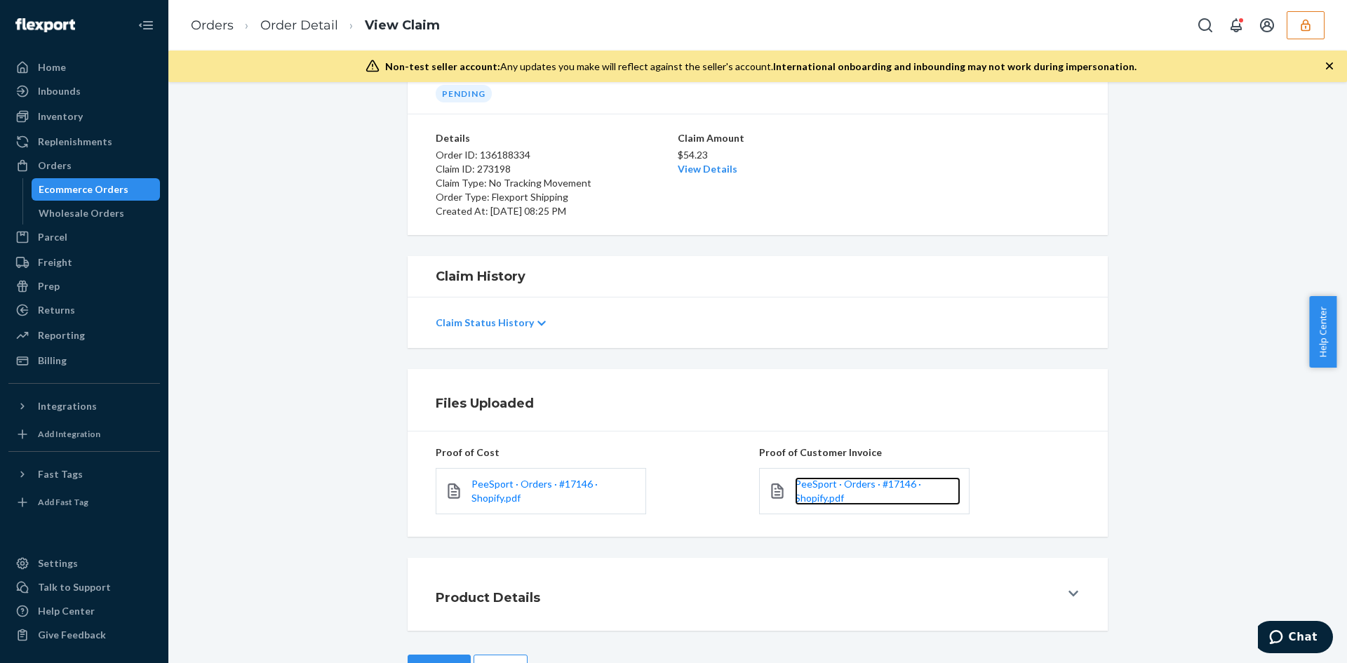
scroll to position [121, 0]
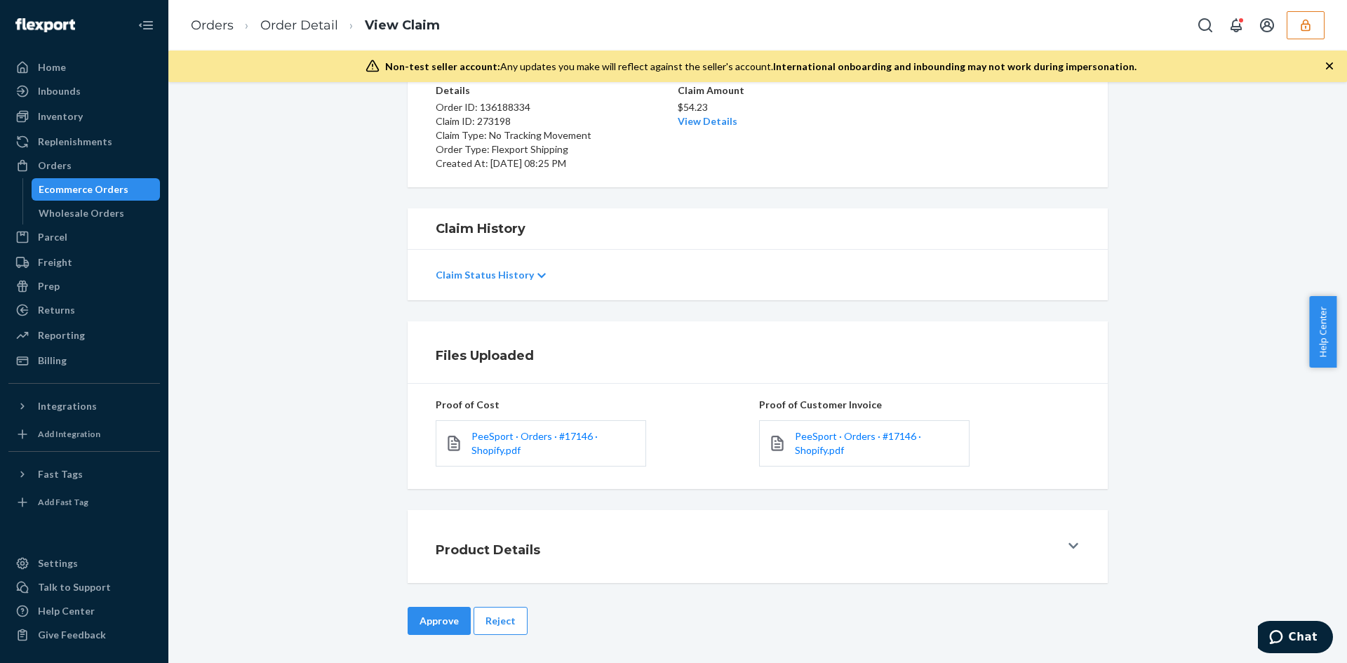
drag, startPoint x: 501, startPoint y: 614, endPoint x: 524, endPoint y: 581, distance: 40.3
click at [501, 614] on button "Reject" at bounding box center [501, 621] width 54 height 28
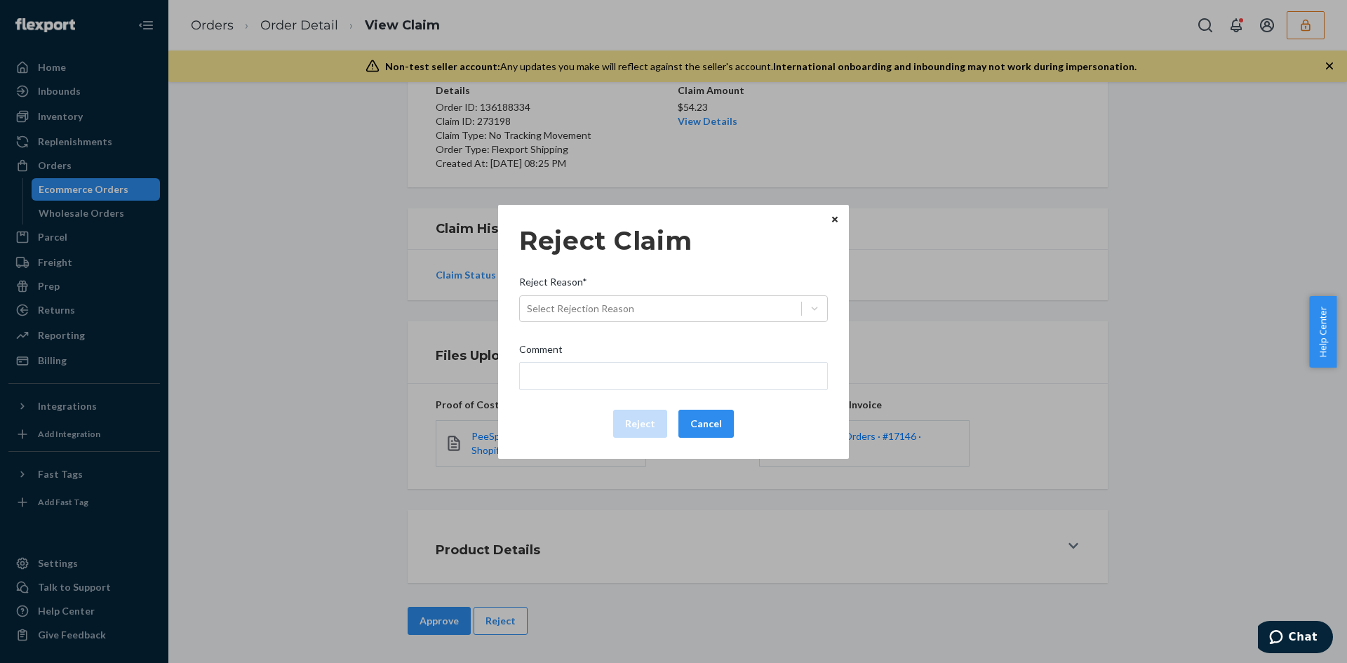
click at [670, 287] on div "Reject Reason*" at bounding box center [673, 285] width 309 height 20
click at [528, 302] on input "Reject Reason* Select Rejection Reason" at bounding box center [527, 309] width 1 height 14
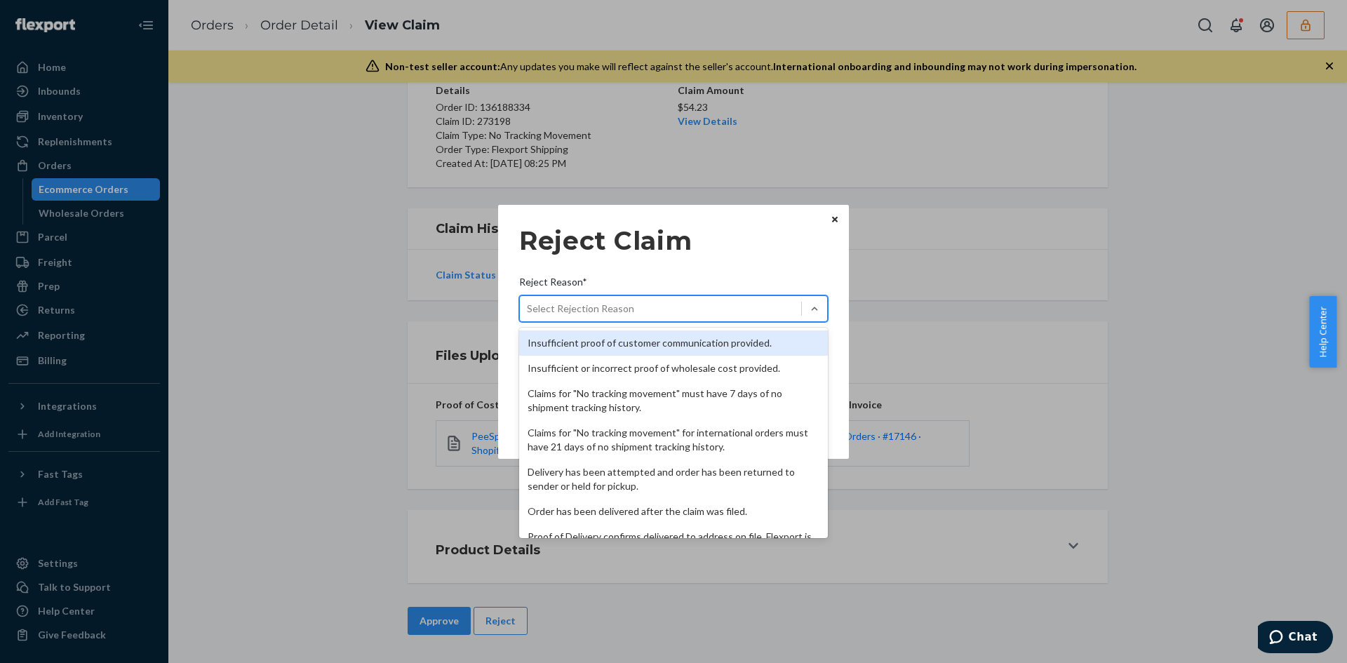
click at [669, 304] on div "Select Rejection Reason" at bounding box center [660, 308] width 281 height 22
click at [528, 304] on input "Reject Reason* option Insufficient proof of customer communication provided. fo…" at bounding box center [527, 309] width 1 height 14
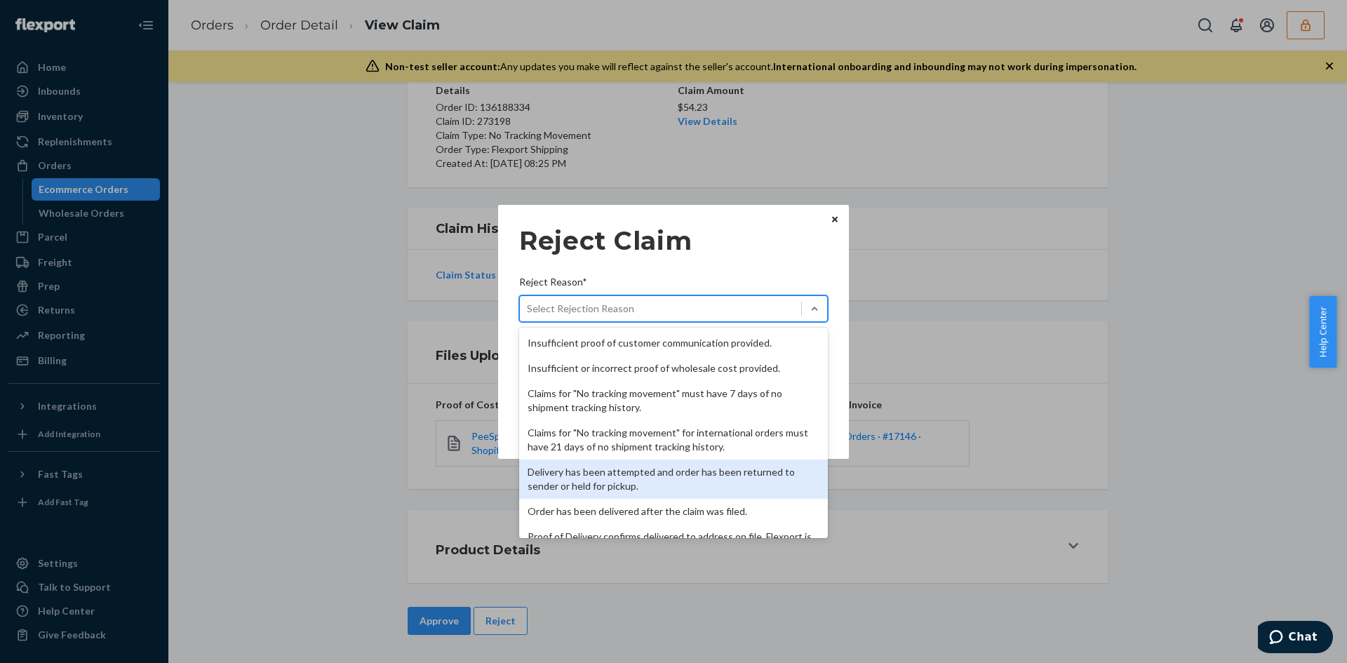
drag, startPoint x: 610, startPoint y: 471, endPoint x: 627, endPoint y: 442, distance: 33.0
click at [610, 470] on div "Delivery has been attempted and order has been returned to sender or held for p…" at bounding box center [673, 479] width 309 height 39
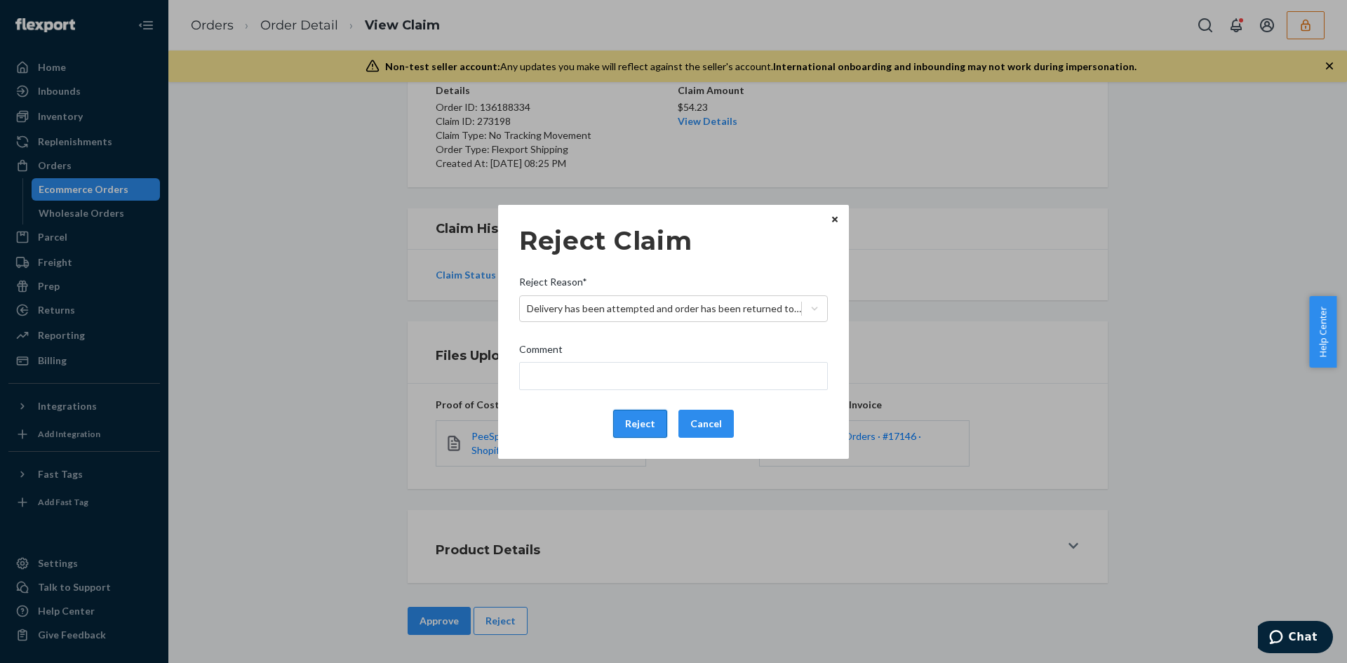
drag, startPoint x: 628, startPoint y: 436, endPoint x: 640, endPoint y: 431, distance: 13.2
click at [629, 436] on button "Reject" at bounding box center [640, 424] width 54 height 28
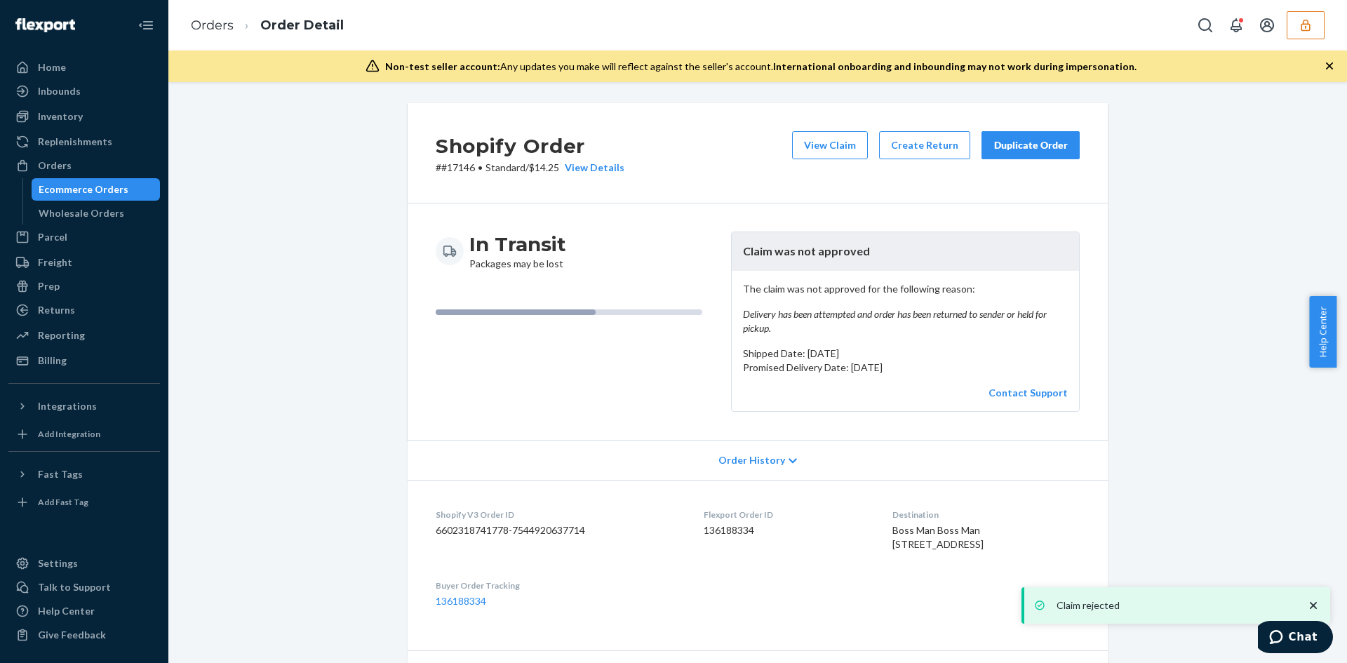
drag, startPoint x: 834, startPoint y: 141, endPoint x: 455, endPoint y: 60, distance: 387.4
click at [829, 140] on button "View Claim" at bounding box center [830, 145] width 76 height 28
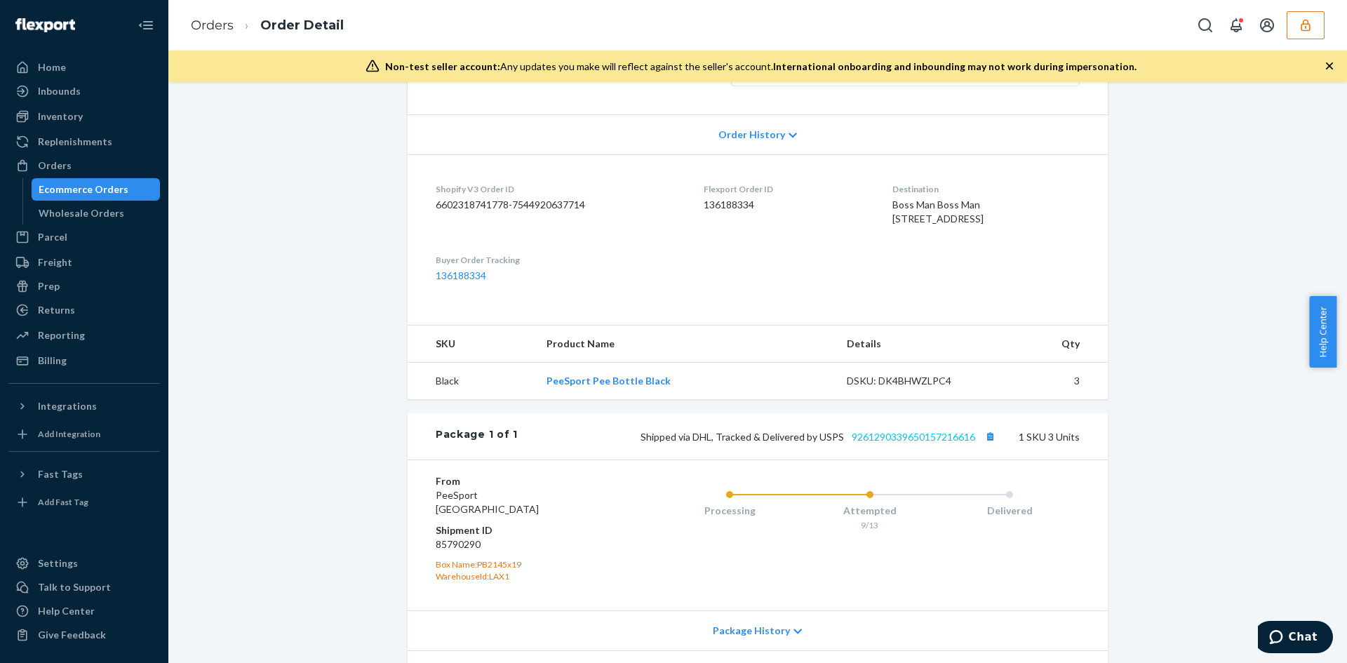
scroll to position [377, 0]
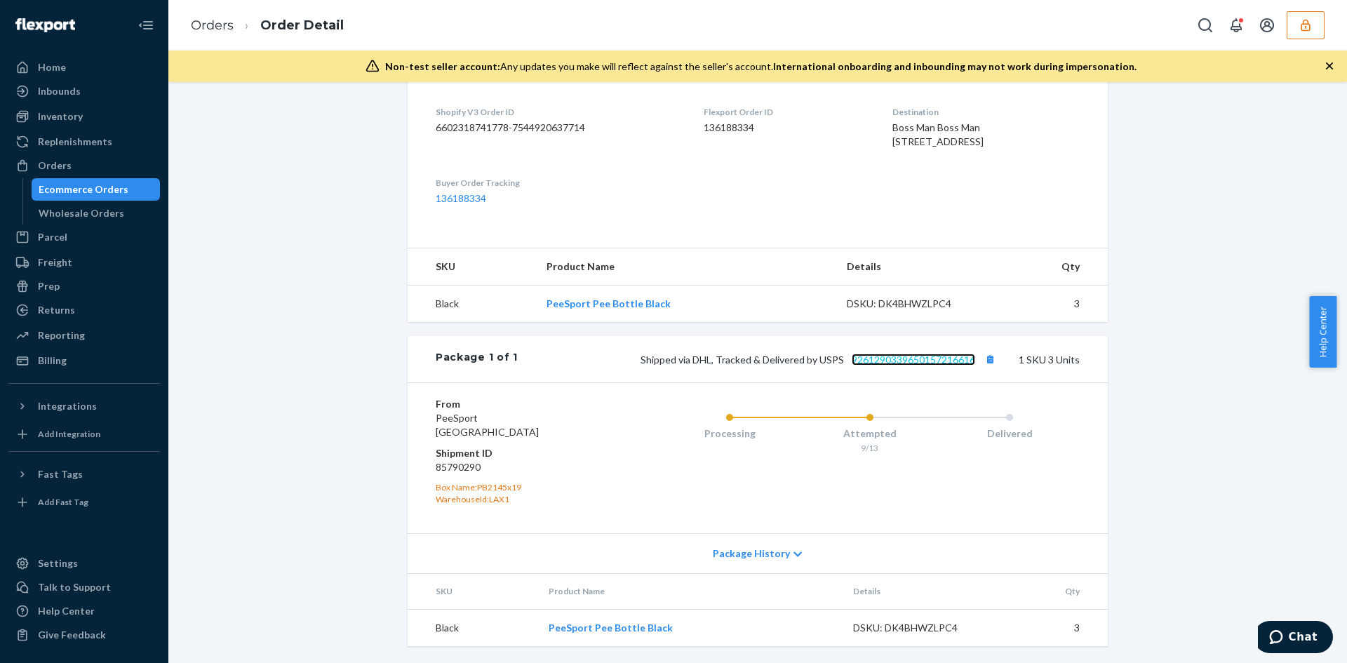
click at [902, 363] on link "9261290339650157216616" at bounding box center [913, 360] width 123 height 12
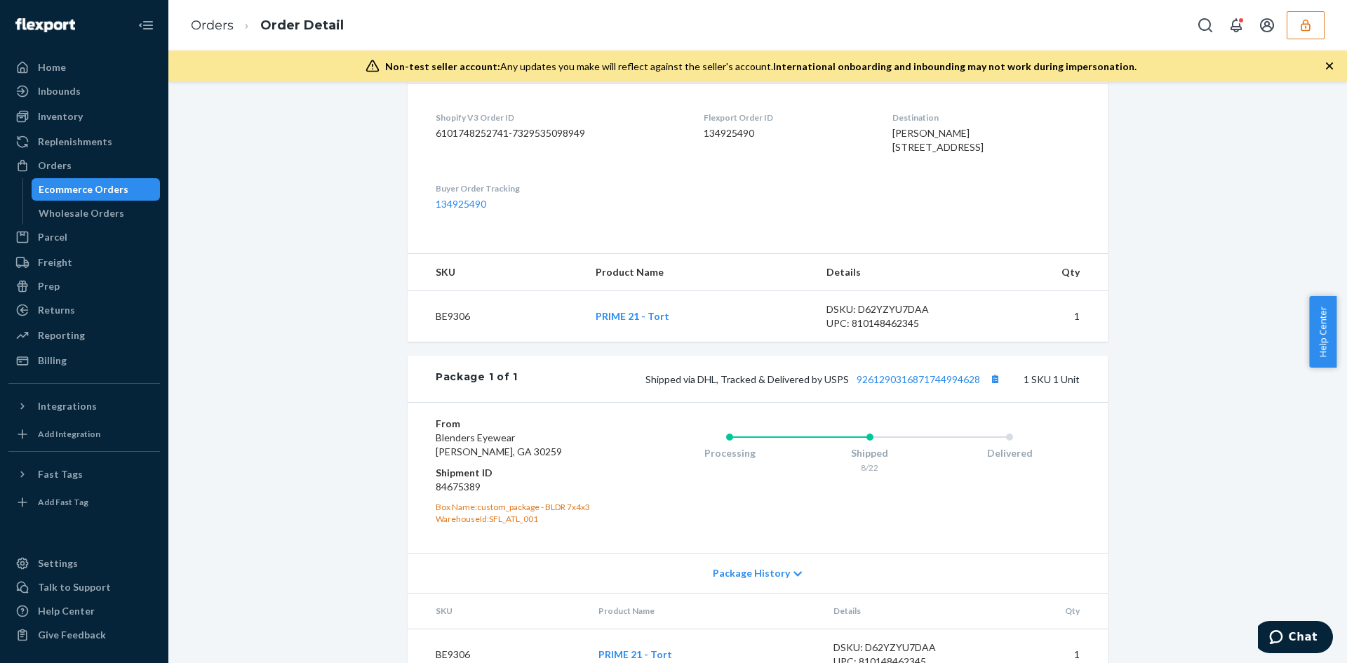
scroll to position [406, 0]
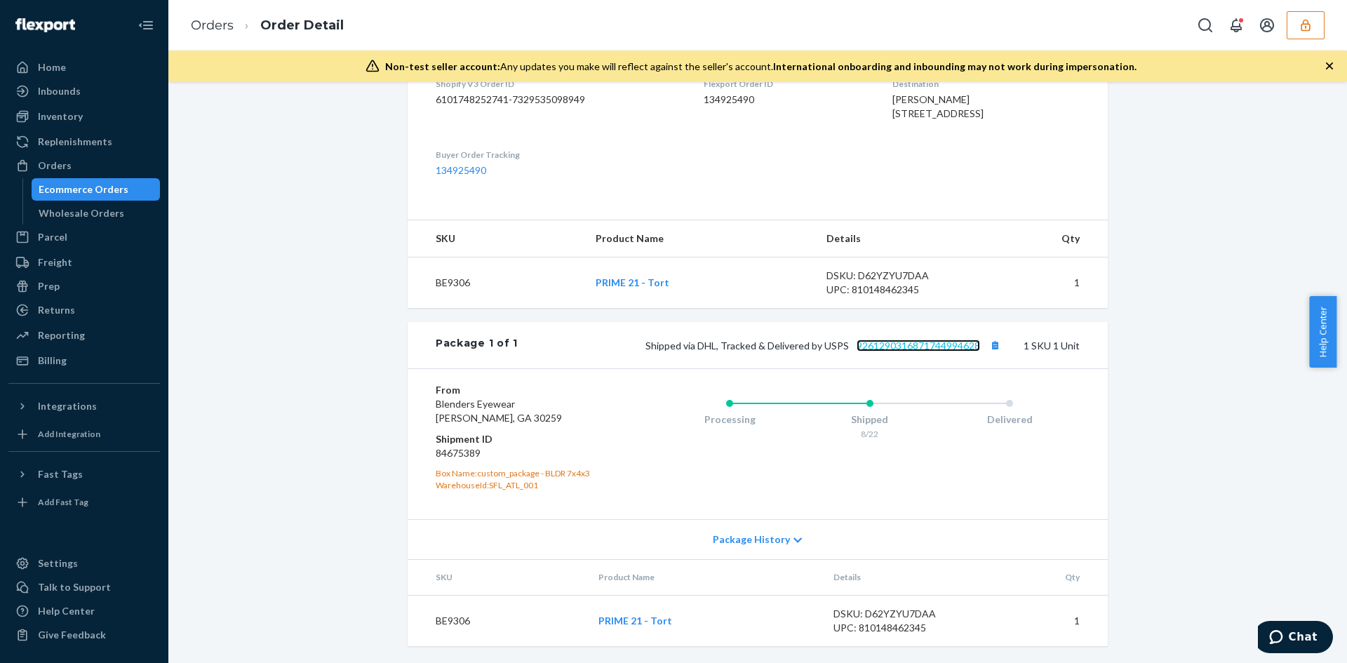
click at [887, 344] on link "9261290316871744994628" at bounding box center [918, 346] width 123 height 12
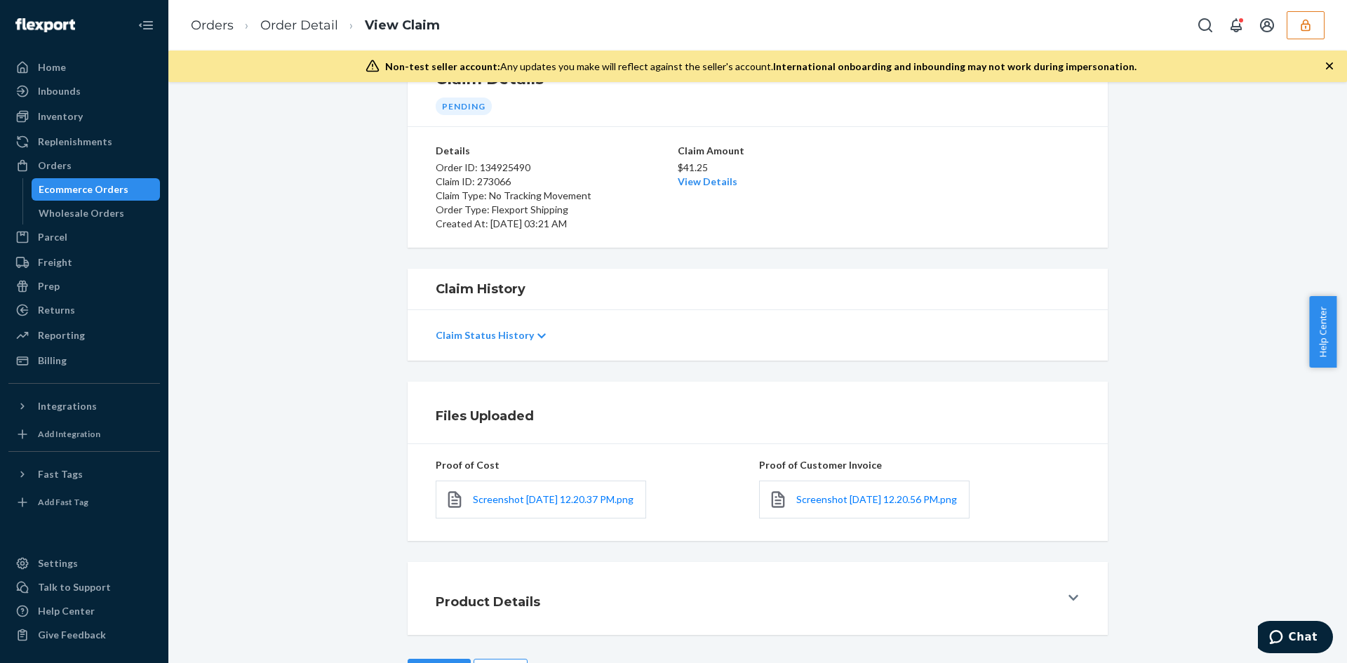
scroll to position [121, 0]
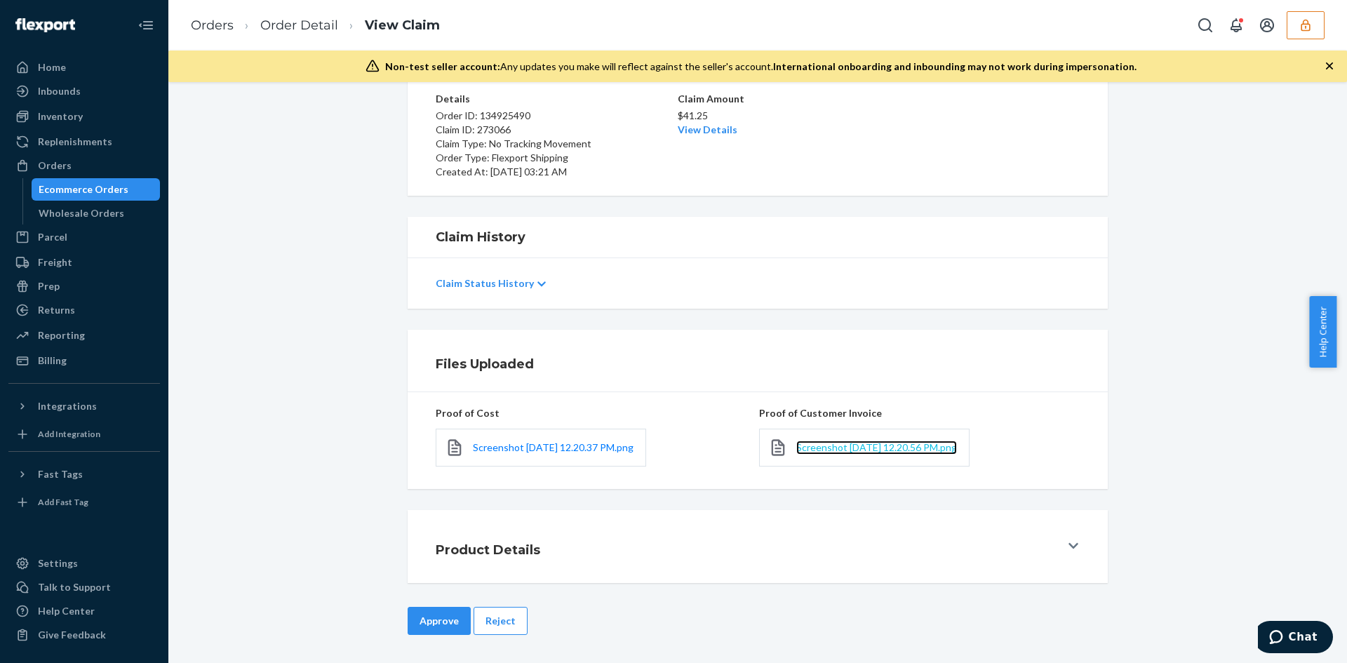
click at [816, 442] on span "Screenshot [DATE] 12.20.56 PM.png" at bounding box center [876, 447] width 161 height 12
click at [692, 123] on link "View Details" at bounding box center [708, 129] width 60 height 12
drag, startPoint x: 810, startPoint y: 527, endPoint x: 613, endPoint y: 533, distance: 196.5
click at [809, 527] on div "Home Inbounds Shipping Plans Problems Inventory Products Replenishments Orders …" at bounding box center [673, 331] width 1347 height 663
click at [423, 620] on button "Approve" at bounding box center [439, 621] width 63 height 28
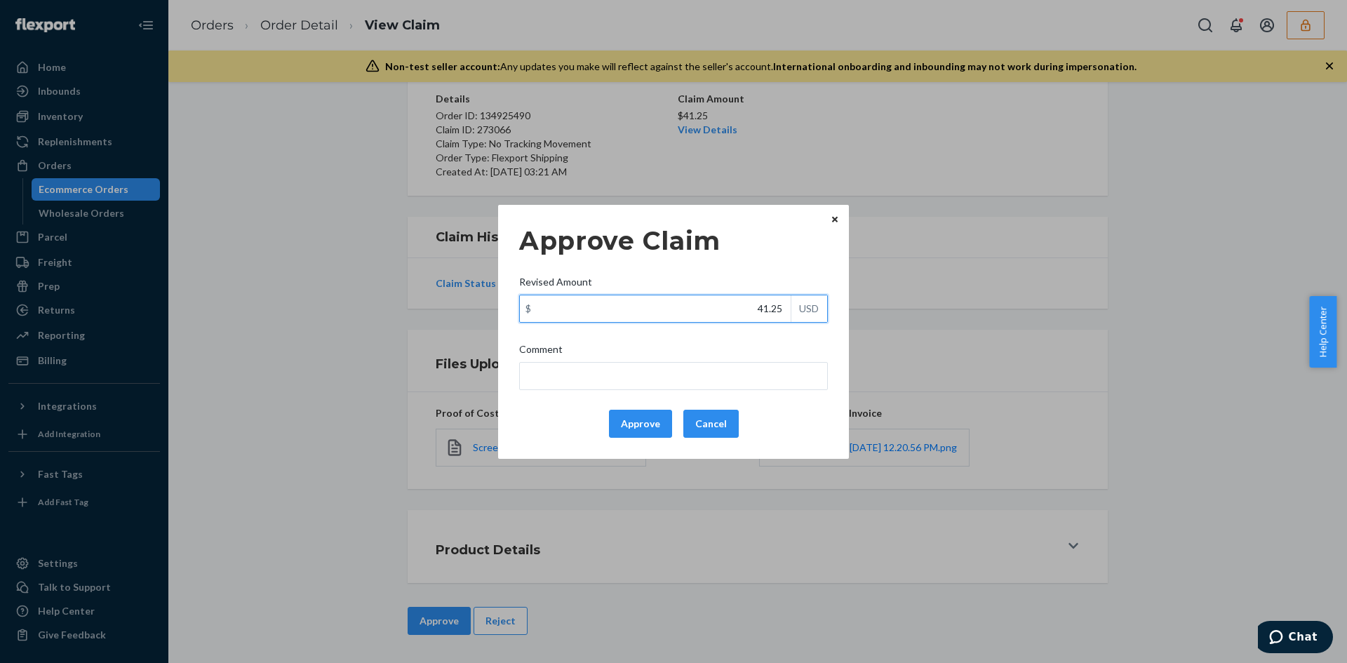
click at [764, 317] on input "41.25" at bounding box center [655, 308] width 271 height 27
paste input "37.32"
type input "37.32"
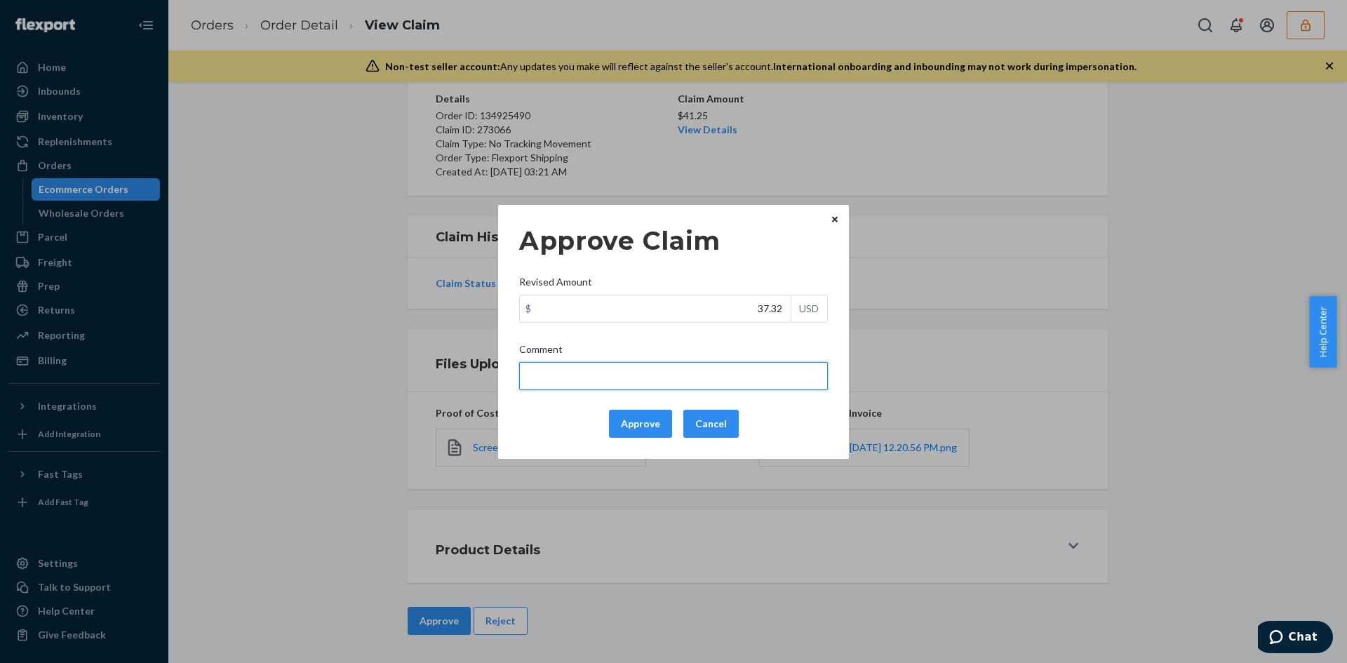
click at [744, 368] on input "Comment" at bounding box center [673, 376] width 309 height 28
type input "Adjusted total cost."
drag, startPoint x: 637, startPoint y: 424, endPoint x: 822, endPoint y: 424, distance: 184.5
click at [637, 424] on button "Approve" at bounding box center [640, 424] width 63 height 28
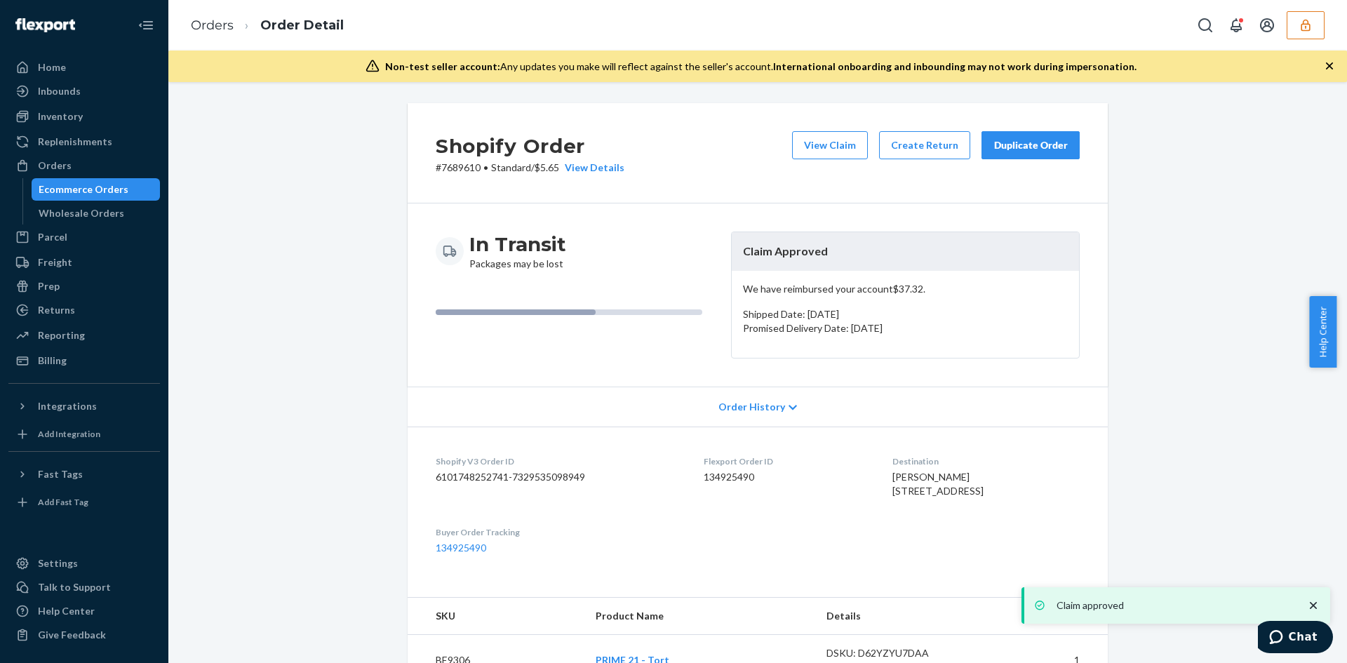
click at [834, 137] on button "View Claim" at bounding box center [830, 145] width 76 height 28
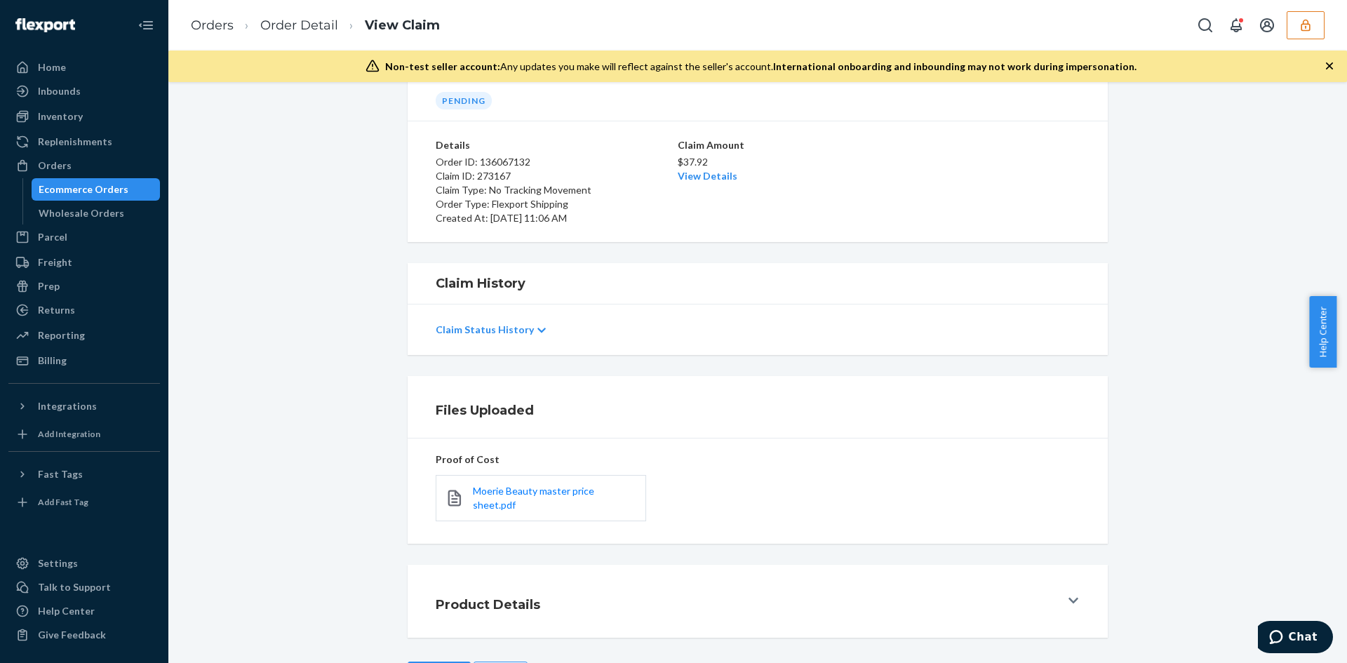
scroll to position [112, 0]
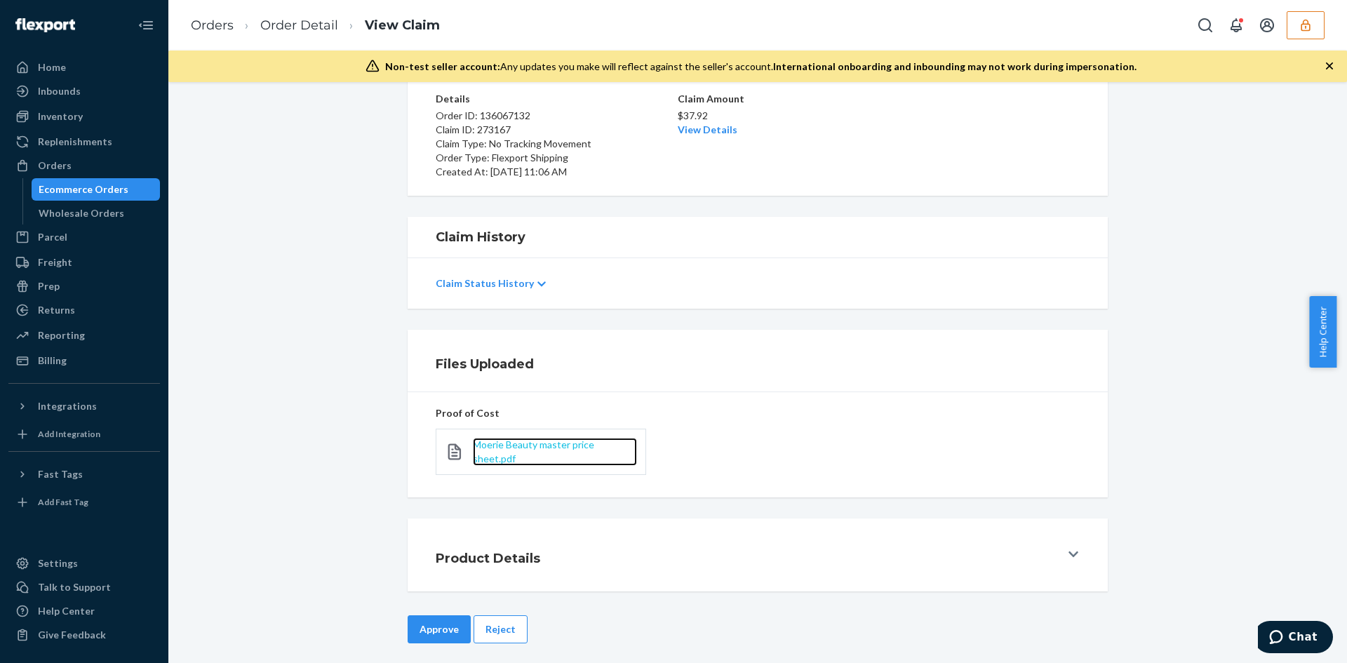
click at [556, 443] on span "Moerie Beauty master price sheet.pdf" at bounding box center [533, 452] width 121 height 26
click at [707, 138] on div "Claim Amount $37.92 View Details" at bounding box center [758, 135] width 160 height 87
click at [704, 131] on link "View Details" at bounding box center [708, 129] width 60 height 12
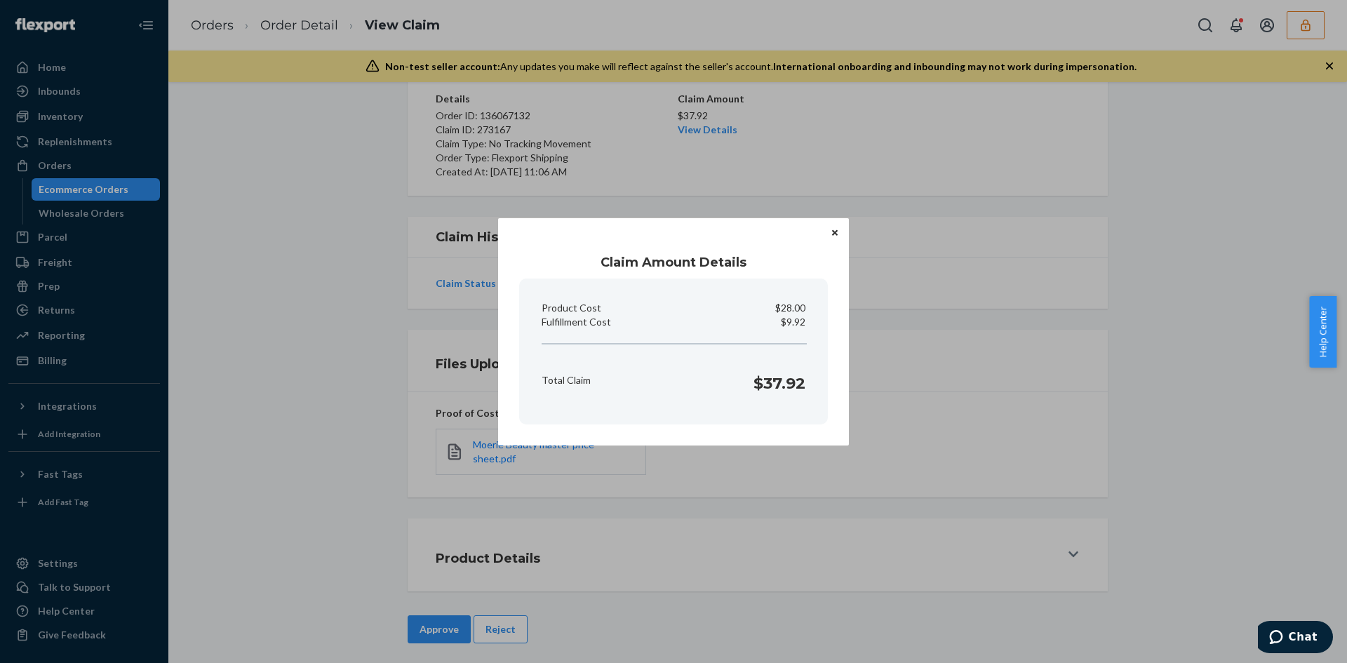
drag, startPoint x: 832, startPoint y: 446, endPoint x: 673, endPoint y: 510, distance: 171.9
click at [809, 465] on div "Claim Amount Details Product Cost $28.00 Fulfillment Cost $9.92 Total Claim $37…" at bounding box center [673, 331] width 1347 height 663
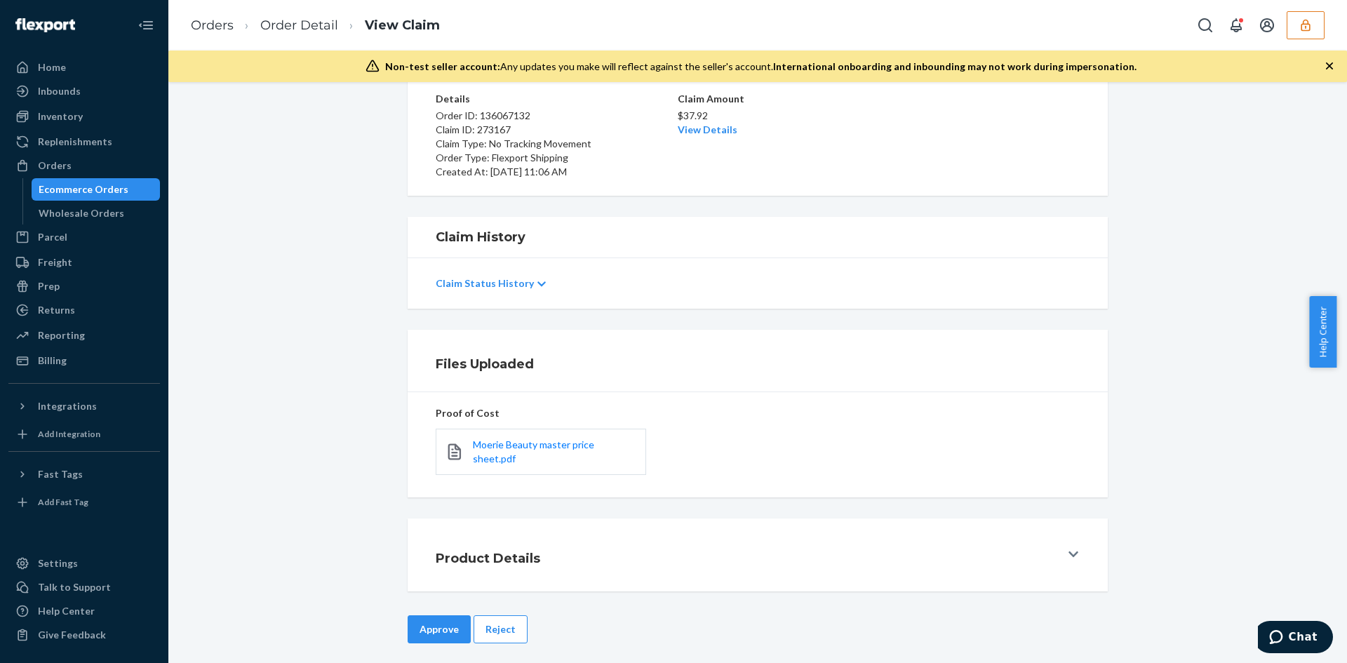
drag, startPoint x: 413, startPoint y: 633, endPoint x: 420, endPoint y: 617, distance: 17.0
click at [414, 633] on button "Approve" at bounding box center [439, 629] width 63 height 28
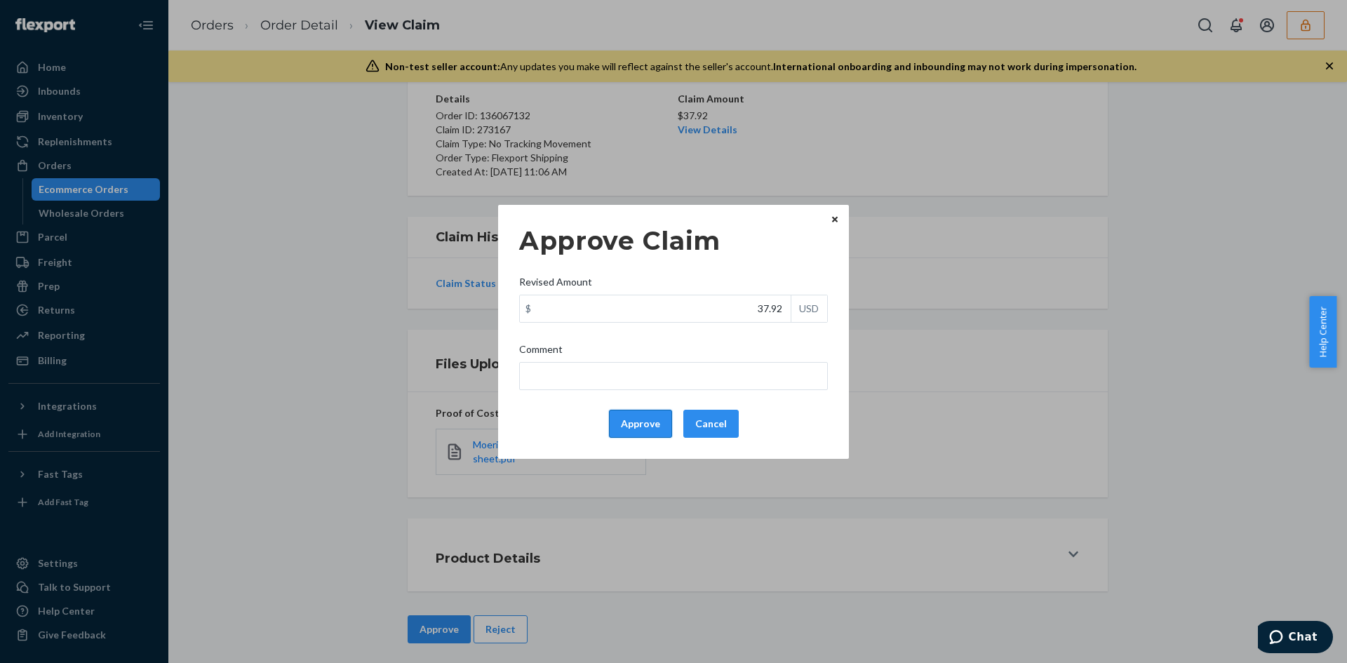
click at [631, 424] on button "Approve" at bounding box center [640, 424] width 63 height 28
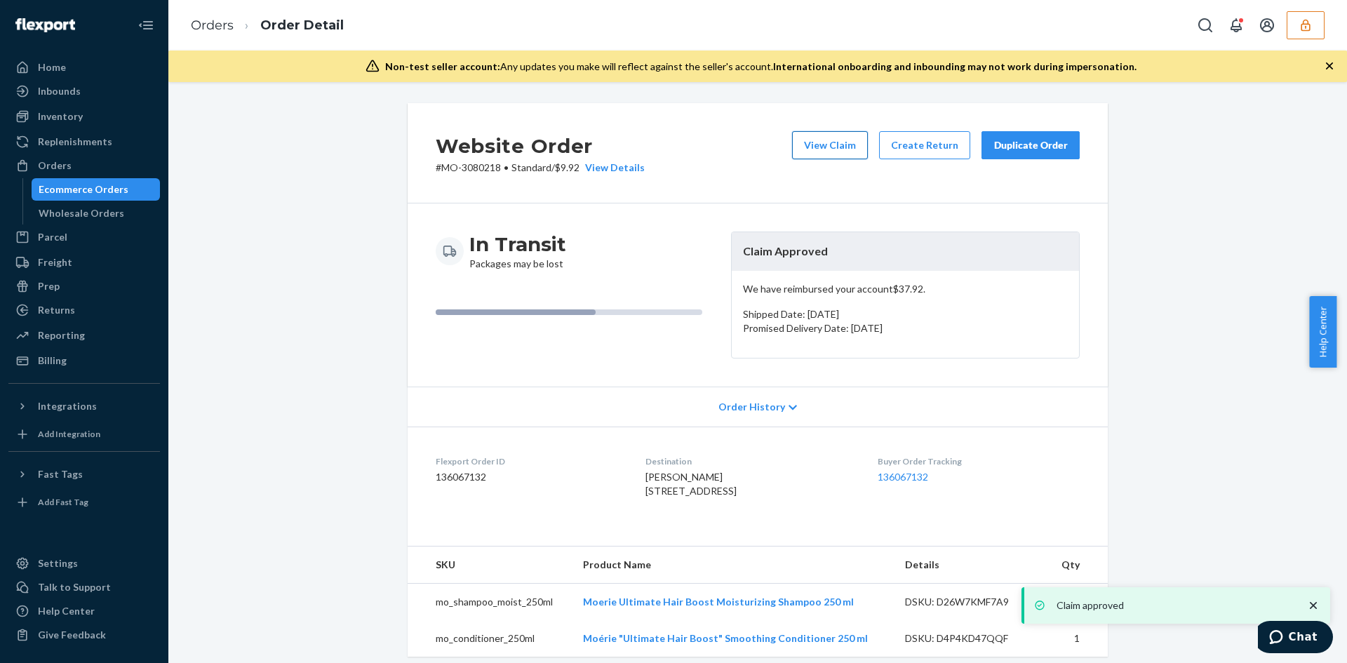
click at [824, 144] on button "View Claim" at bounding box center [830, 145] width 76 height 28
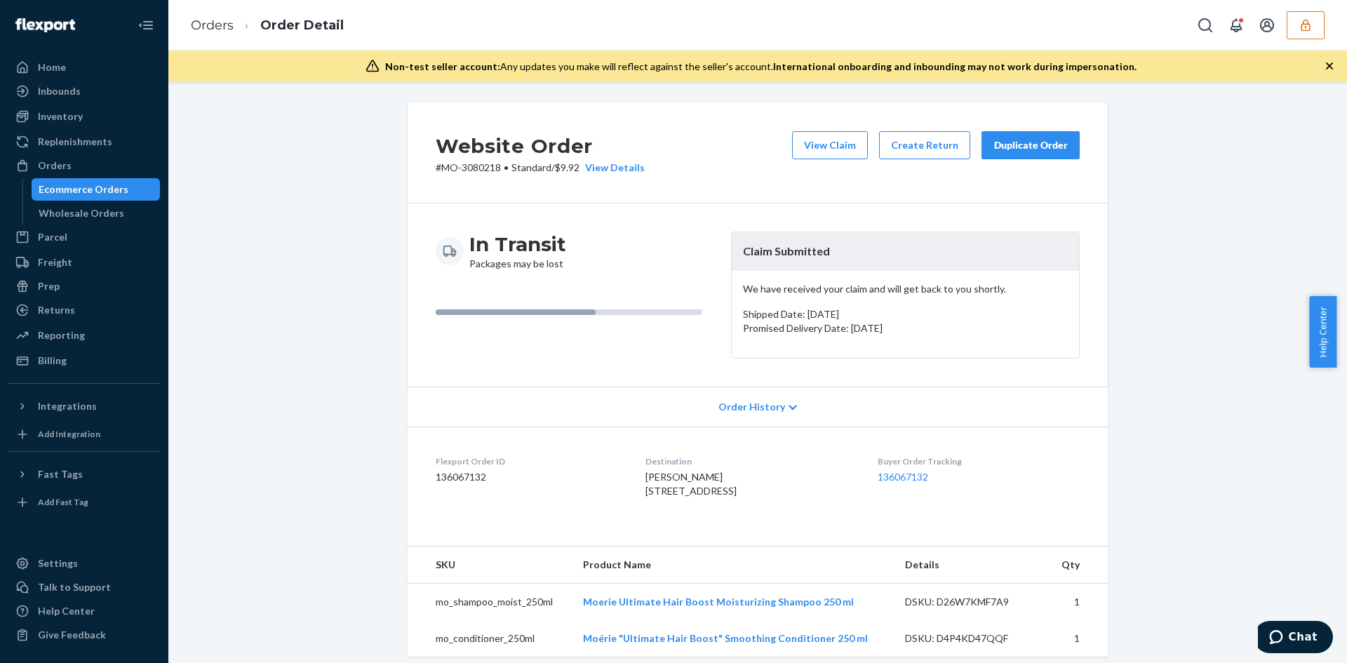
scroll to position [351, 0]
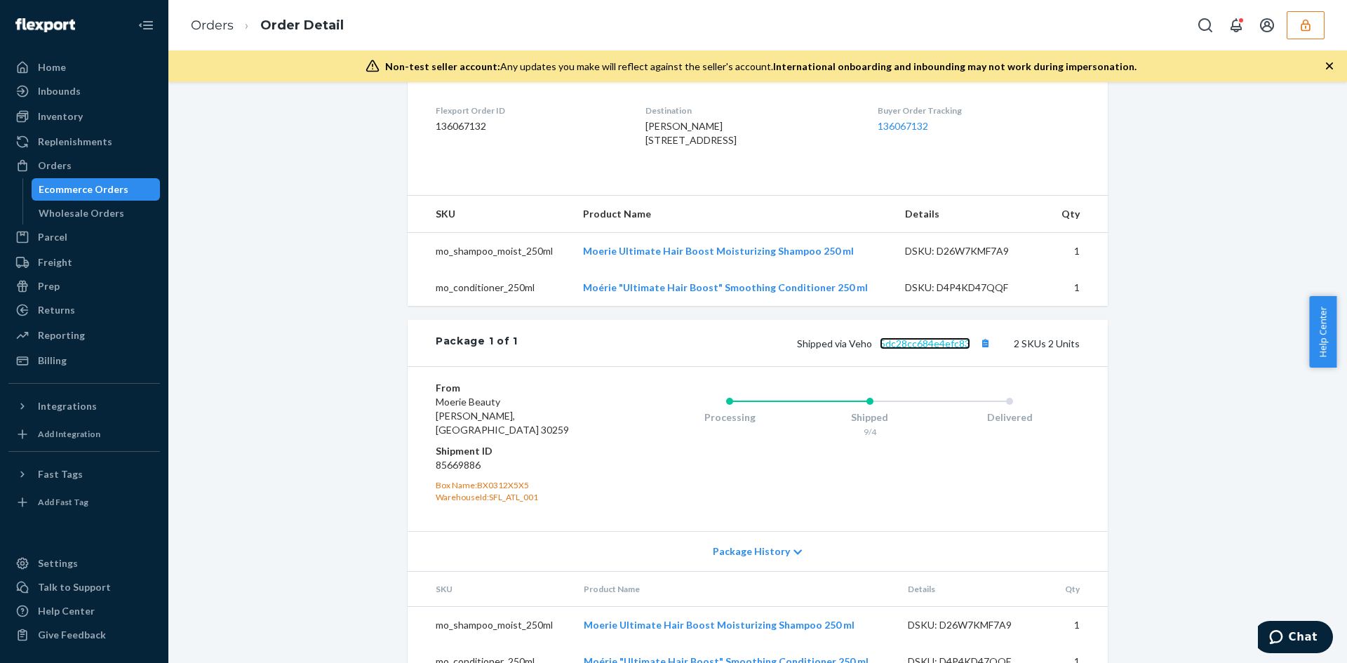
click at [919, 349] on link "5dc28cc684e4efc83" at bounding box center [925, 343] width 91 height 12
click at [464, 306] on td "mo_conditioner_250ml" at bounding box center [490, 287] width 164 height 36
copy td "mo_conditioner_250ml"
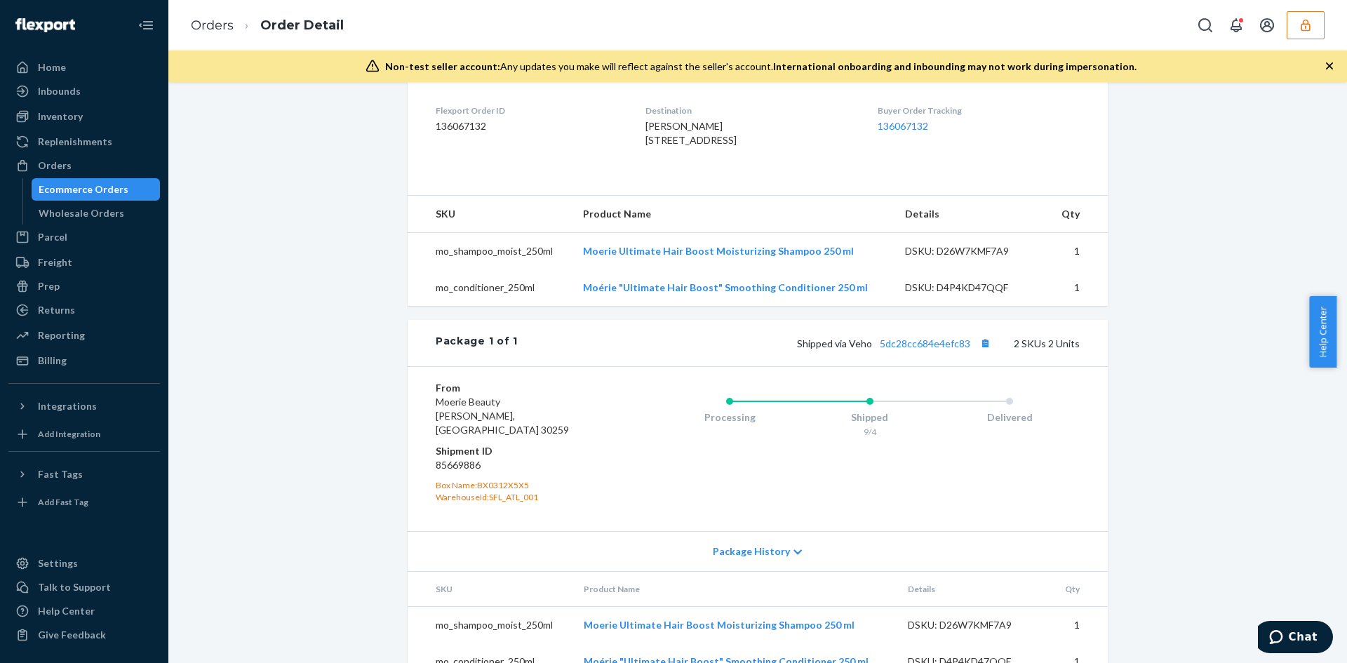
click at [472, 269] on td "mo_shampoo_moist_250ml" at bounding box center [490, 250] width 164 height 37
copy td "mo_shampoo_moist_250ml"
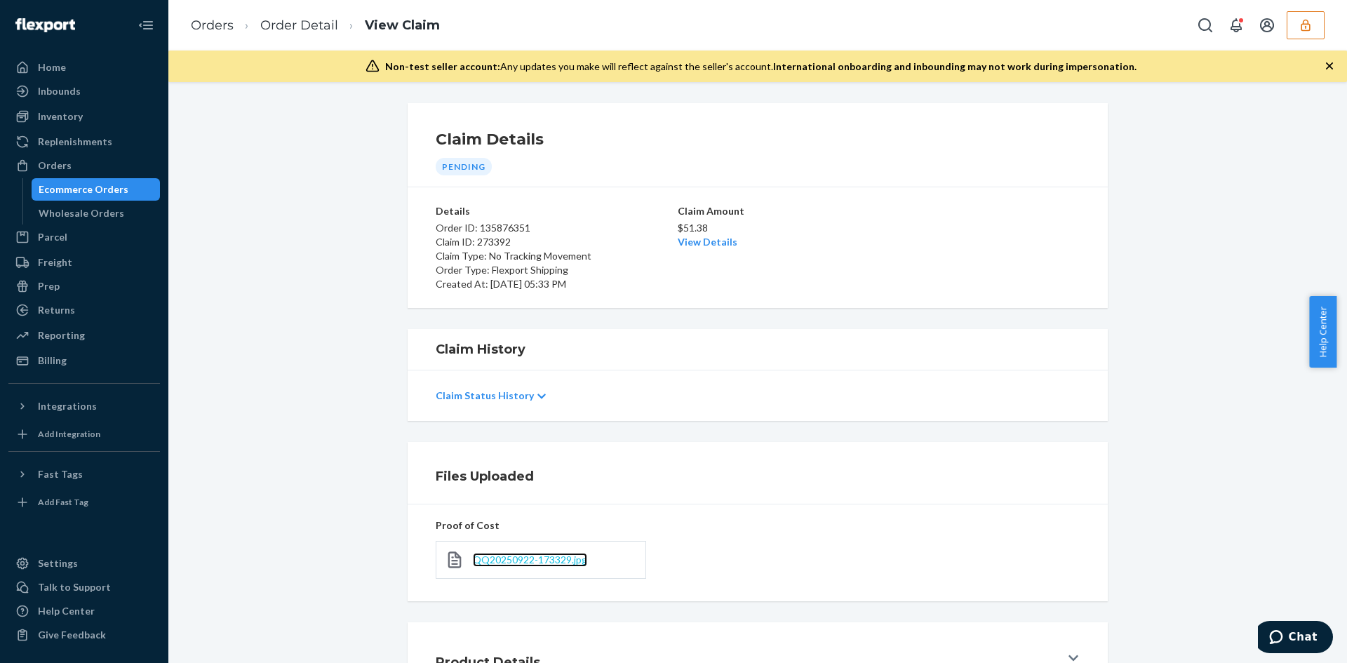
click at [515, 558] on span "QQ20250922-173329.jpg" at bounding box center [530, 560] width 114 height 12
click at [697, 241] on link "View Details" at bounding box center [708, 242] width 60 height 12
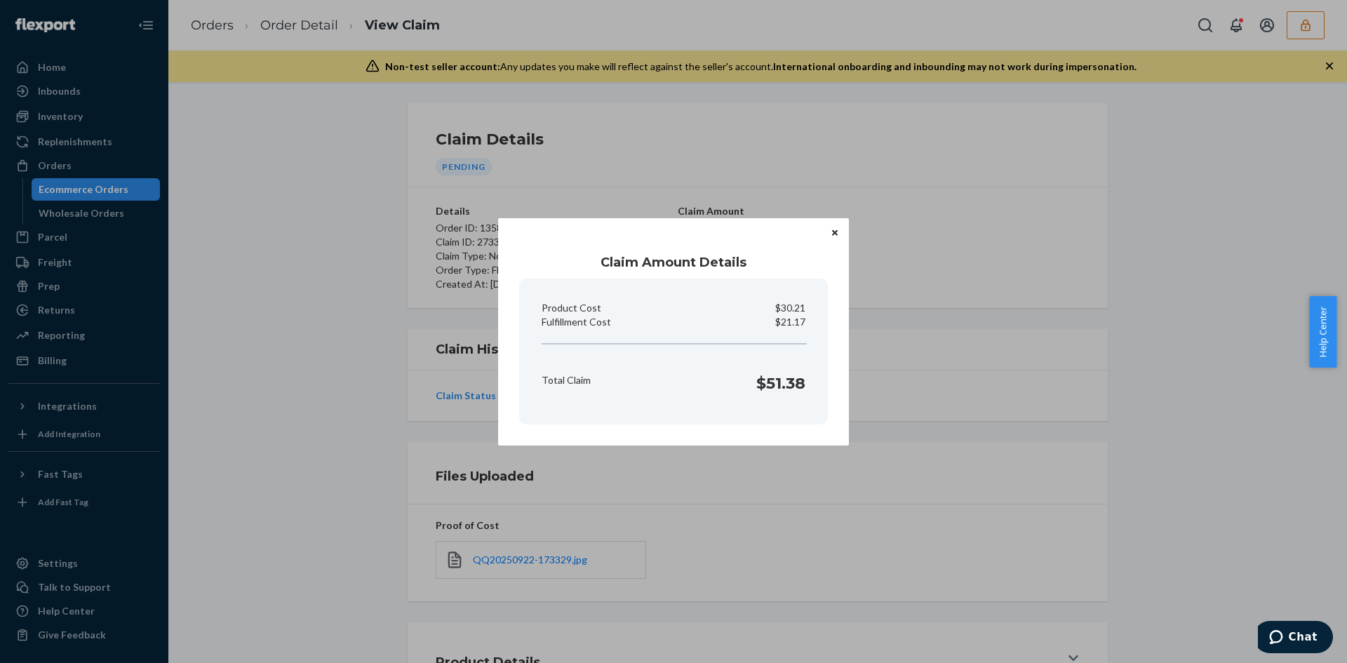
drag, startPoint x: 1002, startPoint y: 361, endPoint x: 984, endPoint y: 370, distance: 19.5
click at [1000, 362] on div "Claim Amount Details Product Cost $30.21 Fulfillment Cost $21.17 Total Claim $5…" at bounding box center [673, 331] width 1347 height 663
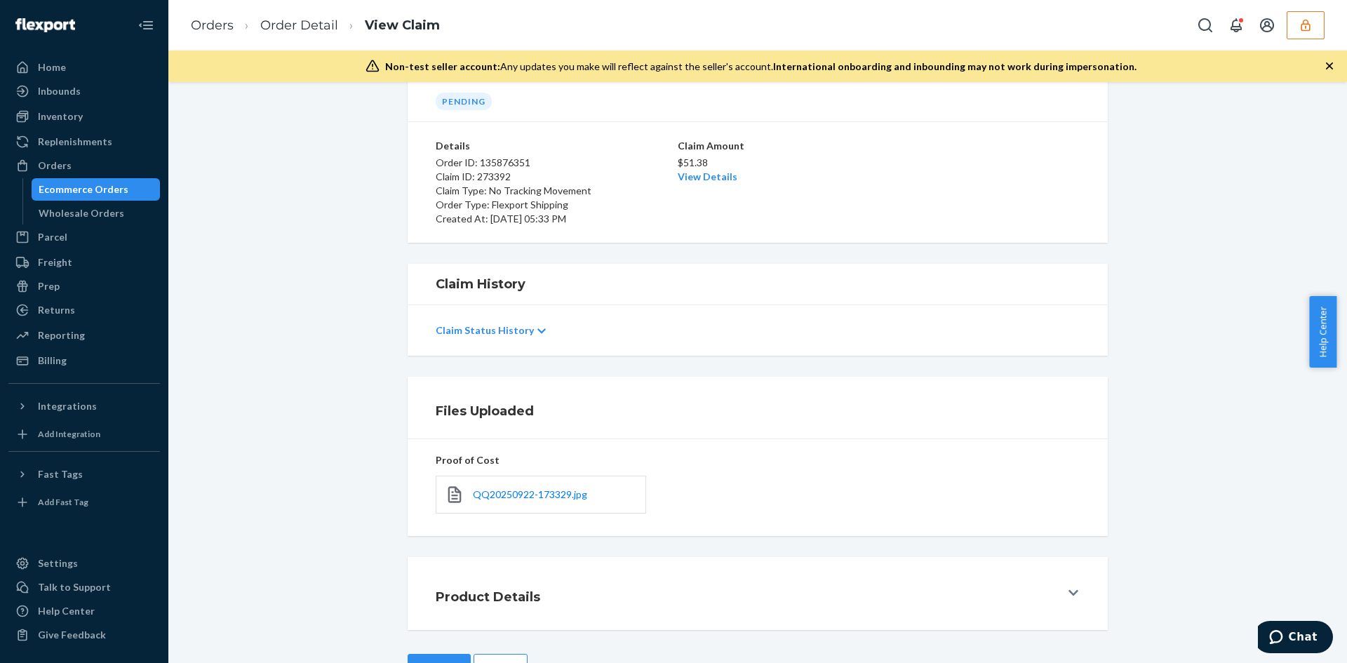
scroll to position [112, 0]
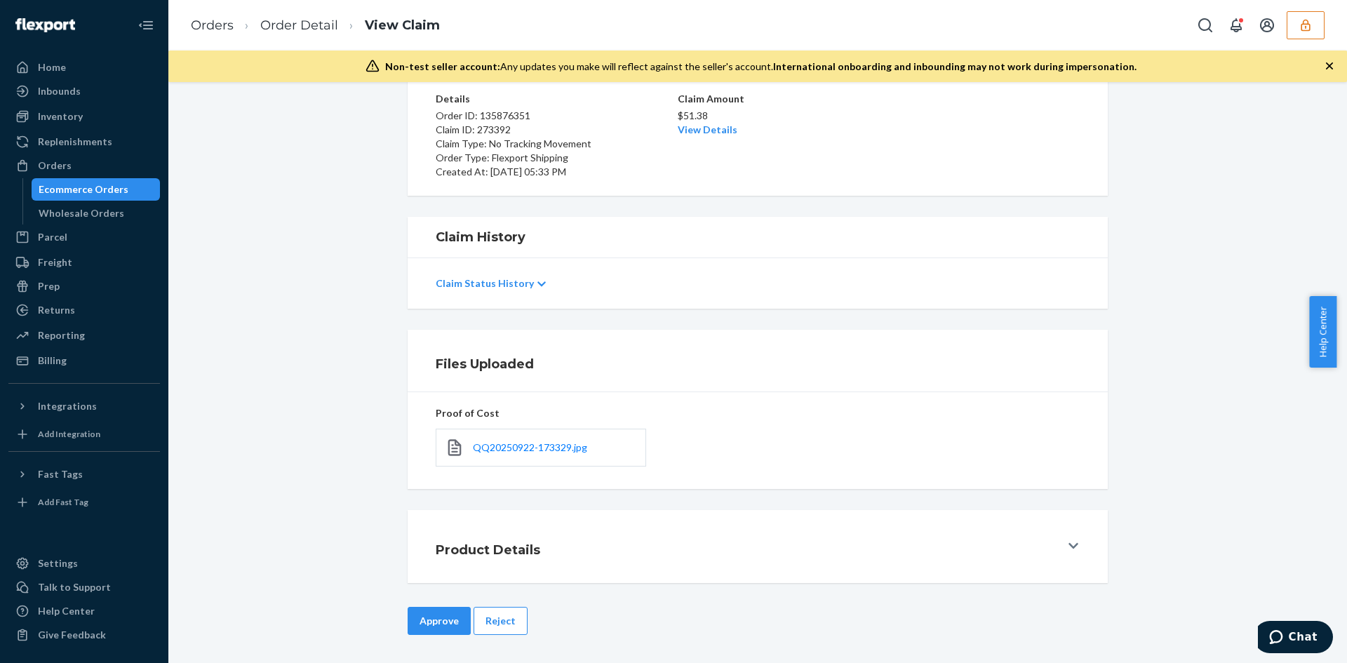
click at [448, 610] on button "Approve" at bounding box center [439, 621] width 63 height 28
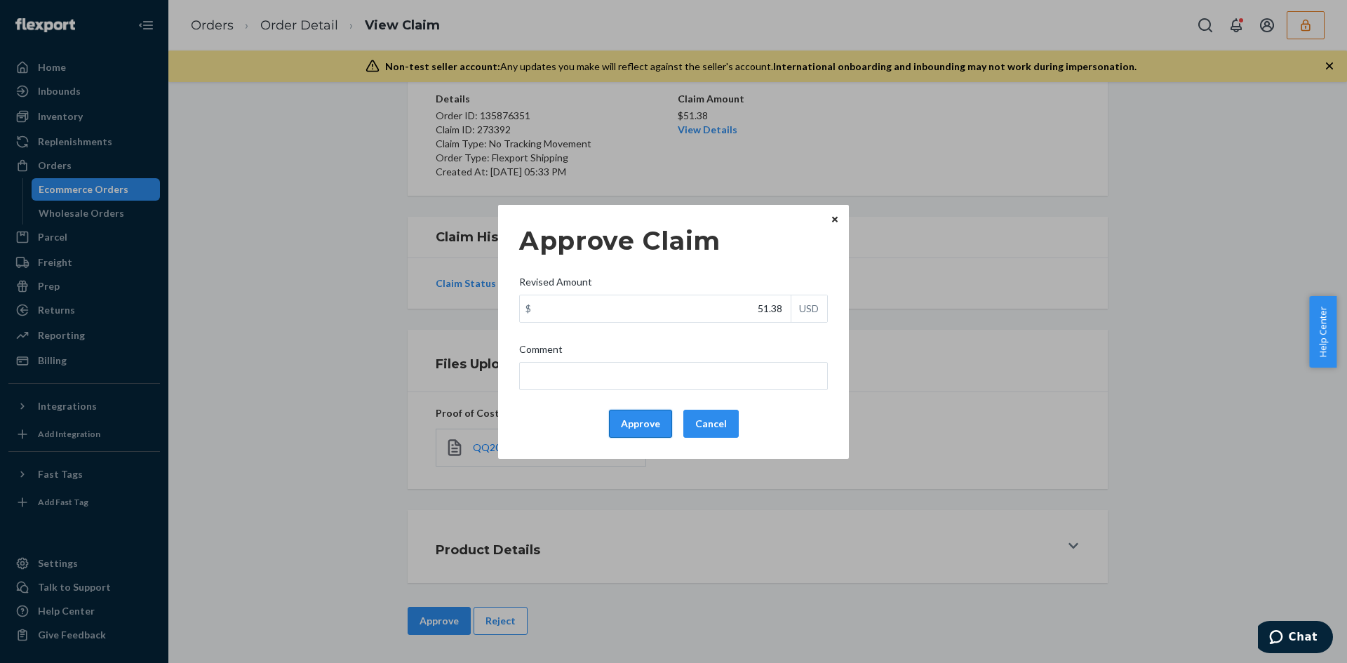
click at [641, 415] on button "Approve" at bounding box center [640, 424] width 63 height 28
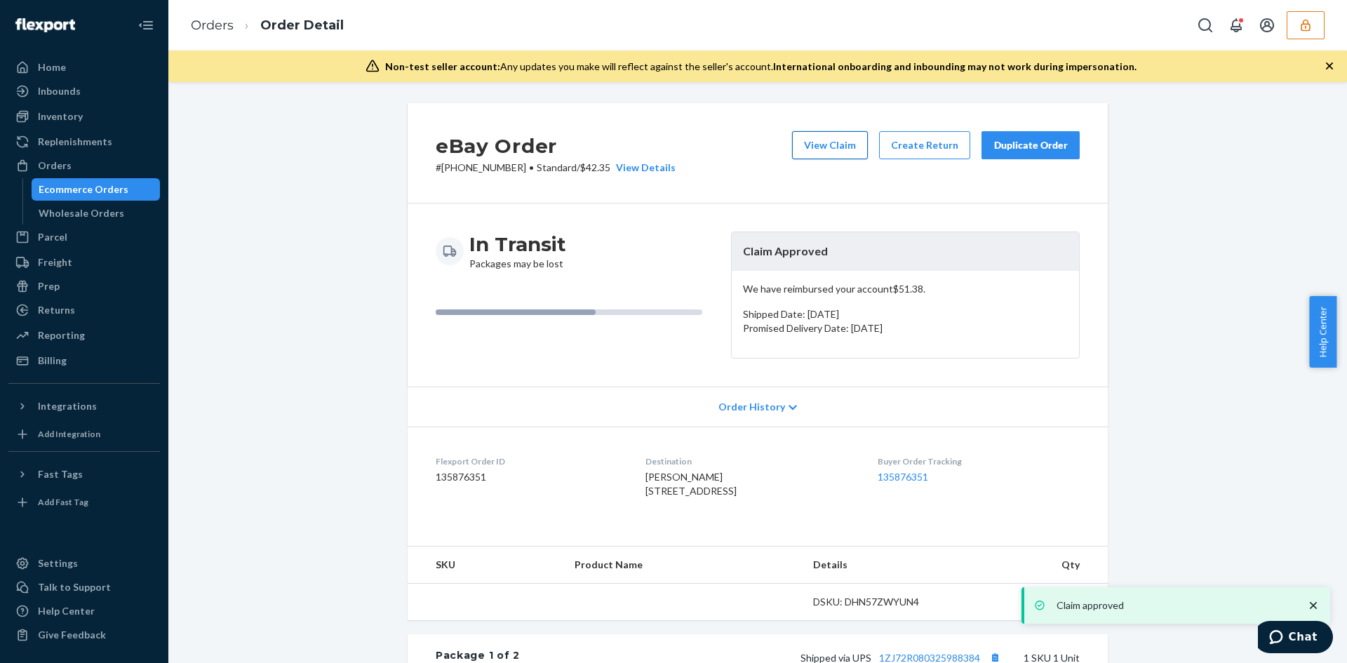
click at [819, 146] on button "View Claim" at bounding box center [830, 145] width 76 height 28
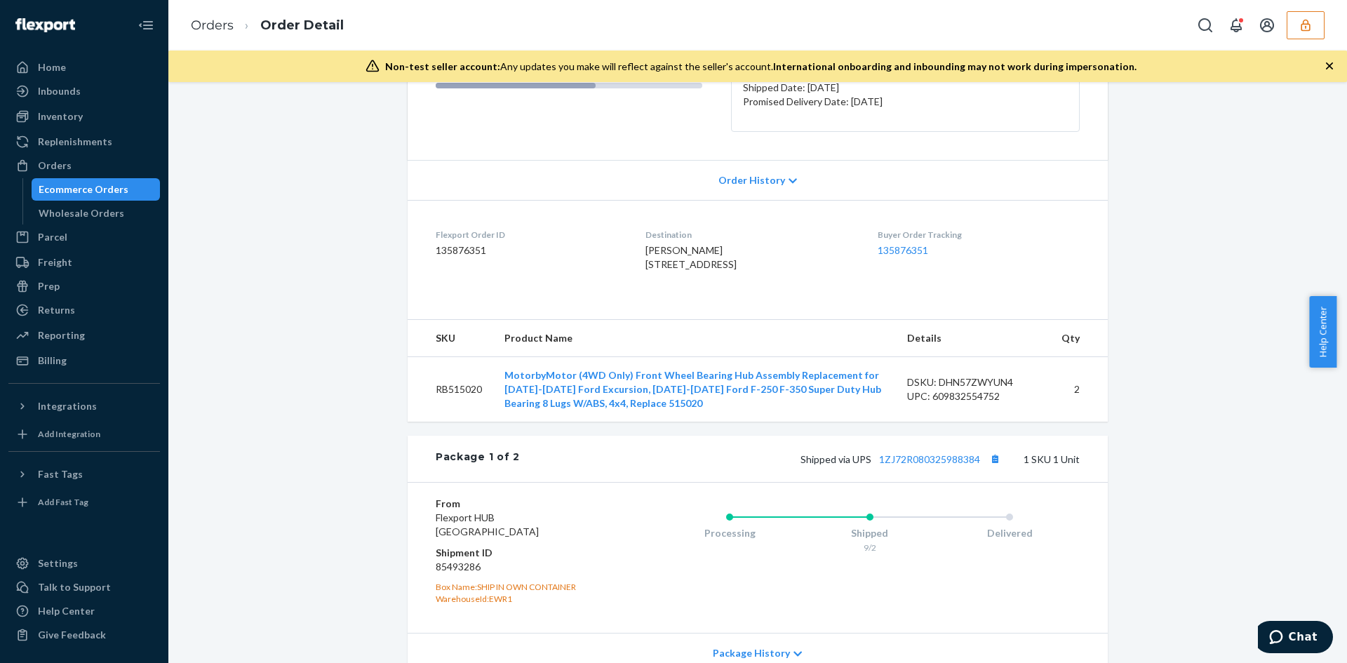
scroll to position [281, 0]
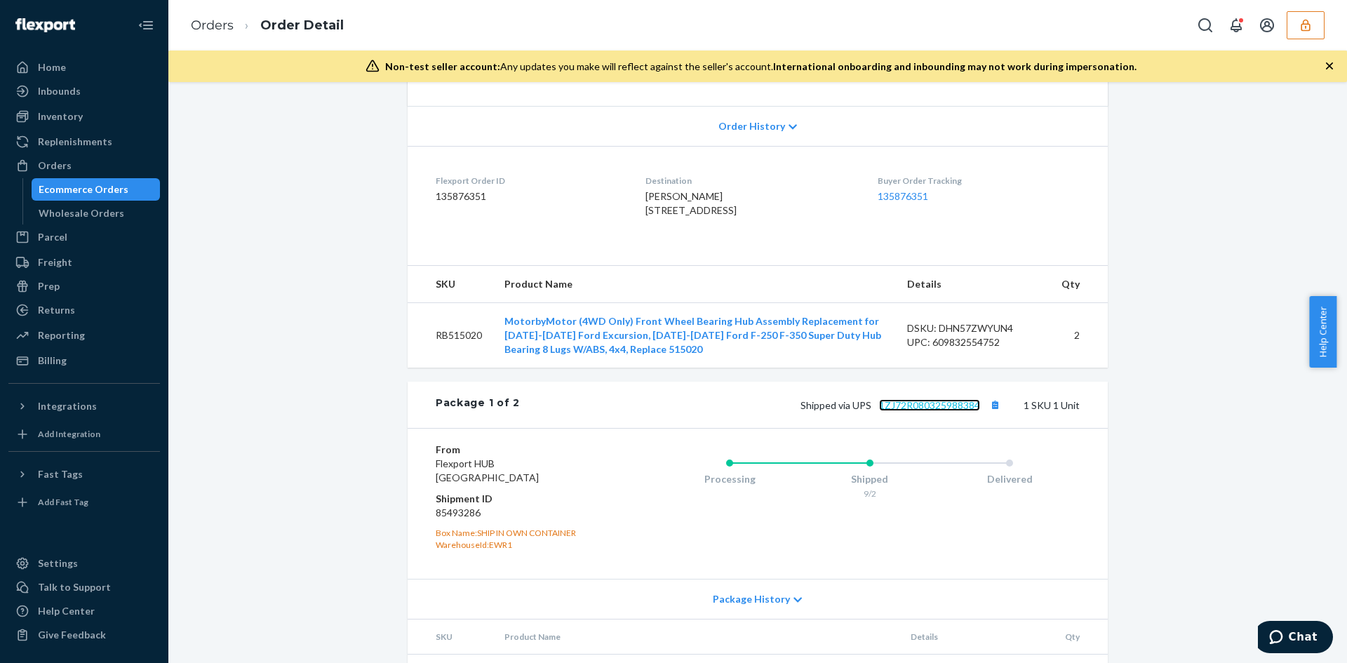
click at [918, 411] on link "1ZJ72R080325988384" at bounding box center [929, 405] width 101 height 12
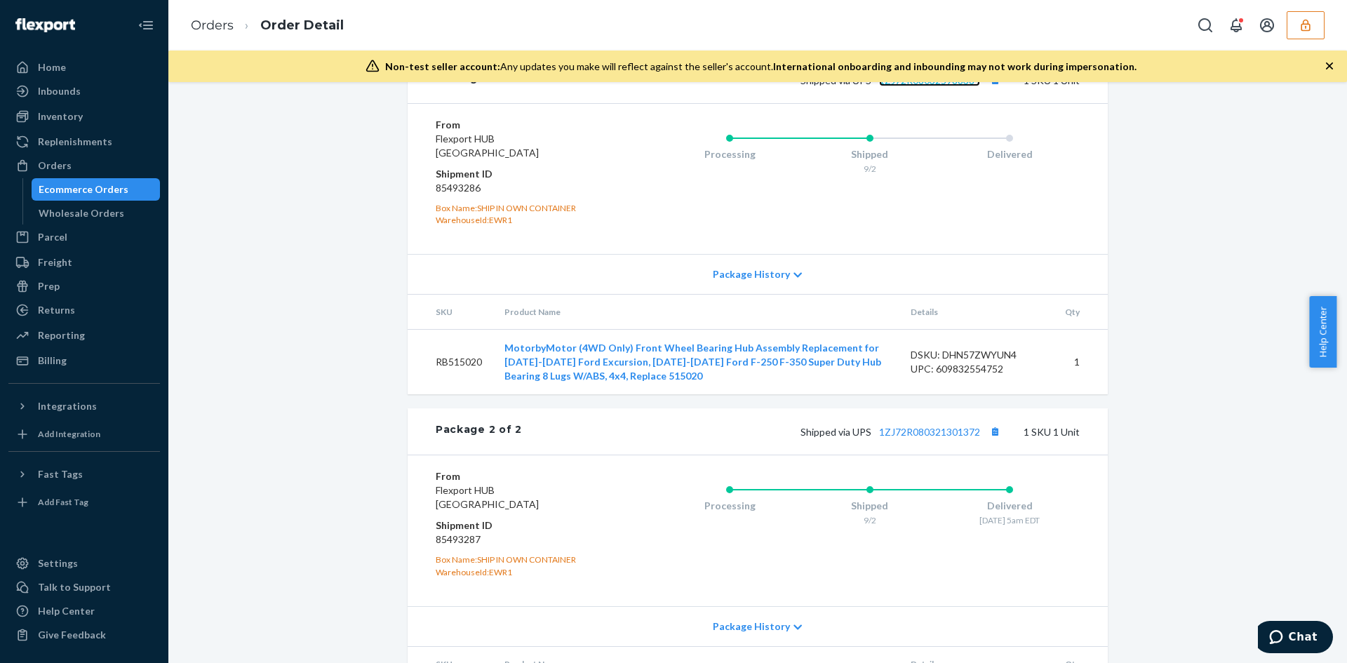
scroll to position [467, 0]
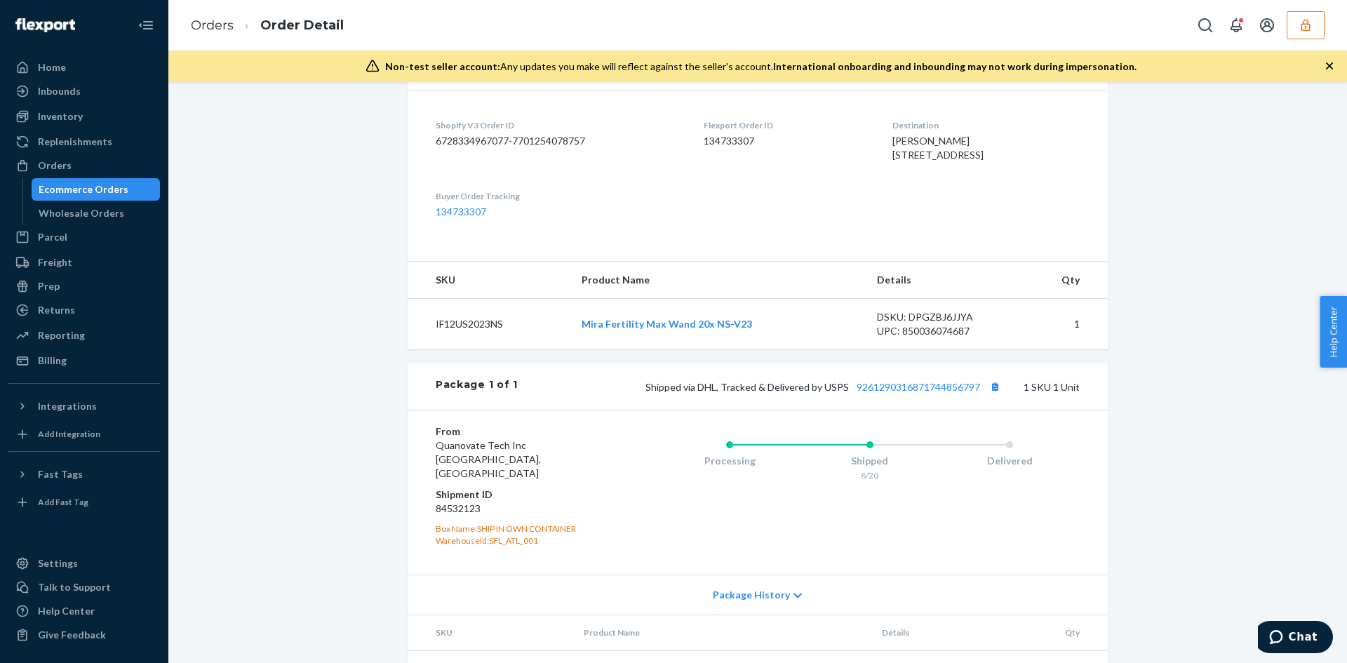
scroll to position [351, 0]
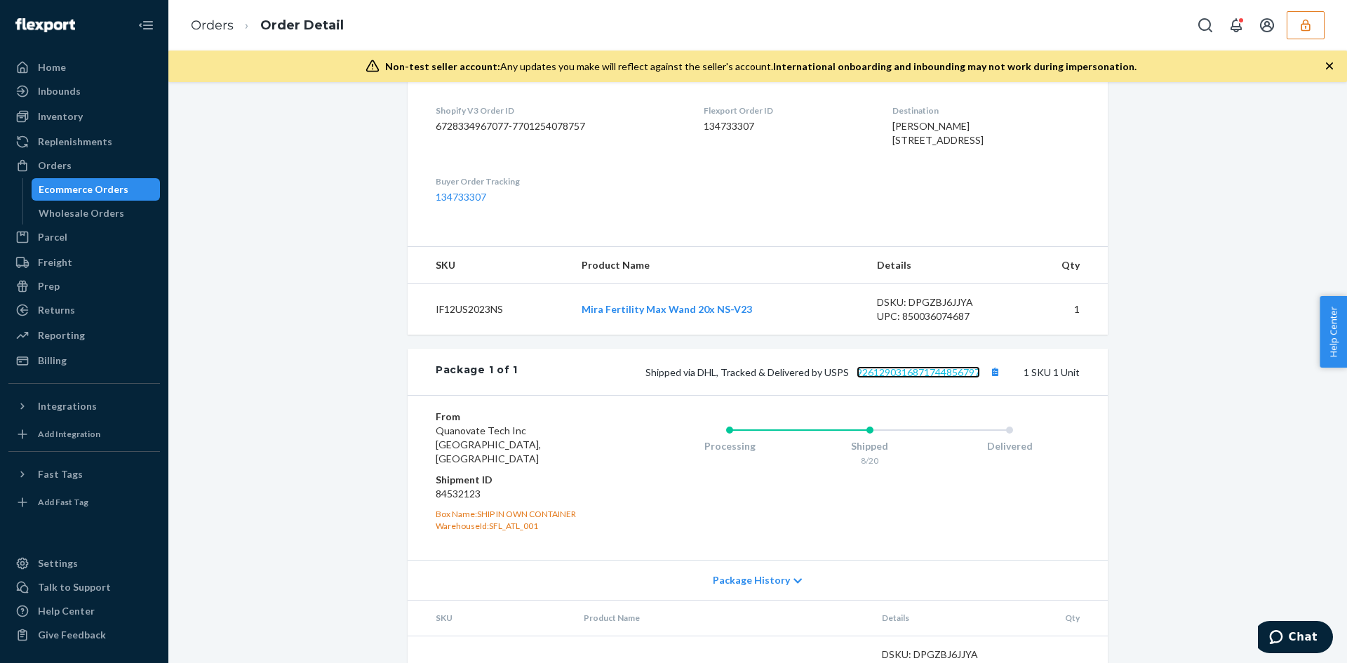
drag, startPoint x: 924, startPoint y: 404, endPoint x: 915, endPoint y: 401, distance: 9.5
click at [923, 378] on link "9261290316871744856797" at bounding box center [918, 372] width 123 height 12
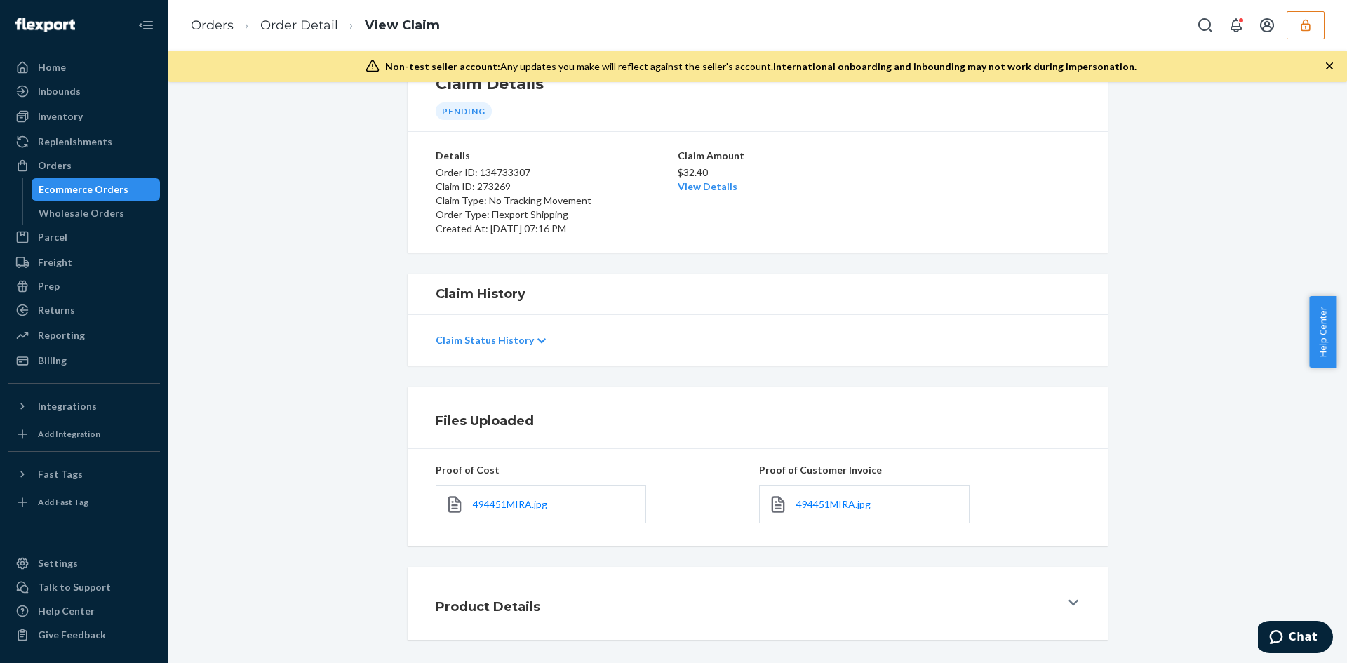
scroll to position [112, 0]
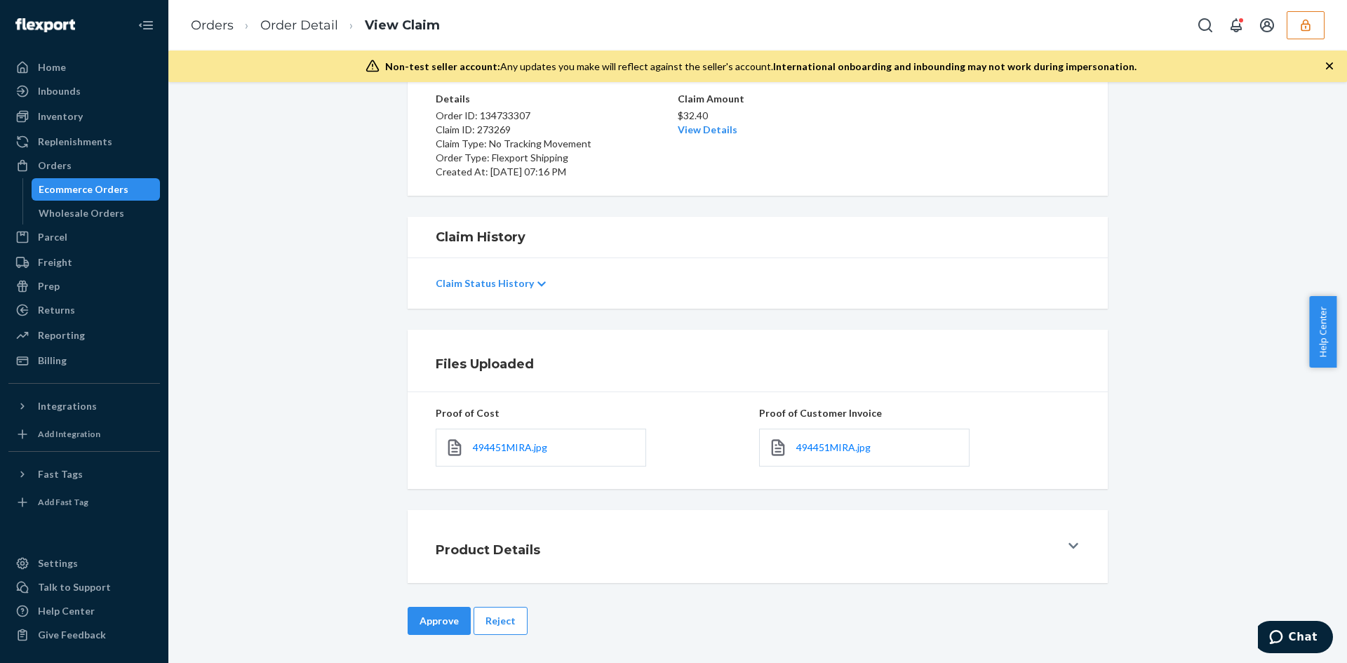
click at [817, 456] on div "494451MIRA.jpg" at bounding box center [864, 448] width 210 height 38
click at [813, 446] on span "494451MIRA.jpg" at bounding box center [833, 447] width 74 height 12
click at [697, 131] on link "View Details" at bounding box center [708, 129] width 60 height 12
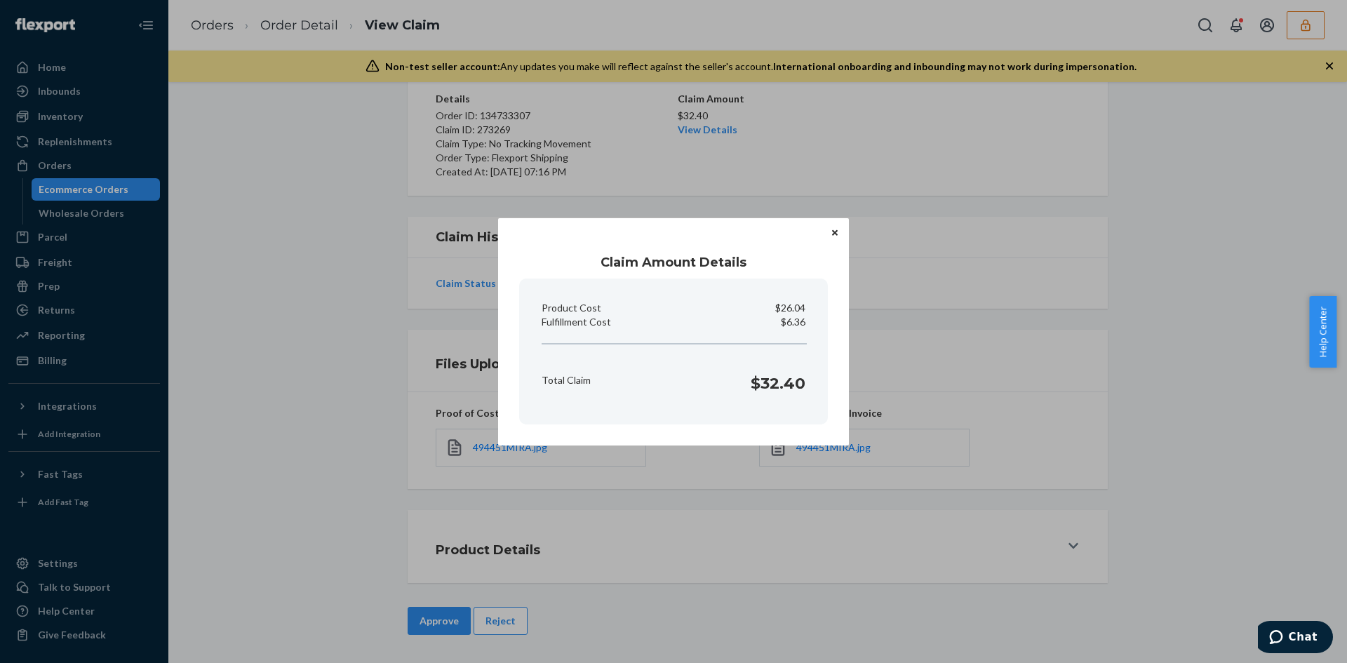
click at [786, 509] on div "Claim Amount Details Product Cost $26.04 Fulfillment Cost $6.36 Total Claim $32…" at bounding box center [673, 331] width 1347 height 663
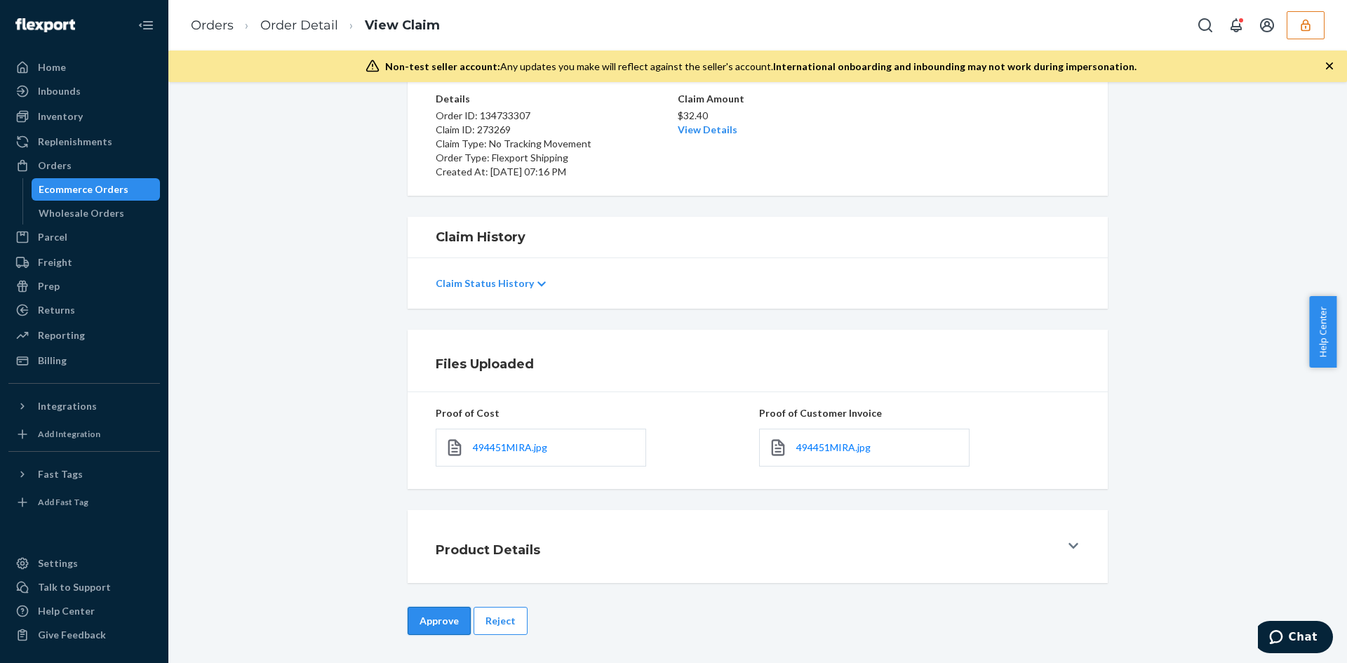
click at [454, 610] on div "Claim Details Pending Details Order ID: 134733307 Claim ID: 273269 Claim Type: …" at bounding box center [757, 372] width 1179 height 581
click at [446, 612] on button "Approve" at bounding box center [439, 621] width 63 height 28
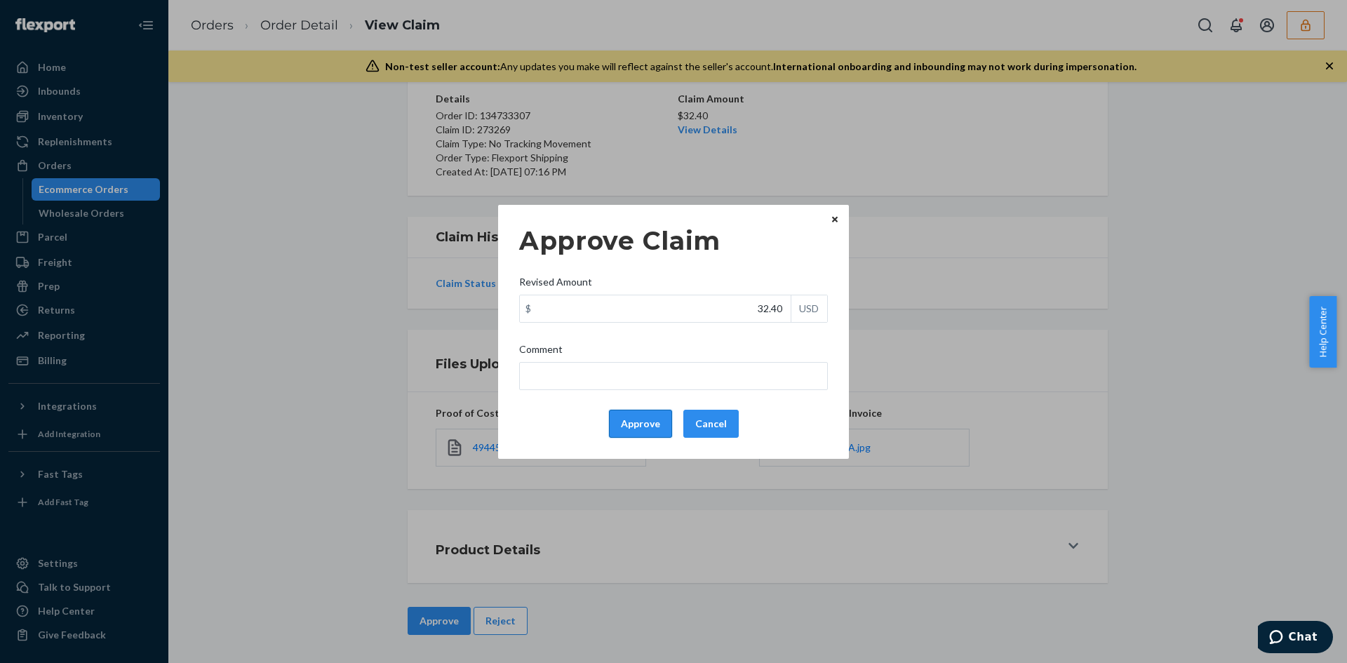
click at [624, 436] on button "Approve" at bounding box center [640, 424] width 63 height 28
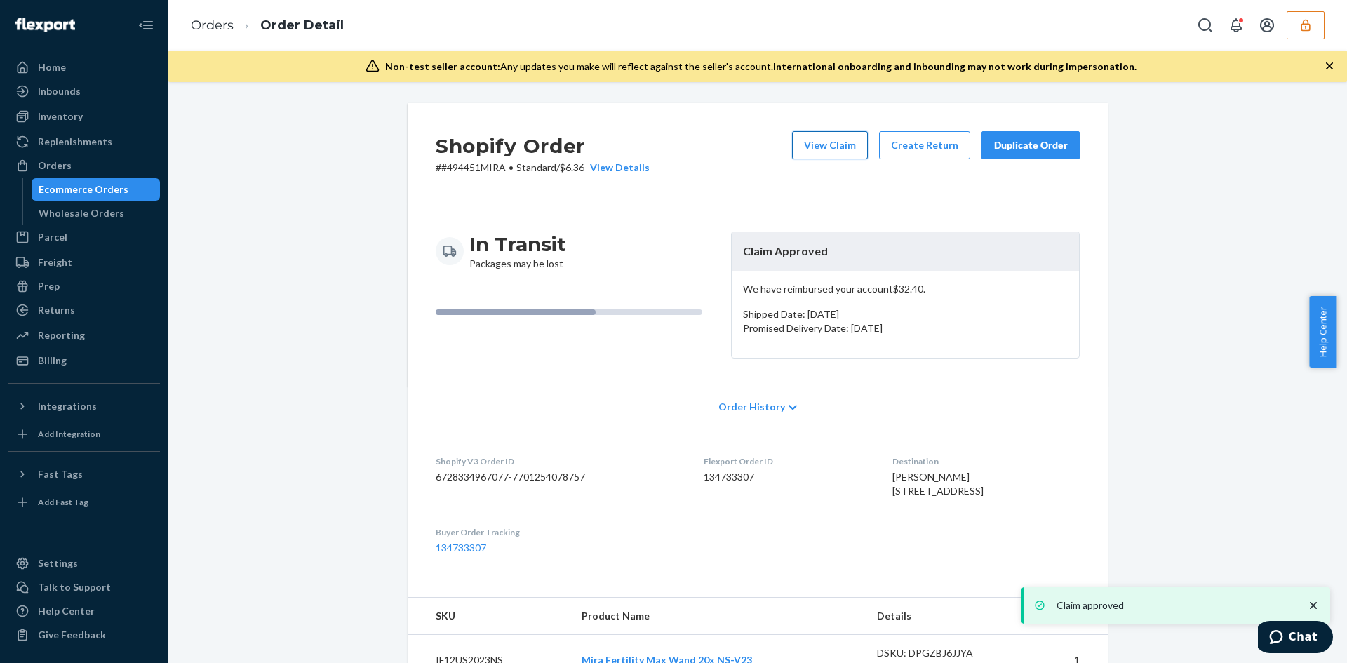
click at [846, 142] on button "View Claim" at bounding box center [830, 145] width 76 height 28
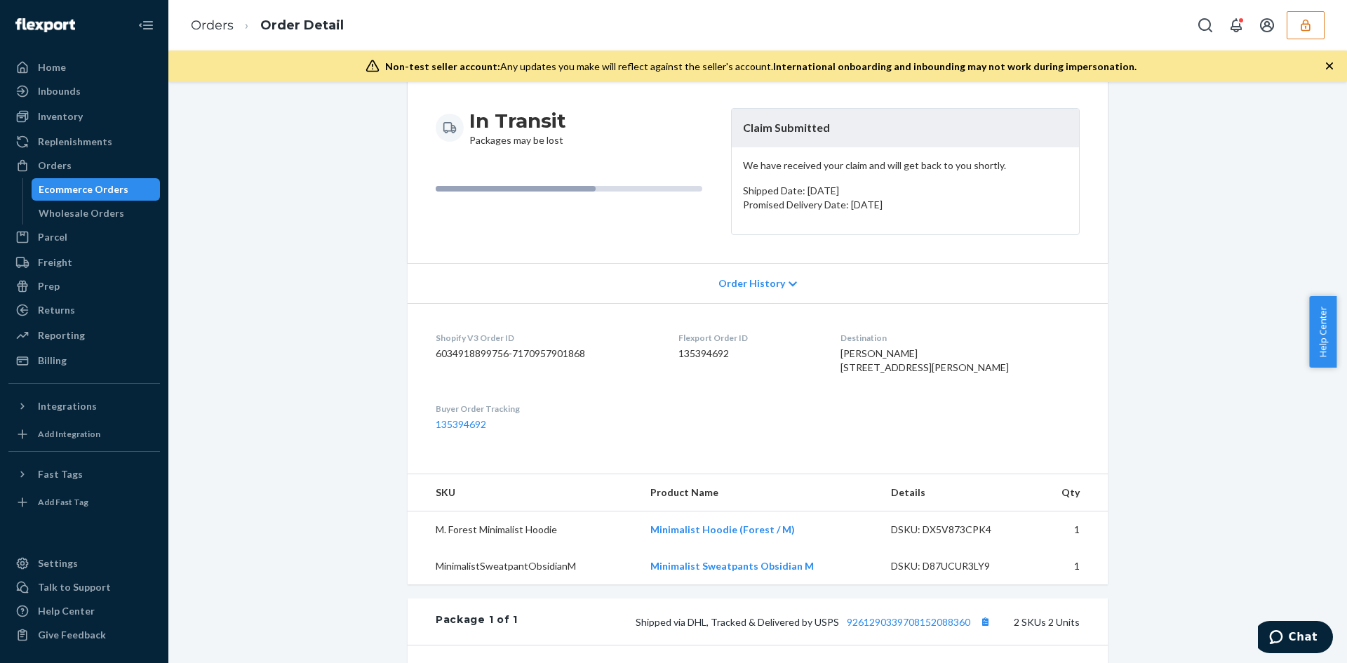
scroll to position [421, 0]
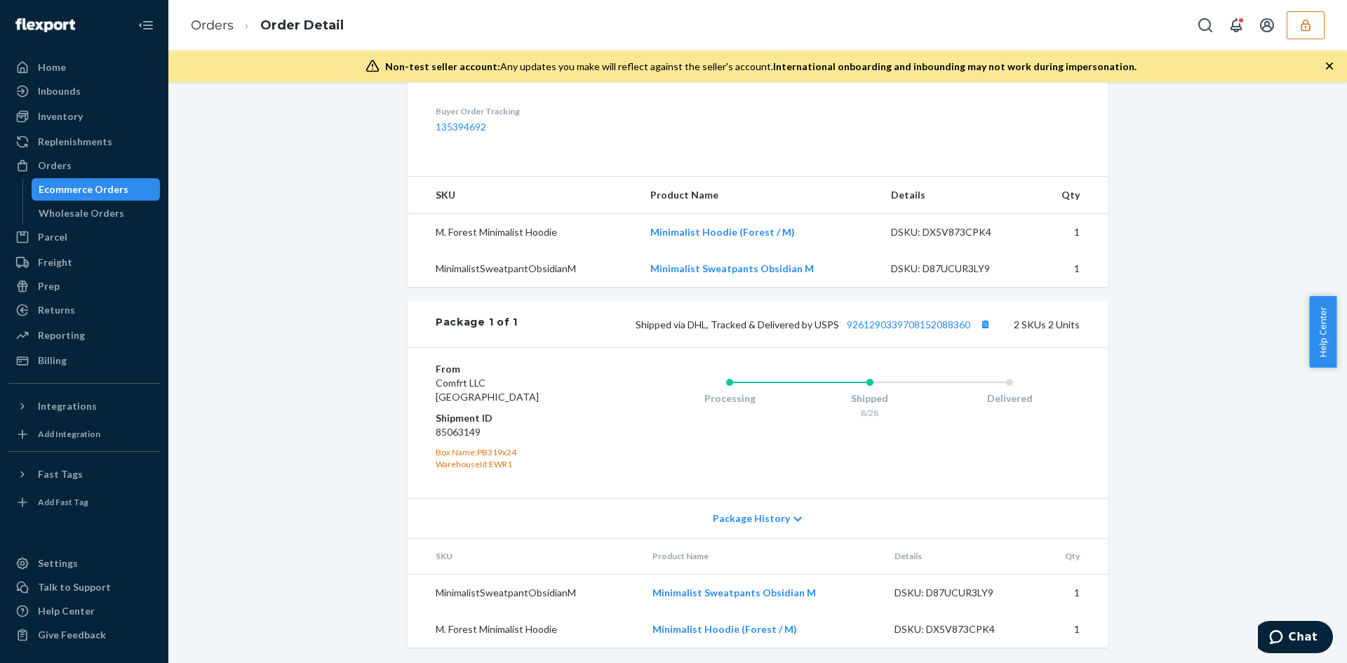
click at [904, 333] on div "Shipped via DHL, Tracked & Delivered by USPS 9261290339708152088360 2 SKUs 2 Un…" at bounding box center [799, 324] width 562 height 18
click at [904, 330] on link "9261290339708152088360" at bounding box center [908, 325] width 123 height 12
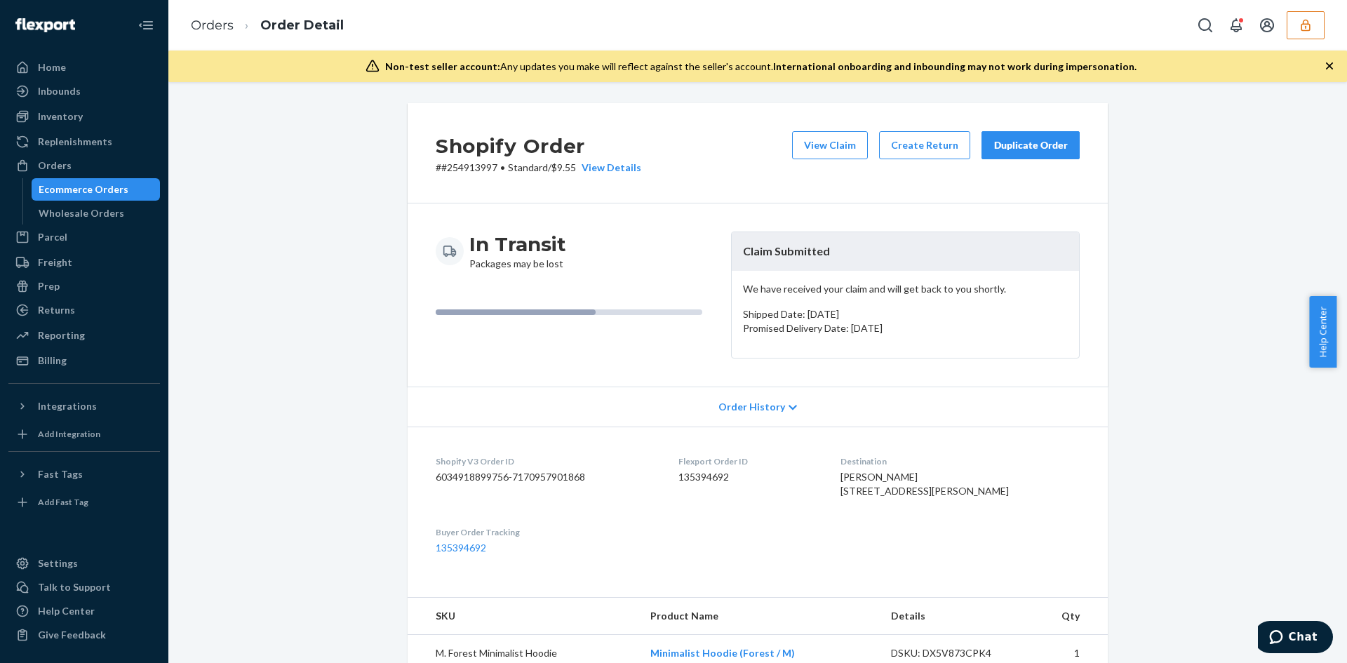
scroll to position [281, 0]
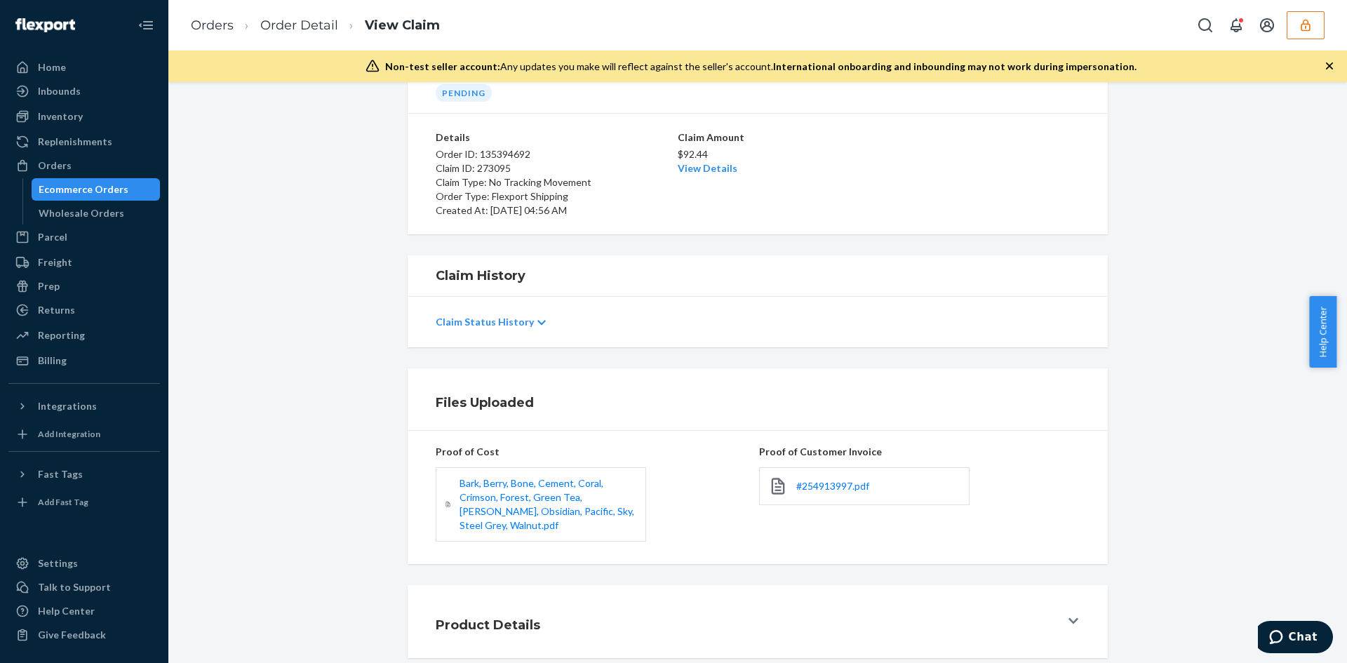
scroll to position [149, 0]
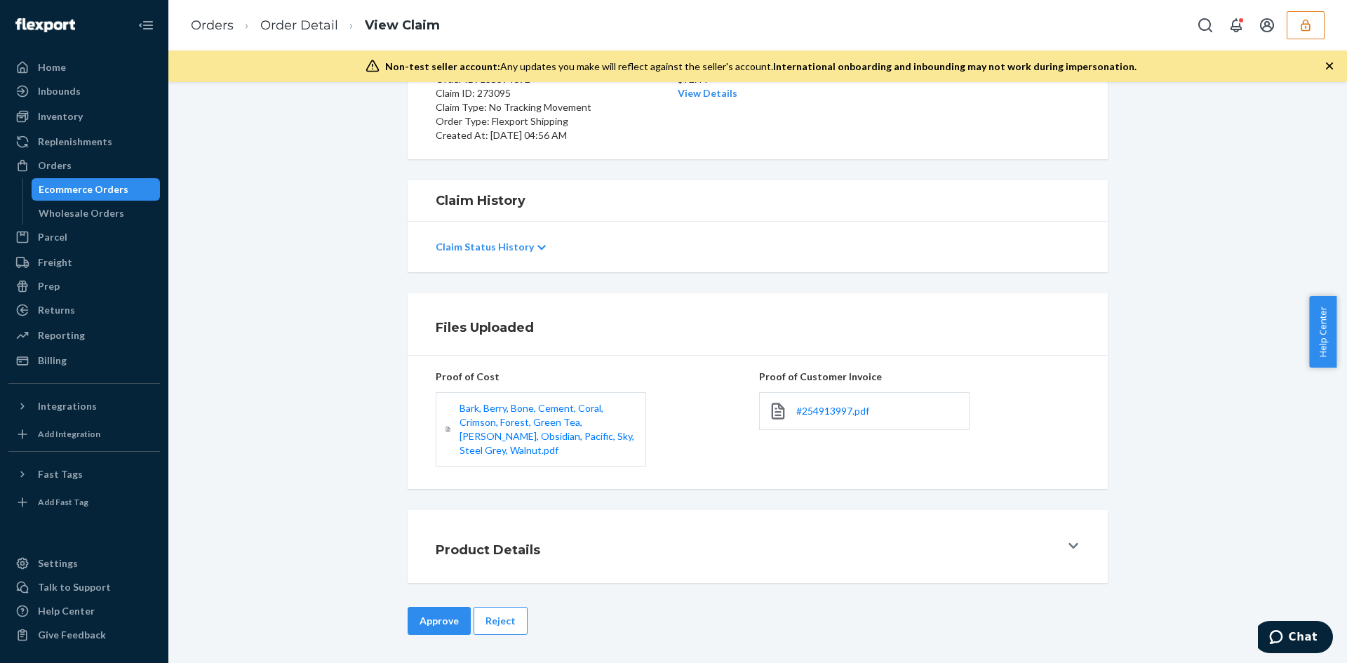
click at [815, 423] on div "#254913997.pdf" at bounding box center [864, 411] width 210 height 38
drag, startPoint x: 815, startPoint y: 416, endPoint x: 810, endPoint y: 410, distance: 7.6
click at [815, 415] on span "#254913997.pdf" at bounding box center [832, 411] width 73 height 12
click at [716, 96] on link "View Details" at bounding box center [708, 93] width 60 height 12
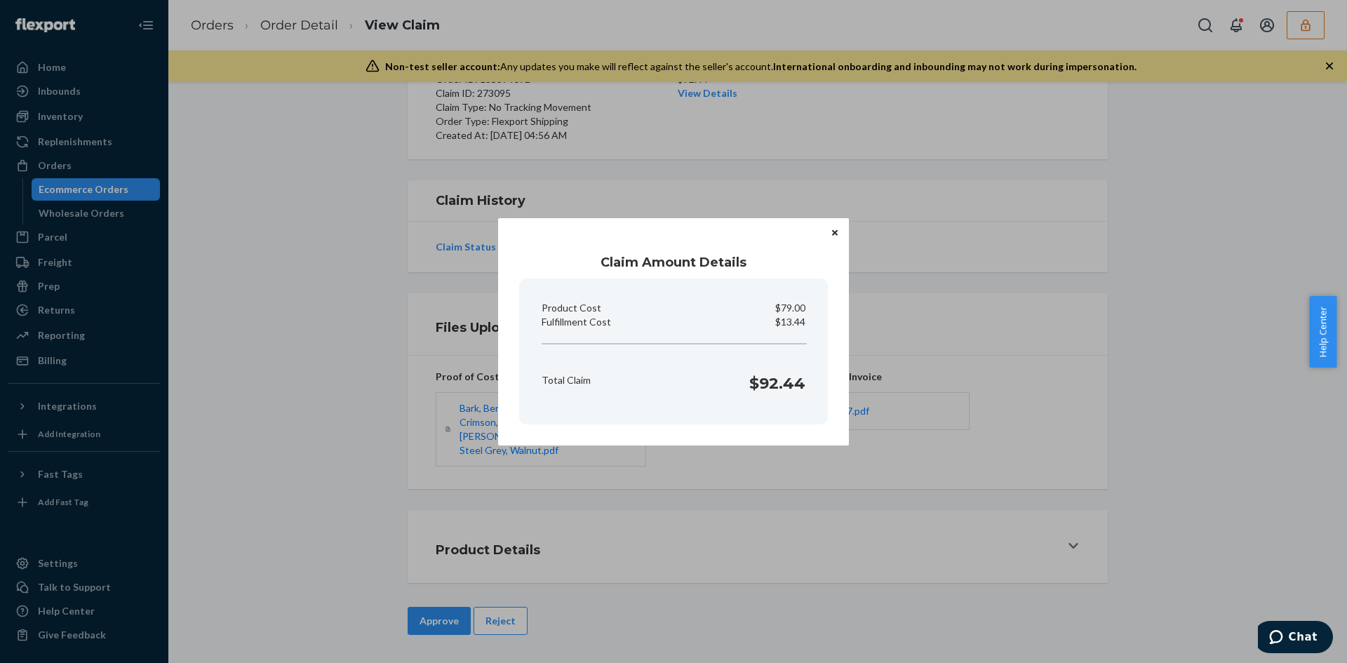
drag, startPoint x: 747, startPoint y: 542, endPoint x: 640, endPoint y: 544, distance: 107.4
click at [700, 542] on div "Claim Amount Details Product Cost $79.00 Fulfillment Cost $13.44 Total Claim $9…" at bounding box center [673, 331] width 1347 height 663
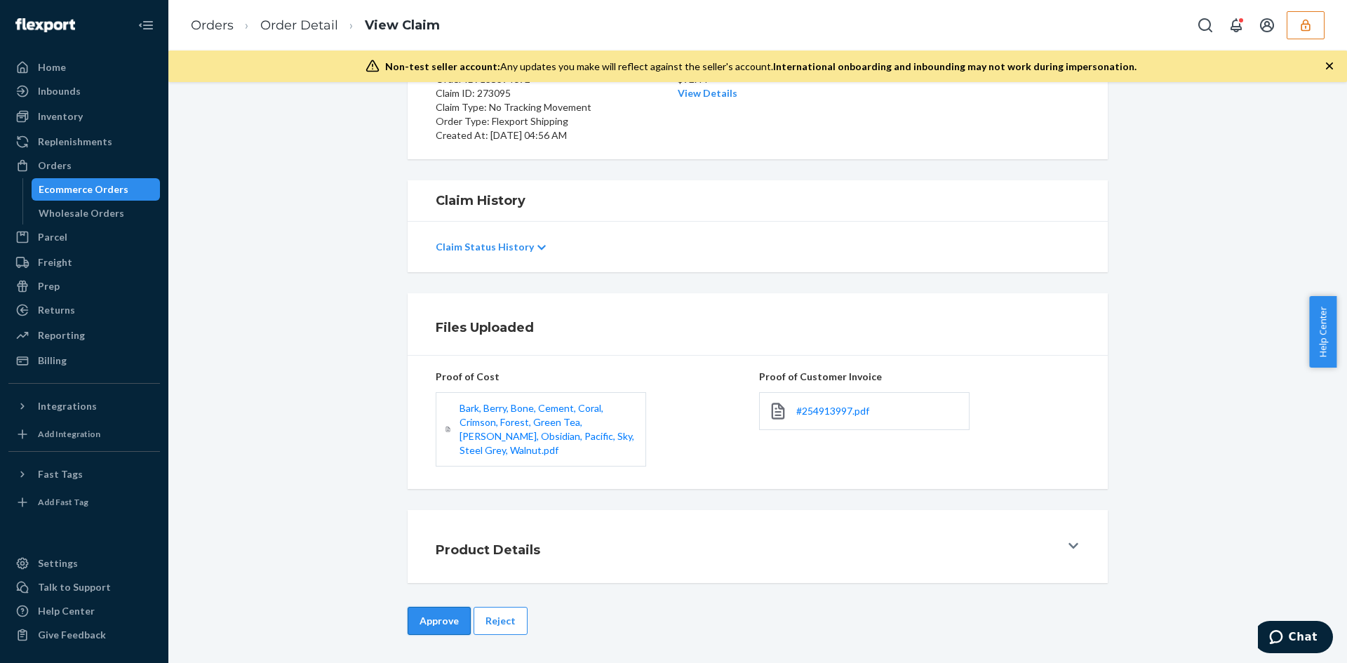
click at [429, 622] on button "Approve" at bounding box center [439, 621] width 63 height 28
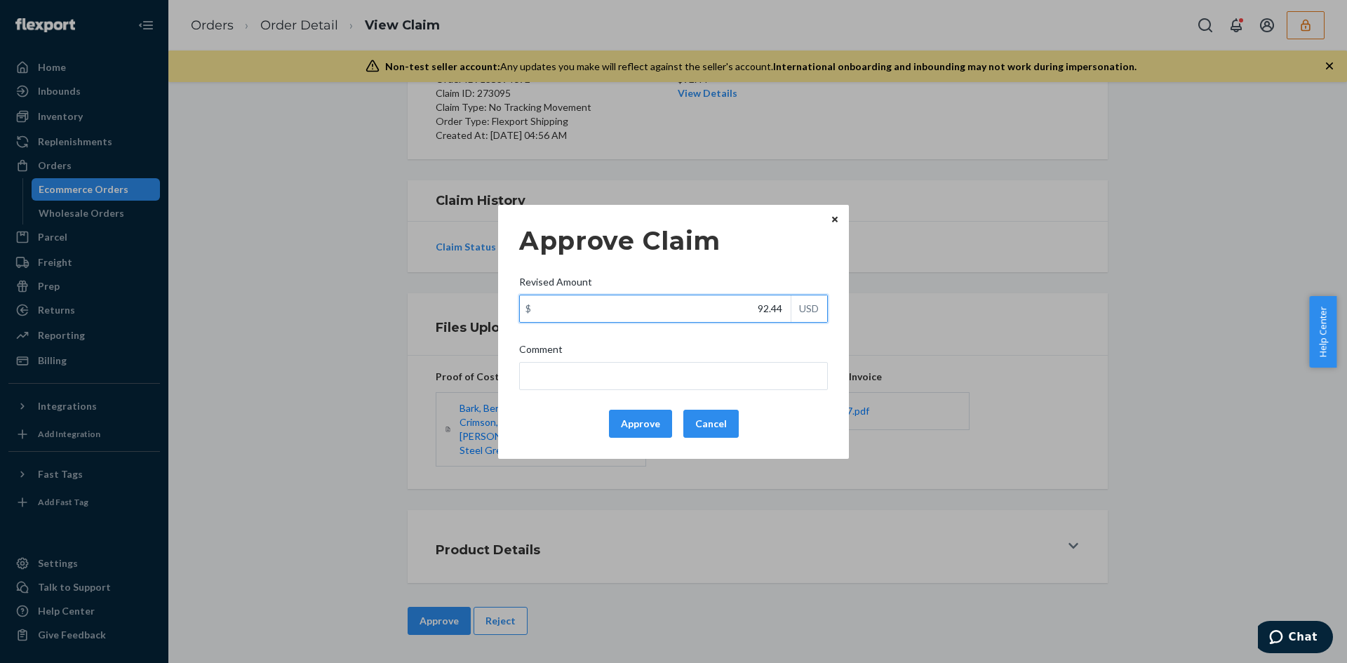
drag, startPoint x: 786, startPoint y: 300, endPoint x: 776, endPoint y: 314, distance: 17.1
click at [781, 303] on input "92.44" at bounding box center [655, 308] width 271 height 27
paste input "53.0"
type input "53.04"
drag, startPoint x: 758, startPoint y: 359, endPoint x: 758, endPoint y: 373, distance: 14.7
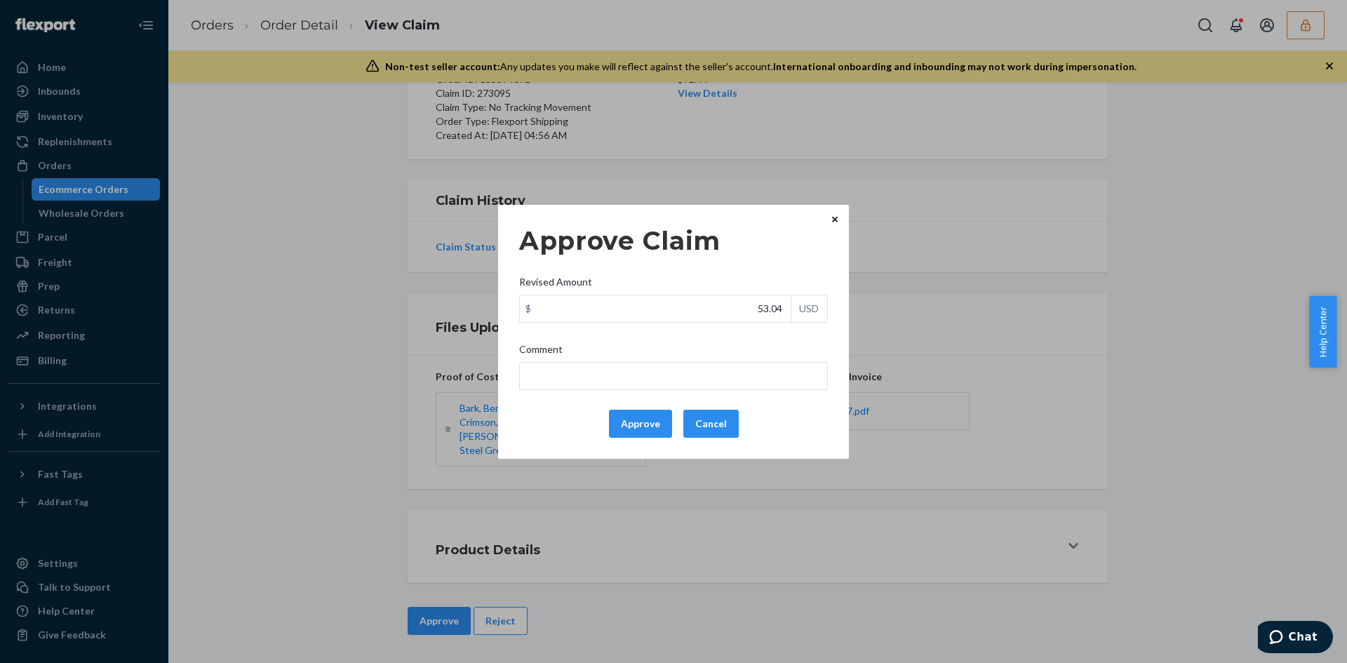
click at [758, 373] on label "Comment" at bounding box center [673, 366] width 309 height 48
drag, startPoint x: 758, startPoint y: 375, endPoint x: 697, endPoint y: 380, distance: 61.3
click at [756, 375] on input "Comment" at bounding box center [673, 376] width 309 height 28
type input "Adjusted total cost."
drag, startPoint x: 648, startPoint y: 416, endPoint x: 648, endPoint y: 404, distance: 11.9
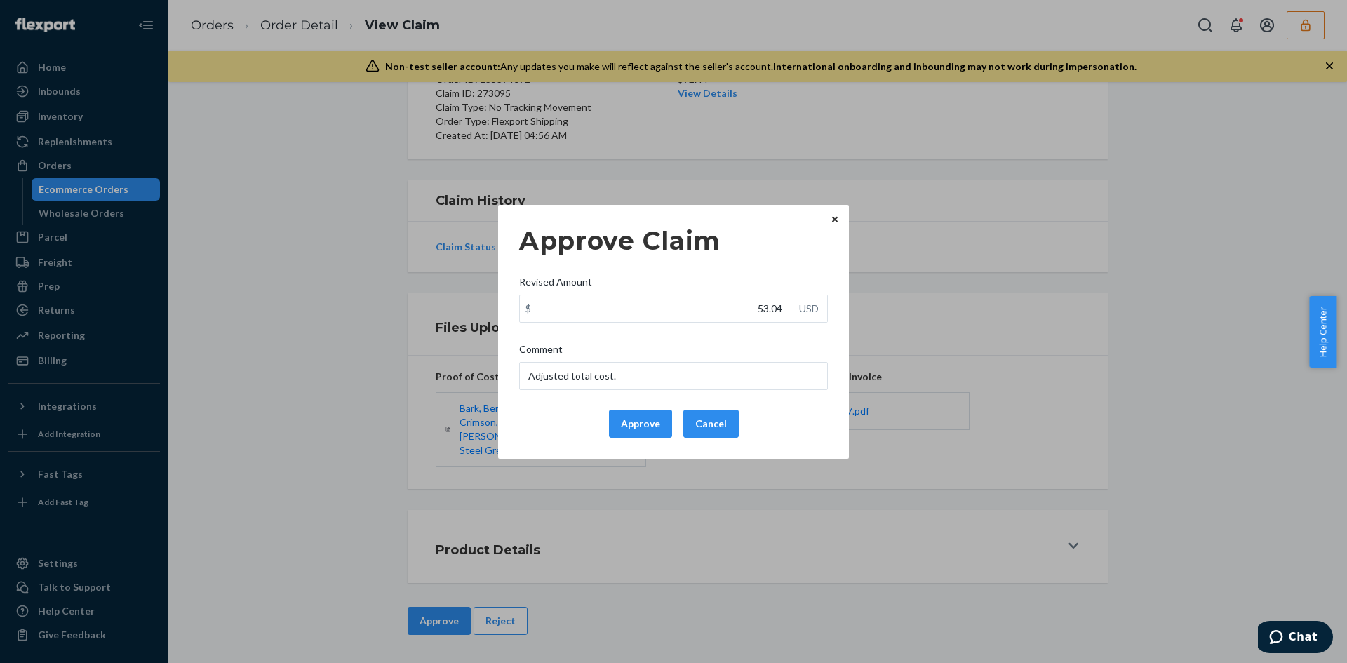
click at [648, 407] on div "Approve Claim Revised Amount $ 53.04 USD Comment Adjusted total cost. Approve C…" at bounding box center [673, 331] width 309 height 223
click at [651, 382] on input "Adjusted total cost." at bounding box center [673, 376] width 309 height 28
drag, startPoint x: 649, startPoint y: 430, endPoint x: 669, endPoint y: 412, distance: 26.8
click at [648, 430] on button "Approve" at bounding box center [640, 424] width 63 height 28
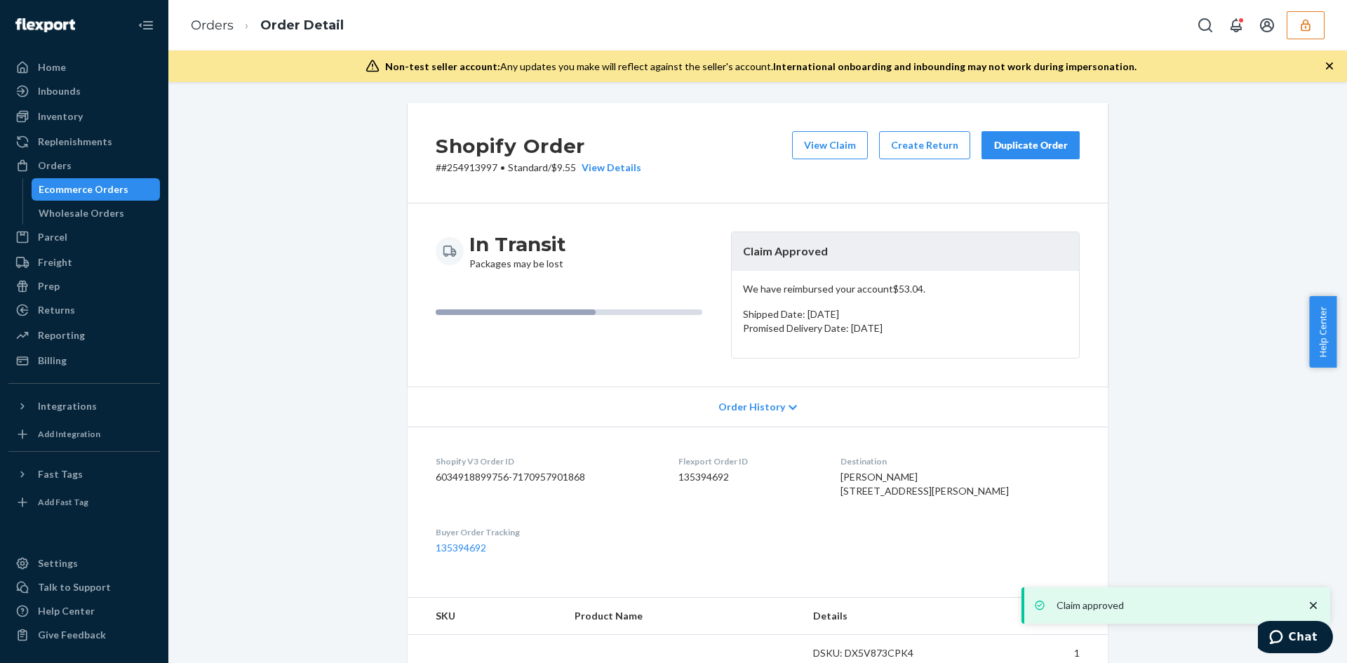
drag, startPoint x: 808, startPoint y: 139, endPoint x: 609, endPoint y: 86, distance: 205.4
click at [808, 139] on button "View Claim" at bounding box center [830, 145] width 76 height 28
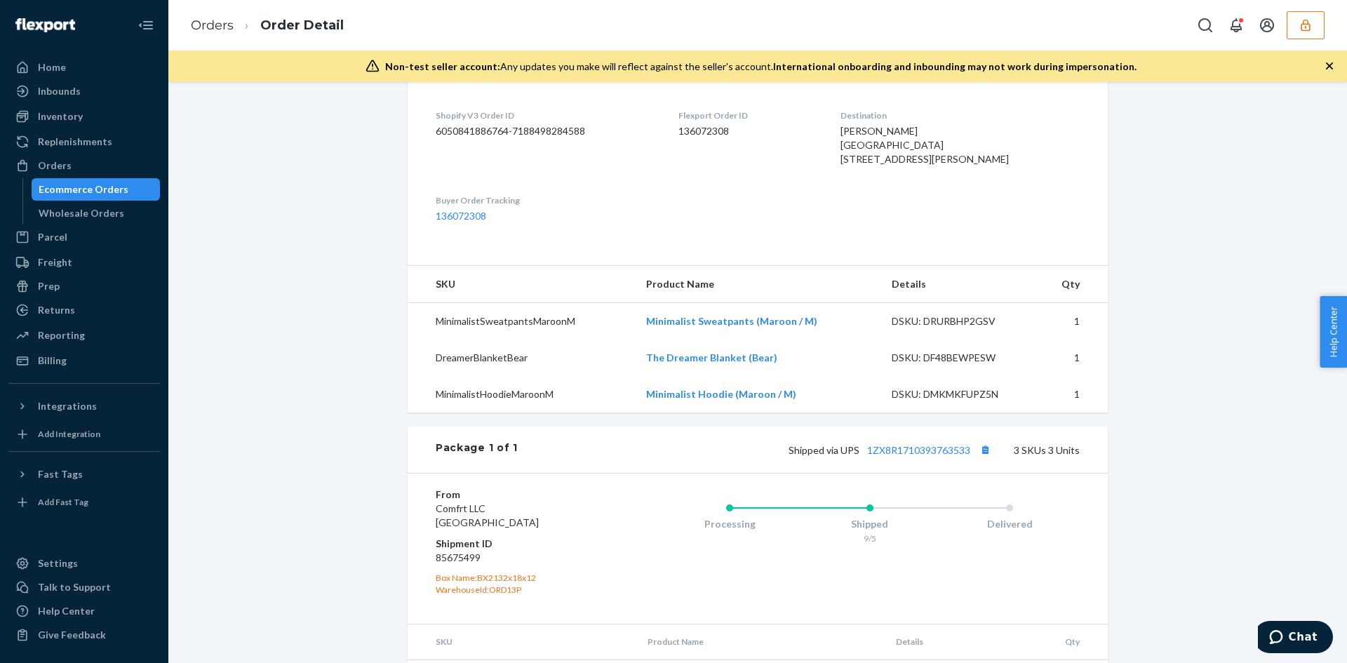
scroll to position [421, 0]
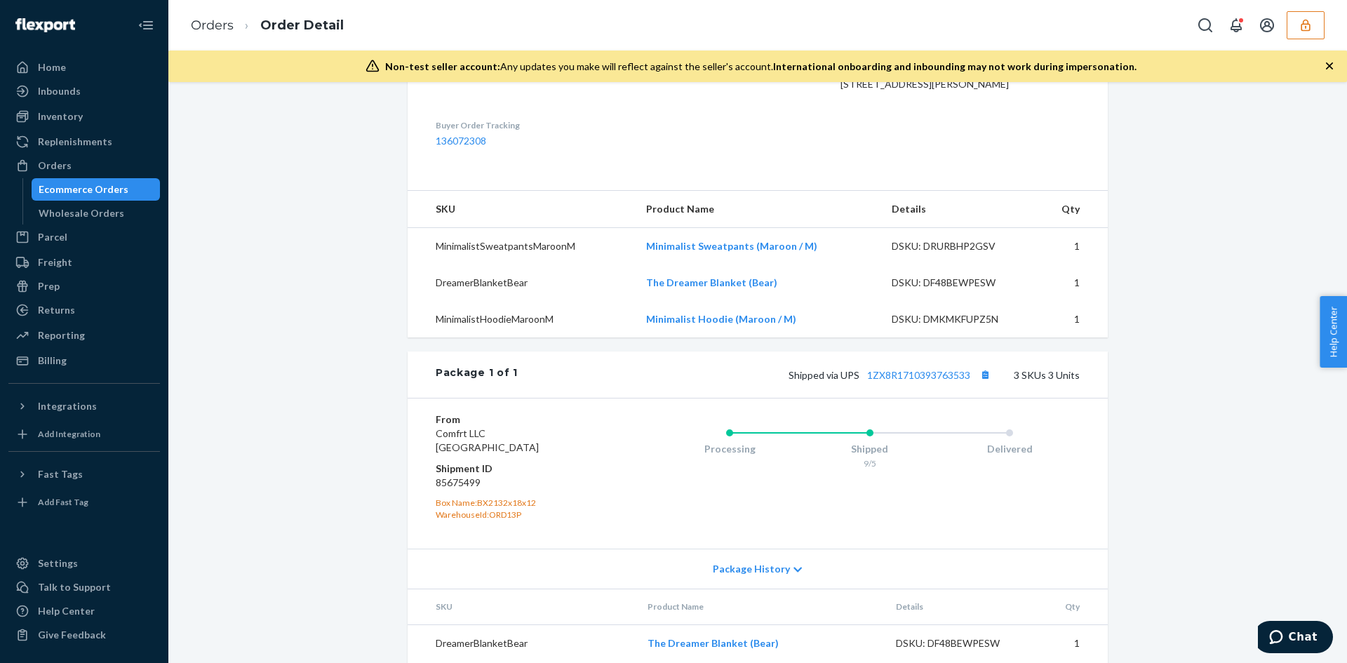
drag, startPoint x: 888, startPoint y: 381, endPoint x: 892, endPoint y: 396, distance: 16.2
click at [891, 389] on div "Package 1 of 1 Shipped via UPS 1ZX8R1710393763533 3 SKUs 3 Units" at bounding box center [758, 375] width 700 height 46
click at [892, 384] on div "Shipped via UPS 1ZX8R1710393763533 3 SKUs 3 Units" at bounding box center [799, 375] width 562 height 18
click at [892, 381] on link "1ZX8R1710393763533" at bounding box center [918, 375] width 103 height 12
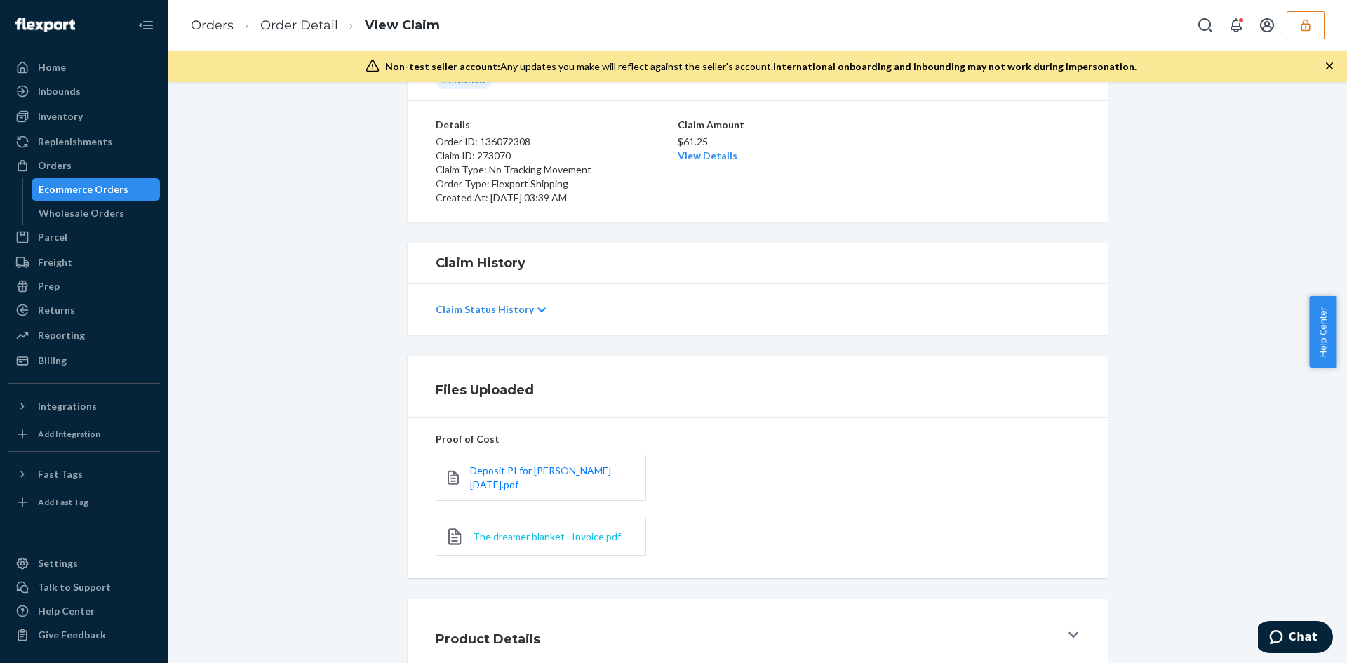
scroll to position [175, 0]
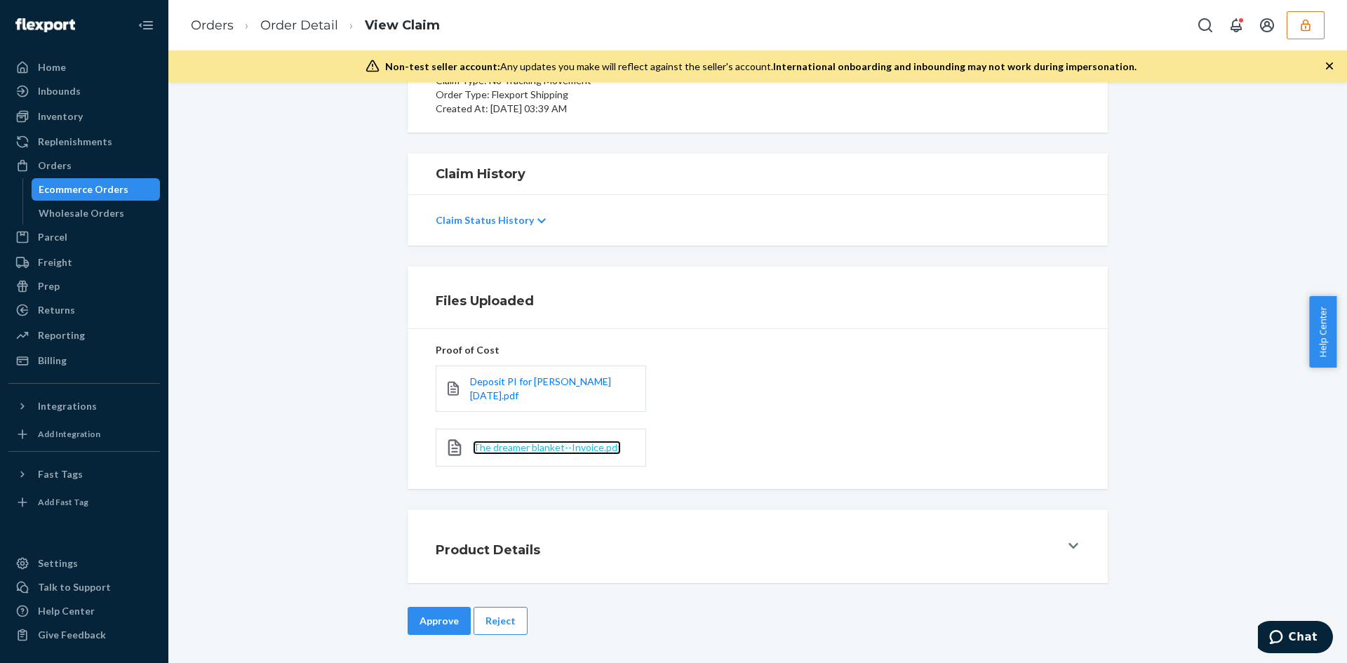
click at [518, 453] on span "The dreamer blanket--Invoice.pdf" at bounding box center [547, 447] width 148 height 12
click at [488, 404] on div "Deposit PI for [PERSON_NAME] [DATE].pdf" at bounding box center [541, 389] width 210 height 46
click at [491, 381] on span "Deposit PI for [PERSON_NAME] [DATE].pdf" at bounding box center [540, 388] width 141 height 26
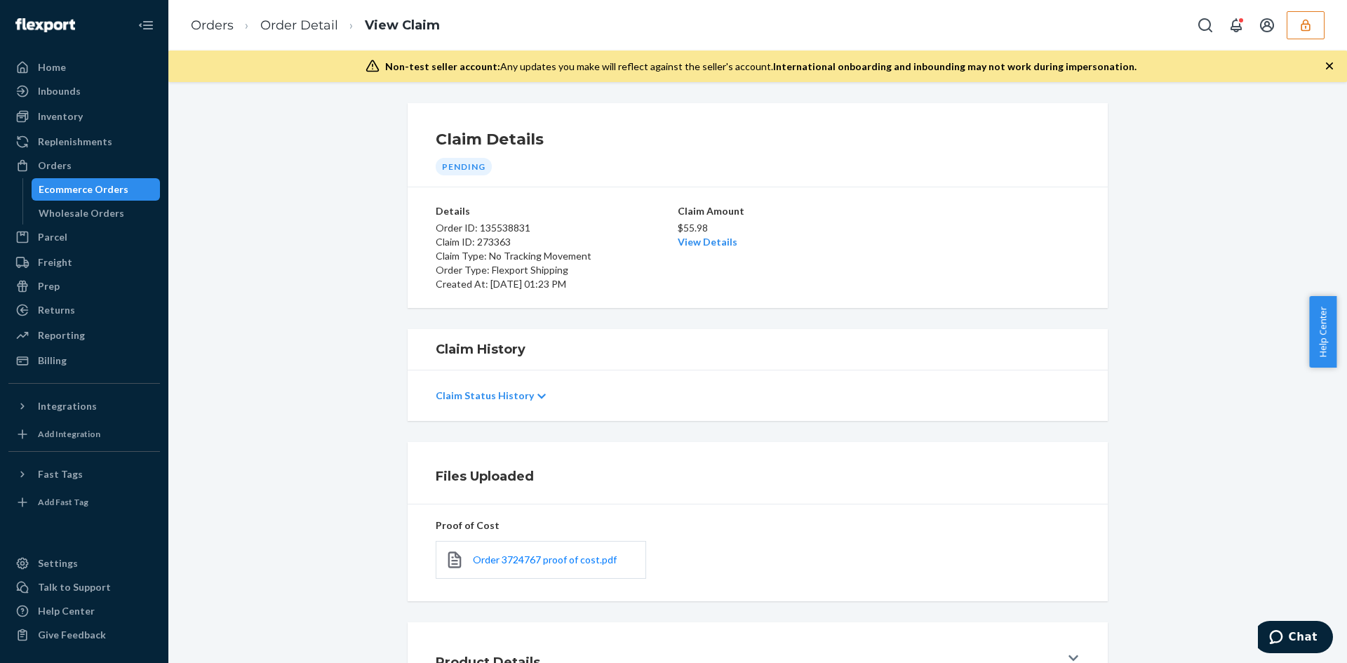
scroll to position [112, 0]
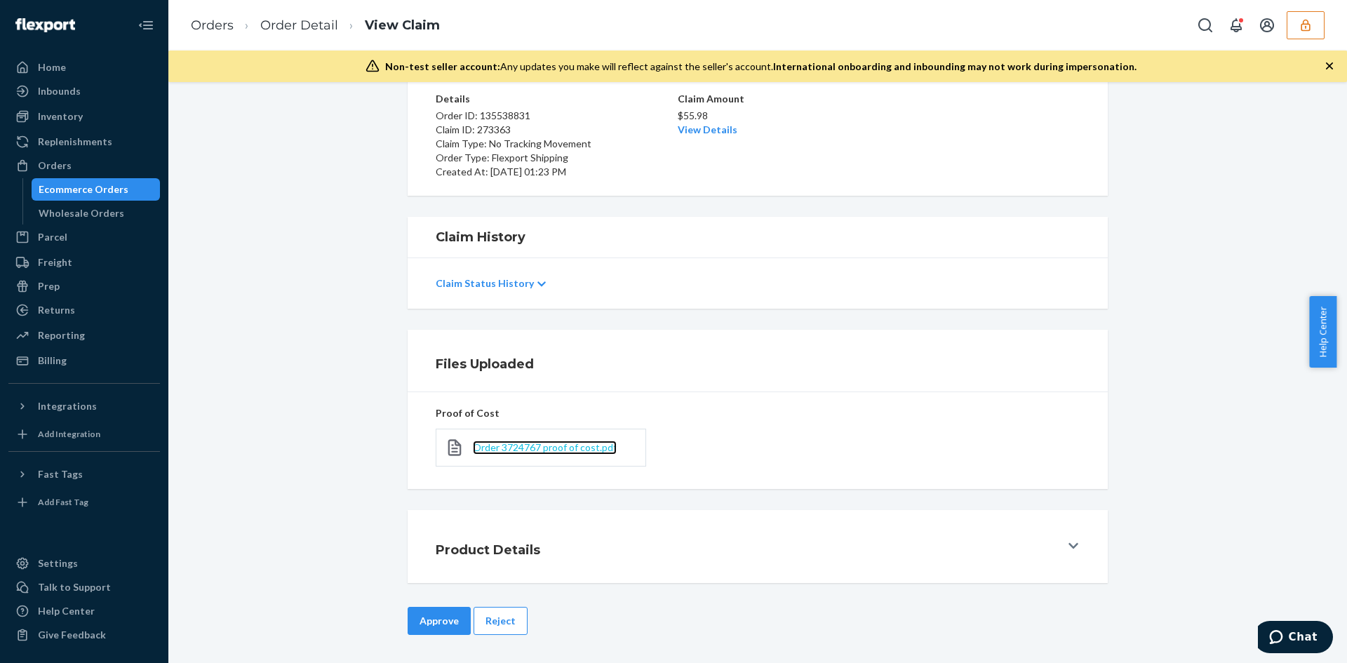
click at [506, 441] on span "Order 3724767 proof of cost.pdf" at bounding box center [545, 447] width 144 height 12
drag, startPoint x: 707, startPoint y: 128, endPoint x: 528, endPoint y: 4, distance: 217.6
click at [705, 128] on link "View Details" at bounding box center [708, 129] width 60 height 12
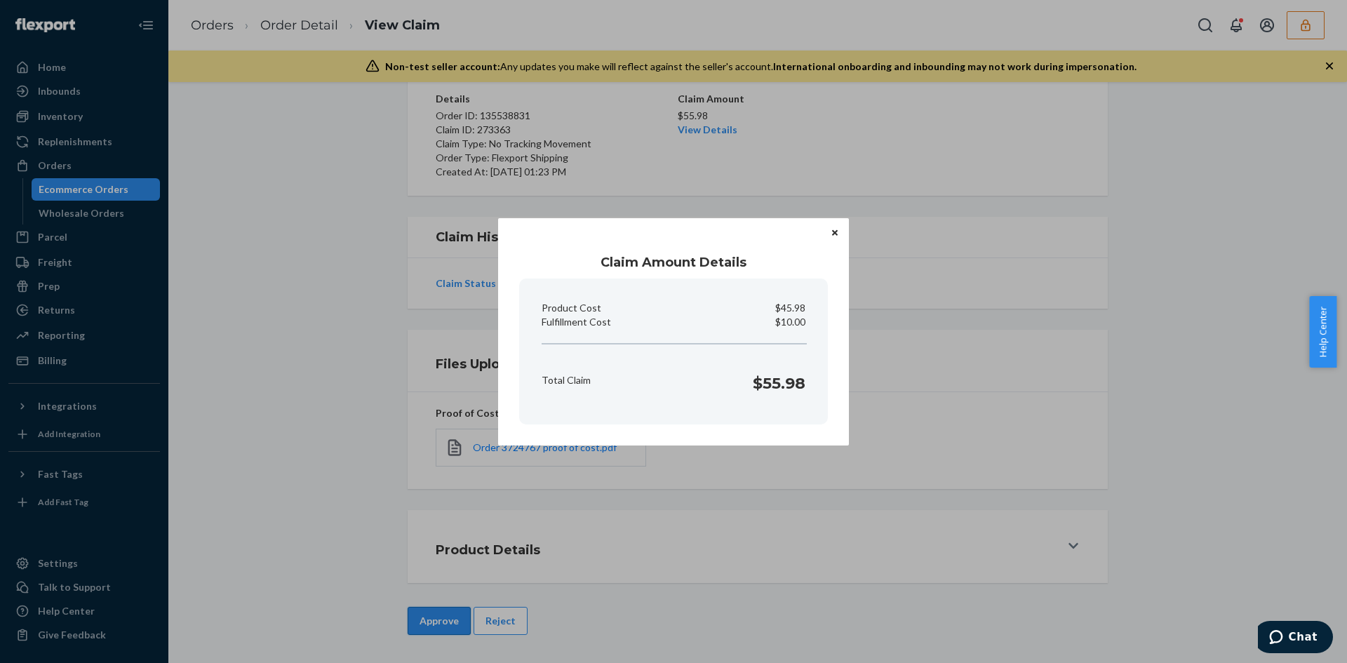
drag, startPoint x: 443, startPoint y: 589, endPoint x: 434, endPoint y: 612, distance: 24.6
click at [441, 594] on div "Claim Amount Details Product Cost $45.98 Fulfillment Cost $10.00 Total Claim $5…" at bounding box center [673, 331] width 1347 height 663
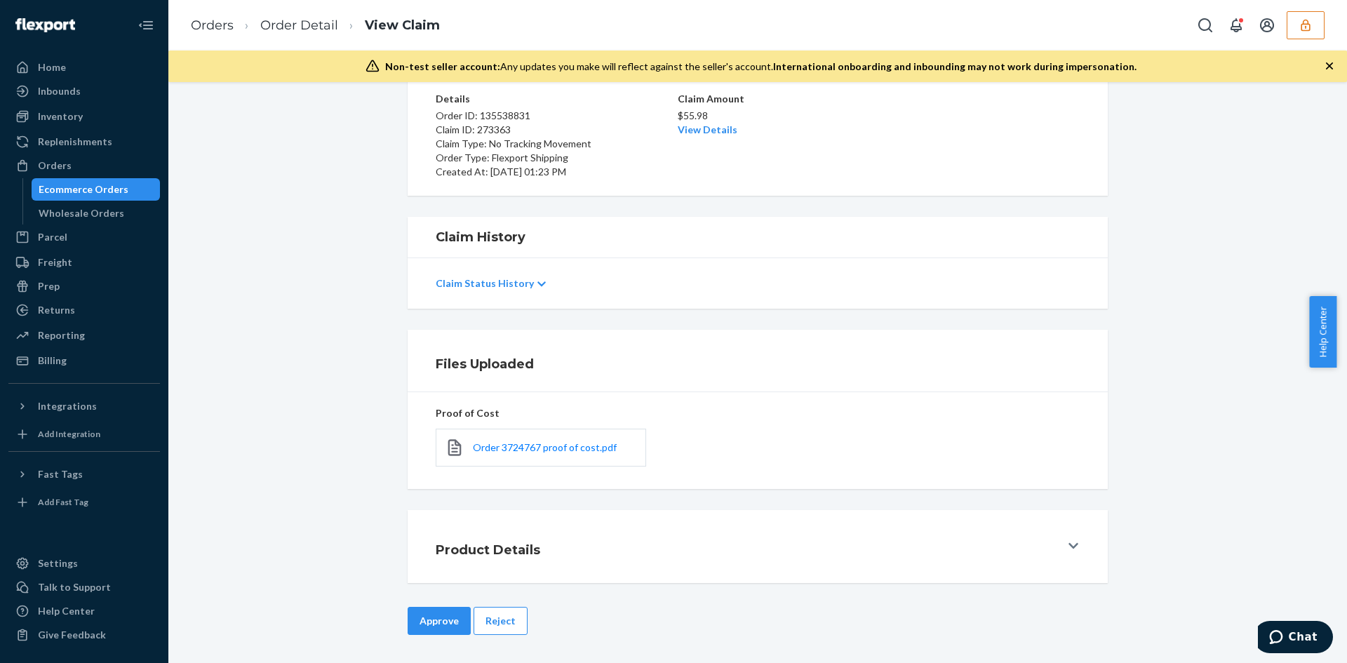
drag, startPoint x: 433, startPoint y: 615, endPoint x: 442, endPoint y: 611, distance: 9.8
click at [433, 615] on button "Approve" at bounding box center [439, 621] width 63 height 28
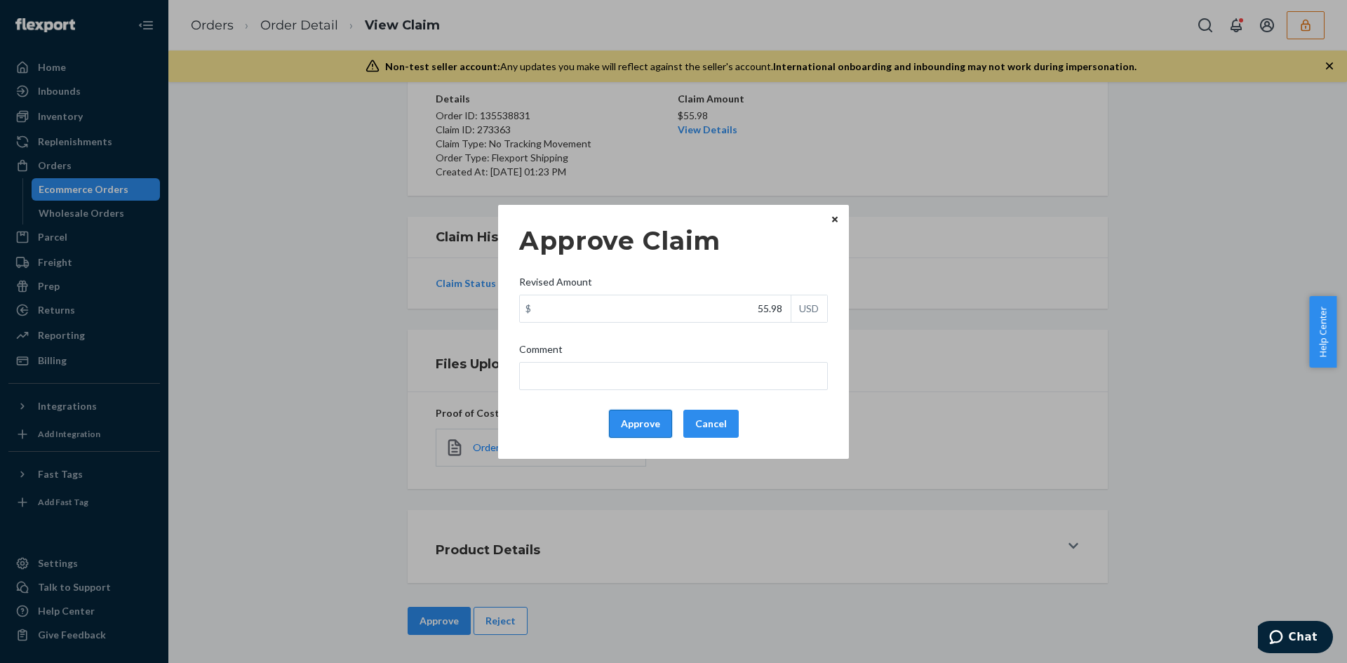
drag, startPoint x: 677, startPoint y: 410, endPoint x: 650, endPoint y: 426, distance: 31.8
click at [672, 410] on div "Approve Cancel" at bounding box center [674, 424] width 320 height 28
click at [652, 427] on button "Approve" at bounding box center [640, 424] width 63 height 28
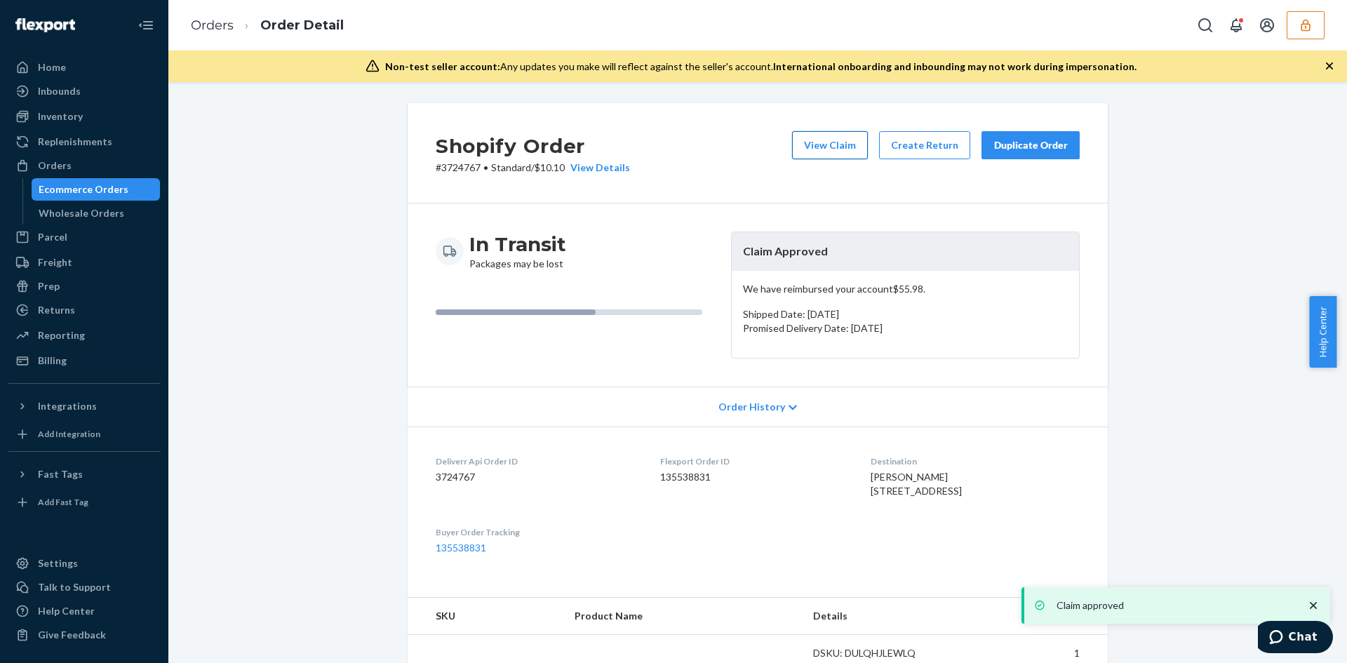
click at [839, 146] on button "View Claim" at bounding box center [830, 145] width 76 height 28
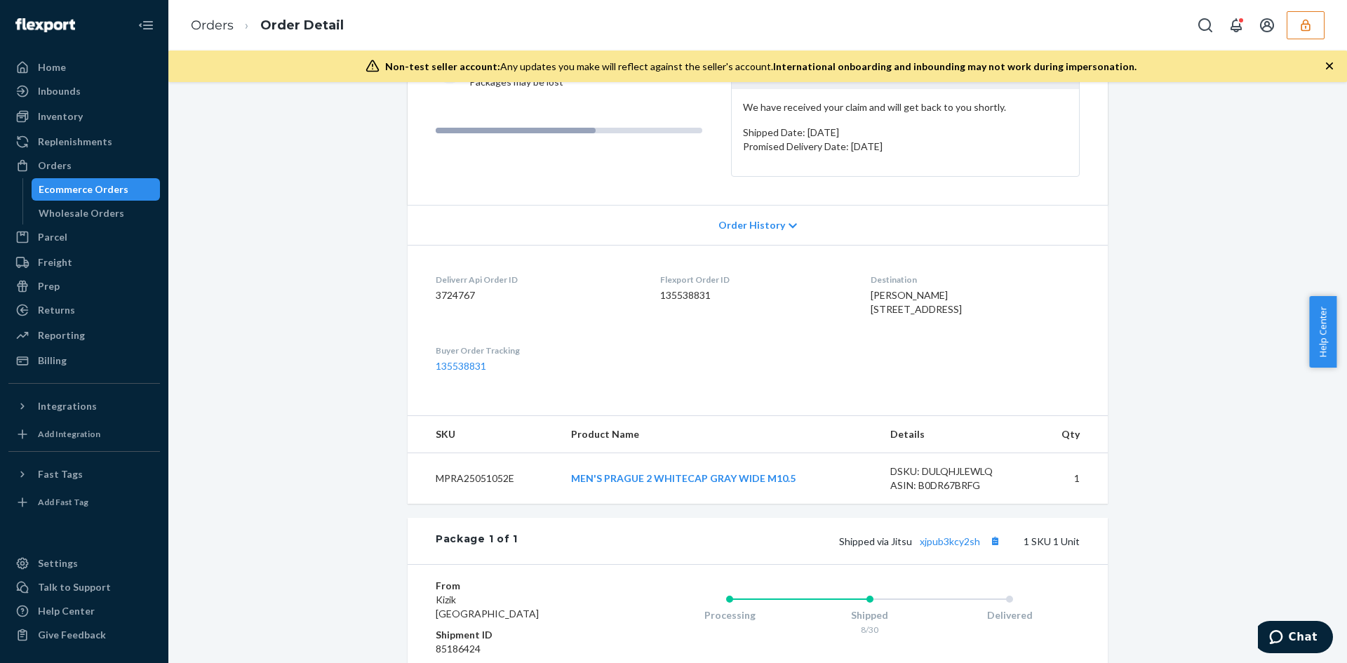
scroll to position [351, 0]
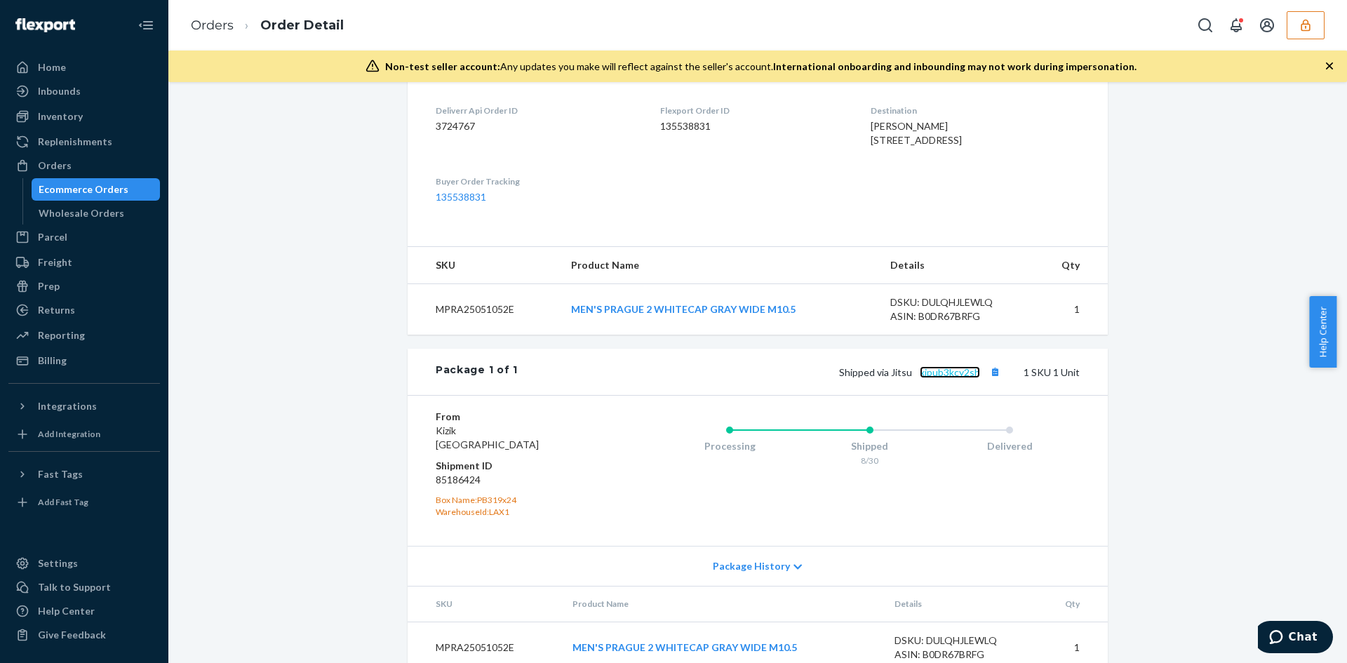
click at [931, 378] on link "xjpub3kcy2sh" at bounding box center [950, 372] width 60 height 12
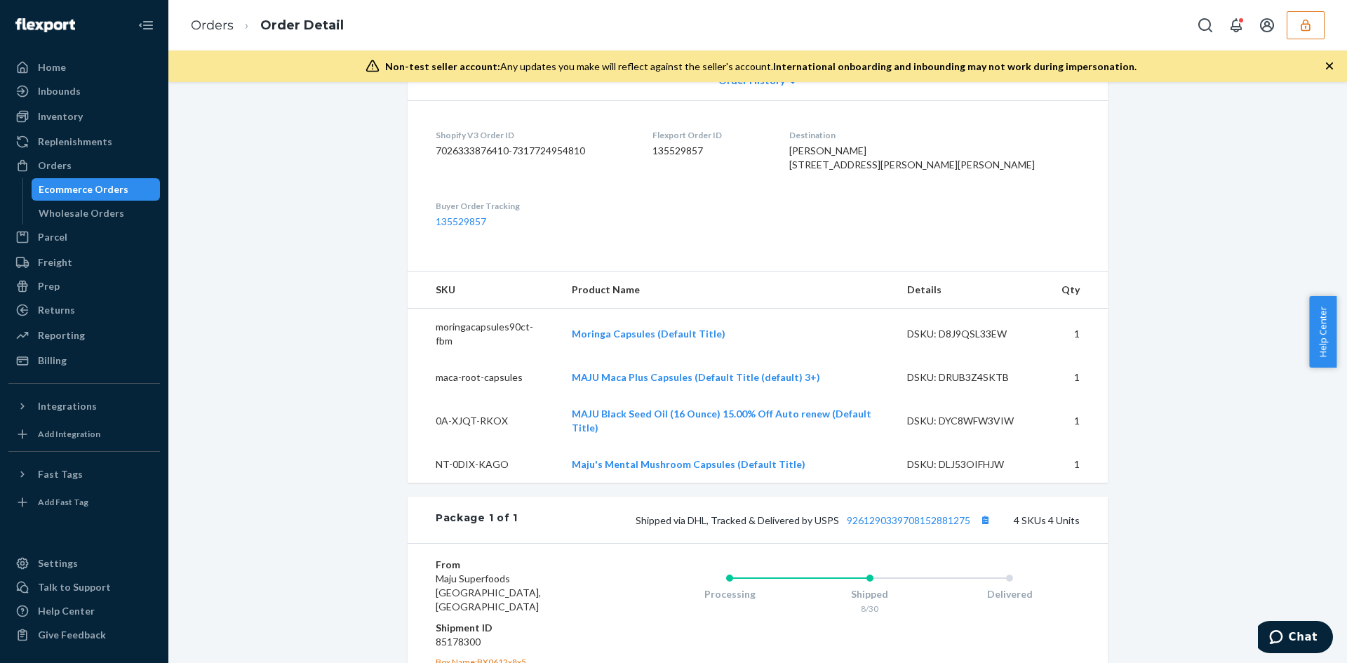
scroll to position [351, 0]
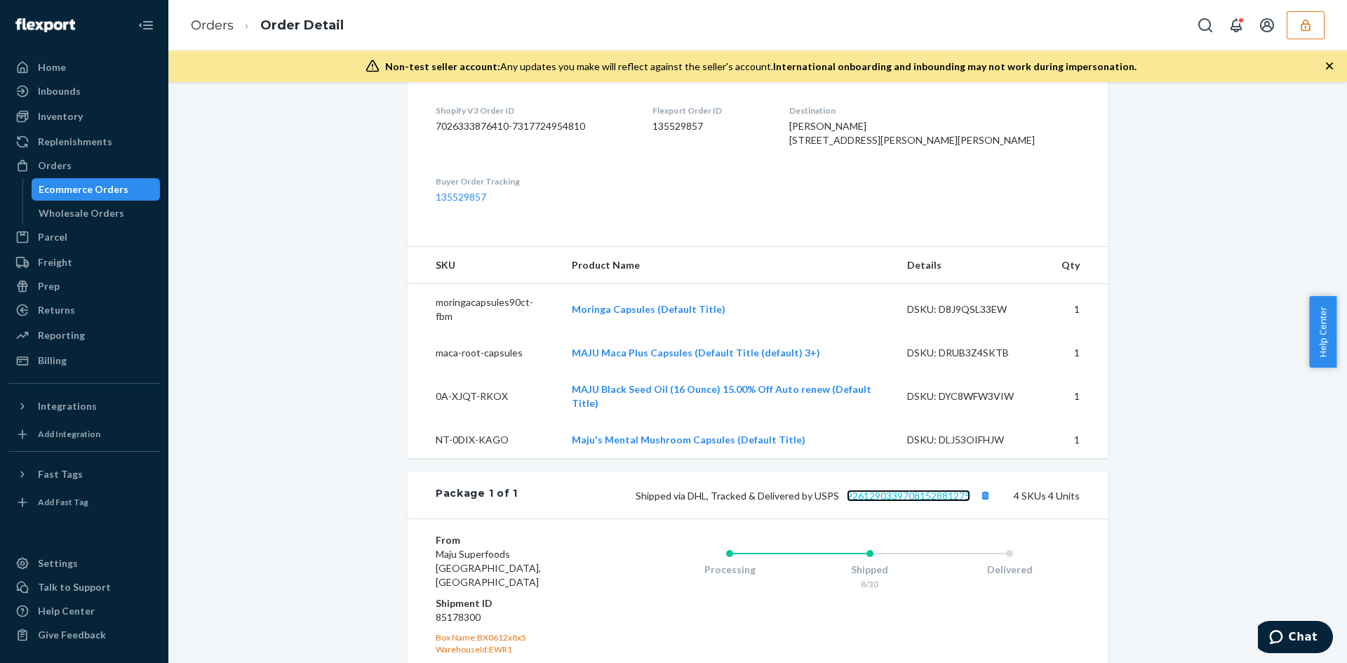
click at [909, 497] on link "9261290339708152881275" at bounding box center [908, 496] width 123 height 12
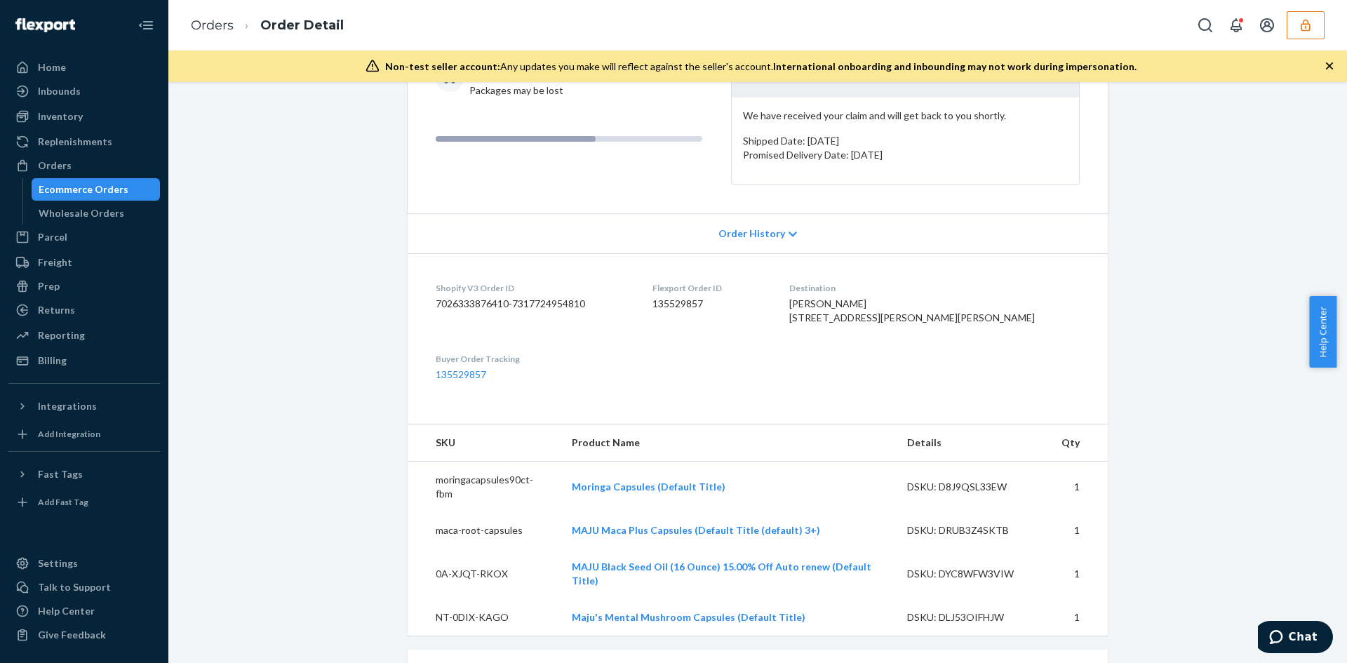
scroll to position [70, 0]
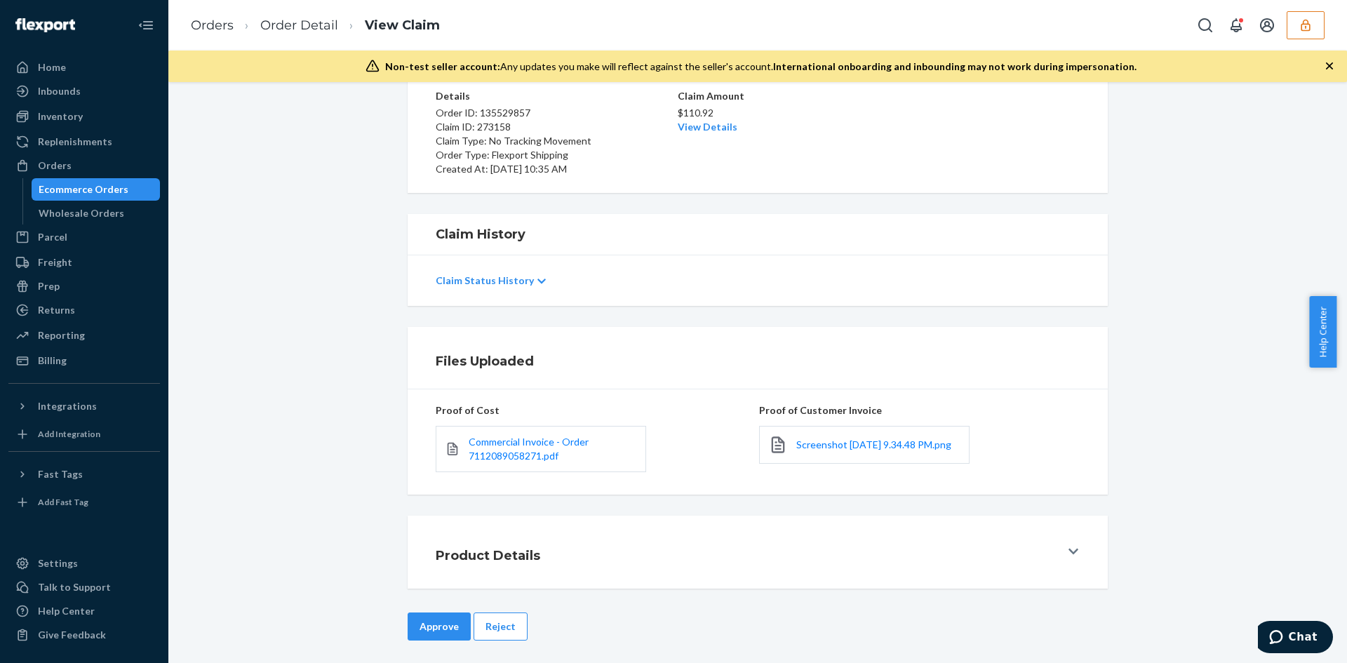
scroll to position [121, 0]
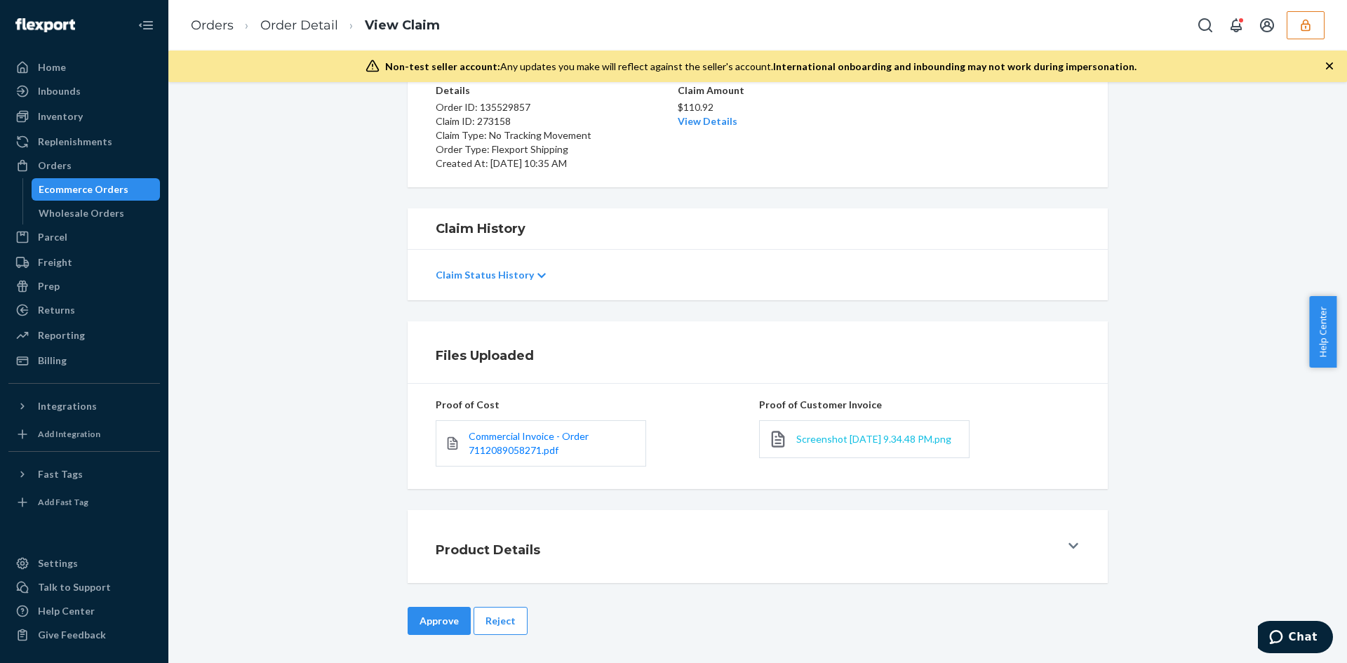
click at [826, 439] on span "Screenshot [DATE] 9.34.48 PM.png" at bounding box center [873, 439] width 155 height 12
click at [690, 126] on link "View Details" at bounding box center [708, 121] width 60 height 12
click at [435, 624] on div "Home Inbounds Shipping Plans Problems Inventory Products Replenishments Orders …" at bounding box center [673, 331] width 1347 height 663
click at [435, 624] on button "Approve" at bounding box center [439, 621] width 63 height 28
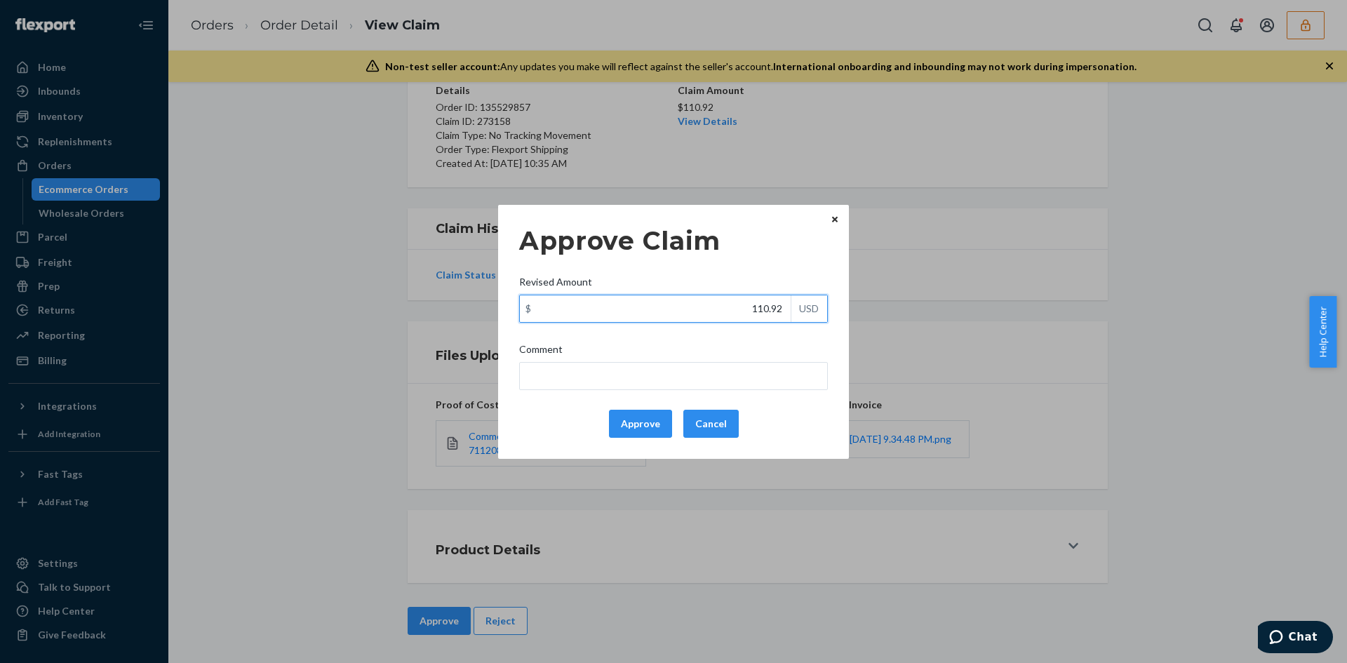
click at [778, 300] on input "110.92" at bounding box center [655, 308] width 271 height 27
type input "58.50"
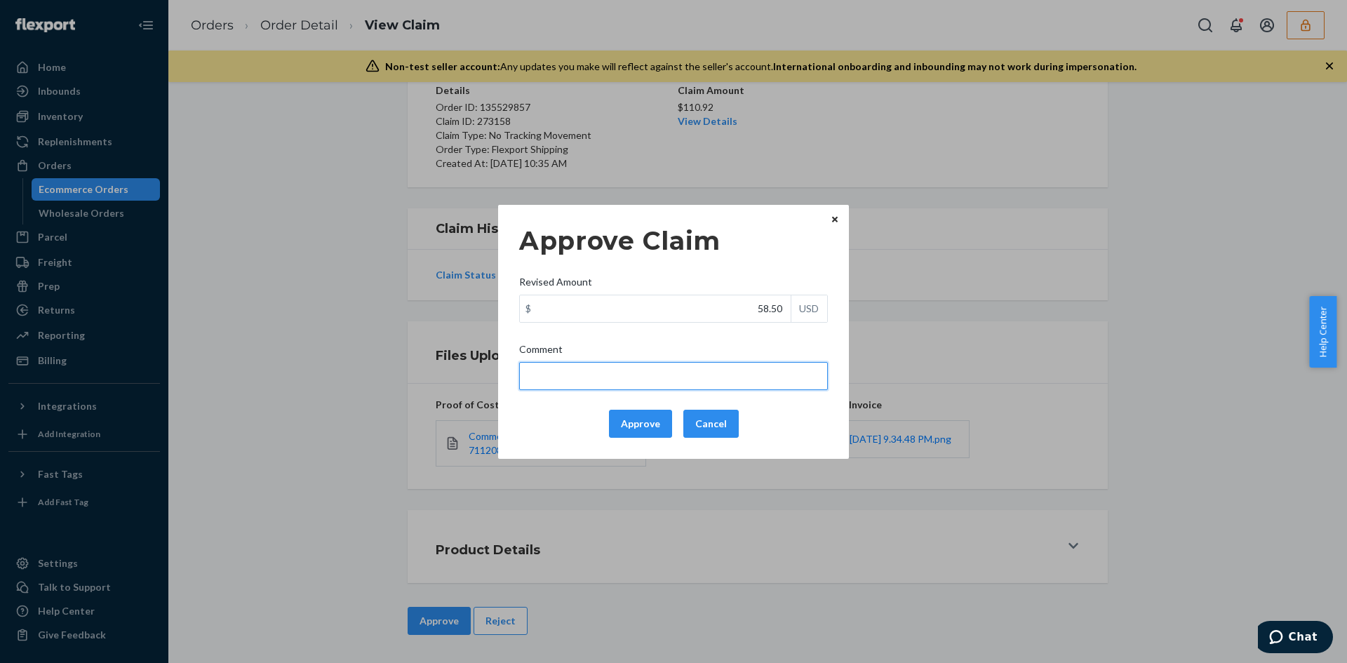
click at [653, 384] on input "Comment" at bounding box center [673, 376] width 309 height 28
type input "Adjusted total cost."
drag, startPoint x: 695, startPoint y: 382, endPoint x: 519, endPoint y: 379, distance: 176.1
click at [519, 379] on div "Approve Claim Revised Amount $ 58.50 USD Comment Adjusted total cost. Approve C…" at bounding box center [673, 332] width 351 height 254
click at [629, 415] on button "Approve" at bounding box center [640, 424] width 63 height 28
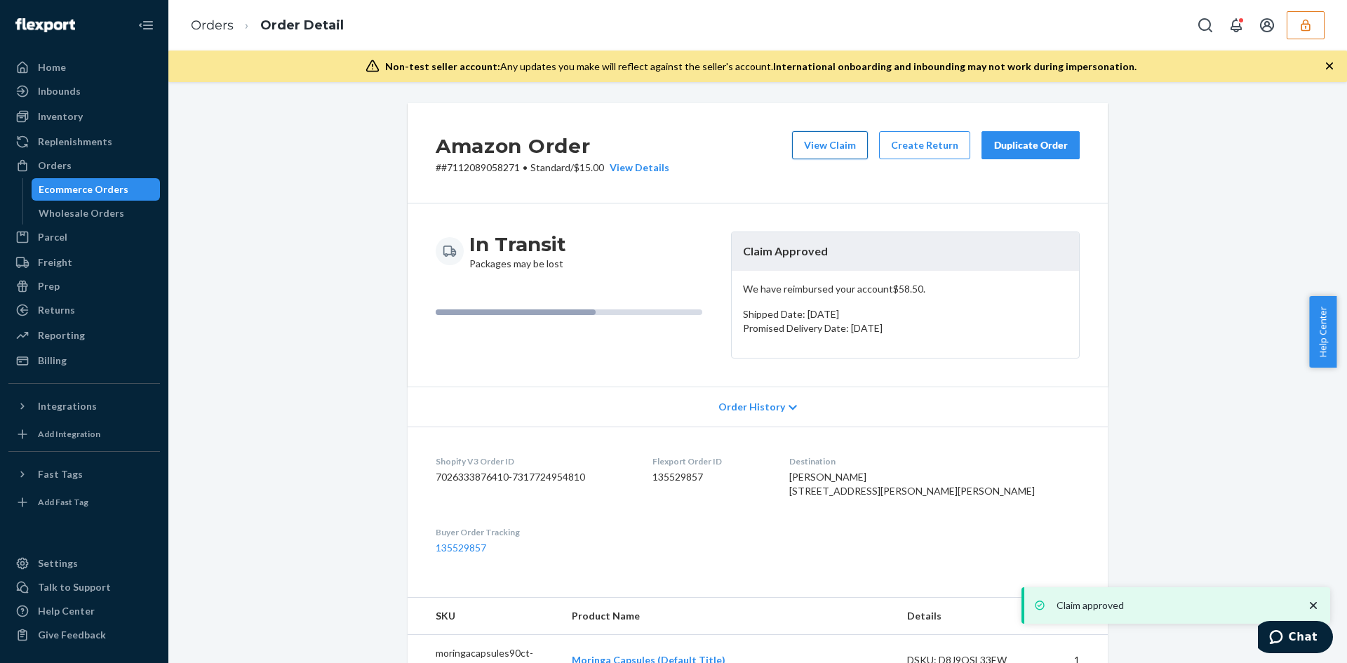
click at [812, 152] on button "View Claim" at bounding box center [830, 145] width 76 height 28
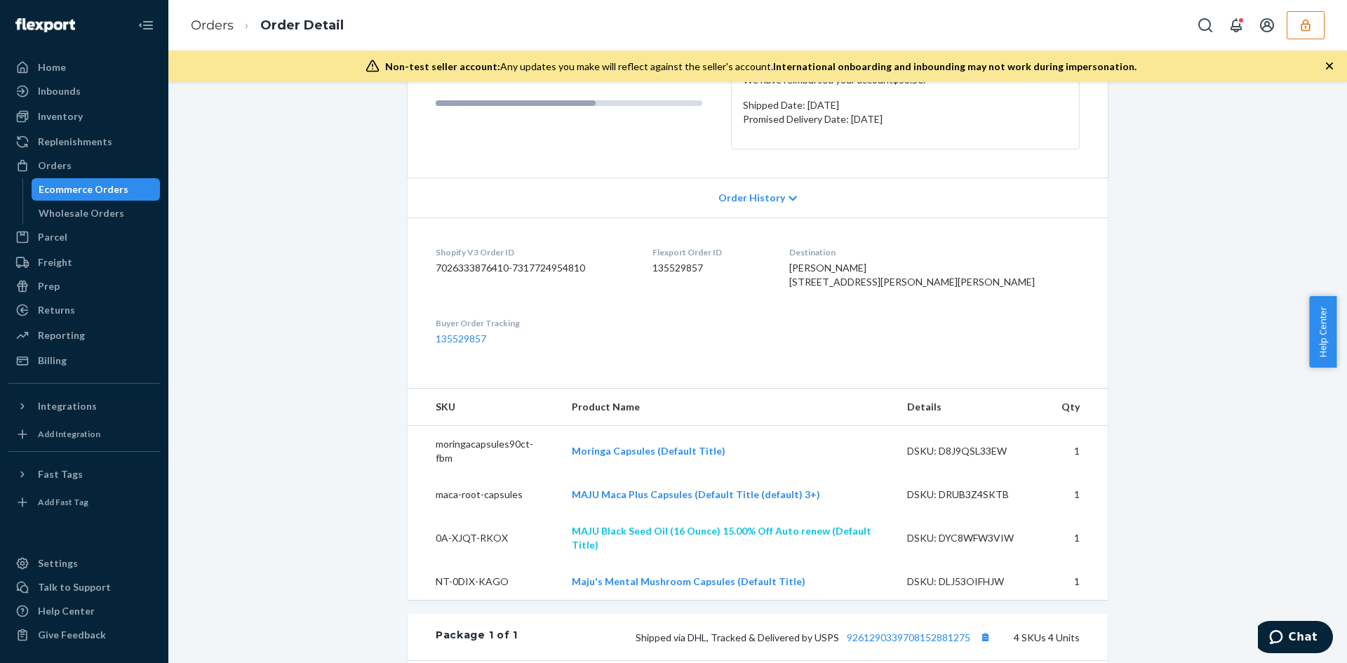
scroll to position [351, 0]
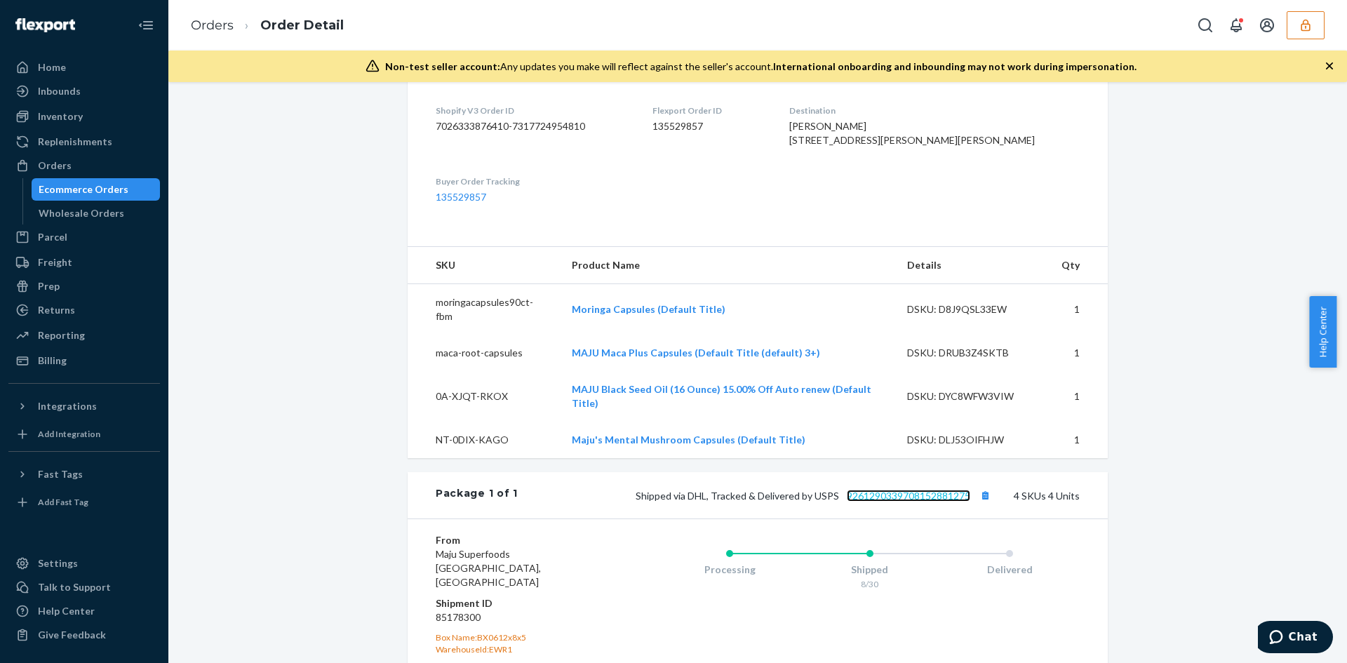
click at [935, 498] on link "9261290339708152881275" at bounding box center [908, 496] width 123 height 12
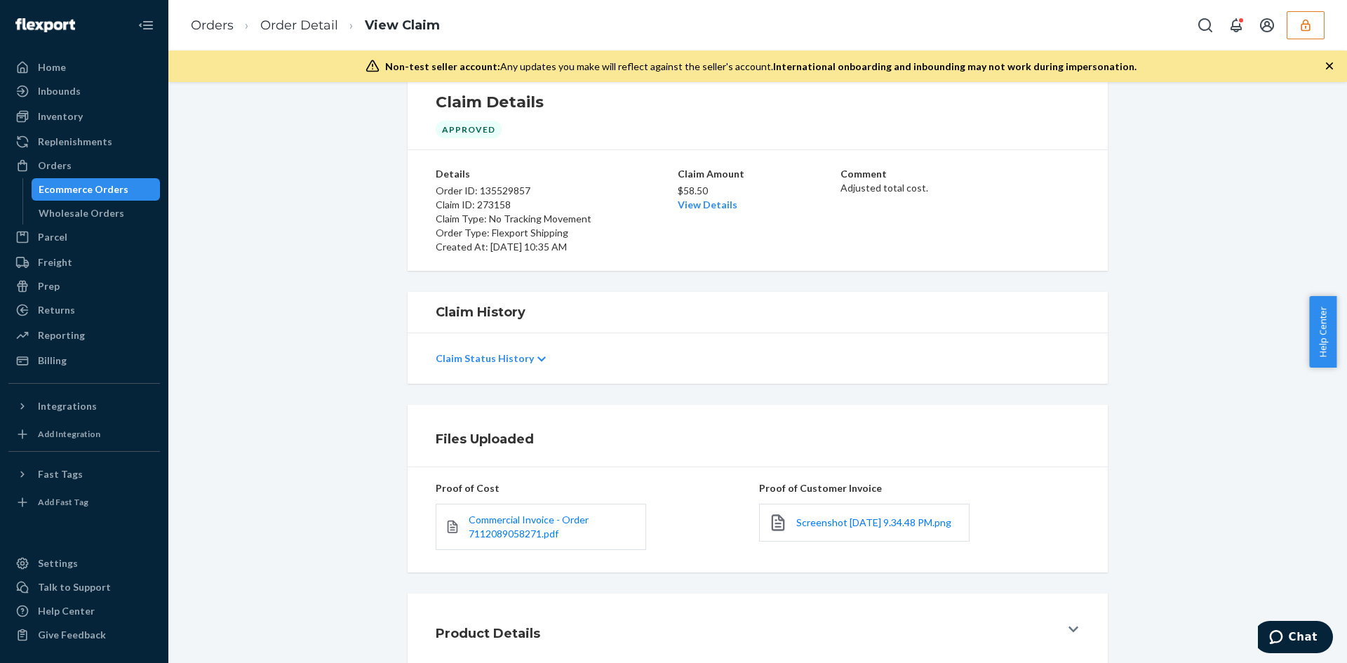
scroll to position [121, 0]
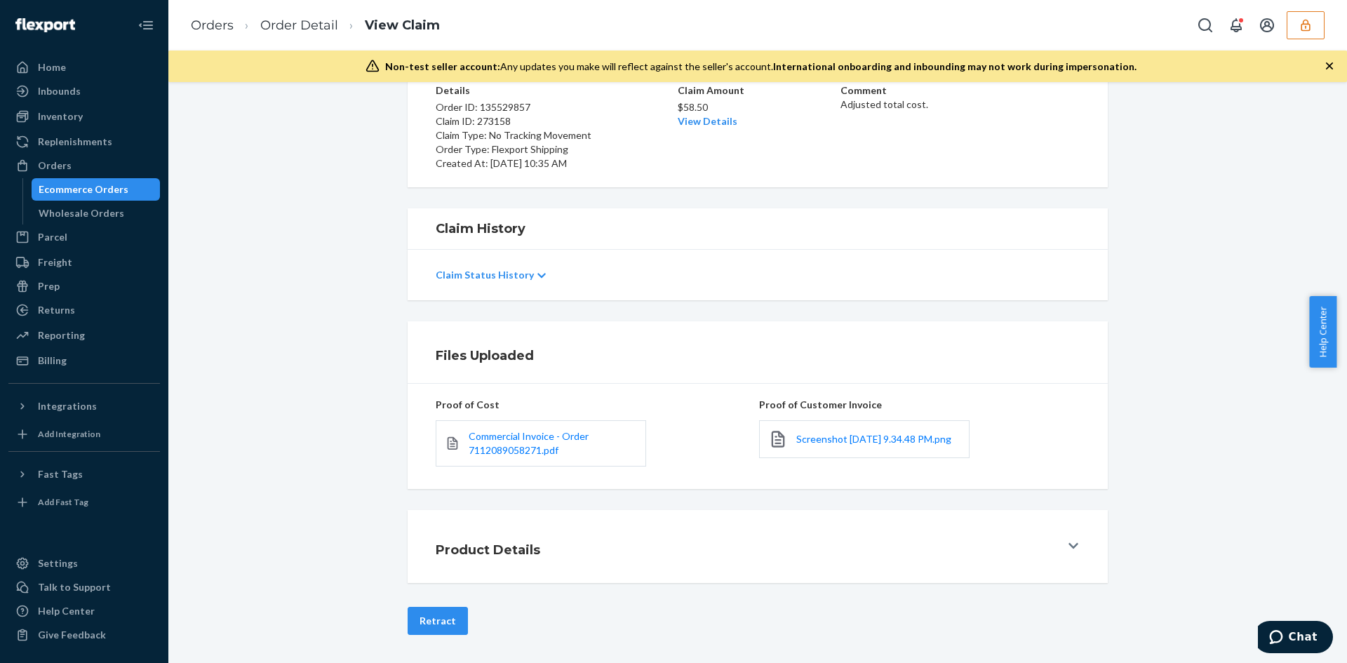
click at [786, 426] on div "Screenshot [DATE] 9.34.48 PM.png" at bounding box center [864, 439] width 210 height 38
click at [796, 439] on span "Screenshot 2025-09-19 at 9.34.48 PM.png" at bounding box center [873, 439] width 155 height 12
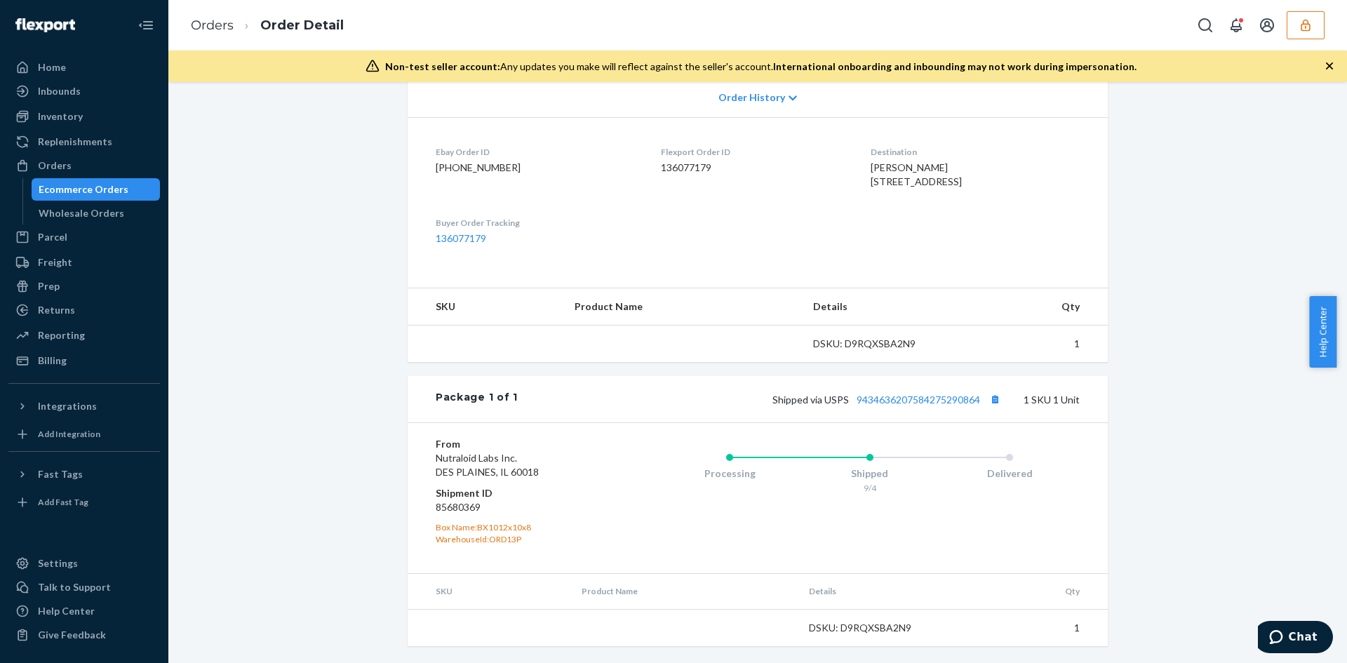
scroll to position [337, 0]
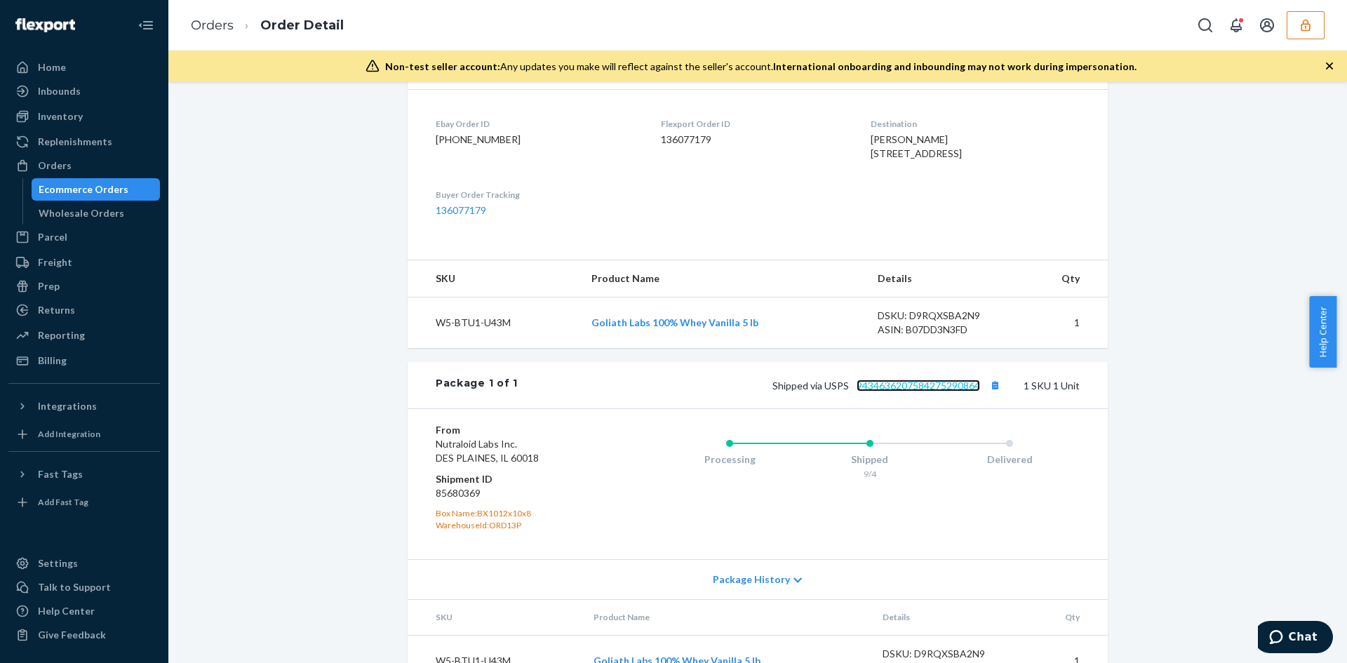
click at [900, 392] on link "9434636207584275290864" at bounding box center [918, 386] width 123 height 12
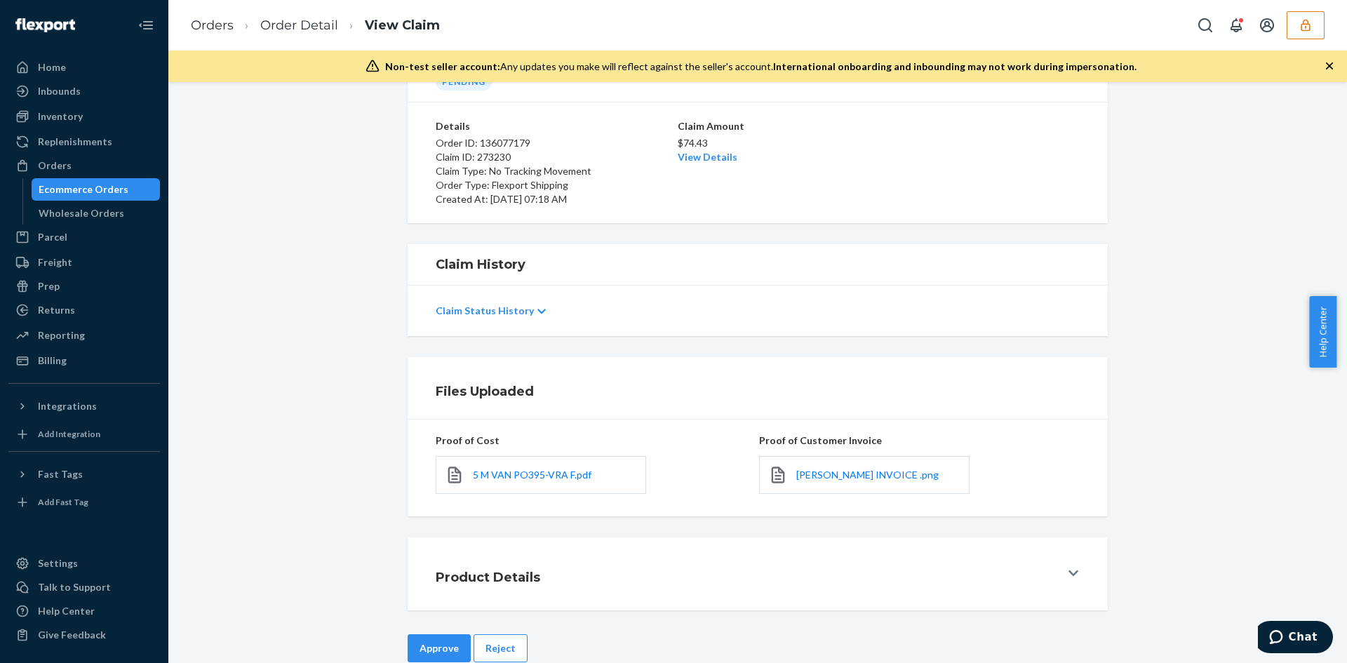
scroll to position [112, 0]
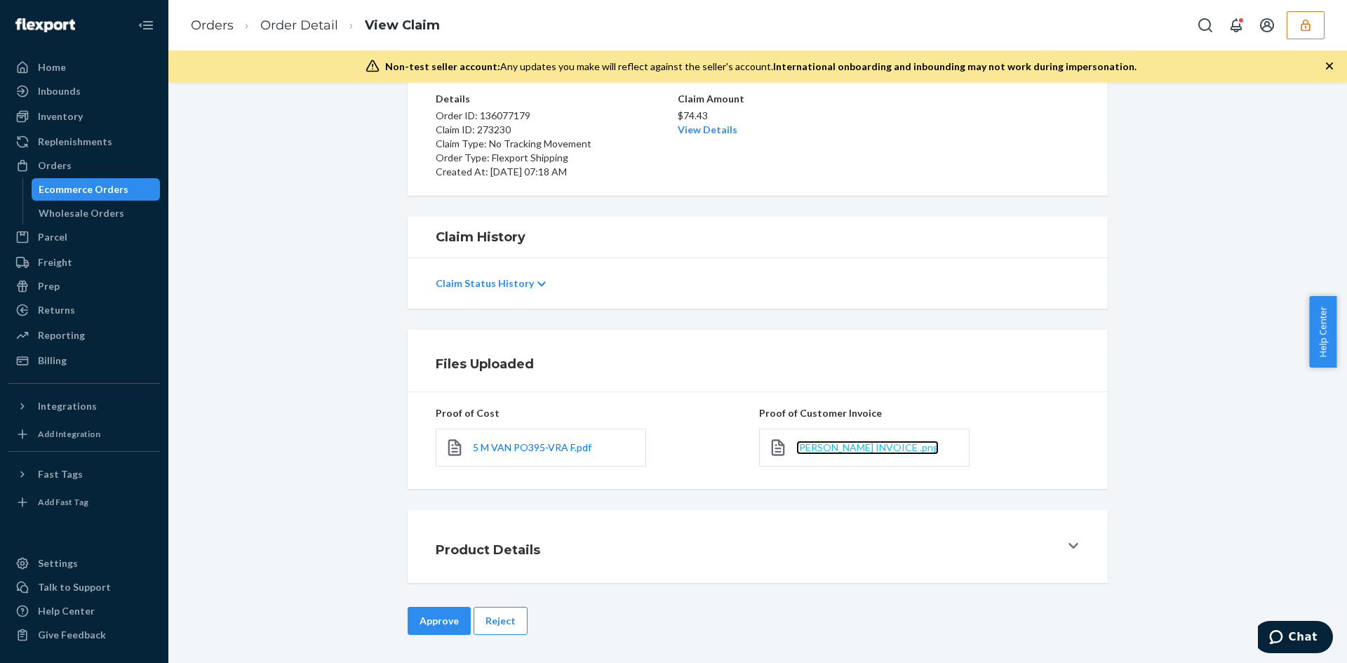
click at [832, 446] on span "MILLS INVOICE .png" at bounding box center [867, 447] width 142 height 12
drag, startPoint x: 483, startPoint y: 621, endPoint x: 519, endPoint y: 598, distance: 42.2
click at [483, 621] on button "Reject" at bounding box center [501, 621] width 54 height 28
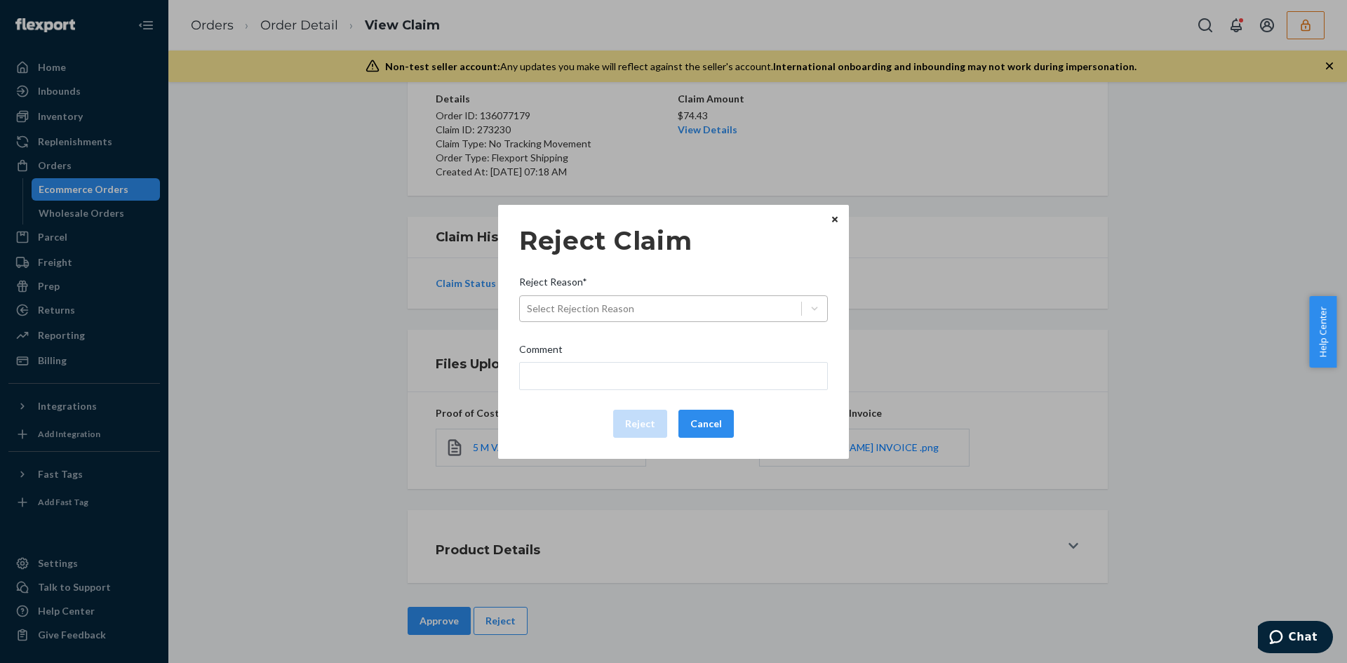
click at [664, 315] on div "Select Rejection Reason" at bounding box center [660, 308] width 281 height 22
click at [528, 315] on input "Reject Reason* Select Rejection Reason" at bounding box center [527, 309] width 1 height 14
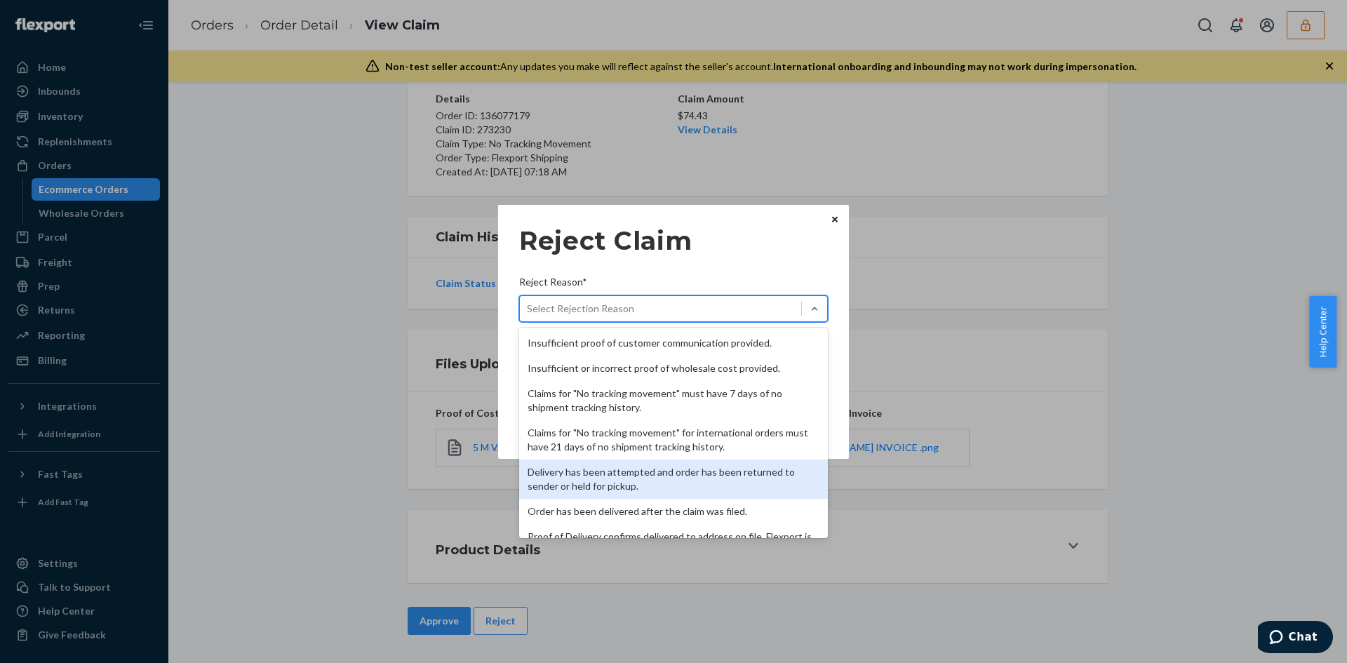
click at [611, 474] on div "Delivery has been attempted and order has been returned to sender or held for p…" at bounding box center [673, 479] width 309 height 39
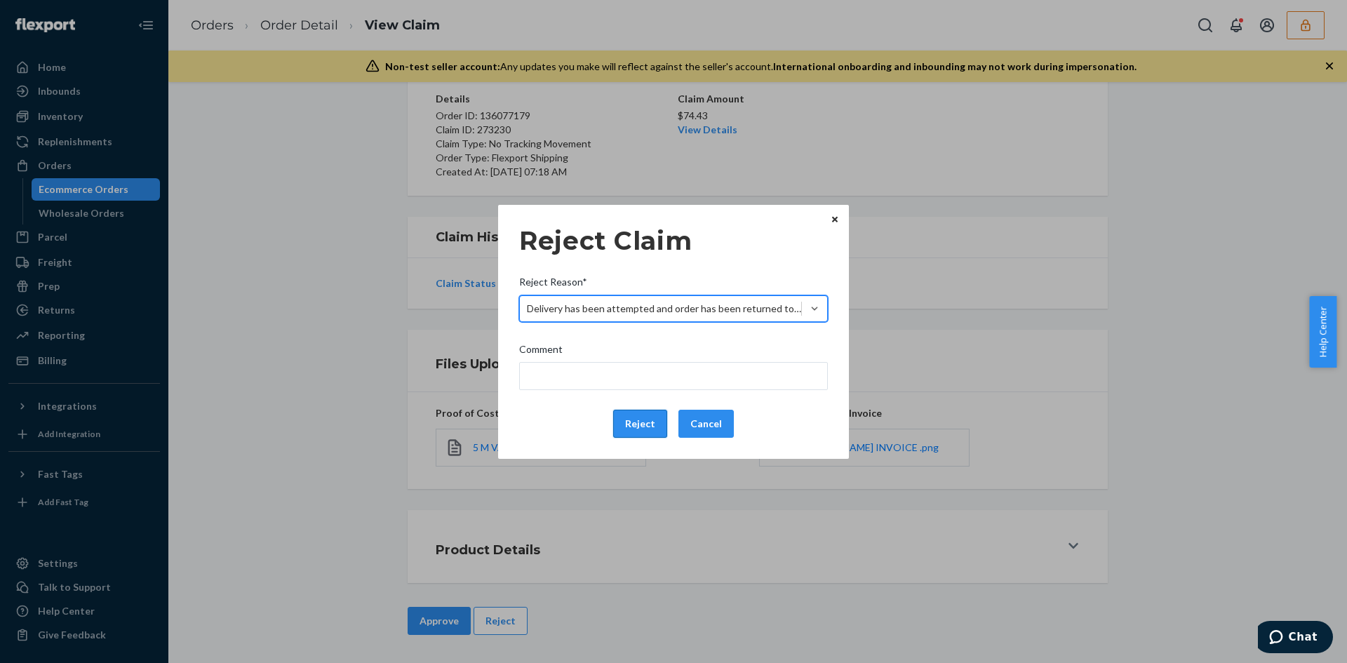
click at [631, 426] on button "Reject" at bounding box center [640, 424] width 54 height 28
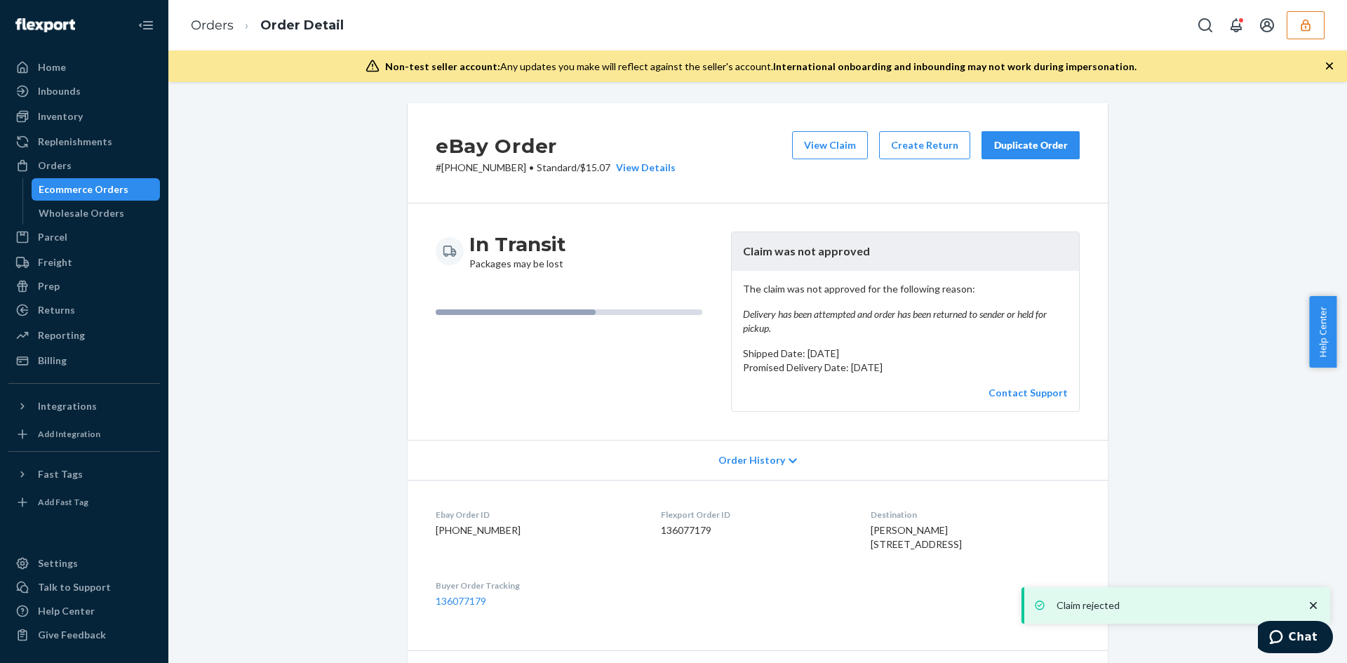
drag, startPoint x: 810, startPoint y: 132, endPoint x: 558, endPoint y: 63, distance: 261.8
click button "View Claim"
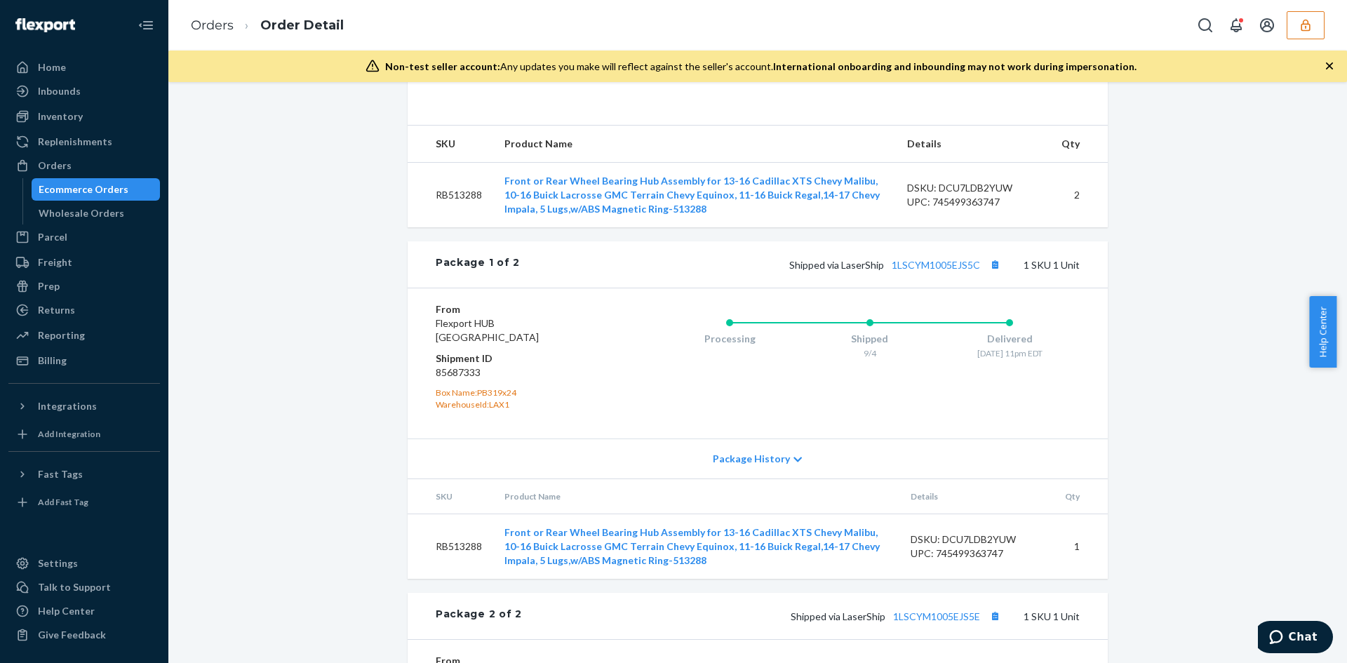
scroll to position [702, 0]
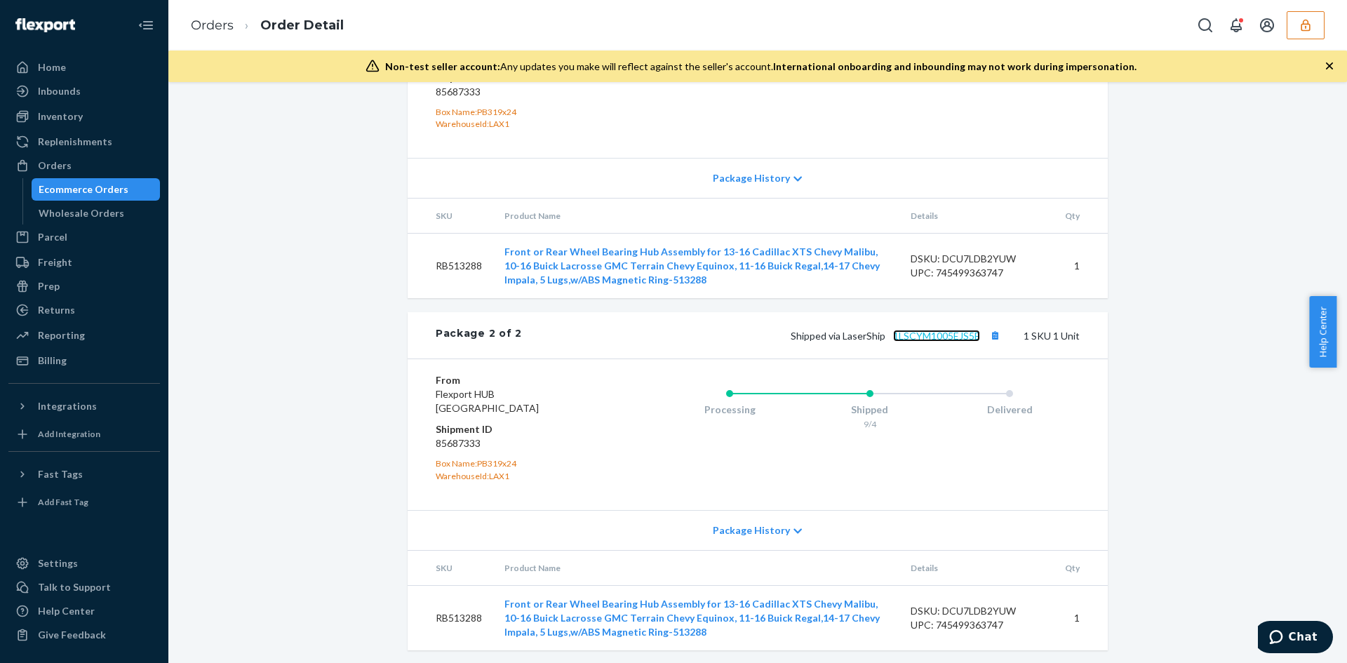
click at [923, 342] on link "1LSCYM1005EJS5E" at bounding box center [936, 336] width 87 height 12
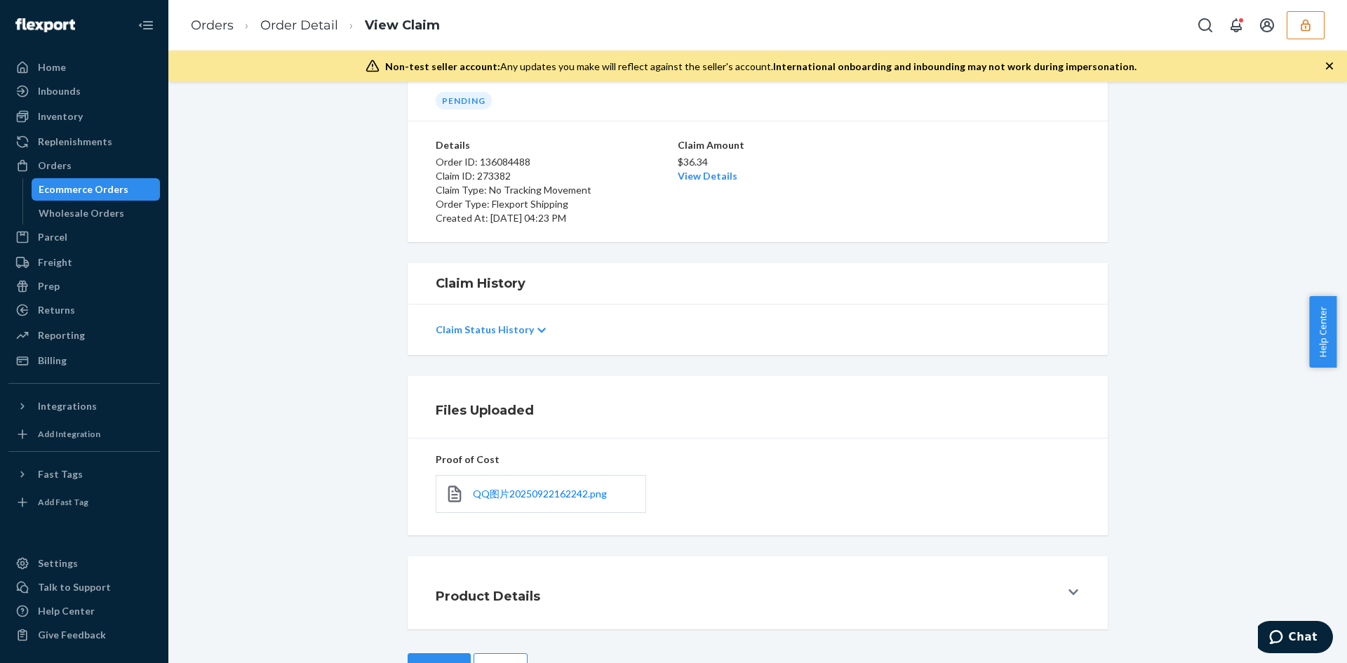
scroll to position [112, 0]
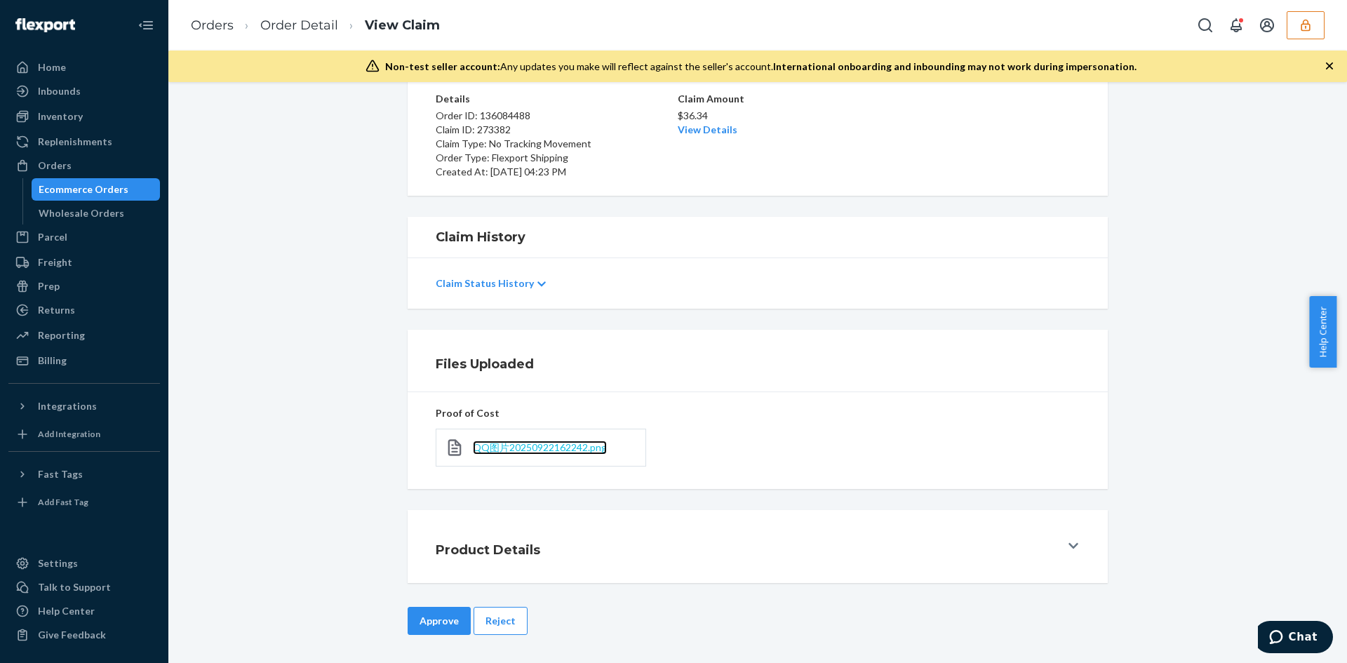
click at [533, 453] on span "QQ图片20250922162242.png" at bounding box center [540, 447] width 134 height 12
click at [704, 134] on link "View Details" at bounding box center [708, 129] width 60 height 12
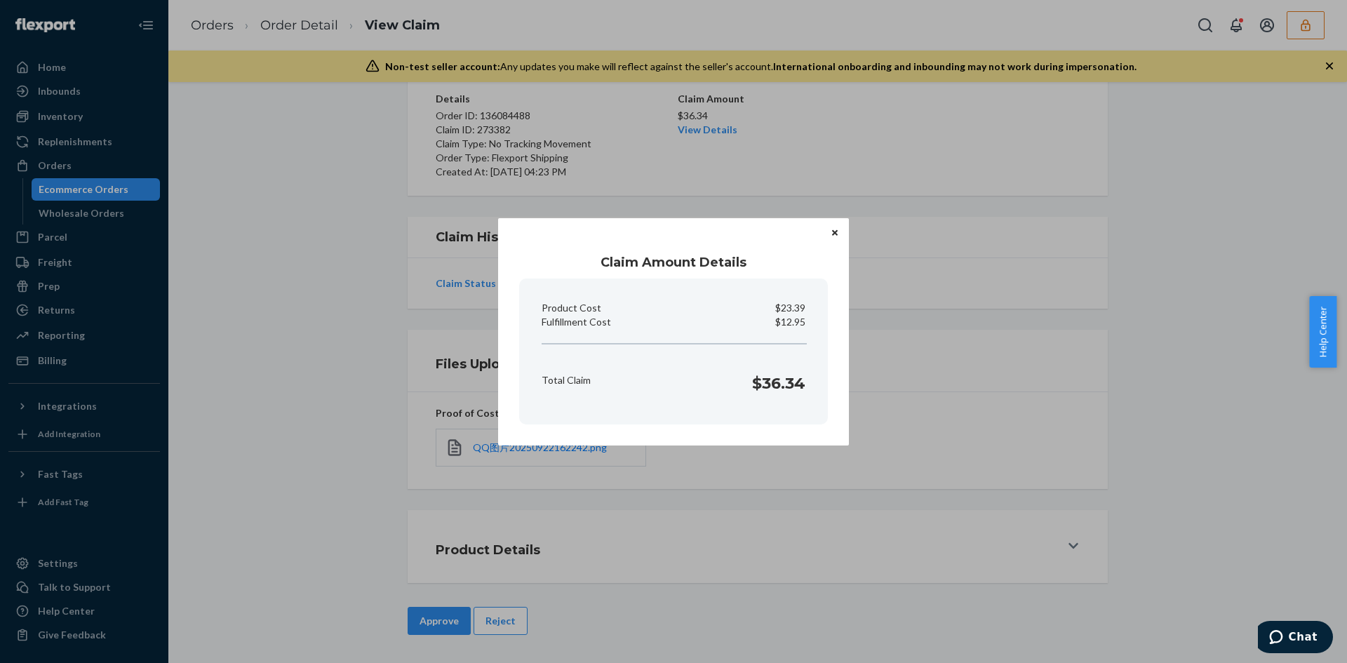
drag, startPoint x: 702, startPoint y: 535, endPoint x: 642, endPoint y: 539, distance: 60.4
click at [702, 535] on div "Claim Amount Details Product Cost $23.39 Fulfillment Cost $12.95 Total Claim $3…" at bounding box center [673, 331] width 1347 height 663
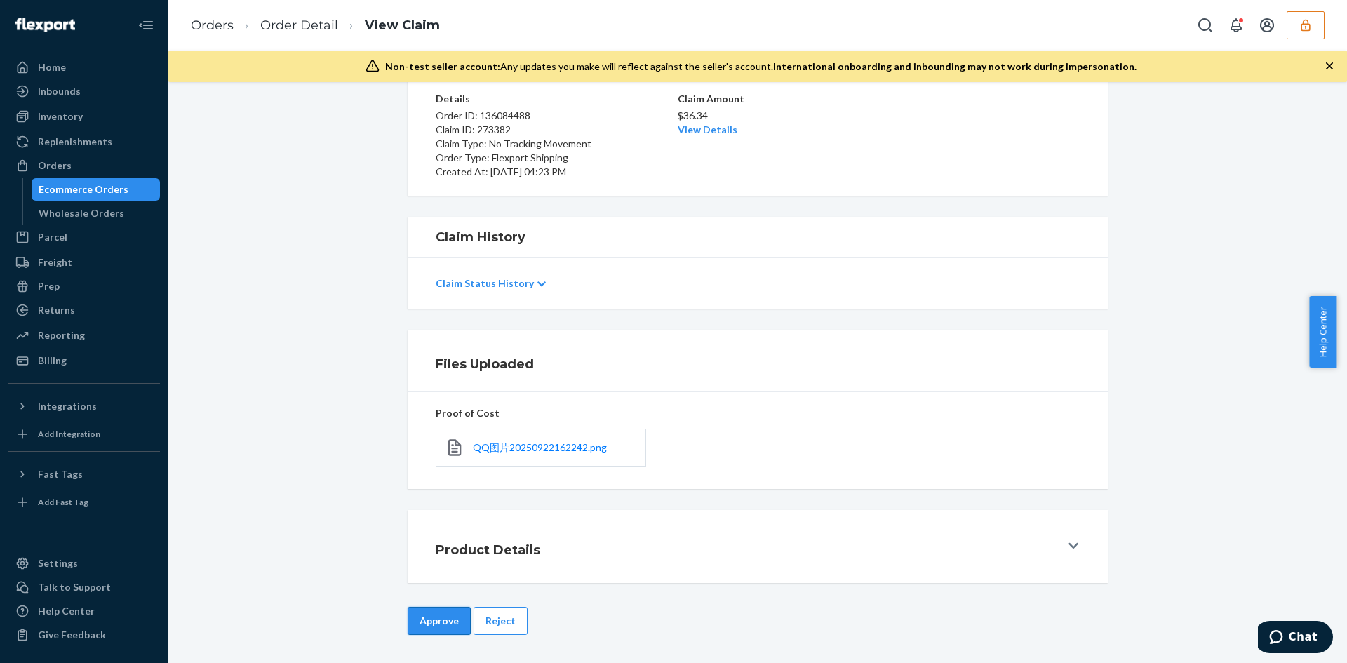
click at [428, 613] on button "Approve" at bounding box center [439, 621] width 63 height 28
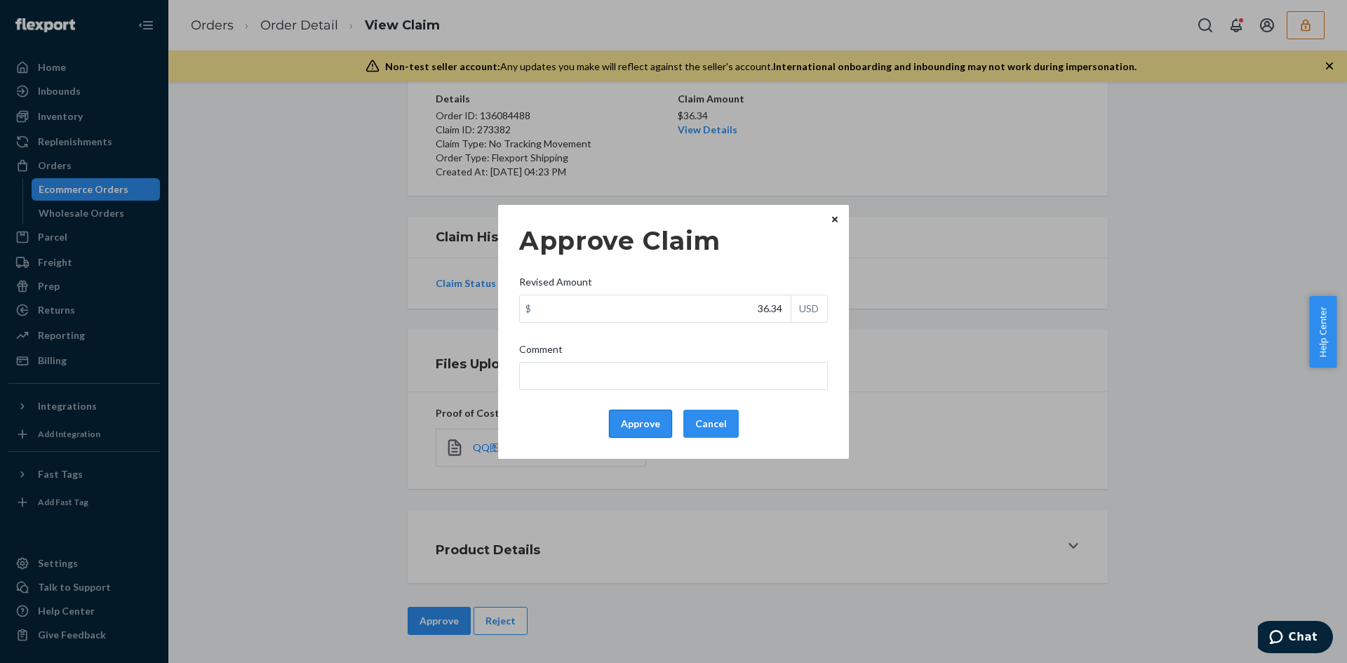
drag, startPoint x: 669, startPoint y: 408, endPoint x: 657, endPoint y: 422, distance: 18.4
click at [668, 408] on div "Approve Claim Revised Amount $ 36.34 USD Comment Approve Cancel" at bounding box center [673, 331] width 309 height 223
drag, startPoint x: 657, startPoint y: 422, endPoint x: 901, endPoint y: 377, distance: 247.6
click at [659, 424] on button "Approve" at bounding box center [640, 424] width 63 height 28
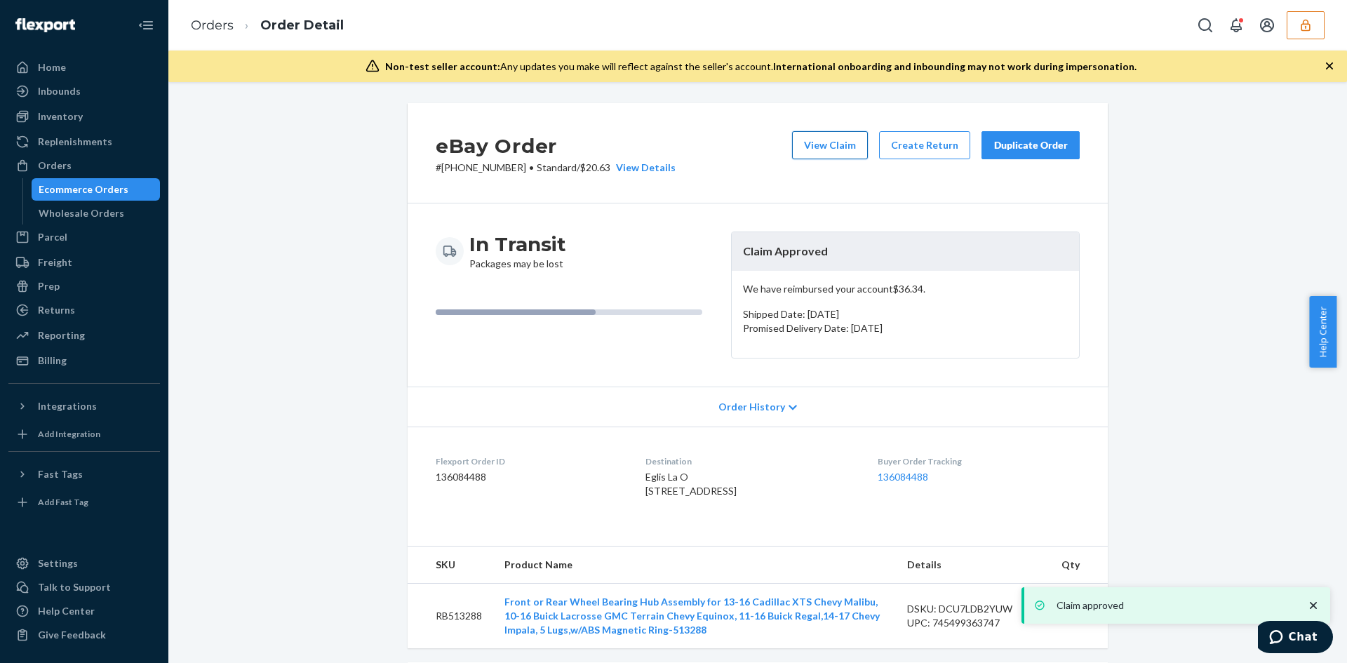
click at [830, 140] on button "View Claim" at bounding box center [830, 145] width 76 height 28
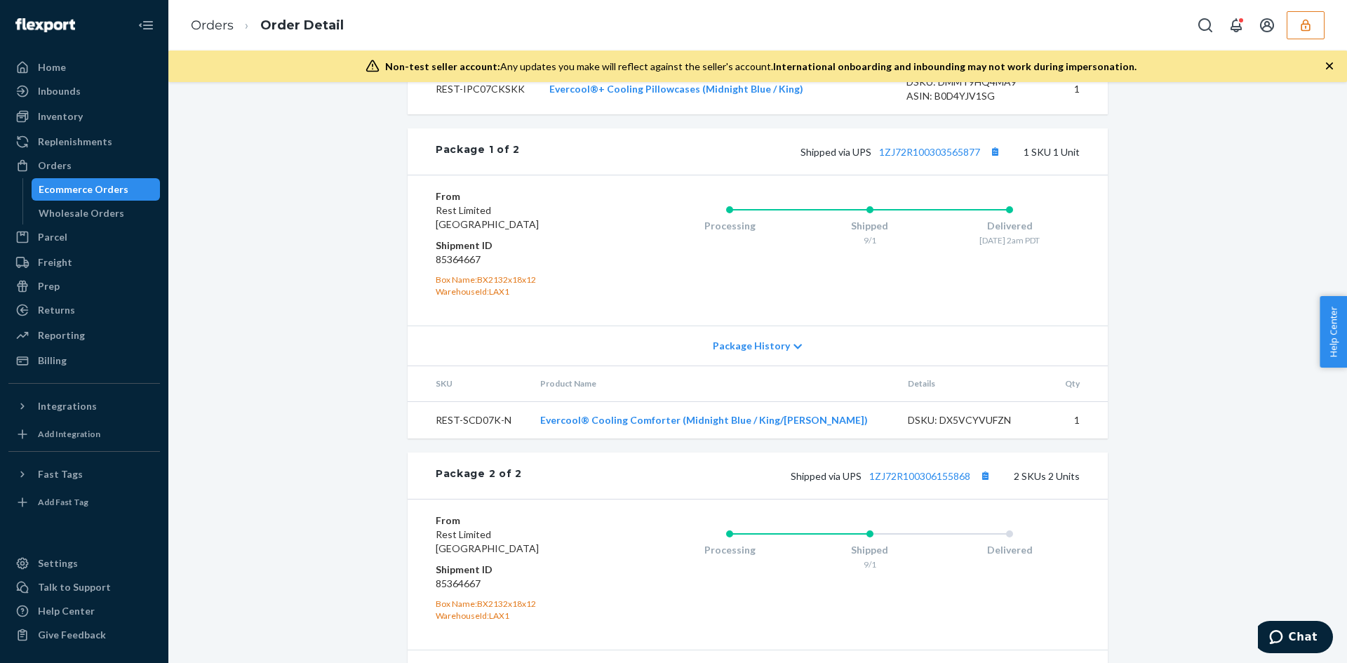
scroll to position [772, 0]
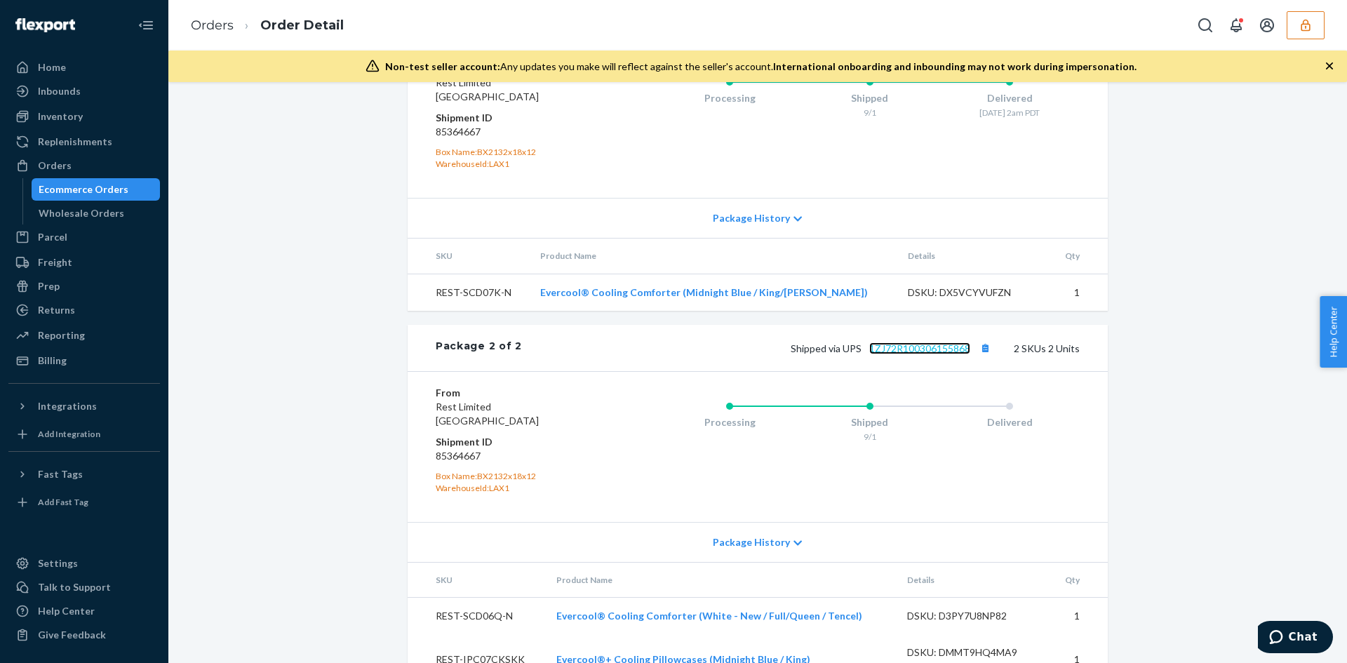
click at [901, 354] on link "1ZJ72R100306155868" at bounding box center [919, 348] width 101 height 12
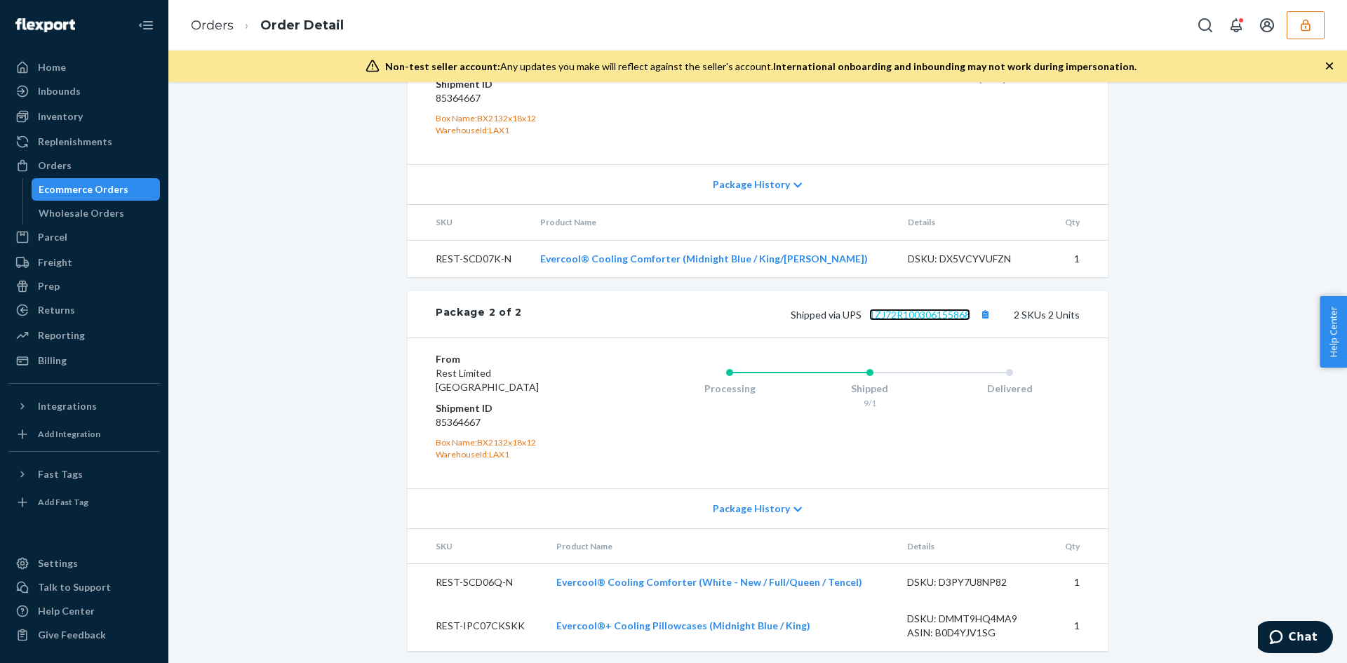
scroll to position [838, 0]
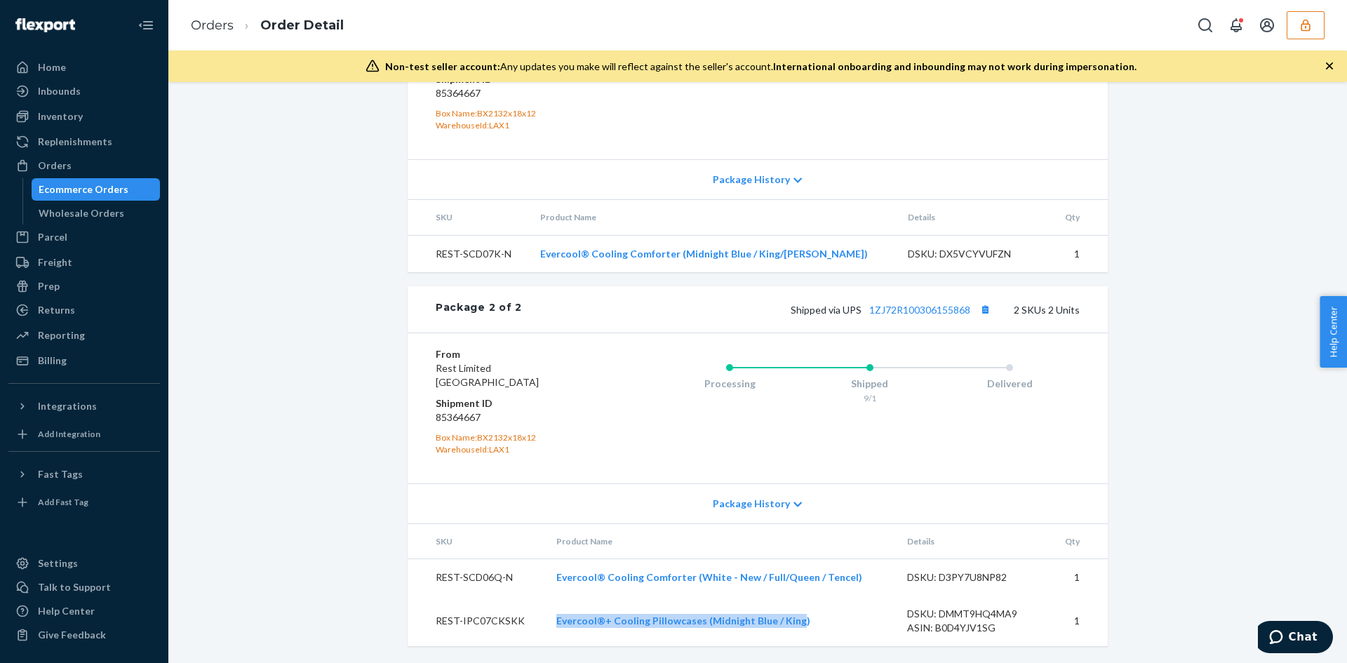
drag, startPoint x: 554, startPoint y: 629, endPoint x: 789, endPoint y: 628, distance: 235.1
click at [789, 628] on td "Evercool®+ Cooling Pillowcases (Midnight Blue / King)" at bounding box center [720, 621] width 351 height 51
copy link "Evercool®+ Cooling Pillowcases (Midnight Blue / King"
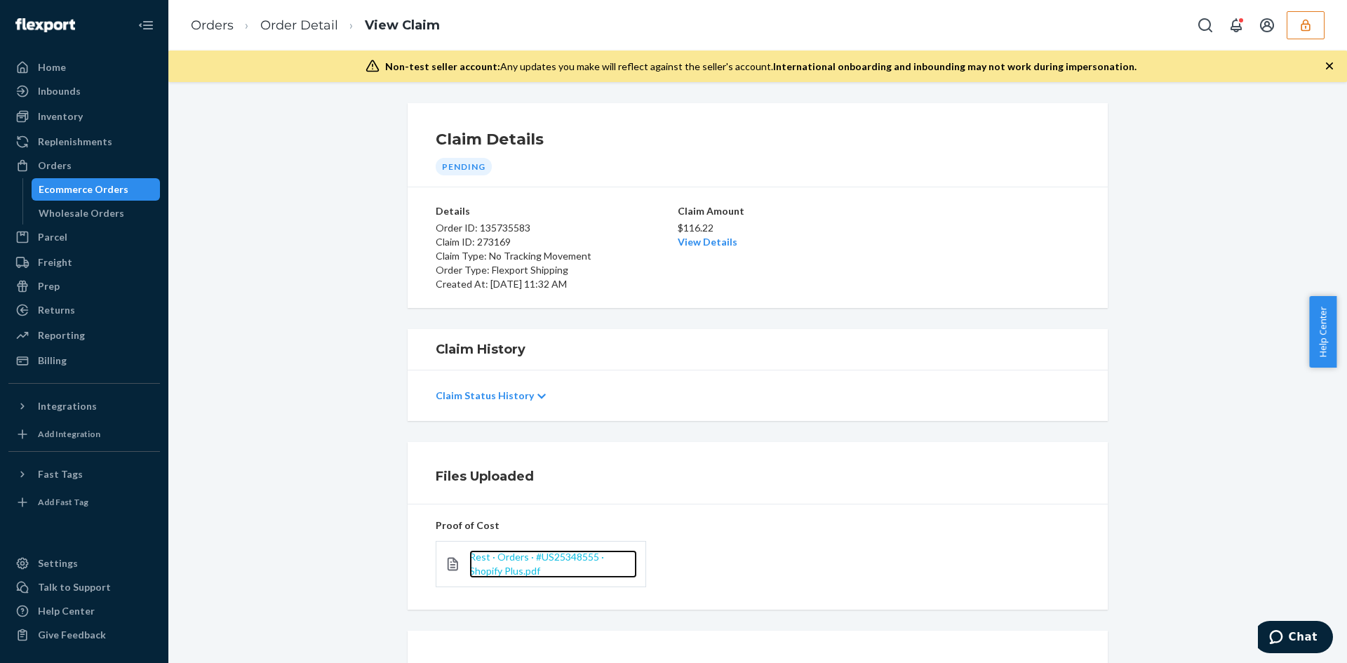
click at [517, 563] on span "Rest · Orders · #US25348555 · Shopify Plus.pdf" at bounding box center [536, 564] width 135 height 26
click at [692, 241] on link "View Details" at bounding box center [708, 242] width 60 height 12
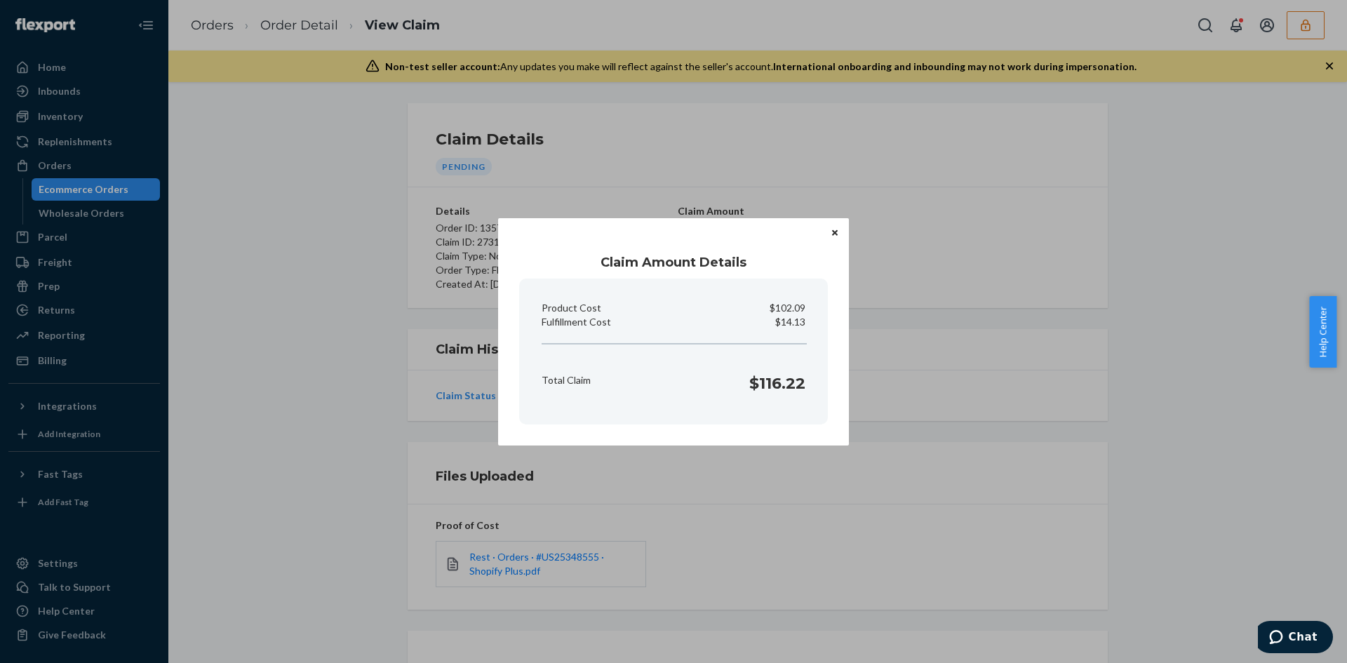
click at [653, 490] on div "Claim Amount Details Product Cost $102.09 Fulfillment Cost $14.13 Total Claim $…" at bounding box center [673, 331] width 1347 height 663
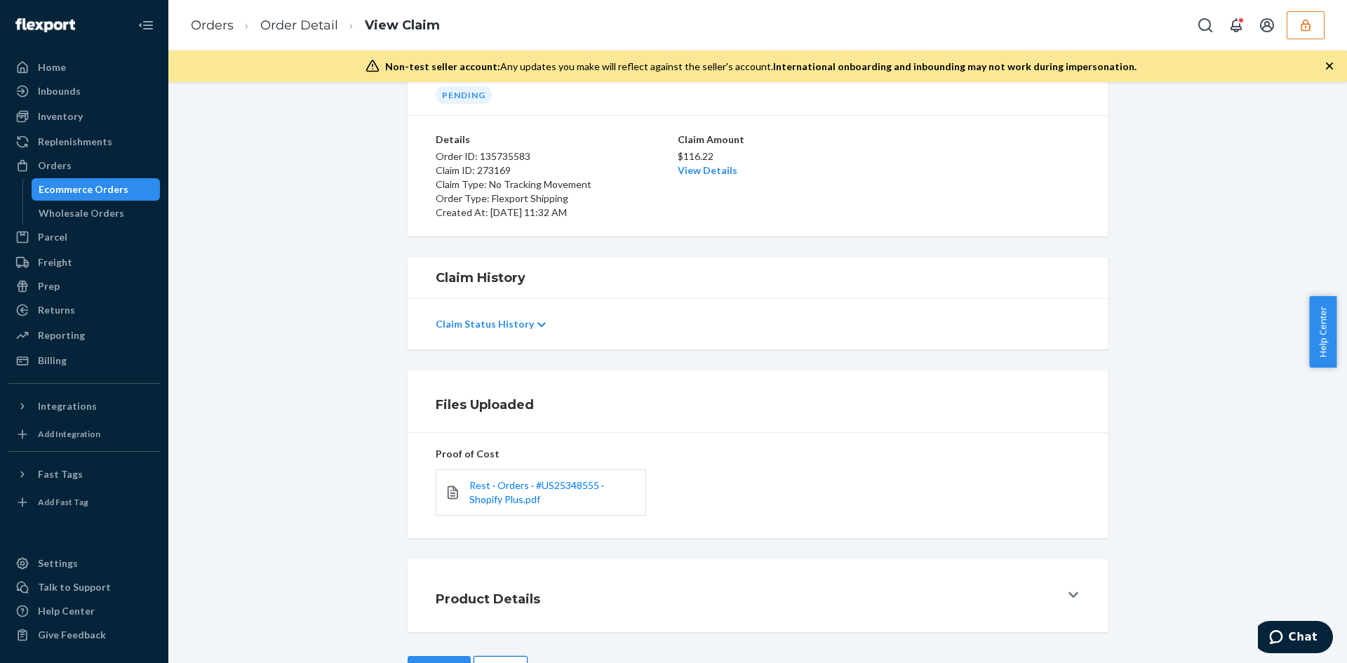
scroll to position [121, 0]
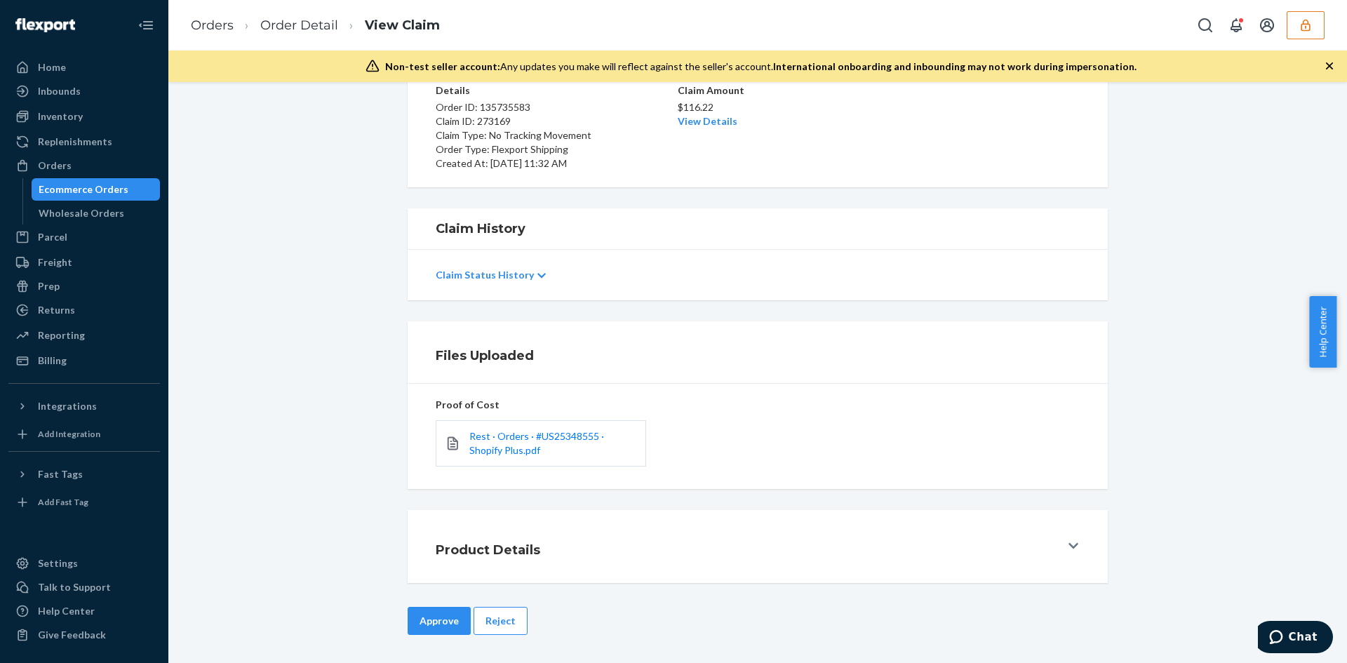
drag, startPoint x: 493, startPoint y: 638, endPoint x: 530, endPoint y: 607, distance: 48.8
click at [494, 638] on div "Approve Reject" at bounding box center [758, 635] width 700 height 56
drag, startPoint x: 509, startPoint y: 622, endPoint x: 548, endPoint y: 591, distance: 49.4
click at [510, 622] on button "Reject" at bounding box center [501, 621] width 54 height 28
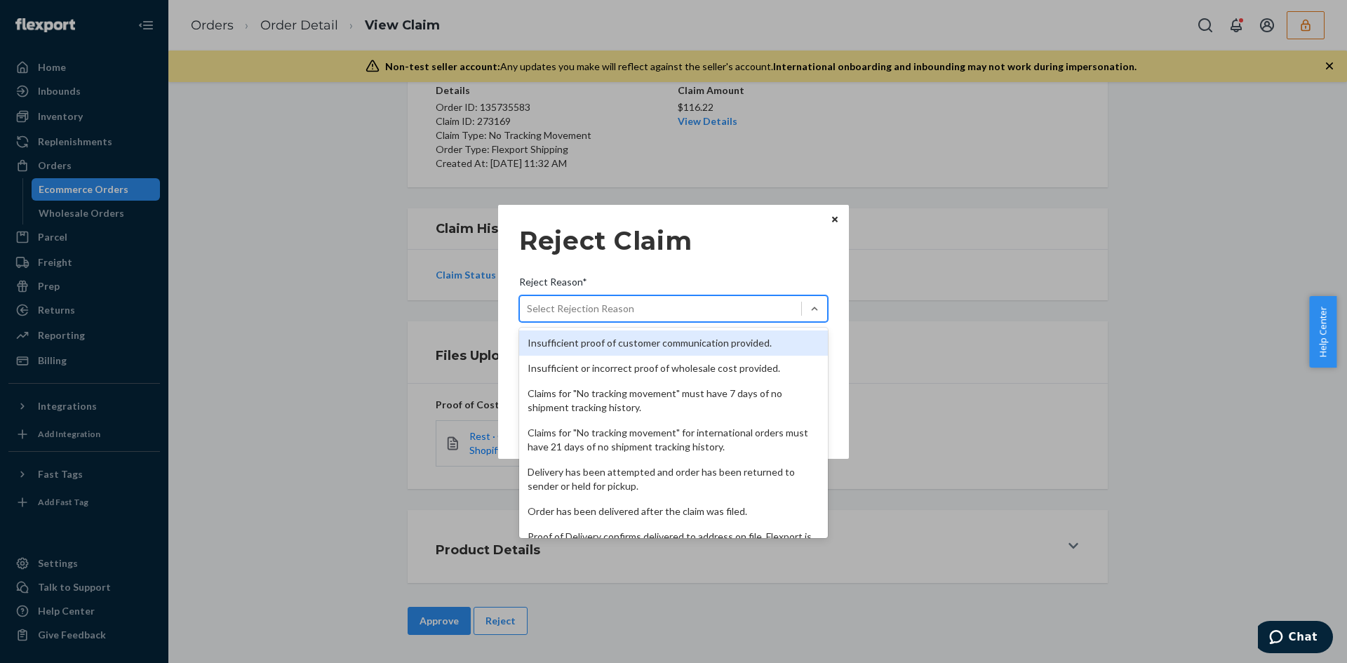
click at [703, 309] on div "Select Rejection Reason" at bounding box center [660, 308] width 281 height 22
click at [528, 309] on input "Reject Reason* option Insufficient proof of customer communication provided. fo…" at bounding box center [527, 309] width 1 height 14
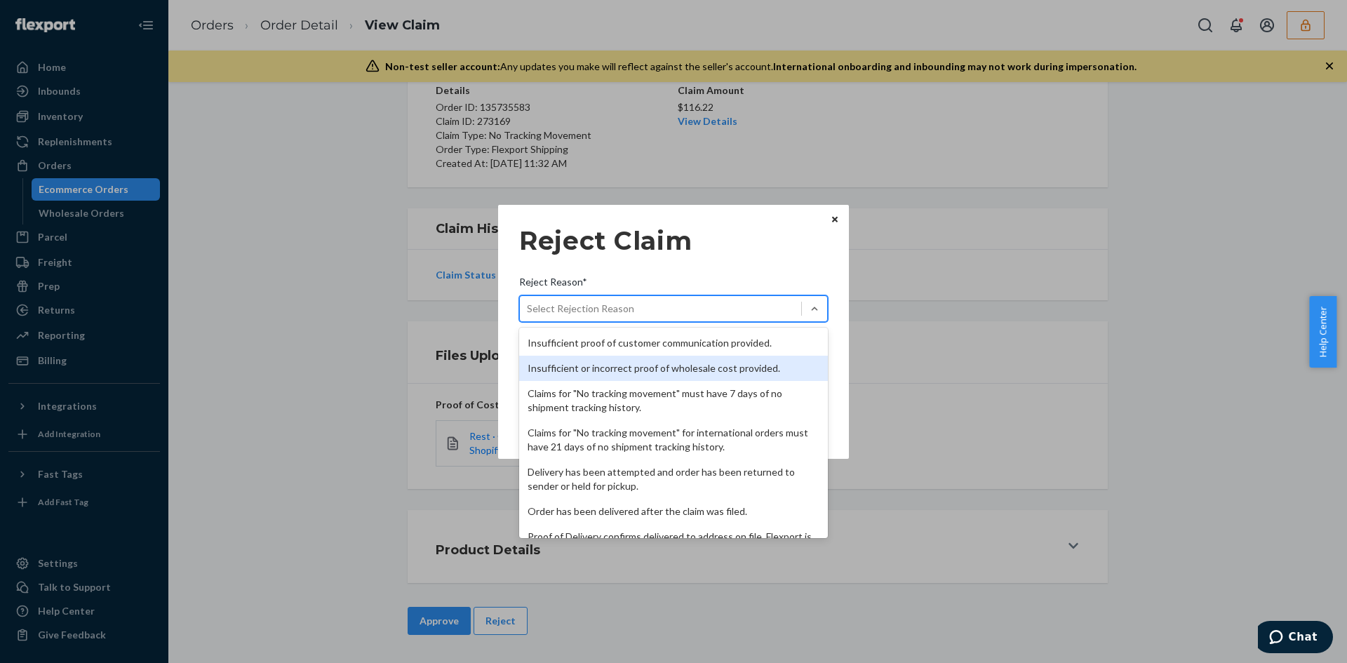
click at [643, 364] on div "Insufficient or incorrect proof of wholesale cost provided." at bounding box center [673, 368] width 309 height 25
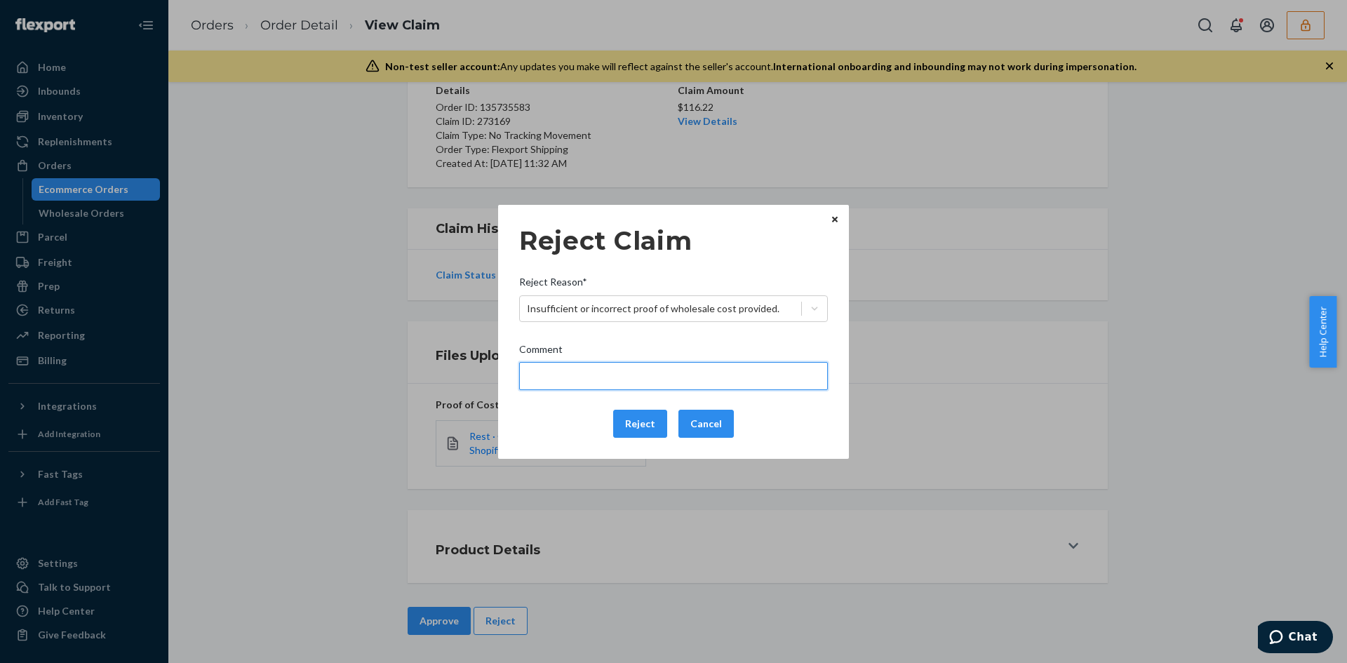
click at [636, 369] on input "Comment" at bounding box center [673, 376] width 309 height 28
click at [741, 374] on input "Please provide sufficient proof of cost for" at bounding box center [673, 376] width 309 height 28
paste input "Evercool®+ Cooling Pillowcases (Midnight Blue / King"
type input "Please provide sufficient proof of cost for Evercool®+ Cooling Pillowcases (Mid…"
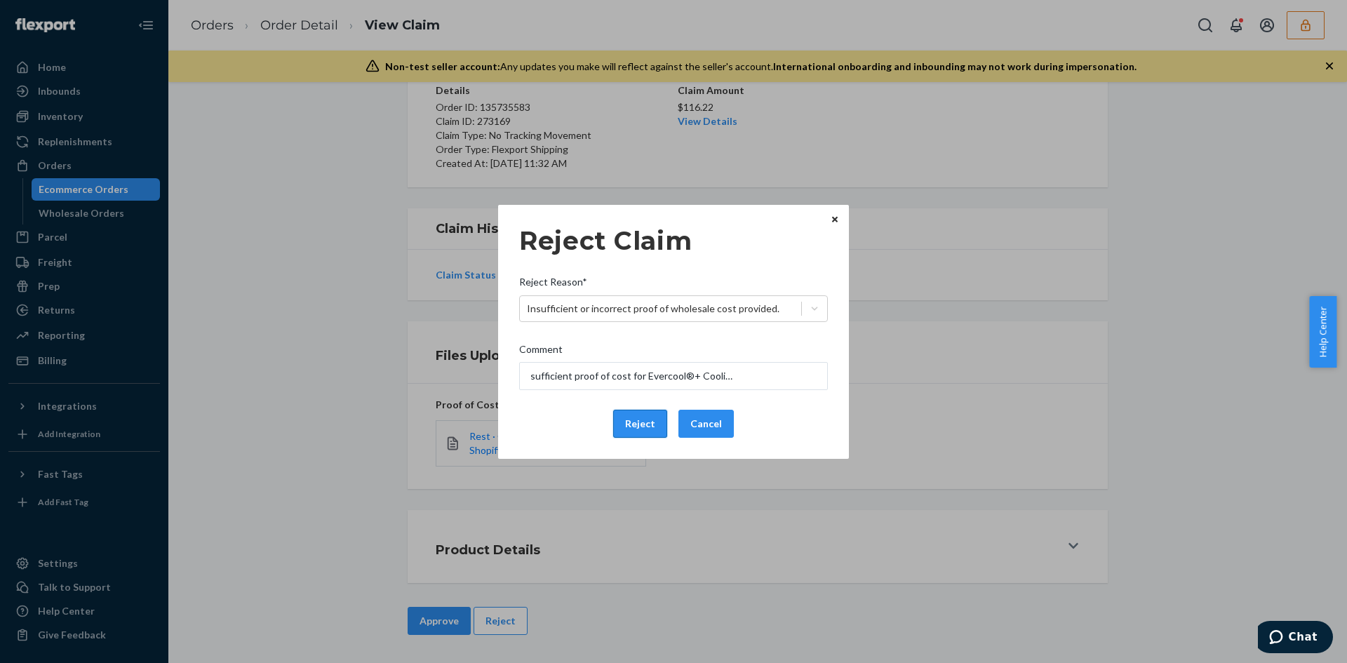
scroll to position [0, 0]
click at [638, 424] on button "Reject" at bounding box center [640, 424] width 54 height 28
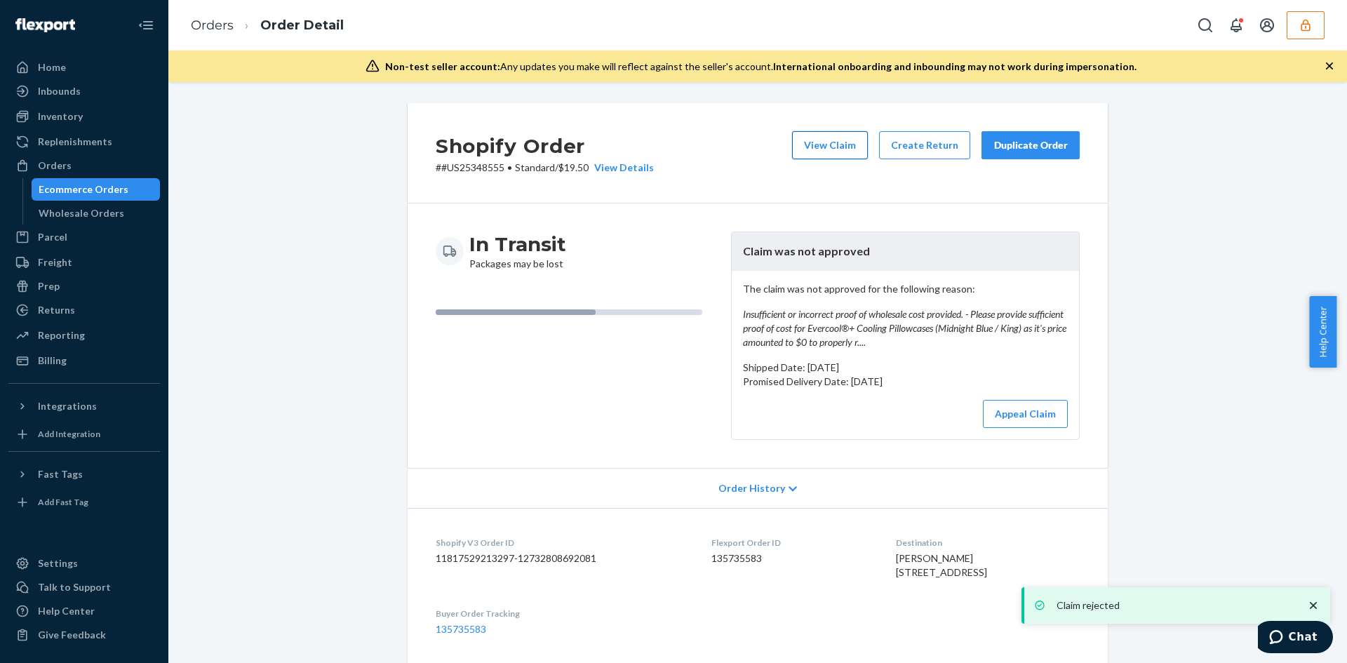
drag, startPoint x: 827, startPoint y: 146, endPoint x: 488, endPoint y: 64, distance: 348.7
click at [820, 145] on button "View Claim" at bounding box center [830, 145] width 76 height 28
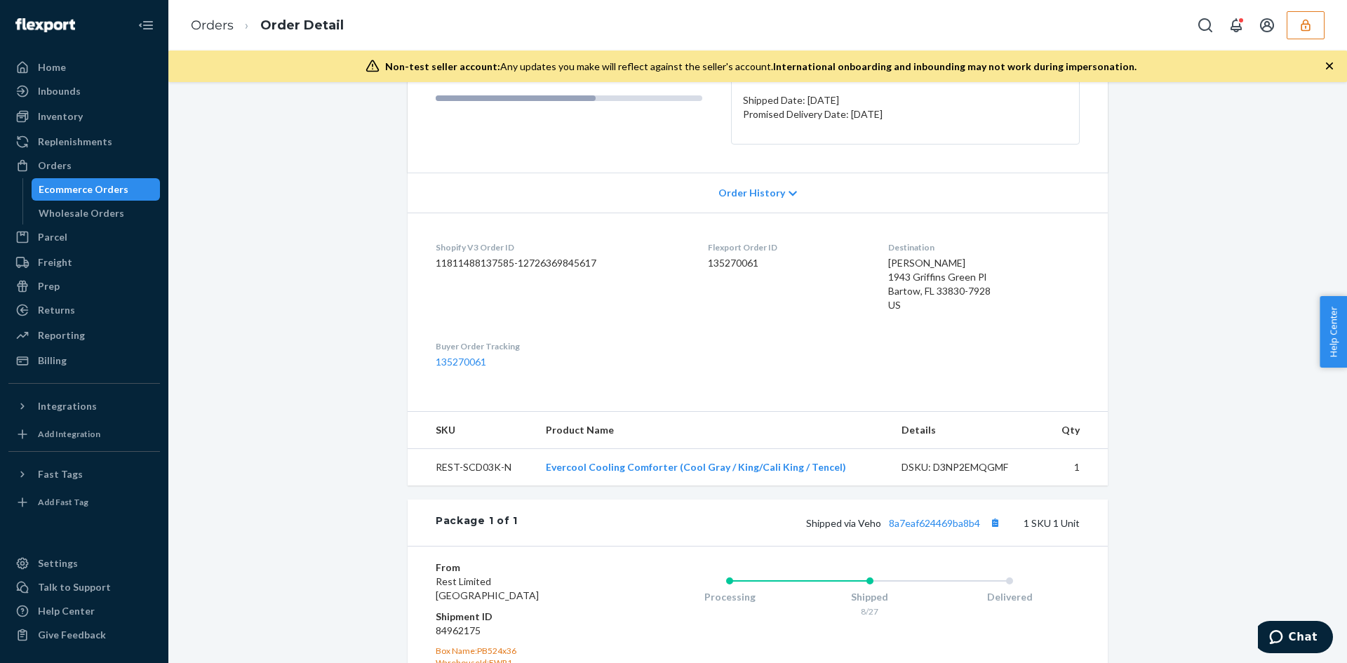
scroll to position [377, 0]
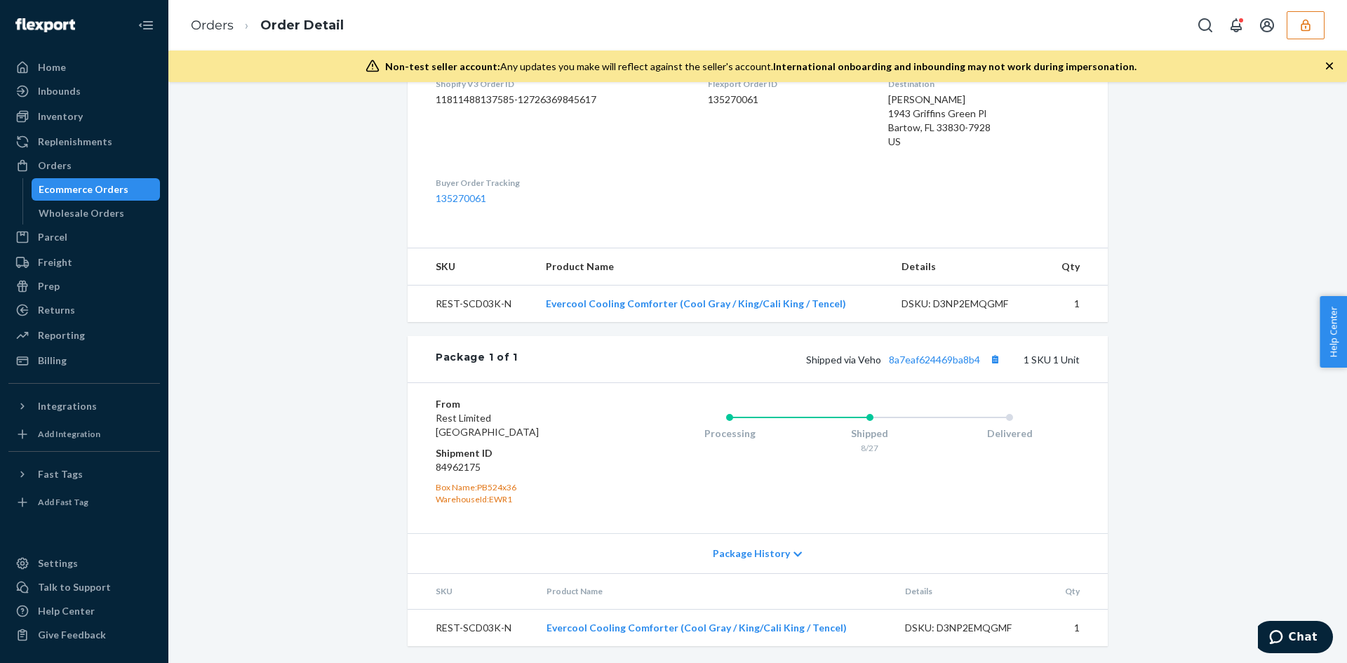
drag, startPoint x: 928, startPoint y: 366, endPoint x: 815, endPoint y: 340, distance: 115.1
click at [926, 365] on div "Shipped via Veho 8a7eaf624469ba8b4 1 SKU 1 Unit" at bounding box center [799, 359] width 562 height 18
click at [904, 373] on div "Package 1 of 1 Shipped via Veho 8a7eaf624469ba8b4 1 SKU 1 Unit" at bounding box center [758, 359] width 700 height 46
click at [902, 366] on div "Shipped via Veho 8a7eaf624469ba8b4 1 SKU 1 Unit" at bounding box center [799, 359] width 562 height 18
click at [902, 361] on link "8a7eaf624469ba8b4" at bounding box center [934, 360] width 91 height 12
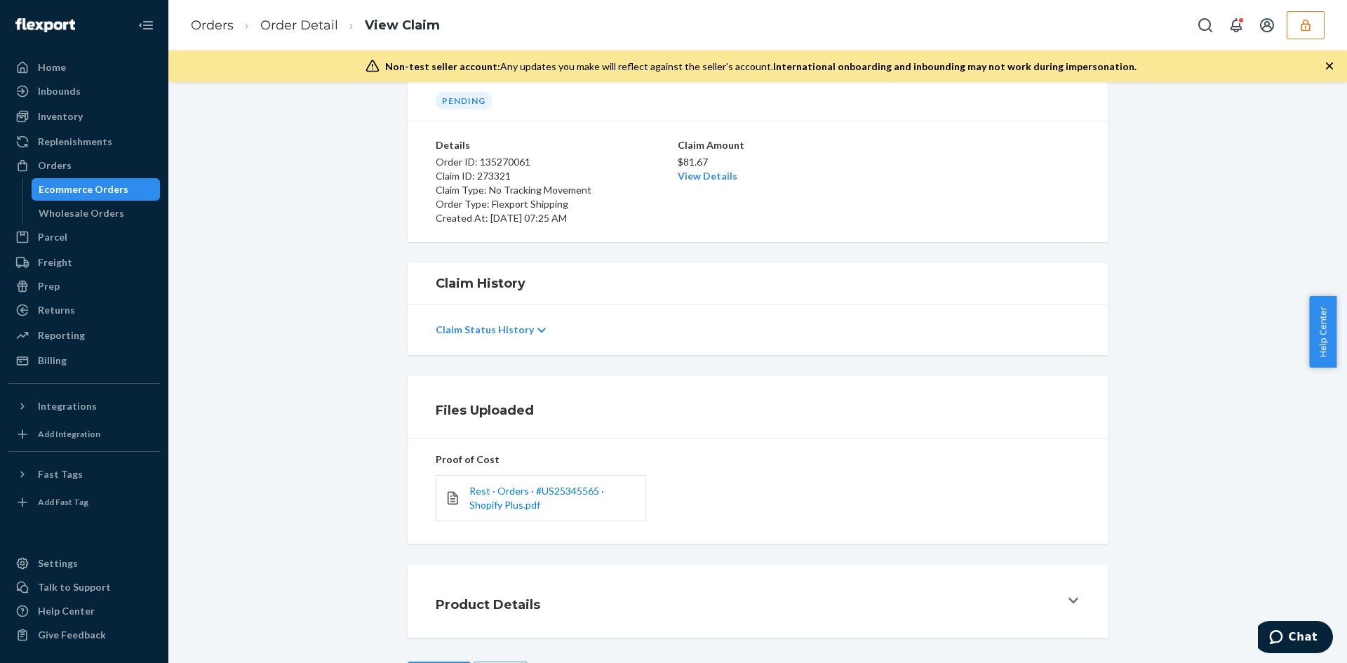
scroll to position [121, 0]
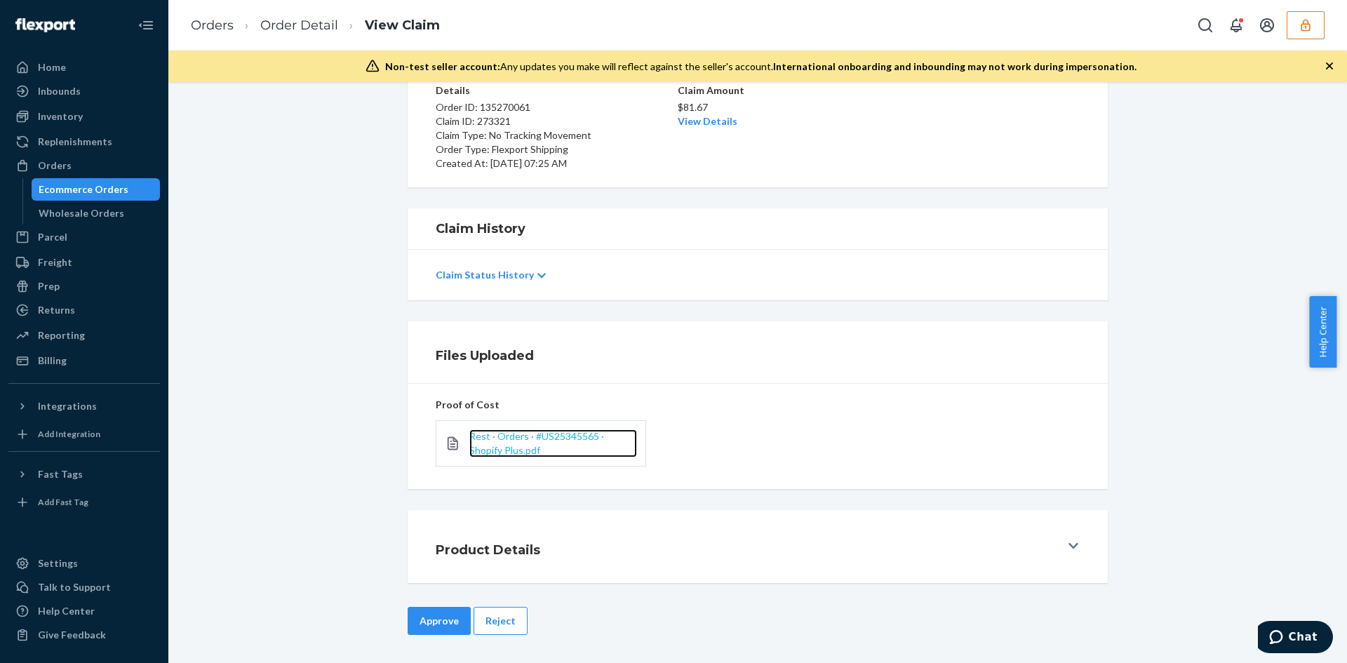
click at [481, 440] on span "Rest · Orders · #US25345565 · Shopify Plus.pdf" at bounding box center [536, 443] width 135 height 26
click at [690, 122] on link "View Details" at bounding box center [708, 121] width 60 height 12
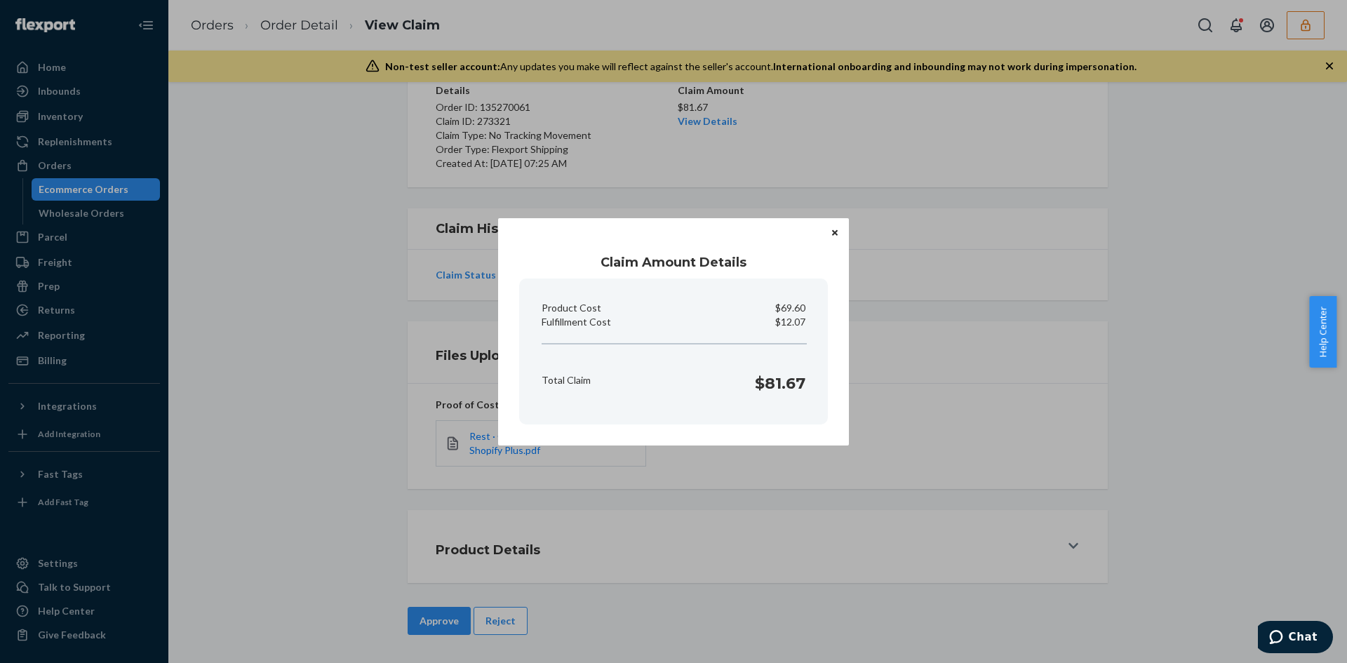
drag, startPoint x: 718, startPoint y: 545, endPoint x: 526, endPoint y: 609, distance: 202.6
click at [715, 545] on div "Claim Amount Details Product Cost $69.60 Fulfillment Cost $12.07 Total Claim $8…" at bounding box center [673, 331] width 1347 height 663
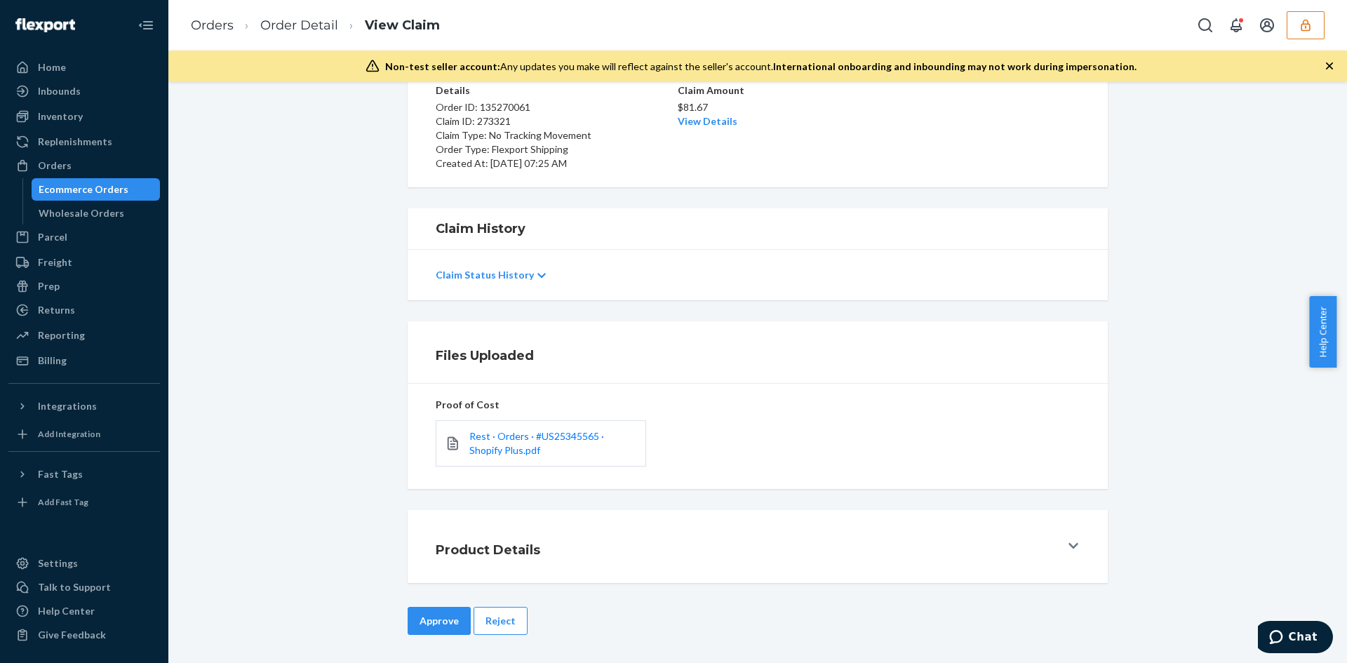
drag, startPoint x: 416, startPoint y: 626, endPoint x: 584, endPoint y: 476, distance: 225.1
click at [420, 624] on button "Approve" at bounding box center [439, 621] width 63 height 28
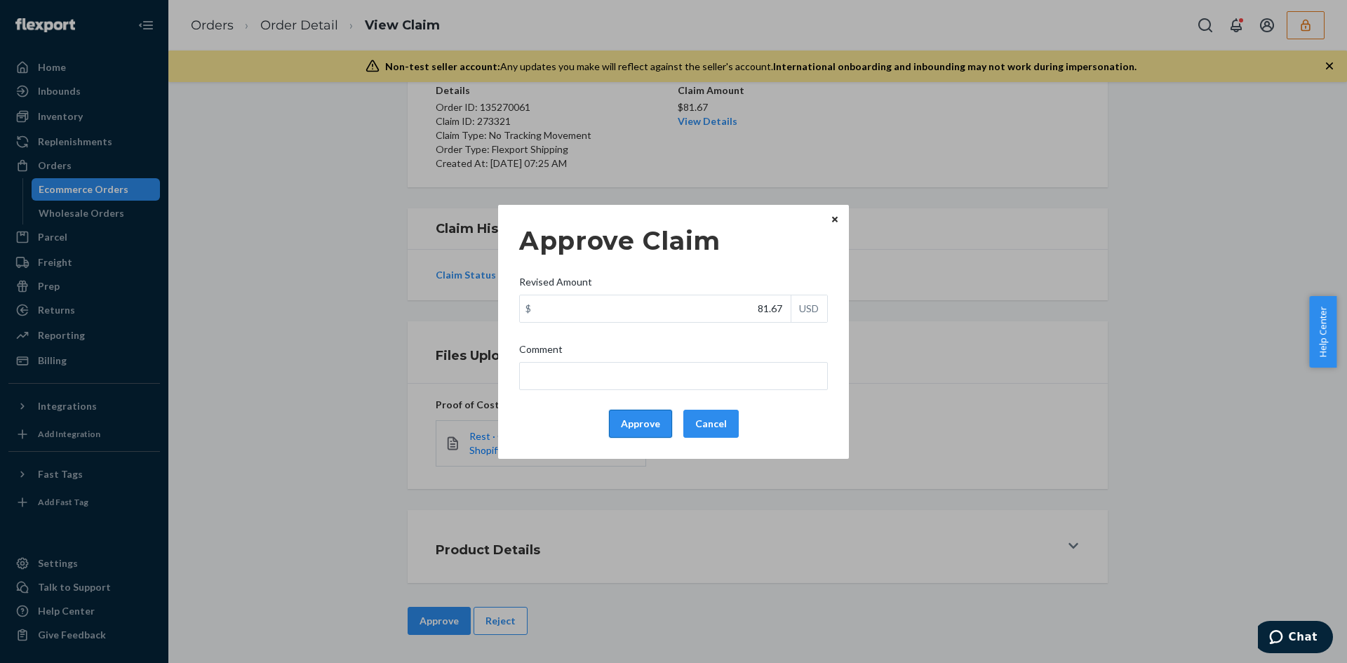
click at [657, 415] on button "Approve" at bounding box center [640, 424] width 63 height 28
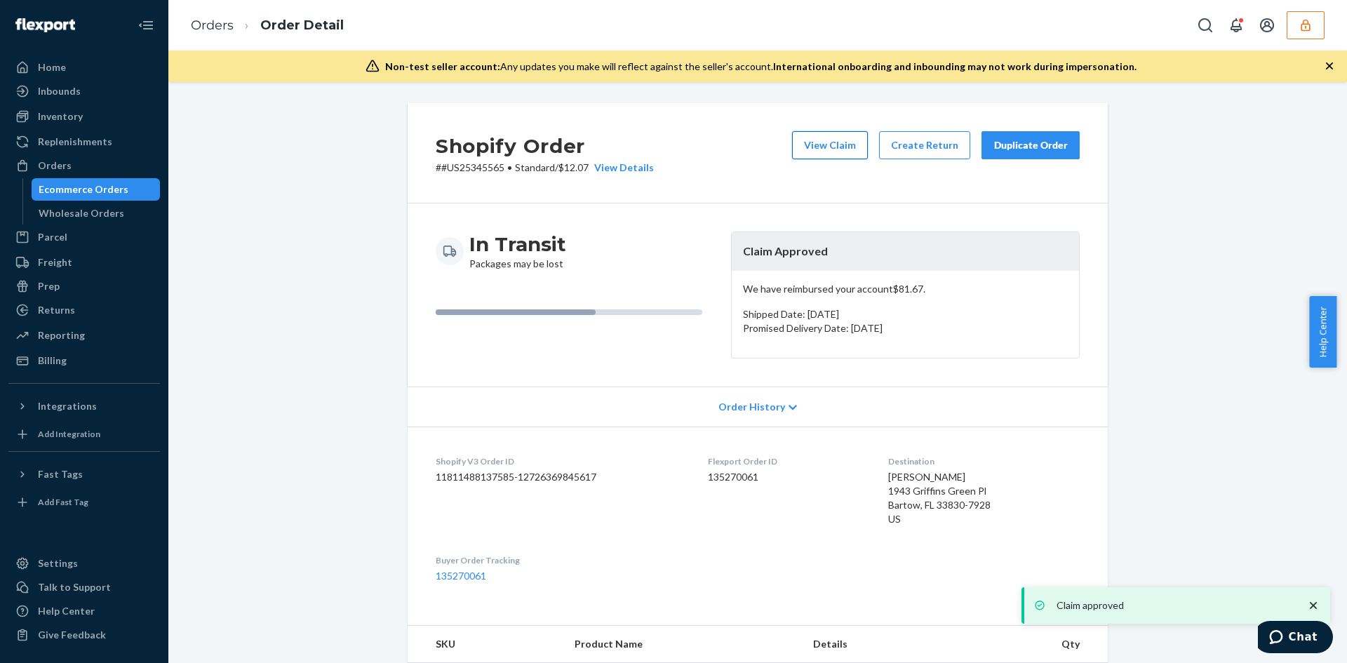
click at [801, 140] on button "View Claim" at bounding box center [830, 145] width 76 height 28
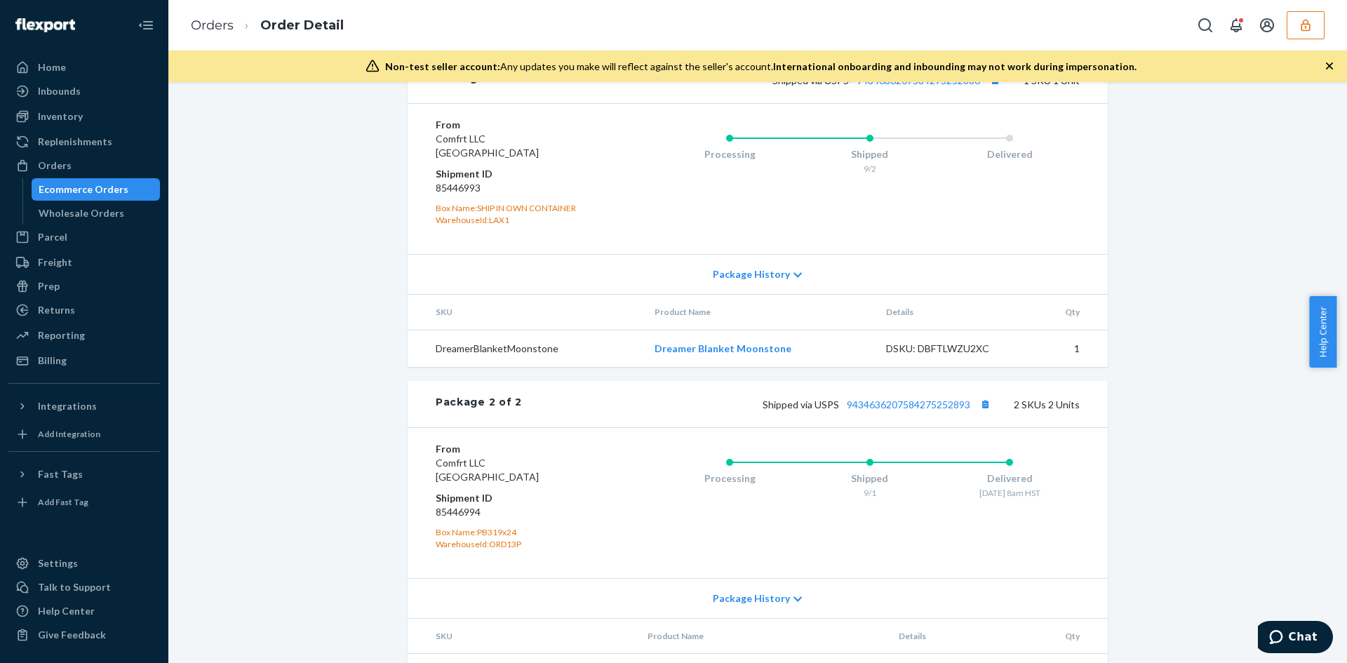
scroll to position [421, 0]
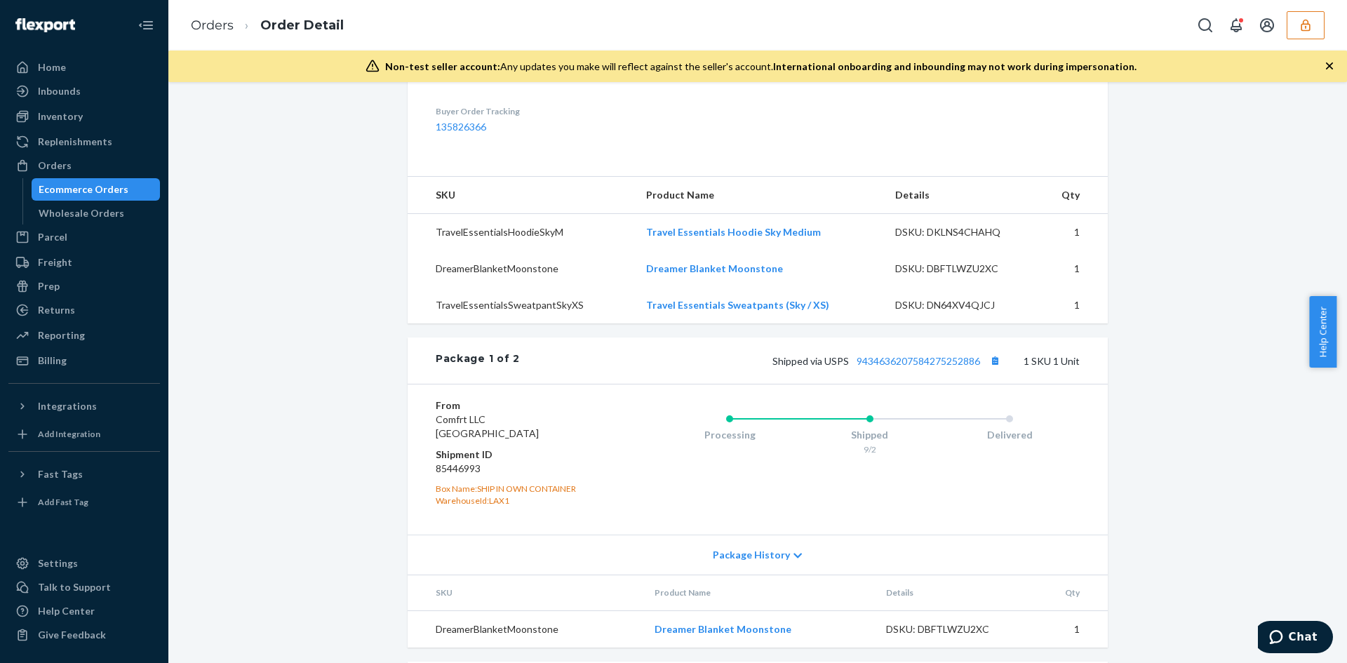
click at [897, 380] on div "Package 1 of 2 Shipped via USPS 9434636207584275252886 1 SKU 1 Unit" at bounding box center [758, 360] width 700 height 46
click at [897, 367] on link "9434636207584275252886" at bounding box center [918, 361] width 123 height 12
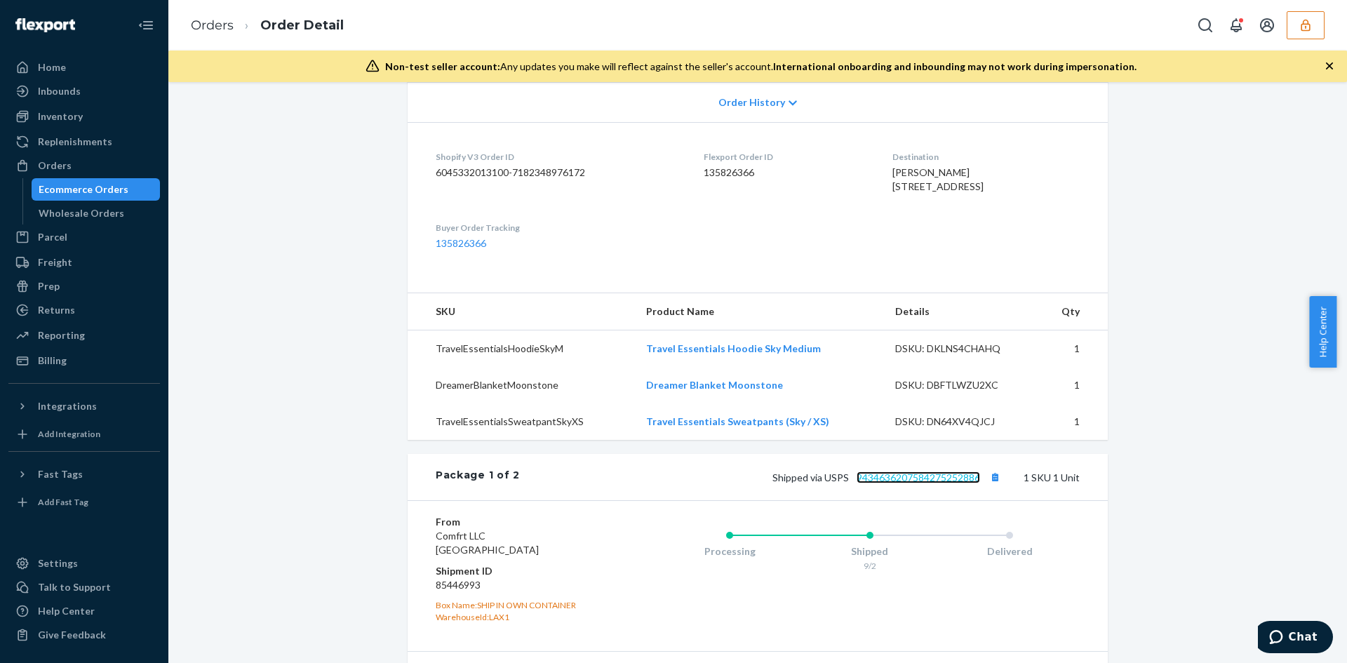
scroll to position [530, 0]
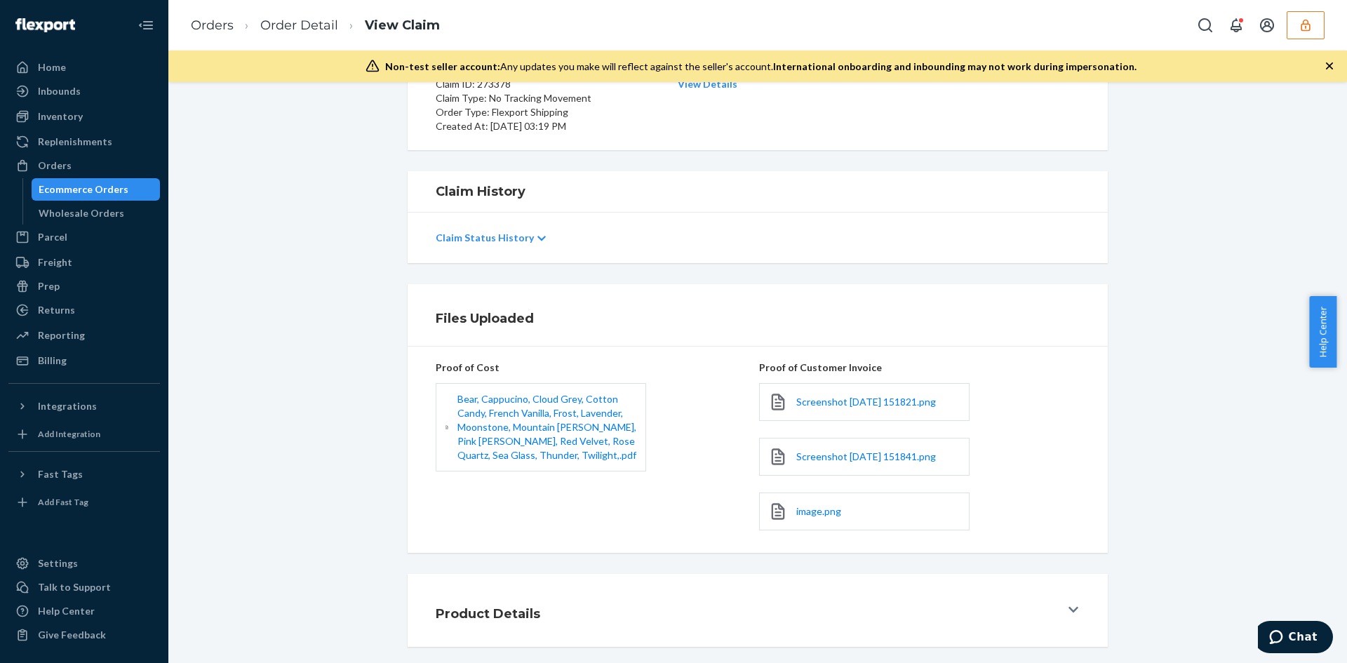
scroll to position [222, 0]
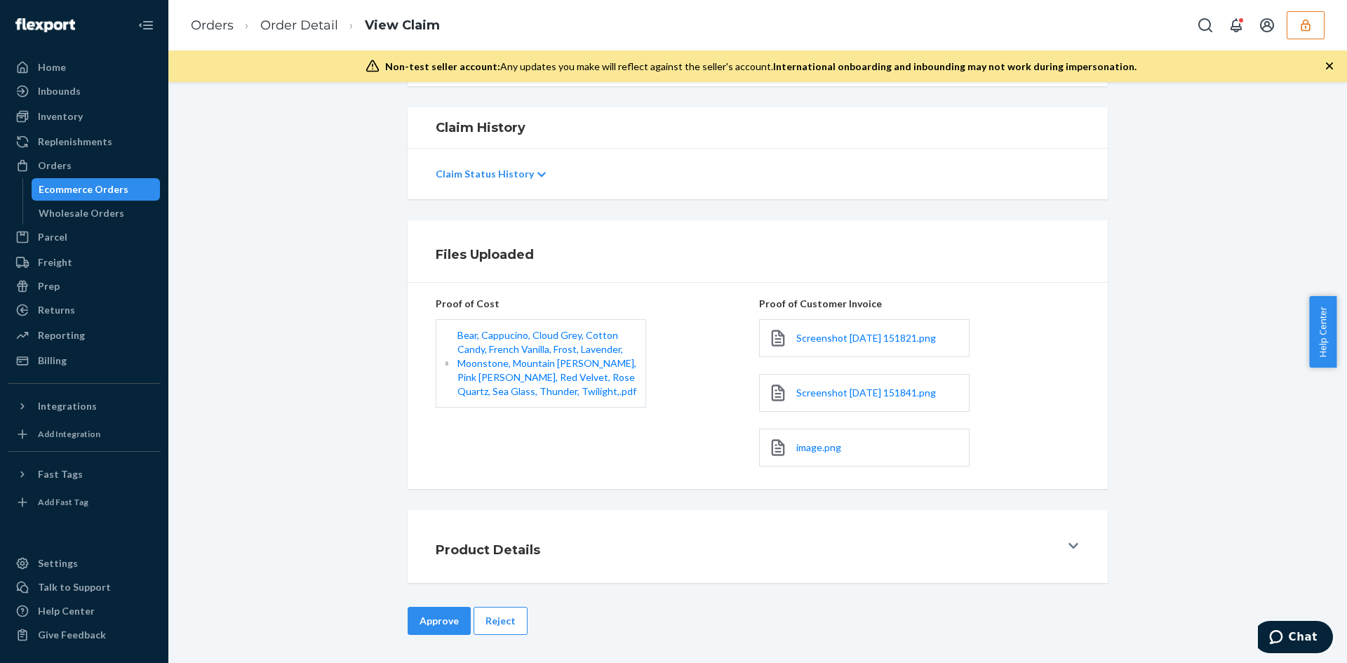
drag, startPoint x: 814, startPoint y: 340, endPoint x: 824, endPoint y: 357, distance: 20.5
click at [821, 349] on div "Screenshot 2025-09-22 151821.png" at bounding box center [864, 338] width 210 height 38
click at [820, 347] on div "Screenshot 2025-09-22 151821.png" at bounding box center [864, 338] width 210 height 38
drag, startPoint x: 822, startPoint y: 457, endPoint x: 815, endPoint y: 450, distance: 9.9
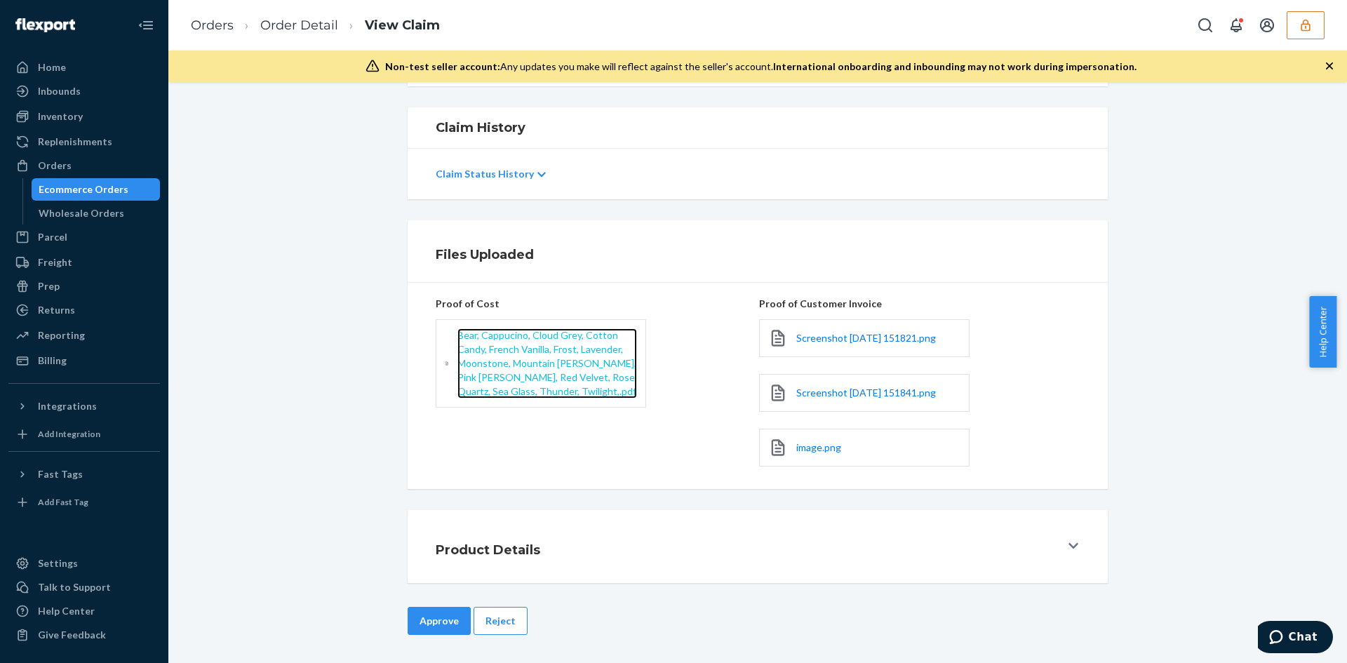
click at [516, 353] on span "Bear, Cappucino, Cloud Grey, Cotton Candy, French Vanilla, Frost, Lavender, Moo…" at bounding box center [546, 363] width 179 height 68
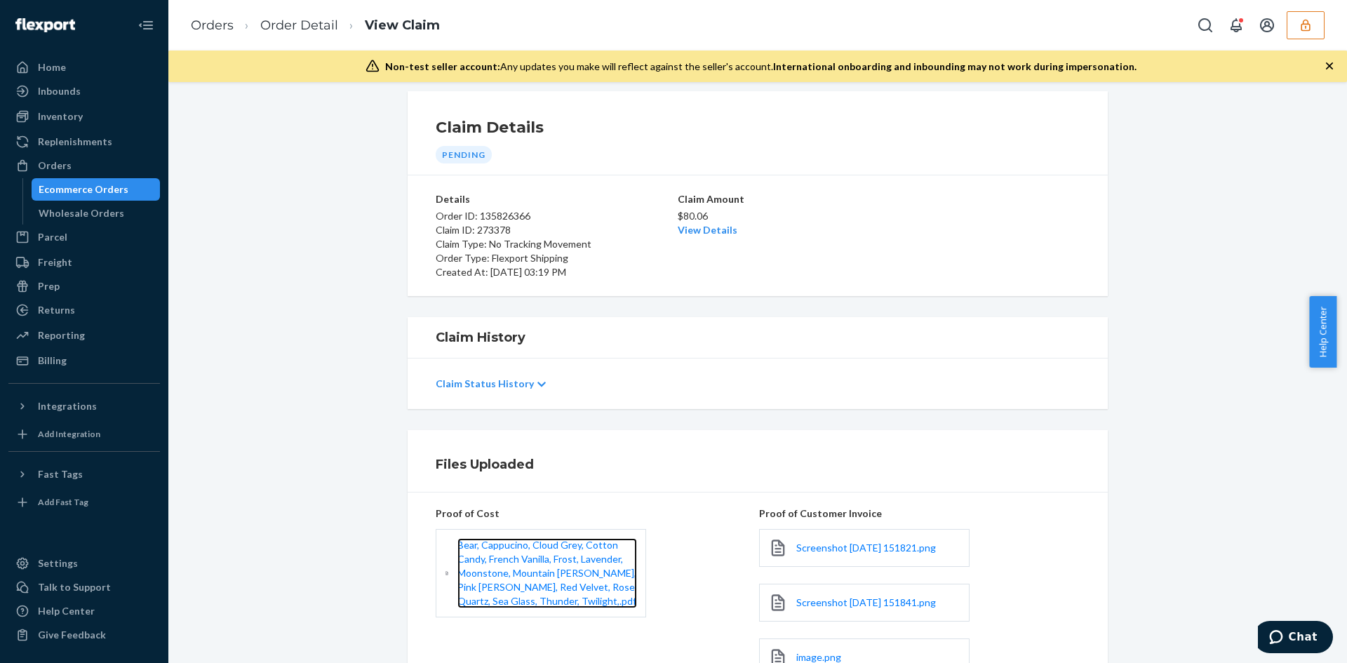
scroll to position [11, 0]
click at [710, 227] on link "View Details" at bounding box center [708, 231] width 60 height 12
click at [1017, 346] on div "Home Inbounds Shipping Plans Problems Inventory Products Replenishments Orders …" at bounding box center [673, 331] width 1347 height 663
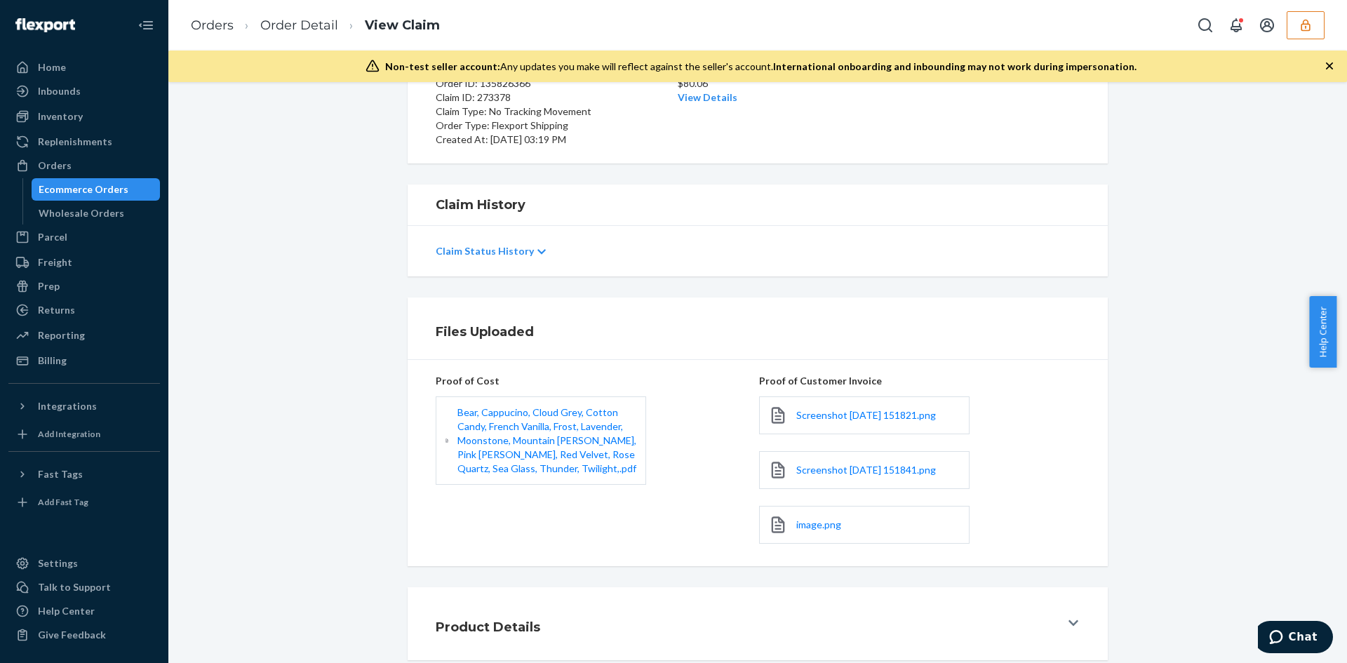
scroll to position [222, 0]
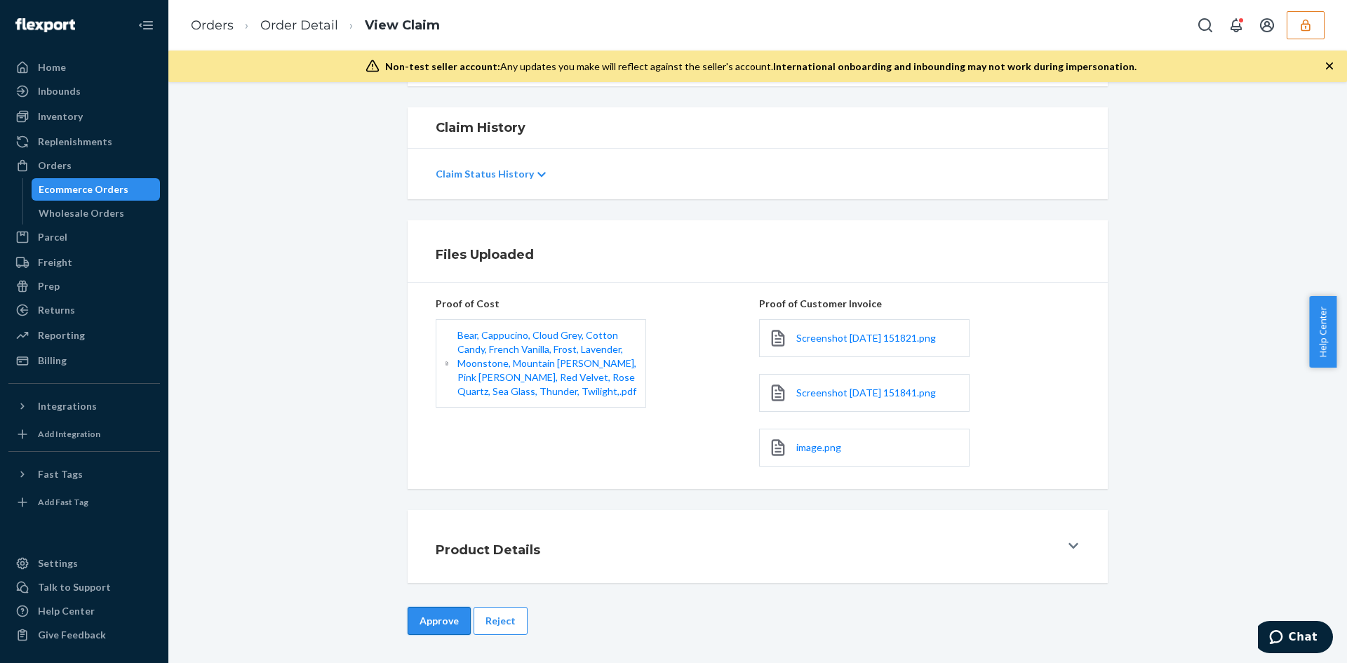
click at [442, 617] on button "Approve" at bounding box center [439, 621] width 63 height 28
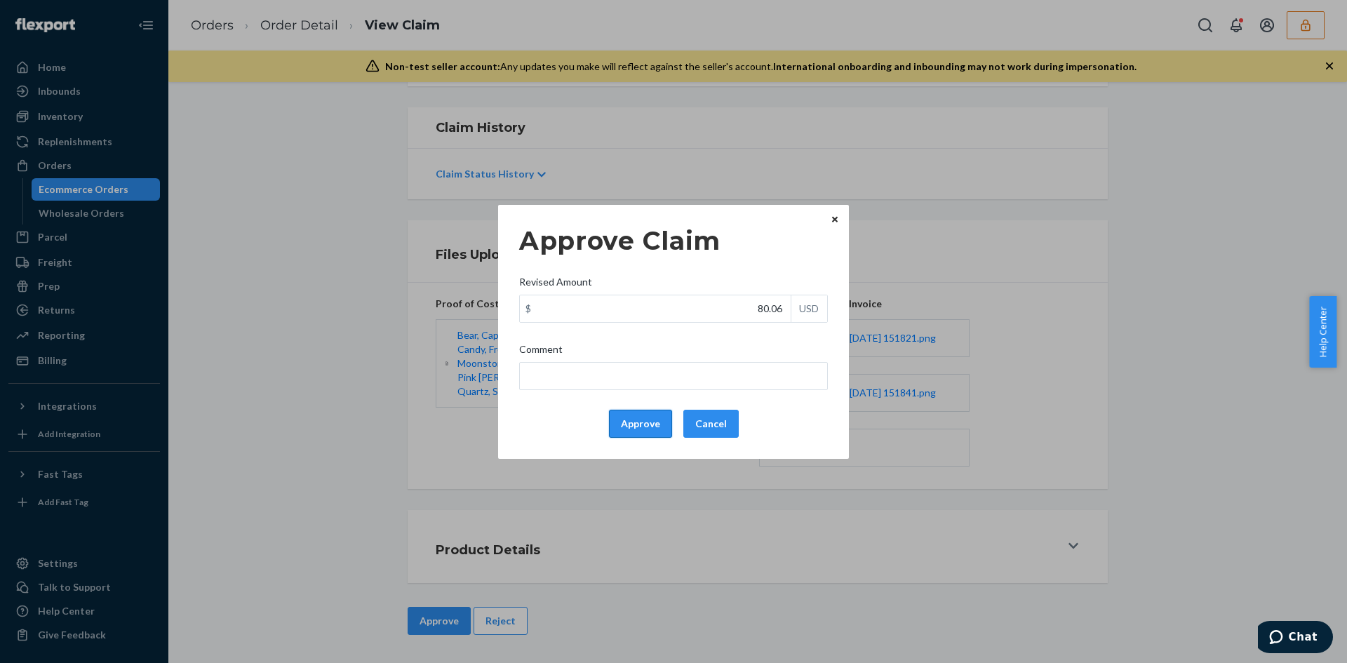
drag, startPoint x: 642, startPoint y: 420, endPoint x: 630, endPoint y: 414, distance: 13.2
click at [641, 420] on button "Approve" at bounding box center [640, 424] width 63 height 28
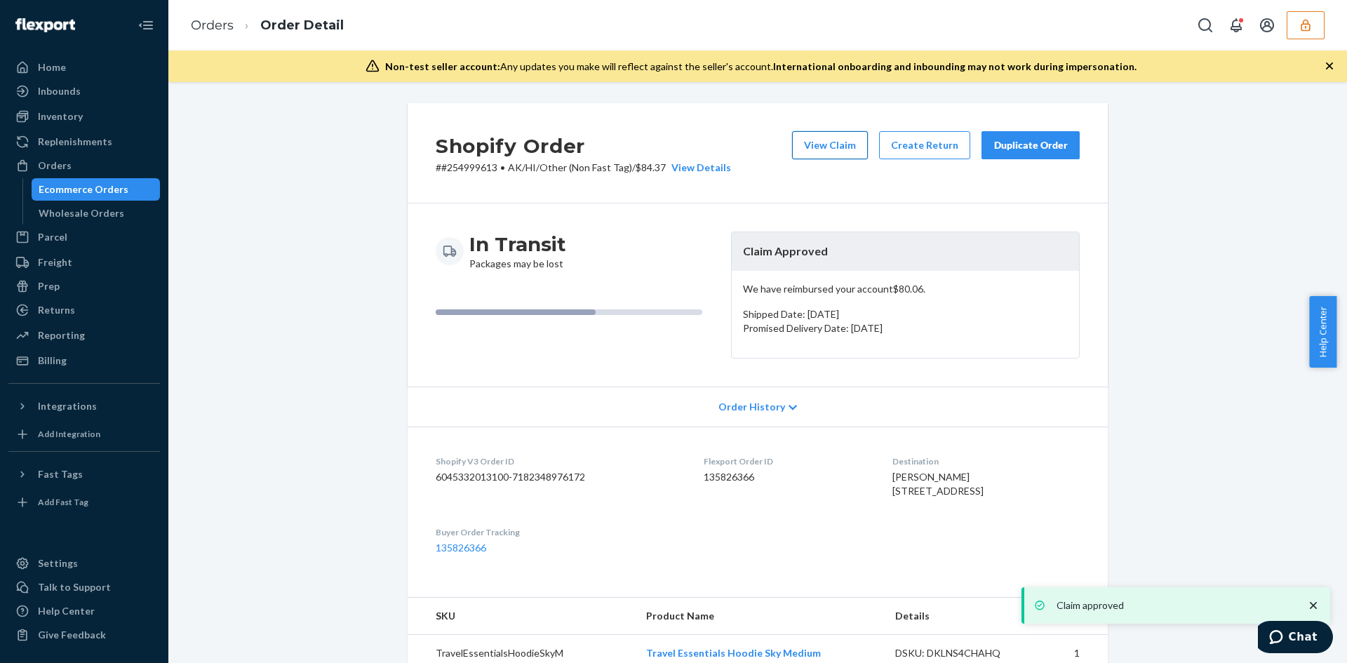
click at [803, 145] on button "View Claim" at bounding box center [830, 145] width 76 height 28
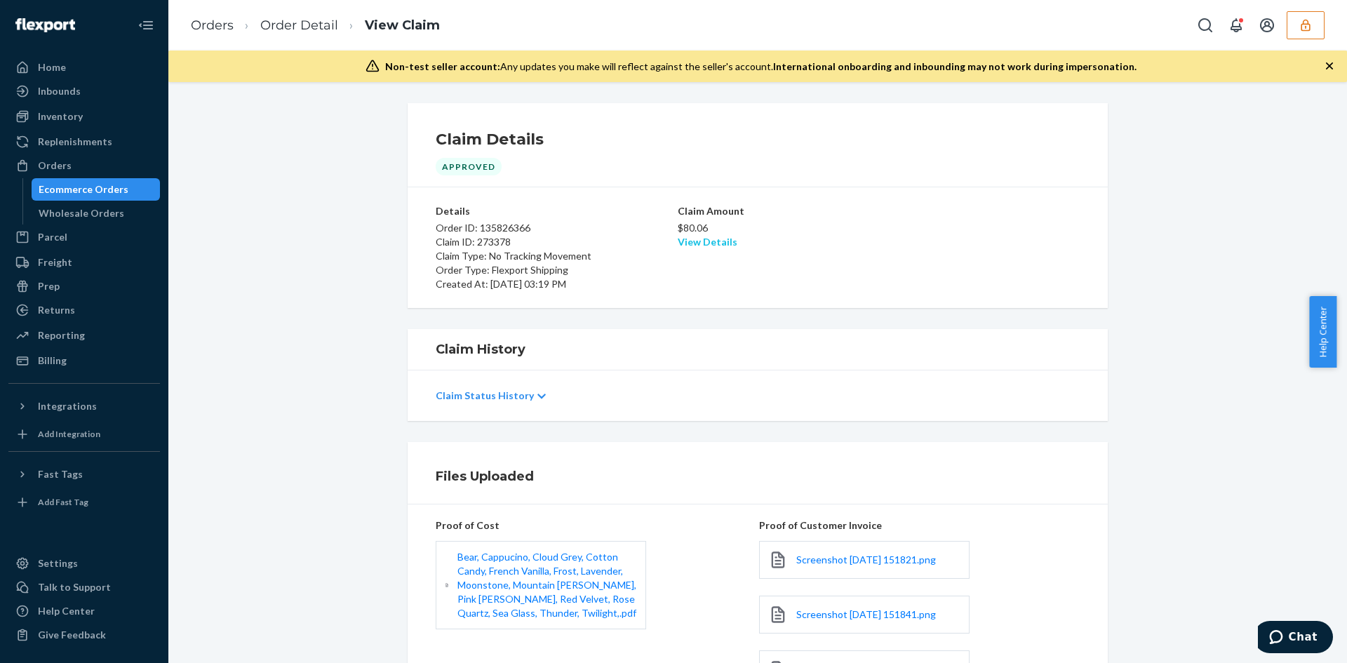
click at [713, 242] on link "View Details" at bounding box center [708, 242] width 60 height 12
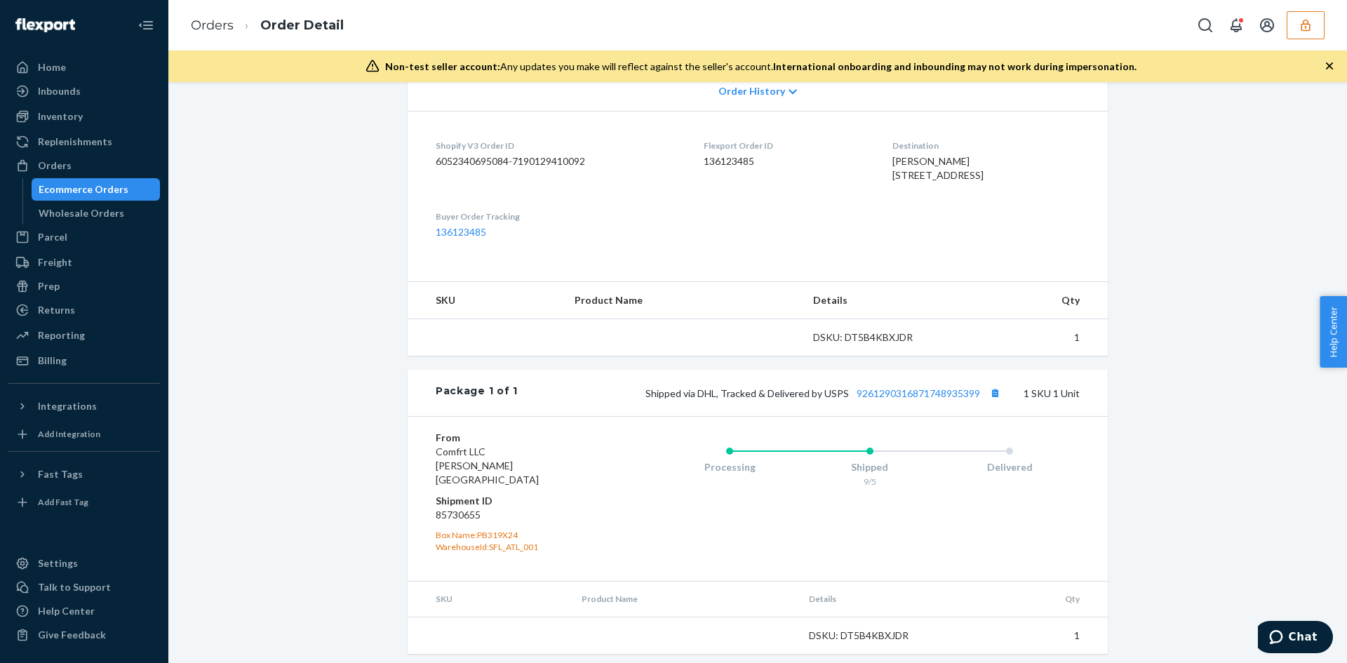
scroll to position [337, 0]
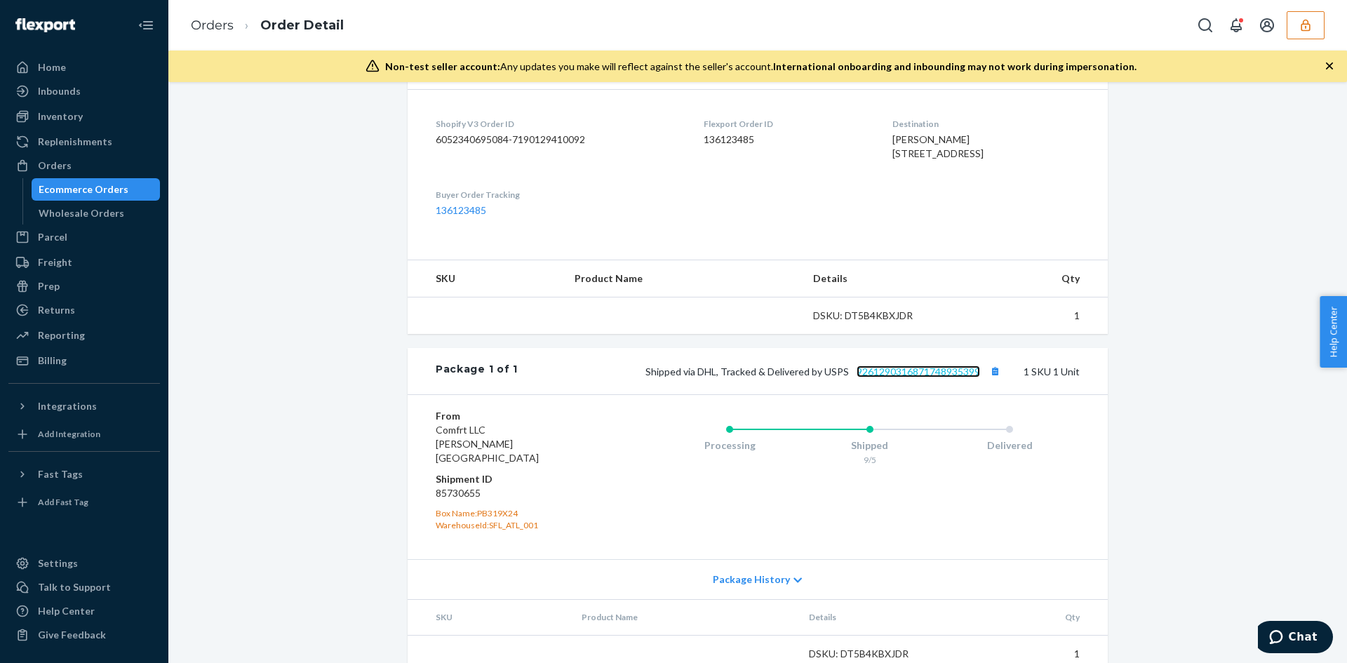
click at [897, 377] on link "9261290316871748935399" at bounding box center [918, 372] width 123 height 12
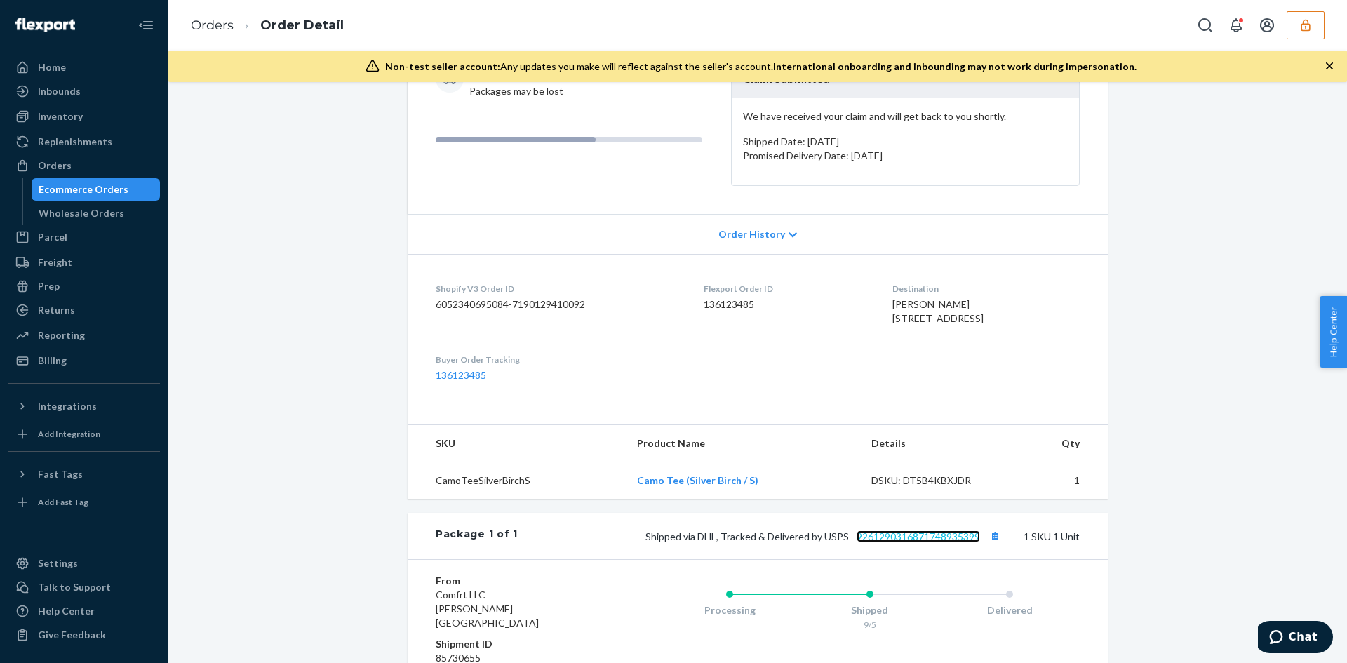
scroll to position [57, 0]
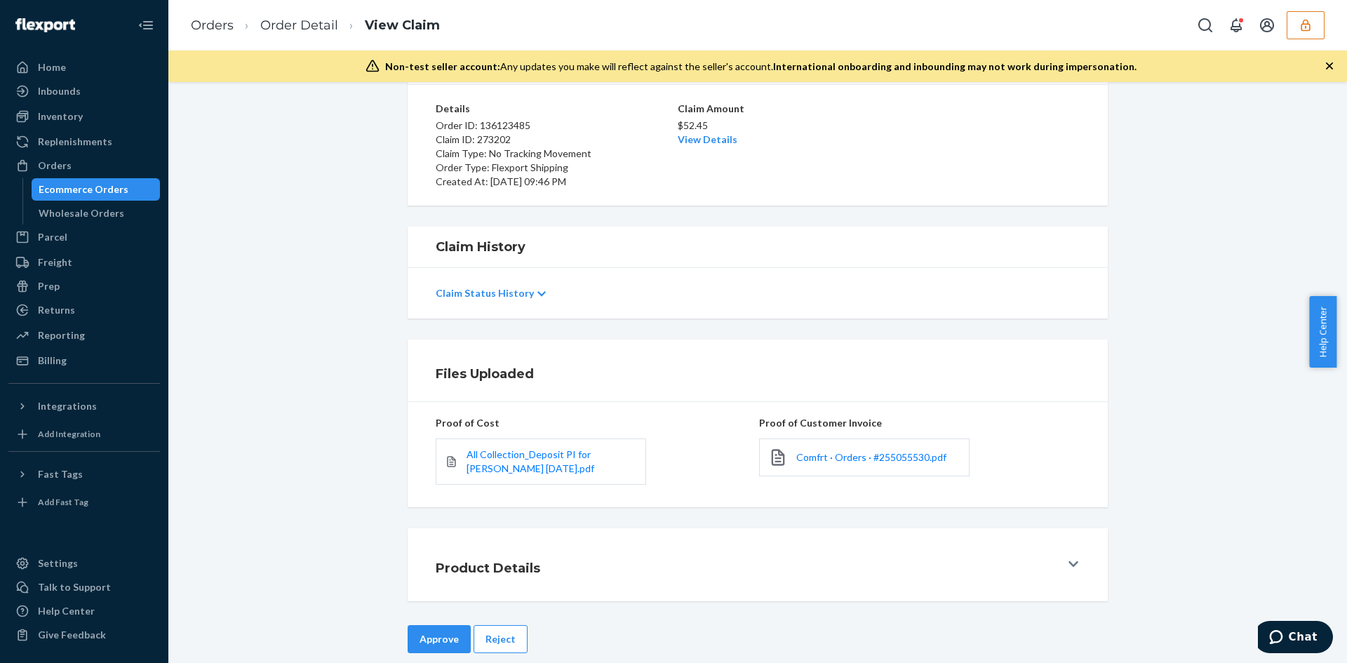
scroll to position [121, 0]
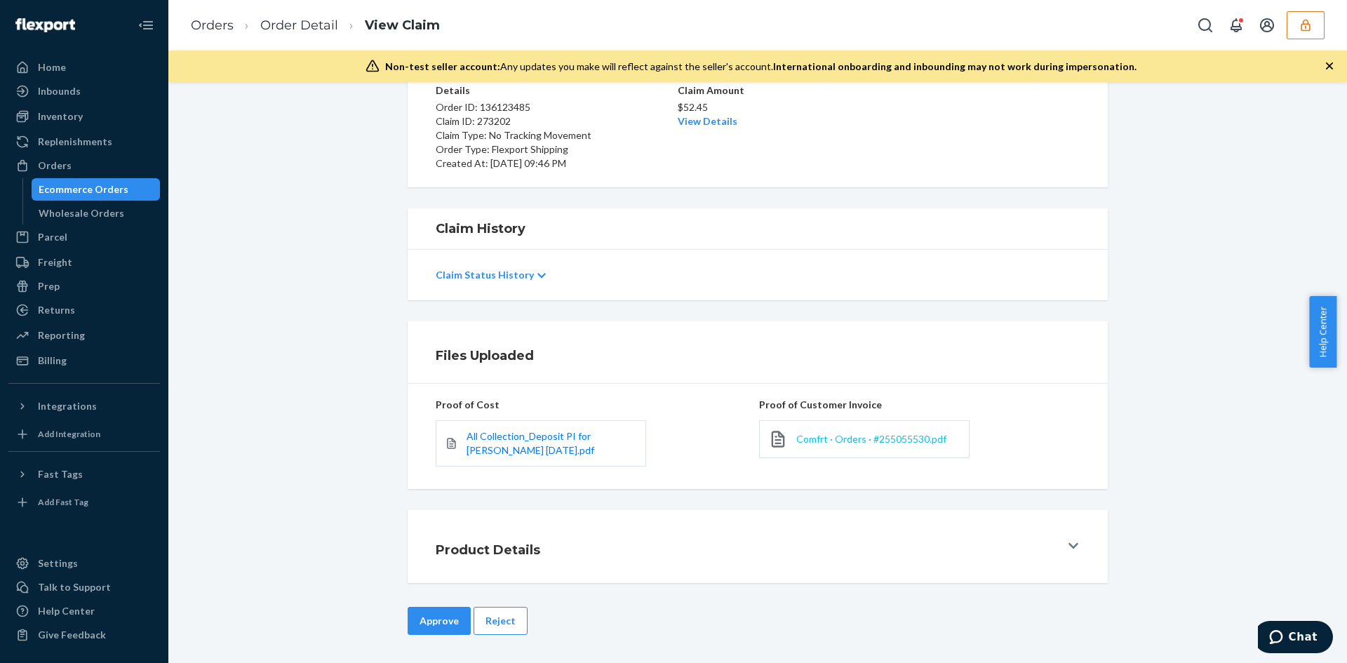
click at [818, 441] on span "Comfrt · Orders · #255055530.pdf" at bounding box center [871, 439] width 150 height 12
click at [845, 443] on span "Comfrt · Orders · #255055530.pdf" at bounding box center [871, 439] width 150 height 12
drag, startPoint x: 460, startPoint y: 631, endPoint x: 481, endPoint y: 620, distance: 23.5
click at [462, 631] on button "Approve" at bounding box center [439, 621] width 63 height 28
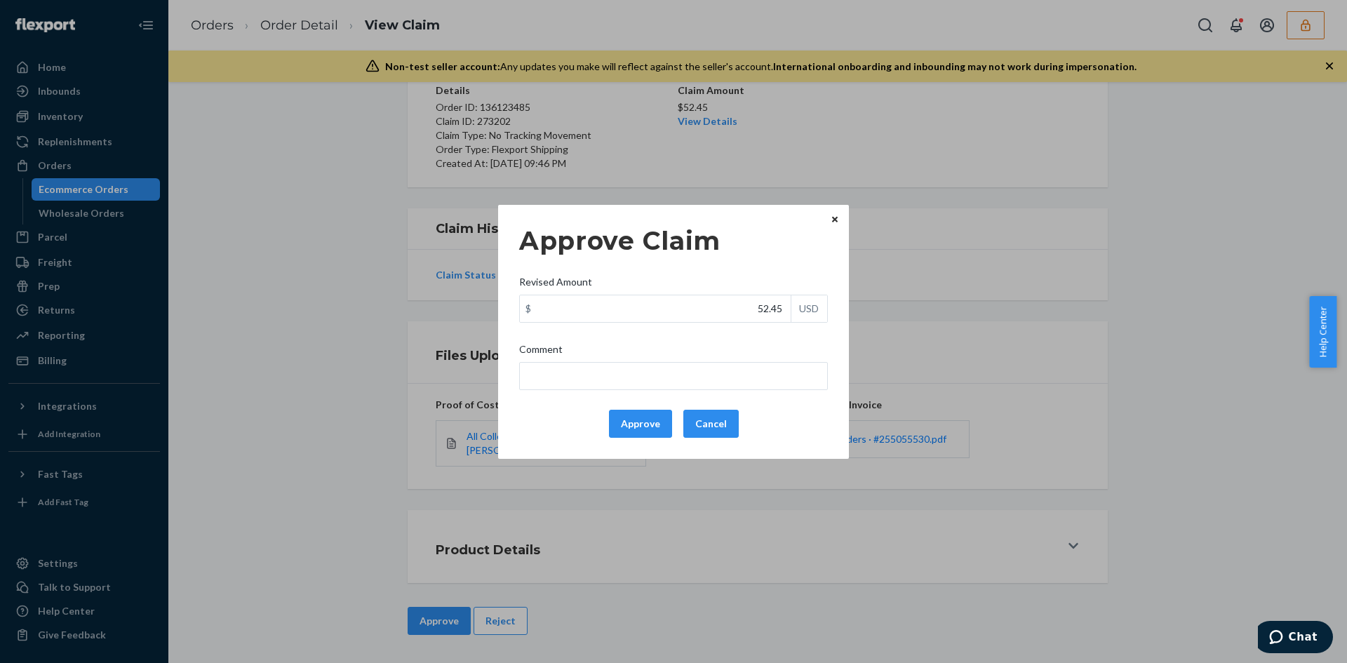
drag, startPoint x: 834, startPoint y: 225, endPoint x: 699, endPoint y: 404, distance: 224.5
click at [836, 223] on button "Close" at bounding box center [835, 219] width 14 height 15
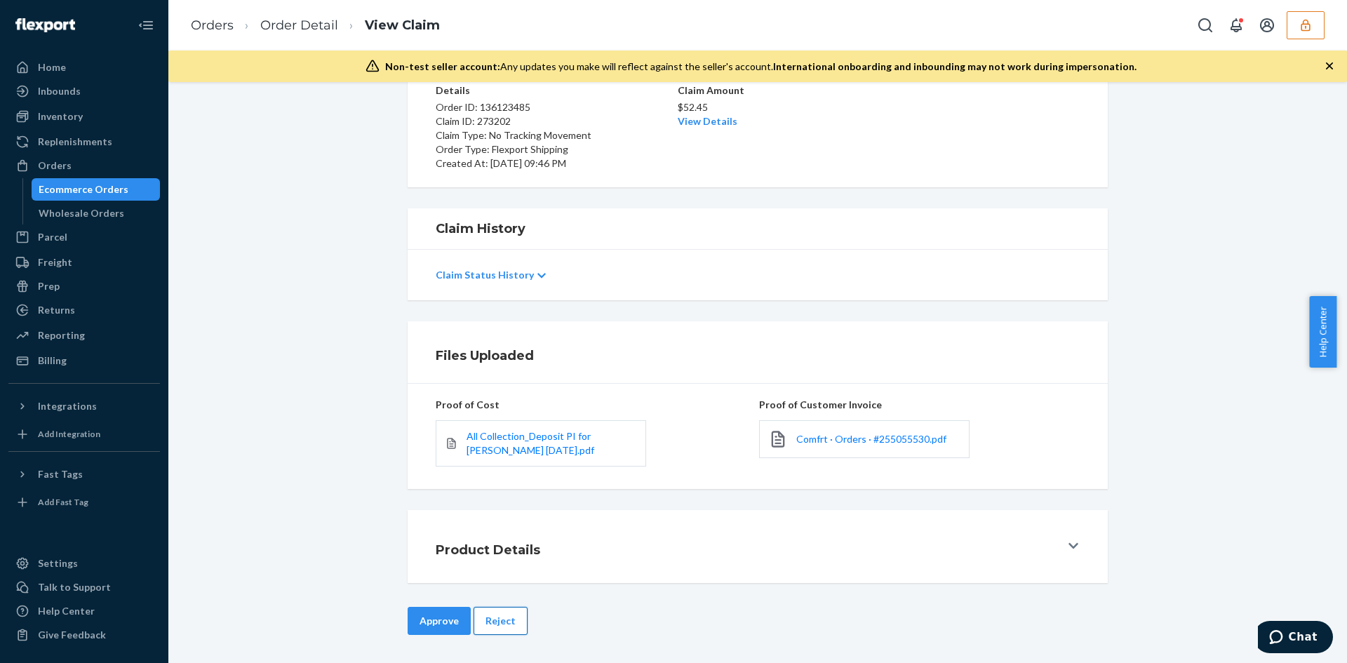
click at [508, 623] on button "Reject" at bounding box center [501, 621] width 54 height 28
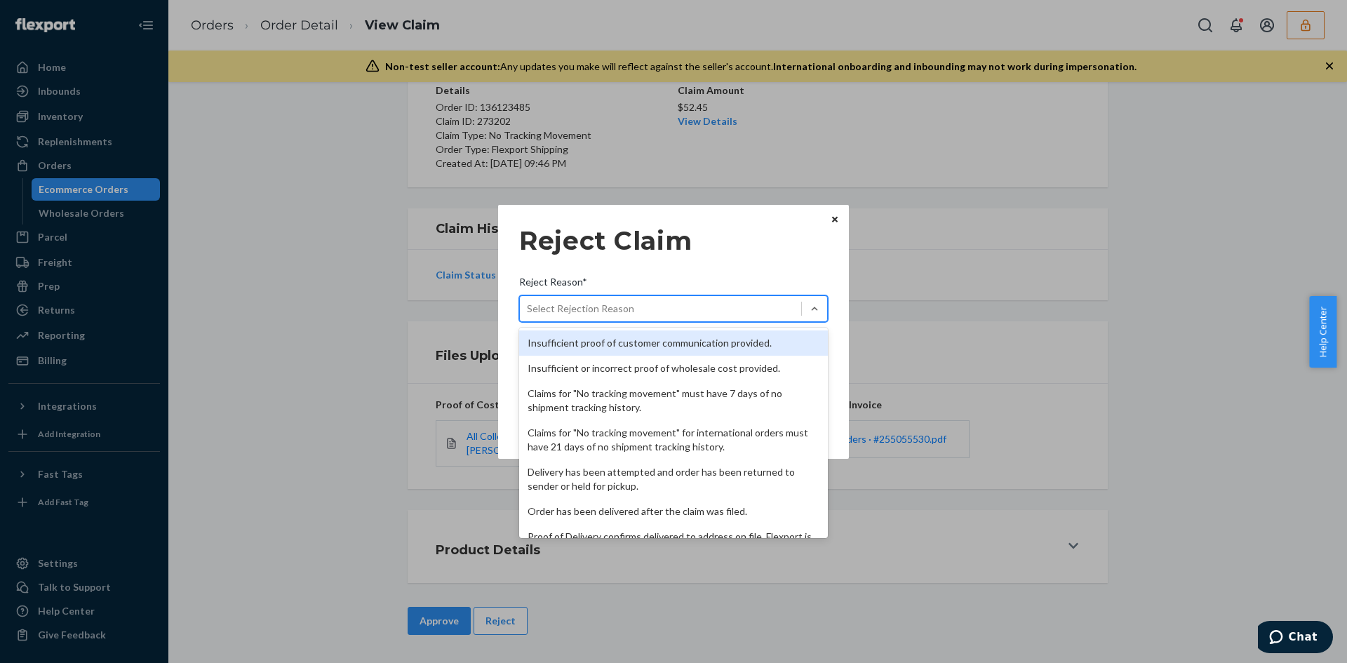
click at [715, 310] on div "Select Rejection Reason" at bounding box center [660, 308] width 281 height 22
click at [528, 310] on input "Reject Reason* option Insufficient proof of customer communication provided. fo…" at bounding box center [527, 309] width 1 height 14
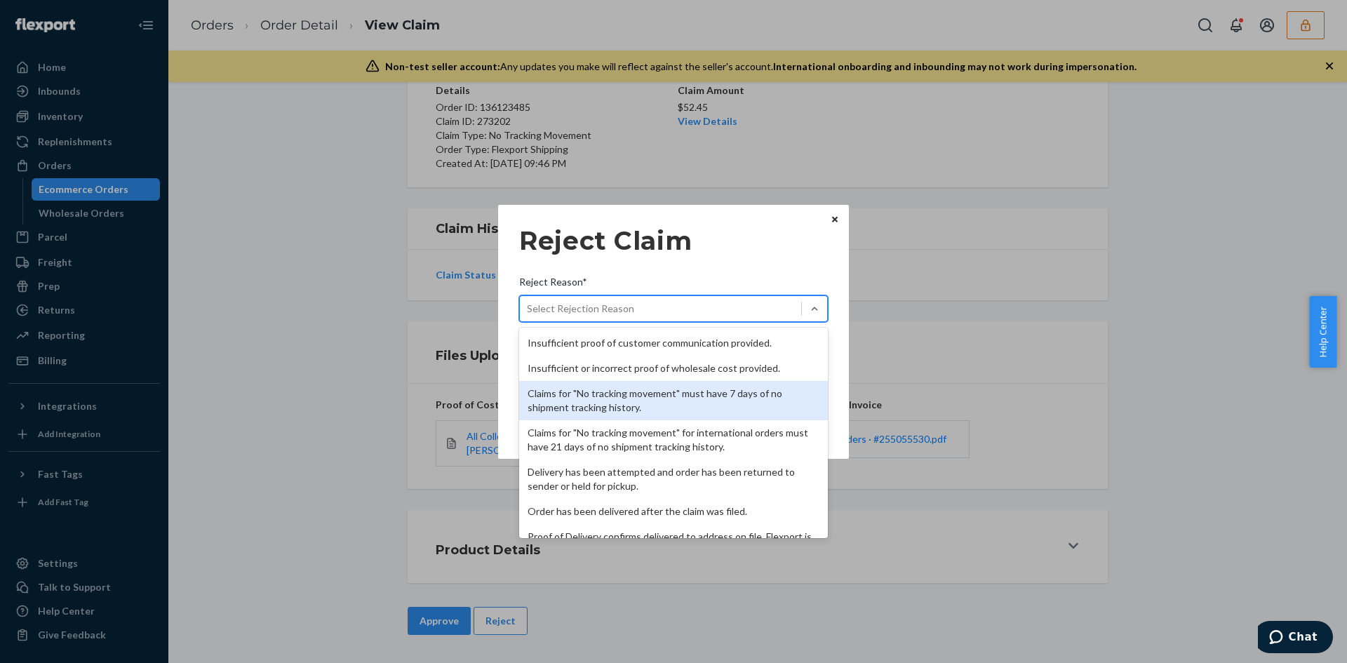
click at [657, 401] on div "Claims for "No tracking movement" must have 7 days of no shipment tracking hist…" at bounding box center [673, 400] width 309 height 39
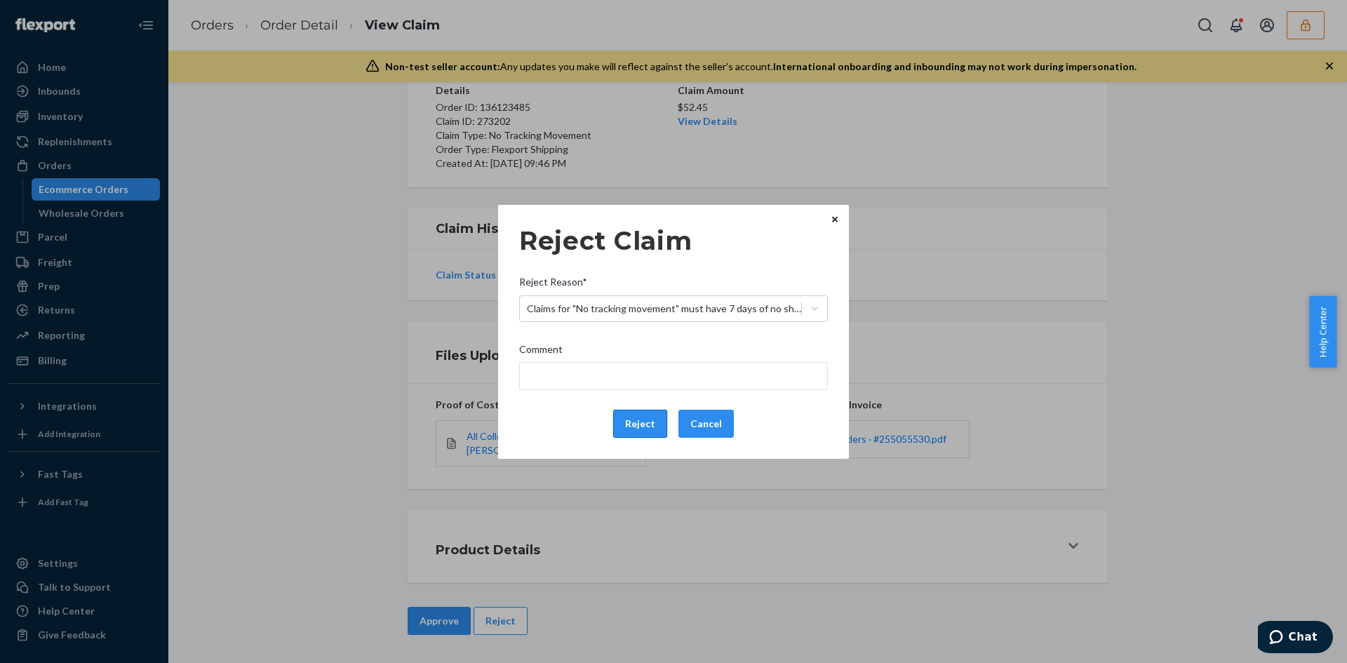
click at [641, 435] on button "Reject" at bounding box center [640, 424] width 54 height 28
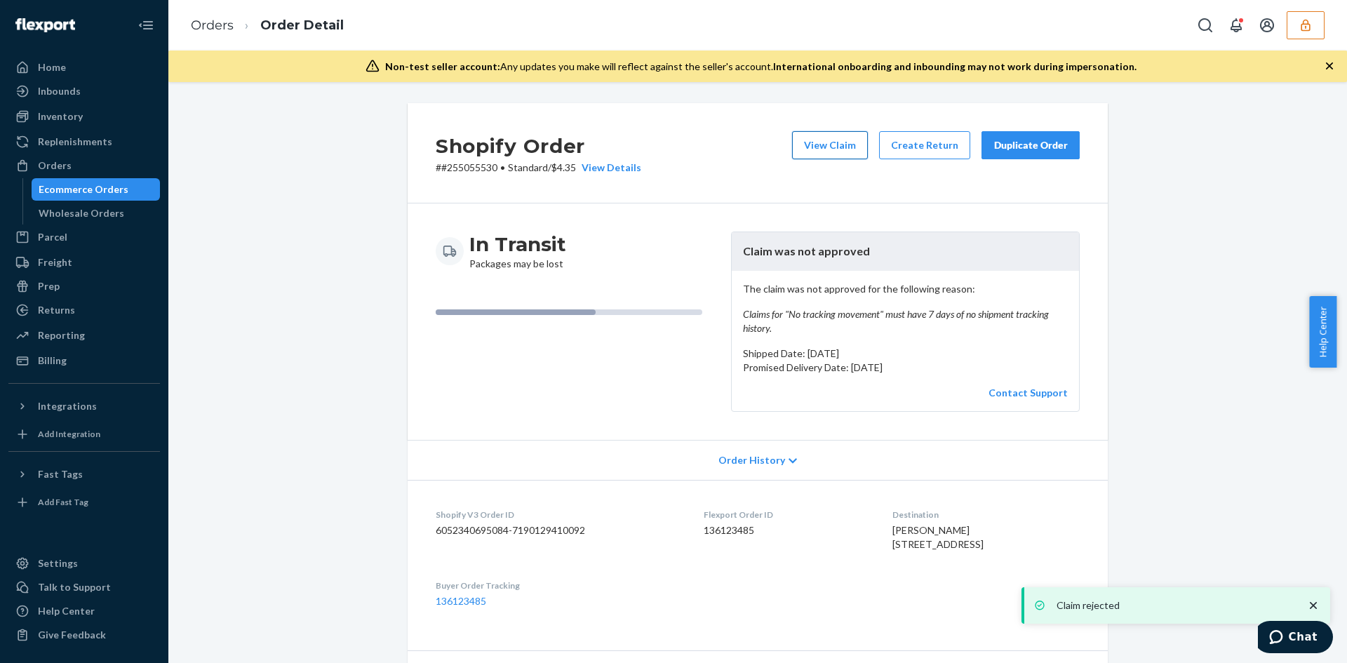
click at [827, 154] on button "View Claim" at bounding box center [830, 145] width 76 height 28
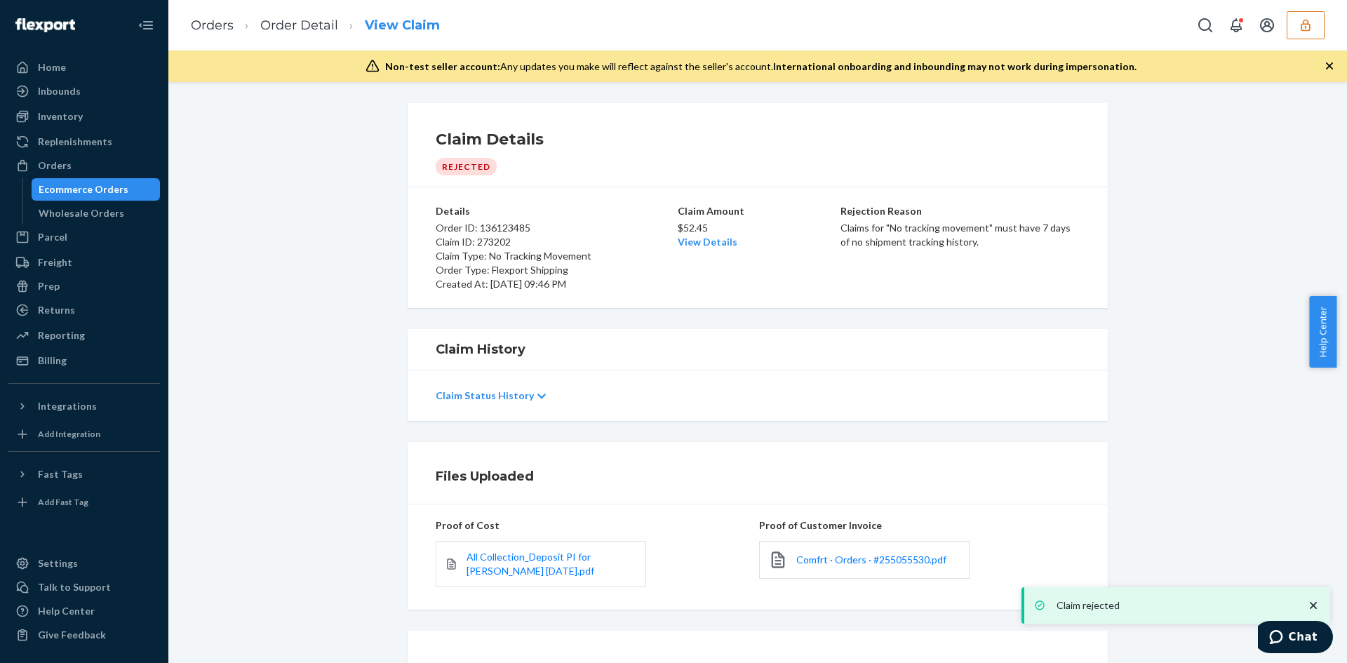
click at [823, 152] on div "Claim Details Rejected" at bounding box center [758, 151] width 644 height 47
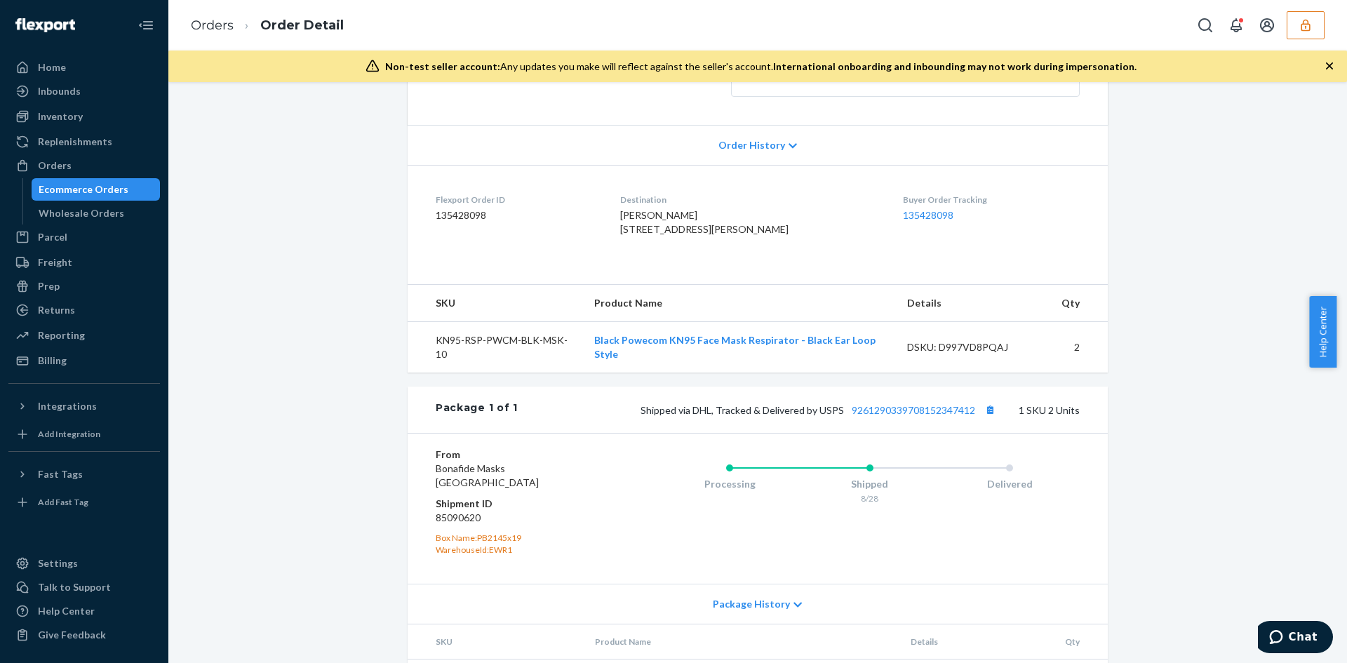
scroll to position [351, 0]
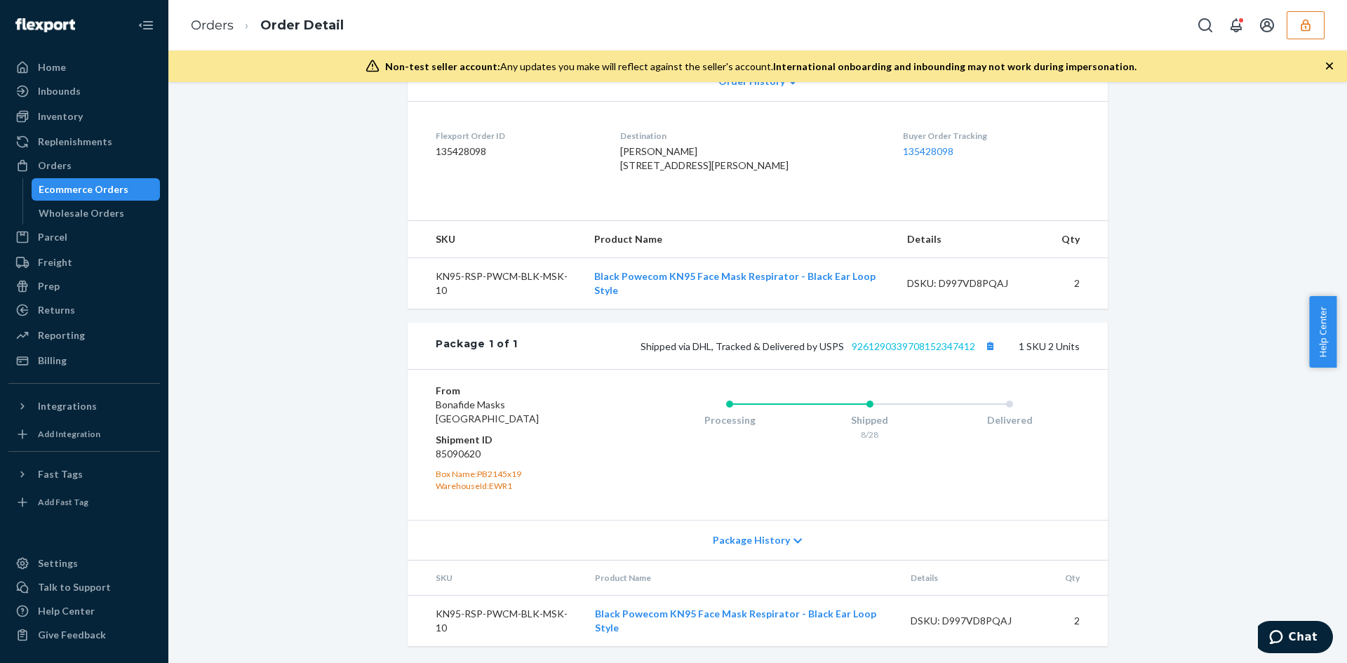
drag, startPoint x: 893, startPoint y: 361, endPoint x: 895, endPoint y: 349, distance: 12.1
click at [894, 359] on div "Package 1 of 1 Shipped via DHL, Tracked & Delivered by USPS 9261290339708152347…" at bounding box center [758, 346] width 700 height 46
click at [895, 349] on link "9261290339708152347412" at bounding box center [913, 346] width 123 height 12
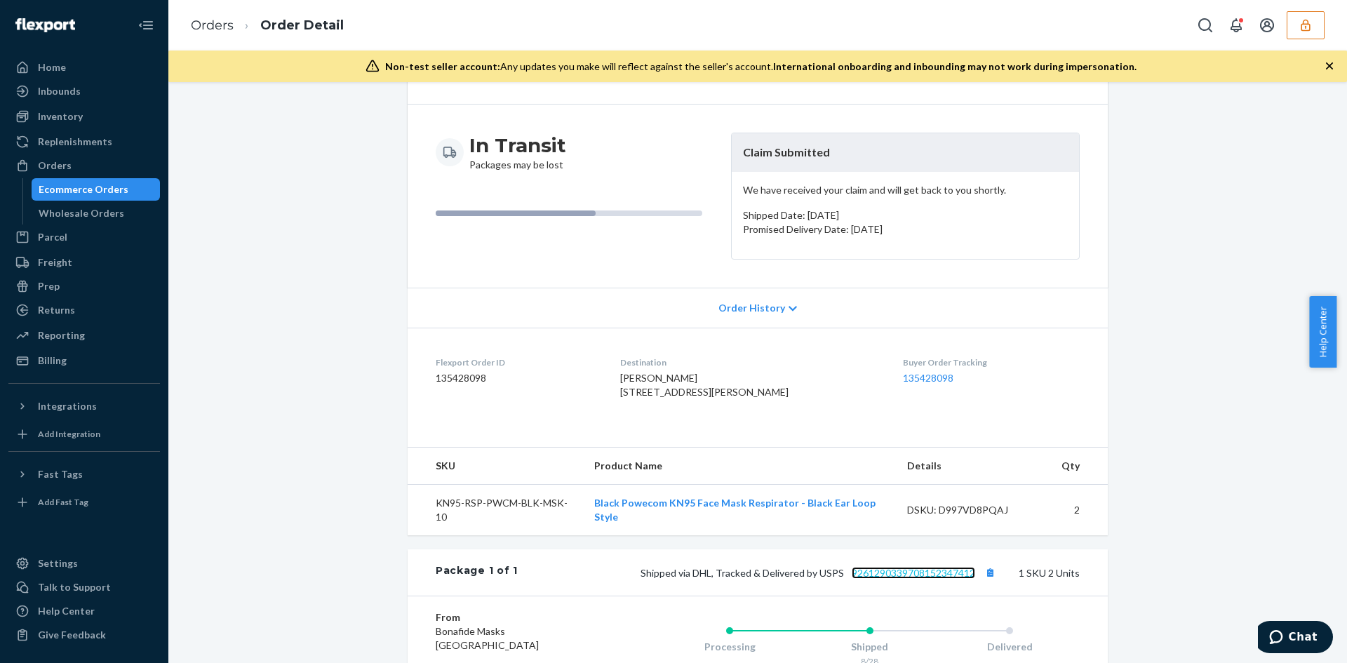
scroll to position [0, 0]
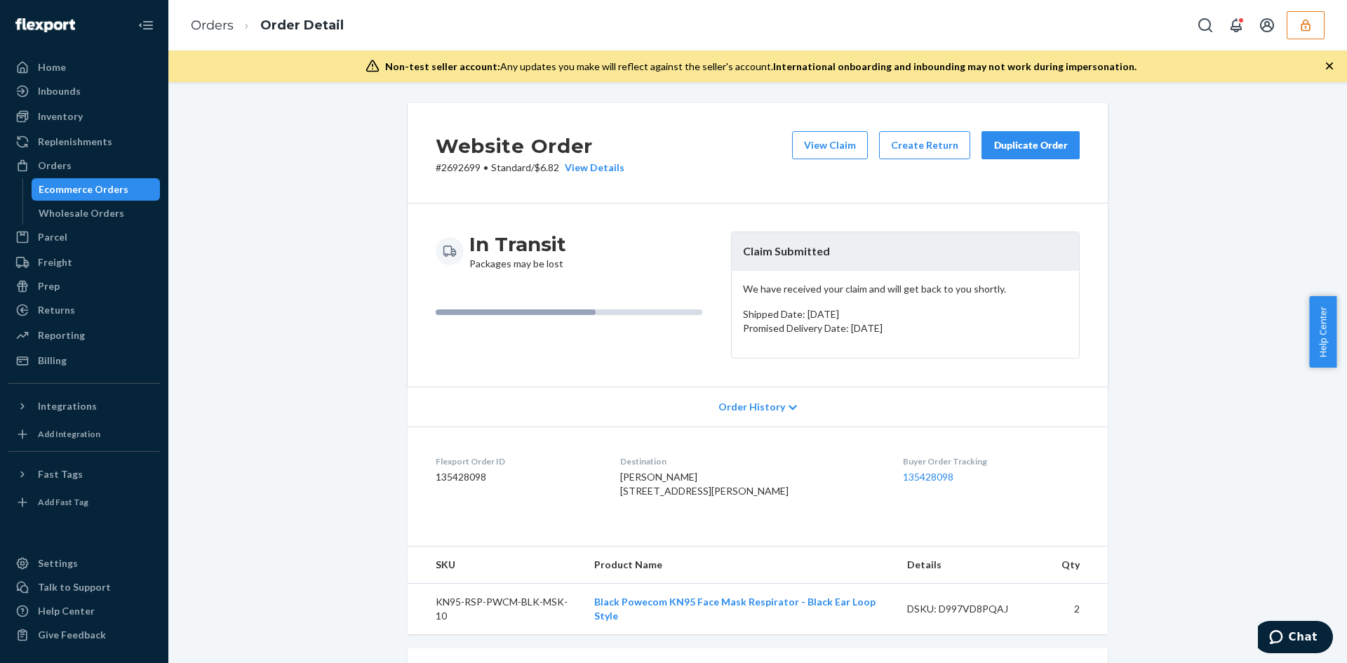
click at [461, 165] on p "# 2692699 • Standard / $6.82 View Details" at bounding box center [530, 168] width 189 height 14
click at [461, 164] on p "# 2692699 • Standard / $6.82 View Details" at bounding box center [530, 168] width 189 height 14
copy p "2692699"
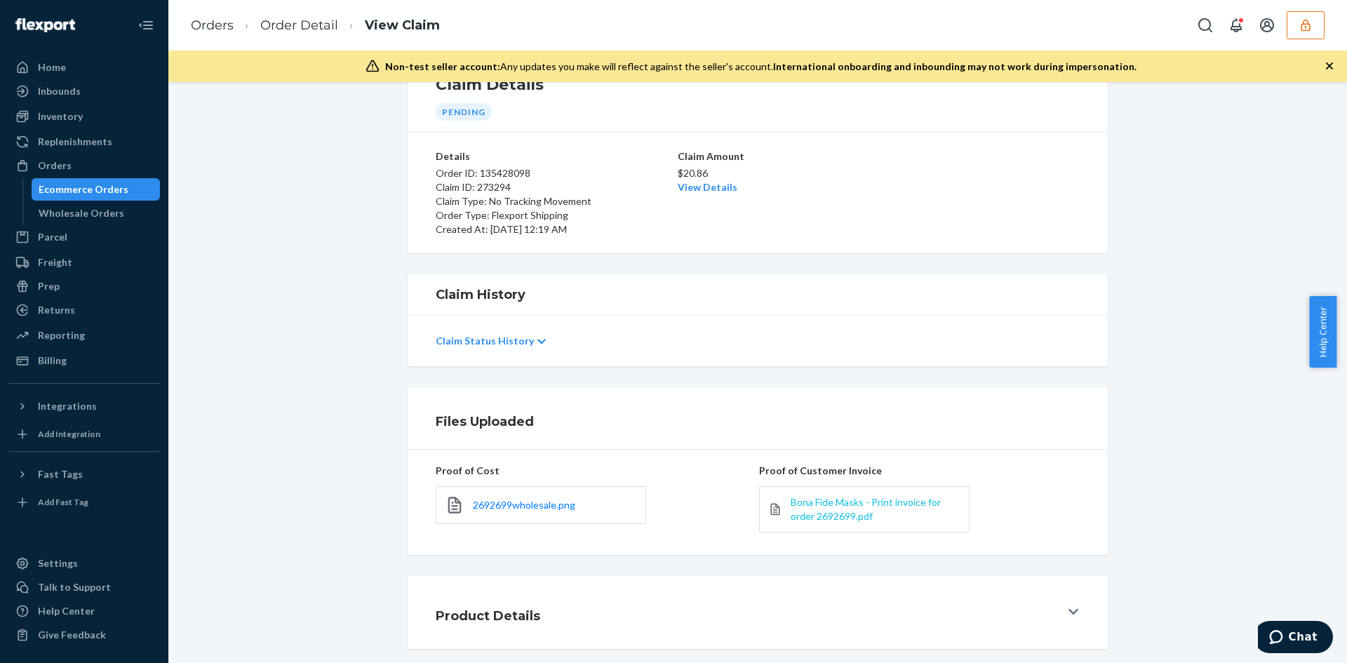
scroll to position [121, 0]
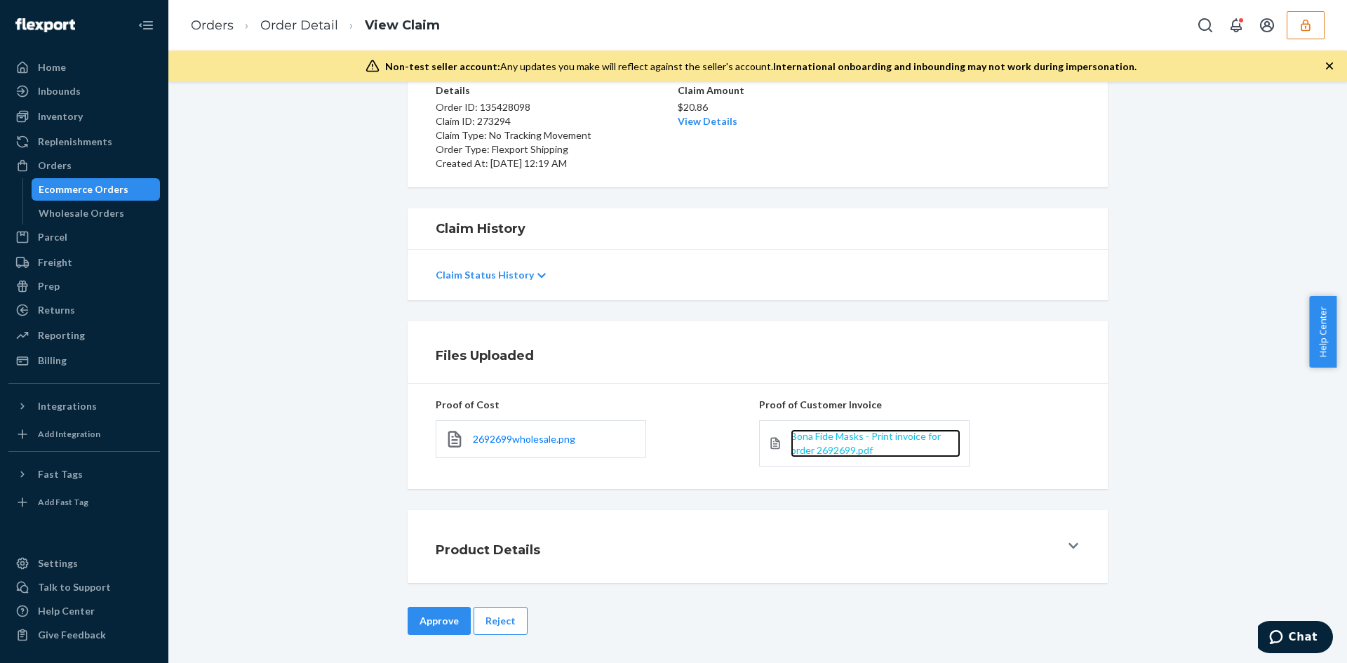
click at [823, 450] on span "Bona Fide Masks - Print invoice for order 2692699.pdf" at bounding box center [866, 443] width 150 height 26
click at [679, 127] on link "View Details" at bounding box center [708, 121] width 60 height 12
drag, startPoint x: 614, startPoint y: 145, endPoint x: 539, endPoint y: 402, distance: 268.2
click at [610, 162] on div "Home Inbounds Shipping Plans Problems Inventory Products Replenishments Orders …" at bounding box center [673, 331] width 1347 height 663
click at [521, 439] on span "2692699wholesale.png" at bounding box center [524, 439] width 102 height 12
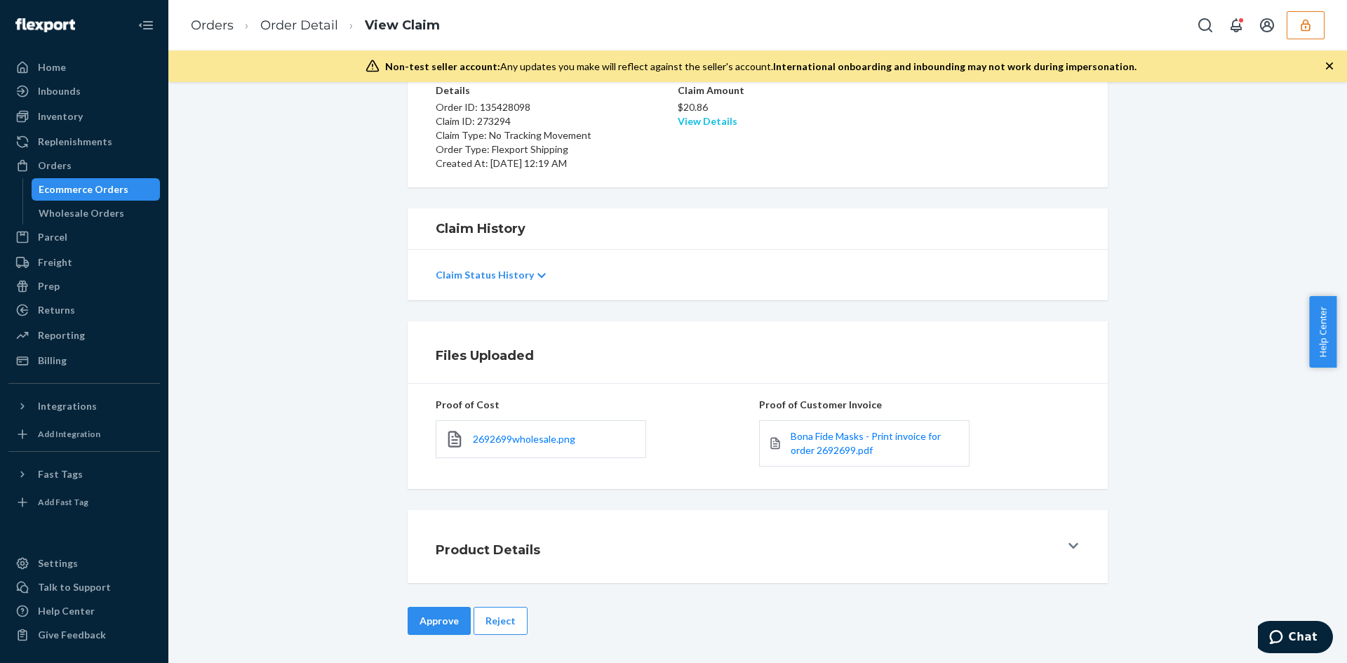
click at [721, 120] on link "View Details" at bounding box center [708, 121] width 60 height 12
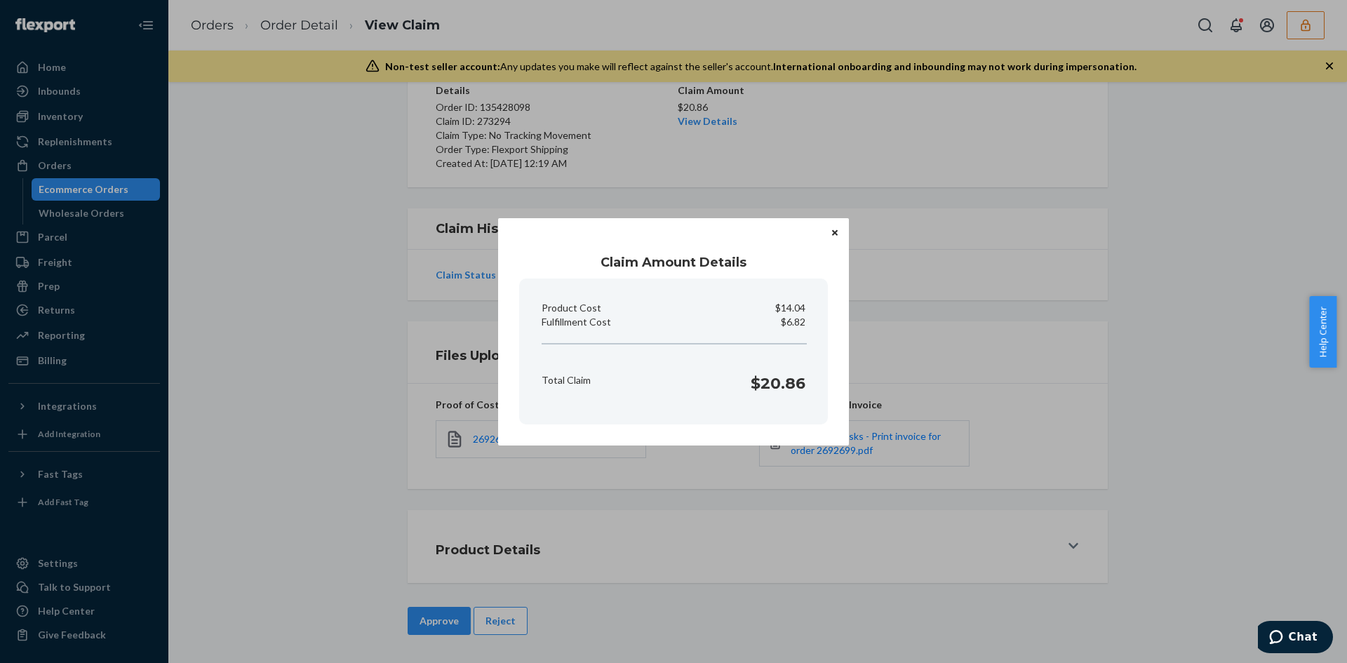
drag, startPoint x: 1024, startPoint y: 289, endPoint x: 869, endPoint y: 326, distance: 159.3
click at [1022, 290] on div "Claim Amount Details Product Cost $14.04 Fulfillment Cost $6.82 Total Claim $20…" at bounding box center [673, 331] width 1347 height 663
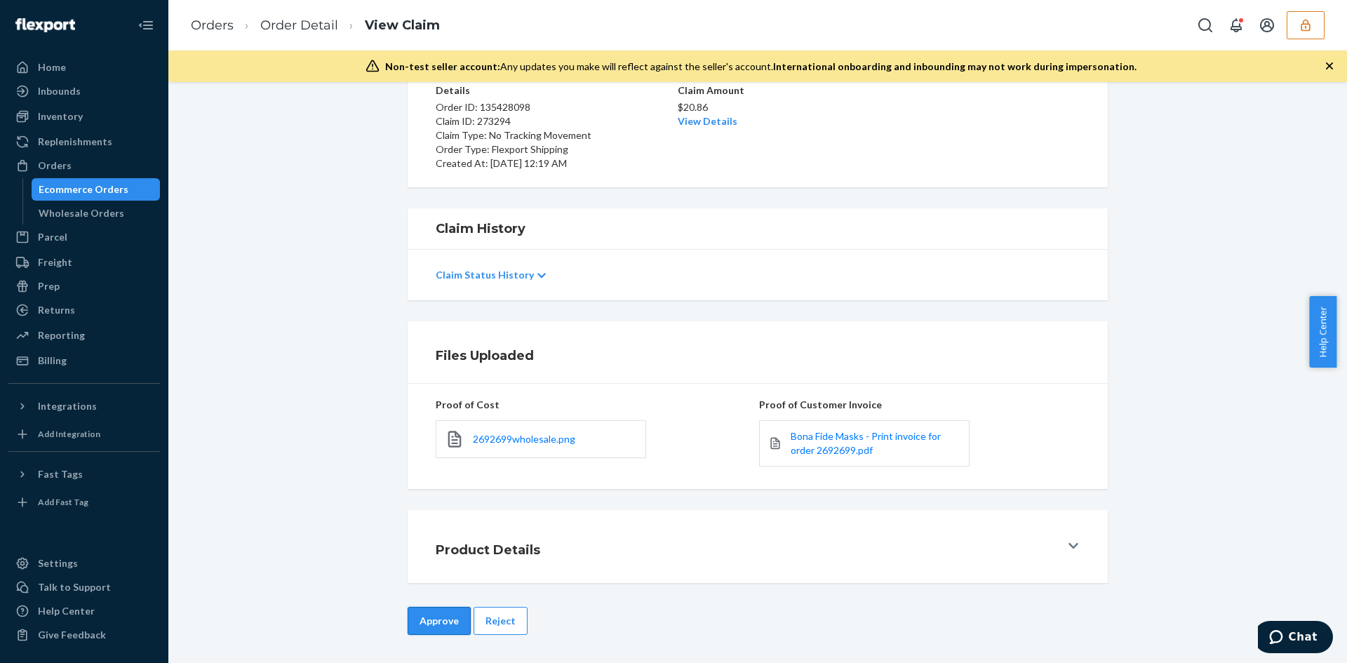
click at [422, 612] on button "Approve" at bounding box center [439, 621] width 63 height 28
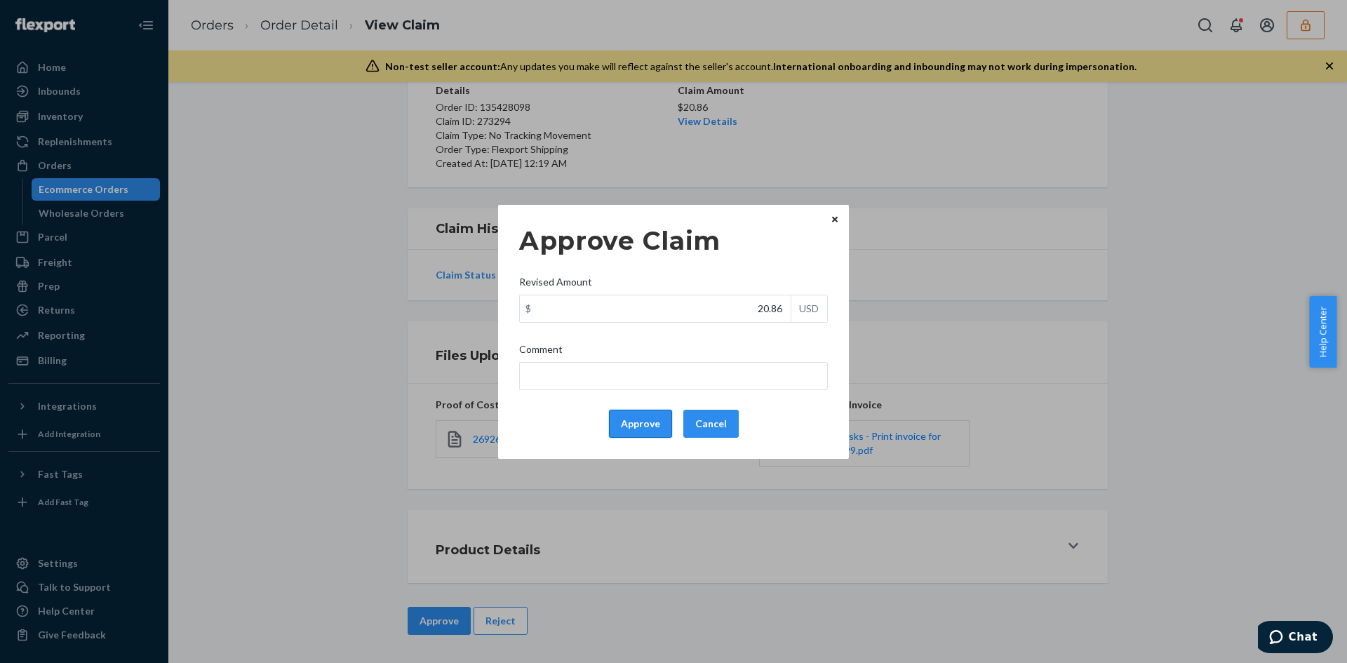
drag, startPoint x: 676, startPoint y: 349, endPoint x: 653, endPoint y: 416, distance: 70.8
click at [672, 366] on label "Comment" at bounding box center [673, 366] width 309 height 48
click at [650, 420] on button "Approve" at bounding box center [640, 424] width 63 height 28
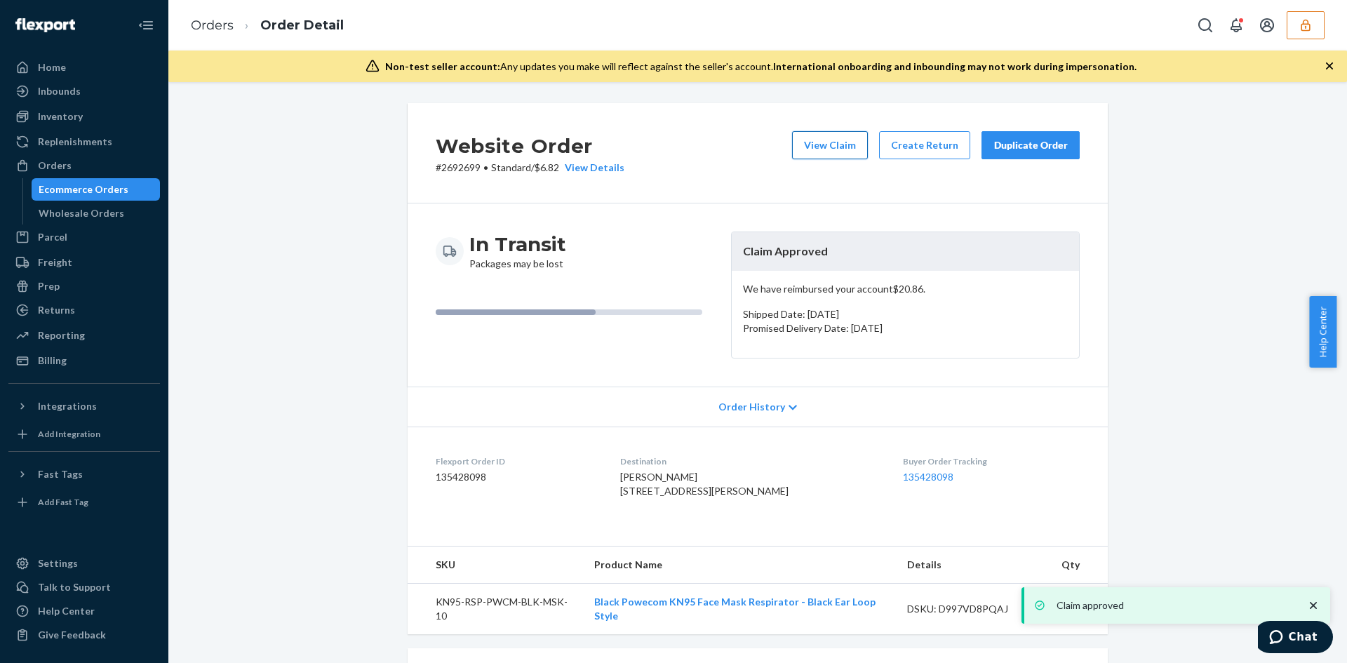
click at [822, 155] on button "View Claim" at bounding box center [830, 145] width 76 height 28
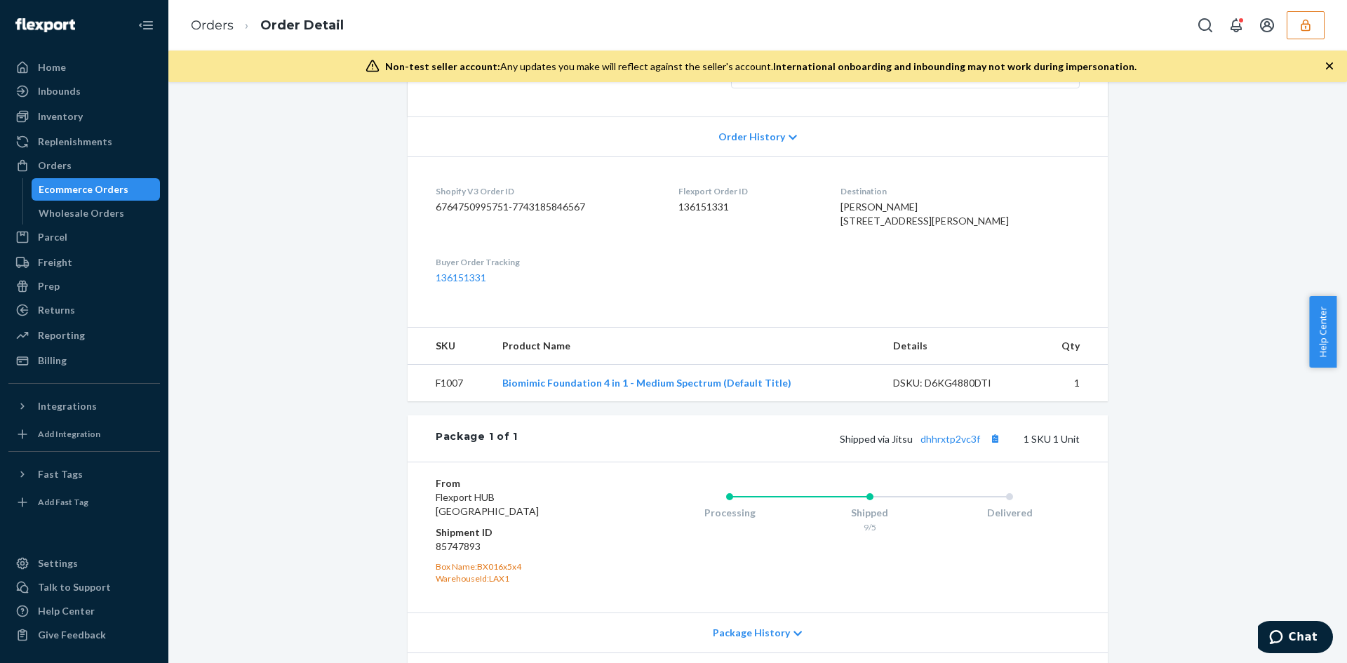
scroll to position [351, 0]
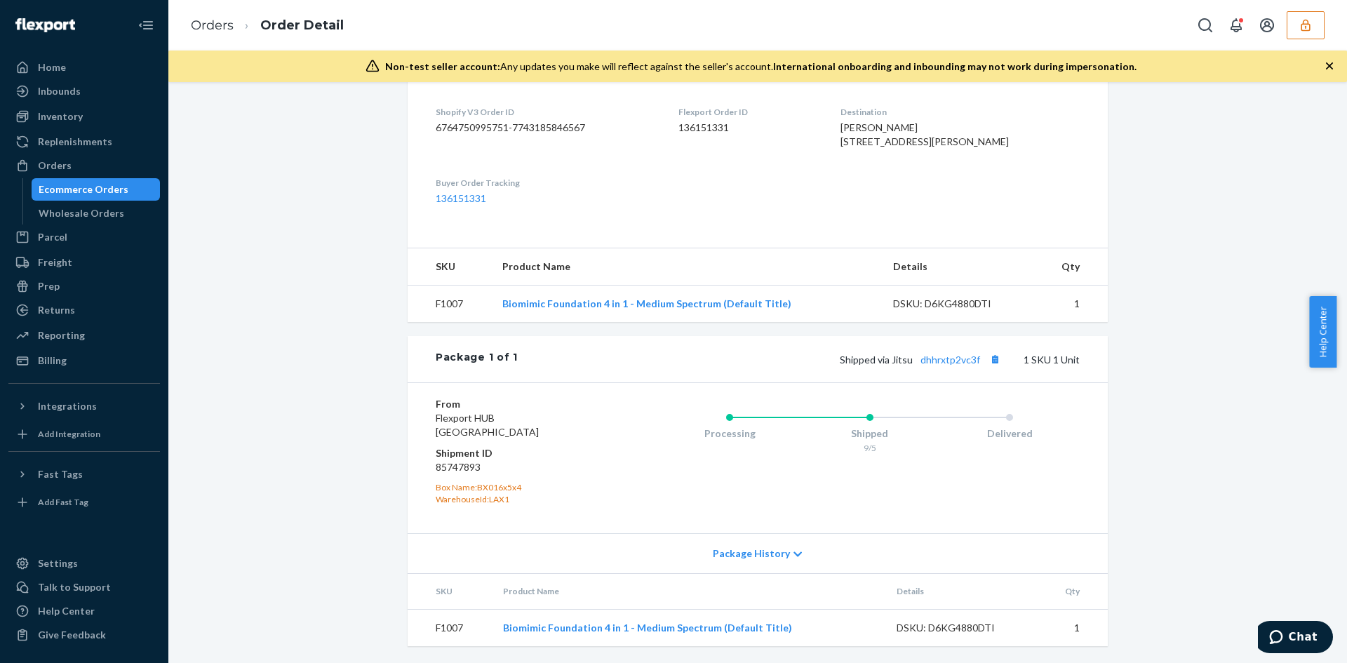
click at [945, 368] on div "Shipped via Jitsu dhhrxtp2vc3f 1 SKU 1 Unit" at bounding box center [799, 359] width 562 height 18
drag, startPoint x: 931, startPoint y: 393, endPoint x: 884, endPoint y: 363, distance: 55.9
click at [931, 368] on div "Shipped via Jitsu dhhrxtp2vc3f 1 SKU 1 Unit" at bounding box center [799, 359] width 562 height 18
click at [929, 368] on div "Shipped via Jitsu dhhrxtp2vc3f 1 SKU 1 Unit" at bounding box center [799, 359] width 562 height 18
click at [932, 366] on link "dhhrxtp2vc3f" at bounding box center [951, 360] width 60 height 12
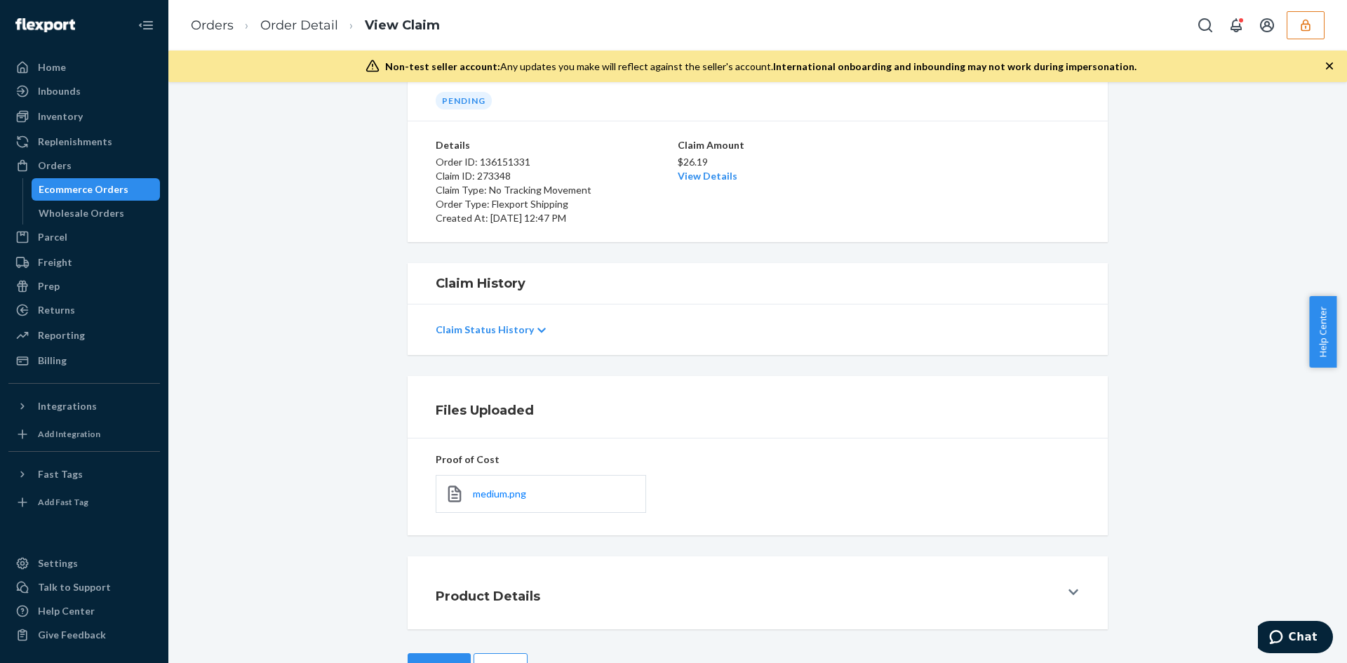
scroll to position [112, 0]
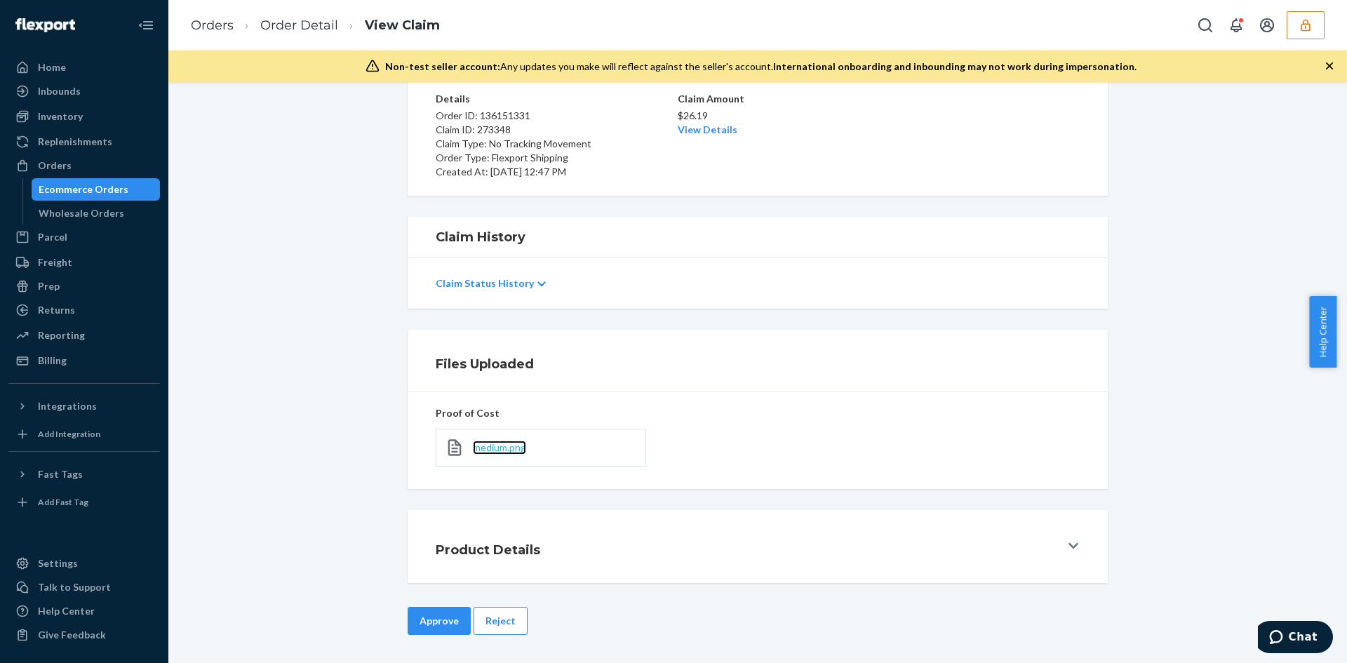
click at [515, 450] on span "medium.png" at bounding box center [499, 447] width 53 height 12
drag, startPoint x: 717, startPoint y: 122, endPoint x: 715, endPoint y: 132, distance: 10.0
click at [717, 123] on div "$26.19 View Details" at bounding box center [758, 121] width 160 height 31
drag, startPoint x: 715, startPoint y: 132, endPoint x: 722, endPoint y: 183, distance: 51.7
click at [715, 133] on link "View Details" at bounding box center [708, 129] width 60 height 12
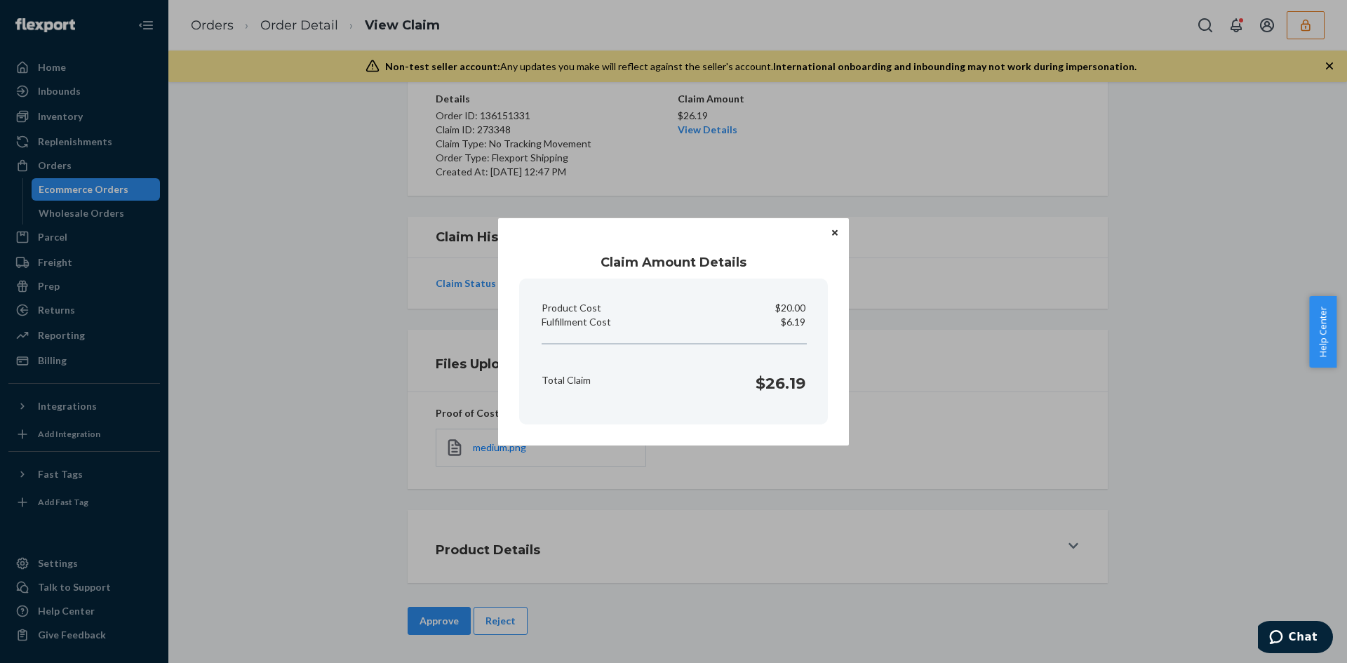
drag, startPoint x: 692, startPoint y: 514, endPoint x: 614, endPoint y: 521, distance: 78.1
click at [673, 514] on div "Claim Amount Details Product Cost $20.00 Fulfillment Cost $6.19 Total Claim $26…" at bounding box center [673, 331] width 1347 height 663
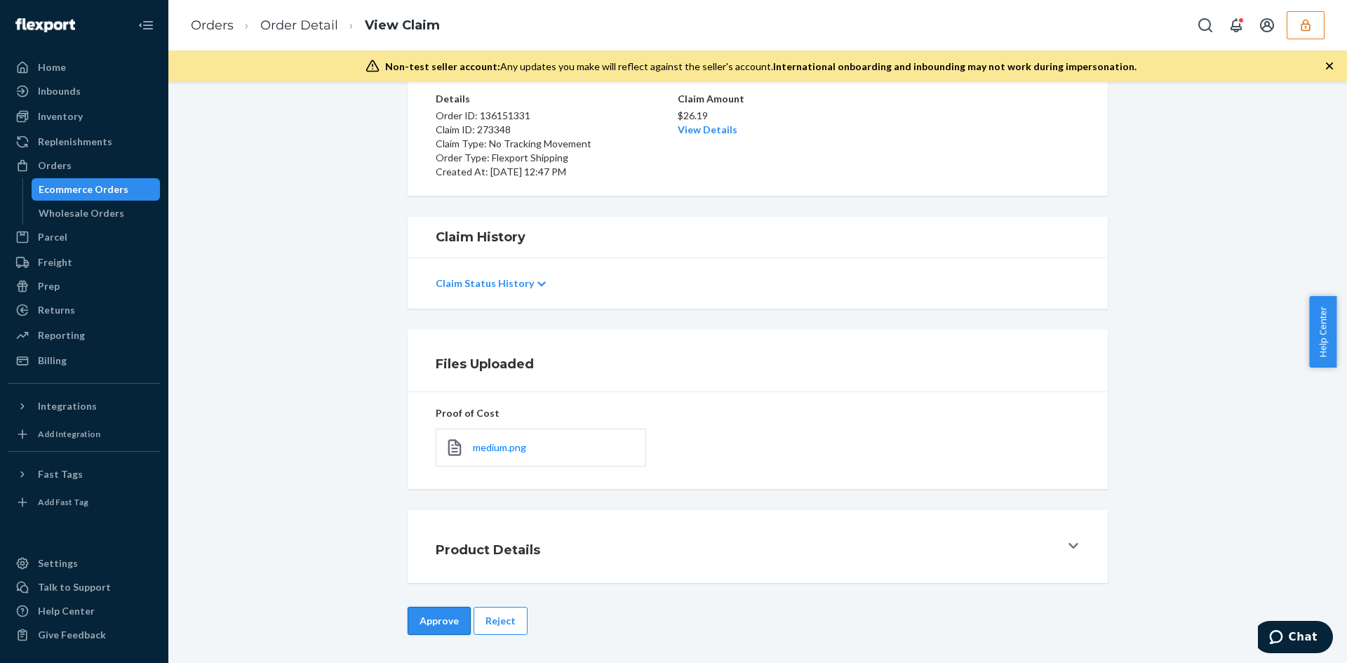
click at [453, 615] on button "Approve" at bounding box center [439, 621] width 63 height 28
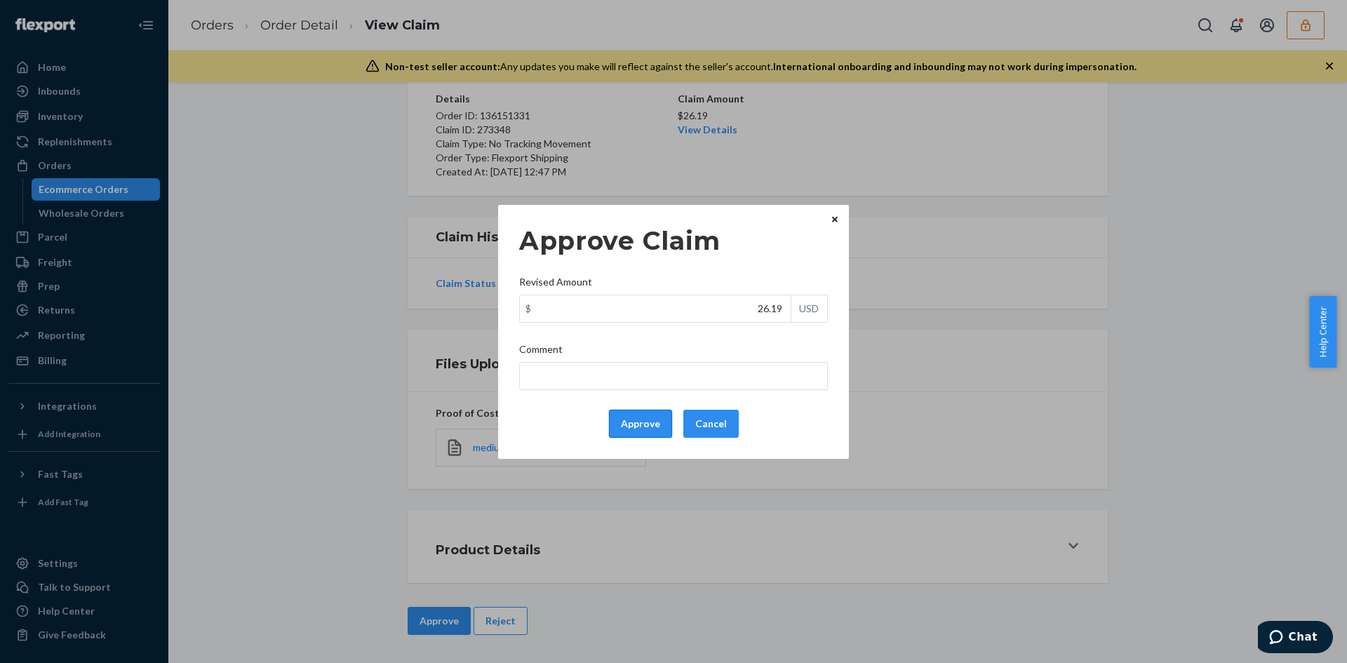
click at [636, 417] on button "Approve" at bounding box center [640, 424] width 63 height 28
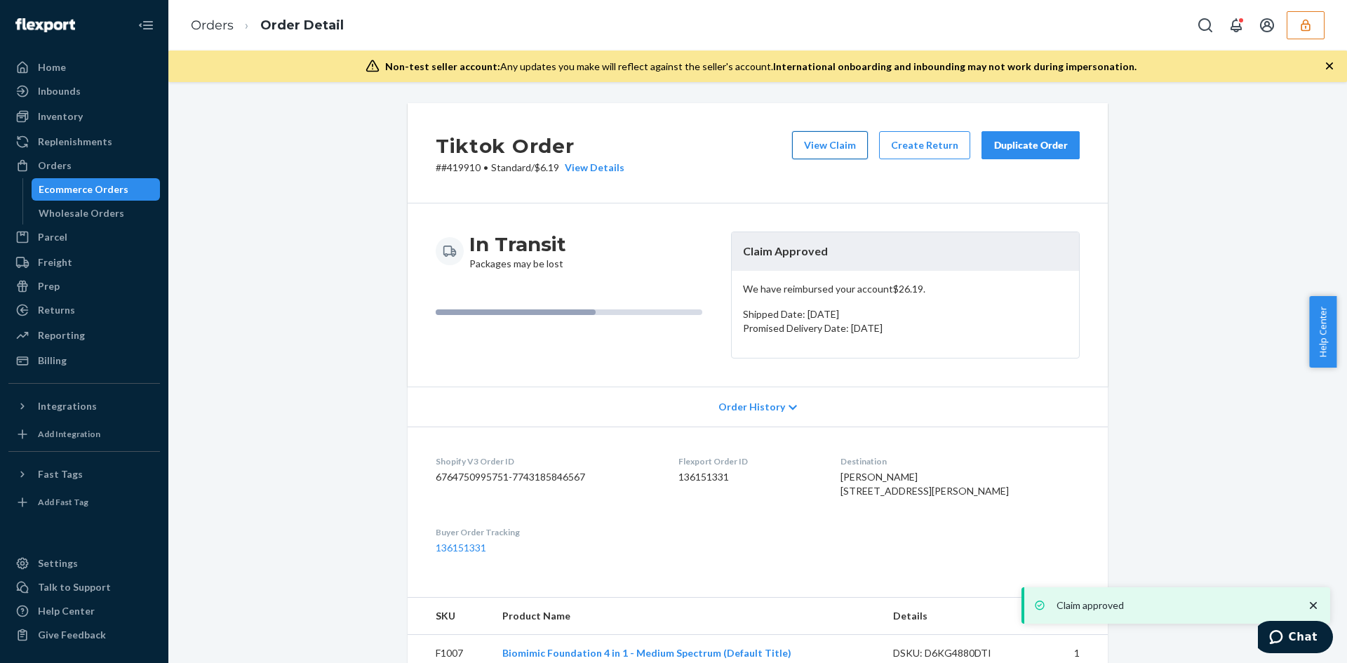
click at [830, 146] on button "View Claim" at bounding box center [830, 145] width 76 height 28
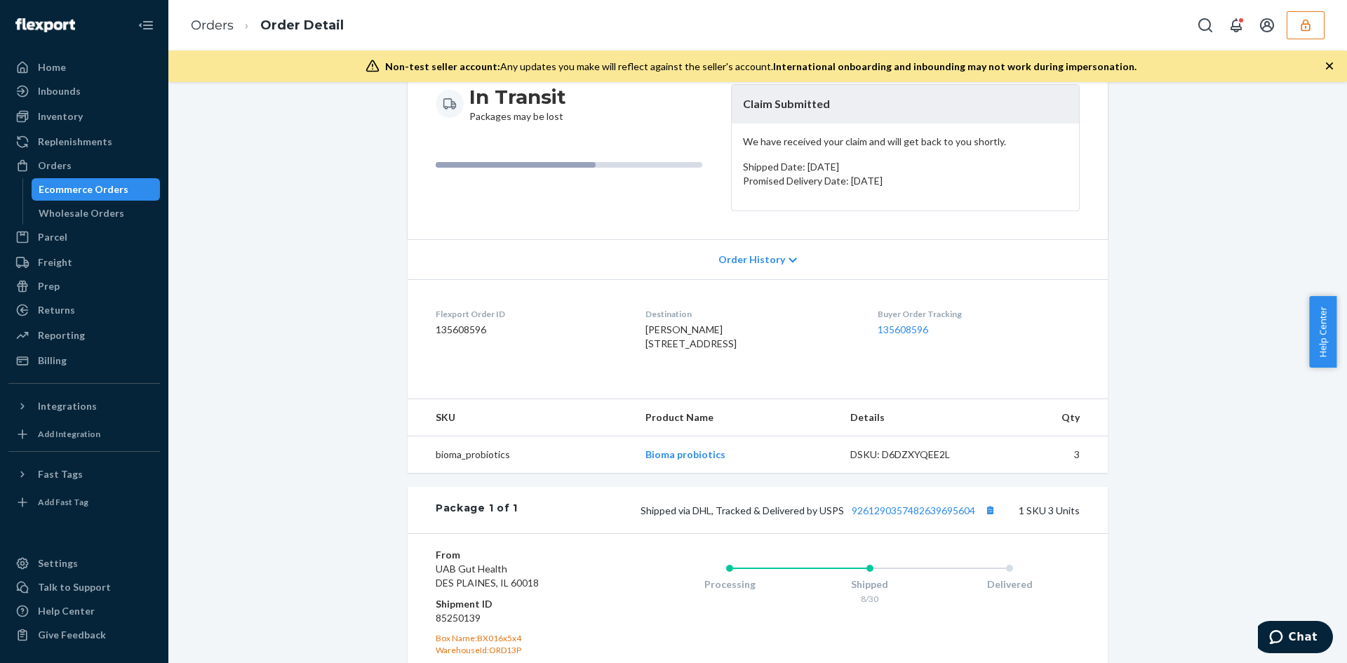
scroll to position [354, 0]
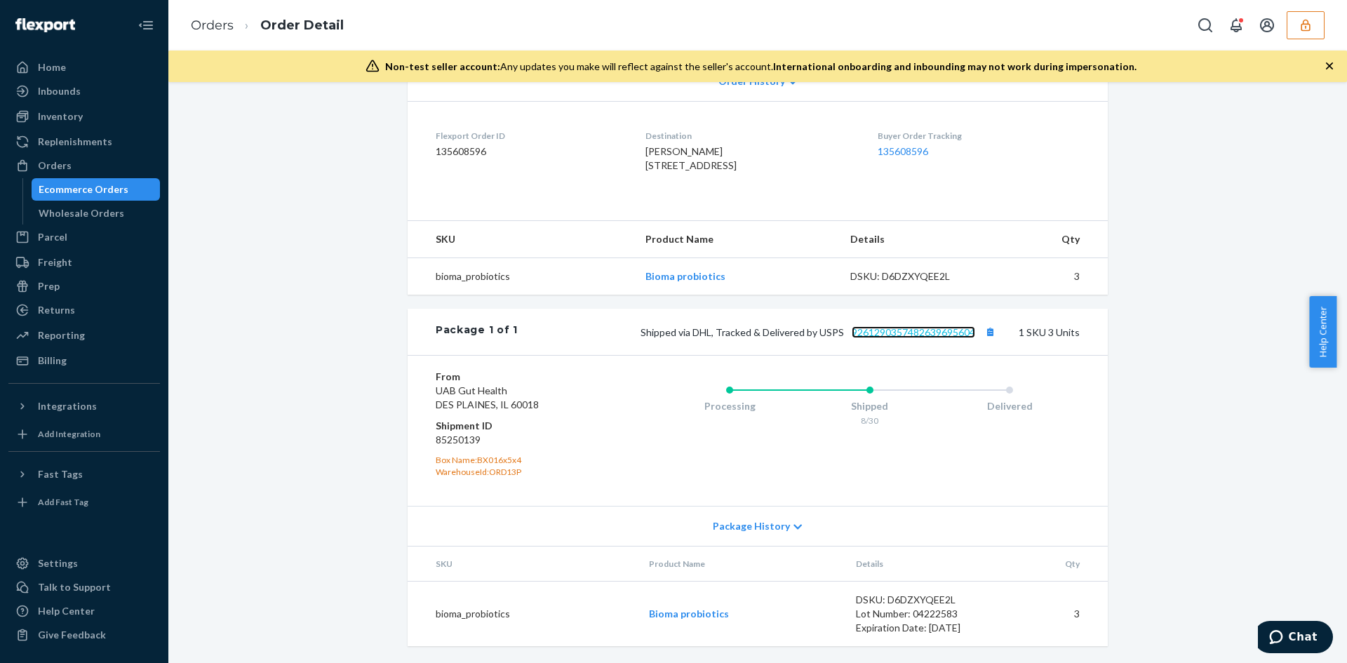
click at [911, 335] on link "9261290357482639695604" at bounding box center [913, 332] width 123 height 12
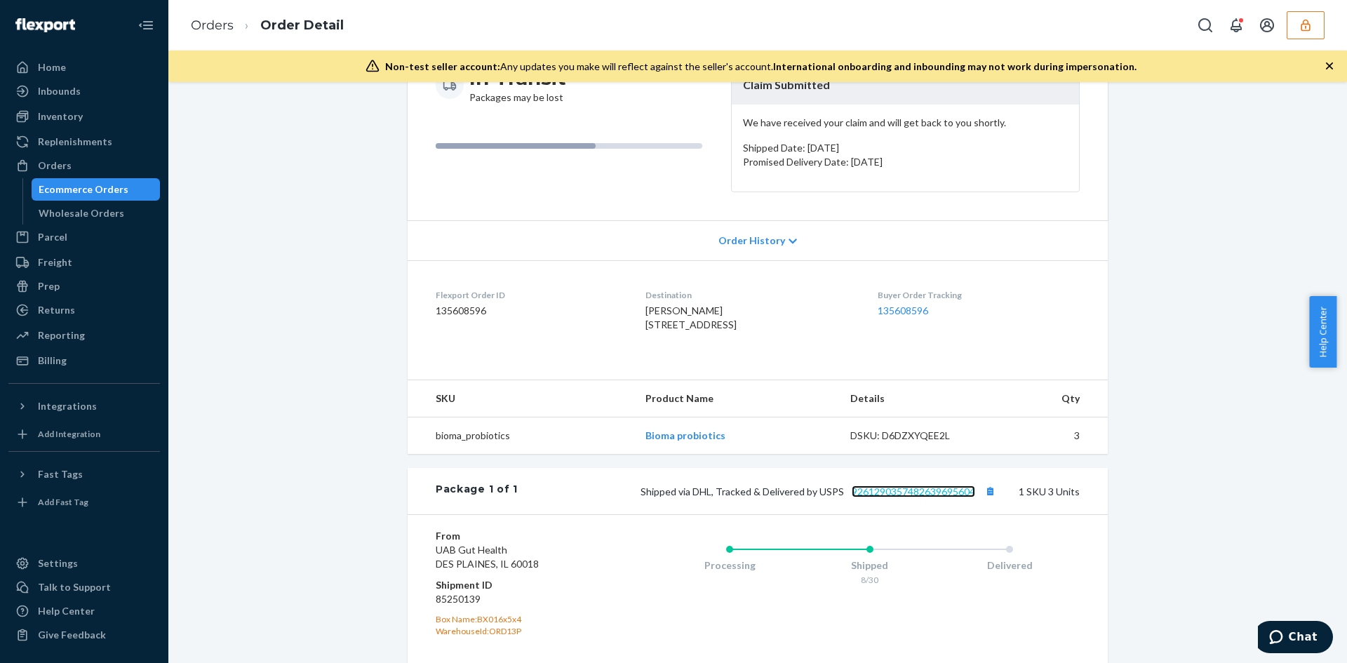
scroll to position [213, 0]
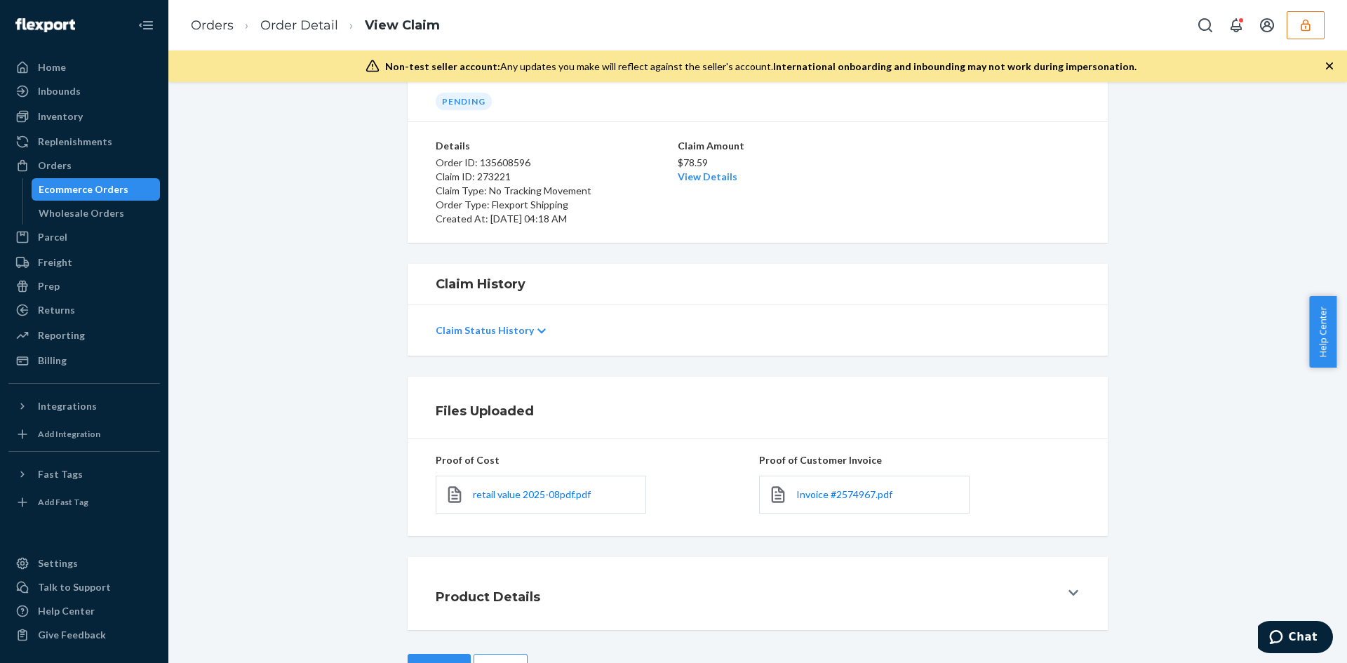
scroll to position [112, 0]
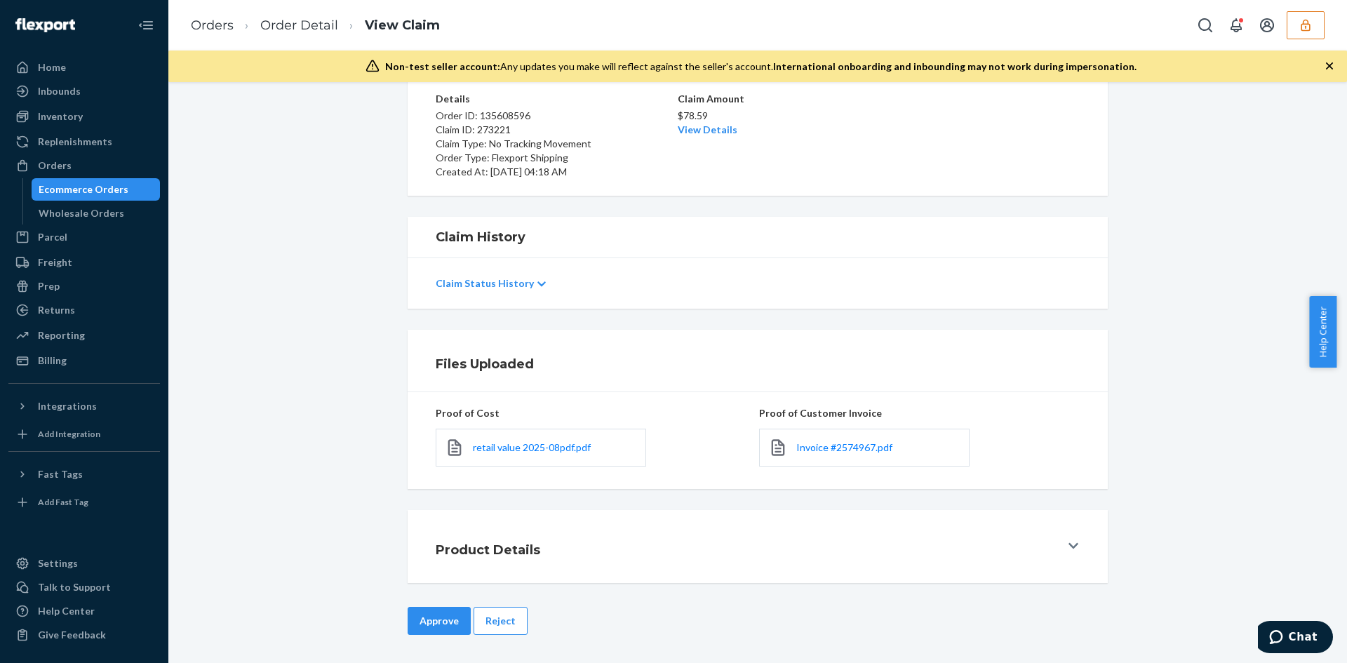
drag, startPoint x: 822, startPoint y: 446, endPoint x: 633, endPoint y: 187, distance: 321.4
click at [822, 447] on span "Invoice #2574967.pdf" at bounding box center [844, 447] width 96 height 12
click at [718, 124] on link "View Details" at bounding box center [708, 129] width 60 height 12
drag, startPoint x: 601, startPoint y: 547, endPoint x: 470, endPoint y: 590, distance: 138.0
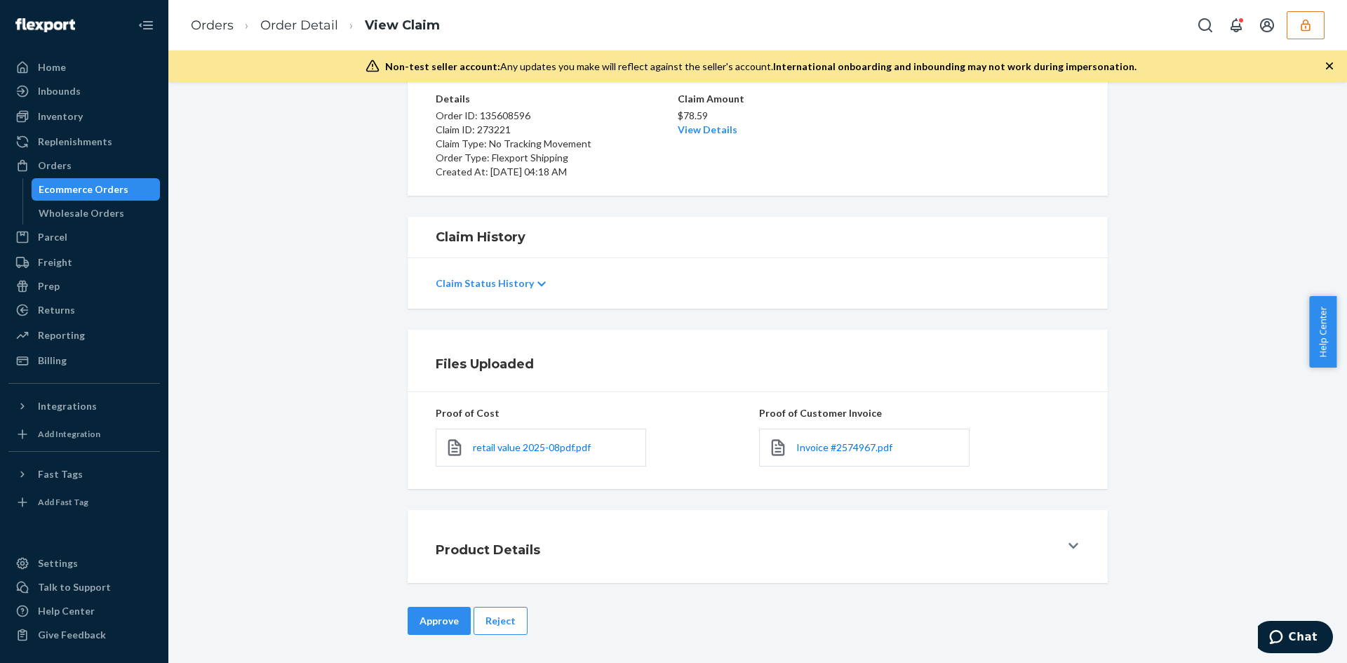
click at [601, 547] on div "Home Inbounds Shipping Plans Problems Inventory Products Replenishments Orders …" at bounding box center [673, 331] width 1347 height 663
drag, startPoint x: 455, startPoint y: 608, endPoint x: 467, endPoint y: 596, distance: 17.4
click at [454, 608] on button "Approve" at bounding box center [439, 621] width 63 height 28
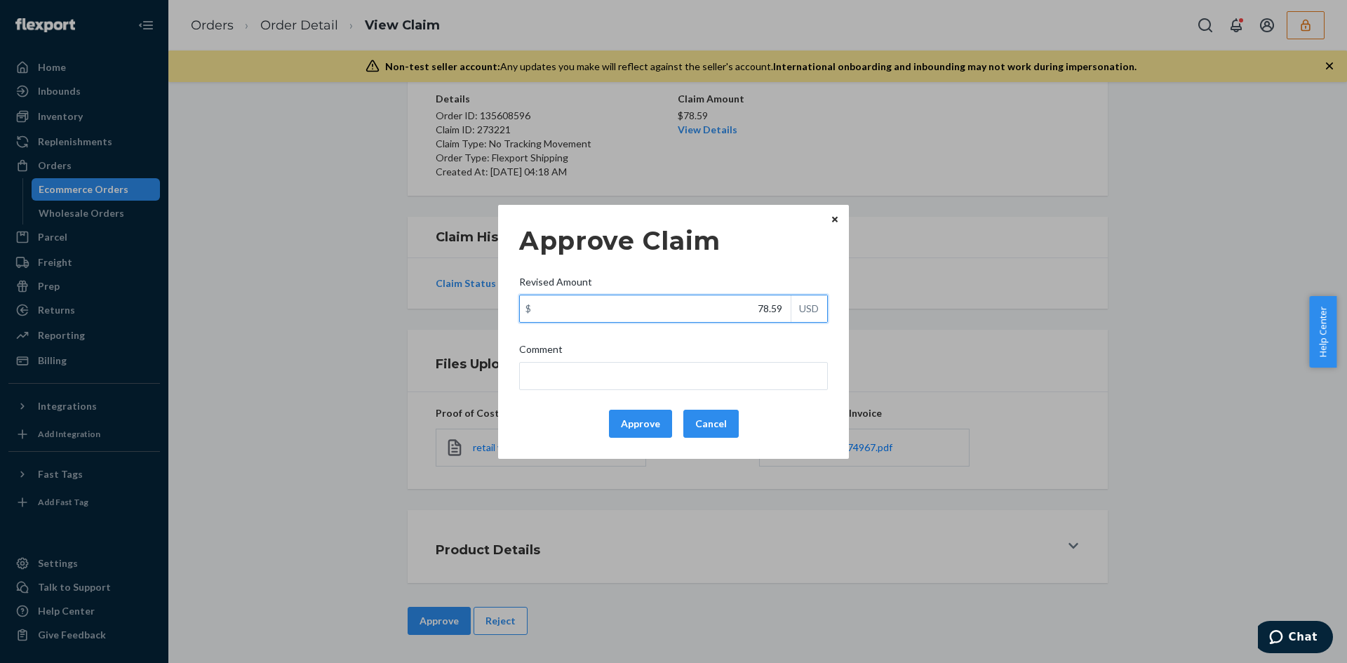
click at [768, 309] on input "78.59" at bounding box center [655, 308] width 271 height 27
type input "51.60"
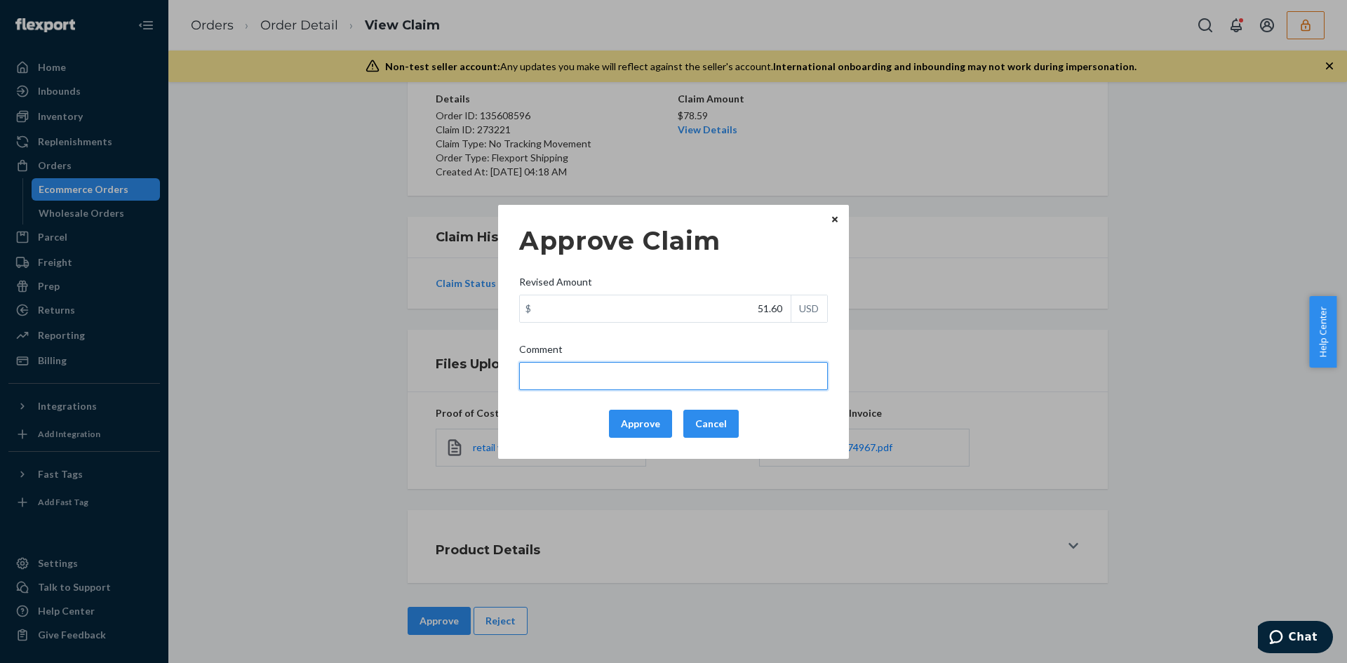
drag, startPoint x: 592, startPoint y: 369, endPoint x: 584, endPoint y: 372, distance: 8.2
click at [589, 370] on input "Comment" at bounding box center [673, 376] width 309 height 28
type input "Adjusted total cost."
drag, startPoint x: 649, startPoint y: 418, endPoint x: 687, endPoint y: 415, distance: 38.1
click at [656, 420] on button "Approve" at bounding box center [640, 424] width 63 height 28
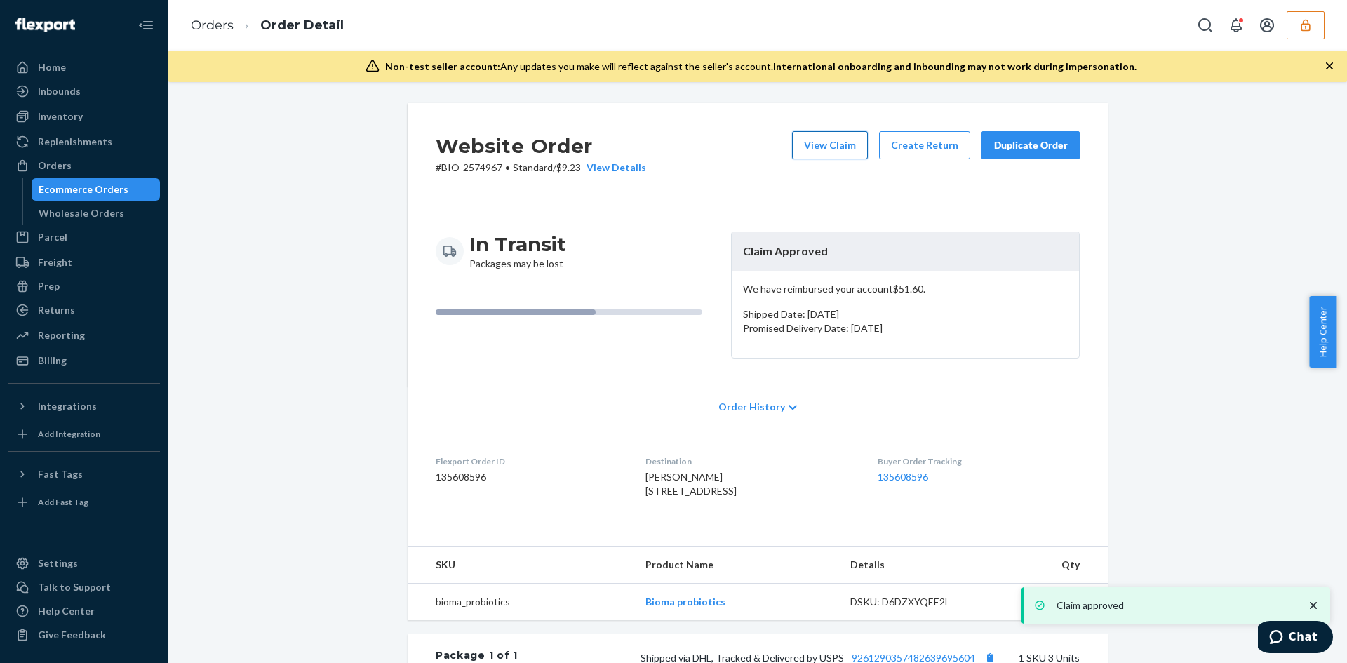
drag, startPoint x: 835, startPoint y: 142, endPoint x: 828, endPoint y: 141, distance: 7.2
click at [828, 141] on button "View Claim" at bounding box center [830, 145] width 76 height 28
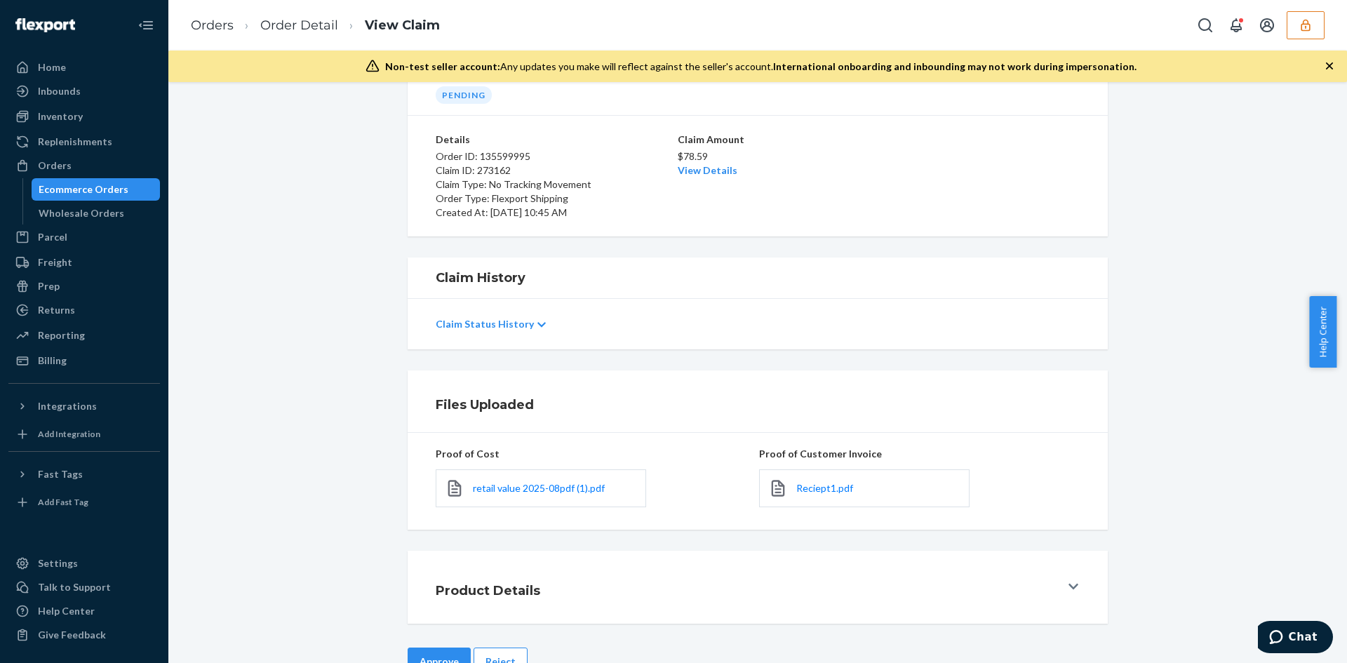
scroll to position [112, 0]
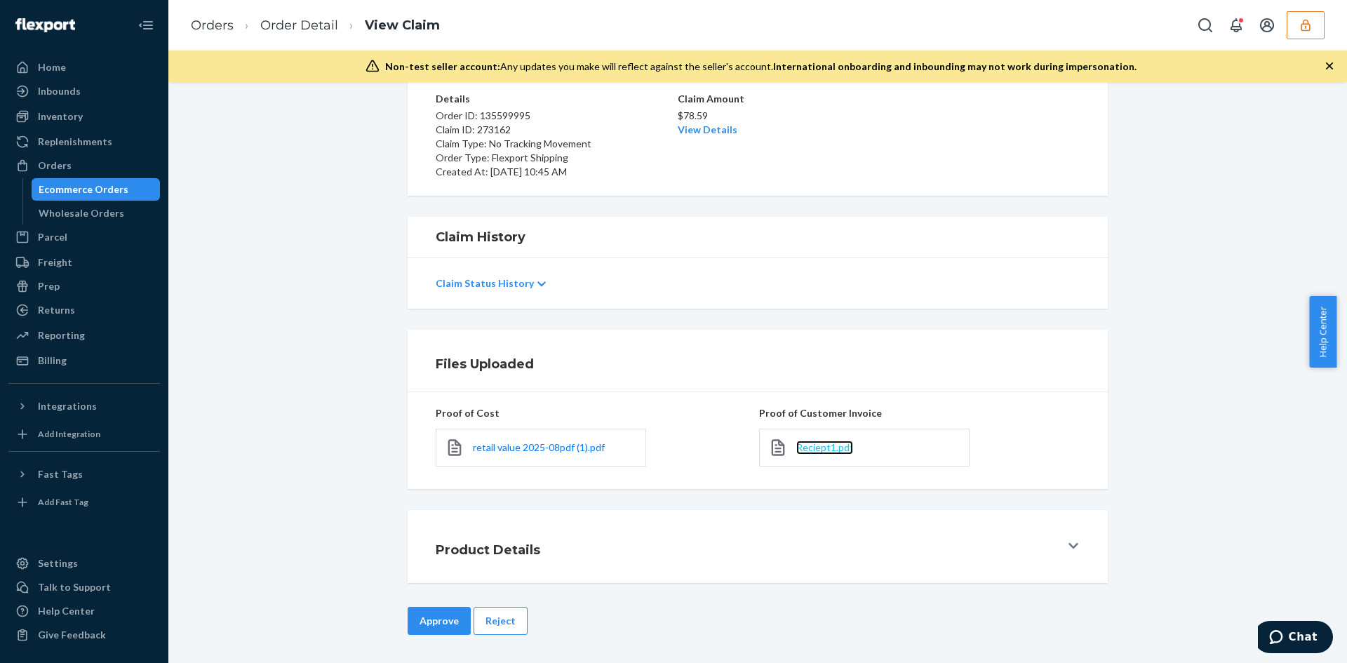
drag, startPoint x: 830, startPoint y: 448, endPoint x: 821, endPoint y: 446, distance: 9.5
click at [829, 449] on span "Reciept1.pdf" at bounding box center [824, 447] width 57 height 12
click at [498, 616] on button "Reject" at bounding box center [501, 621] width 54 height 28
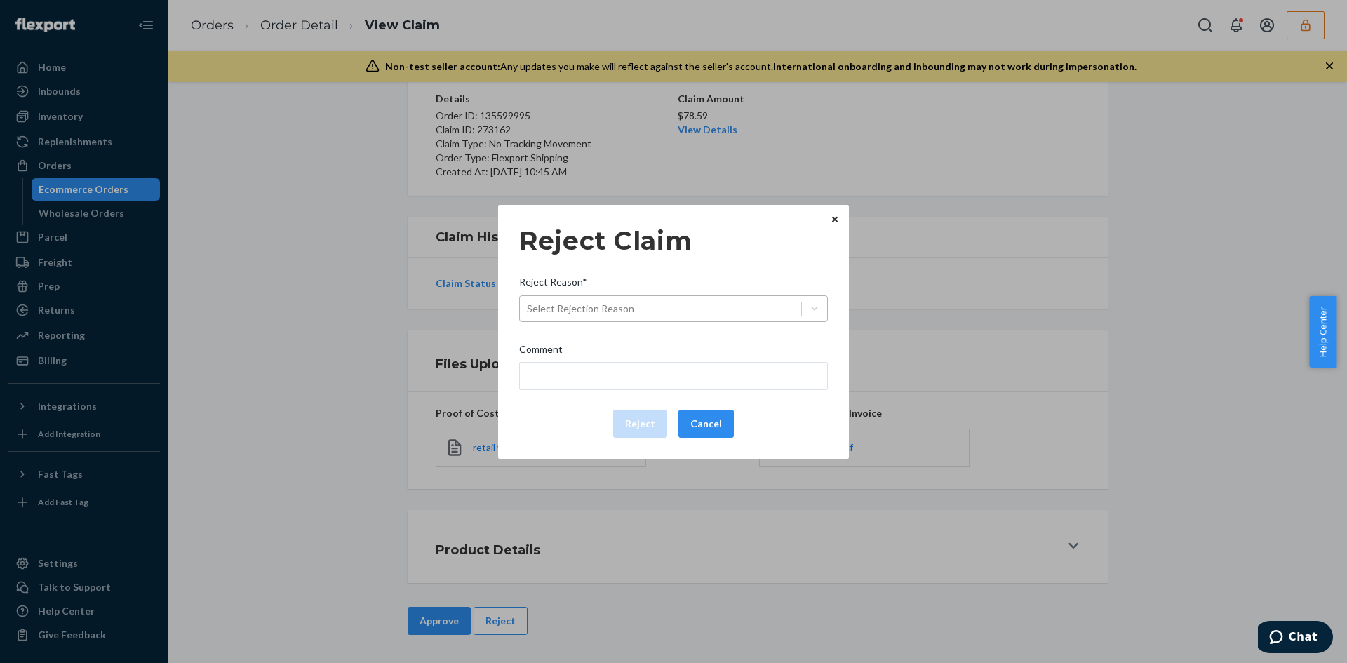
click at [641, 317] on div "Reject Claim Reject Reason* Select Rejection Reason Comment Reject Cancel" at bounding box center [673, 331] width 309 height 223
click at [639, 300] on div "Select Rejection Reason" at bounding box center [660, 308] width 281 height 22
click at [528, 302] on input "Reject Reason* Select Rejection Reason" at bounding box center [527, 309] width 1 height 14
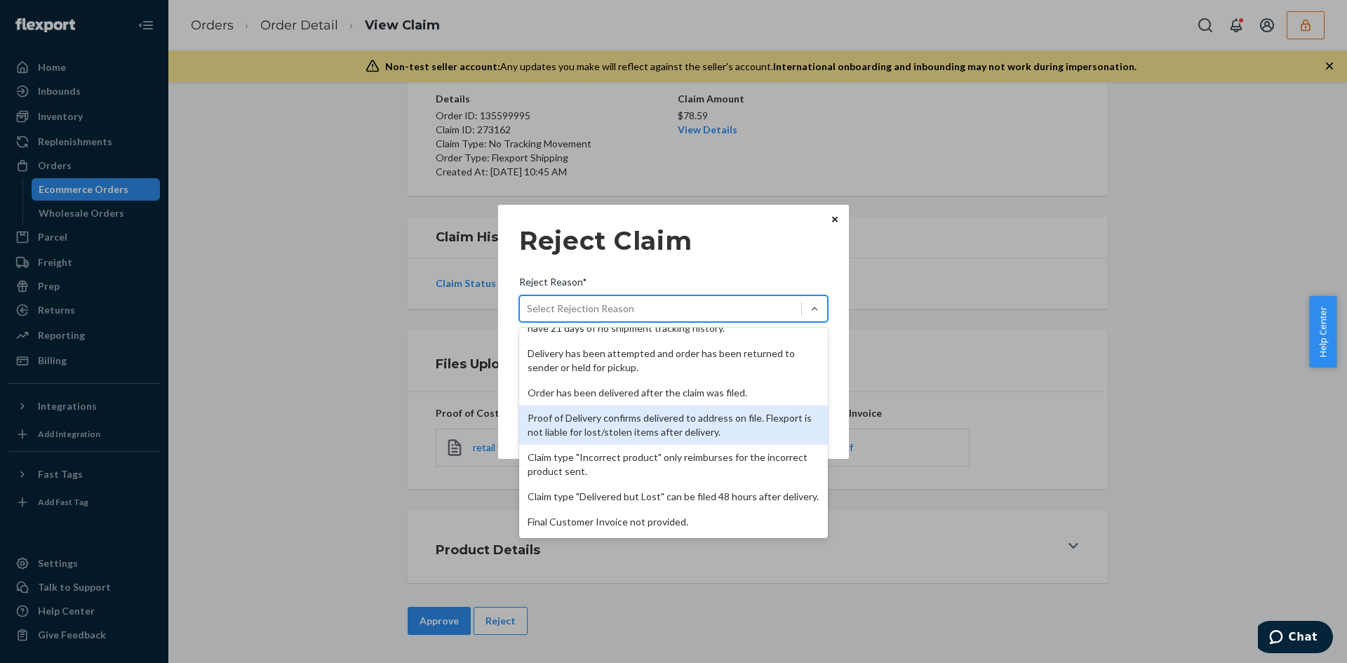
scroll to position [182, 0]
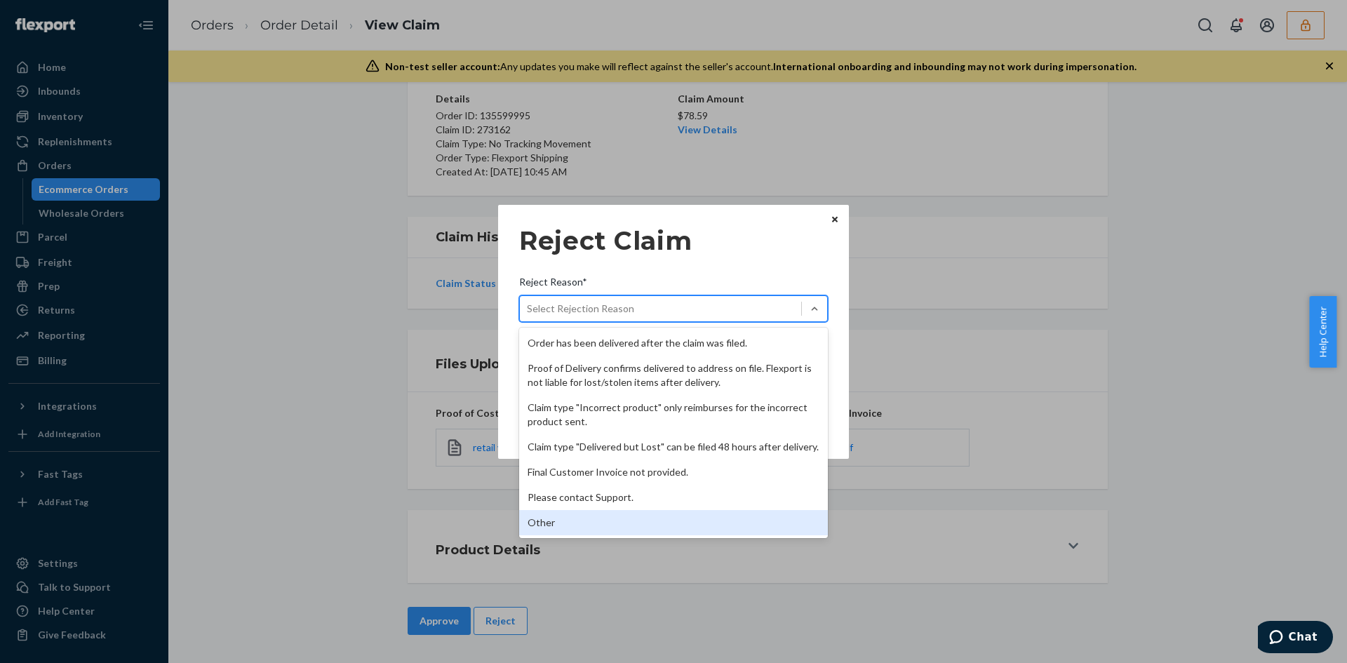
click at [577, 519] on div "Other" at bounding box center [673, 522] width 309 height 25
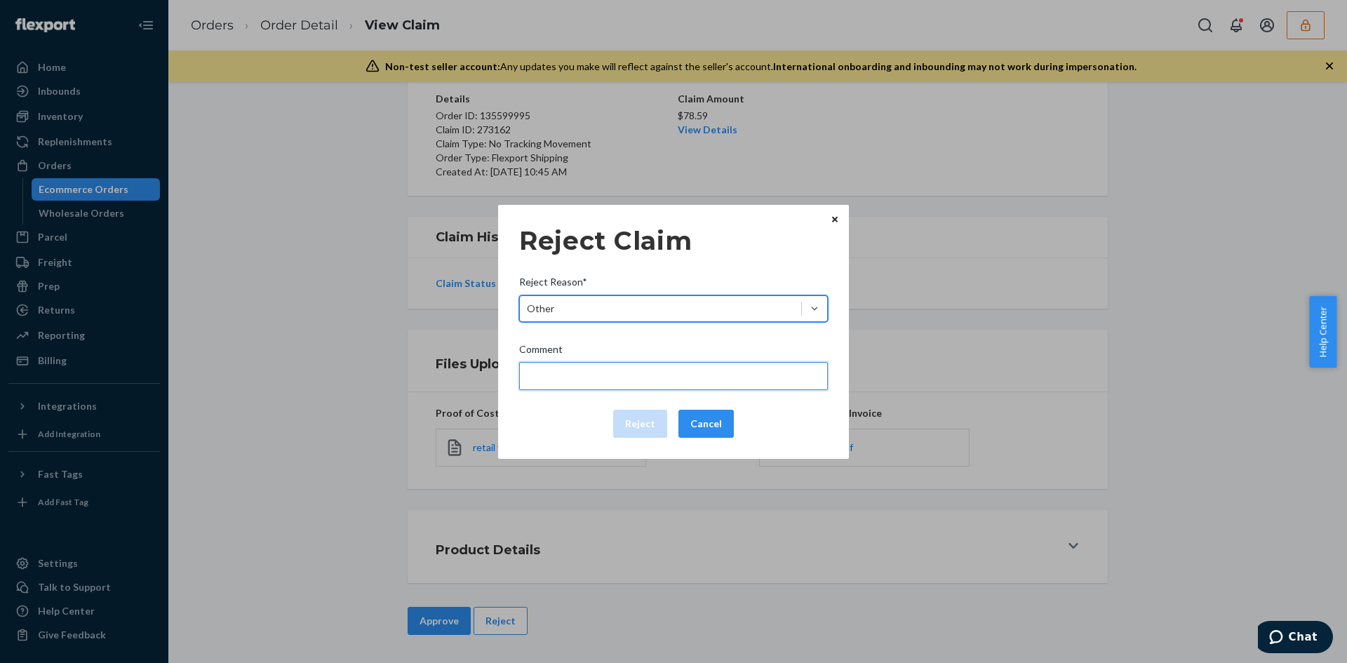
click at [593, 383] on input "Comment" at bounding box center [673, 376] width 309 height 28
type input "f"
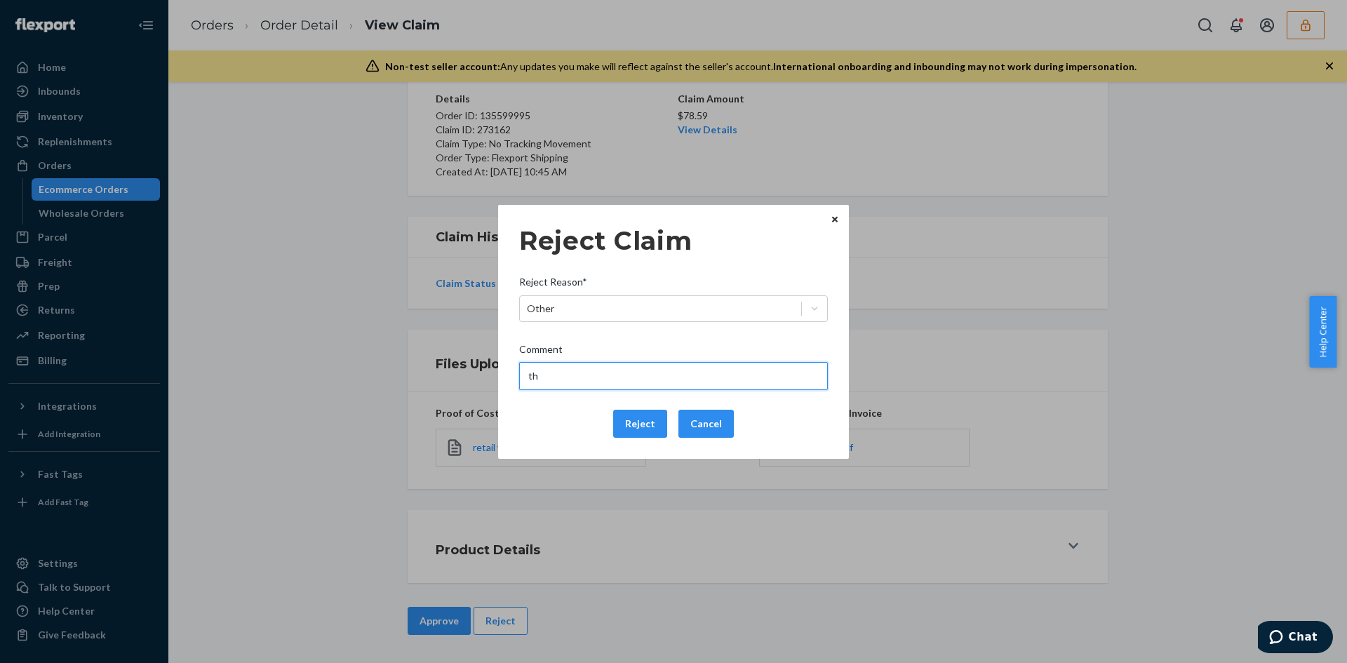
type input "t"
click at [572, 383] on input "Comment" at bounding box center [673, 376] width 309 height 28
paste input "The package has been confirmed to be "Forwarded" to another mailing address as …"
type input "The package has been confirmed to be "Forwarded" to another mailing address as …"
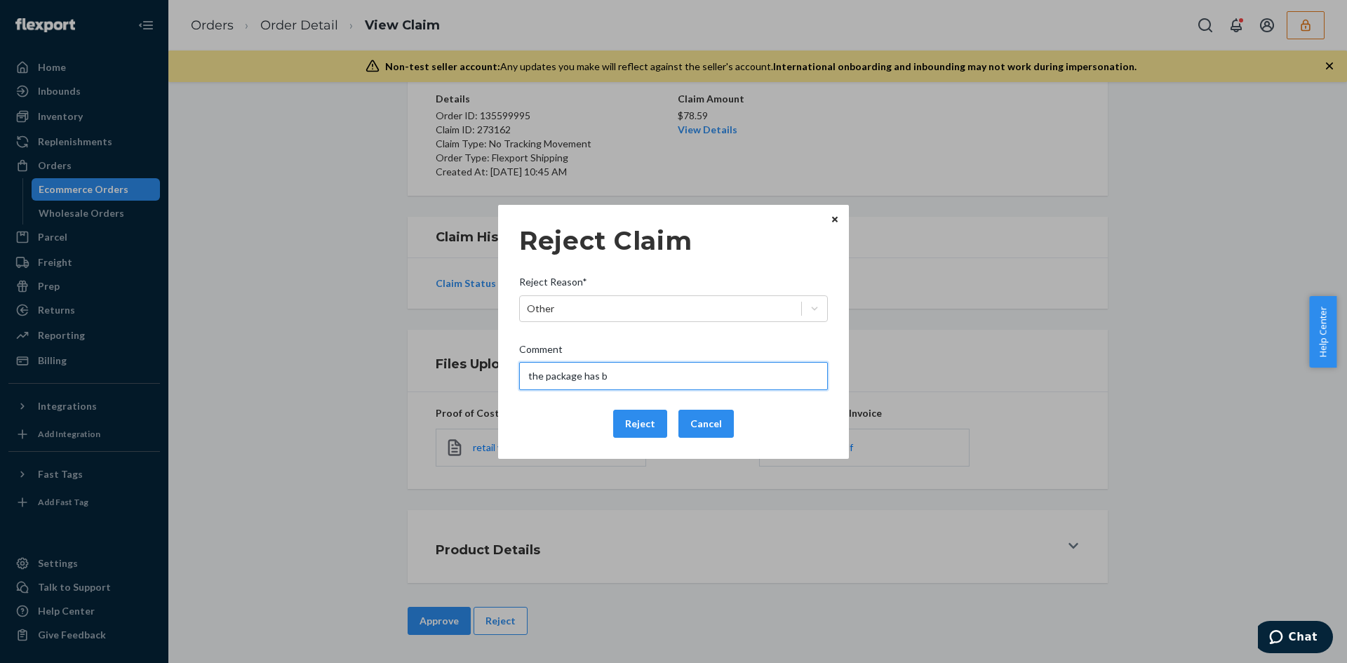
type input "The package has been confirmed to be "Forwarded" to another mailing address as …"
click at [636, 433] on button "Reject" at bounding box center [640, 424] width 54 height 28
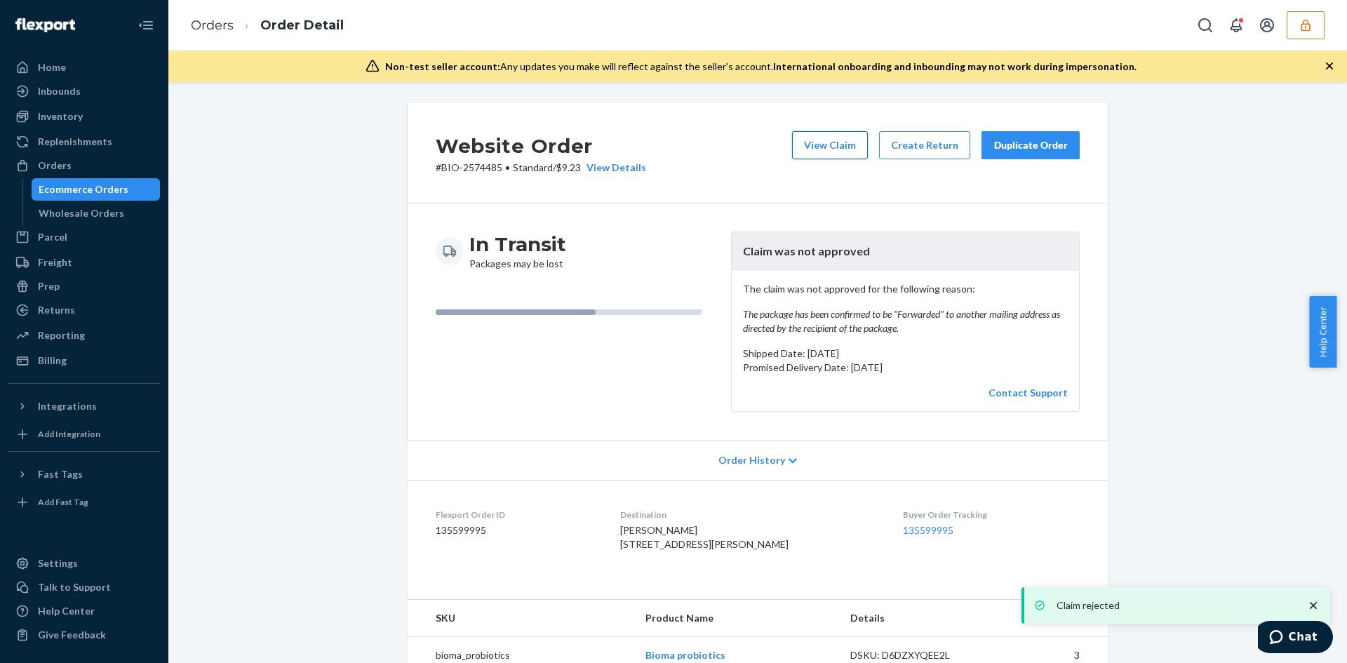
click at [812, 142] on button "View Claim" at bounding box center [830, 145] width 76 height 28
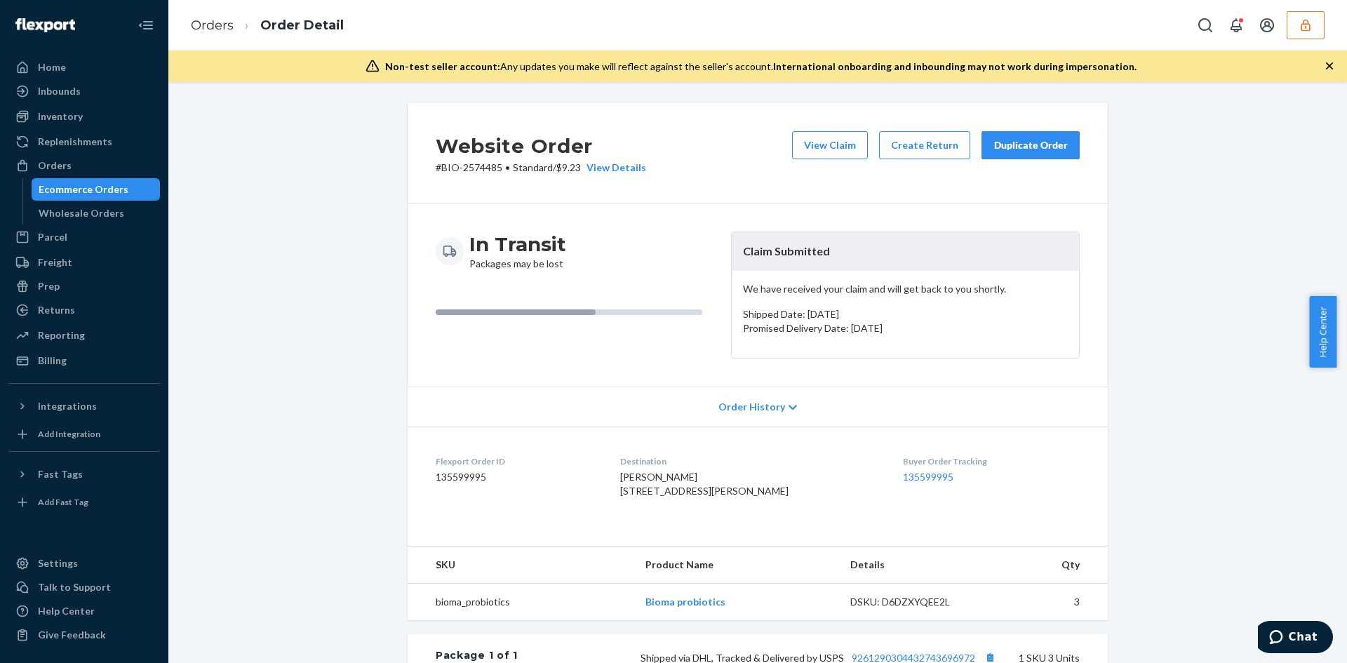
scroll to position [351, 0]
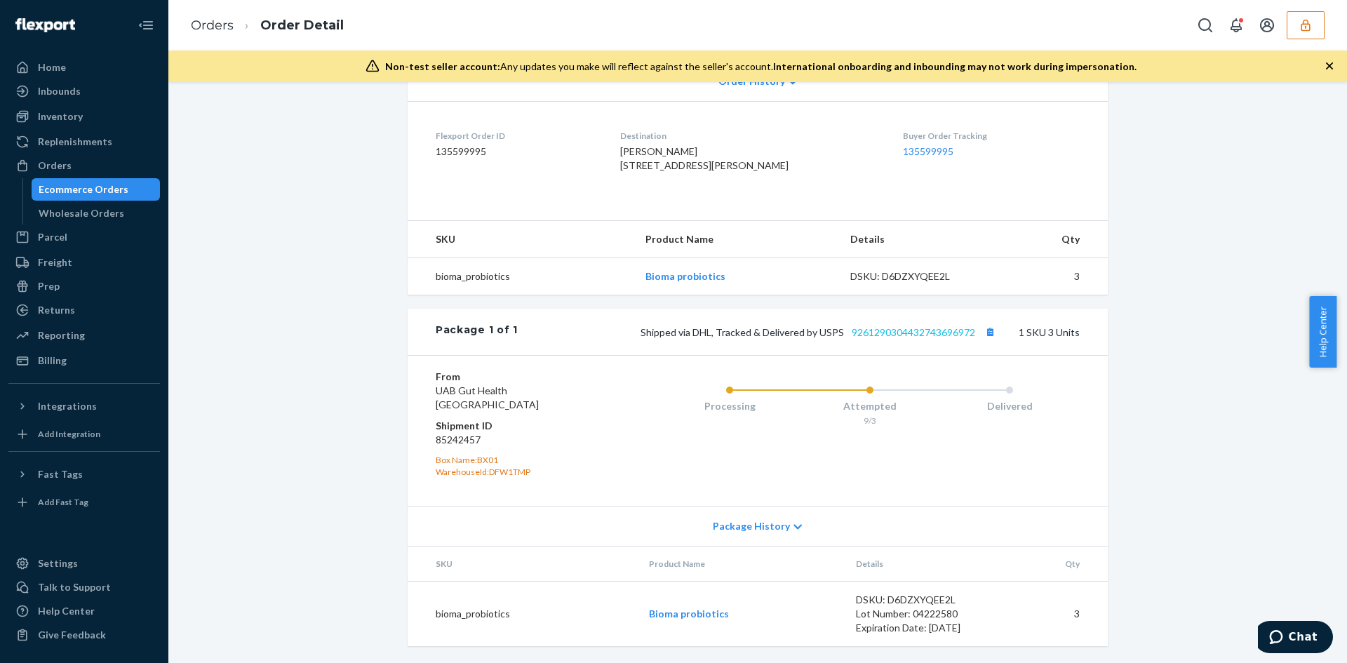
drag, startPoint x: 893, startPoint y: 324, endPoint x: 892, endPoint y: 333, distance: 9.1
click at [892, 326] on div "Package 1 of 1 Shipped via DHL, Tracked & Delivered by USPS 9261290304432743696…" at bounding box center [758, 332] width 700 height 46
click at [891, 334] on link "9261290304432743696972" at bounding box center [913, 332] width 123 height 12
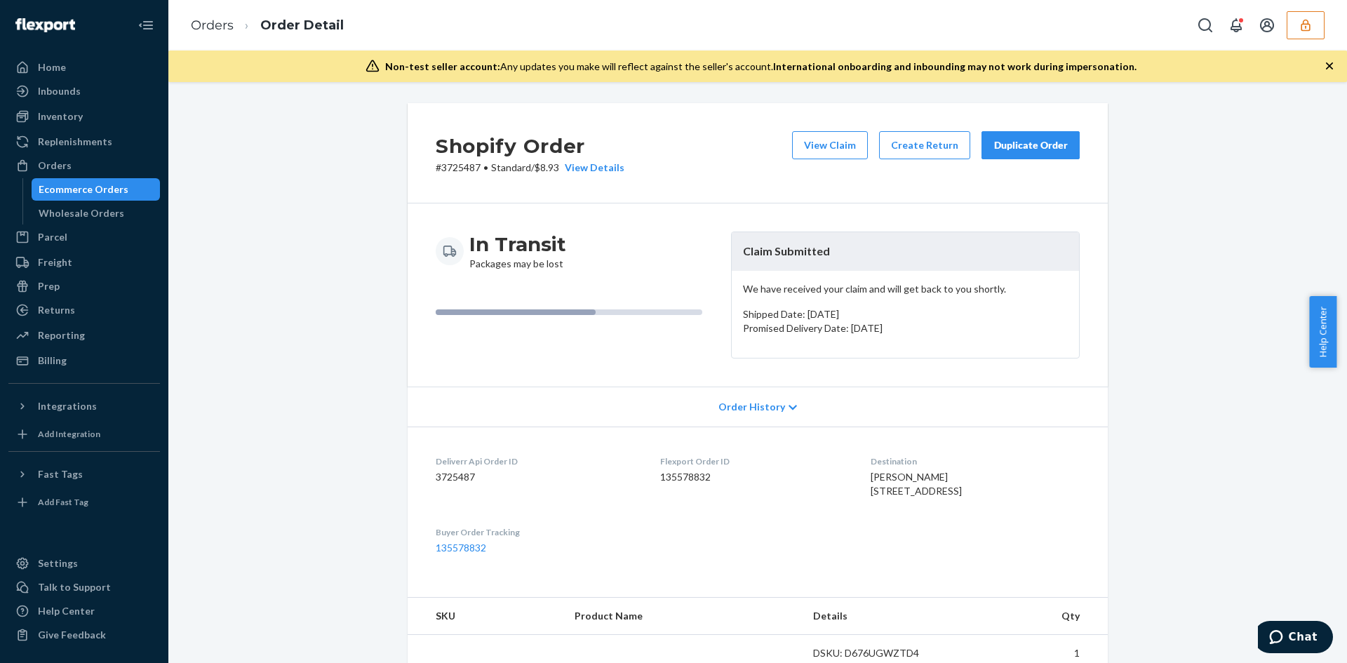
scroll to position [281, 0]
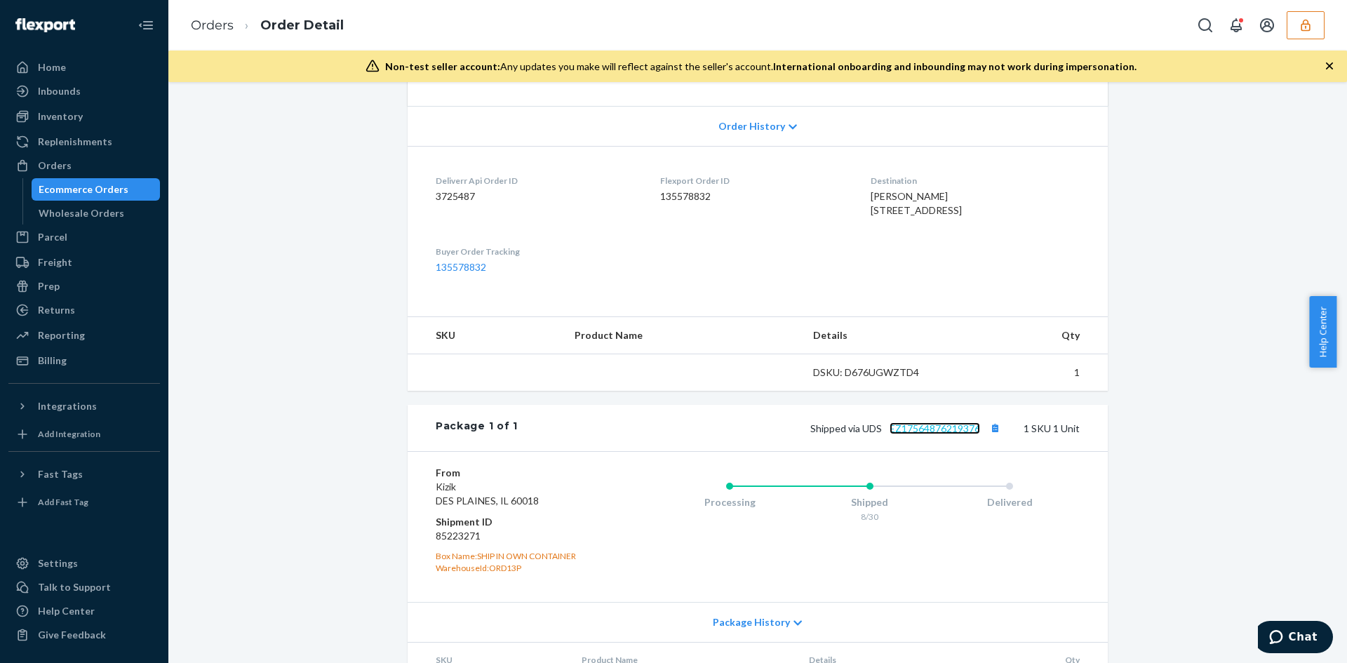
click at [925, 434] on link "EZ17564876219376" at bounding box center [935, 428] width 91 height 12
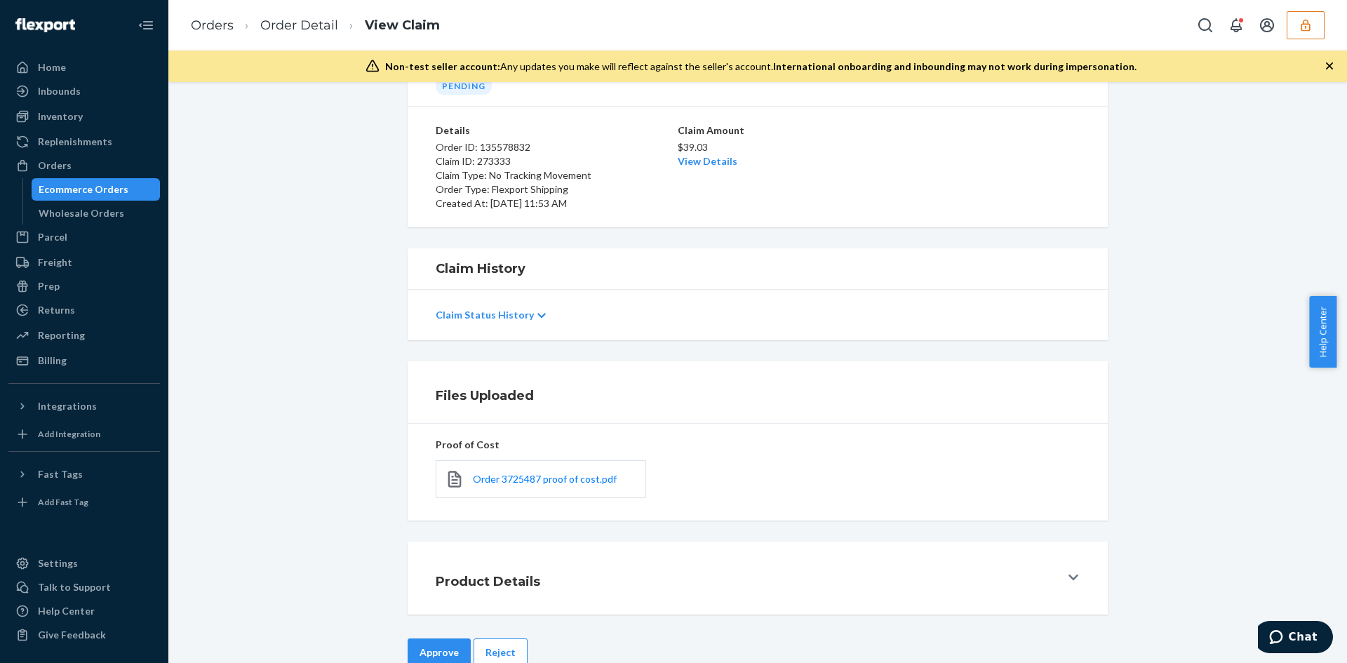
scroll to position [112, 0]
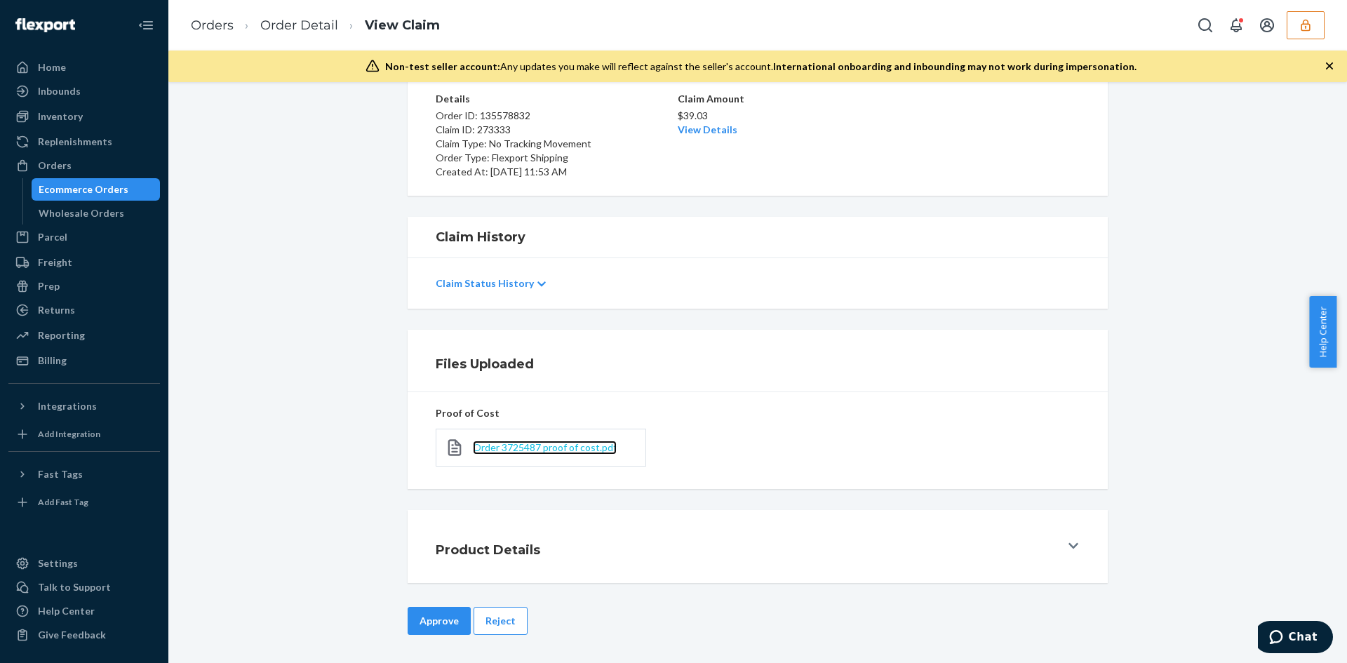
click at [525, 448] on span "Order 3725487 proof of cost.pdf" at bounding box center [545, 447] width 144 height 12
click at [695, 131] on link "View Details" at bounding box center [708, 129] width 60 height 12
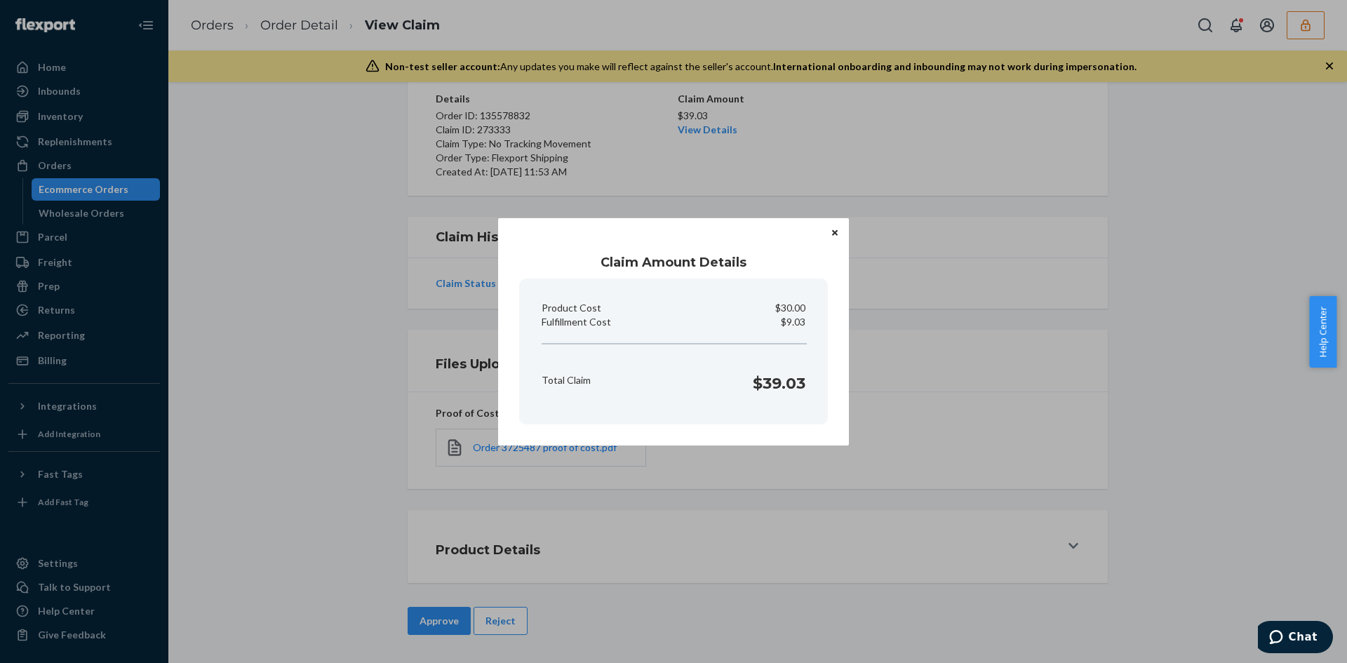
drag, startPoint x: 789, startPoint y: 460, endPoint x: 506, endPoint y: 595, distance: 313.8
click at [789, 461] on div "Claim Amount Details Product Cost $30.00 Fulfillment Cost $9.03 Total Claim $39…" at bounding box center [673, 331] width 1347 height 663
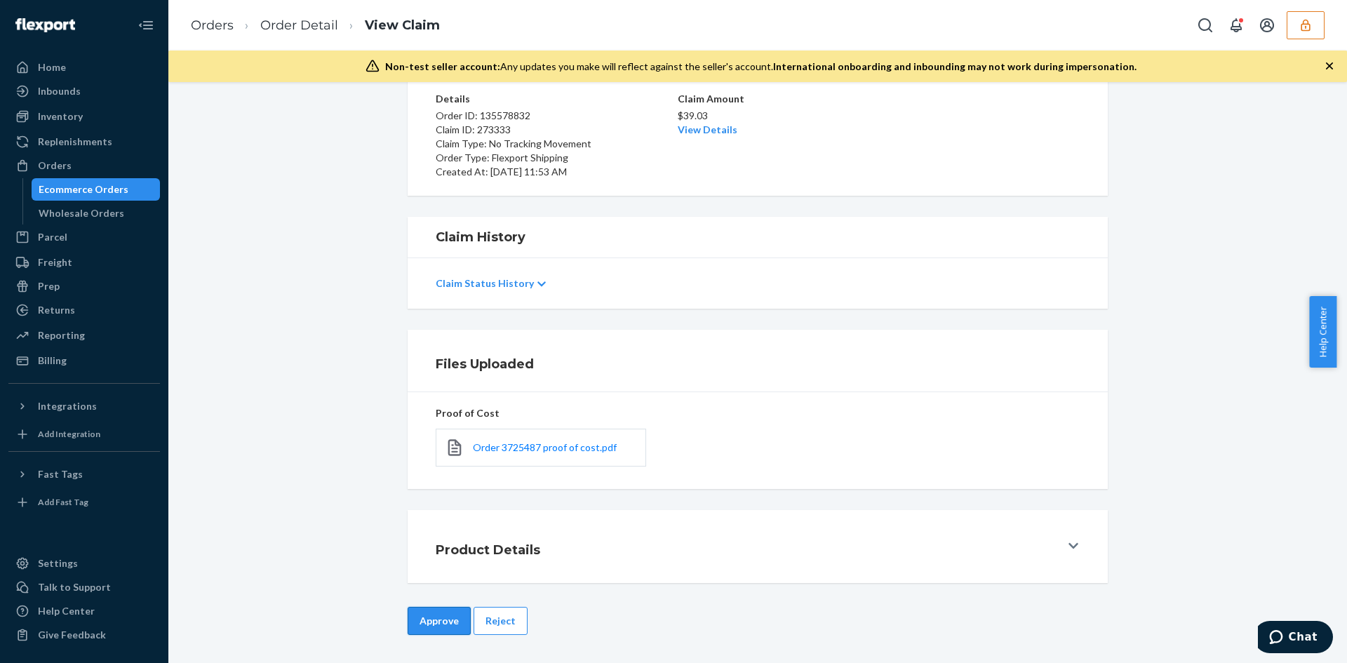
click at [413, 617] on button "Approve" at bounding box center [439, 621] width 63 height 28
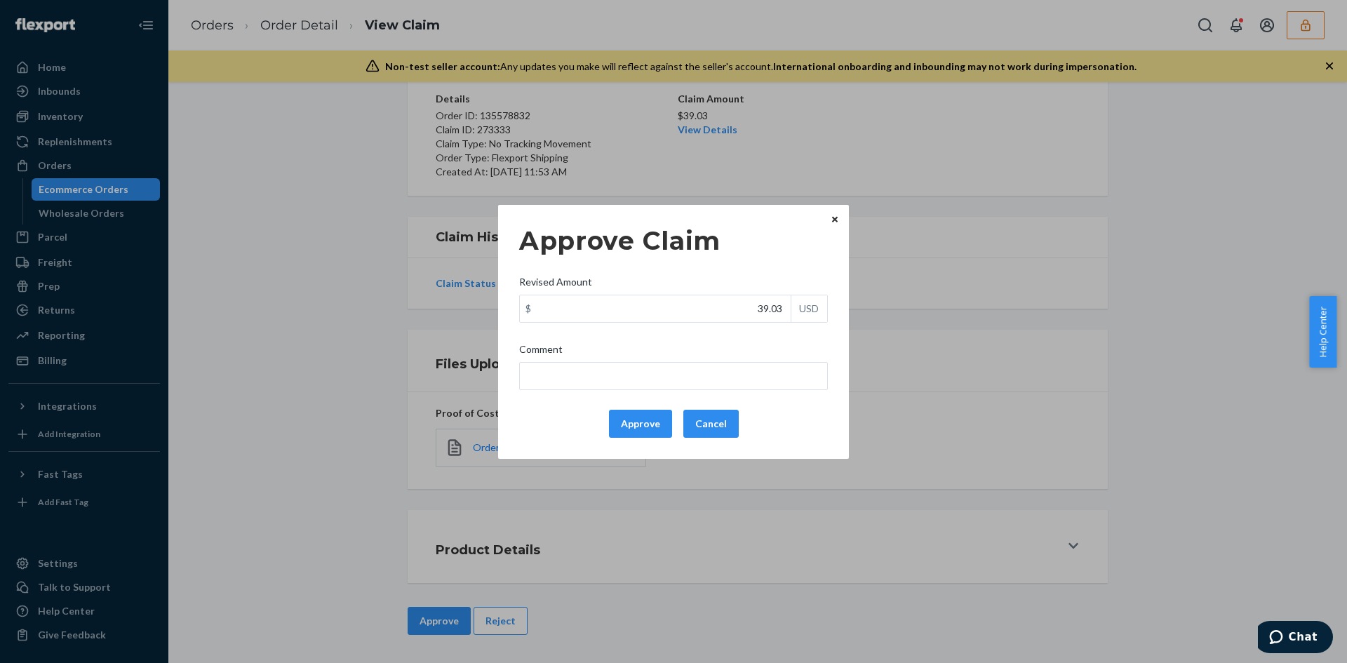
click at [649, 401] on div "Approve Claim Revised Amount $ 39.03 USD Comment Approve Cancel" at bounding box center [673, 331] width 309 height 223
click at [646, 420] on button "Approve" at bounding box center [640, 424] width 63 height 28
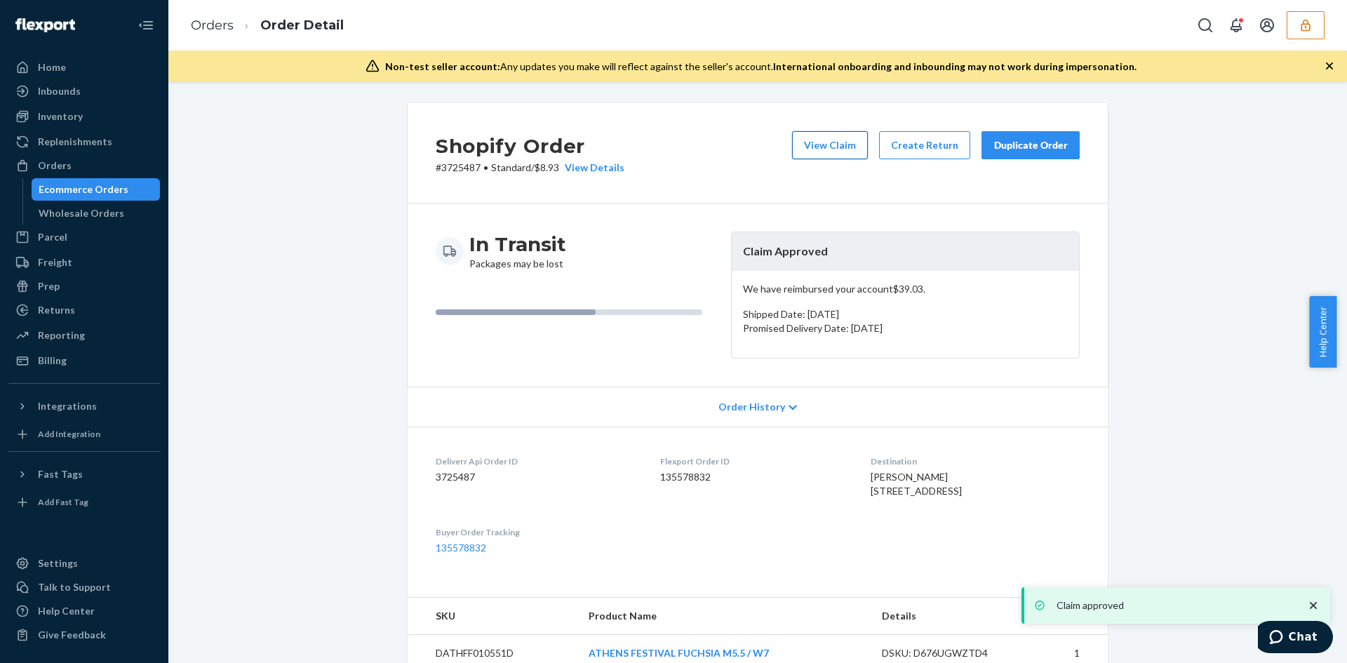
click at [829, 142] on button "View Claim" at bounding box center [830, 145] width 76 height 28
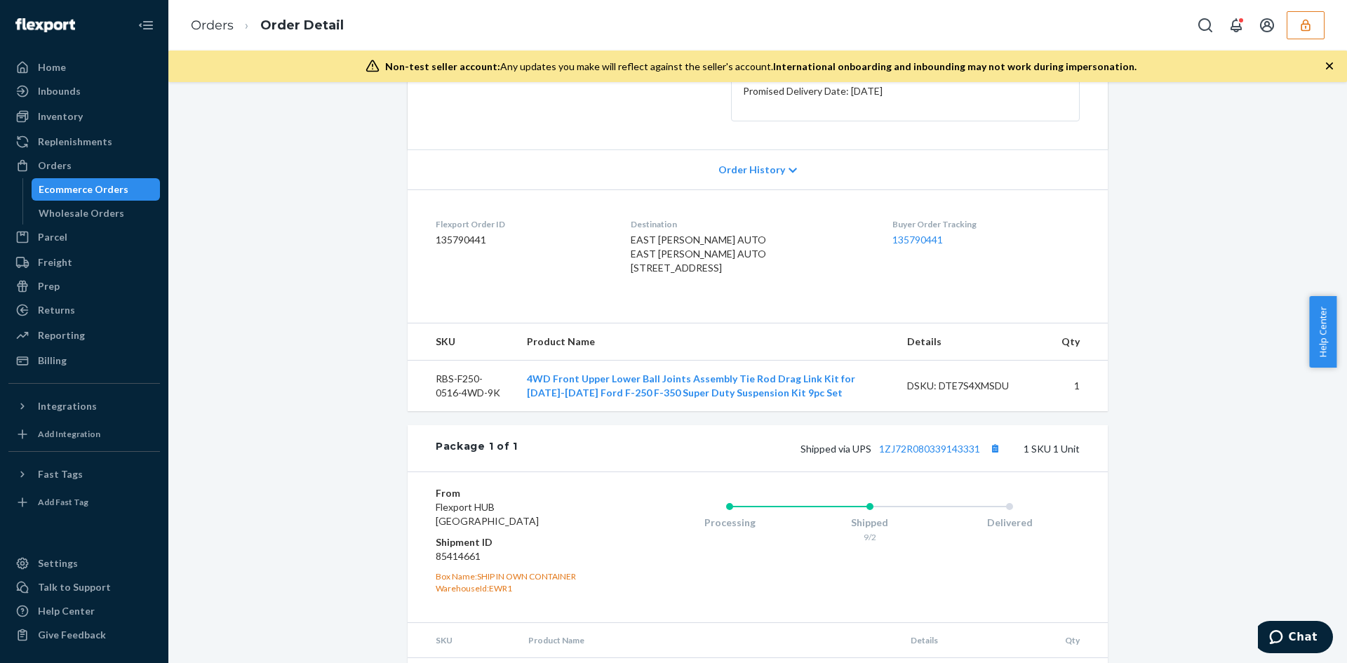
scroll to position [300, 0]
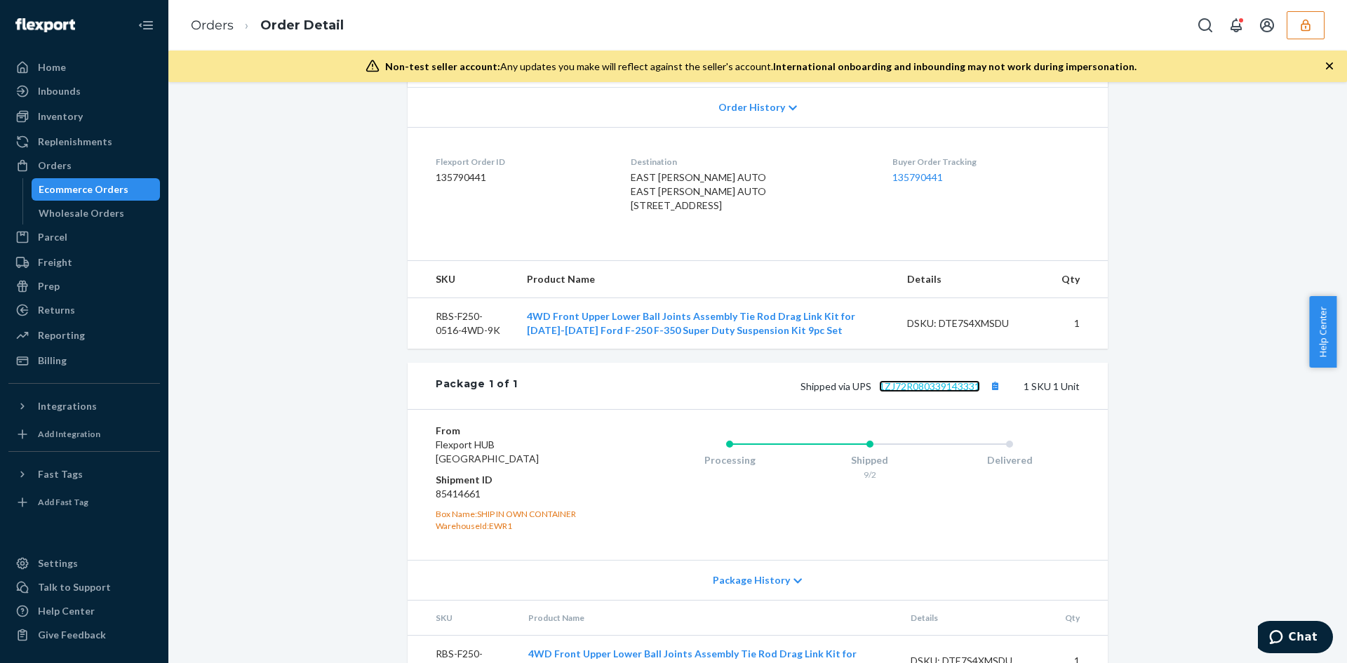
click at [932, 392] on link "1ZJ72R080339143331" at bounding box center [929, 386] width 101 height 12
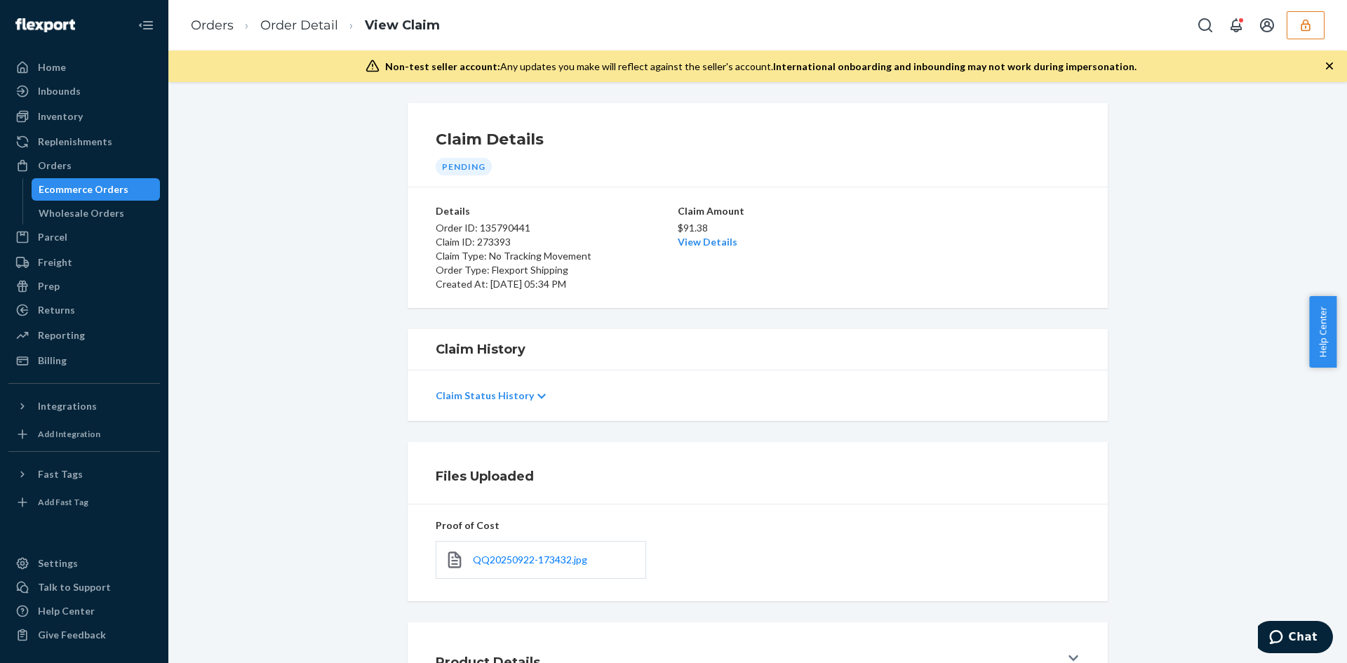
scroll to position [112, 0]
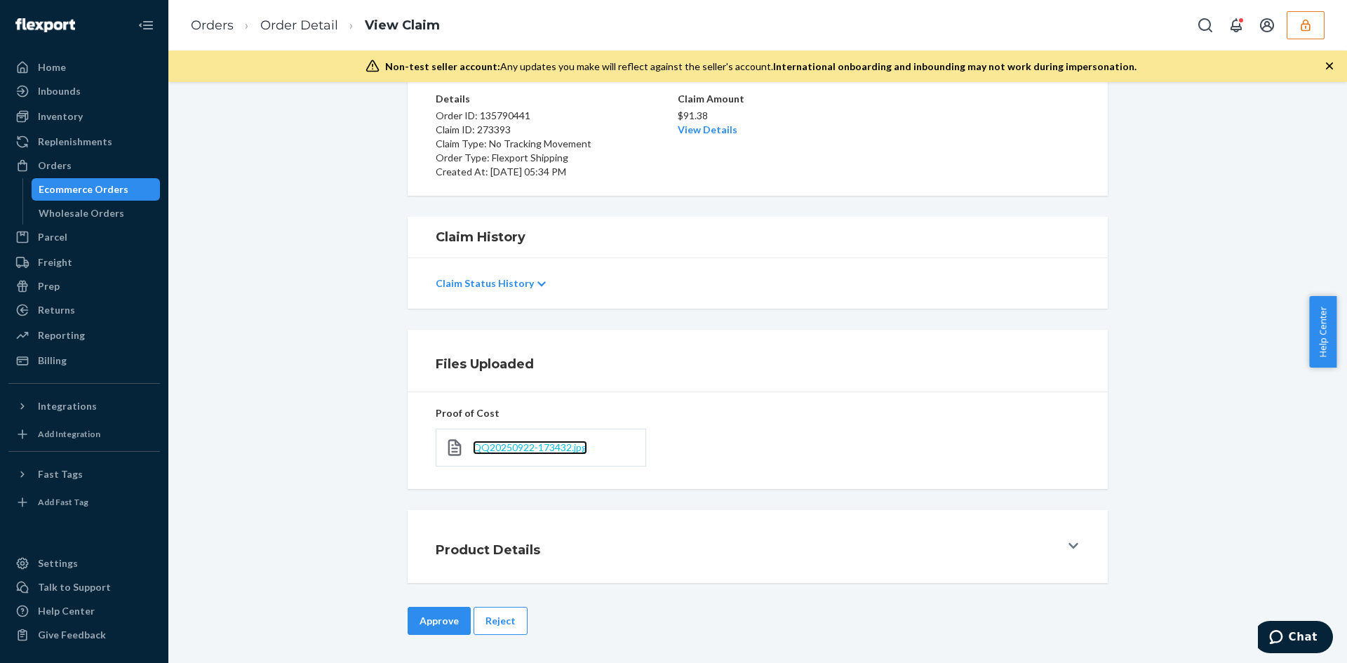
click at [530, 451] on span "QQ20250922-173432.jpg" at bounding box center [530, 447] width 114 height 12
drag, startPoint x: 713, startPoint y: 120, endPoint x: 652, endPoint y: 110, distance: 61.8
click at [712, 120] on p "$91.38" at bounding box center [758, 116] width 160 height 14
drag, startPoint x: 677, startPoint y: 119, endPoint x: 679, endPoint y: 128, distance: 10.0
click at [678, 126] on div "$91.38 View Details" at bounding box center [758, 121] width 160 height 31
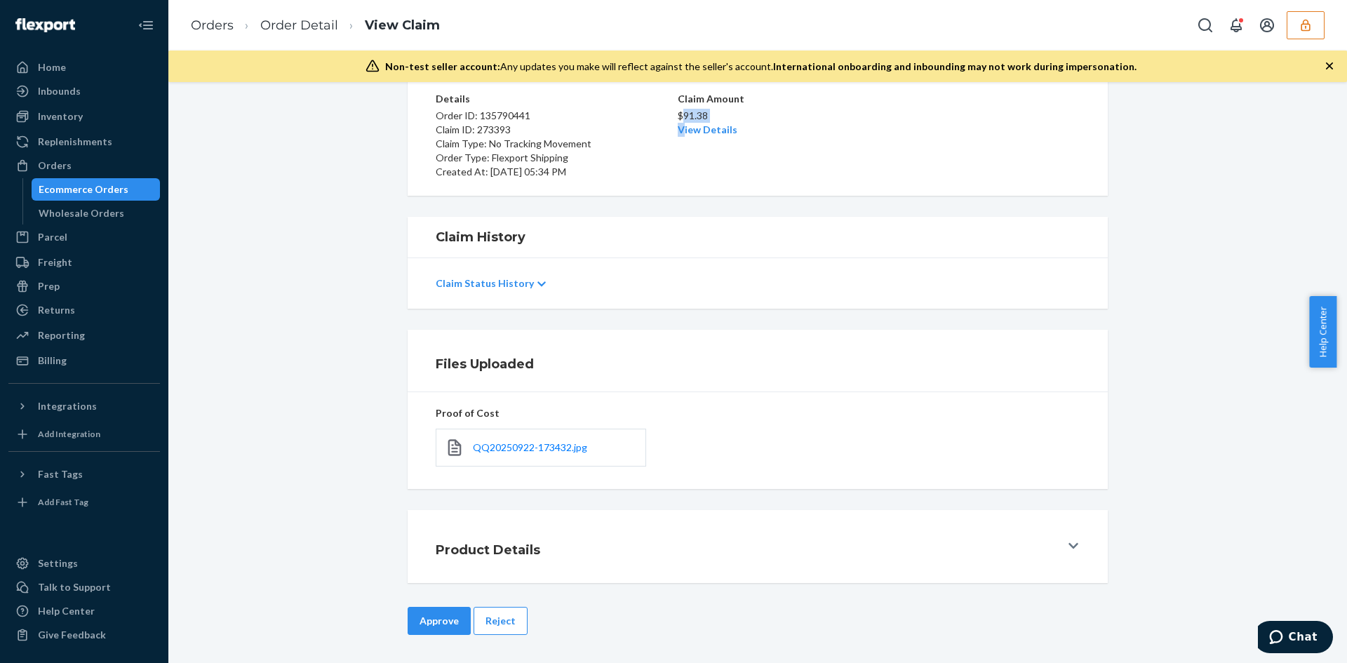
drag, startPoint x: 679, startPoint y: 128, endPoint x: 549, endPoint y: 4, distance: 180.1
click at [678, 129] on link "View Details" at bounding box center [708, 129] width 60 height 12
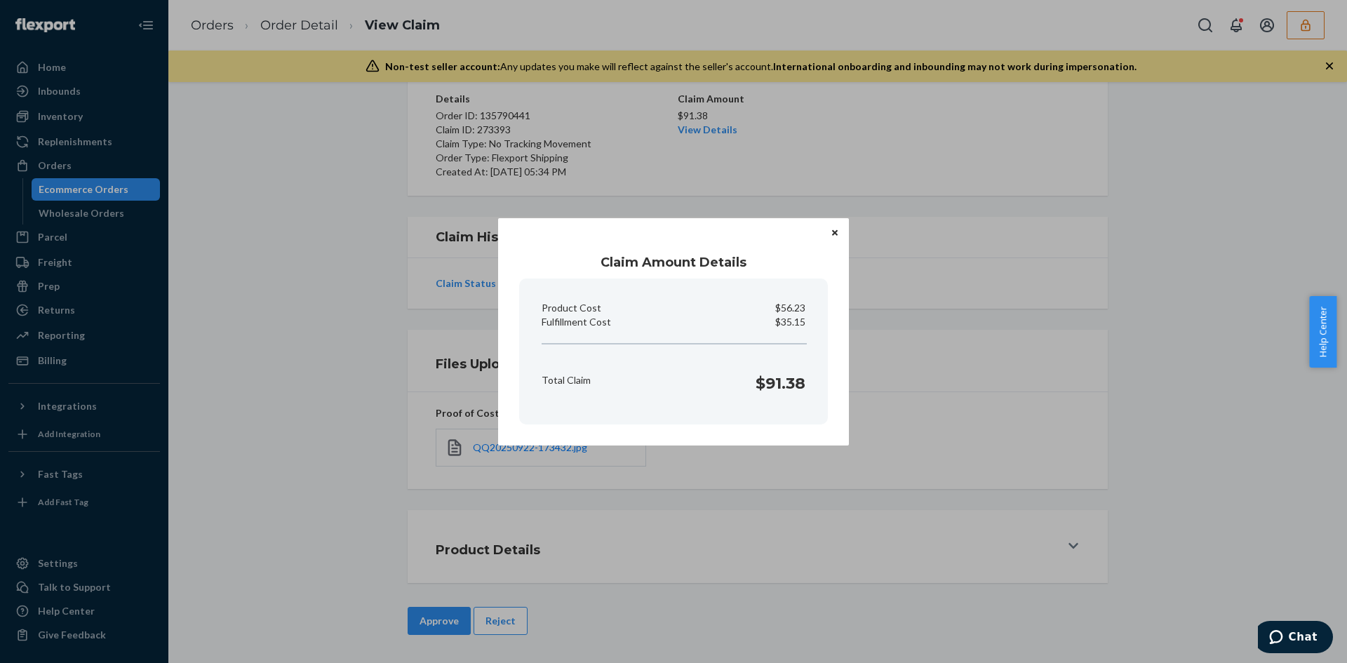
click at [941, 460] on div "Claim Amount Details Product Cost $56.23 Fulfillment Cost $35.15 Total Claim $9…" at bounding box center [673, 331] width 1347 height 663
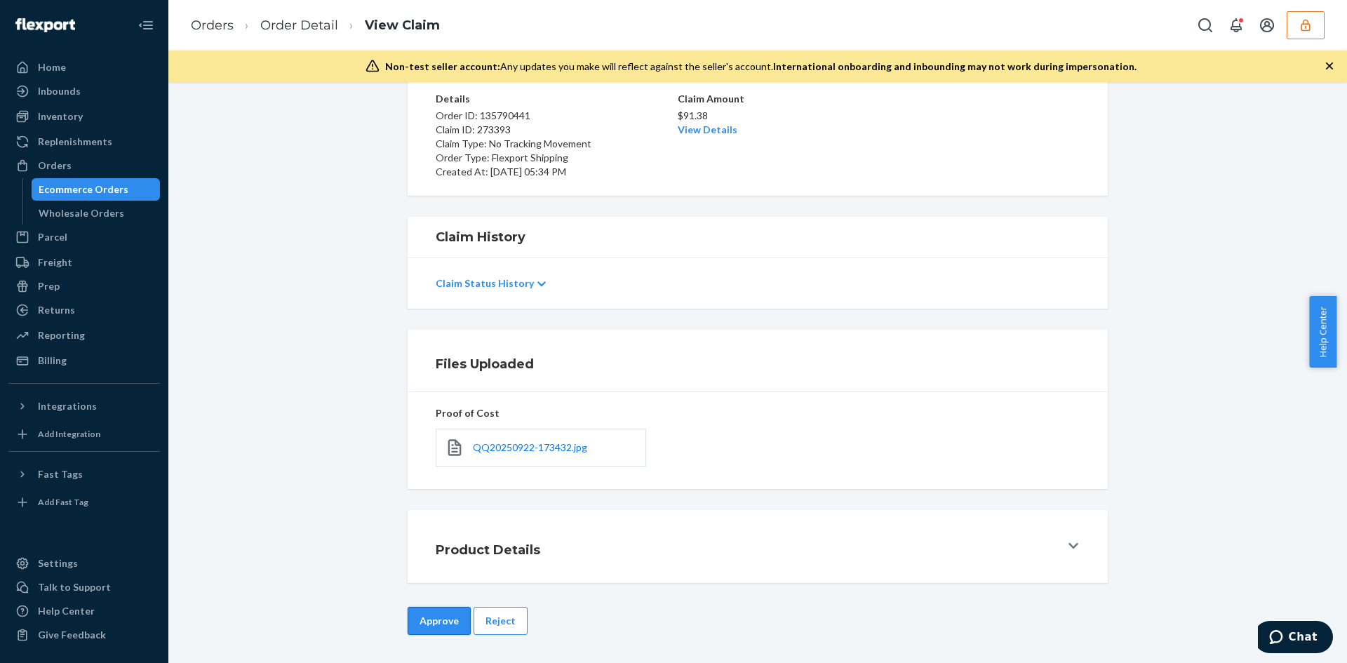
click at [453, 611] on button "Approve" at bounding box center [439, 621] width 63 height 28
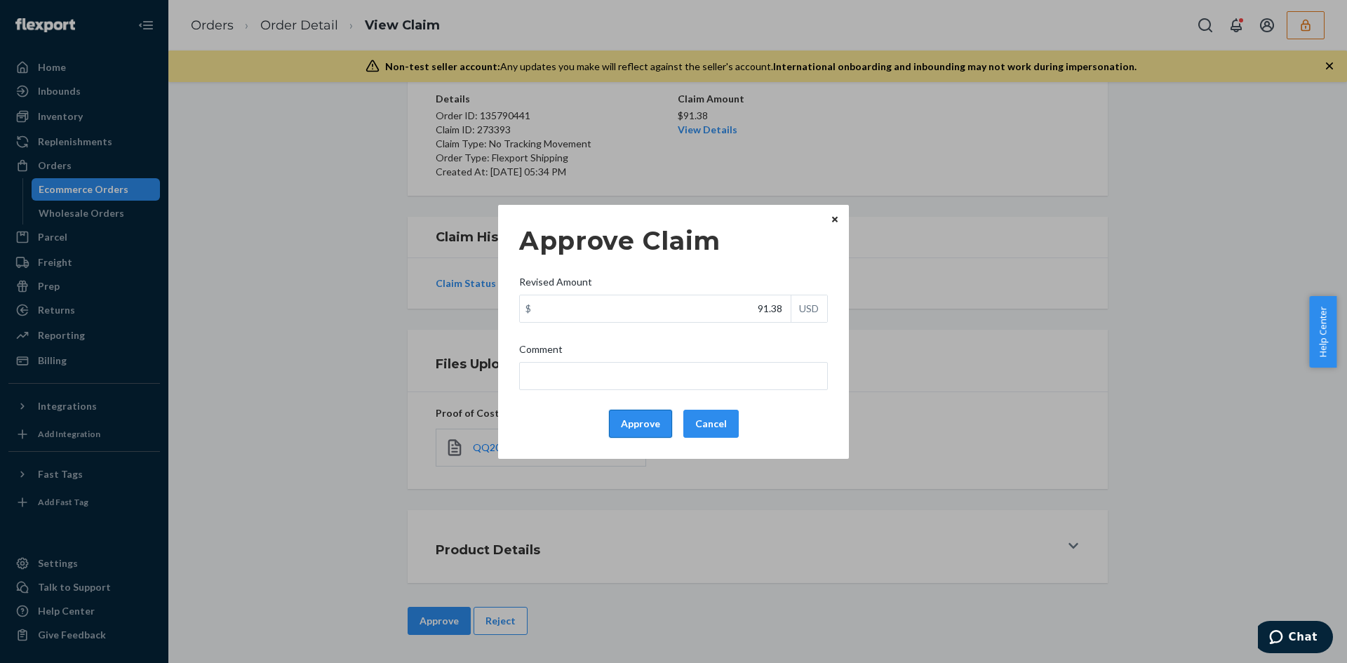
click at [659, 421] on button "Approve" at bounding box center [640, 424] width 63 height 28
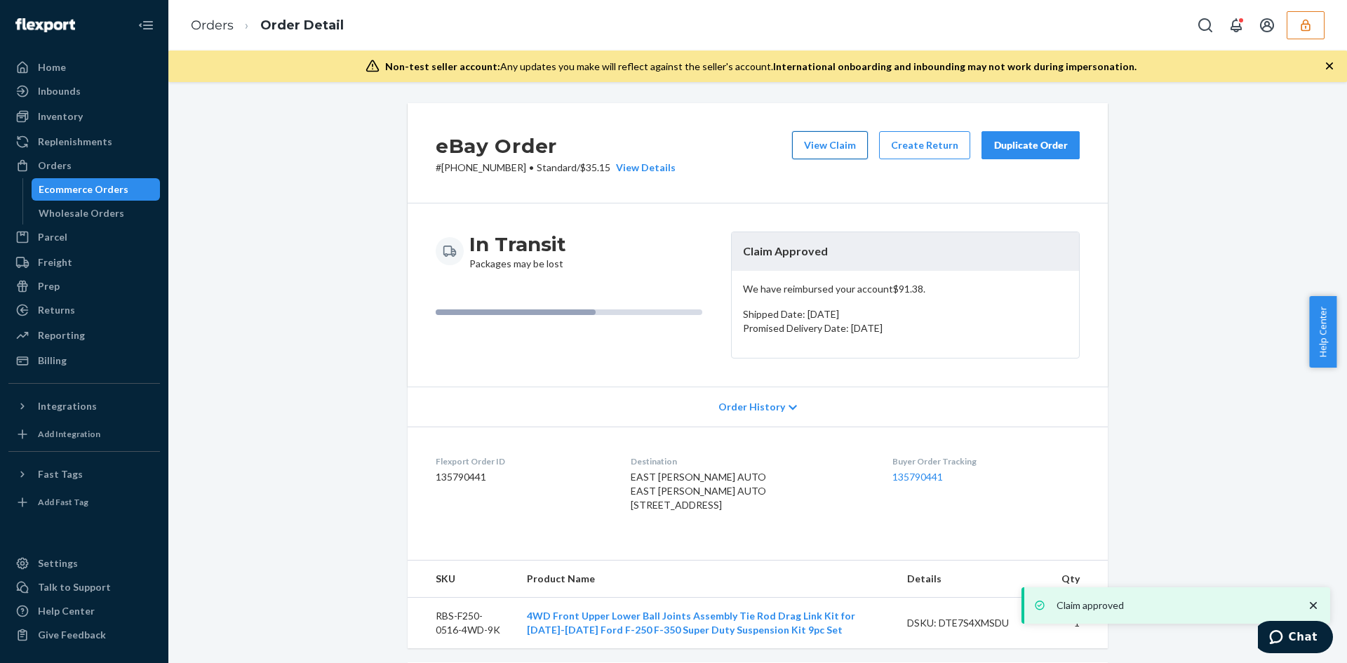
drag, startPoint x: 808, startPoint y: 146, endPoint x: 794, endPoint y: 146, distance: 13.3
click at [794, 146] on button "View Claim" at bounding box center [830, 145] width 76 height 28
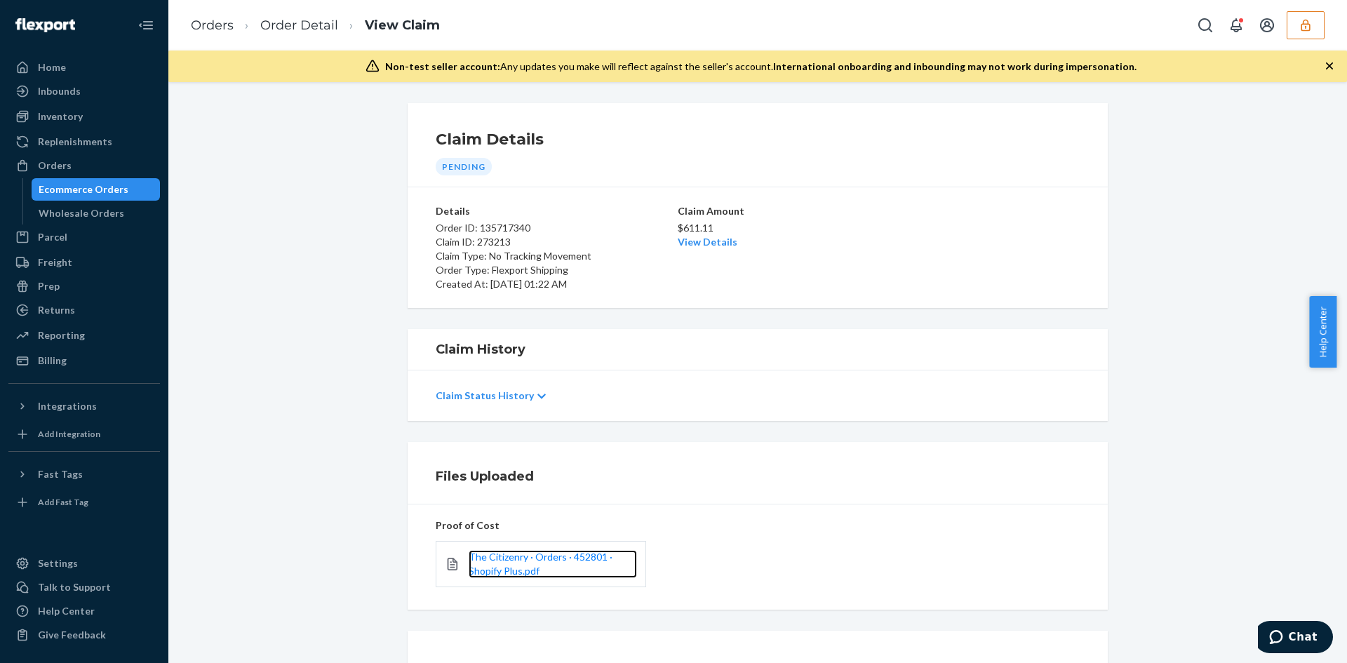
click at [566, 550] on link "The Citizenry · Orders · 452801 · Shopify Plus.pdf" at bounding box center [553, 564] width 168 height 28
click at [717, 246] on link "View Details" at bounding box center [708, 242] width 60 height 12
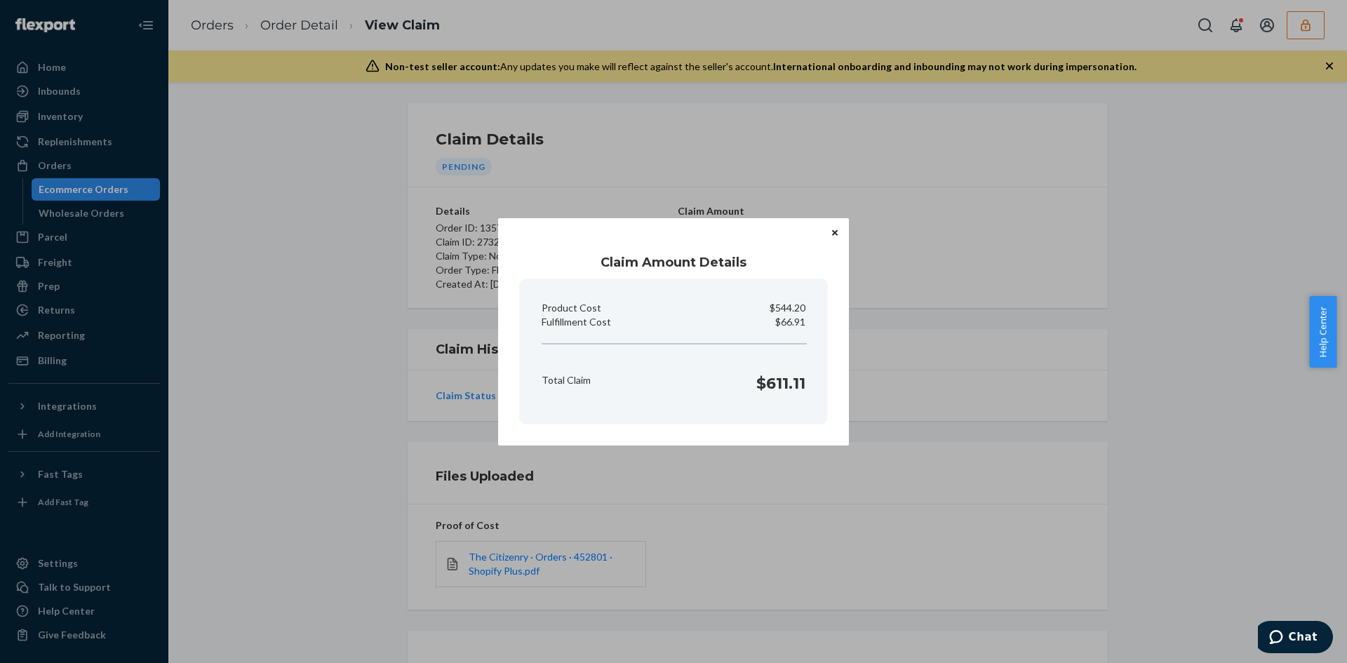
drag, startPoint x: 953, startPoint y: 524, endPoint x: 942, endPoint y: 526, distance: 11.3
click at [949, 525] on div "Claim Amount Details Product Cost $544.20 Fulfillment Cost $66.91 Total Claim $…" at bounding box center [673, 331] width 1347 height 663
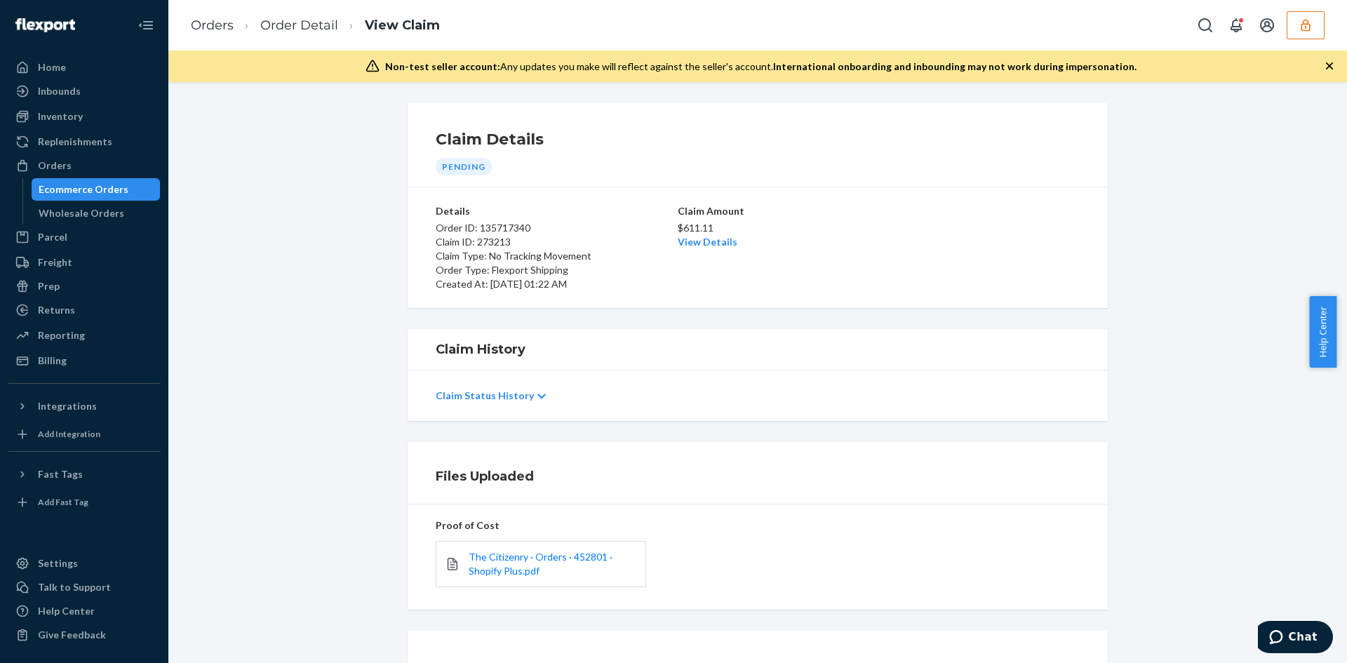
scroll to position [121, 0]
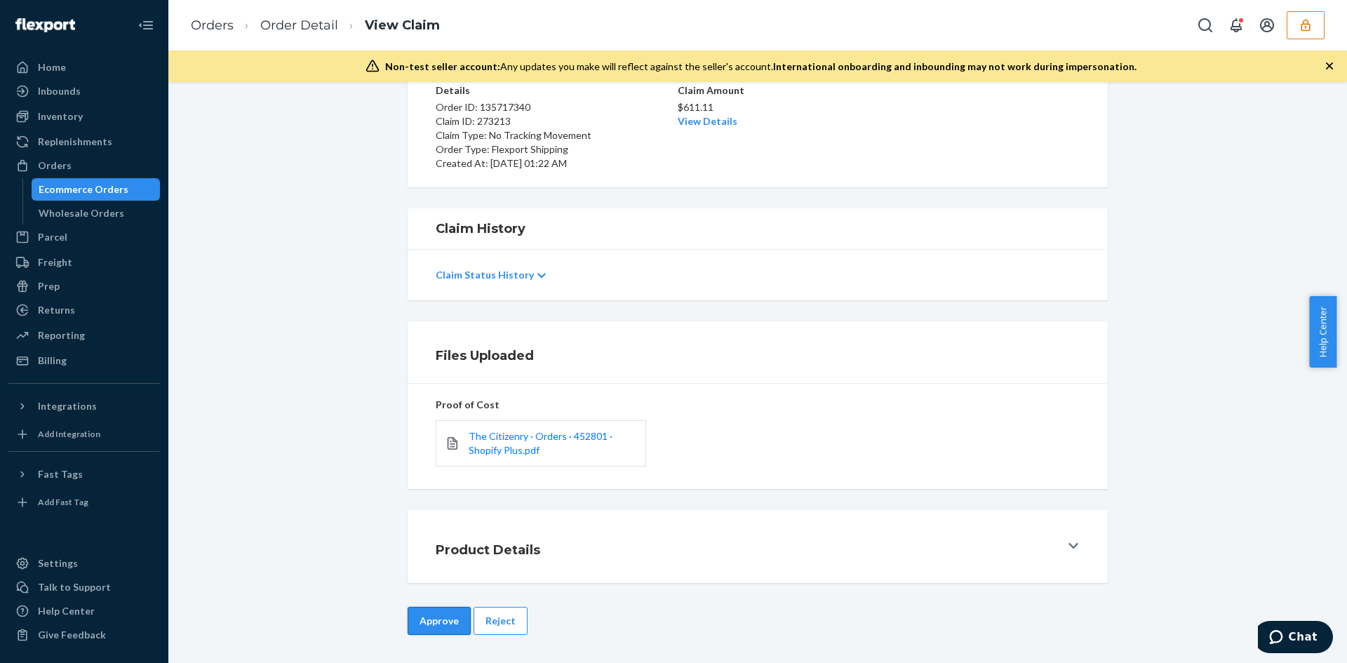
click at [420, 618] on button "Approve" at bounding box center [439, 621] width 63 height 28
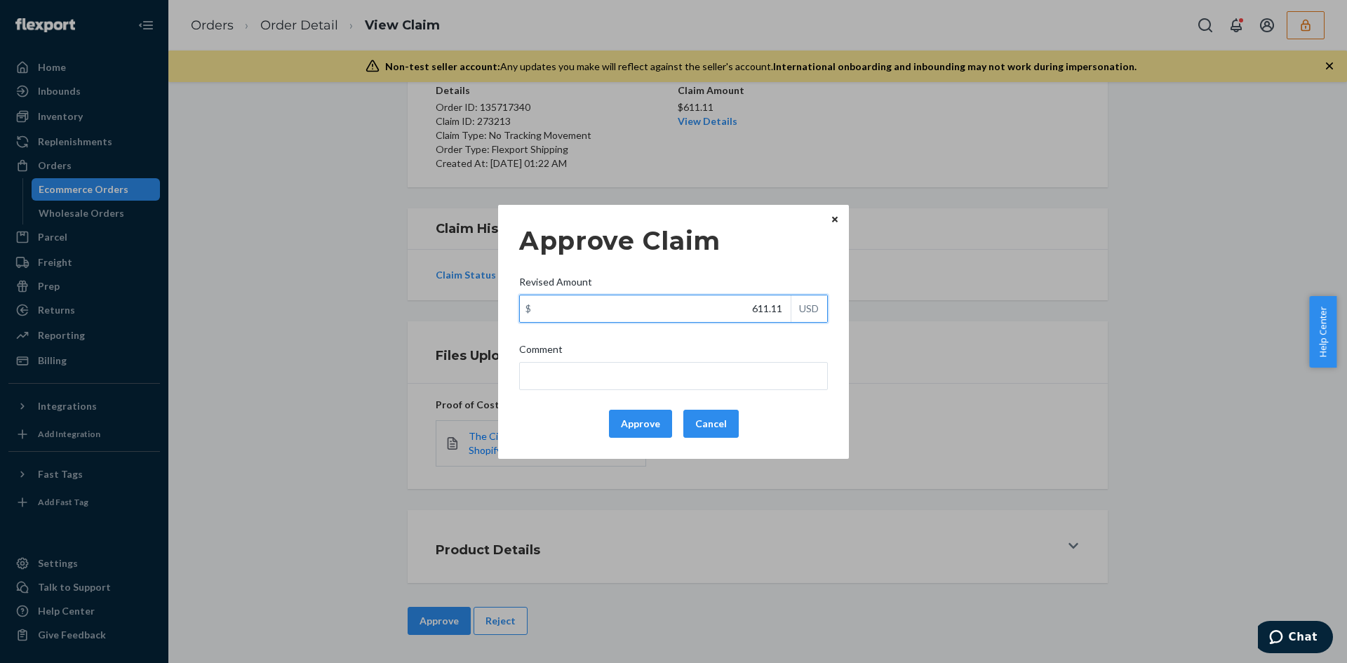
click at [771, 307] on input "611.11" at bounding box center [655, 308] width 271 height 27
type input "166.91"
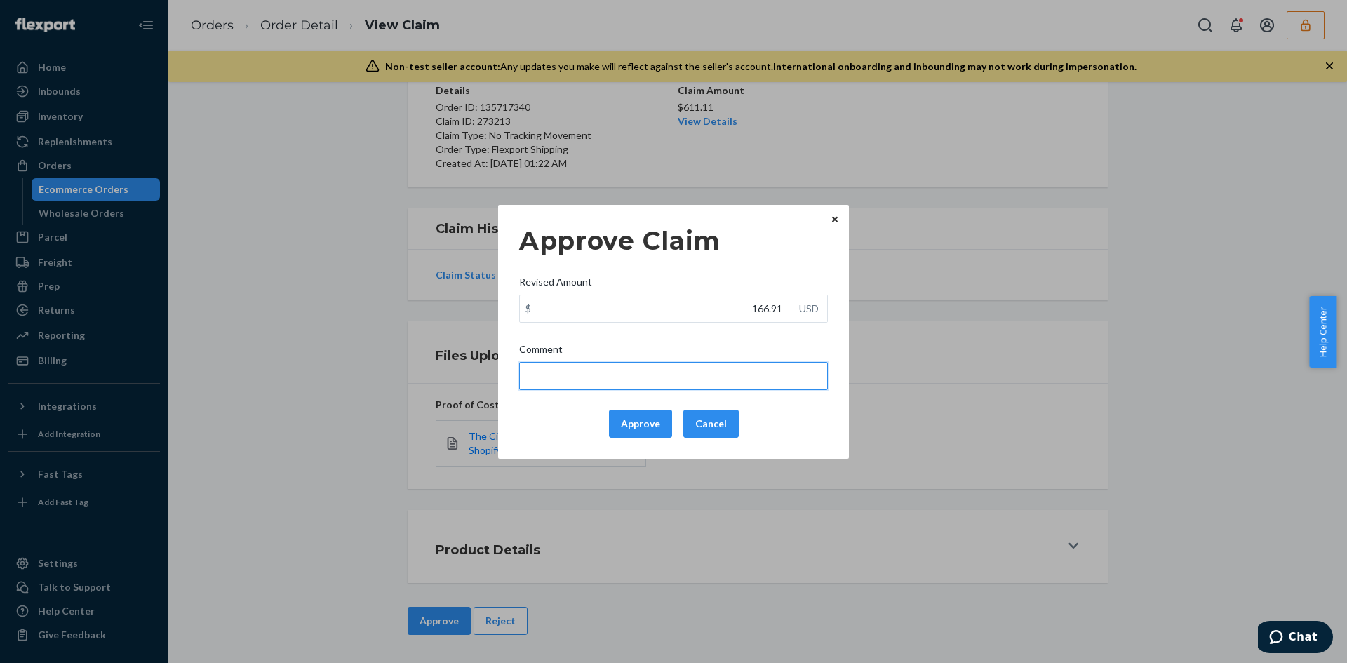
click at [701, 373] on input "Comment" at bounding box center [673, 376] width 309 height 28
type input "Total cost capped at $100"
drag, startPoint x: 642, startPoint y: 421, endPoint x: 657, endPoint y: 421, distance: 14.7
click at [641, 421] on button "Approve" at bounding box center [640, 424] width 63 height 28
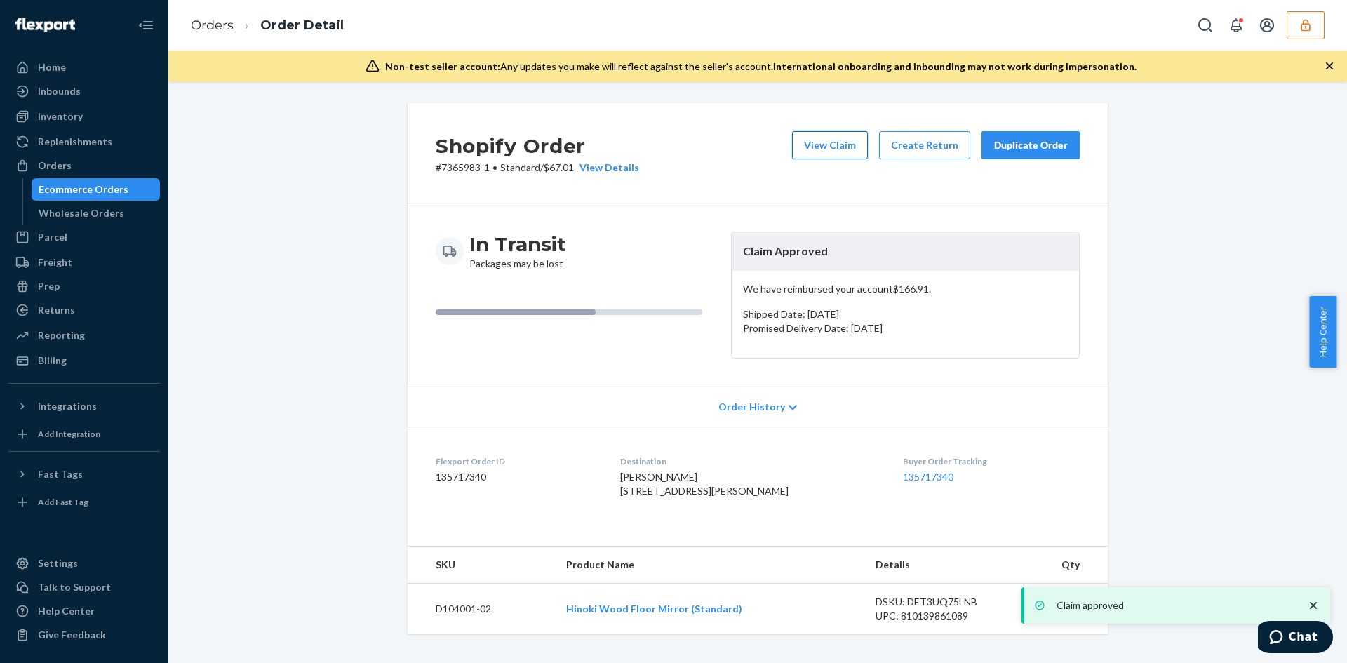
drag, startPoint x: 841, startPoint y: 166, endPoint x: 824, endPoint y: 154, distance: 21.2
click at [840, 166] on div "View Claim Create Return Duplicate Order" at bounding box center [936, 153] width 299 height 44
click at [803, 142] on button "View Claim" at bounding box center [830, 145] width 76 height 28
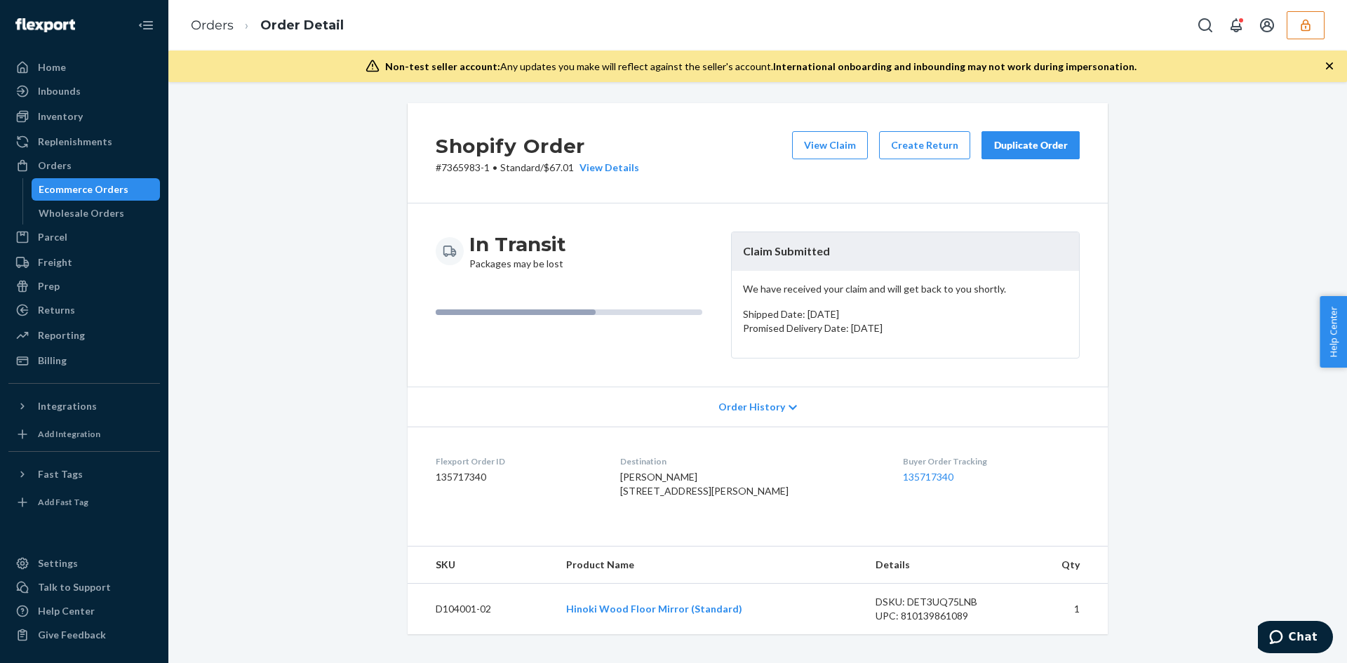
scroll to position [16, 0]
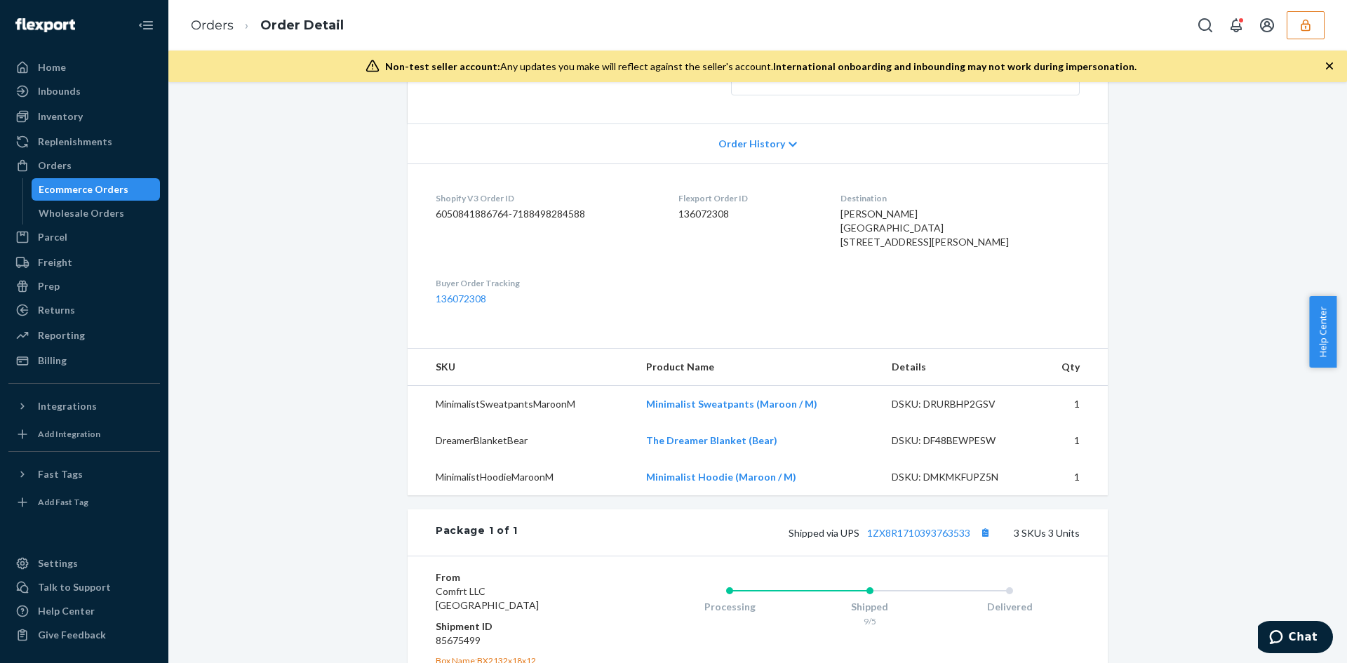
scroll to position [351, 0]
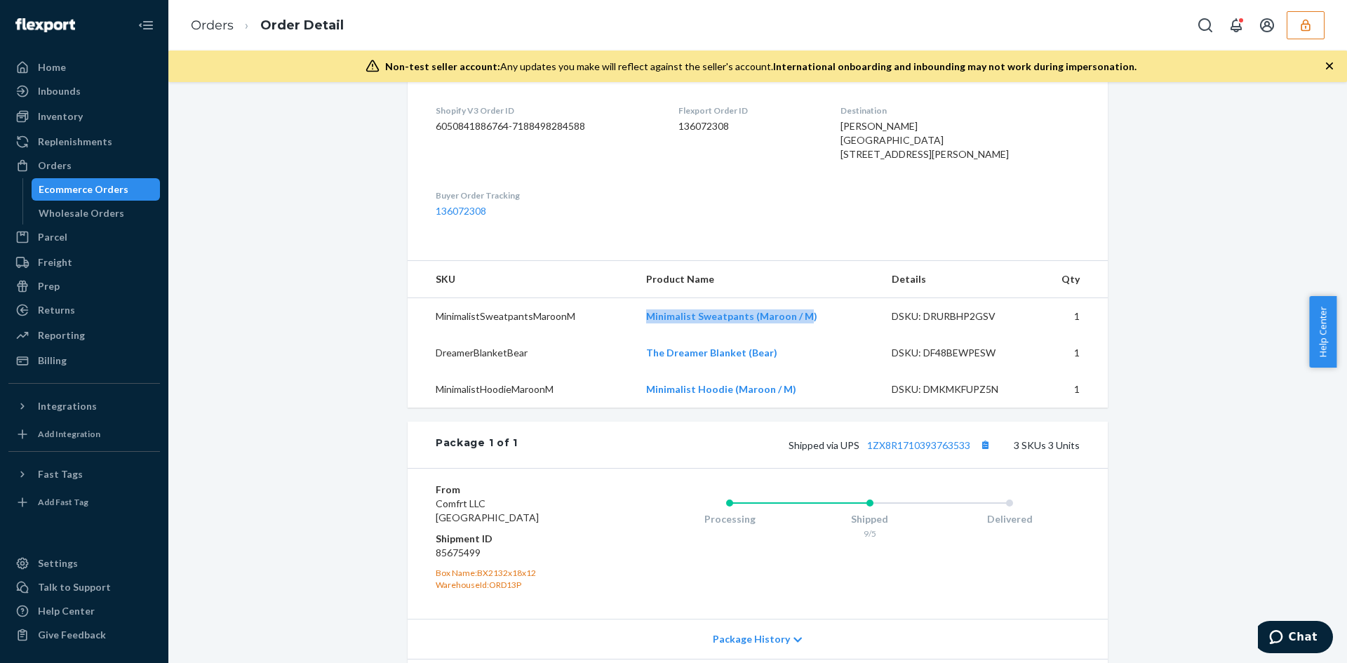
drag, startPoint x: 631, startPoint y: 349, endPoint x: 810, endPoint y: 357, distance: 178.4
click at [806, 335] on tr "MinimalistSweatpantsMaroonM Minimalist Sweatpants (Maroon / M) DSKU: DRURBHP2GS…" at bounding box center [758, 316] width 700 height 37
click at [810, 335] on td "Minimalist Sweatpants (Maroon / M)" at bounding box center [758, 316] width 246 height 37
copy tr "Minimalist Sweatpants (Maroon / M)"
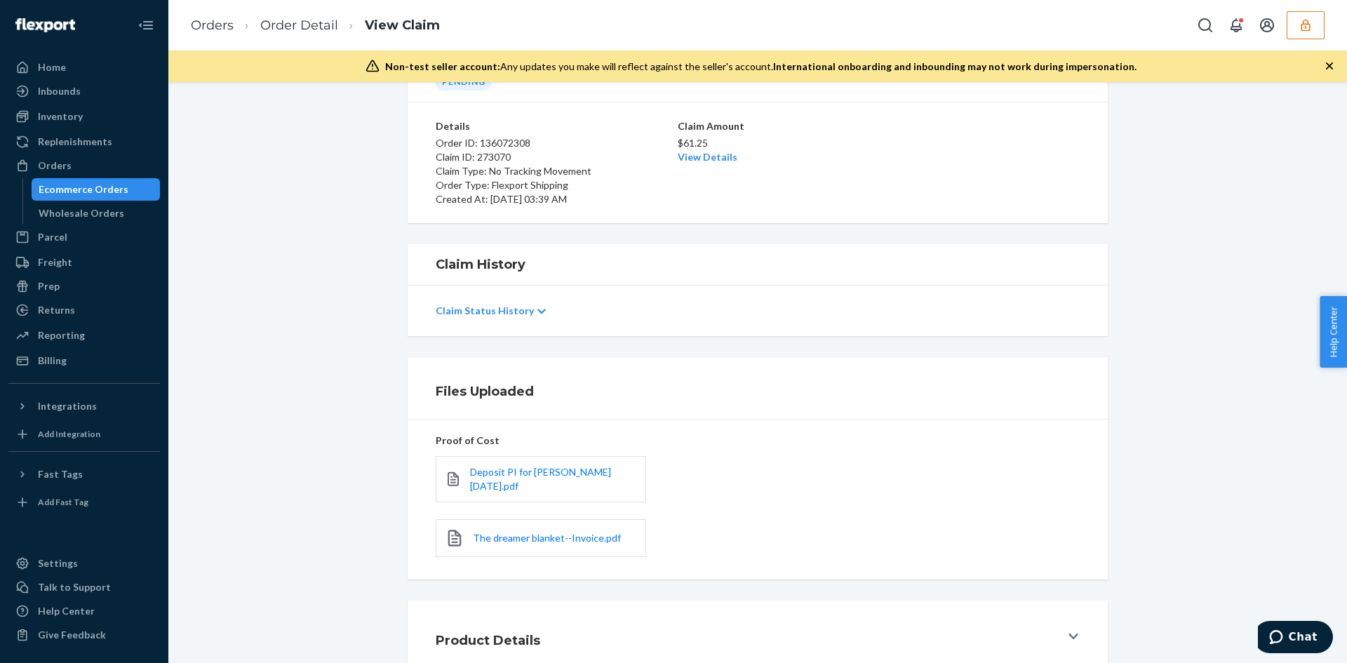
scroll to position [175, 0]
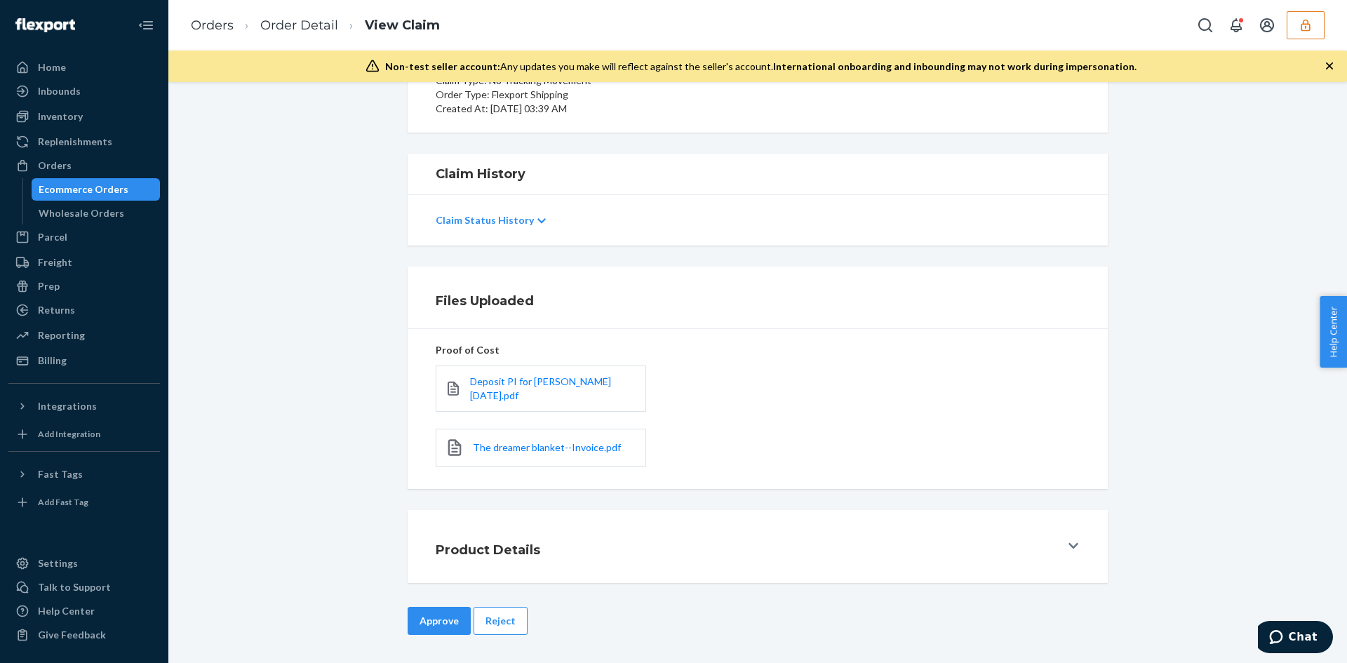
click at [500, 456] on div "The dreamer blanket--Invoice.pdf" at bounding box center [541, 448] width 210 height 38
click at [500, 449] on span "The dreamer blanket--Invoice.pdf" at bounding box center [547, 447] width 148 height 12
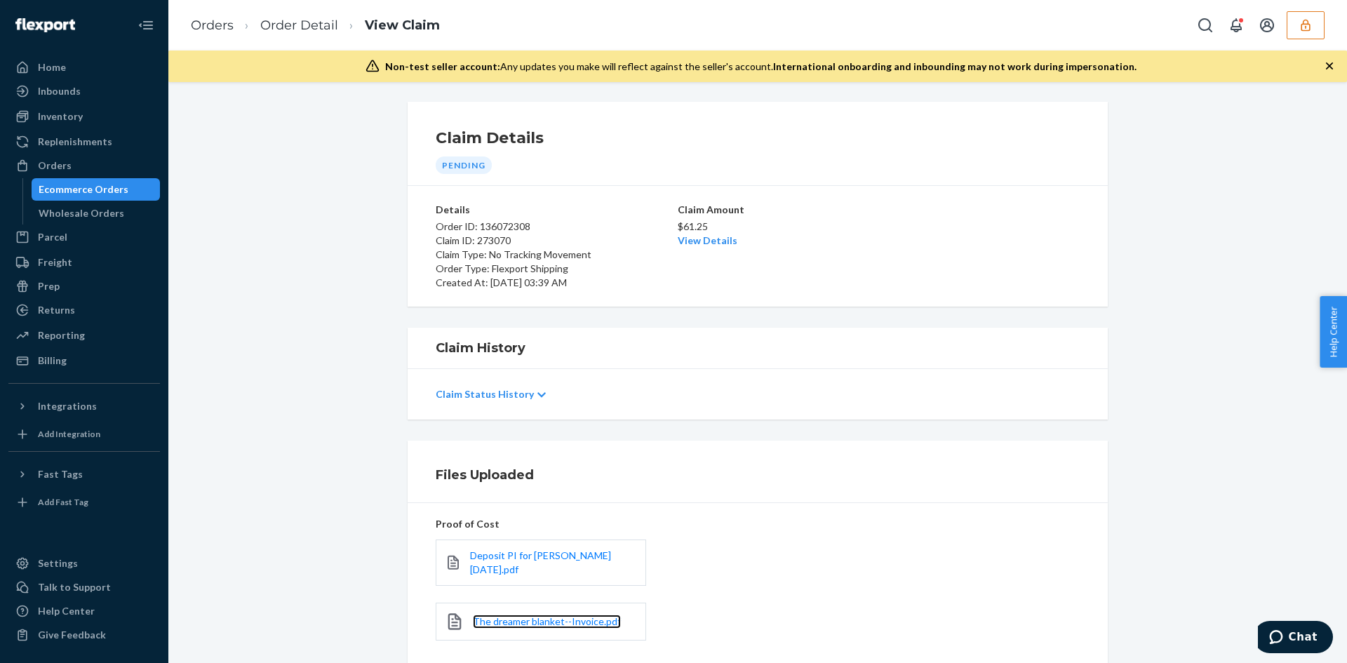
scroll to position [0, 0]
click at [693, 236] on link "View Details" at bounding box center [708, 242] width 60 height 12
drag, startPoint x: 991, startPoint y: 420, endPoint x: 689, endPoint y: 497, distance: 312.3
click at [989, 419] on div "Home Inbounds Shipping Plans Problems Inventory Products Replenishments Orders …" at bounding box center [673, 331] width 1347 height 663
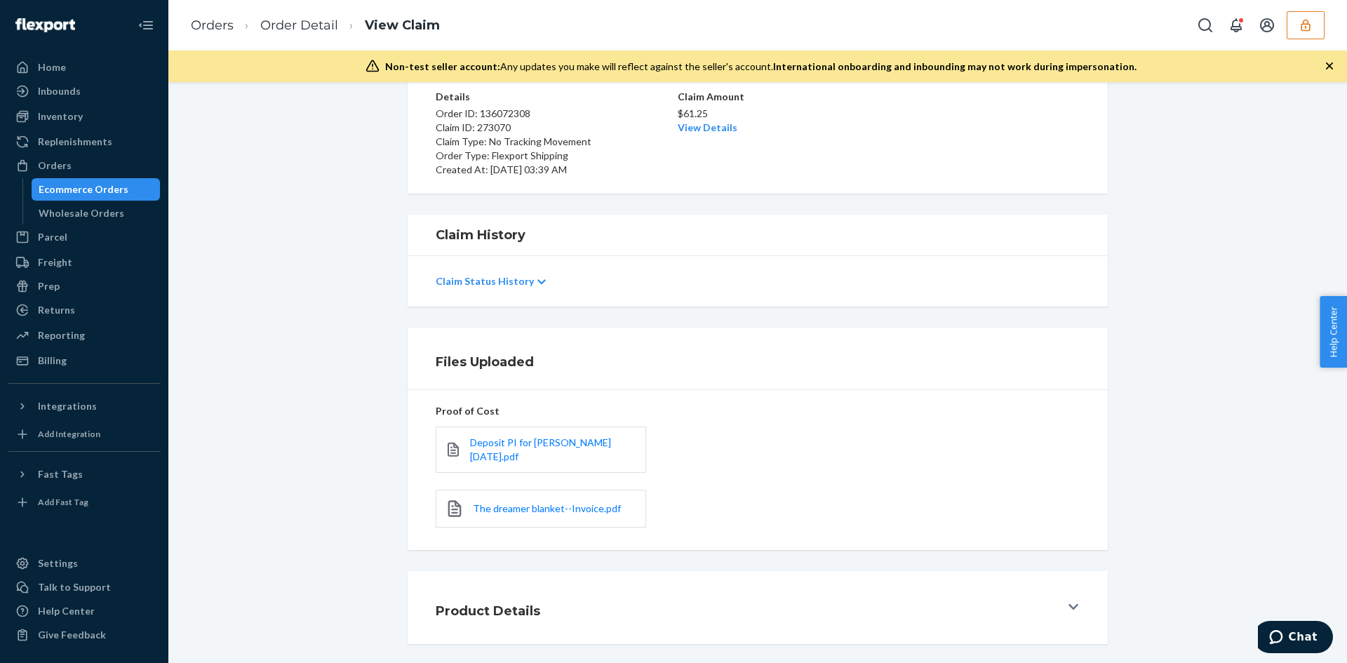
scroll to position [175, 0]
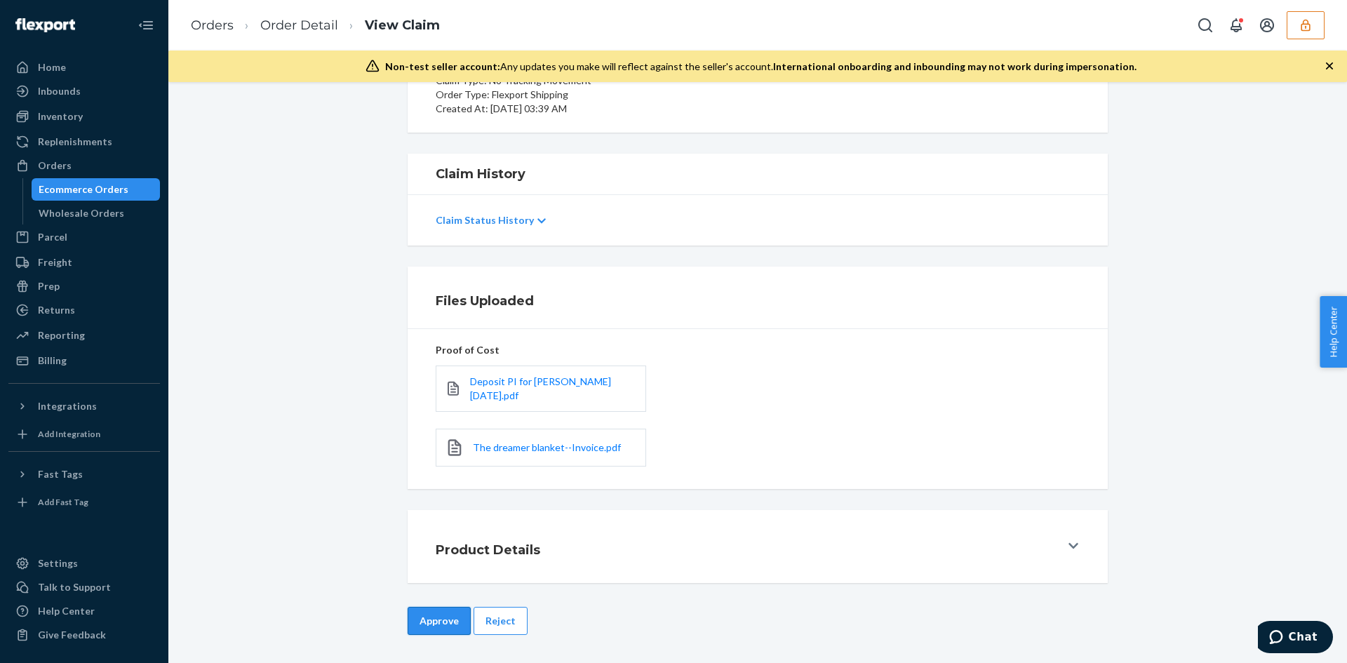
click at [432, 615] on button "Approve" at bounding box center [439, 621] width 63 height 28
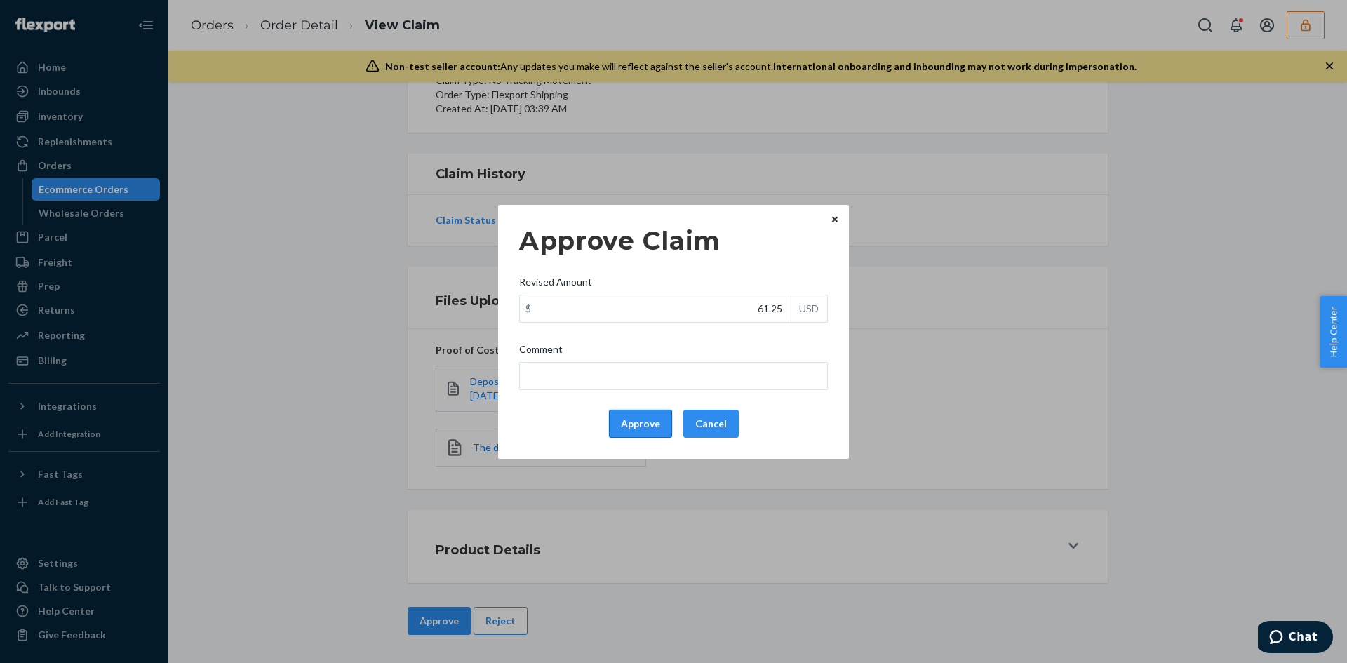
click at [627, 426] on button "Approve" at bounding box center [640, 424] width 63 height 28
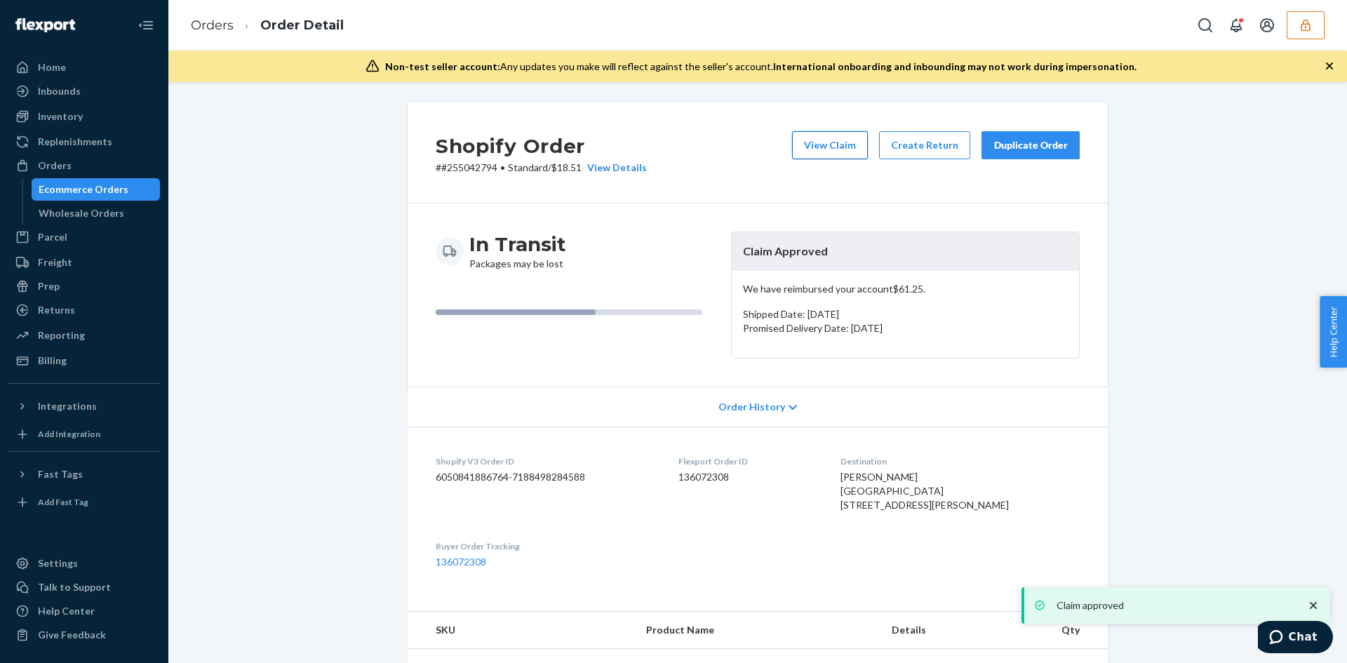
click at [834, 141] on button "View Claim" at bounding box center [830, 145] width 76 height 28
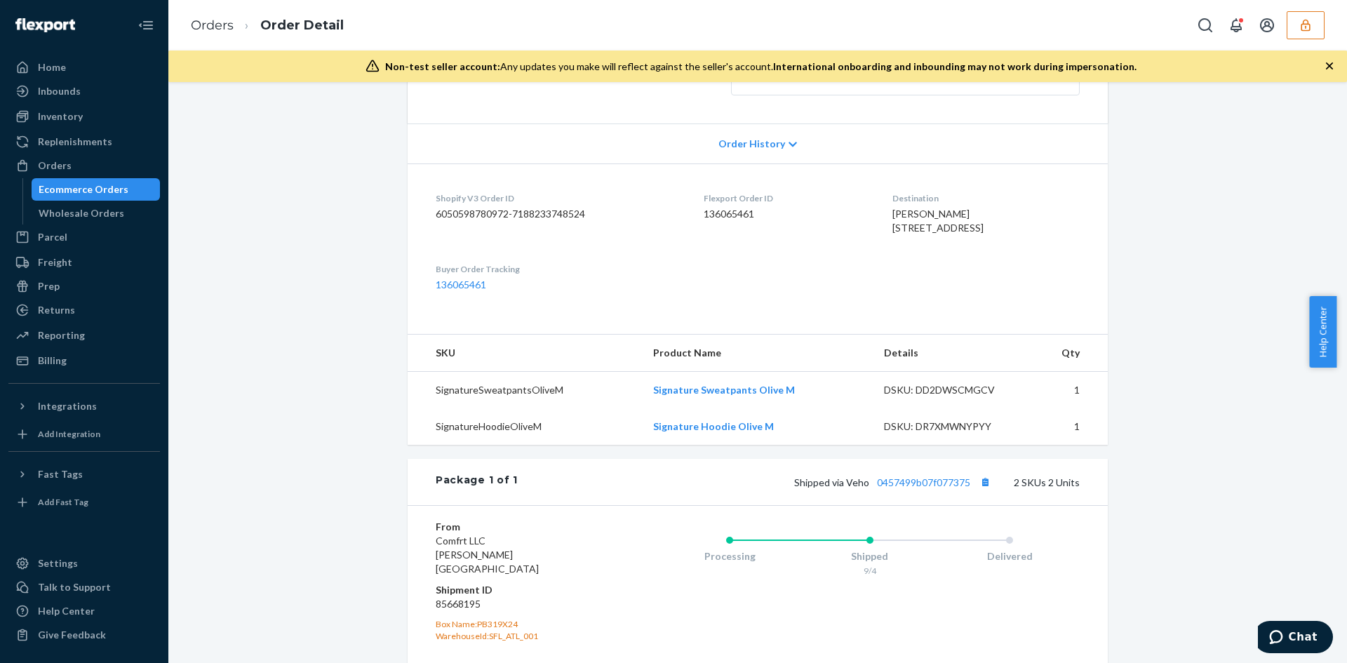
scroll to position [421, 0]
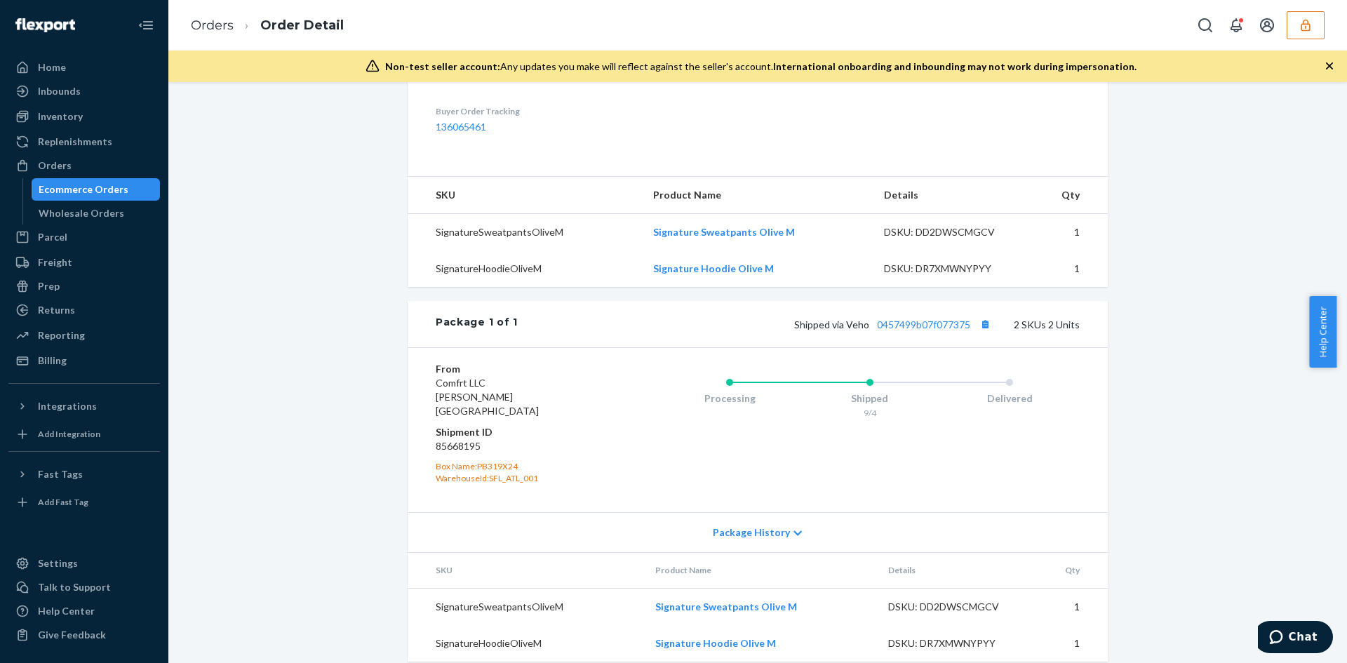
click at [921, 342] on div "Package 1 of 1 Shipped via Veho 0457499b07f077375 2 SKUs 2 Units" at bounding box center [758, 324] width 700 height 46
click at [921, 333] on div "Shipped via Veho 0457499b07f077375 2 SKUs 2 Units" at bounding box center [799, 324] width 562 height 18
click at [918, 330] on link "0457499b07f077375" at bounding box center [923, 325] width 93 height 12
drag, startPoint x: 633, startPoint y: 262, endPoint x: 794, endPoint y: 243, distance: 161.8
click at [794, 243] on tr "SignatureSweatpantsOliveM Signature Sweatpants Olive M DSKU: DD2DWSCMGCV 1" at bounding box center [758, 232] width 700 height 37
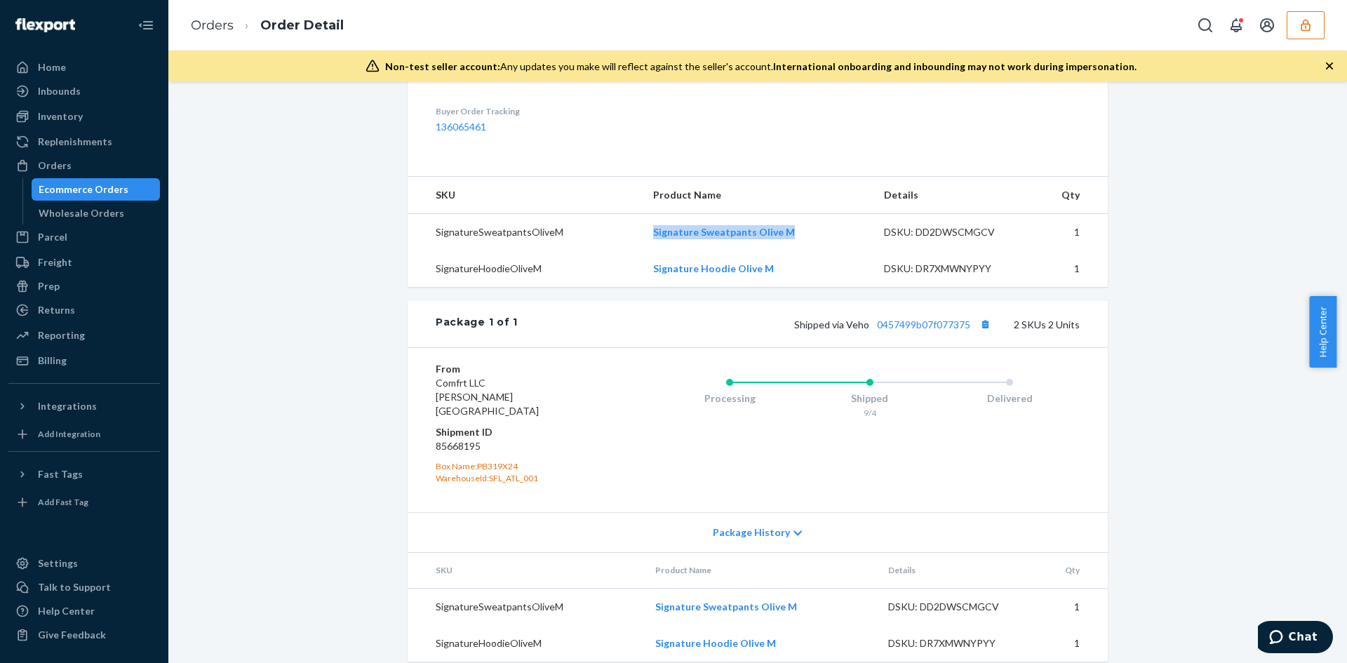
copy tr "Signature Sweatpants Olive M"
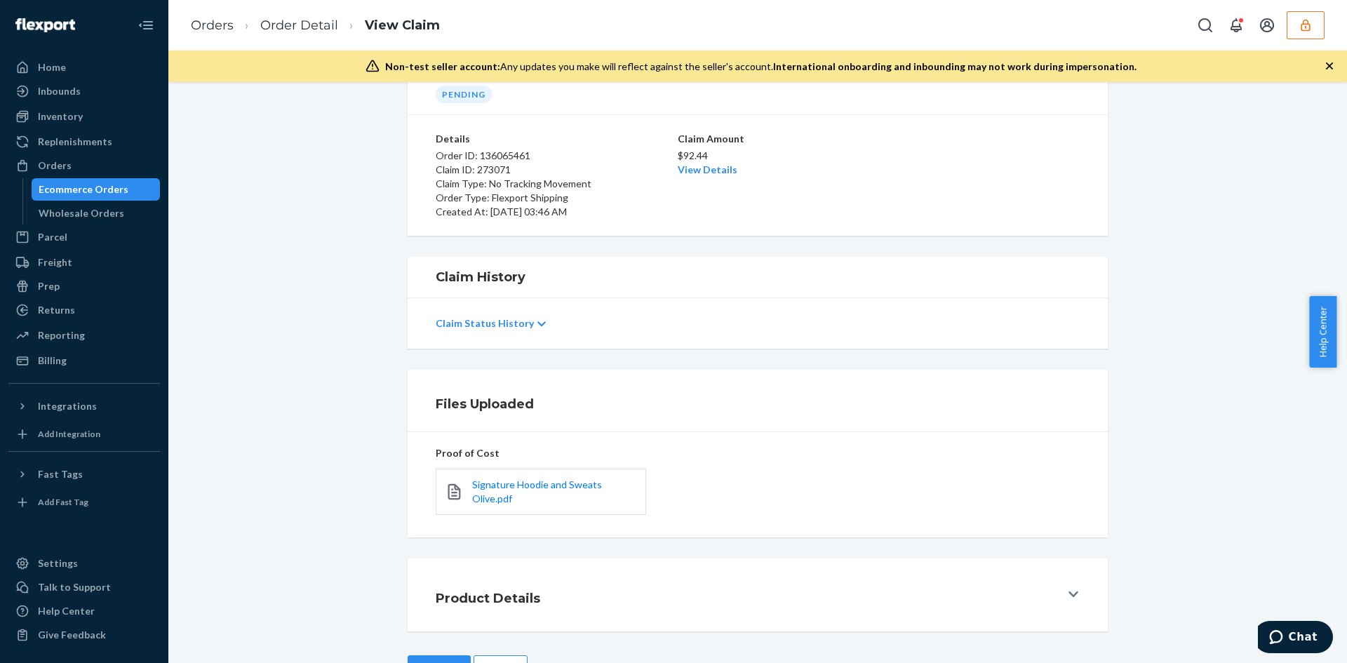
scroll to position [121, 0]
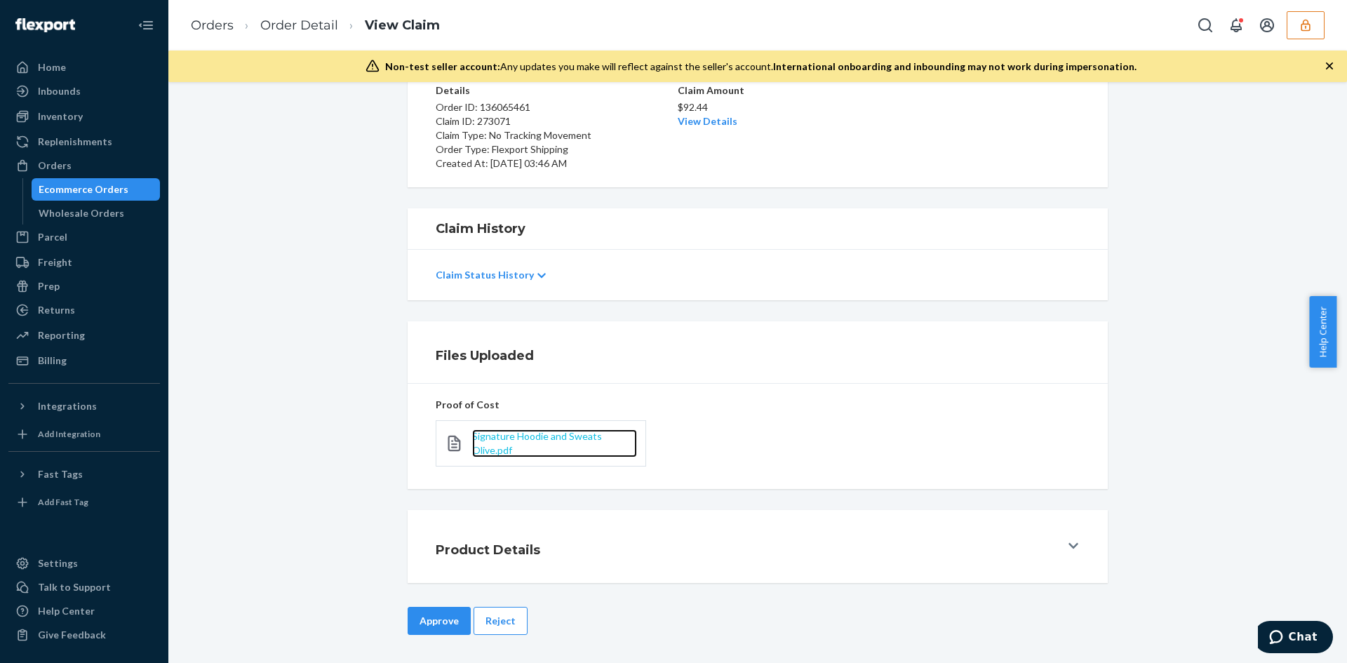
click at [483, 439] on span "Signature Hoodie and Sweats Olive.pdf" at bounding box center [537, 443] width 130 height 26
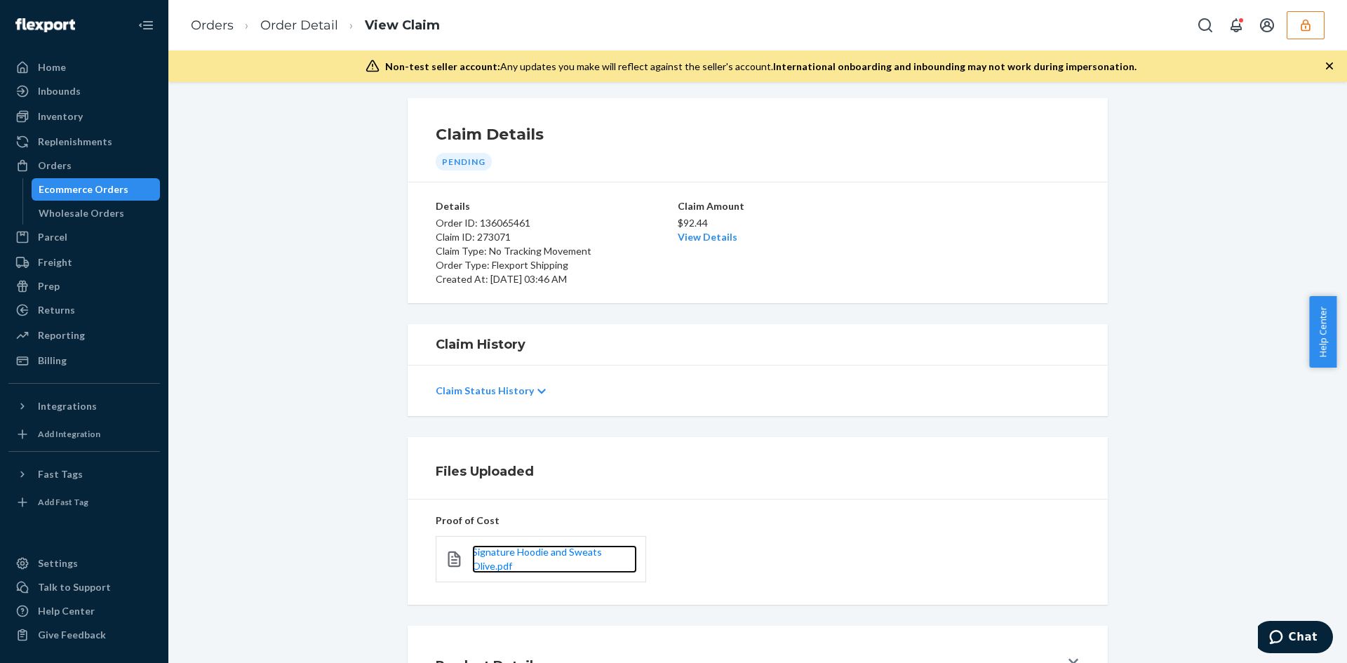
scroll to position [0, 0]
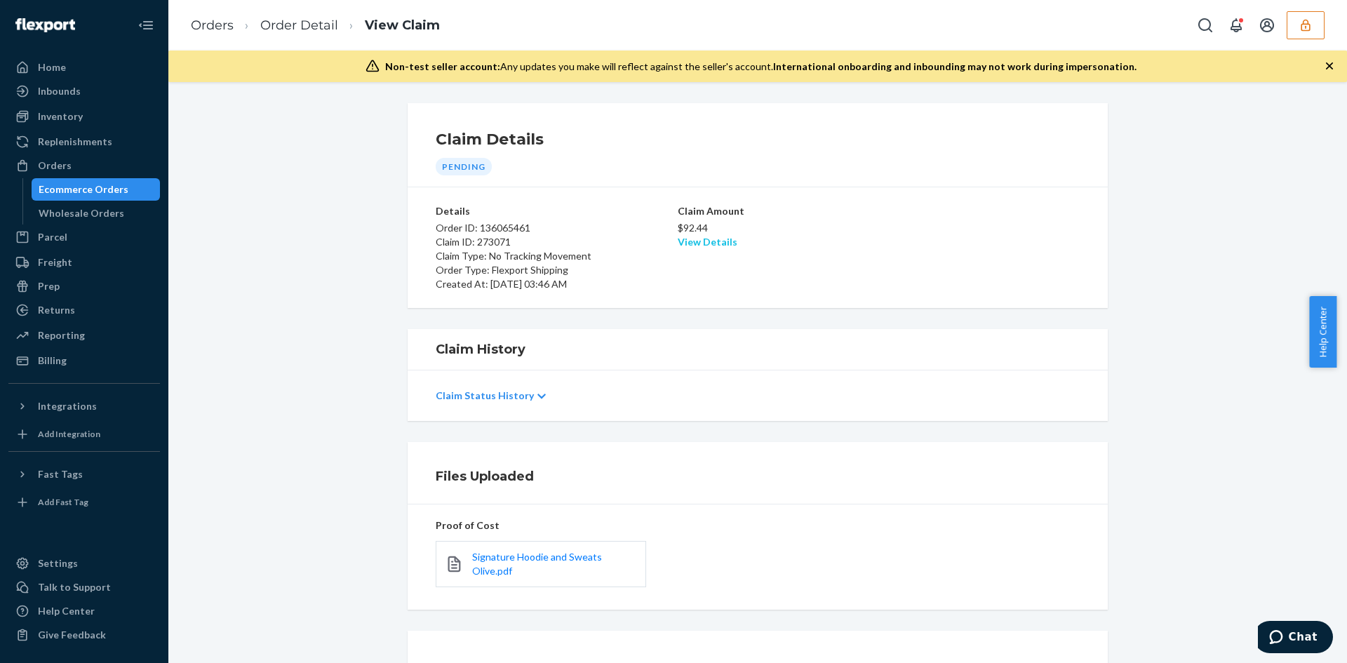
click at [714, 242] on link "View Details" at bounding box center [708, 242] width 60 height 12
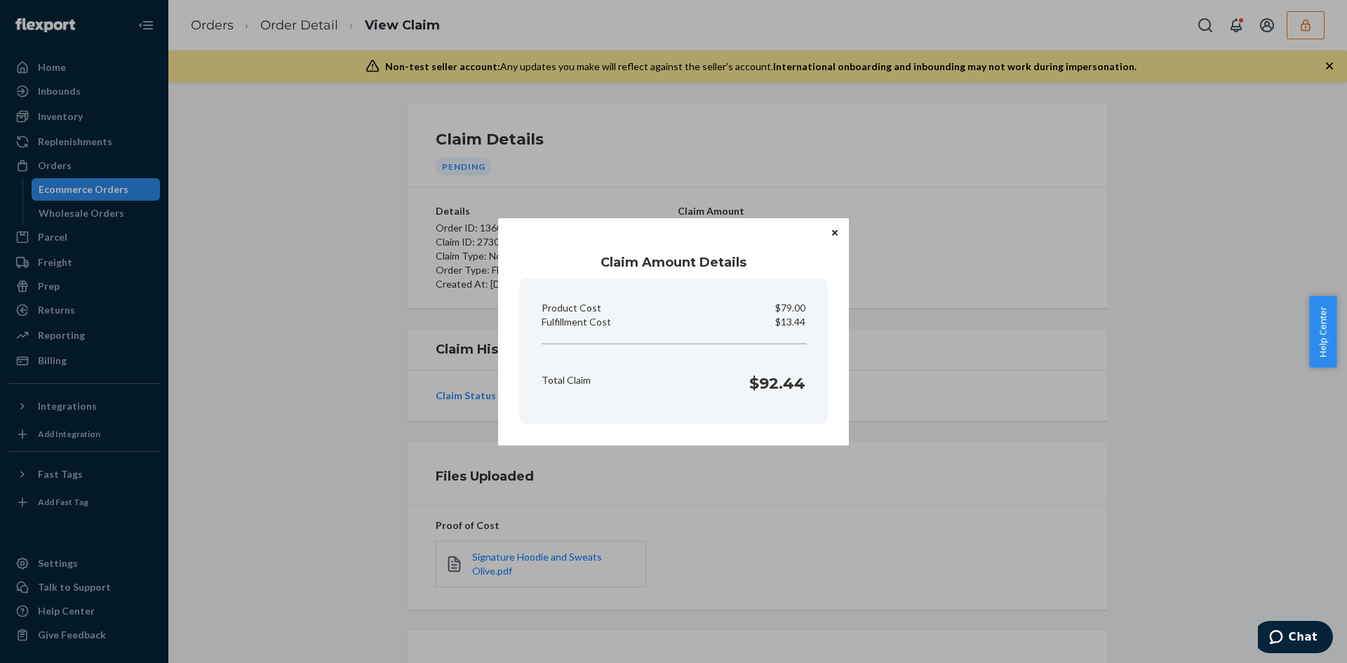
drag, startPoint x: 918, startPoint y: 399, endPoint x: 911, endPoint y: 394, distance: 8.6
click at [918, 397] on div "Claim Amount Details Product Cost $79.00 Fulfillment Cost $13.44 Total Claim $9…" at bounding box center [673, 331] width 1347 height 663
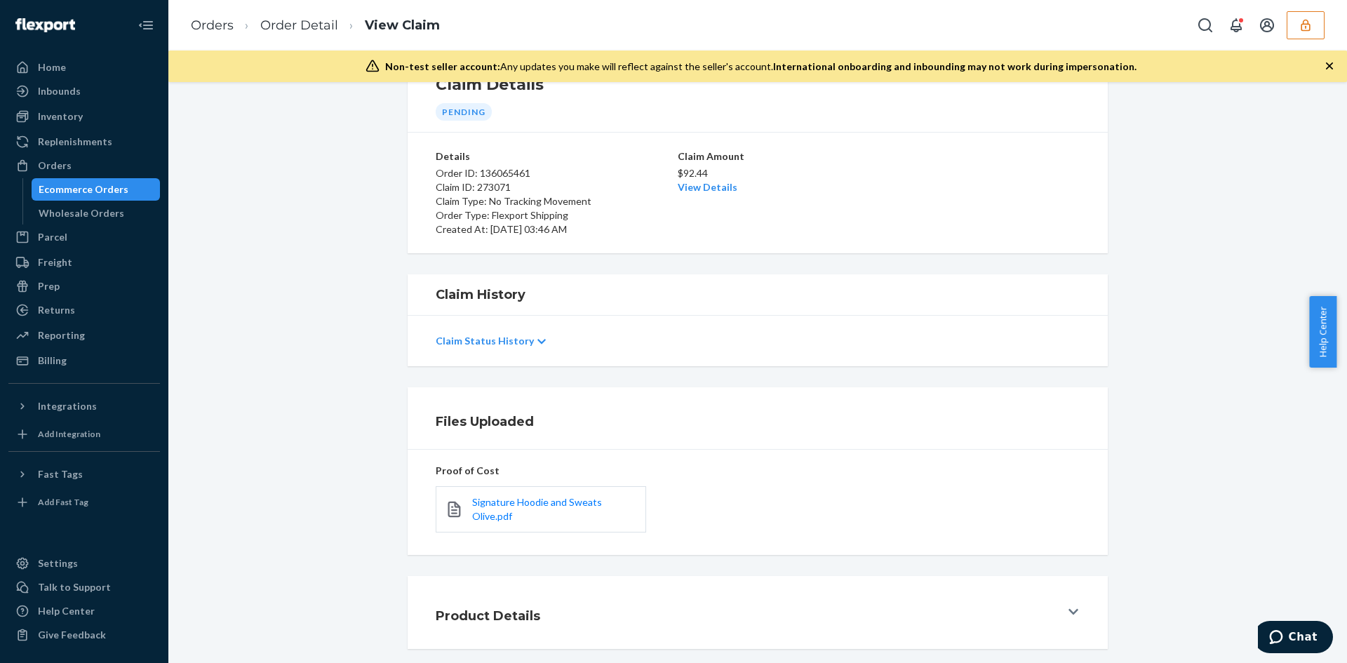
scroll to position [121, 0]
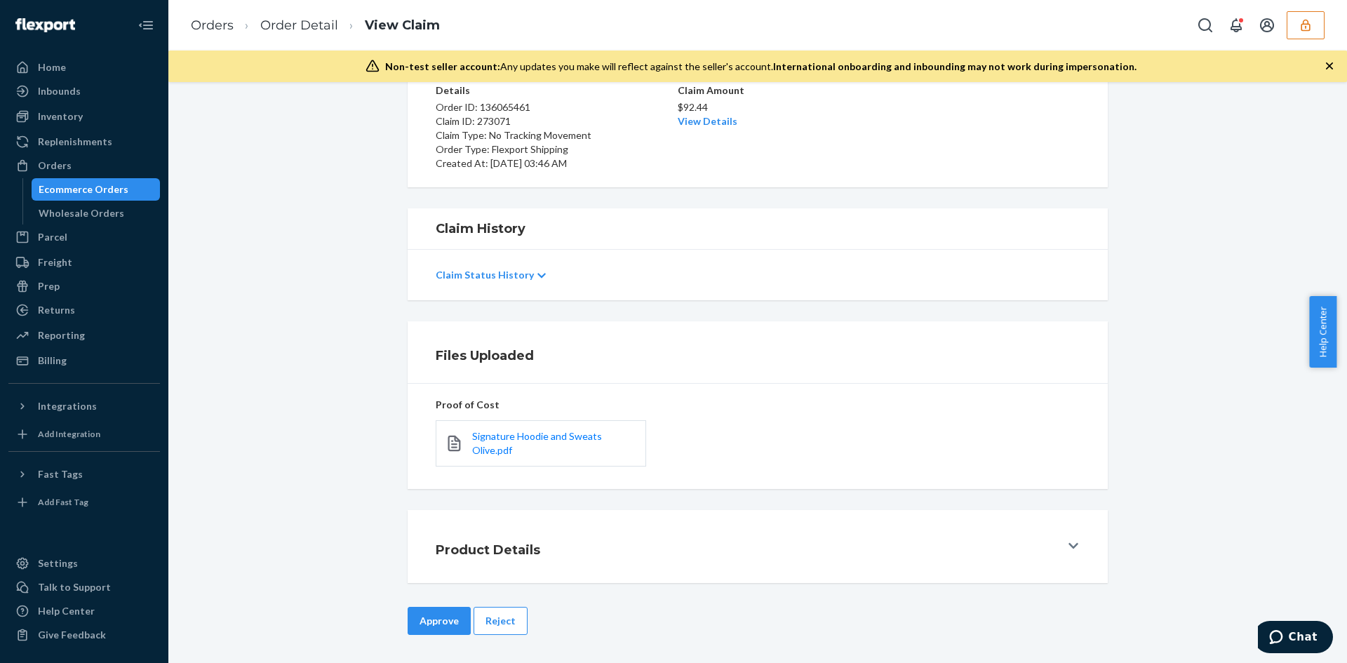
click at [447, 614] on button "Approve" at bounding box center [439, 621] width 63 height 28
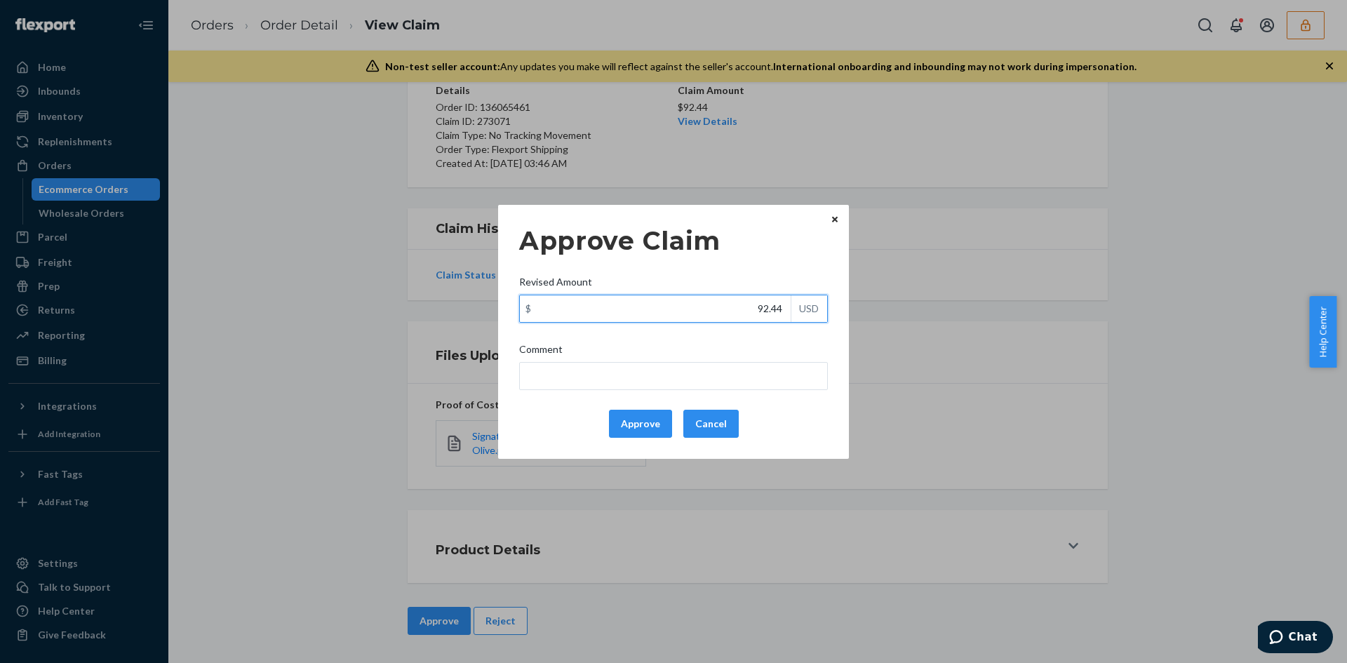
click at [771, 305] on input "92.44" at bounding box center [655, 308] width 271 height 27
paste input "40.6"
type input "40.64"
drag, startPoint x: 726, startPoint y: 380, endPoint x: 690, endPoint y: 379, distance: 35.8
click at [726, 381] on input "Comment" at bounding box center [673, 376] width 309 height 28
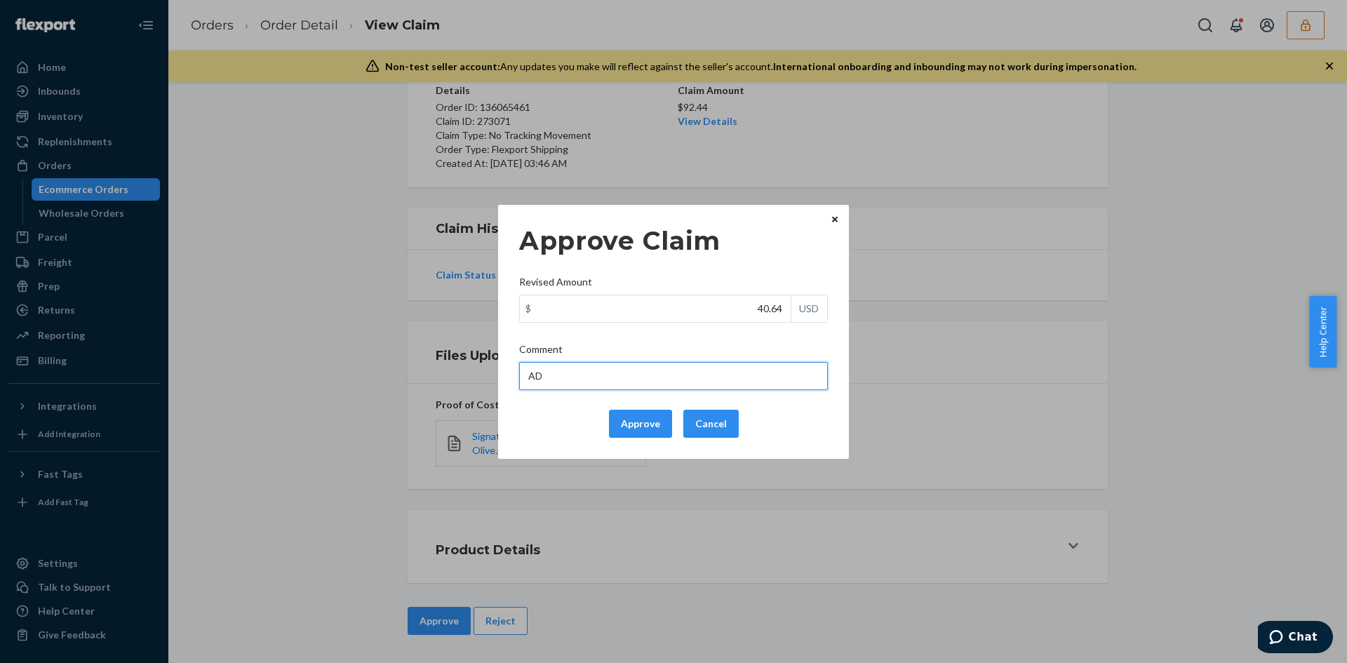
type input "Adjusted total cost."
click at [654, 426] on button "Approve" at bounding box center [640, 424] width 63 height 28
